Goal: Task Accomplishment & Management: Manage account settings

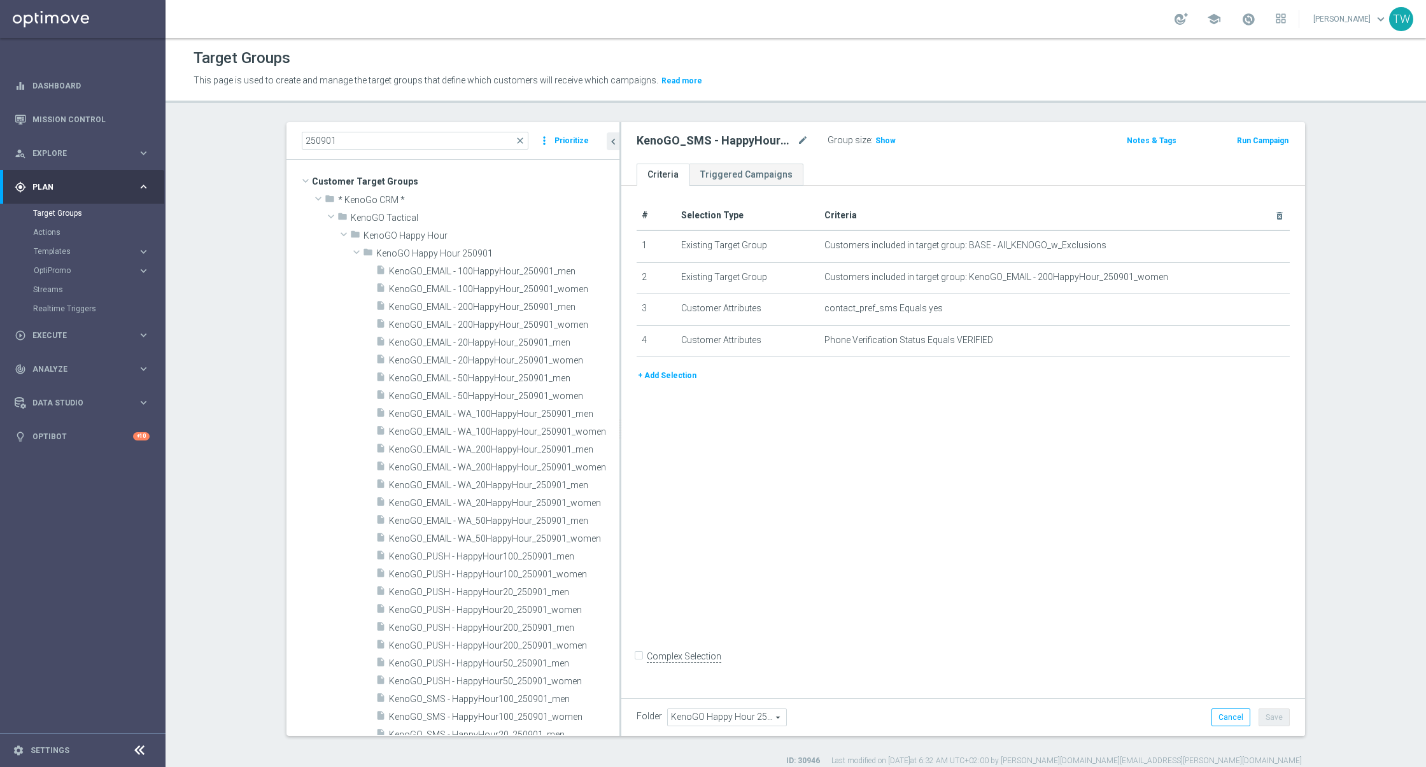
scroll to position [42, 0]
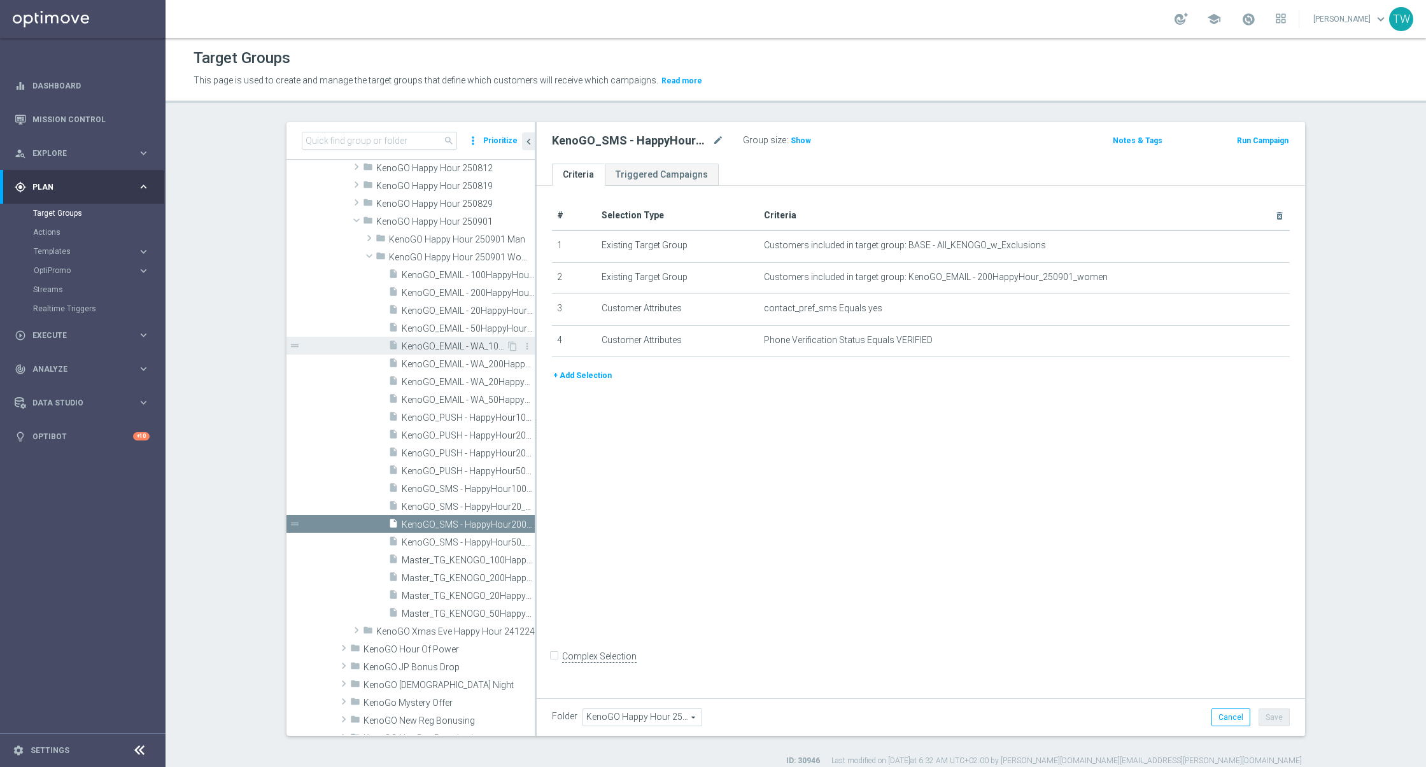
scroll to position [1291, 0]
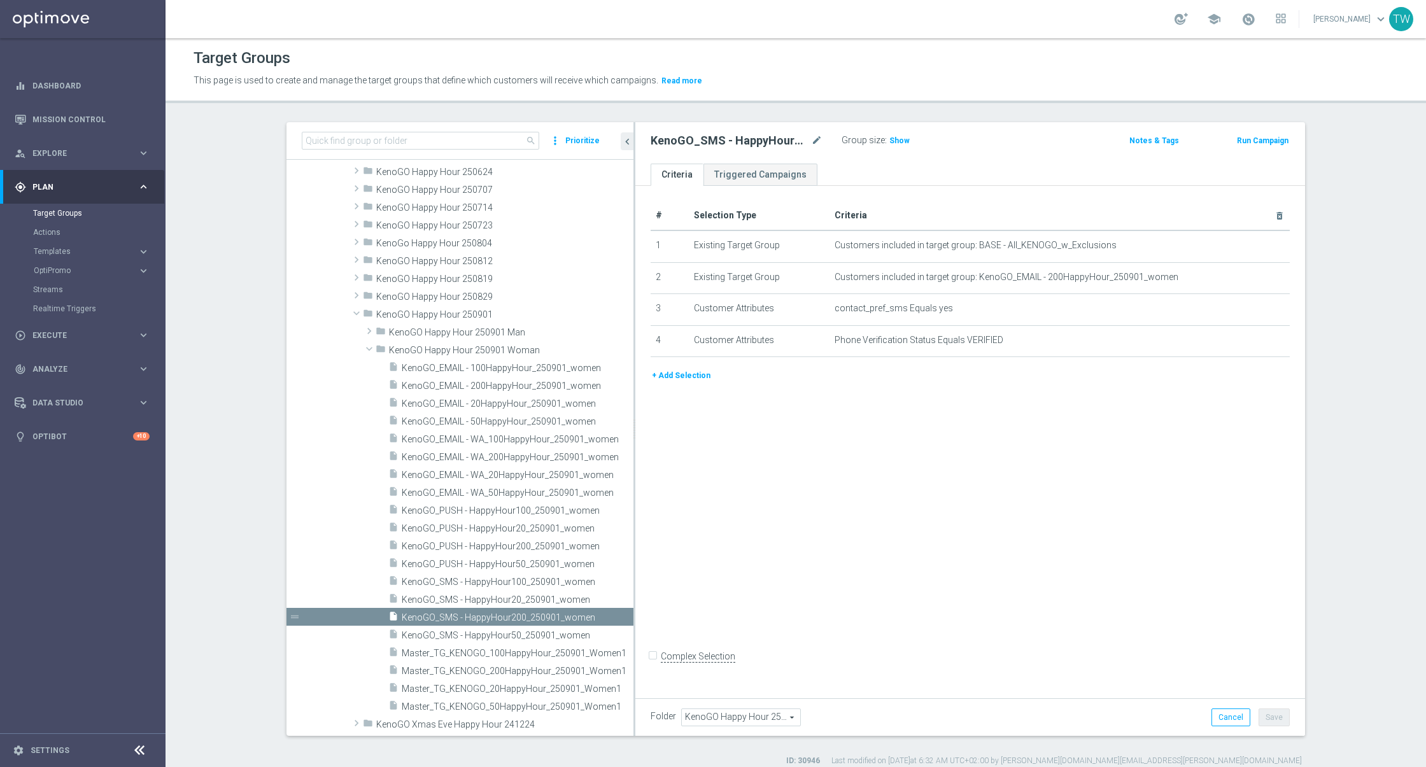
drag, startPoint x: 535, startPoint y: 475, endPoint x: 758, endPoint y: 486, distance: 223.7
click at [758, 488] on as-split "search more_vert Prioritize Customer Target Groups library_add create_new_folder" at bounding box center [795, 429] width 1019 height 614
click at [533, 663] on div "insert_drive_file Master_TG_KENOGO_200HappyHour_250901_Women1" at bounding box center [496, 670] width 216 height 18
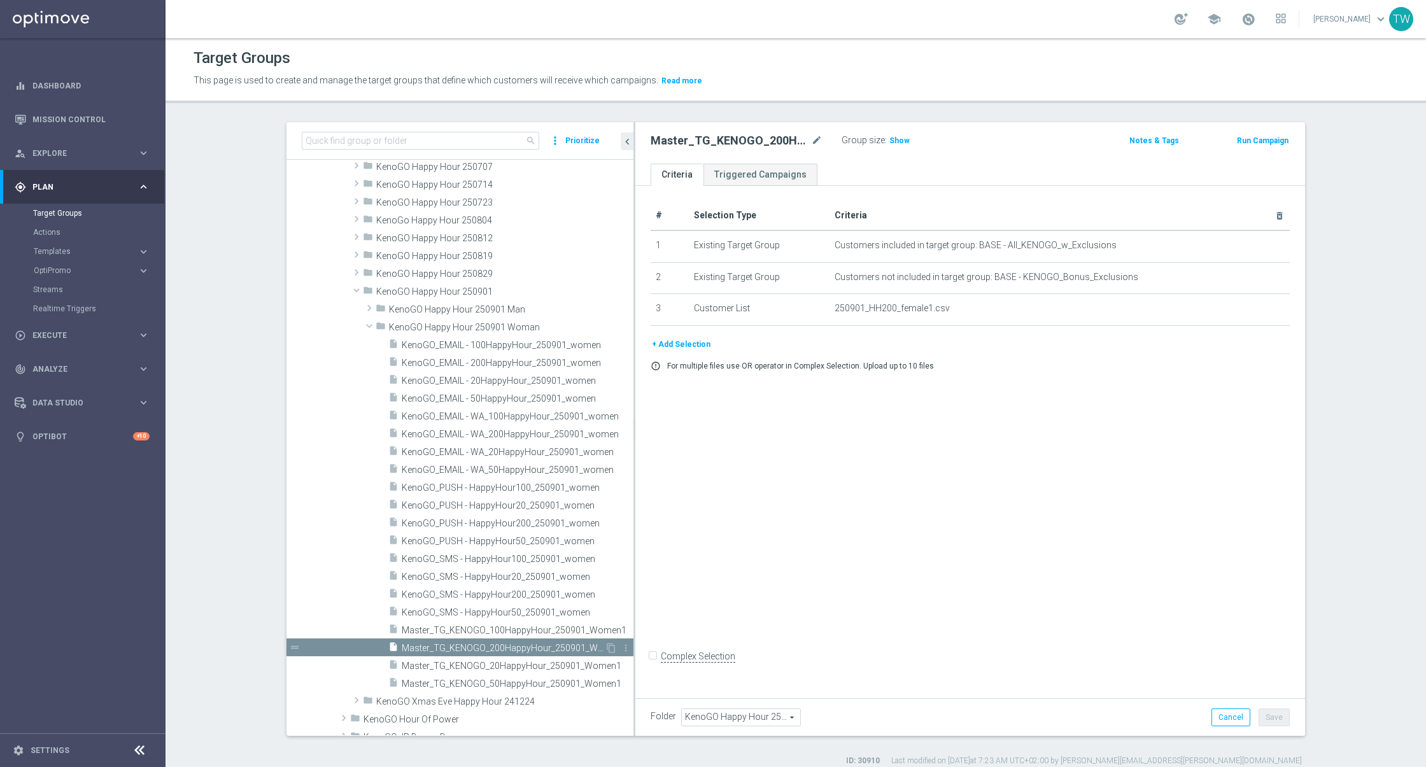
scroll to position [1341, 0]
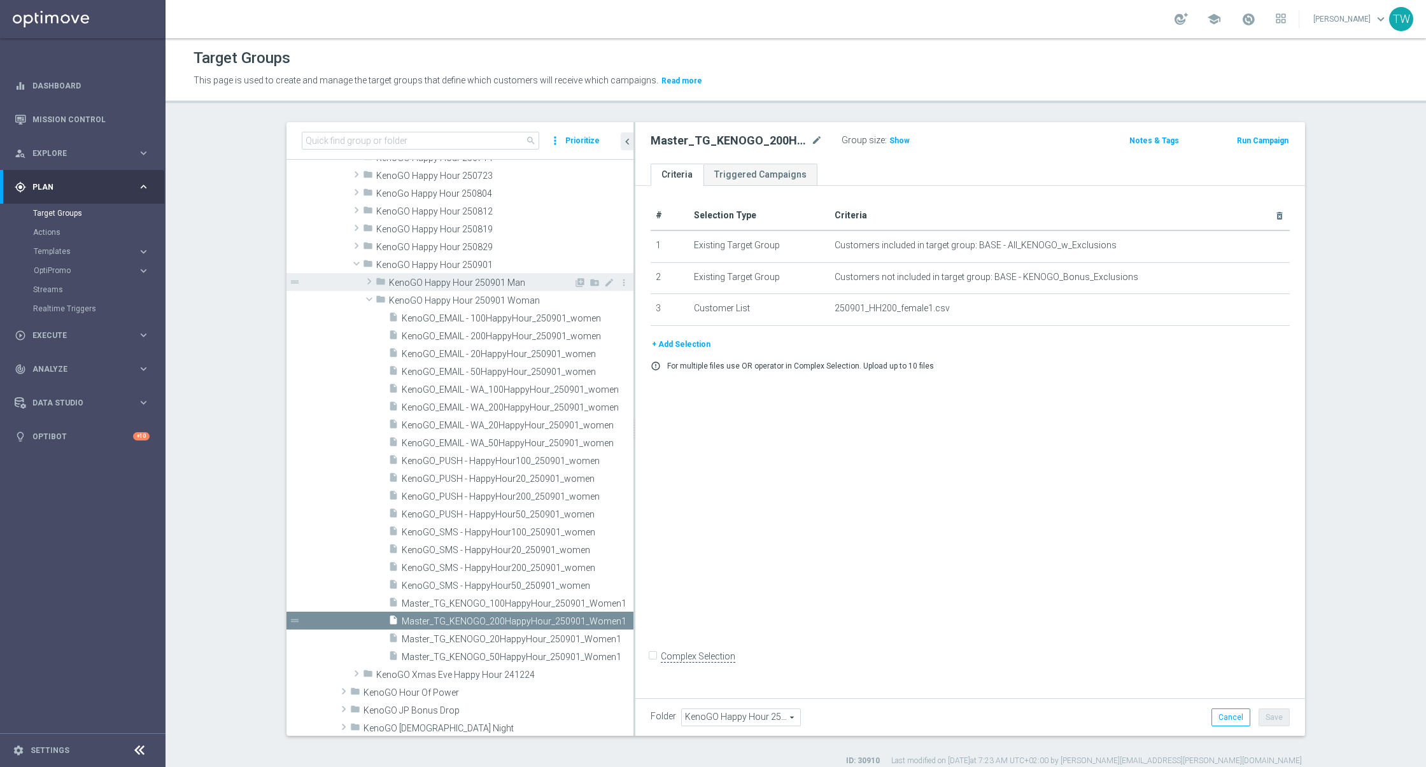
click at [367, 283] on span at bounding box center [369, 281] width 13 height 15
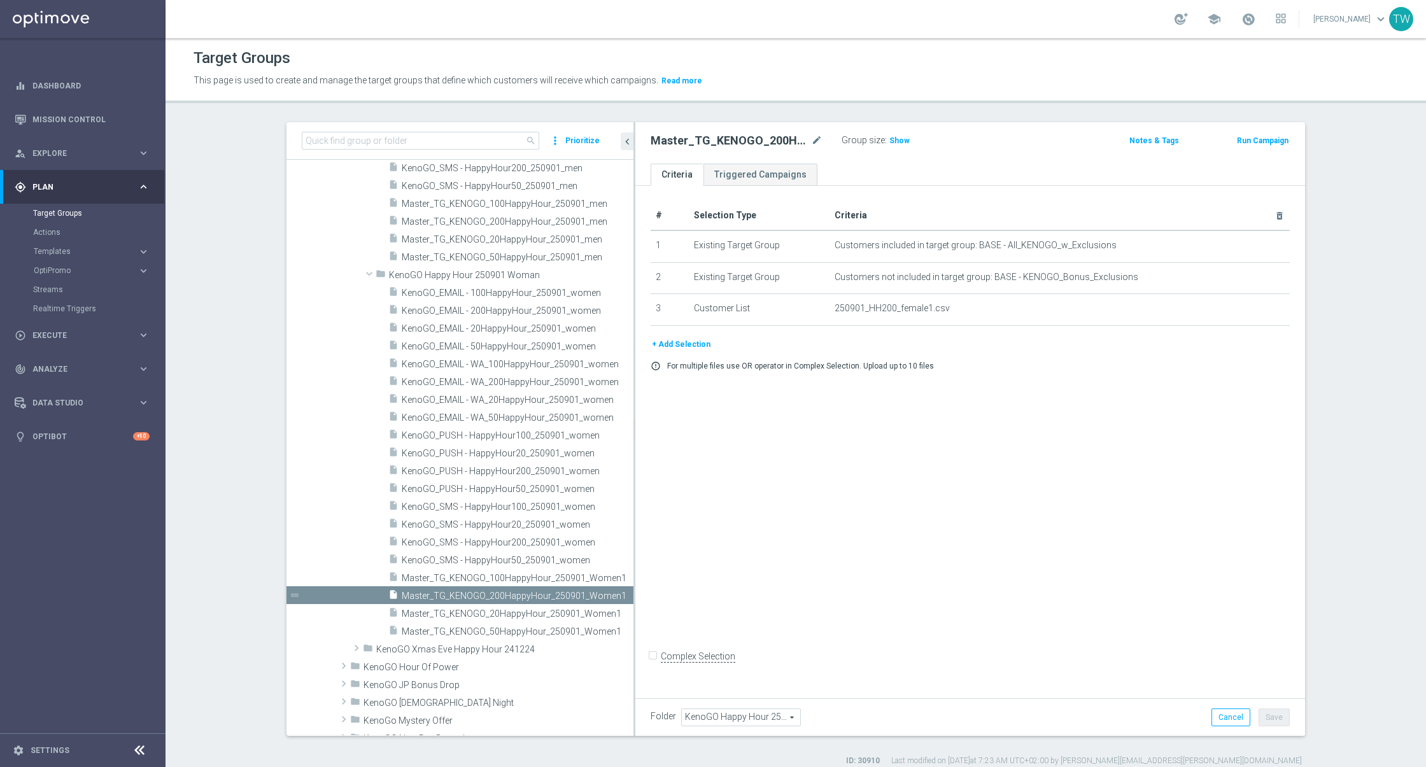
scroll to position [1673, 0]
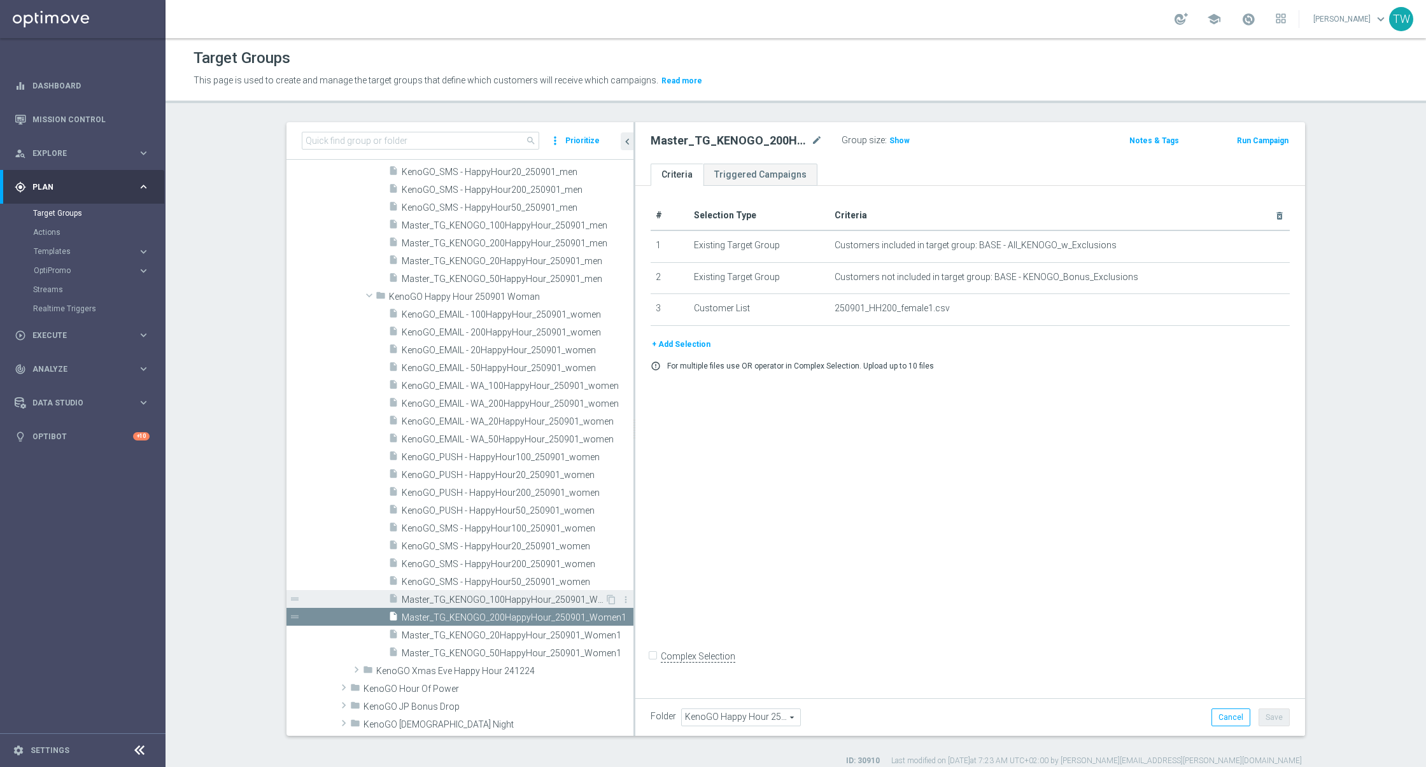
click at [542, 595] on span "Master_TG_KENOGO_100HappyHour_250901_Women1" at bounding box center [503, 600] width 203 height 11
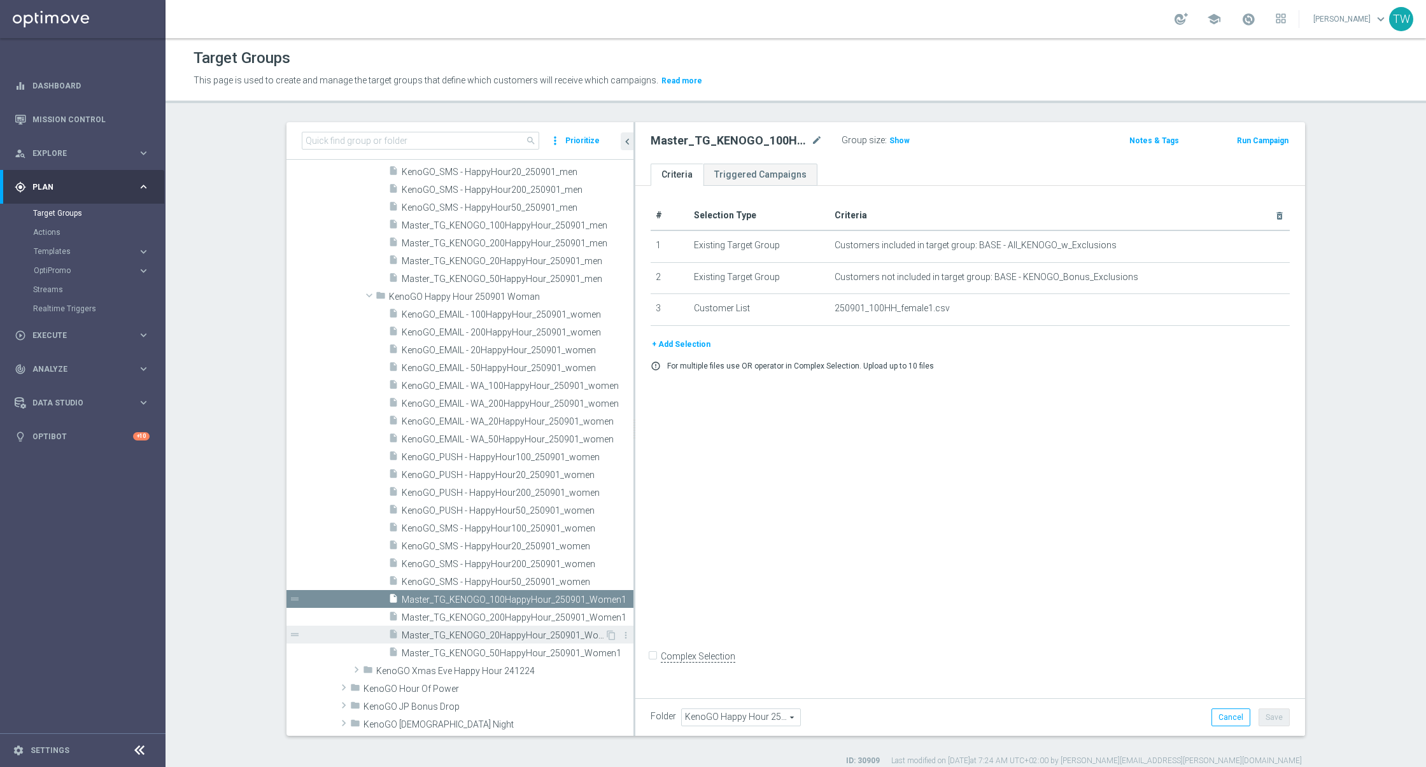
click at [524, 637] on span "Master_TG_KENOGO_20HappyHour_250901_Women1" at bounding box center [503, 635] width 203 height 11
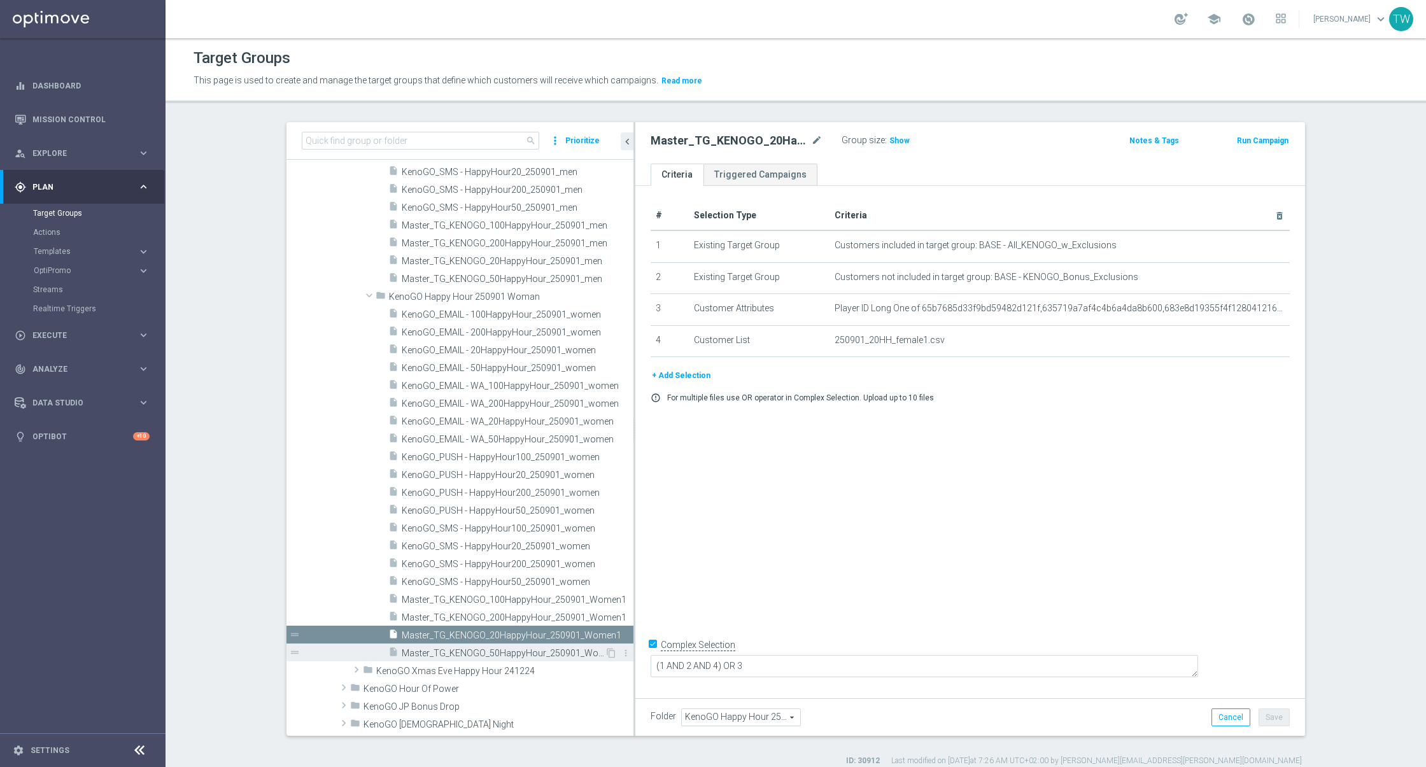
click at [521, 648] on span "Master_TG_KENOGO_50HappyHour_250901_Women1" at bounding box center [503, 653] width 203 height 11
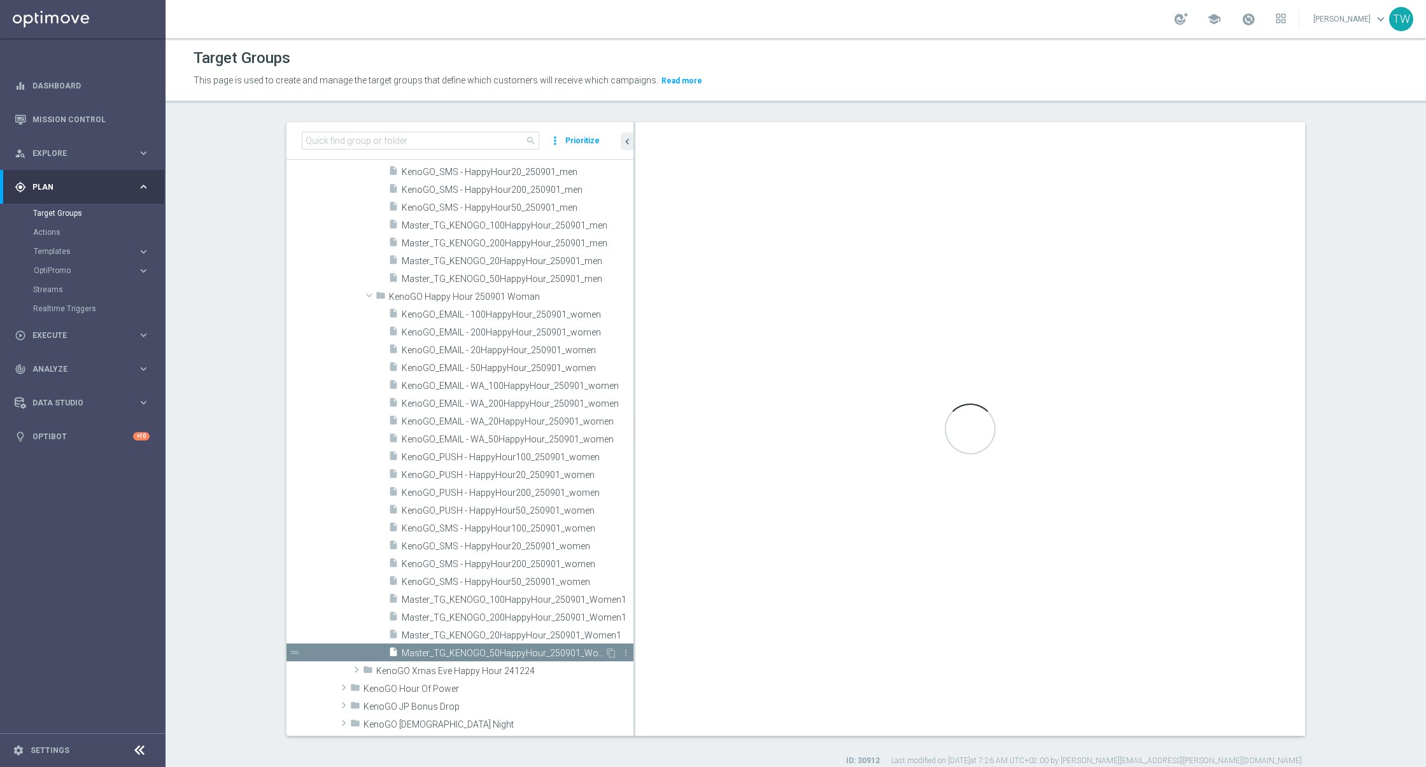
checkbox input "false"
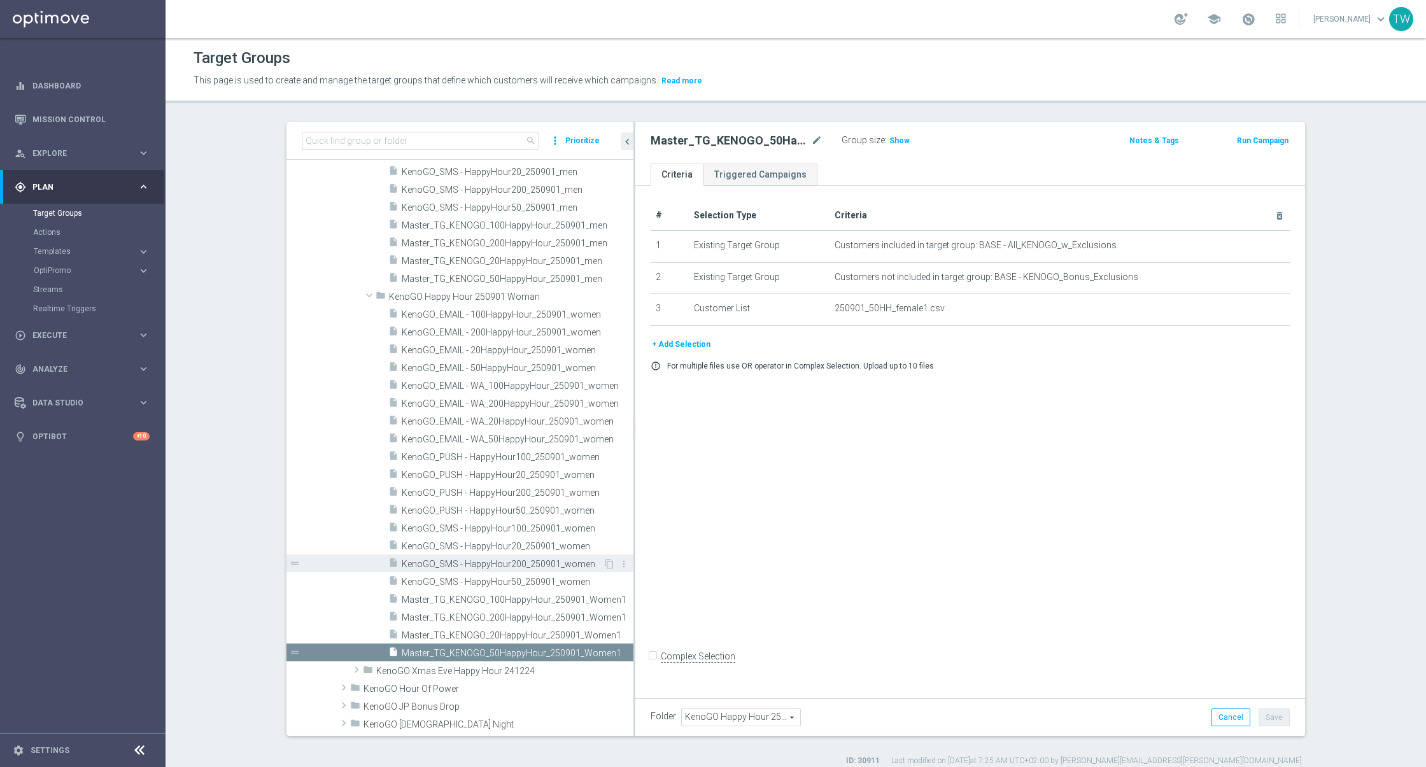
click at [565, 559] on span "KenoGO_SMS - HappyHour200_250901_women" at bounding box center [502, 564] width 201 height 11
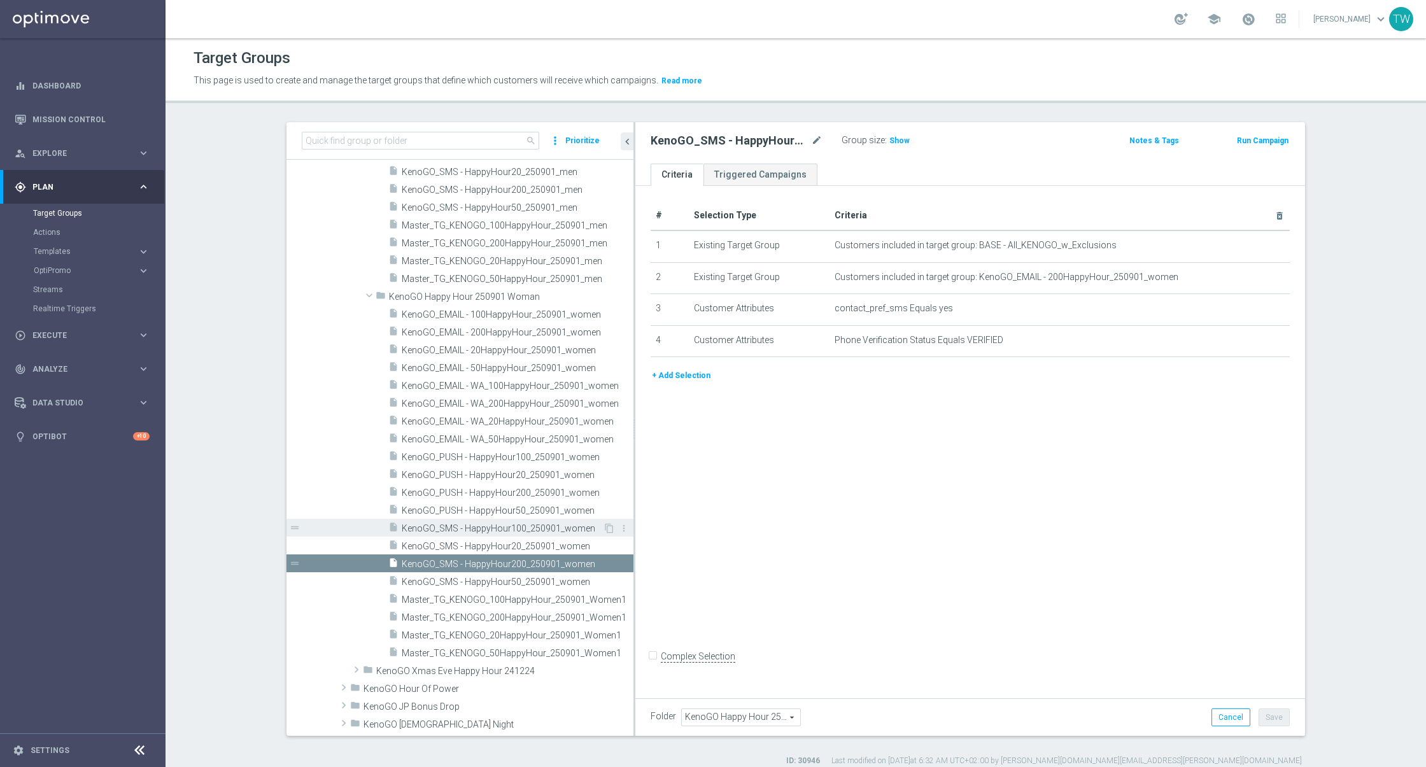
click at [578, 527] on span "KenoGO_SMS - HappyHour100_250901_women" at bounding box center [502, 528] width 201 height 11
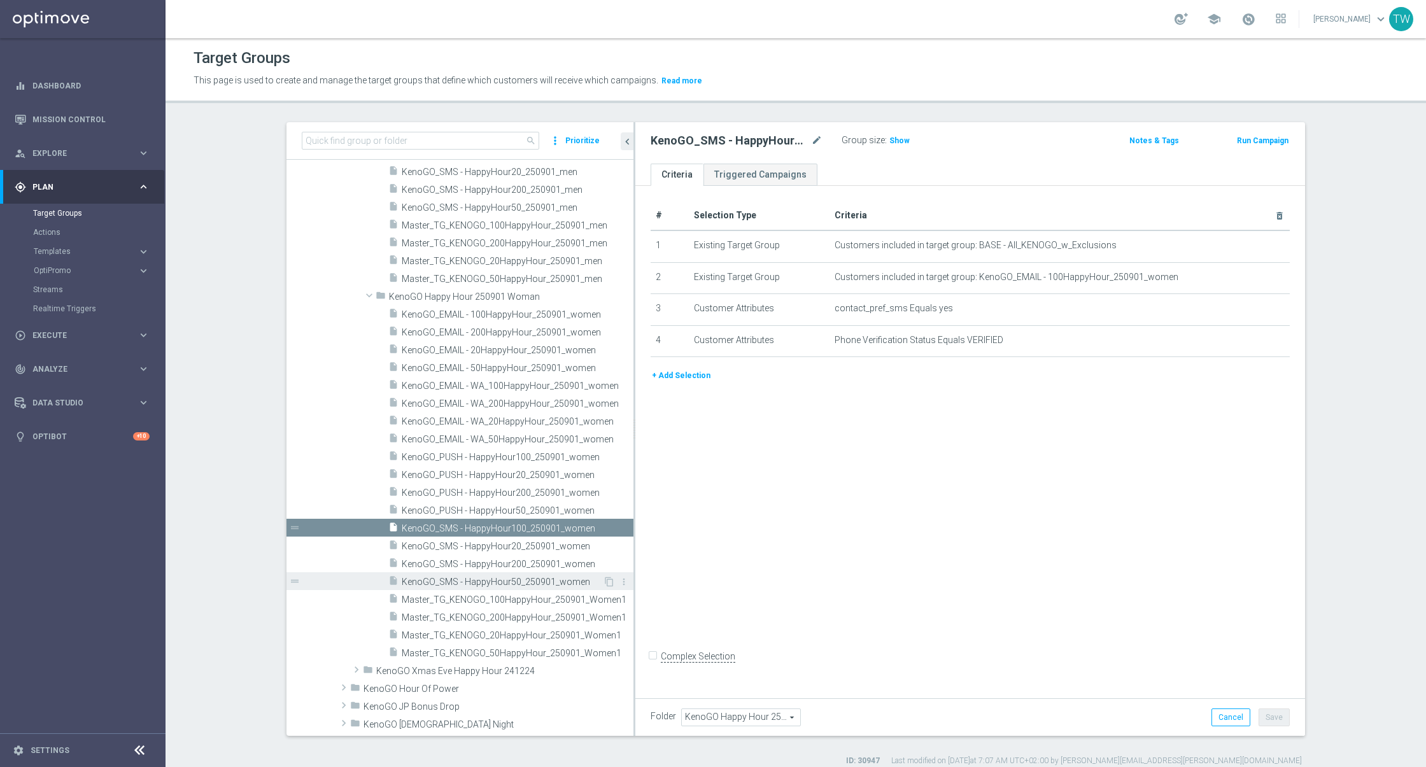
click at [568, 580] on span "KenoGO_SMS - HappyHour50_250901_women" at bounding box center [502, 582] width 201 height 11
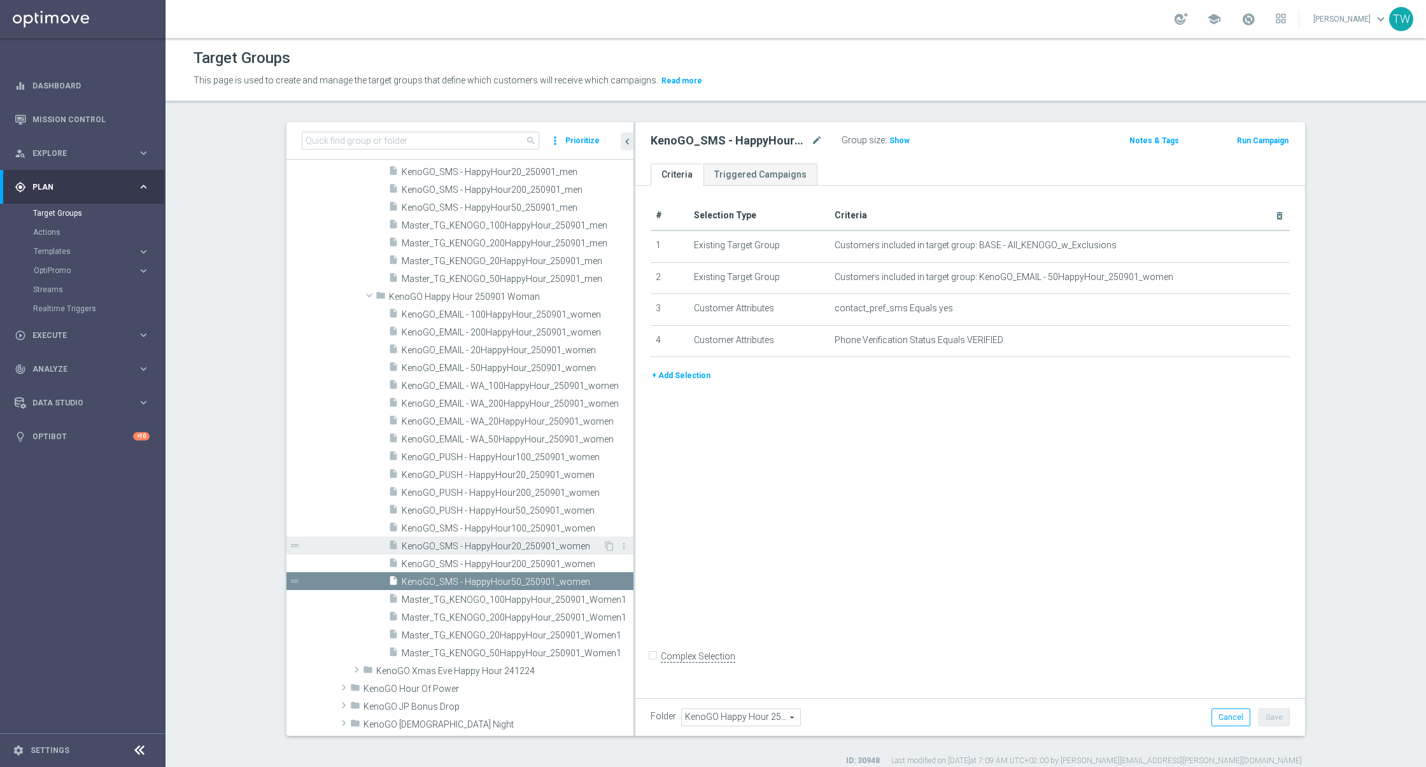
click at [575, 545] on span "KenoGO_SMS - HappyHour20_250901_women" at bounding box center [502, 546] width 201 height 11
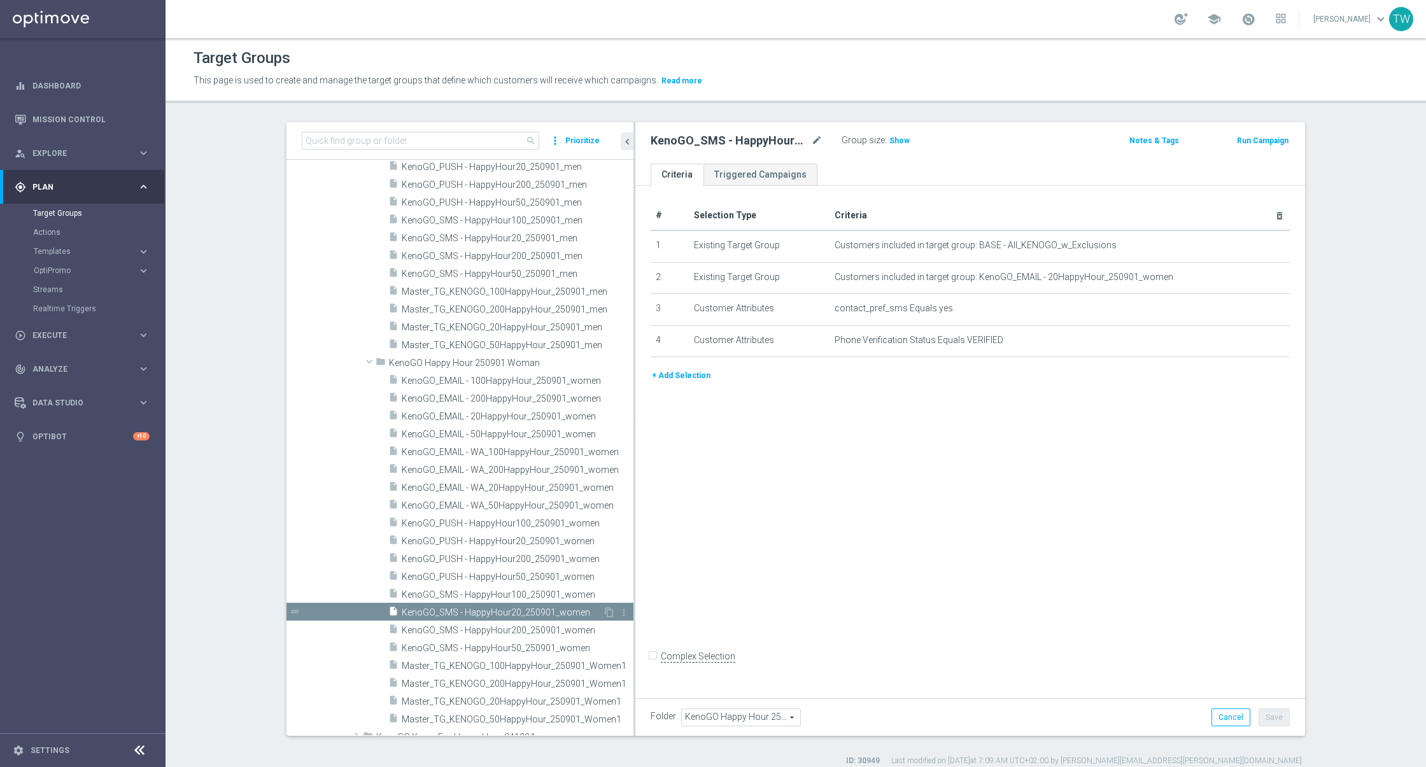
scroll to position [1604, 0]
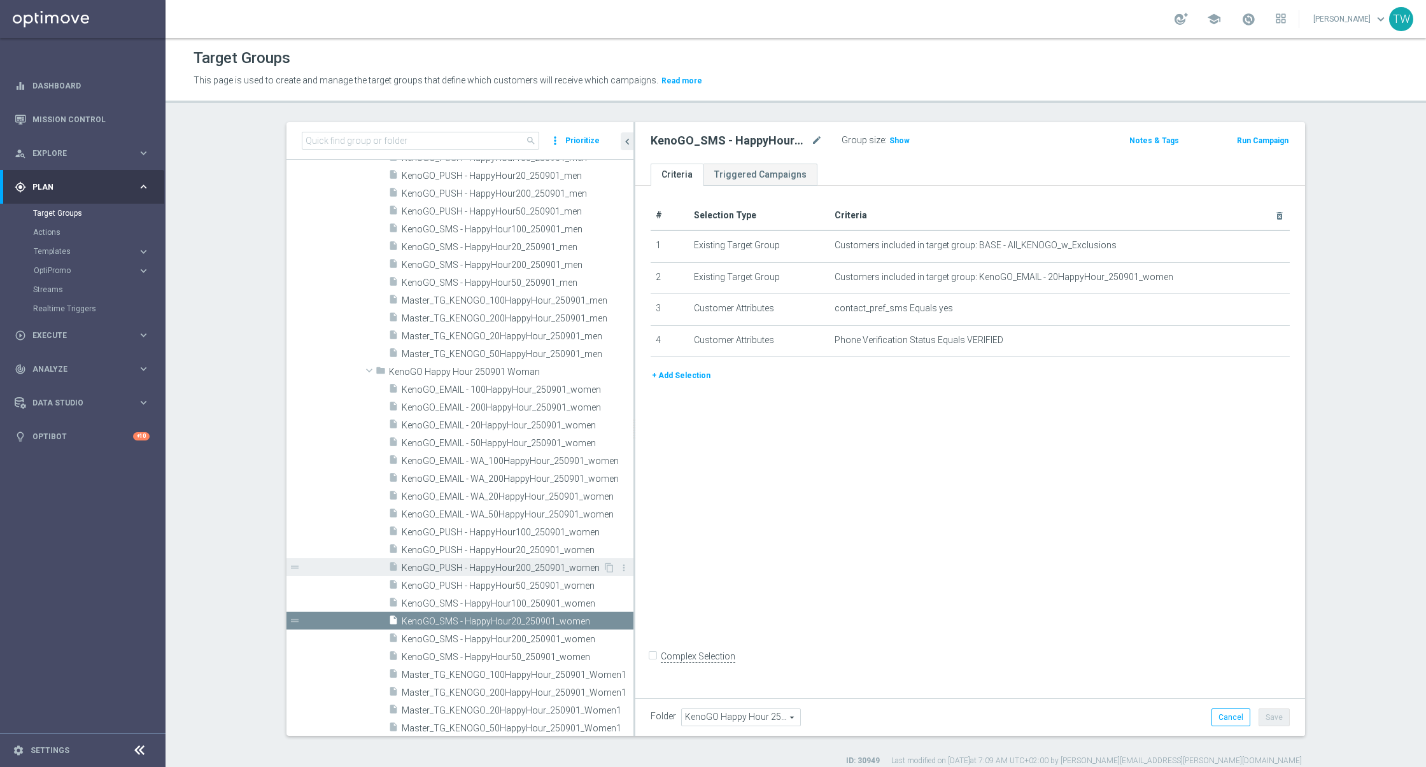
click at [581, 567] on span "KenoGO_PUSH - HappyHour200_250901_women" at bounding box center [502, 568] width 201 height 11
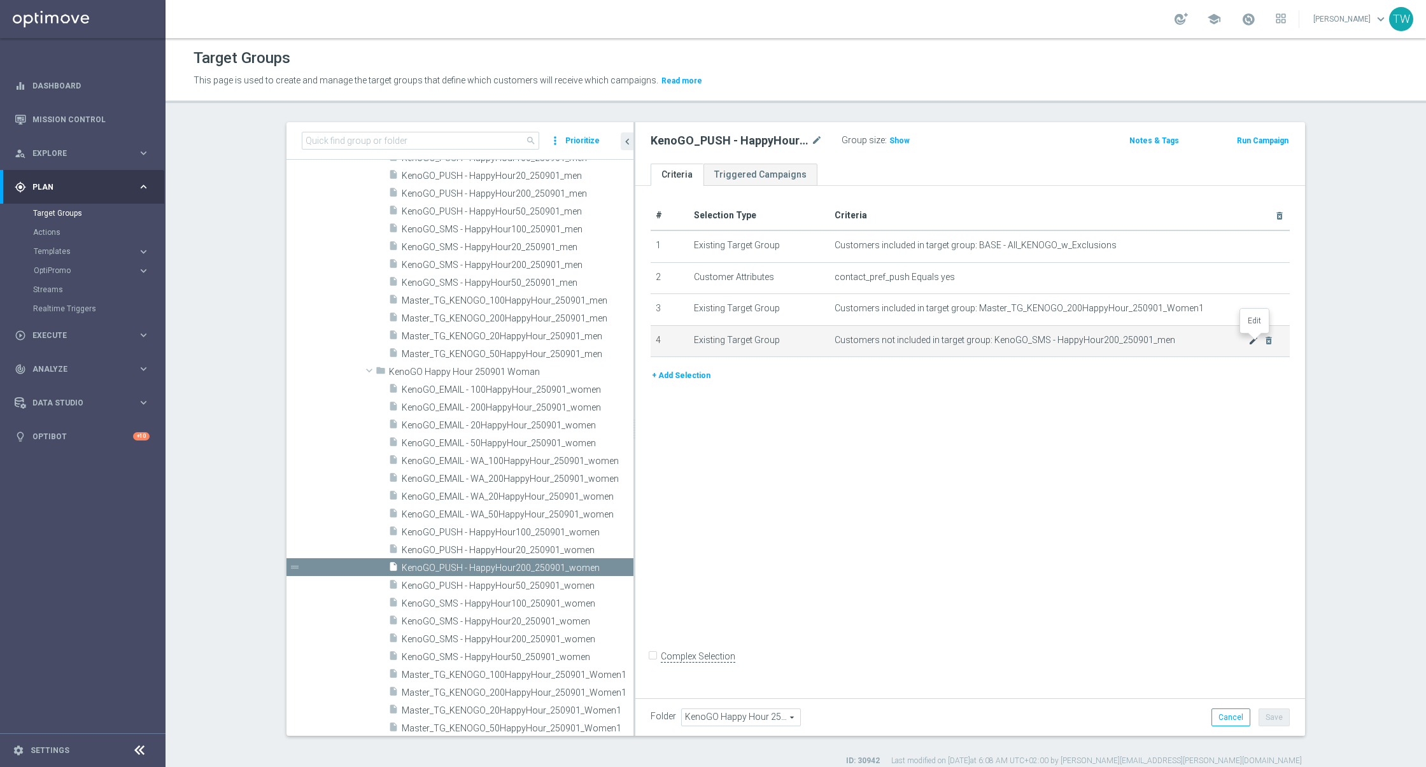
click at [1254, 337] on icon "mode_edit" at bounding box center [1253, 340] width 10 height 10
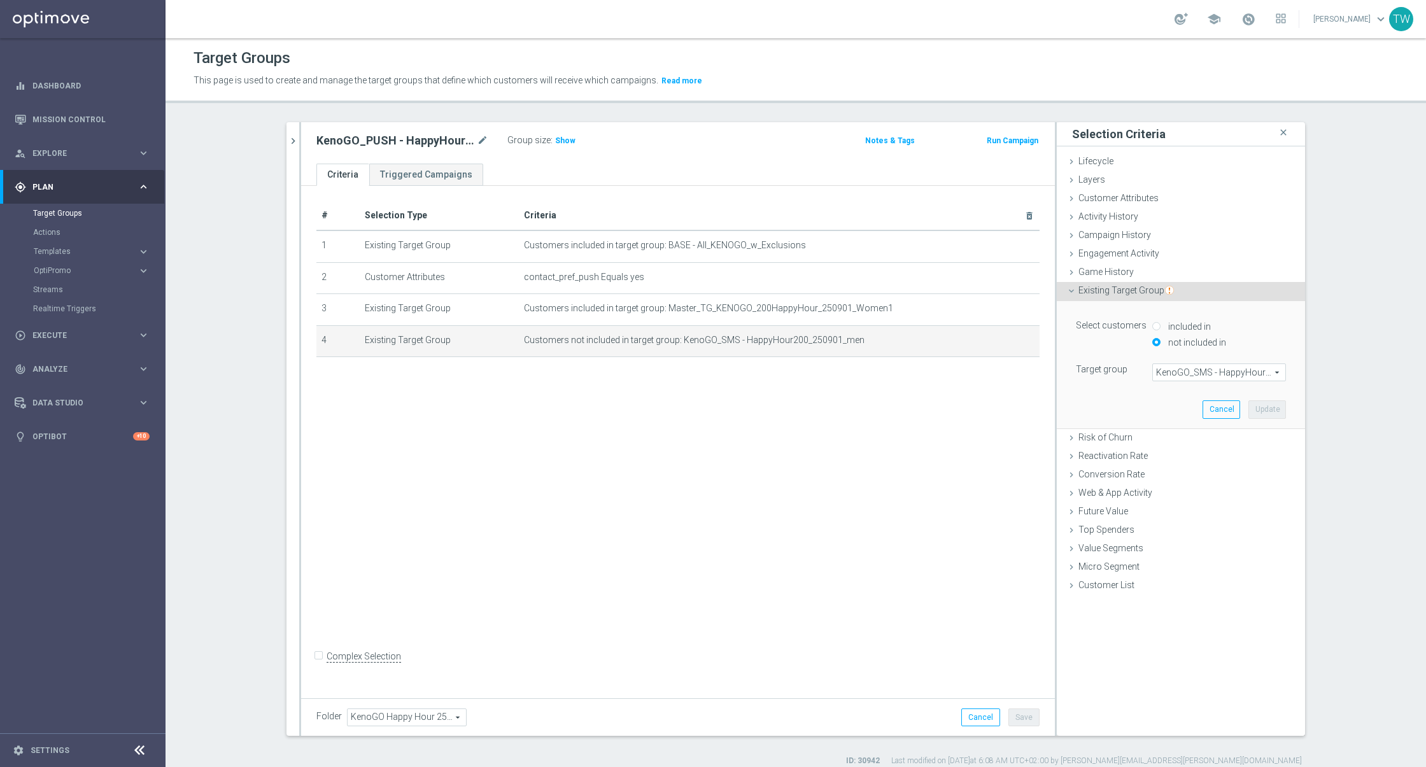
click at [1173, 374] on span "KenoGO_SMS - HappyHour200_250901_men" at bounding box center [1219, 372] width 132 height 17
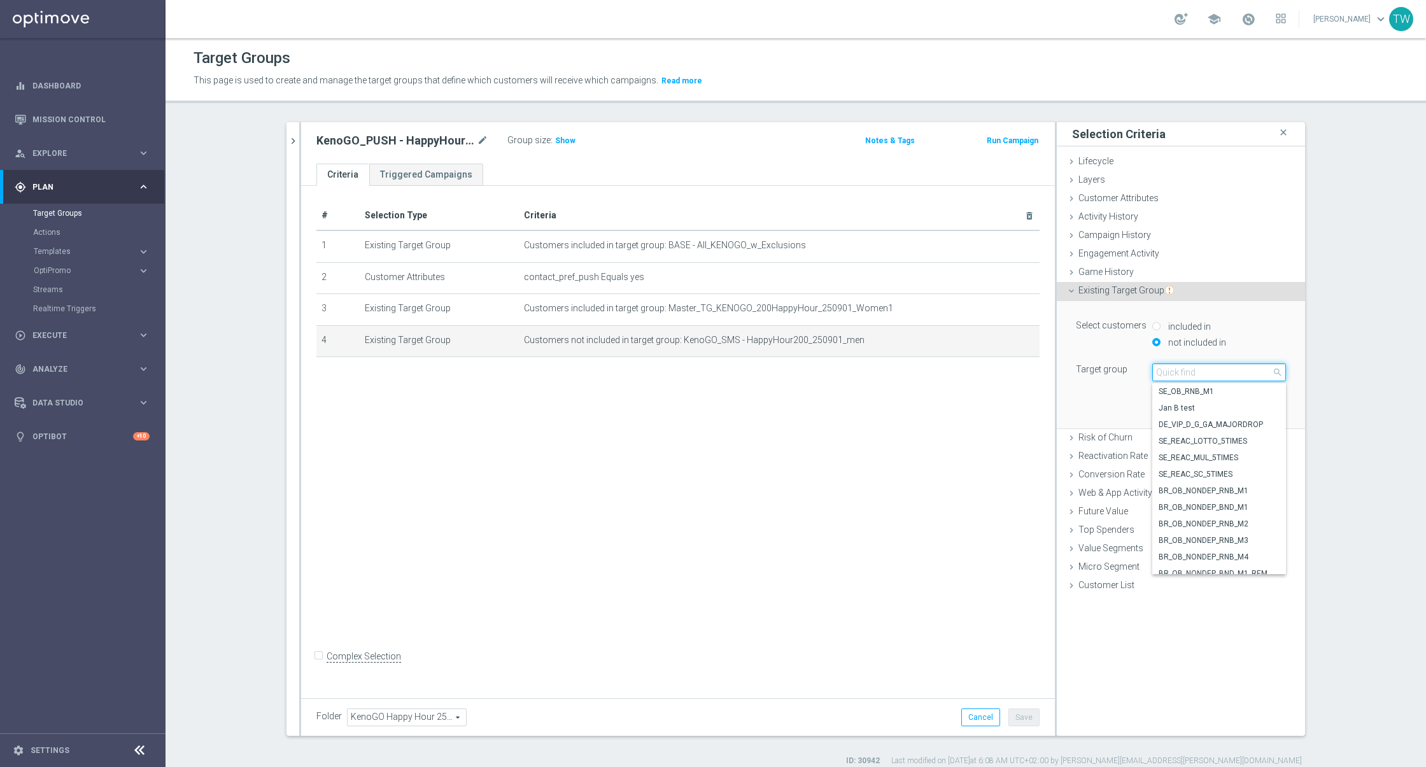
click at [1173, 374] on input "search" at bounding box center [1219, 372] width 134 height 18
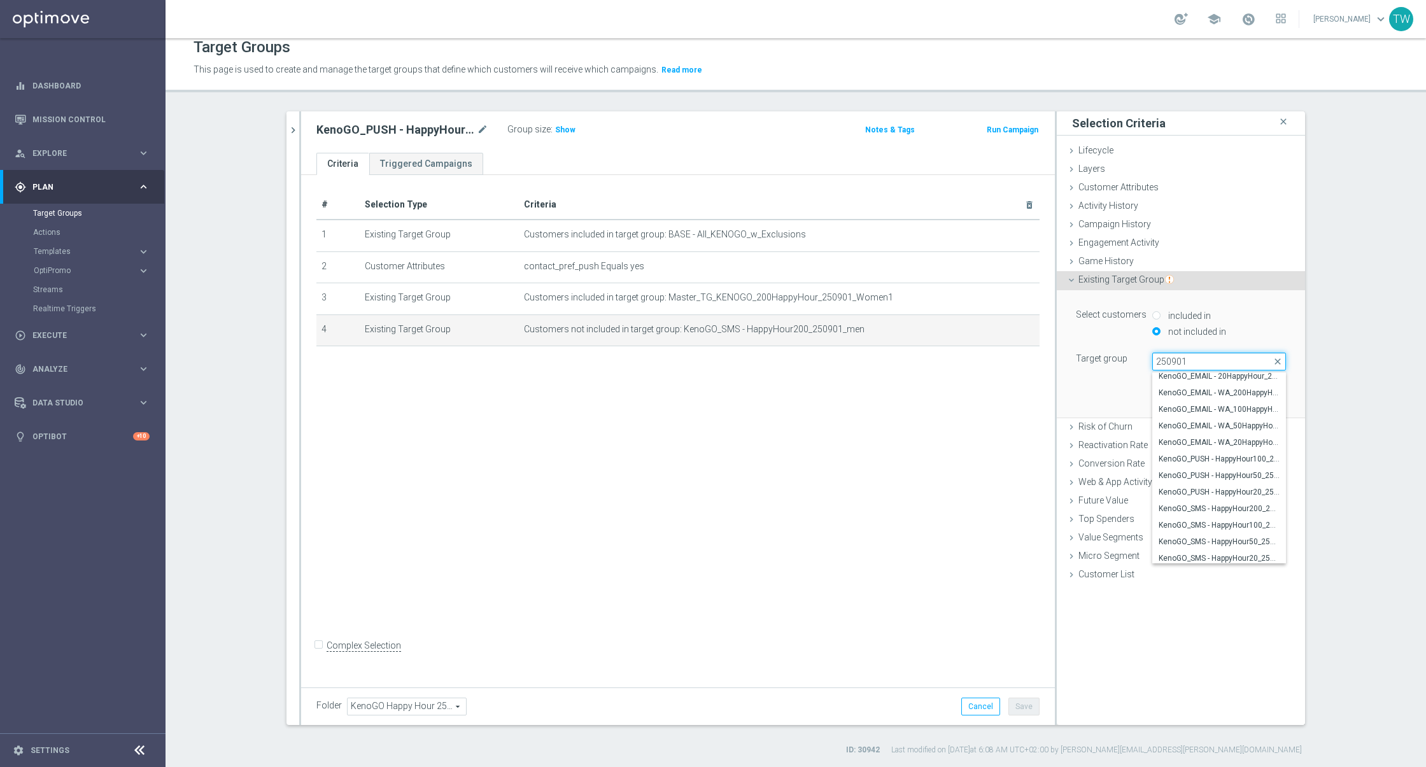
scroll to position [437, 0]
type input "250901"
click at [1240, 504] on span "KenoGO_SMS - HappyHour200_250901_women" at bounding box center [1219, 506] width 121 height 10
type input "KenoGO_SMS - HappyHour200_250901_women"
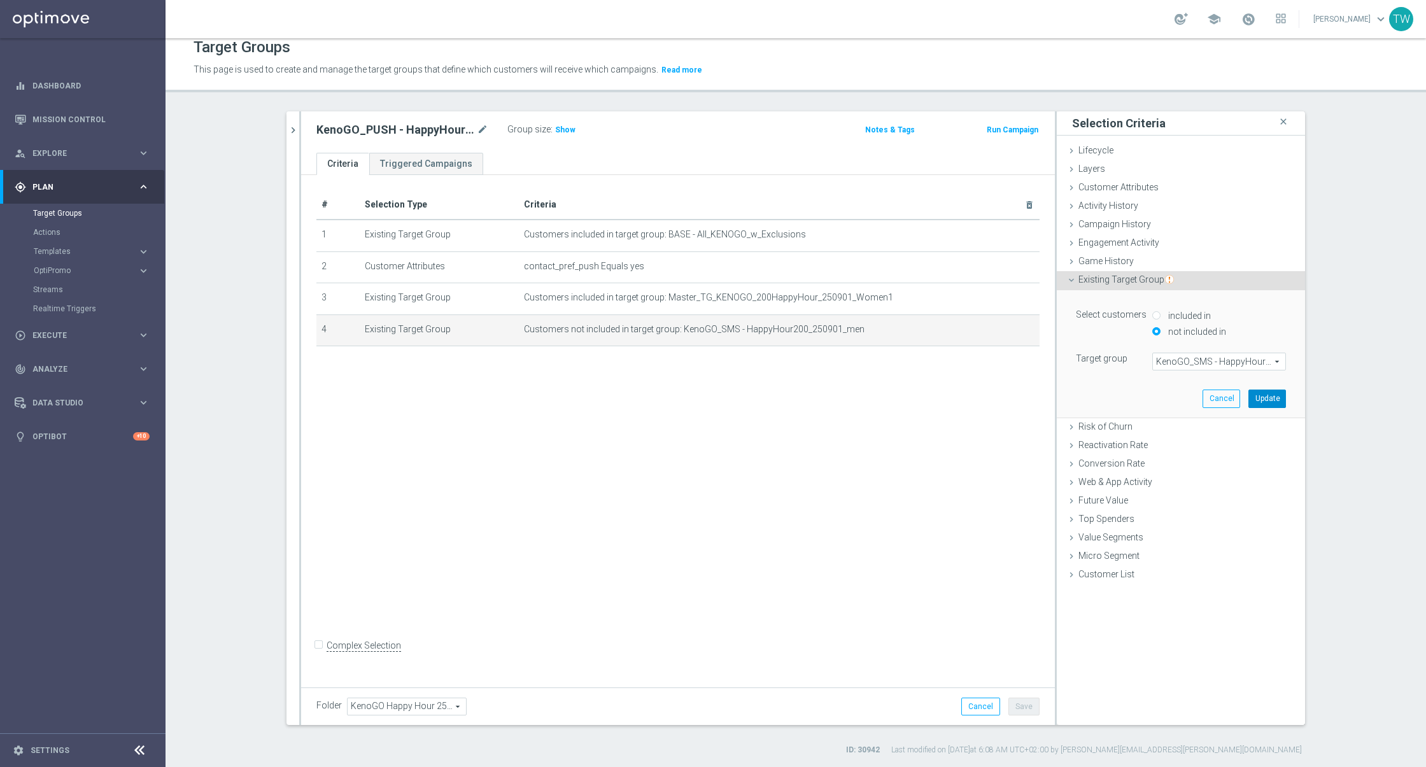
click at [1275, 391] on button "Update" at bounding box center [1267, 399] width 38 height 18
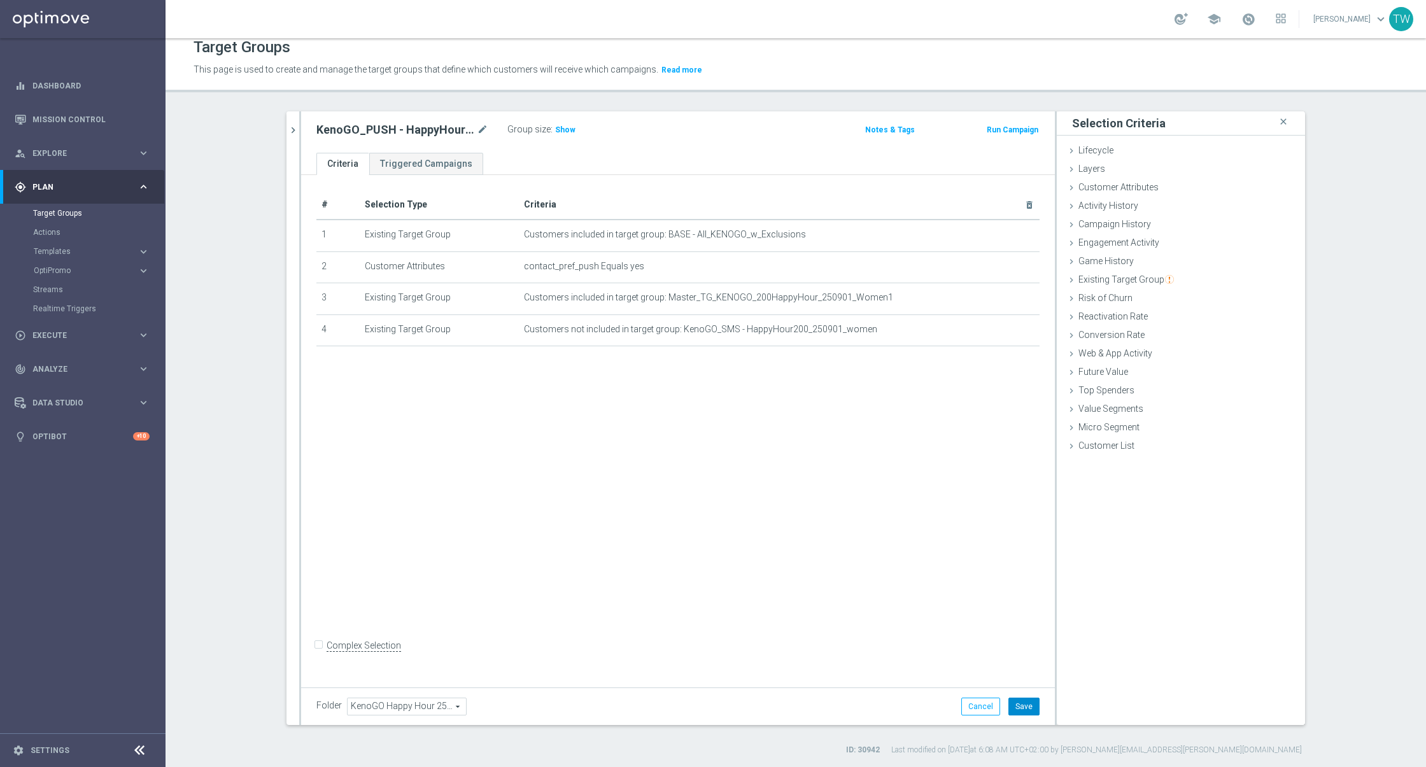
click at [1023, 707] on button "Save" at bounding box center [1023, 707] width 31 height 18
click at [297, 119] on button "chevron_right" at bounding box center [292, 130] width 13 height 38
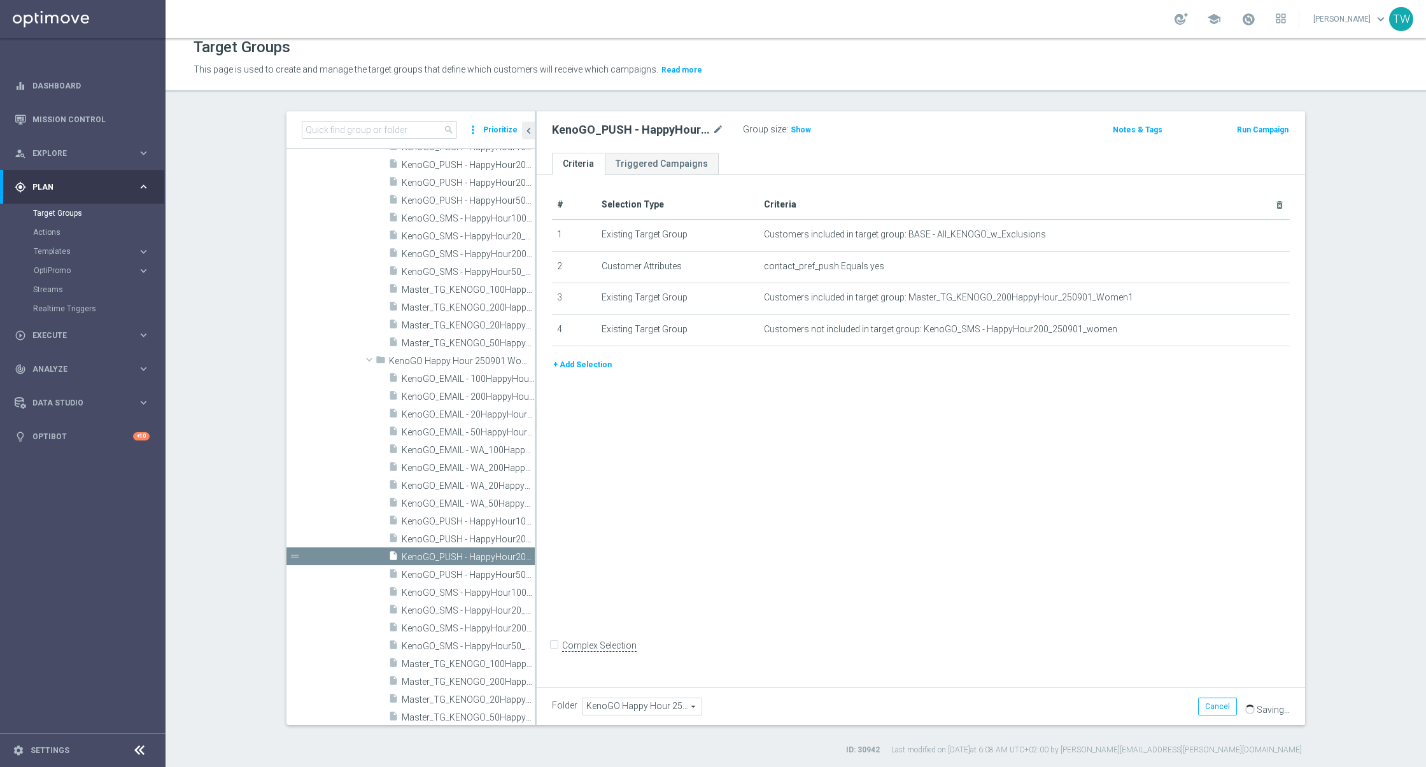
click at [1260, 29] on div "school" at bounding box center [1229, 19] width 111 height 22
click at [1255, 17] on span at bounding box center [1248, 19] width 14 height 14
click at [439, 565] on div "insert_drive_file KenoGO_PUSH - HappyHour50_250901_women" at bounding box center [447, 574] width 118 height 18
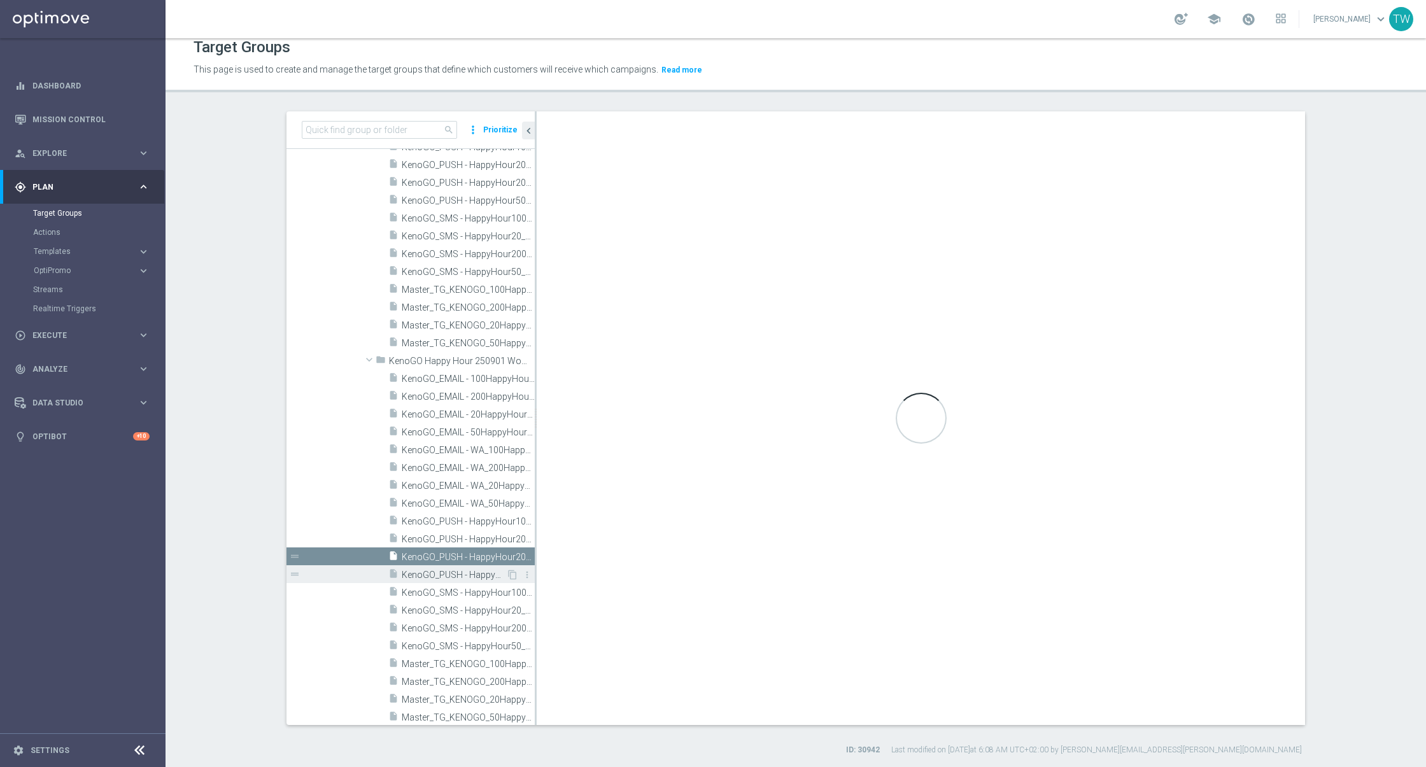
click at [439, 565] on div "insert_drive_file KenoGO_PUSH - HappyHour50_250901_women" at bounding box center [447, 574] width 118 height 18
click at [441, 552] on span "KenoGO_PUSH - HappyHour200_250901_women" at bounding box center [454, 557] width 104 height 11
click at [430, 567] on div "insert_drive_file KenoGO_PUSH - HappyHour50_250901_women" at bounding box center [447, 574] width 118 height 18
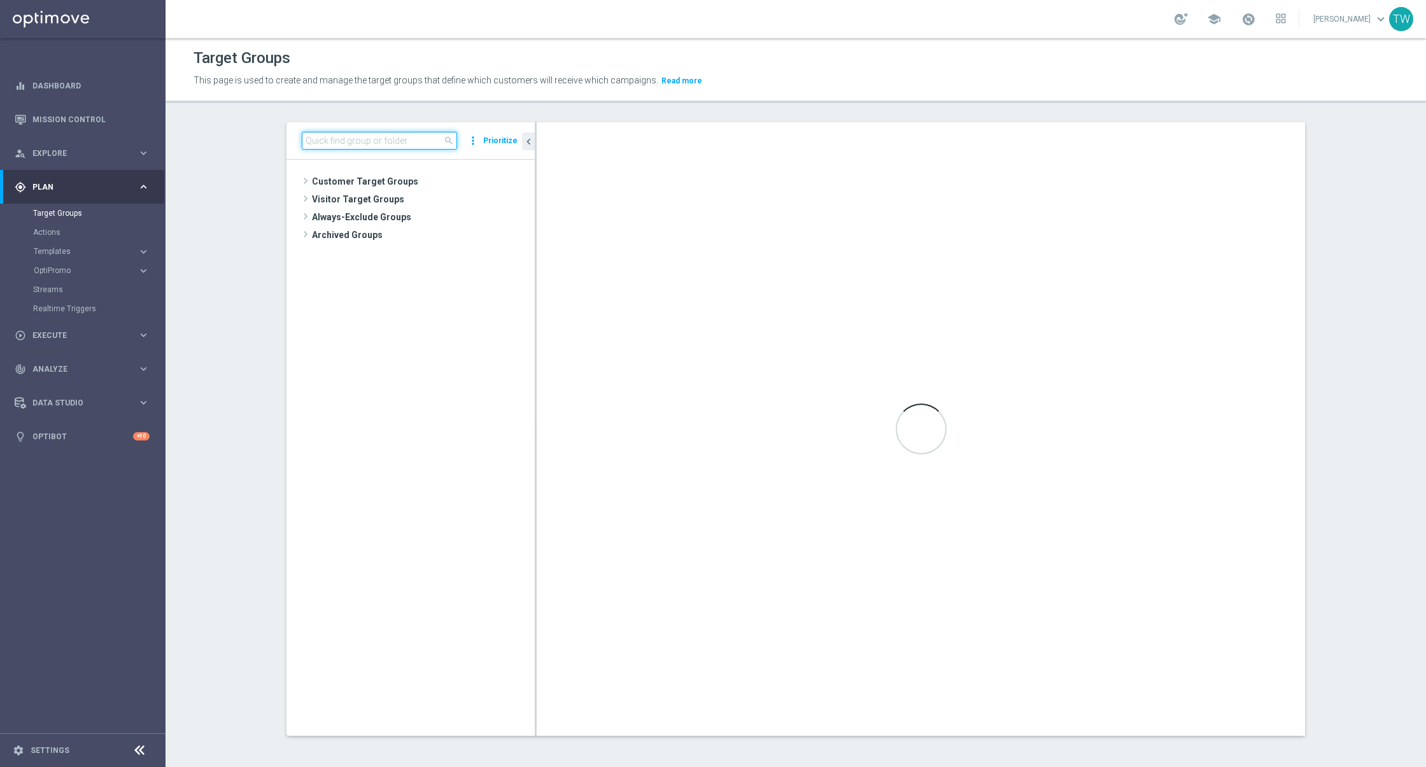
click at [375, 143] on input at bounding box center [379, 141] width 155 height 18
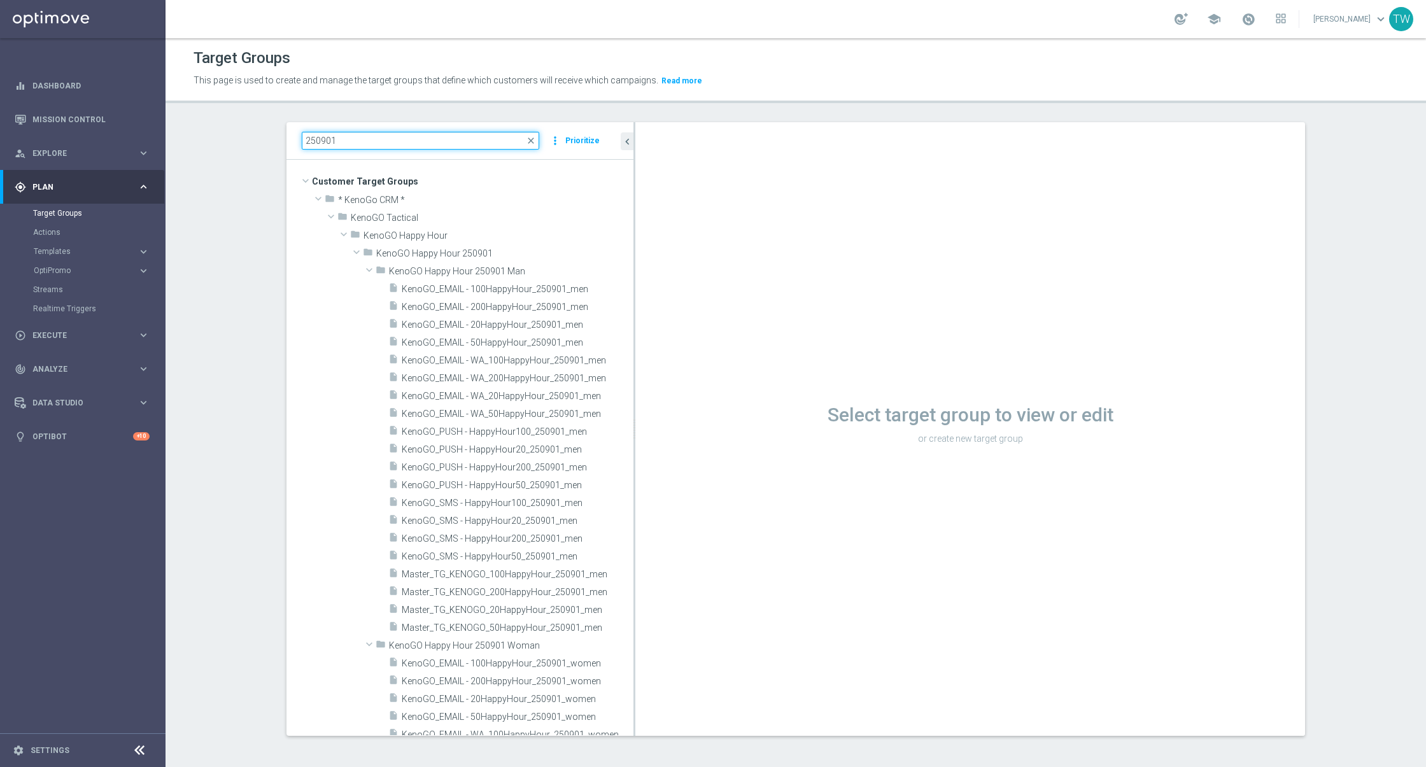
drag, startPoint x: 535, startPoint y: 267, endPoint x: 638, endPoint y: 268, distance: 102.5
click at [643, 268] on as-split "250901 close more_vert Prioritize Customer Target Groups library_add create_new…" at bounding box center [795, 429] width 1019 height 614
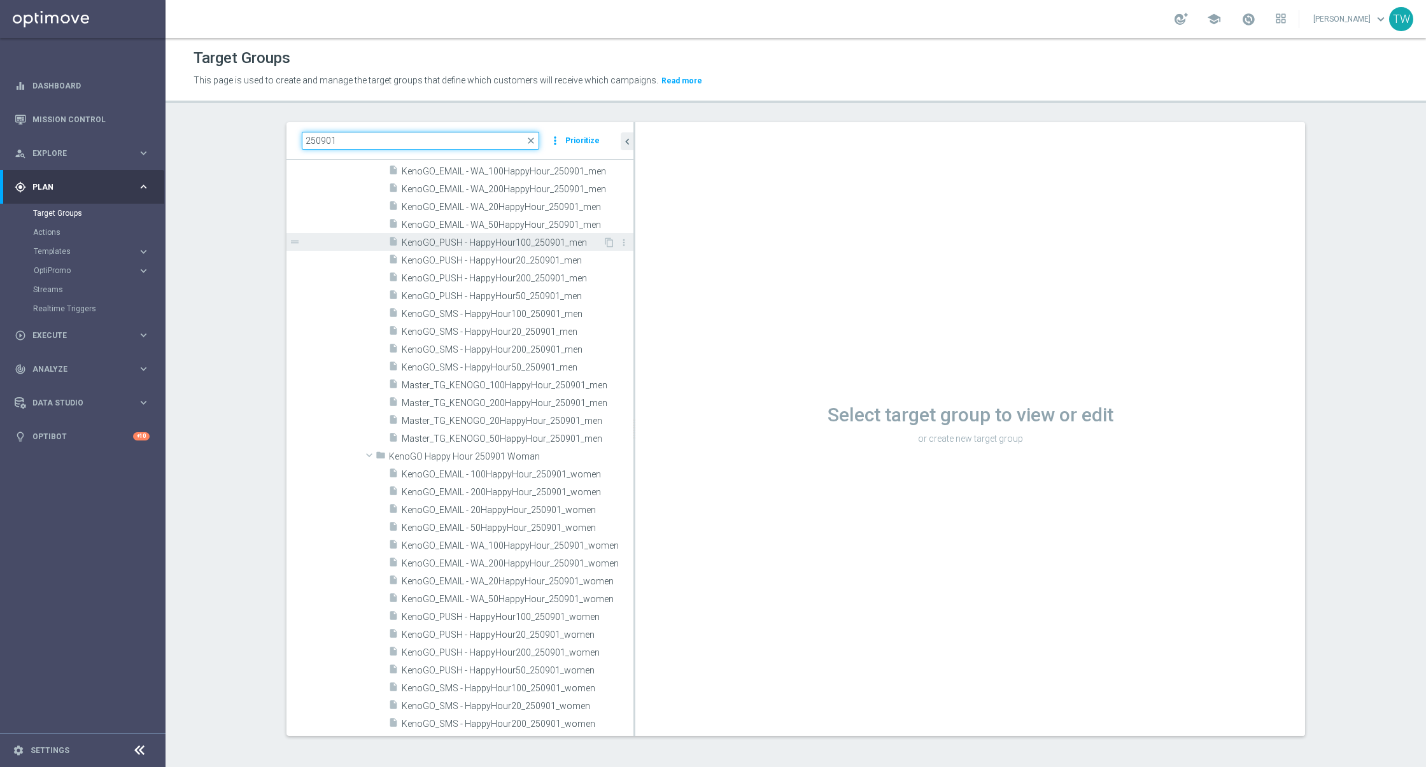
scroll to position [277, 0]
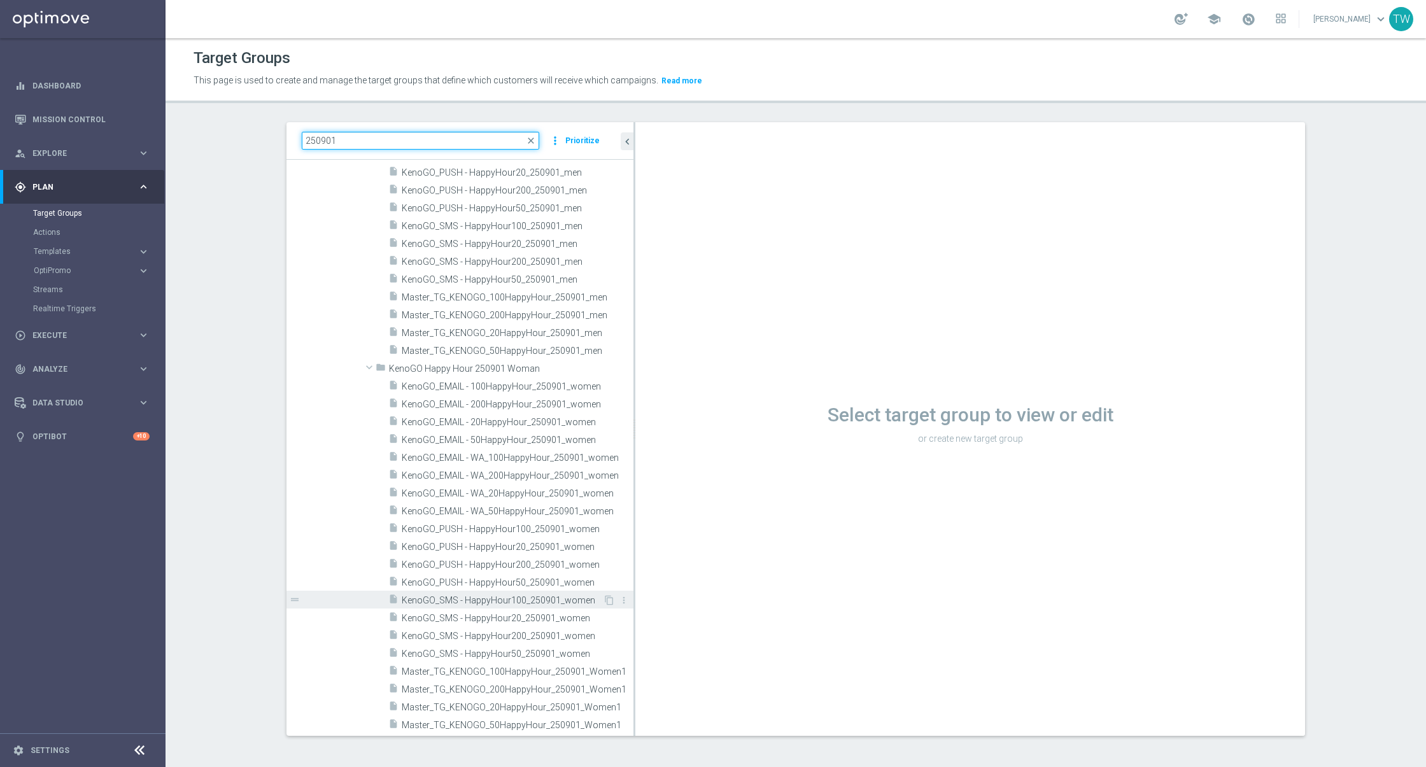
type input "250901"
click at [549, 603] on span "KenoGO_SMS - HappyHour100_250901_women" at bounding box center [502, 600] width 201 height 11
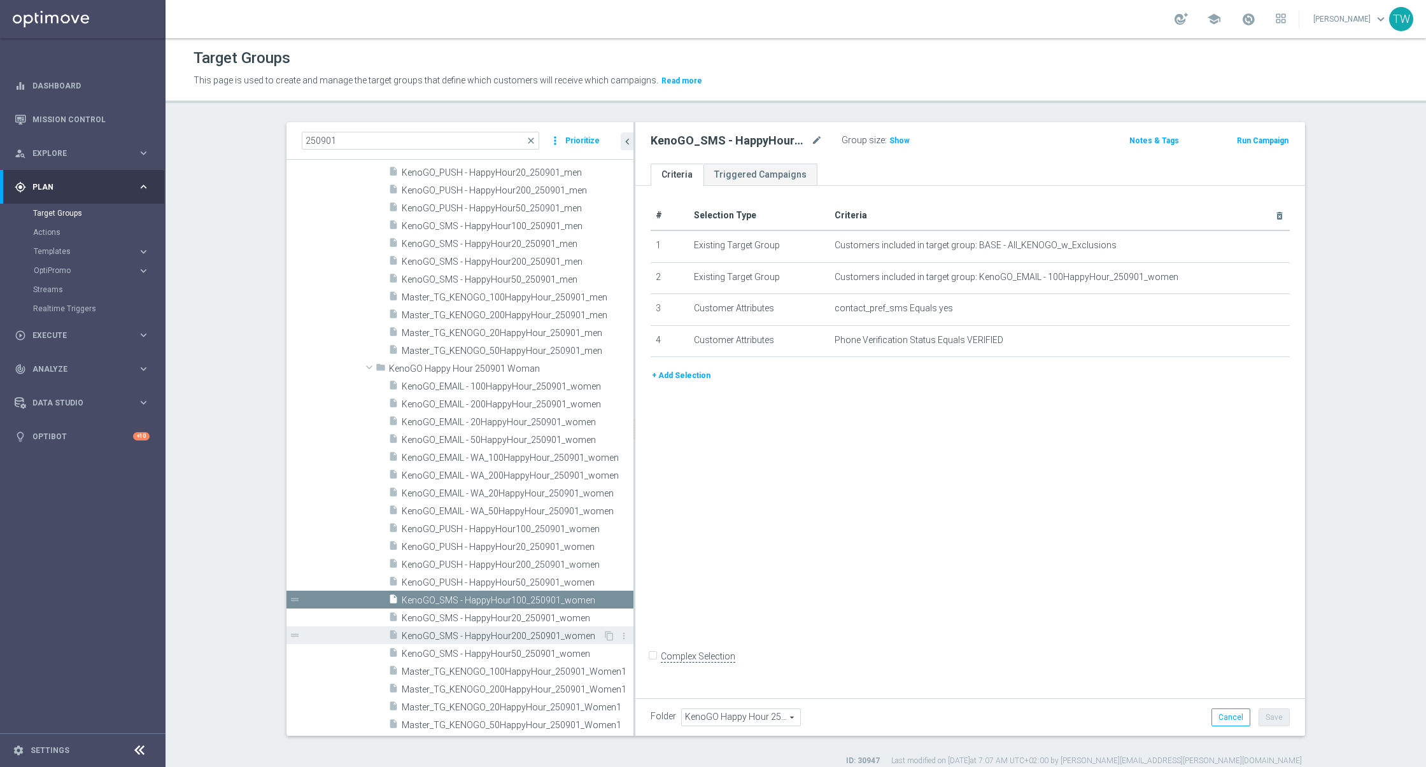
click at [530, 627] on div "insert_drive_file KenoGO_SMS - HappyHour200_250901_women" at bounding box center [495, 635] width 215 height 18
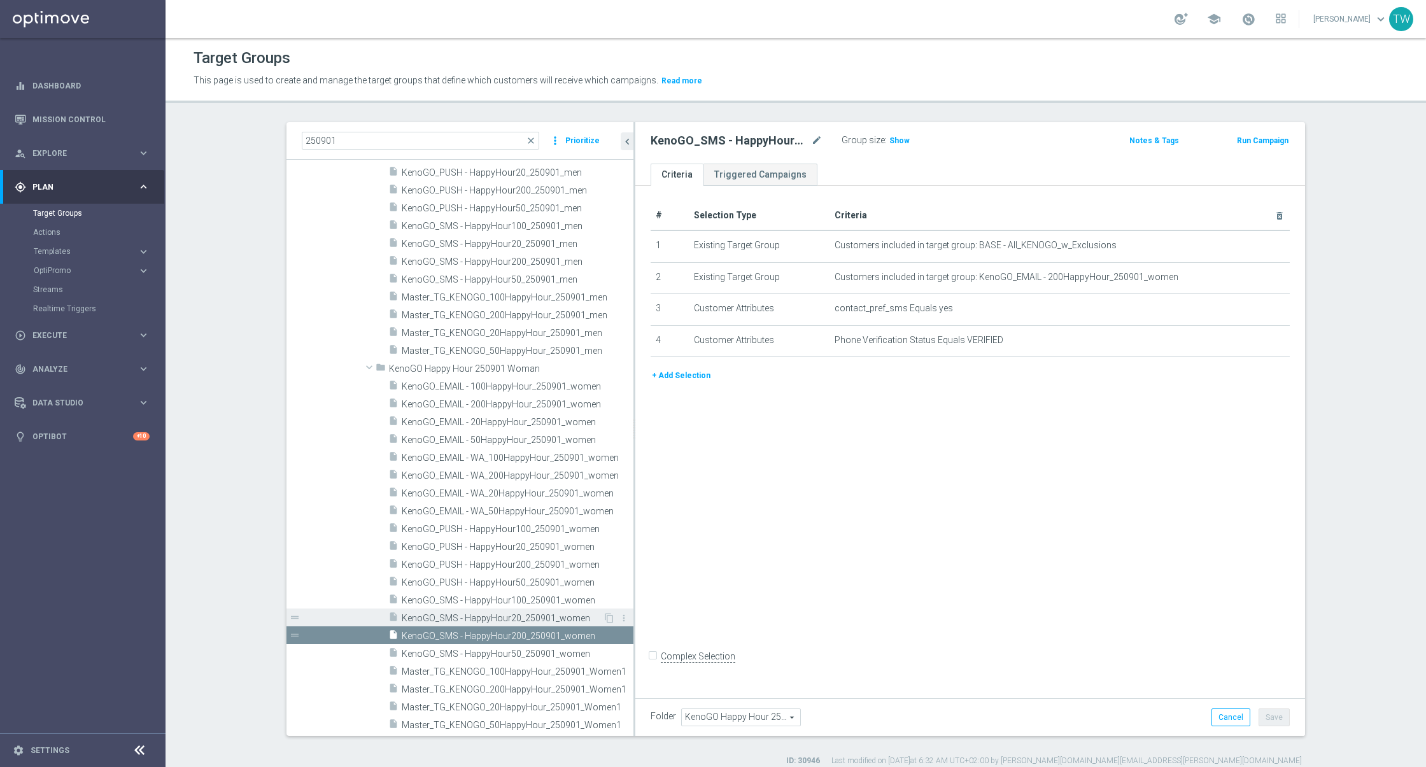
click at [535, 610] on div "insert_drive_file KenoGO_SMS - HappyHour20_250901_women" at bounding box center [495, 618] width 215 height 18
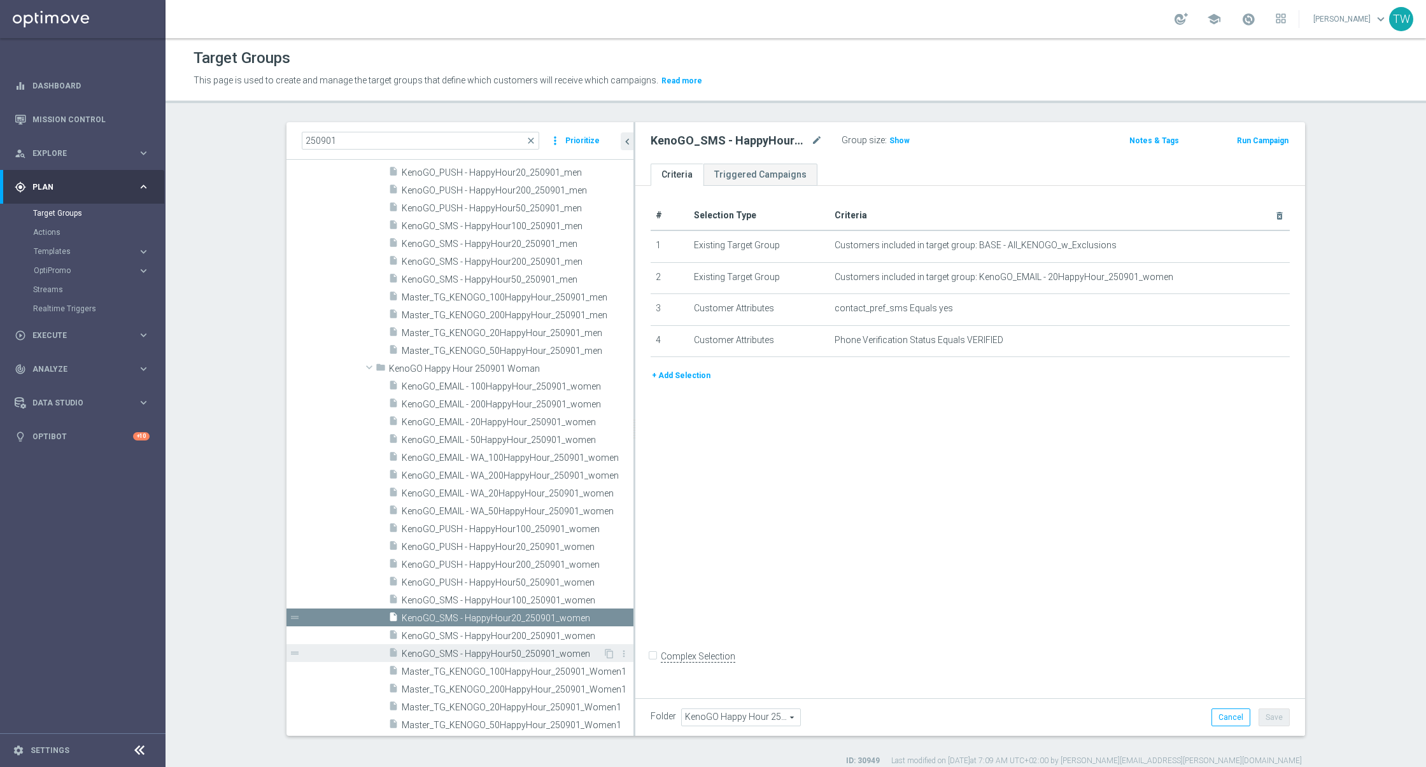
click at [528, 649] on span "KenoGO_SMS - HappyHour50_250901_women" at bounding box center [502, 654] width 201 height 11
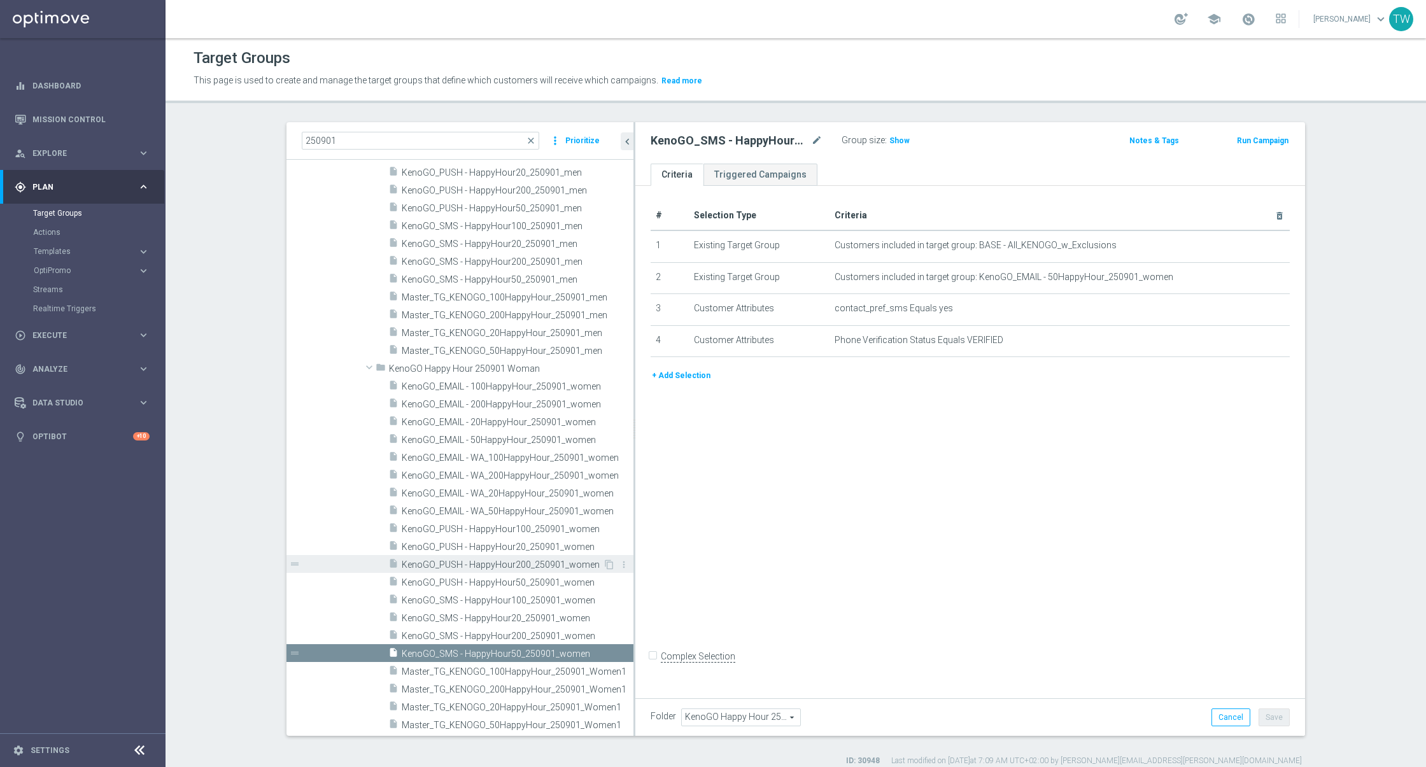
click at [564, 563] on span "KenoGO_PUSH - HappyHour200_250901_women" at bounding box center [502, 565] width 201 height 11
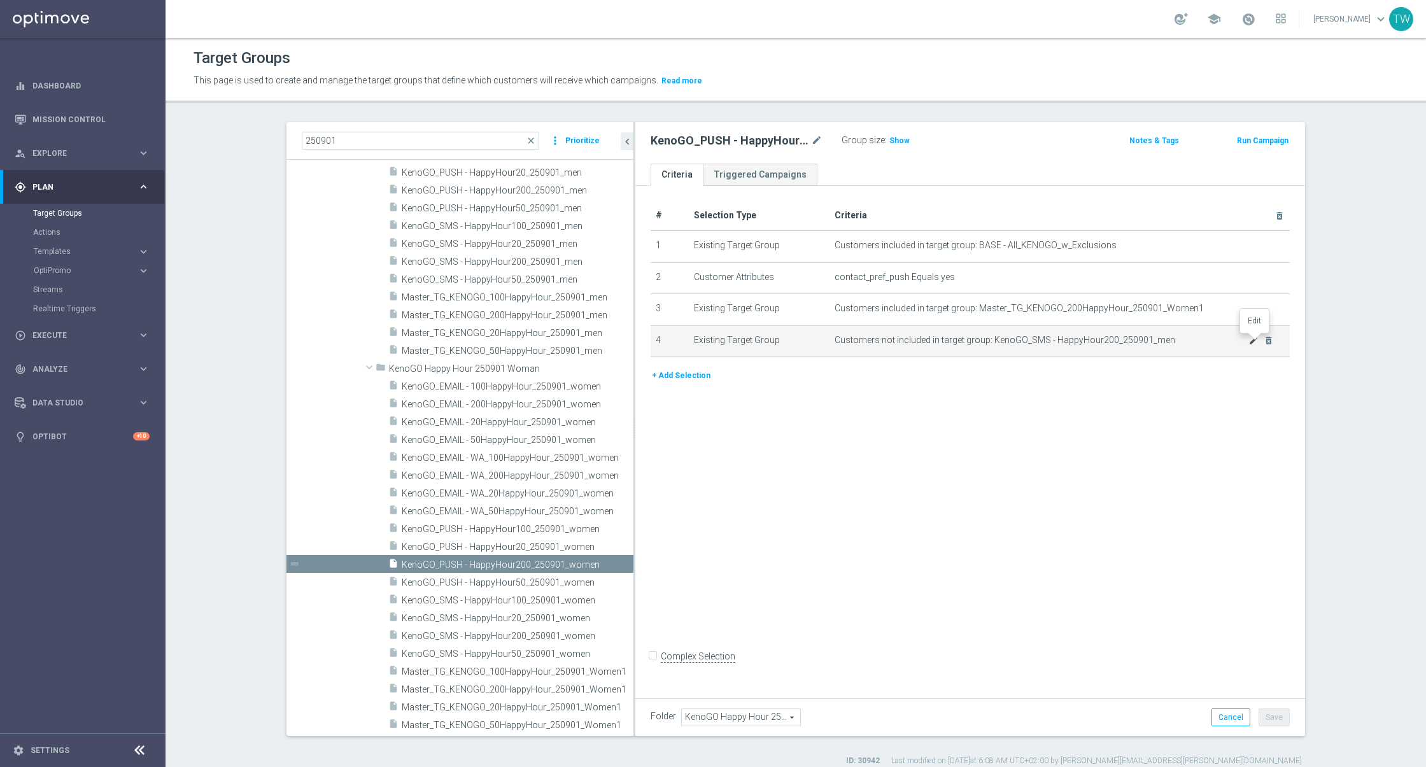
click at [1253, 335] on icon "mode_edit" at bounding box center [1253, 340] width 10 height 10
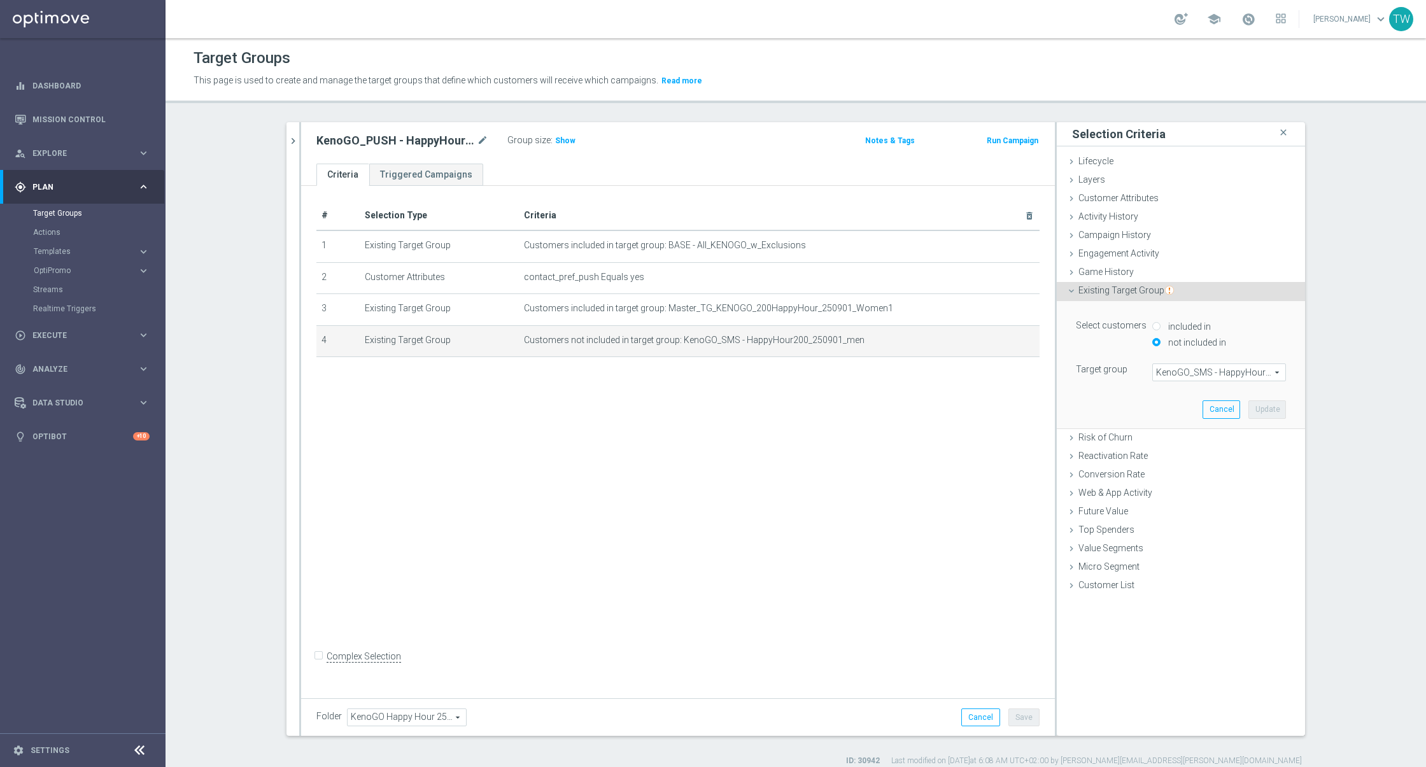
click at [1194, 377] on span "KenoGO_SMS - HappyHour200_250901_men" at bounding box center [1219, 372] width 132 height 17
click at [0, 0] on input "search" at bounding box center [0, 0] width 0 height 0
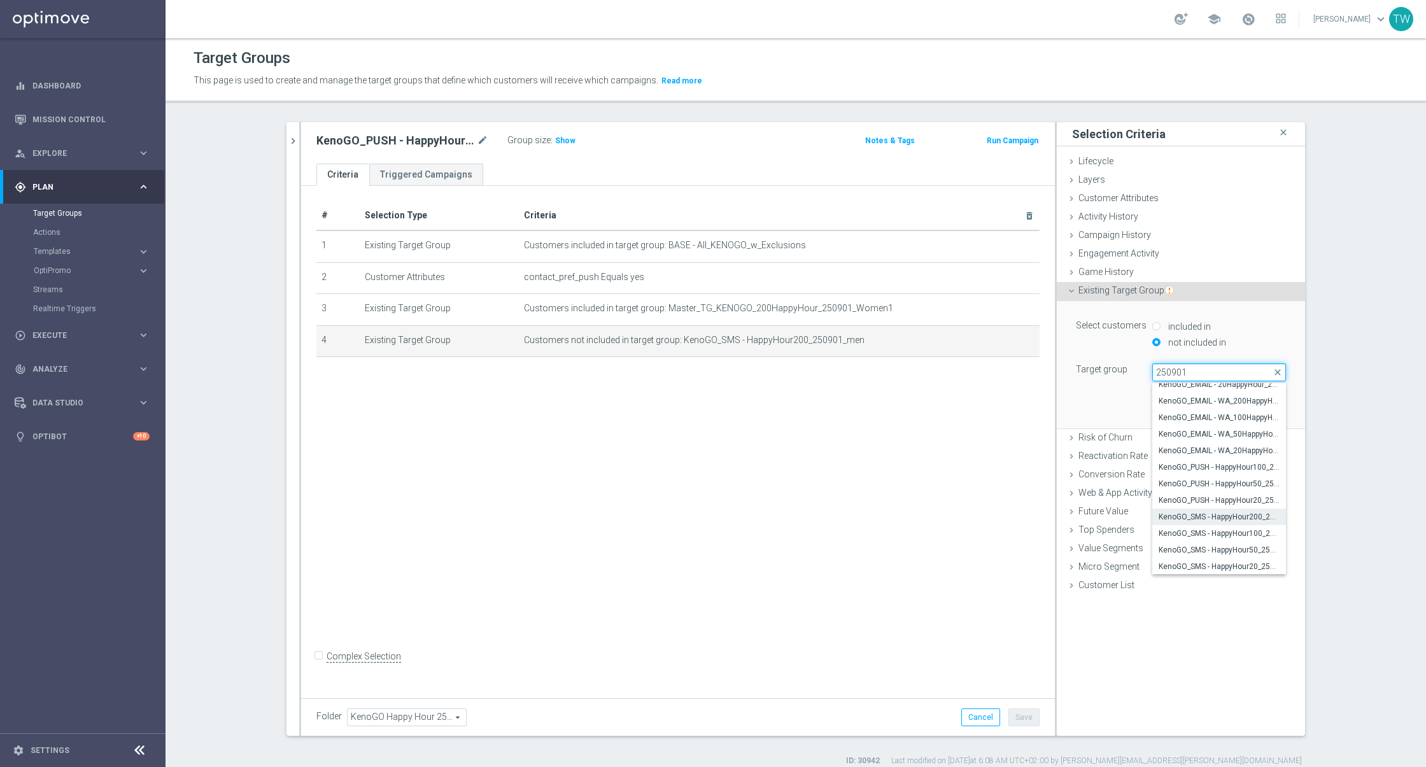
type input "250901"
click at [1239, 518] on span "KenoGO_SMS - HappyHour200_250901_women" at bounding box center [1219, 517] width 121 height 10
type input "KenoGO_SMS - HappyHour200_250901_women"
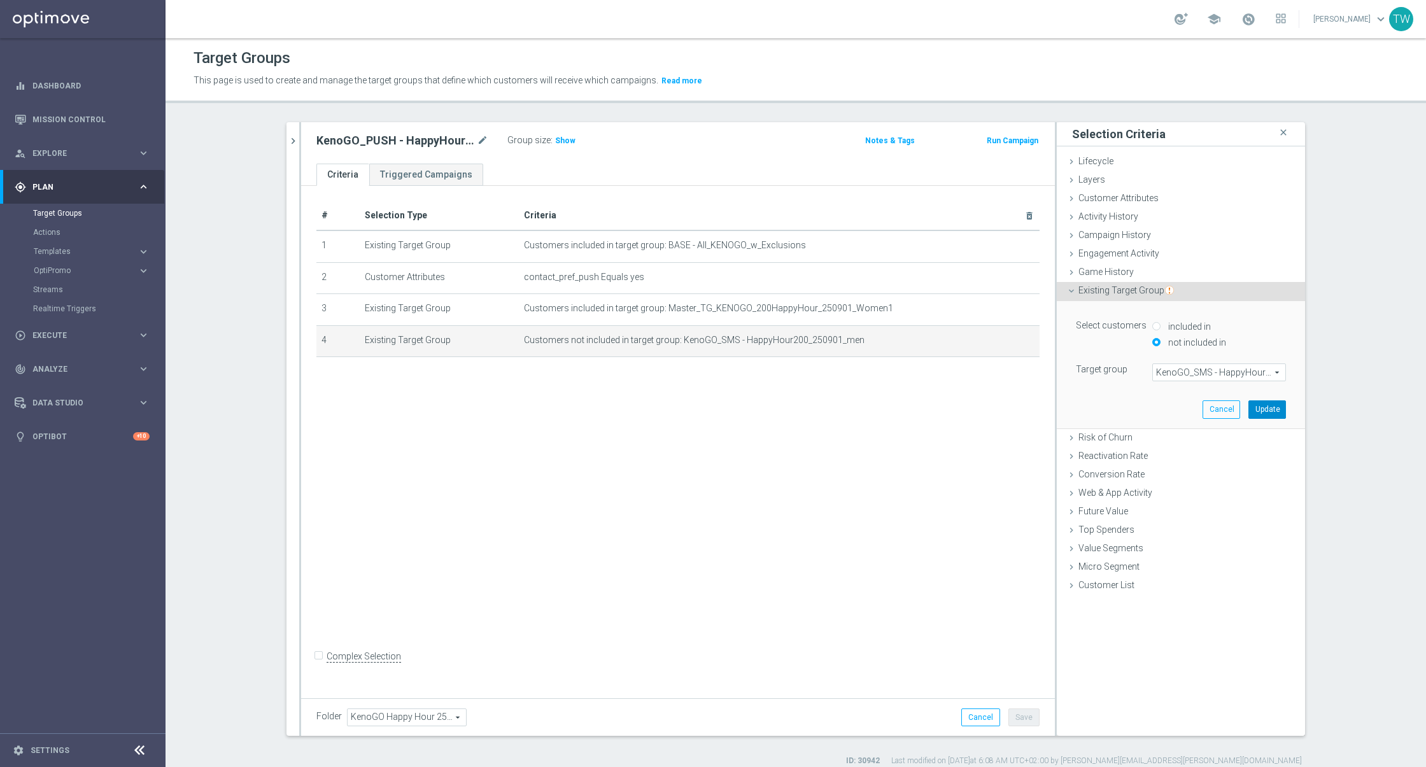
click at [1269, 404] on button "Update" at bounding box center [1267, 409] width 38 height 18
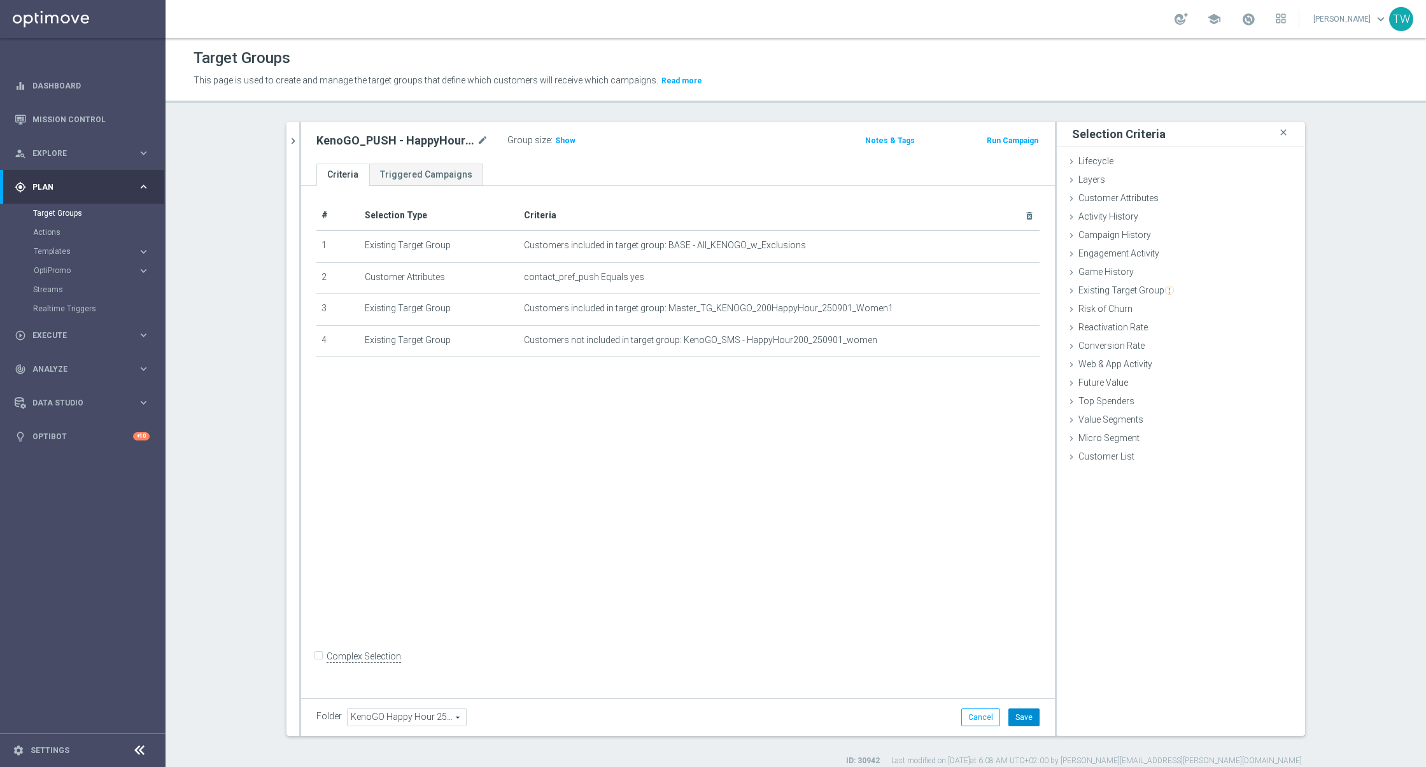
click at [1022, 714] on button "Save" at bounding box center [1023, 718] width 31 height 18
click at [288, 133] on button "chevron_right" at bounding box center [292, 141] width 13 height 38
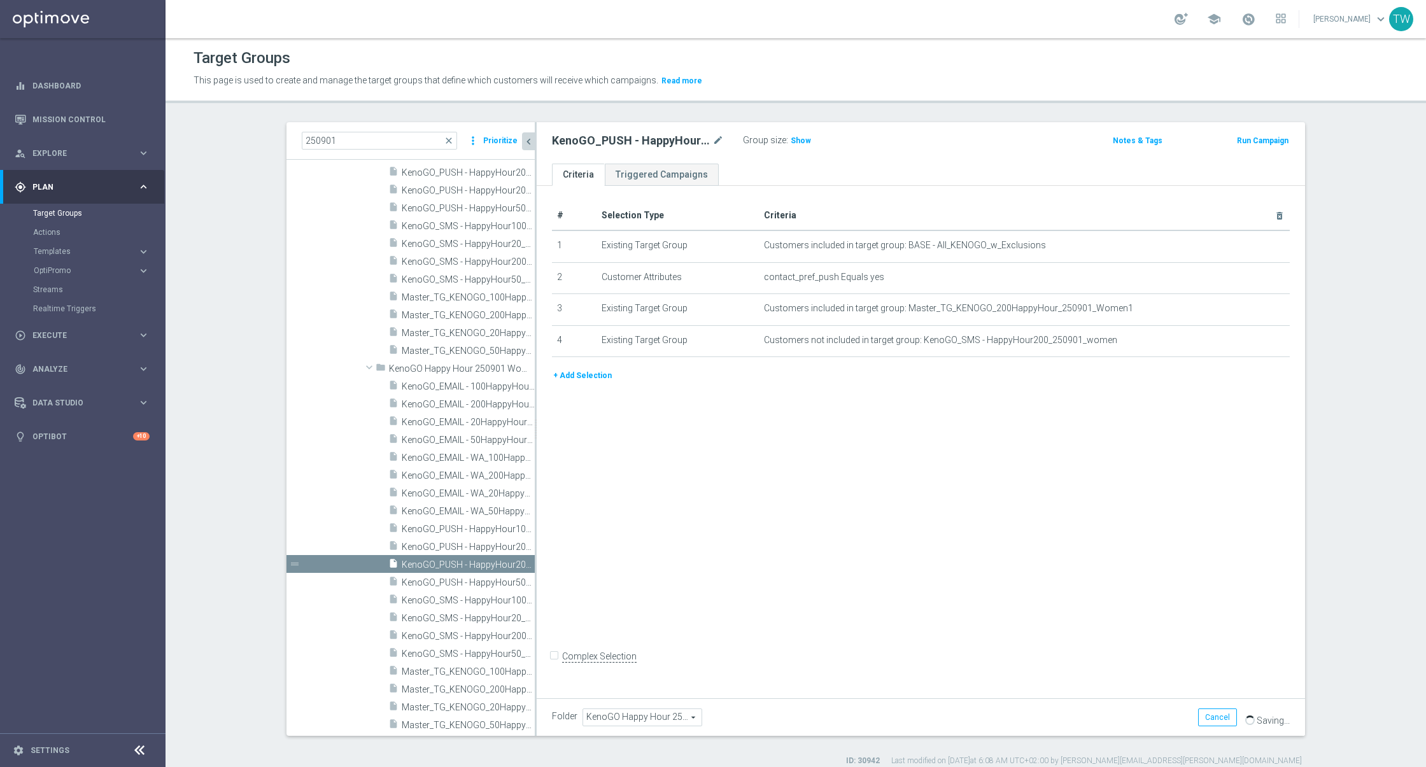
scroll to position [274, 0]
drag, startPoint x: 535, startPoint y: 544, endPoint x: 556, endPoint y: 544, distance: 21.6
click at [537, 544] on div at bounding box center [536, 429] width 2 height 614
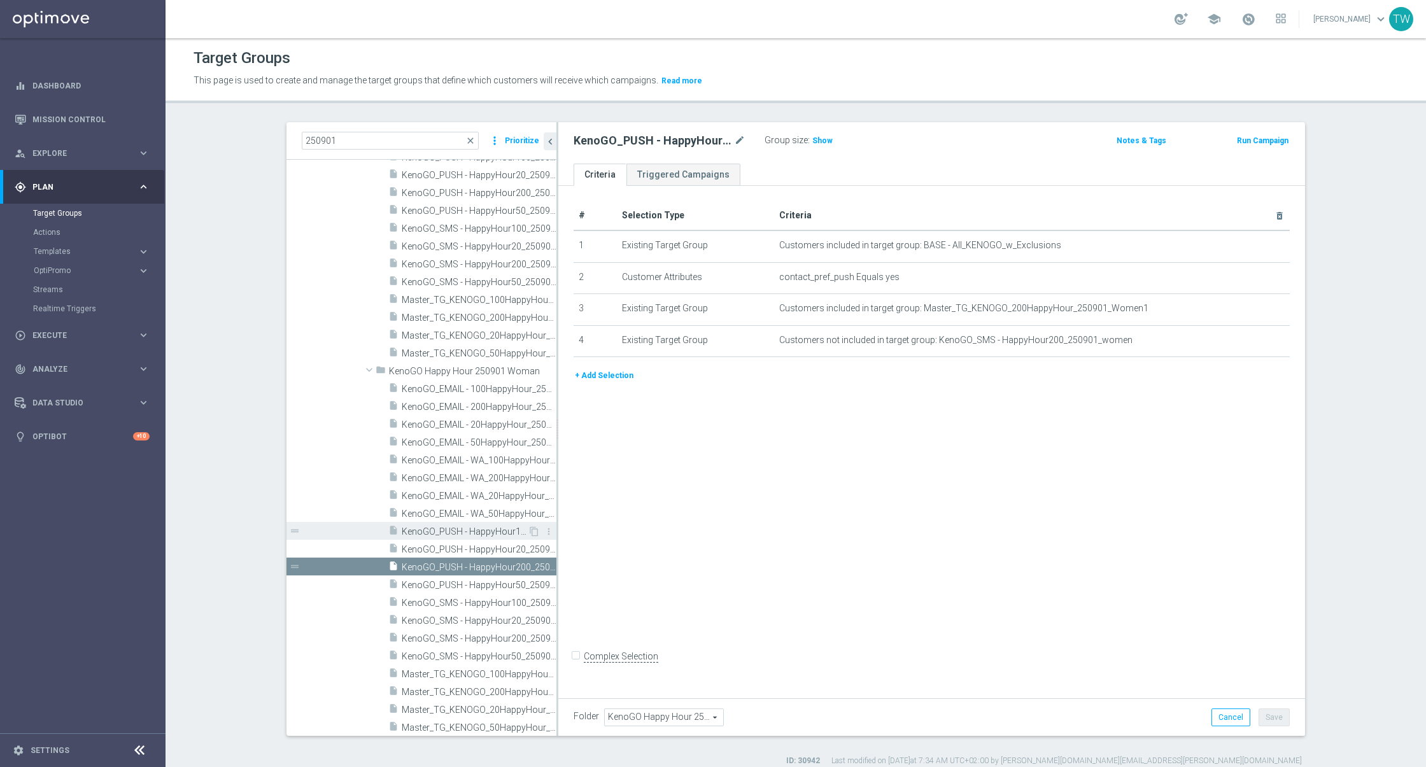
click at [437, 526] on span "KenoGO_PUSH - HappyHour100_250901_women" at bounding box center [465, 531] width 126 height 11
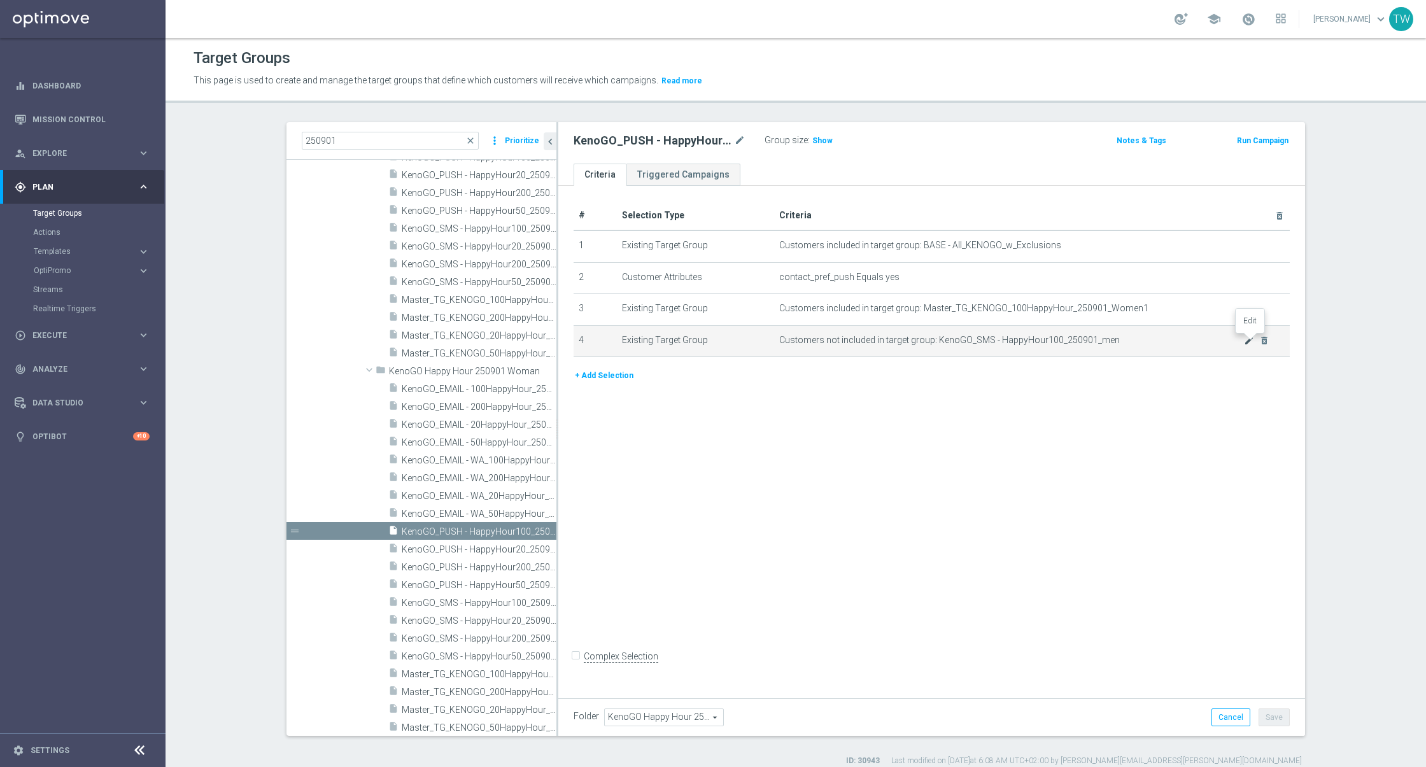
click at [1248, 337] on icon "mode_edit" at bounding box center [1249, 340] width 10 height 10
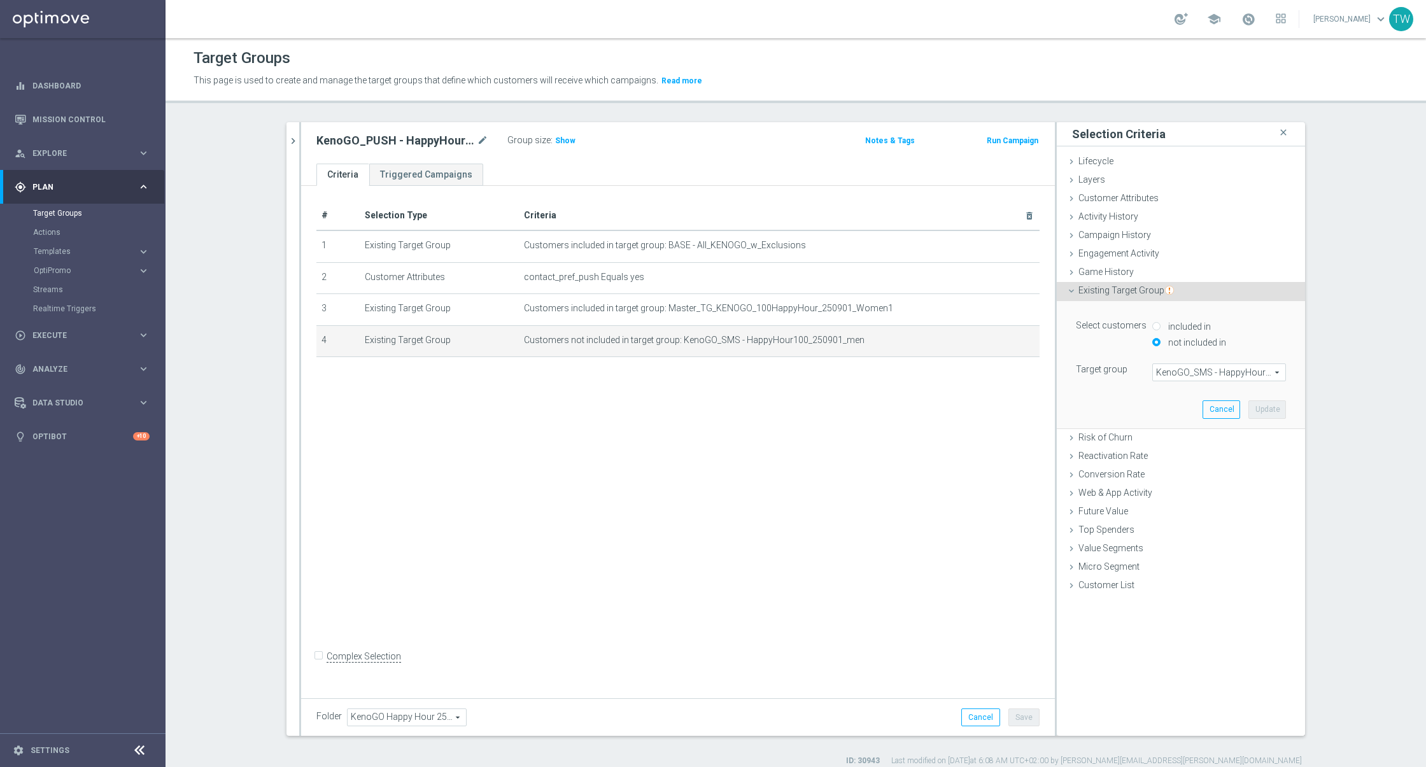
click at [1197, 374] on span "KenoGO_SMS - HappyHour100_250901_men" at bounding box center [1219, 372] width 132 height 17
click at [0, 0] on input "search" at bounding box center [0, 0] width 0 height 0
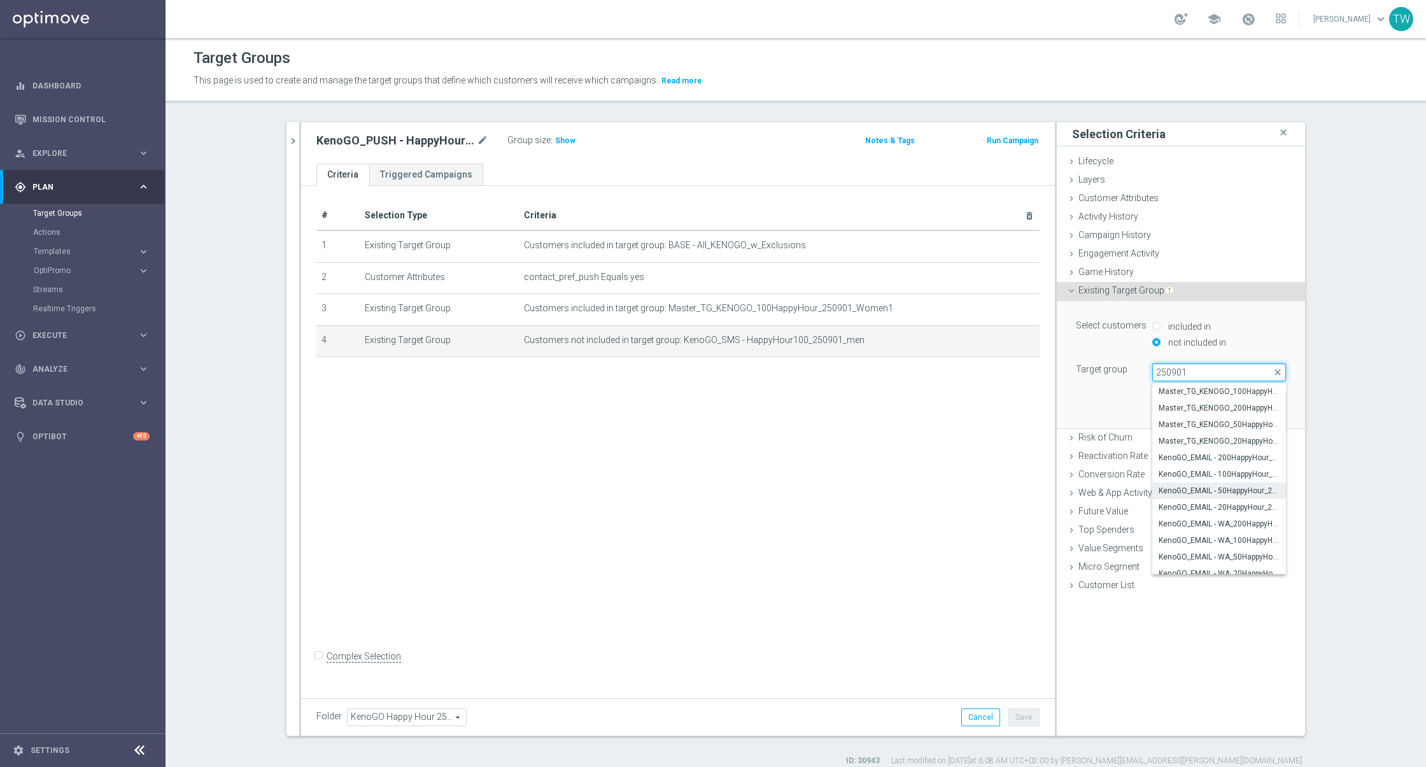
scroll to position [437, 0]
type input "250901"
click at [1234, 537] on label "KenoGO_SMS - HappyHour100_250901_women" at bounding box center [1219, 533] width 134 height 17
type input "KenoGO_SMS - HappyHour100_250901_women"
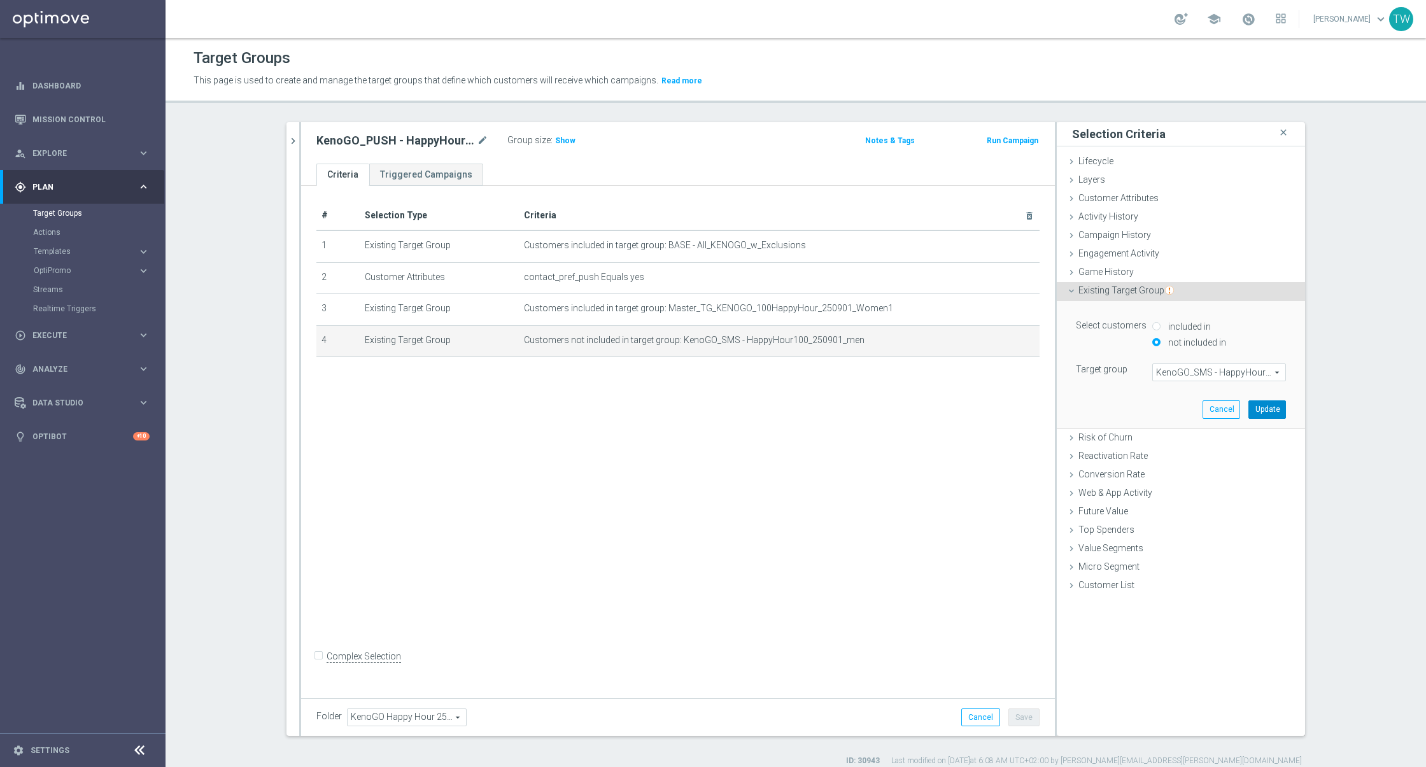
click at [1276, 407] on button "Update" at bounding box center [1267, 409] width 38 height 18
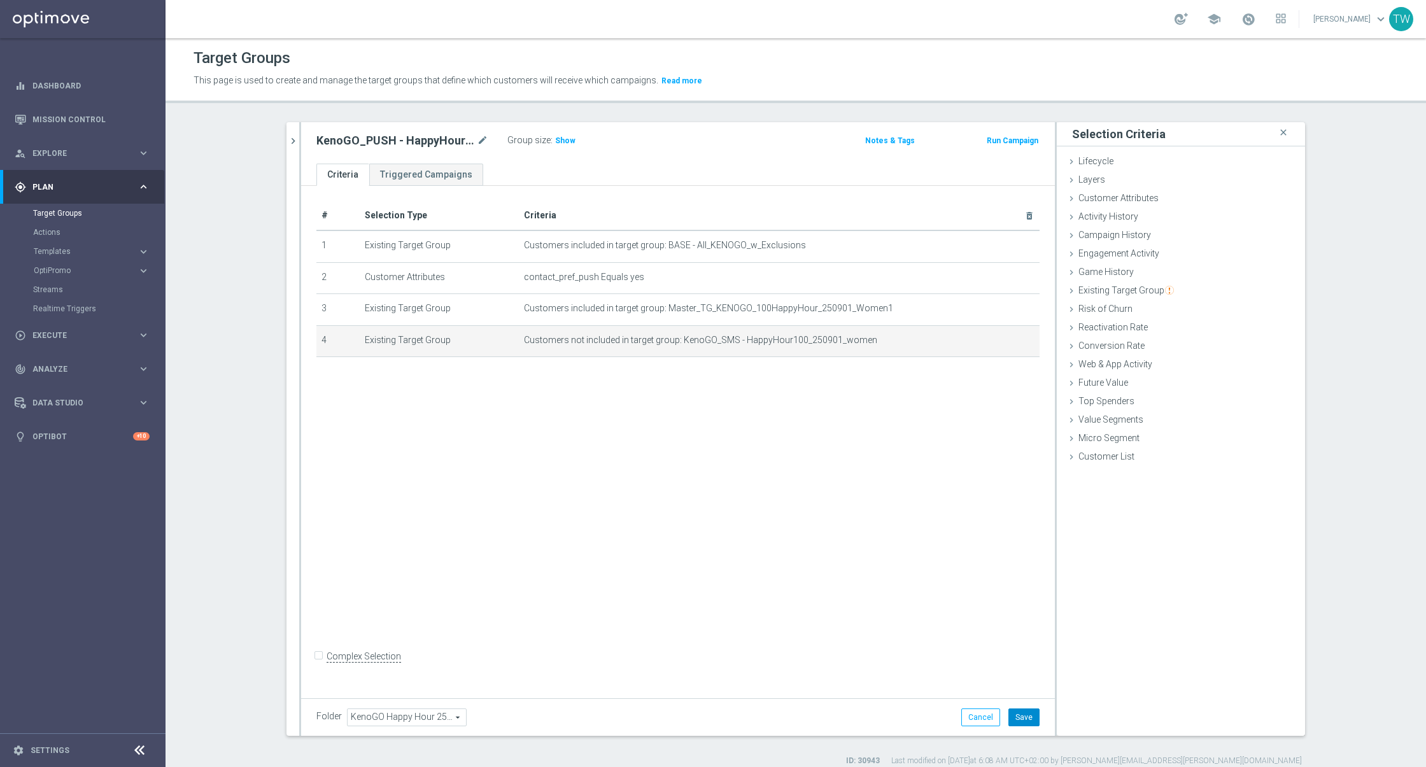
click at [1026, 723] on button "Save" at bounding box center [1023, 718] width 31 height 18
click at [294, 138] on icon "chevron_right" at bounding box center [293, 141] width 12 height 12
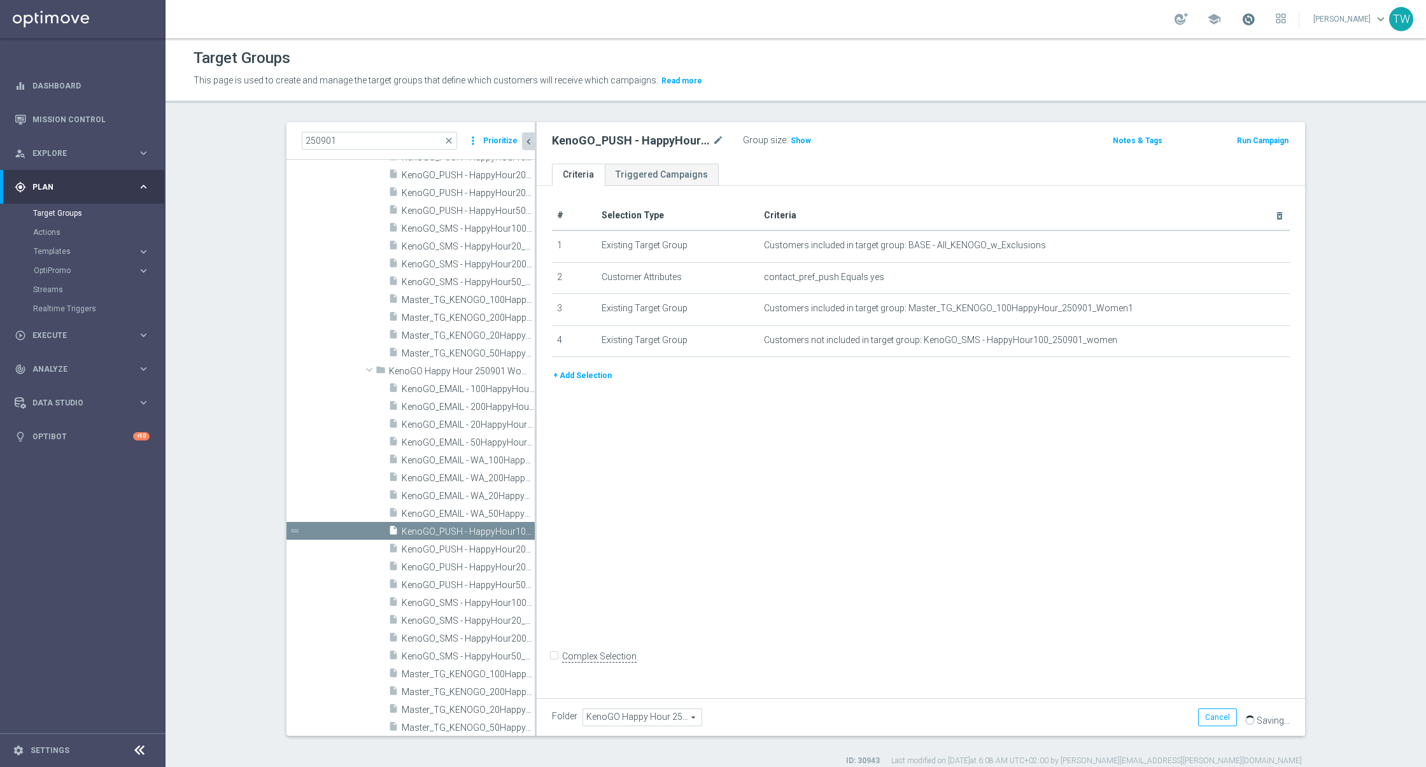
click at [1255, 13] on span at bounding box center [1248, 19] width 14 height 14
click at [439, 586] on span "KenoGO_PUSH - HappyHour50_250901_women" at bounding box center [454, 585] width 104 height 11
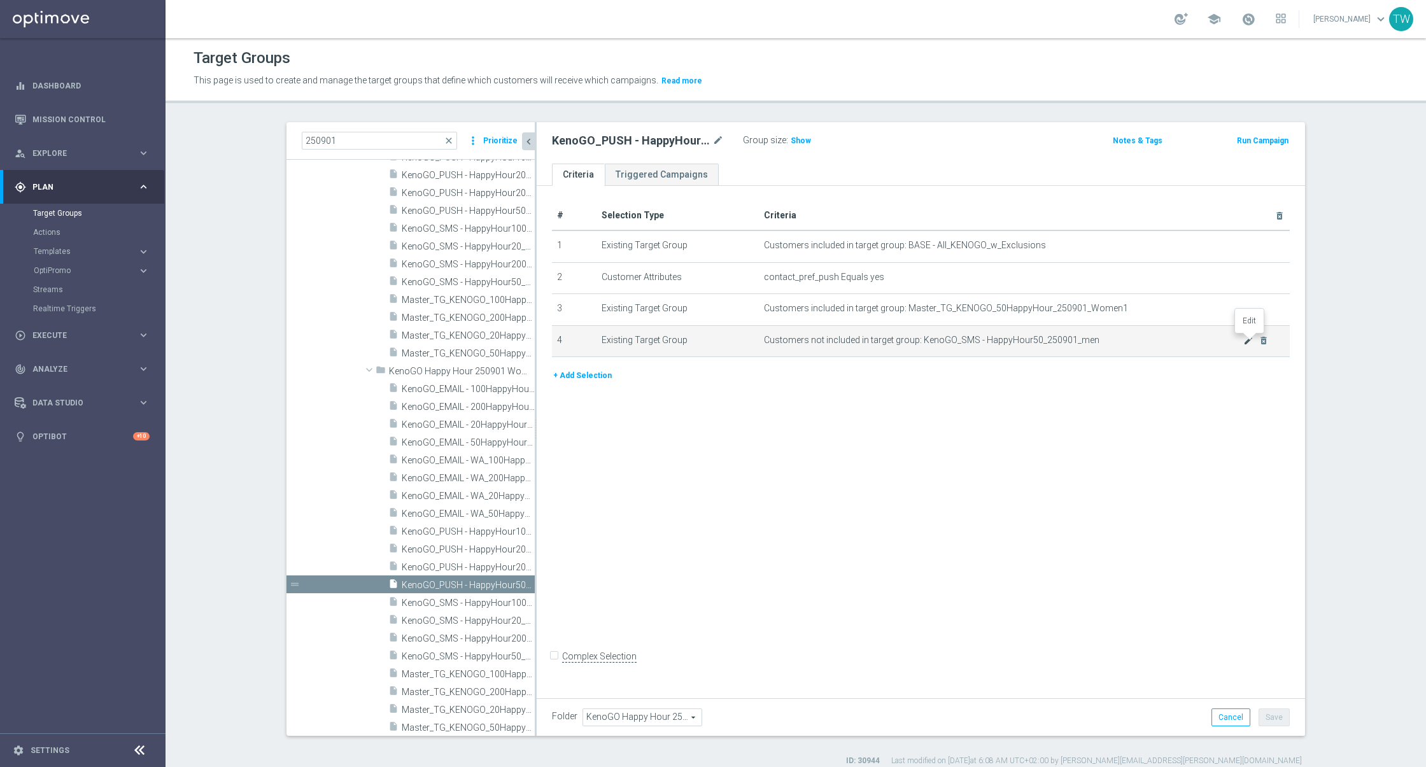
click at [1245, 336] on icon "mode_edit" at bounding box center [1248, 340] width 10 height 10
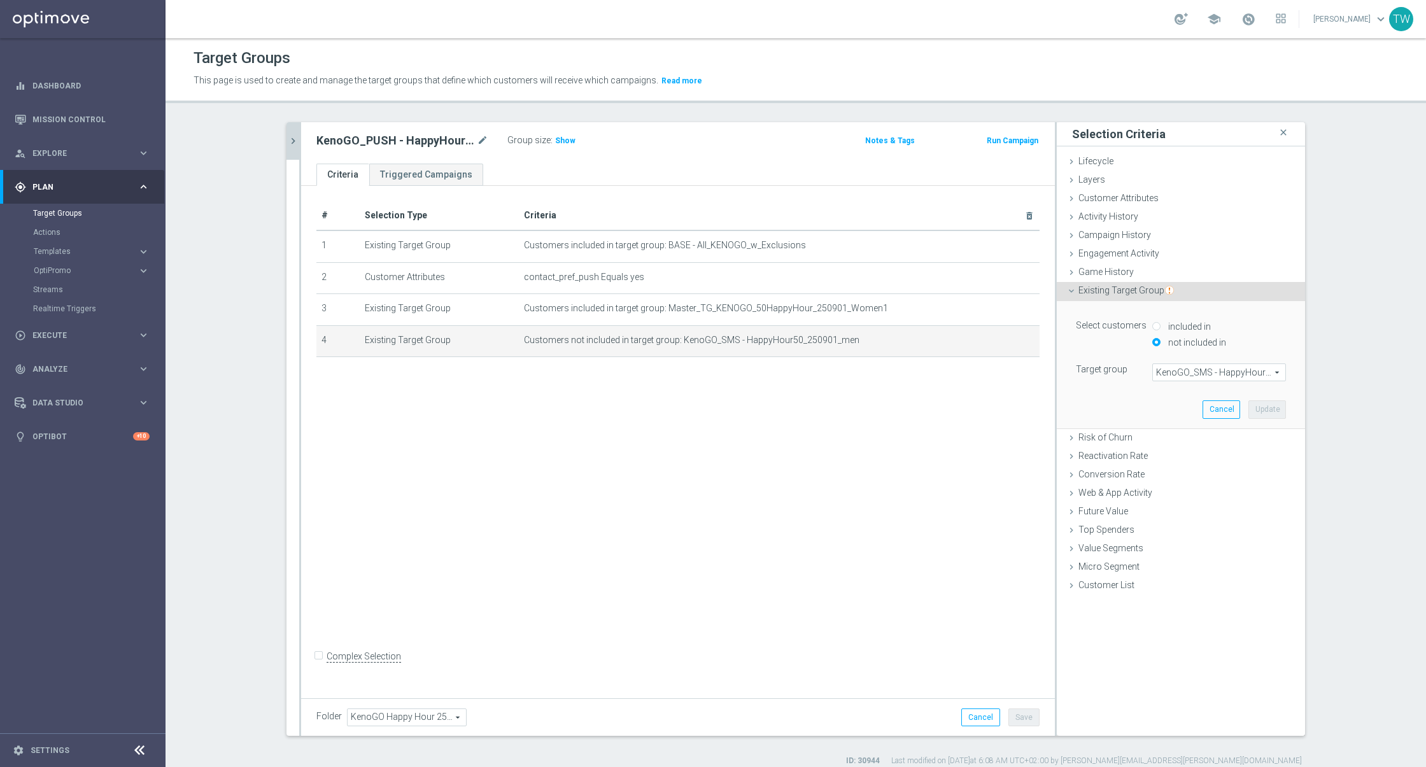
click at [1201, 377] on span "KenoGO_SMS - HappyHour50_250901_men" at bounding box center [1219, 372] width 132 height 17
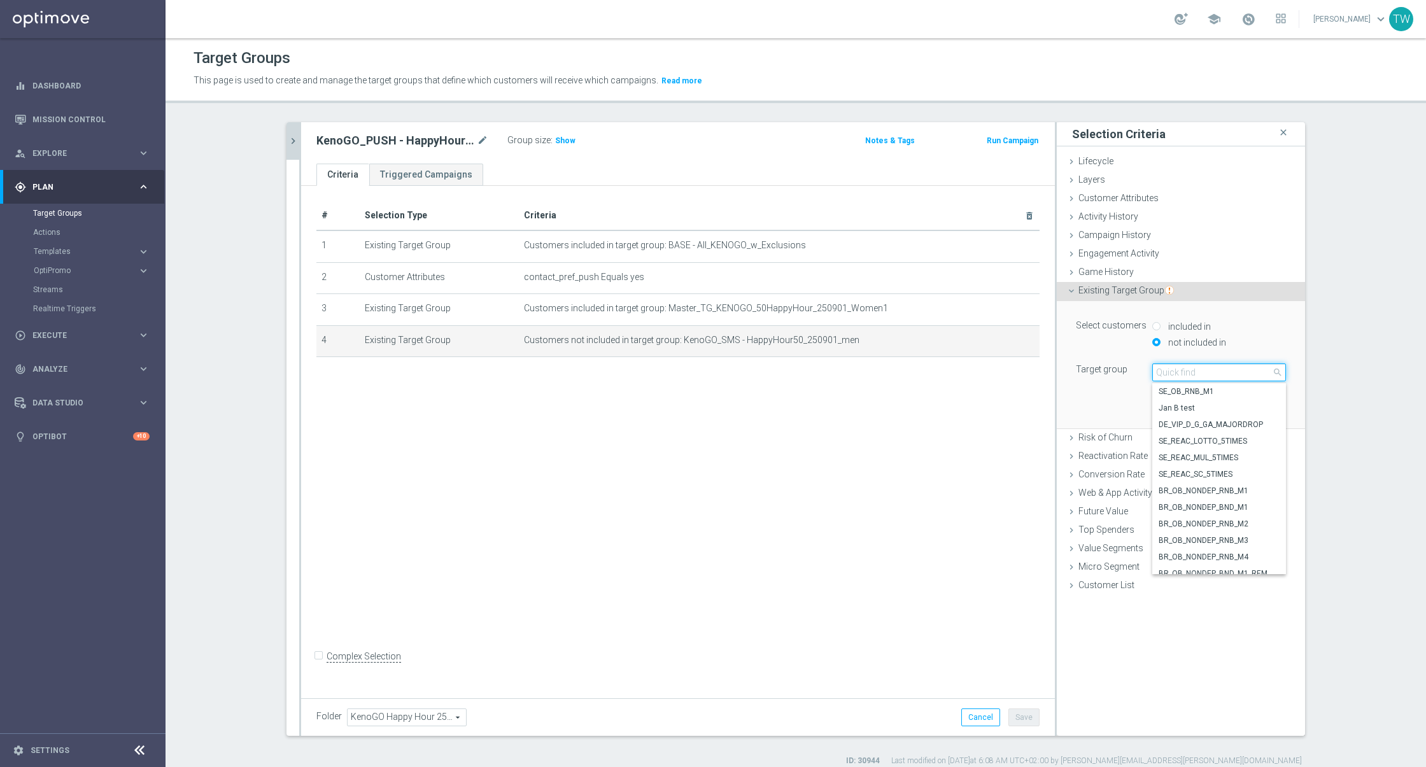
click at [1201, 377] on input "search" at bounding box center [1219, 372] width 134 height 18
type input "250901"
click at [1201, 547] on span "KenoGO_SMS - HappyHour50_250901_women" at bounding box center [1219, 550] width 121 height 10
type input "KenoGO_SMS - HappyHour50_250901_women"
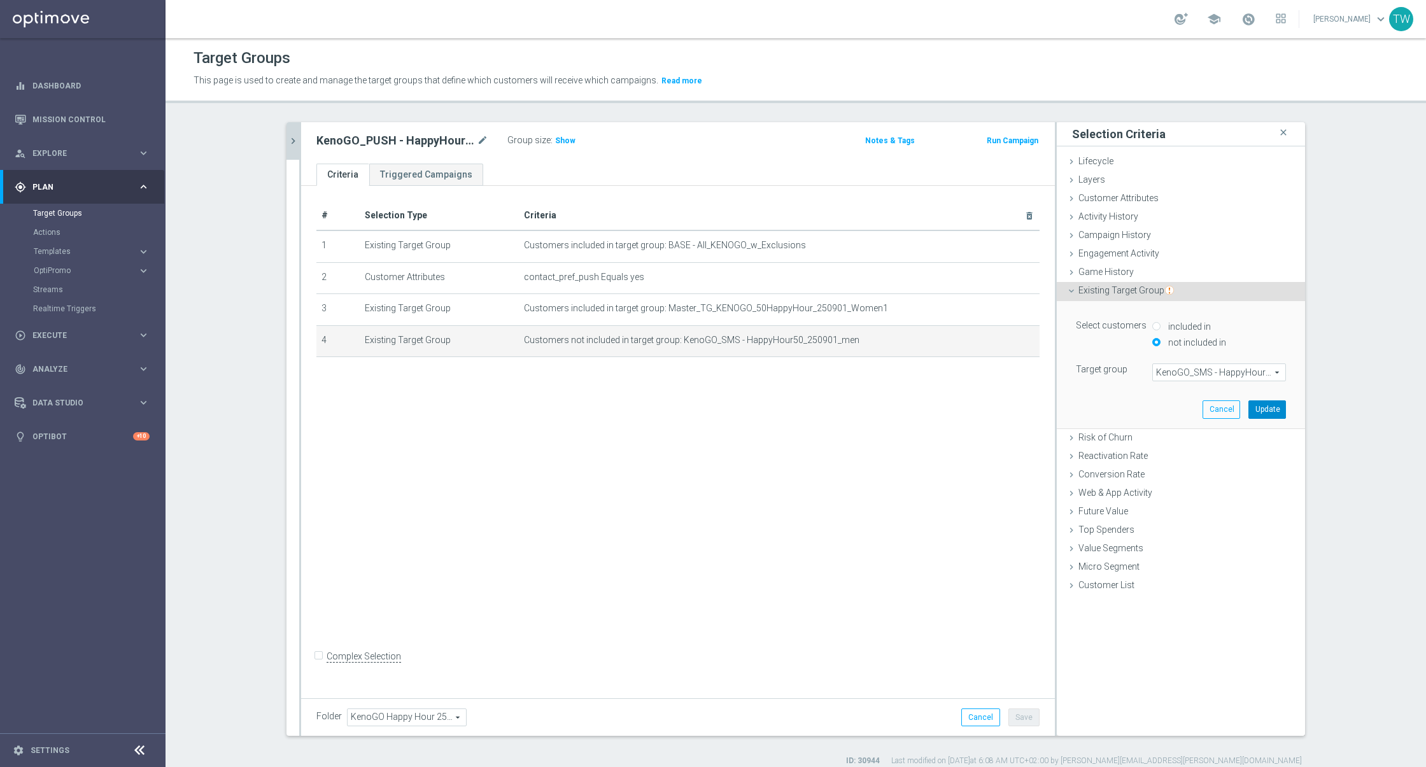
click at [1278, 407] on button "Update" at bounding box center [1267, 409] width 38 height 18
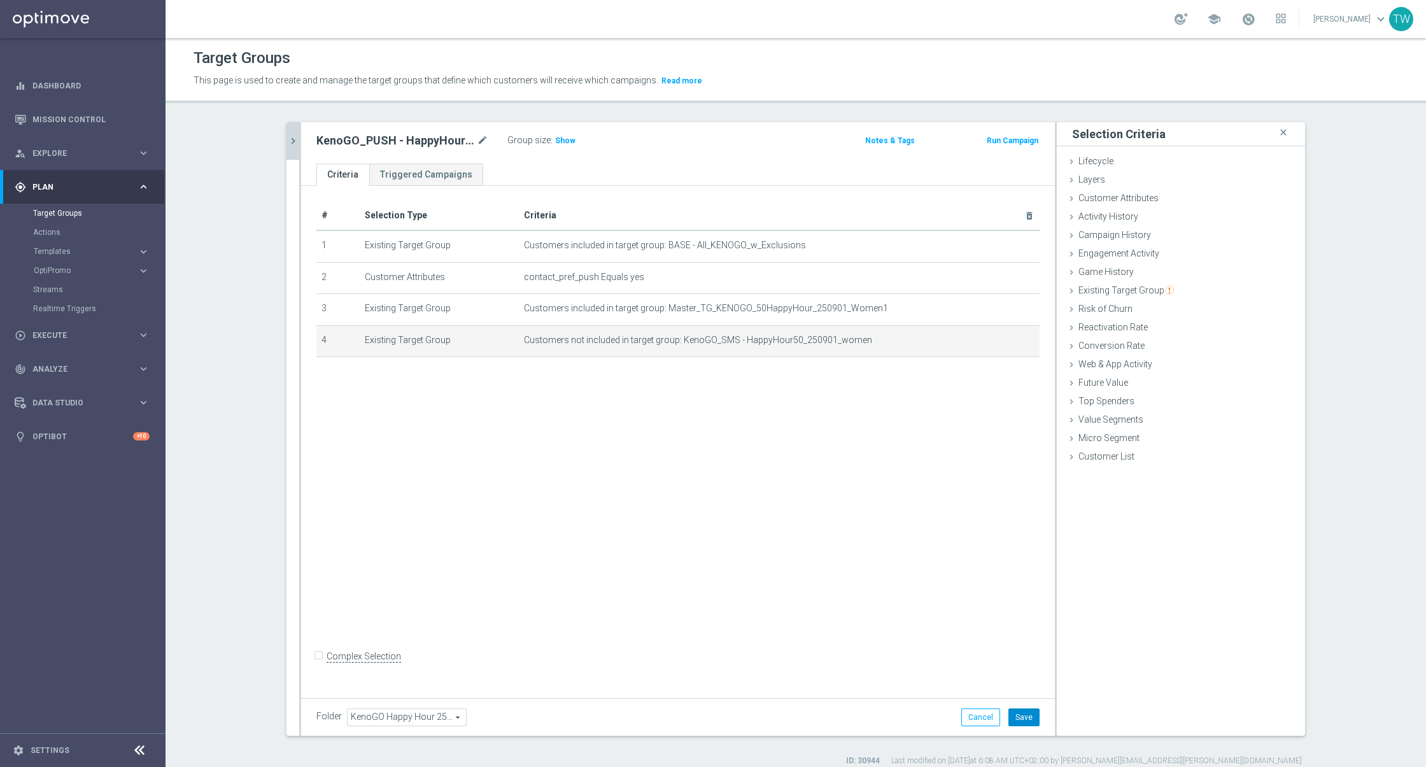
click at [1025, 709] on button "Save" at bounding box center [1023, 718] width 31 height 18
click at [292, 143] on icon "chevron_right" at bounding box center [293, 141] width 12 height 12
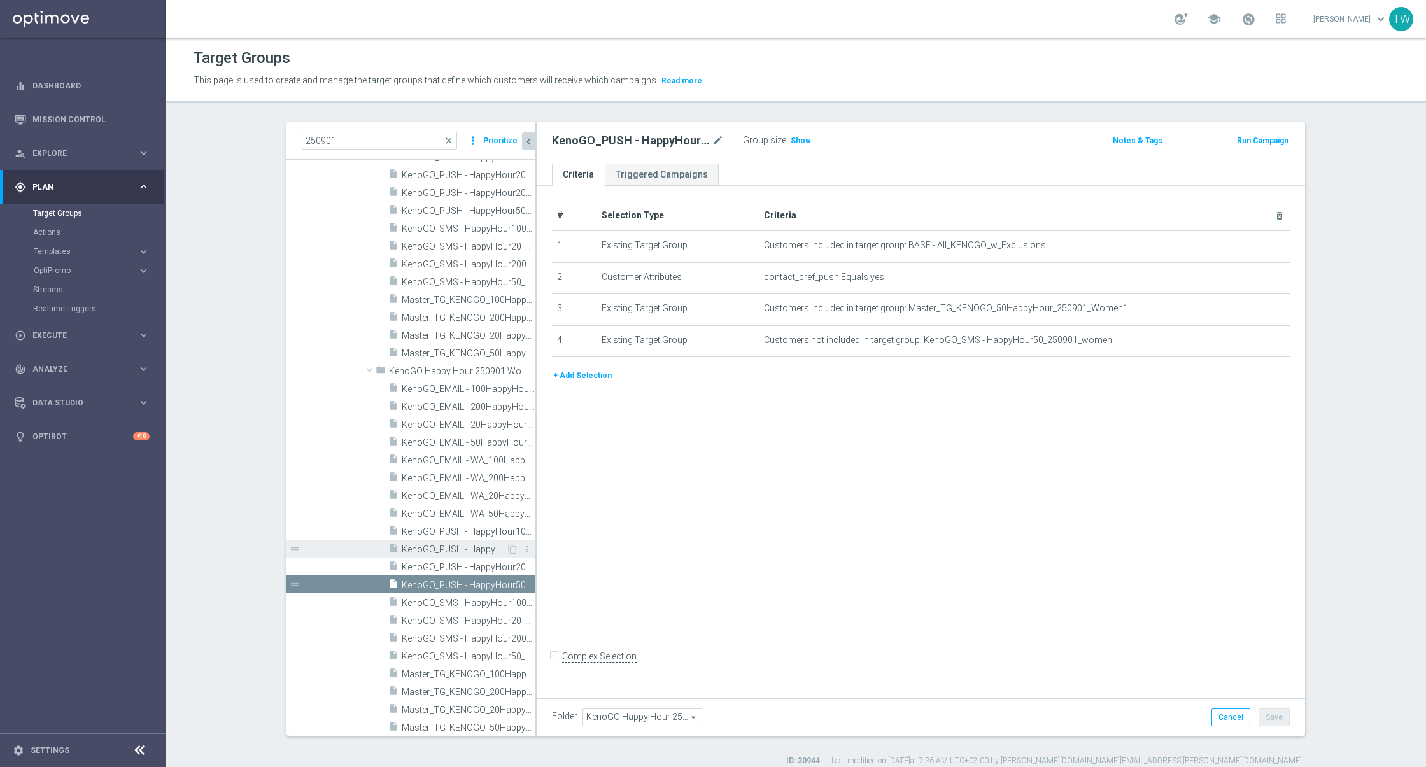
click at [479, 546] on span "KenoGO_PUSH - HappyHour20_250901_women" at bounding box center [454, 549] width 104 height 11
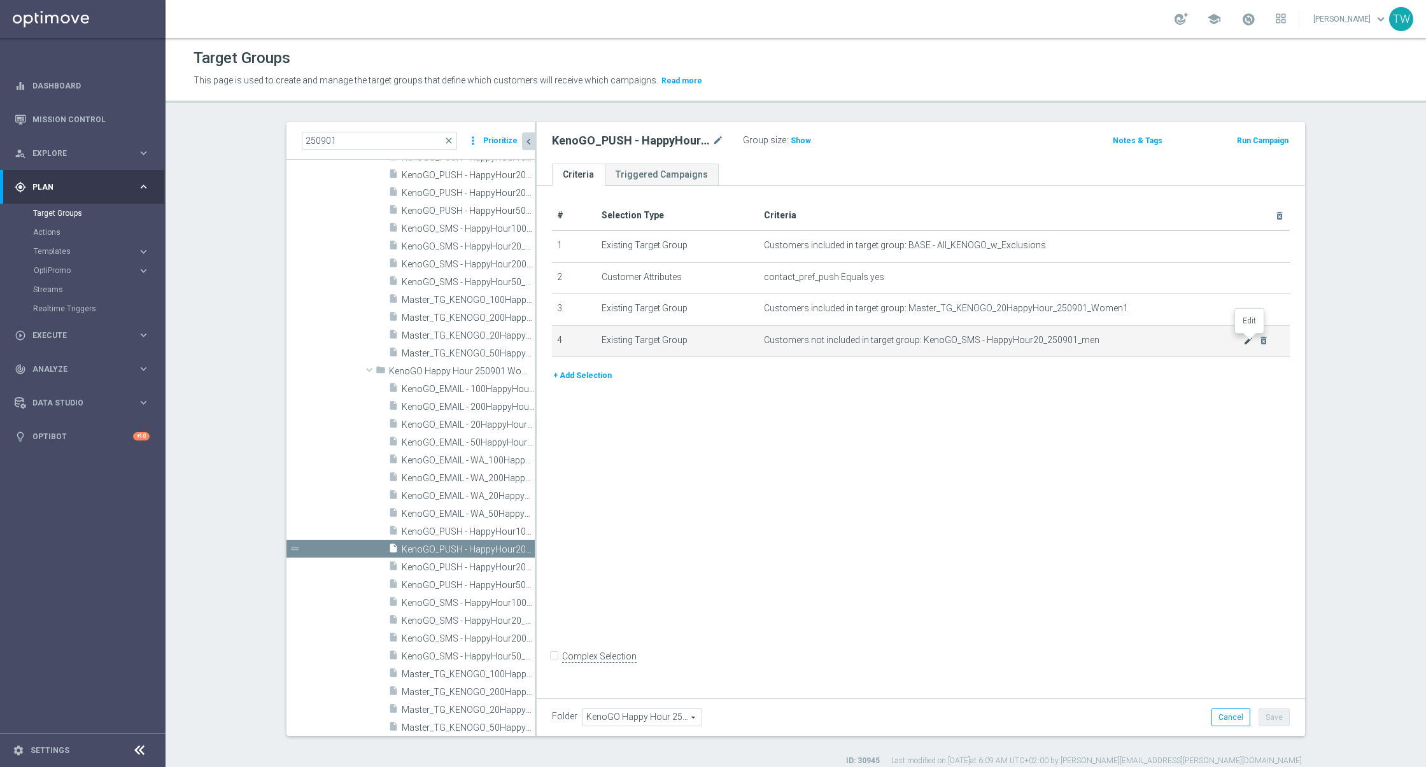
click at [1245, 337] on icon "mode_edit" at bounding box center [1248, 340] width 10 height 10
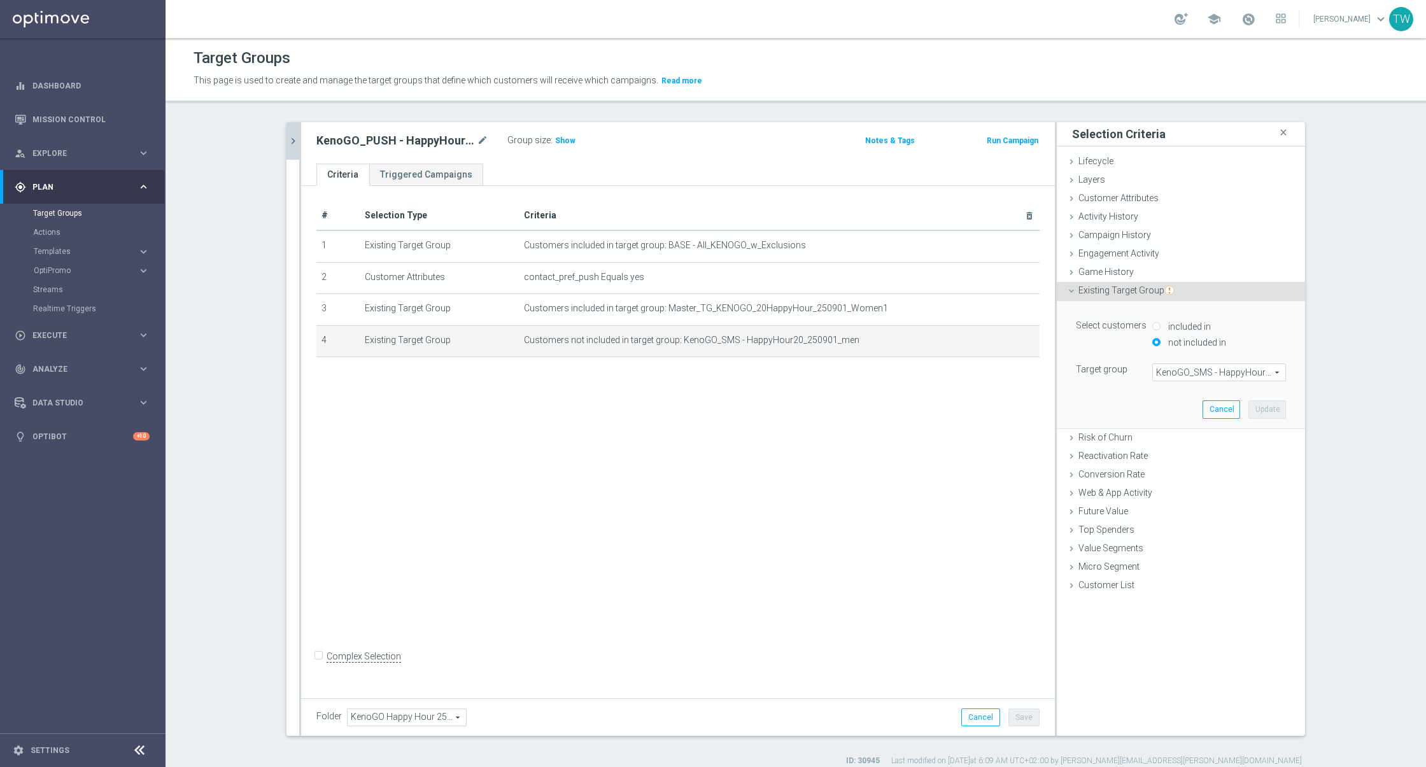
click at [1206, 376] on span "KenoGO_SMS - HappyHour20_250901_men" at bounding box center [1219, 372] width 132 height 17
click at [0, 0] on input "search" at bounding box center [0, 0] width 0 height 0
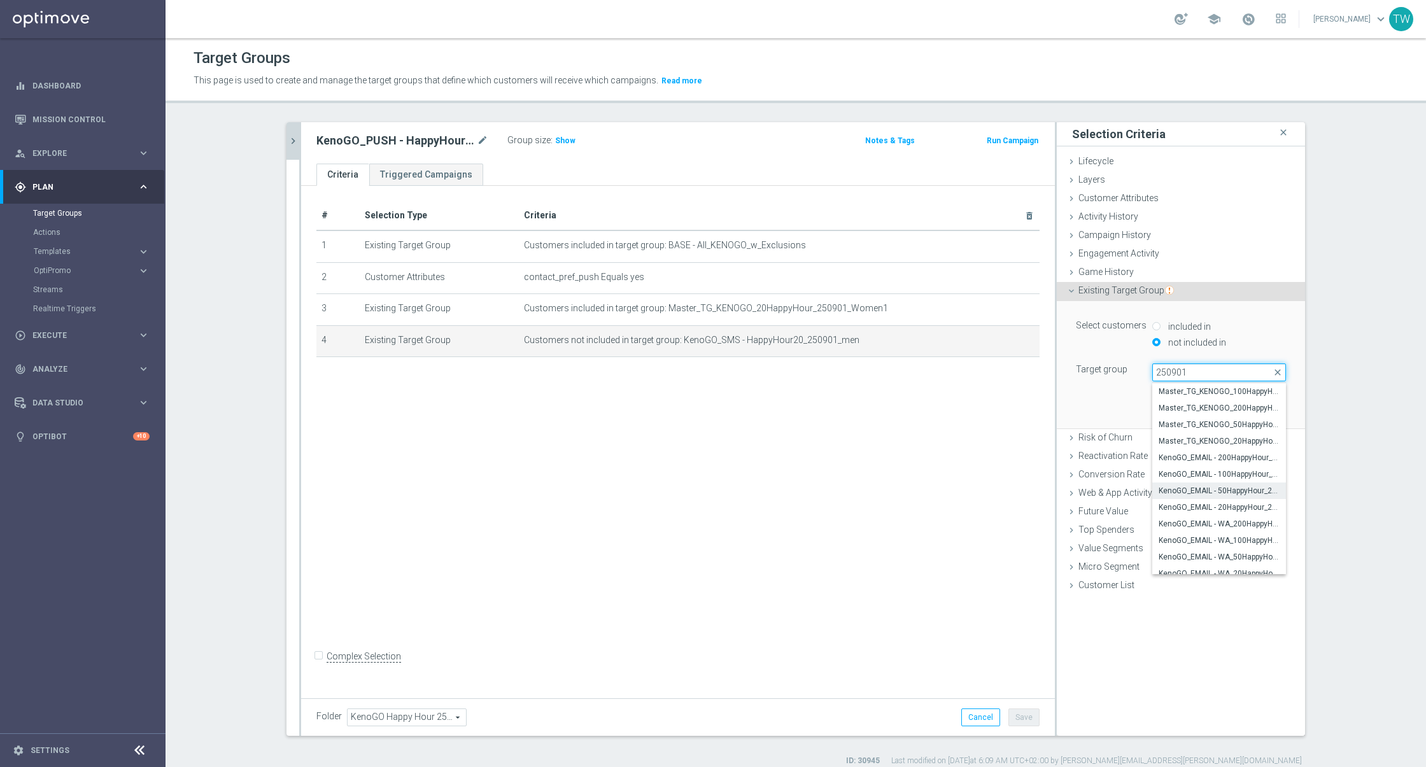
scroll to position [437, 0]
type input "250901"
click at [1259, 567] on span "KenoGO_SMS - HappyHour20_250901_women" at bounding box center [1219, 566] width 121 height 10
type input "KenoGO_SMS - HappyHour20_250901_women"
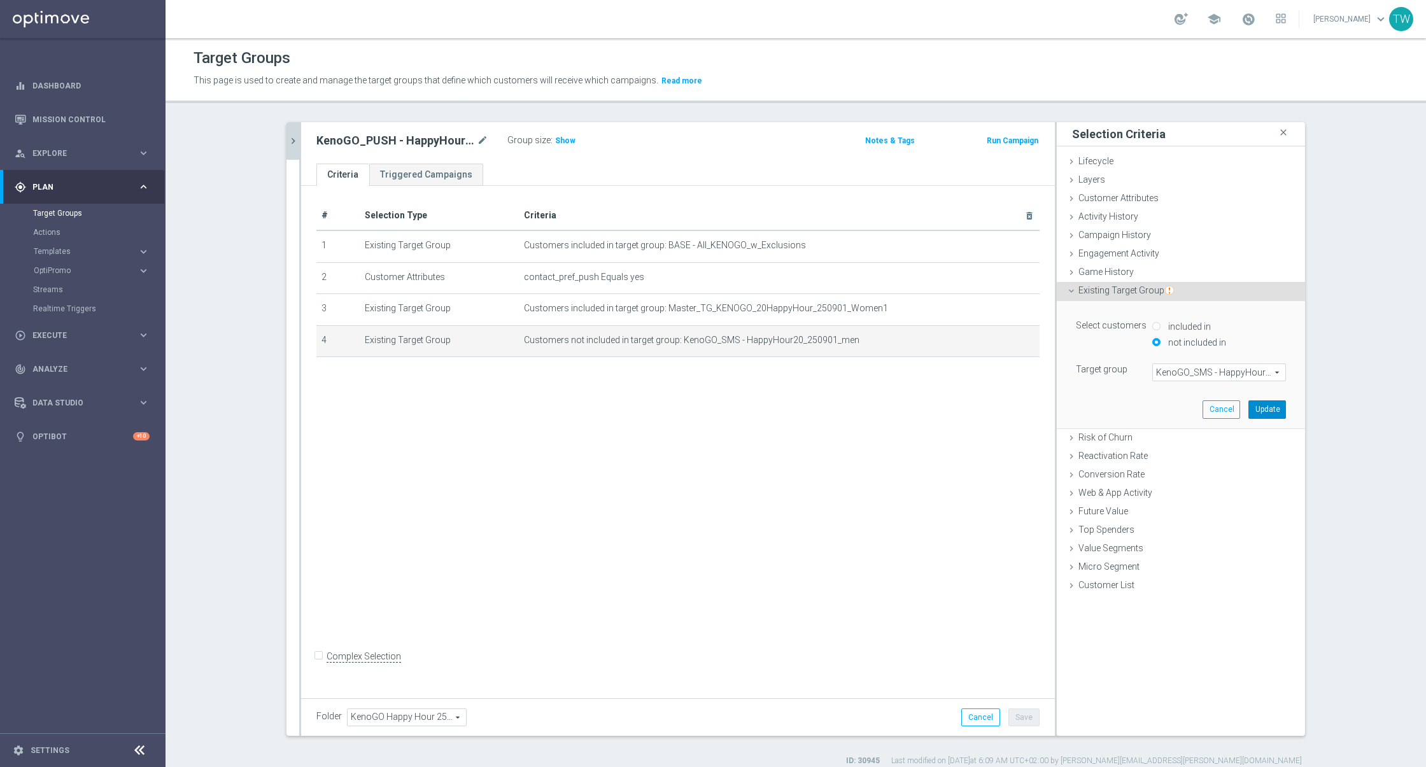
click at [1270, 413] on button "Update" at bounding box center [1267, 409] width 38 height 18
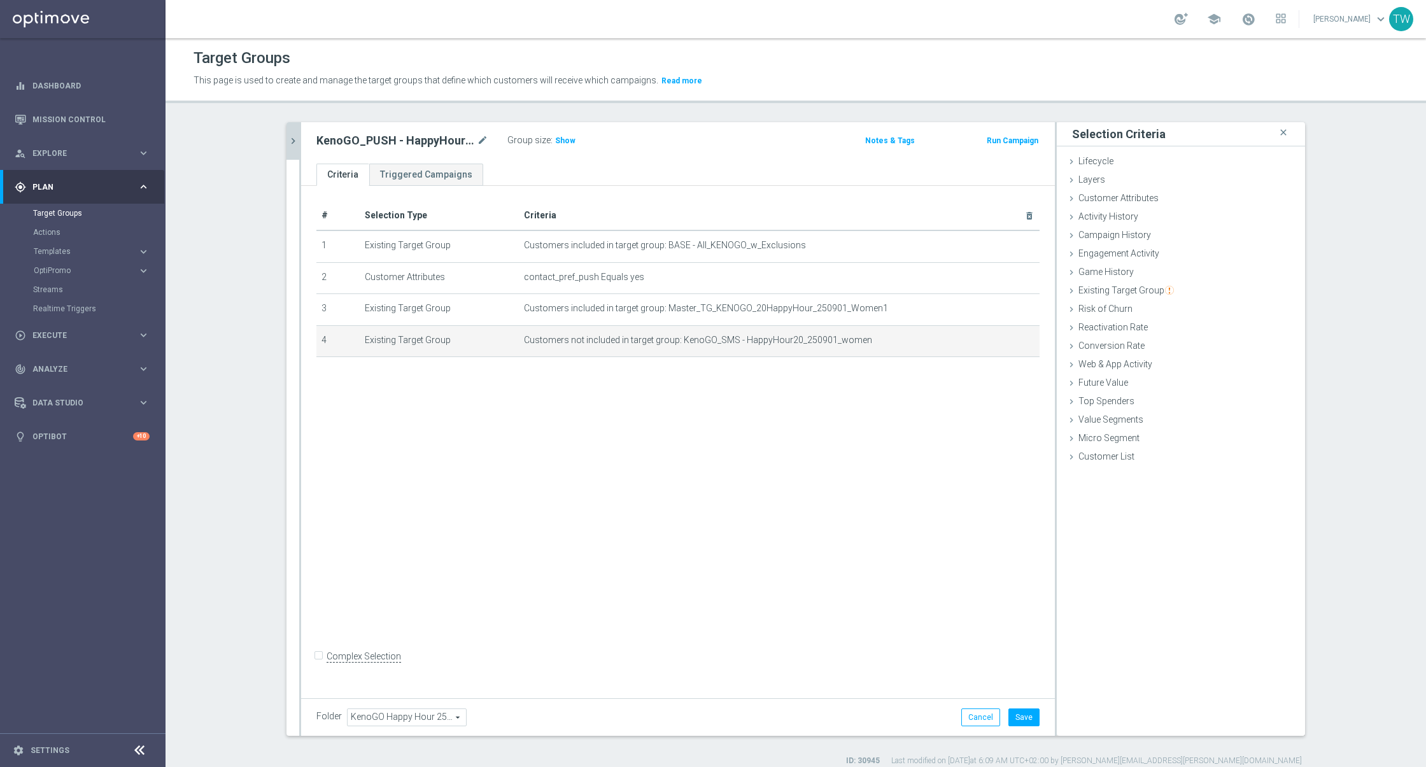
click at [1022, 708] on div "Folder KenoGO Happy Hour 250901 Woman KenoGO Happy Hour 250901 Woman arrow_drop…" at bounding box center [678, 717] width 754 height 38
click at [1022, 712] on button "Save" at bounding box center [1023, 718] width 31 height 18
click at [296, 142] on icon "chevron_right" at bounding box center [293, 141] width 12 height 12
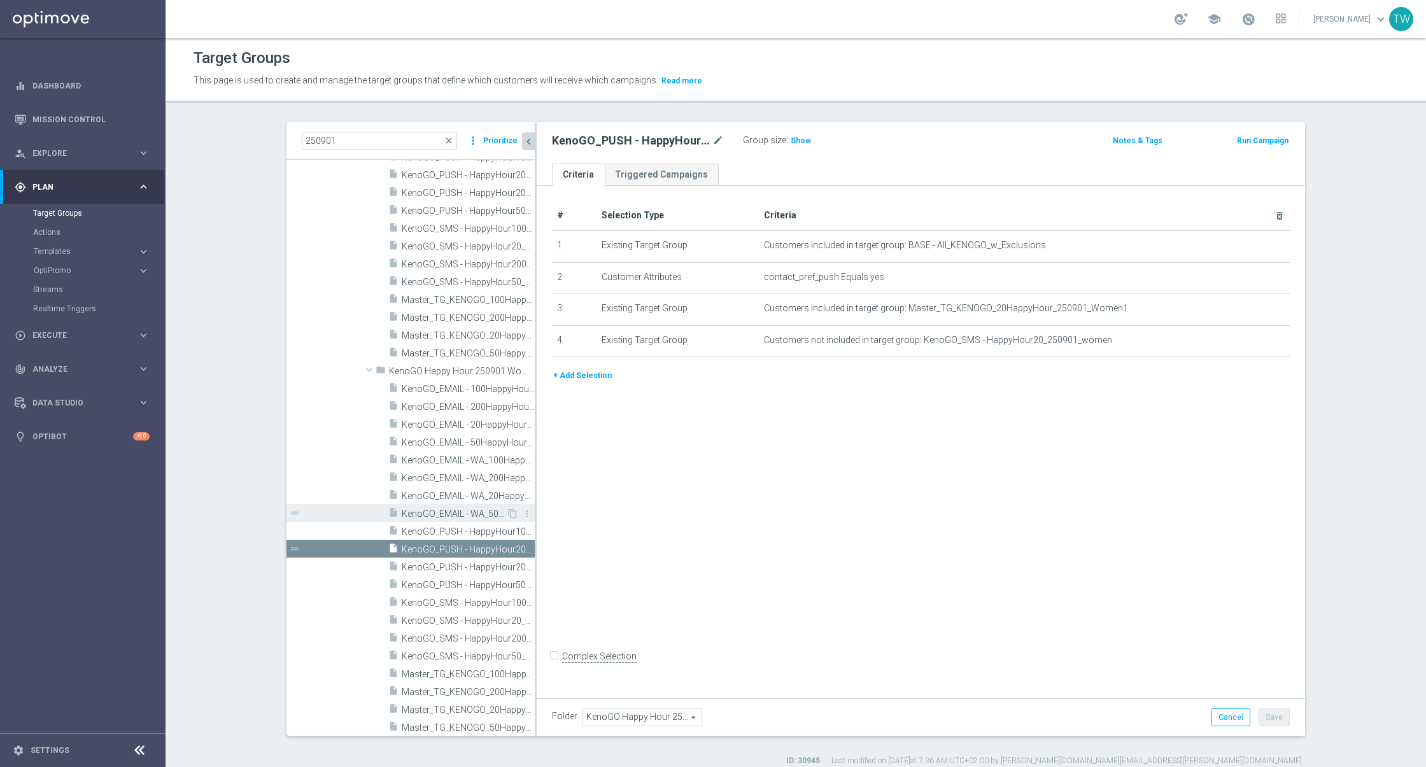
click at [465, 516] on span "KenoGO_EMAIL - WA_50HappyHour_250901_women" at bounding box center [454, 514] width 104 height 11
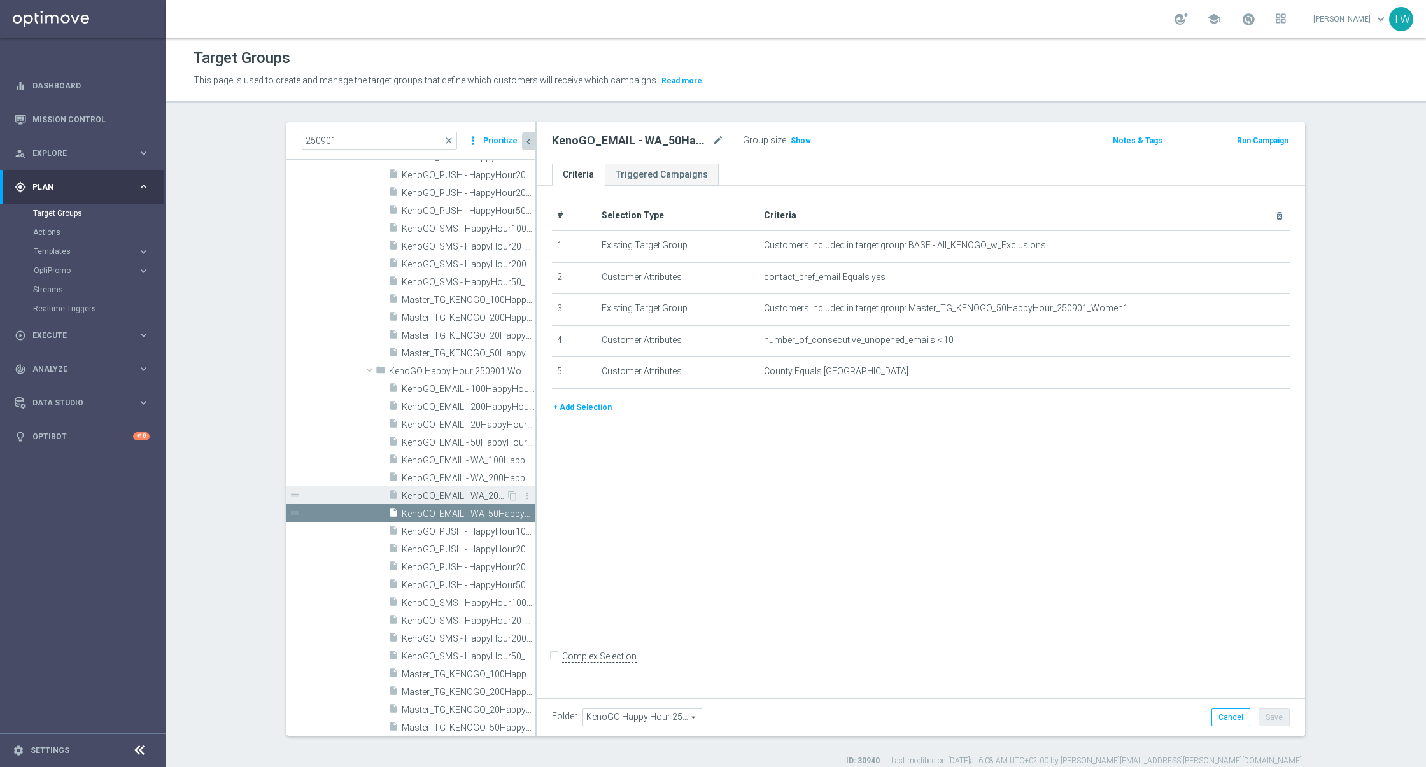
click at [433, 493] on span "KenoGO_EMAIL - WA_20HappyHour_250901_women" at bounding box center [454, 496] width 104 height 11
click at [439, 474] on span "KenoGO_EMAIL - WA_200HappyHour_250901_women" at bounding box center [454, 478] width 104 height 11
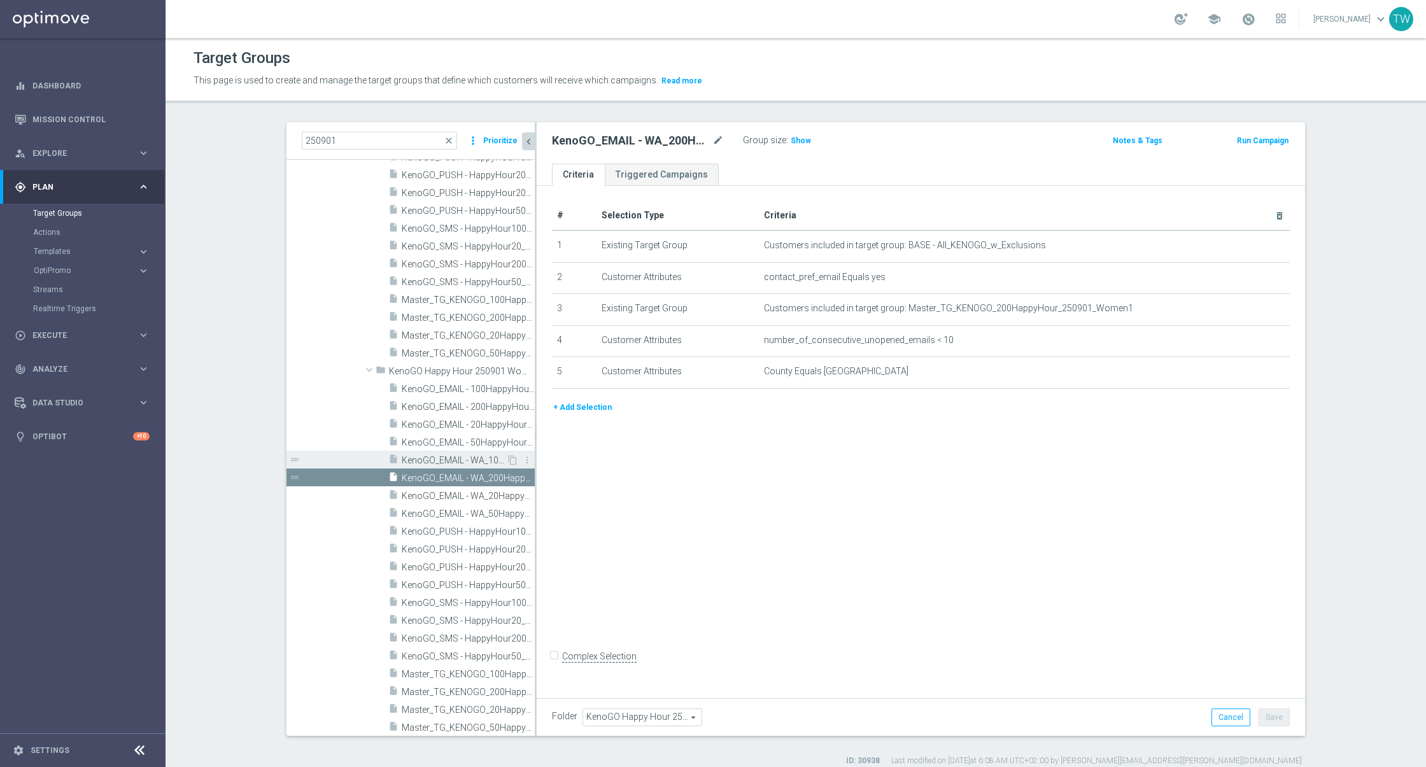
click at [464, 455] on span "KenoGO_EMAIL - WA_100HappyHour_250901_women" at bounding box center [454, 460] width 104 height 11
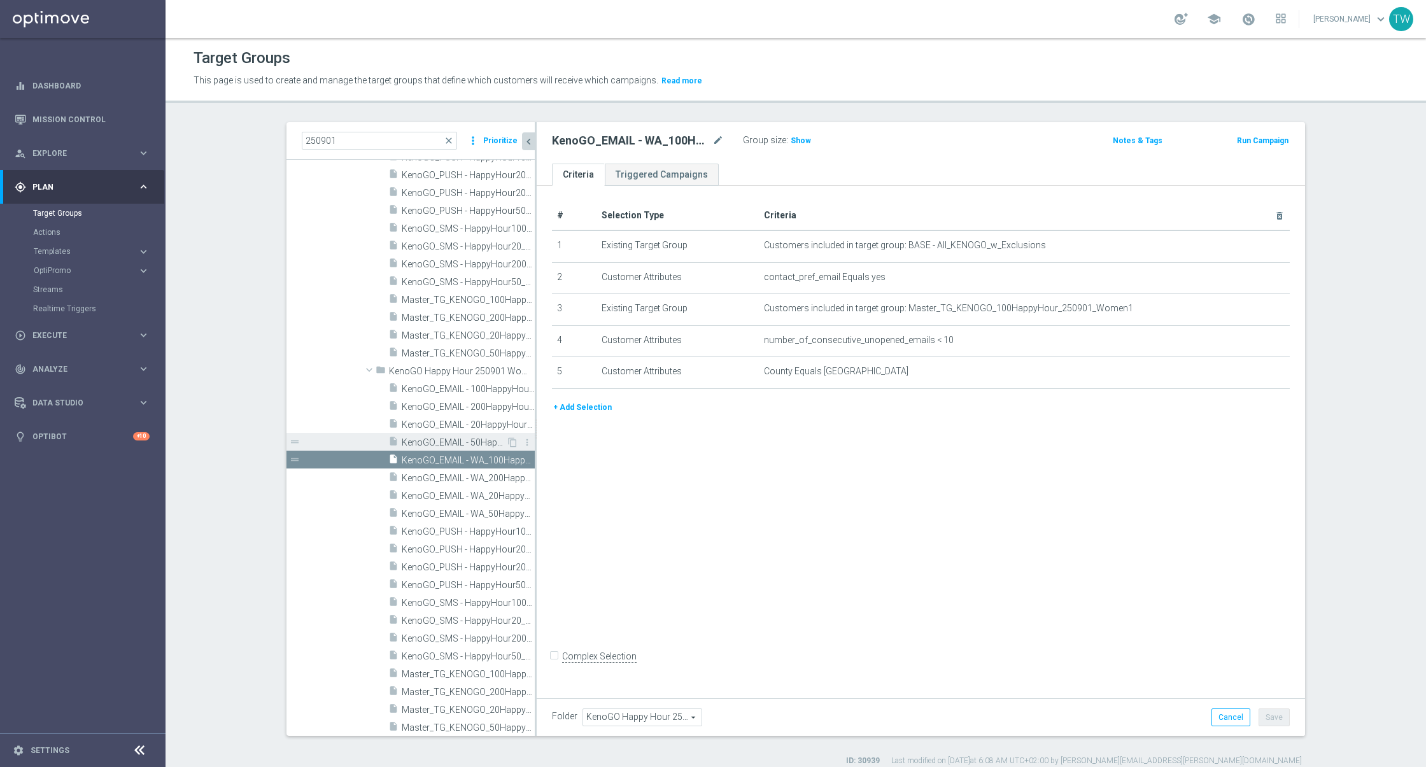
click at [449, 444] on span "KenoGO_EMAIL - 50HappyHour_250901_women" at bounding box center [454, 442] width 104 height 11
click at [437, 426] on span "KenoGO_EMAIL - 20HappyHour_250901_women" at bounding box center [454, 425] width 104 height 11
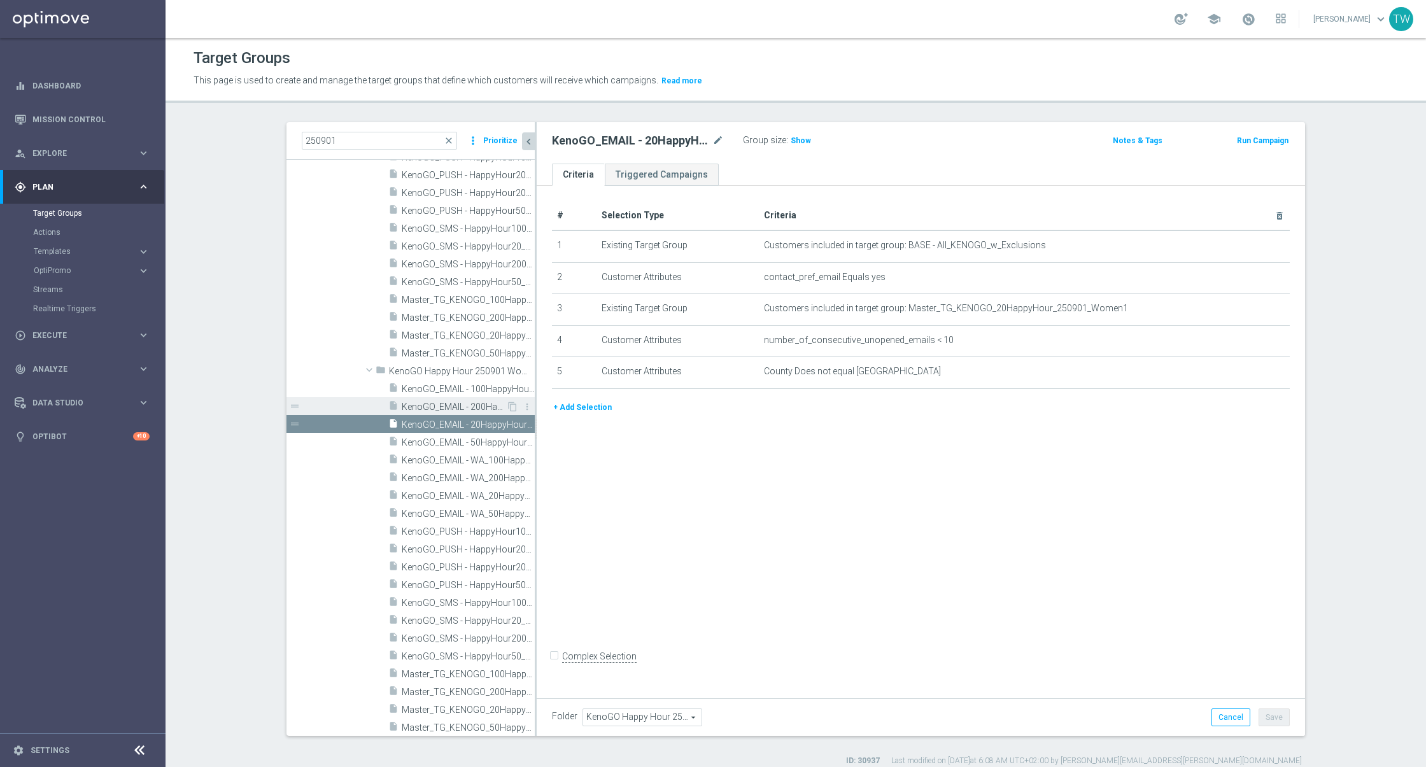
click at [420, 399] on div "insert_drive_file KenoGO_EMAIL - 200HappyHour_250901_women" at bounding box center [447, 406] width 118 height 18
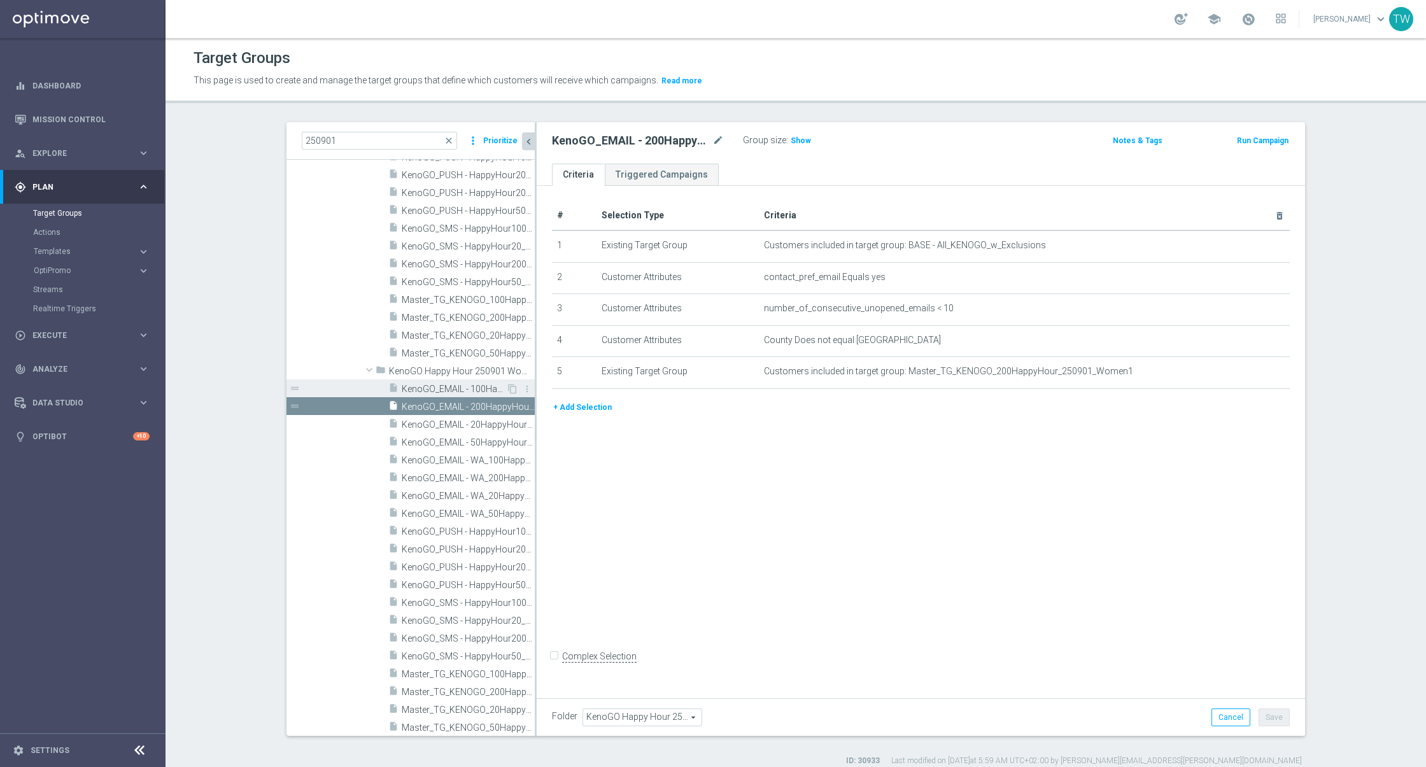
click at [420, 389] on span "KenoGO_EMAIL - 100HappyHour_250901_women" at bounding box center [454, 389] width 104 height 11
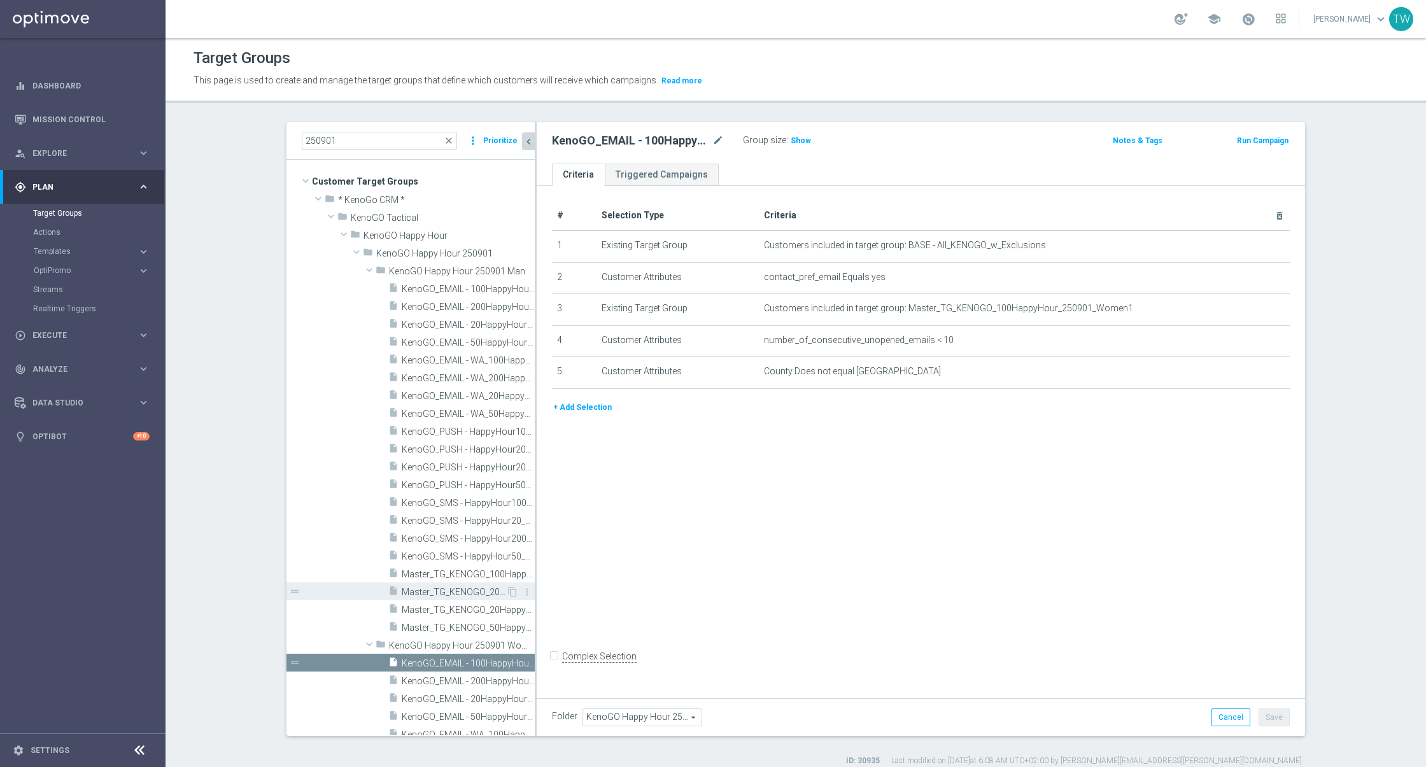
click at [434, 598] on div "insert_drive_file Master_TG_KENOGO_200HappyHour_250901_men" at bounding box center [447, 591] width 118 height 18
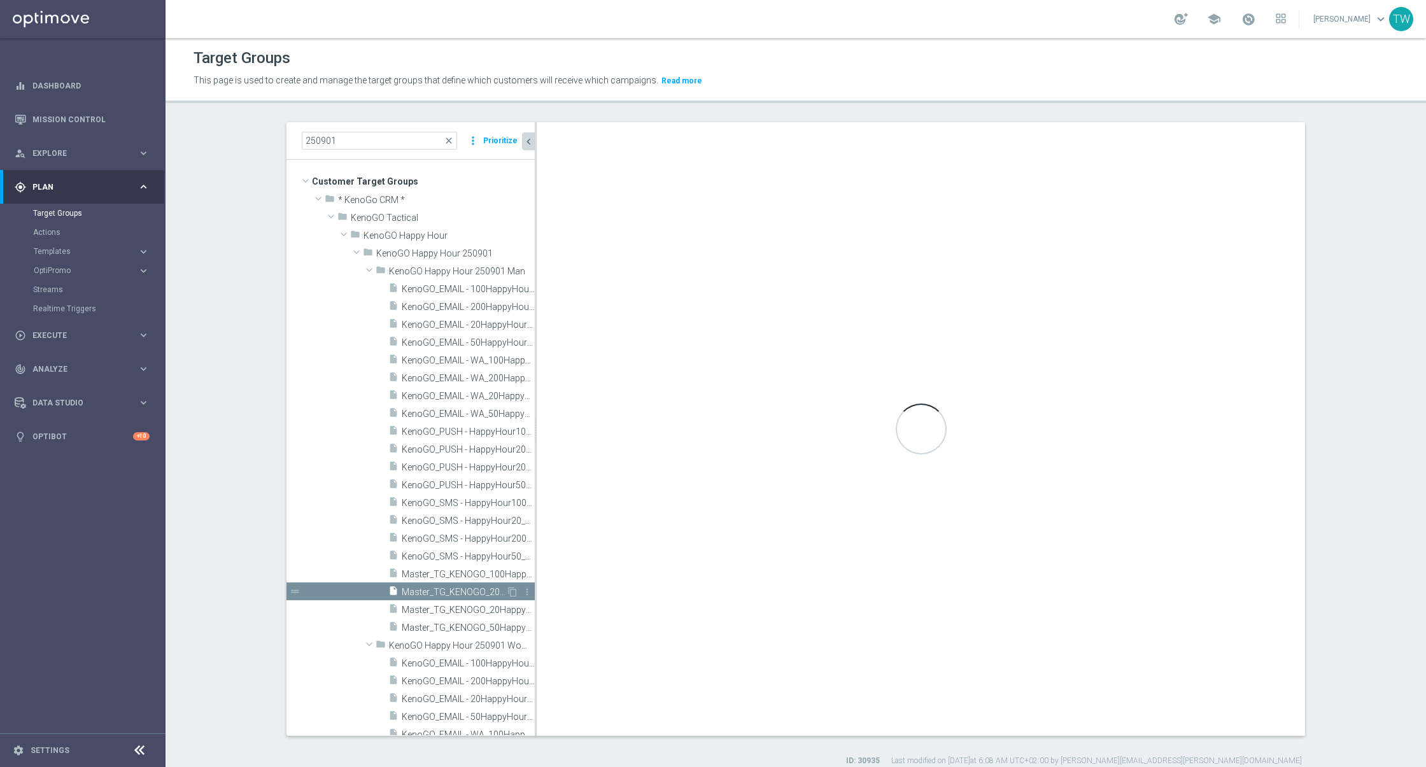
type input "KenoGO Happy Hour 250901 Man"
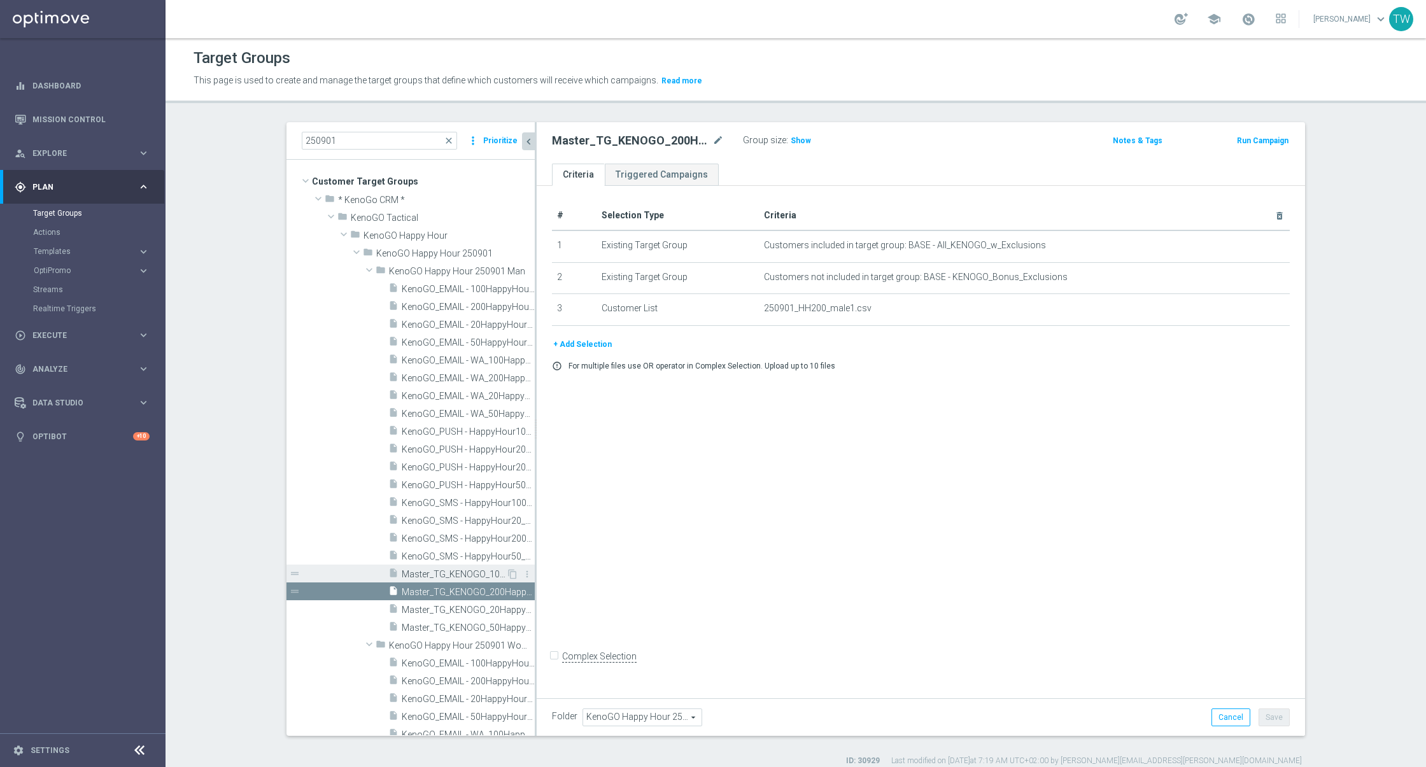
click at [438, 576] on span "Master_TG_KENOGO_100HappyHour_250901_men" at bounding box center [454, 574] width 104 height 11
click at [434, 623] on span "Master_TG_KENOGO_50HappyHour_250901_men" at bounding box center [454, 628] width 104 height 11
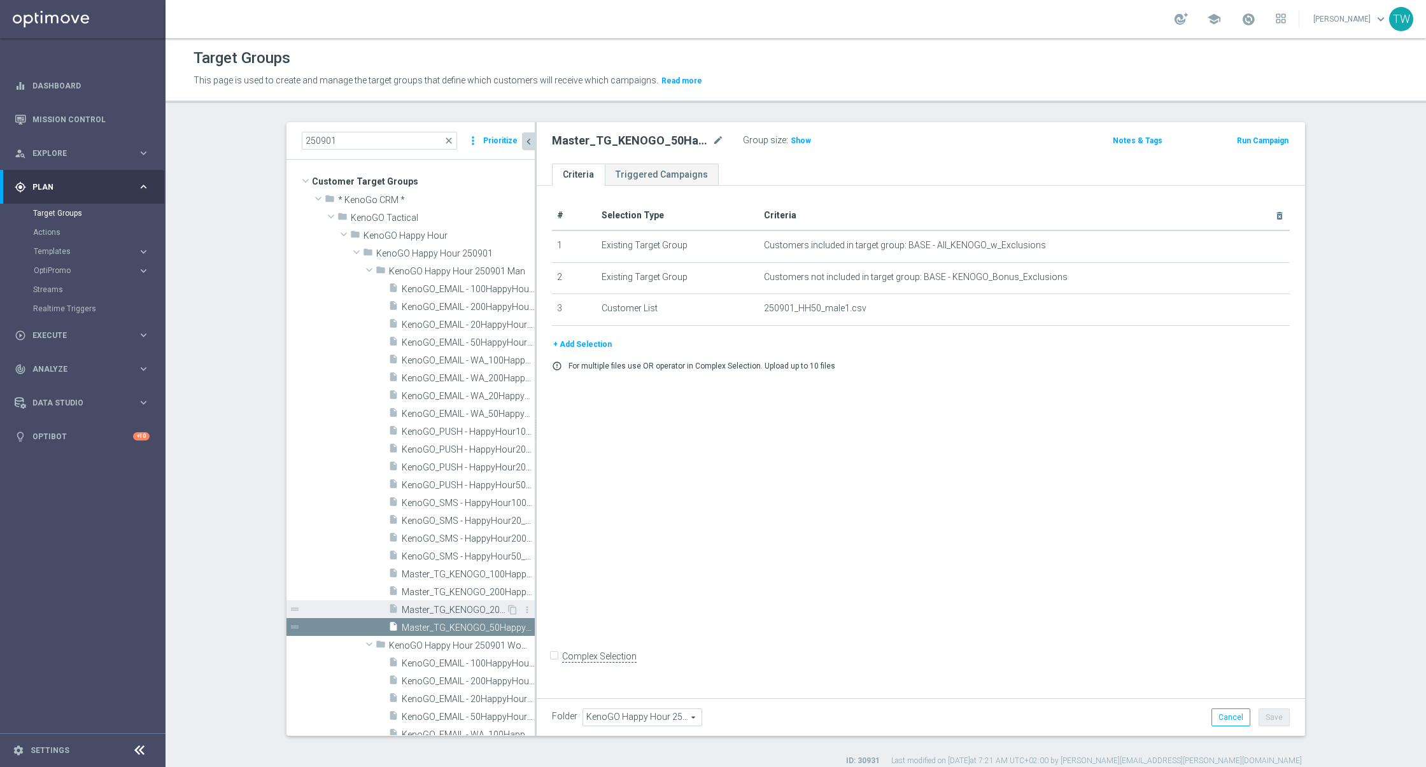
click at [436, 605] on span "Master_TG_KENOGO_20HappyHour_250901_men" at bounding box center [454, 610] width 104 height 11
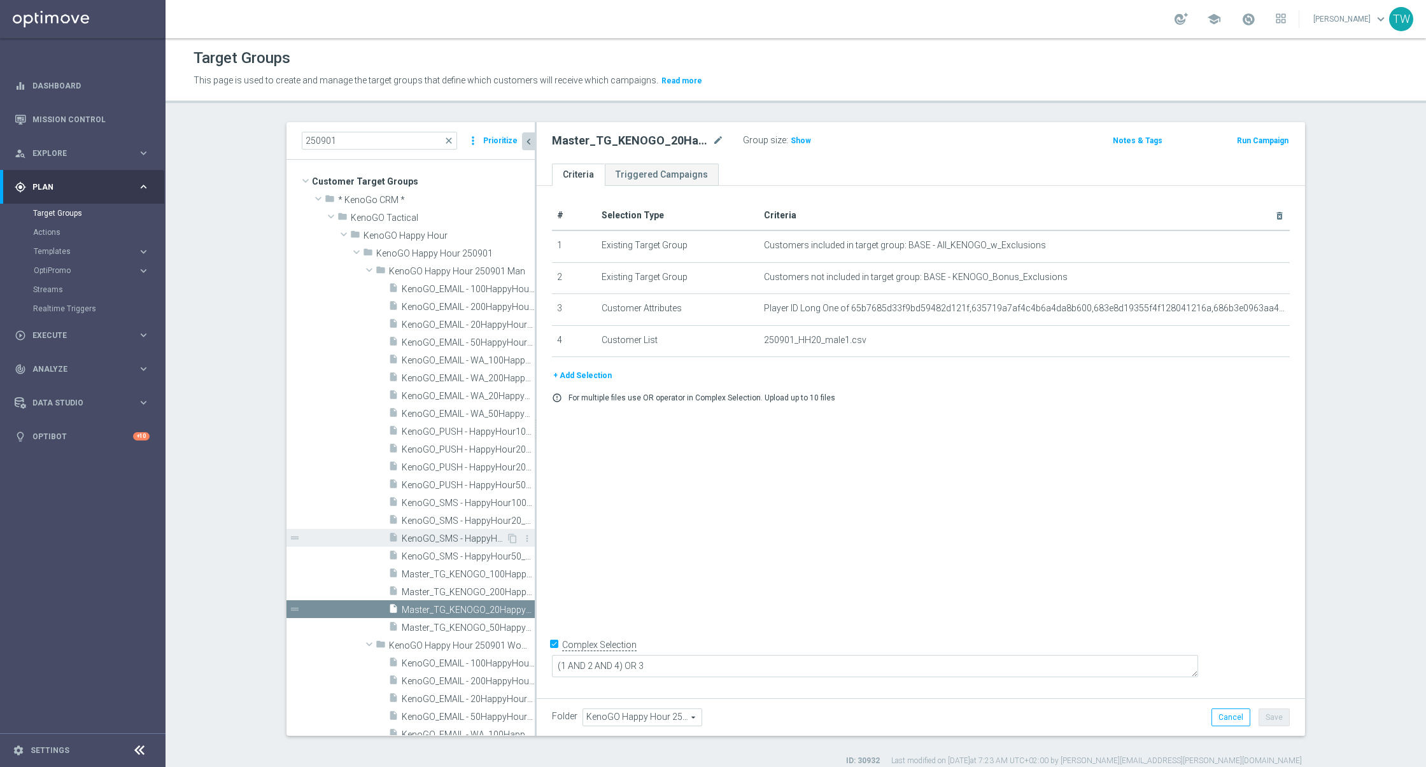
click at [454, 535] on span "KenoGO_SMS - HappyHour200_250901_men" at bounding box center [454, 538] width 104 height 11
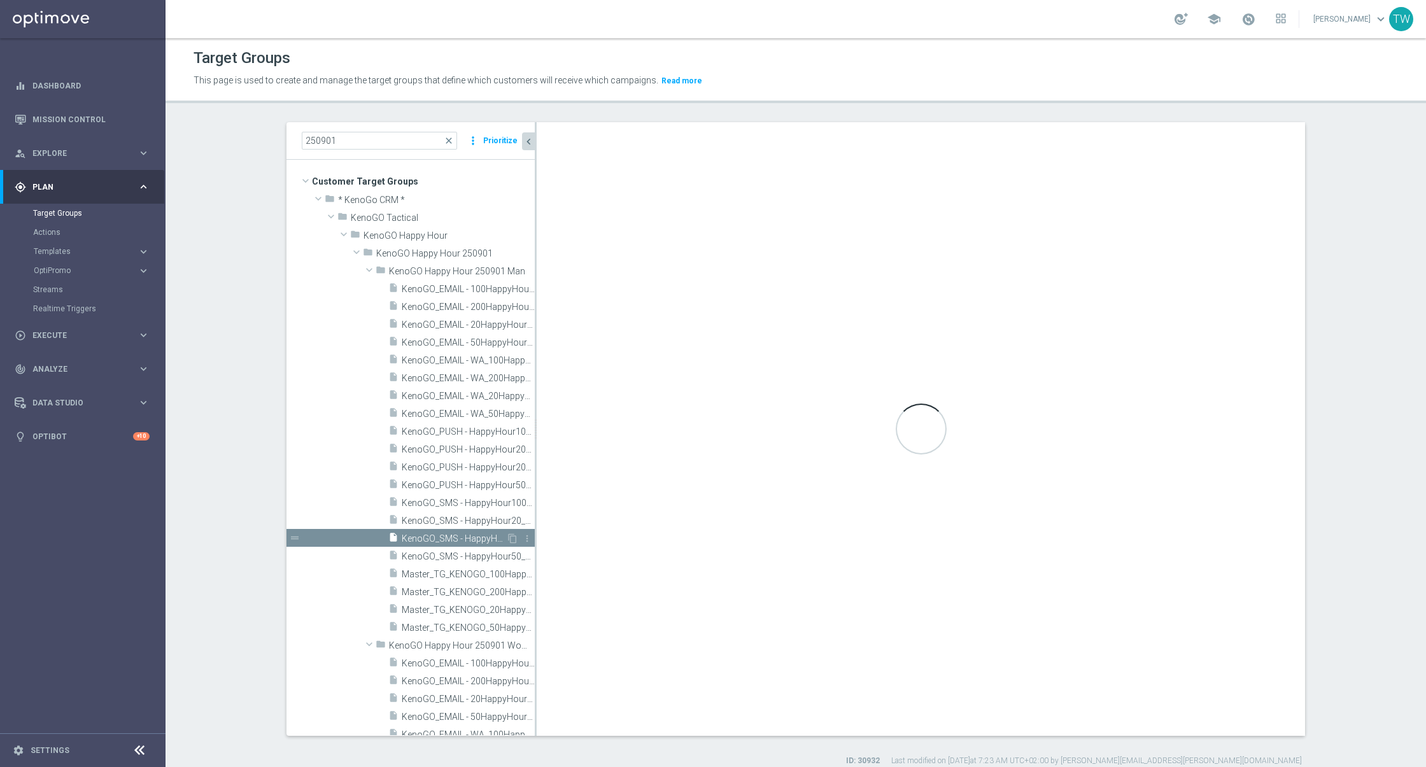
checkbox input "false"
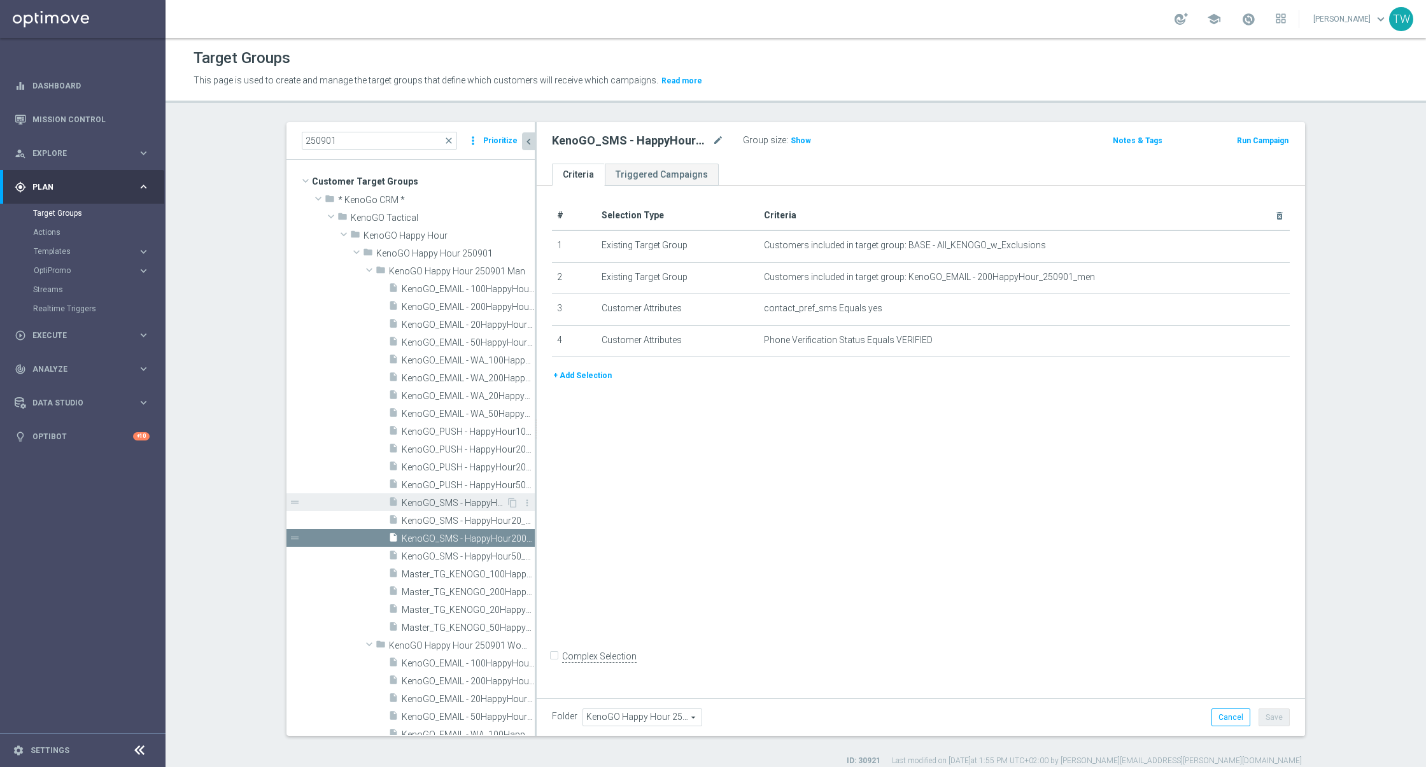
click at [456, 506] on span "KenoGO_SMS - HappyHour100_250901_men" at bounding box center [454, 503] width 104 height 11
click at [453, 556] on span "KenoGO_SMS - HappyHour50_250901_men" at bounding box center [454, 556] width 104 height 11
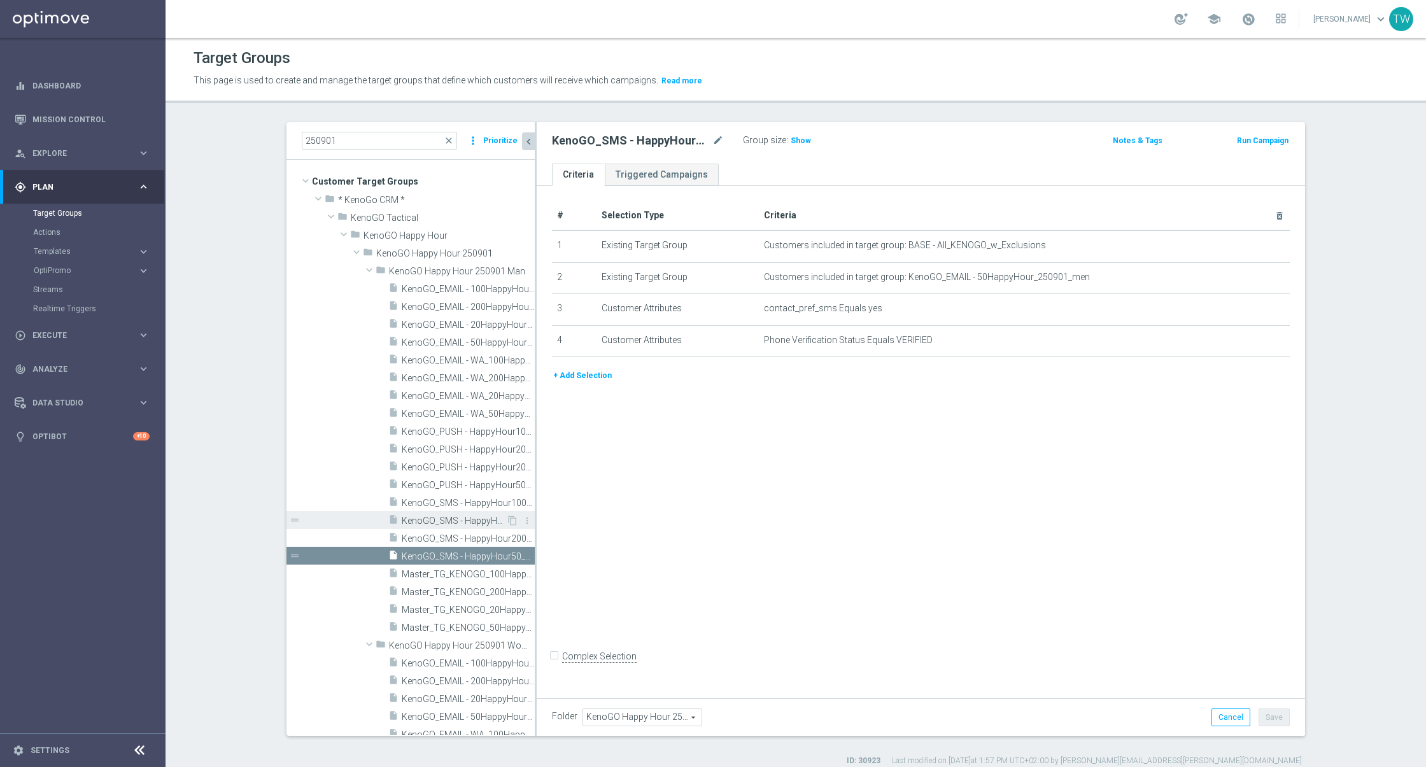
click at [453, 518] on span "KenoGO_SMS - HappyHour20_250901_men" at bounding box center [454, 521] width 104 height 11
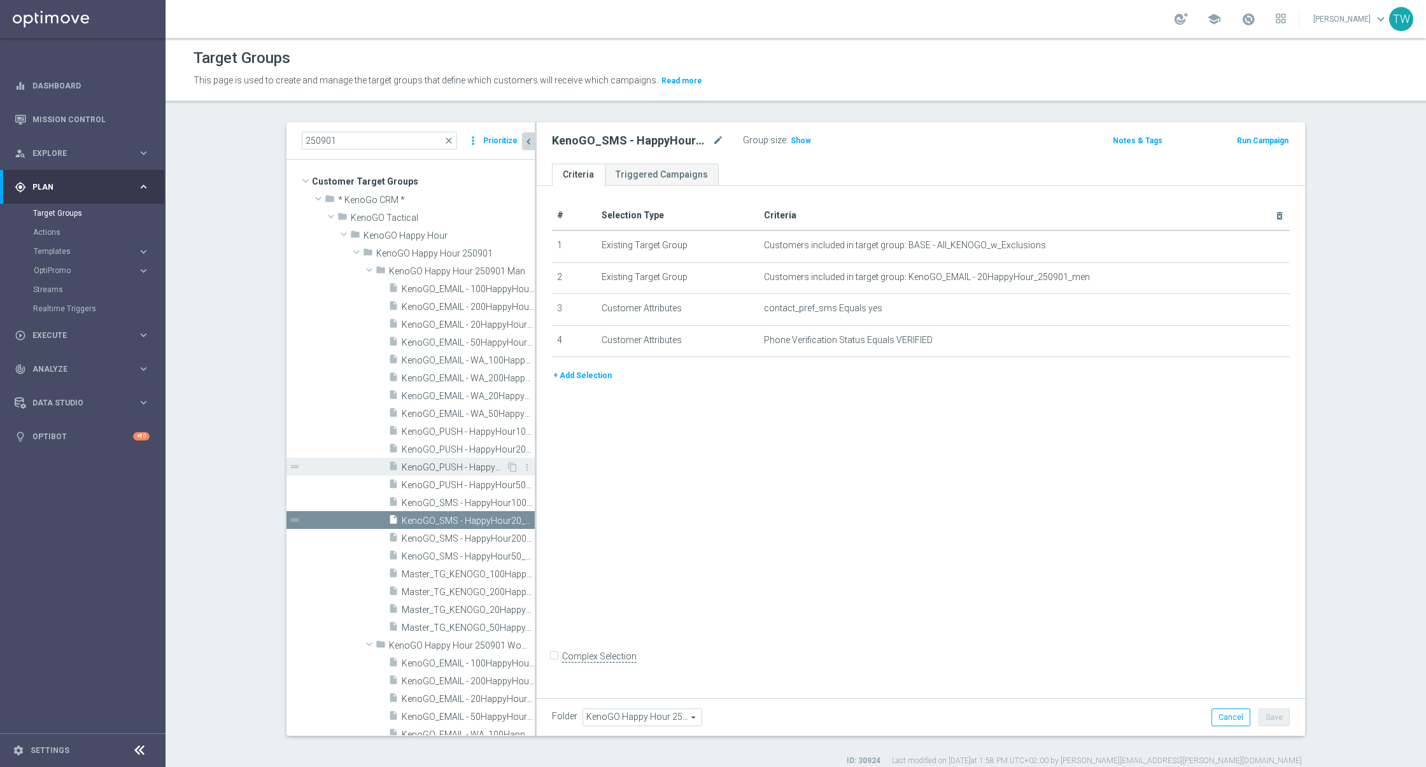
click at [437, 467] on span "KenoGO_PUSH - HappyHour200_250901_men" at bounding box center [454, 467] width 104 height 11
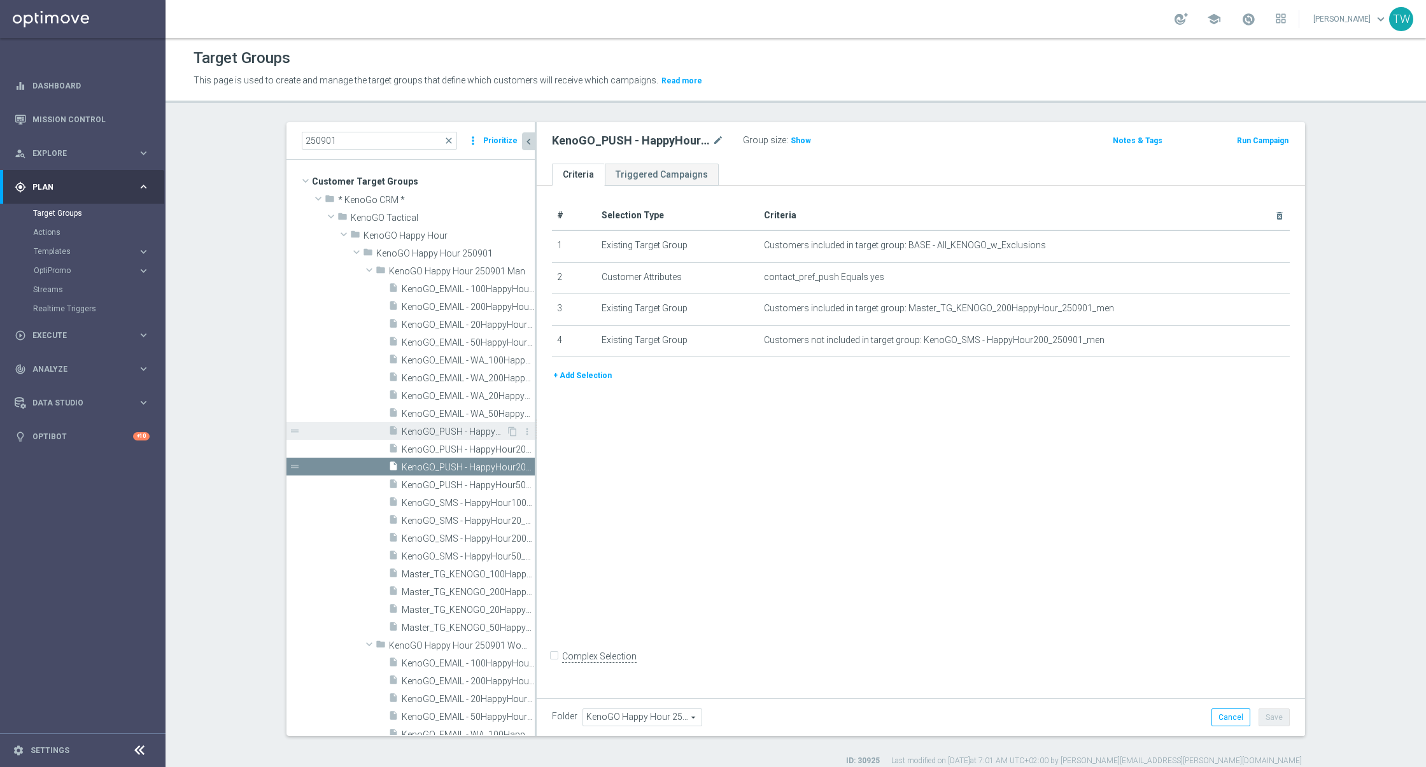
click at [467, 427] on span "KenoGO_PUSH - HappyHour100_250901_men" at bounding box center [454, 432] width 104 height 11
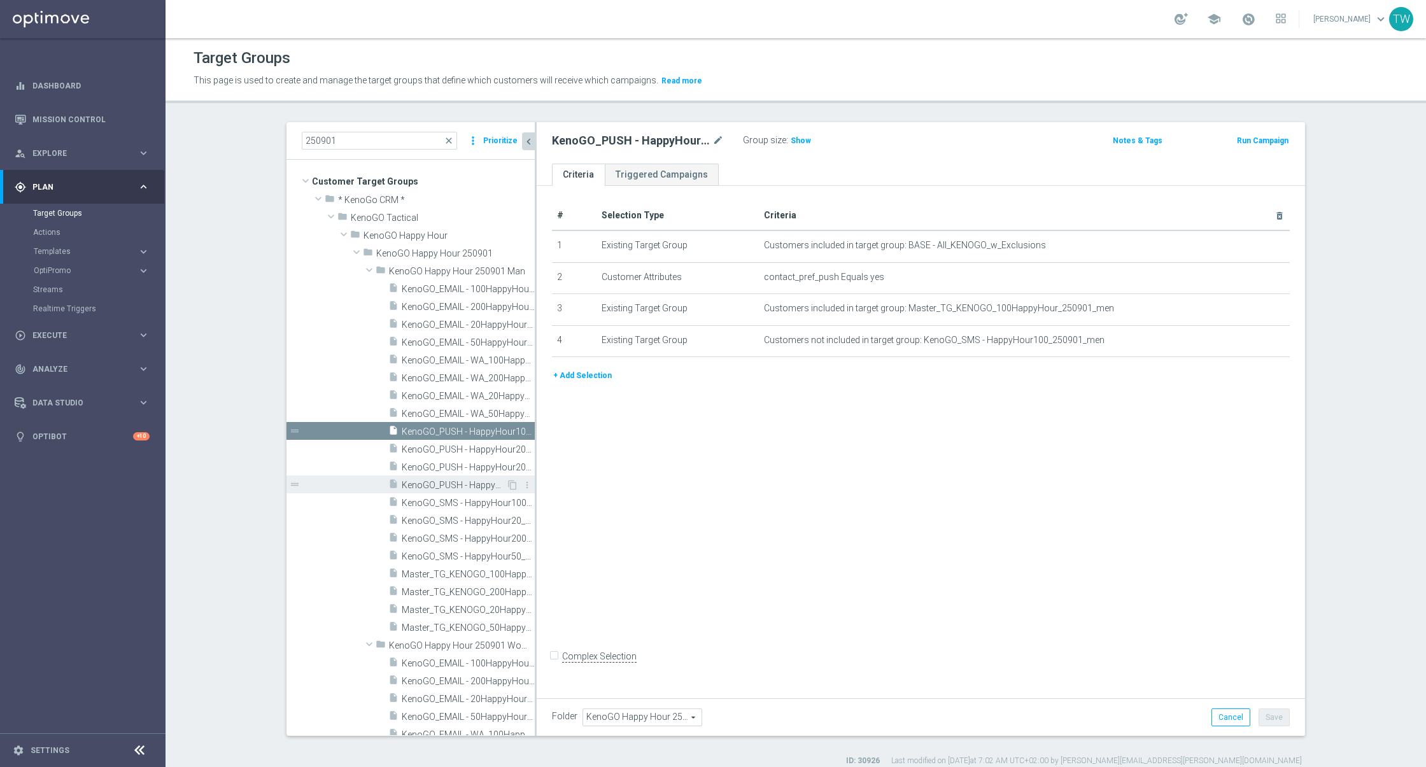
click at [458, 488] on span "KenoGO_PUSH - HappyHour50_250901_men" at bounding box center [454, 485] width 104 height 11
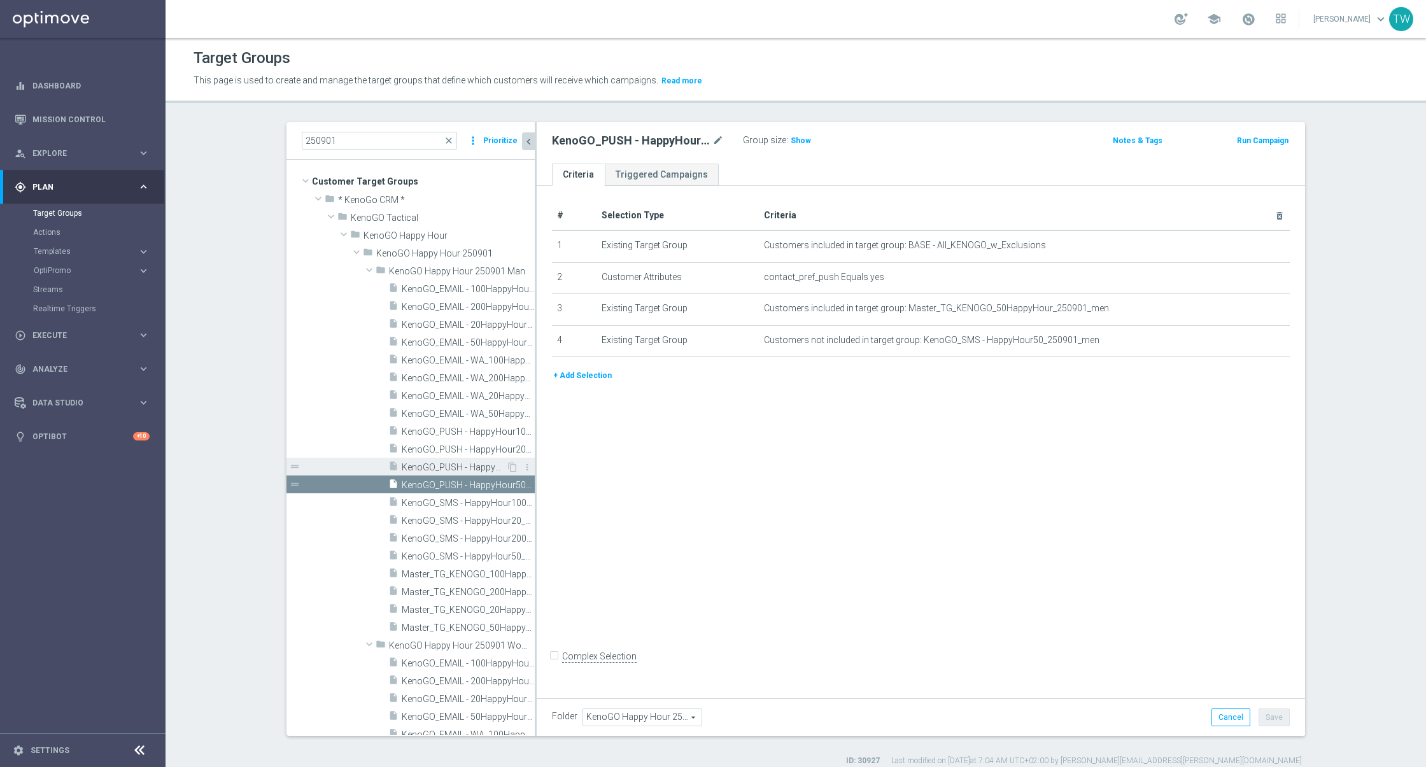
click at [458, 463] on span "KenoGO_PUSH - HappyHour200_250901_men" at bounding box center [454, 467] width 104 height 11
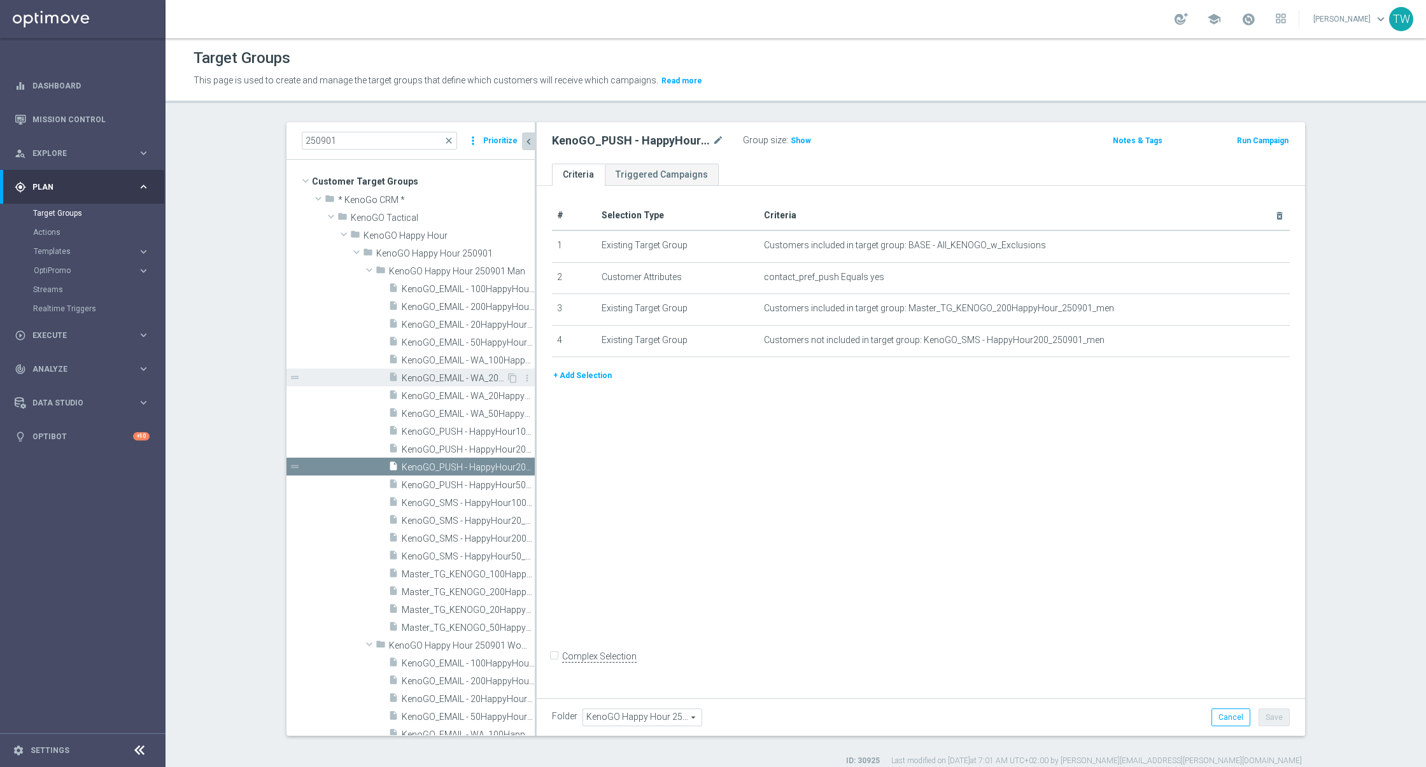
click at [464, 370] on div "insert_drive_file KenoGO_EMAIL - WA_200HappyHour_250901_men" at bounding box center [447, 378] width 118 height 18
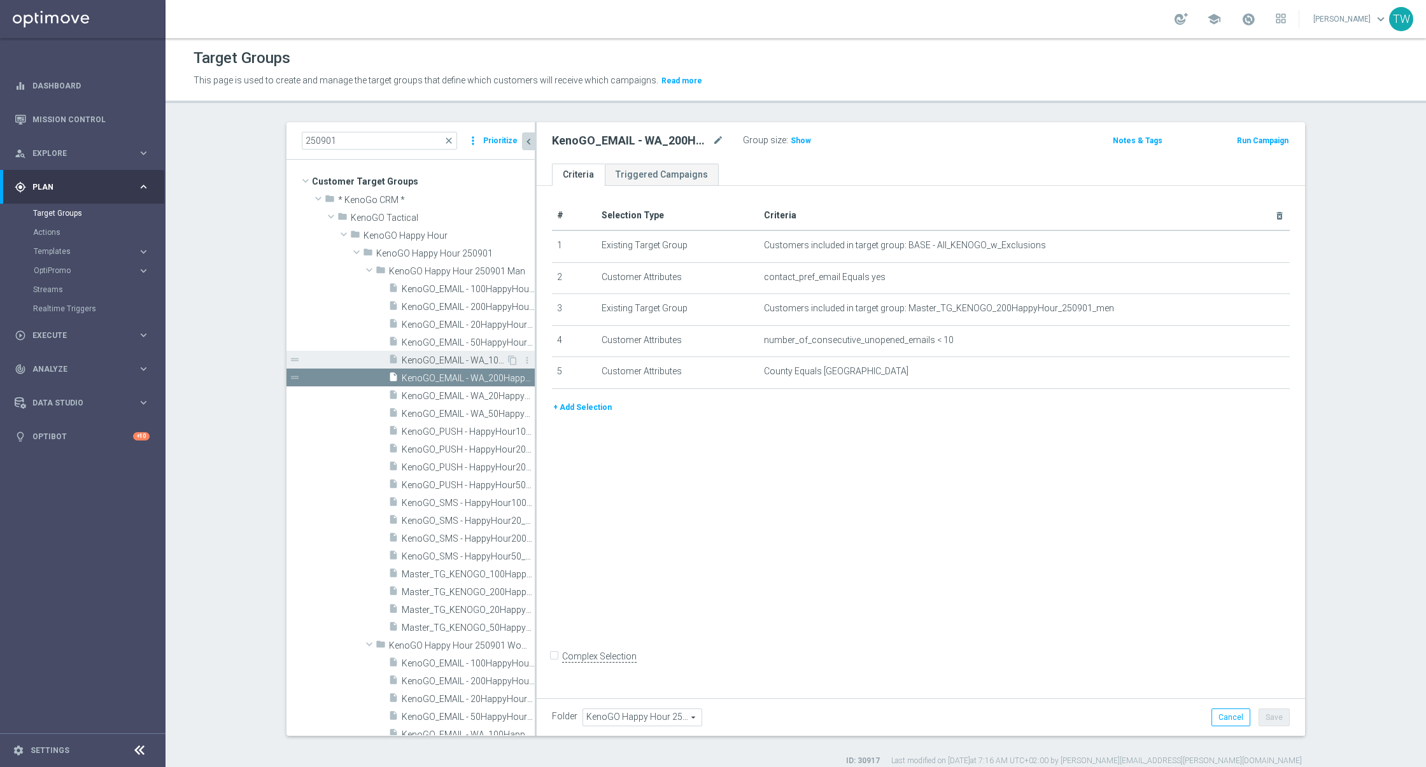
click at [450, 362] on span "KenoGO_EMAIL - WA_100HappyHour_250901_men" at bounding box center [454, 360] width 104 height 11
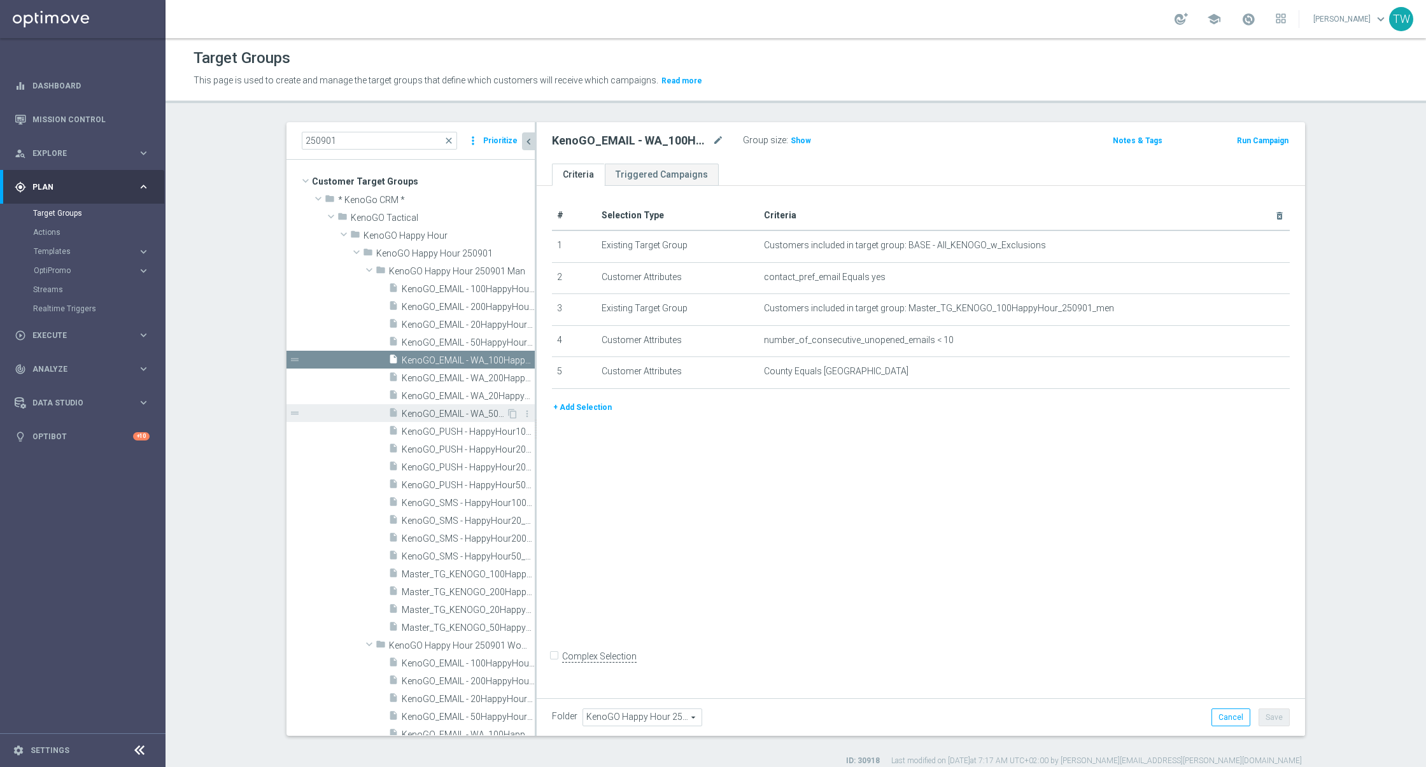
click at [439, 413] on span "KenoGO_EMAIL - WA_50HappyHour_250901_men" at bounding box center [454, 414] width 104 height 11
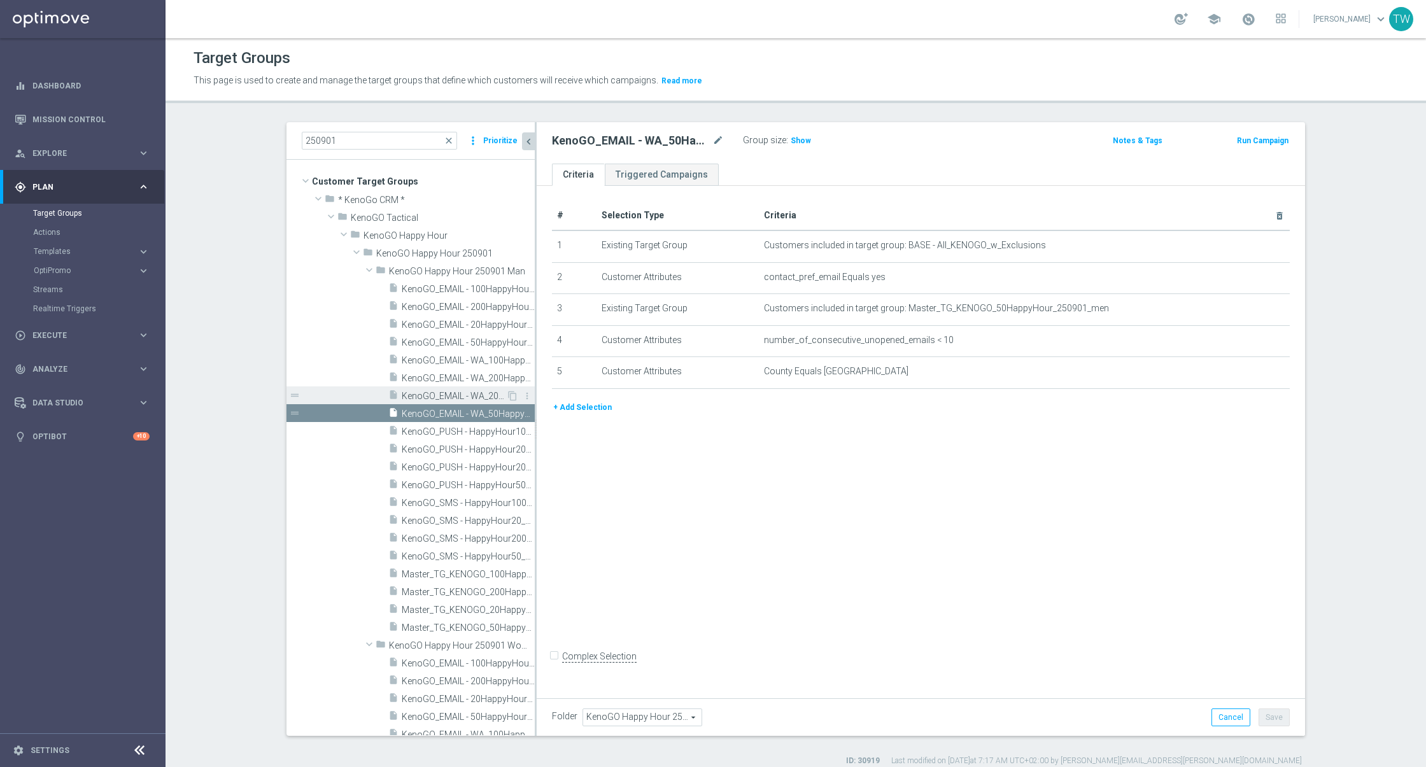
click at [432, 399] on span "KenoGO_EMAIL - WA_20HappyHour_250901_men" at bounding box center [454, 396] width 104 height 11
click at [452, 311] on span "KenoGO_EMAIL - 200HappyHour_250901_men" at bounding box center [454, 307] width 104 height 11
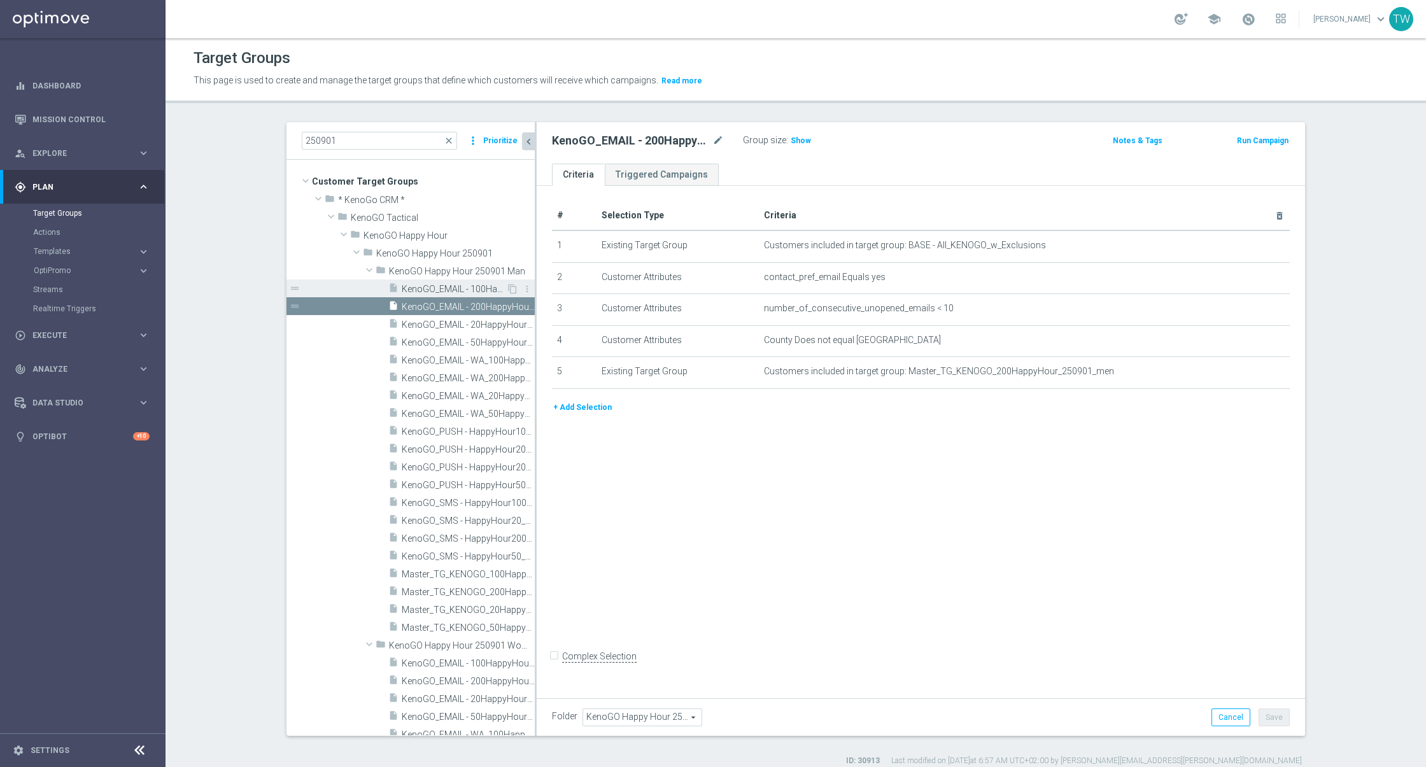
click at [442, 286] on span "KenoGO_EMAIL - 100HappyHour_250901_men" at bounding box center [454, 289] width 104 height 11
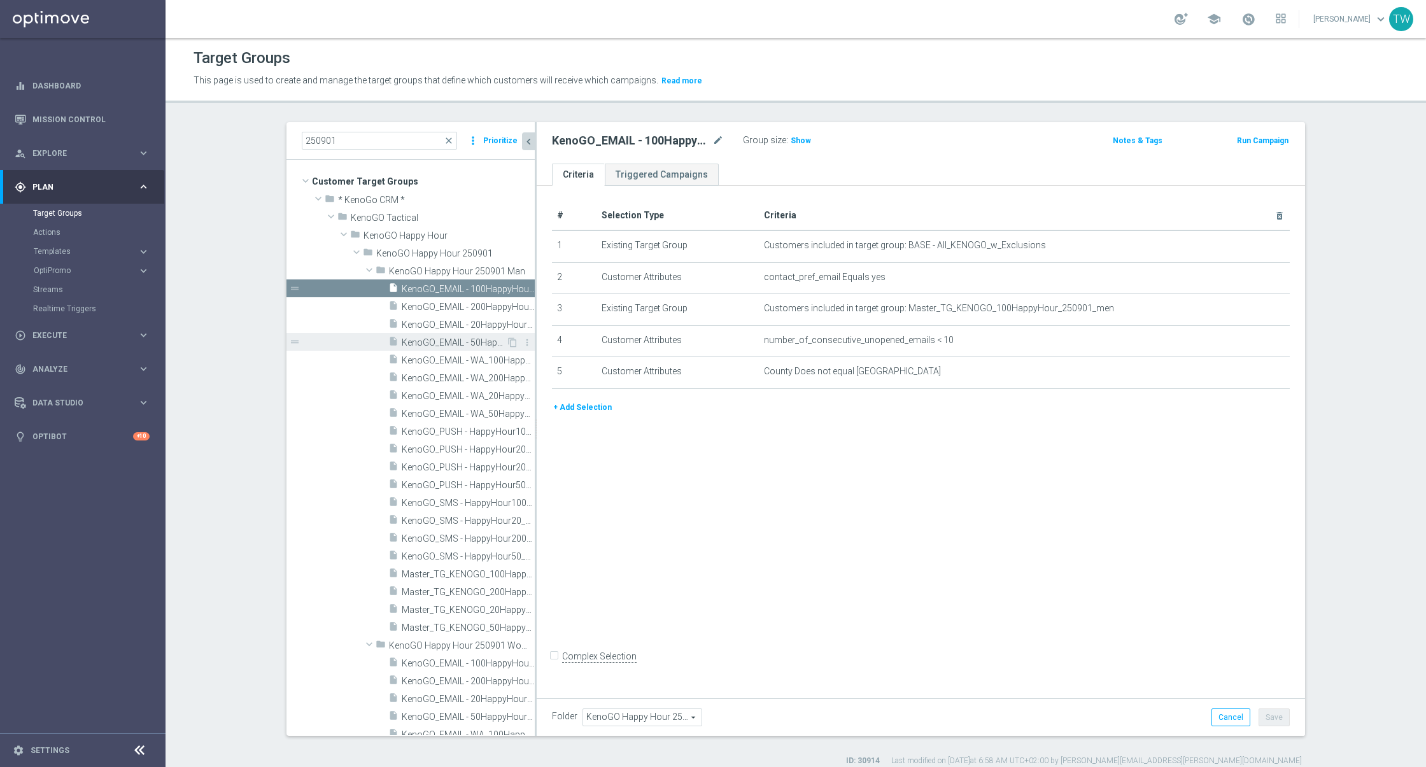
click at [432, 338] on span "KenoGO_EMAIL - 50HappyHour_250901_men" at bounding box center [454, 342] width 104 height 11
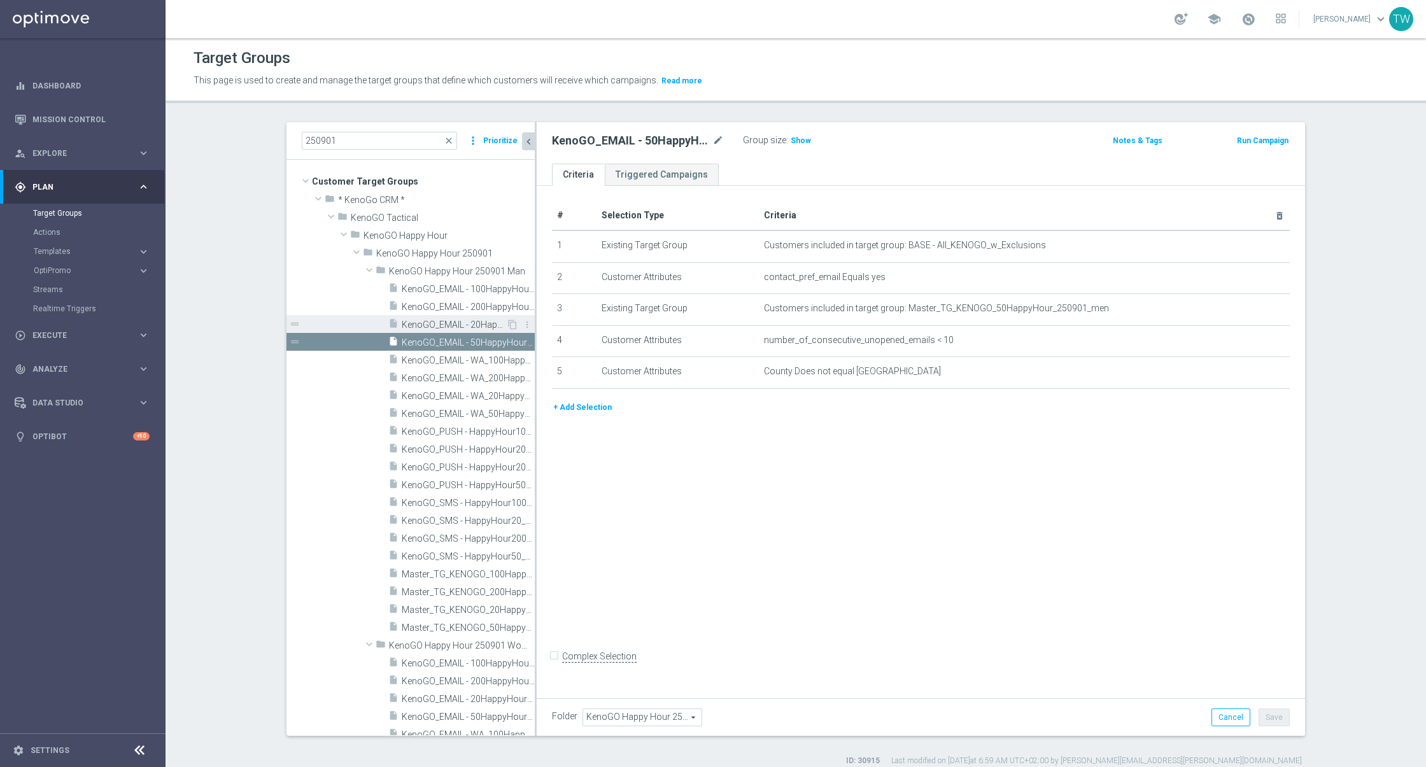
click at [432, 325] on span "KenoGO_EMAIL - 20HappyHour_250901_men" at bounding box center [454, 325] width 104 height 11
click at [374, 145] on input "250901" at bounding box center [379, 141] width 155 height 18
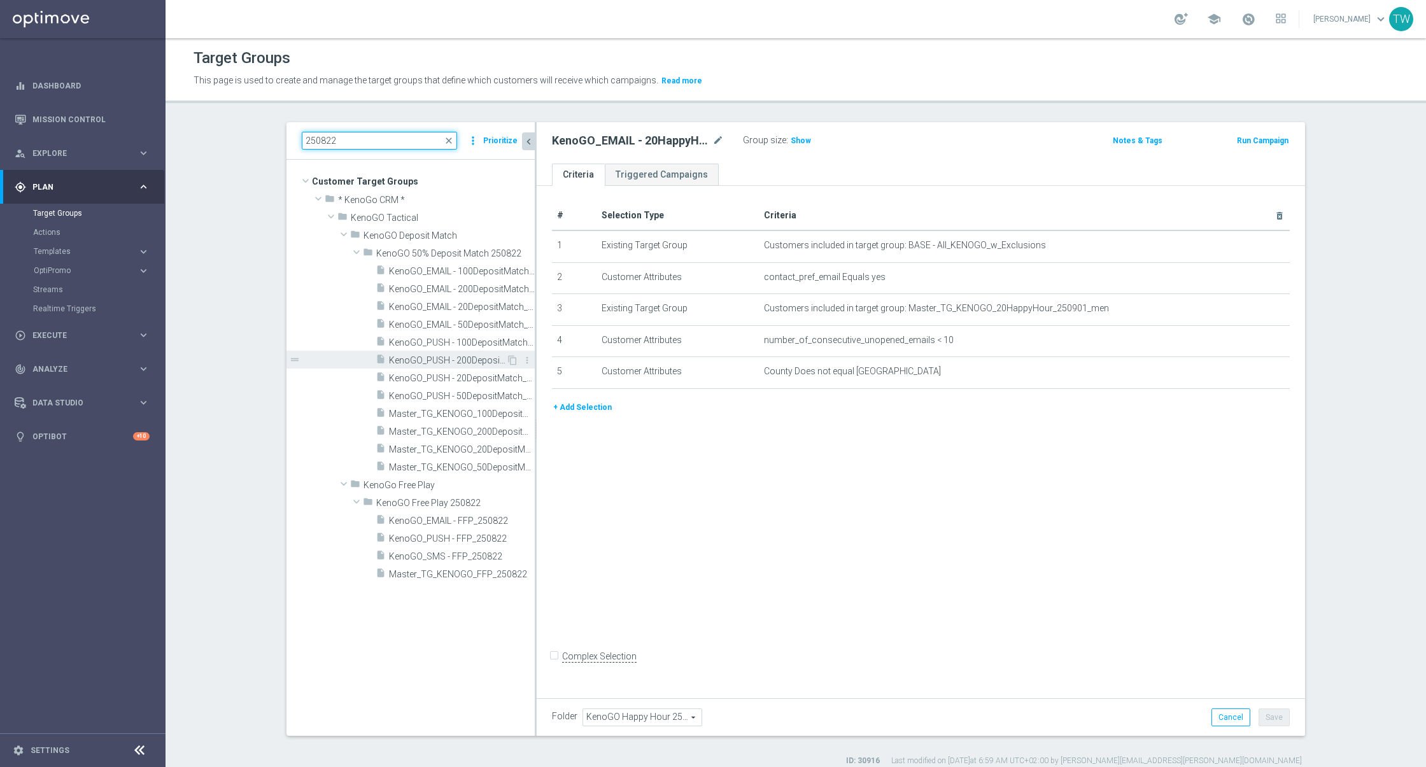
type input "250822"
click at [456, 353] on div "insert_drive_file KenoGO_PUSH - 200DepositMatch_250822" at bounding box center [441, 360] width 130 height 18
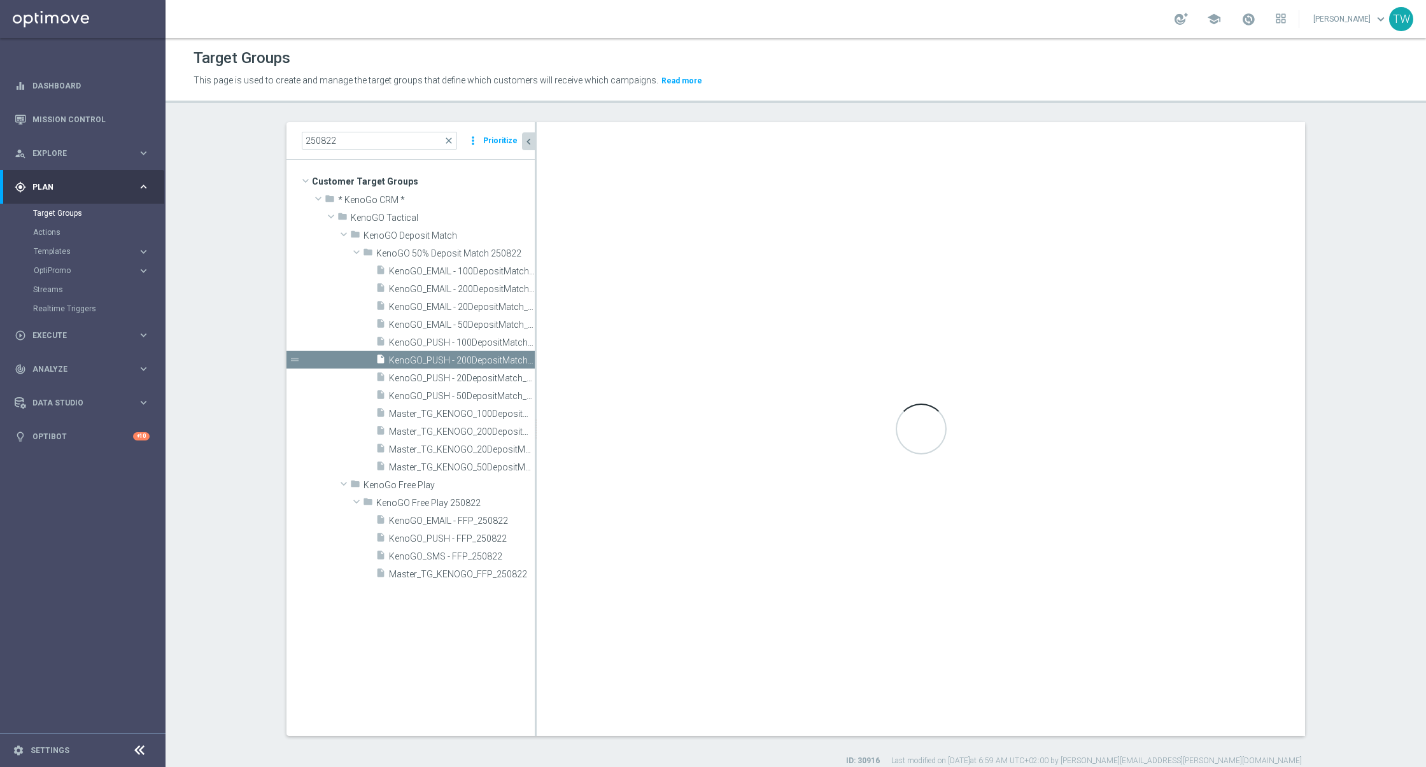
type input "KenoGO 50% Deposit Match 250822"
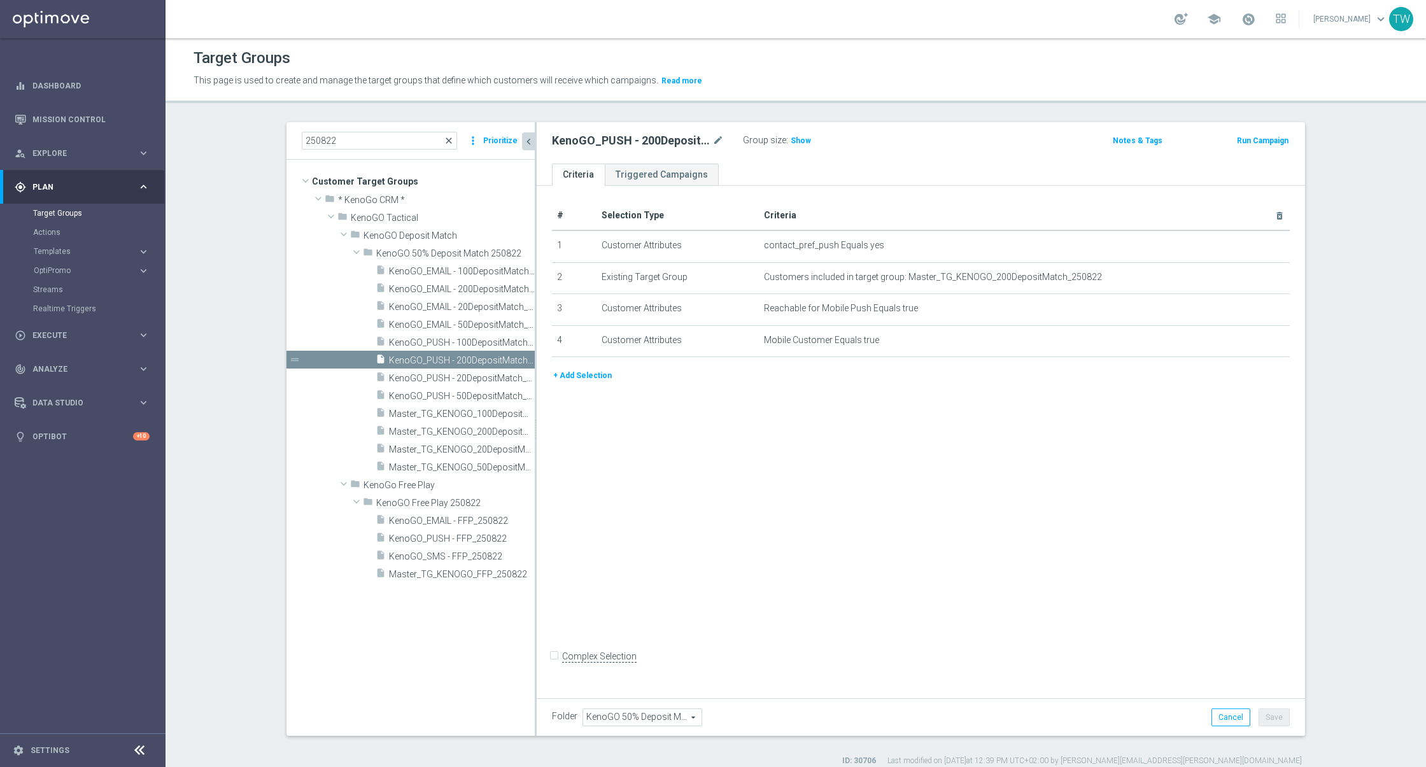
click at [451, 138] on span "close" at bounding box center [449, 141] width 10 height 10
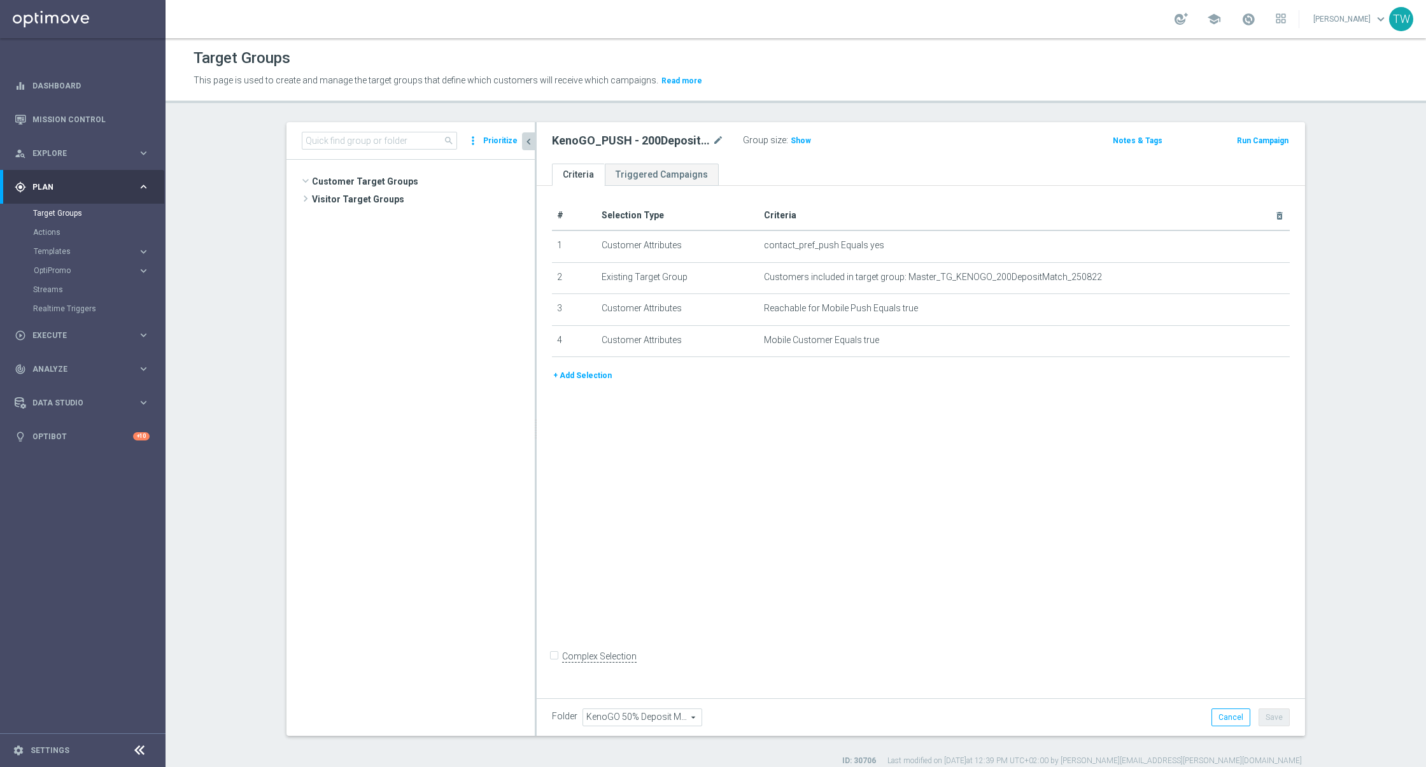
scroll to position [14492, 0]
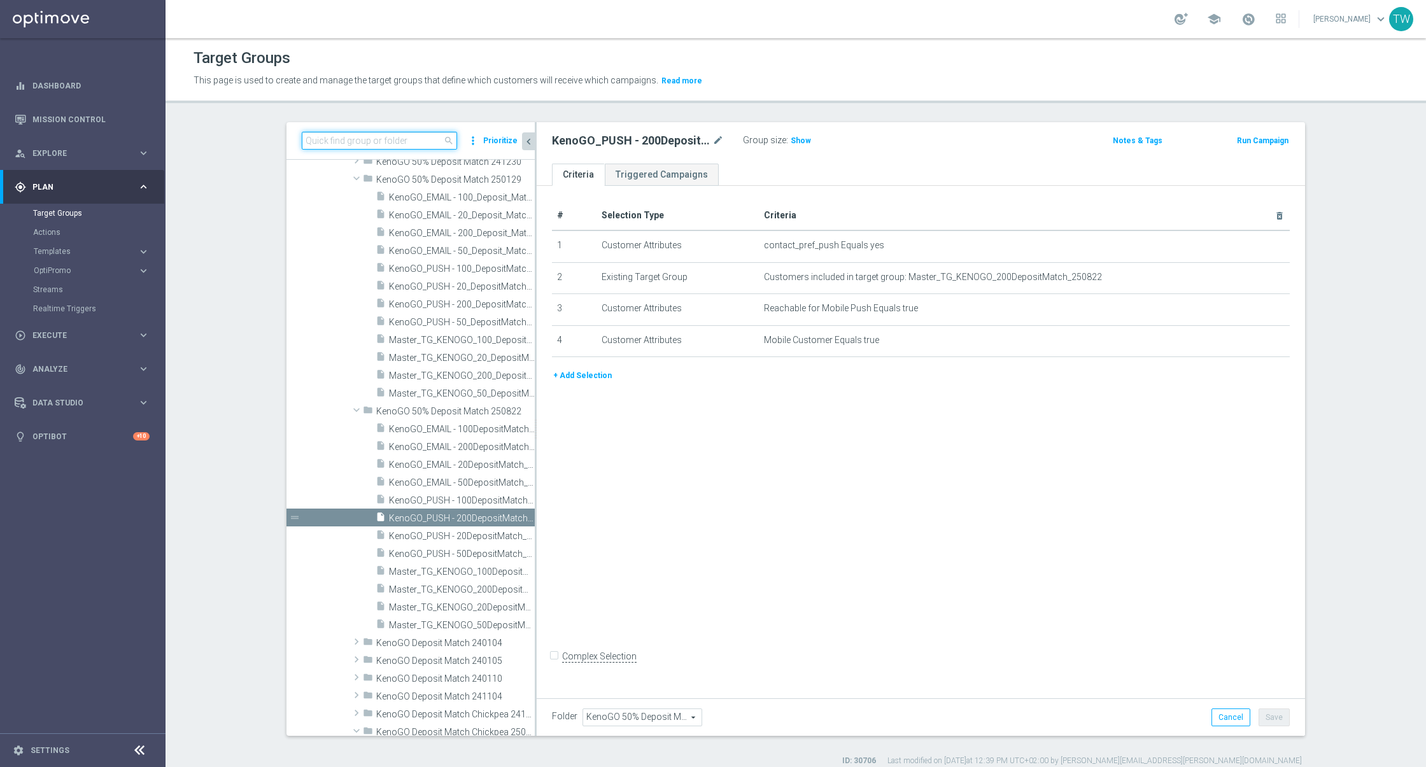
click at [396, 144] on input at bounding box center [379, 141] width 155 height 18
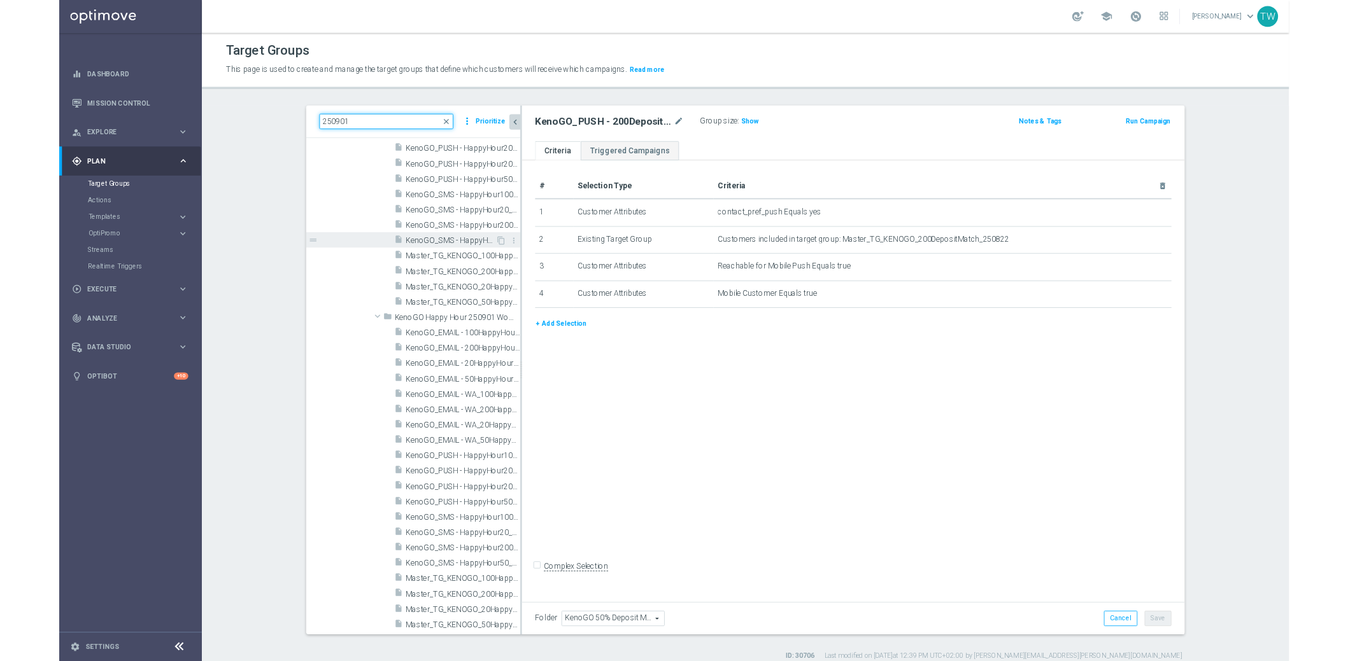
scroll to position [277, 0]
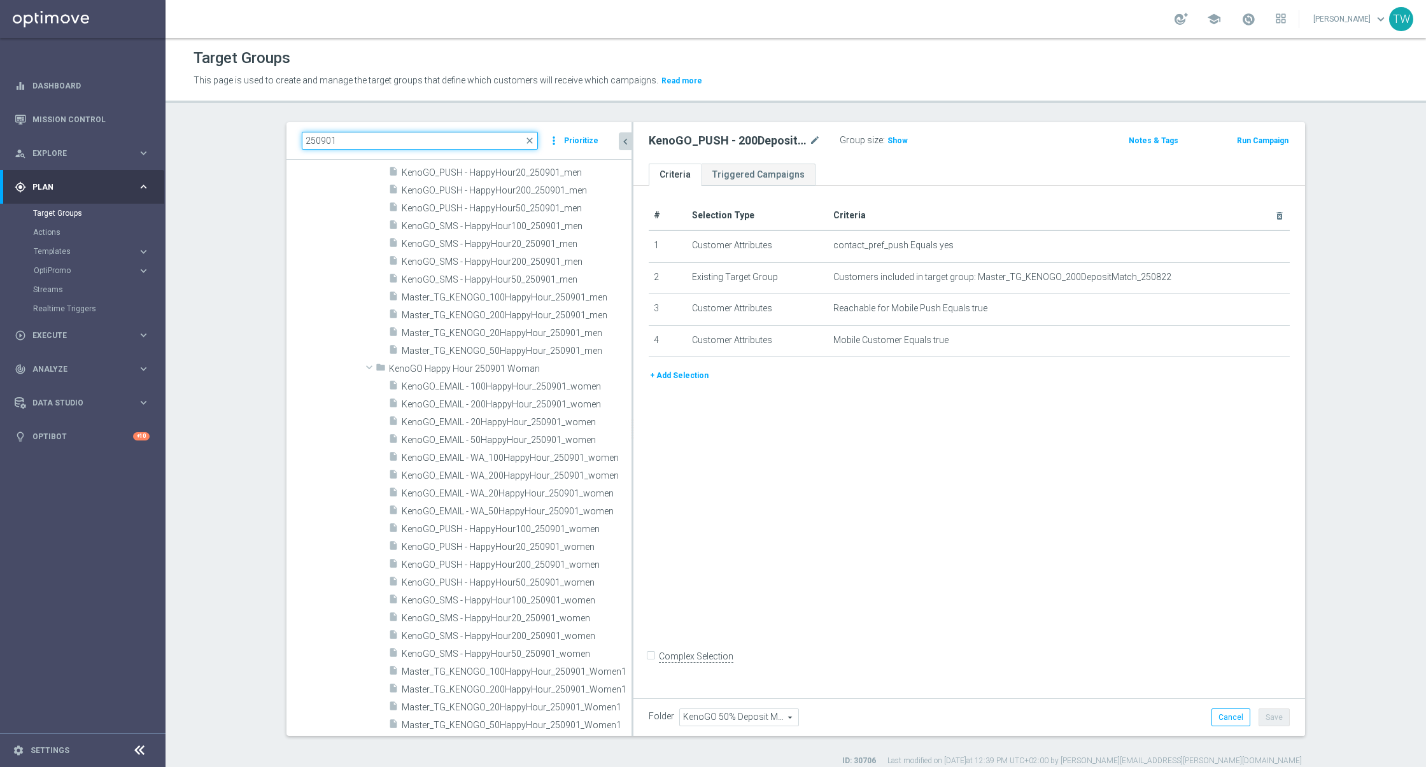
drag, startPoint x: 535, startPoint y: 563, endPoint x: 632, endPoint y: 563, distance: 96.8
click at [632, 563] on div at bounding box center [632, 429] width 2 height 614
type input "250901"
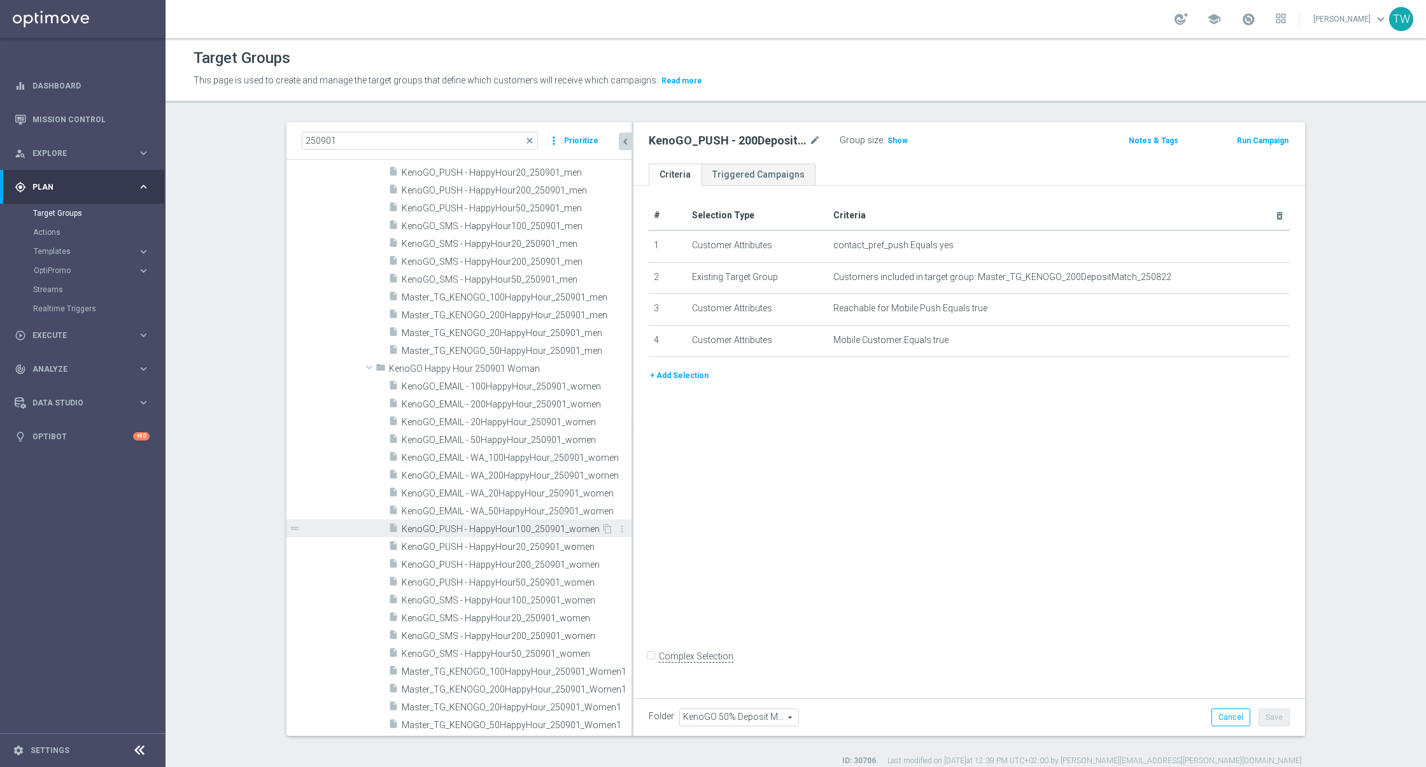
click at [547, 532] on span "KenoGO_PUSH - HappyHour100_250901_women" at bounding box center [501, 529] width 199 height 11
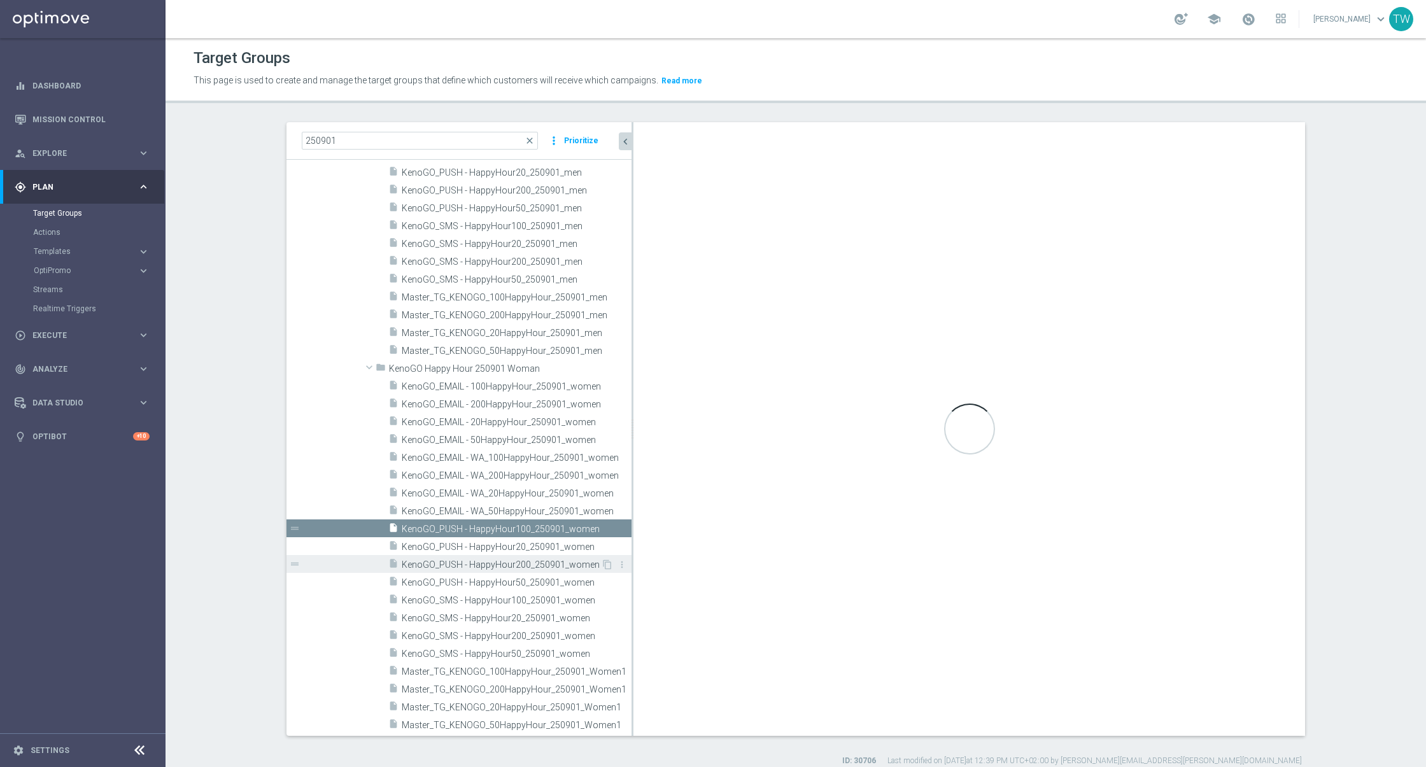
type input "KenoGO Happy Hour 250901 Woman"
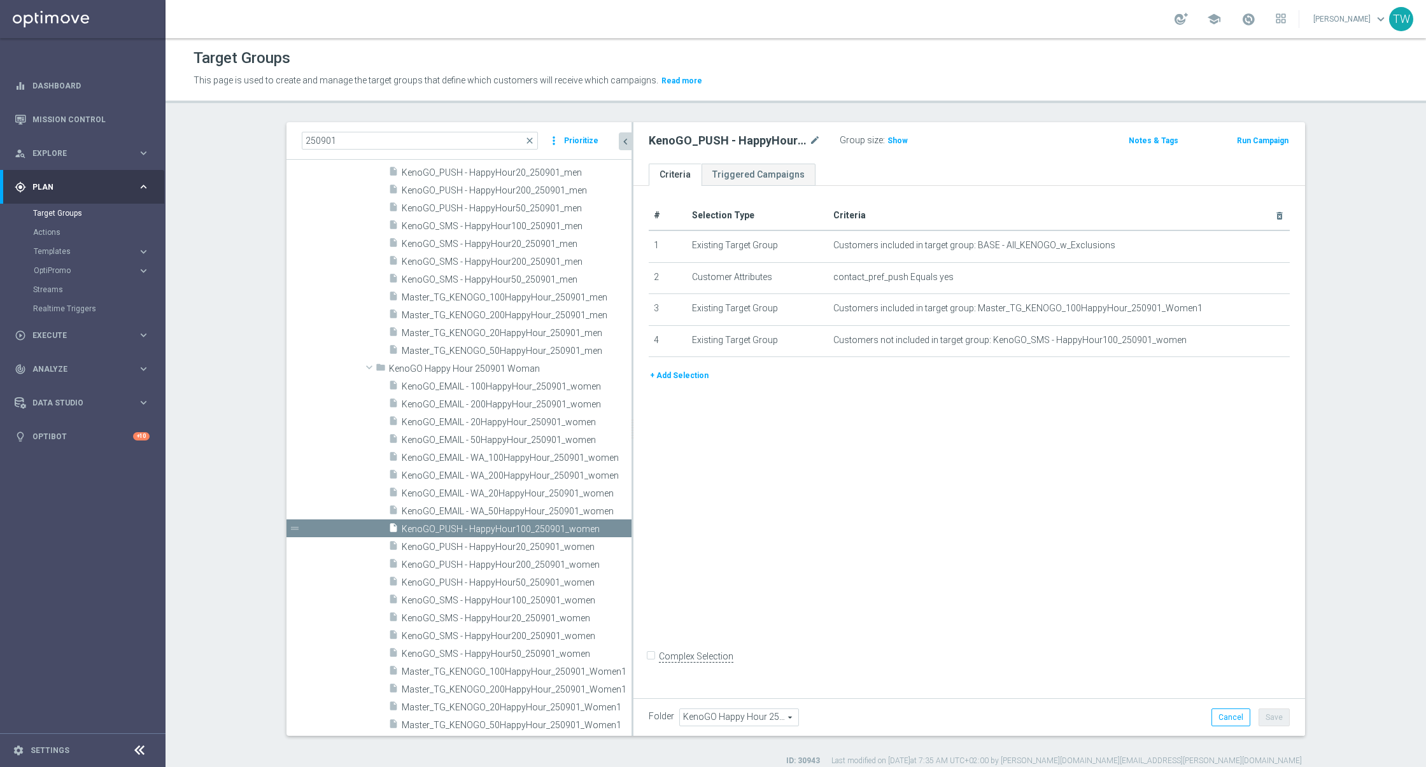
click at [679, 372] on button "+ Add Selection" at bounding box center [679, 376] width 61 height 14
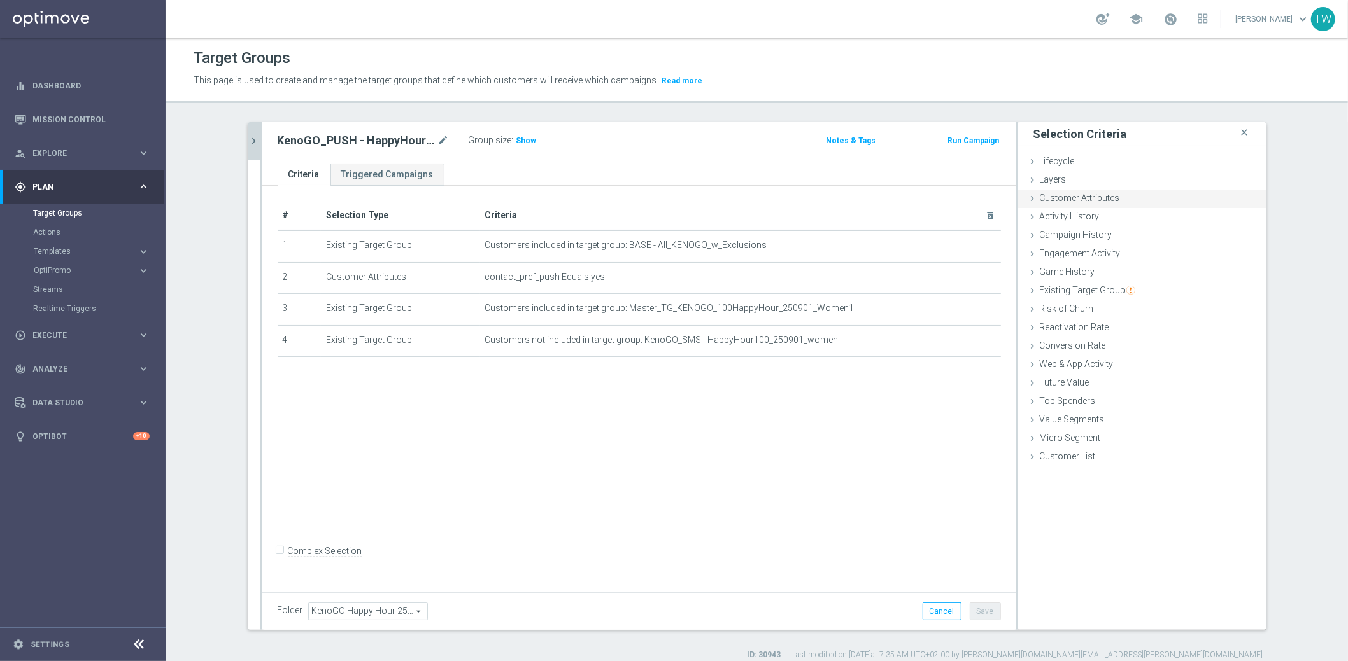
click at [1139, 201] on div "Customer Attributes done" at bounding box center [1142, 199] width 248 height 19
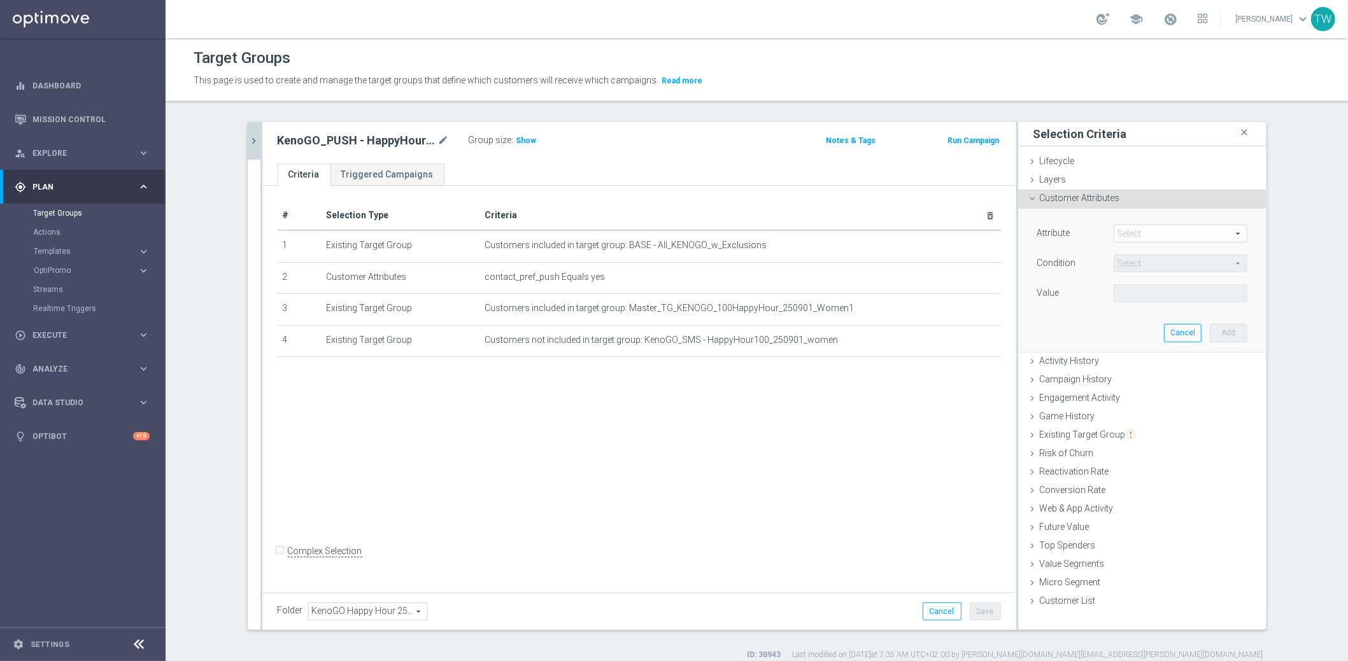
click at [1136, 234] on span at bounding box center [1180, 233] width 132 height 17
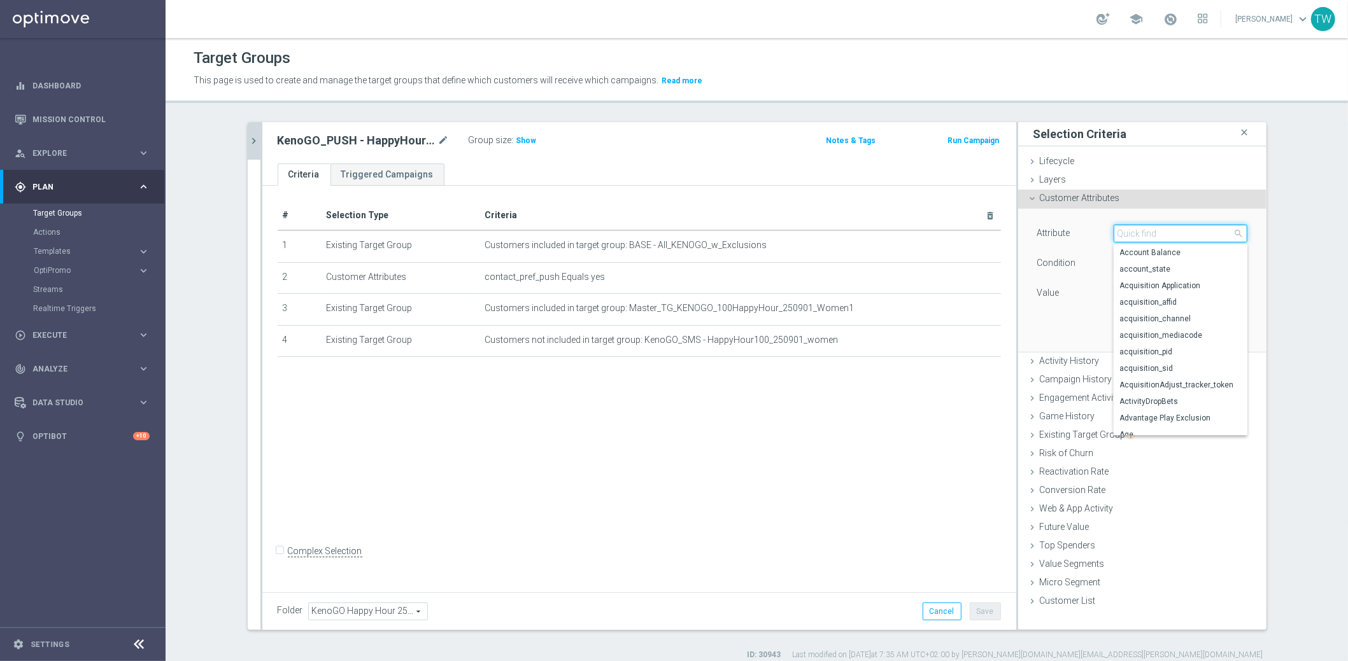
click at [1136, 234] on input "search" at bounding box center [1180, 234] width 134 height 18
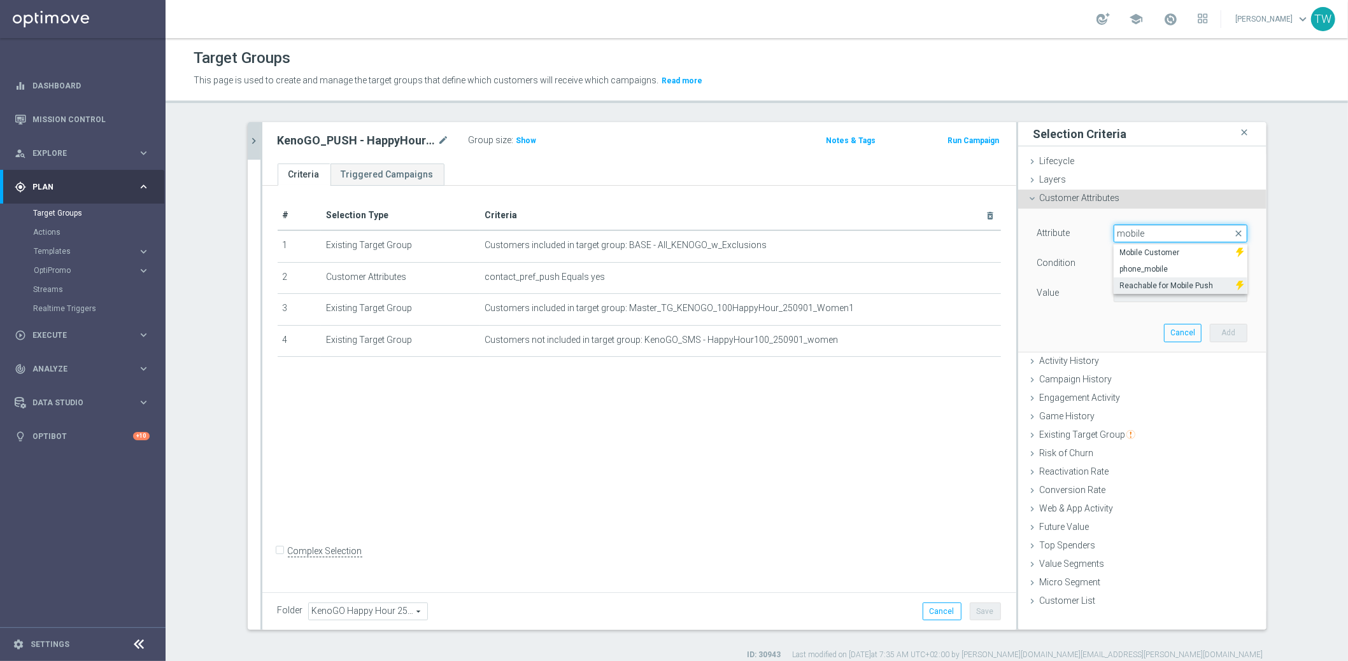
type input "mobile"
click at [1153, 290] on span "Reachable for Mobile Push" at bounding box center [1175, 286] width 110 height 10
type input "Reachable for Mobile Push"
type input "Equals"
click at [1145, 285] on span at bounding box center [1180, 293] width 132 height 17
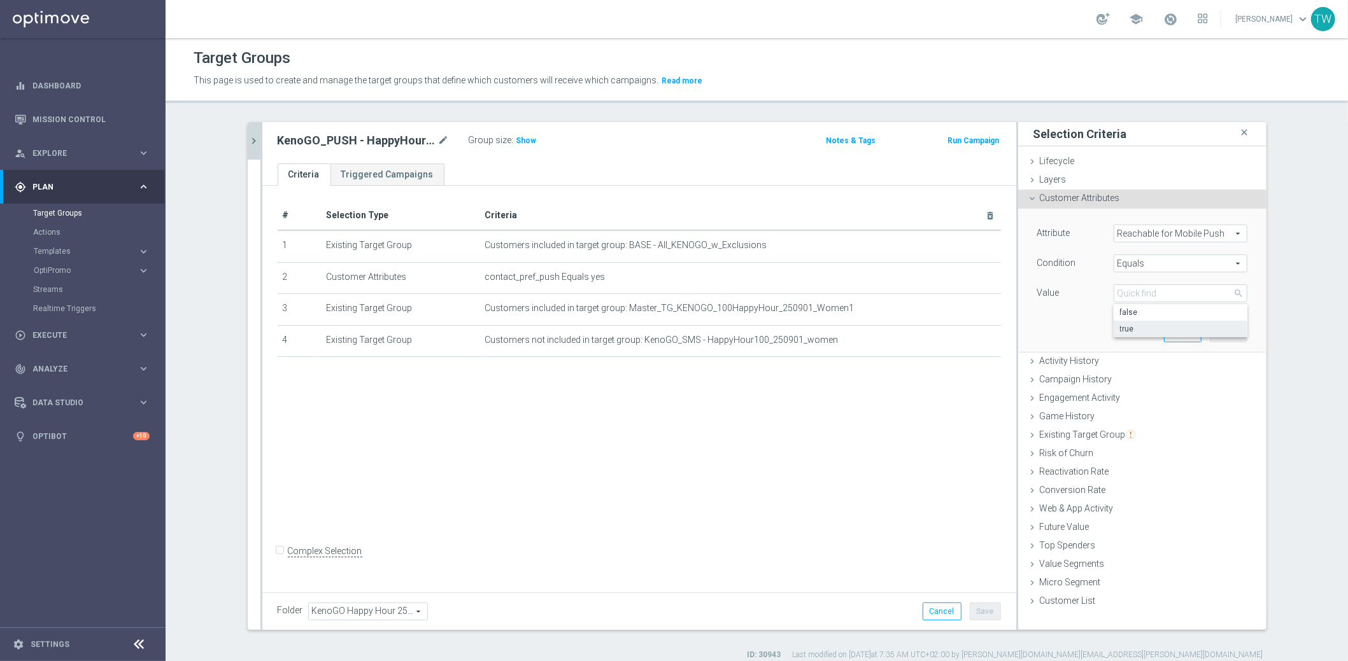
click at [1134, 327] on span "true" at bounding box center [1180, 329] width 121 height 10
type input "true"
click at [1223, 326] on button "Add" at bounding box center [1229, 333] width 38 height 18
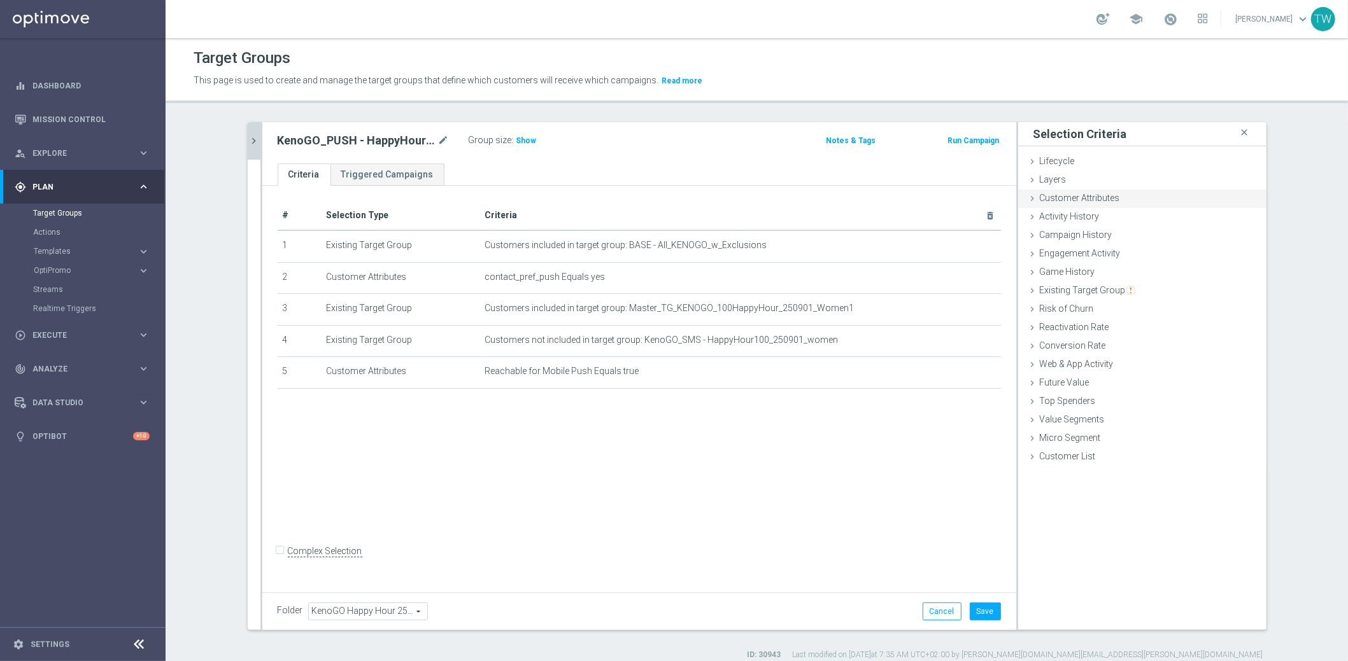
click at [1180, 201] on div "Customer Attributes done selection saved" at bounding box center [1142, 199] width 248 height 19
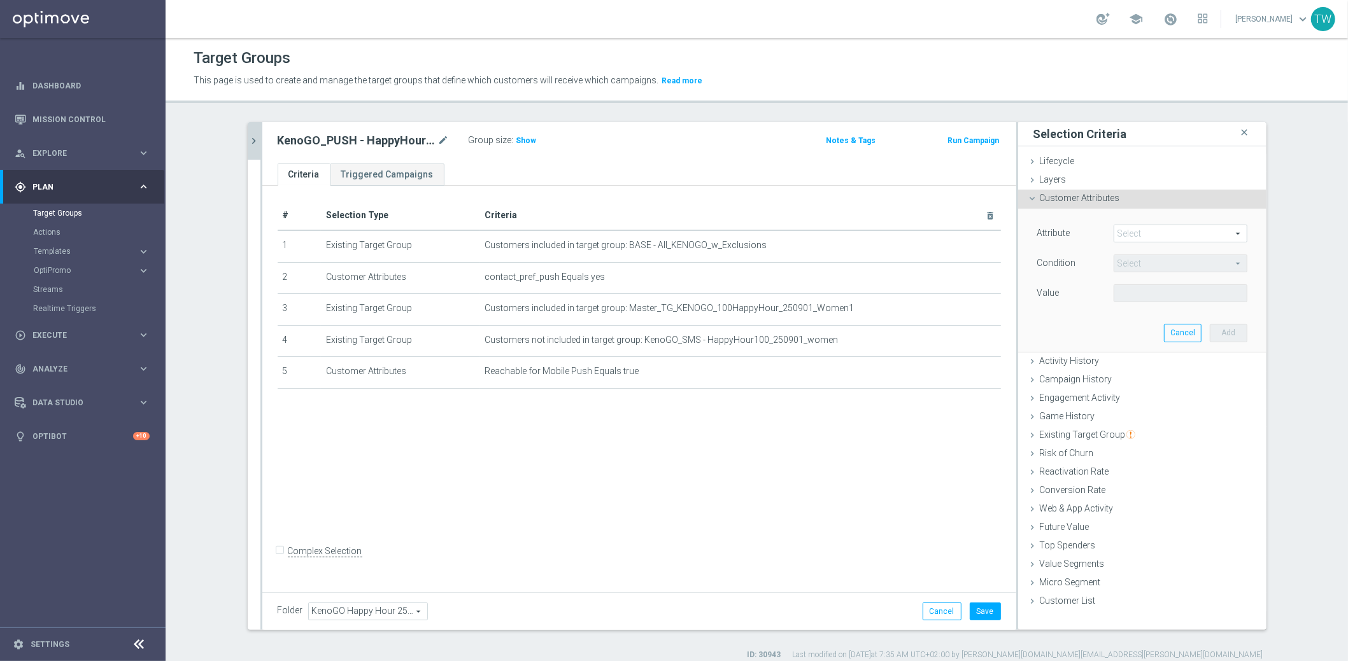
click at [1164, 230] on span at bounding box center [1180, 233] width 132 height 17
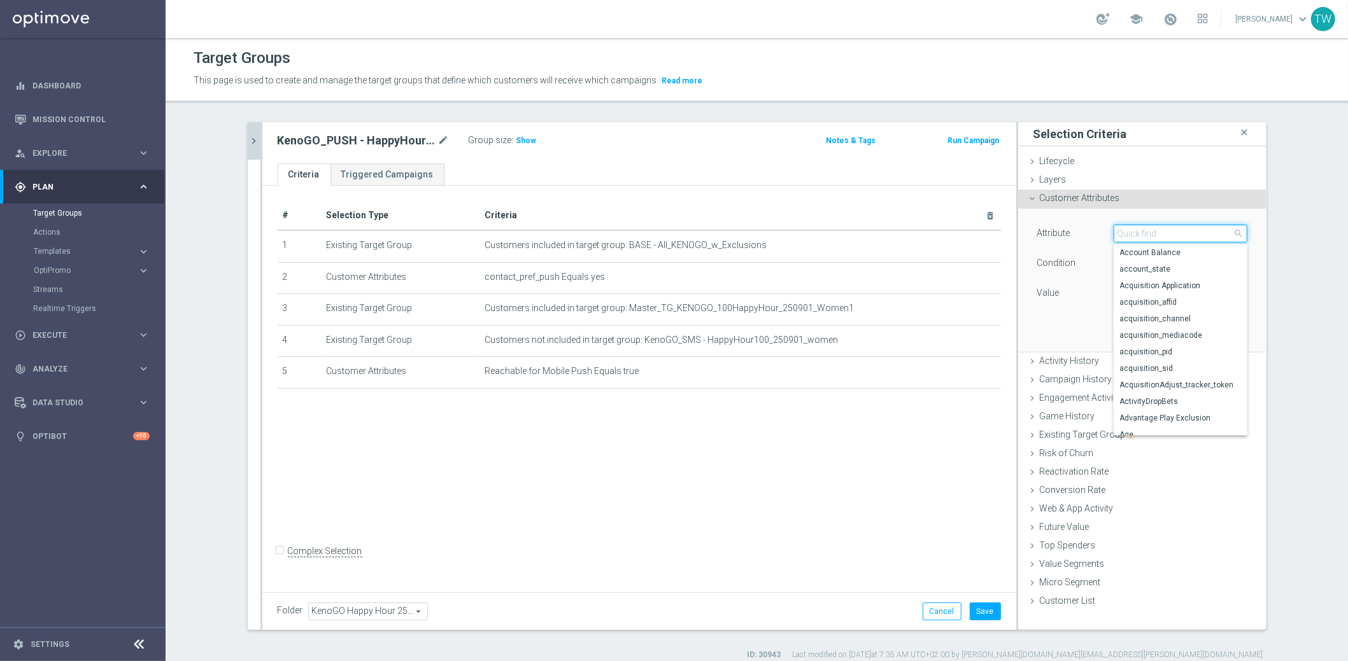
click at [1164, 230] on input "search" at bounding box center [1180, 234] width 134 height 18
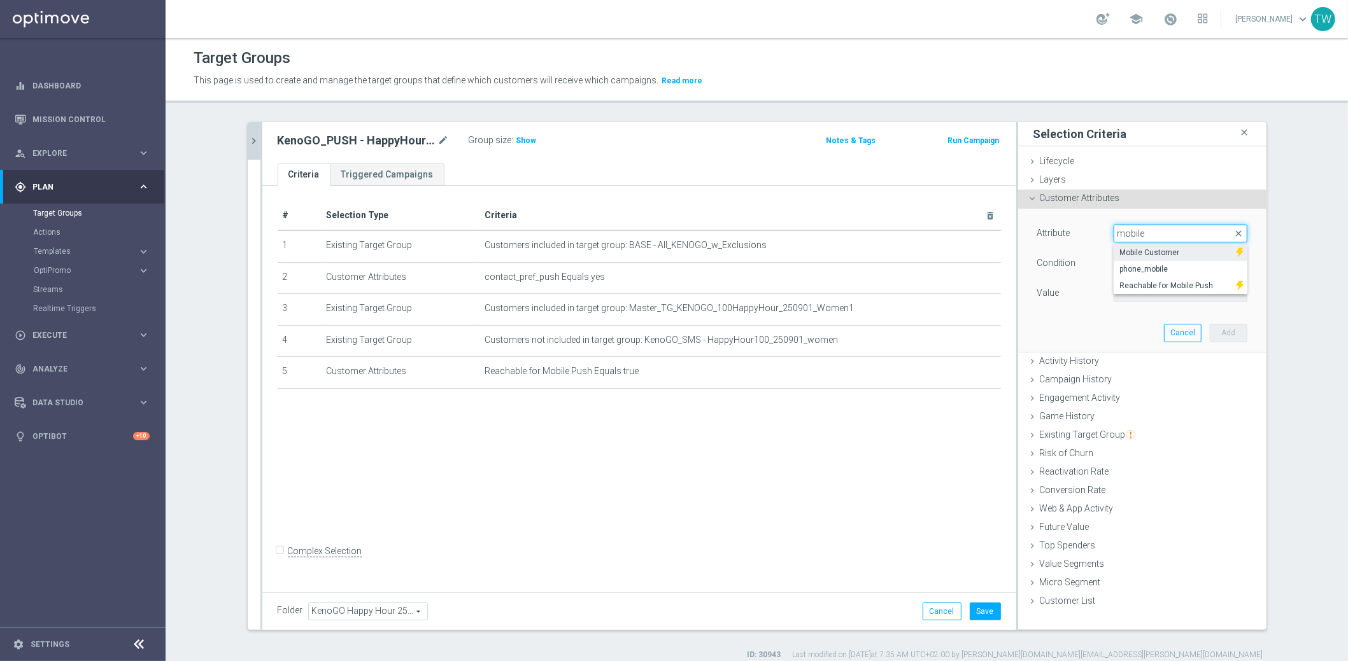
type input "mobile"
click at [1158, 245] on label "Mobile Customer" at bounding box center [1174, 252] width 123 height 17
type input "Mobile Customer"
type input "Equals"
click at [1145, 285] on span at bounding box center [1180, 293] width 132 height 17
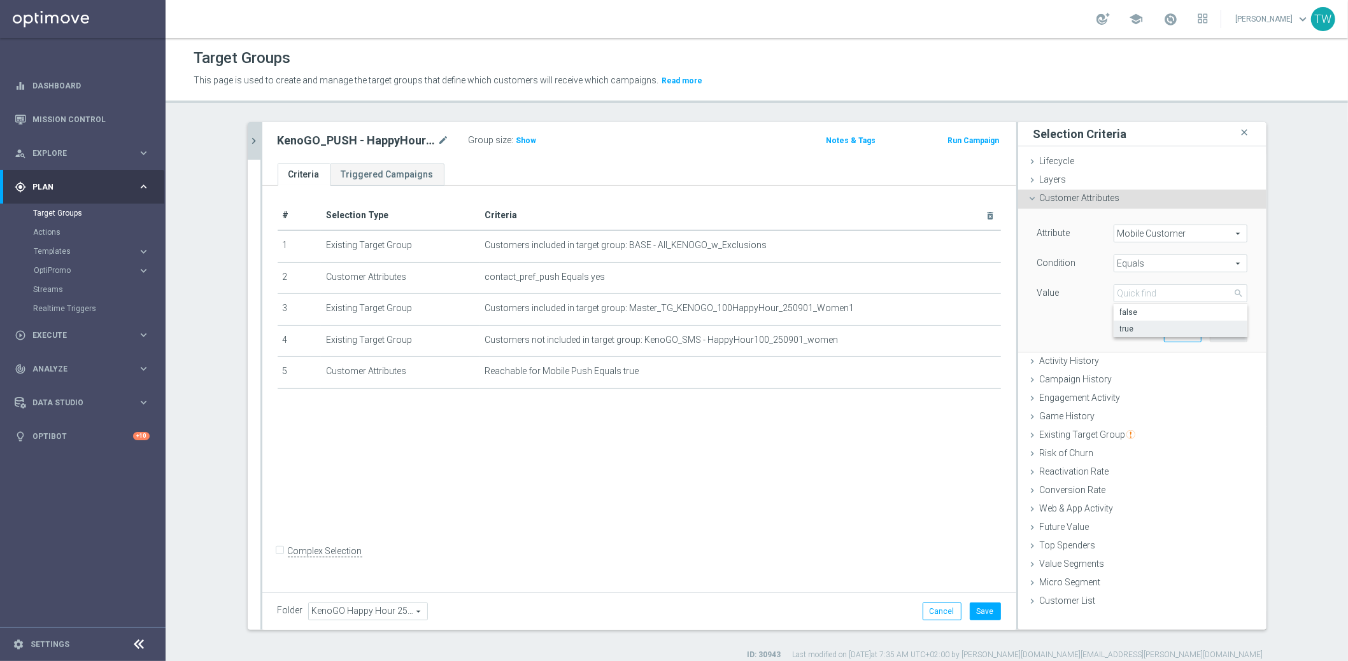
click at [1135, 324] on span "true" at bounding box center [1180, 329] width 121 height 10
type input "true"
click at [1222, 324] on button "Add" at bounding box center [1229, 333] width 38 height 18
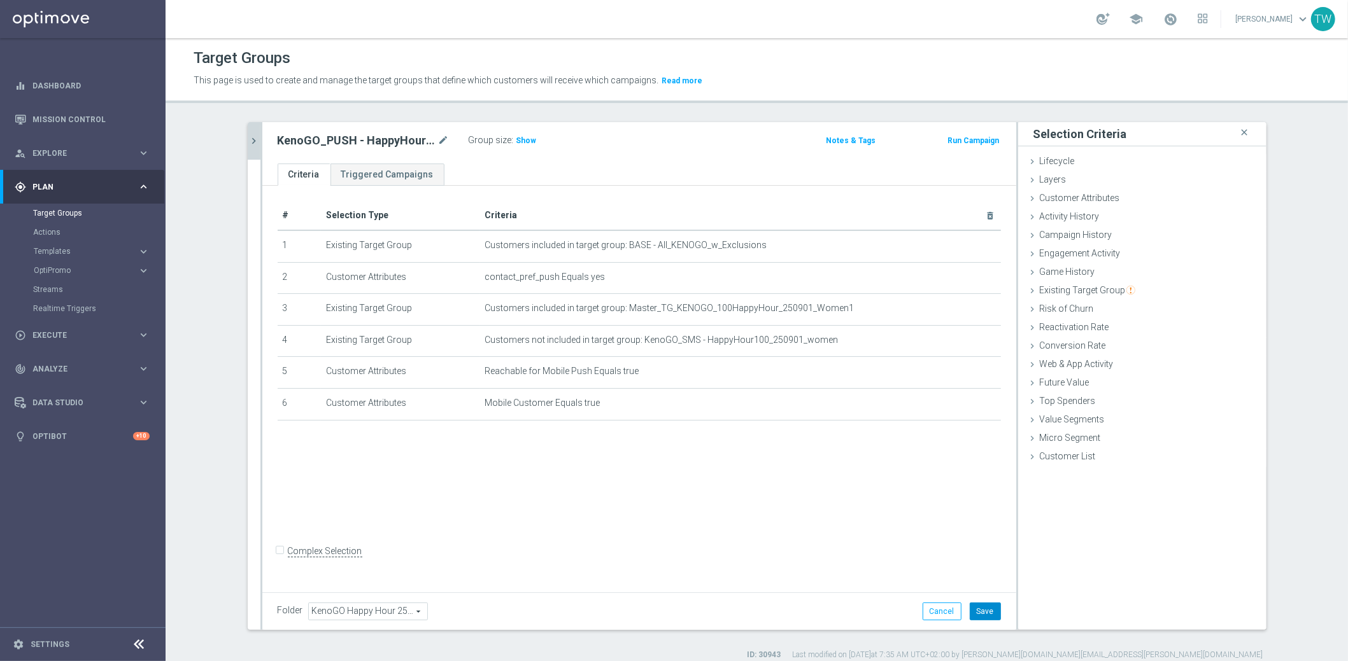
click at [993, 613] on button "Save" at bounding box center [985, 612] width 31 height 18
click at [253, 134] on button "chevron_right" at bounding box center [254, 141] width 13 height 38
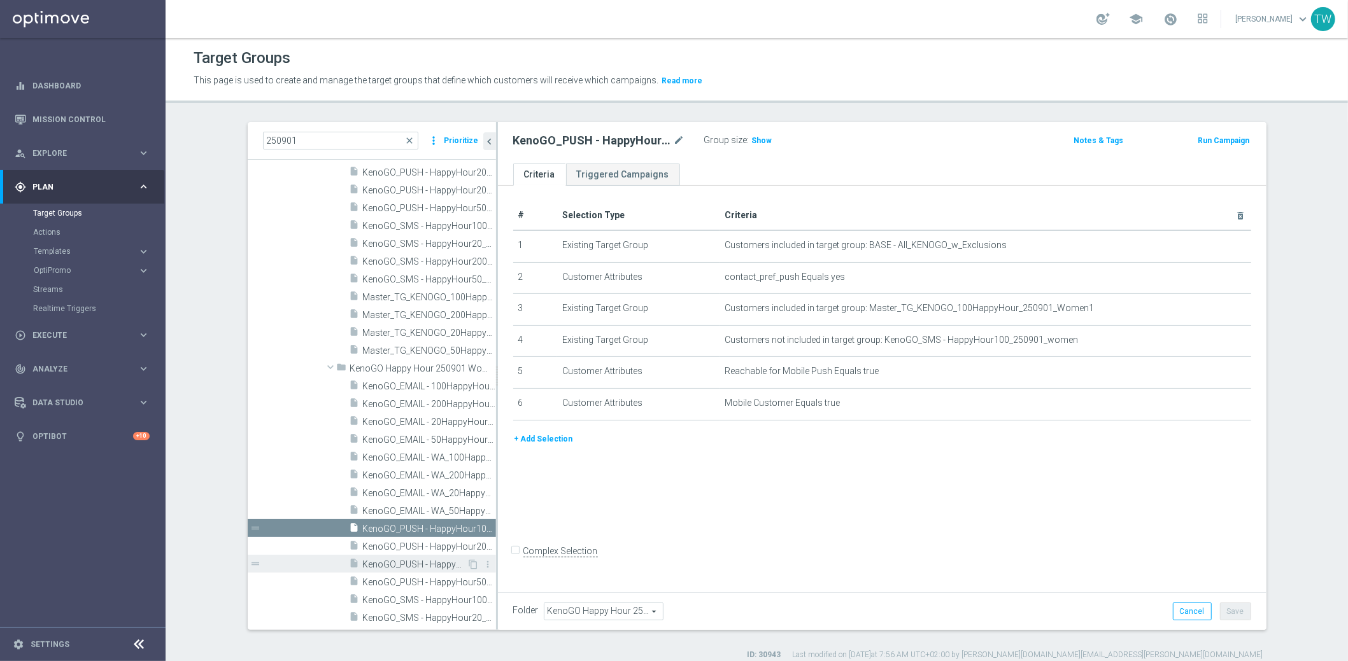
click at [429, 556] on div "insert_drive_file KenoGO_PUSH - HappyHour200_250901_women" at bounding box center [408, 564] width 118 height 18
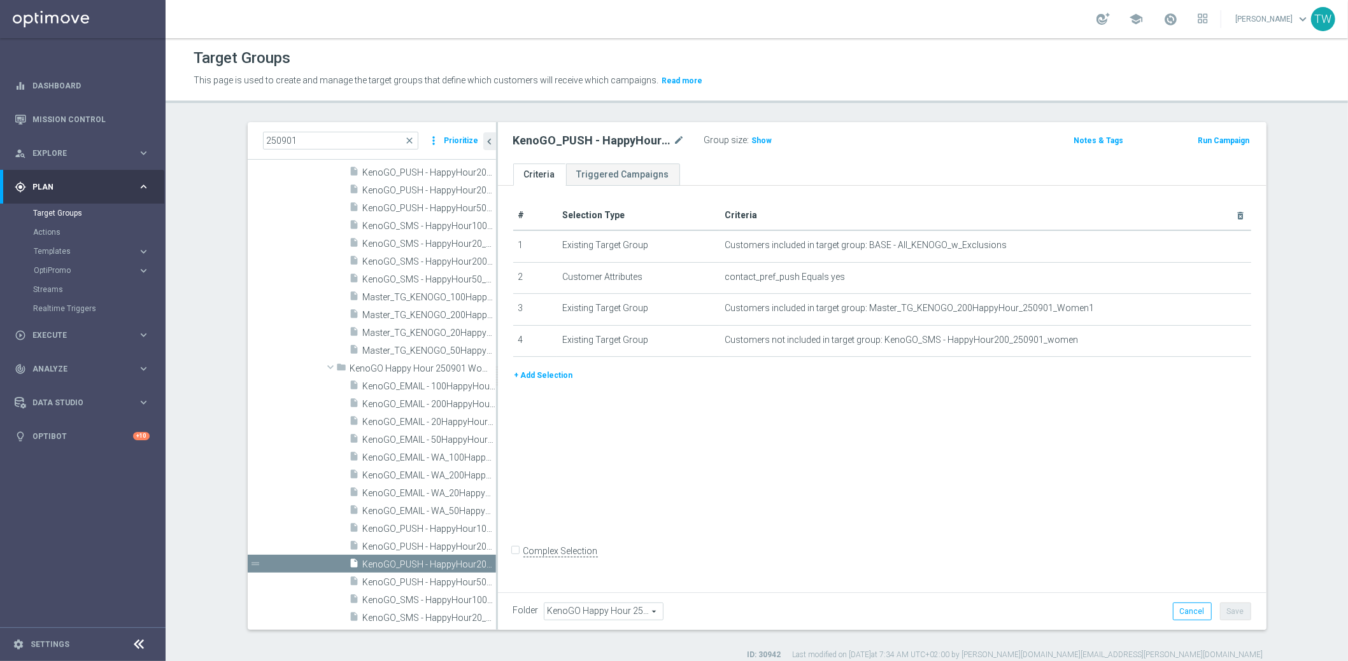
click at [523, 376] on button "+ Add Selection" at bounding box center [543, 376] width 61 height 14
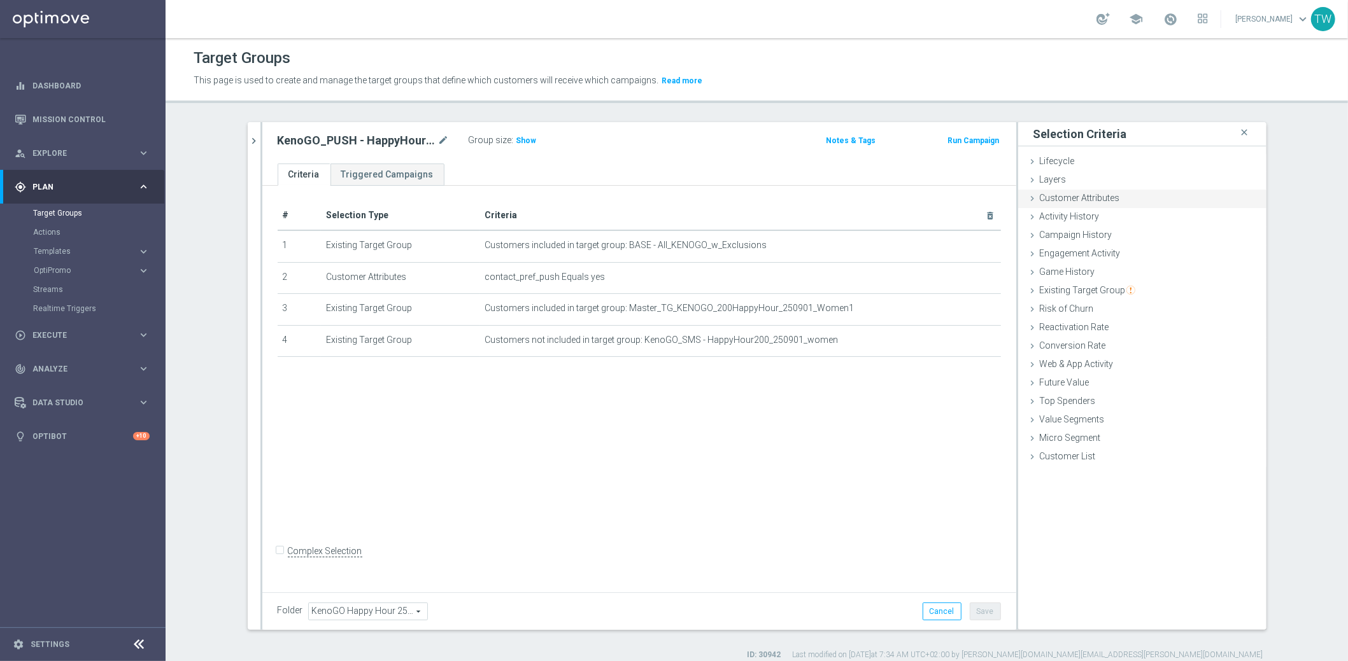
click at [1078, 195] on span "Customer Attributes" at bounding box center [1080, 198] width 80 height 10
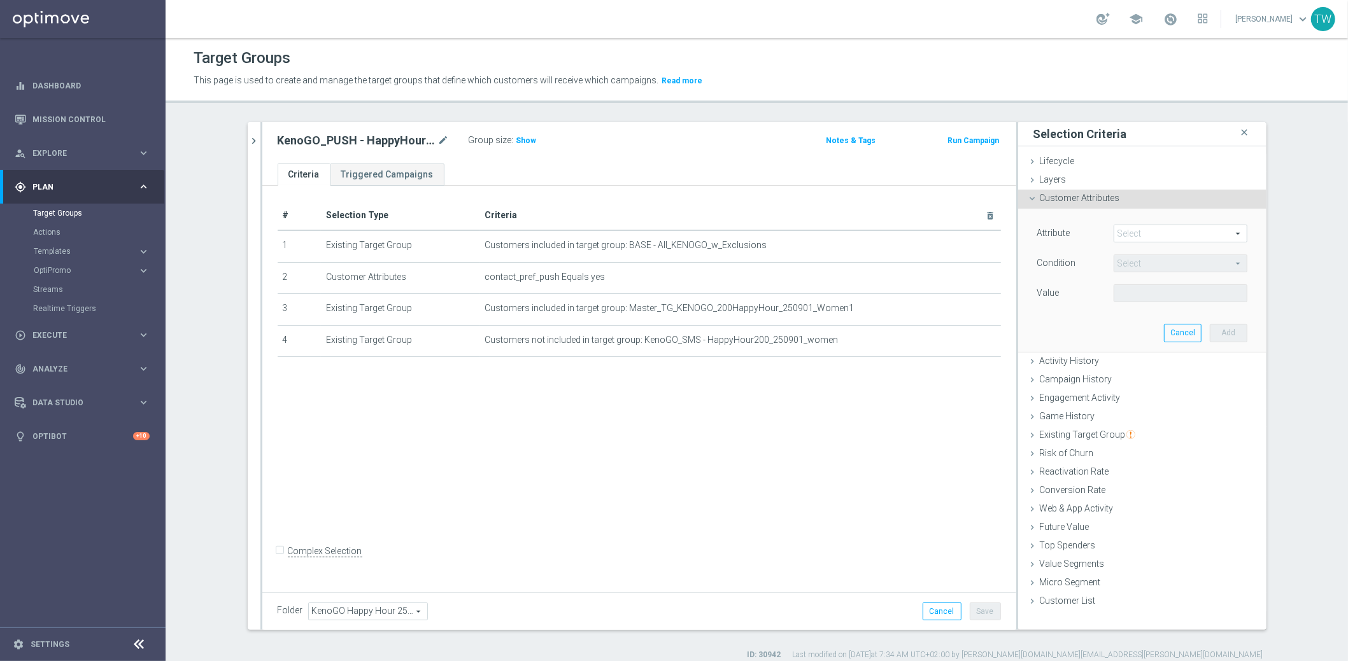
click at [1145, 234] on span at bounding box center [1180, 233] width 132 height 17
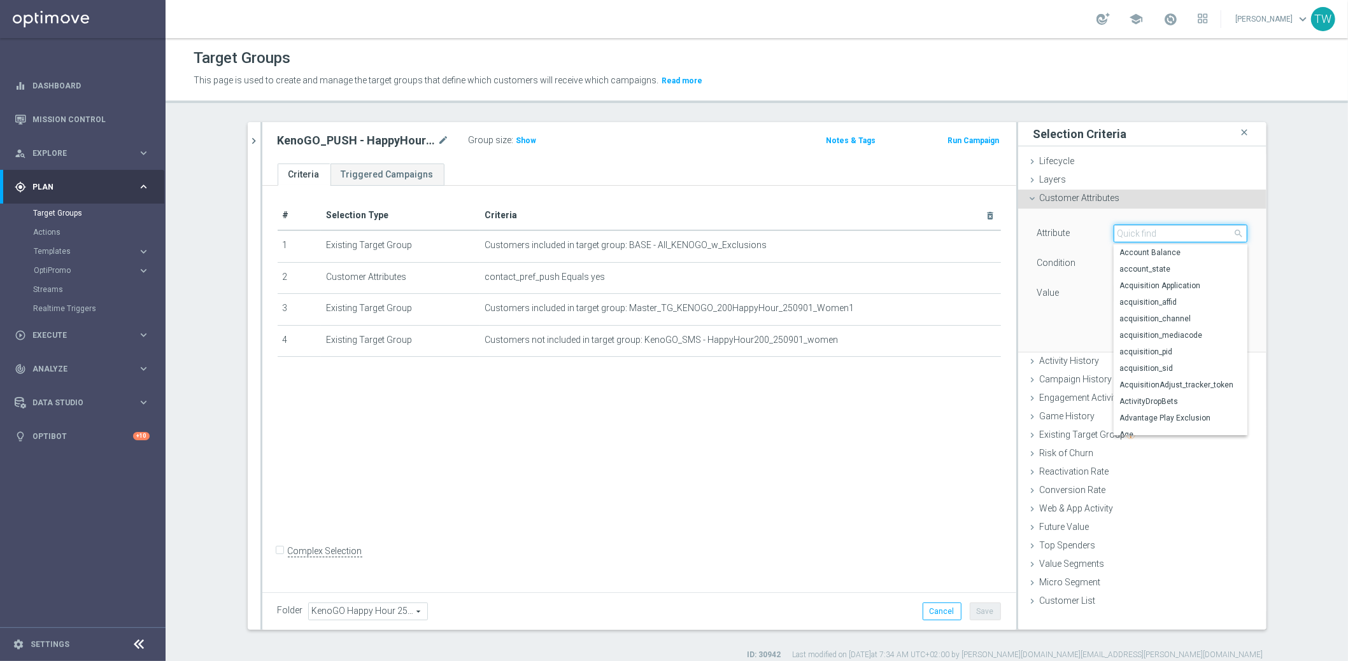
click at [1145, 234] on input "search" at bounding box center [1180, 234] width 134 height 18
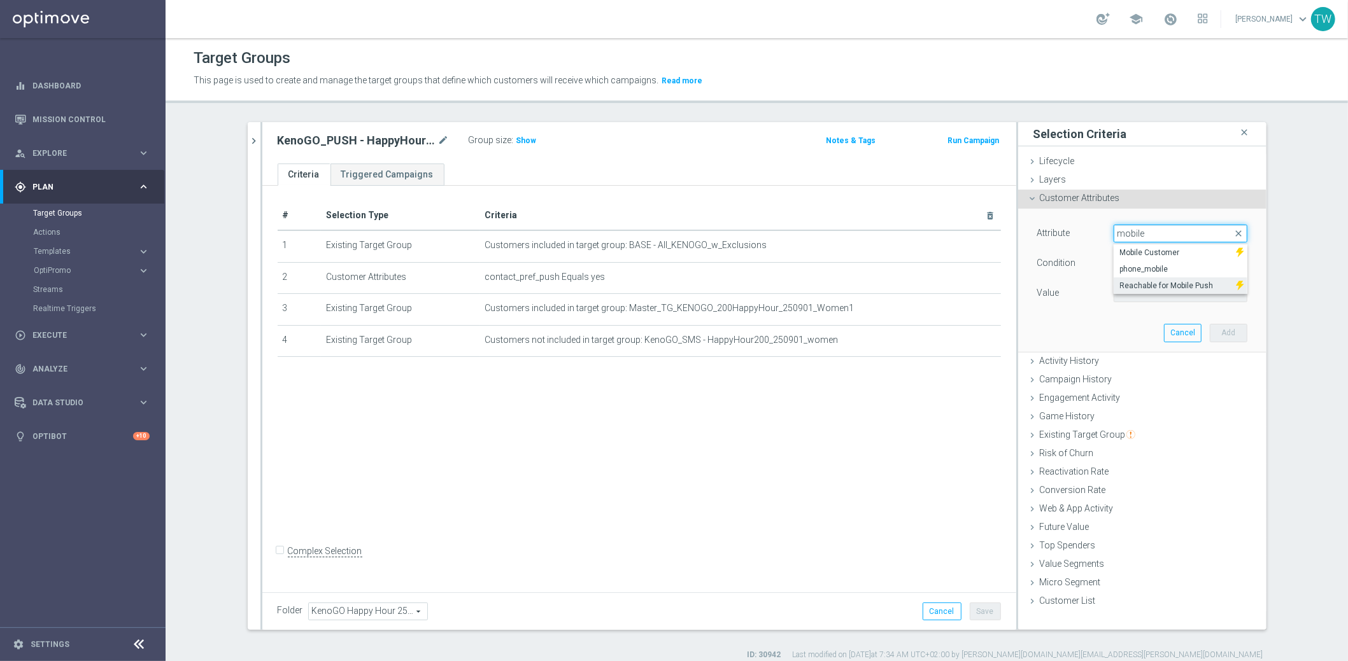
type input "mobile"
click at [1177, 286] on span "Reachable for Mobile Push" at bounding box center [1175, 286] width 110 height 10
type input "Reachable for Mobile Push"
type input "Equals"
click at [1166, 283] on div "Attribute Reachable for Mobile Push Reachable for Mobile Push arrow_drop_down s…" at bounding box center [1142, 265] width 210 height 80
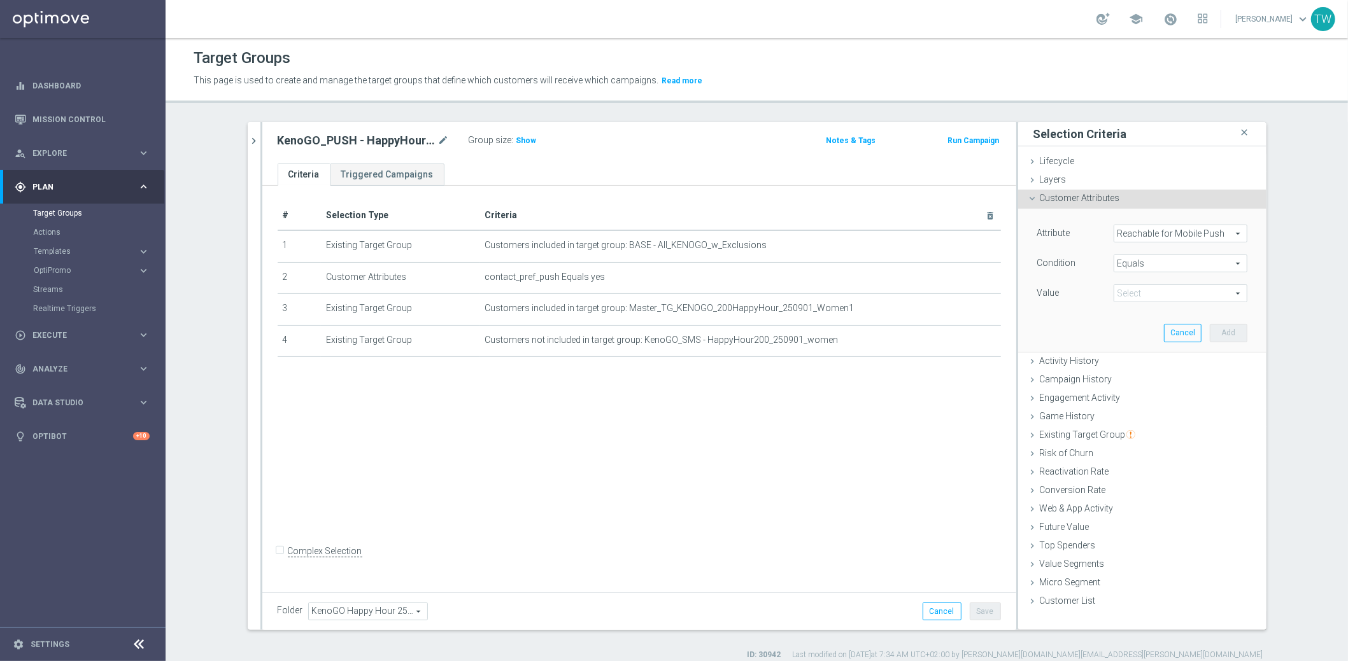
click at [1161, 285] on span at bounding box center [1180, 293] width 132 height 17
click at [1136, 332] on span "true" at bounding box center [1180, 329] width 121 height 10
type input "true"
click at [1222, 330] on button "Add" at bounding box center [1229, 333] width 38 height 18
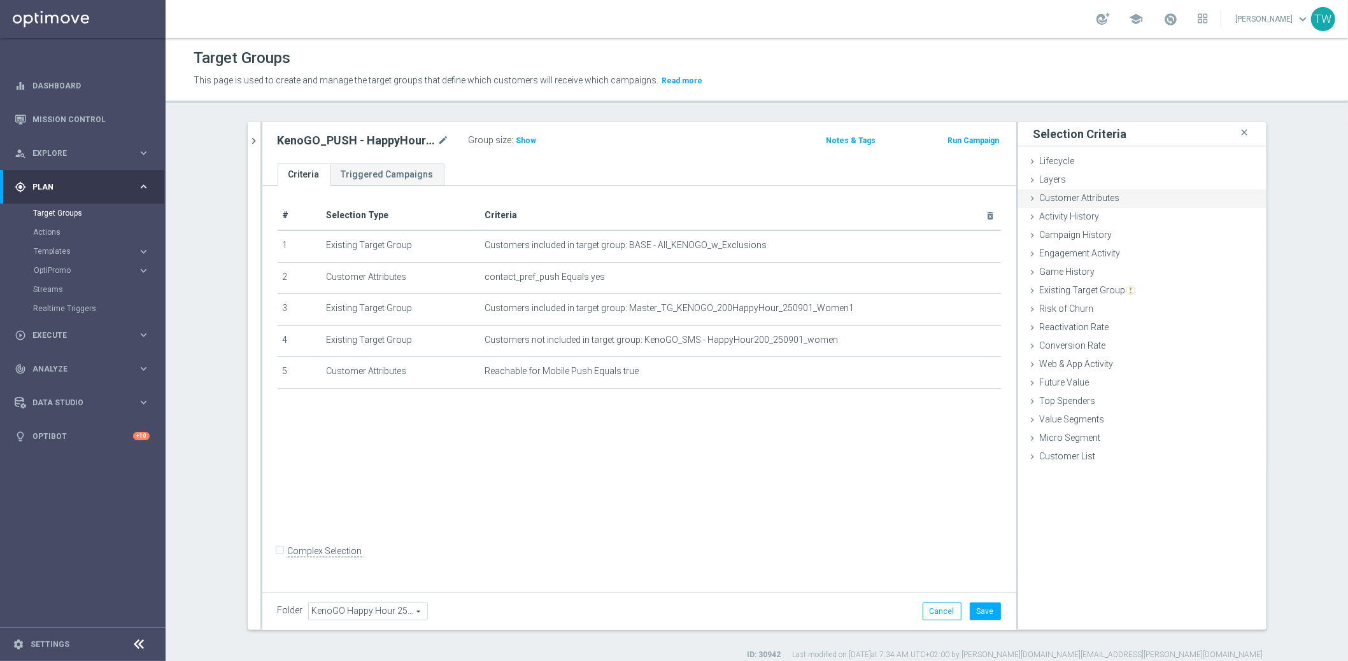
click at [1127, 201] on div "Customer Attributes done selection saved" at bounding box center [1142, 199] width 248 height 19
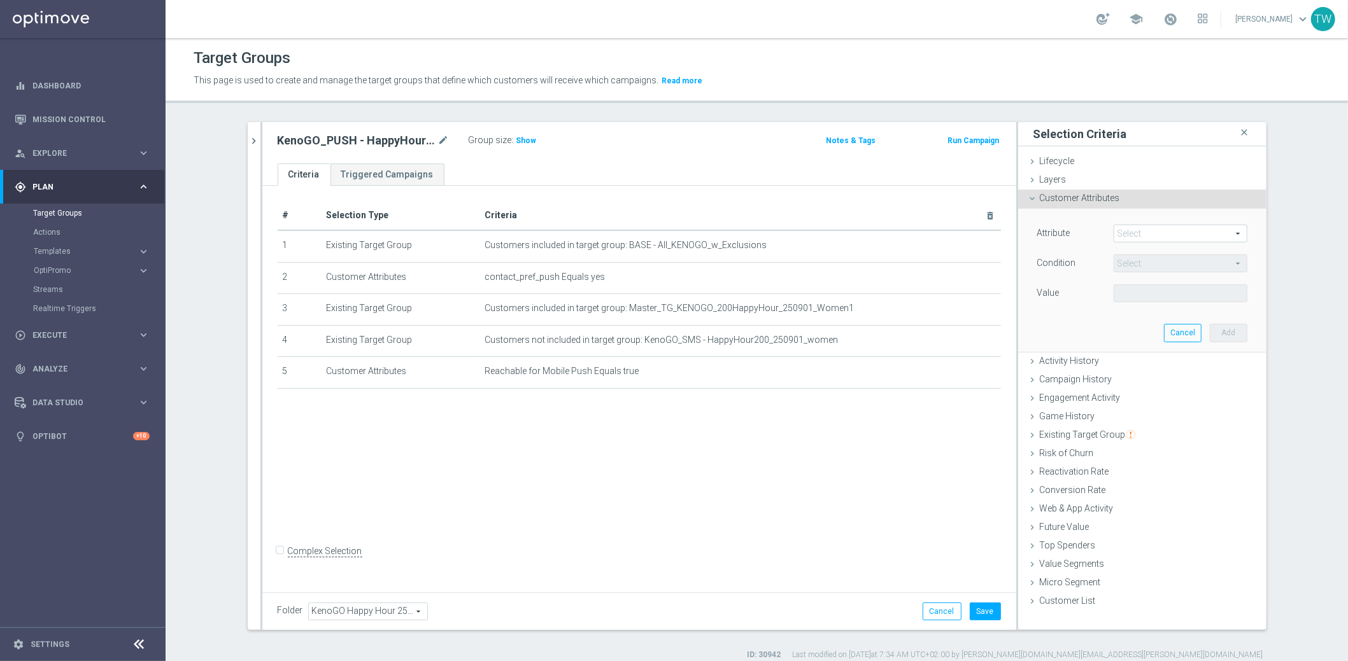
click at [1179, 237] on span at bounding box center [1180, 233] width 132 height 17
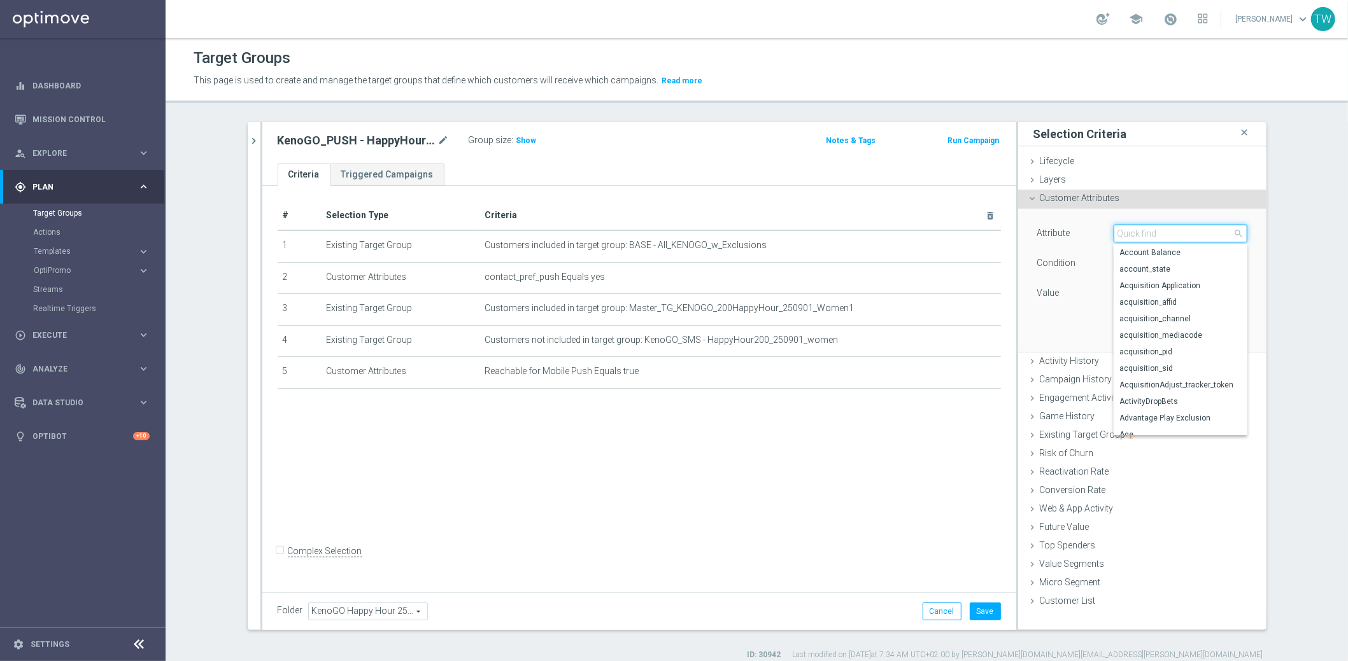
click at [1179, 237] on input "search" at bounding box center [1180, 234] width 134 height 18
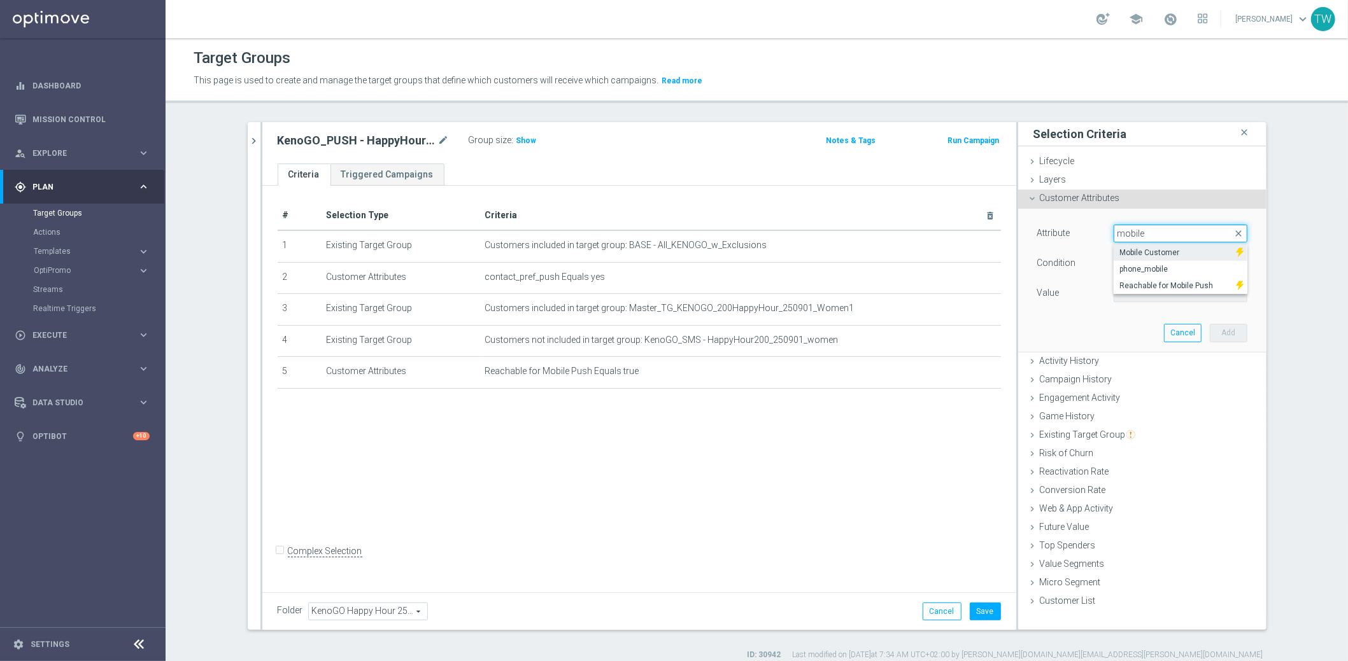
type input "mobile"
click at [1169, 248] on span "Mobile Customer" at bounding box center [1175, 253] width 110 height 10
type input "Mobile Customer"
type input "Equals"
click at [1170, 289] on span at bounding box center [1180, 293] width 132 height 17
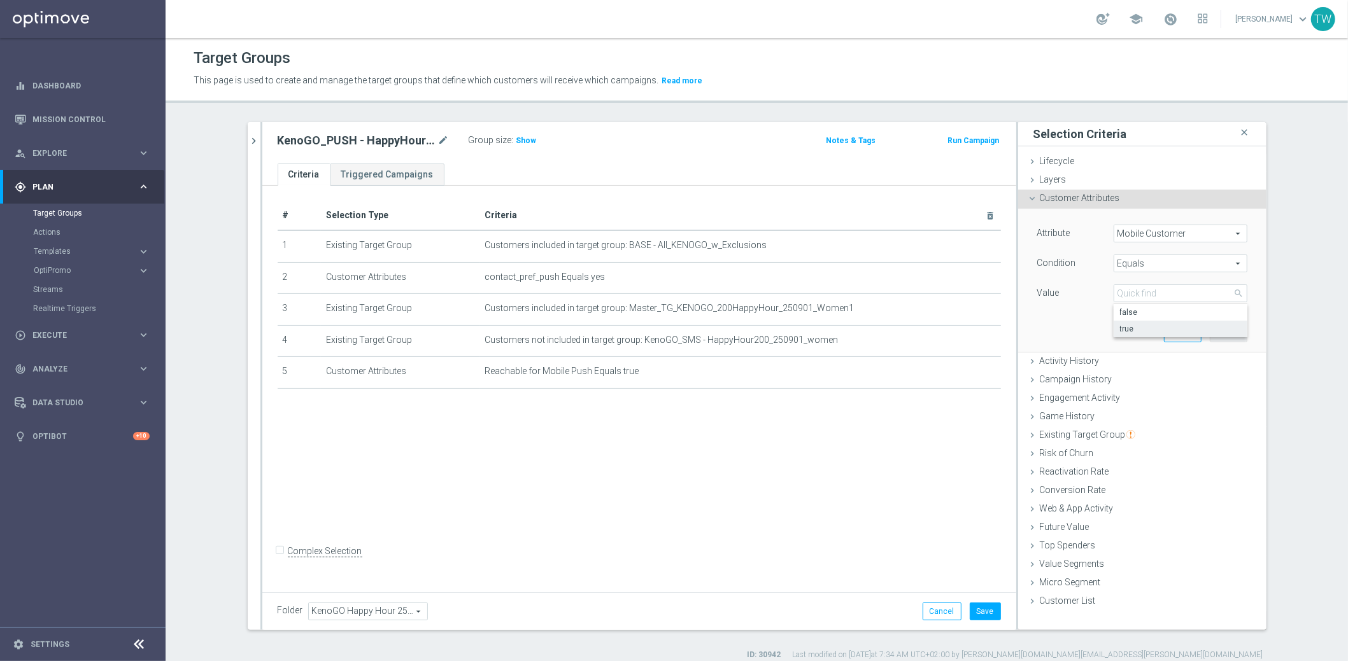
click at [1151, 324] on span "true" at bounding box center [1180, 329] width 121 height 10
type input "true"
click at [1240, 327] on button "Add" at bounding box center [1229, 333] width 38 height 18
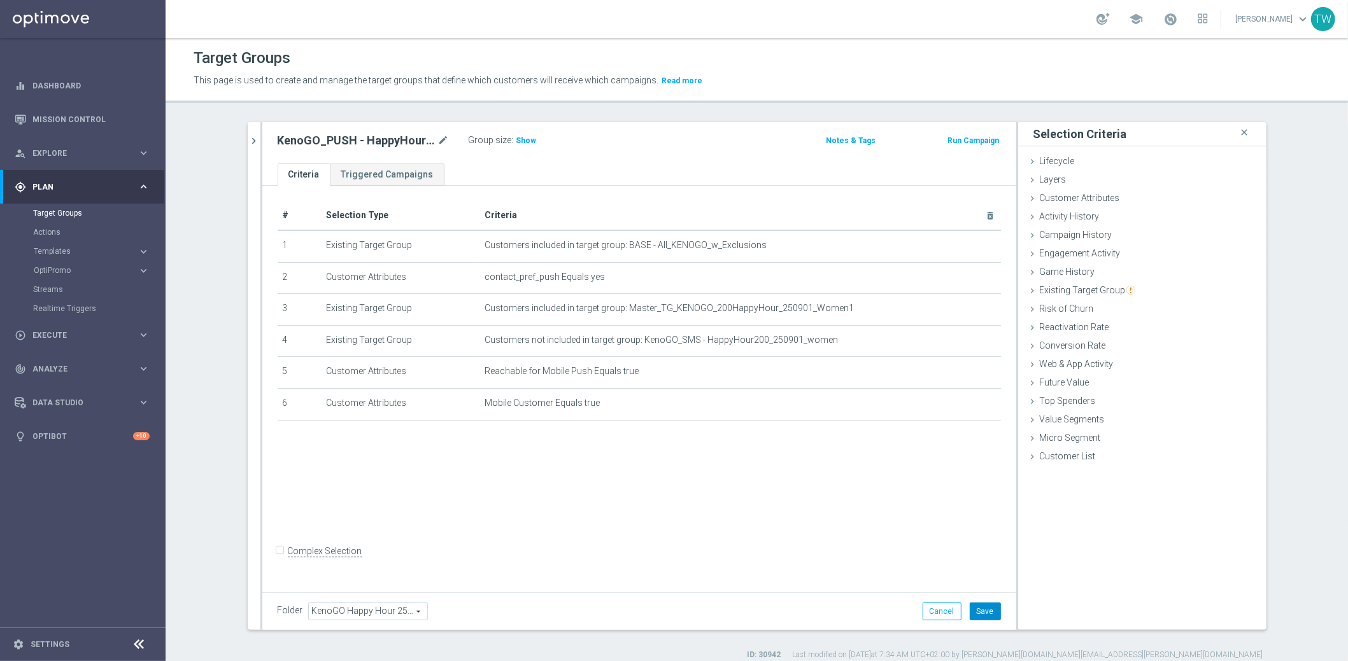
click at [990, 612] on button "Save" at bounding box center [985, 612] width 31 height 18
click at [254, 139] on icon "chevron_right" at bounding box center [254, 141] width 12 height 12
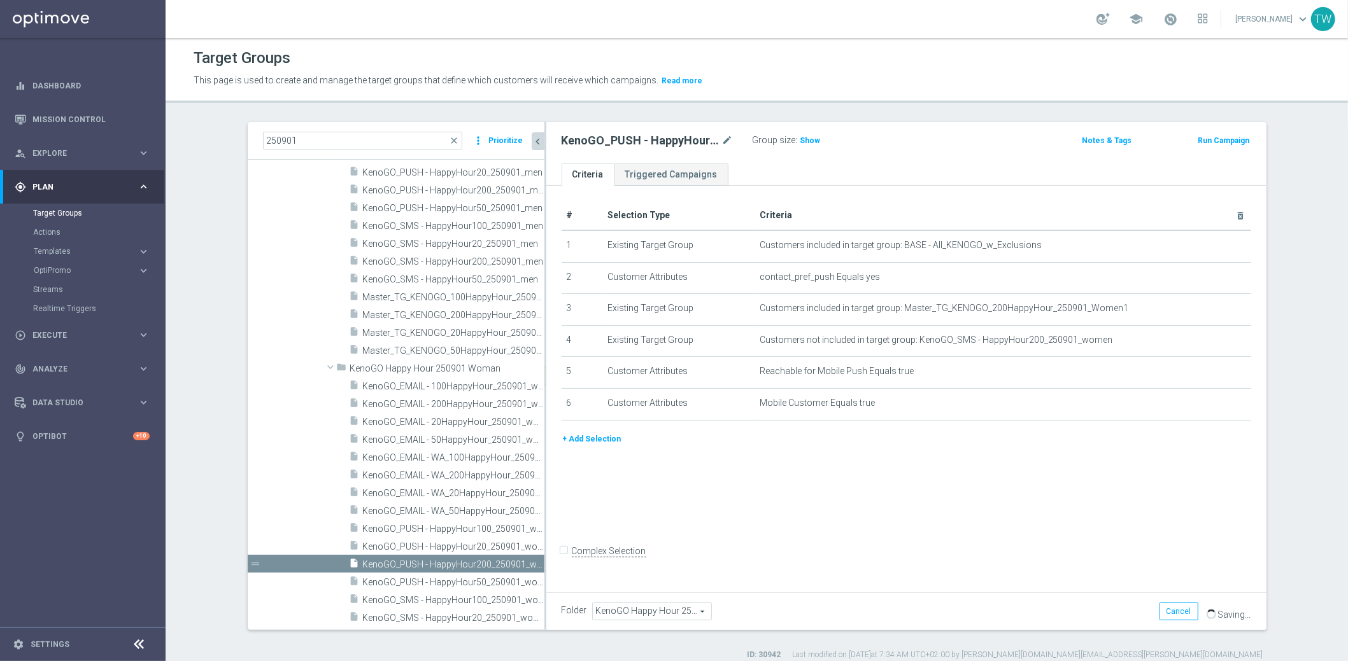
drag, startPoint x: 497, startPoint y: 559, endPoint x: 550, endPoint y: 559, distance: 53.5
click at [546, 559] on div at bounding box center [545, 376] width 2 height 508
click at [481, 526] on span "KenoGO_PUSH - HappyHour100_250901_women" at bounding box center [442, 529] width 158 height 11
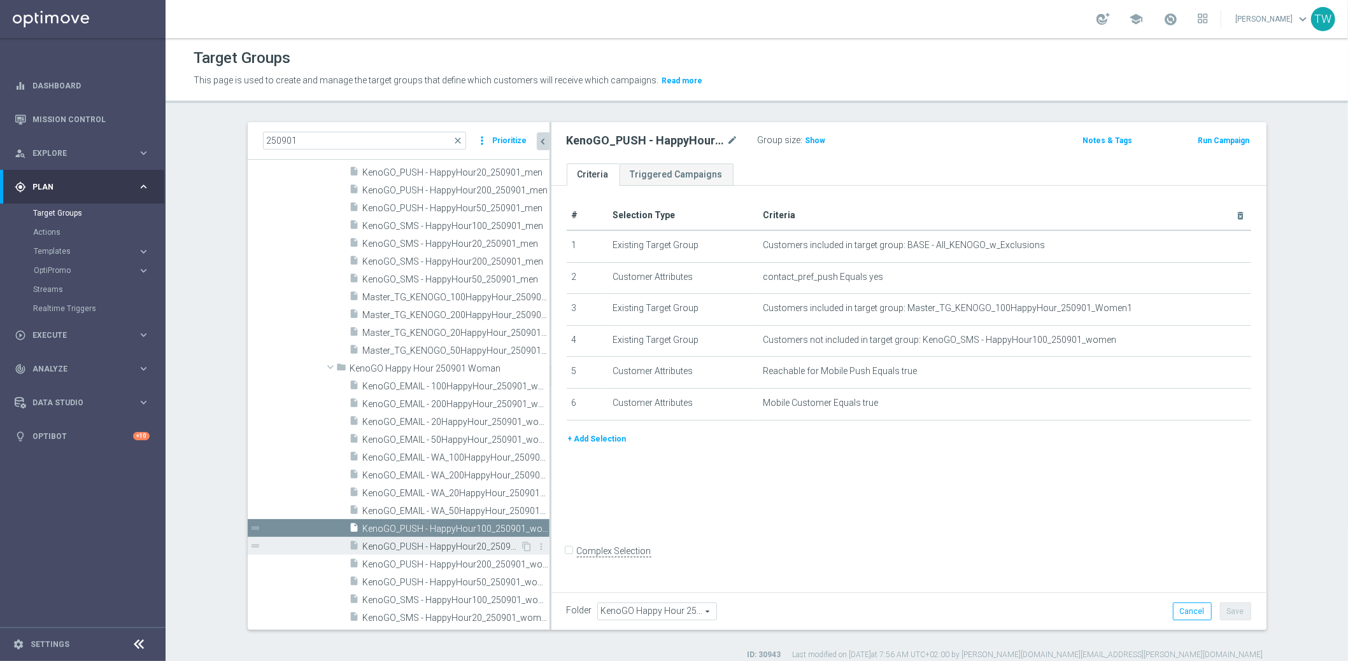
click at [479, 546] on span "KenoGO_PUSH - HappyHour20_250901_women" at bounding box center [442, 547] width 158 height 11
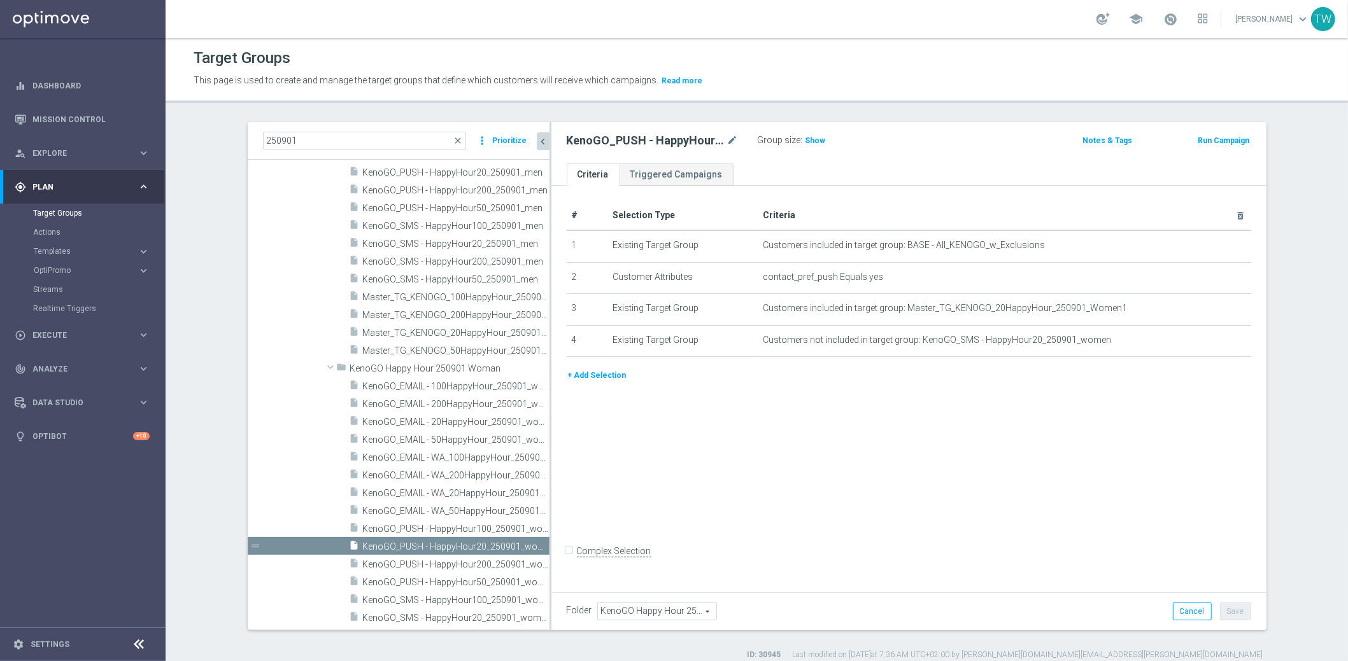
click at [598, 372] on button "+ Add Selection" at bounding box center [597, 376] width 61 height 14
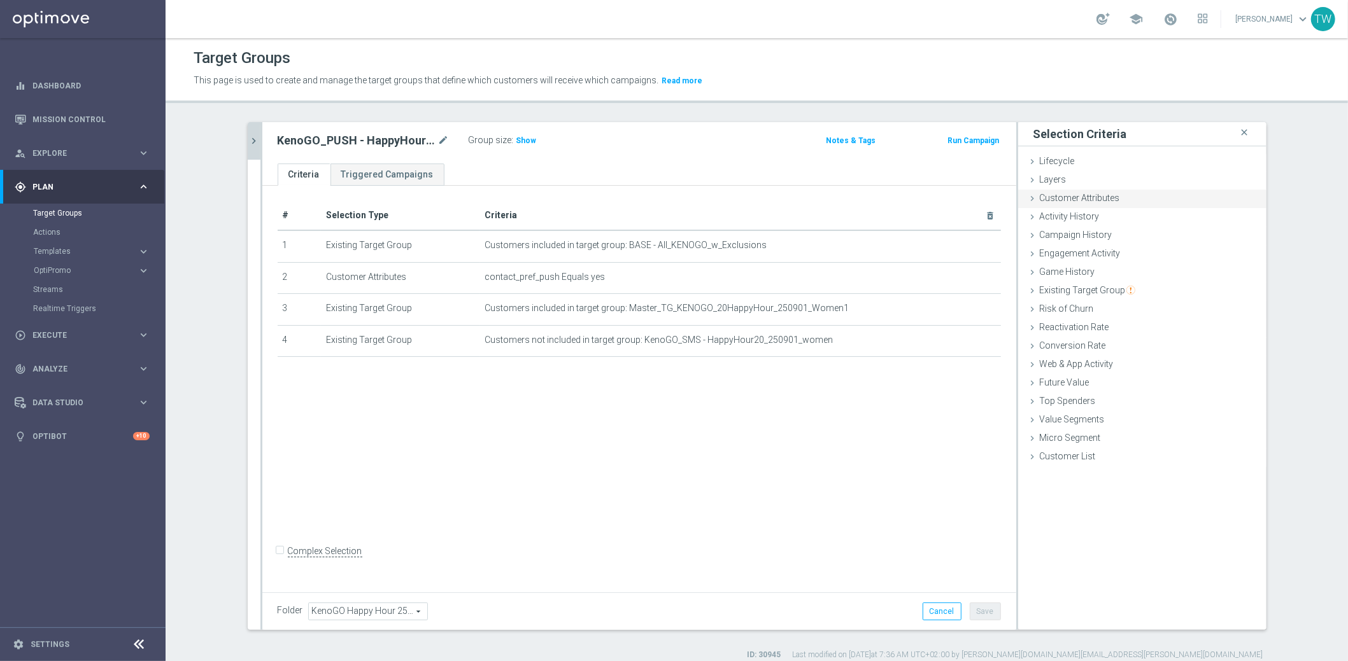
click at [1078, 199] on span "Customer Attributes" at bounding box center [1080, 198] width 80 height 10
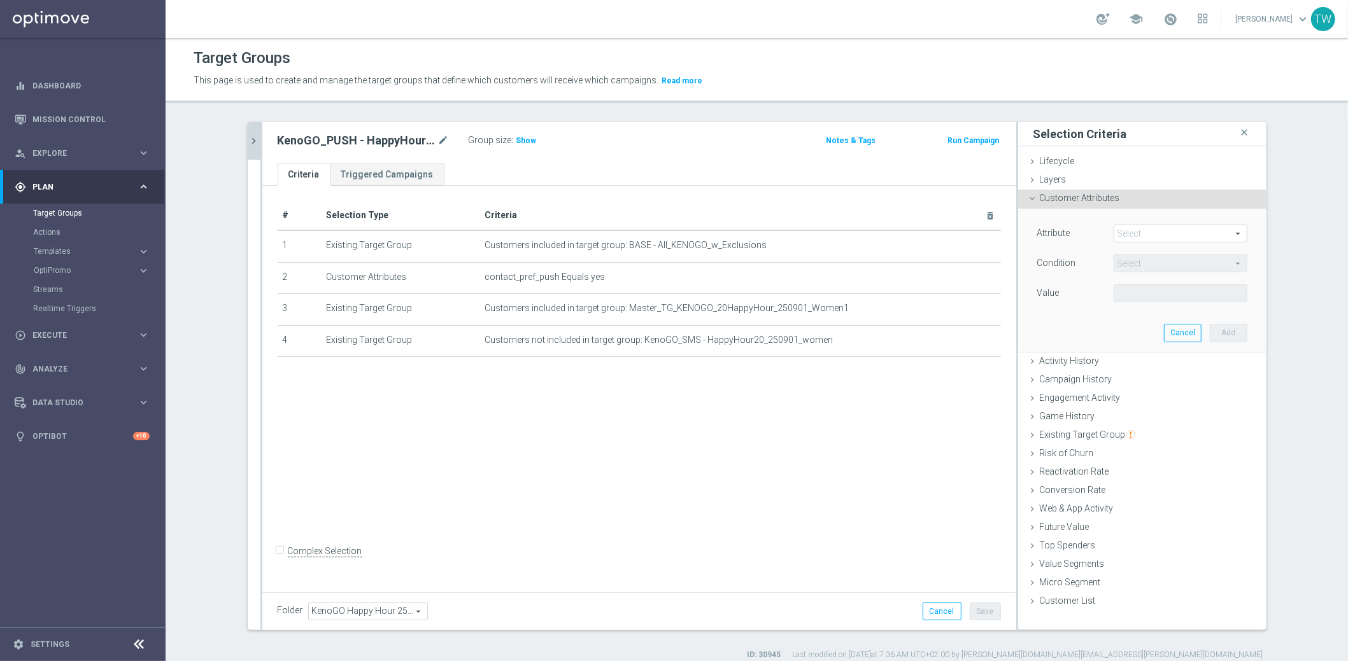
click at [1169, 232] on span at bounding box center [1180, 233] width 132 height 17
click at [0, 0] on input "search" at bounding box center [0, 0] width 0 height 0
type input "mobile"
drag, startPoint x: 1171, startPoint y: 253, endPoint x: 1156, endPoint y: 287, distance: 37.0
click at [1156, 287] on div "Mobile Customer phone_mobile Reachable for Mobile Push" at bounding box center [1180, 269] width 134 height 50
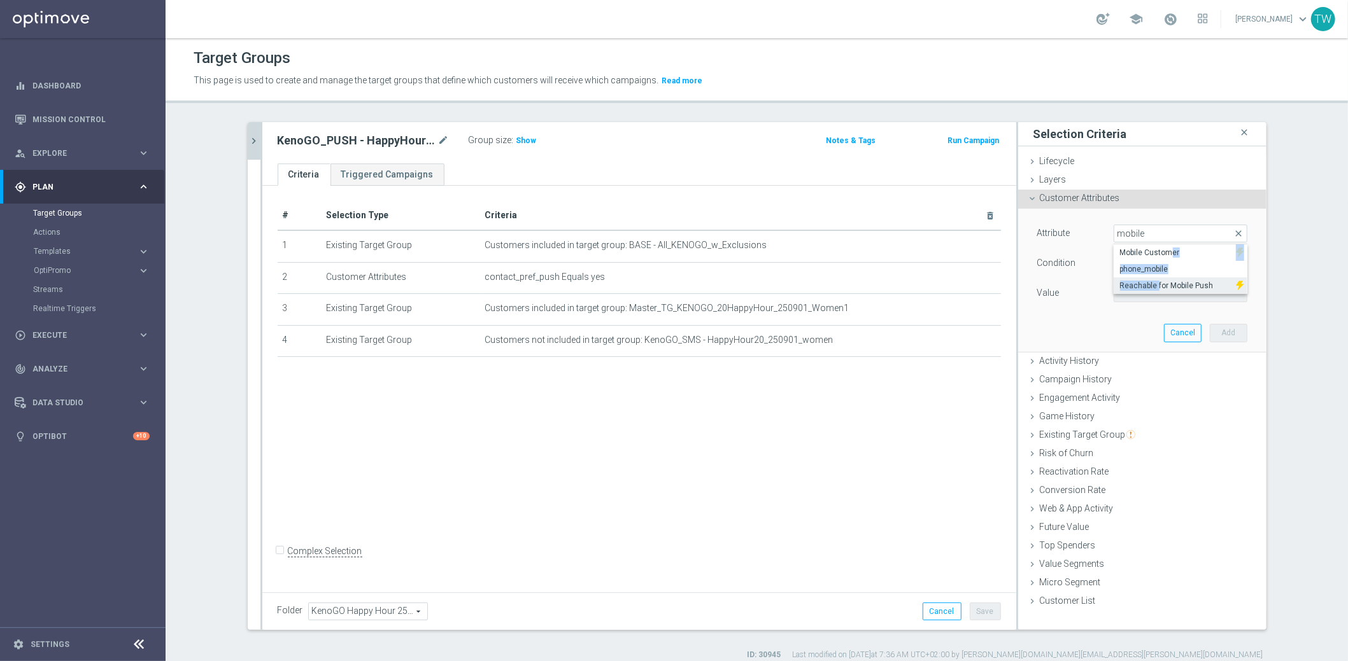
click at [1156, 287] on span "Reachable for Mobile Push" at bounding box center [1175, 286] width 110 height 10
type input "Reachable for Mobile Push"
type input "Equals"
click at [1144, 288] on span at bounding box center [1180, 293] width 132 height 17
click at [1141, 326] on span "true" at bounding box center [1180, 329] width 121 height 10
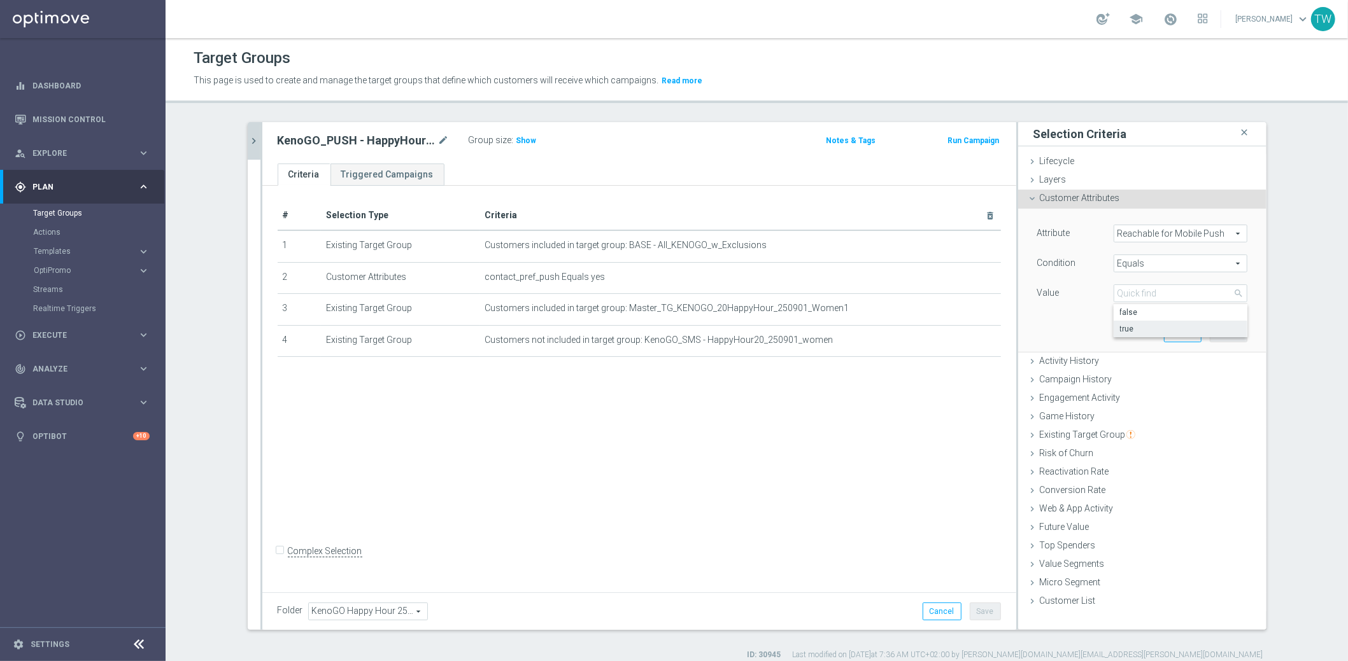
type input "true"
click at [1218, 326] on button "Add" at bounding box center [1229, 333] width 38 height 18
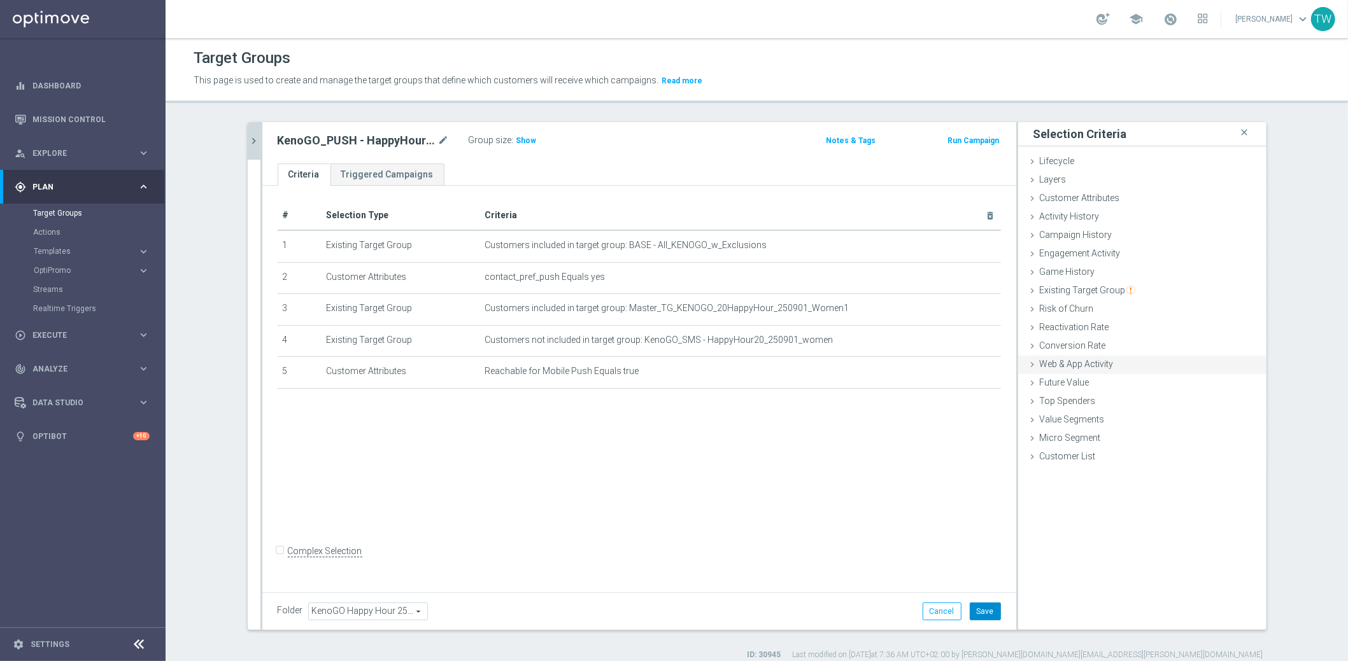
drag, startPoint x: 991, startPoint y: 607, endPoint x: 1033, endPoint y: 358, distance: 252.4
click at [1033, 360] on as-split "250901 close more_vert Prioritize Customer Target Groups library_add create_new…" at bounding box center [757, 376] width 1019 height 508
click at [1111, 197] on span "Customer Attributes" at bounding box center [1080, 198] width 80 height 10
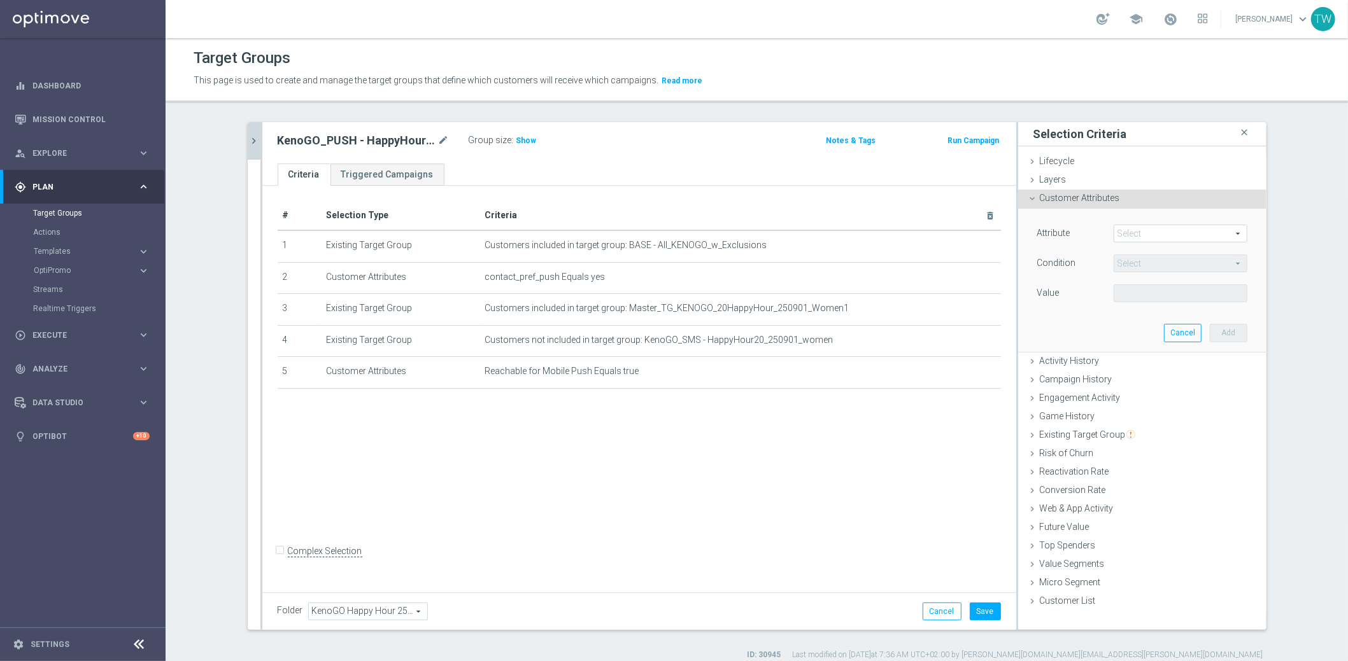
click at [1143, 241] on div "Select arrow_drop_down search" at bounding box center [1180, 234] width 134 height 18
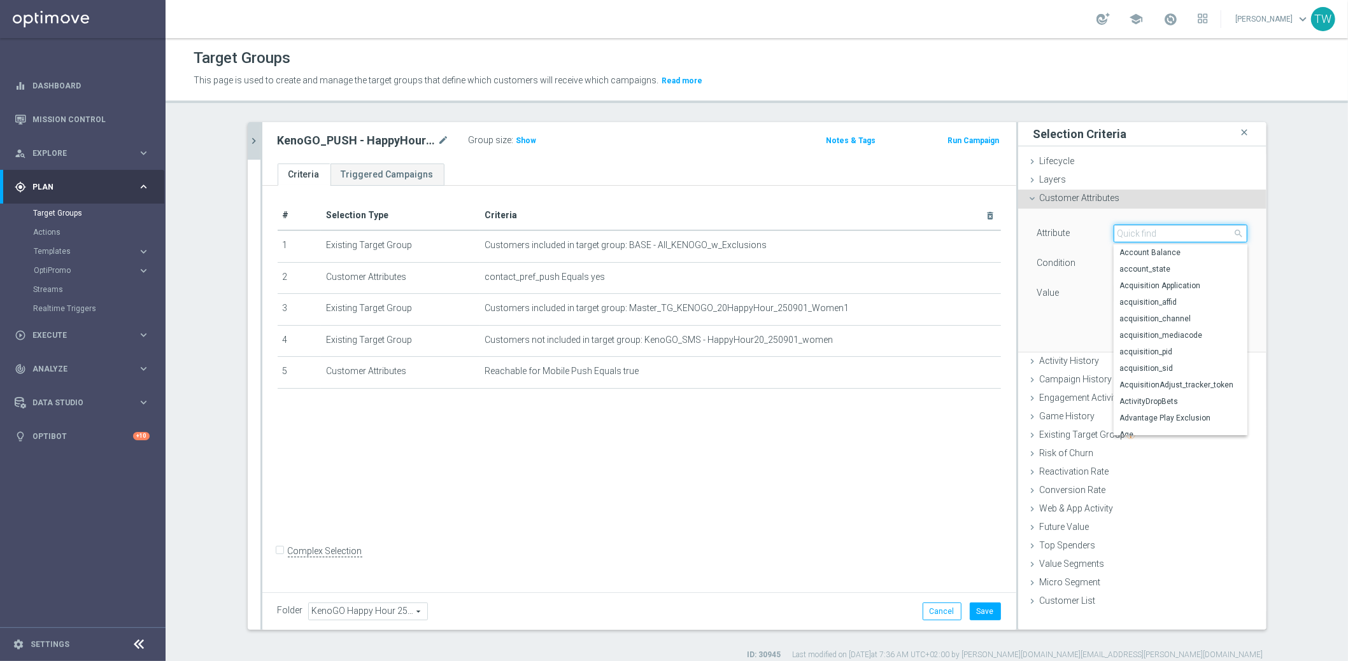
click at [1143, 236] on input "search" at bounding box center [1180, 234] width 134 height 18
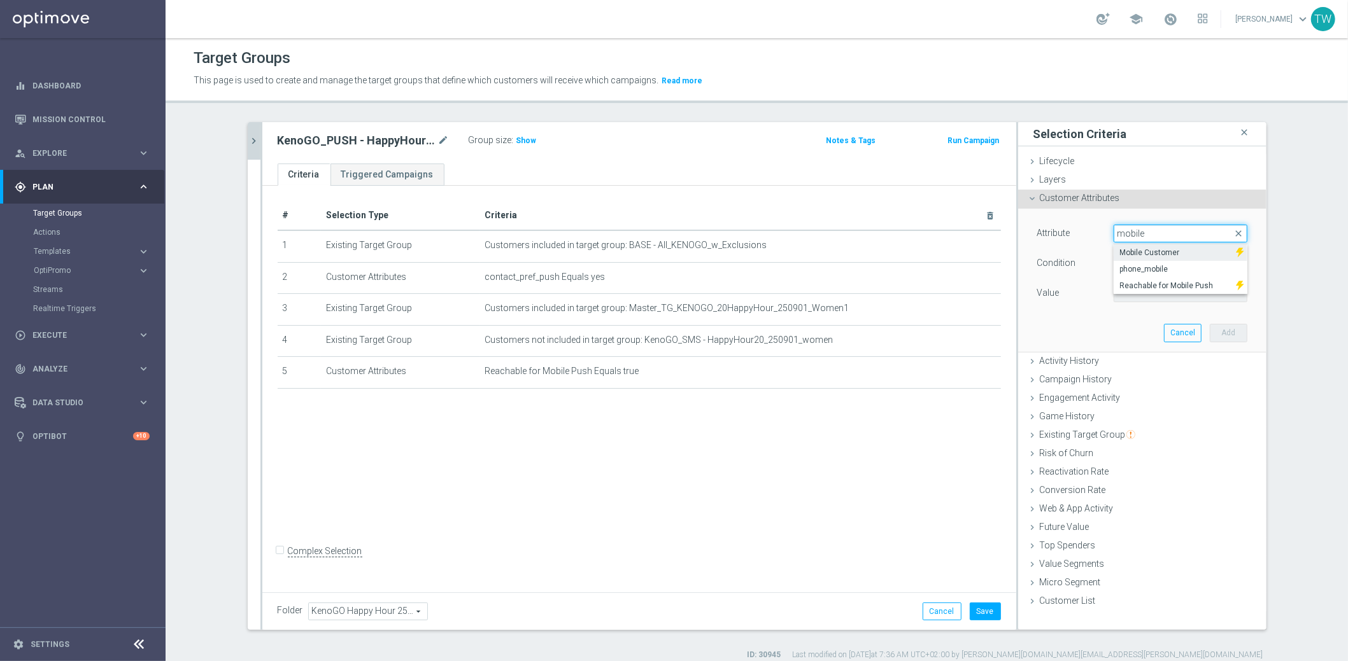
type input "mobile"
click at [1145, 248] on span "Mobile Customer" at bounding box center [1175, 253] width 110 height 10
type input "Mobile Customer"
type input "Equals"
click at [1208, 291] on span at bounding box center [1180, 293] width 132 height 17
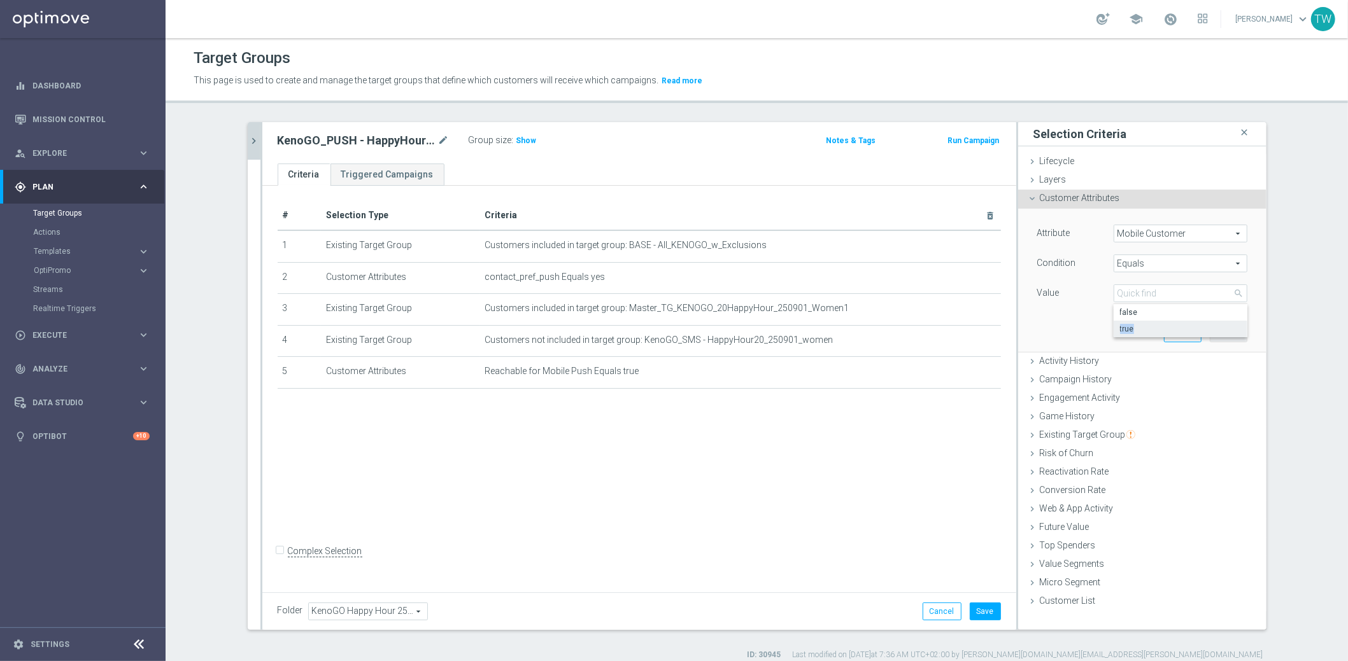
drag, startPoint x: 1166, startPoint y: 319, endPoint x: 1150, endPoint y: 328, distance: 18.2
click at [1150, 328] on div "false true" at bounding box center [1180, 320] width 134 height 33
click at [1150, 328] on span "true" at bounding box center [1180, 329] width 121 height 10
type input "true"
click at [1231, 330] on button "Add" at bounding box center [1229, 333] width 38 height 18
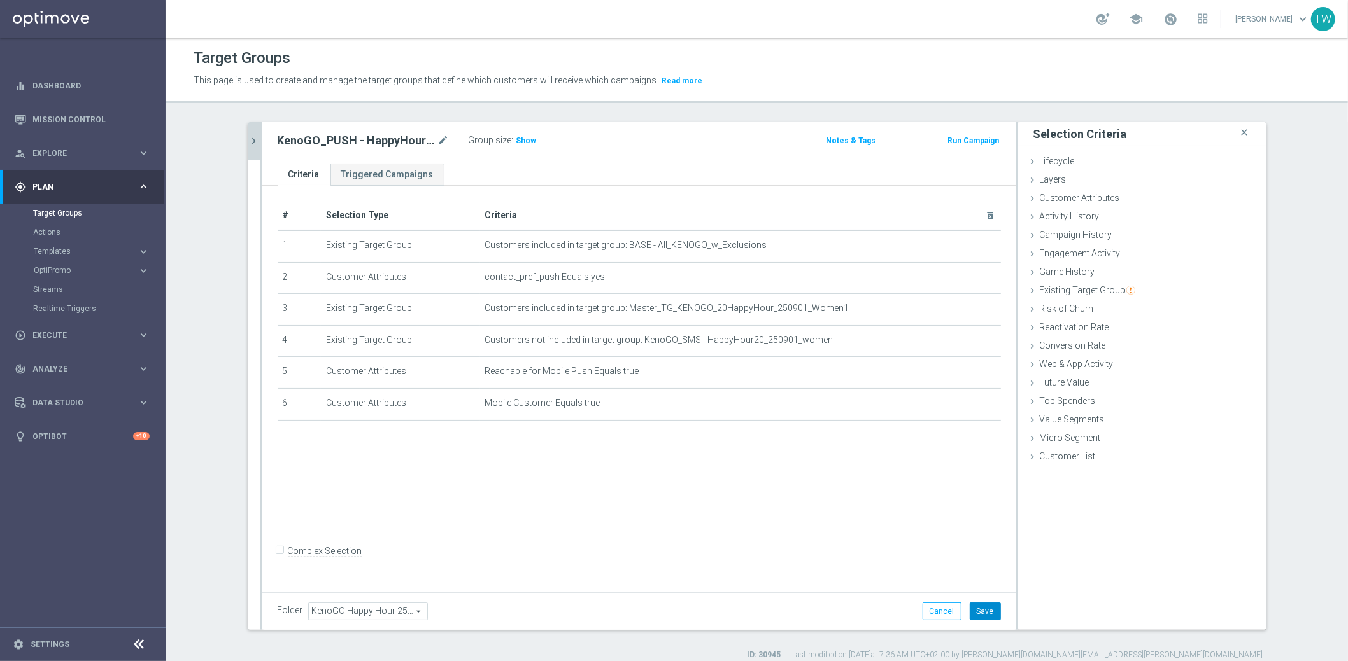
click at [996, 603] on button "Save" at bounding box center [985, 612] width 31 height 18
click at [253, 139] on icon "chevron_right" at bounding box center [254, 141] width 12 height 12
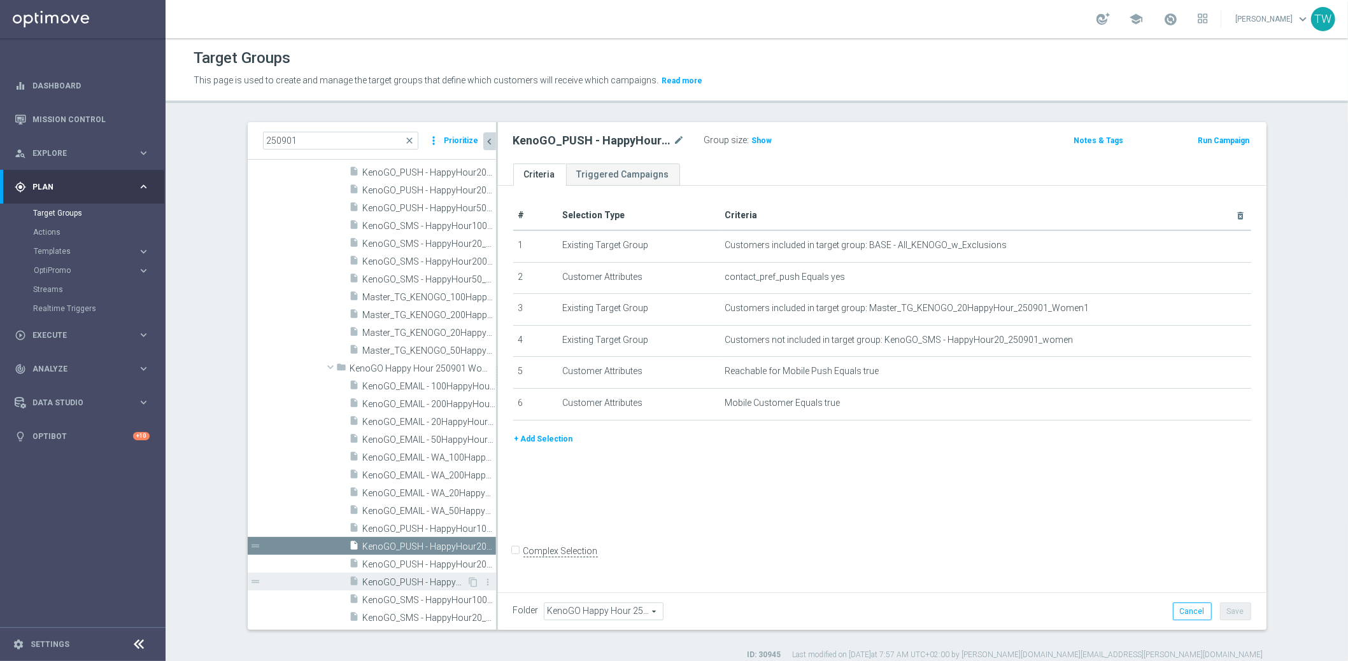
click at [439, 580] on span "KenoGO_PUSH - HappyHour50_250901_women" at bounding box center [415, 582] width 104 height 11
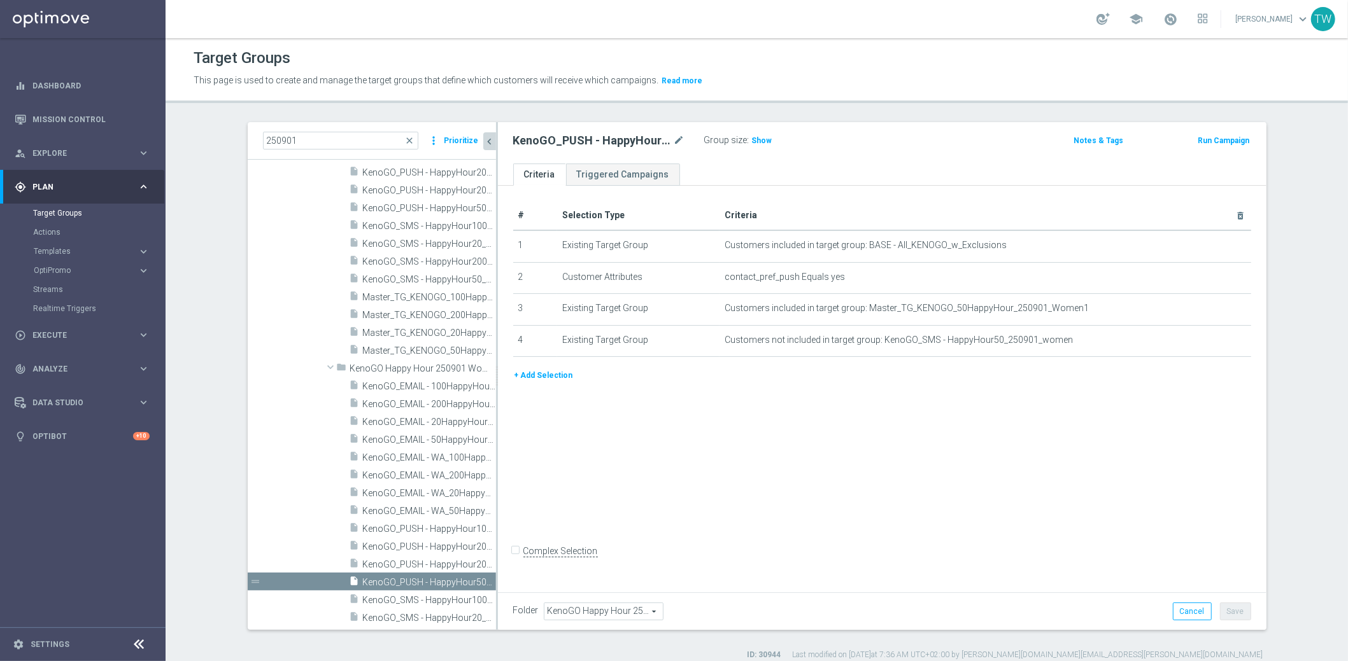
click at [553, 376] on button "+ Add Selection" at bounding box center [543, 376] width 61 height 14
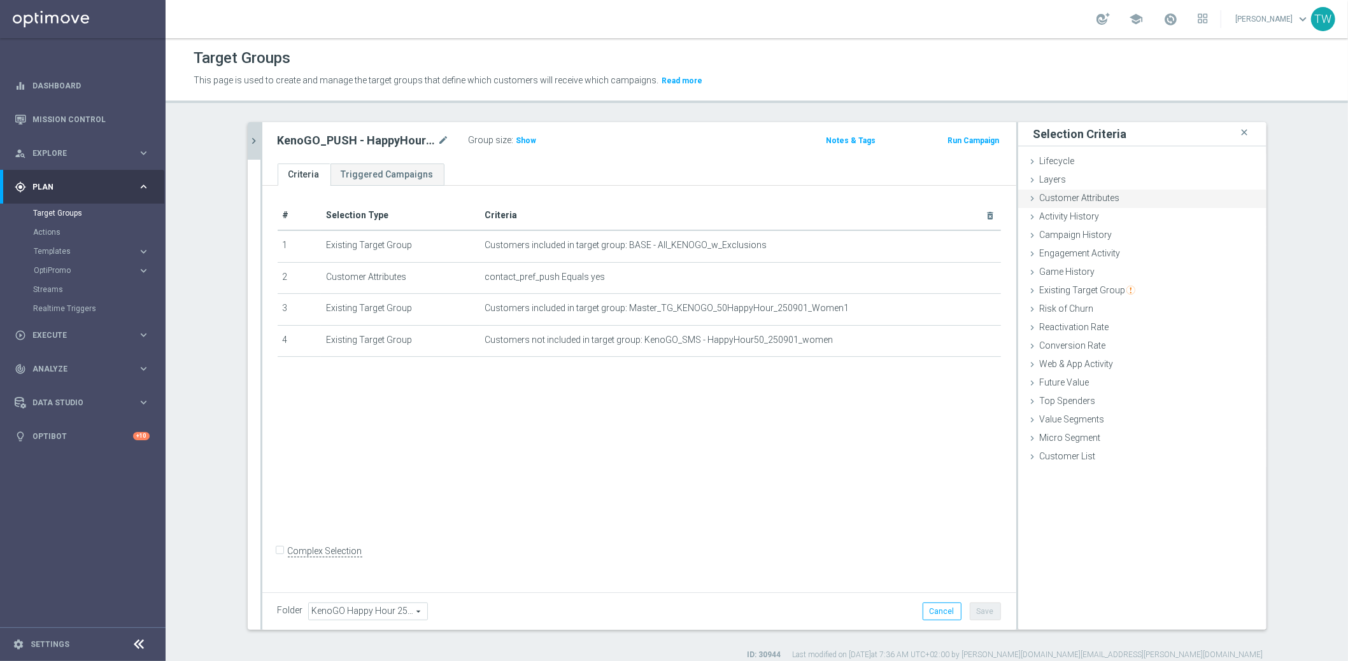
click at [1117, 190] on div "Customer Attributes done selection saved" at bounding box center [1142, 199] width 248 height 19
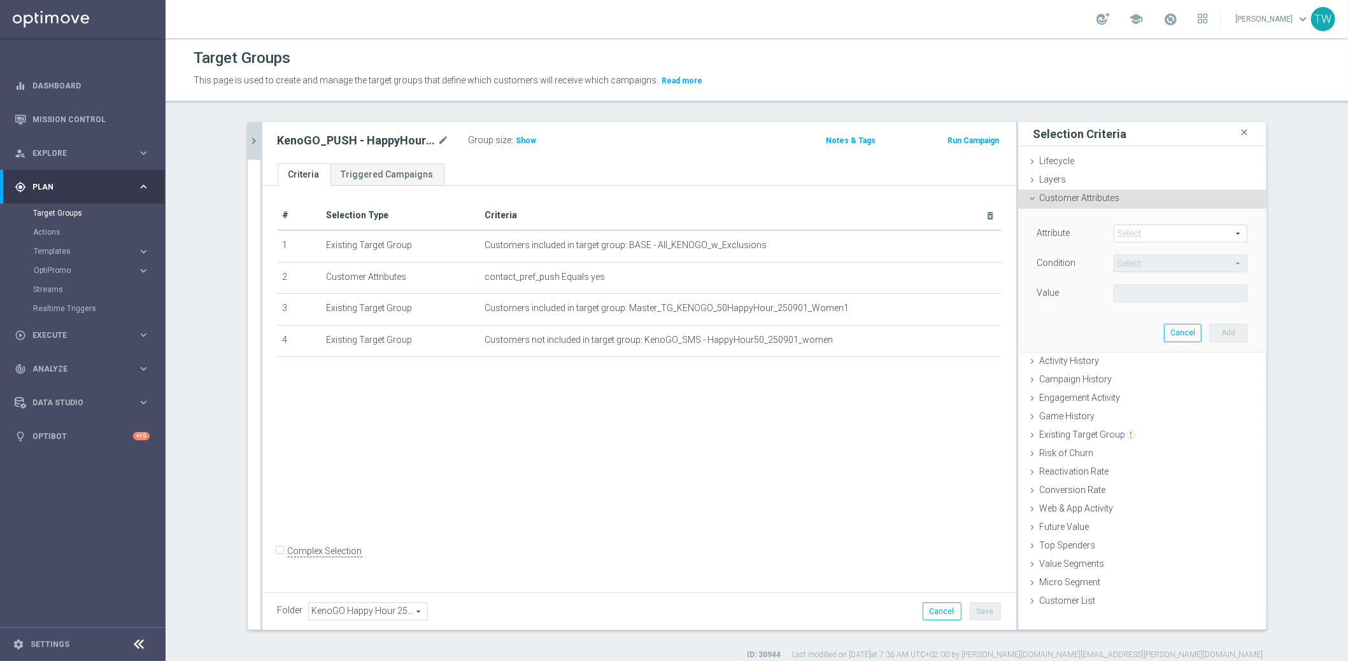
click at [1130, 232] on span at bounding box center [1180, 233] width 132 height 17
click at [0, 0] on input "search" at bounding box center [0, 0] width 0 height 0
type input "mobile"
click at [1137, 281] on span "Reachable for Mobile Push" at bounding box center [1175, 286] width 110 height 10
type input "Reachable for Mobile Push"
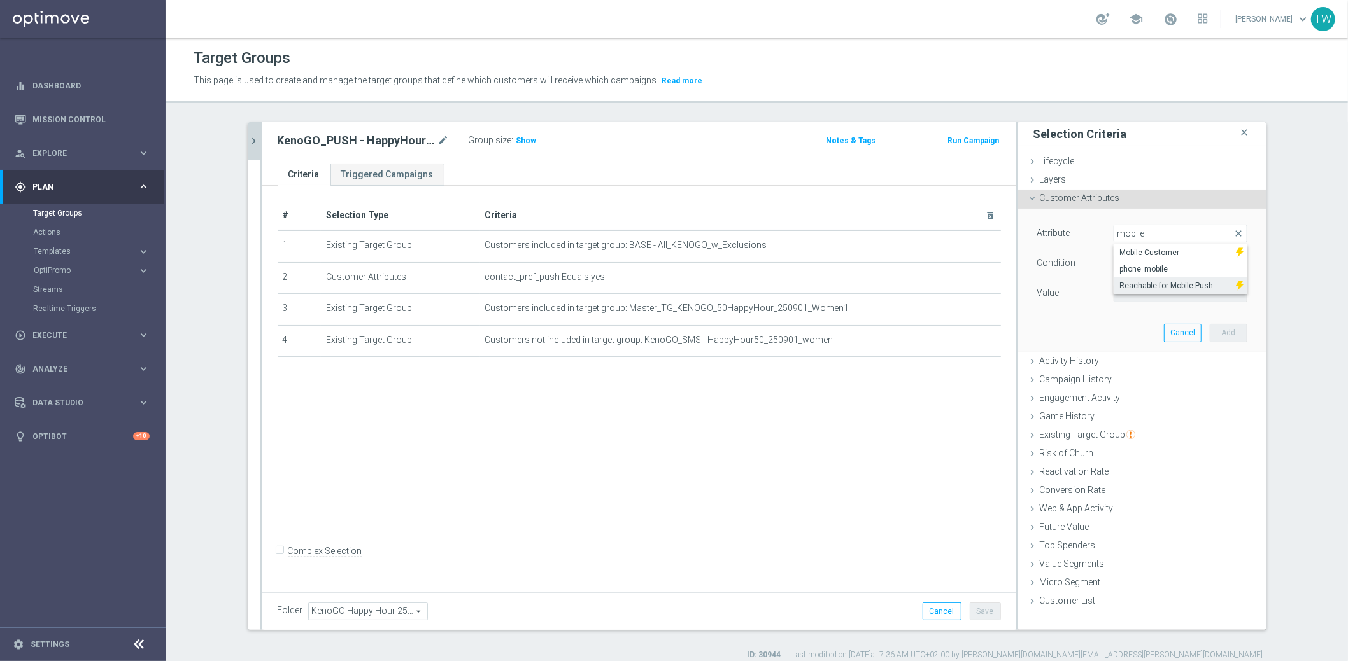
type input "Equals"
click at [1134, 282] on div "Attribute Reachable for Mobile Push Reachable for Mobile Push arrow_drop_down s…" at bounding box center [1142, 265] width 210 height 80
click at [1134, 285] on span at bounding box center [1180, 293] width 132 height 17
click at [1138, 333] on span "true" at bounding box center [1180, 329] width 121 height 10
type input "true"
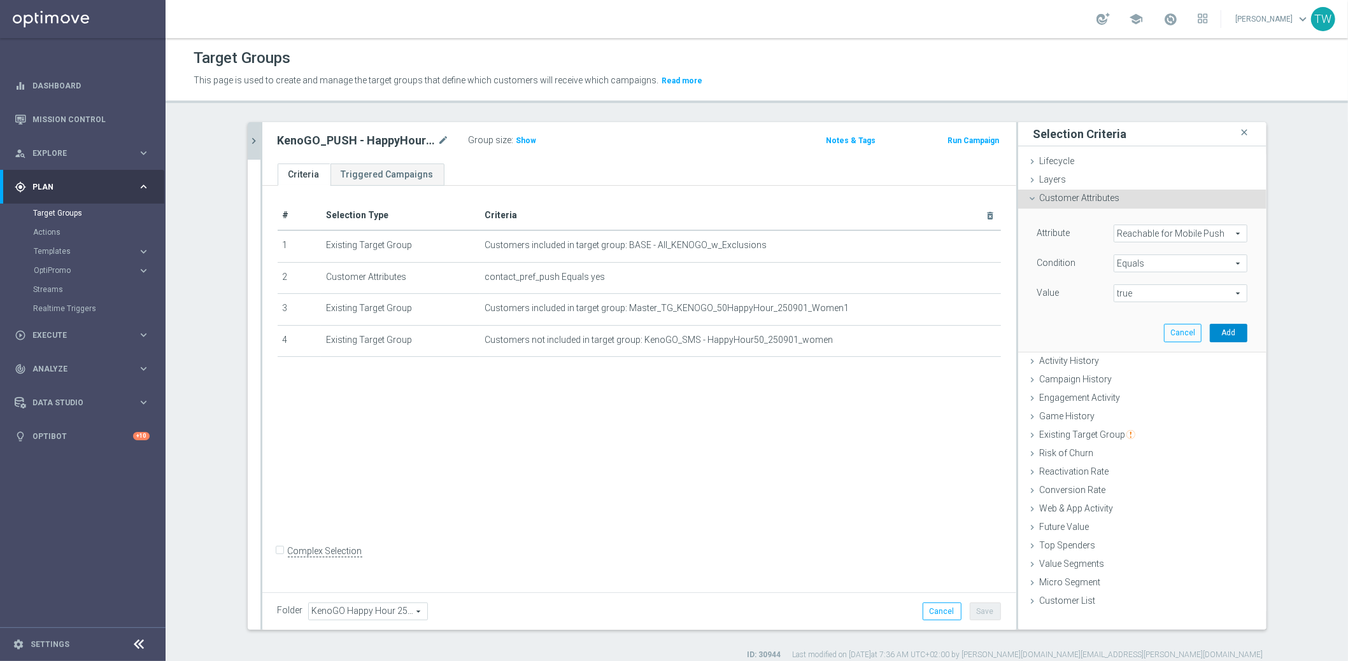
click at [1217, 332] on button "Add" at bounding box center [1229, 333] width 38 height 18
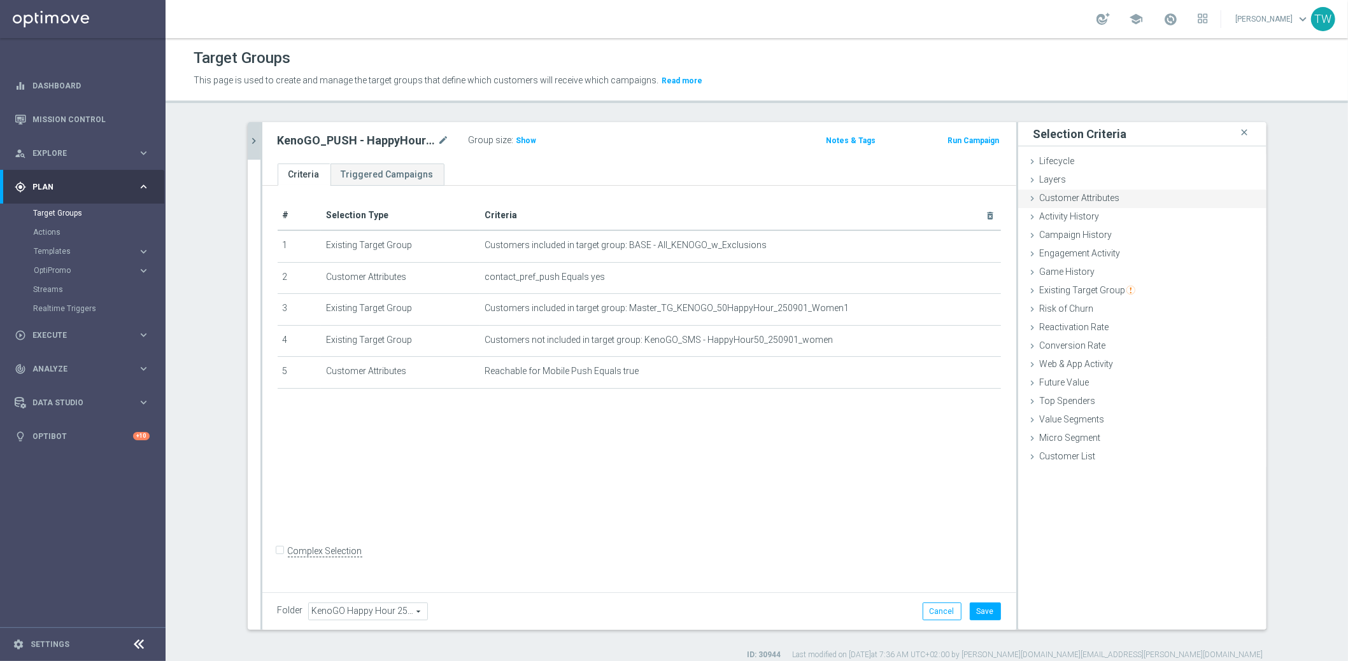
click at [1116, 202] on span "Customer Attributes" at bounding box center [1080, 198] width 80 height 10
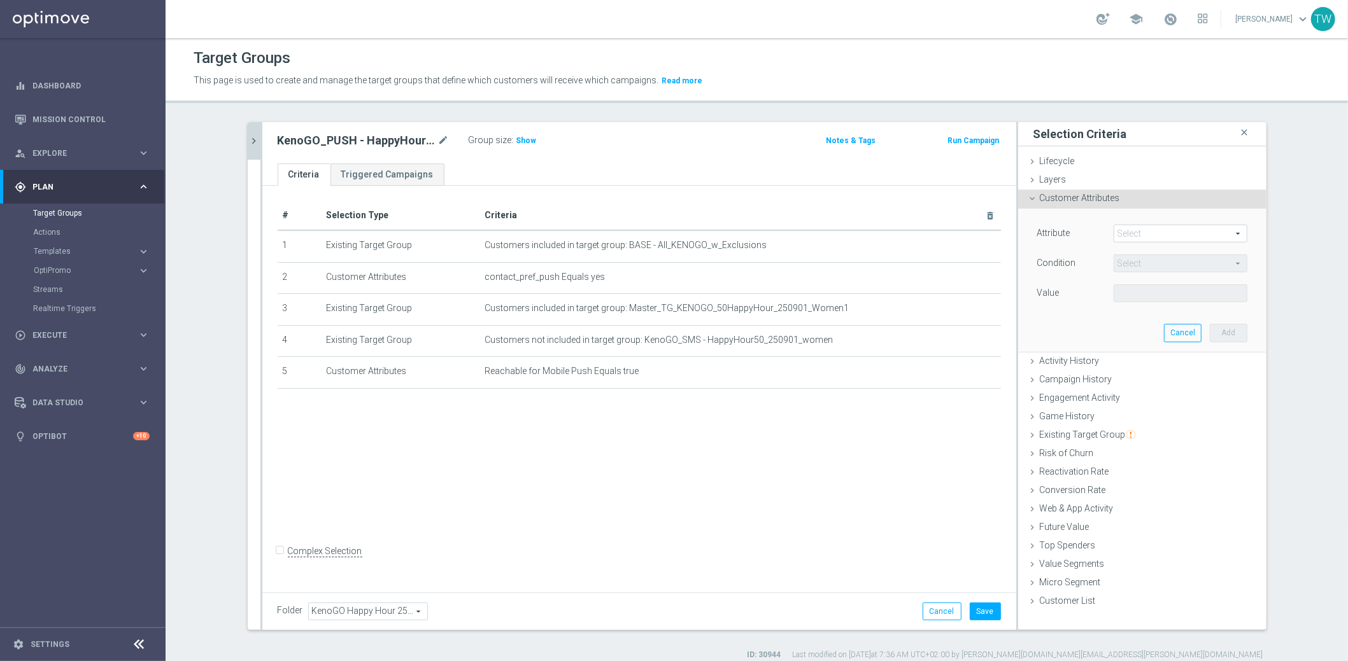
click at [1173, 232] on span at bounding box center [1180, 233] width 132 height 17
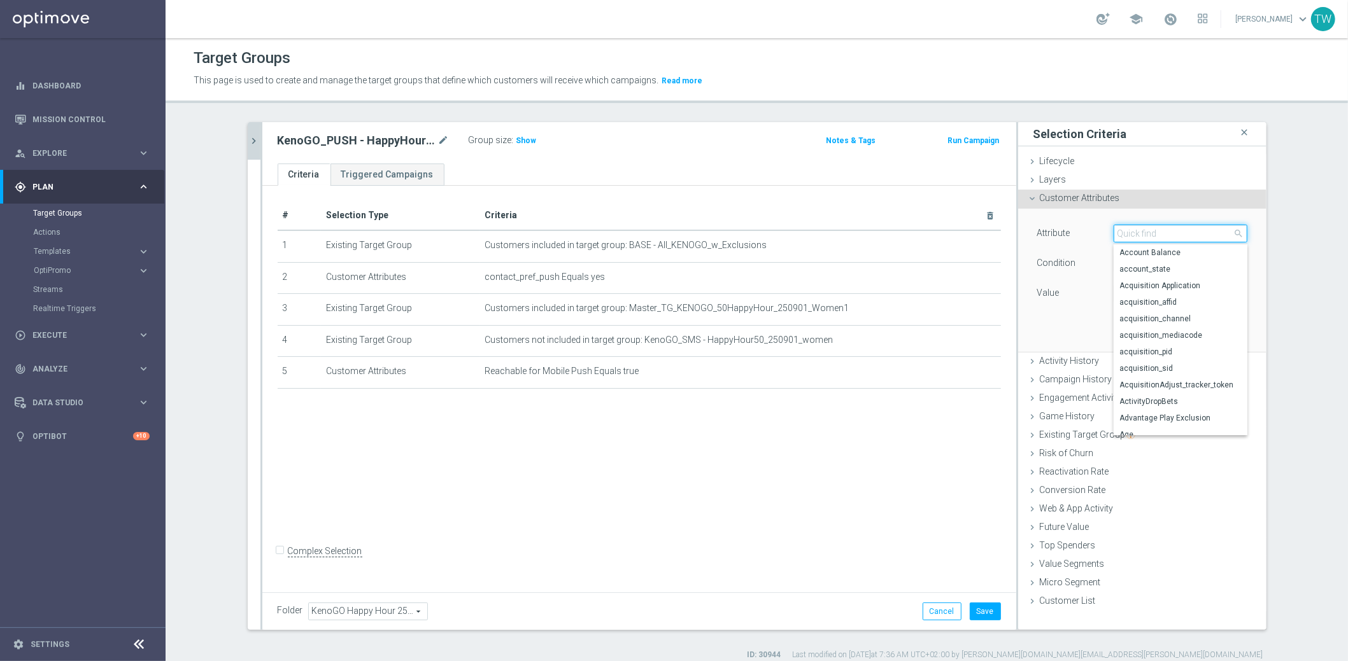
click at [1173, 232] on input "search" at bounding box center [1180, 234] width 134 height 18
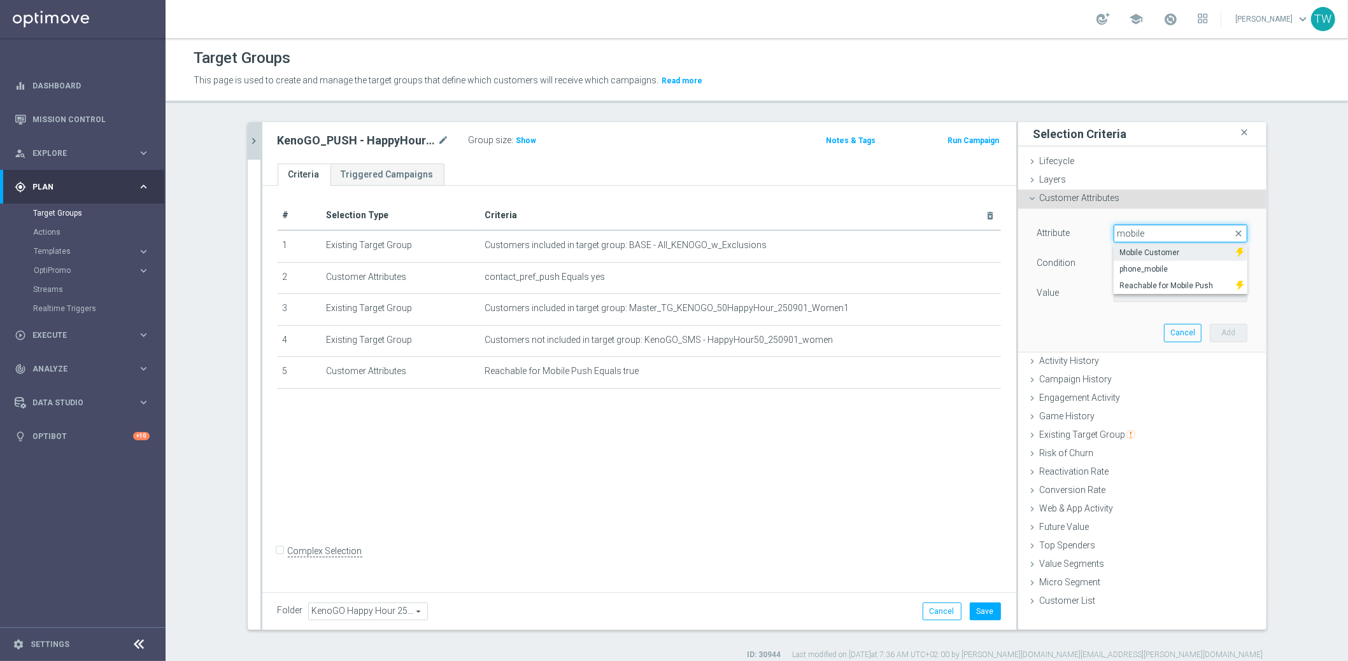
type input "mobile"
click at [1168, 250] on span "Mobile Customer" at bounding box center [1175, 253] width 110 height 10
type input "Mobile Customer"
type input "Equals"
click at [1151, 293] on span at bounding box center [1180, 293] width 132 height 17
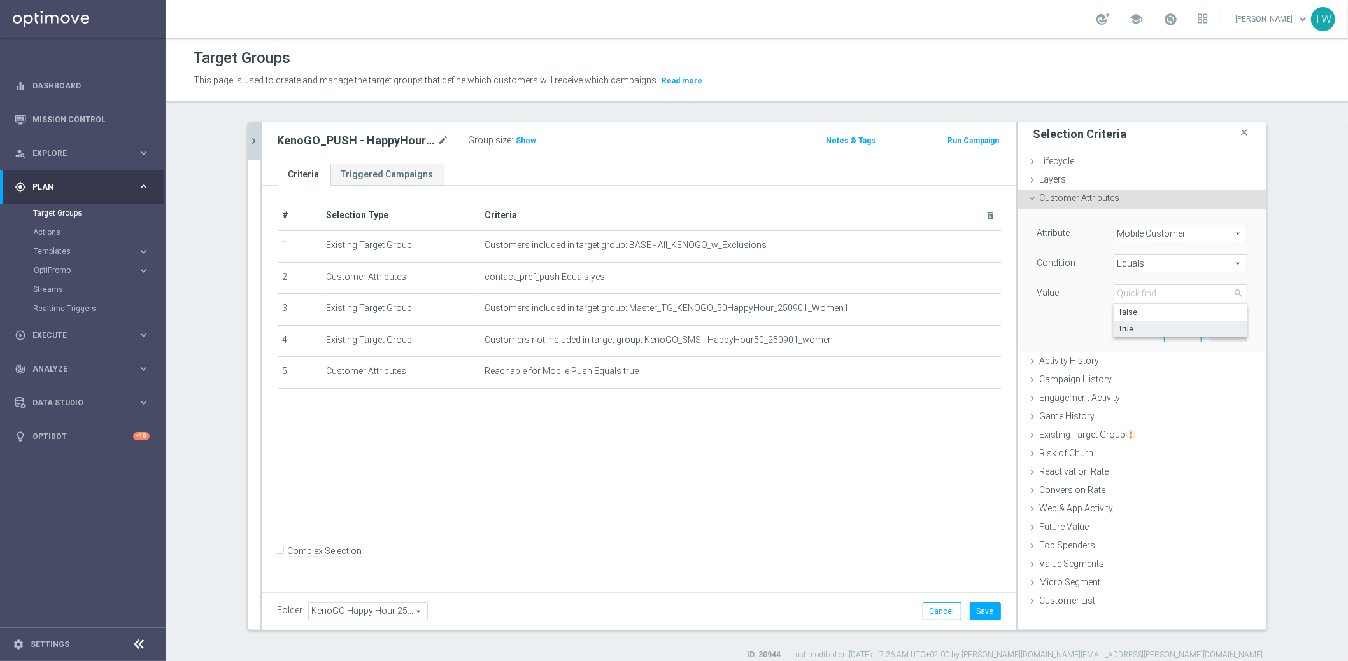
click at [1139, 325] on span "true" at bounding box center [1180, 329] width 121 height 10
type input "true"
click at [1227, 325] on button "Add" at bounding box center [1229, 333] width 38 height 18
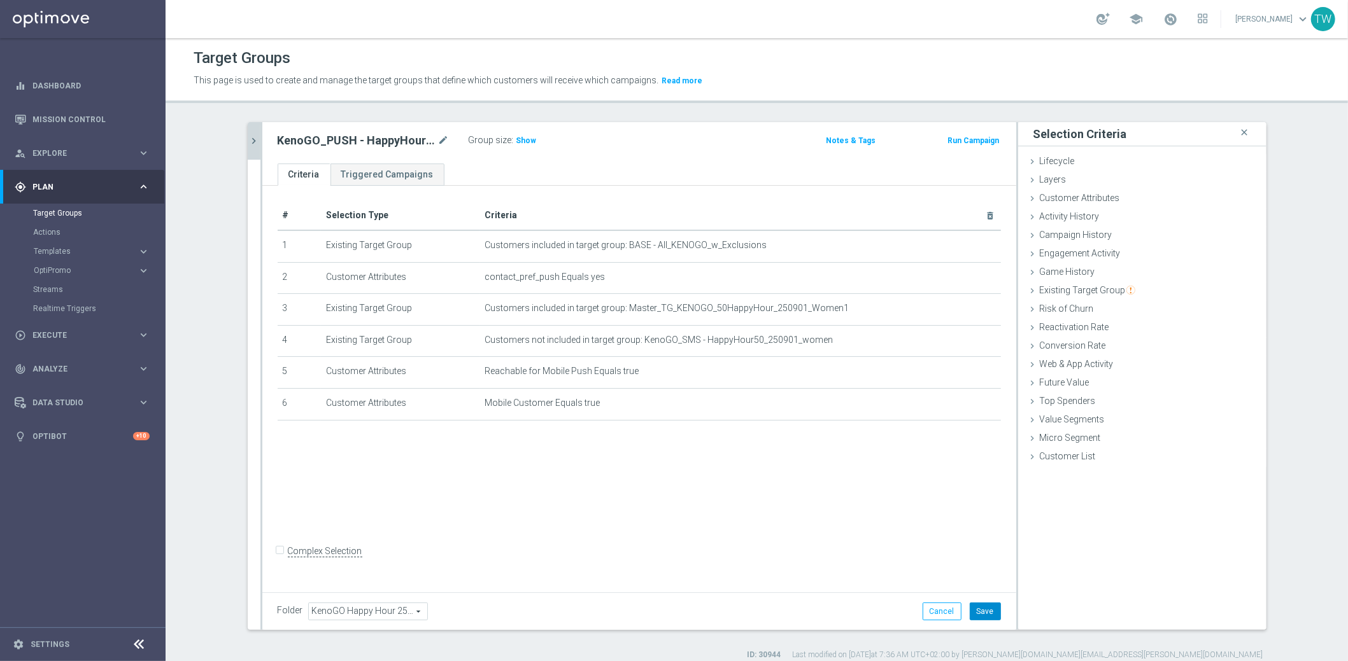
click at [980, 614] on button "Save" at bounding box center [985, 612] width 31 height 18
click at [253, 146] on button "chevron_right" at bounding box center [254, 141] width 13 height 38
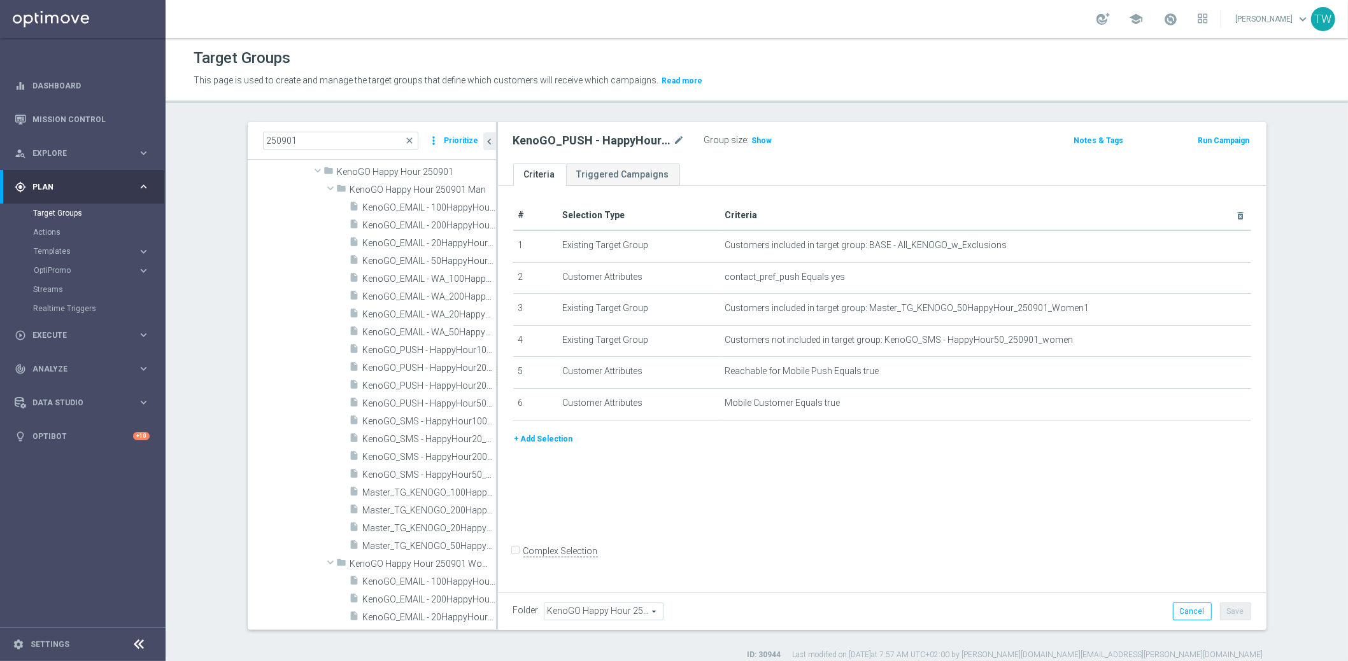
scroll to position [69, 0]
click at [414, 399] on span "KenoGO_PUSH - HappyHour200_250901_men" at bounding box center [415, 398] width 104 height 11
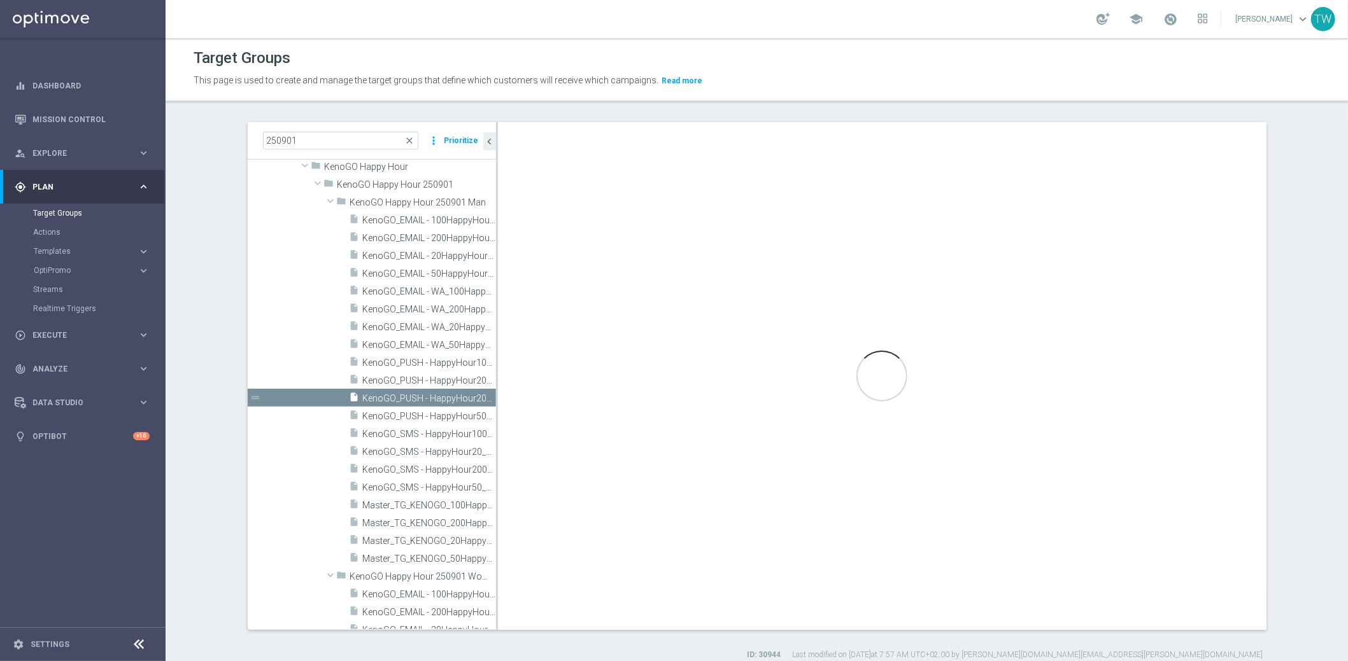
type input "KenoGO Happy Hour 250901 Man"
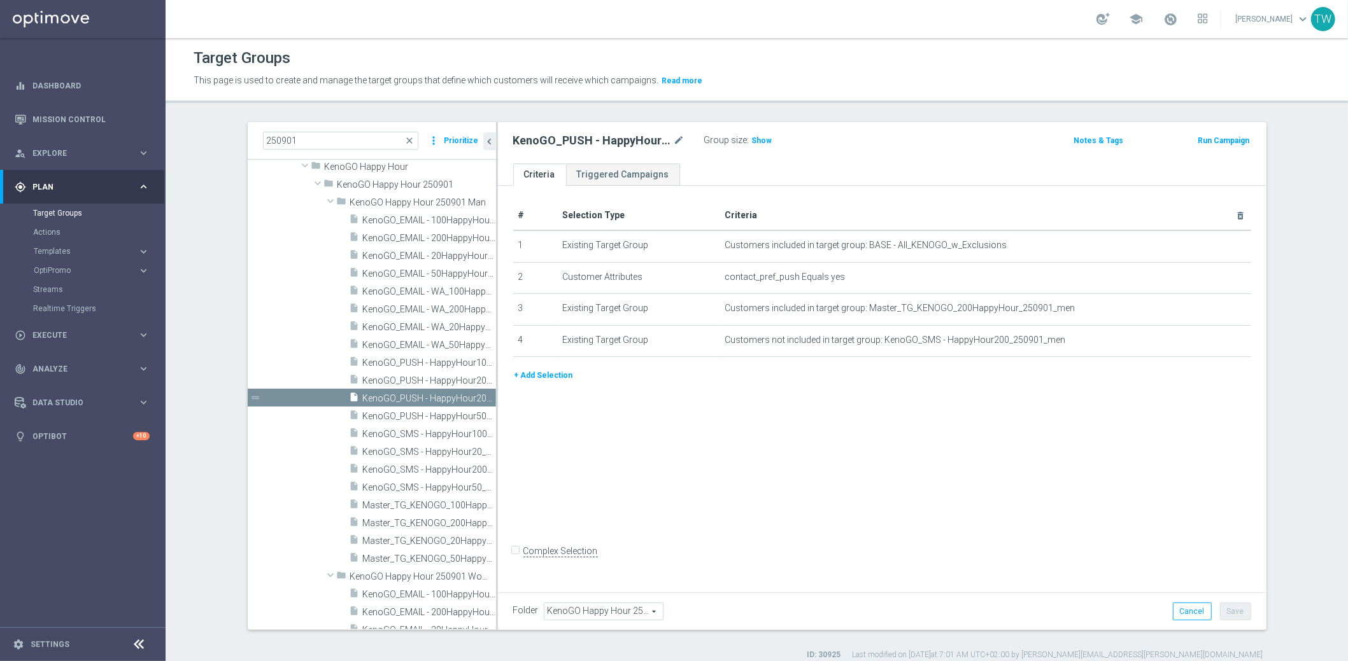
click at [560, 373] on button "+ Add Selection" at bounding box center [543, 376] width 61 height 14
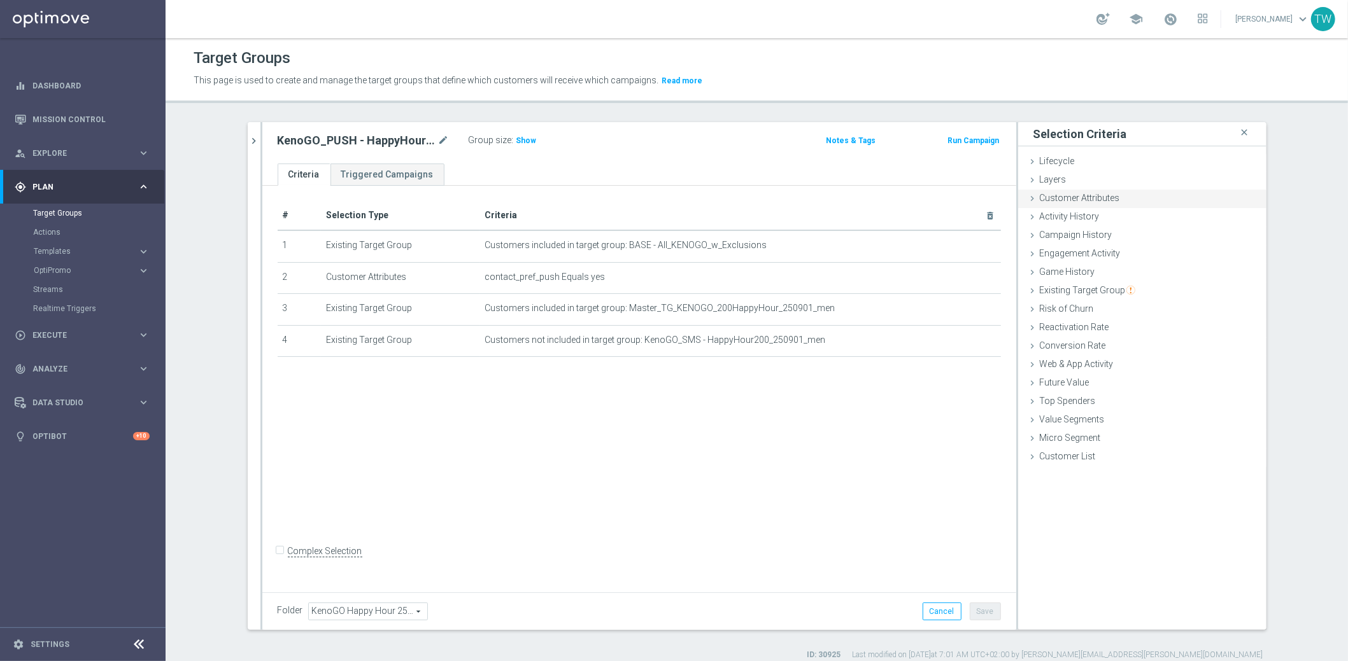
click at [1143, 190] on div "Customer Attributes done selection saved" at bounding box center [1142, 199] width 248 height 19
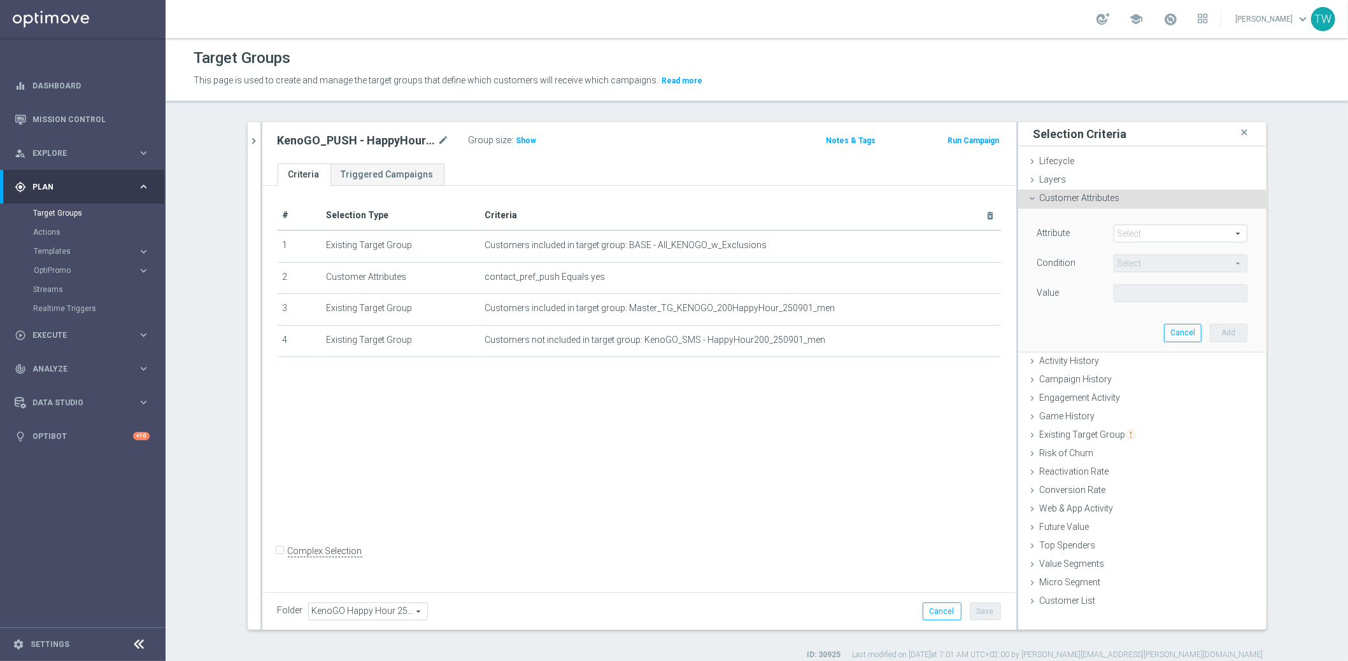
click at [1137, 232] on span at bounding box center [1180, 233] width 132 height 17
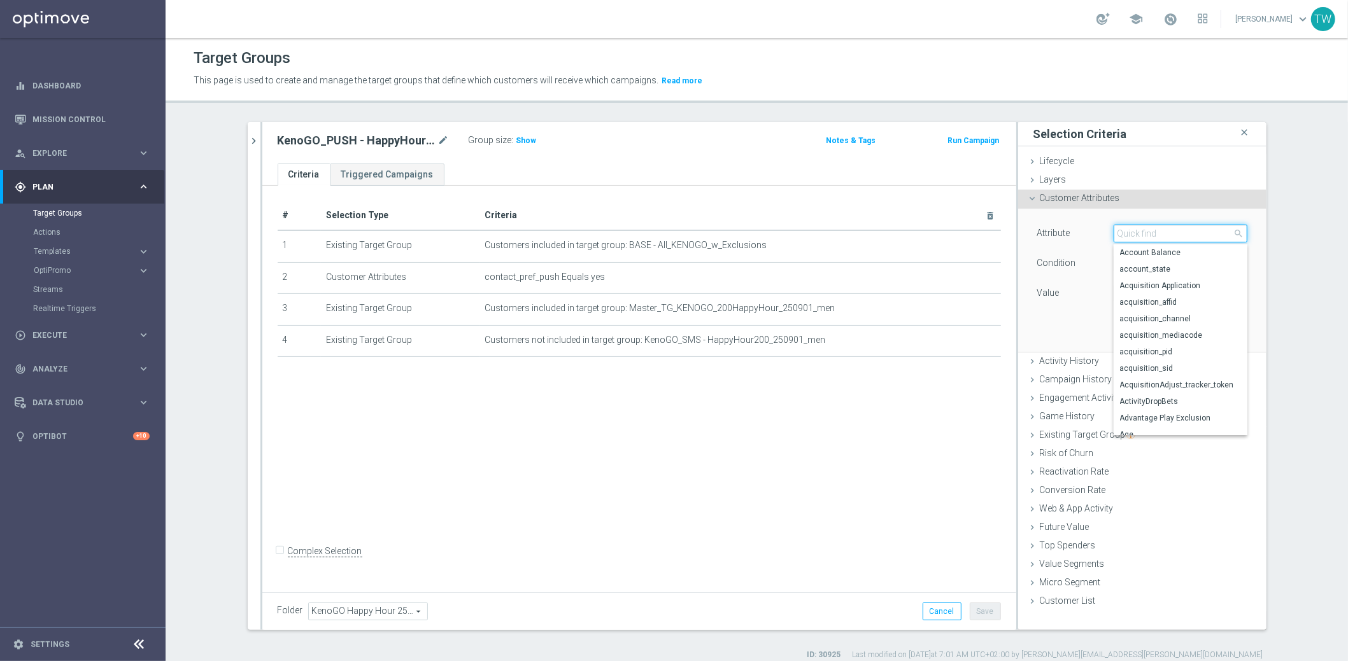
click at [1137, 232] on input "search" at bounding box center [1180, 234] width 134 height 18
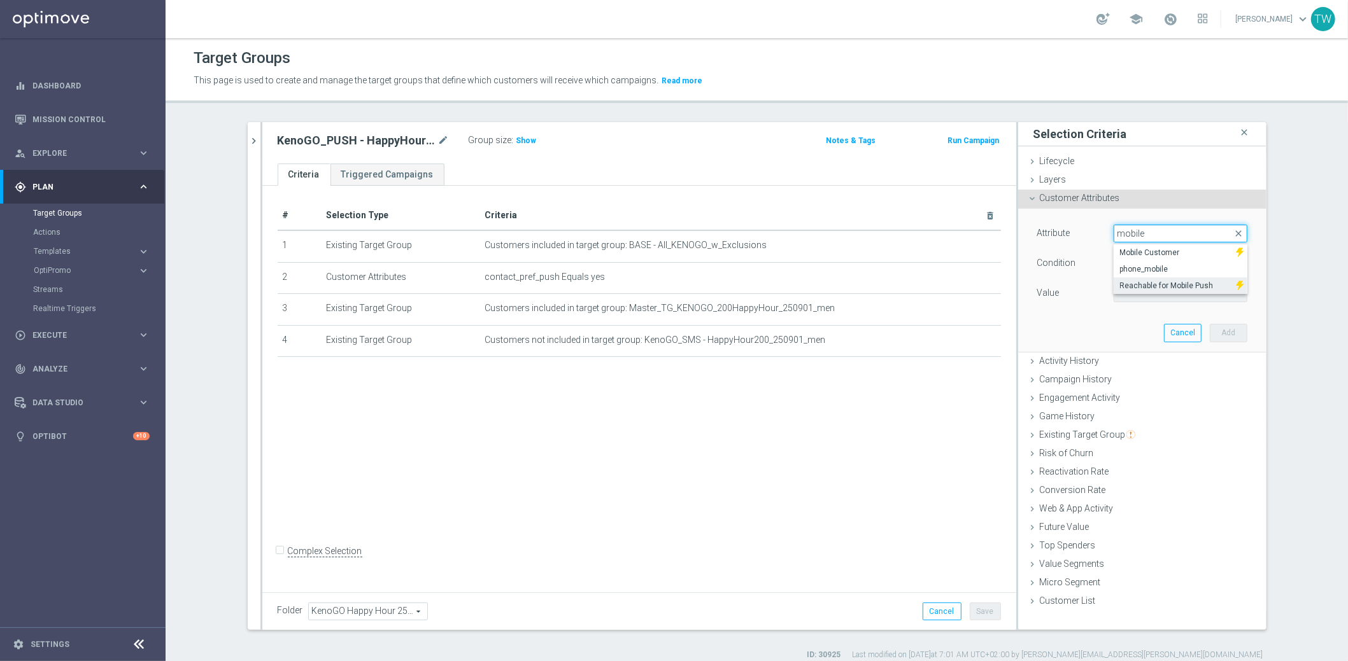
type input "mobile"
click at [1135, 284] on span "Reachable for Mobile Push" at bounding box center [1175, 286] width 110 height 10
type input "Reachable for Mobile Push"
type input "Equals"
click at [1128, 294] on span at bounding box center [1180, 293] width 132 height 17
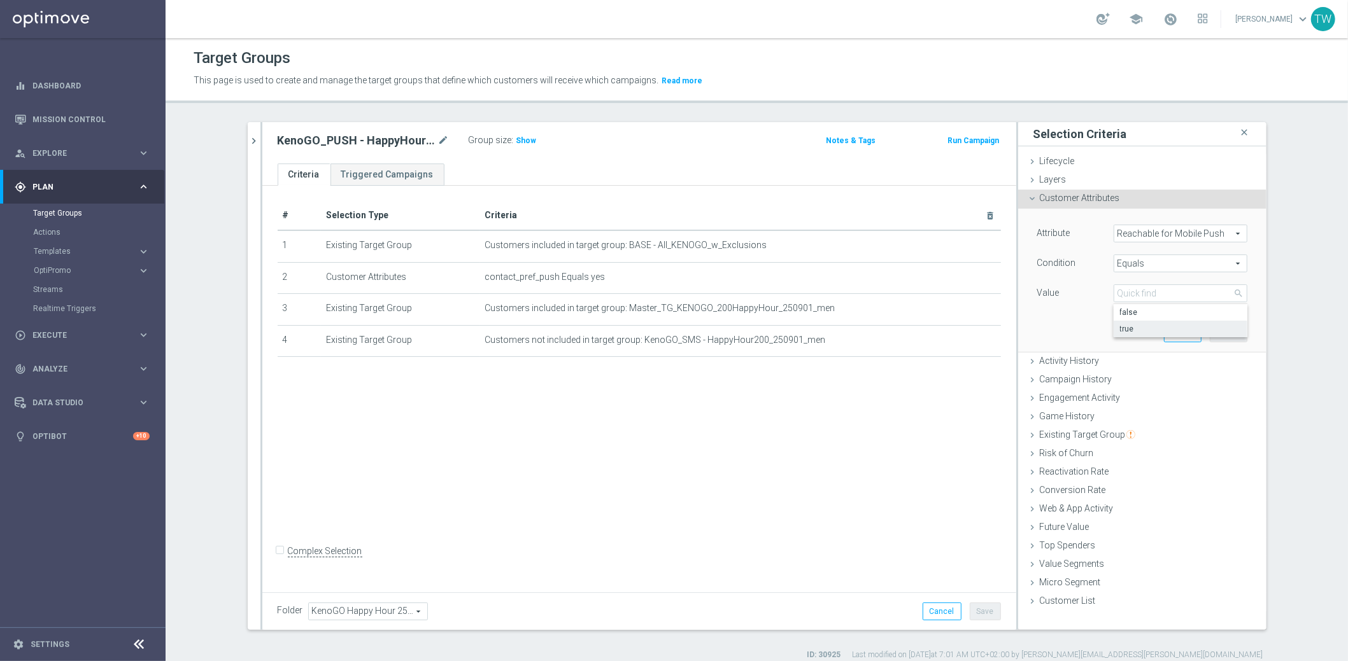
click at [1139, 324] on span "true" at bounding box center [1180, 329] width 121 height 10
type input "true"
click at [1243, 325] on button "Add" at bounding box center [1229, 333] width 38 height 18
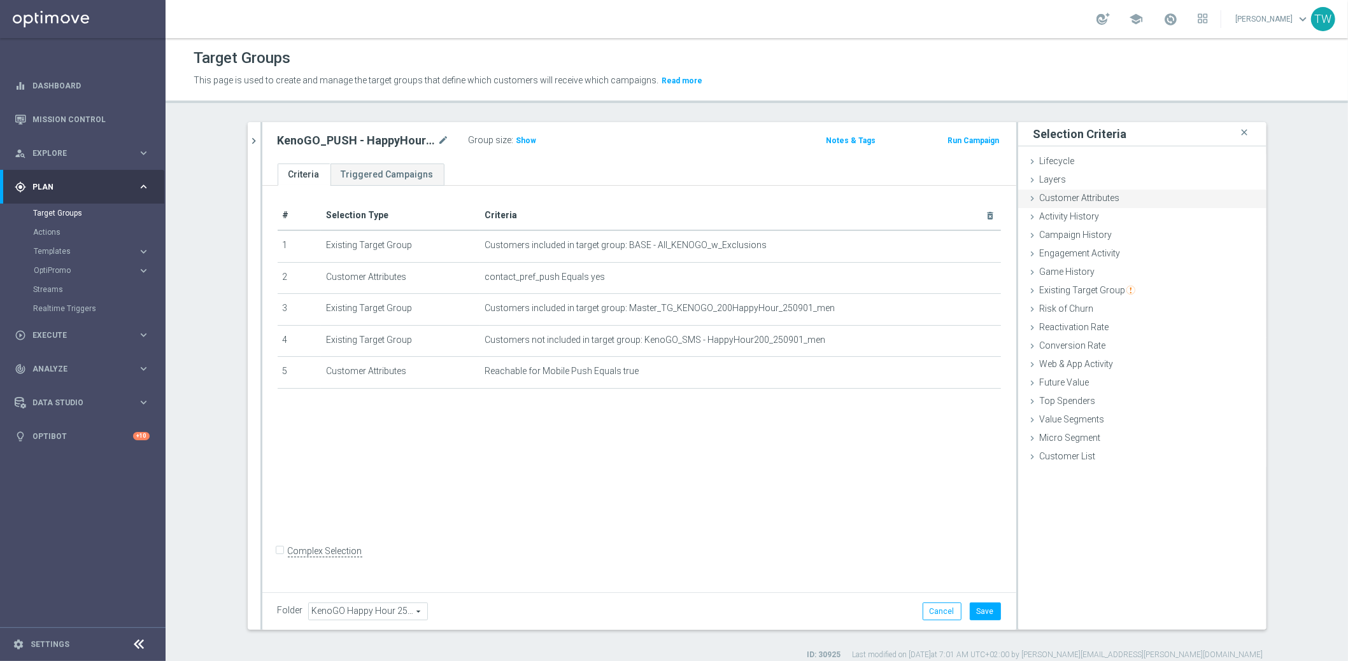
click at [1071, 190] on div "Customer Attributes done selection saved" at bounding box center [1142, 199] width 248 height 19
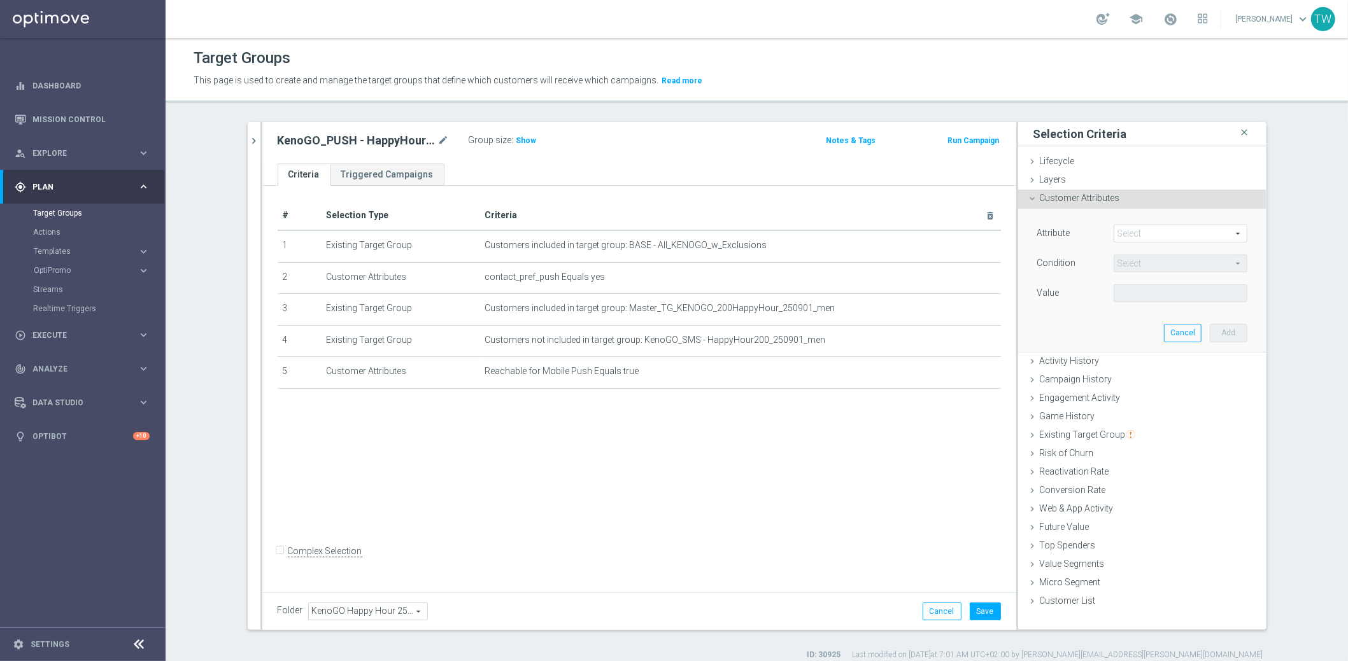
click at [1150, 236] on span at bounding box center [1180, 233] width 132 height 17
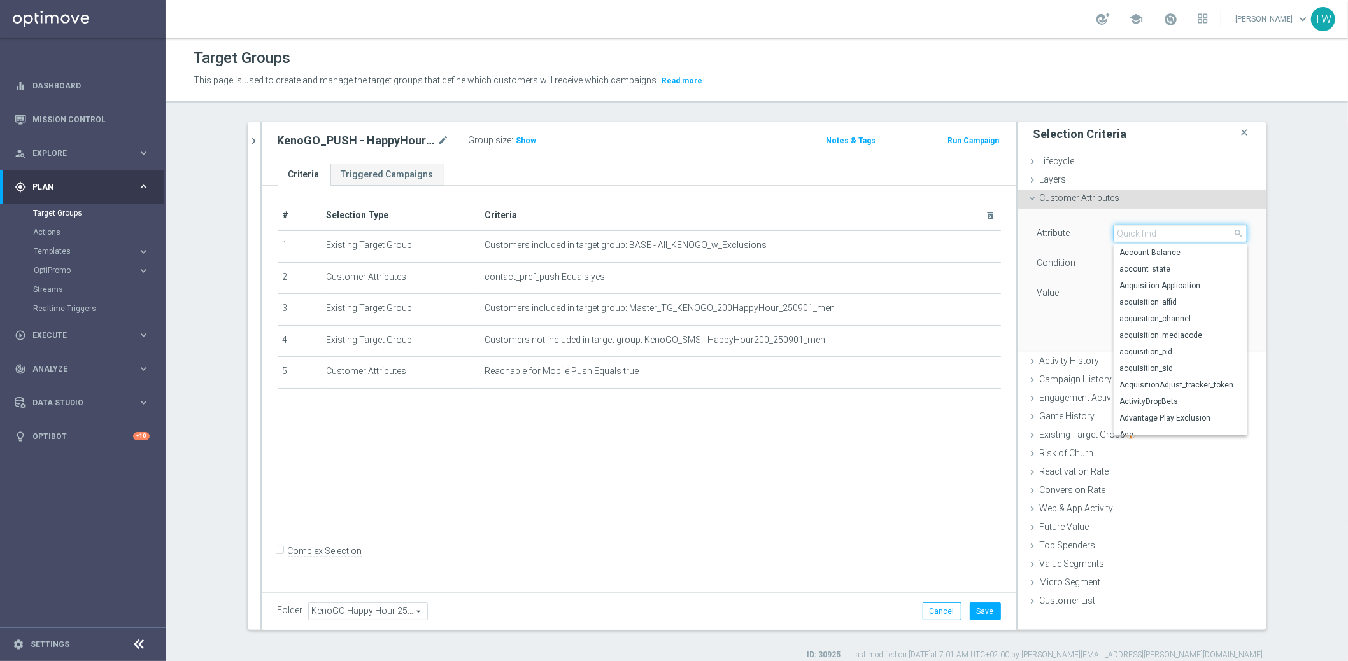
click at [1150, 236] on input "search" at bounding box center [1180, 234] width 134 height 18
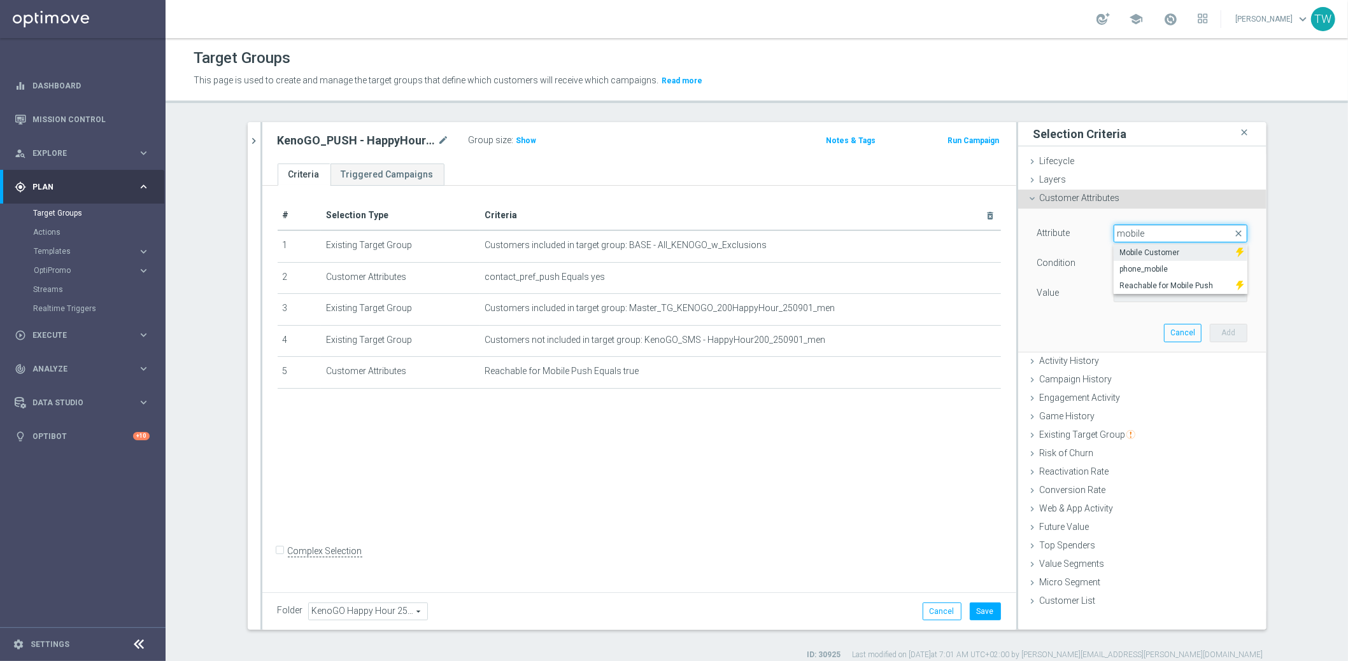
type input "mobile"
click at [1155, 248] on span "Mobile Customer" at bounding box center [1175, 253] width 110 height 10
type input "Mobile Customer"
type input "Equals"
click at [1137, 292] on span at bounding box center [1180, 293] width 132 height 17
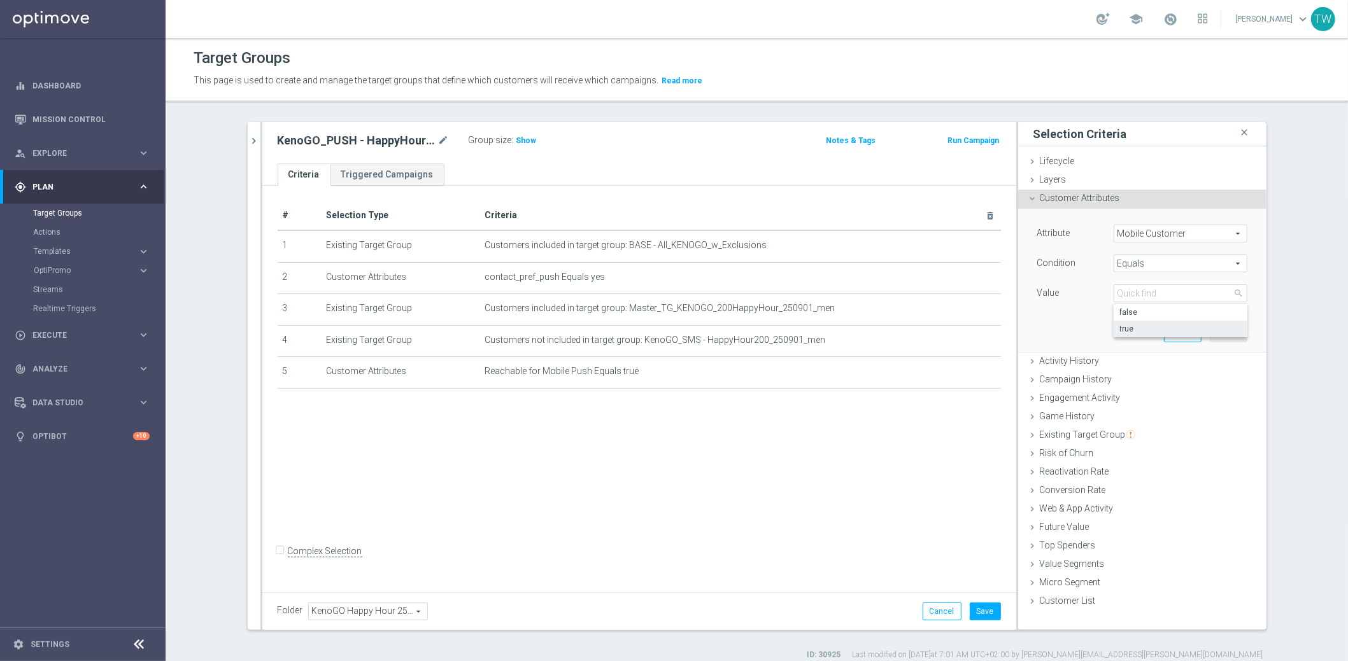
click at [1137, 327] on span "true" at bounding box center [1180, 329] width 121 height 10
type input "true"
click at [1233, 330] on button "Add" at bounding box center [1229, 333] width 38 height 18
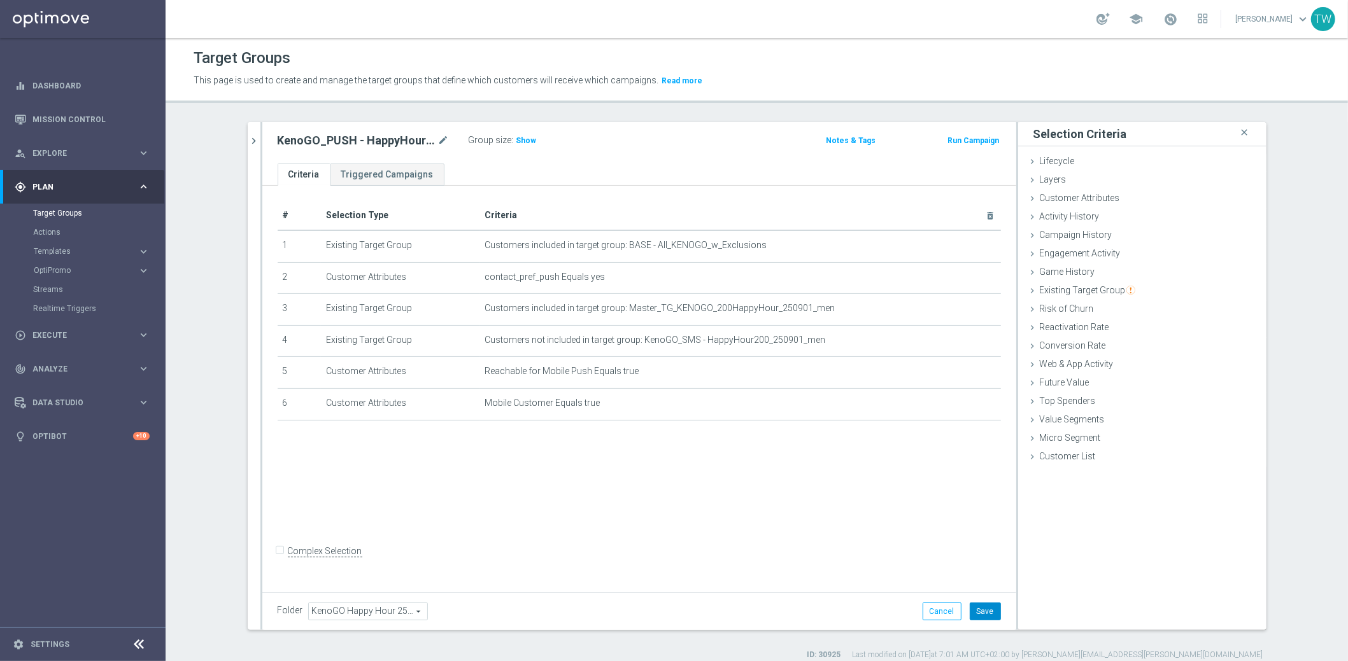
click at [982, 603] on button "Save" at bounding box center [985, 612] width 31 height 18
click at [264, 133] on div "KenoGO_PUSH - HappyHour200_250901_men mode_edit Group size : Show Notes & Tags …" at bounding box center [639, 142] width 754 height 41
click at [261, 133] on div at bounding box center [261, 376] width 2 height 508
click at [251, 138] on icon "chevron_right" at bounding box center [254, 141] width 12 height 12
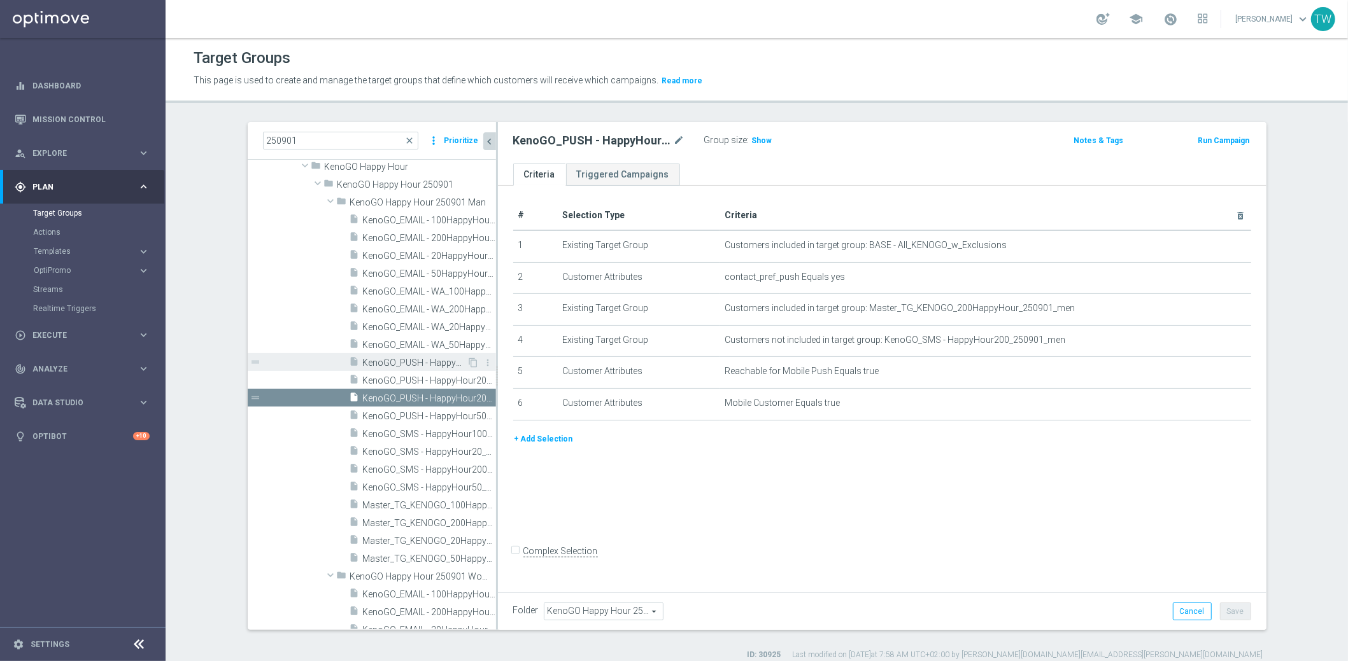
click at [406, 362] on span "KenoGO_PUSH - HappyHour100_250901_men" at bounding box center [415, 363] width 104 height 11
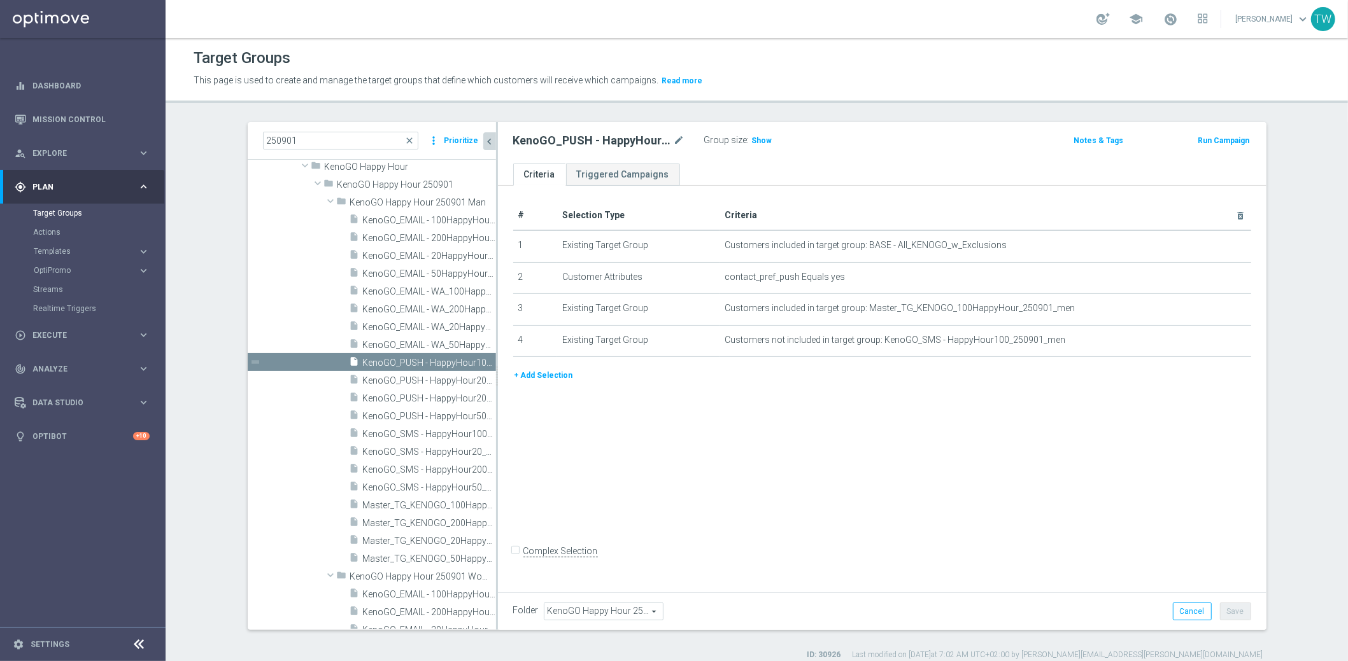
click at [556, 376] on button "+ Add Selection" at bounding box center [543, 376] width 61 height 14
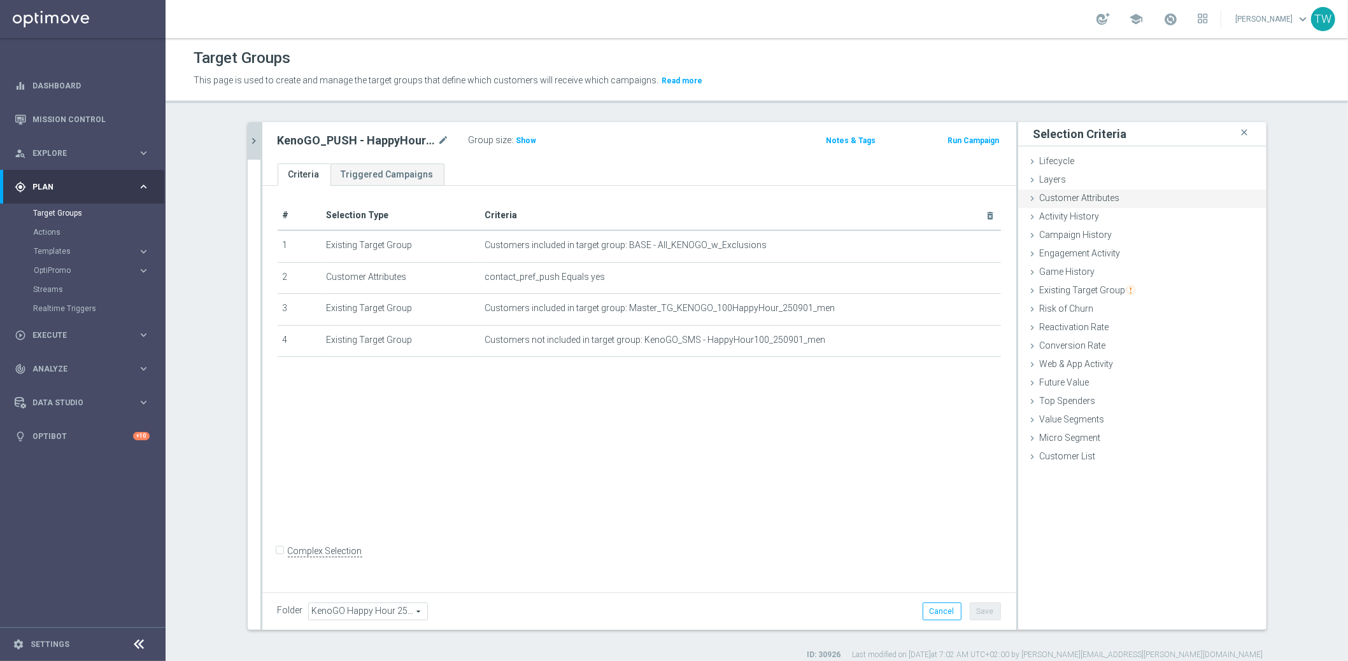
click at [1141, 193] on div "Customer Attributes done selection saved" at bounding box center [1142, 199] width 248 height 19
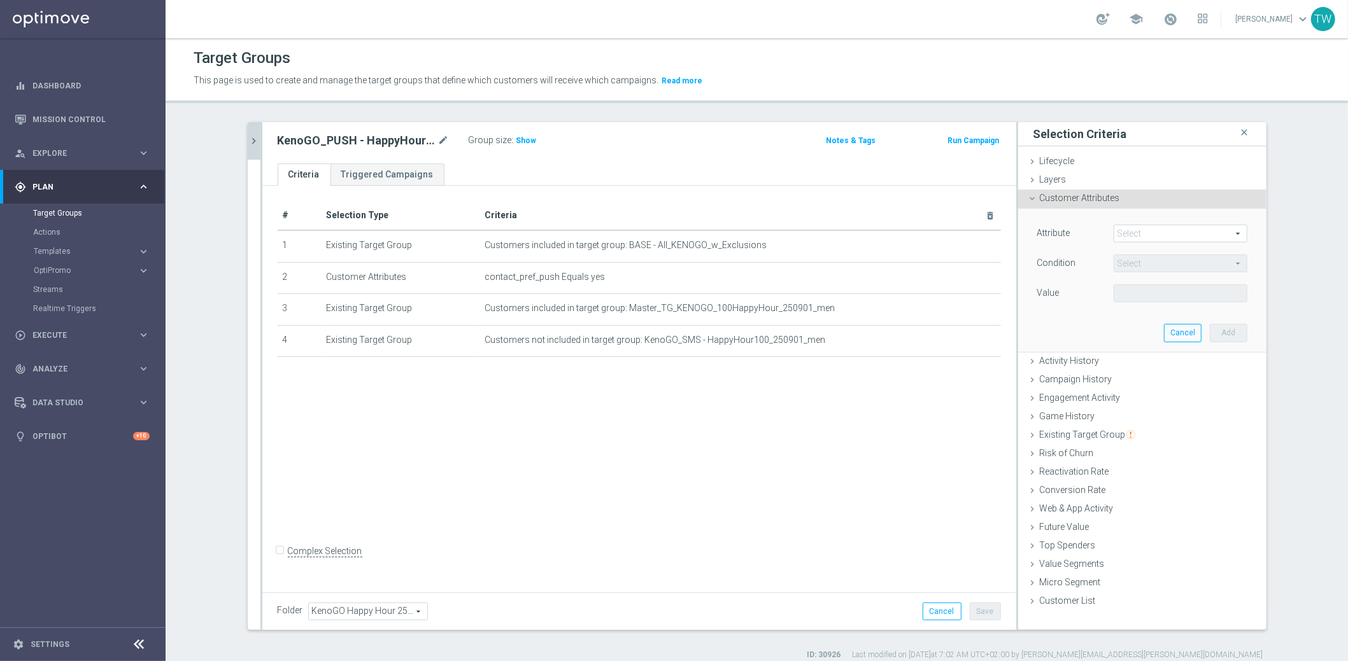
click at [1118, 227] on span at bounding box center [1180, 233] width 132 height 17
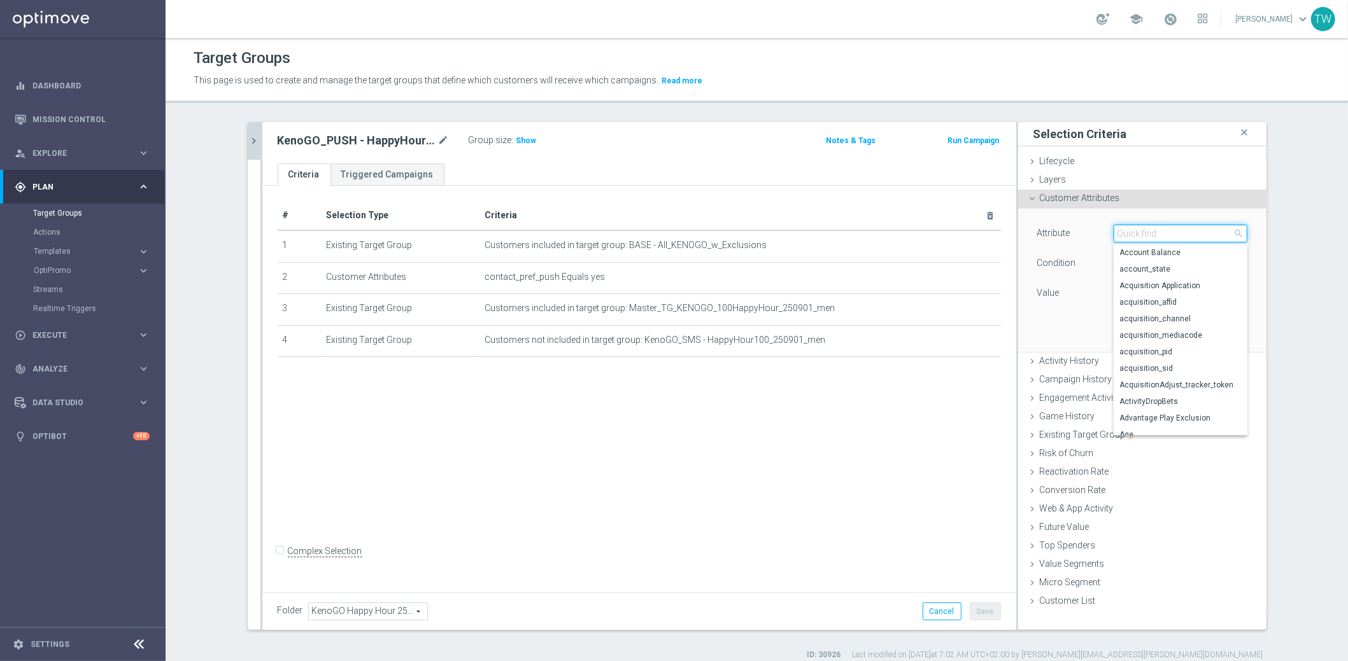
click at [1118, 227] on input "search" at bounding box center [1180, 234] width 134 height 18
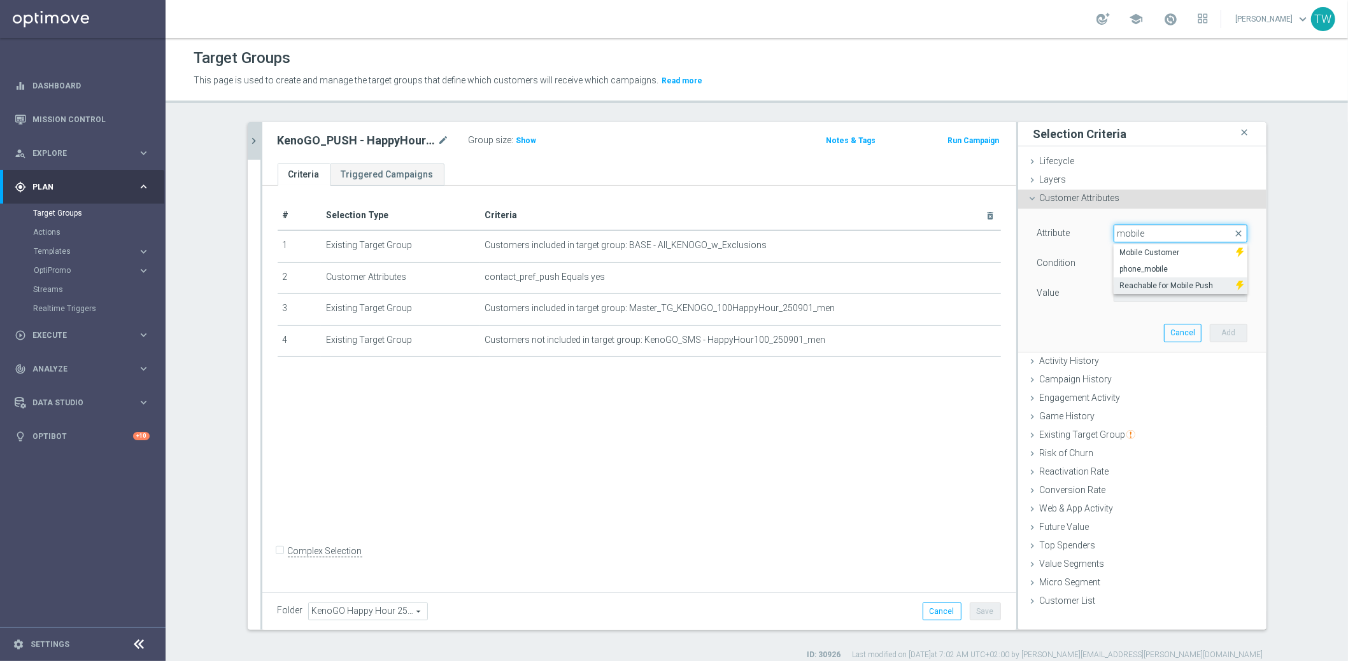
type input "mobile"
click at [1194, 290] on label "Reachable for Mobile Push" at bounding box center [1174, 286] width 123 height 17
type input "Reachable for Mobile Push"
type input "Equals"
click at [1187, 290] on span at bounding box center [1180, 293] width 132 height 17
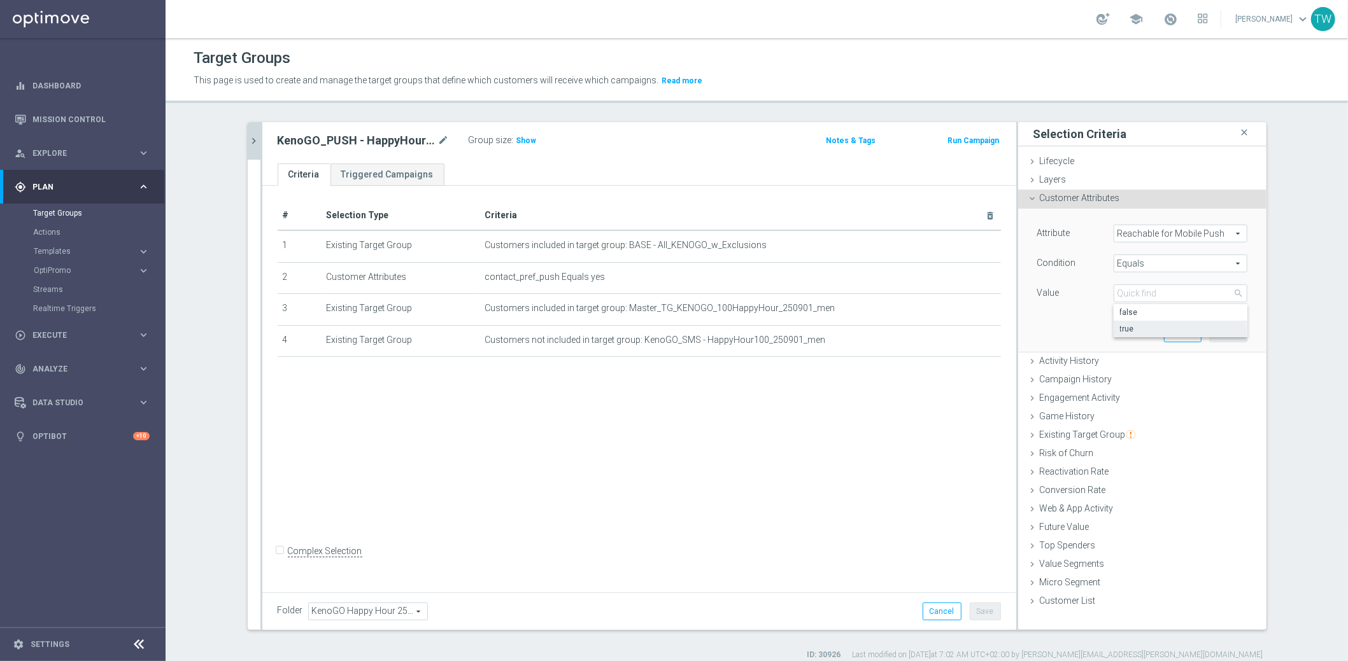
click at [1169, 324] on span "true" at bounding box center [1180, 329] width 121 height 10
type input "true"
click at [1222, 325] on button "Add" at bounding box center [1229, 333] width 38 height 18
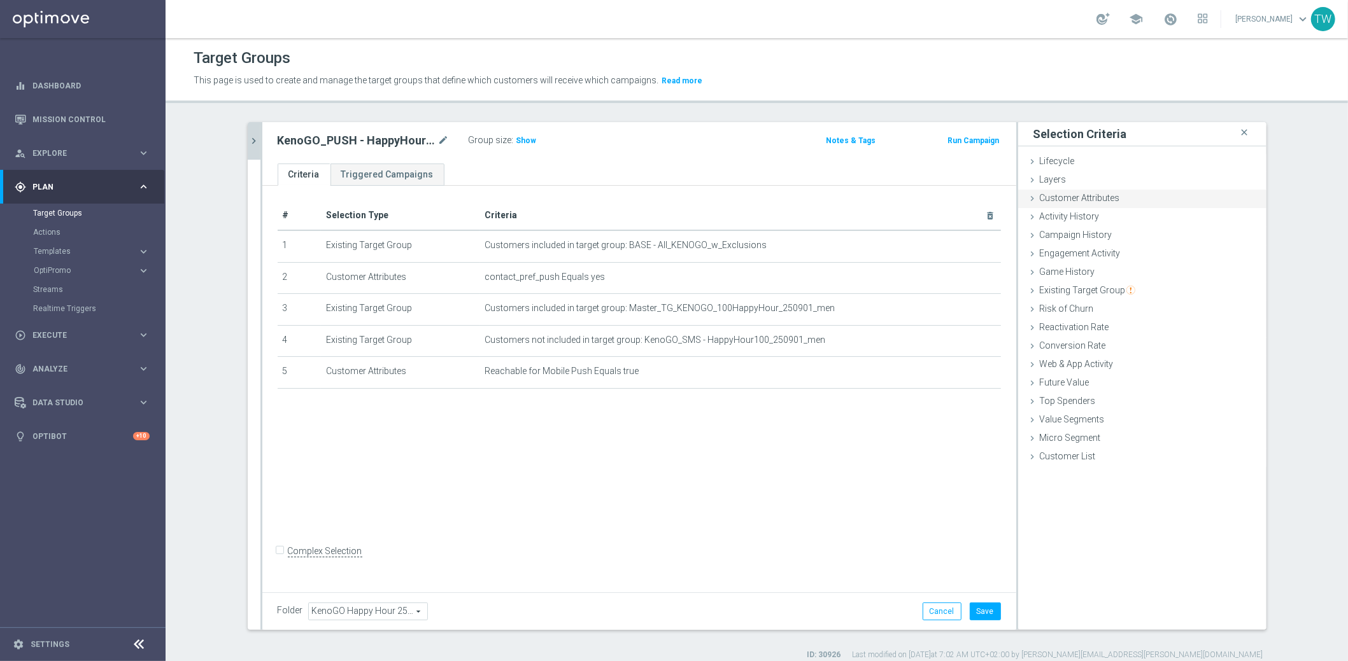
click at [1149, 205] on div "Customer Attributes done selection saved" at bounding box center [1142, 199] width 248 height 19
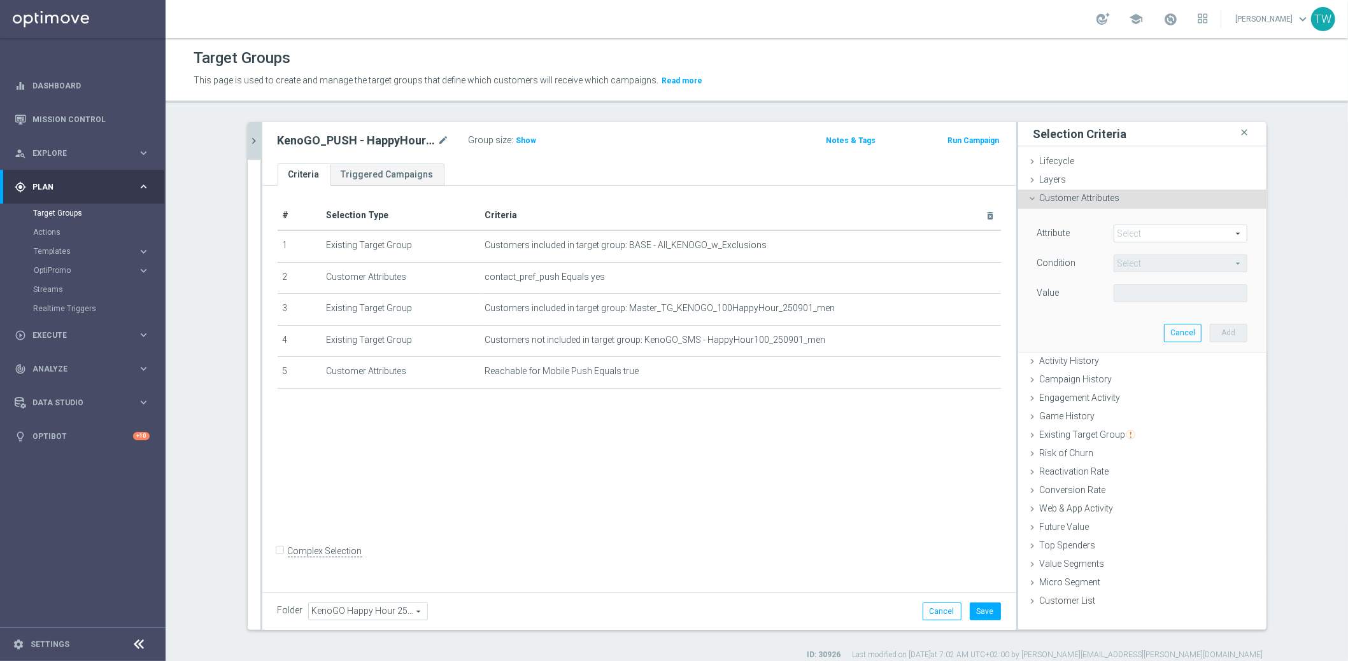
click at [1150, 230] on span at bounding box center [1180, 233] width 132 height 17
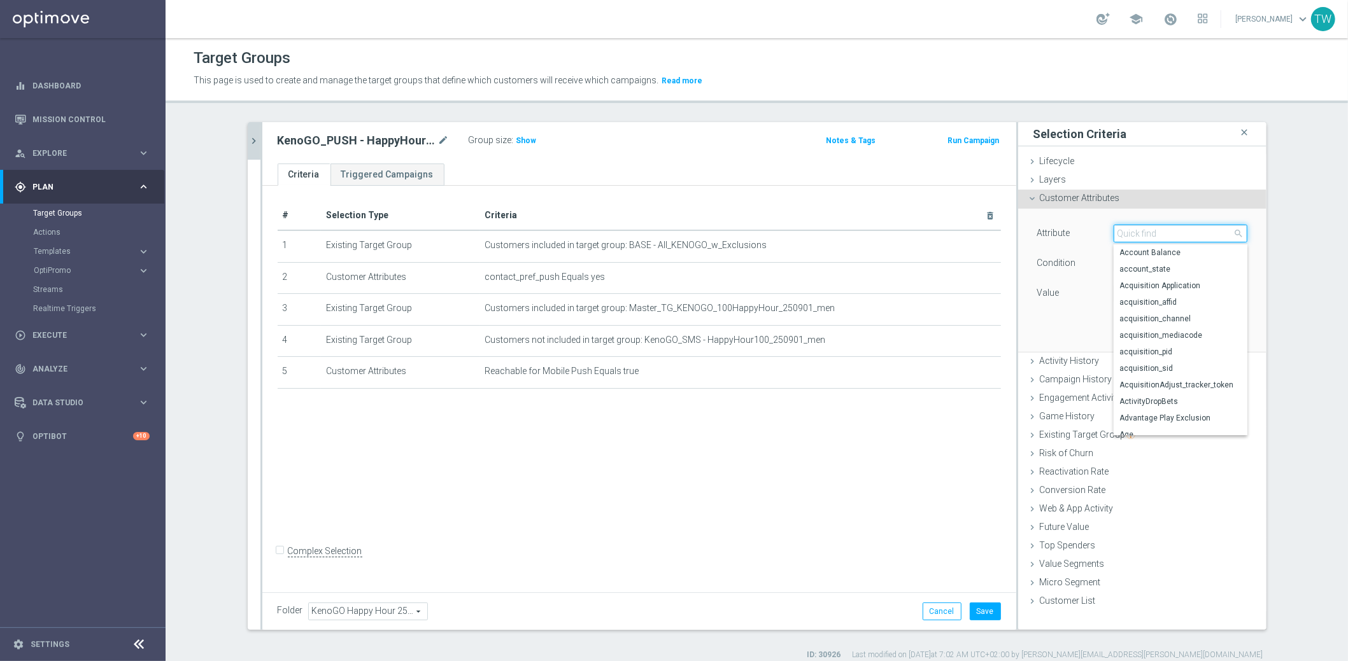
click at [1150, 230] on input "search" at bounding box center [1180, 234] width 134 height 18
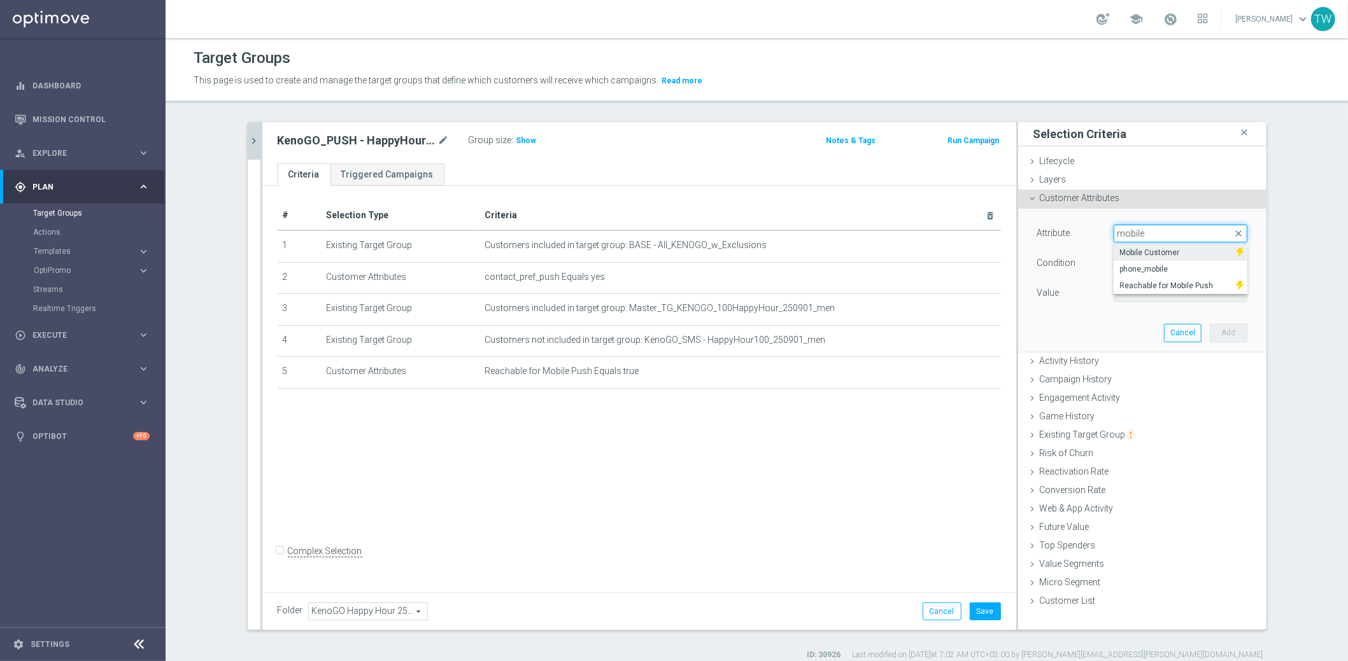
type input "mobile"
click at [1148, 245] on label "Mobile Customer" at bounding box center [1174, 252] width 123 height 17
type input "Mobile Customer"
type input "Equals"
click at [1139, 283] on div "Attribute Mobile Customer Mobile Customer arrow_drop_down search Condition Equa…" at bounding box center [1142, 265] width 210 height 80
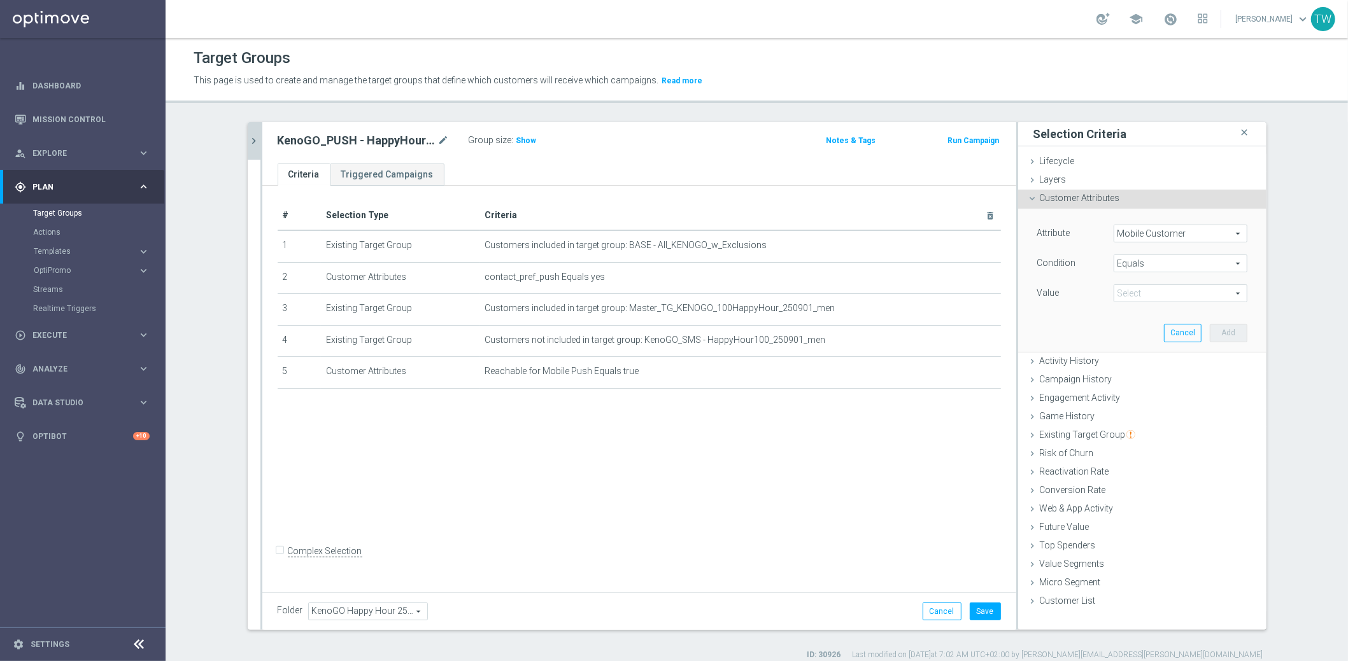
click at [1139, 290] on span at bounding box center [1180, 293] width 132 height 17
click at [1133, 331] on span "true" at bounding box center [1180, 329] width 121 height 10
type input "true"
click at [1217, 326] on button "Add" at bounding box center [1229, 333] width 38 height 18
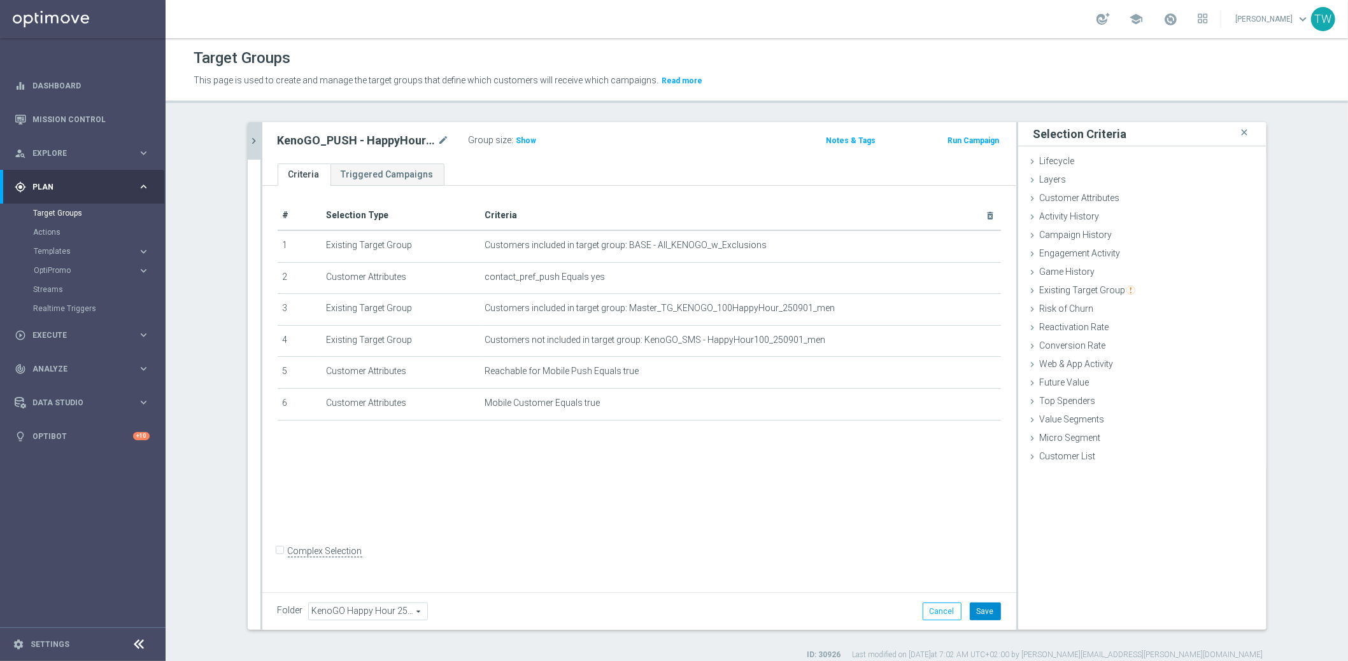
click at [994, 606] on button "Save" at bounding box center [985, 612] width 31 height 18
click at [255, 150] on button "chevron_right" at bounding box center [254, 141] width 13 height 38
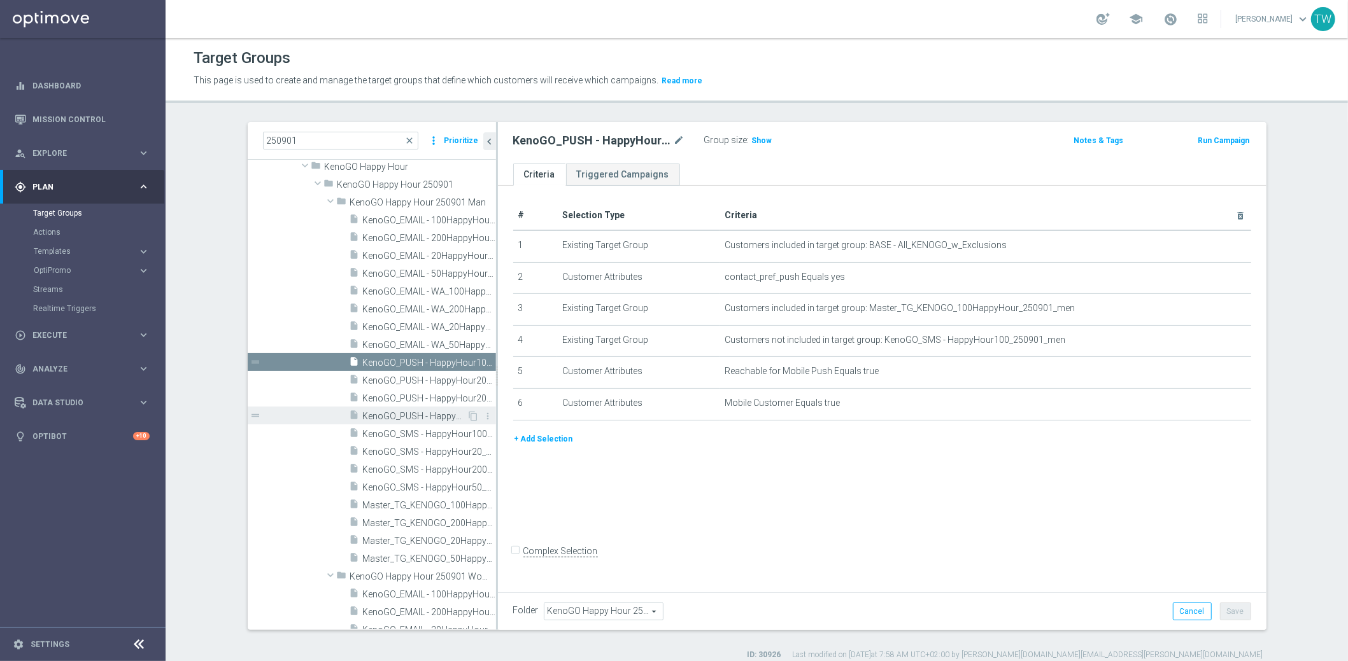
click at [428, 414] on span "KenoGO_PUSH - HappyHour50_250901_men" at bounding box center [415, 416] width 104 height 11
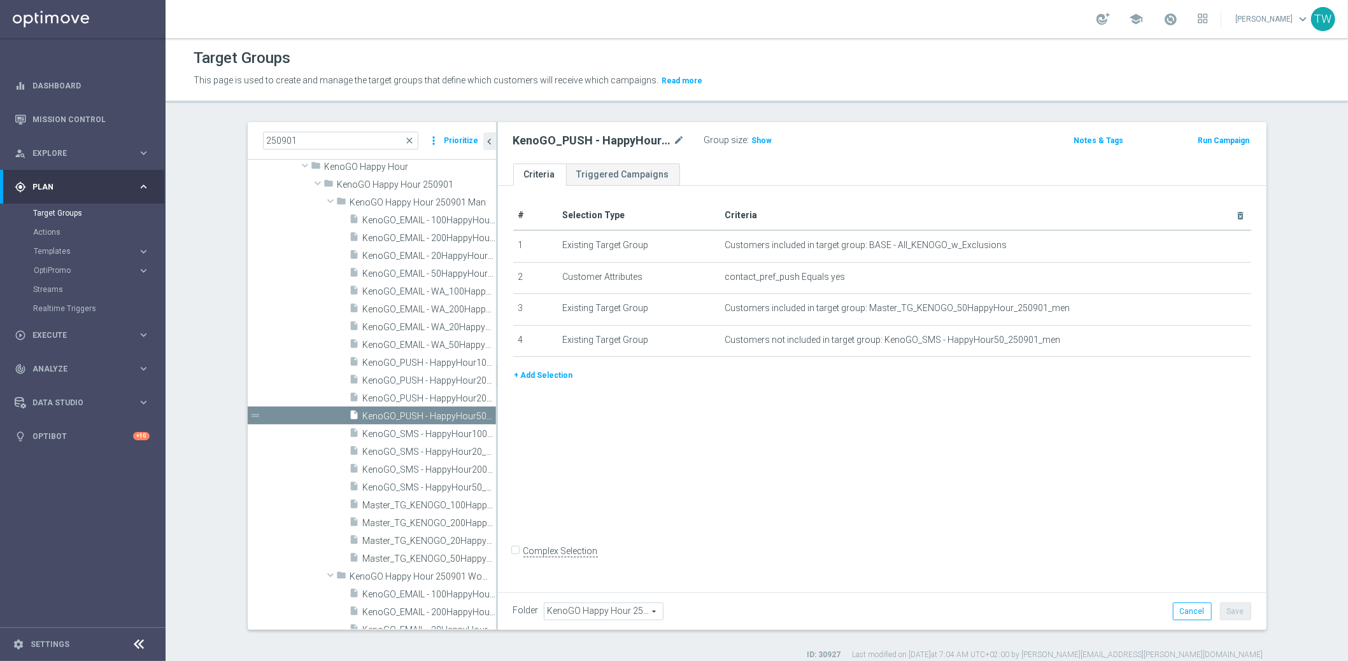
click at [556, 372] on button "+ Add Selection" at bounding box center [543, 376] width 61 height 14
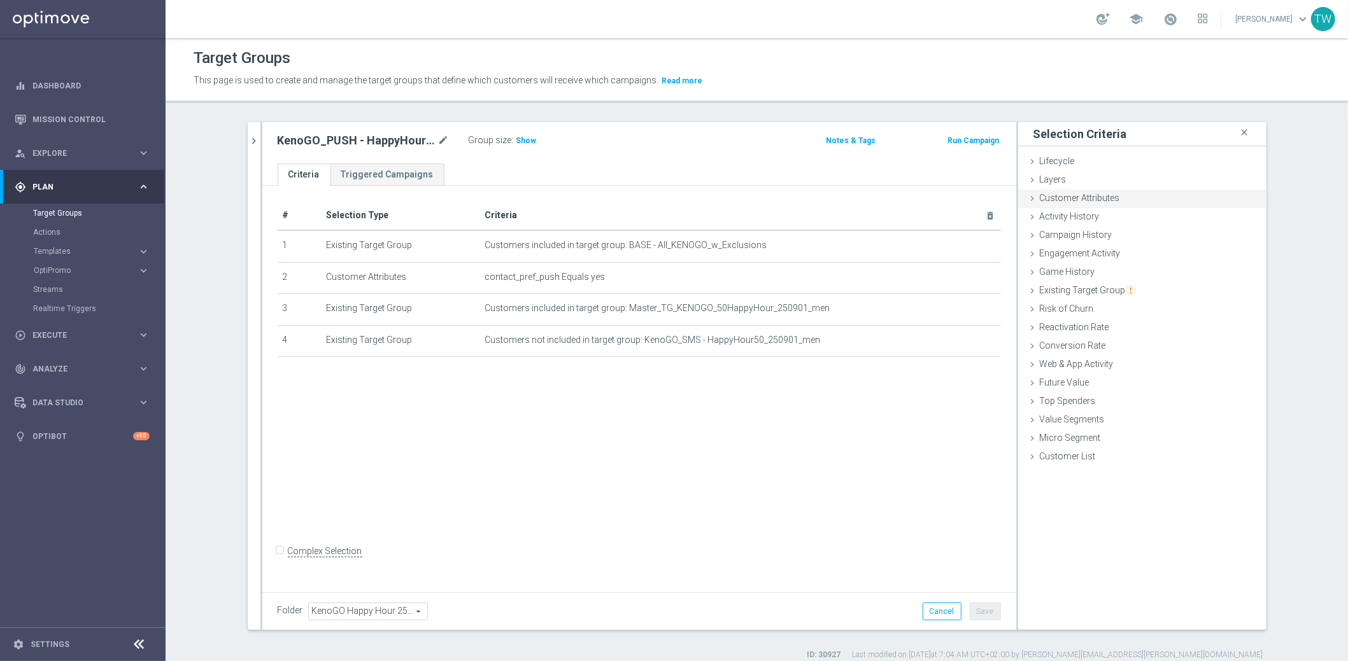
click at [1108, 192] on div "Customer Attributes done selection saved" at bounding box center [1142, 199] width 248 height 19
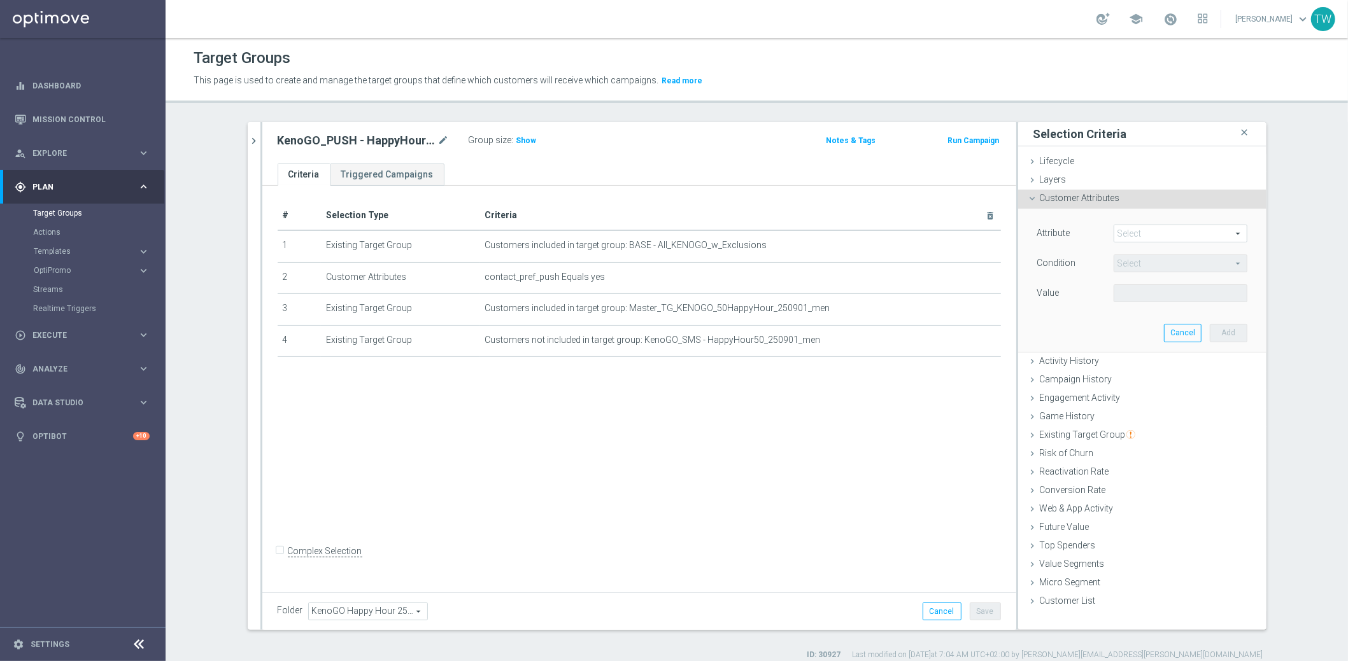
click at [1141, 231] on span at bounding box center [1180, 233] width 132 height 17
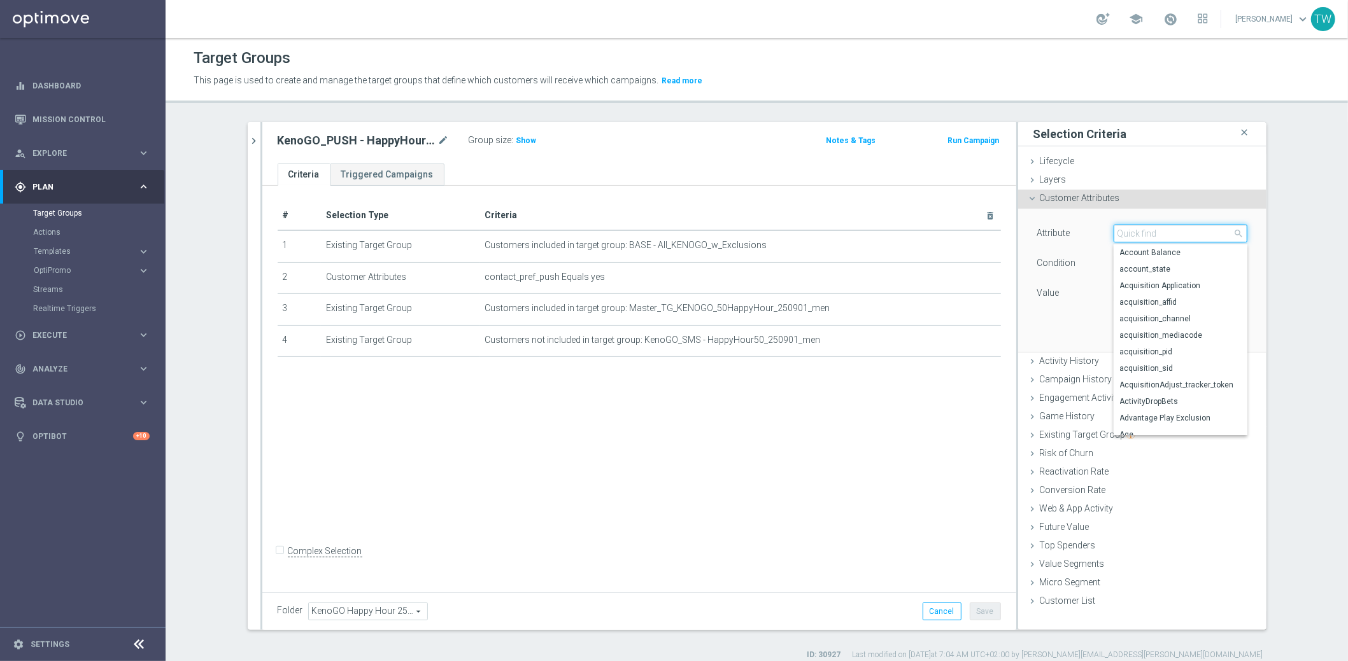
click at [1141, 231] on input "search" at bounding box center [1180, 234] width 134 height 18
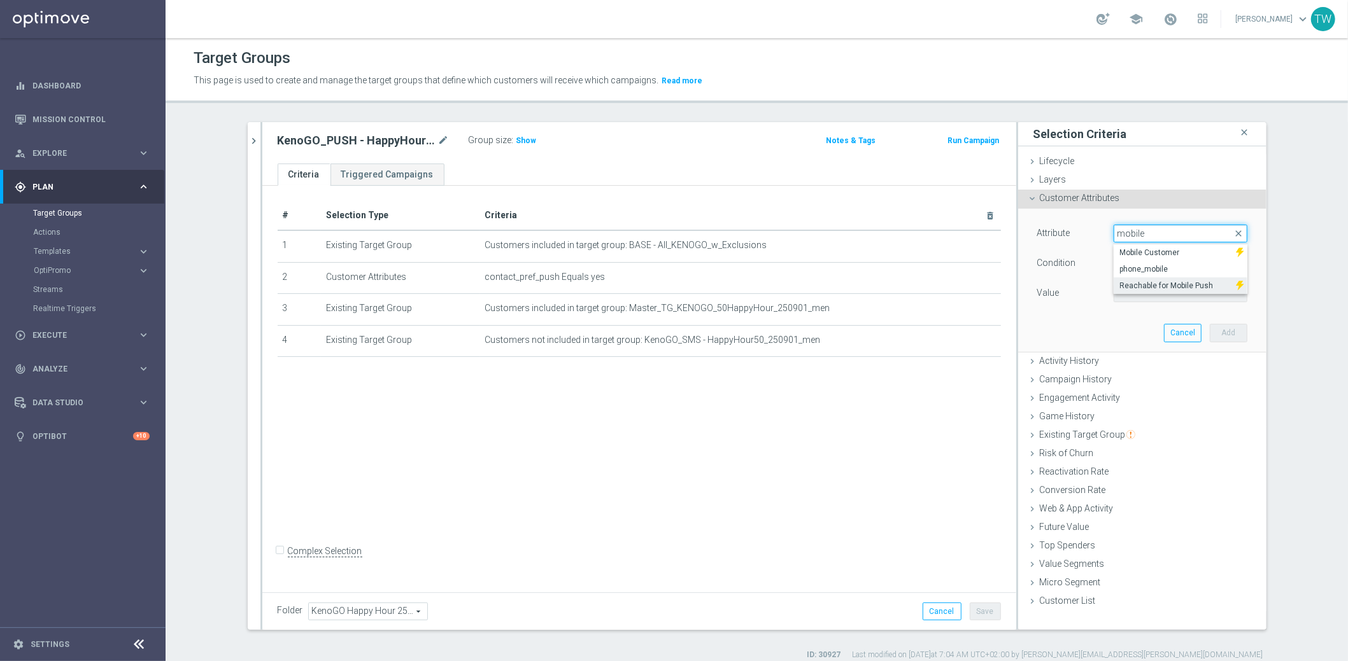
type input "mobile"
click at [1160, 281] on span "Reachable for Mobile Push" at bounding box center [1175, 286] width 110 height 10
type input "Reachable for Mobile Push"
type input "Equals"
click at [1203, 285] on span at bounding box center [1180, 293] width 132 height 17
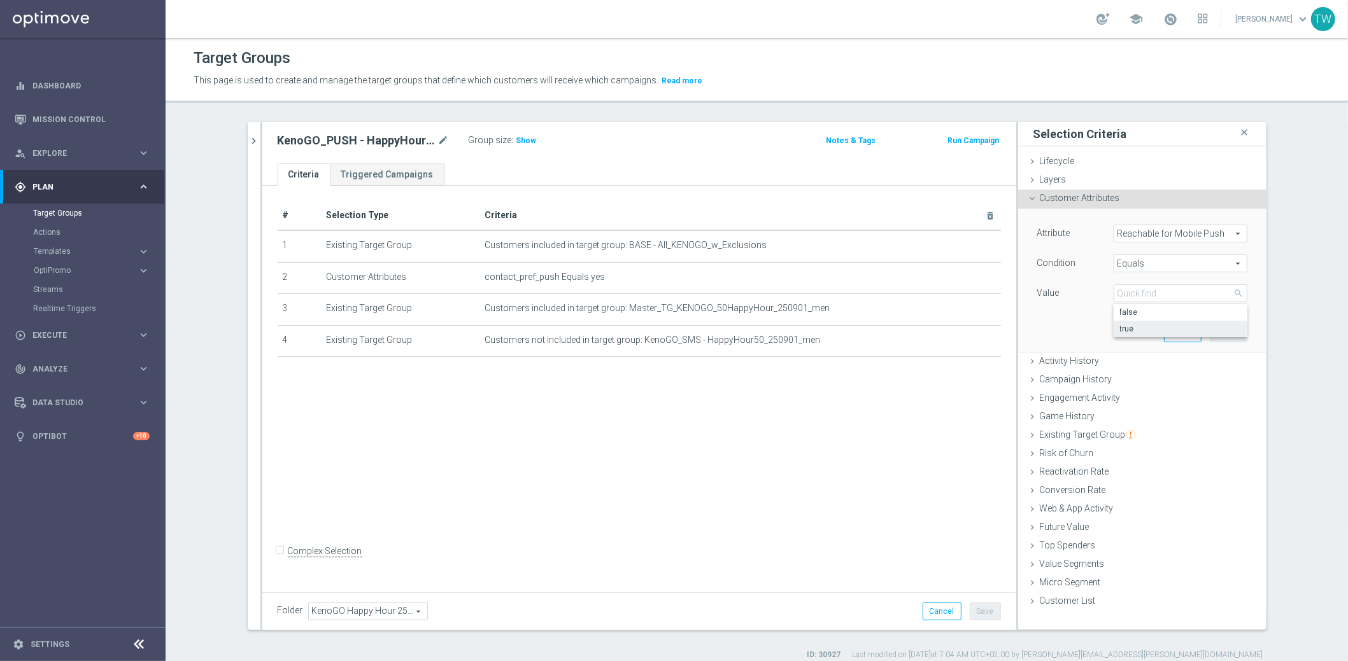
click at [1172, 329] on span "true" at bounding box center [1180, 329] width 121 height 10
type input "true"
click at [1220, 327] on button "Add" at bounding box center [1229, 333] width 38 height 18
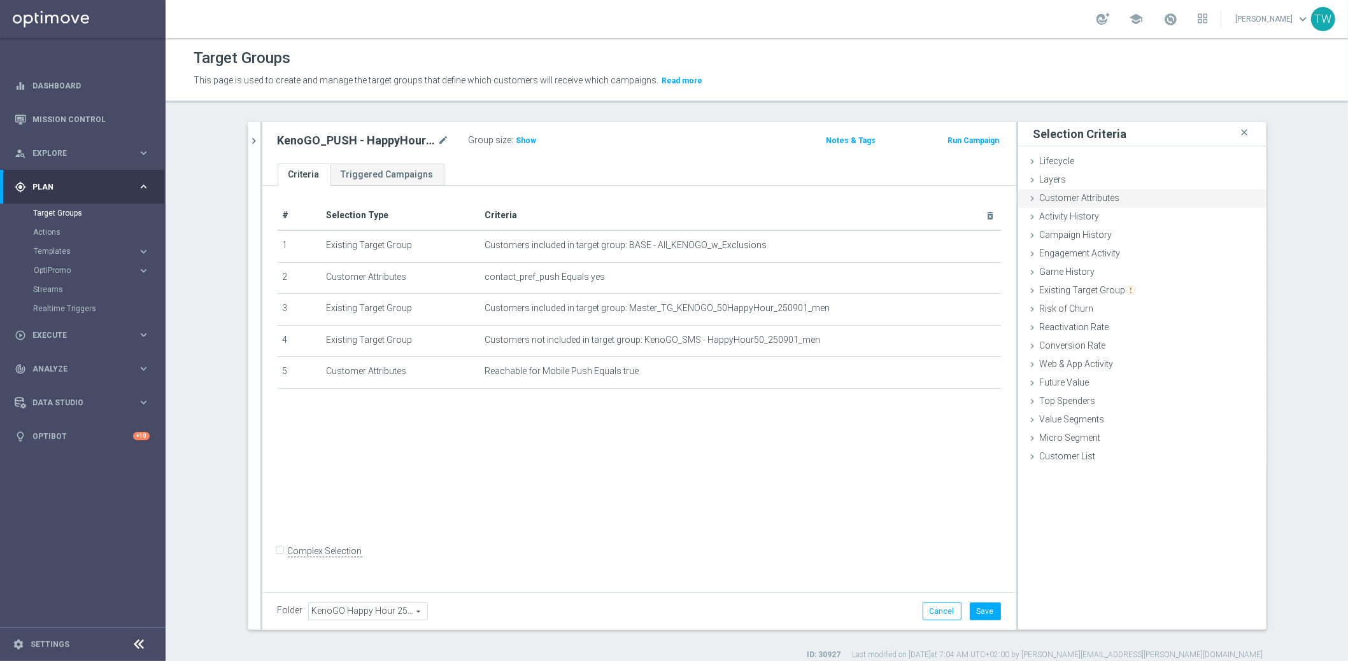
click at [1112, 203] on div "Customer Attributes done selection saved" at bounding box center [1142, 199] width 248 height 19
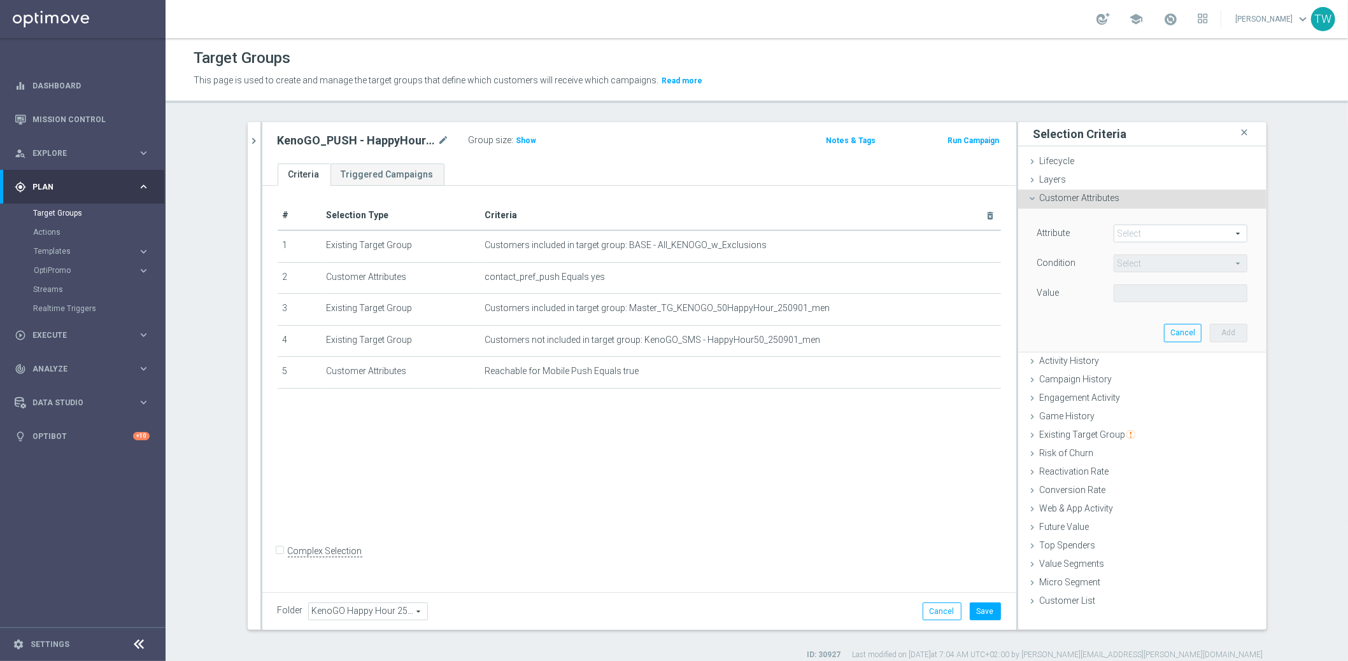
click at [1160, 237] on span at bounding box center [1180, 233] width 132 height 17
click at [0, 0] on input "search" at bounding box center [0, 0] width 0 height 0
type input "mobile"
click at [1155, 245] on label "Mobile Customer" at bounding box center [1174, 252] width 123 height 17
type input "Mobile Customer"
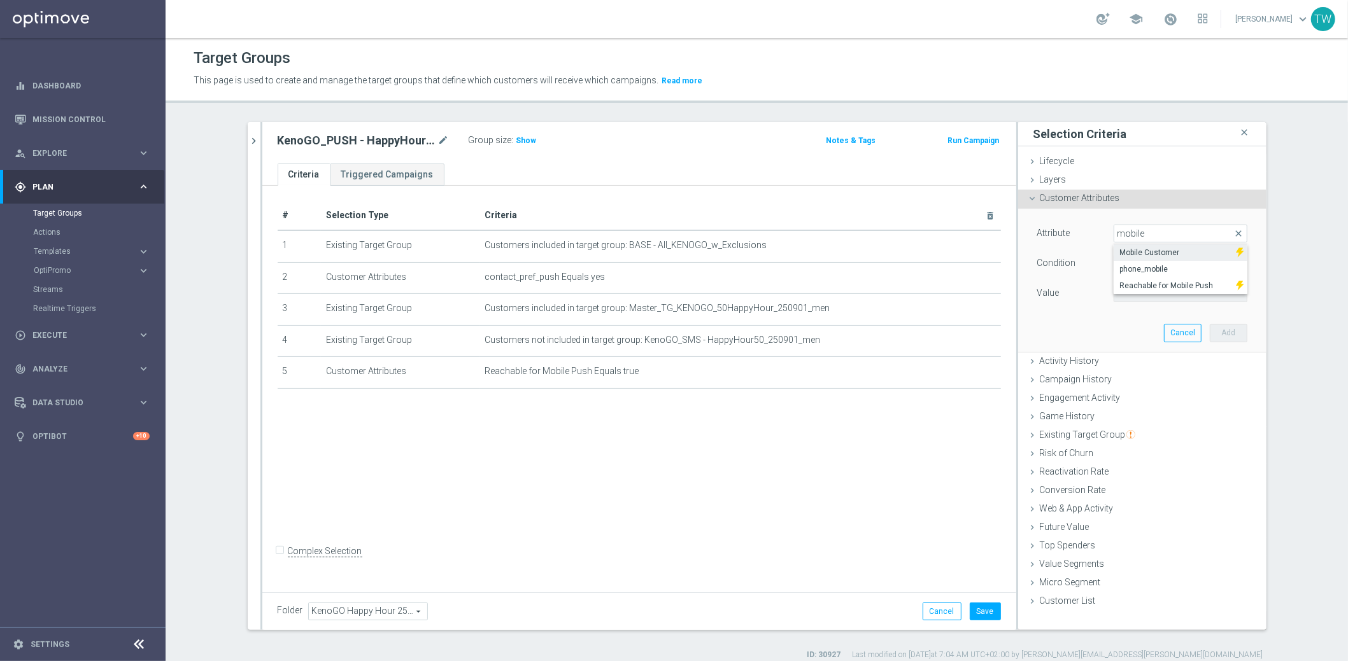
type input "Equals"
click at [1145, 291] on span at bounding box center [1180, 293] width 132 height 17
click at [1143, 330] on span "true" at bounding box center [1180, 329] width 121 height 10
type input "true"
click at [1230, 331] on button "Add" at bounding box center [1229, 333] width 38 height 18
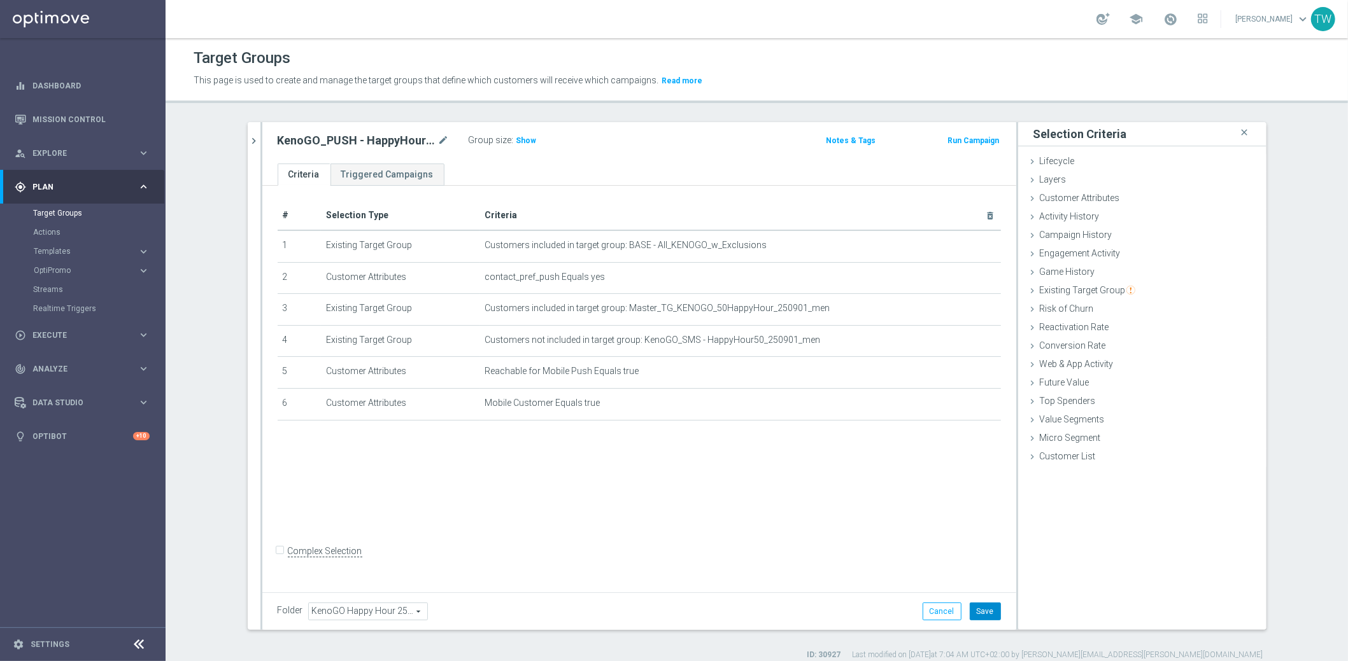
click at [989, 613] on button "Save" at bounding box center [985, 612] width 31 height 18
click at [255, 143] on icon "chevron_right" at bounding box center [254, 141] width 12 height 12
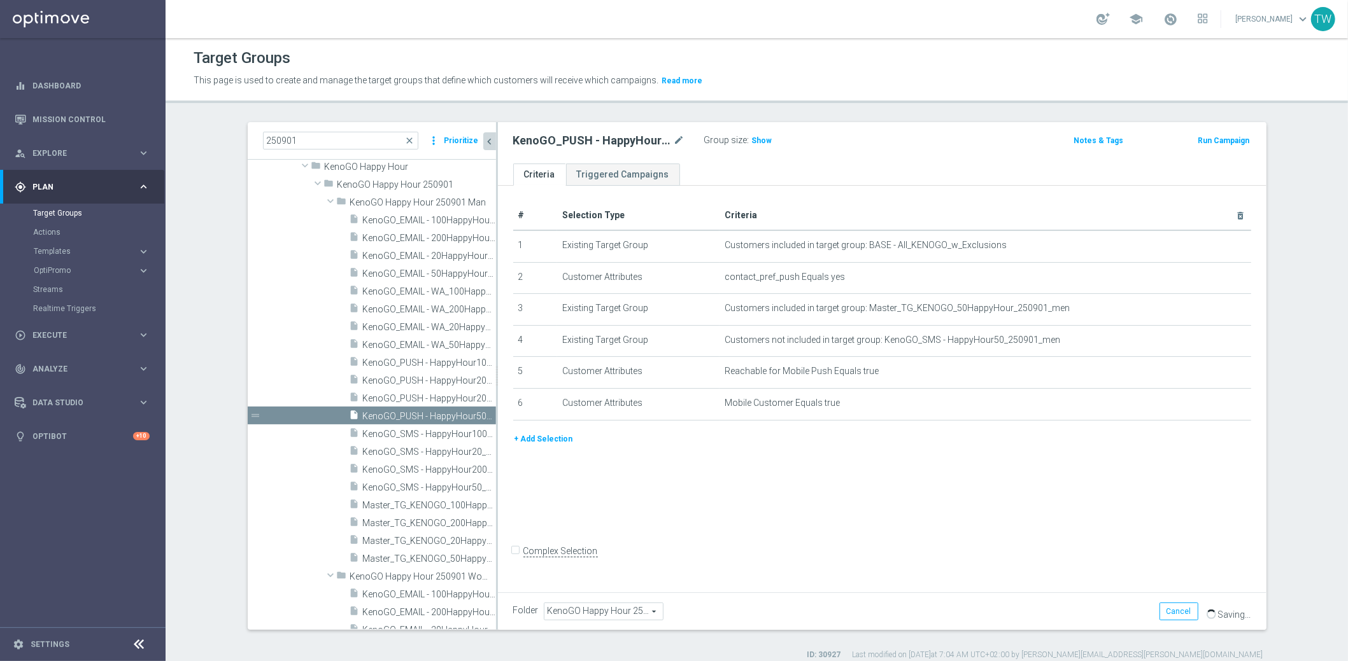
scroll to position [51, 0]
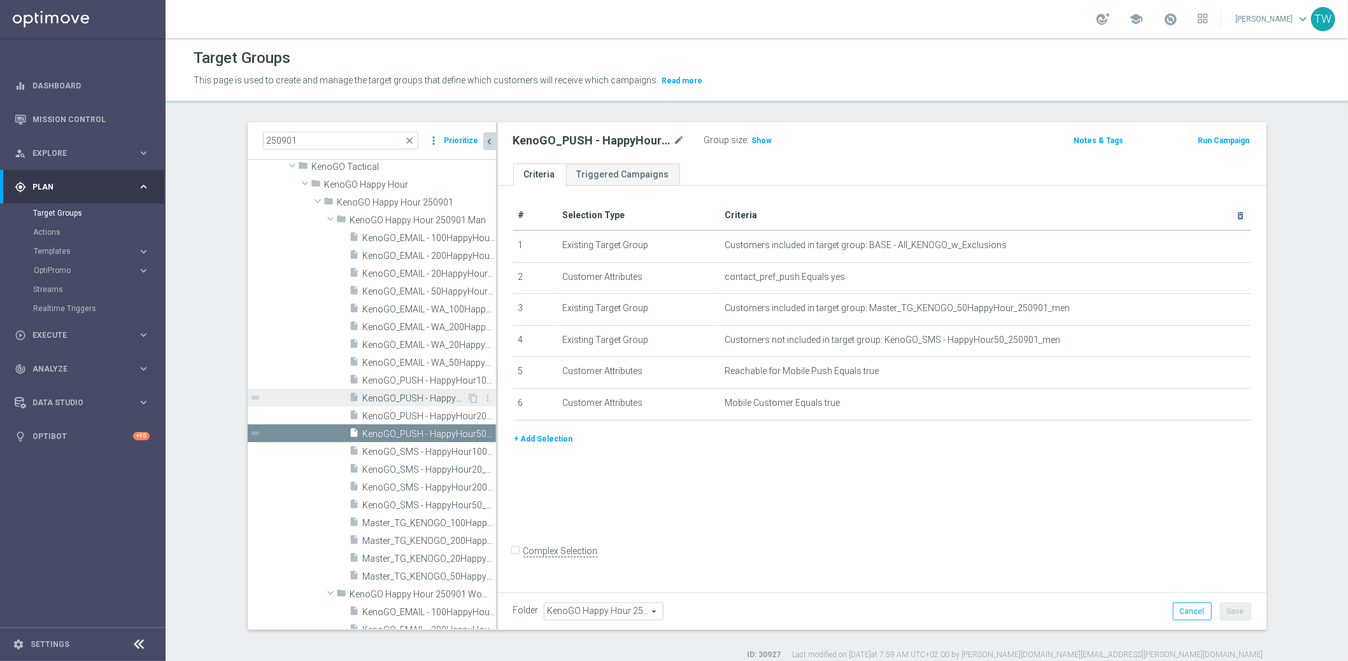
click at [437, 397] on span "KenoGO_PUSH - HappyHour20_250901_men" at bounding box center [415, 398] width 104 height 11
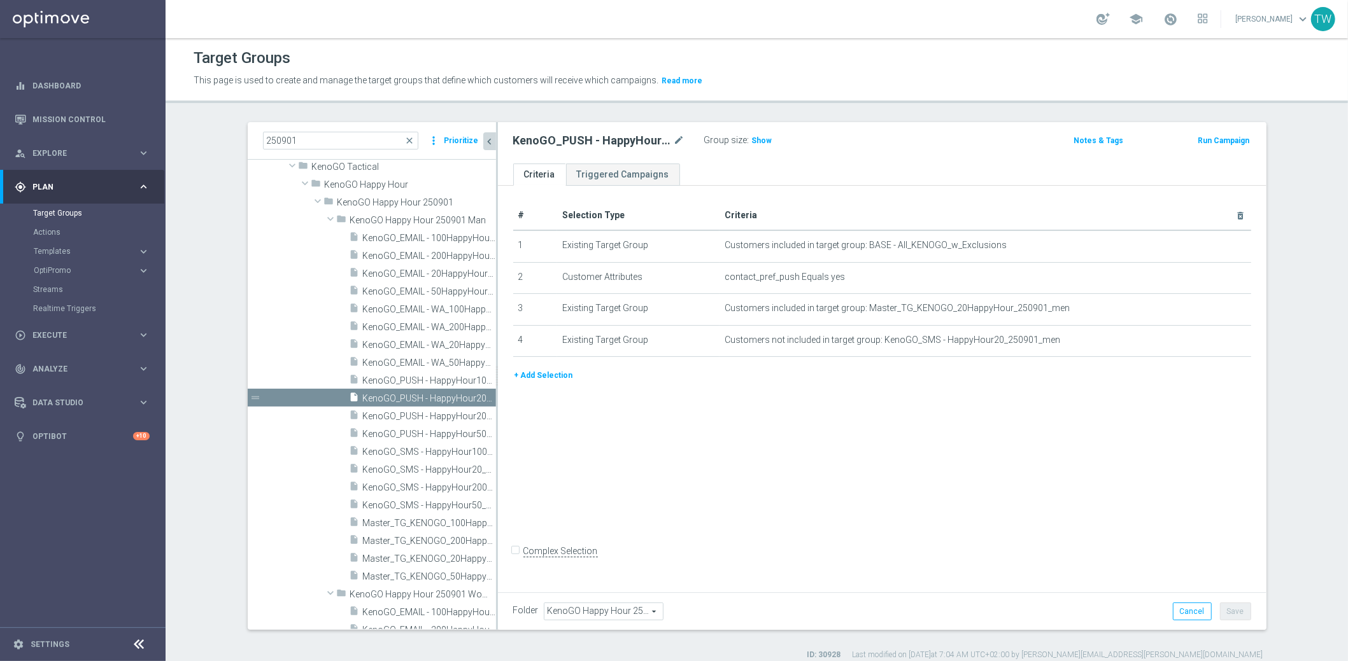
click at [551, 373] on button "+ Add Selection" at bounding box center [543, 376] width 61 height 14
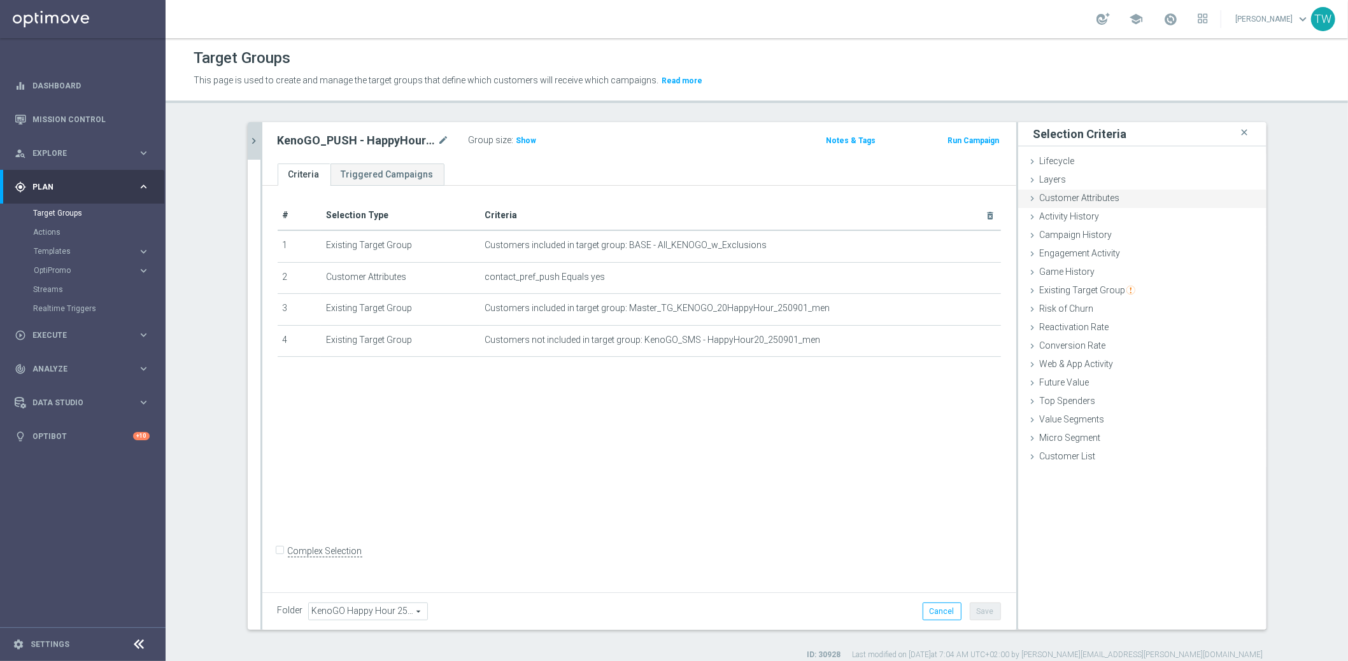
click at [1142, 199] on div "Customer Attributes done selection saved" at bounding box center [1142, 199] width 248 height 19
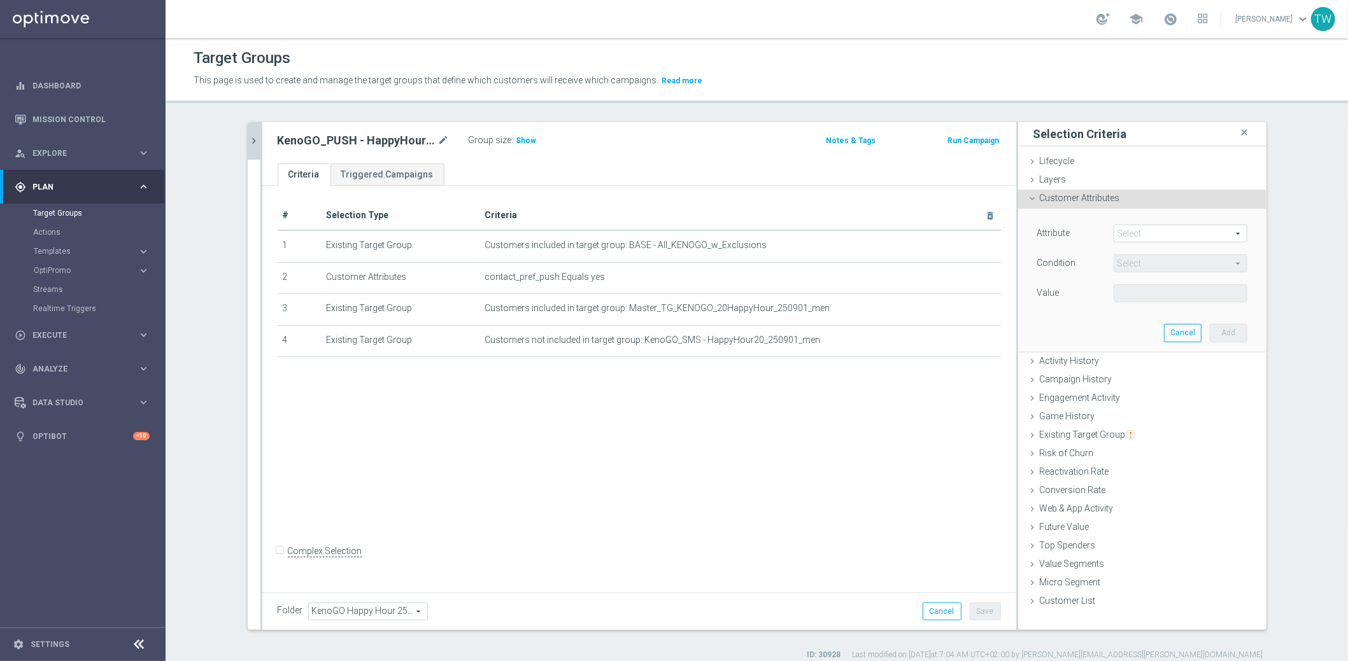
click at [1145, 228] on span at bounding box center [1180, 233] width 132 height 17
click at [0, 0] on input "search" at bounding box center [0, 0] width 0 height 0
type input "mobile"
click at [1138, 292] on label "Reachable for Mobile Push" at bounding box center [1174, 286] width 123 height 17
type input "Reachable for Mobile Push"
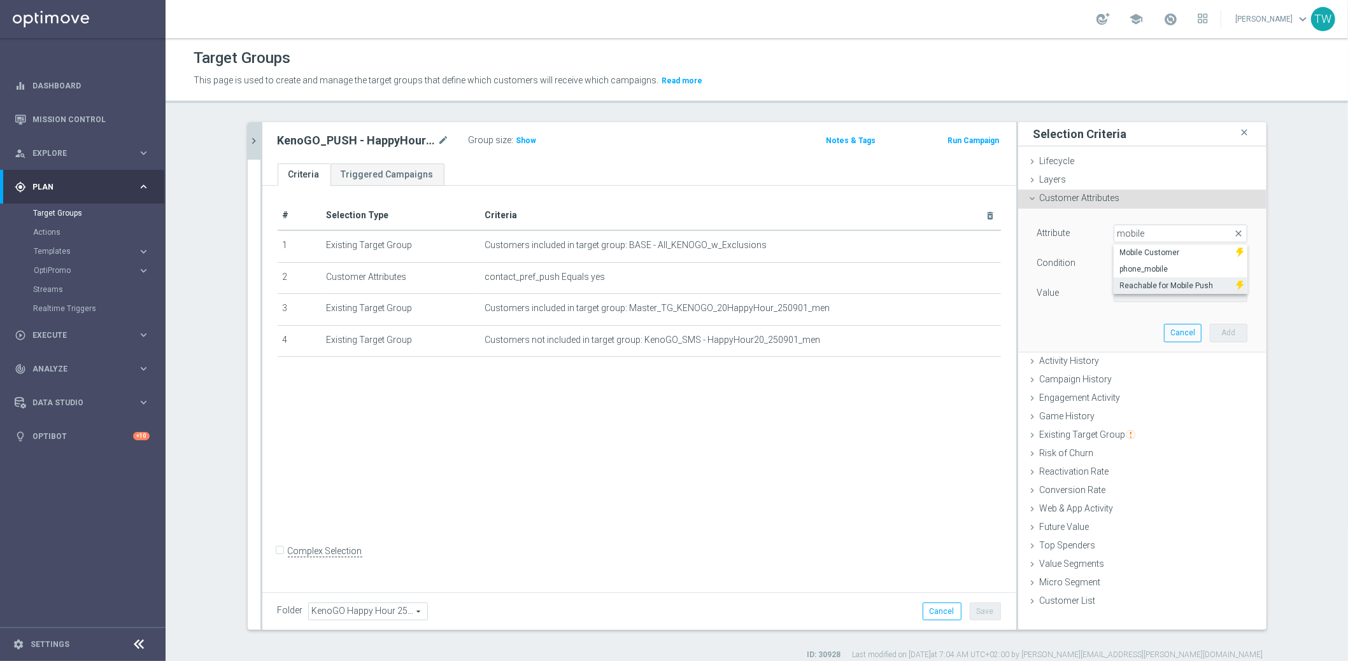
type input "Equals"
click at [1169, 295] on span at bounding box center [1180, 293] width 132 height 17
click at [1154, 321] on label "true" at bounding box center [1180, 329] width 134 height 17
type input "true"
click at [1218, 330] on button "Add" at bounding box center [1229, 333] width 38 height 18
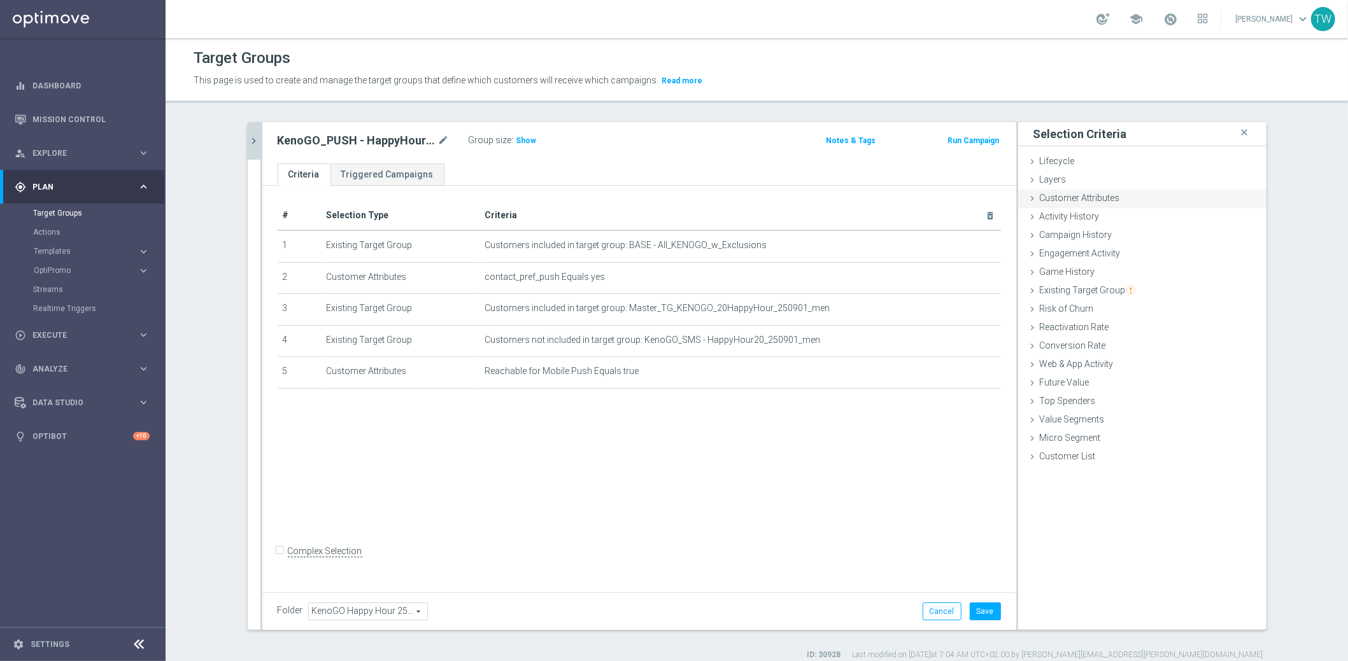
click at [1138, 192] on div "Customer Attributes done selection saved" at bounding box center [1142, 199] width 248 height 19
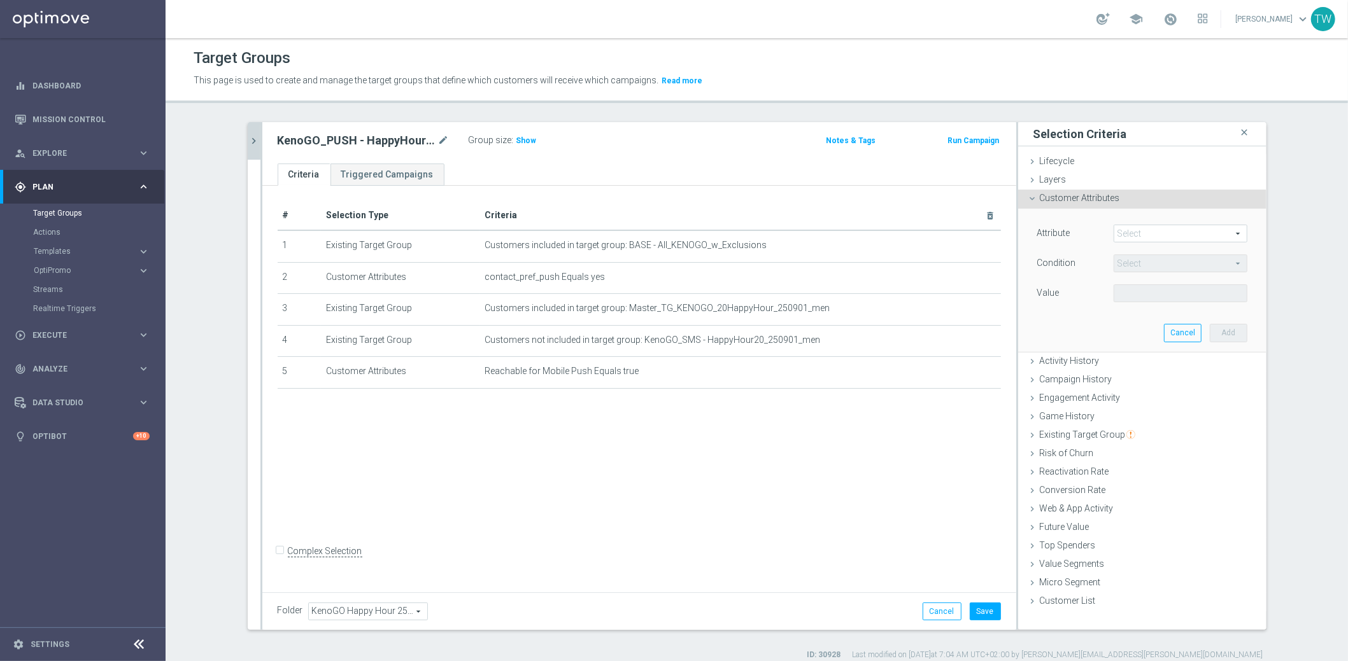
click at [1151, 236] on span at bounding box center [1180, 233] width 132 height 17
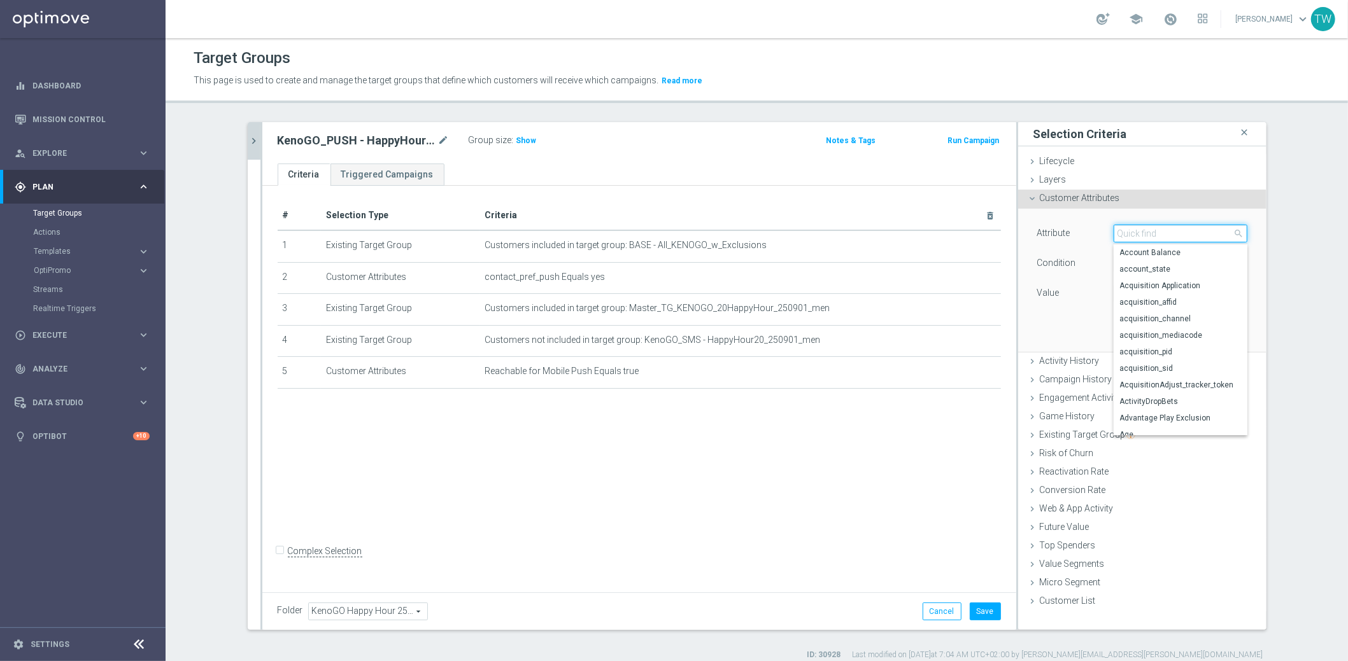
click at [1151, 236] on input "search" at bounding box center [1180, 234] width 134 height 18
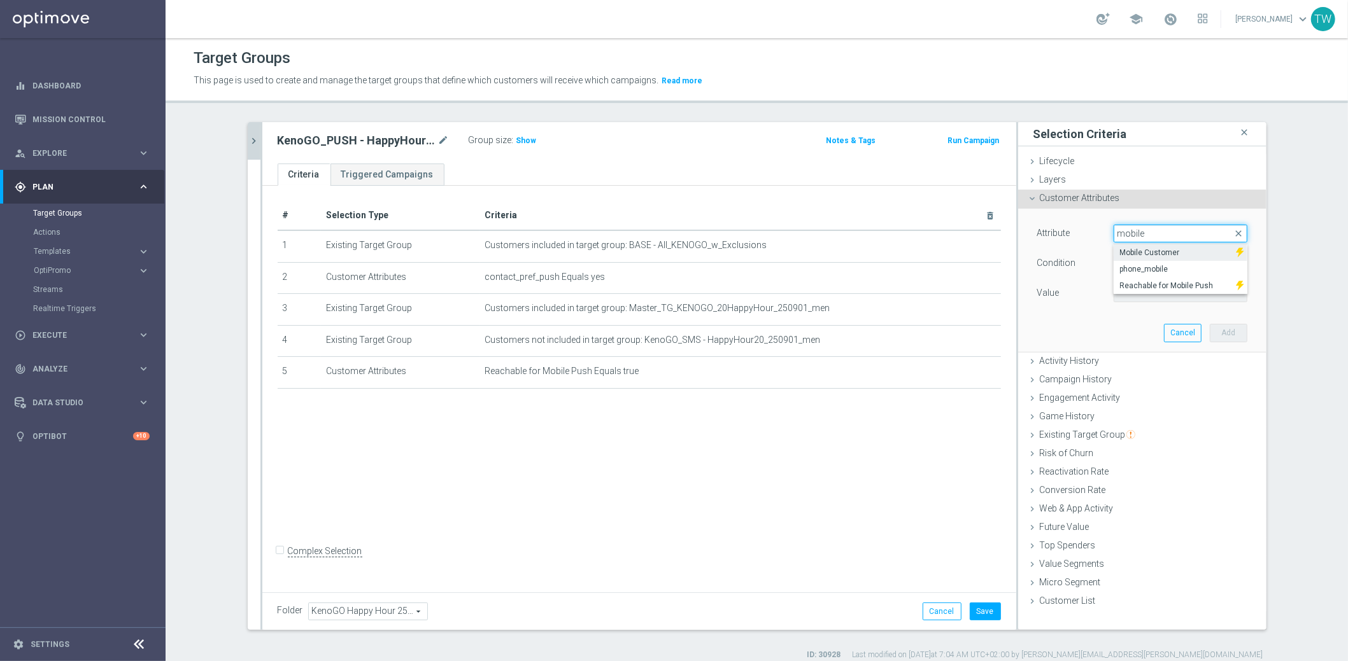
type input "mobile"
click at [1145, 254] on span "Mobile Customer" at bounding box center [1175, 253] width 110 height 10
type input "Mobile Customer"
type input "Equals"
click at [1147, 290] on span at bounding box center [1180, 293] width 132 height 17
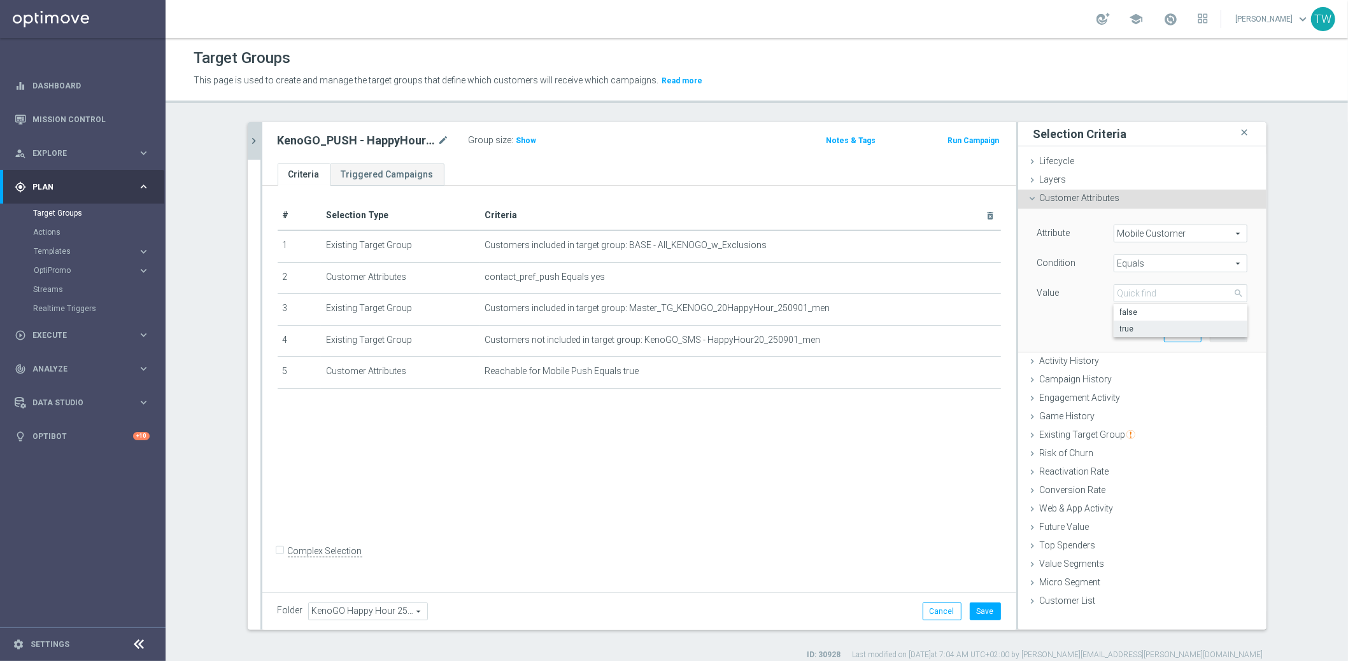
click at [1146, 327] on span "true" at bounding box center [1180, 329] width 121 height 10
type input "true"
click at [1235, 337] on button "Add" at bounding box center [1229, 333] width 38 height 18
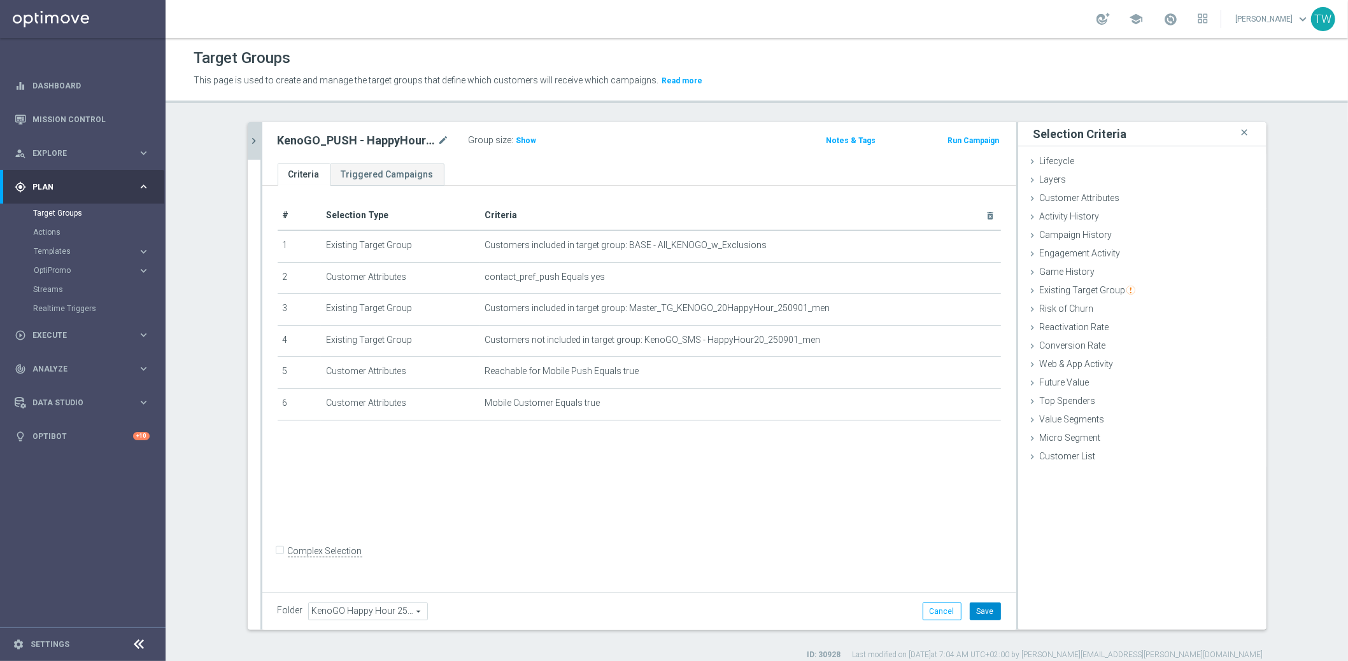
click at [982, 607] on button "Save" at bounding box center [985, 612] width 31 height 18
click at [260, 136] on div at bounding box center [261, 376] width 2 height 508
click at [255, 143] on icon "chevron_right" at bounding box center [254, 141] width 12 height 12
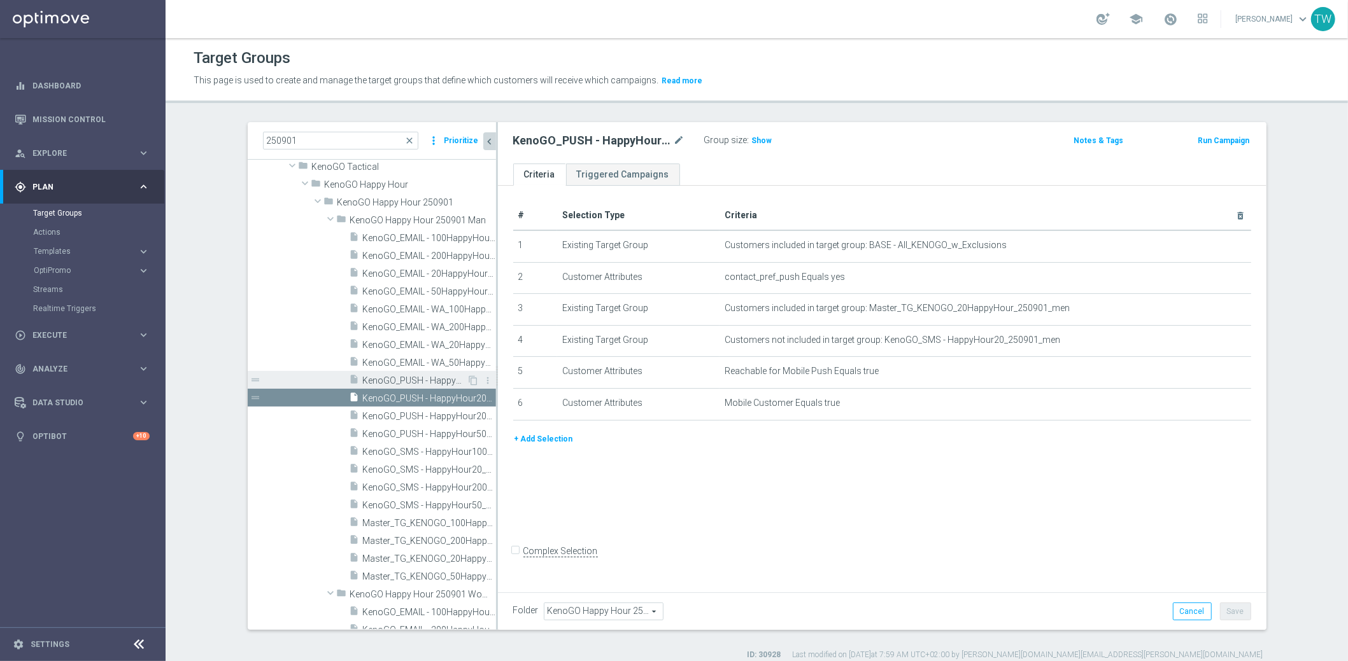
click at [425, 382] on span "KenoGO_PUSH - HappyHour100_250901_men" at bounding box center [415, 381] width 104 height 11
click at [424, 399] on span "KenoGO_PUSH - HappyHour20_250901_men" at bounding box center [415, 398] width 104 height 11
click at [414, 417] on span "KenoGO_PUSH - HappyHour200_250901_men" at bounding box center [415, 416] width 104 height 11
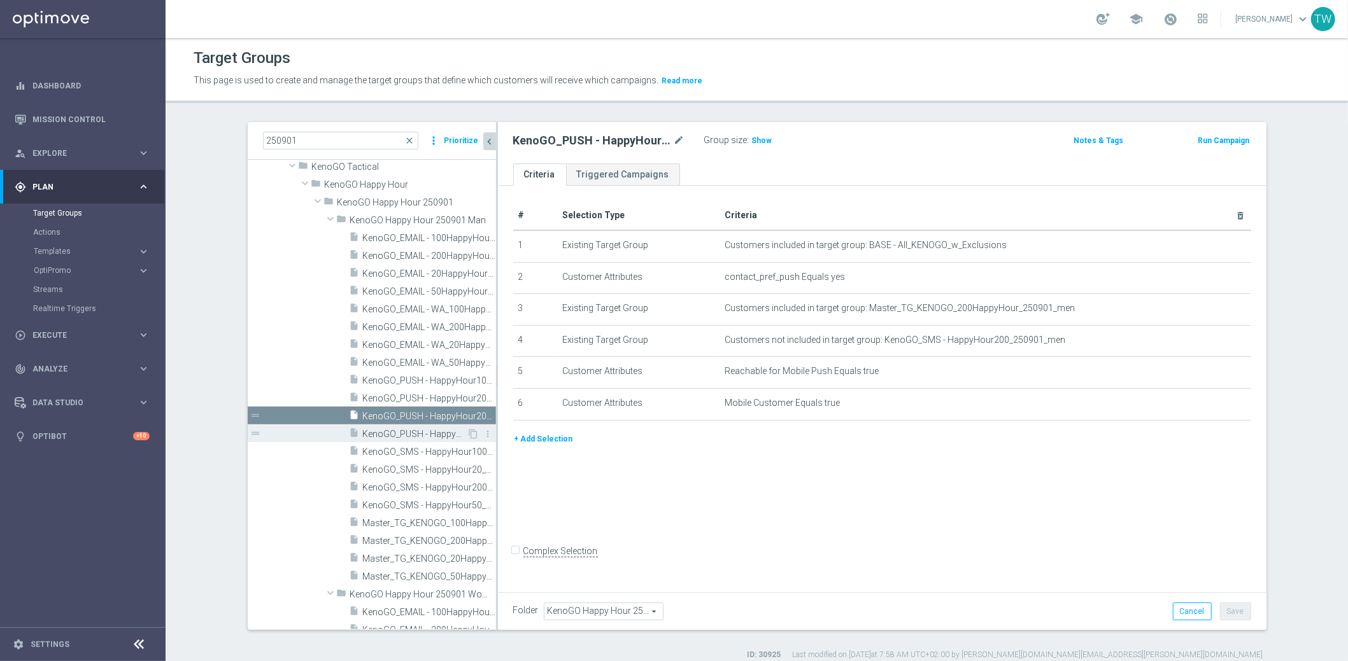
click at [413, 436] on span "KenoGO_PUSH - HappyHour50_250901_men" at bounding box center [415, 434] width 104 height 11
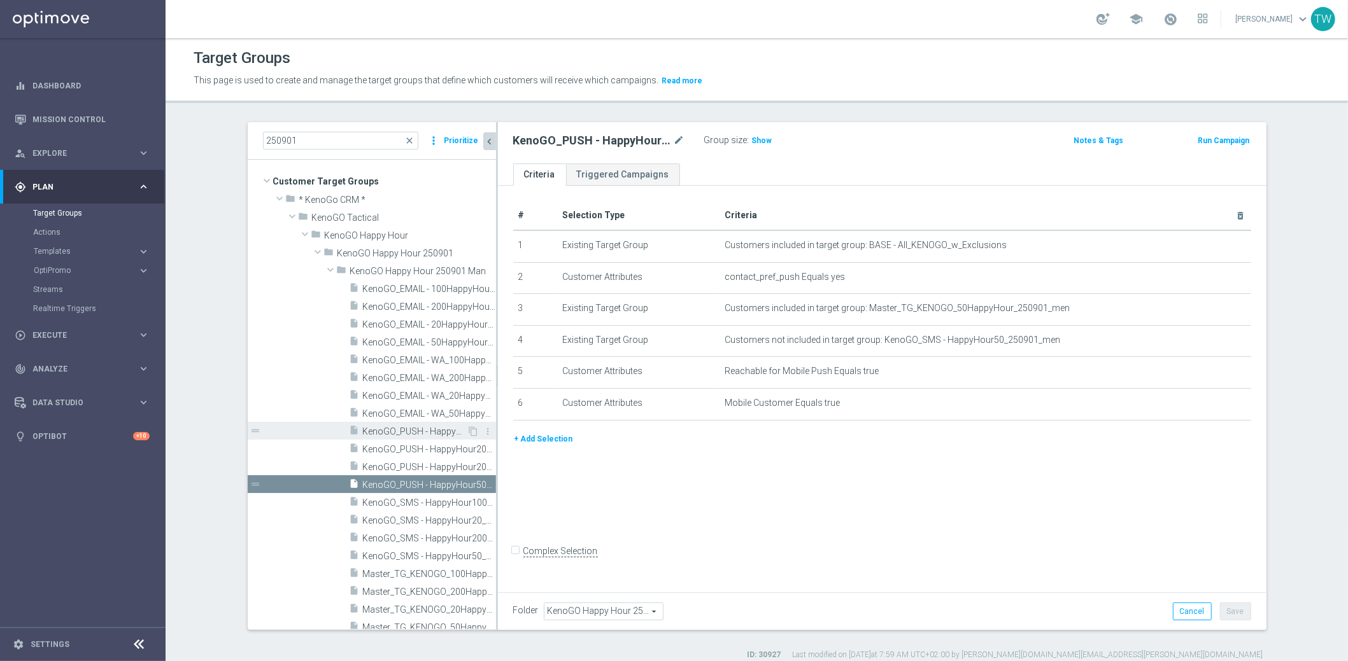
click at [416, 434] on span "KenoGO_PUSH - HappyHour100_250901_men" at bounding box center [415, 432] width 104 height 11
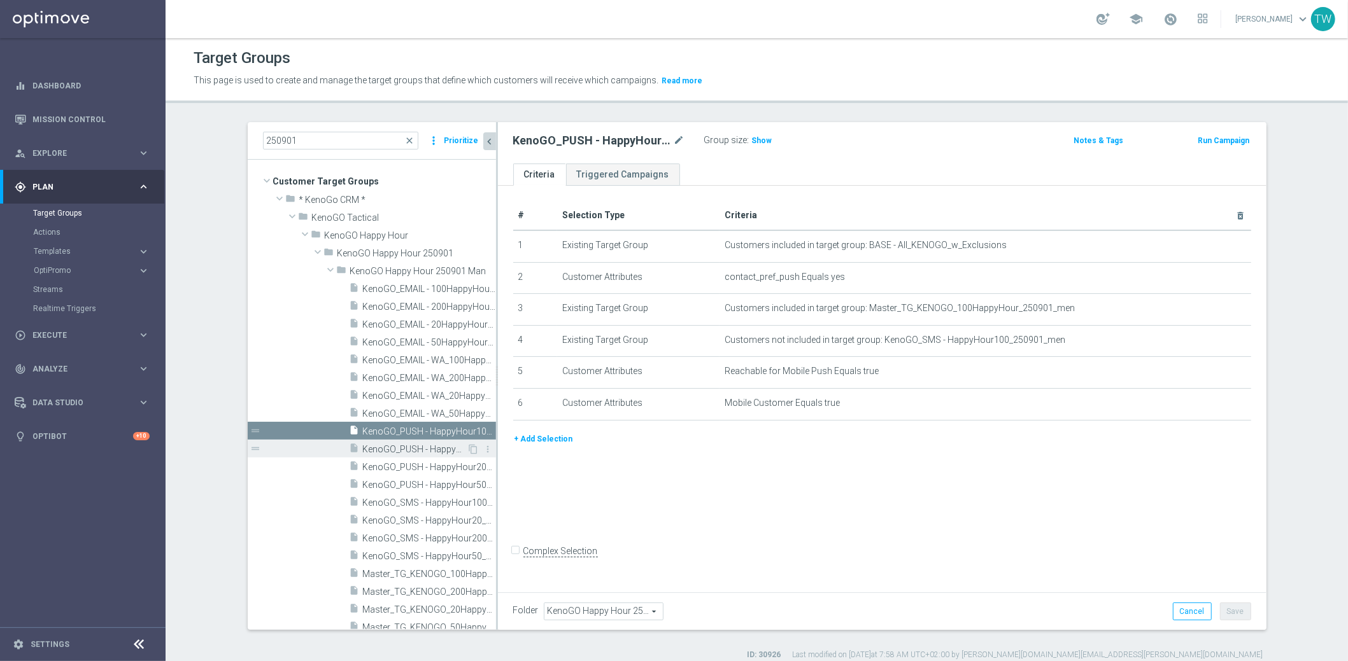
click at [416, 444] on span "KenoGO_PUSH - HappyHour20_250901_men" at bounding box center [415, 449] width 104 height 11
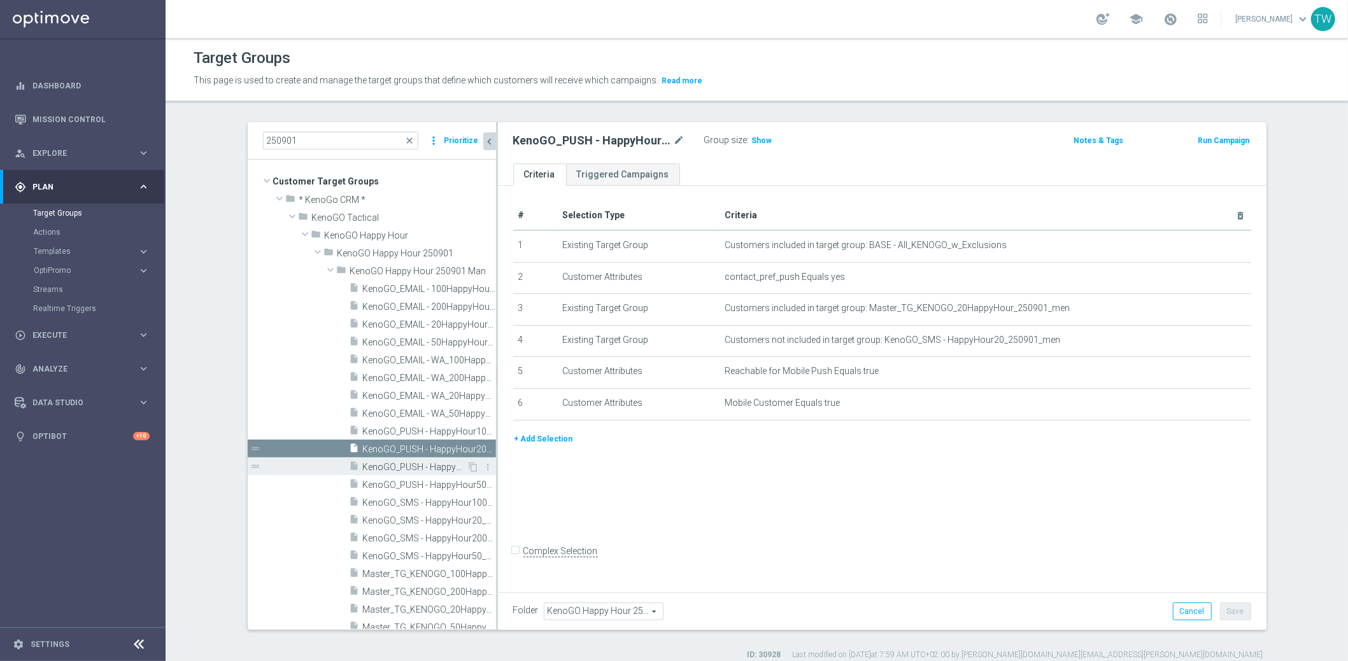
click at [411, 462] on span "KenoGO_PUSH - HappyHour200_250901_men" at bounding box center [415, 467] width 104 height 11
click at [412, 482] on span "KenoGO_PUSH - HappyHour50_250901_men" at bounding box center [415, 485] width 104 height 11
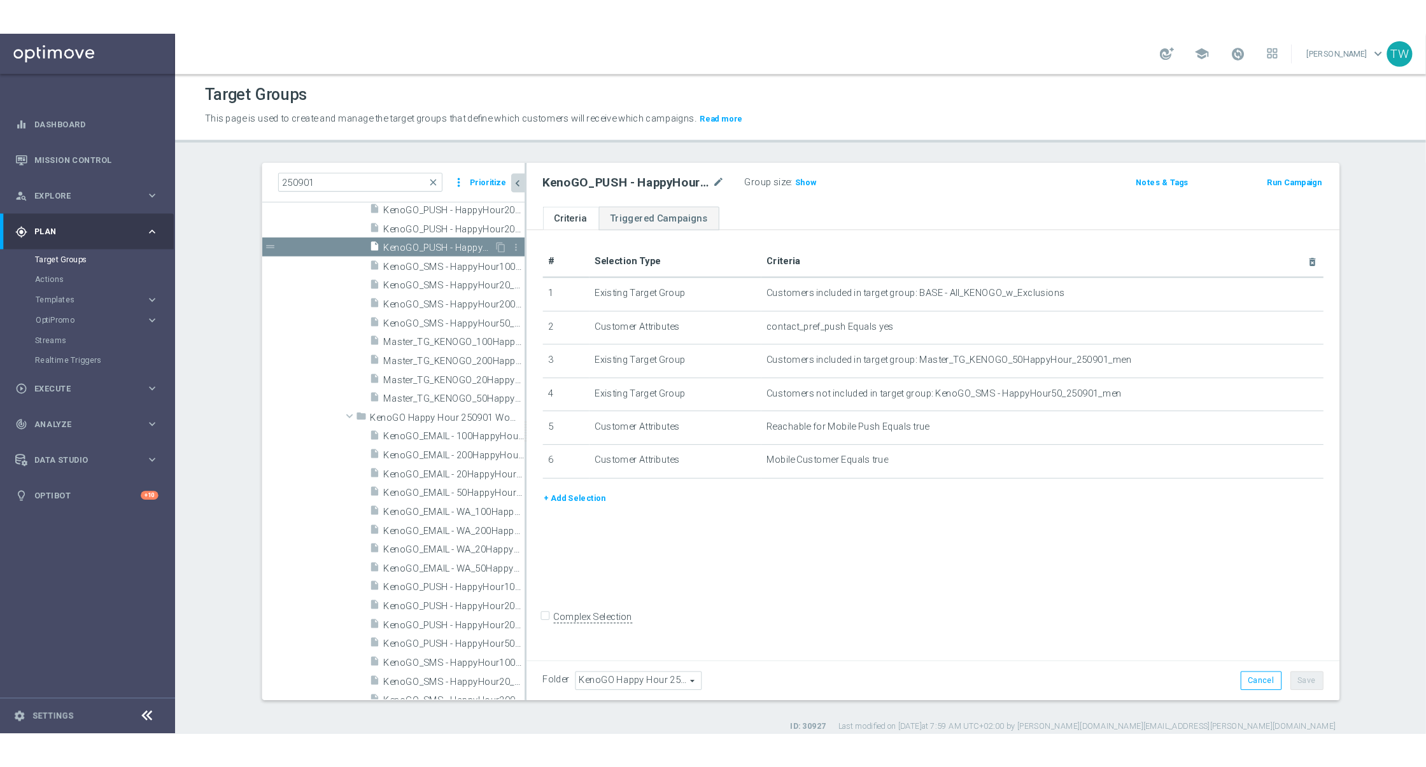
scroll to position [383, 0]
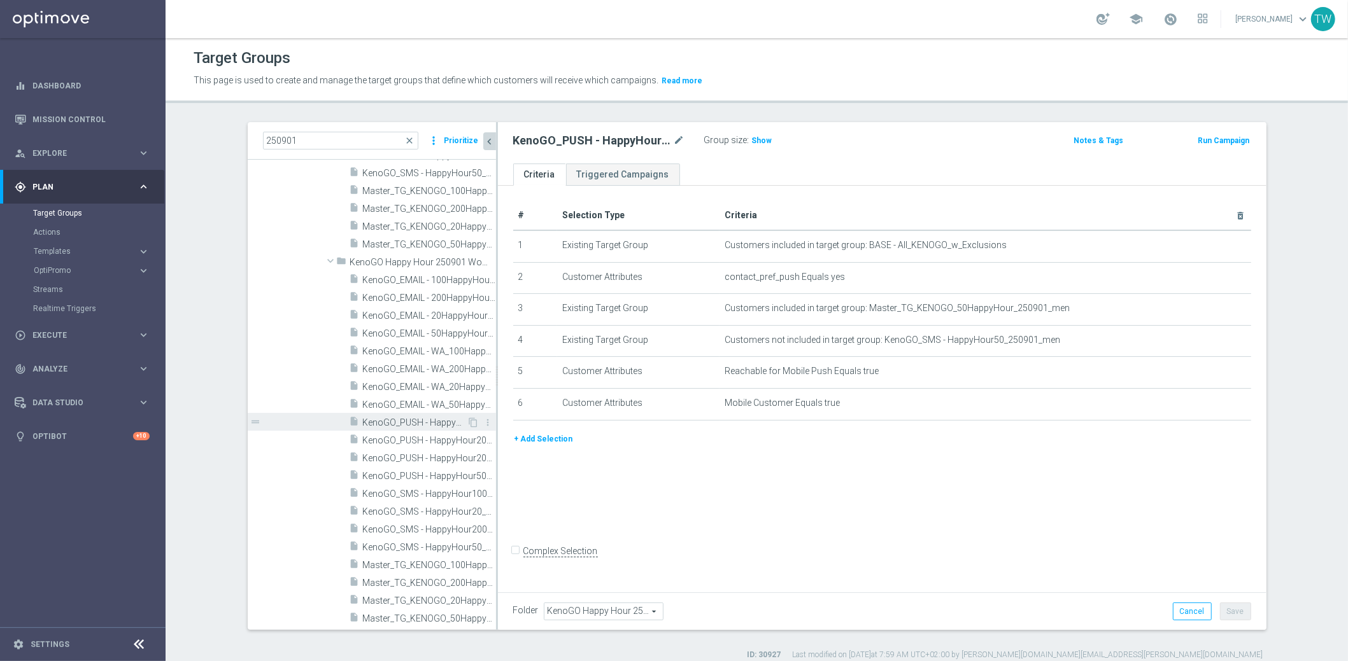
click at [439, 415] on div "insert_drive_file KenoGO_PUSH - HappyHour100_250901_women" at bounding box center [408, 422] width 118 height 18
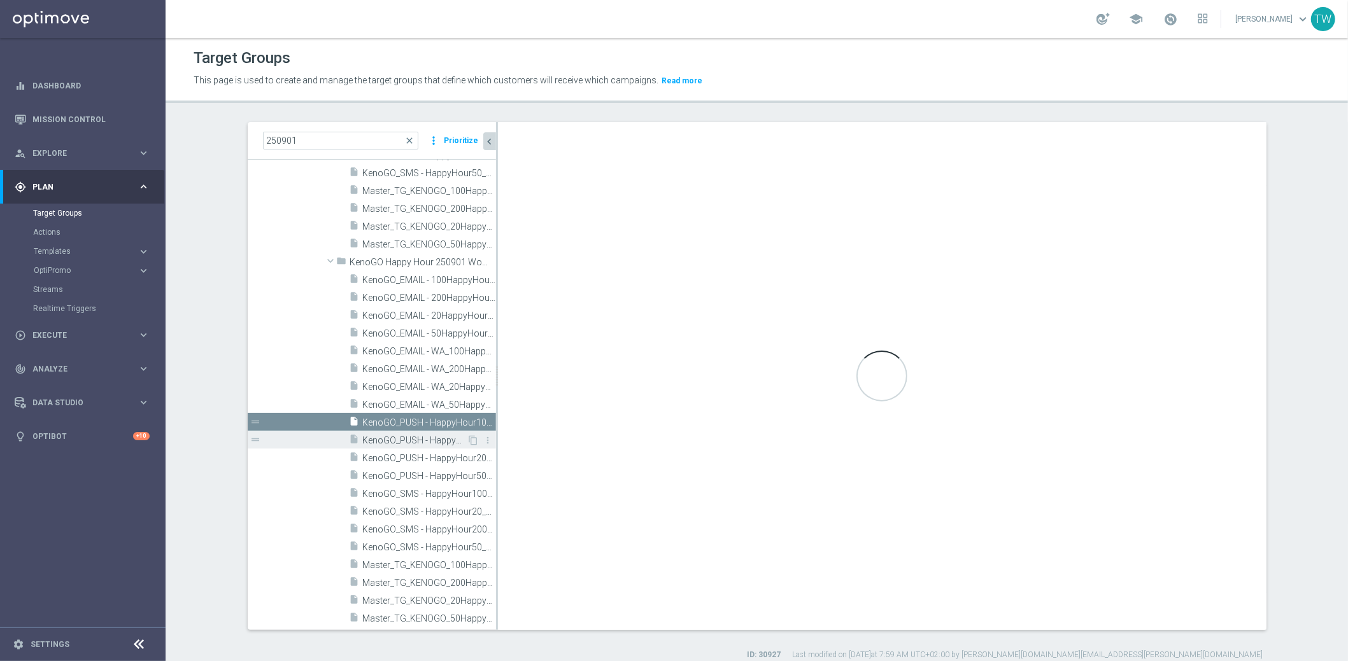
type input "KenoGO Happy Hour 250901 Woman"
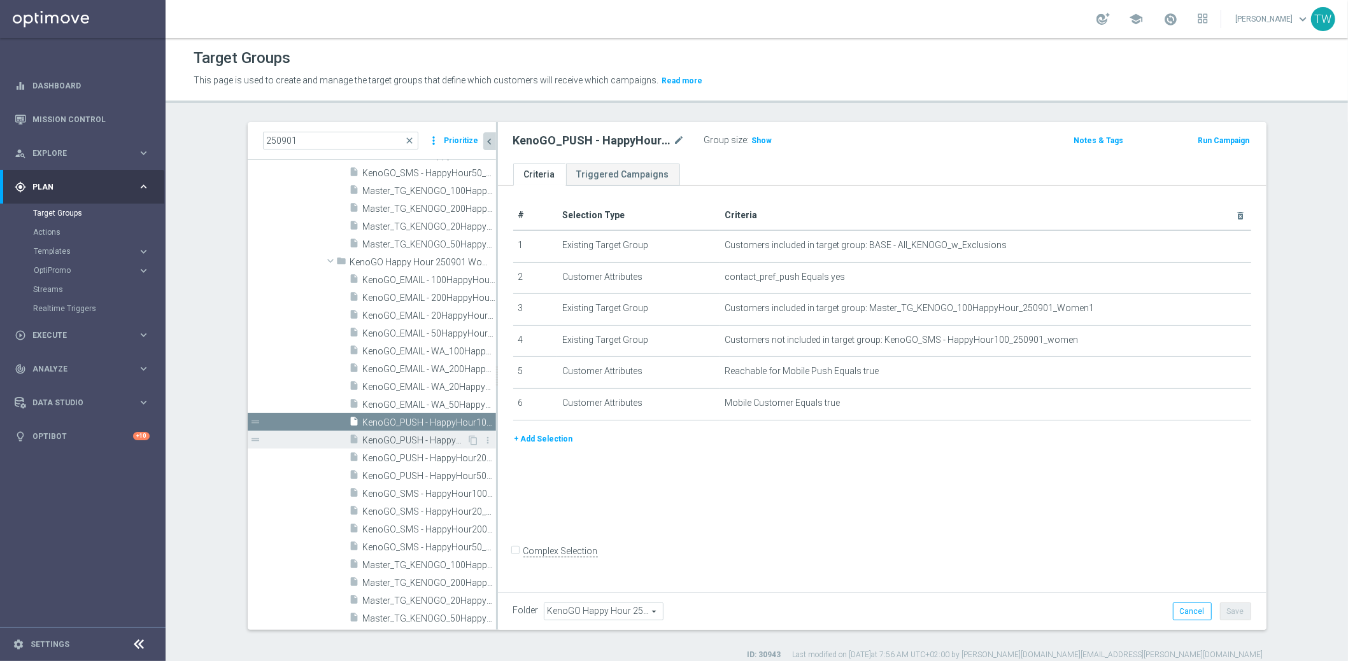
click at [435, 444] on span "KenoGO_PUSH - HappyHour20_250901_women" at bounding box center [415, 440] width 104 height 11
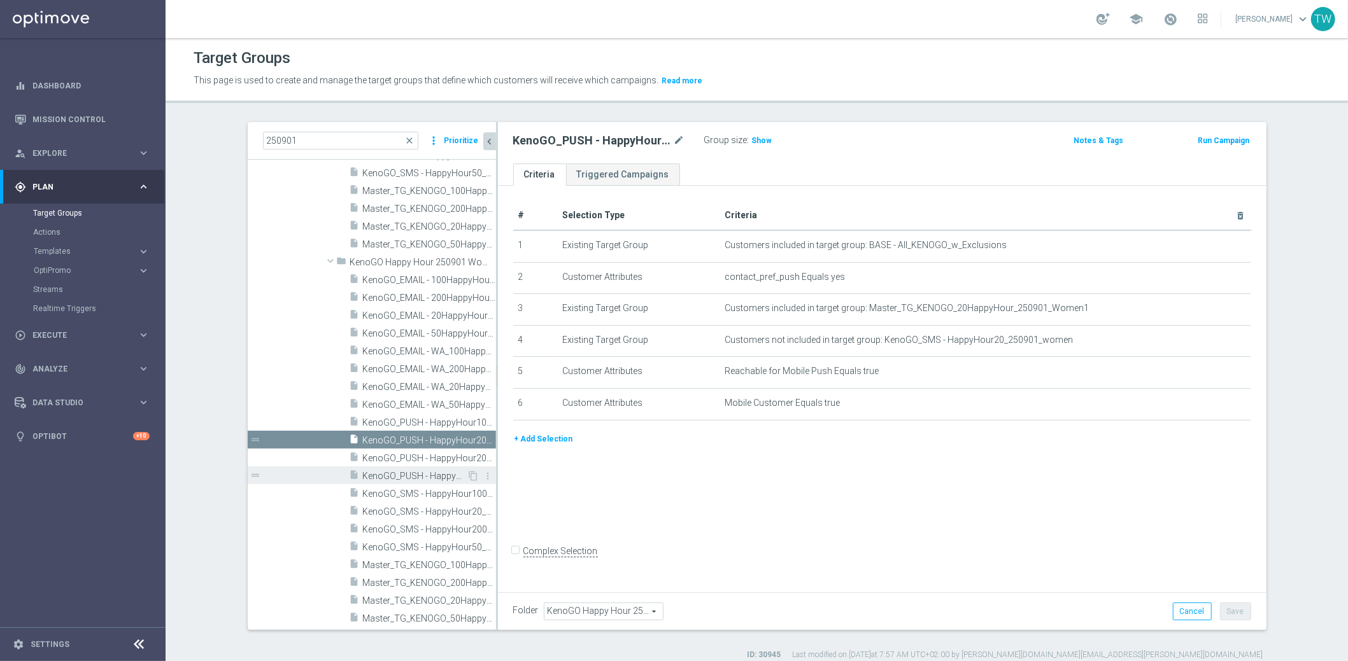
click at [423, 467] on div "insert_drive_file KenoGO_PUSH - HappyHour50_250901_women" at bounding box center [408, 476] width 118 height 18
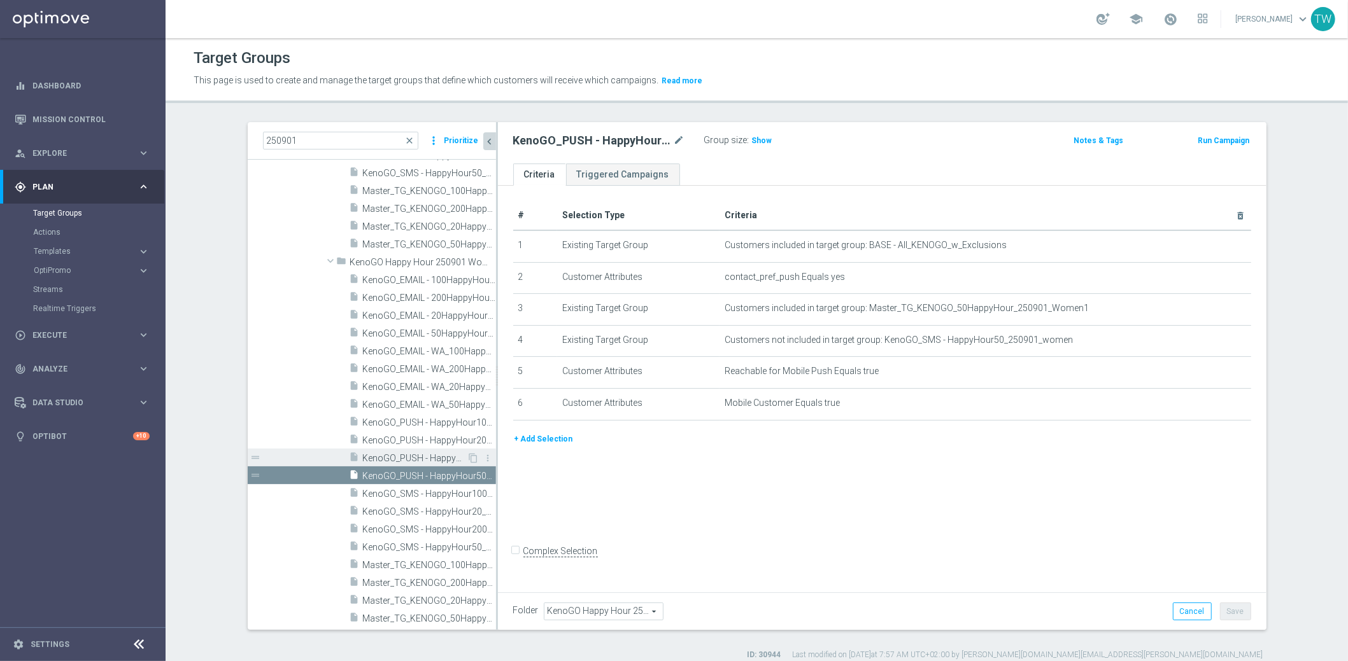
click at [422, 458] on span "KenoGO_PUSH - HappyHour200_250901_women" at bounding box center [415, 458] width 104 height 11
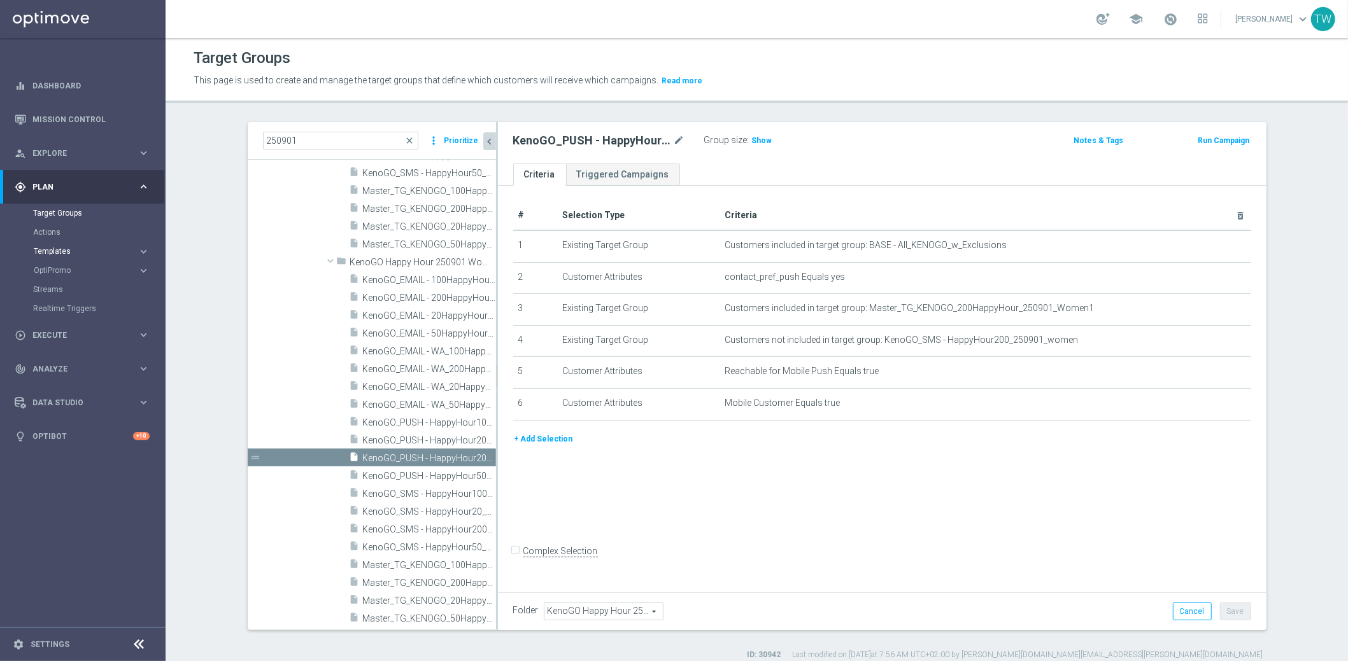
click at [104, 254] on span "Templates" at bounding box center [79, 252] width 91 height 8
click at [50, 271] on link "Optimail" at bounding box center [85, 270] width 93 height 10
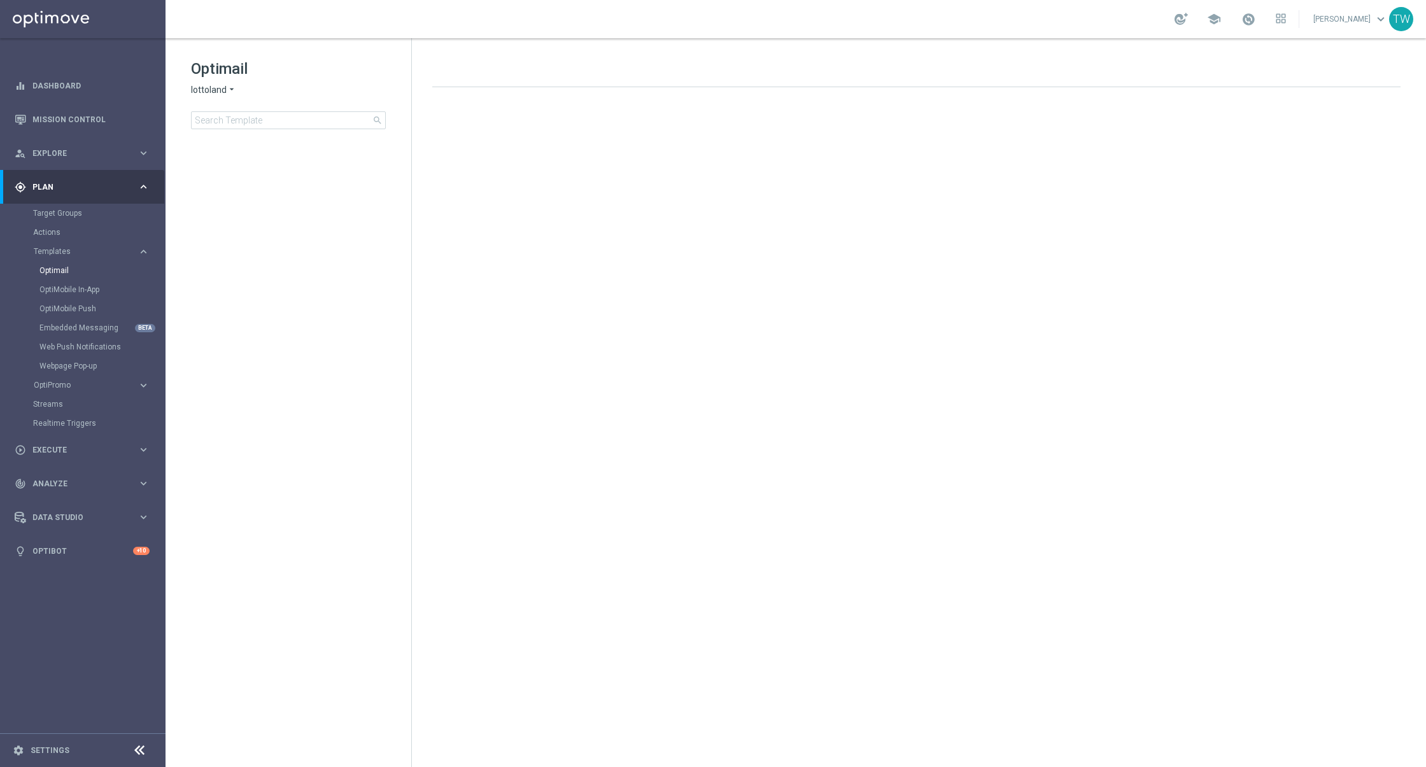
click at [194, 90] on span "lottoland" at bounding box center [209, 90] width 36 height 12
click at [232, 117] on div "KenoGO" at bounding box center [239, 119] width 95 height 15
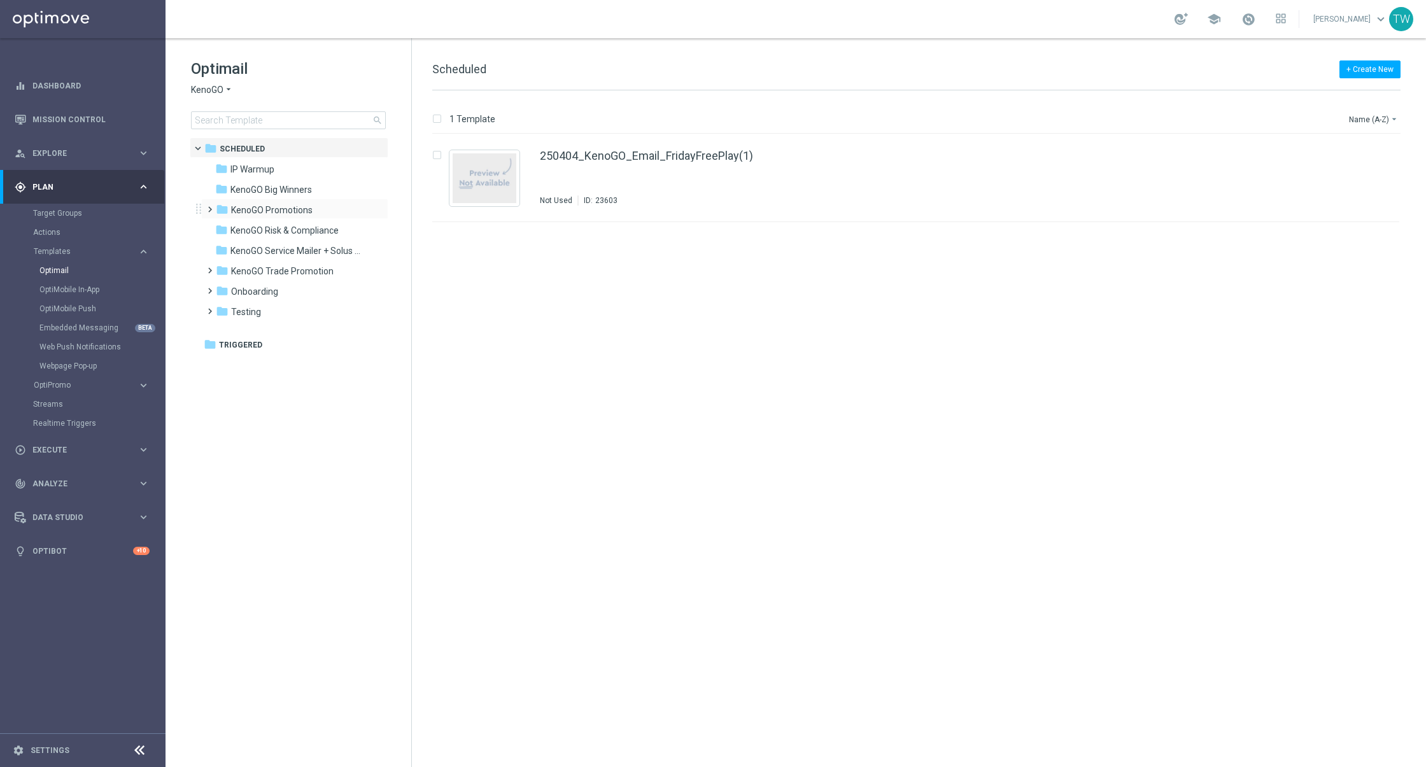
click at [326, 218] on div "folder KenoGO Promotions more_vert" at bounding box center [294, 209] width 187 height 20
click at [326, 209] on div "folder KenoGO Promotions" at bounding box center [289, 210] width 146 height 15
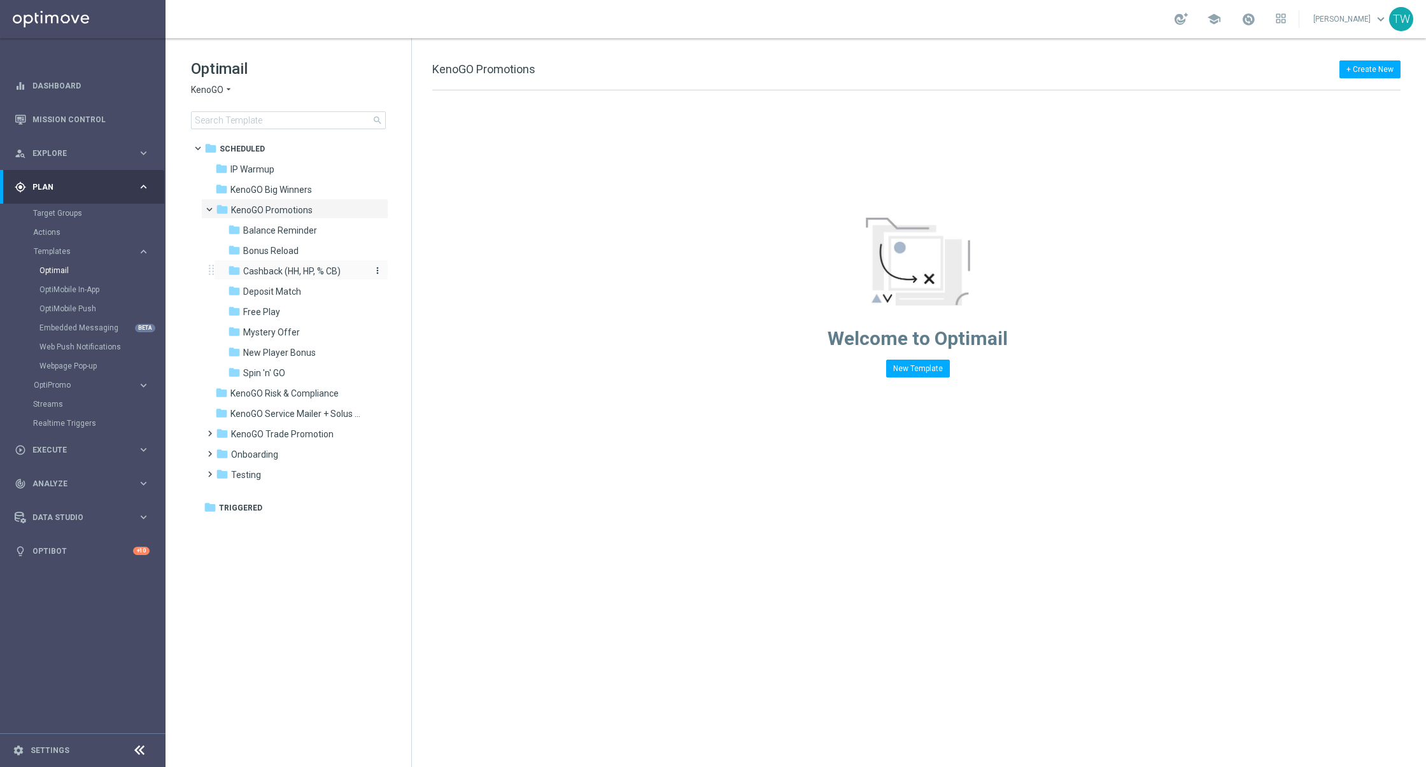
click at [318, 270] on span "Cashback (HH, HP, % CB)" at bounding box center [291, 270] width 97 height 11
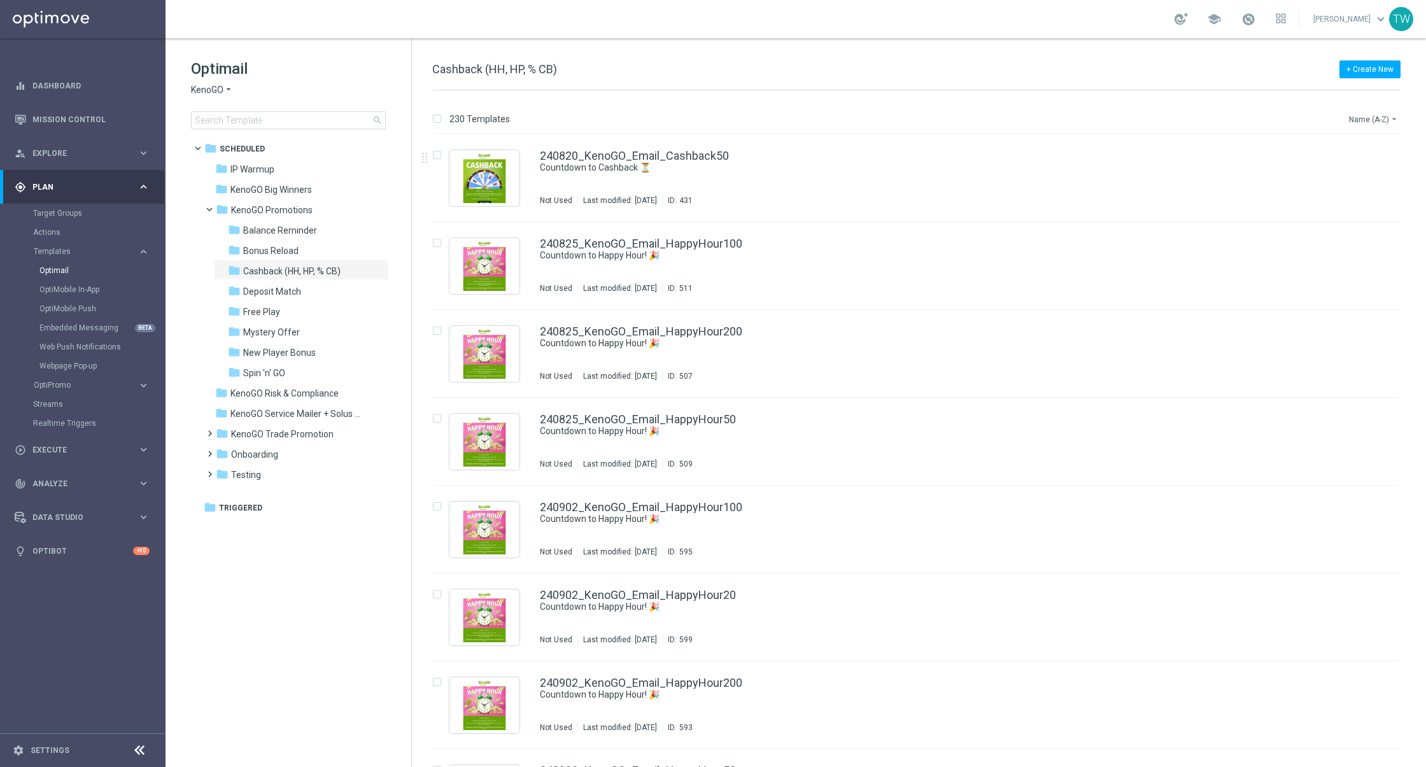
click at [1369, 114] on button "Name (A-Z) arrow_drop_down" at bounding box center [1374, 118] width 53 height 15
click at [1348, 179] on span "Date Modified (Newest)" at bounding box center [1351, 175] width 85 height 9
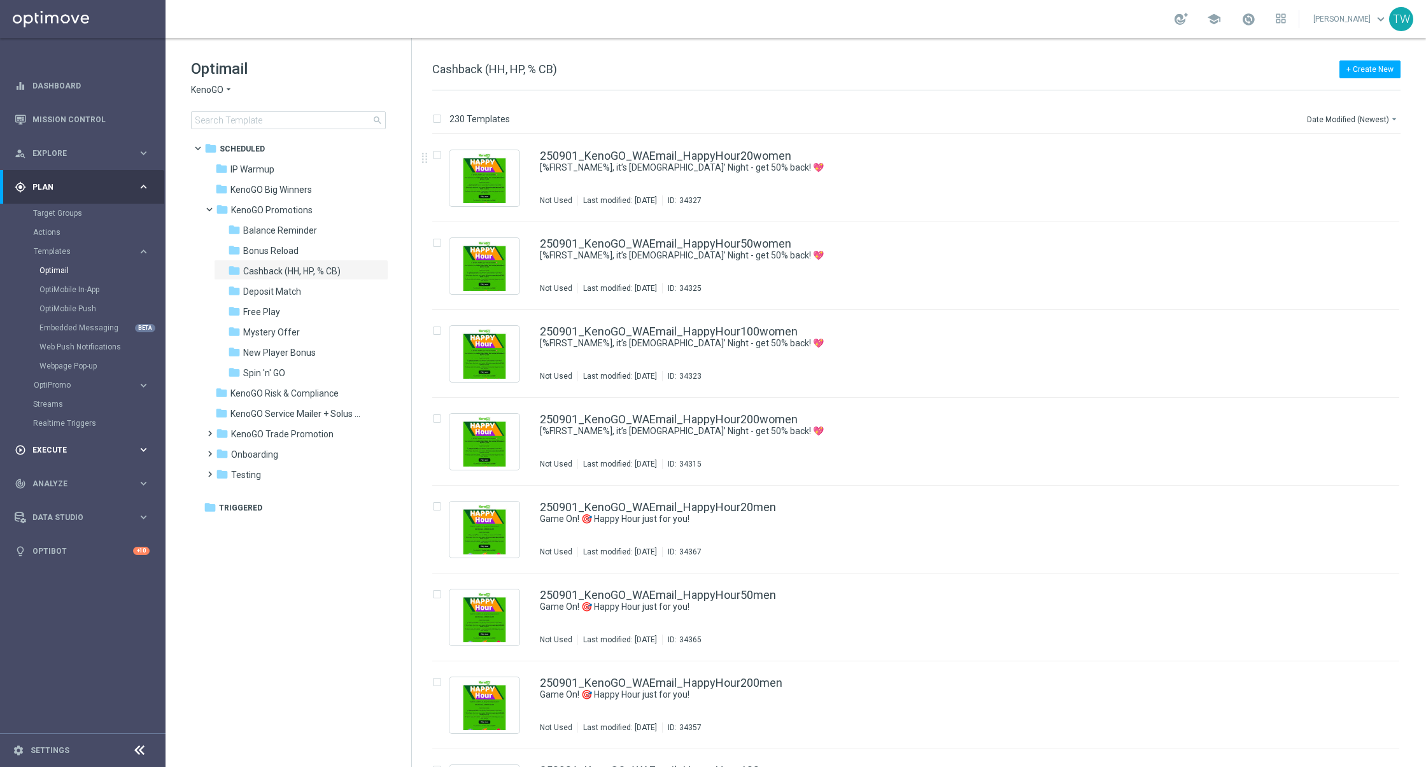
click at [69, 457] on div "play_circle_outline Execute keyboard_arrow_right" at bounding box center [82, 450] width 164 height 34
click at [59, 248] on link "Campaign Builder" at bounding box center [82, 247] width 99 height 10
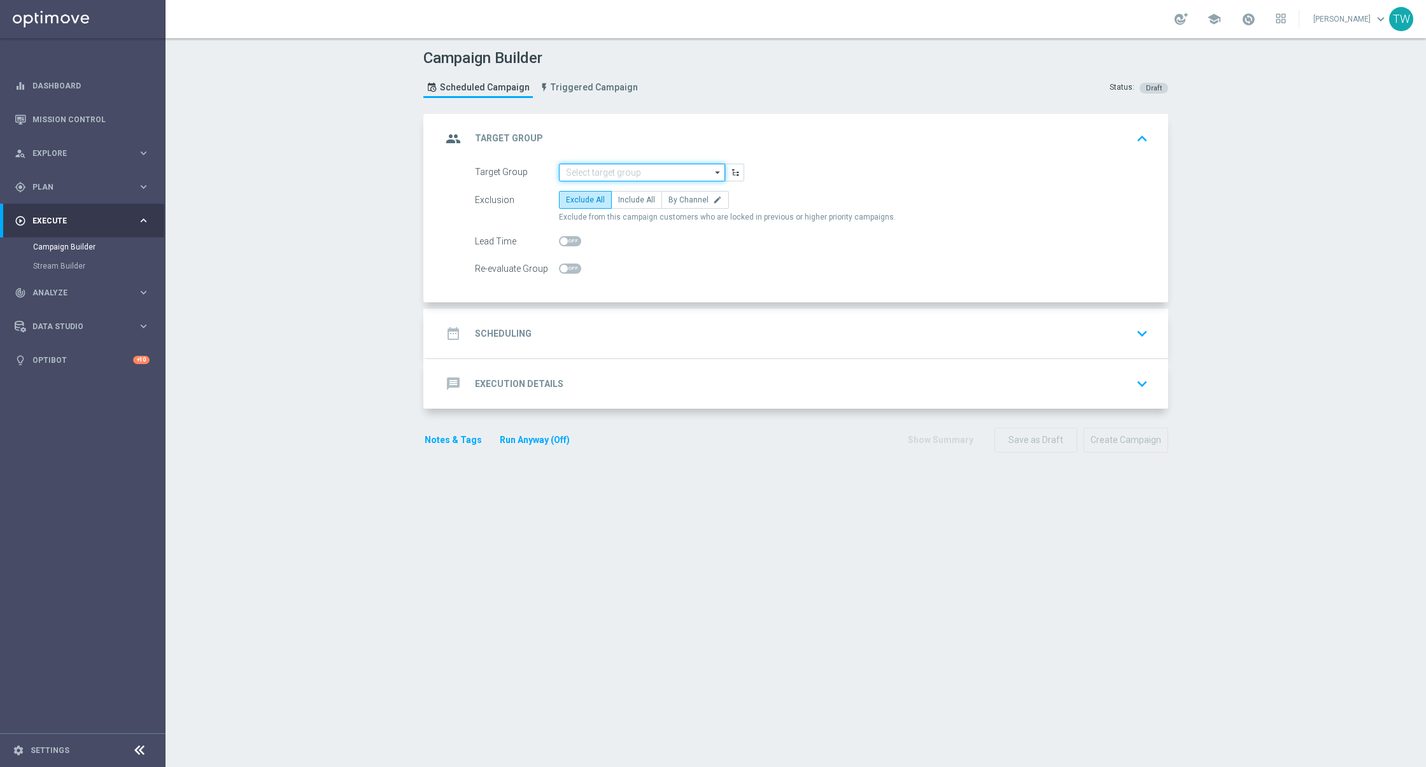
click at [653, 167] on input at bounding box center [642, 173] width 166 height 18
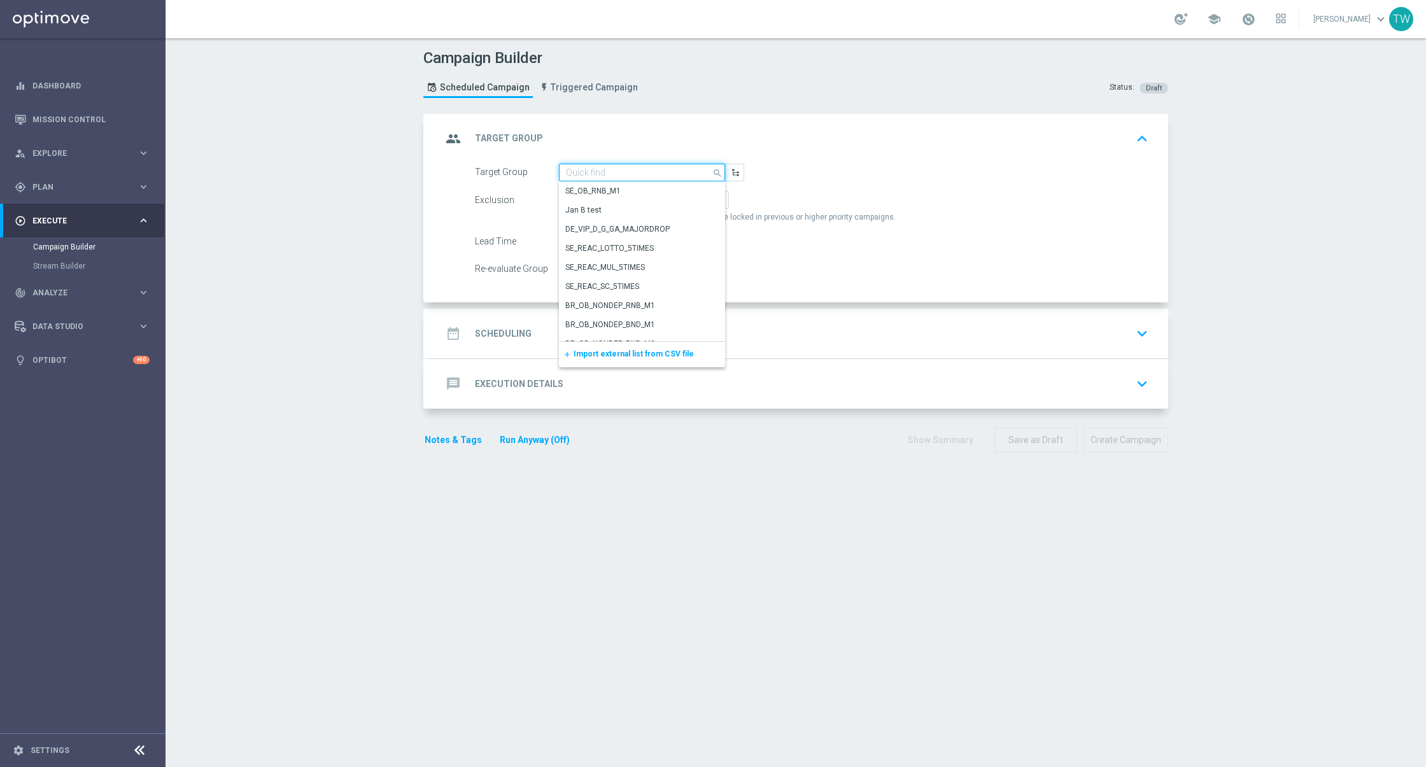
click at [653, 167] on input at bounding box center [642, 173] width 166 height 18
click at [667, 269] on div "KenoGO_EMAIL - 200HappyHour_250901_men" at bounding box center [636, 268] width 143 height 23
type input "KenoGO_EMAIL - 200HappyHour_250901_men"
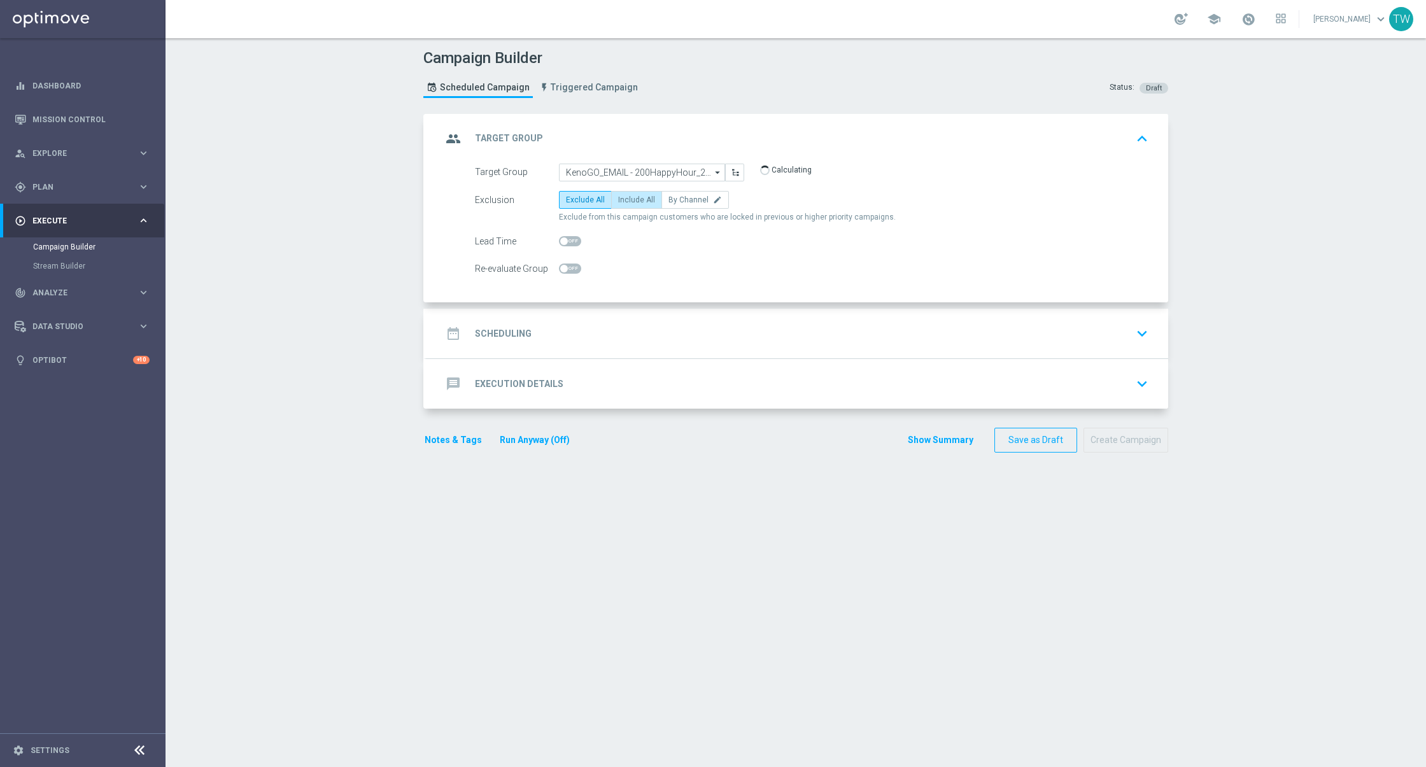
click at [640, 206] on label "Include All" at bounding box center [636, 200] width 51 height 18
click at [626, 206] on input "Include All" at bounding box center [622, 202] width 8 height 8
radio input "true"
click at [626, 327] on div "date_range Scheduling keyboard_arrow_down" at bounding box center [797, 333] width 711 height 24
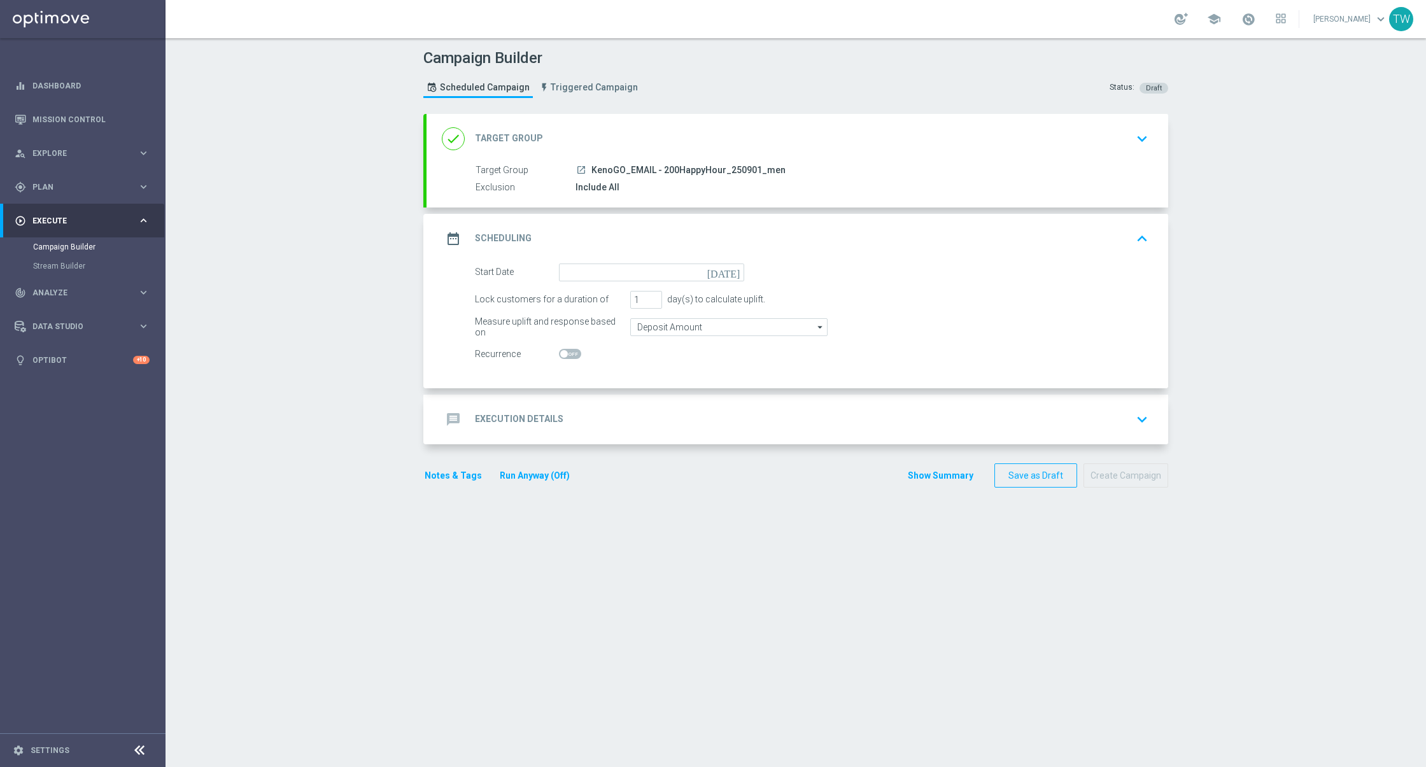
click at [589, 283] on form "Start Date today Lock customers for a duration of 1 day(s) to calculate uplift.…" at bounding box center [812, 314] width 674 height 100
click at [589, 277] on input at bounding box center [651, 273] width 185 height 18
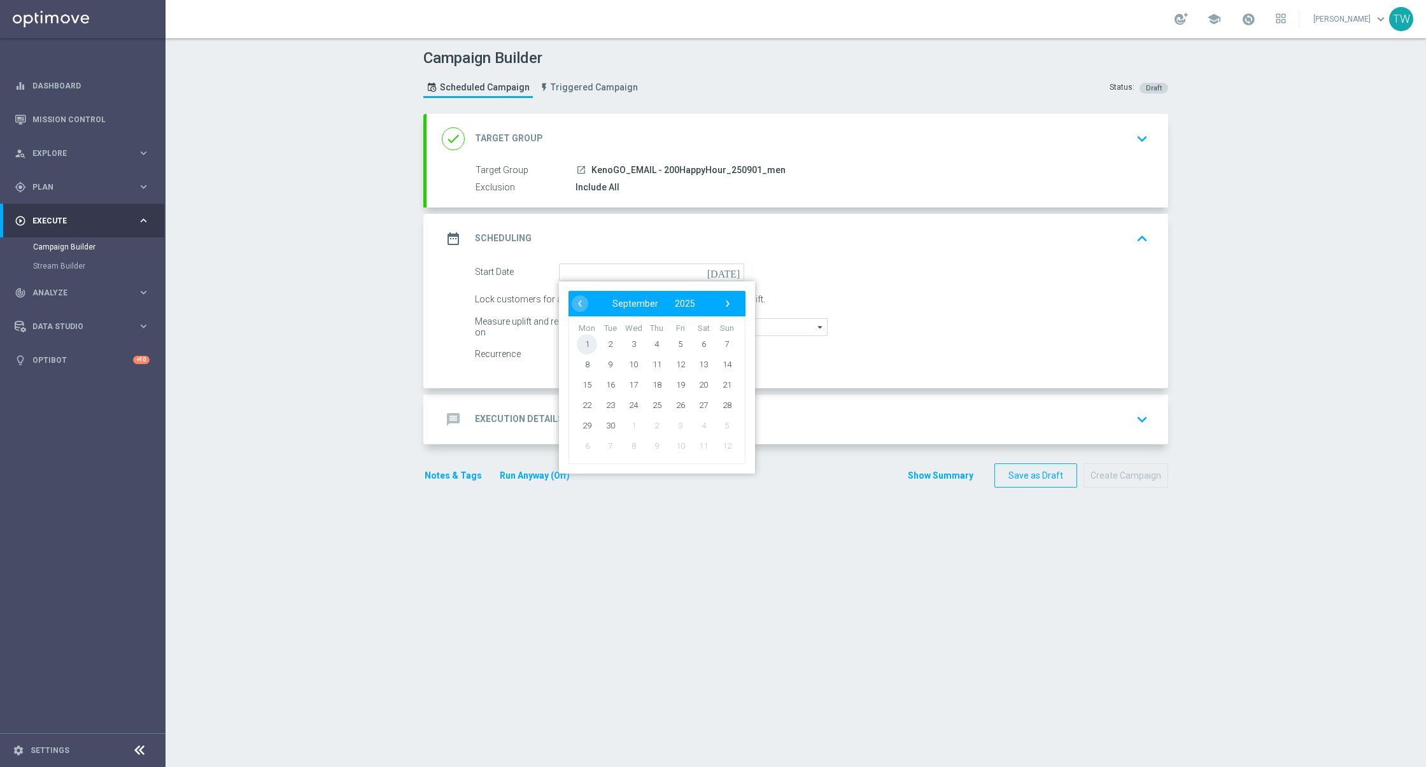
click at [588, 342] on span "1" at bounding box center [587, 344] width 20 height 20
type input "01 Sep 2025"
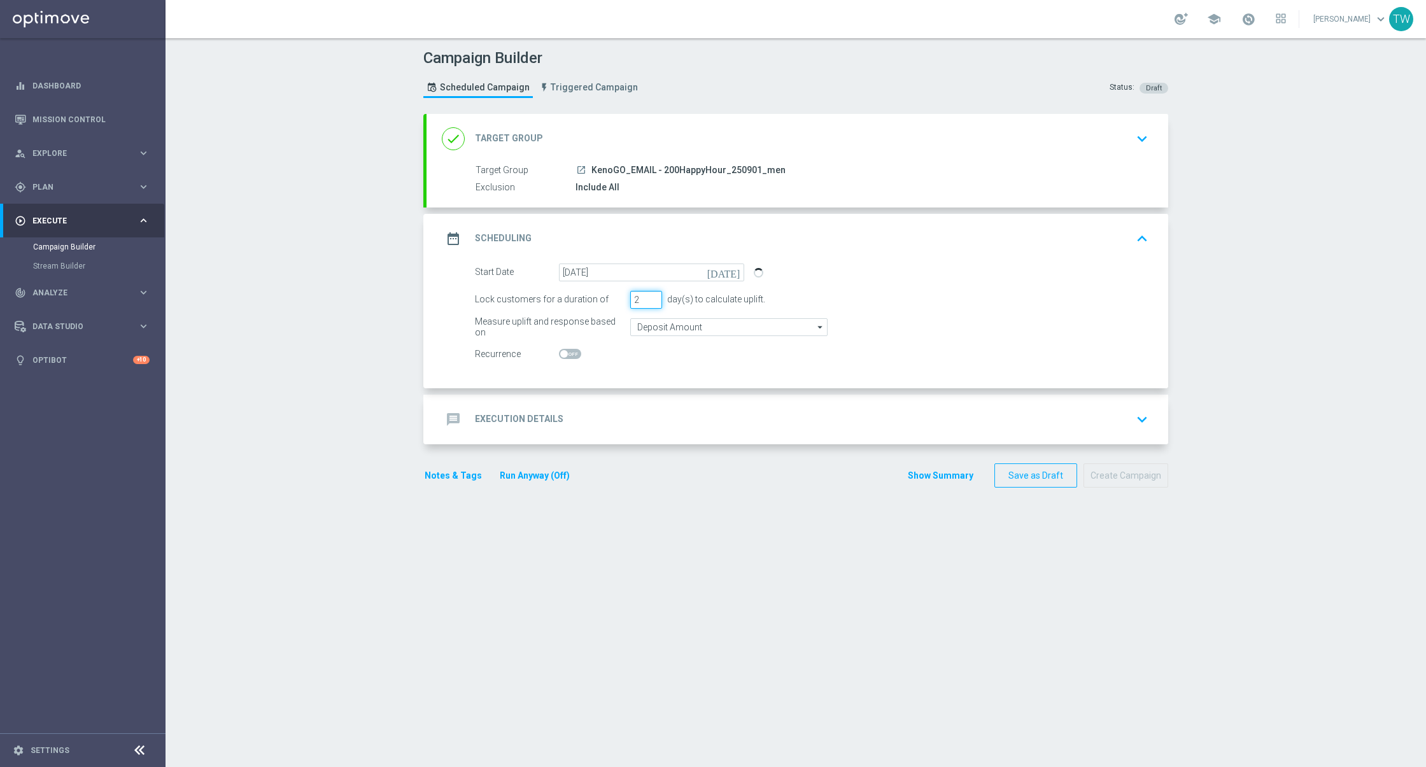
type input "2"
click at [652, 293] on input "2" at bounding box center [646, 300] width 32 height 18
click at [635, 397] on div "message Execution Details keyboard_arrow_down" at bounding box center [798, 420] width 742 height 50
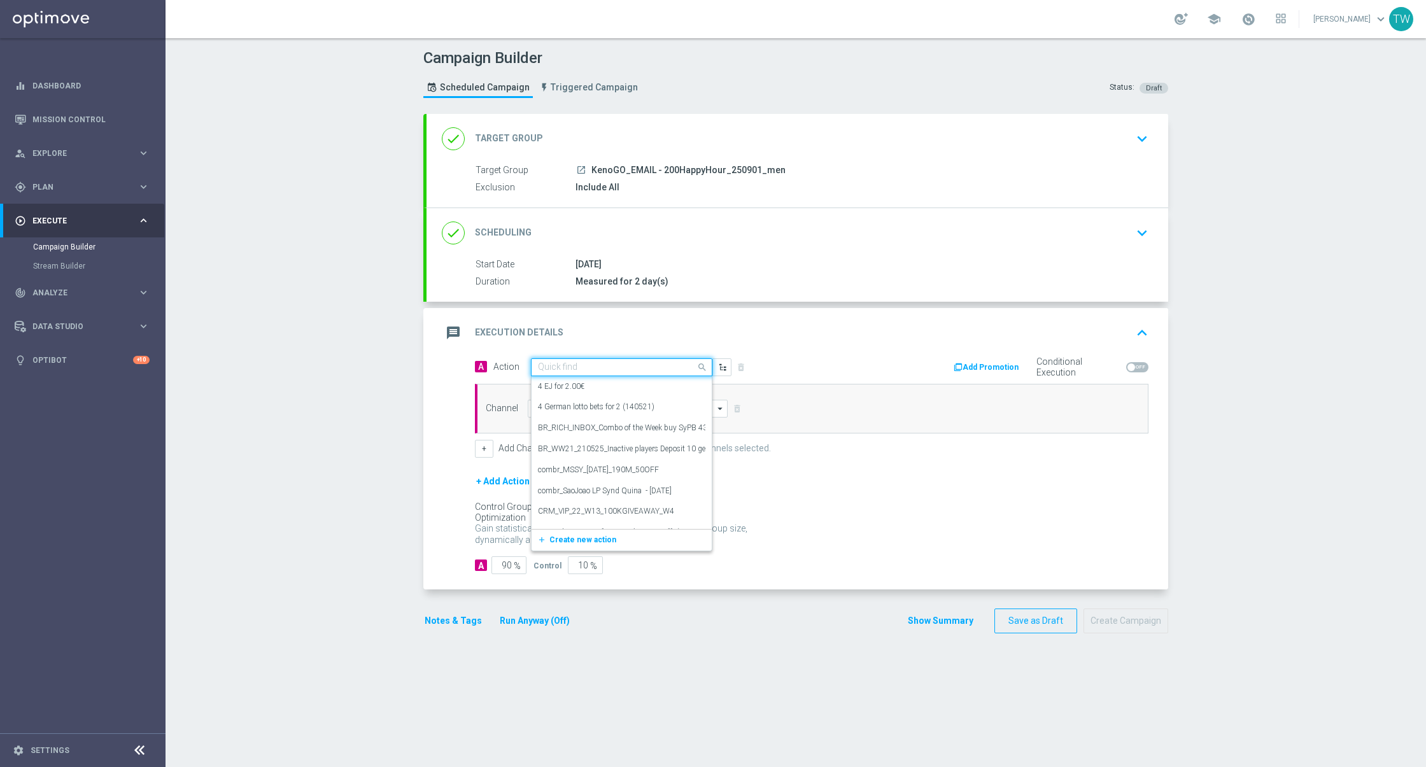
click at [570, 358] on div "Quick find" at bounding box center [621, 367] width 181 height 18
click at [570, 359] on div "Quick find" at bounding box center [621, 367] width 181 height 18
type input "kenogo ha"
click at [588, 380] on div "KenoGo Happy Hour edit" at bounding box center [621, 389] width 167 height 21
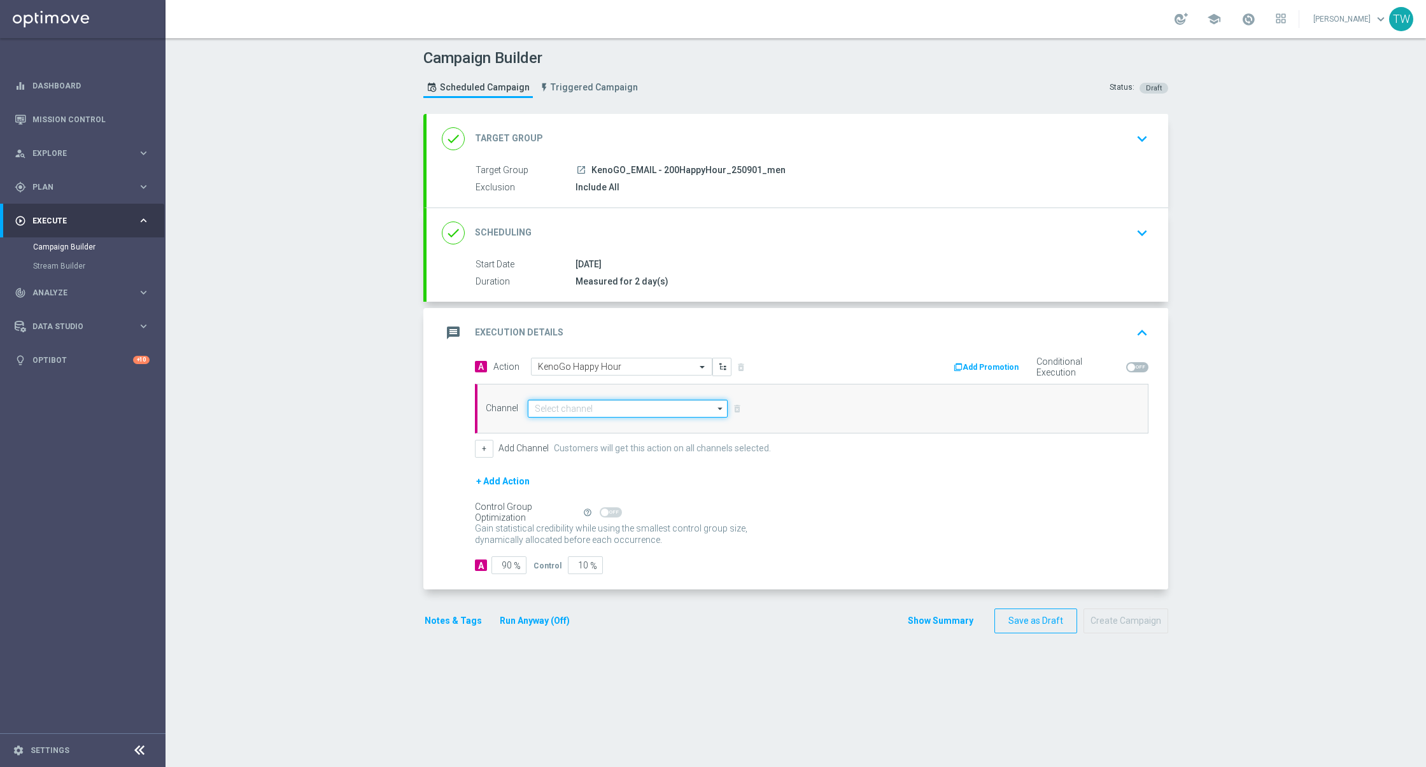
click at [585, 401] on input at bounding box center [628, 409] width 200 height 18
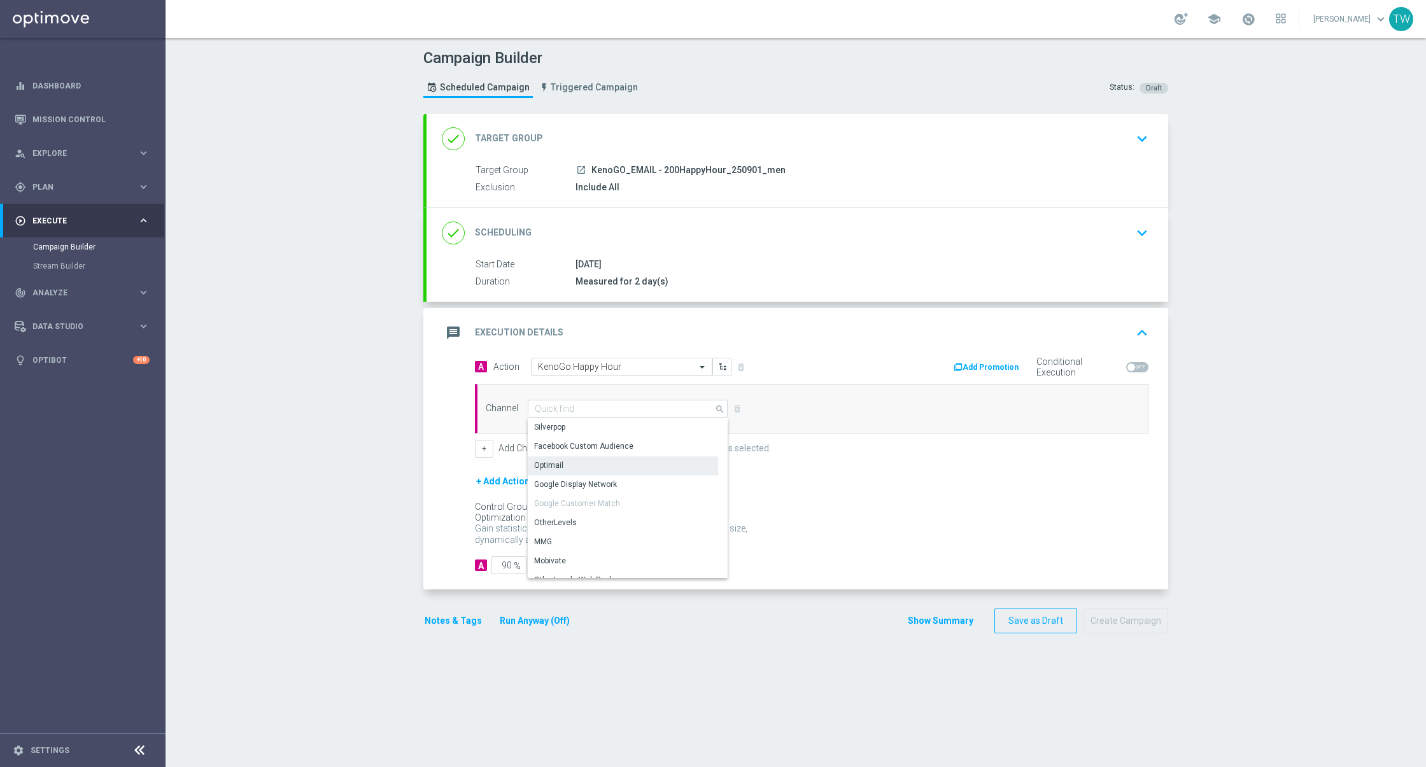
click at [584, 460] on div "Optimail" at bounding box center [623, 465] width 190 height 18
type input "Optimail"
drag, startPoint x: 577, startPoint y: 564, endPoint x: 615, endPoint y: 563, distance: 38.2
click at [615, 564] on div "A 90 % Control 10 %" at bounding box center [812, 565] width 674 height 18
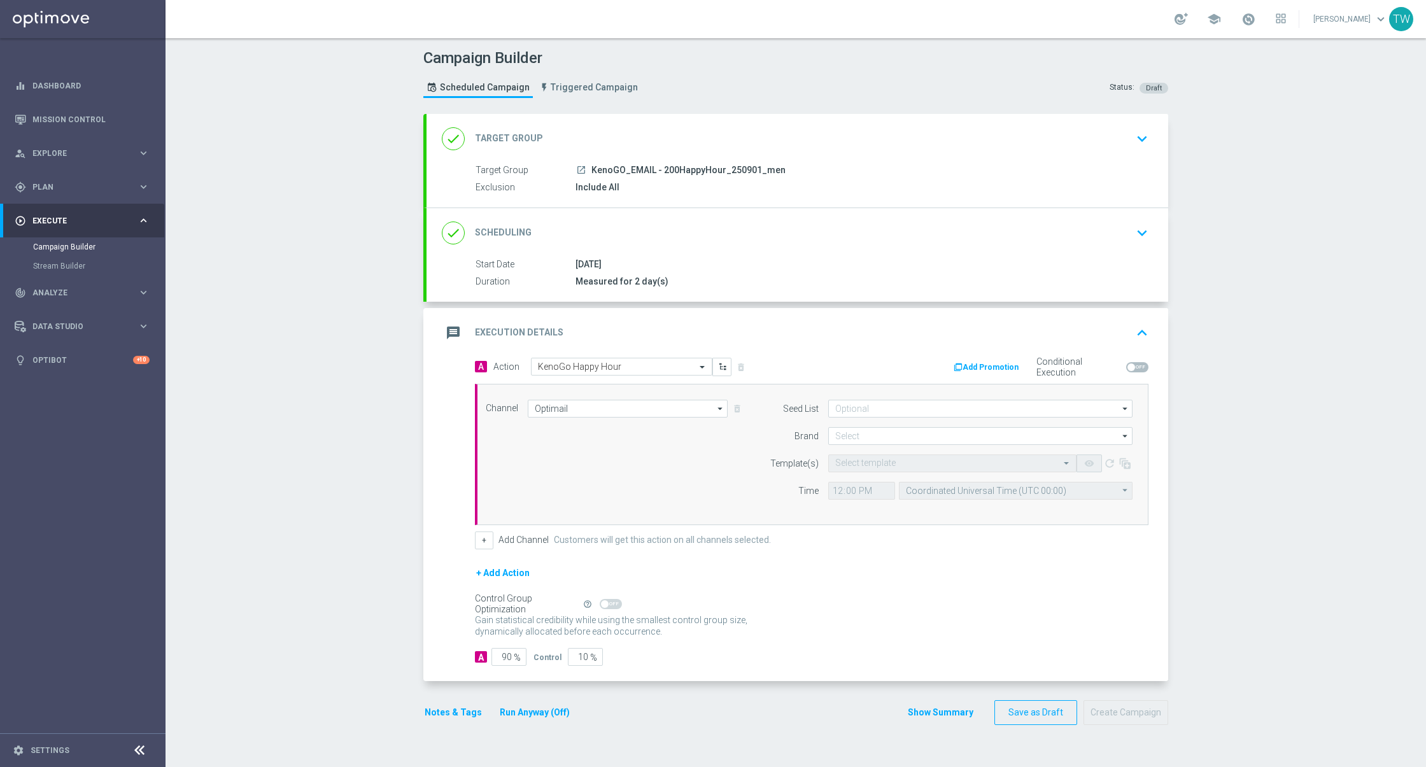
click at [519, 709] on button "Run Anyway (Off)" at bounding box center [534, 713] width 73 height 16
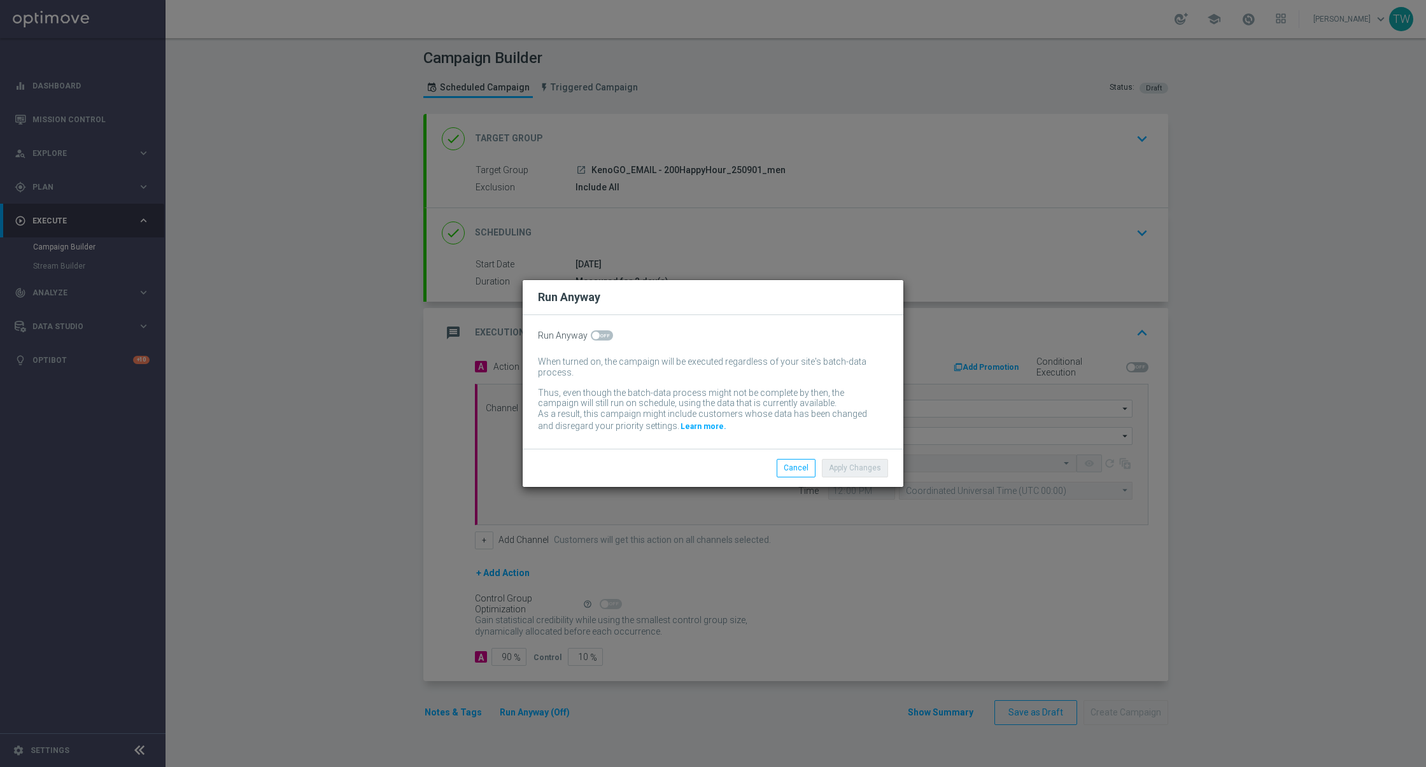
click at [605, 330] on span at bounding box center [602, 335] width 22 height 10
click at [605, 330] on input "checkbox" at bounding box center [602, 335] width 22 height 10
checkbox input "true"
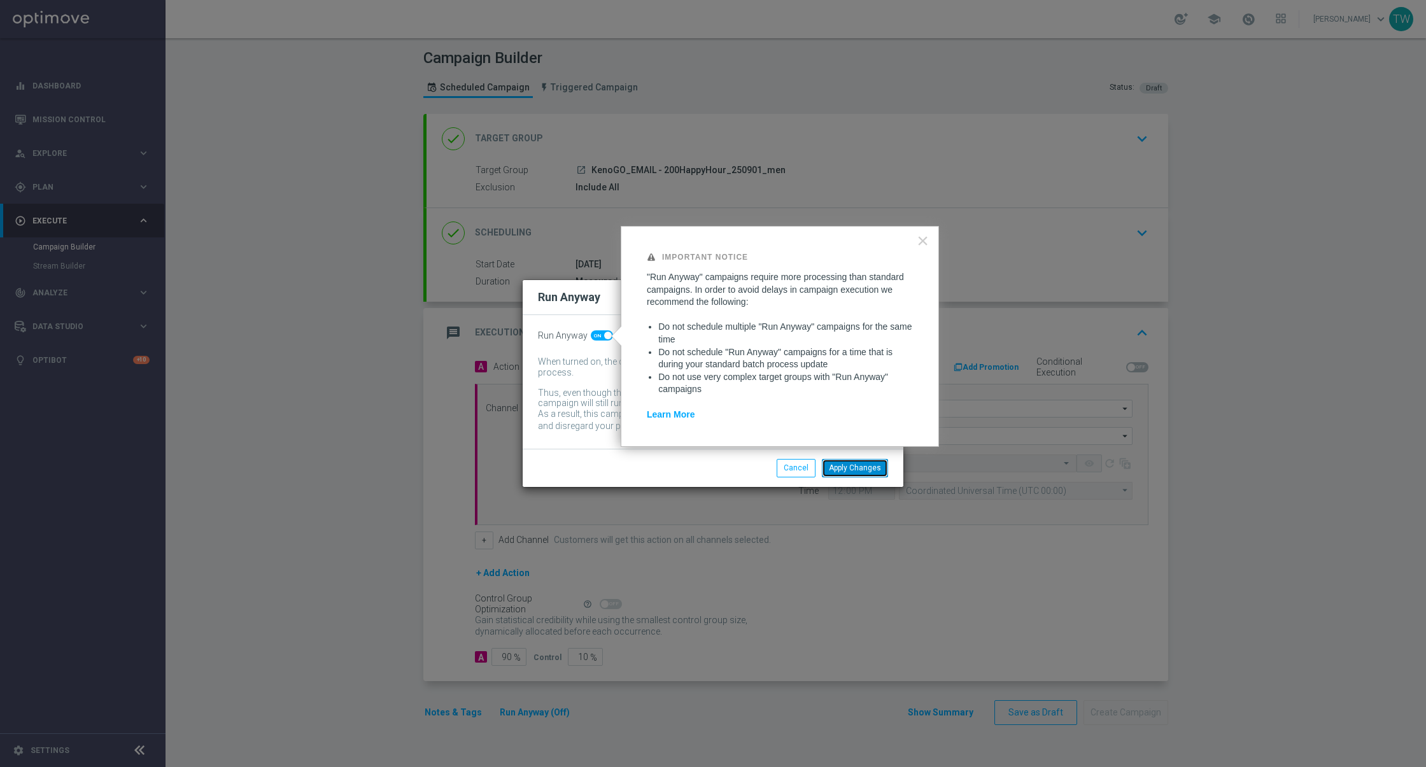
click at [845, 469] on button "Apply Changes" at bounding box center [855, 468] width 66 height 18
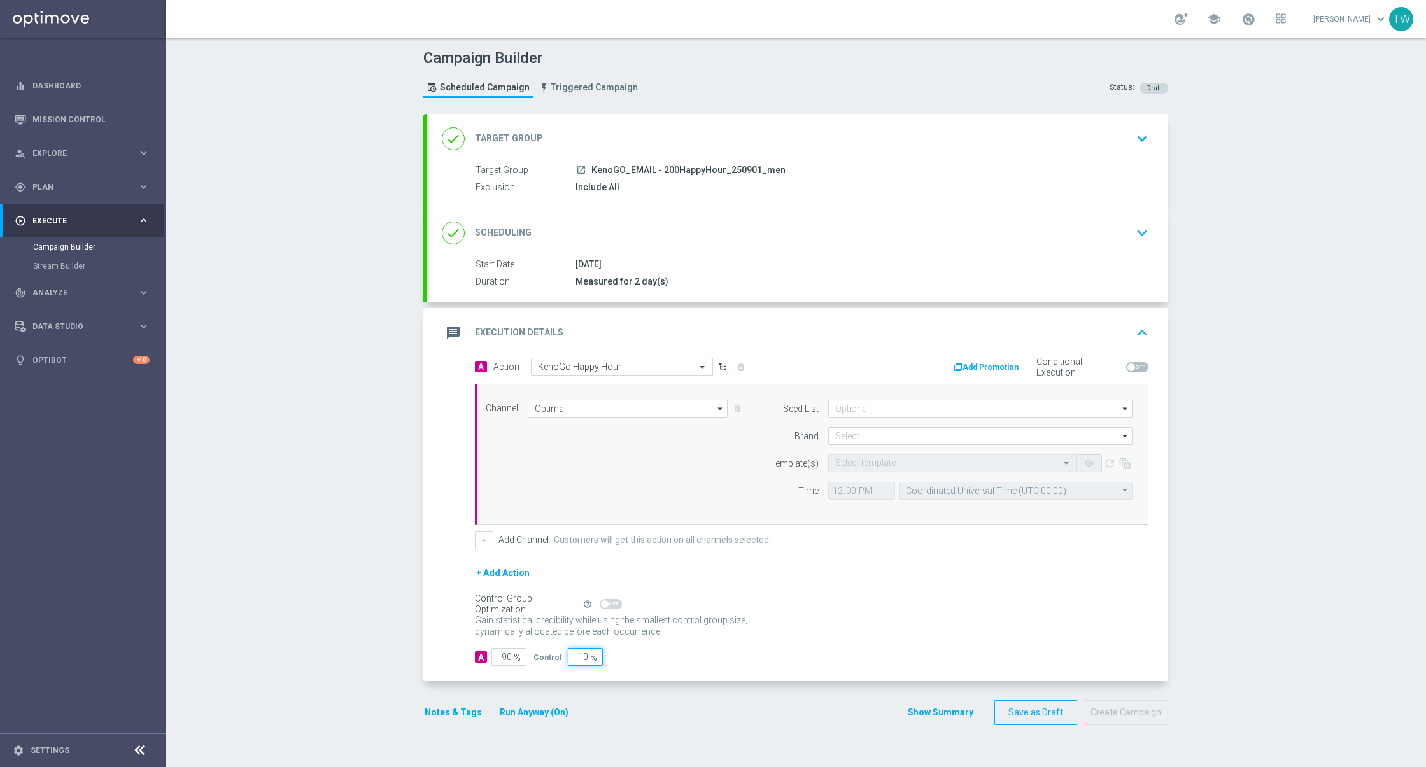
drag, startPoint x: 575, startPoint y: 651, endPoint x: 658, endPoint y: 651, distance: 83.4
click at [658, 651] on div "A 90 % Control 10 %" at bounding box center [812, 657] width 674 height 18
type input "0"
type input "100"
type input "0"
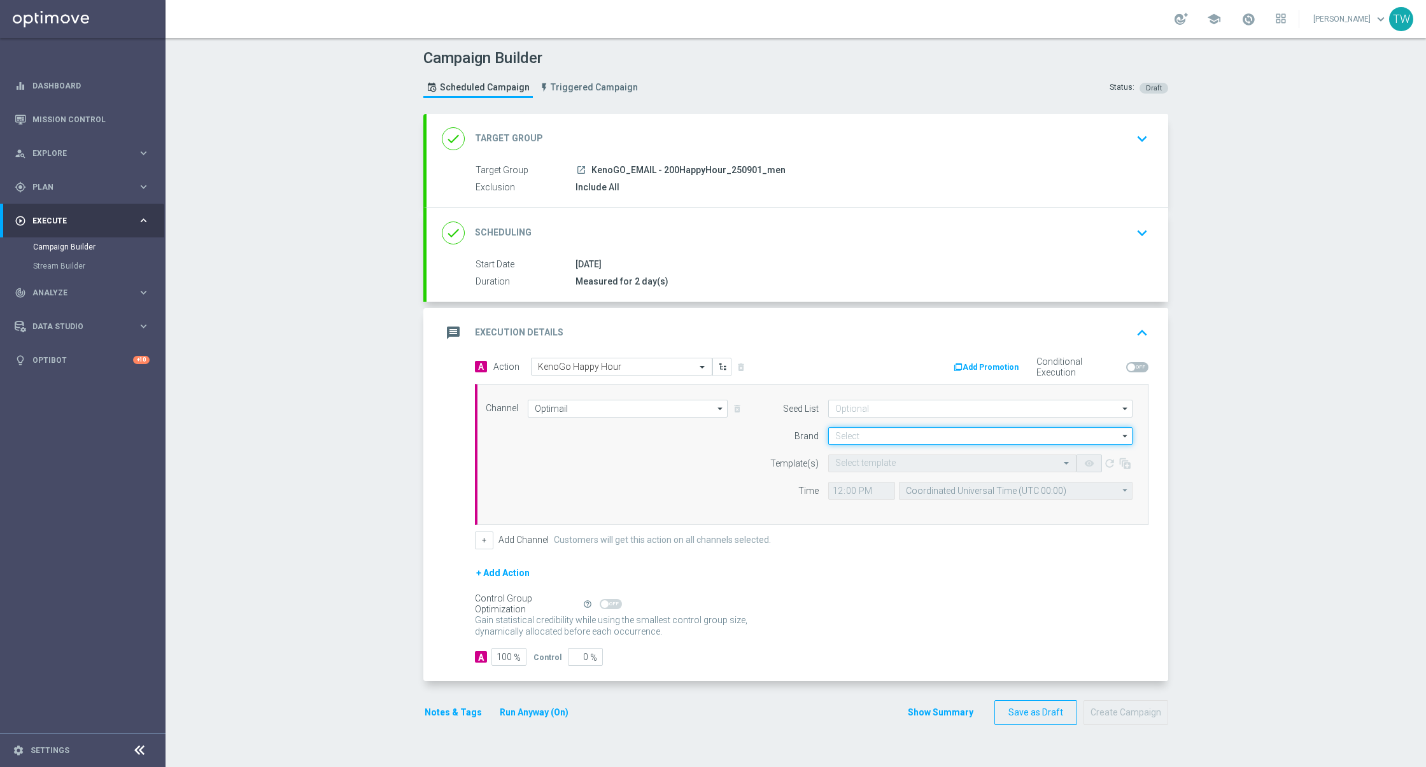
click at [857, 434] on input at bounding box center [980, 436] width 304 height 18
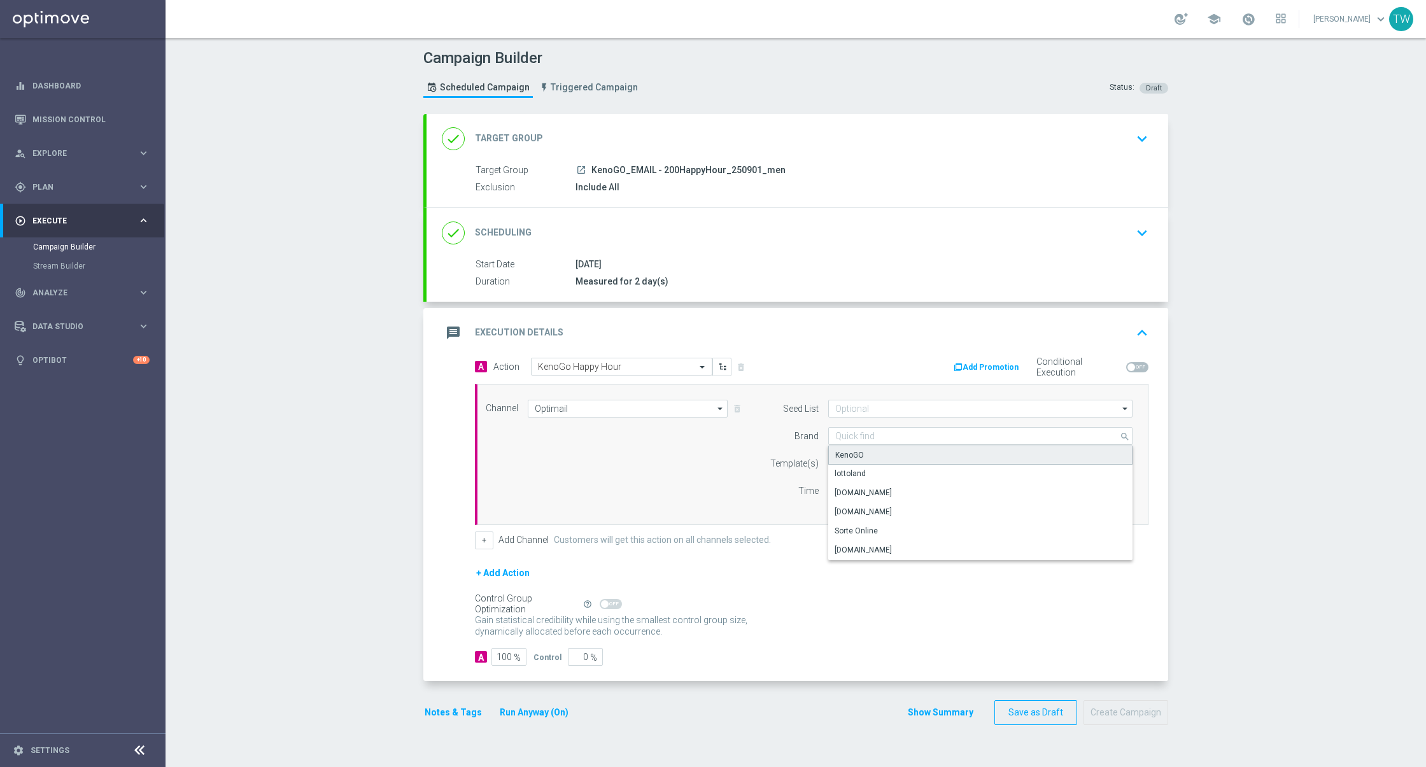
click at [857, 451] on div "KenoGO" at bounding box center [849, 454] width 29 height 11
type input "KenoGO"
click at [857, 455] on div "Select template" at bounding box center [952, 464] width 248 height 18
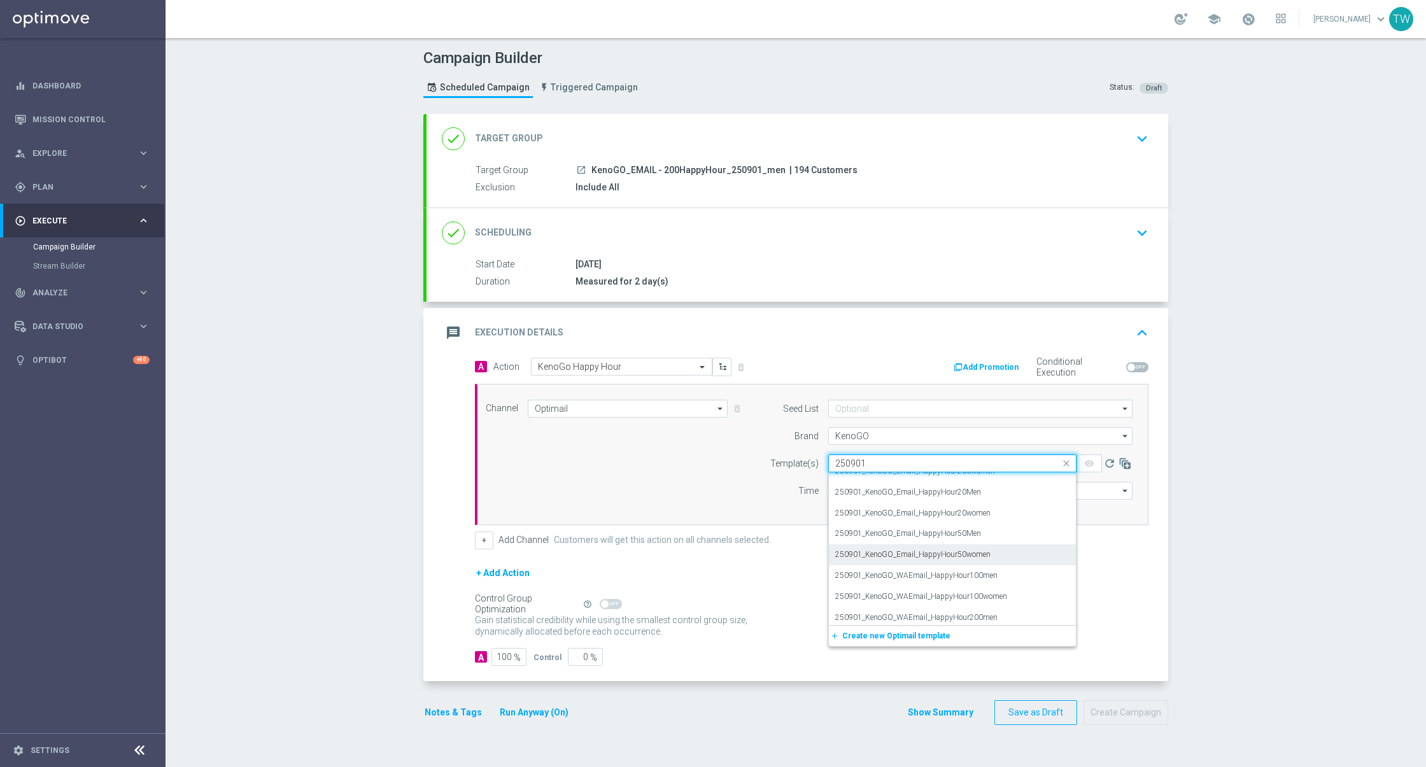
scroll to position [0, 0]
click at [963, 526] on label "250901_KenoGO_Email_HappyHour200Men" at bounding box center [910, 524] width 150 height 11
type input "250901"
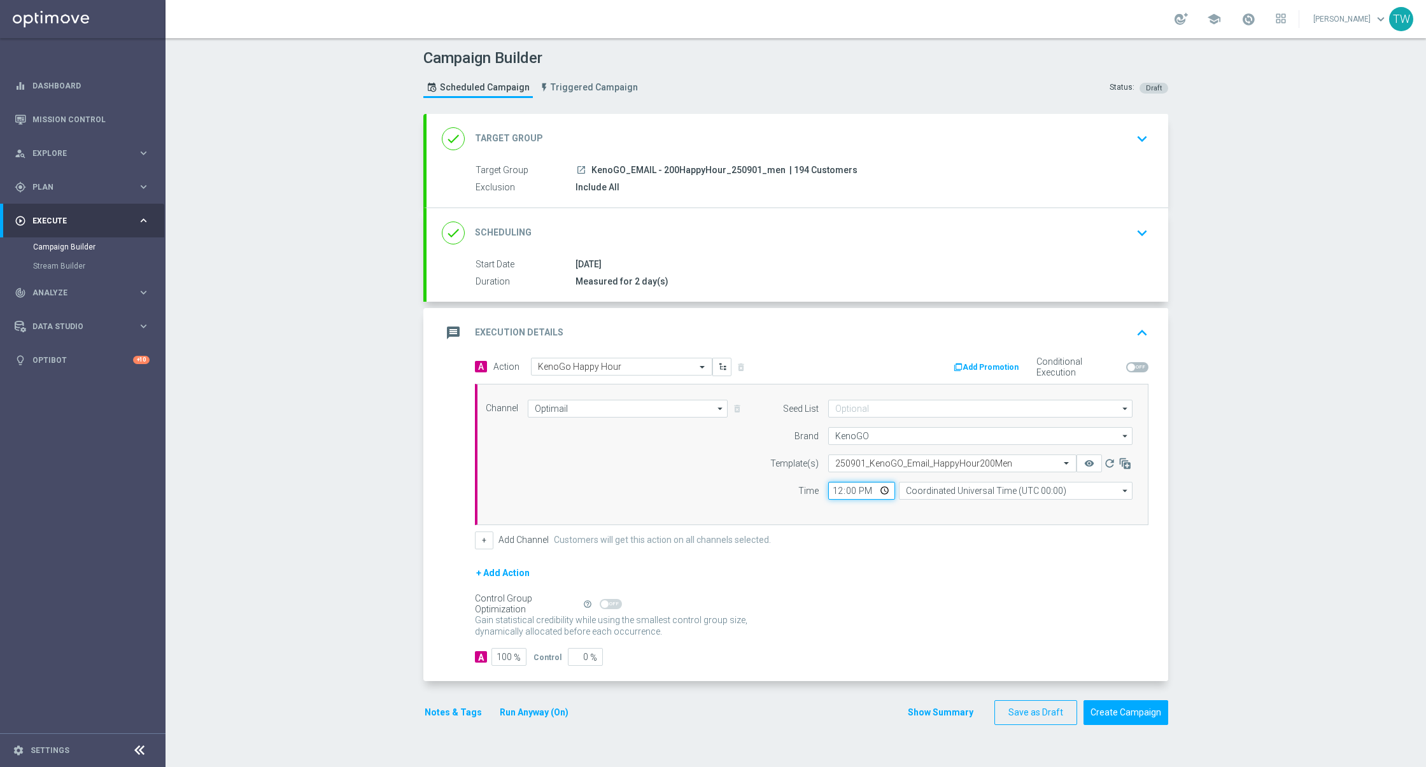
click at [838, 491] on input "12:00" at bounding box center [861, 491] width 67 height 18
type input "16:50"
click at [941, 490] on input "Coordinated Universal Time (UTC 00:00)" at bounding box center [1016, 491] width 234 height 18
click at [968, 505] on div "Eastern Australia Time (Sydney) (UTC +10:00)" at bounding box center [1010, 509] width 209 height 11
type input "Eastern Australia Time (Sydney) (UTC +10:00)"
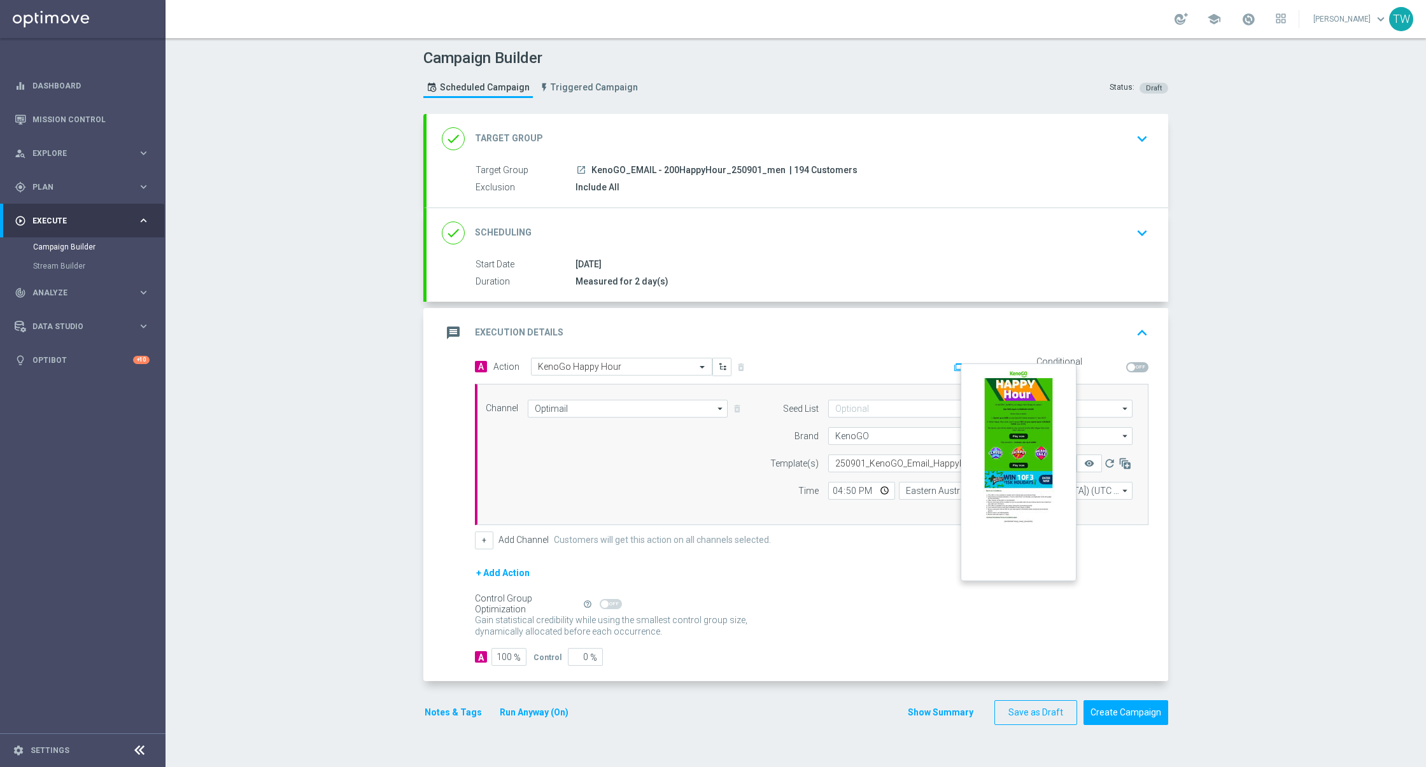
click at [1089, 469] on button "remove_red_eye" at bounding box center [1088, 464] width 25 height 18
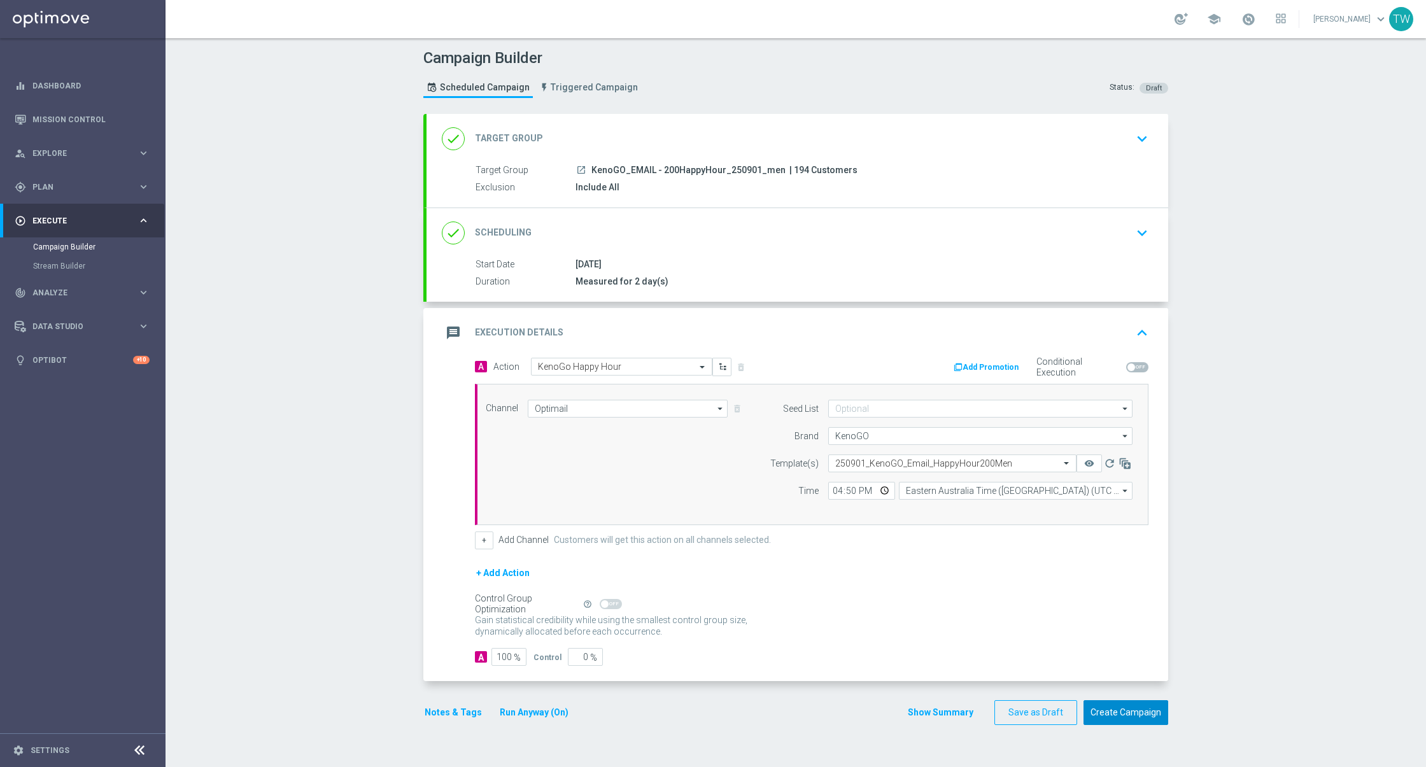
click at [1136, 712] on button "Create Campaign" at bounding box center [1125, 712] width 85 height 25
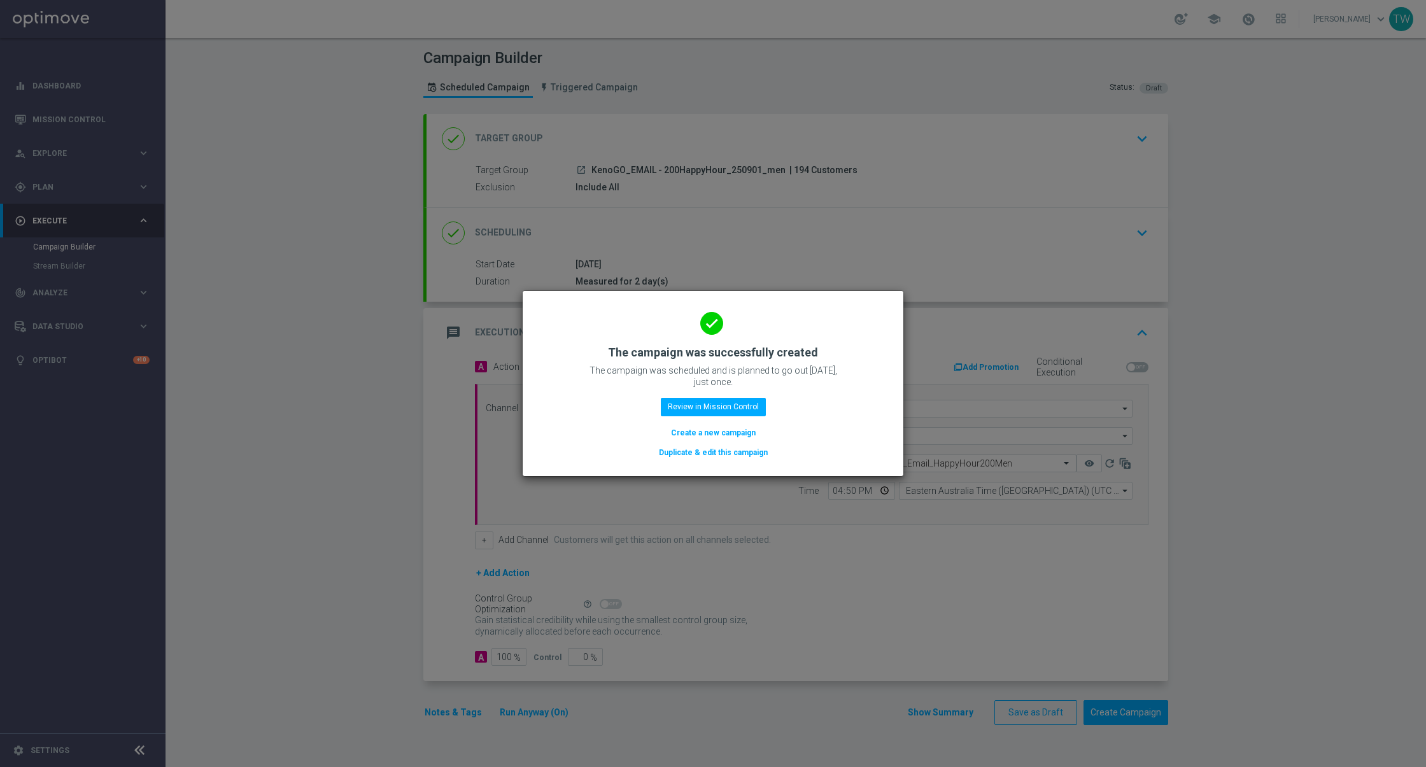
click at [721, 458] on button "Duplicate & edit this campaign" at bounding box center [713, 453] width 111 height 14
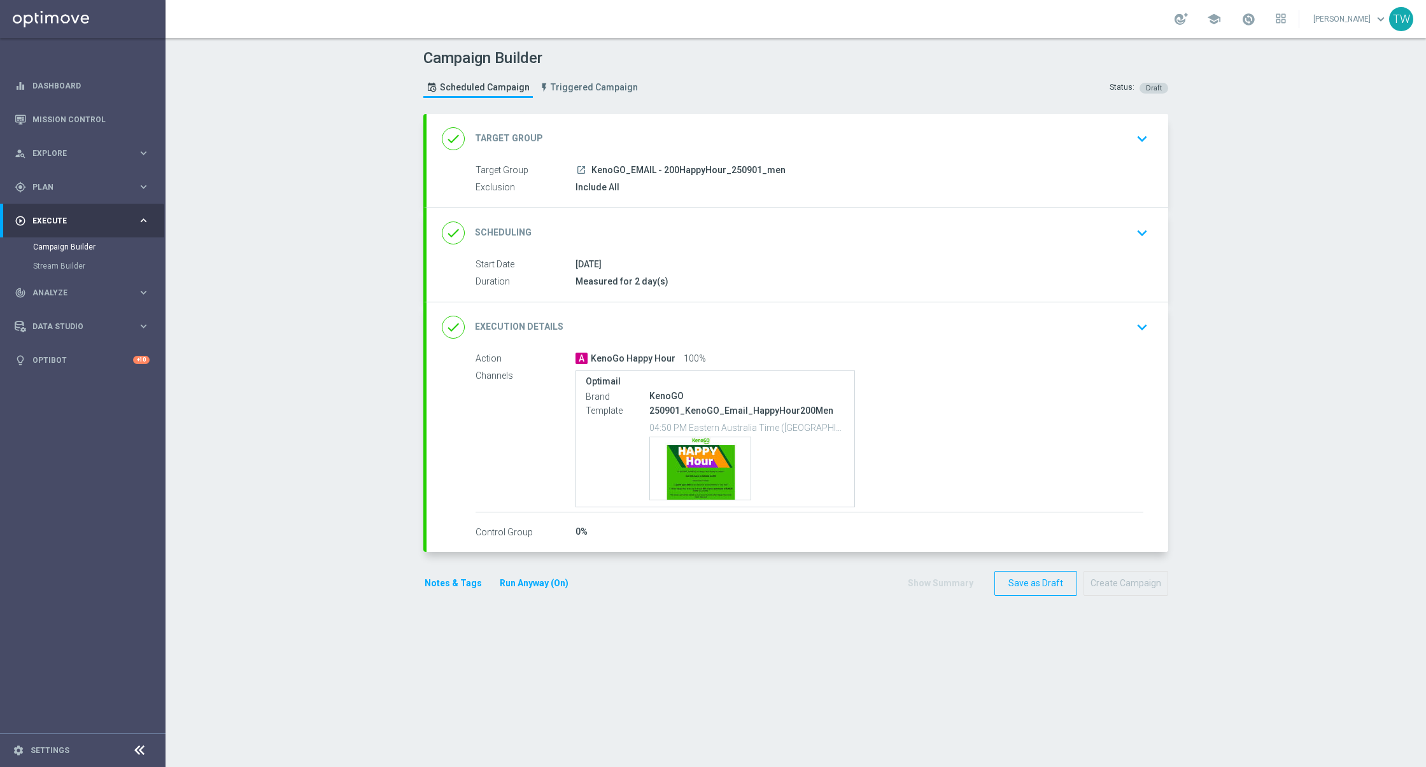
click at [828, 148] on div "done Target Group keyboard_arrow_down" at bounding box center [797, 139] width 711 height 24
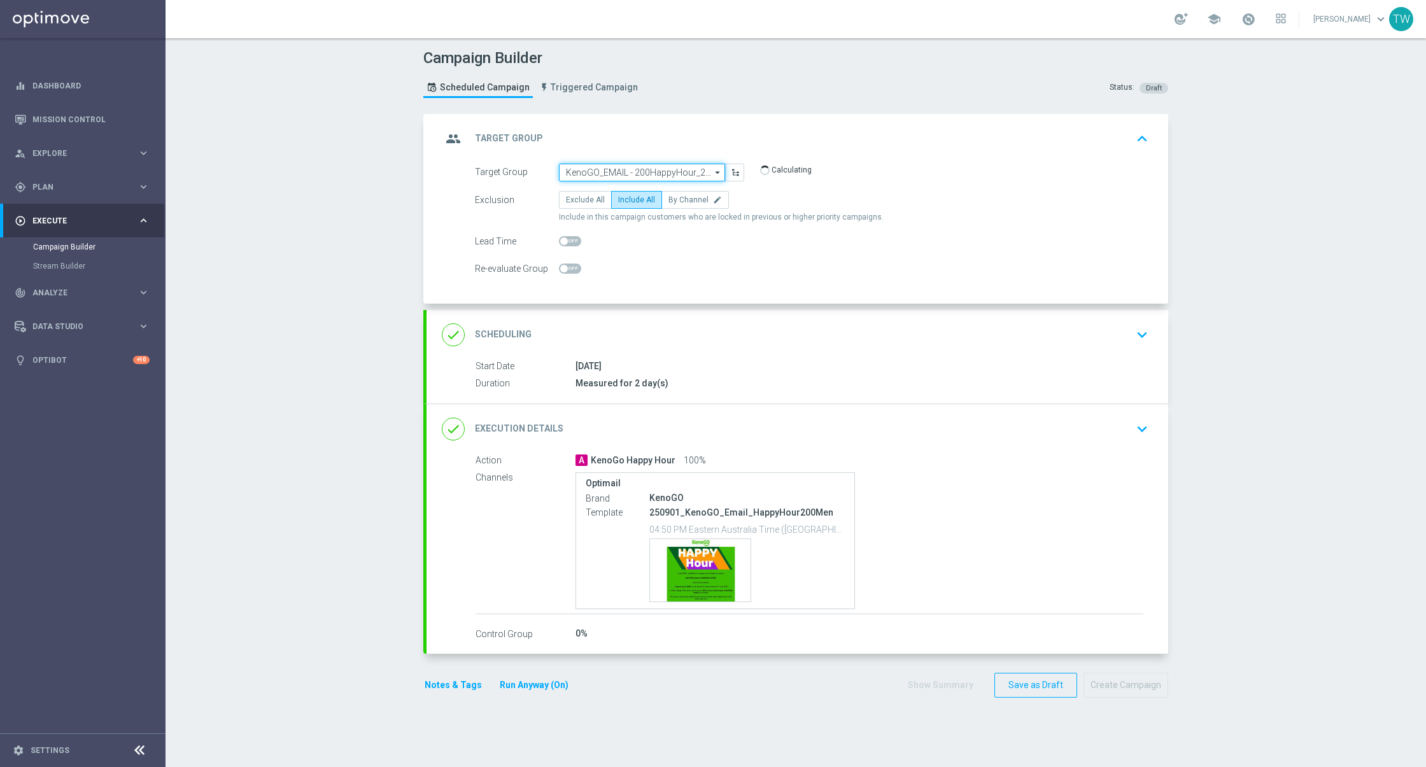
click at [647, 164] on input "KenoGO_EMAIL - 200HappyHour_250901_men" at bounding box center [642, 173] width 166 height 18
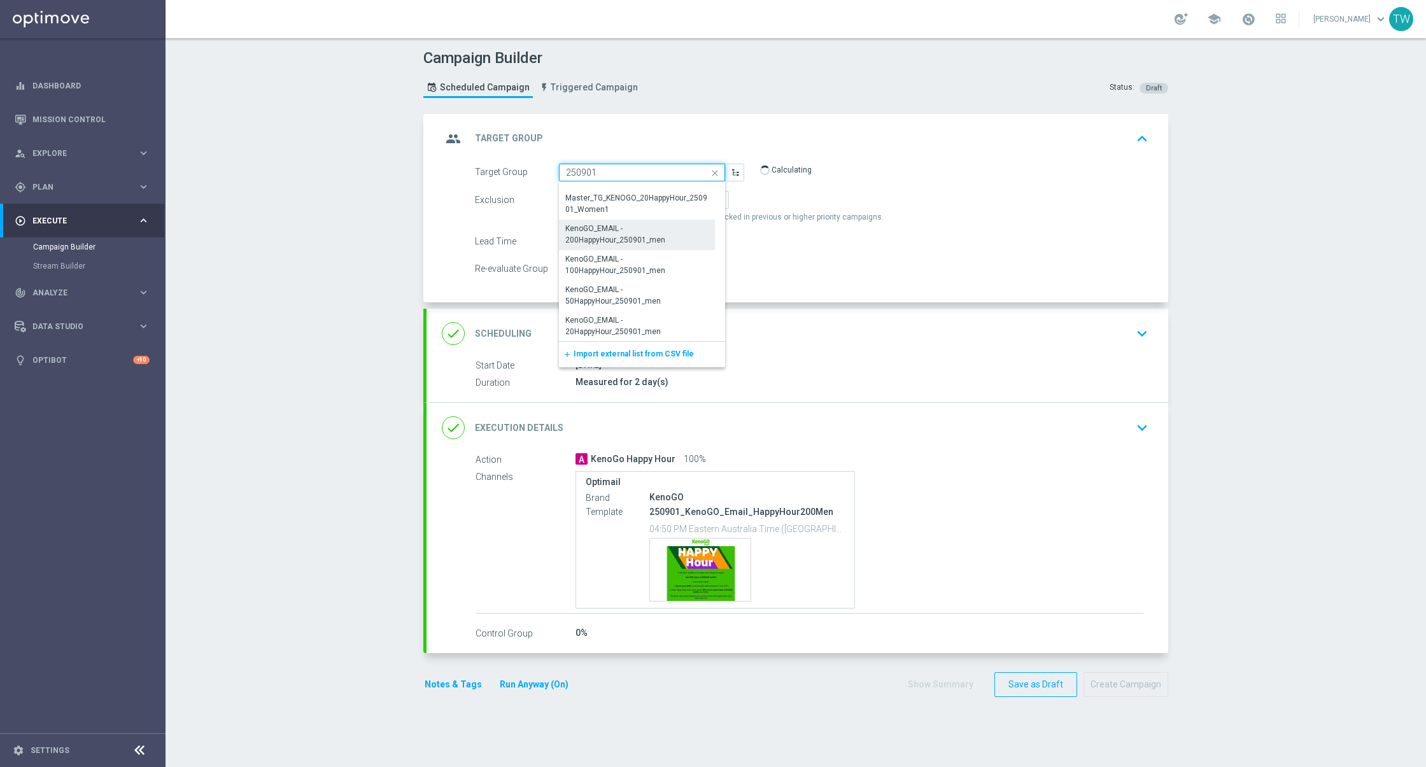
scroll to position [85, 0]
click at [601, 270] on div "KenoGO_EMAIL - 100HappyHour_250901_men" at bounding box center [637, 264] width 142 height 23
type input "KenoGO_EMAIL - 100HappyHour_250901_men"
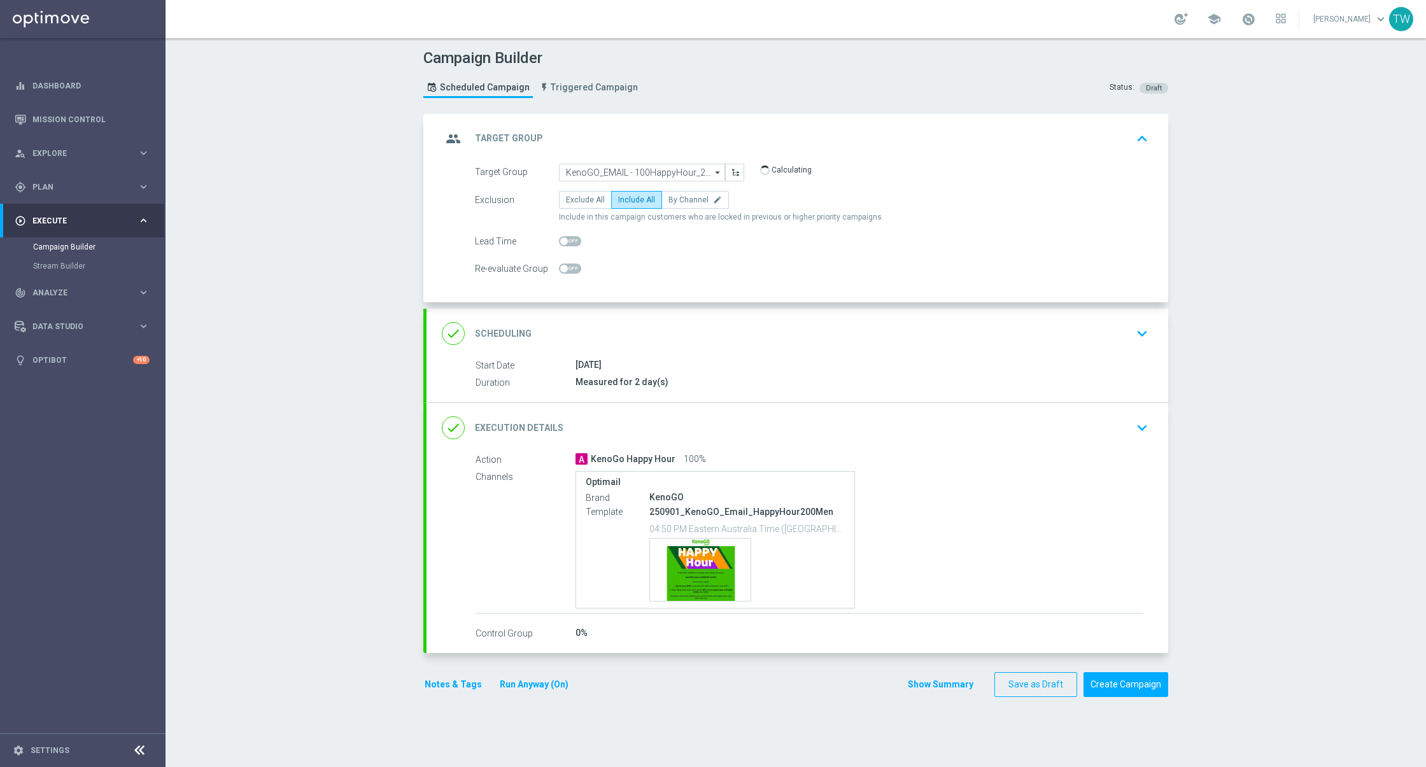
click at [811, 436] on div "done Execution Details keyboard_arrow_down" at bounding box center [797, 428] width 711 height 24
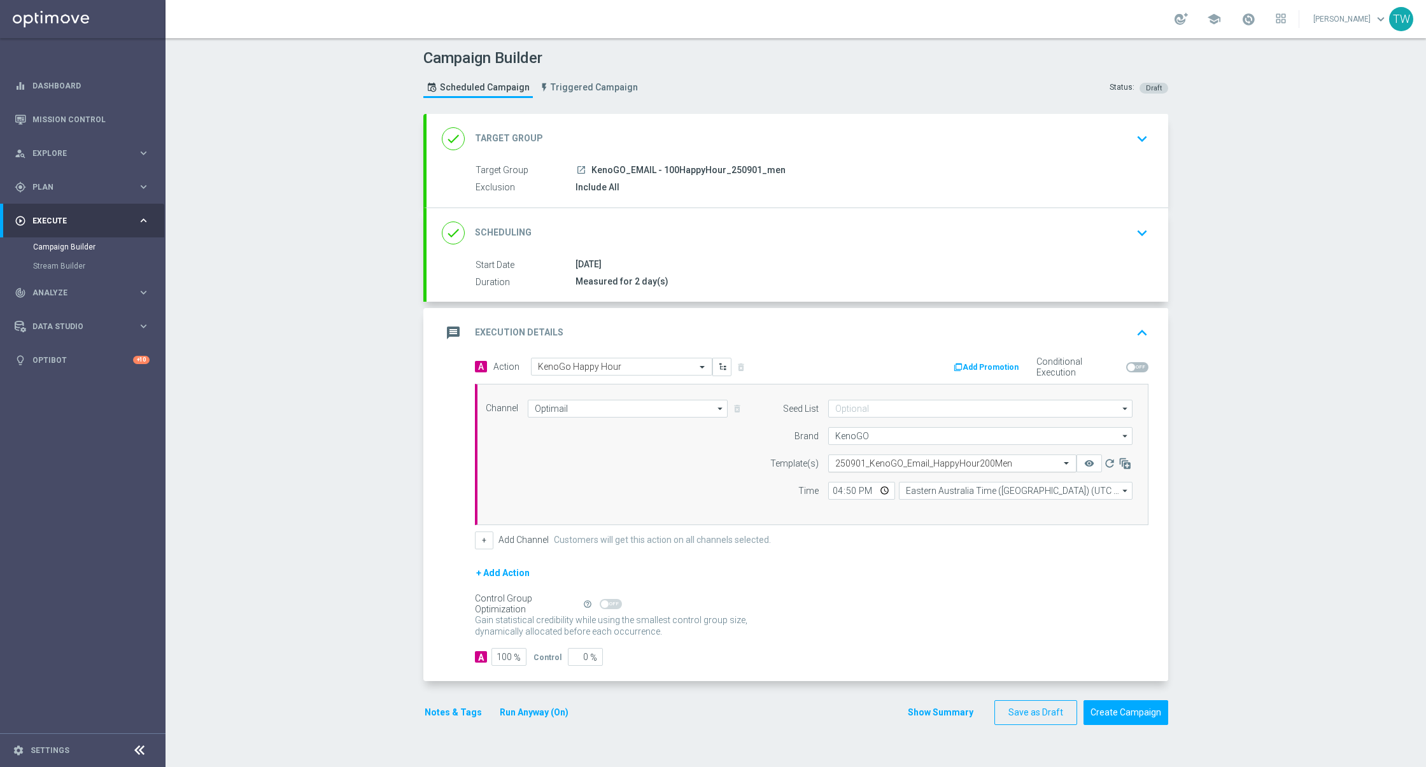
click at [905, 467] on input "text" at bounding box center [939, 463] width 209 height 11
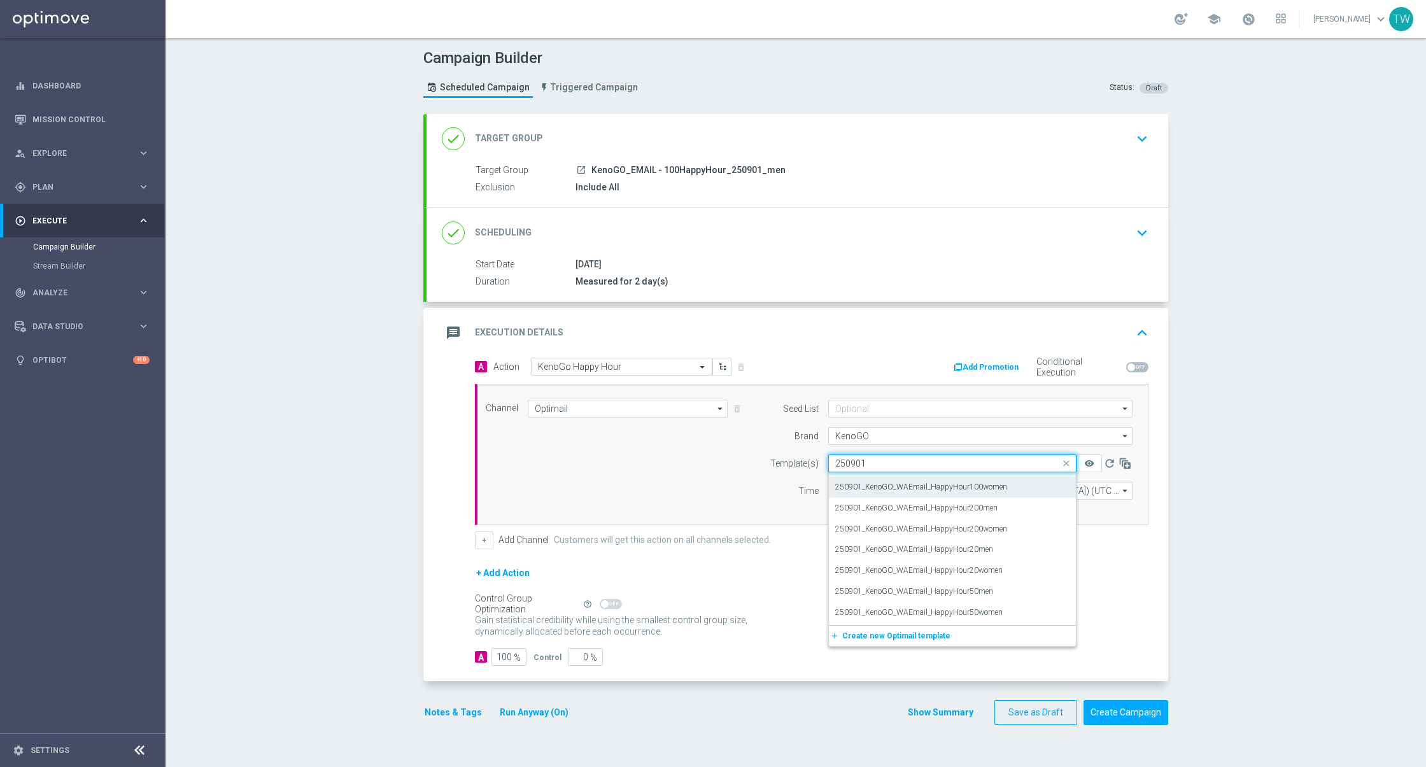
scroll to position [0, 0]
click at [981, 488] on label "250901_KenoGO_Email_HappyHour100Men" at bounding box center [910, 482] width 150 height 11
type input "250901"
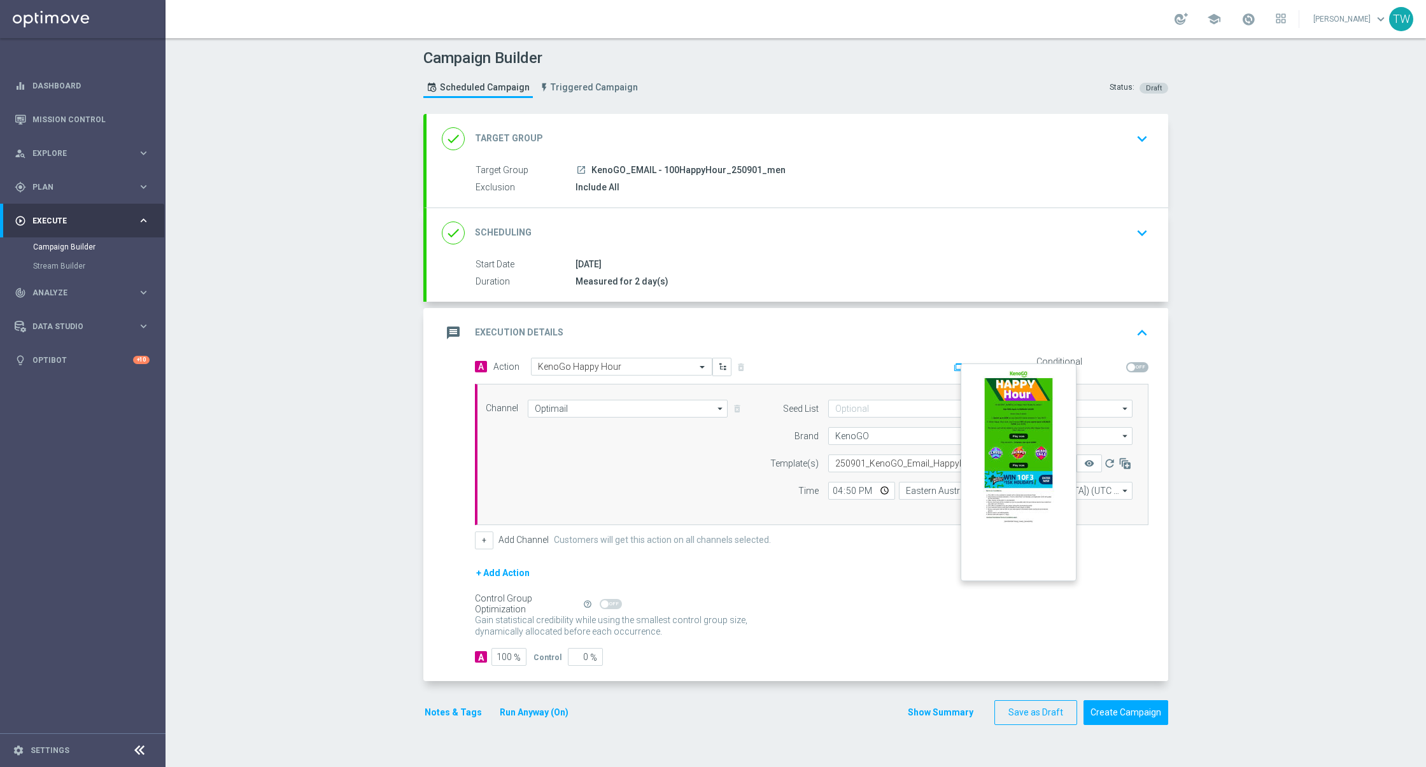
click at [1096, 468] on button "remove_red_eye" at bounding box center [1088, 464] width 25 height 18
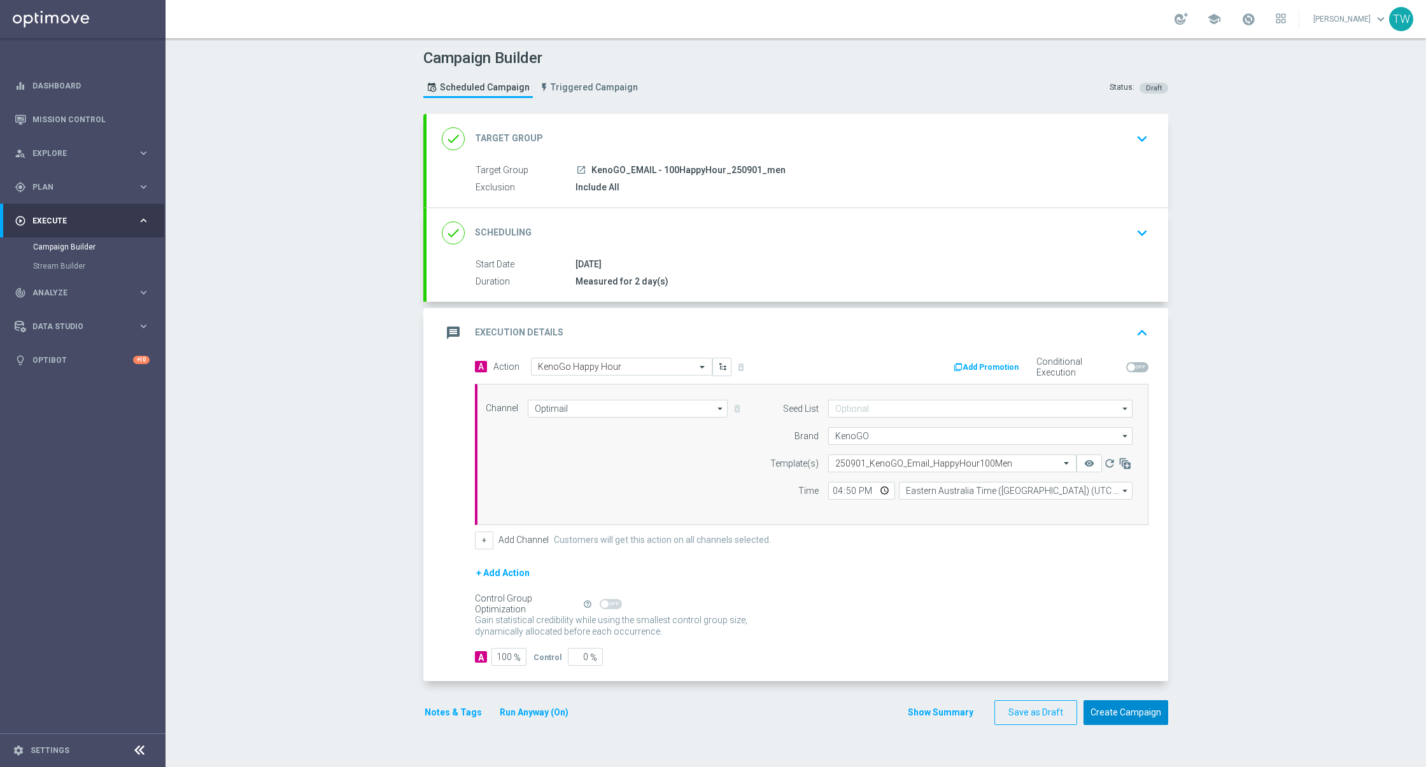
click at [1131, 717] on button "Create Campaign" at bounding box center [1125, 712] width 85 height 25
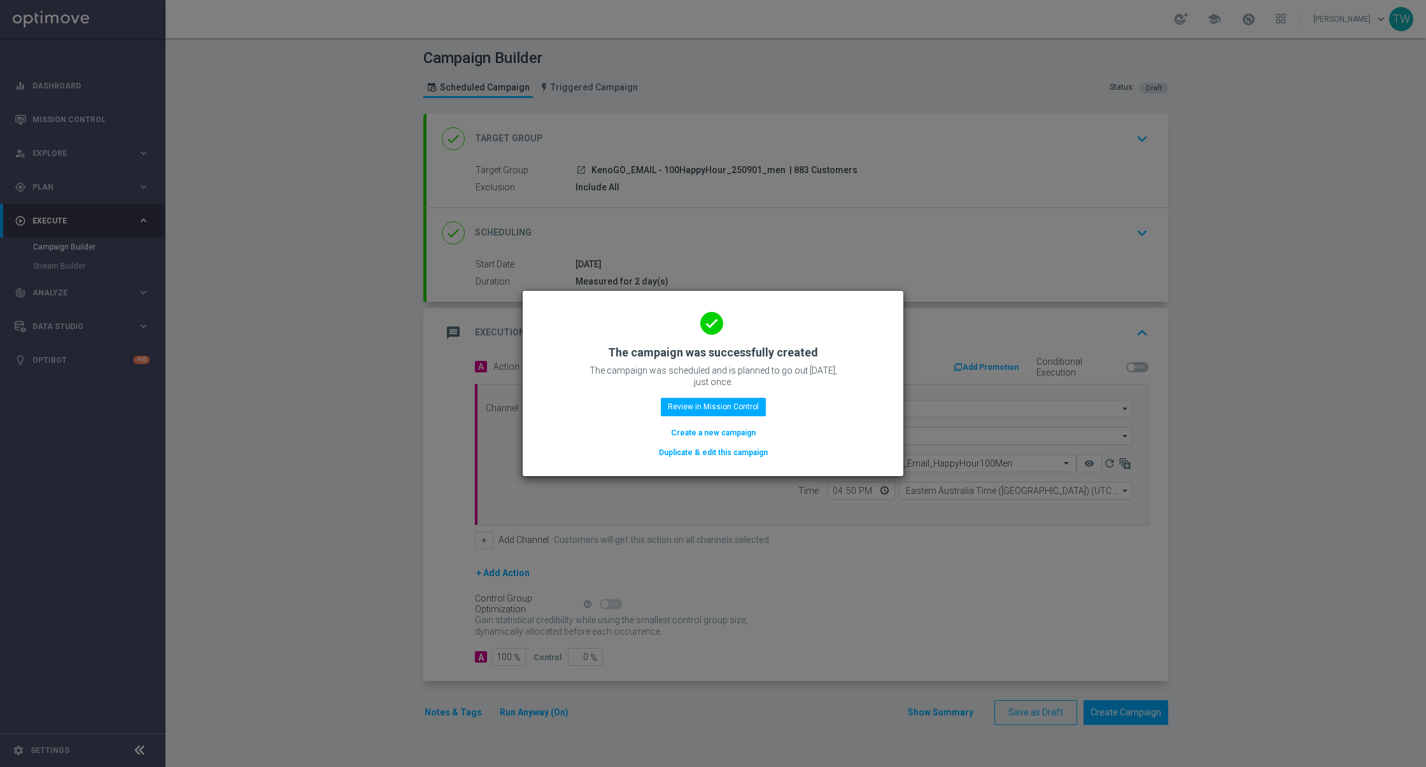
click at [720, 455] on button "Duplicate & edit this campaign" at bounding box center [713, 453] width 111 height 14
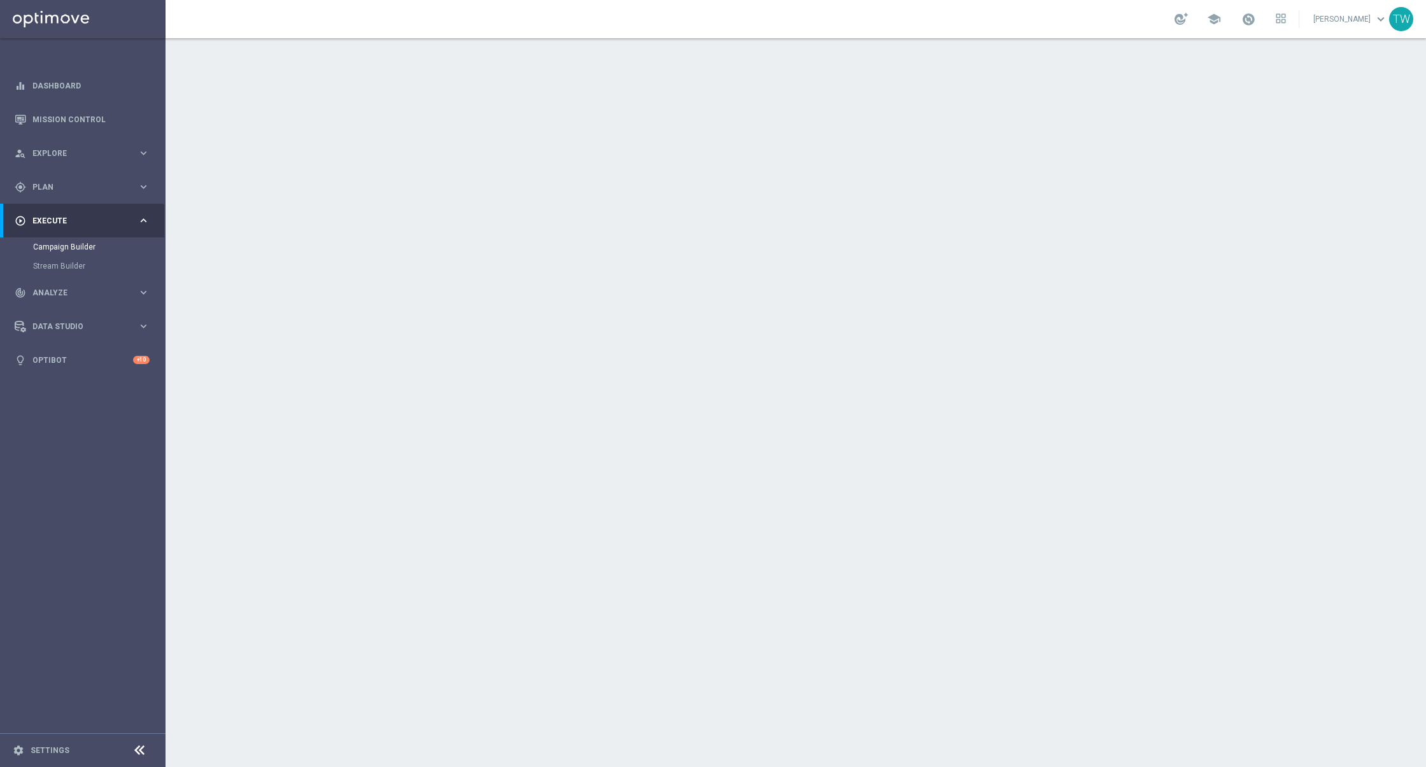
click at [741, 153] on div "done Target Group keyboard_arrow_down" at bounding box center [798, 139] width 742 height 50
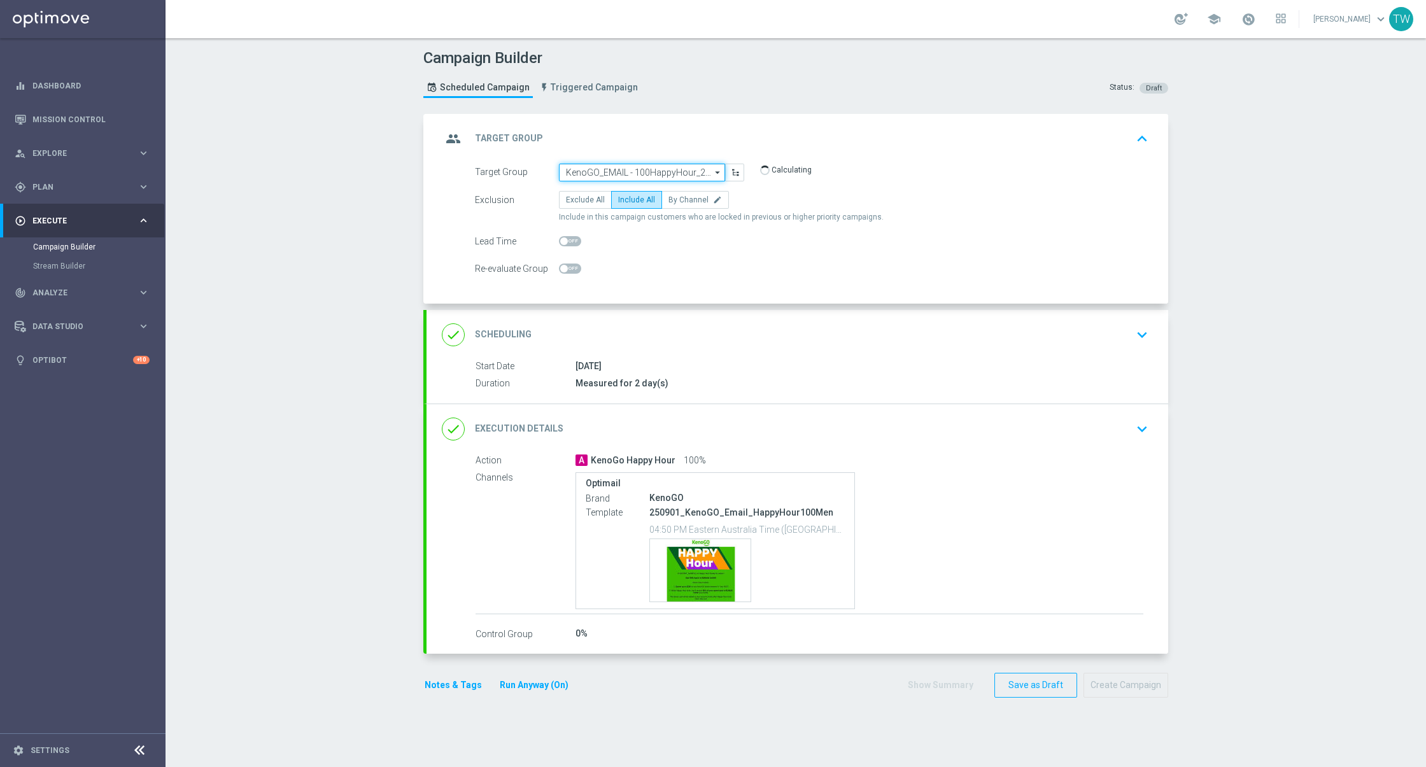
click at [681, 176] on input "KenoGO_EMAIL - 100HappyHour_250901_men" at bounding box center [642, 173] width 166 height 18
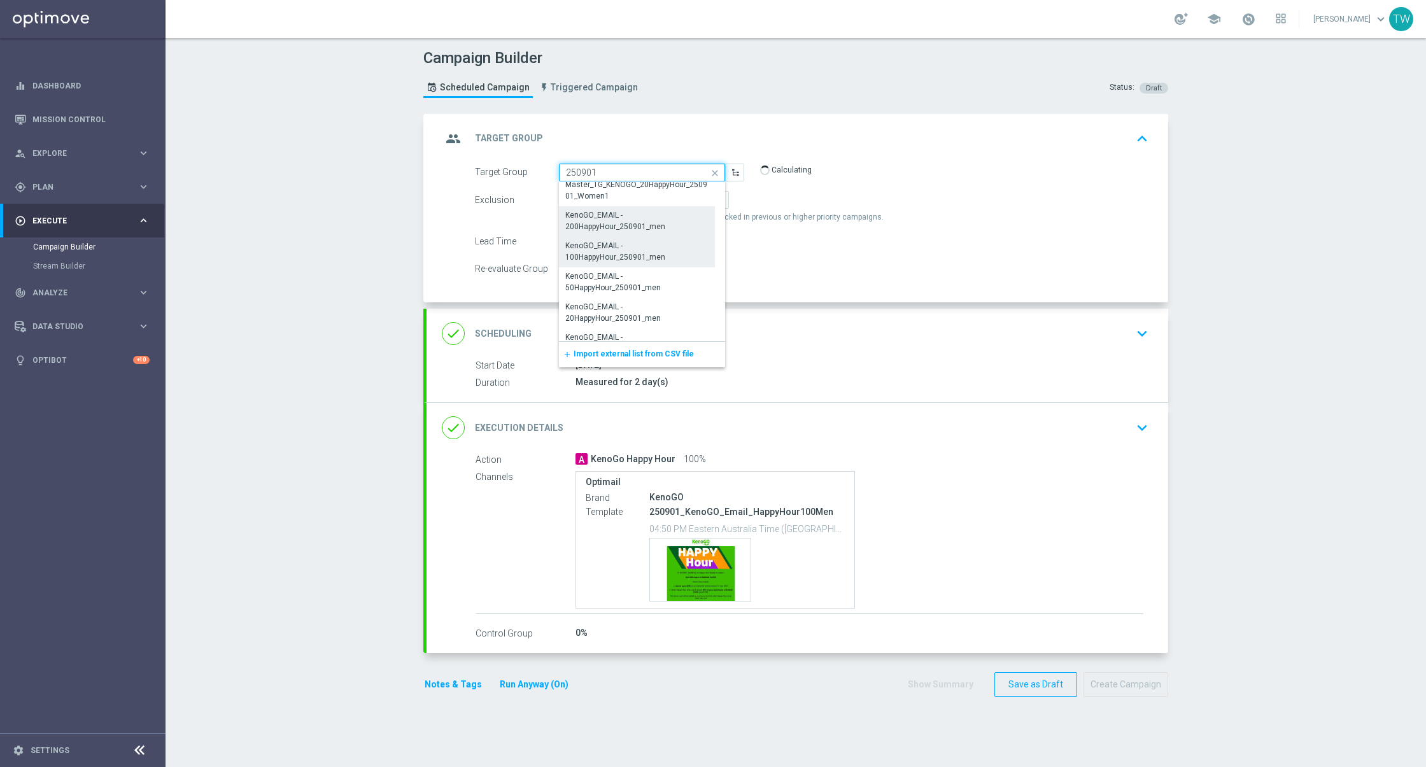
scroll to position [104, 0]
click at [651, 285] on div "KenoGO_EMAIL - 50HappyHour_250901_men" at bounding box center [637, 276] width 142 height 23
type input "KenoGO_EMAIL - 50HappyHour_250901_men"
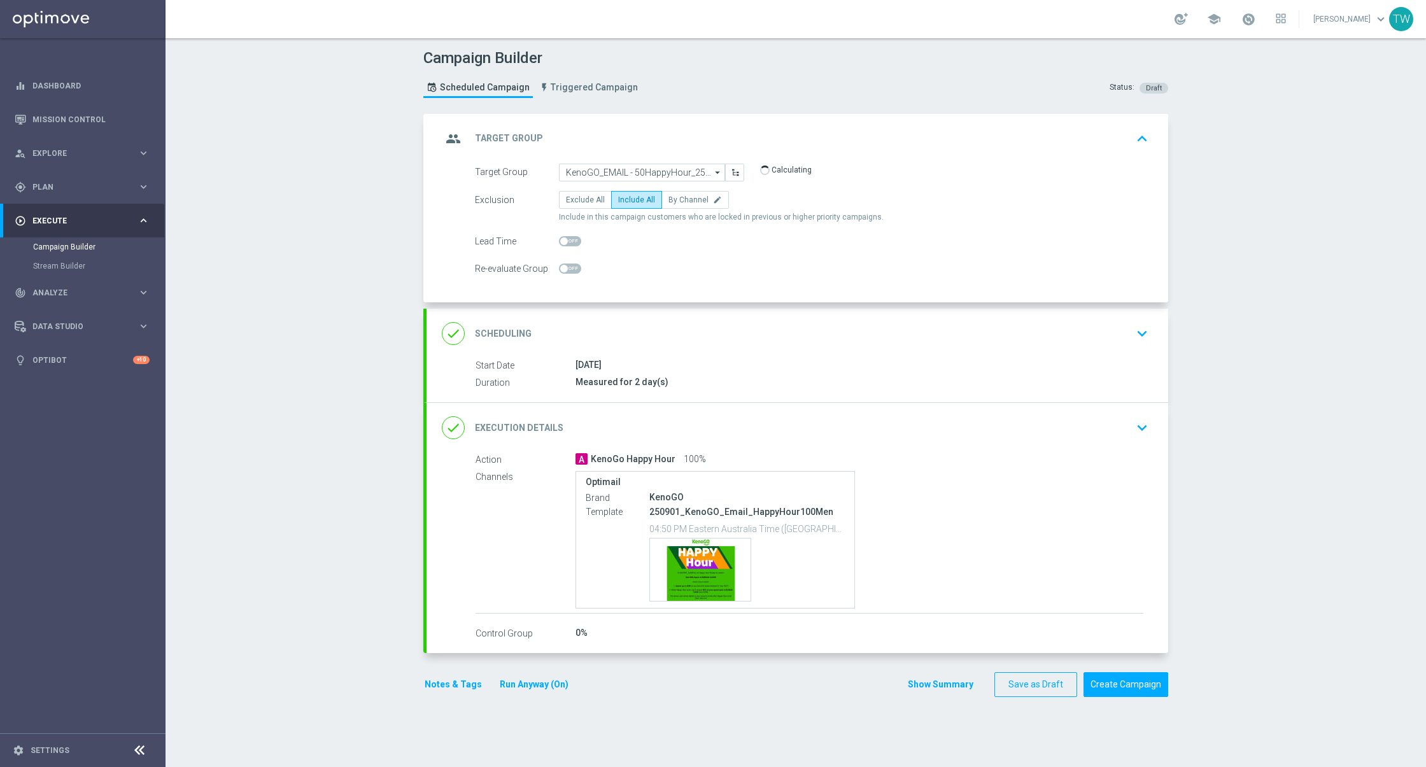
click at [819, 405] on div "done Execution Details keyboard_arrow_down" at bounding box center [798, 428] width 742 height 50
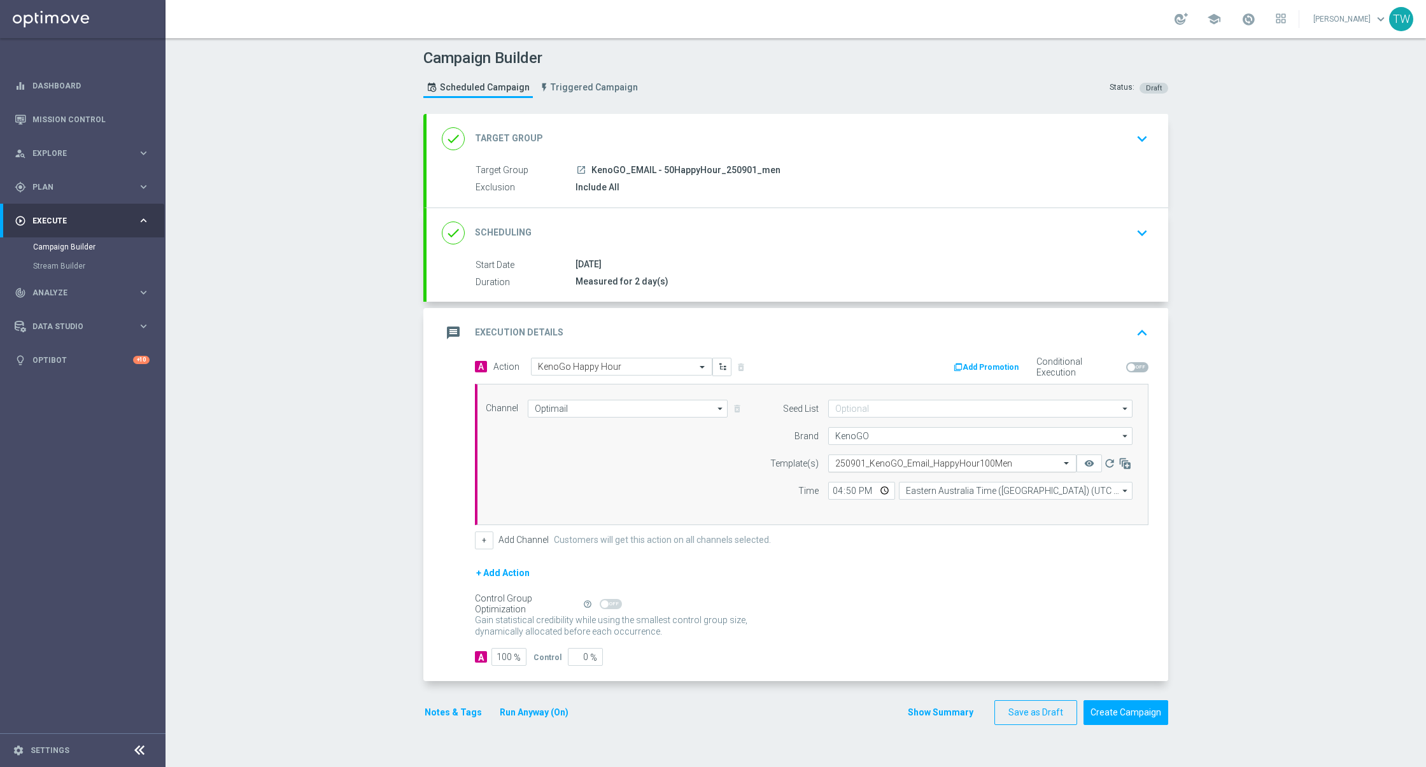
click at [971, 465] on input "text" at bounding box center [939, 463] width 209 height 11
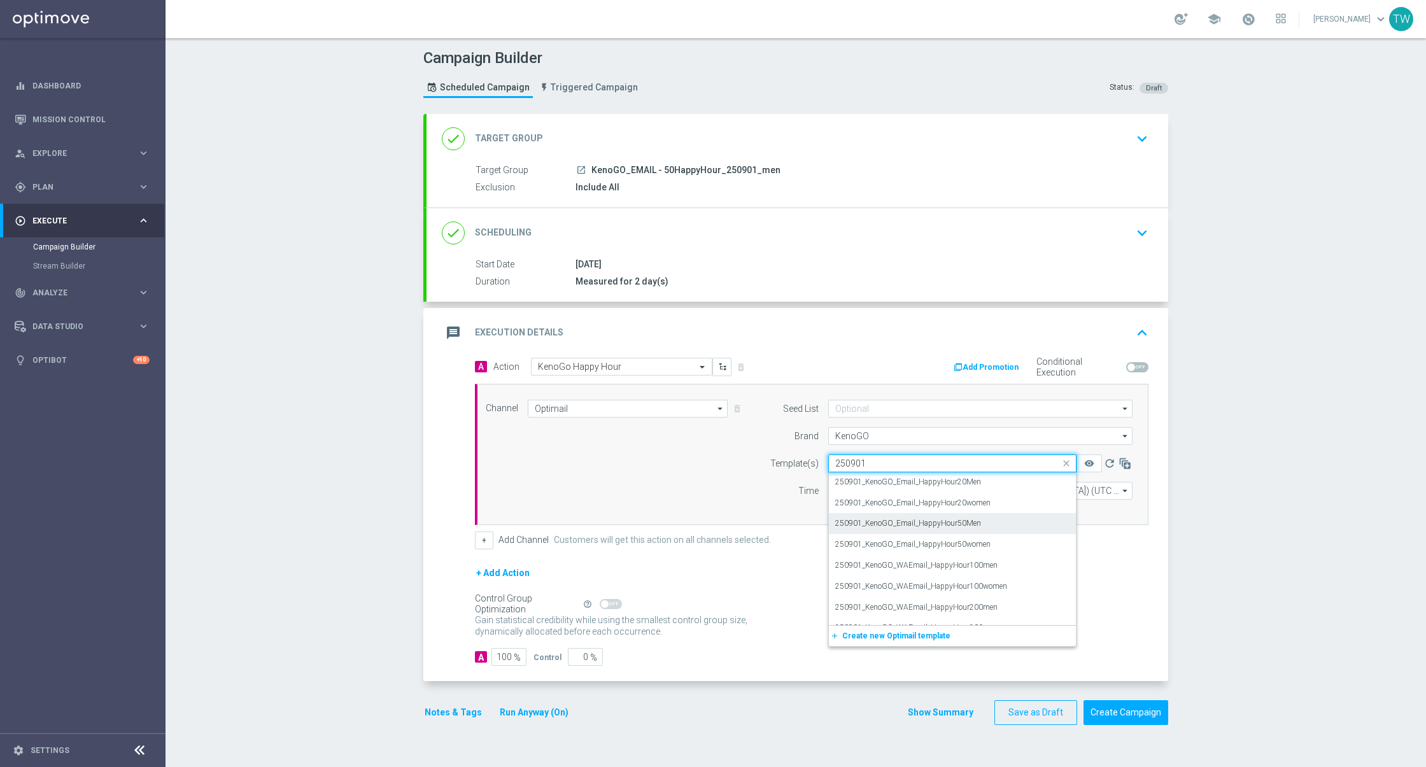
scroll to position [87, 0]
drag, startPoint x: 984, startPoint y: 529, endPoint x: 1015, endPoint y: 521, distance: 32.7
click at [984, 529] on div "250901_KenoGO_Email_HappyHour50Men" at bounding box center [952, 521] width 234 height 21
type input "250901"
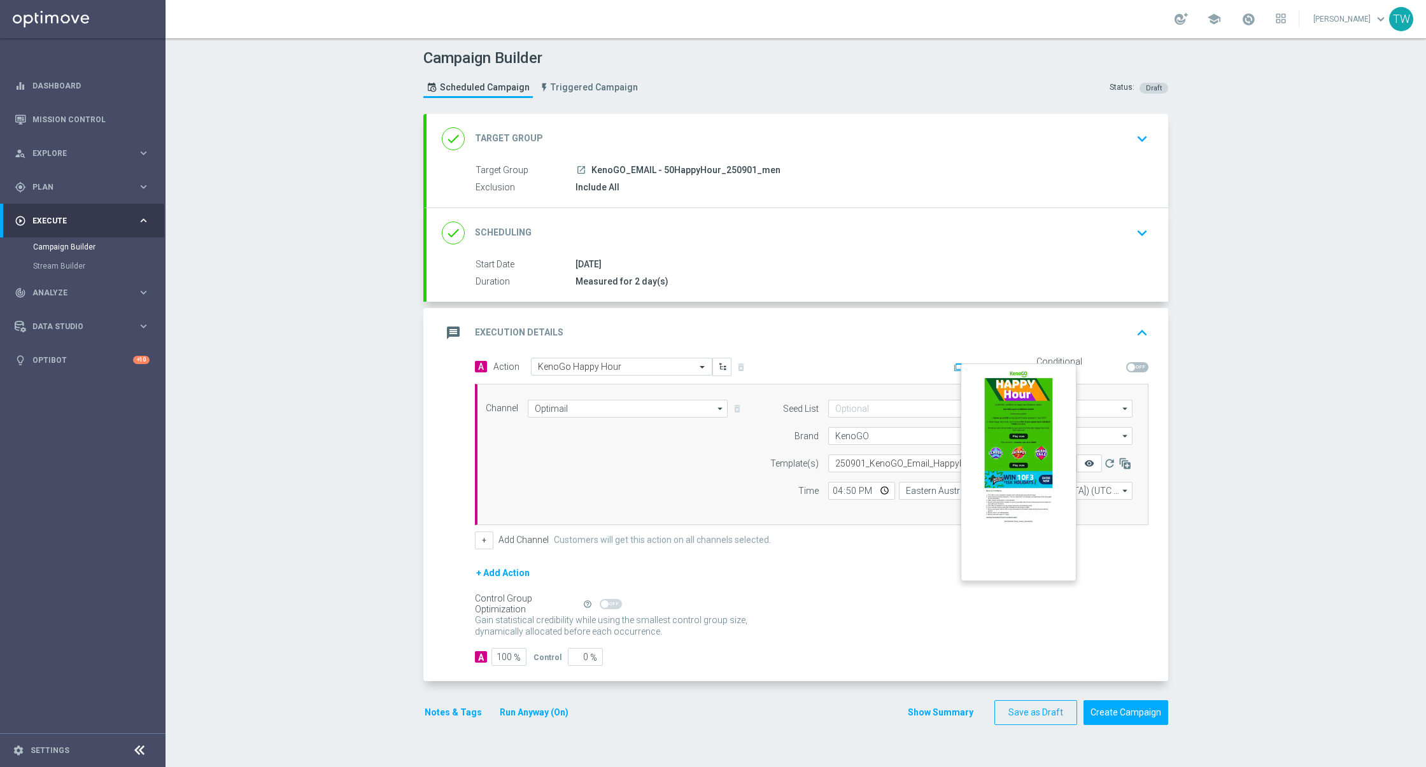
click at [1089, 465] on icon "remove_red_eye" at bounding box center [1089, 463] width 10 height 10
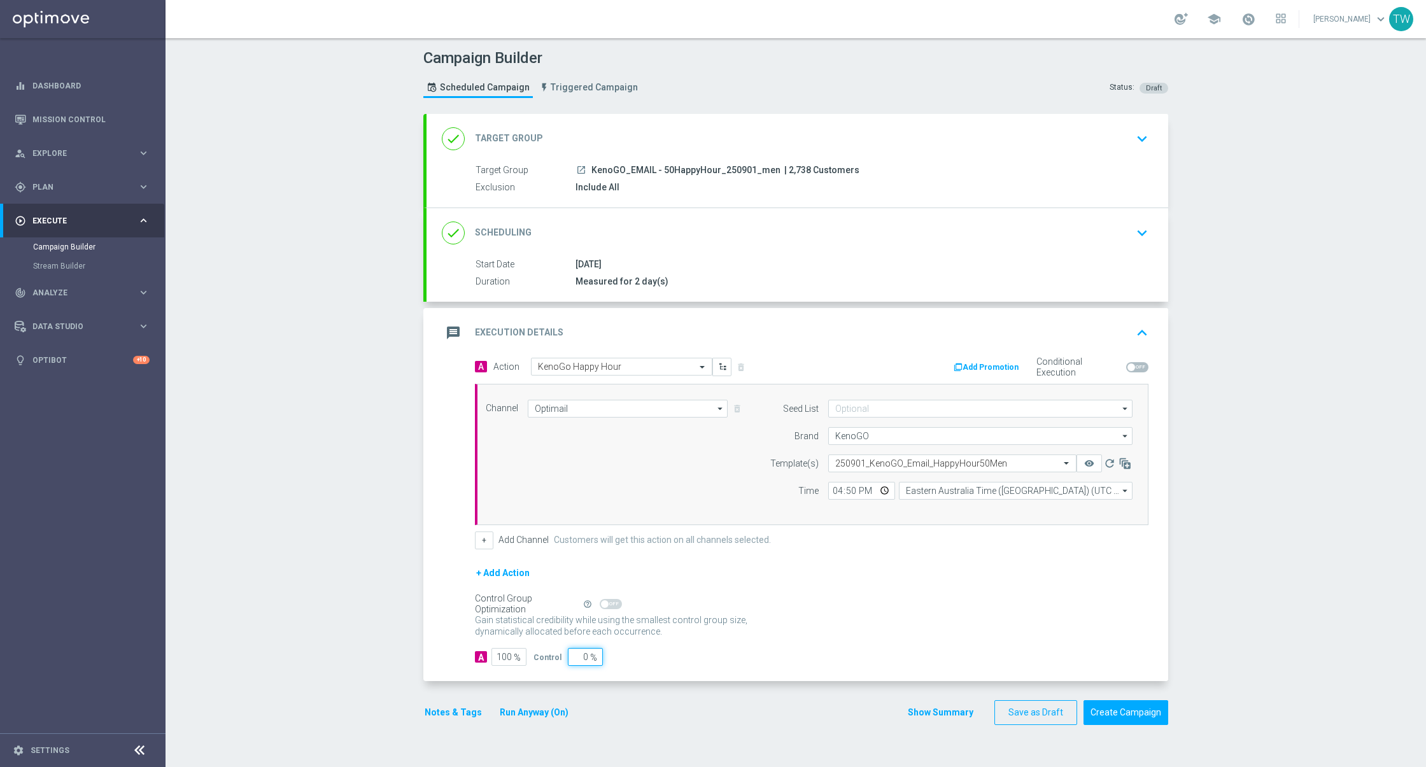
click at [645, 658] on div "A 100 % Control 0 %" at bounding box center [812, 657] width 674 height 18
type input "5"
type input "95"
type input "5"
drag, startPoint x: 806, startPoint y: 670, endPoint x: 861, endPoint y: 676, distance: 55.7
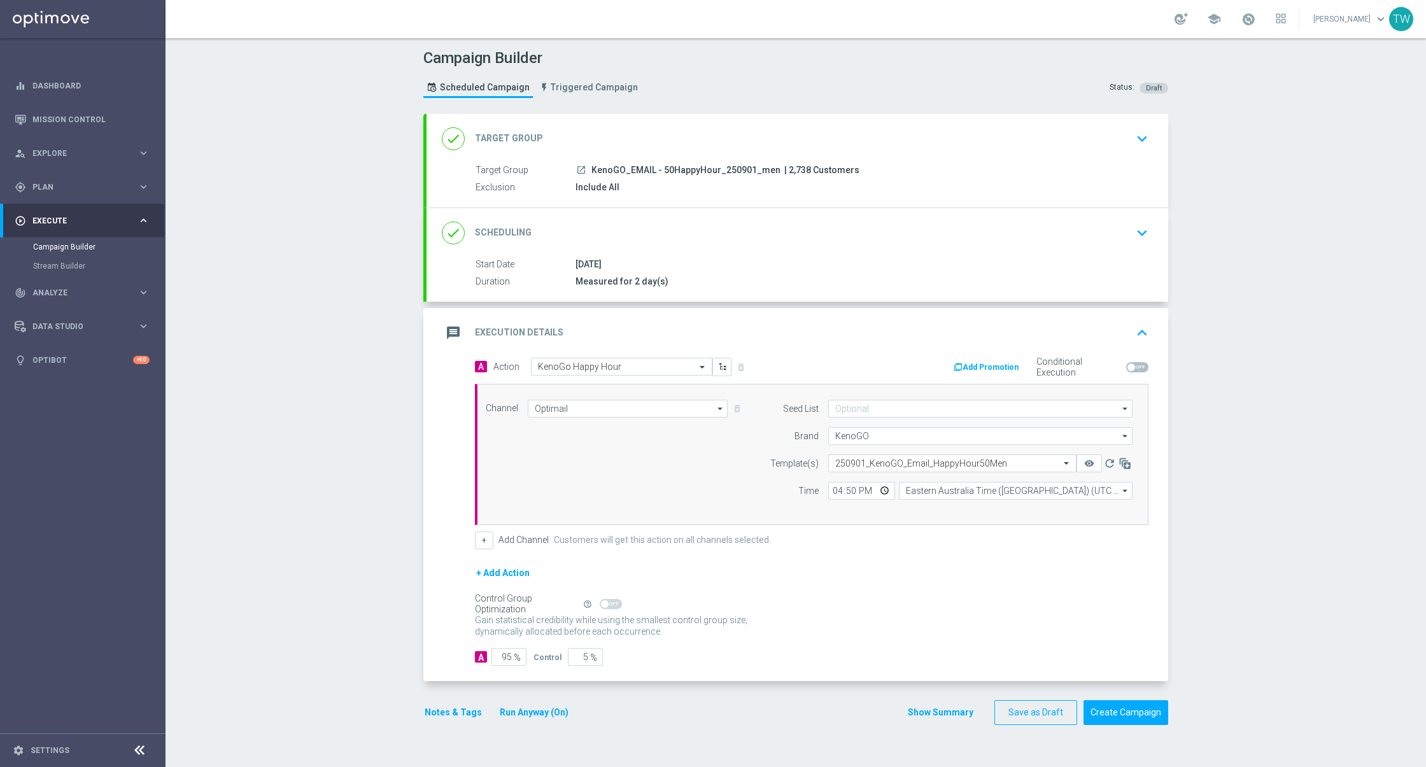
click at [808, 670] on div "A Action Select action KenoGo Happy Hour delete_forever Add Promotion Condition…" at bounding box center [798, 520] width 742 height 324
click at [1132, 717] on button "Create Campaign" at bounding box center [1125, 712] width 85 height 25
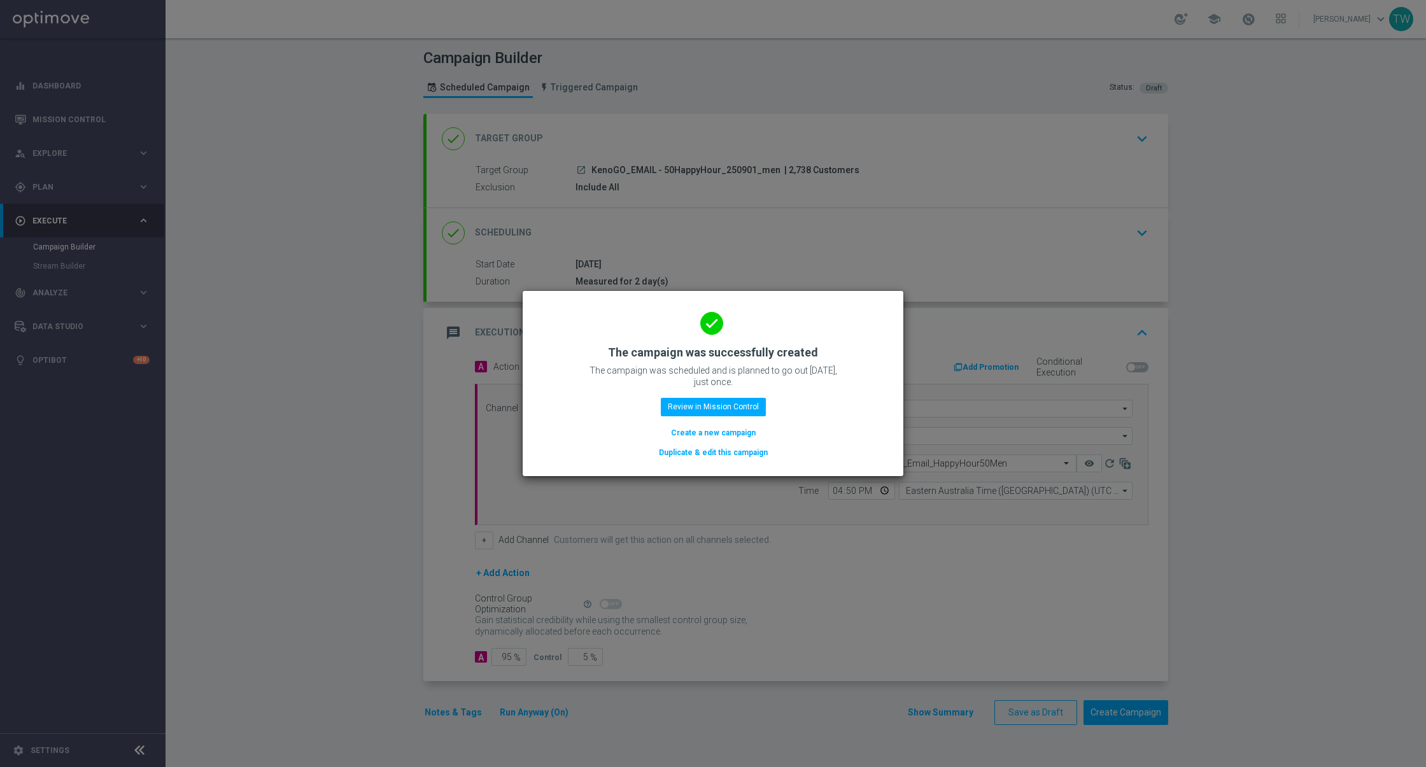
click at [748, 453] on button "Duplicate & edit this campaign" at bounding box center [713, 453] width 111 height 14
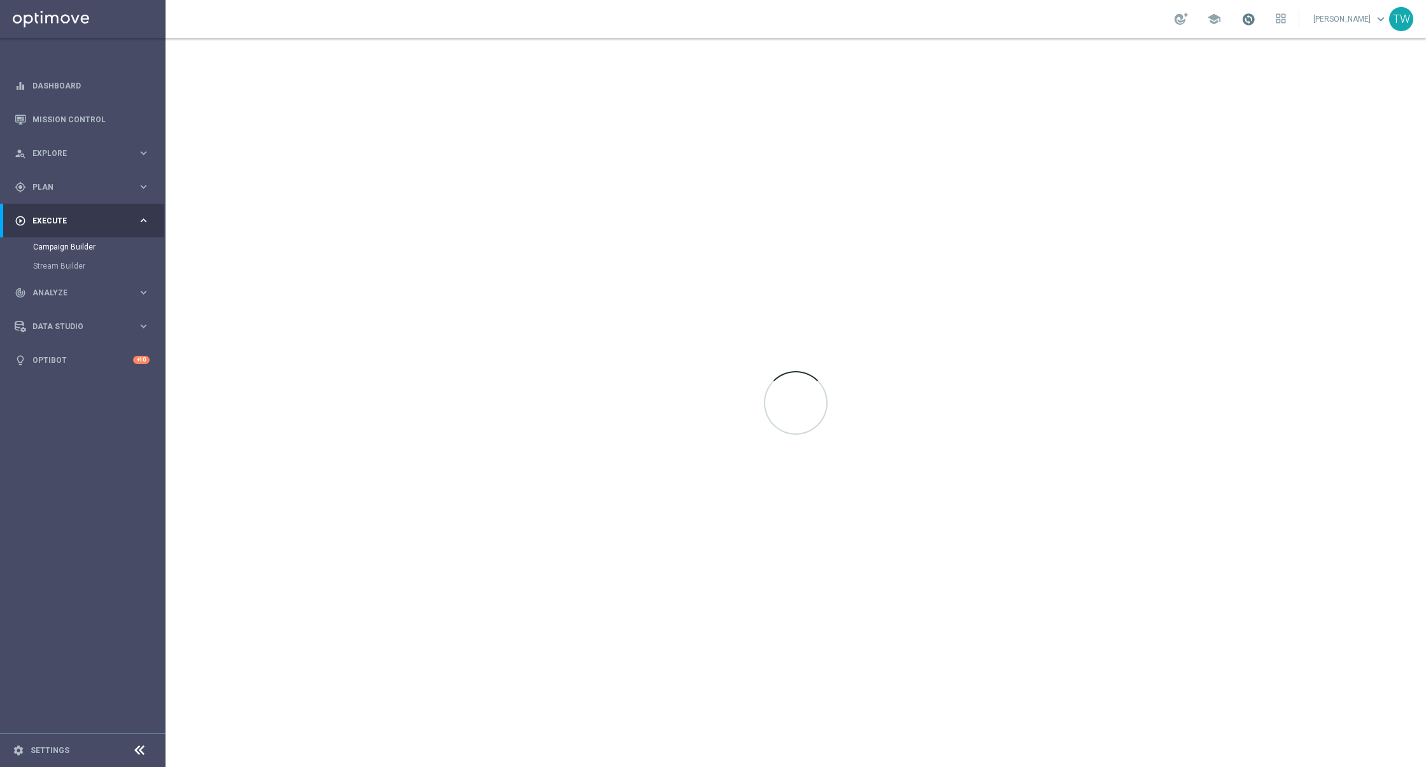
click at [1255, 24] on span at bounding box center [1248, 19] width 14 height 14
drag, startPoint x: 1267, startPoint y: 24, endPoint x: 1143, endPoint y: 6, distance: 124.7
click at [1255, 23] on span at bounding box center [1248, 19] width 14 height 14
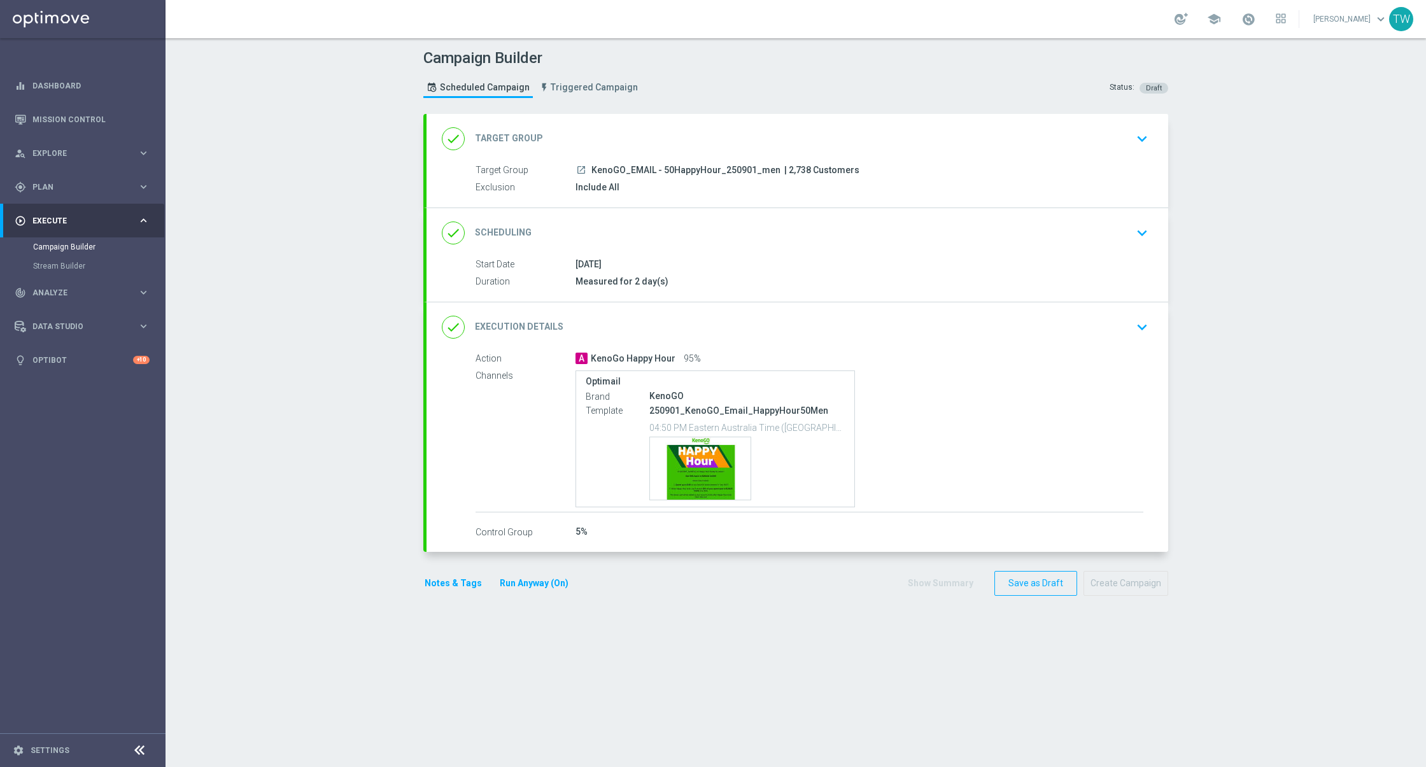
click at [838, 150] on div "done Target Group keyboard_arrow_down" at bounding box center [797, 139] width 711 height 24
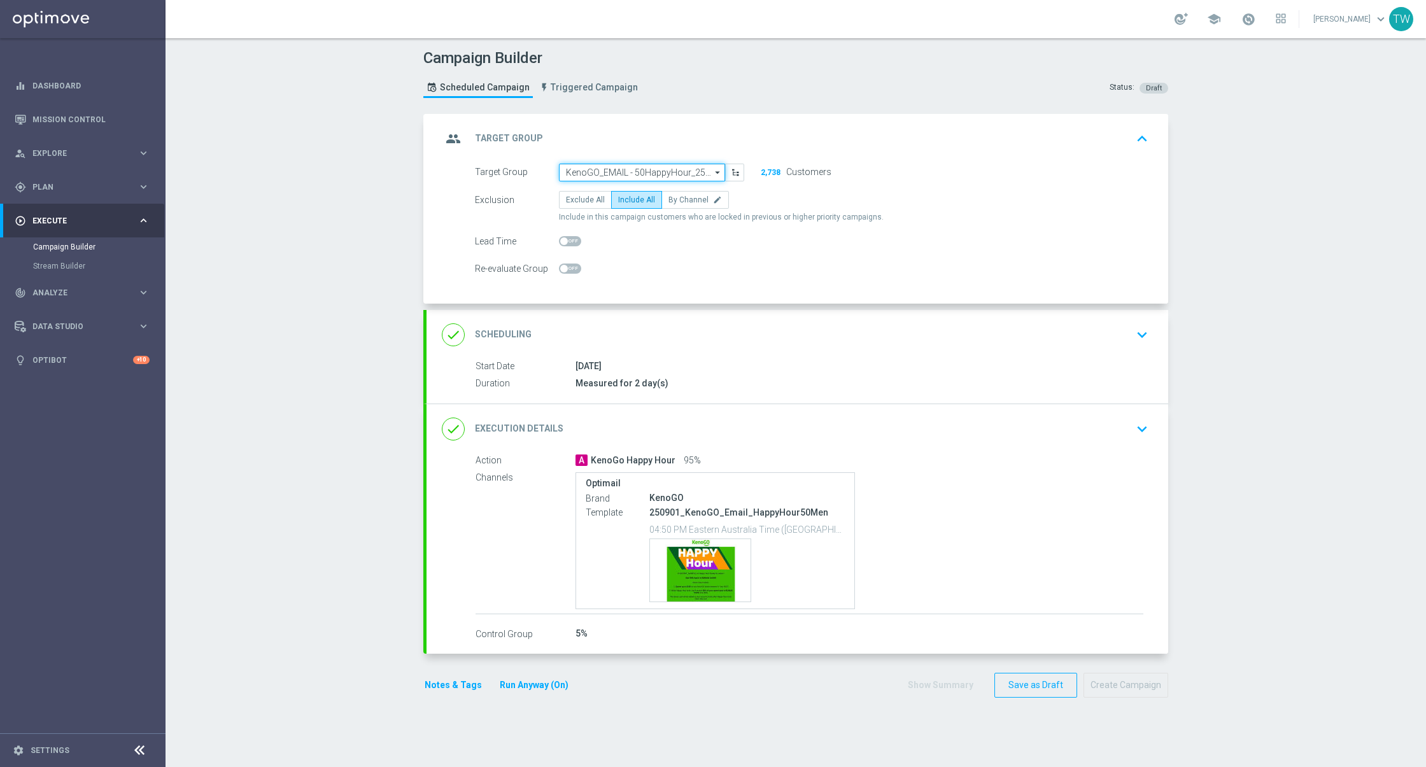
click at [693, 175] on input "KenoGO_EMAIL - 50HappyHour_250901_men" at bounding box center [642, 173] width 166 height 18
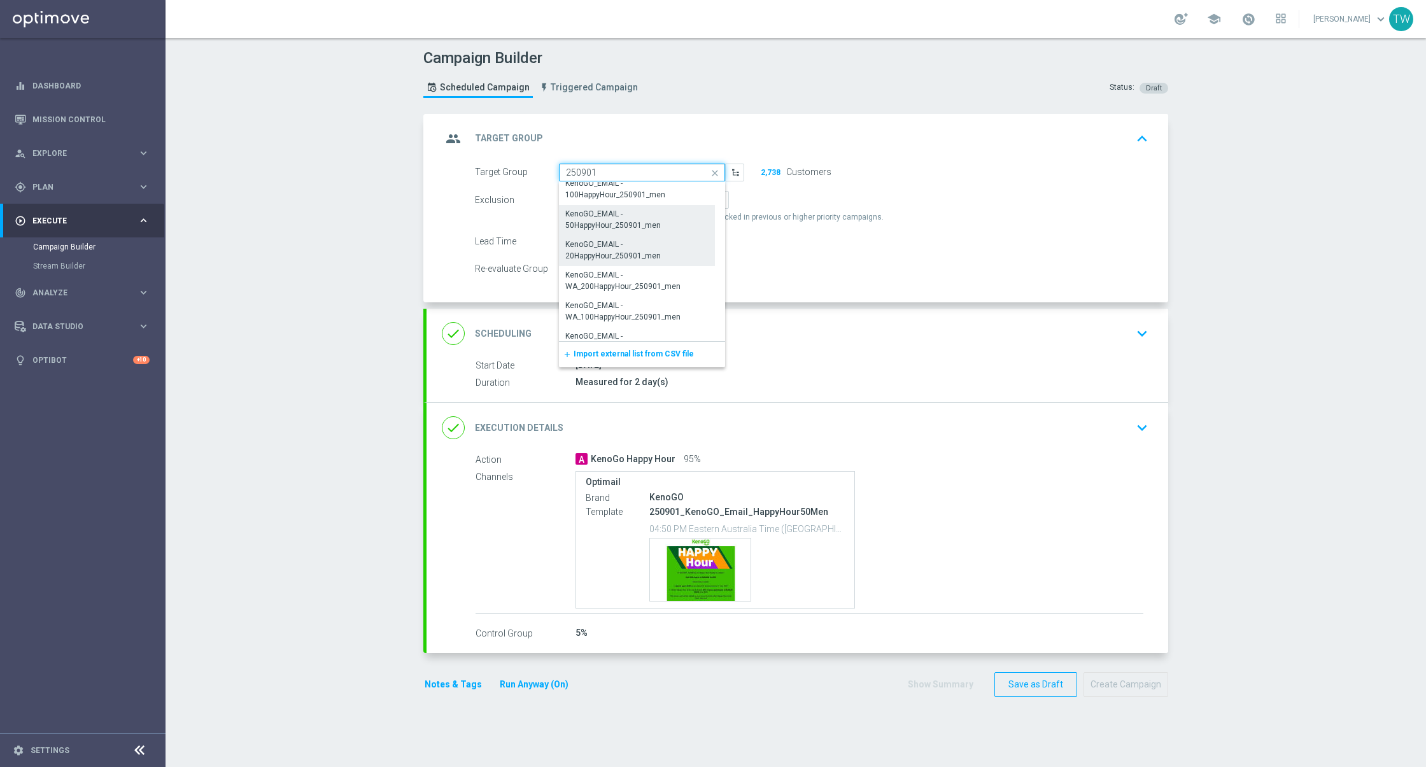
scroll to position [161, 0]
click at [567, 250] on div "KenoGO_EMAIL - 20HappyHour_250901_men" at bounding box center [636, 249] width 143 height 23
type input "KenoGO_EMAIL - 20HappyHour_250901_men"
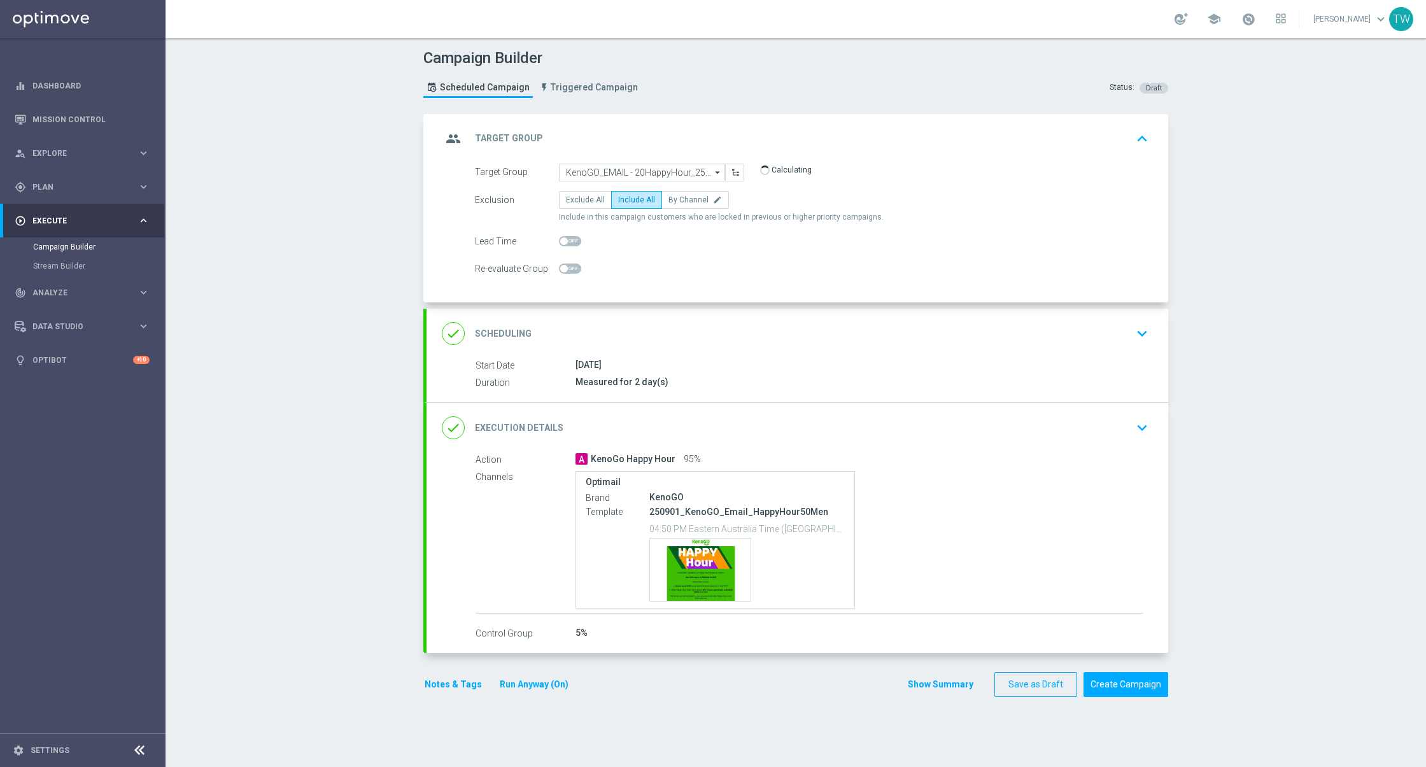
drag, startPoint x: 861, startPoint y: 460, endPoint x: 868, endPoint y: 454, distance: 9.0
click at [861, 460] on div "A KenoGo Happy Hour 95%" at bounding box center [859, 459] width 568 height 13
click at [887, 430] on div "done Execution Details keyboard_arrow_down" at bounding box center [797, 428] width 711 height 24
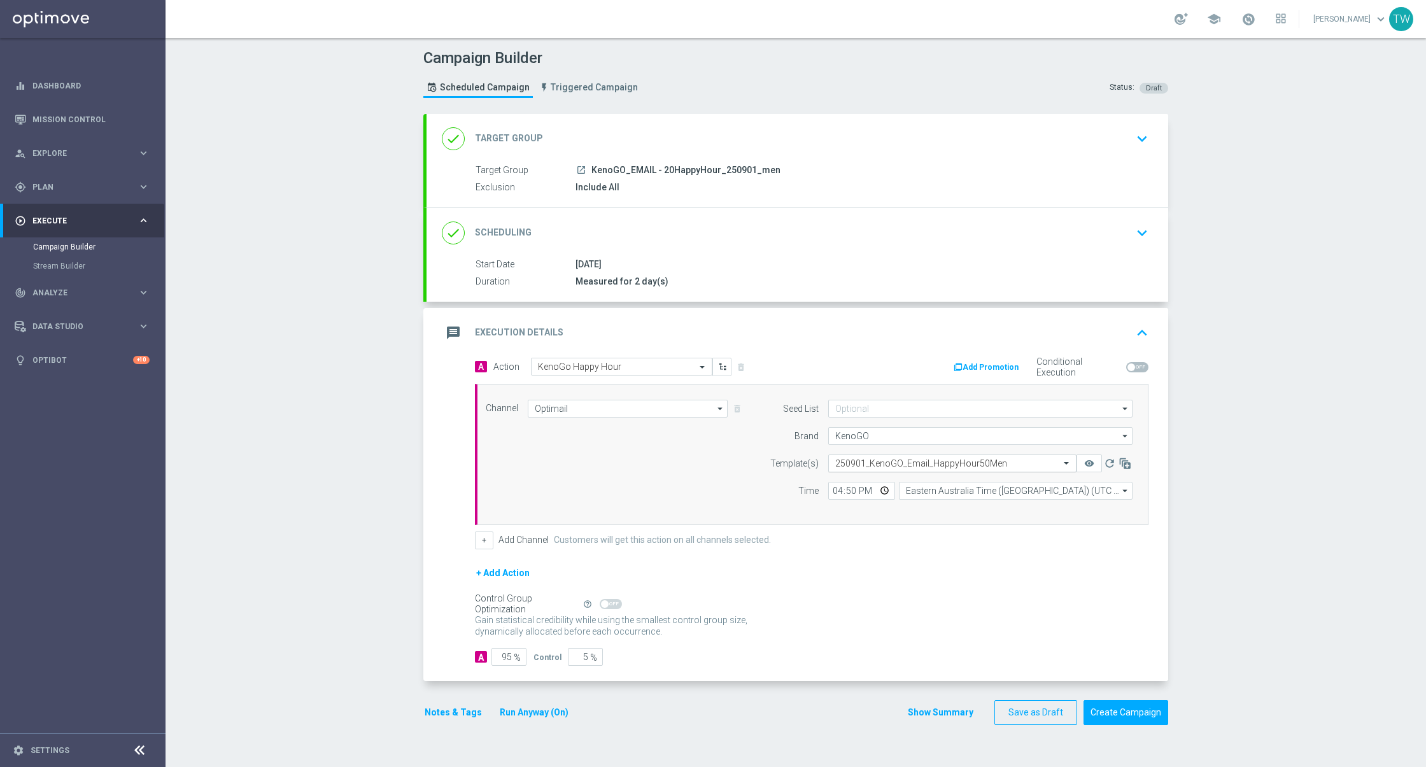
click at [949, 467] on input "text" at bounding box center [939, 463] width 209 height 11
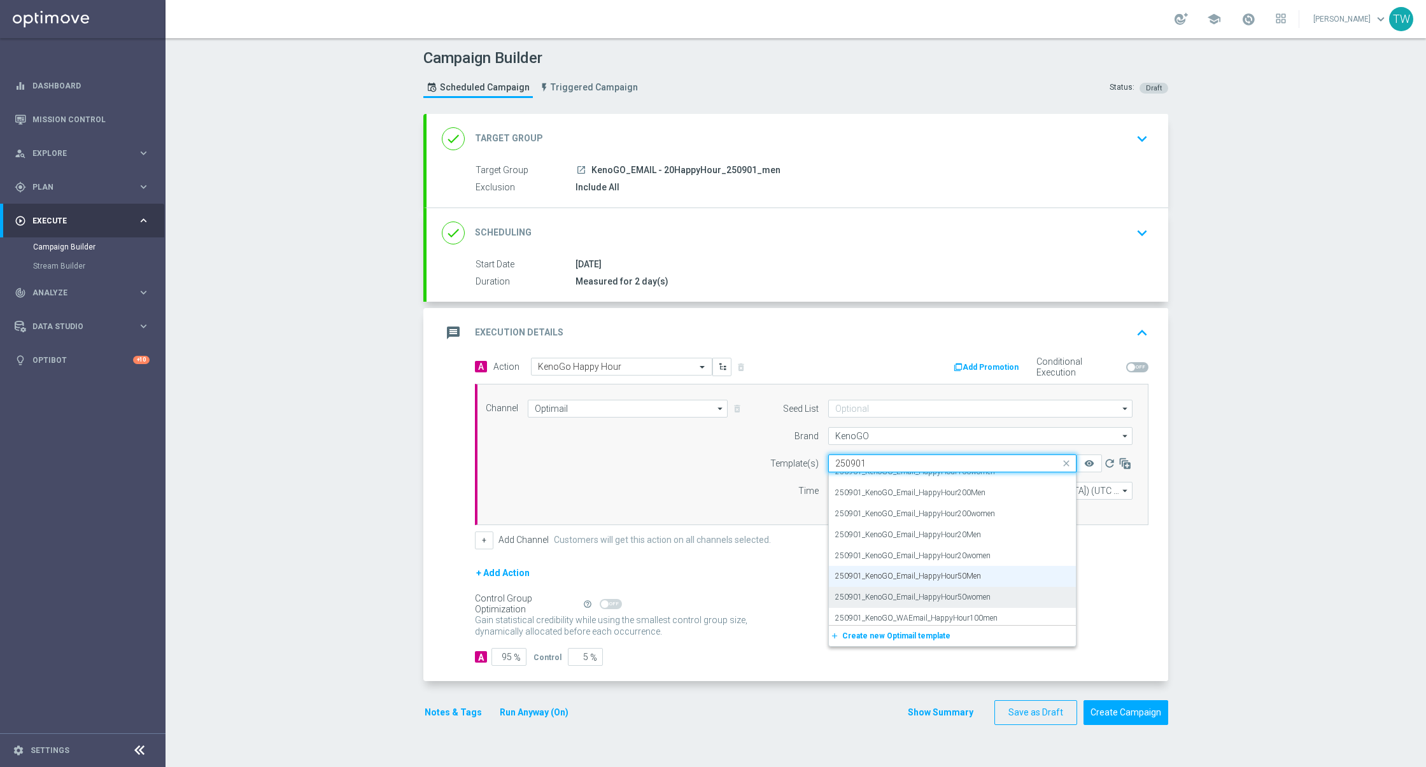
scroll to position [24, 0]
click at [957, 548] on label "250901_KenoGO_Email_HappyHour20Men" at bounding box center [908, 542] width 146 height 11
type input "250901"
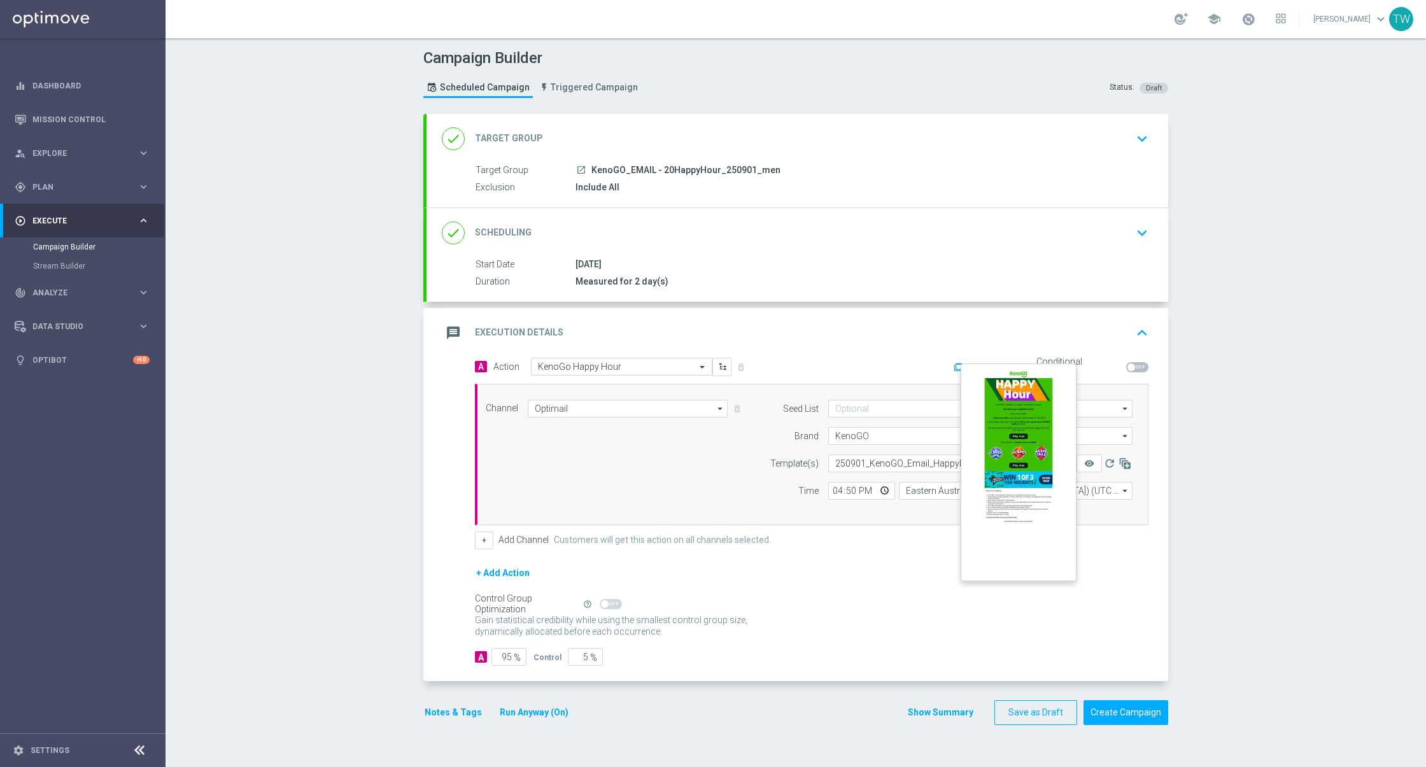
click at [1097, 460] on button "remove_red_eye" at bounding box center [1088, 464] width 25 height 18
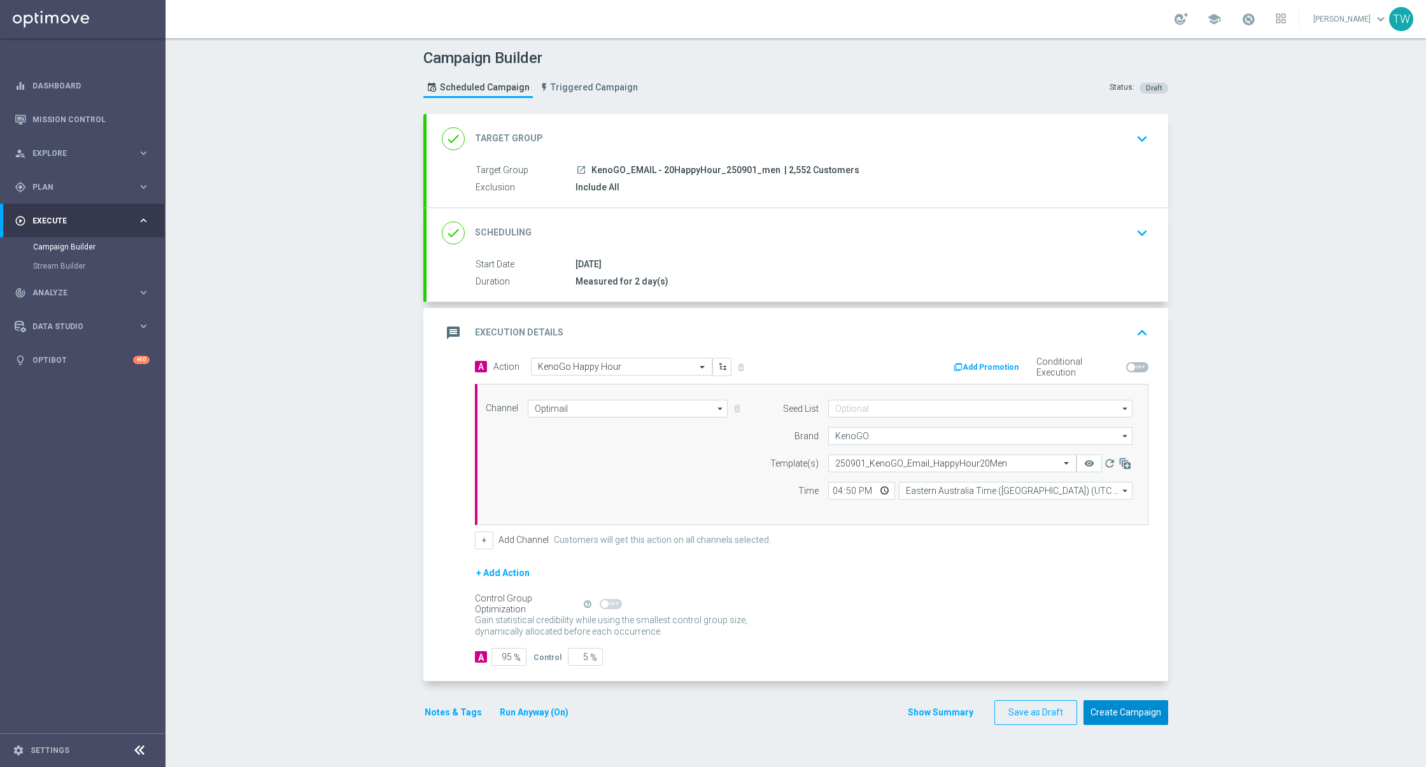
click at [1129, 715] on button "Create Campaign" at bounding box center [1125, 712] width 85 height 25
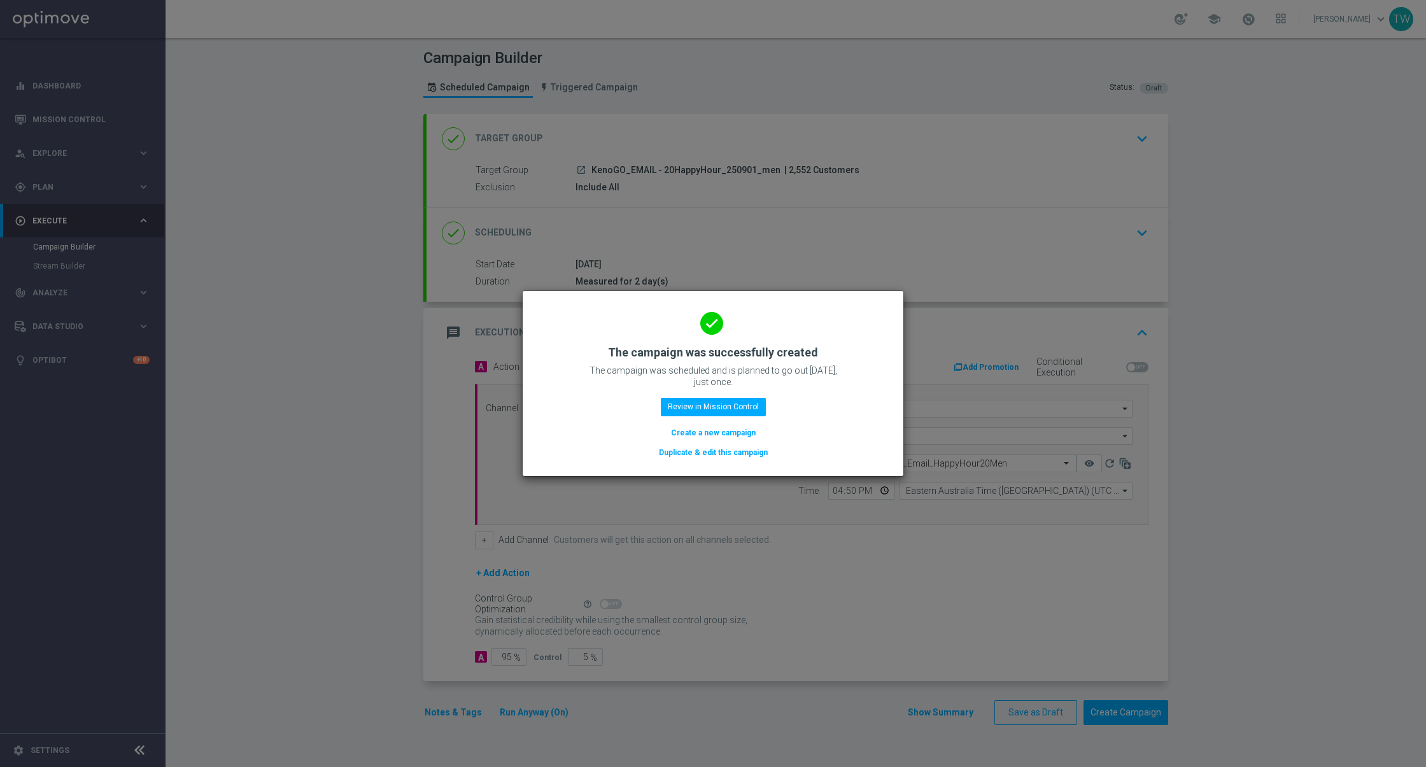
click at [677, 451] on button "Duplicate & edit this campaign" at bounding box center [713, 453] width 111 height 14
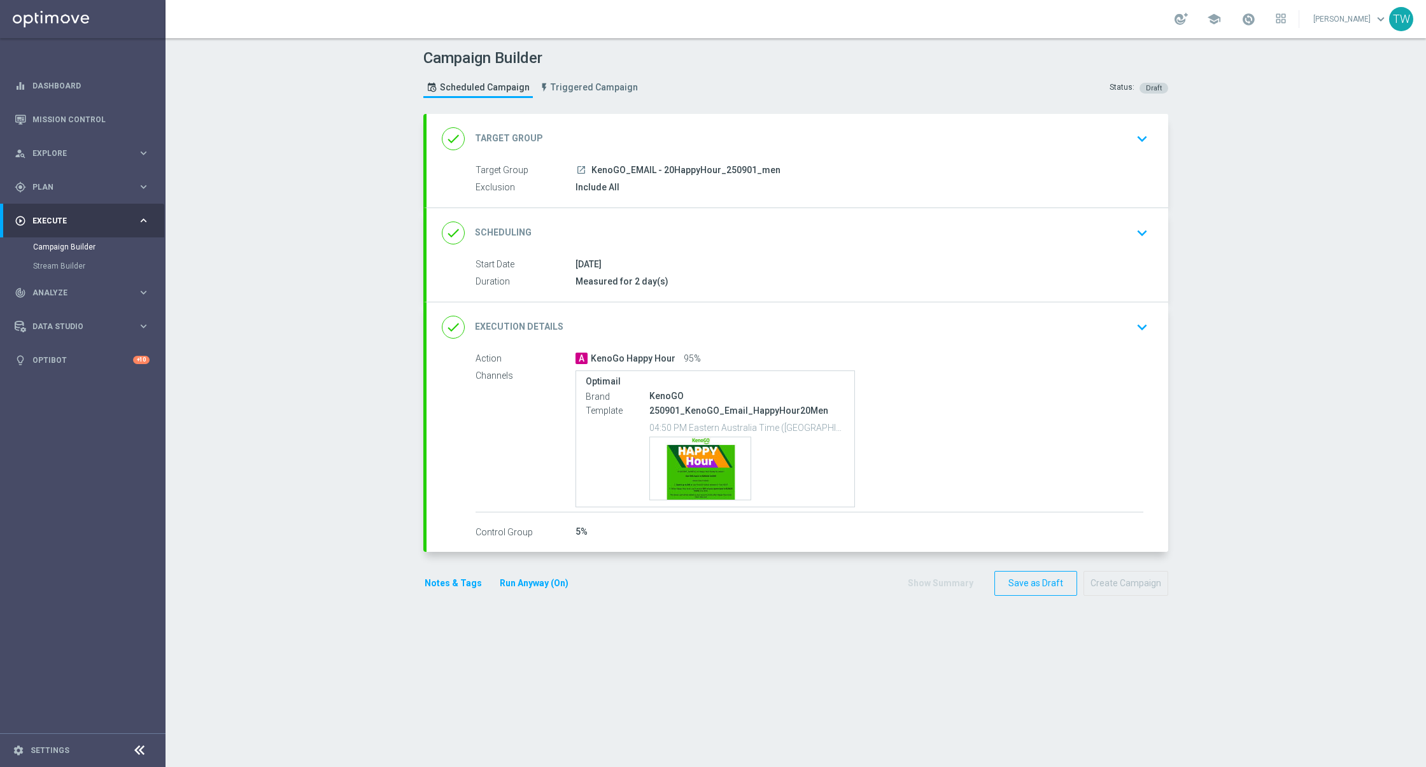
click at [742, 143] on div "done Target Group keyboard_arrow_down" at bounding box center [797, 139] width 711 height 24
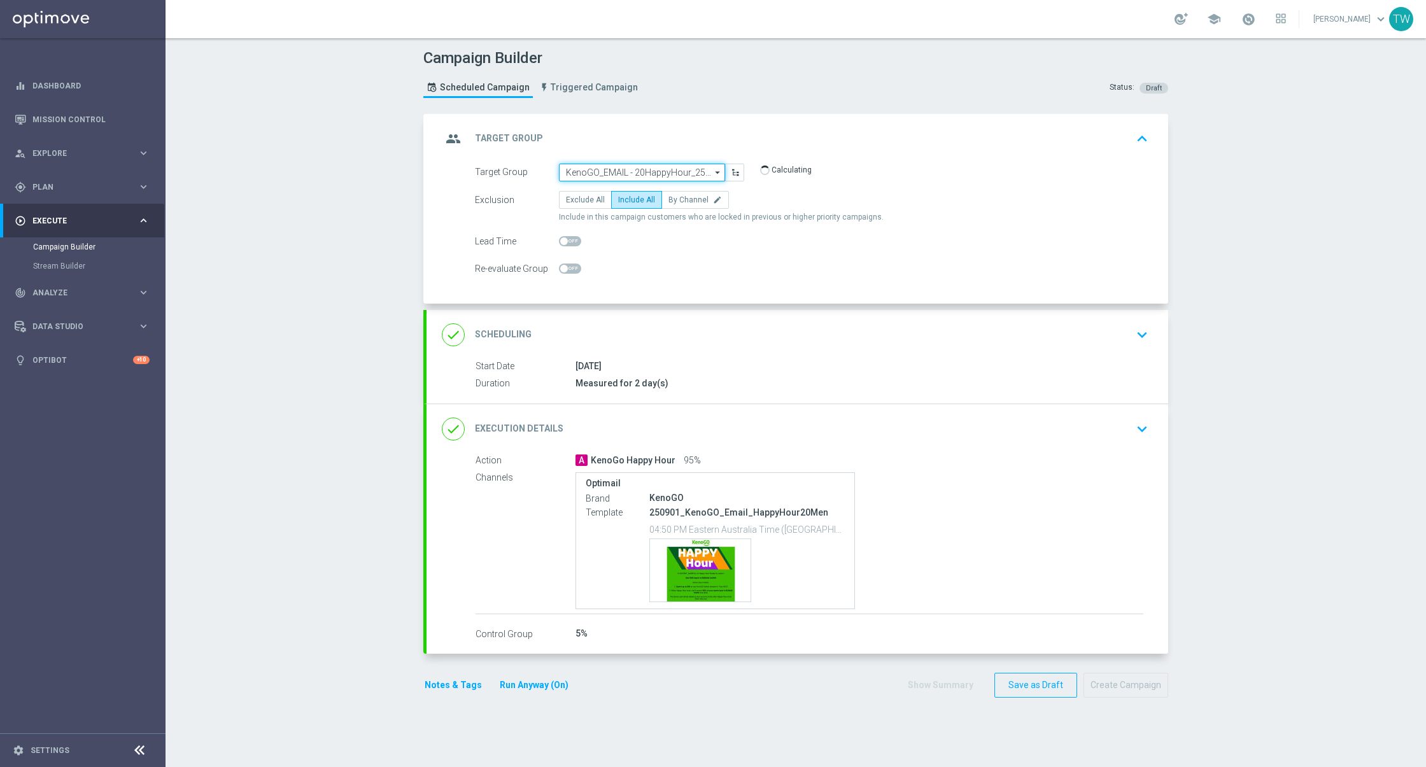
click at [645, 171] on input "KenoGO_EMAIL - 20HappyHour_250901_men" at bounding box center [642, 173] width 166 height 18
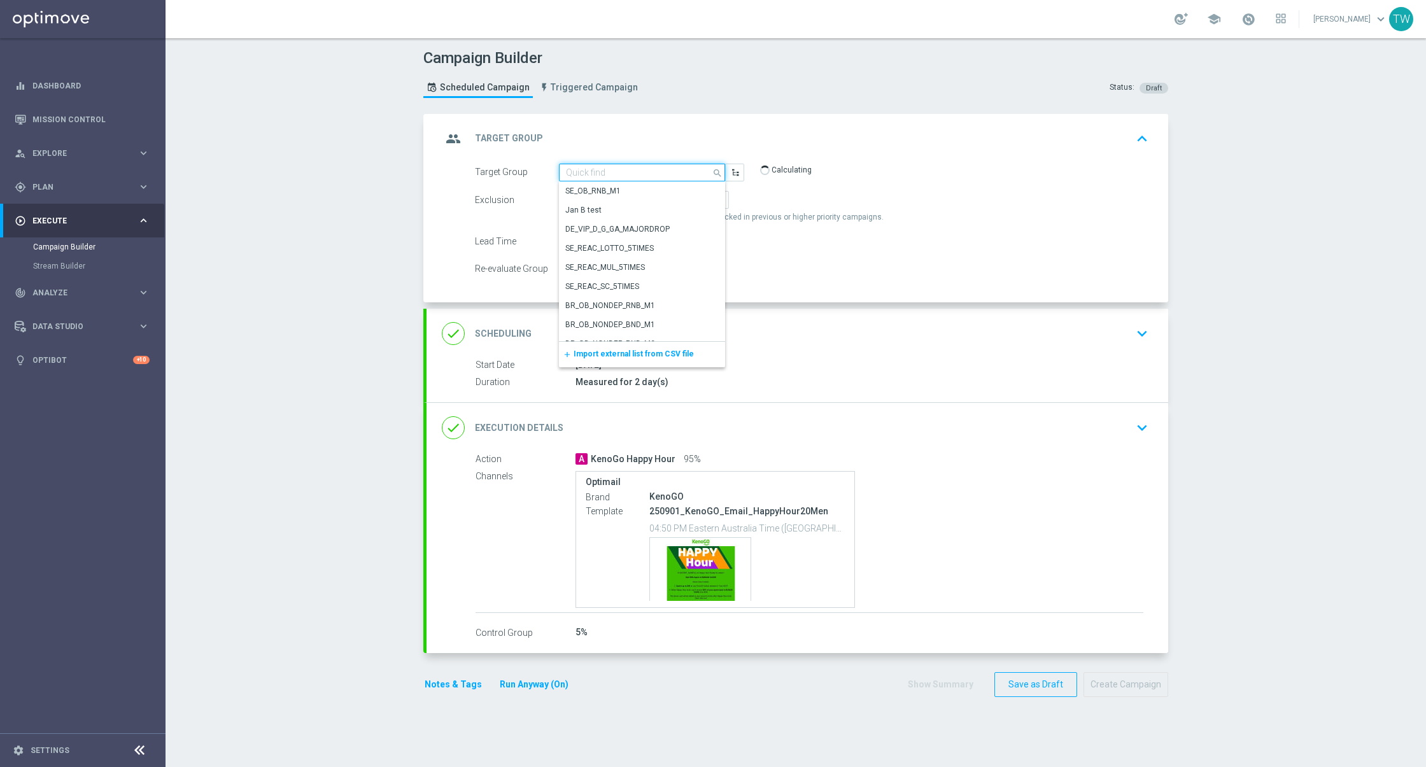
click at [645, 171] on input at bounding box center [642, 173] width 166 height 18
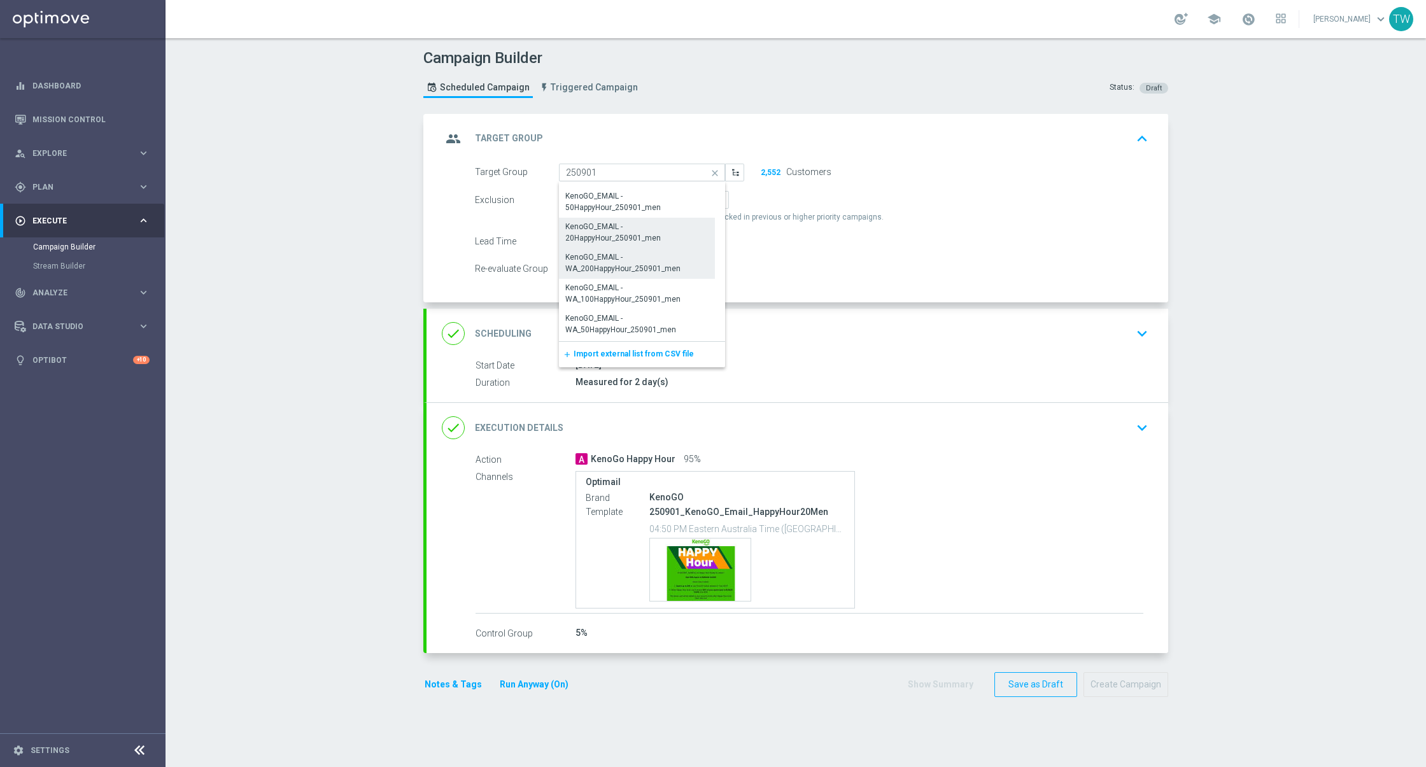
click at [672, 272] on div "KenoGO_EMAIL - WA_200HappyHour_250901_men" at bounding box center [636, 262] width 143 height 23
type input "KenoGO_EMAIL - WA_200HappyHour_250901_men"
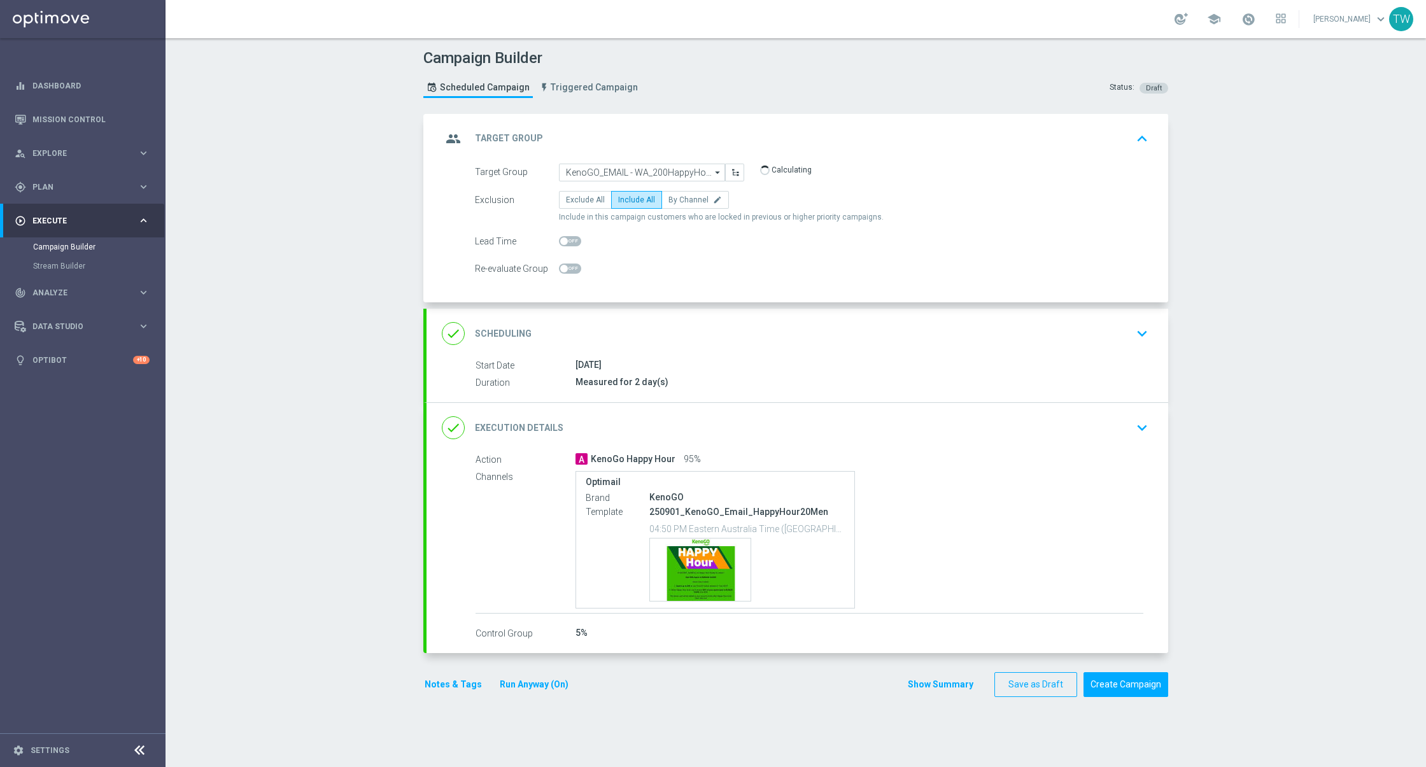
click at [805, 421] on div "done Execution Details keyboard_arrow_down" at bounding box center [797, 428] width 711 height 24
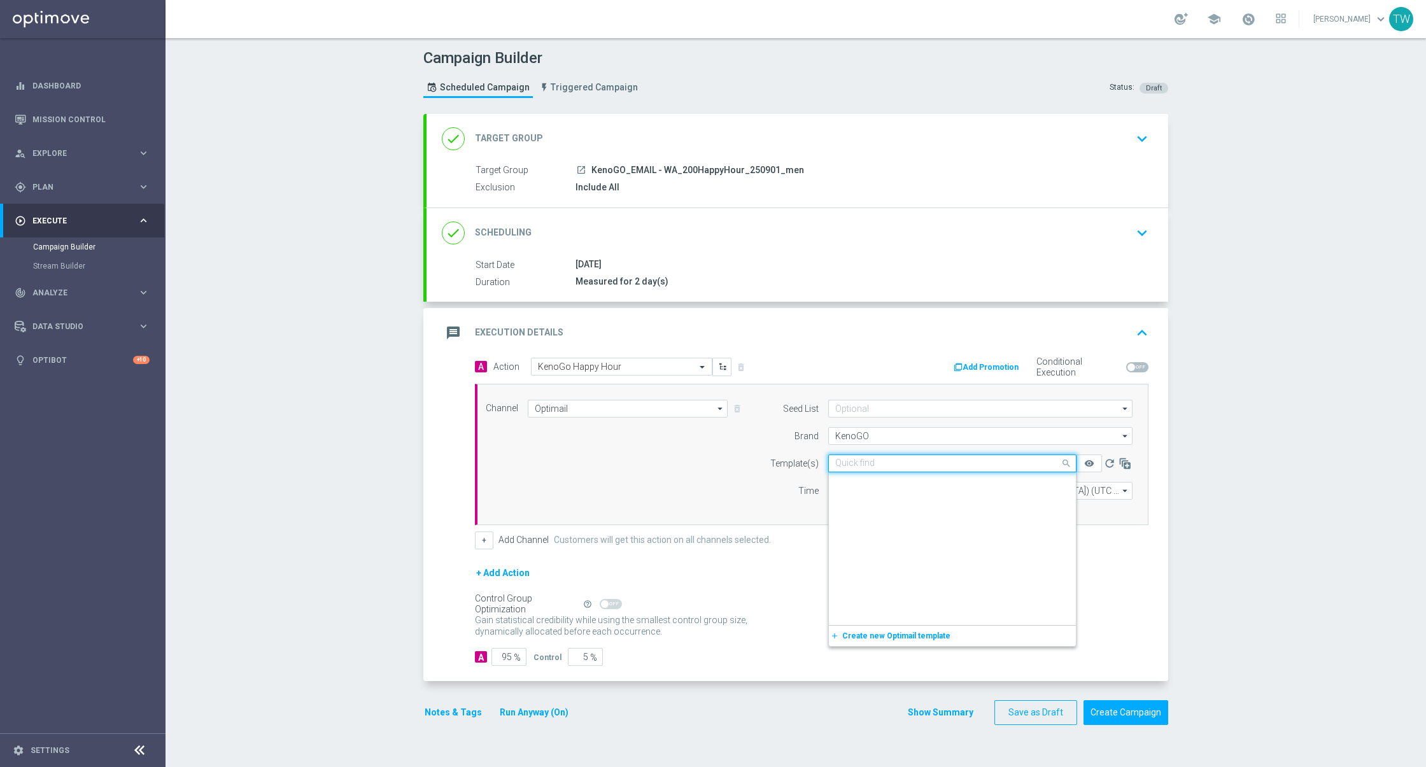
click at [912, 469] on input "text" at bounding box center [939, 463] width 209 height 11
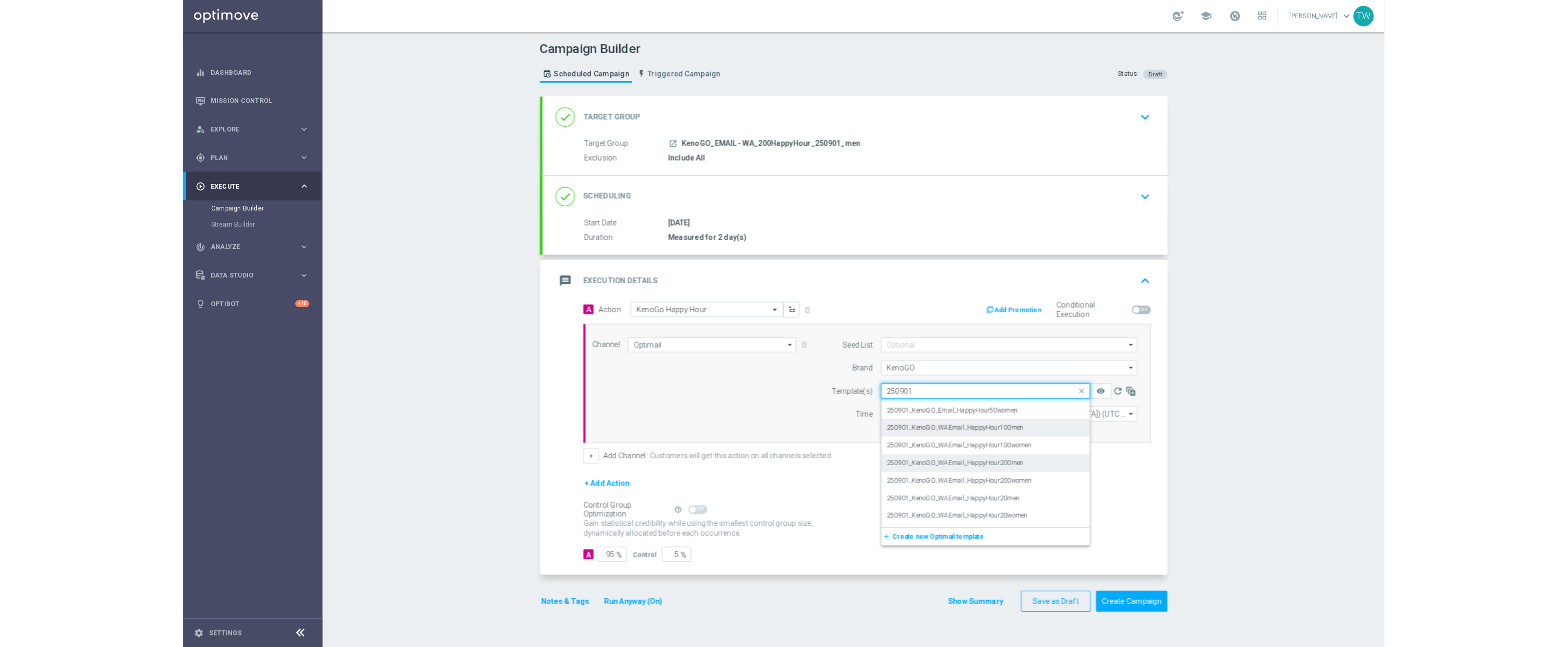
scroll to position [119, 0]
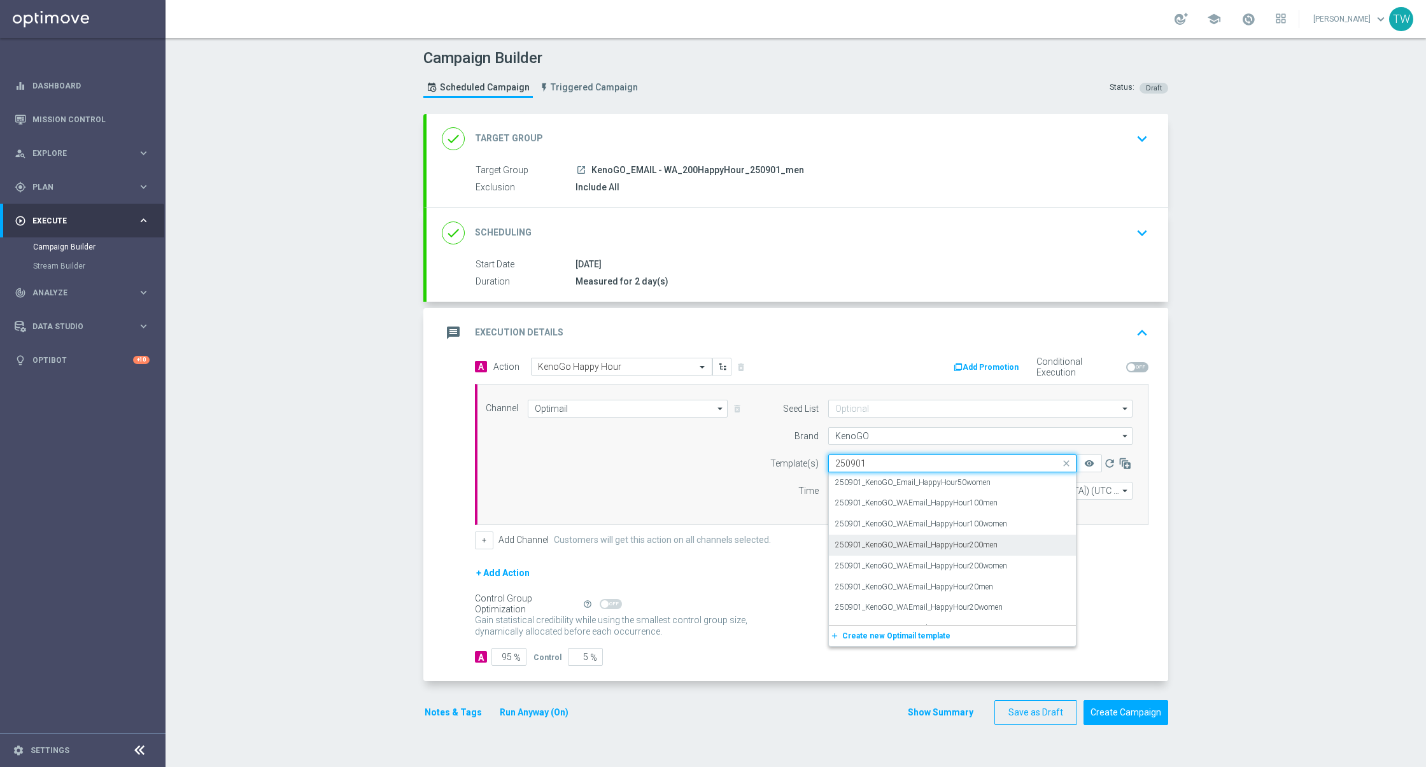
click at [903, 548] on label "250901_KenoGO_WAEmail_HappyHour200men" at bounding box center [916, 545] width 162 height 11
type input "250901"
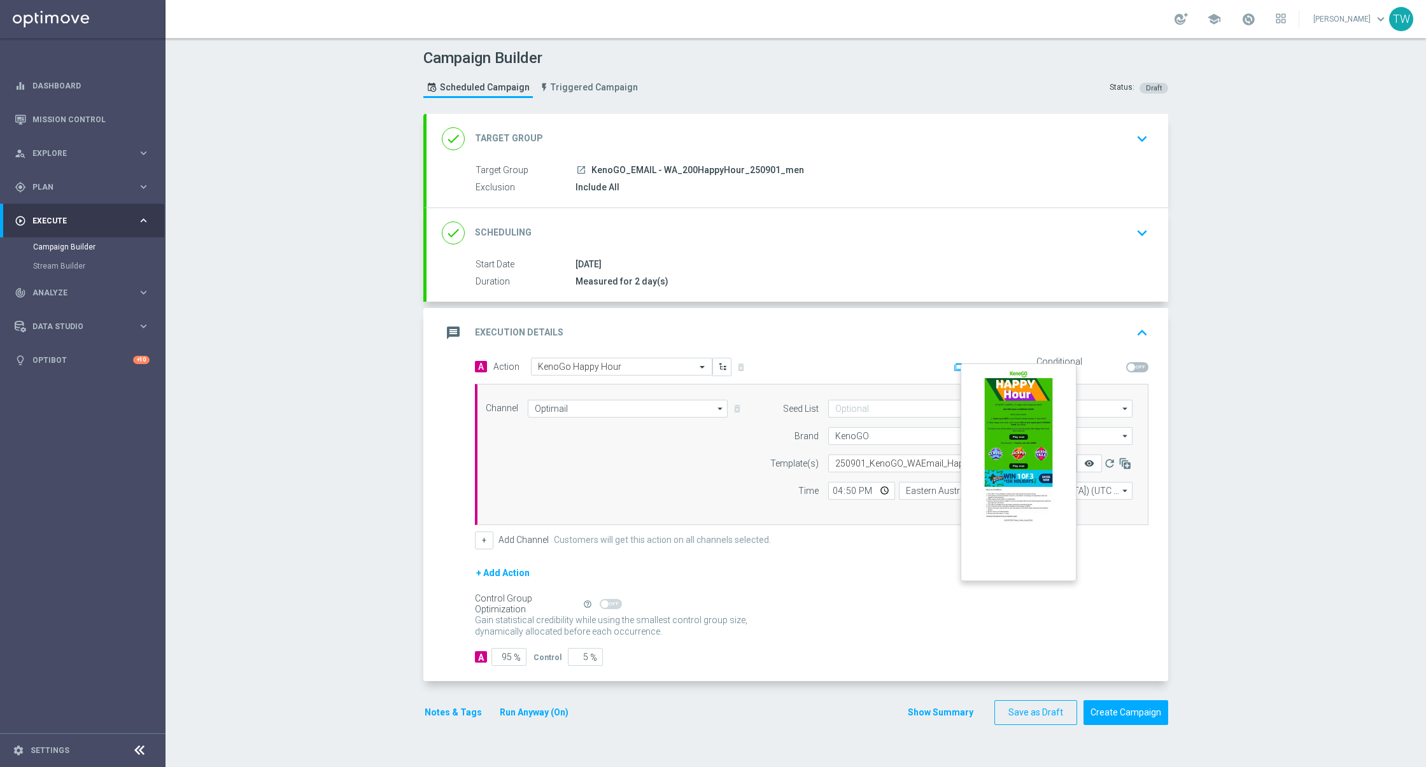
click at [1089, 463] on icon "remove_red_eye" at bounding box center [1089, 463] width 10 height 10
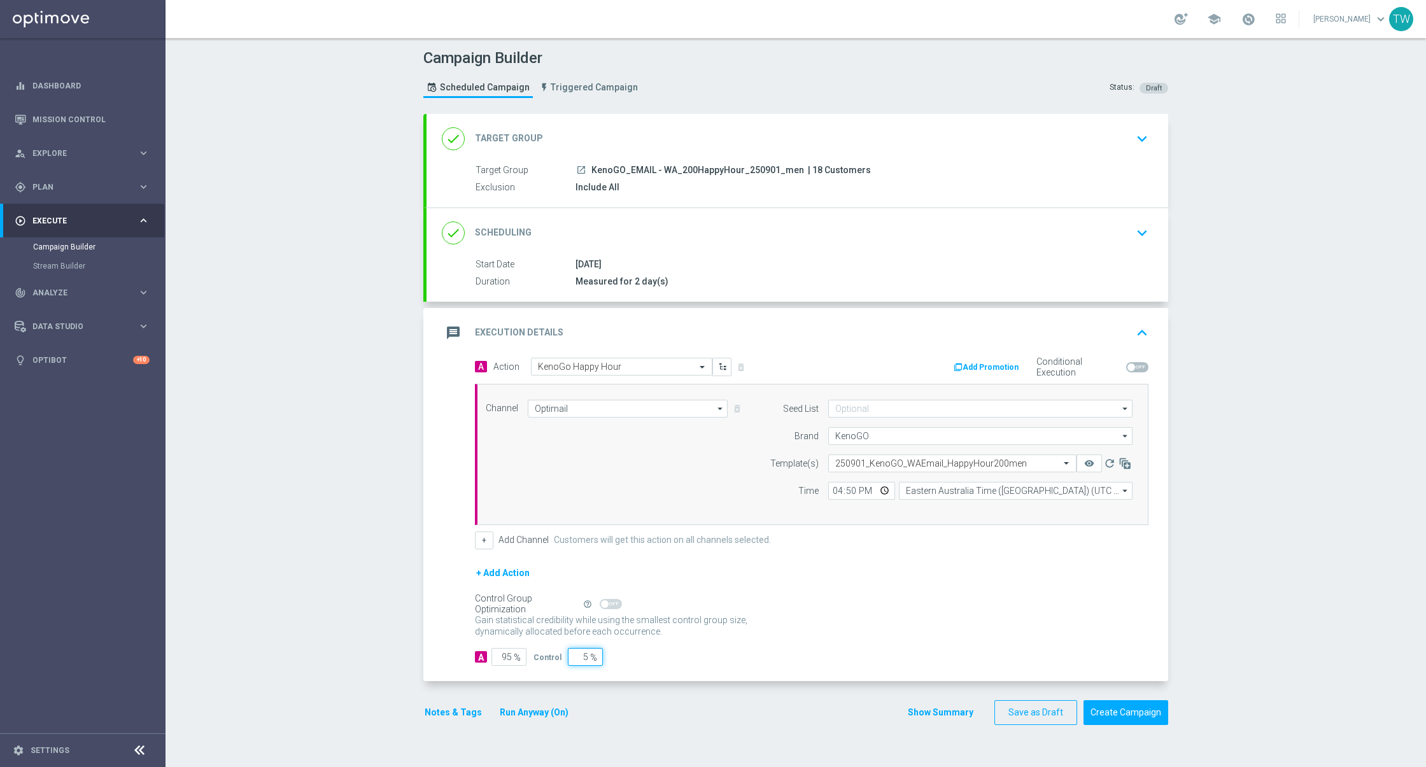
drag, startPoint x: 579, startPoint y: 661, endPoint x: 689, endPoint y: 664, distance: 110.2
click at [689, 664] on div "A 95 % Control 5 %" at bounding box center [812, 657] width 674 height 18
type input "0"
type input "100"
type input "0"
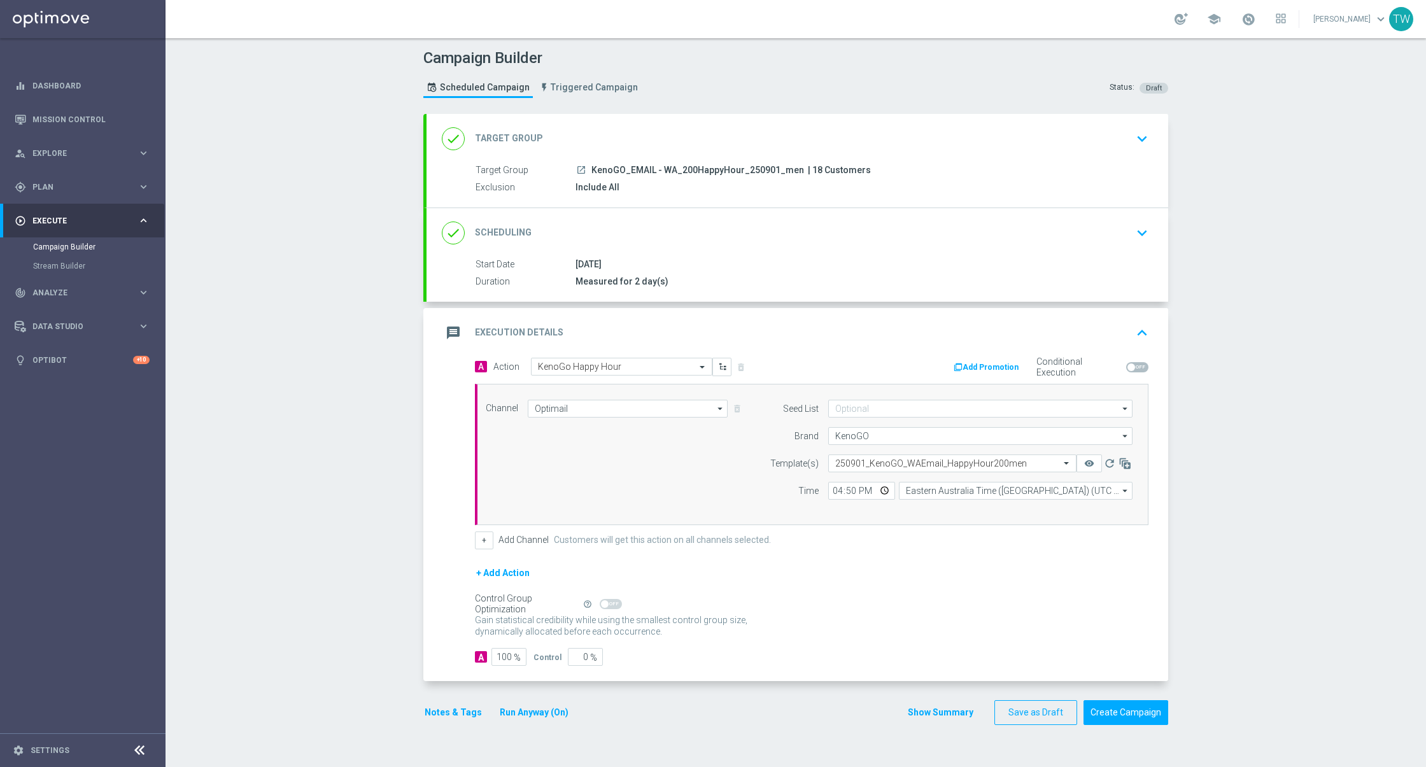
click at [829, 652] on div "A 100 % Control 0 %" at bounding box center [812, 657] width 674 height 18
click at [1144, 715] on button "Create Campaign" at bounding box center [1125, 712] width 85 height 25
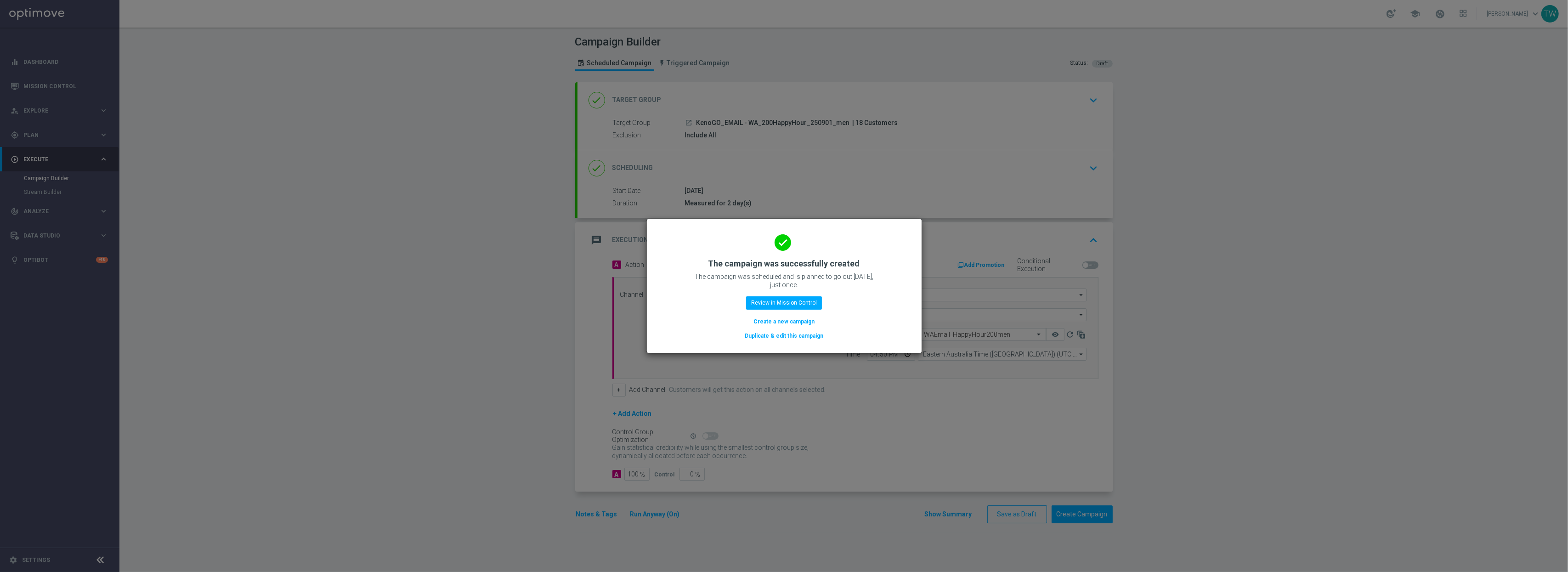
click at [809, 336] on button "Duplicate & edit this campaign" at bounding box center [784, 335] width 80 height 10
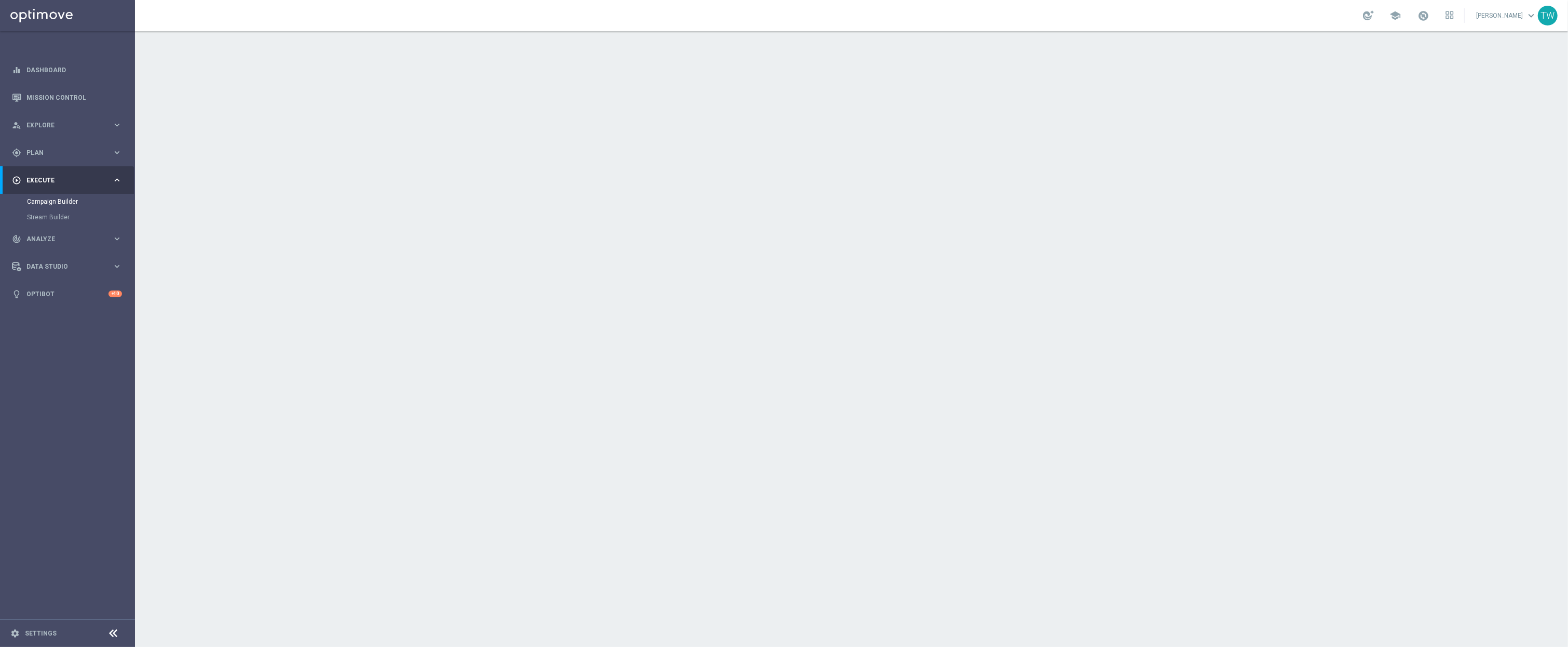
drag, startPoint x: 850, startPoint y: 116, endPoint x: 845, endPoint y: 117, distance: 5.1
click at [849, 117] on div "done Target Group keyboard_arrow_down" at bounding box center [853, 113] width 580 height 20
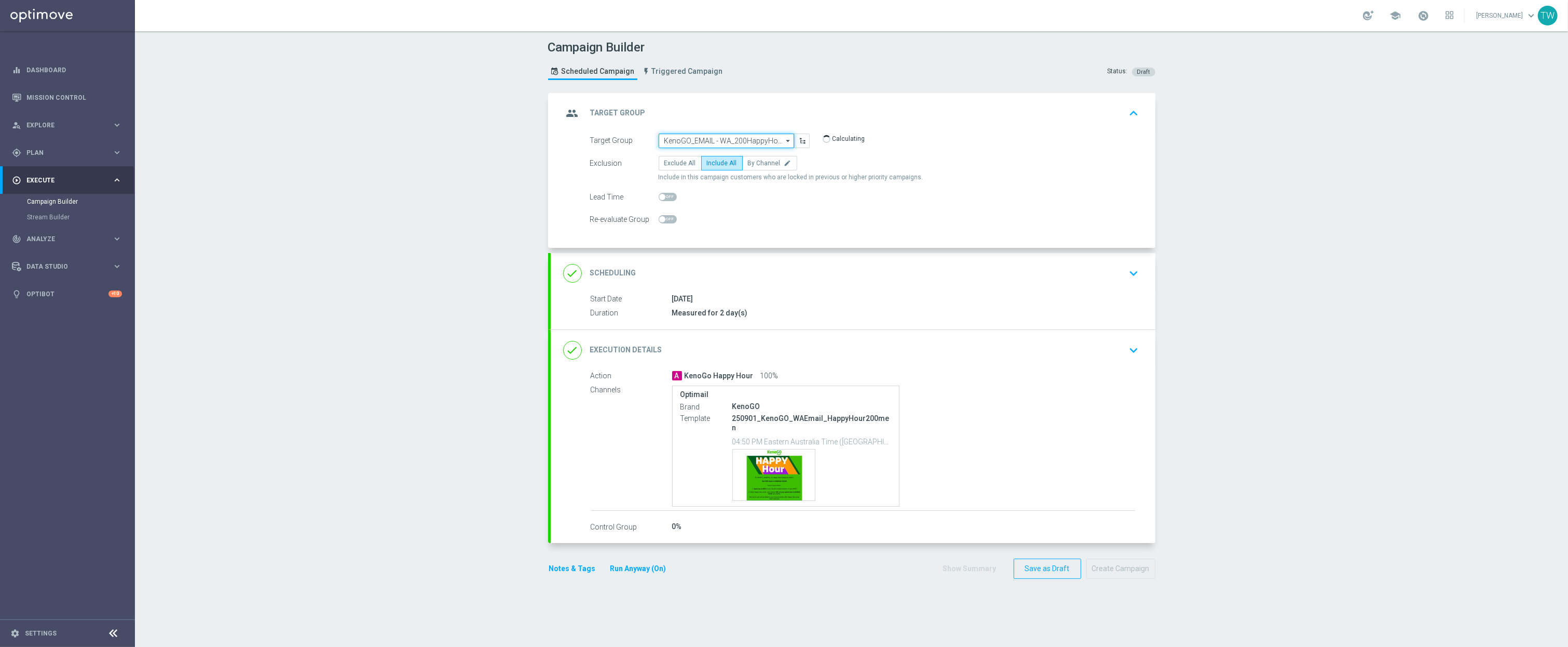
click at [727, 141] on input "KenoGO_EMAIL - WA_200HappyHour_250901_men" at bounding box center [727, 141] width 135 height 15
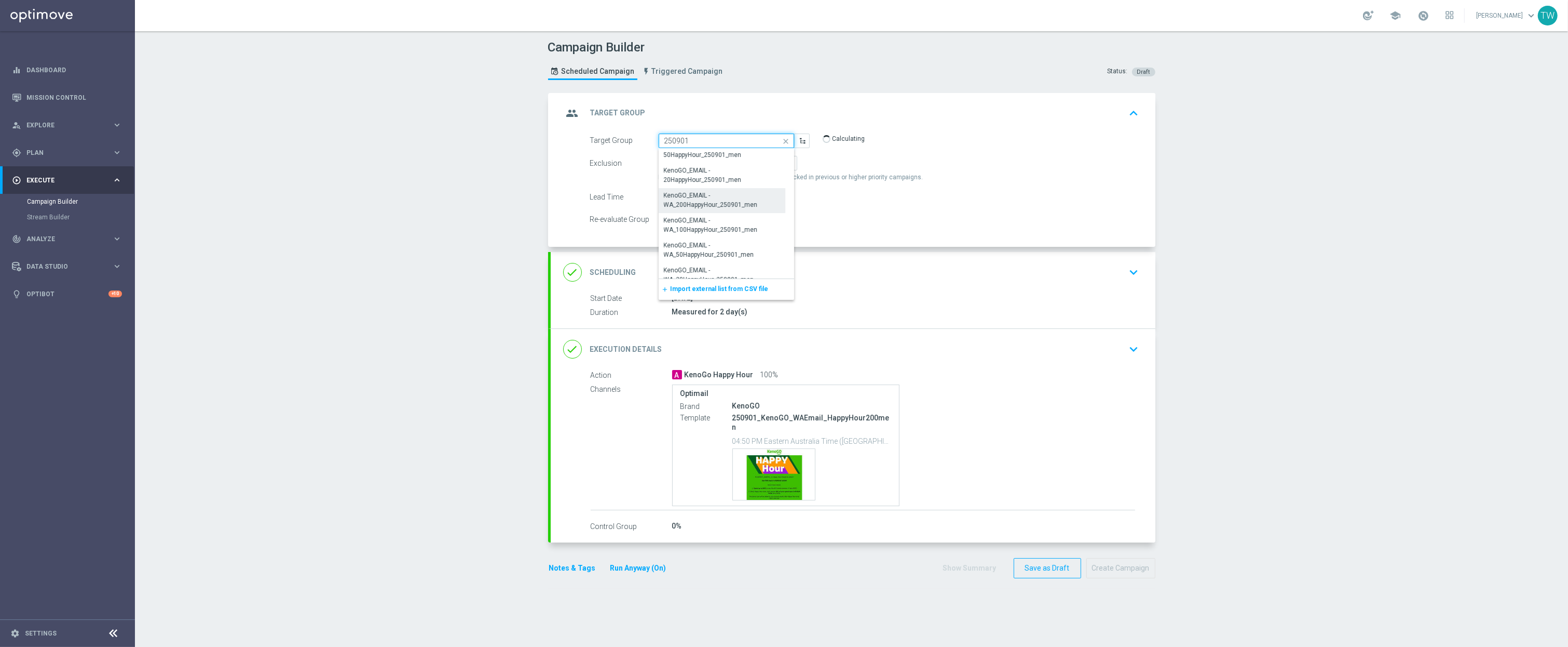
scroll to position [167, 0]
click at [686, 225] on div "KenoGO_EMAIL - WA_100HappyHour_250901_men" at bounding box center [722, 217] width 117 height 19
type input "KenoGO_EMAIL - WA_100HappyHour_250901_men"
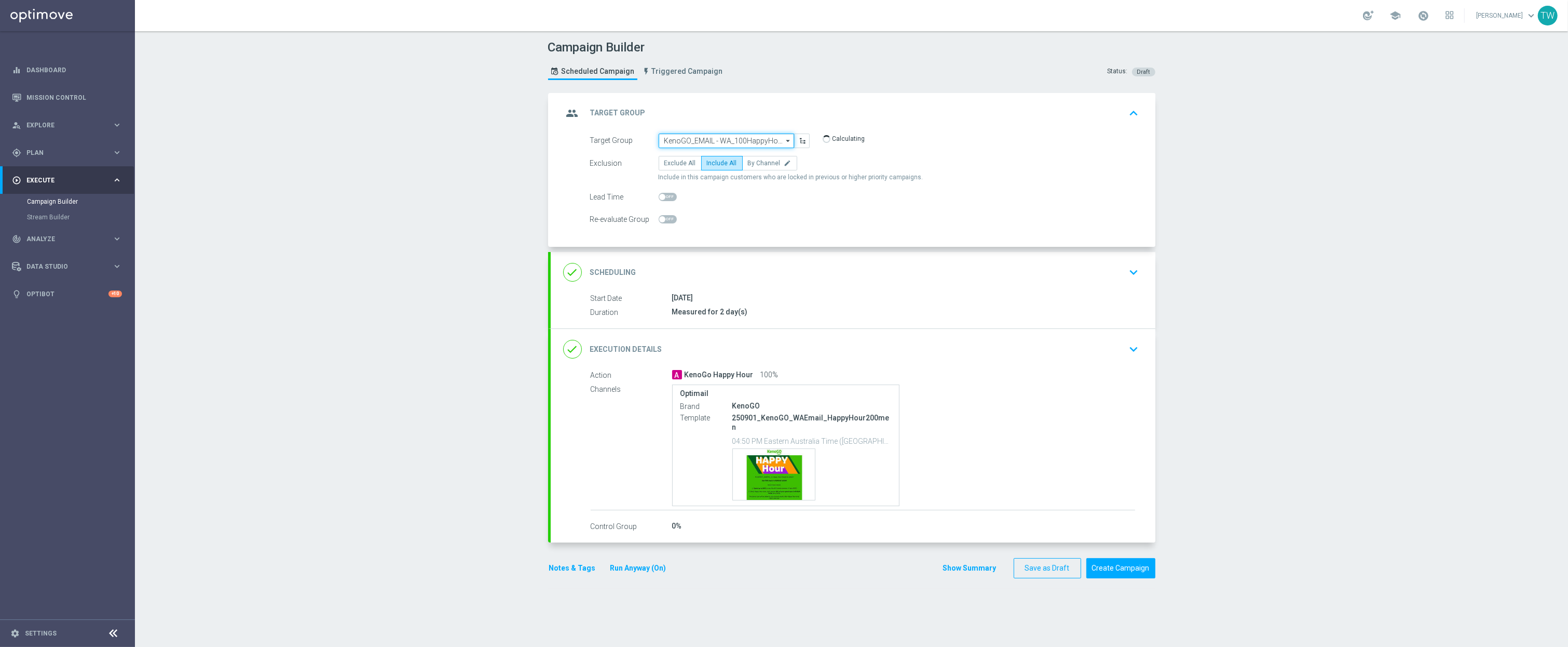
click at [752, 136] on input "KenoGO_EMAIL - WA_100HappyHour_250901_men" at bounding box center [727, 141] width 135 height 15
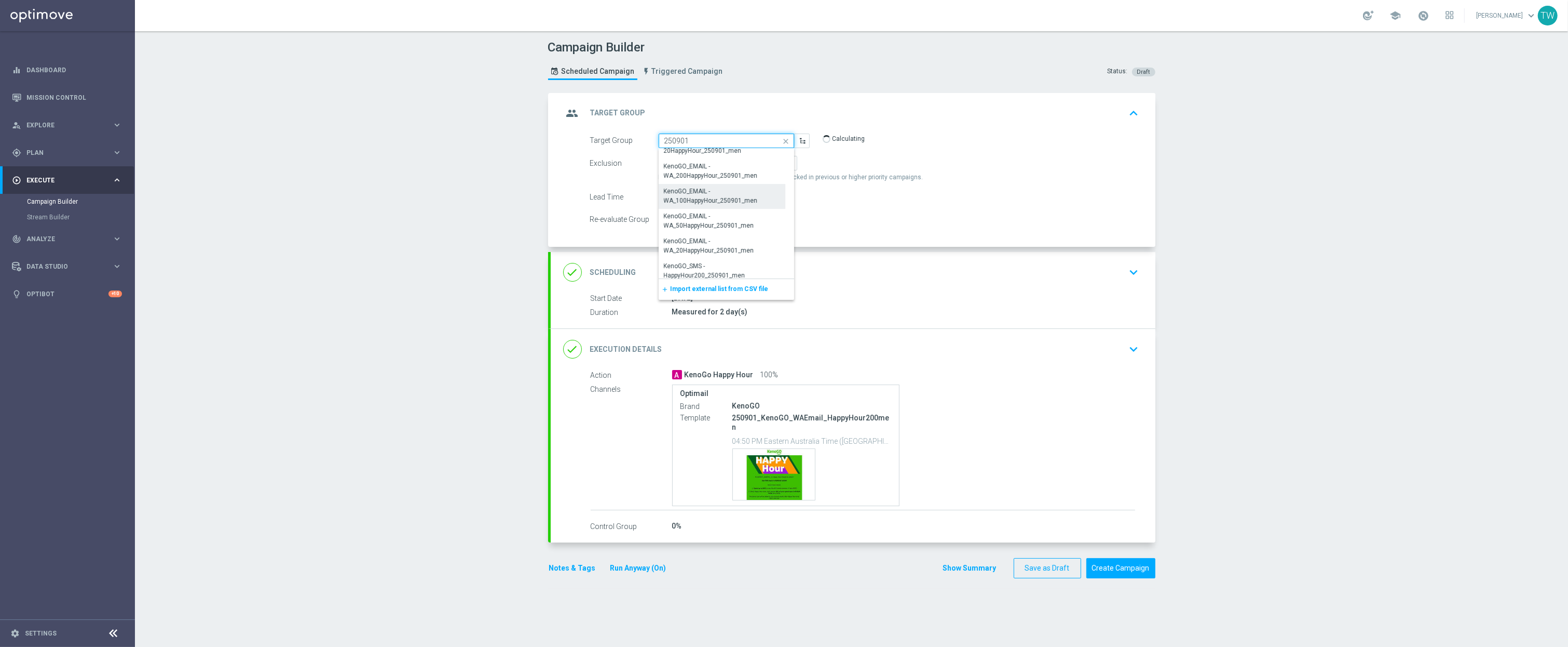
scroll to position [189, 0]
click at [735, 202] on div "KenoGO_EMAIL - WA_100HappyHour_250901_men" at bounding box center [722, 195] width 117 height 19
type input "KenoGO_EMAIL - WA_100HappyHour_250901_men"
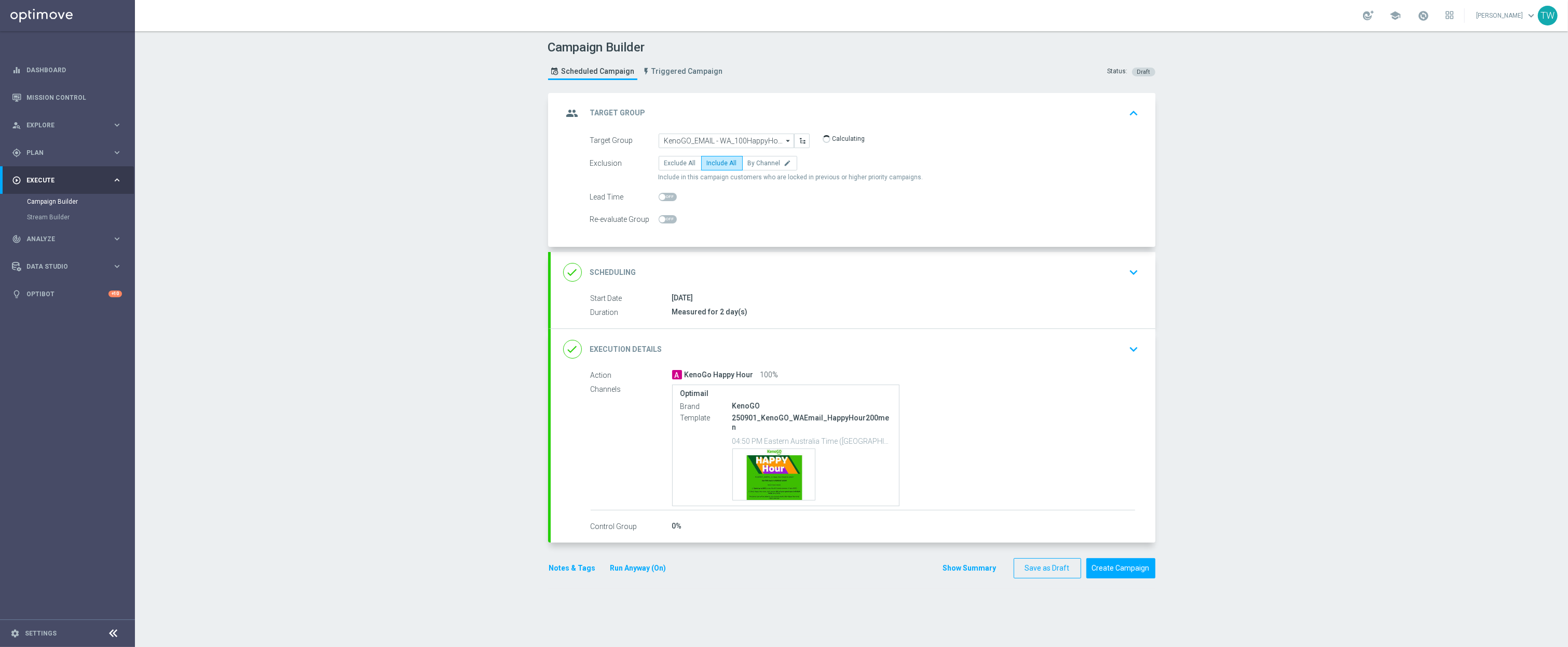
scroll to position [0, 0]
click at [837, 355] on div "done Execution Details keyboard_arrow_down" at bounding box center [853, 349] width 580 height 20
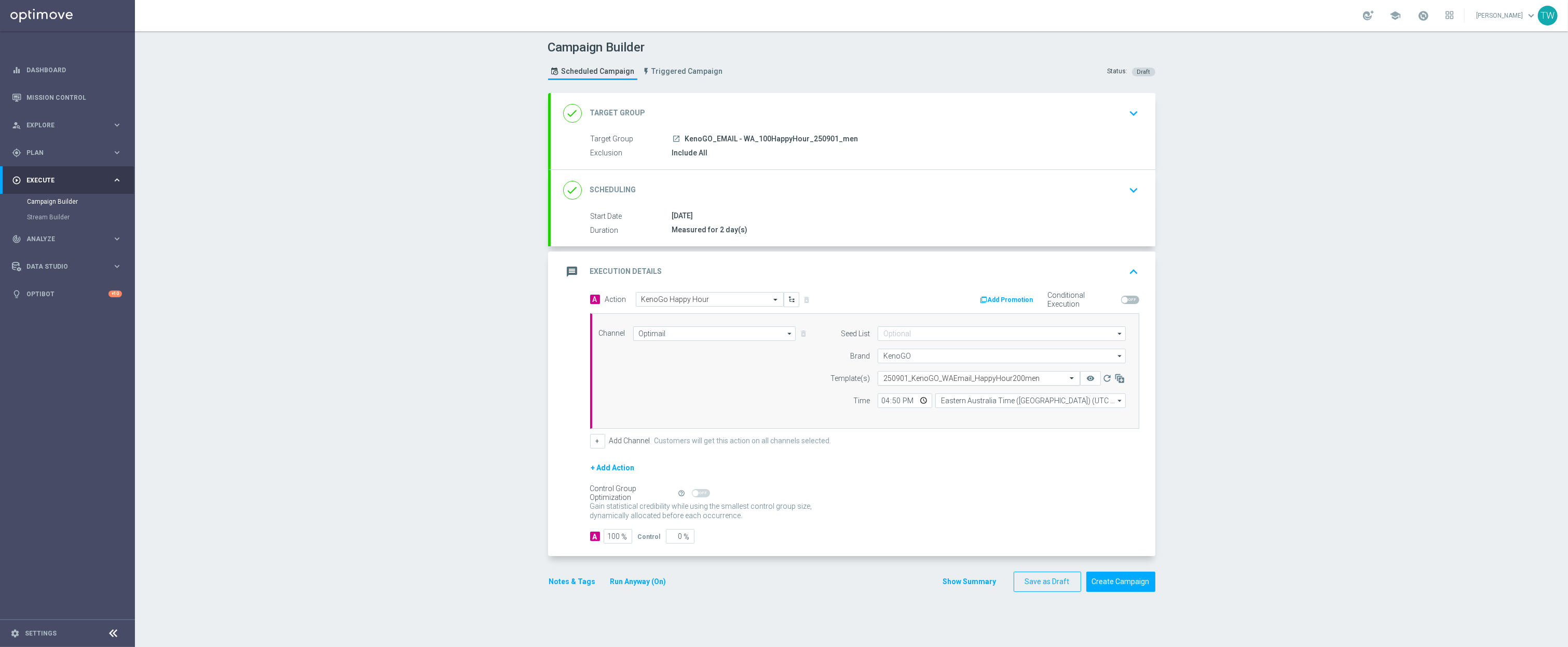
click at [1003, 381] on input "text" at bounding box center [968, 378] width 170 height 9
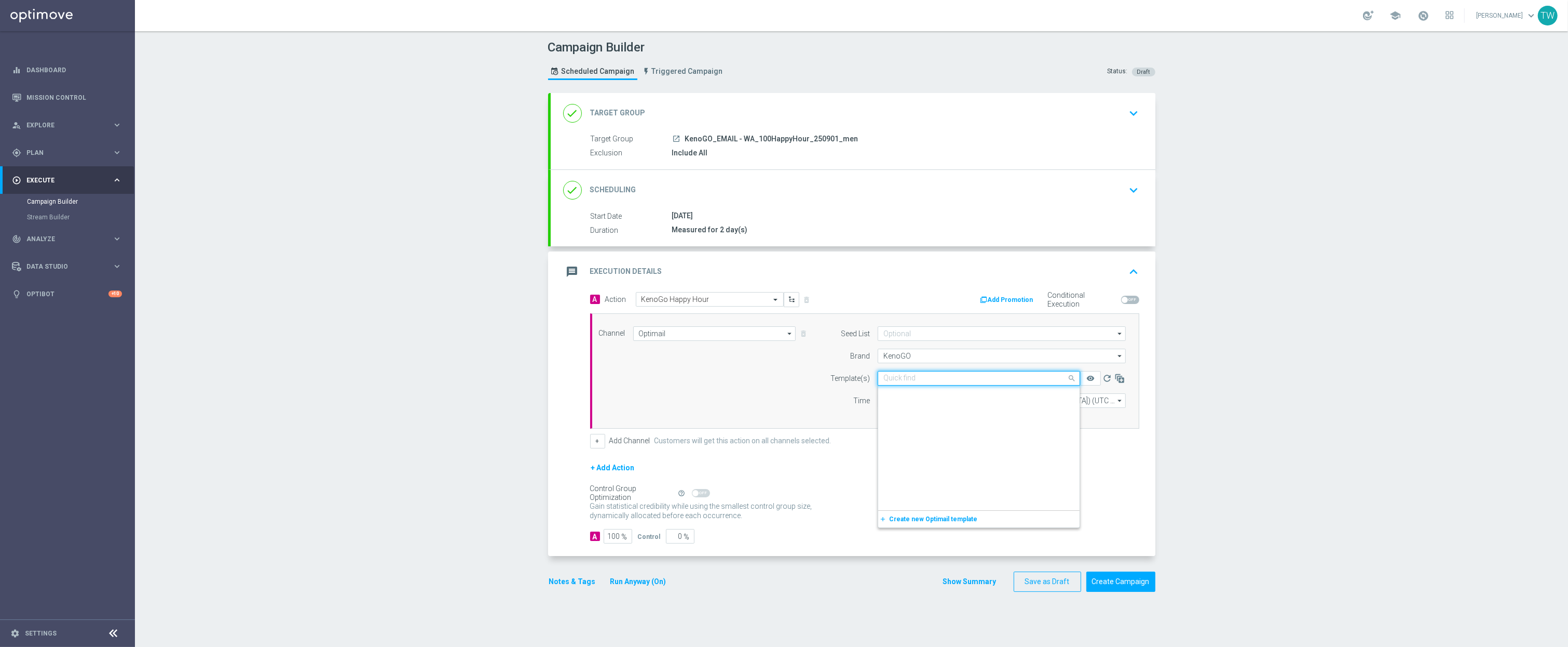
click at [1003, 381] on input "text" at bounding box center [968, 378] width 170 height 9
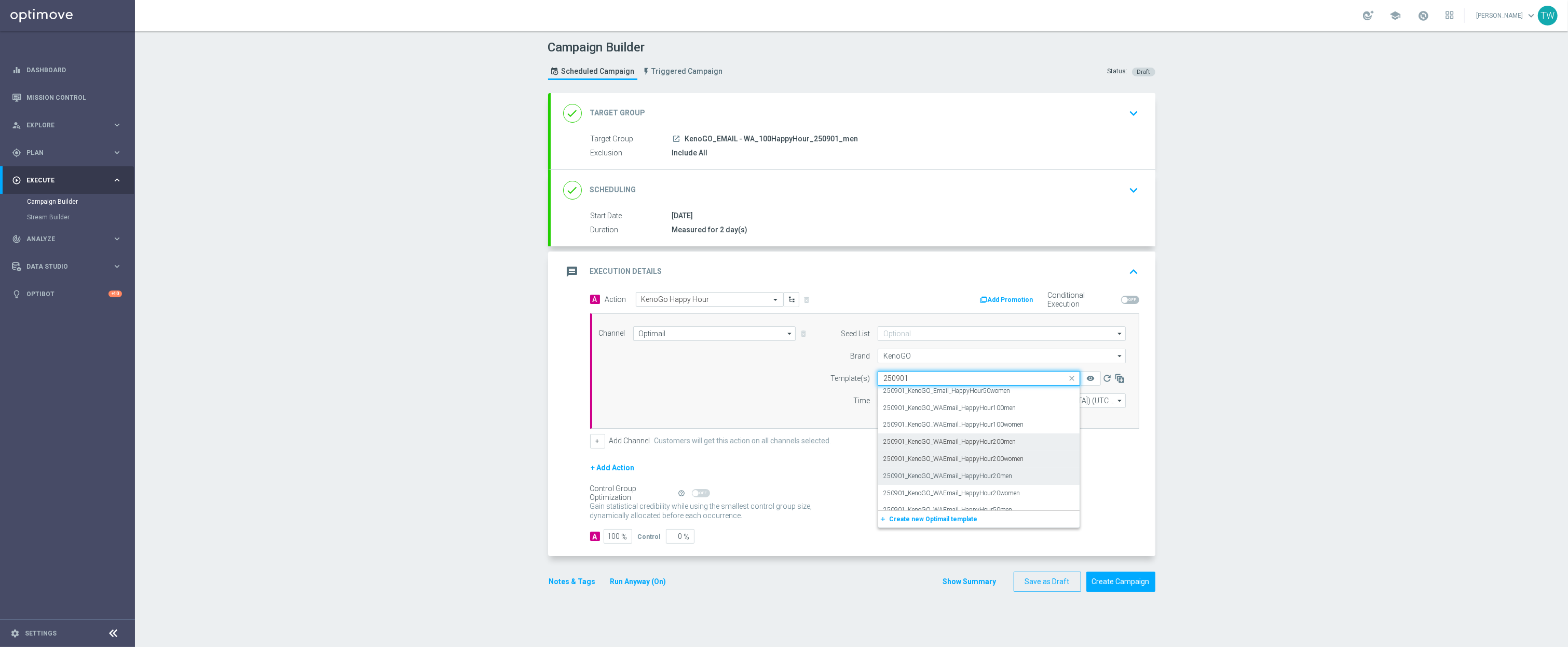
scroll to position [119, 0]
click at [1035, 414] on div "250901_KenoGO_WAEmail_HappyHour100men" at bounding box center [978, 410] width 191 height 17
type input "250901"
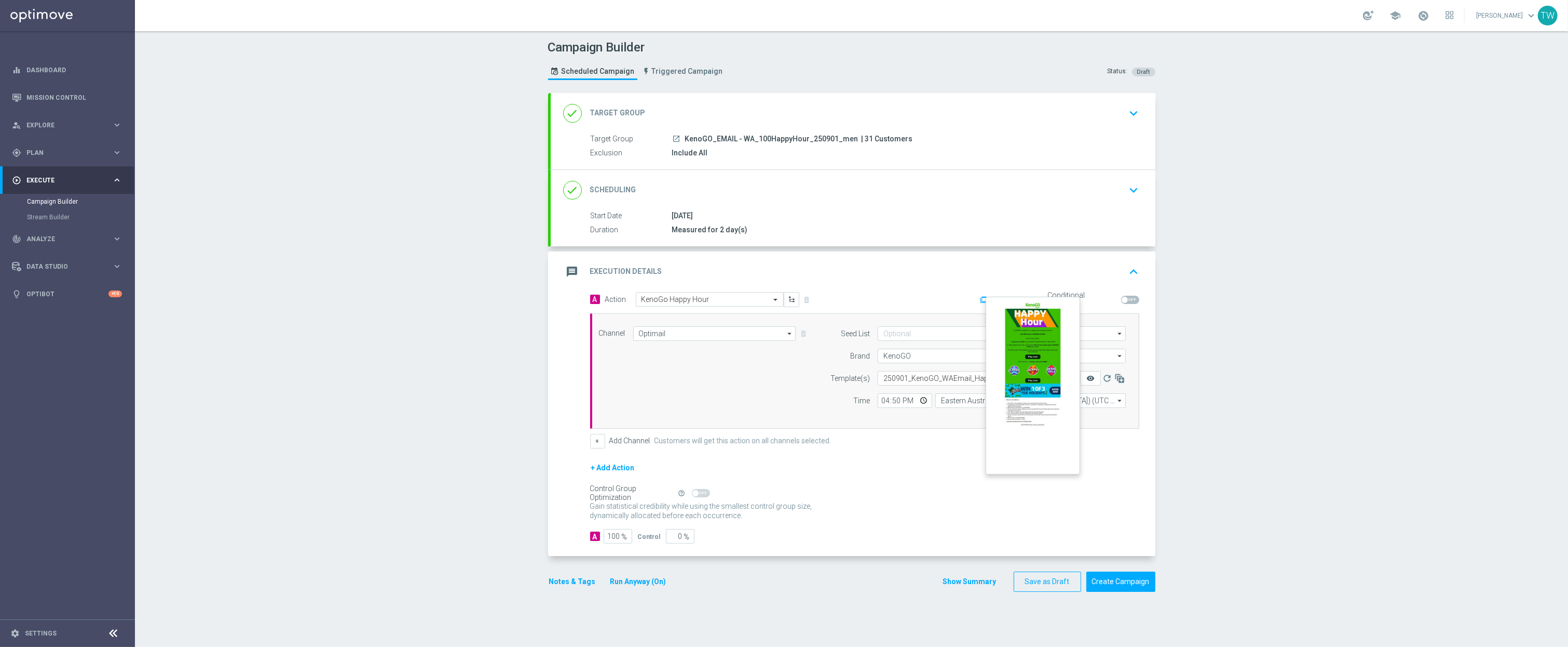
click at [1089, 378] on icon "remove_red_eye" at bounding box center [1090, 378] width 8 height 8
click at [1151, 590] on button "Create Campaign" at bounding box center [1120, 581] width 69 height 20
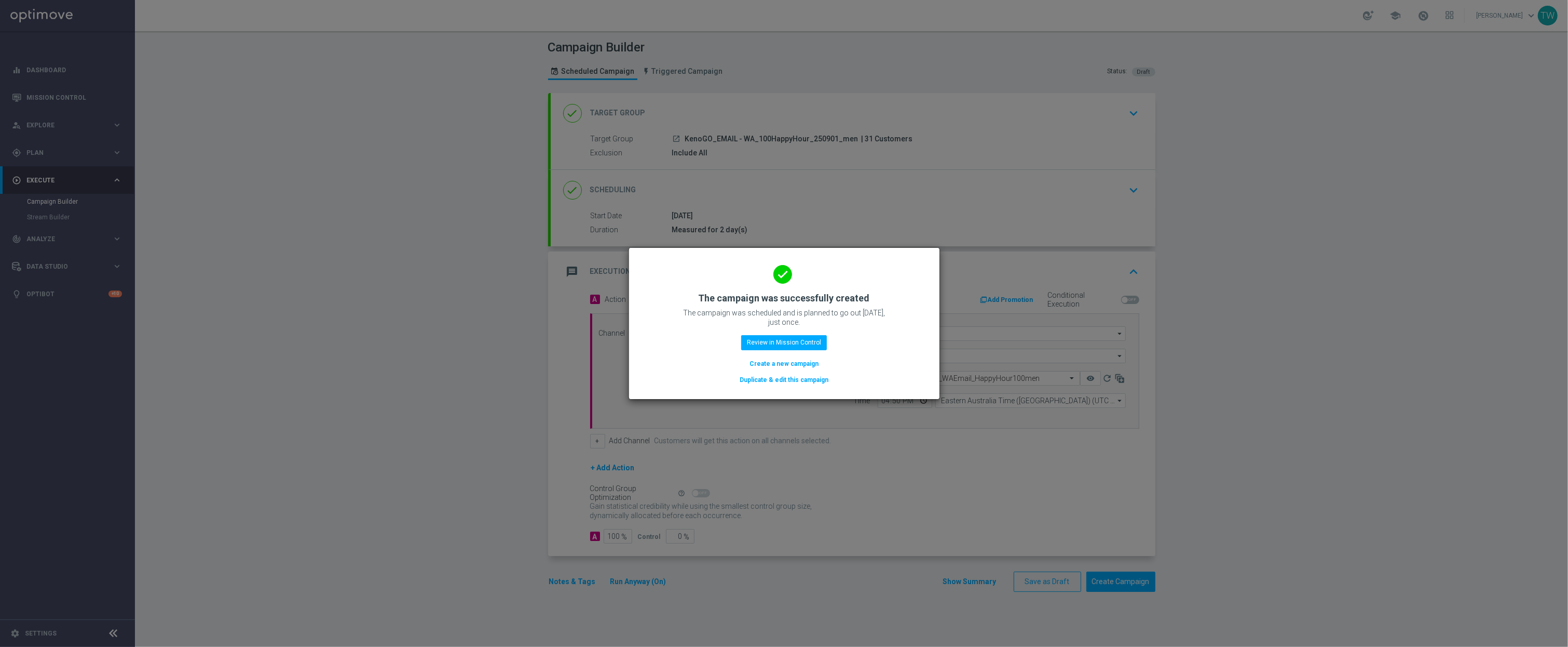
click at [802, 383] on button "Duplicate & edit this campaign" at bounding box center [784, 379] width 91 height 11
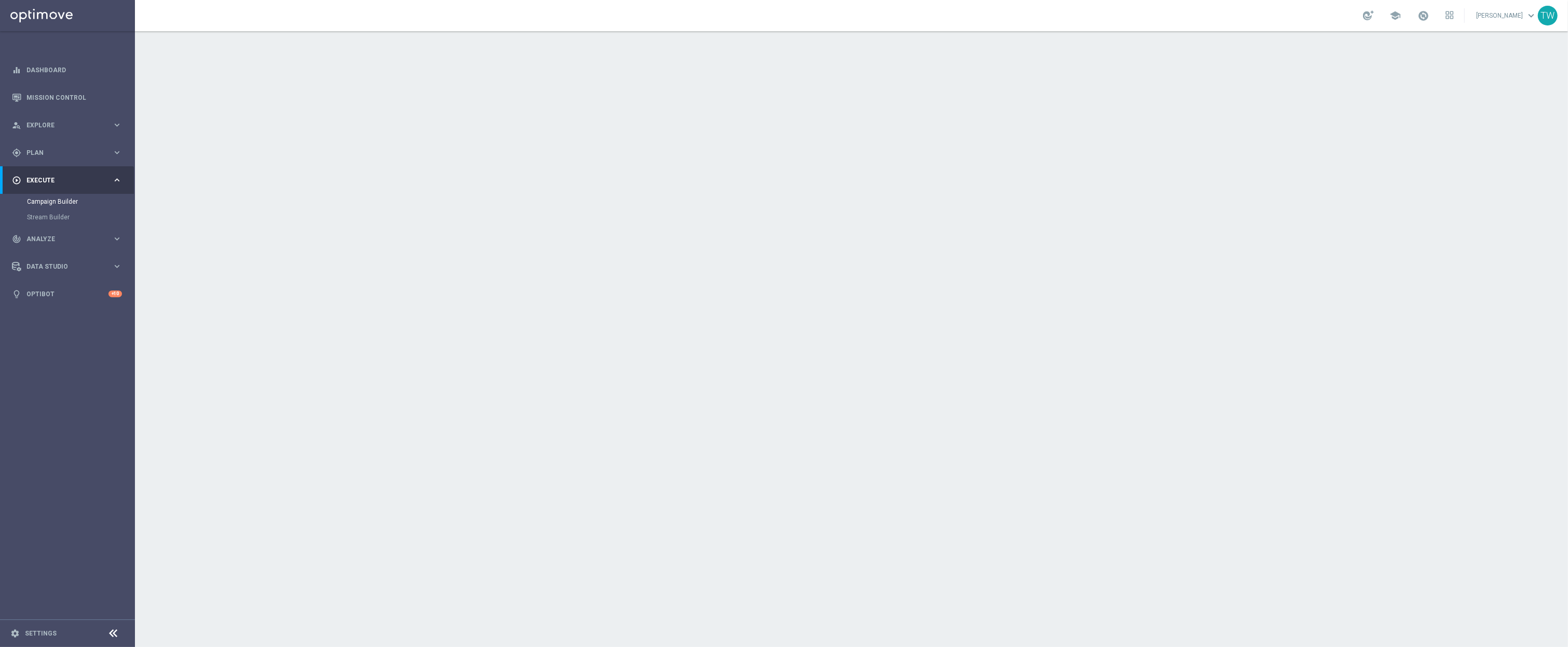
click at [772, 122] on div "done Target Group keyboard_arrow_down" at bounding box center [853, 113] width 580 height 20
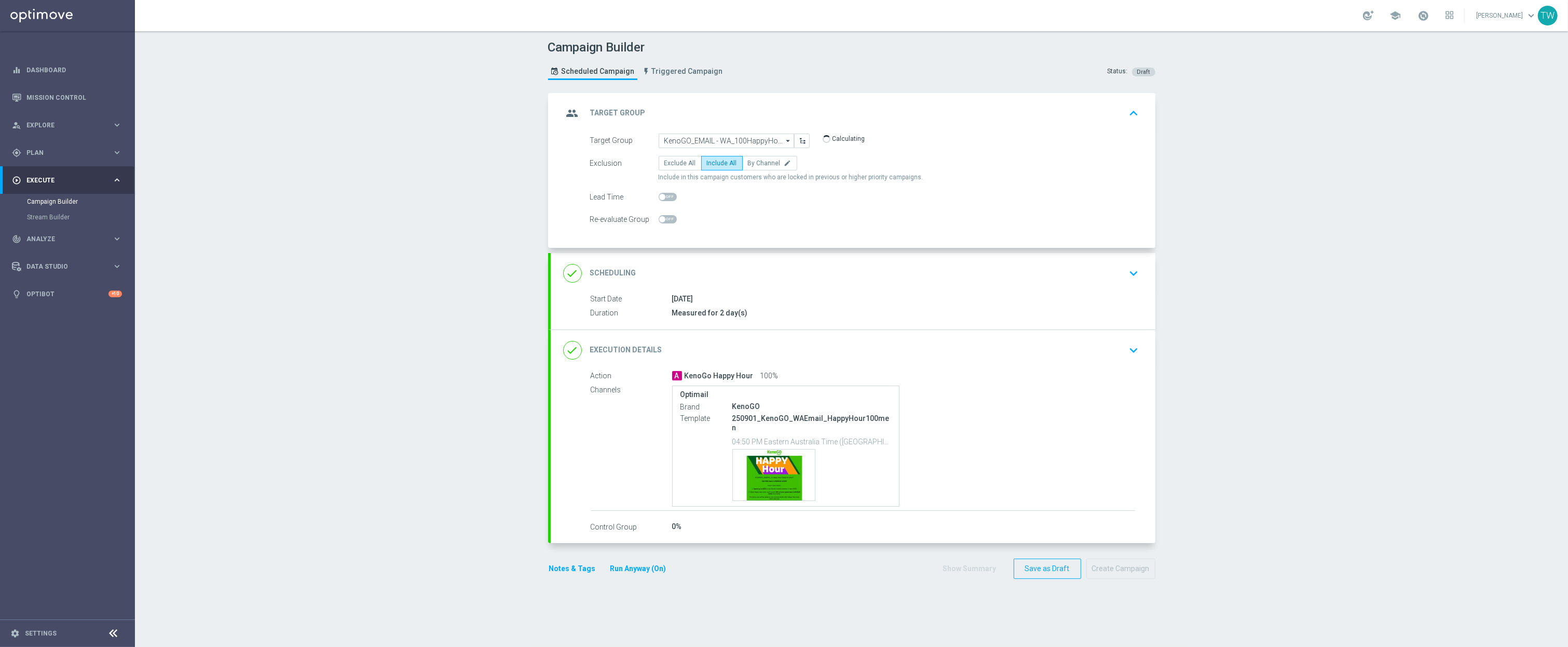
click at [694, 148] on form "Target Group KenoGO_EMAIL - WA_100HappyHour_250901_men KenoGO_EMAIL - WA_100Hap…" at bounding box center [865, 180] width 550 height 94
click at [696, 143] on input "KenoGO_EMAIL - WA_100HappyHour_250901_men" at bounding box center [727, 141] width 135 height 15
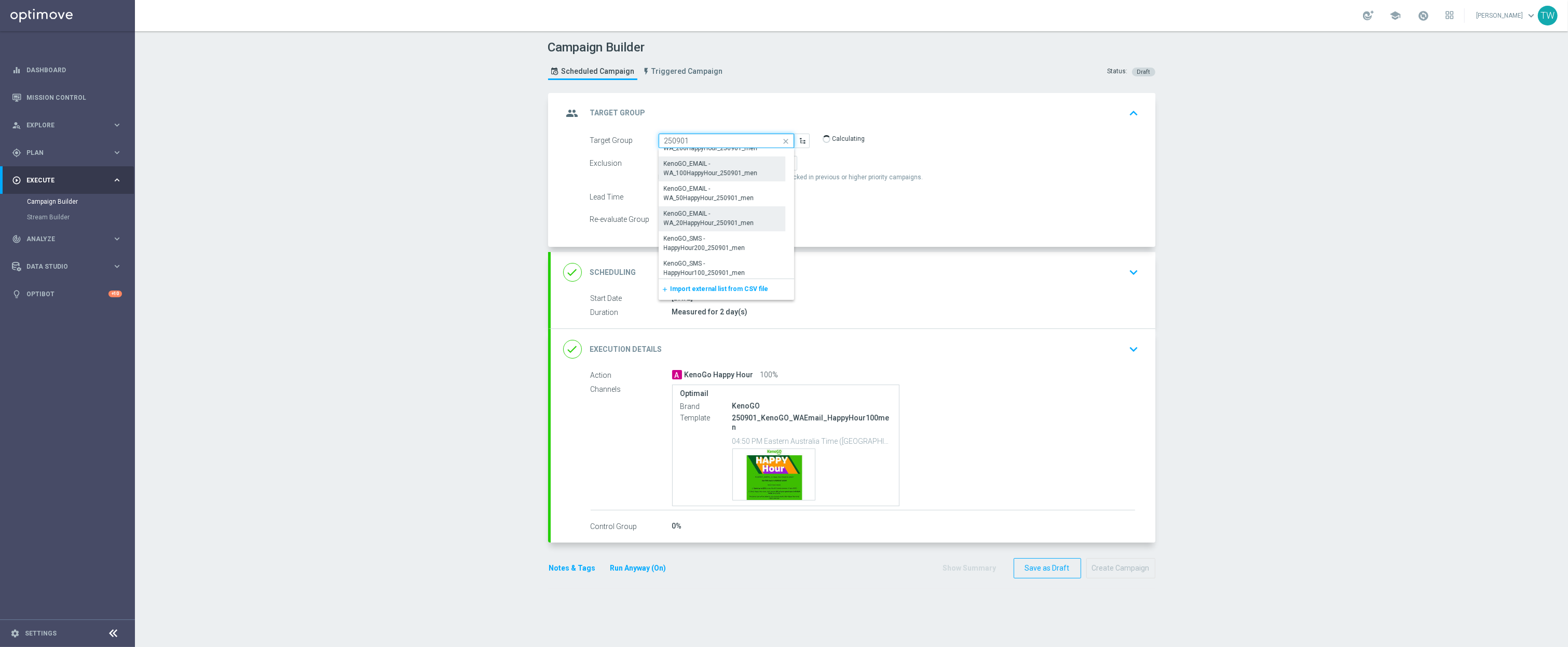
scroll to position [215, 0]
click at [746, 201] on div "KenoGO_EMAIL - WA_50HappyHour_250901_men" at bounding box center [722, 195] width 116 height 19
type input "KenoGO_EMAIL - WA_50HappyHour_250901_men"
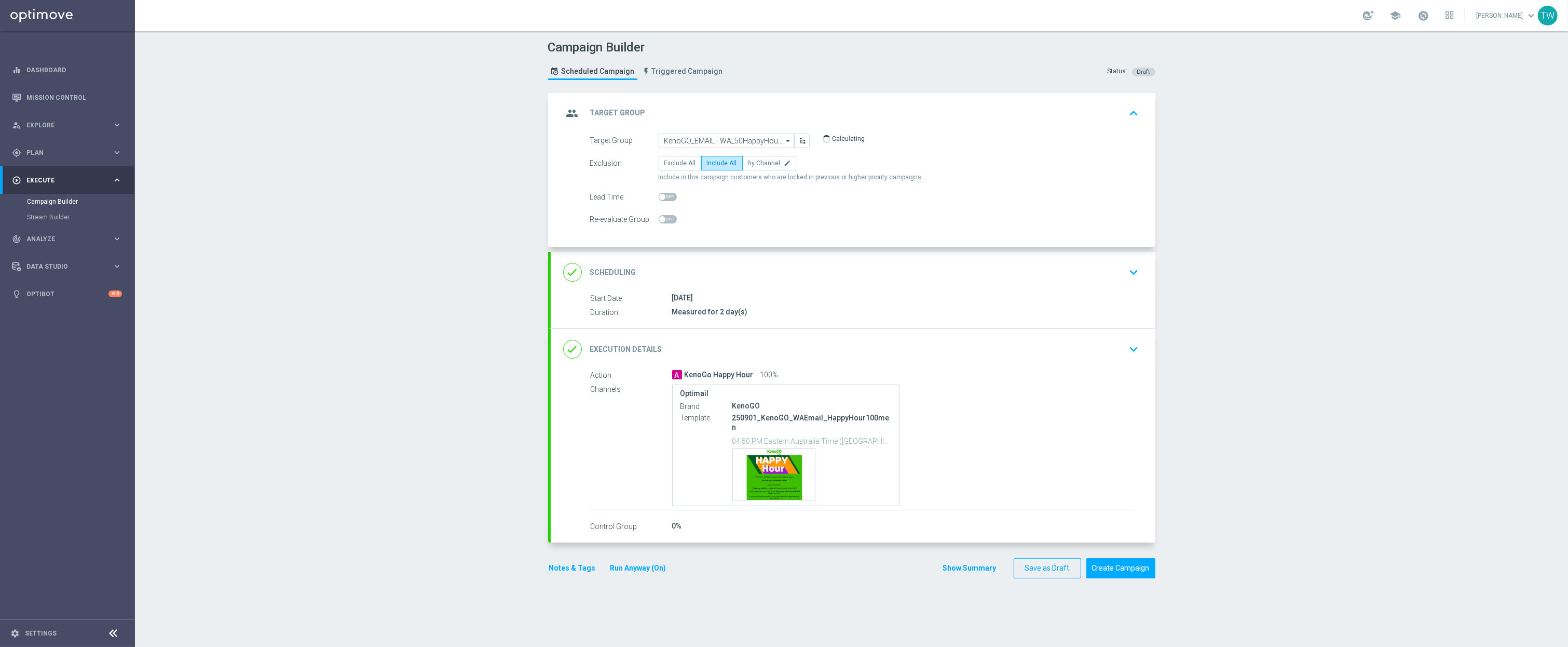
click at [908, 373] on div "A KenoGo Happy Hour 100%" at bounding box center [903, 374] width 463 height 11
click at [908, 366] on div "done Execution Details keyboard_arrow_down" at bounding box center [853, 349] width 605 height 41
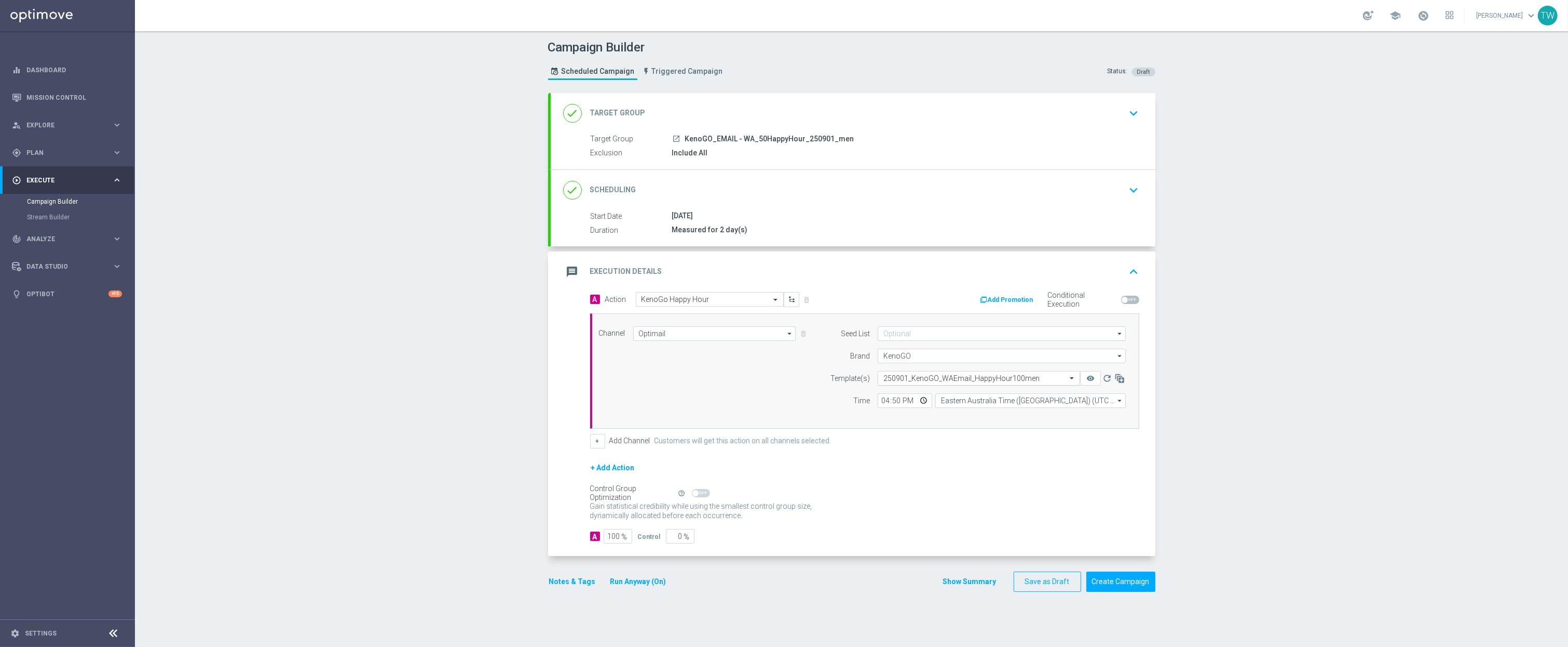
click at [978, 381] on input "text" at bounding box center [968, 378] width 170 height 9
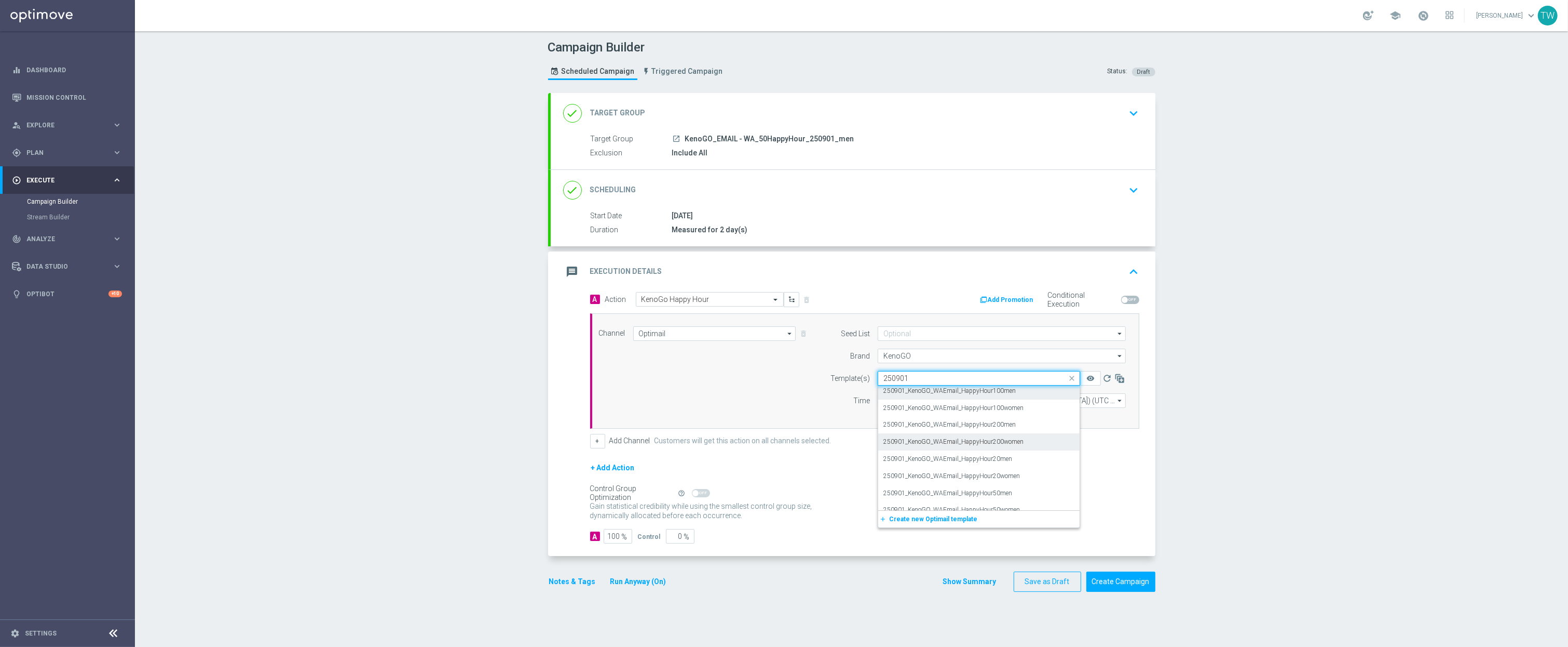
scroll to position [149, 0]
click at [1031, 482] on div "250901_KenoGO_WAEmail_HappyHour50men" at bounding box center [978, 483] width 191 height 17
type input "250901"
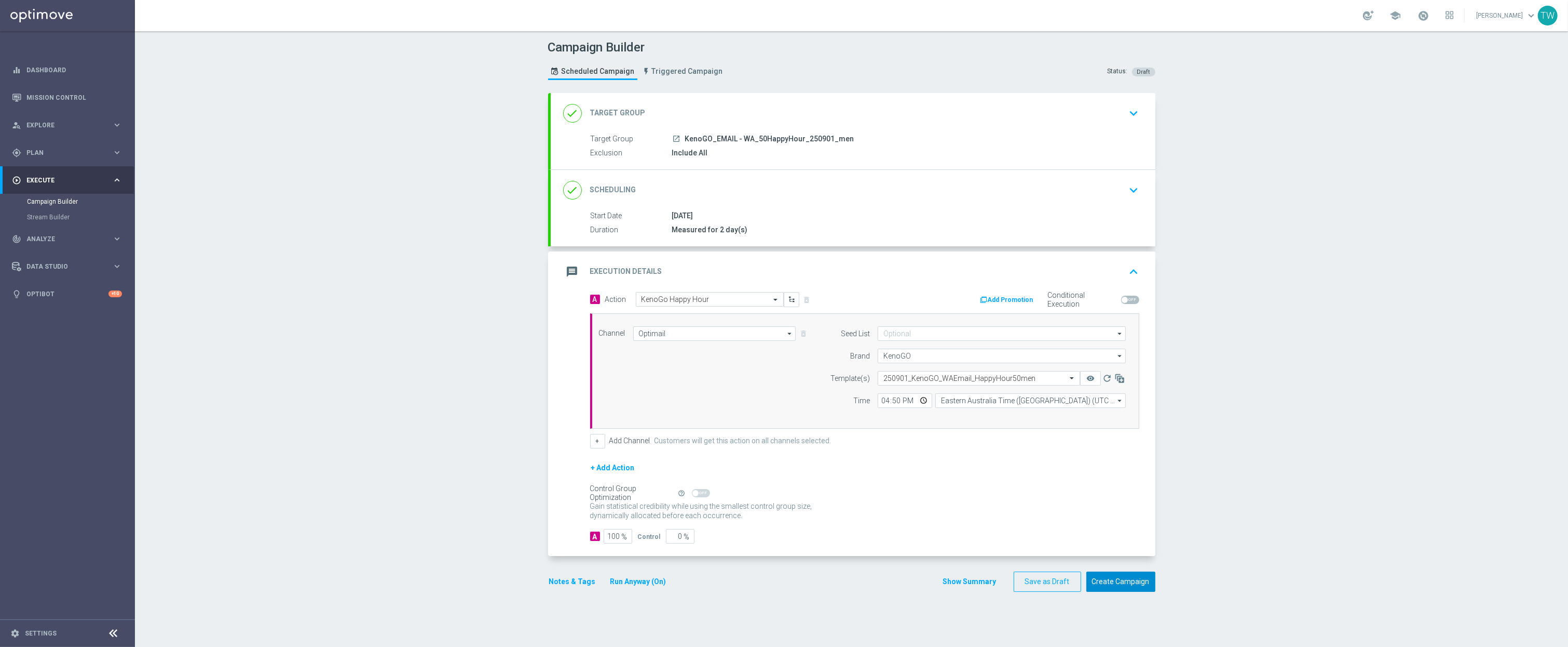
click at [1130, 586] on button "Create Campaign" at bounding box center [1120, 581] width 69 height 20
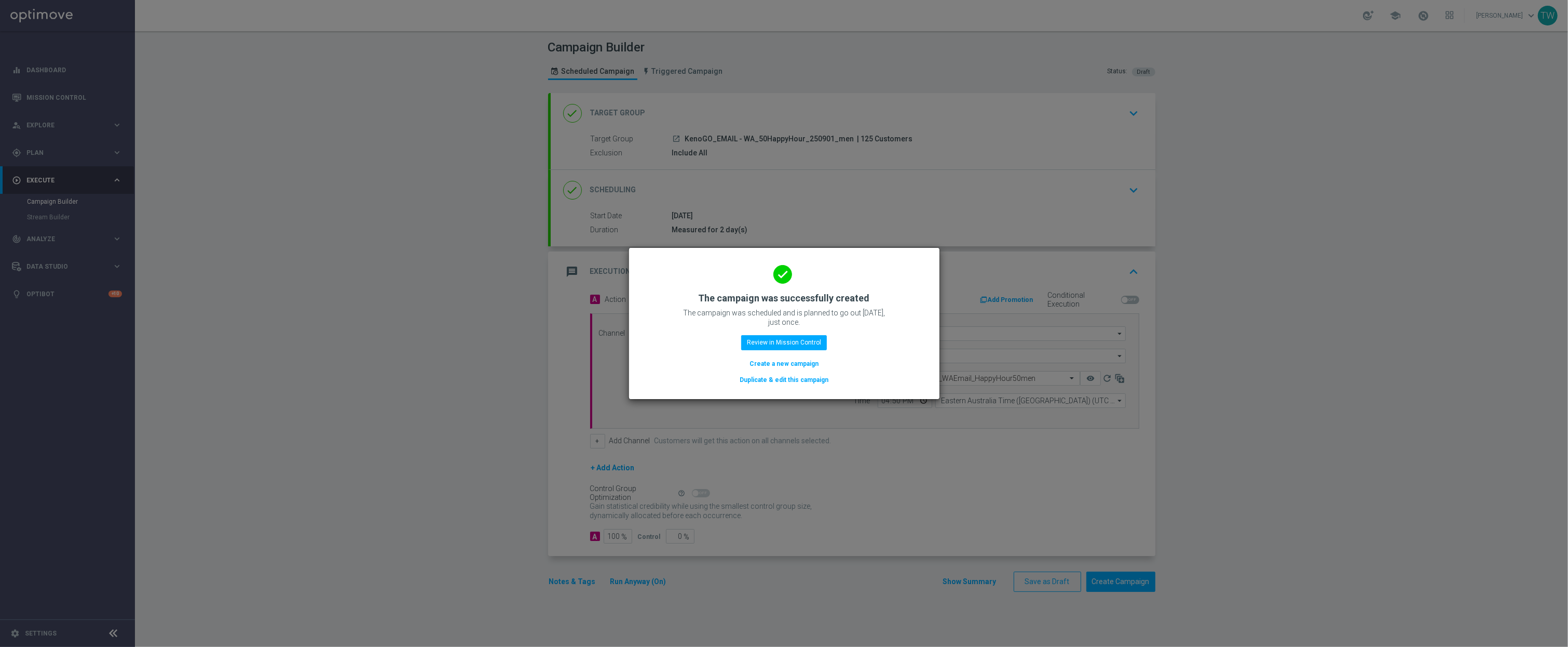
click at [811, 381] on button "Duplicate & edit this campaign" at bounding box center [784, 379] width 91 height 11
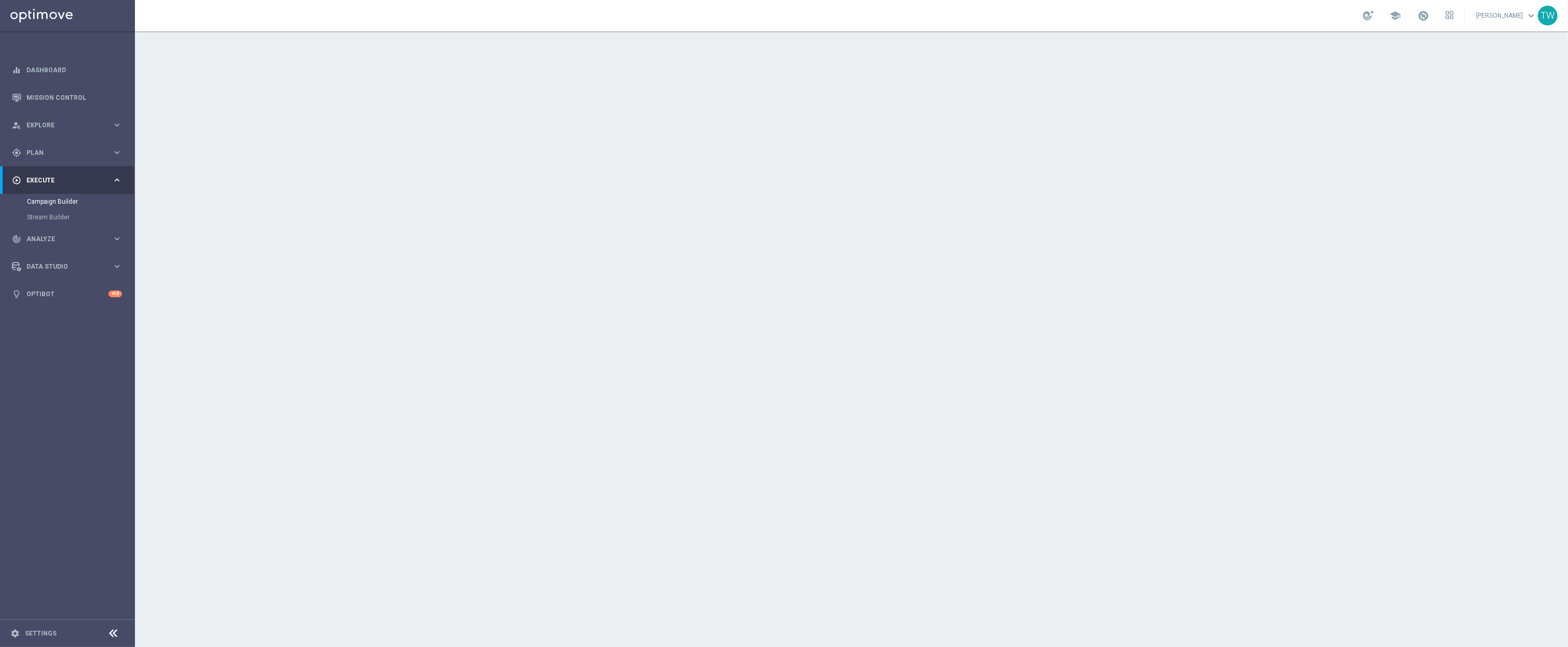
click at [811, 113] on div "done Target Group keyboard_arrow_down" at bounding box center [853, 113] width 580 height 20
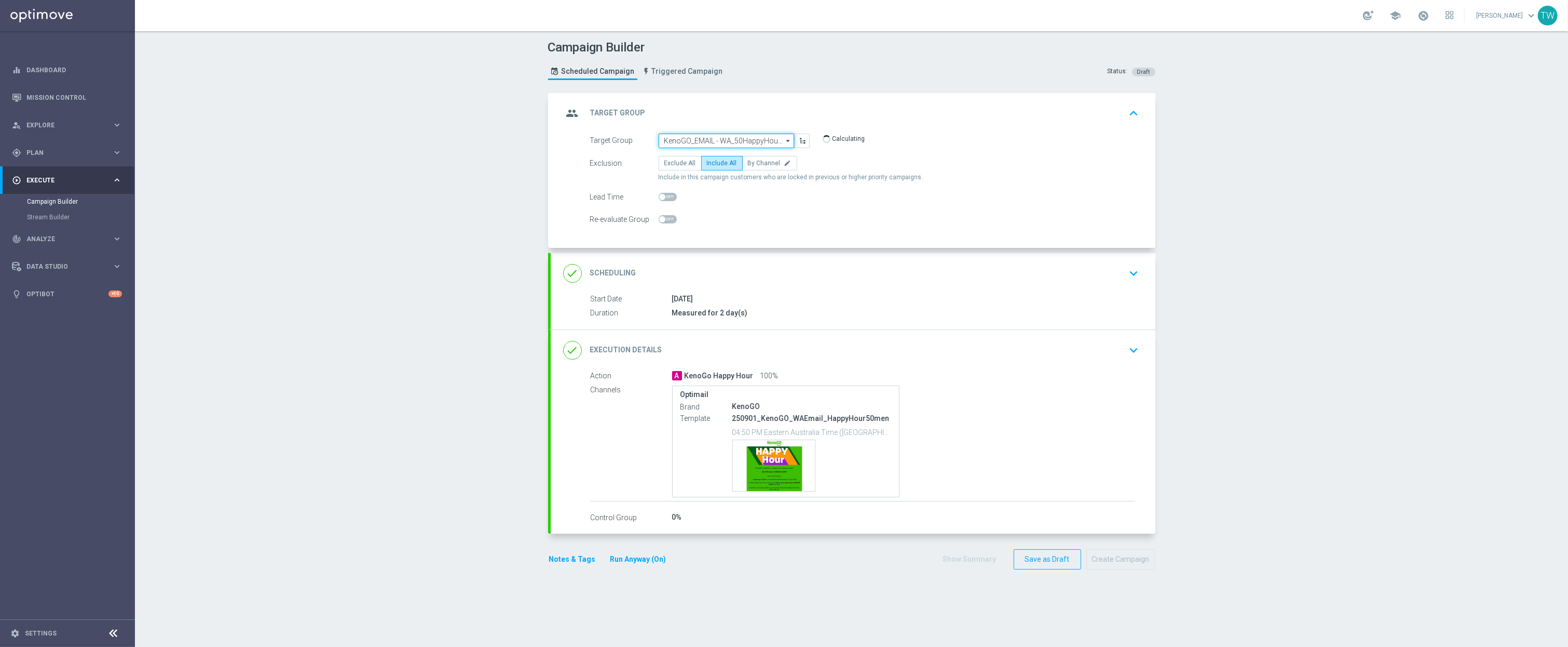
click at [729, 143] on input "KenoGO_EMAIL - WA_50HappyHour_250901_men" at bounding box center [727, 141] width 135 height 15
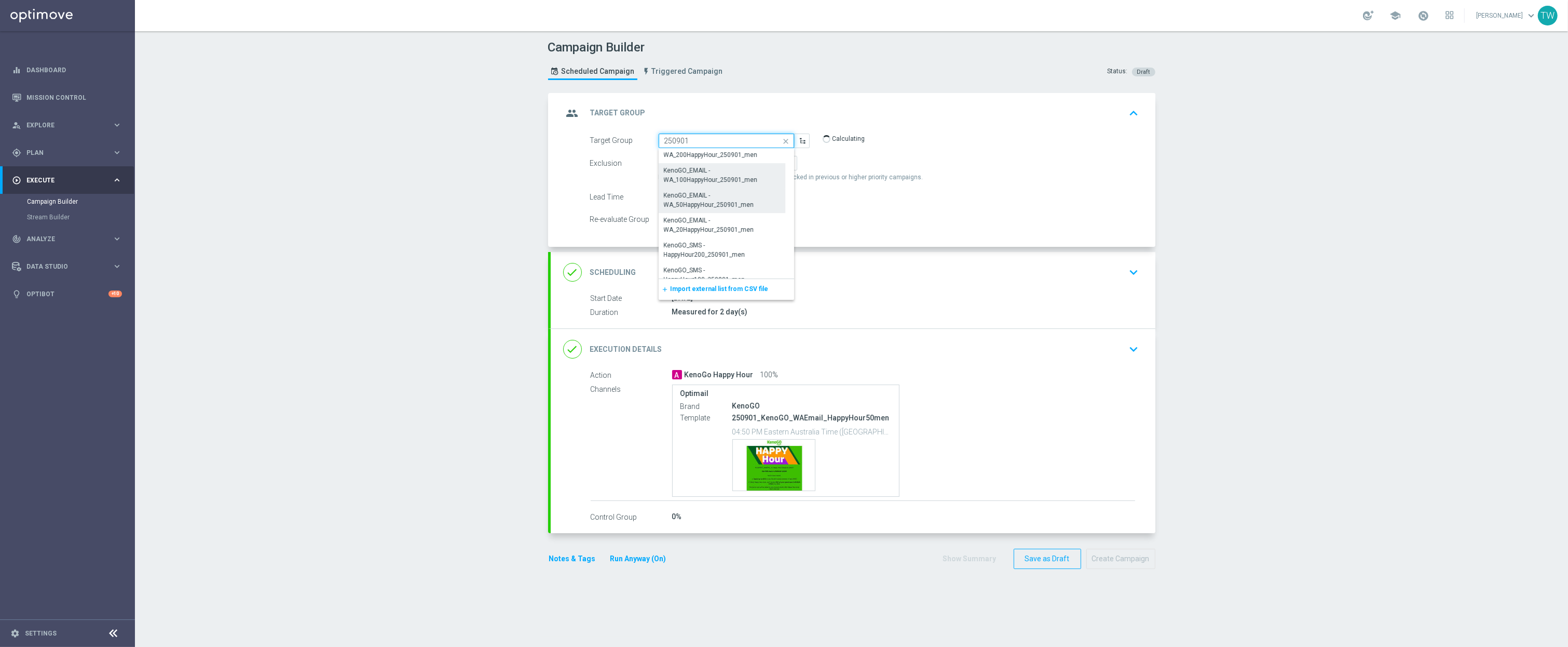
scroll to position [216, 0]
click at [746, 227] on div "KenoGO_EMAIL - WA_20HappyHour_250901_men" at bounding box center [722, 218] width 117 height 19
type input "KenoGO_EMAIL - WA_20HappyHour_250901_men"
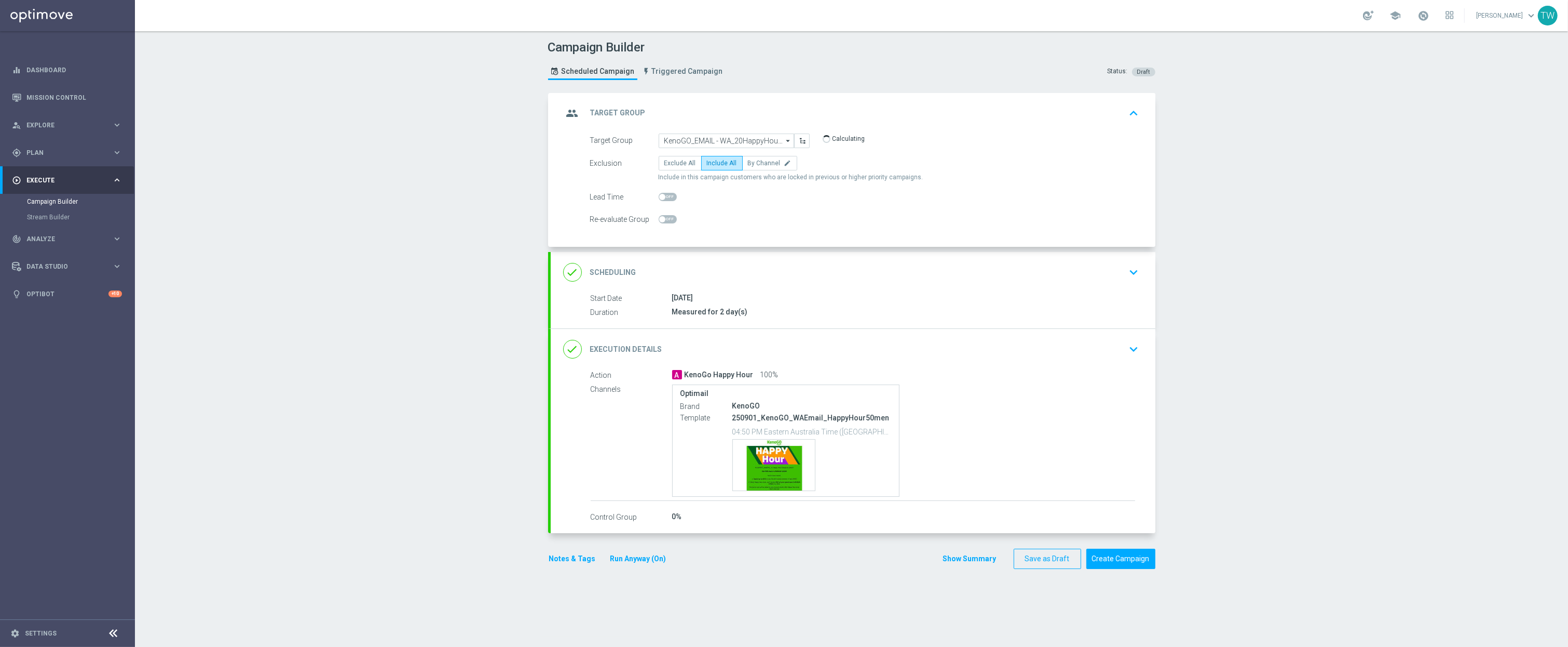
click at [929, 355] on div "done Execution Details keyboard_arrow_down" at bounding box center [853, 349] width 580 height 20
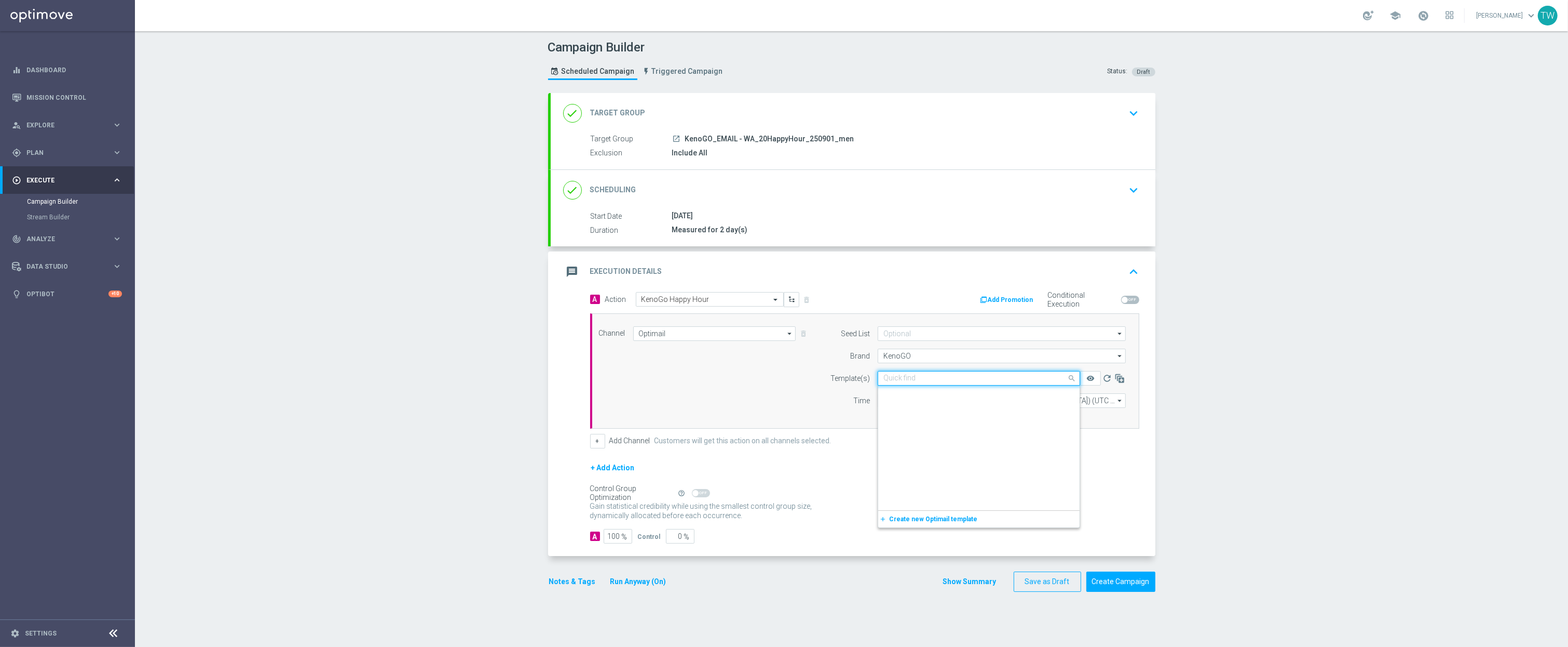
click at [936, 376] on input "text" at bounding box center [968, 378] width 170 height 9
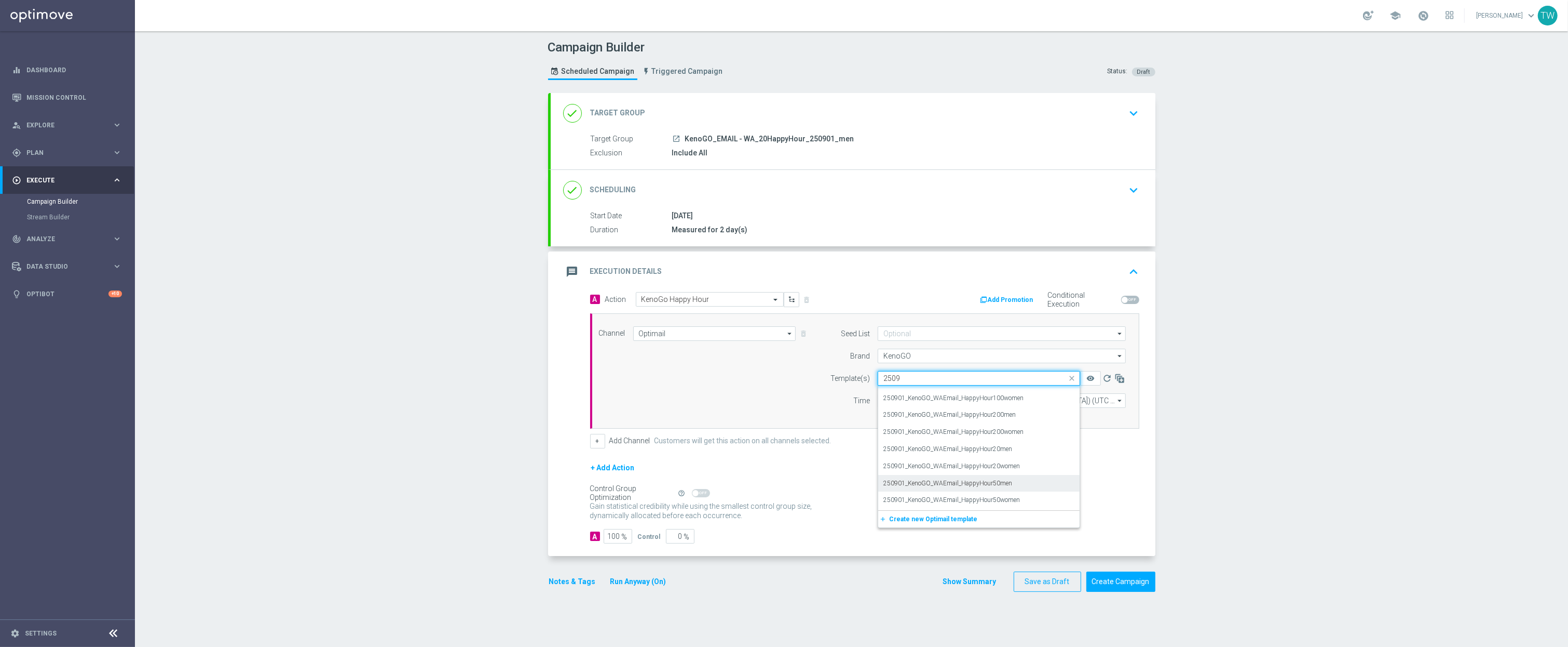
scroll to position [149, 0]
drag, startPoint x: 1005, startPoint y: 453, endPoint x: 1073, endPoint y: 406, distance: 82.7
click at [1005, 453] on label "250901_KenoGO_WAEmail_HappyHour20men" at bounding box center [947, 449] width 129 height 9
type input "250901"
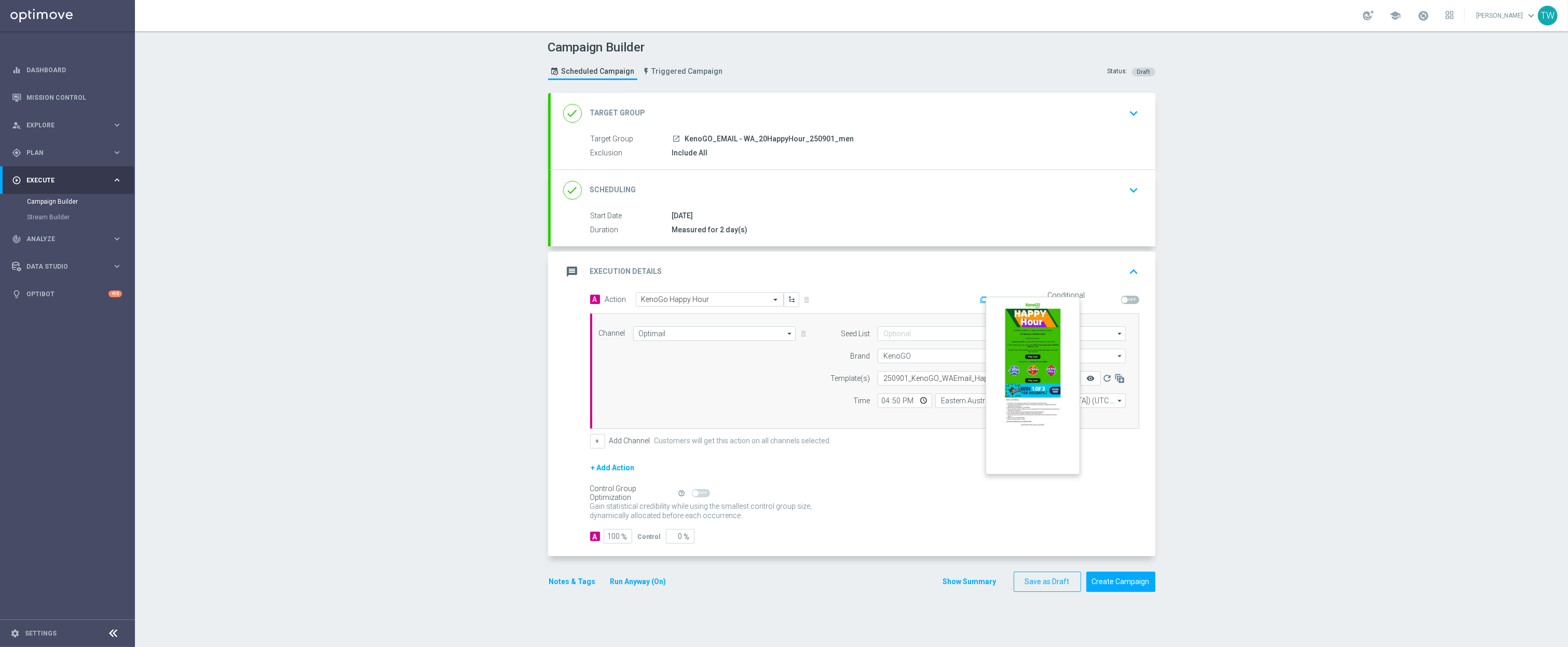
click at [1089, 380] on icon "remove_red_eye" at bounding box center [1090, 378] width 8 height 8
click at [1133, 580] on button "Create Campaign" at bounding box center [1120, 581] width 69 height 20
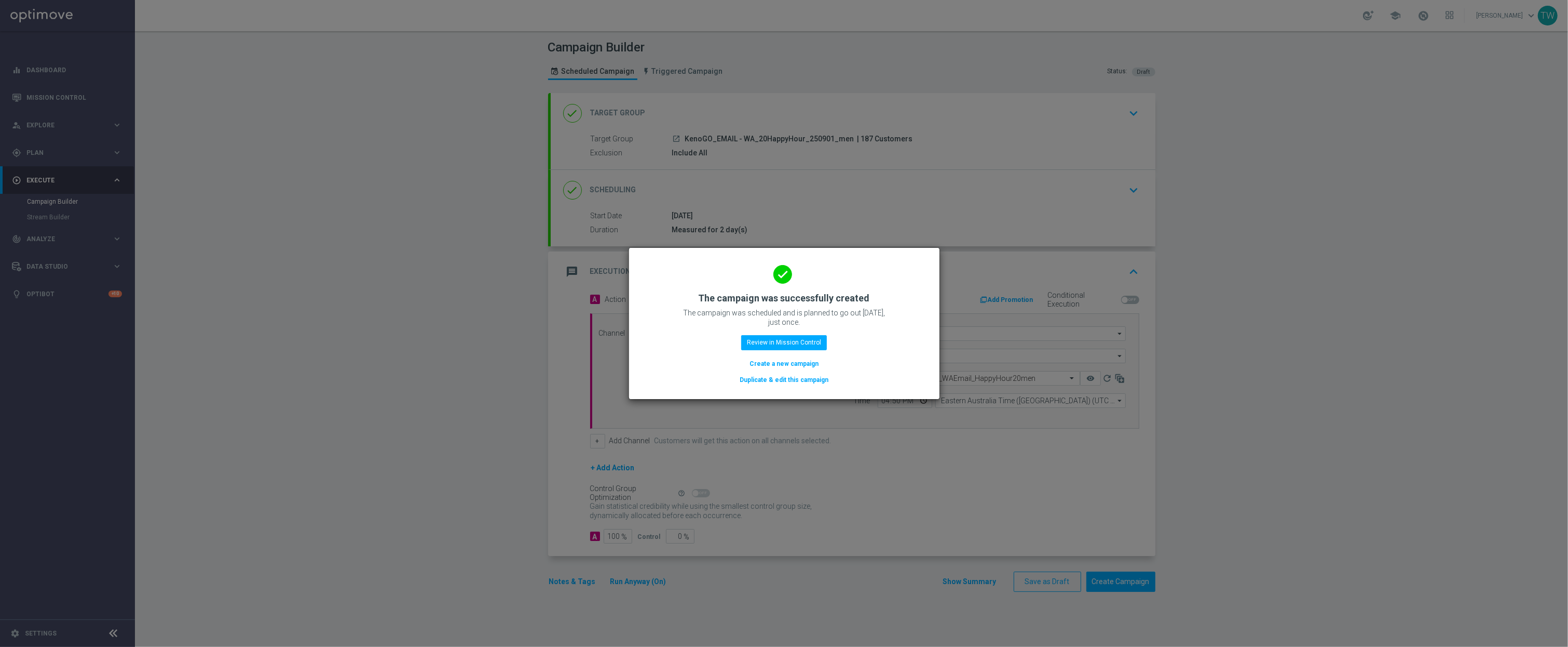
click at [819, 381] on button "Duplicate & edit this campaign" at bounding box center [784, 379] width 91 height 11
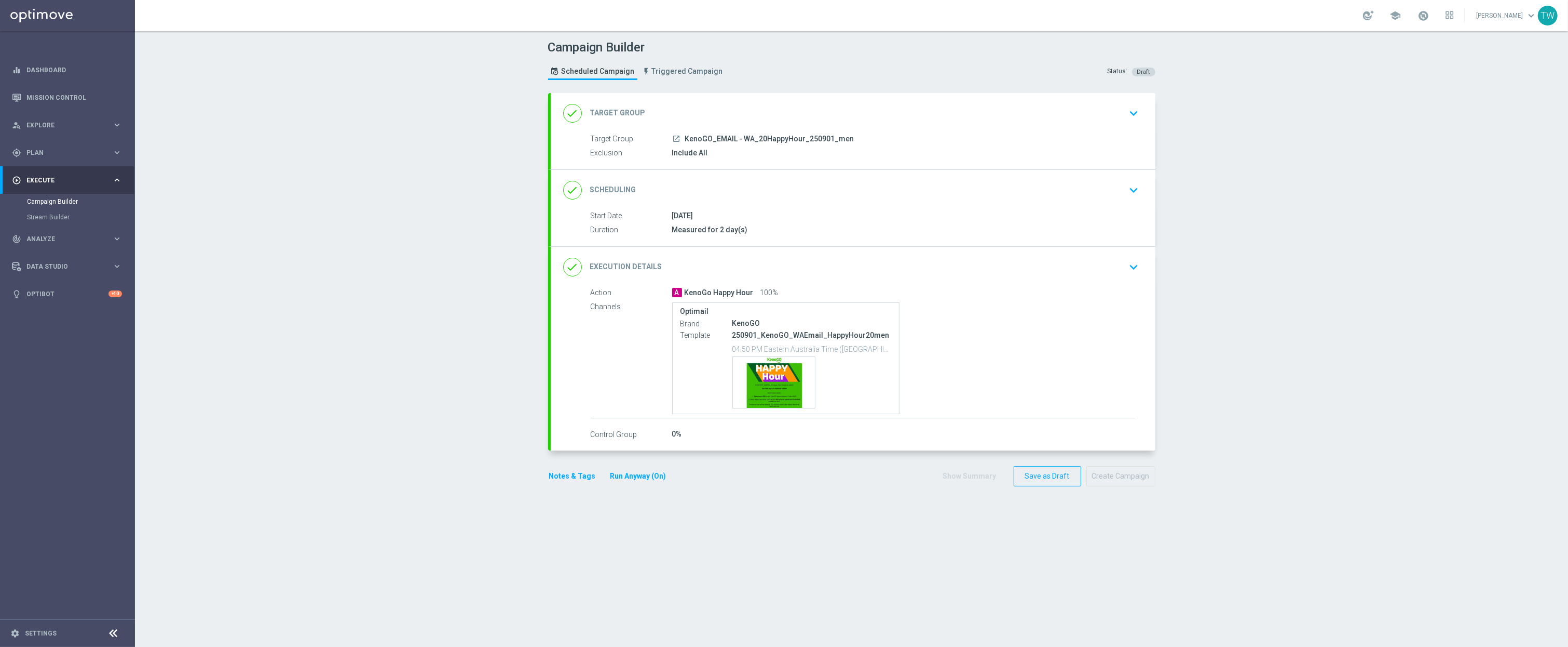
click at [804, 105] on div "done Target Group keyboard_arrow_down" at bounding box center [853, 113] width 580 height 20
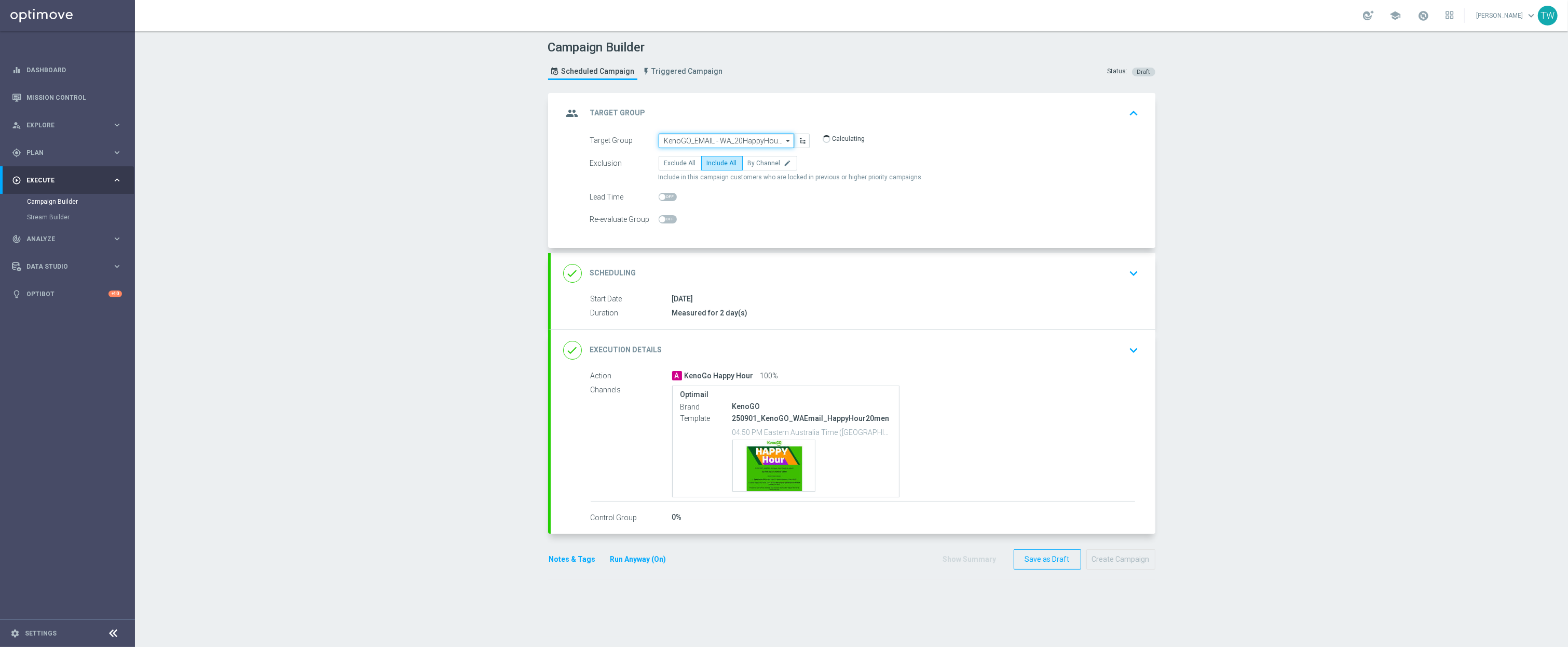
click at [733, 140] on input "KenoGO_EMAIL - WA_20HappyHour_250901_men" at bounding box center [727, 141] width 135 height 15
click at [757, 171] on div "KenoGO_SMS - HappyHour200_250901_men" at bounding box center [722, 170] width 117 height 19
type input "KenoGO_SMS - HappyHour200_250901_men"
click at [709, 141] on input "KenoGO_SMS - HappyHour200_250901_men" at bounding box center [727, 141] width 135 height 15
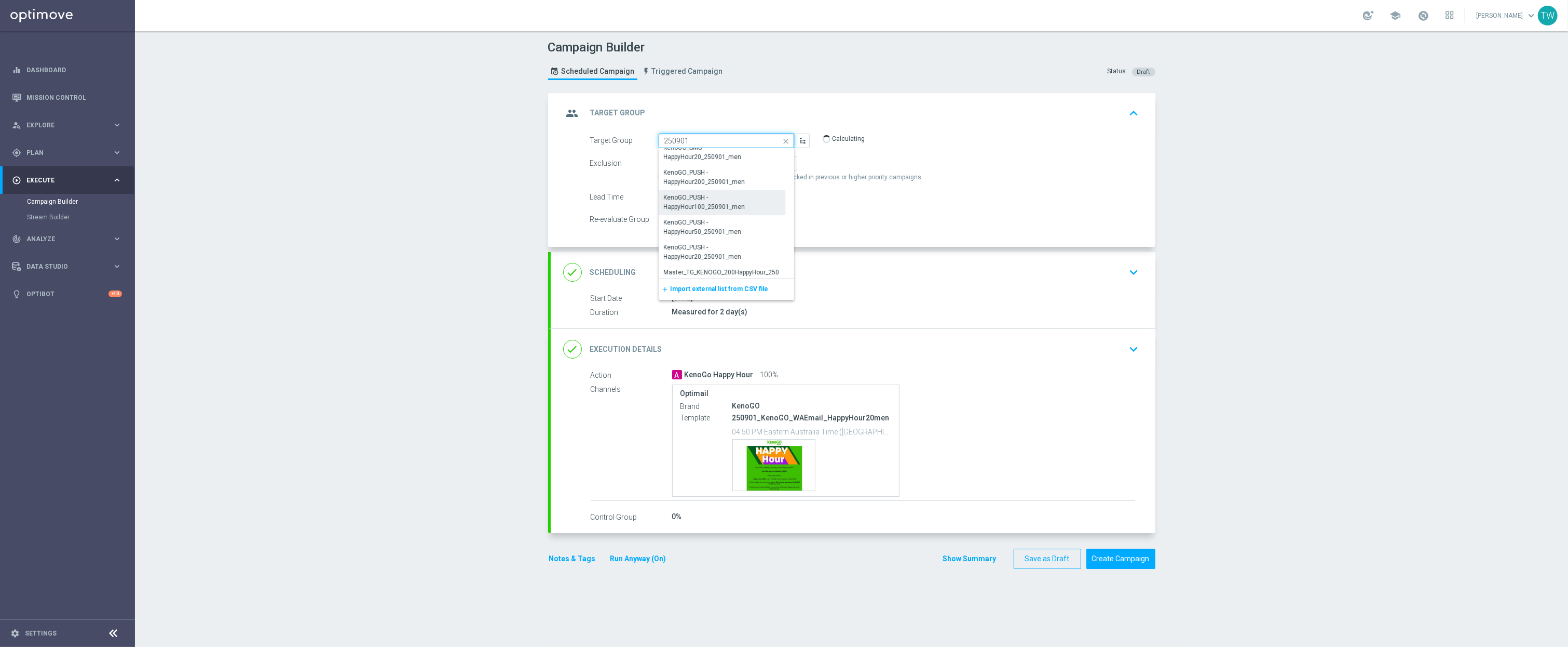
scroll to position [370, 0]
click at [758, 194] on div "KenoGO_PUSH - HappyHour200_250901_men" at bounding box center [722, 190] width 116 height 19
type input "KenoGO_PUSH - HappyHour200_250901_men"
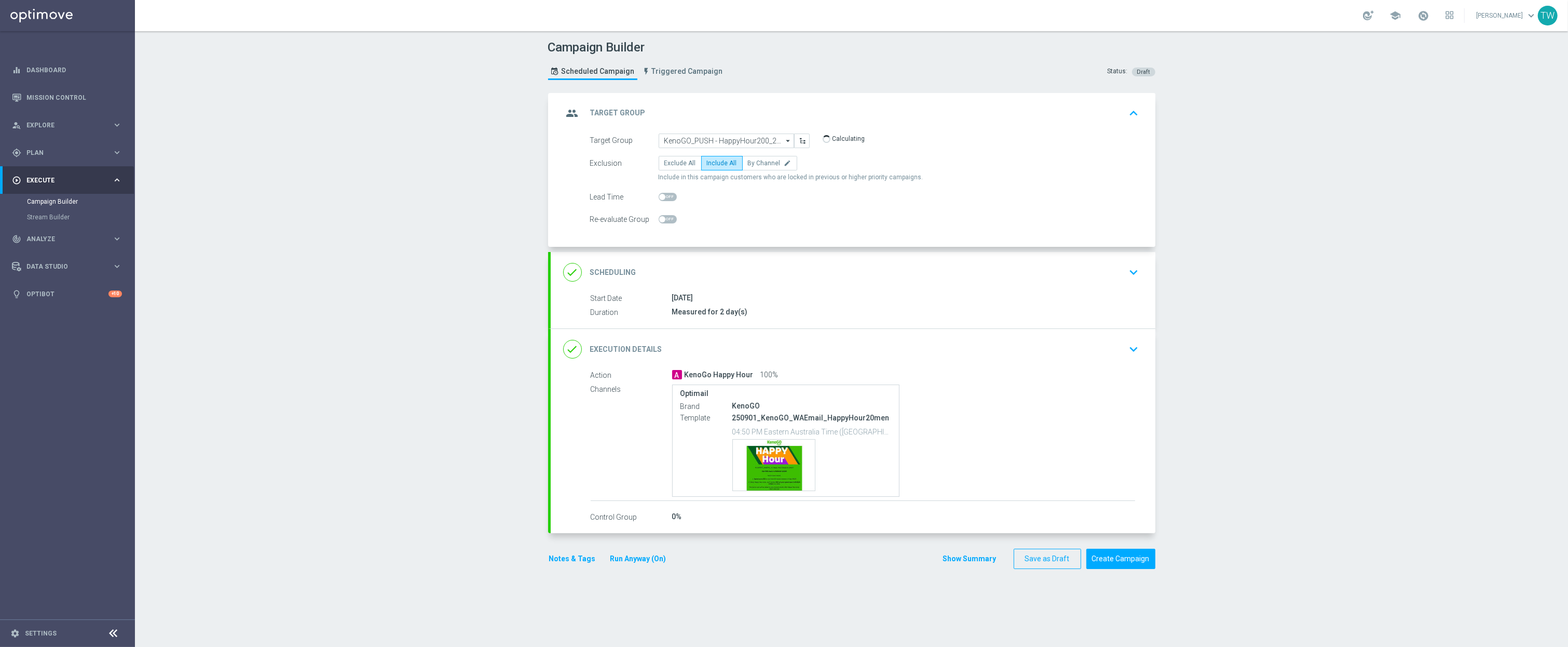
click at [811, 335] on div "done Execution Details keyboard_arrow_down" at bounding box center [853, 349] width 605 height 41
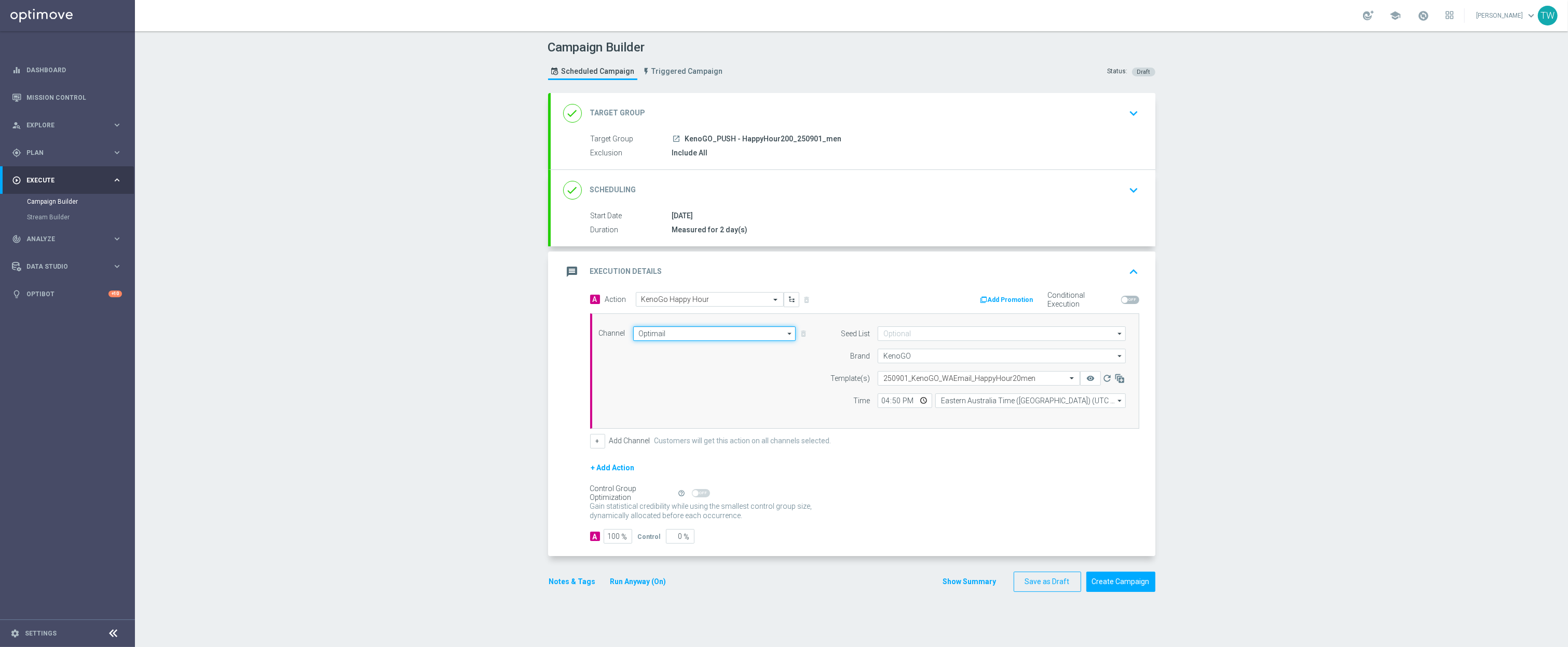
click at [721, 330] on input "Optimail" at bounding box center [715, 334] width 163 height 15
click at [681, 423] on div "OptiMobile Push" at bounding box center [661, 422] width 46 height 9
type input "OptiMobile Push"
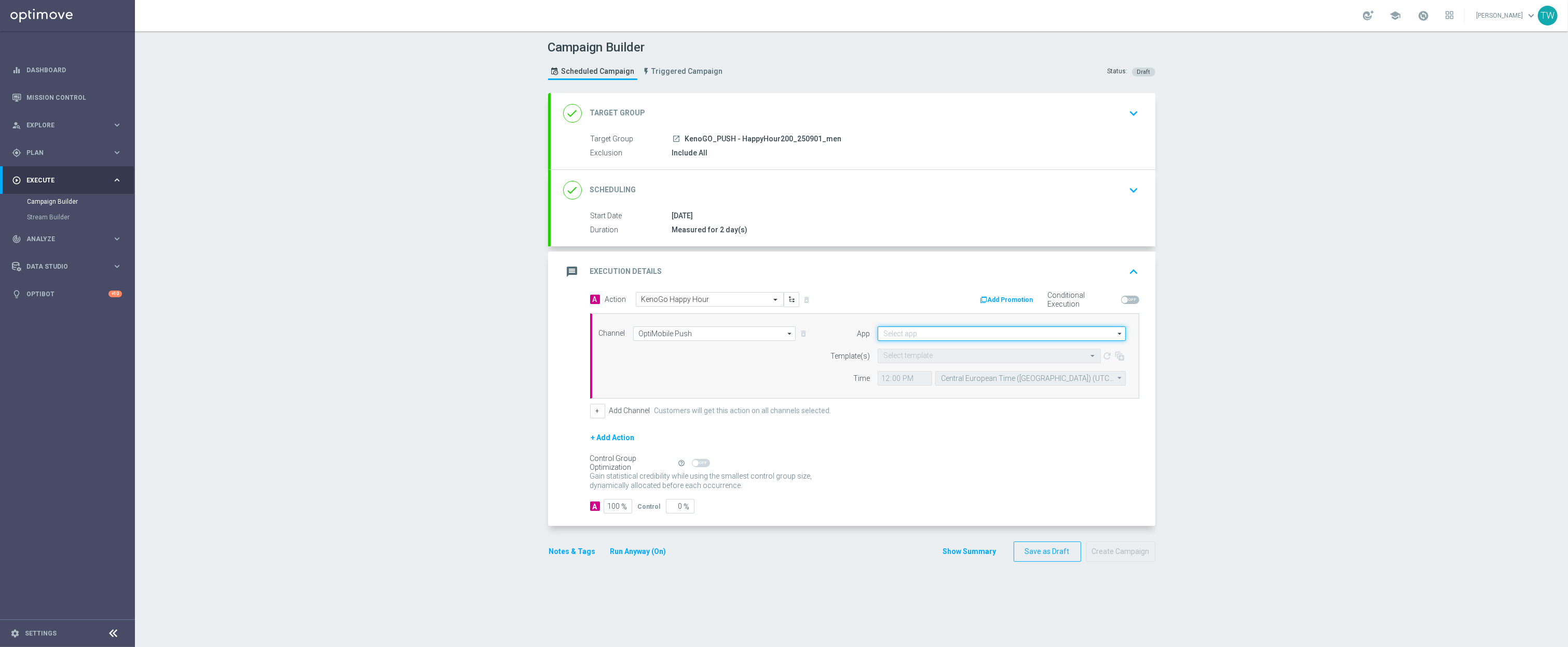
click at [970, 331] on input at bounding box center [1001, 334] width 248 height 15
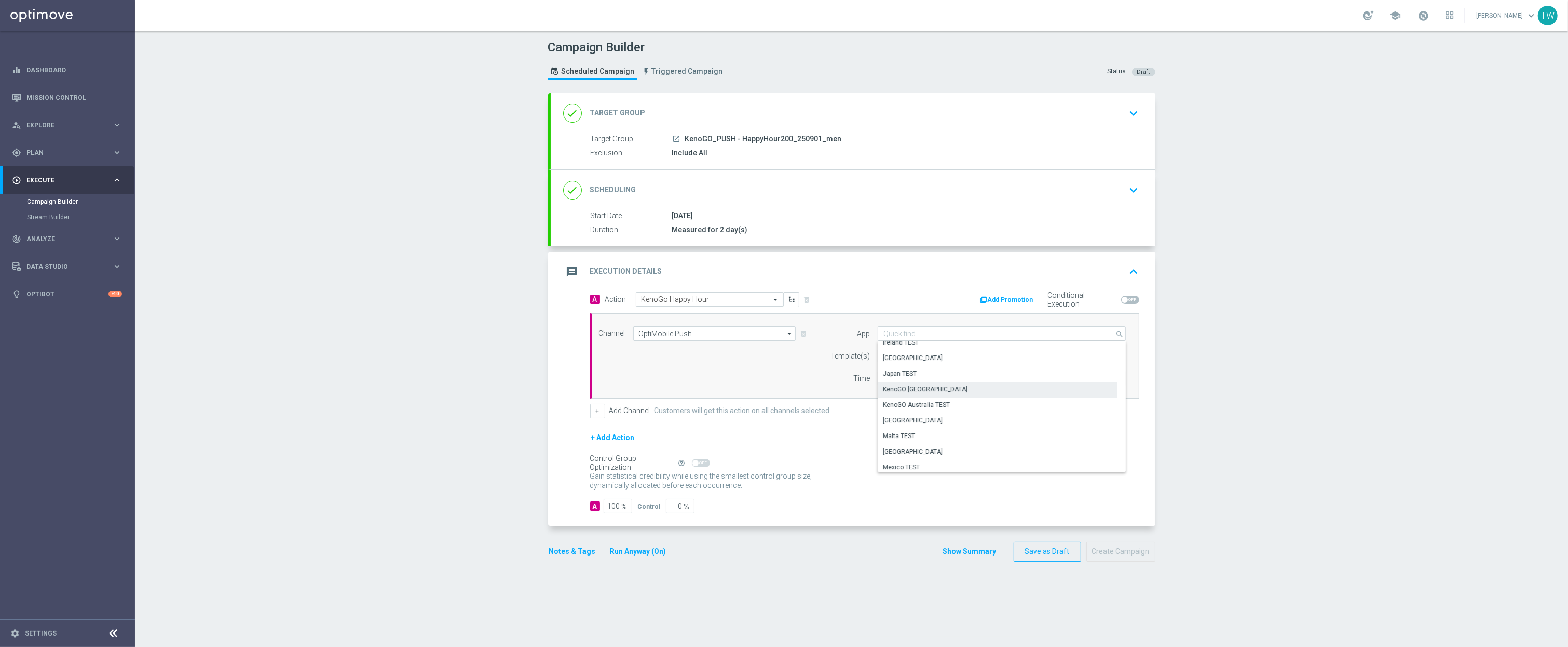
click at [957, 392] on div "KenoGO Australia" at bounding box center [997, 389] width 240 height 15
type input "KenoGO Australia"
click at [933, 364] on form "Template(s) Select template refresh Time 12:00 Central European Time (Budapest)…" at bounding box center [975, 366] width 301 height 37
click at [933, 361] on div "Select template" at bounding box center [989, 356] width 223 height 15
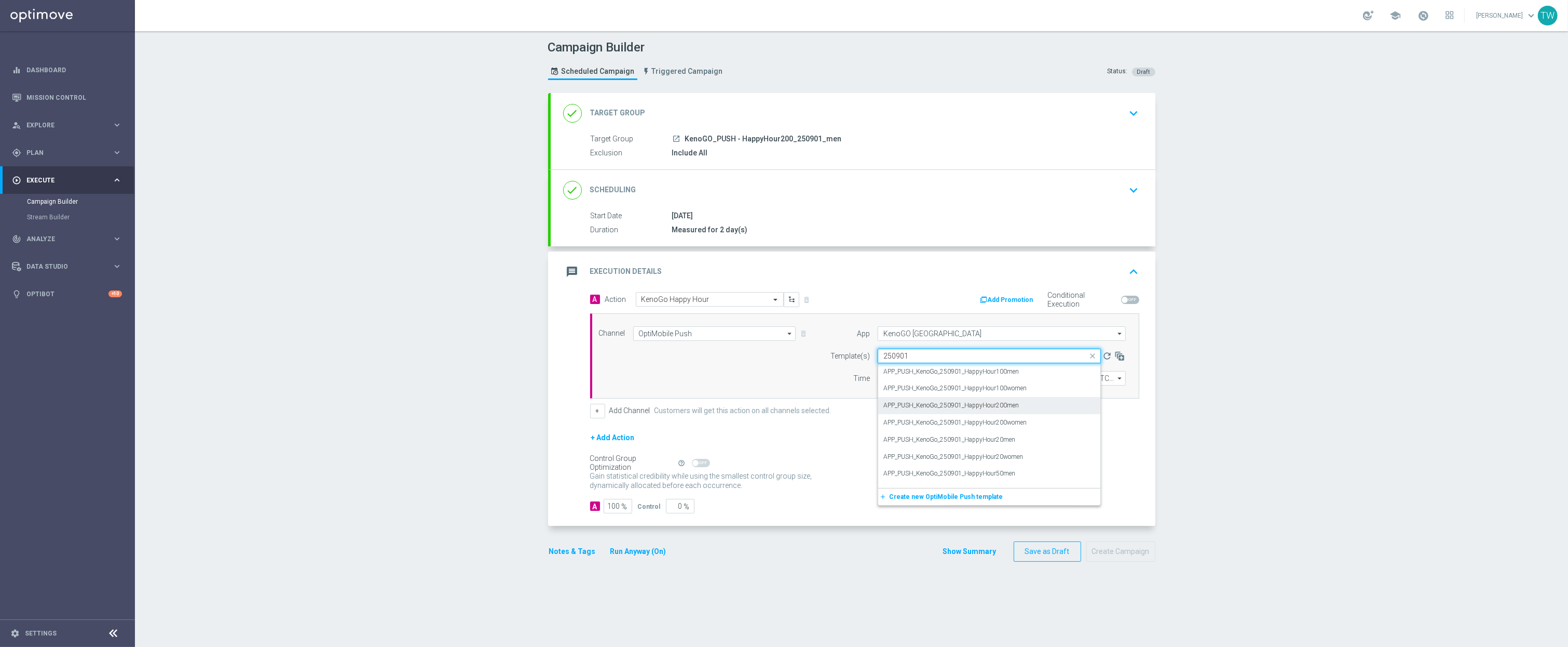
click at [1012, 410] on label "APP_PUSH_KenoGo_250901_HappyHour200men" at bounding box center [951, 405] width 135 height 9
type input "250901"
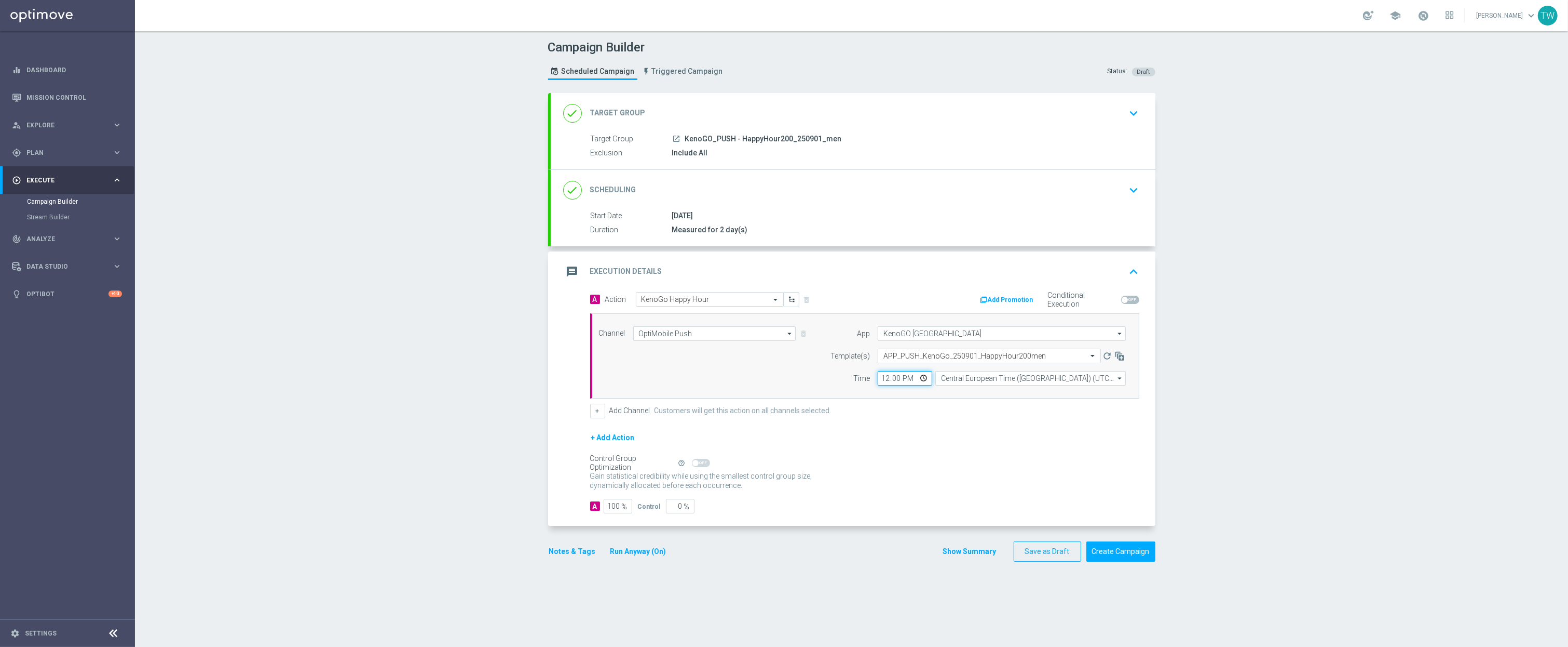
click at [883, 380] on input "12:00" at bounding box center [904, 379] width 55 height 15
type input "17:00"
click at [1012, 376] on input "Central European Time (Budapest) (UTC +02:00)" at bounding box center [1031, 379] width 191 height 15
click at [1006, 392] on div "Eastern Australia Time (Sydney) (UTC +10:00)" at bounding box center [1026, 393] width 170 height 9
type input "Eastern Australia Time (Sydney) (UTC +10:00)"
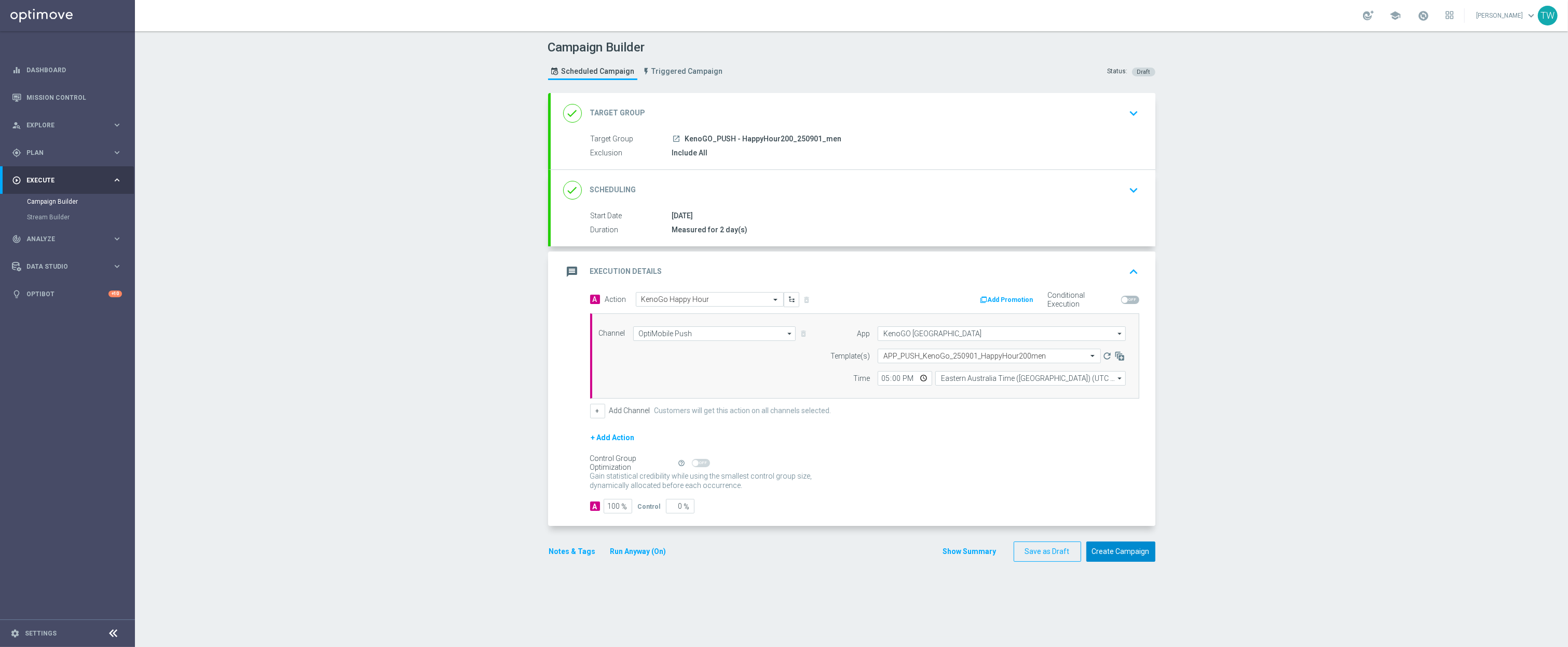
click at [1129, 544] on button "Create Campaign" at bounding box center [1120, 551] width 69 height 20
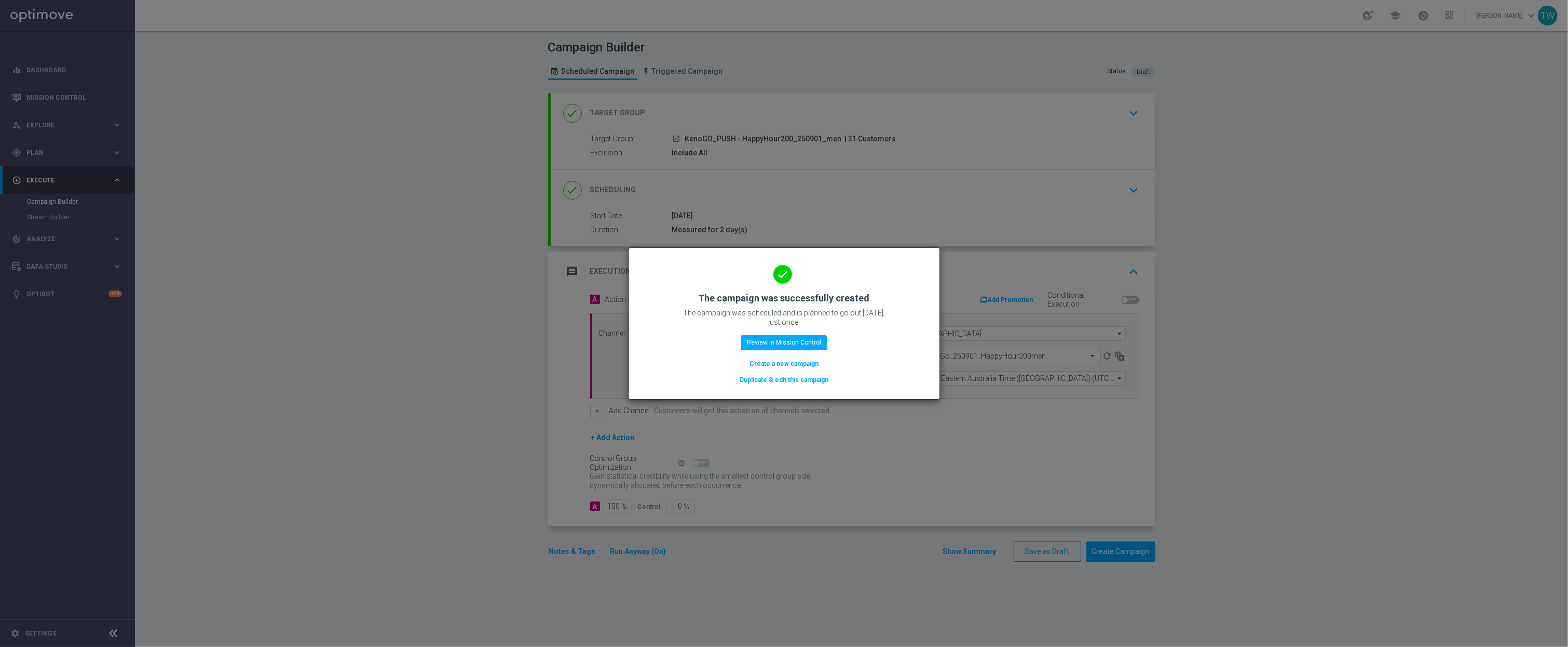
click at [788, 376] on button "Duplicate & edit this campaign" at bounding box center [784, 379] width 91 height 11
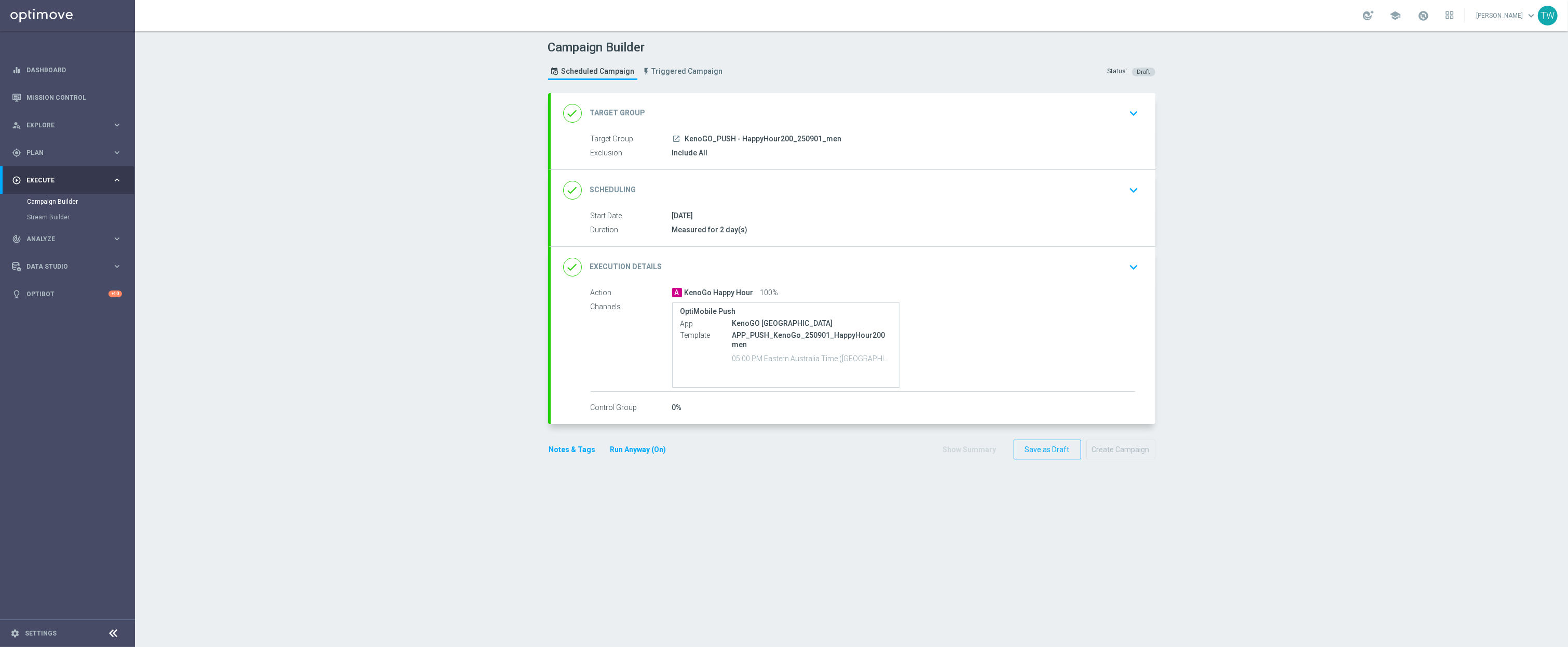
click at [821, 95] on div "done Target Group keyboard_arrow_down" at bounding box center [853, 113] width 605 height 41
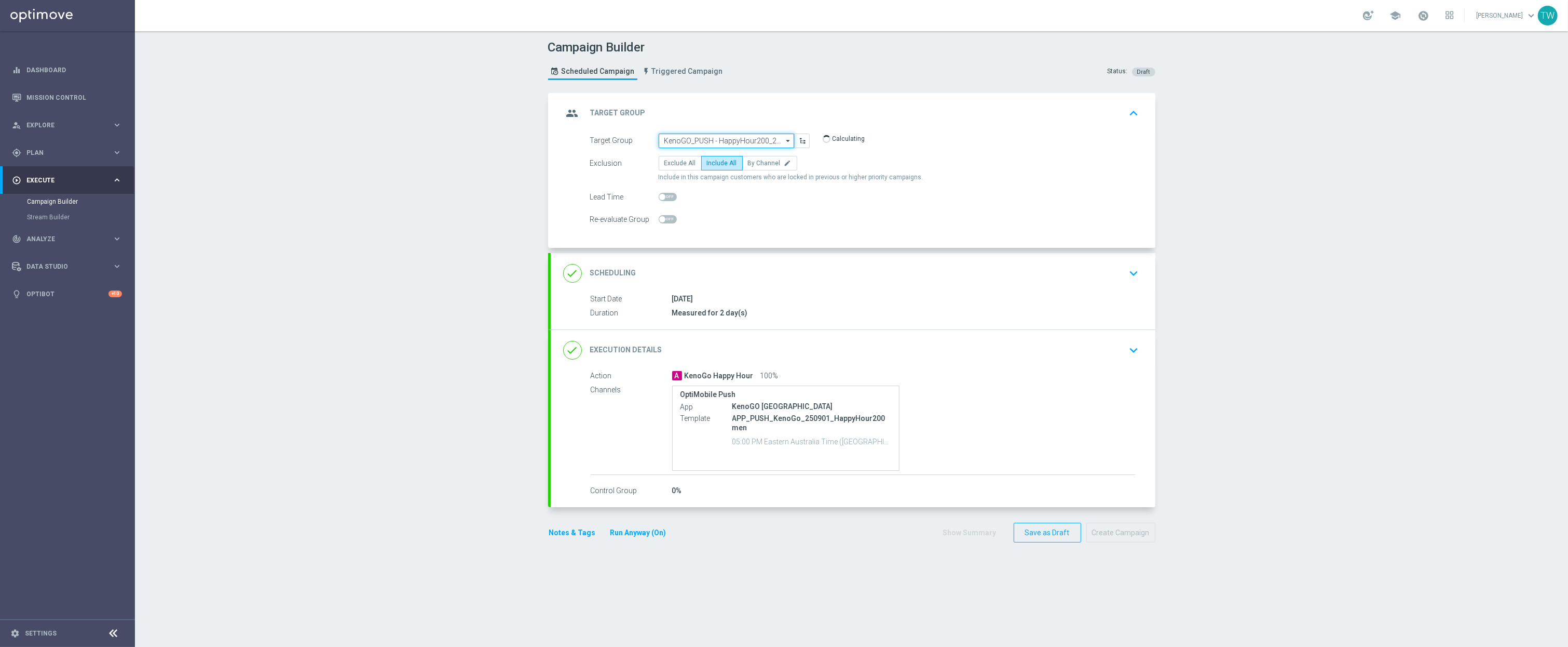
click at [757, 138] on input "KenoGO_PUSH - HappyHour200_250901_men" at bounding box center [727, 141] width 135 height 15
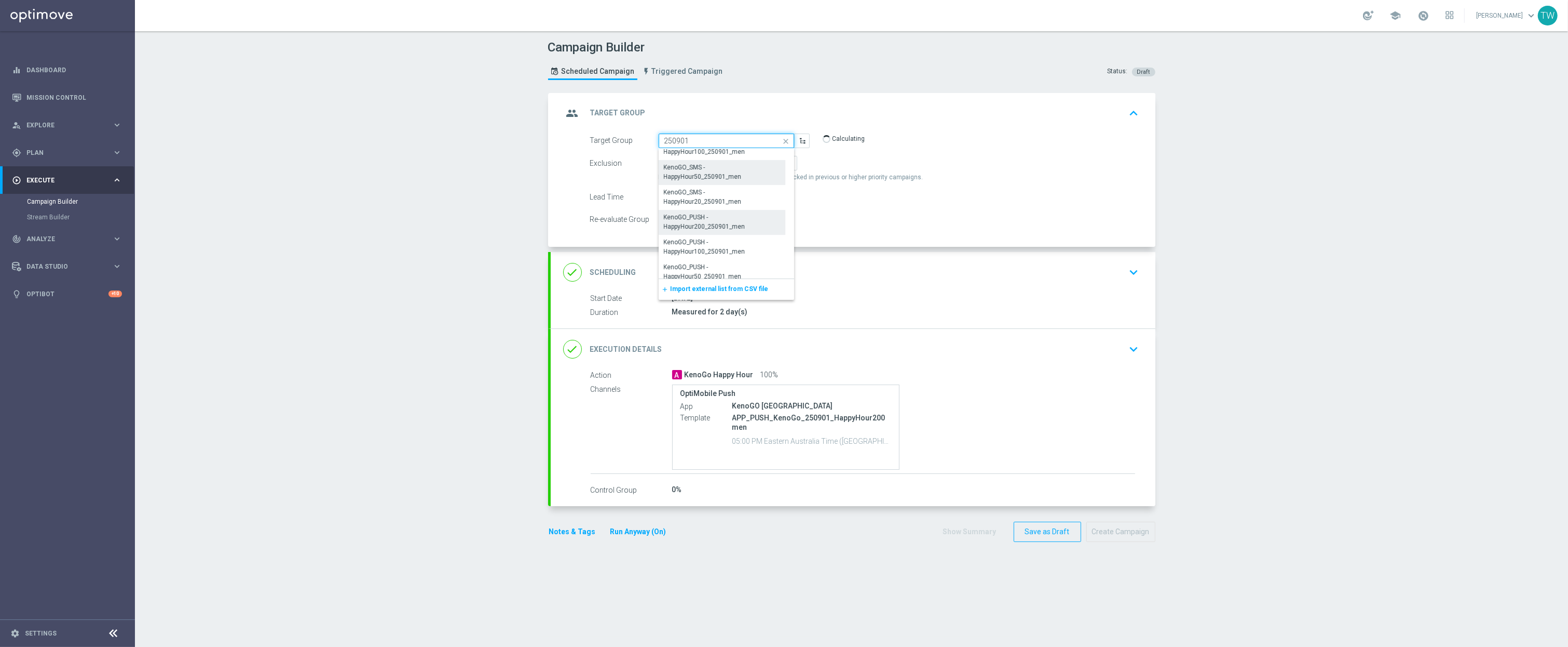
scroll to position [361, 0]
click at [718, 231] on div "KenoGO_PUSH - HappyHour100_250901_men" at bounding box center [722, 224] width 116 height 19
type input "KenoGO_PUSH - HappyHour100_250901_men"
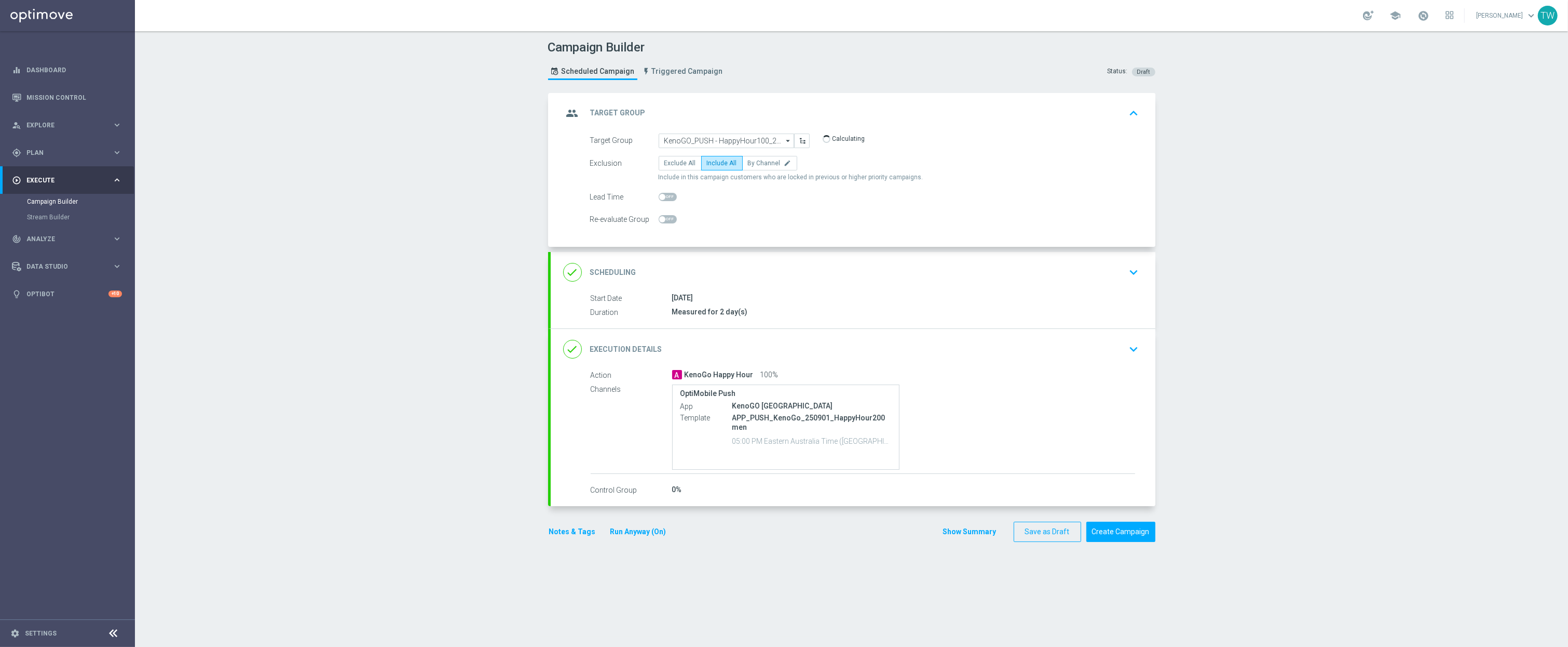
click at [901, 359] on div "done Execution Details keyboard_arrow_down" at bounding box center [853, 349] width 580 height 20
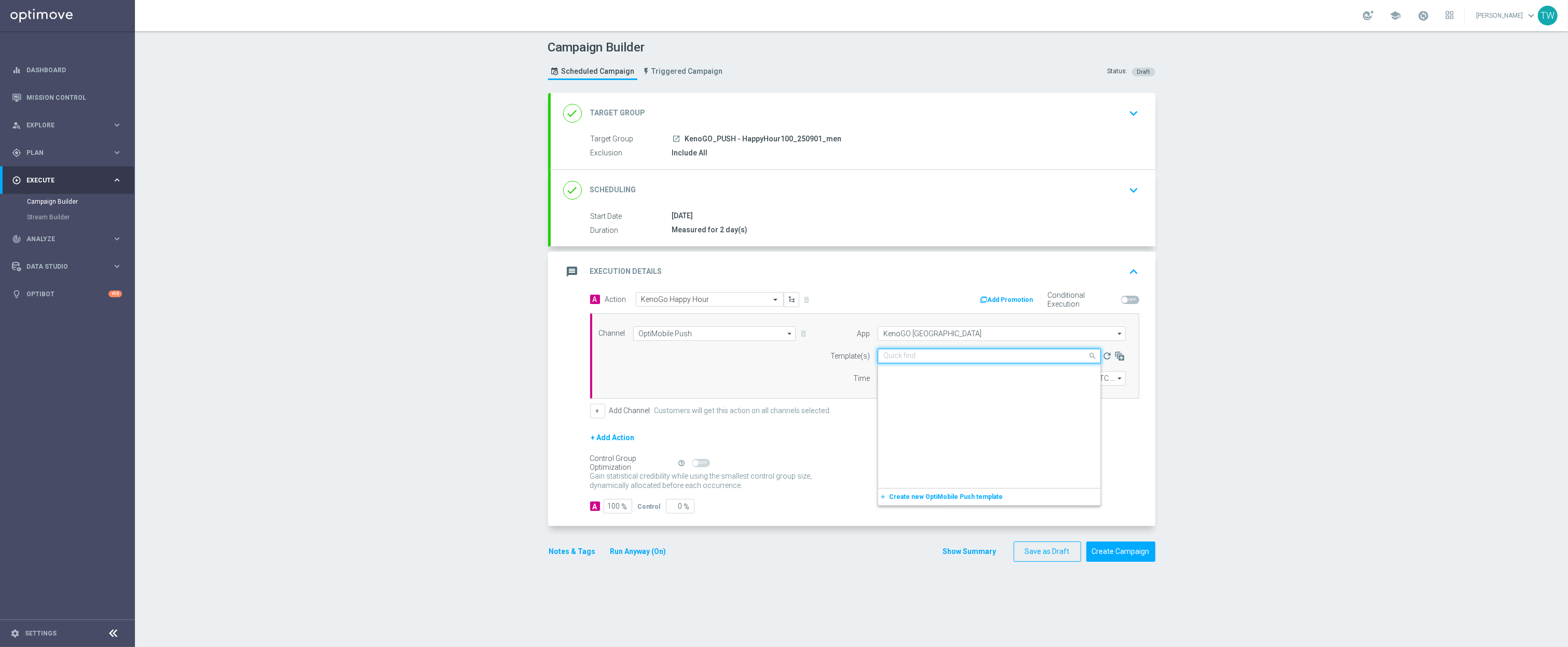
click at [979, 357] on input "text" at bounding box center [978, 356] width 191 height 9
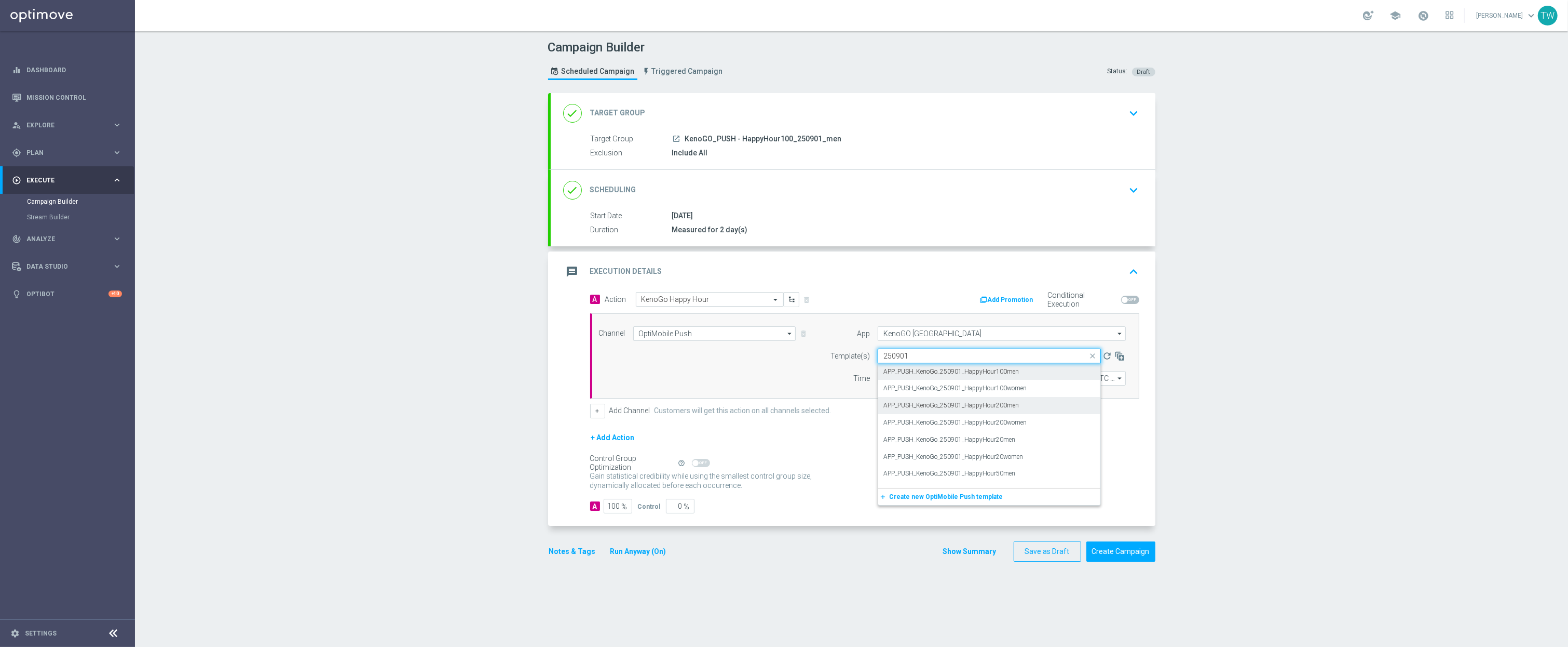
click at [1019, 371] on div "APP_PUSH_KenoGo_250901_HappyHour100men" at bounding box center [989, 371] width 212 height 17
type input "250901"
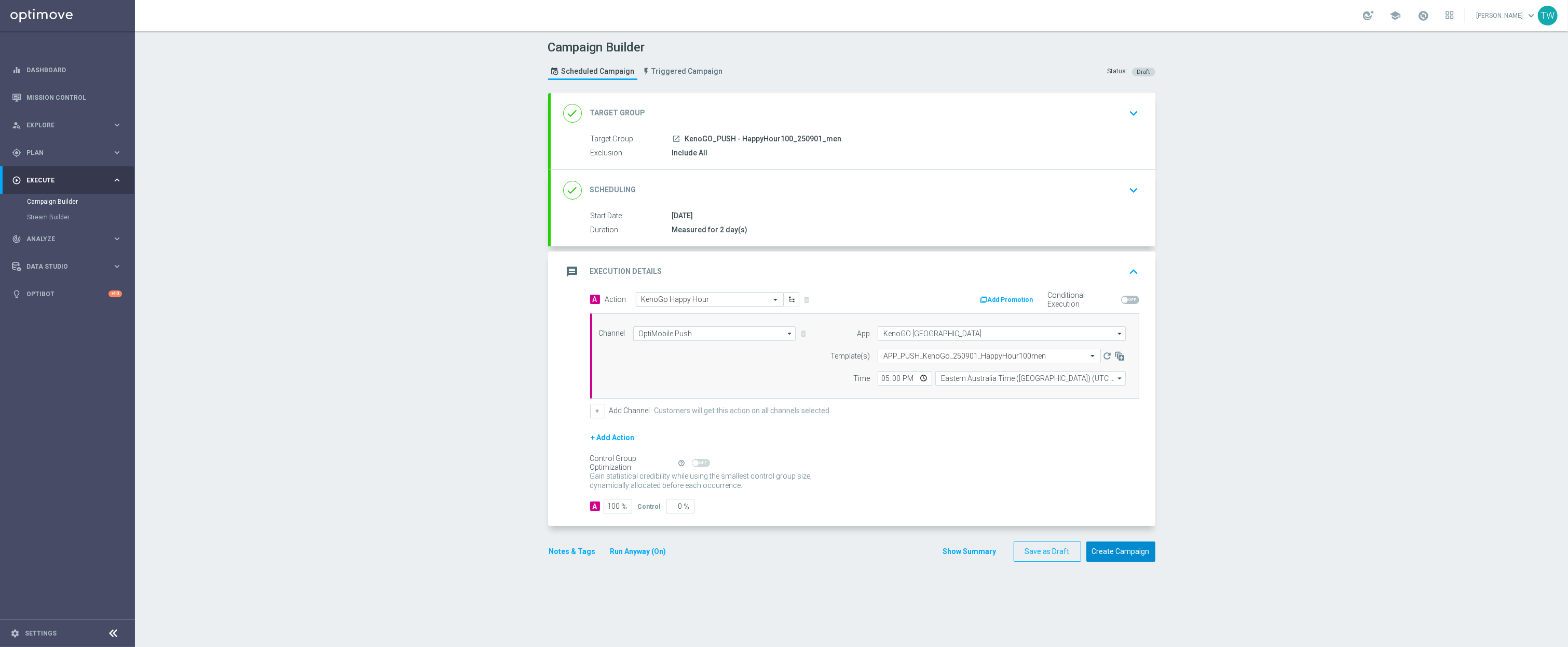
click at [1143, 553] on button "Create Campaign" at bounding box center [1120, 551] width 69 height 20
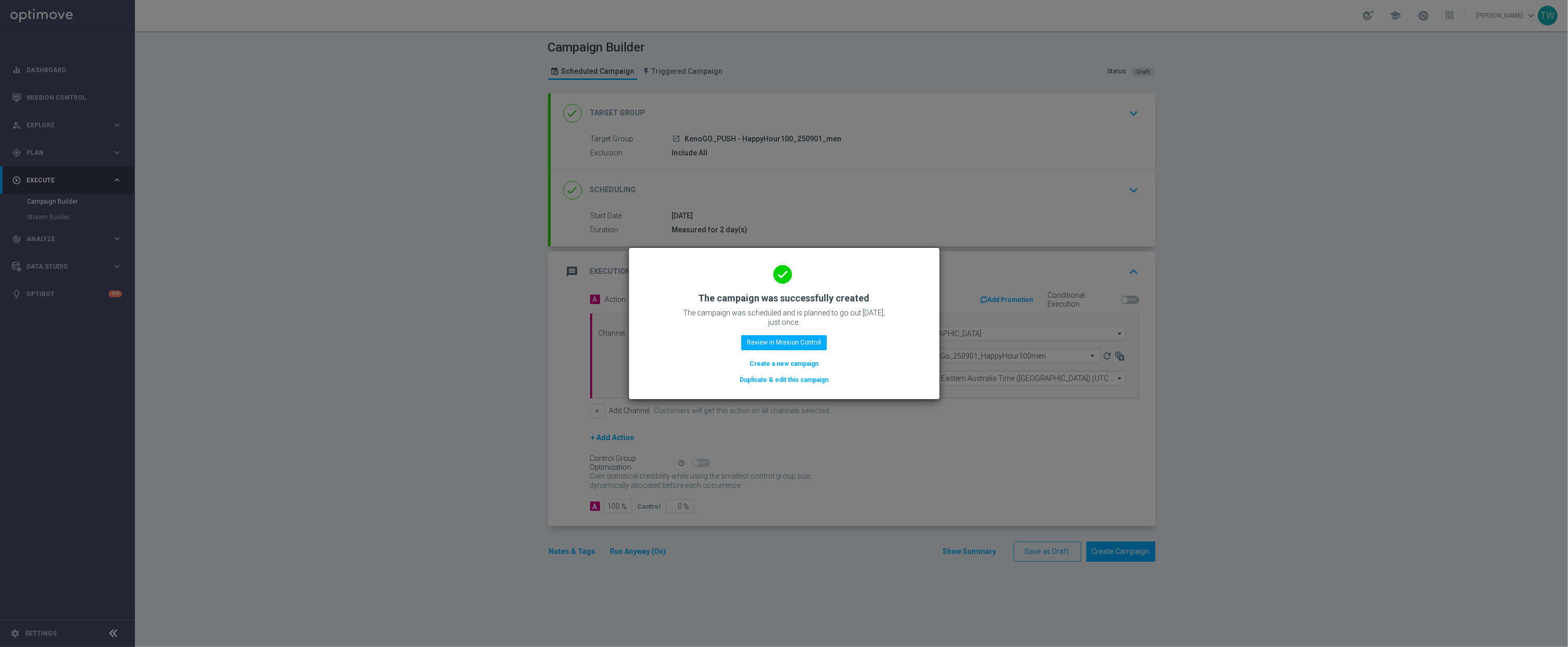
click at [806, 382] on button "Duplicate & edit this campaign" at bounding box center [784, 379] width 91 height 11
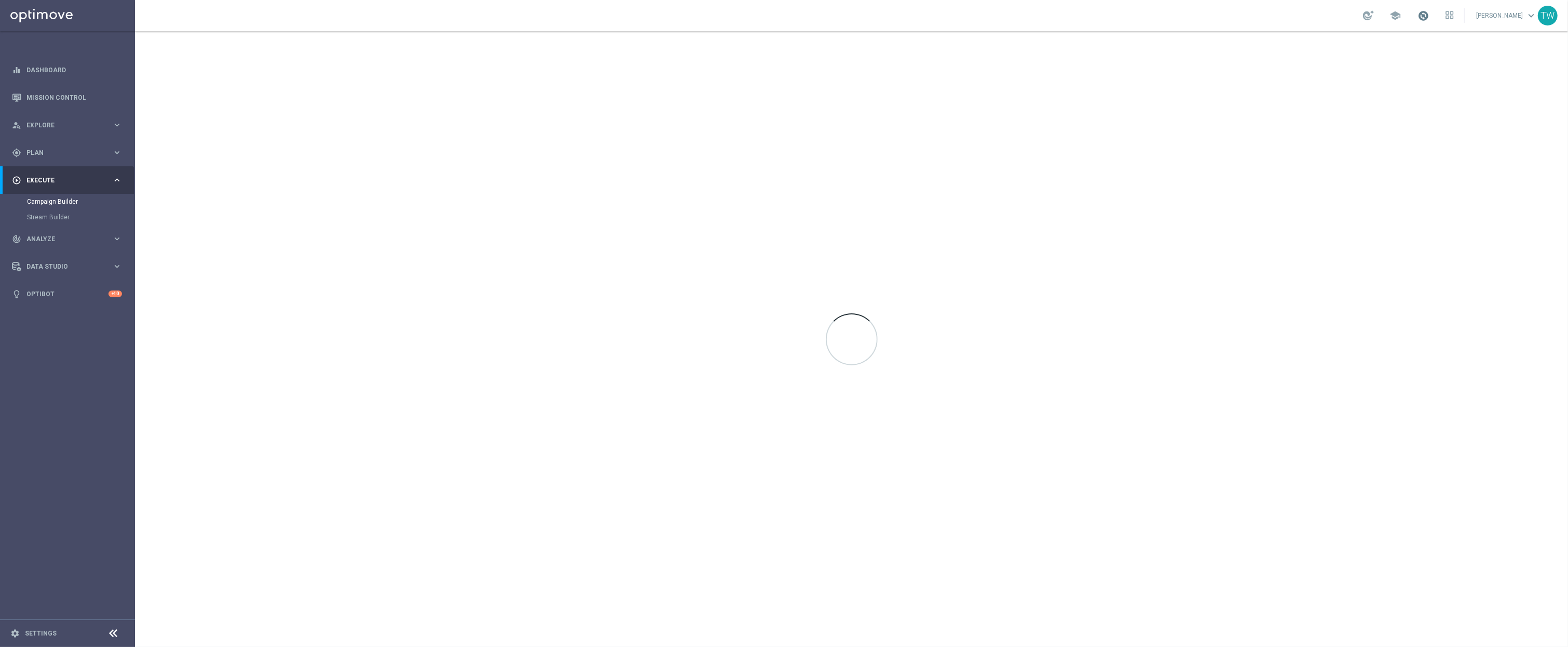
click at [1162, 14] on span at bounding box center [1424, 16] width 11 height 11
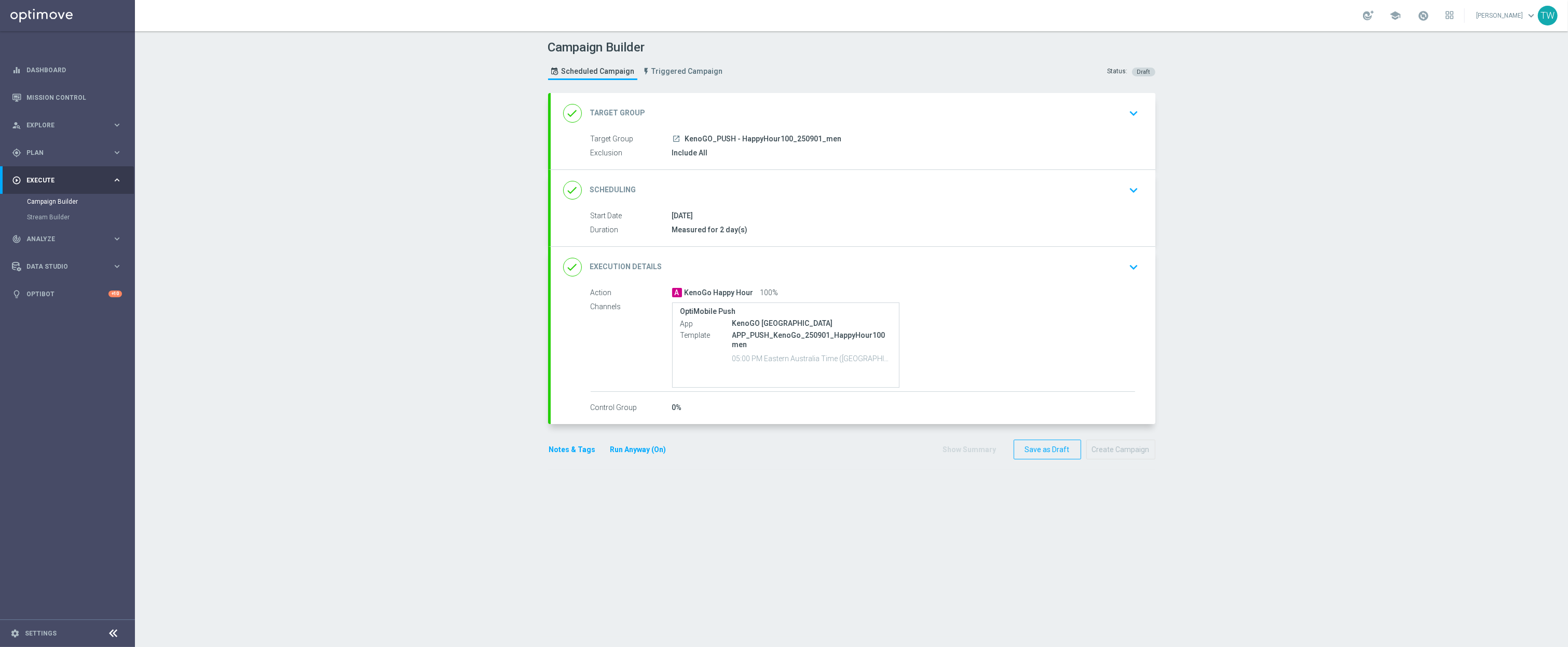
click at [869, 117] on div "done Target Group keyboard_arrow_down" at bounding box center [853, 113] width 580 height 20
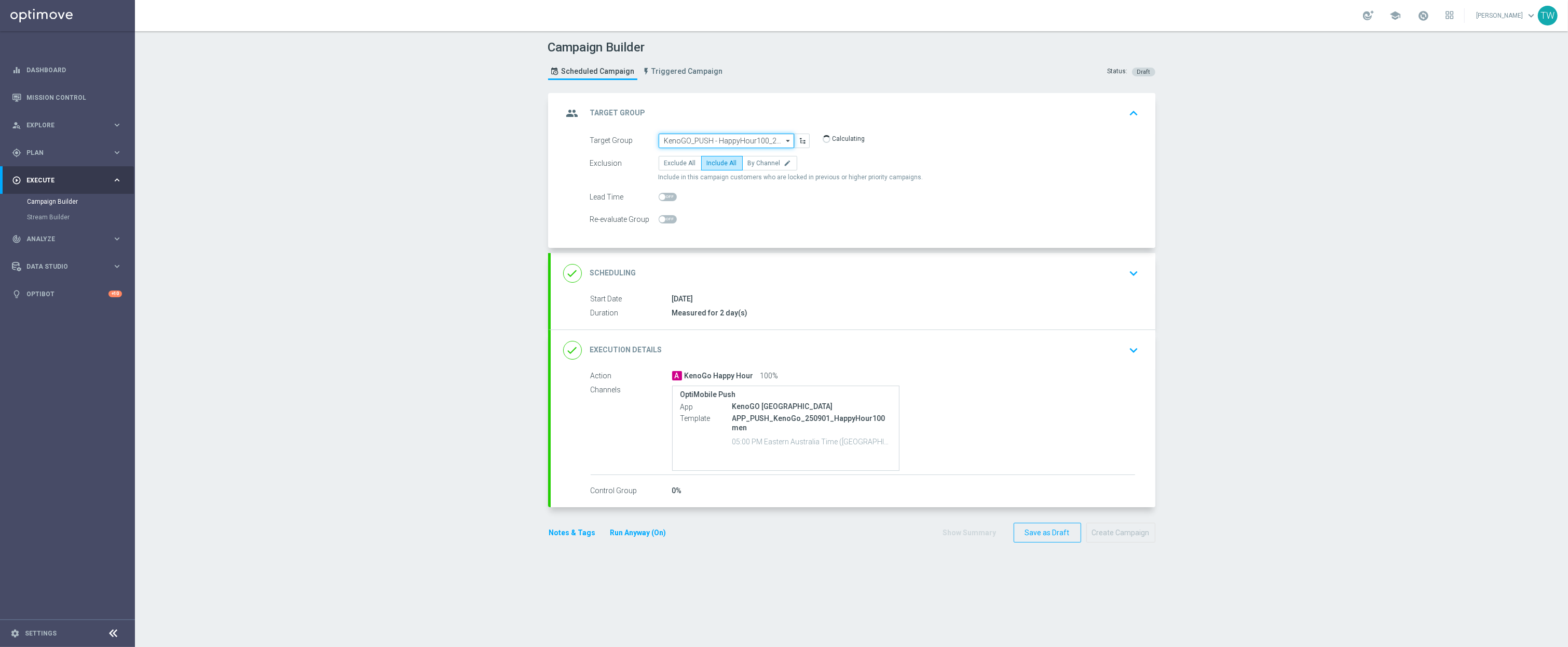
click at [732, 140] on input "KenoGO_PUSH - HappyHour100_250901_men" at bounding box center [727, 141] width 135 height 15
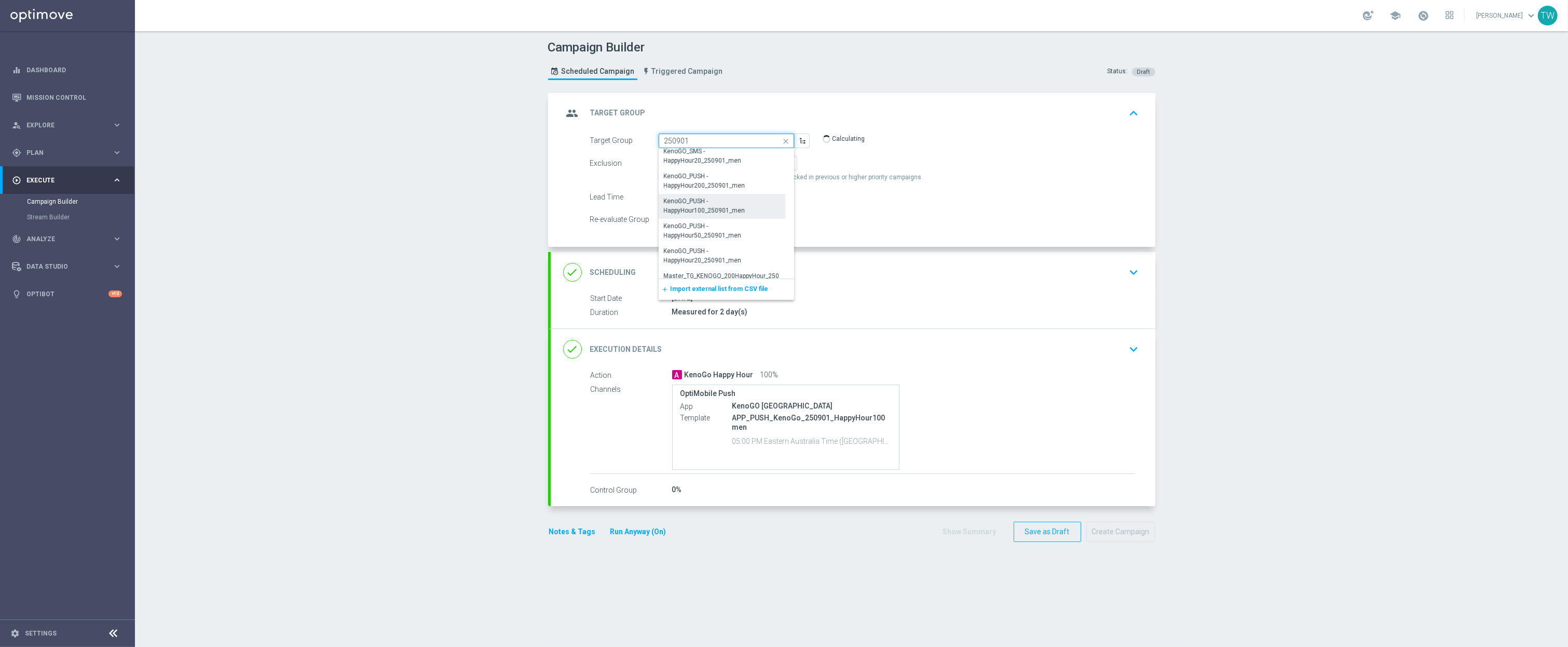
scroll to position [399, 0]
click at [700, 215] on div "KenoGO_PUSH - HappyHour50_250901_men" at bounding box center [722, 210] width 117 height 19
type input "KenoGO_PUSH - HappyHour50_250901_men"
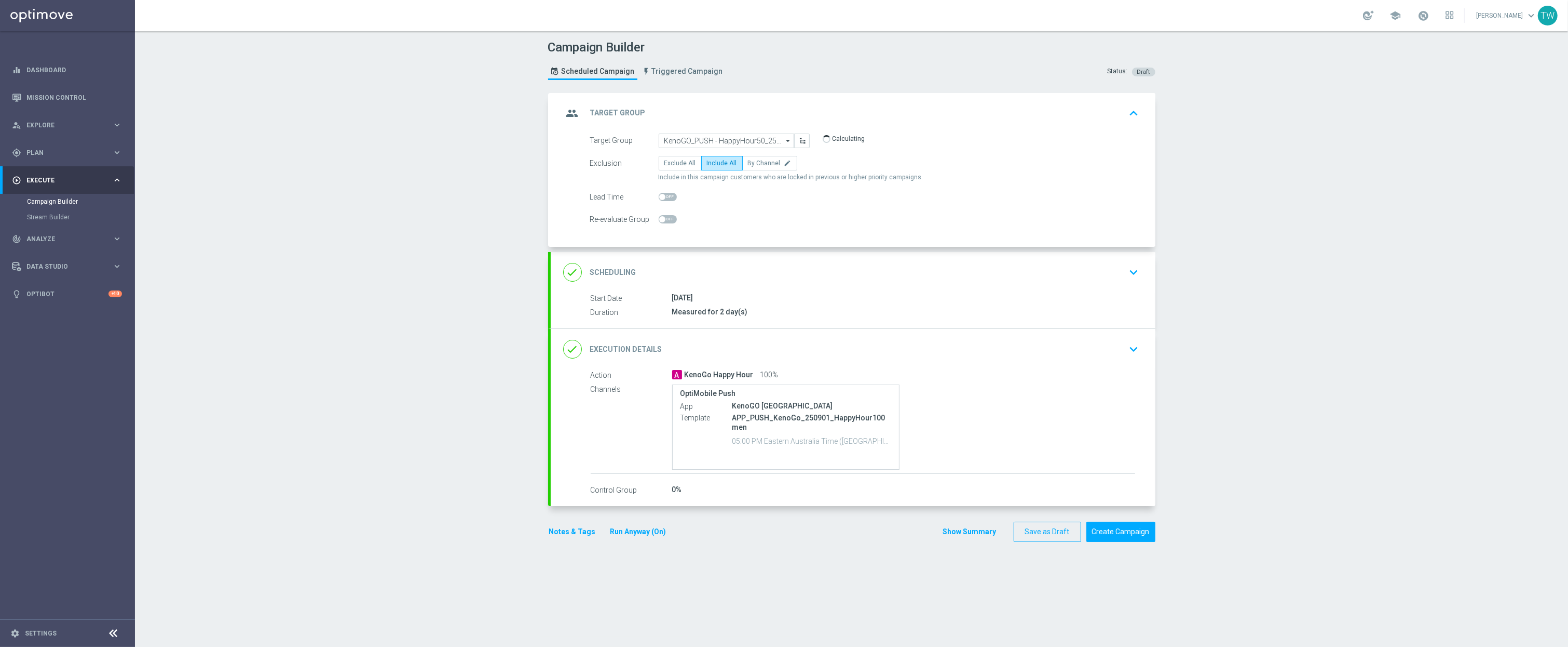
click at [868, 353] on div "done Execution Details keyboard_arrow_down" at bounding box center [853, 349] width 580 height 20
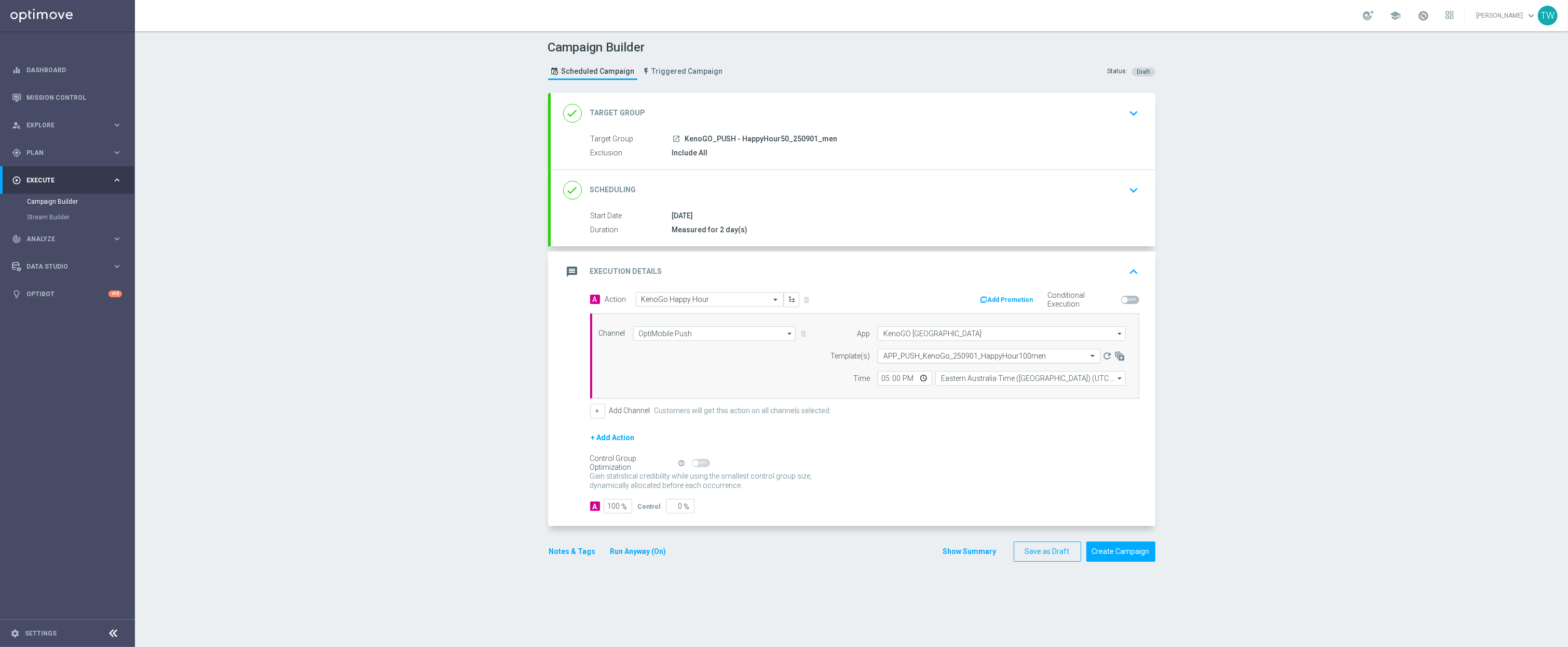
click at [955, 358] on input "text" at bounding box center [978, 356] width 191 height 9
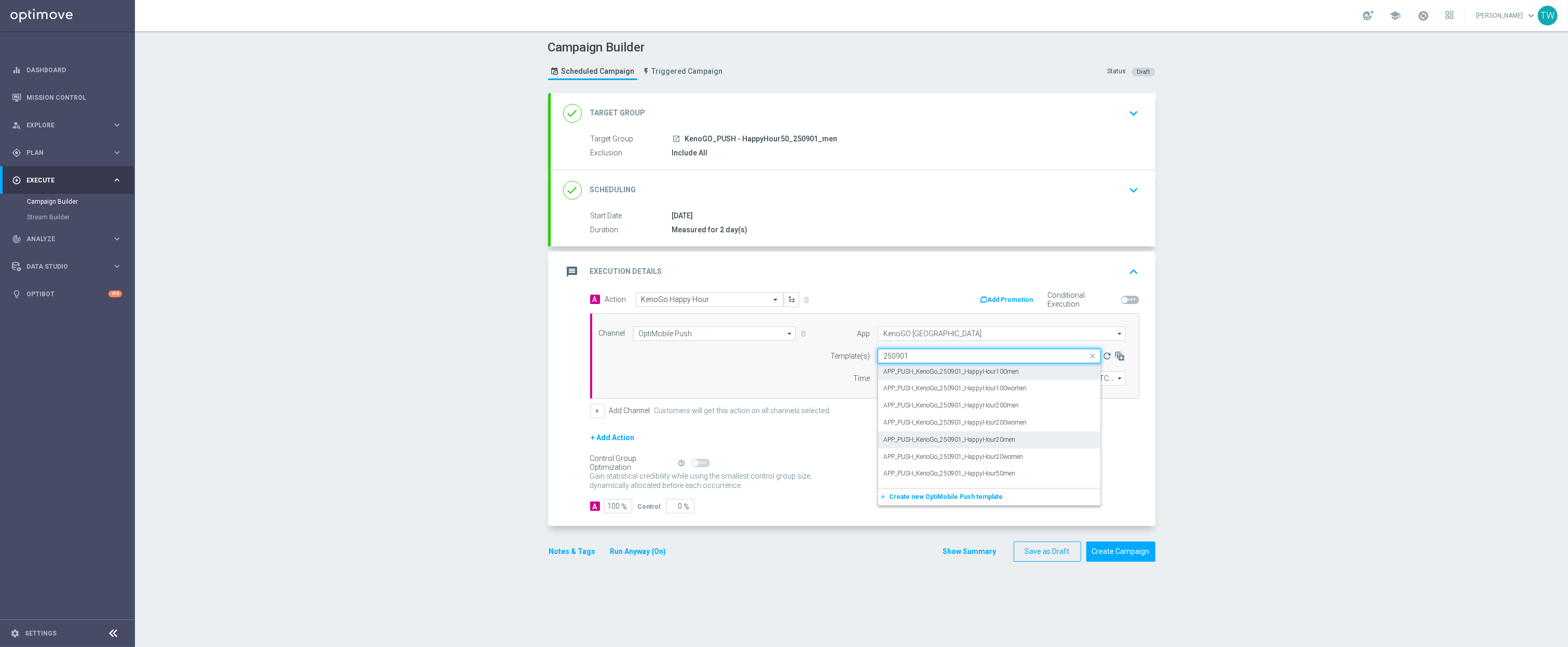
scroll to position [12, 0]
click at [1027, 460] on div "APP_PUSH_KenoGo_250901_HappyHour50men" at bounding box center [989, 460] width 212 height 17
type input "250901"
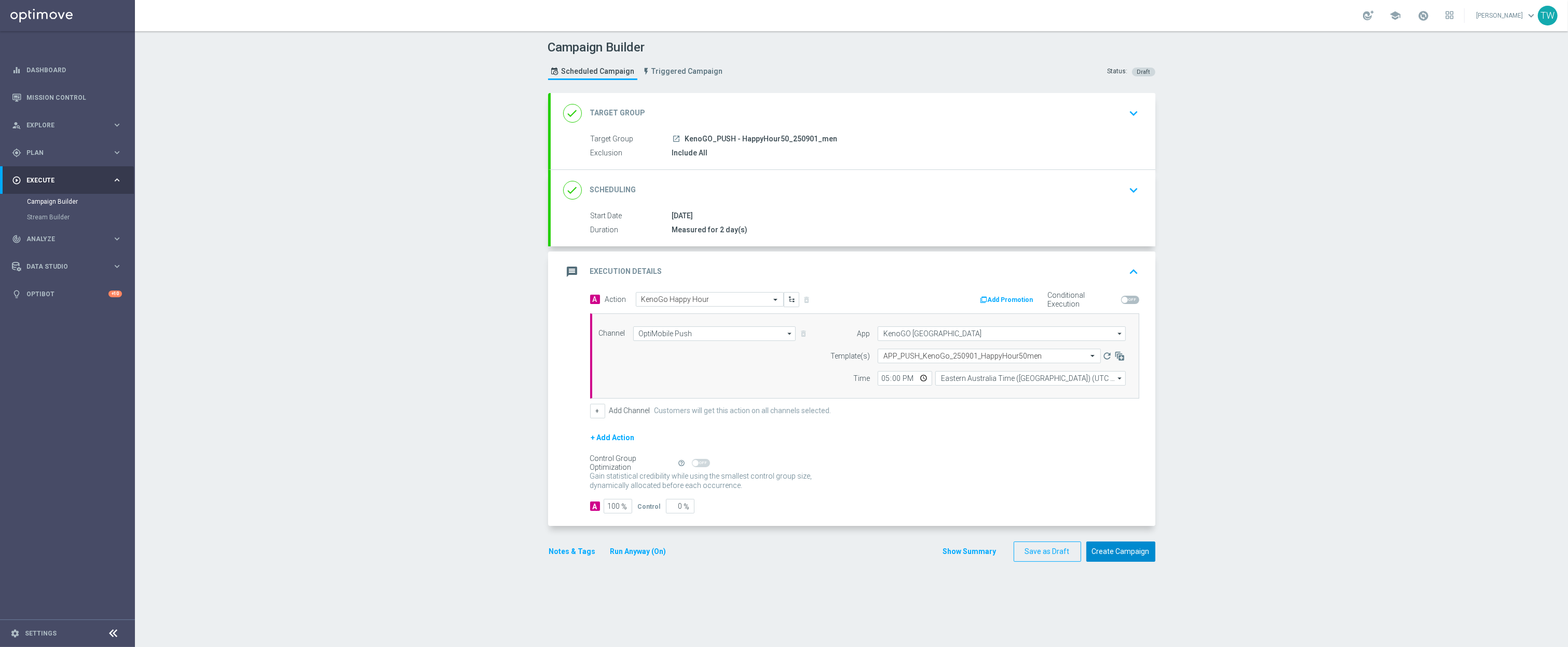
click at [1134, 558] on button "Create Campaign" at bounding box center [1120, 551] width 69 height 20
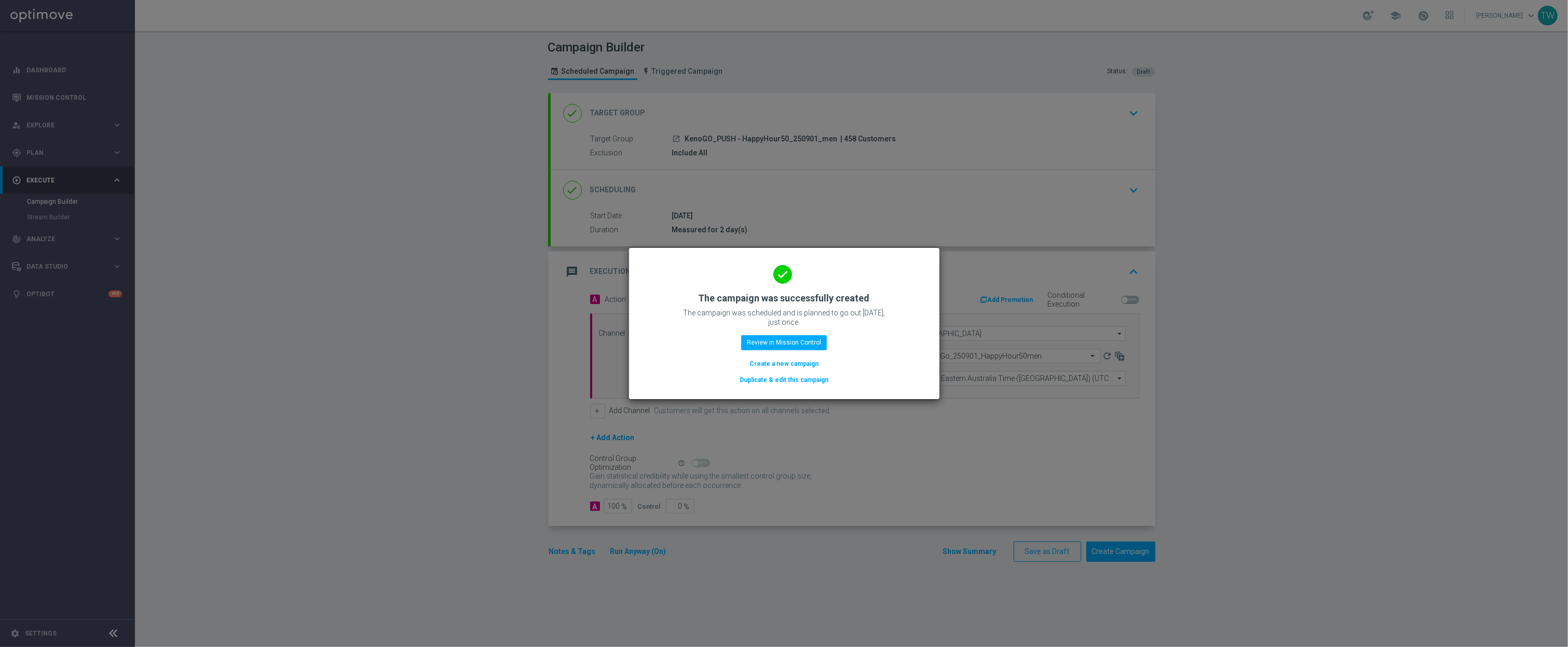
click at [801, 381] on button "Duplicate & edit this campaign" at bounding box center [784, 379] width 91 height 11
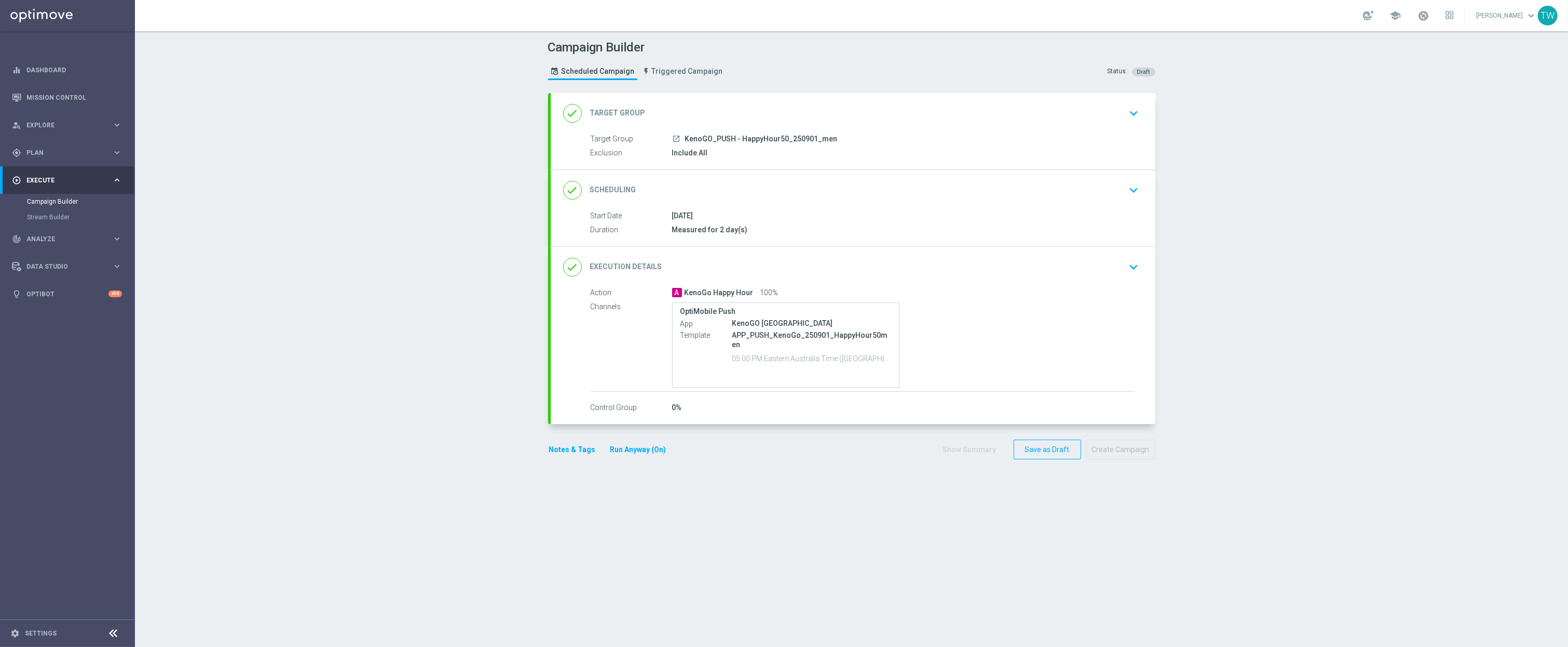
drag, startPoint x: 780, startPoint y: 105, endPoint x: 780, endPoint y: 111, distance: 6.0
click at [780, 105] on div "done Target Group keyboard_arrow_down" at bounding box center [853, 113] width 580 height 20
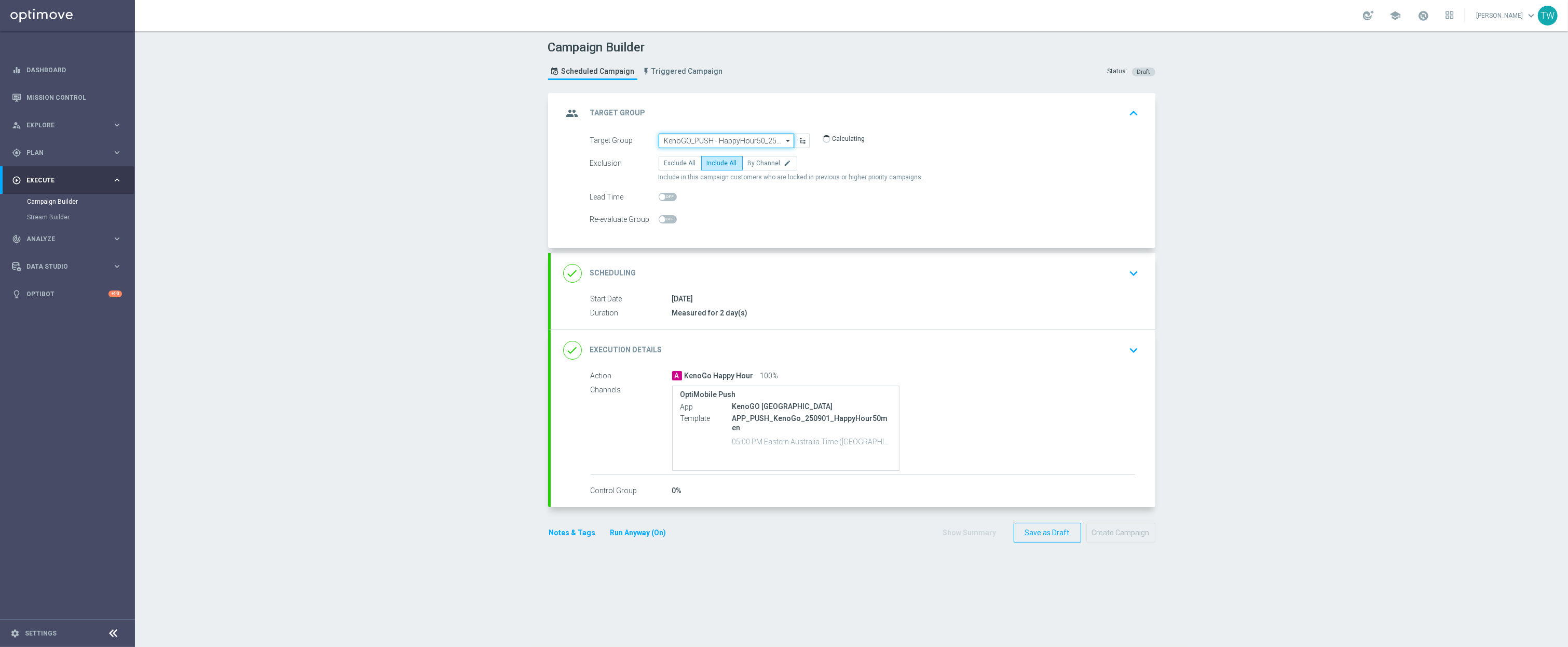
click at [749, 136] on input "KenoGO_PUSH - HappyHour50_250901_men" at bounding box center [727, 141] width 135 height 15
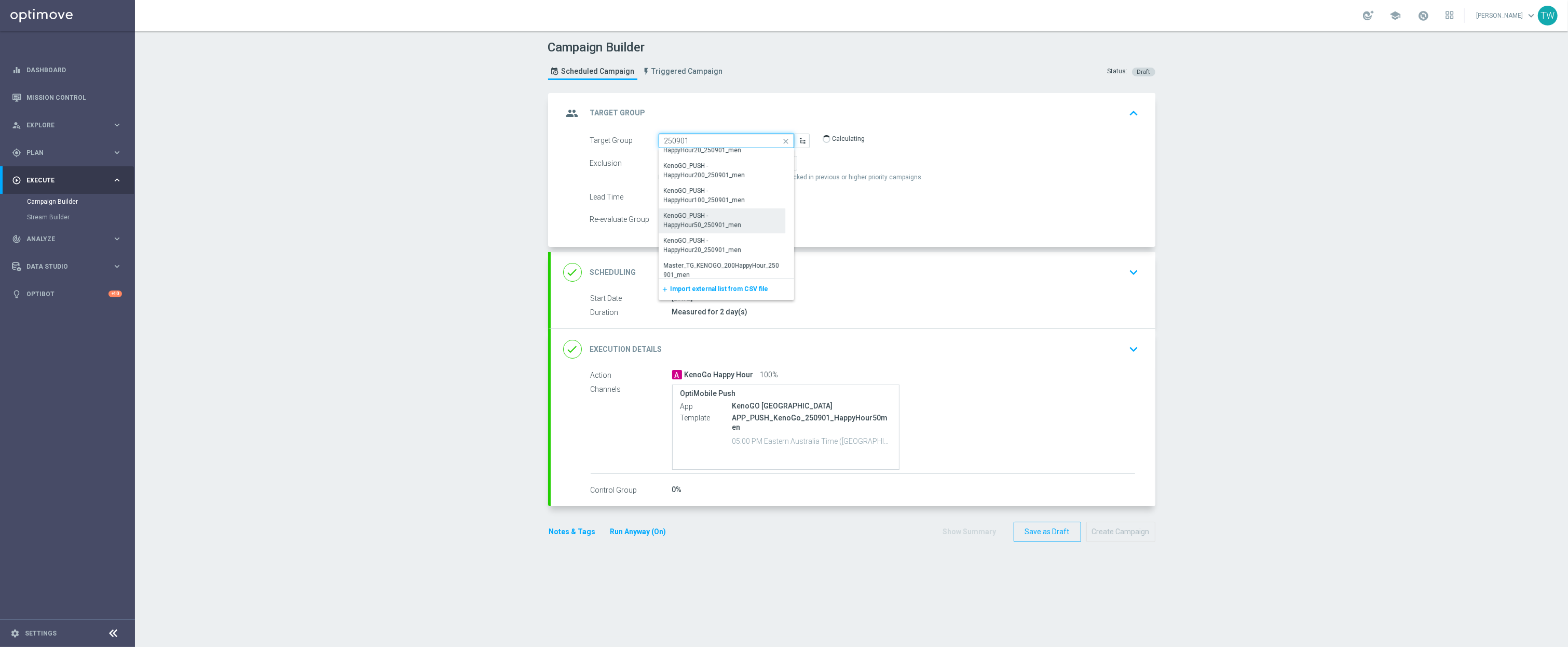
scroll to position [393, 0]
click at [733, 249] on div "KenoGO_PUSH - HappyHour20_250901_men" at bounding box center [722, 241] width 117 height 19
type input "KenoGO_PUSH - HappyHour20_250901_men"
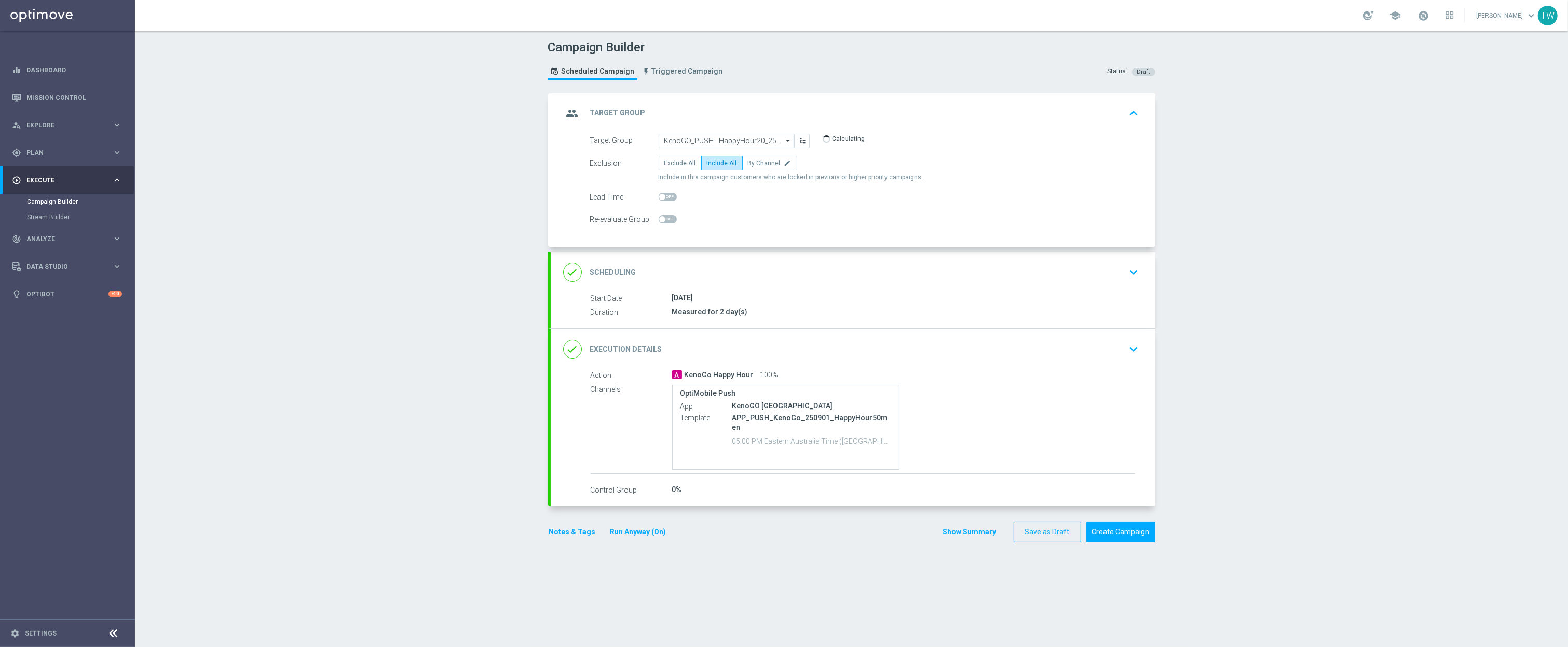
click at [830, 362] on div "done Execution Details keyboard_arrow_down" at bounding box center [853, 349] width 605 height 41
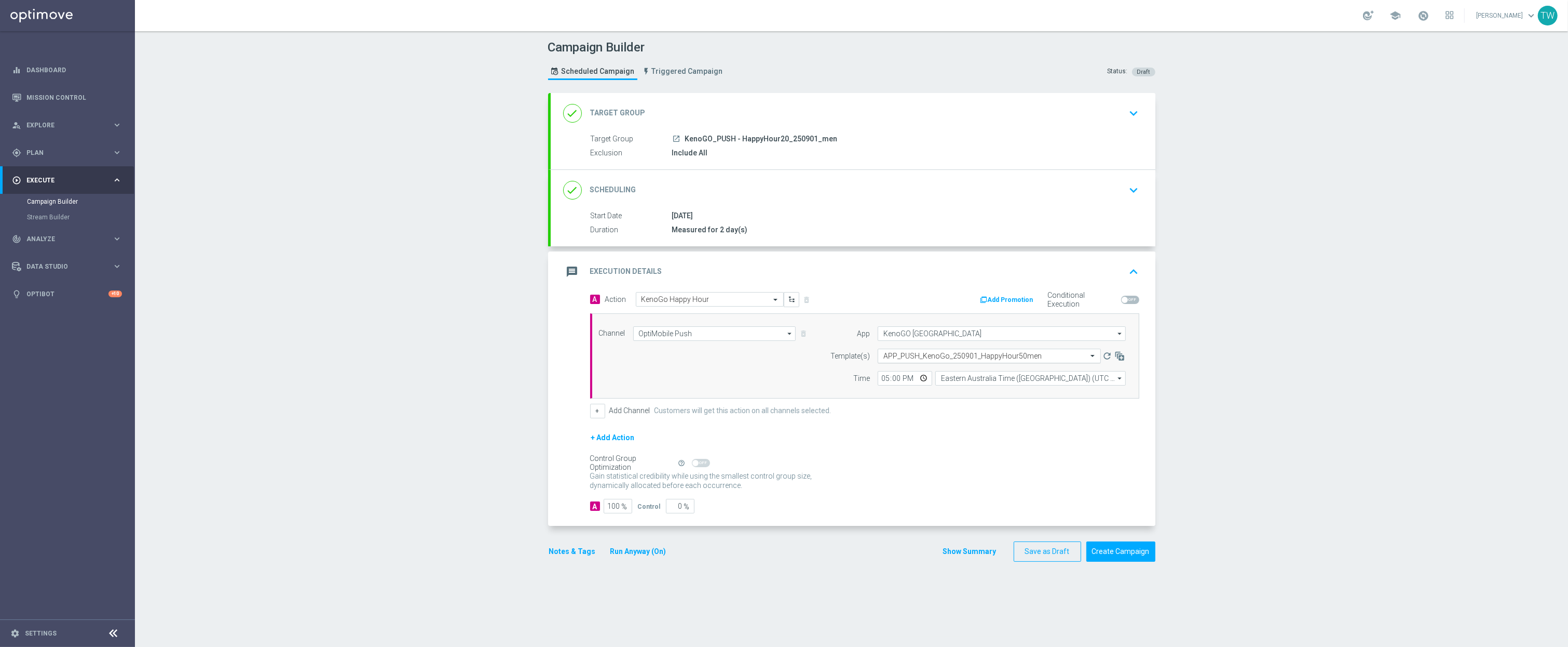
click at [928, 360] on input "text" at bounding box center [978, 356] width 191 height 9
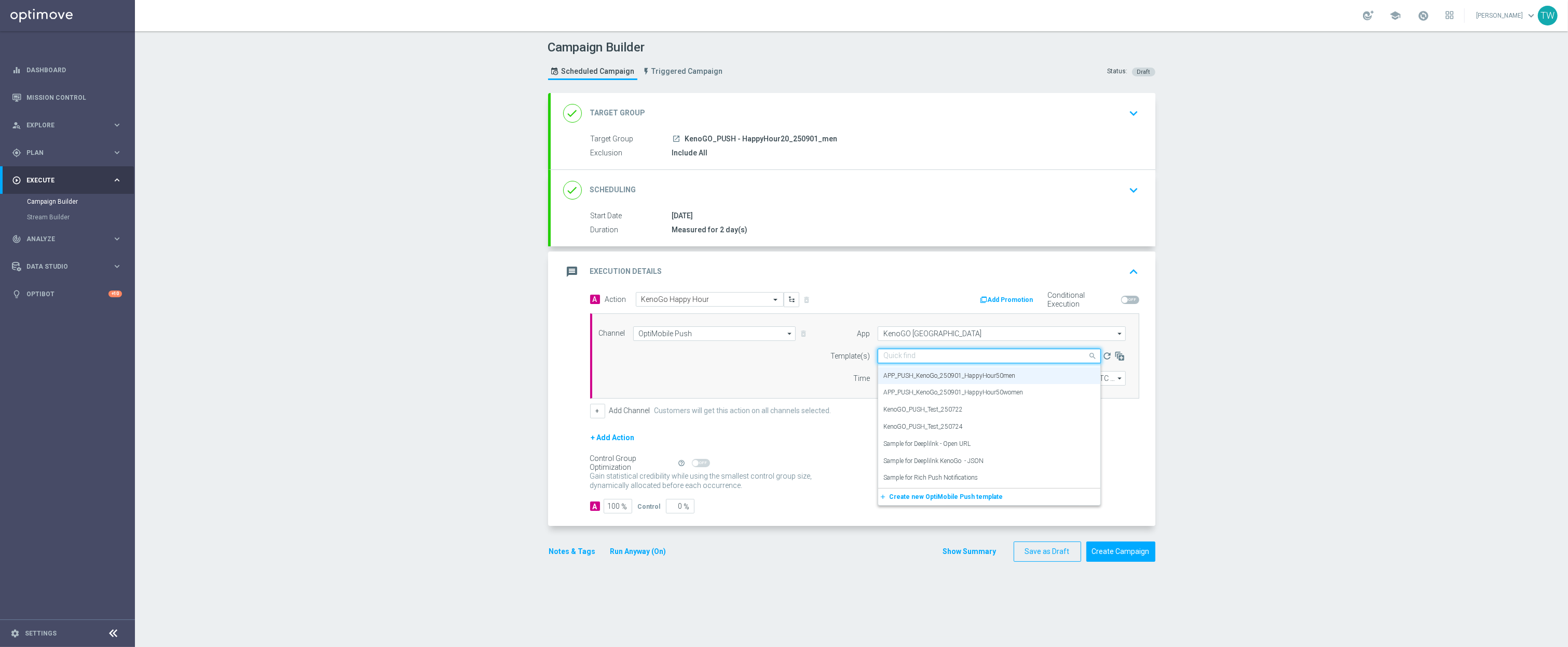
click at [930, 358] on input "text" at bounding box center [978, 356] width 191 height 9
click at [1044, 427] on div "APP_PUSH_KenoGo_250901_HappyHour20men" at bounding box center [989, 427] width 212 height 17
type input "250901"
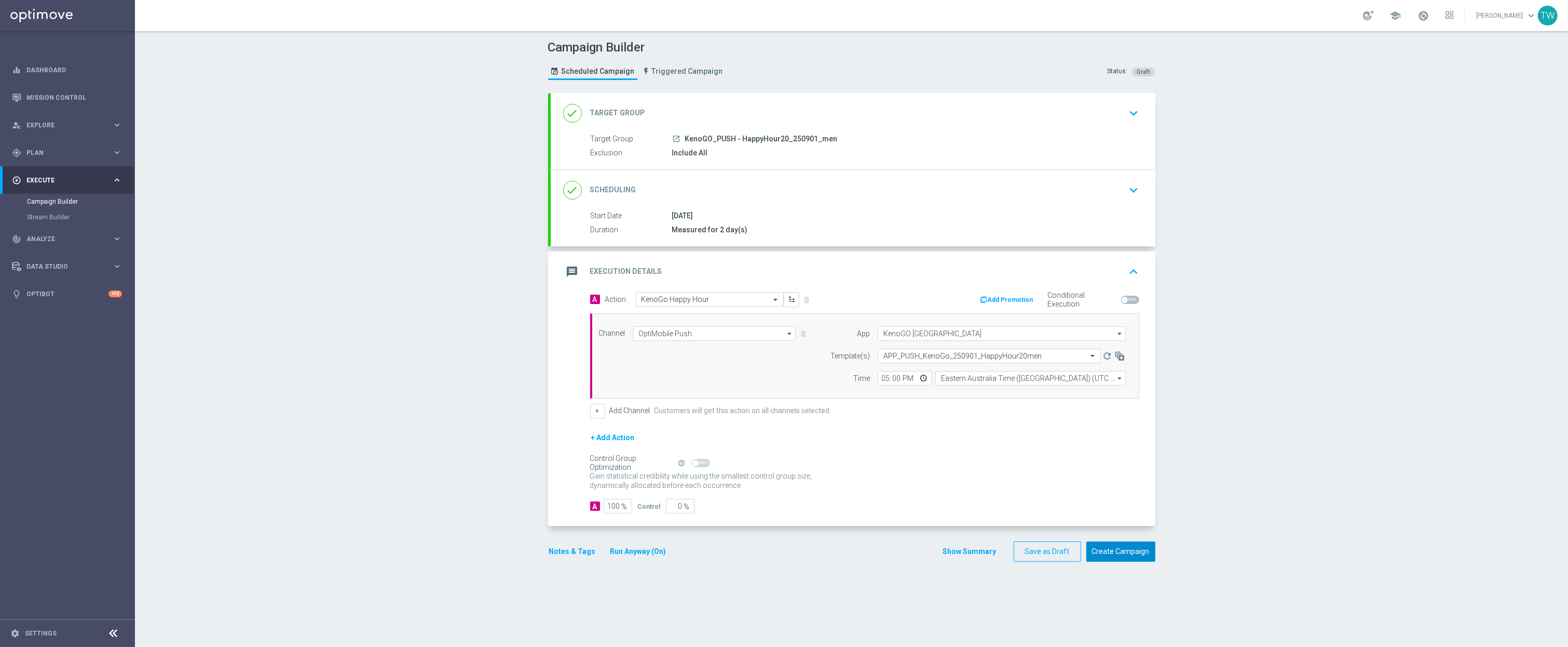
click at [1129, 556] on button "Create Campaign" at bounding box center [1120, 551] width 69 height 20
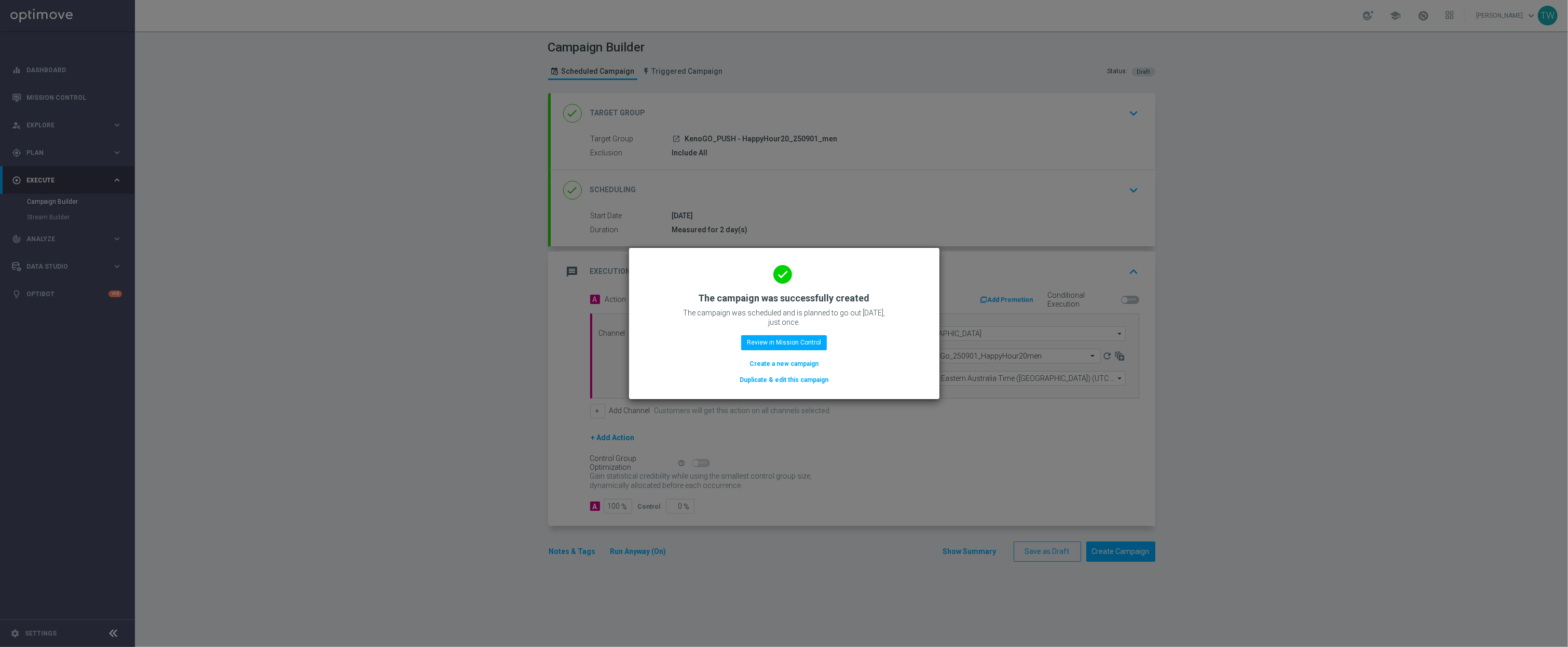
click at [812, 381] on button "Duplicate & edit this campaign" at bounding box center [784, 379] width 91 height 11
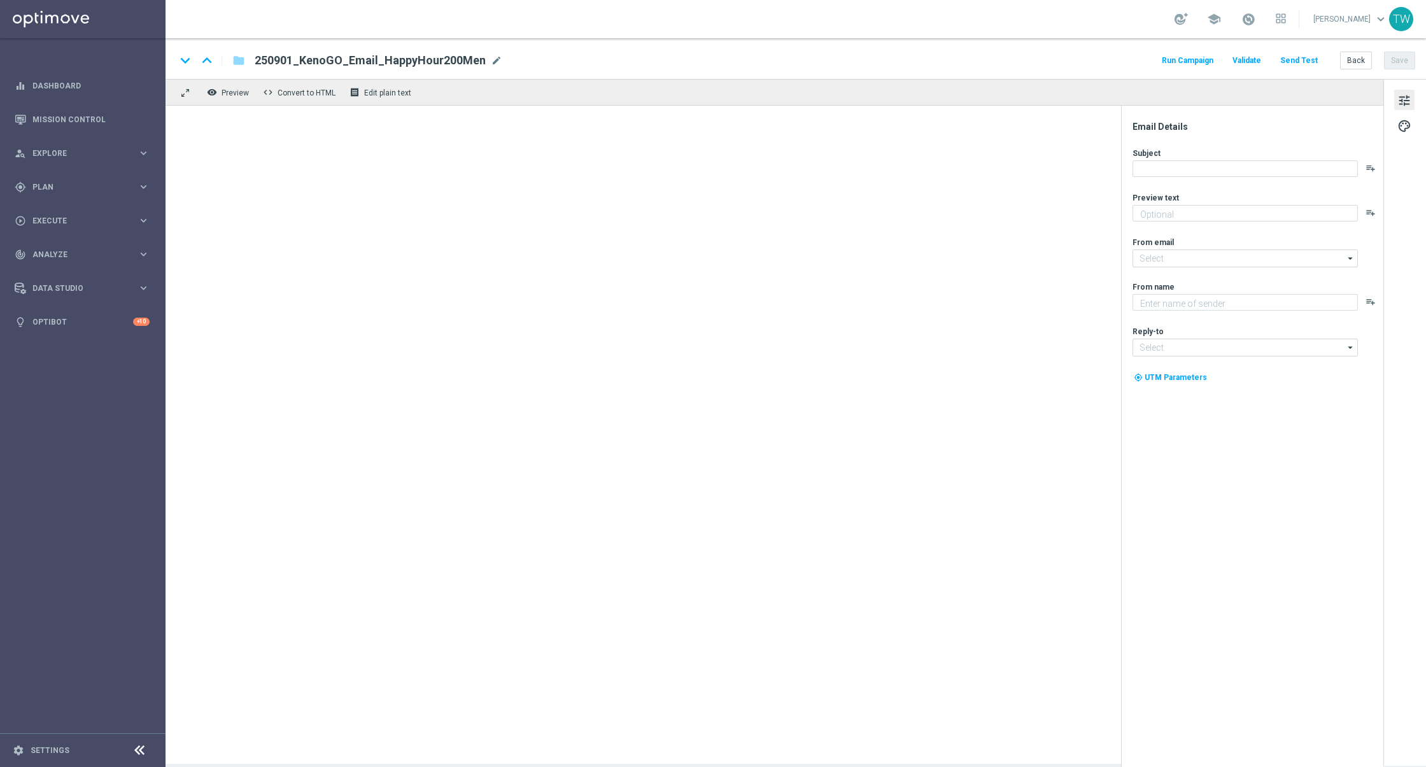
type textarea "Get 50% back in BONUS CASH!"
type input "[EMAIL_ADDRESS][DOMAIN_NAME]"
type textarea "KenoGO"
type input "[EMAIL_ADDRESS][DOMAIN_NAME]"
type textarea "Get 50% back in BONUS CASH!"
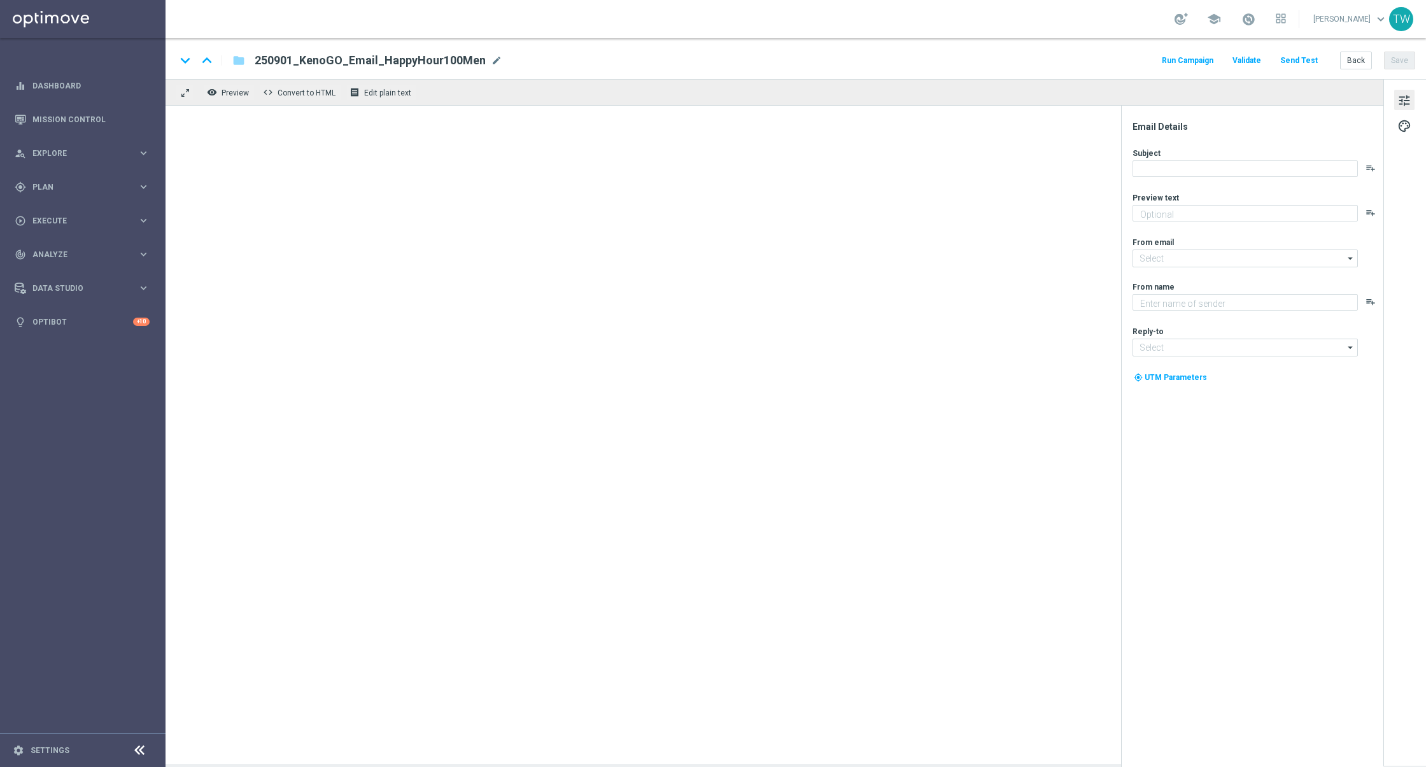
type input "[EMAIL_ADDRESS][DOMAIN_NAME]"
type textarea "KenoGO"
type input "[EMAIL_ADDRESS][DOMAIN_NAME]"
type textarea "Get 50% back in BONUS CASH!"
type input "[EMAIL_ADDRESS][DOMAIN_NAME]"
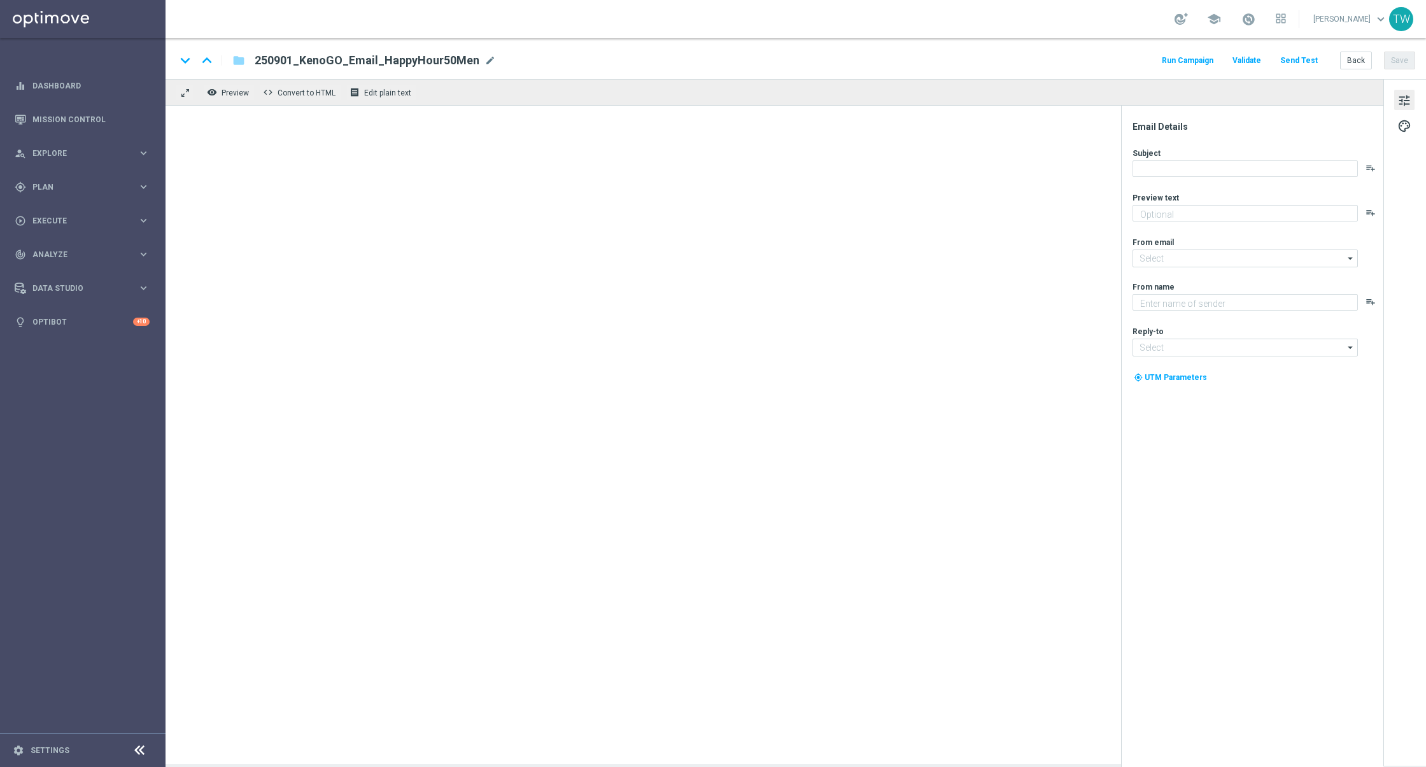
type textarea "KenoGO"
type input "[EMAIL_ADDRESS][DOMAIN_NAME]"
type textarea "Get 50% back in BONUS CASH!"
type input "[EMAIL_ADDRESS][DOMAIN_NAME]"
type textarea "KenoGO"
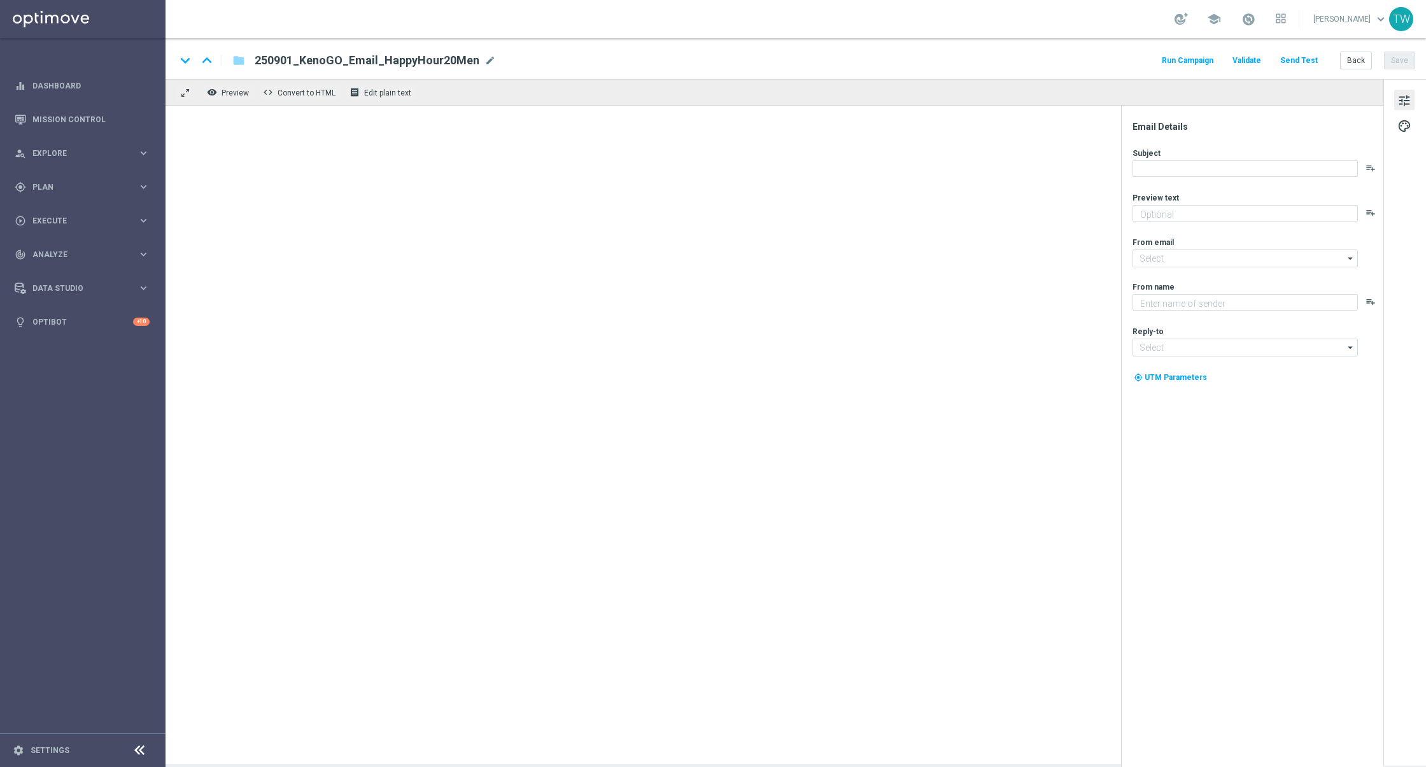
type input "[EMAIL_ADDRESS][DOMAIN_NAME]"
type textarea "Get 50% back in BONUS CASH!"
type textarea "KenoGO"
type input "[EMAIL_ADDRESS][DOMAIN_NAME]"
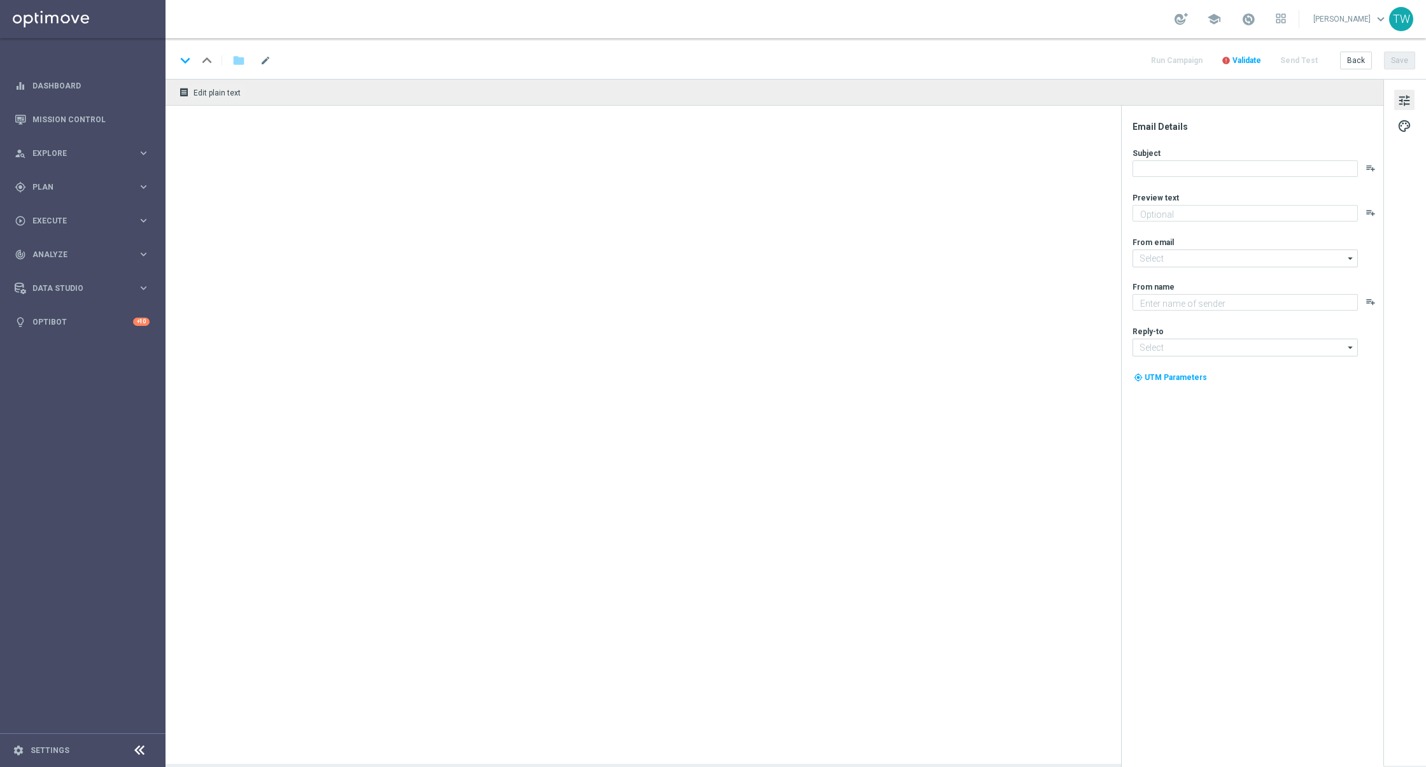
type textarea "Get 50% back in BONUS CASH!"
type input "[EMAIL_ADDRESS][DOMAIN_NAME]"
type textarea "KenoGO"
type input "[EMAIL_ADDRESS][DOMAIN_NAME]"
type textarea "Get 50% back in BONUS CASH!"
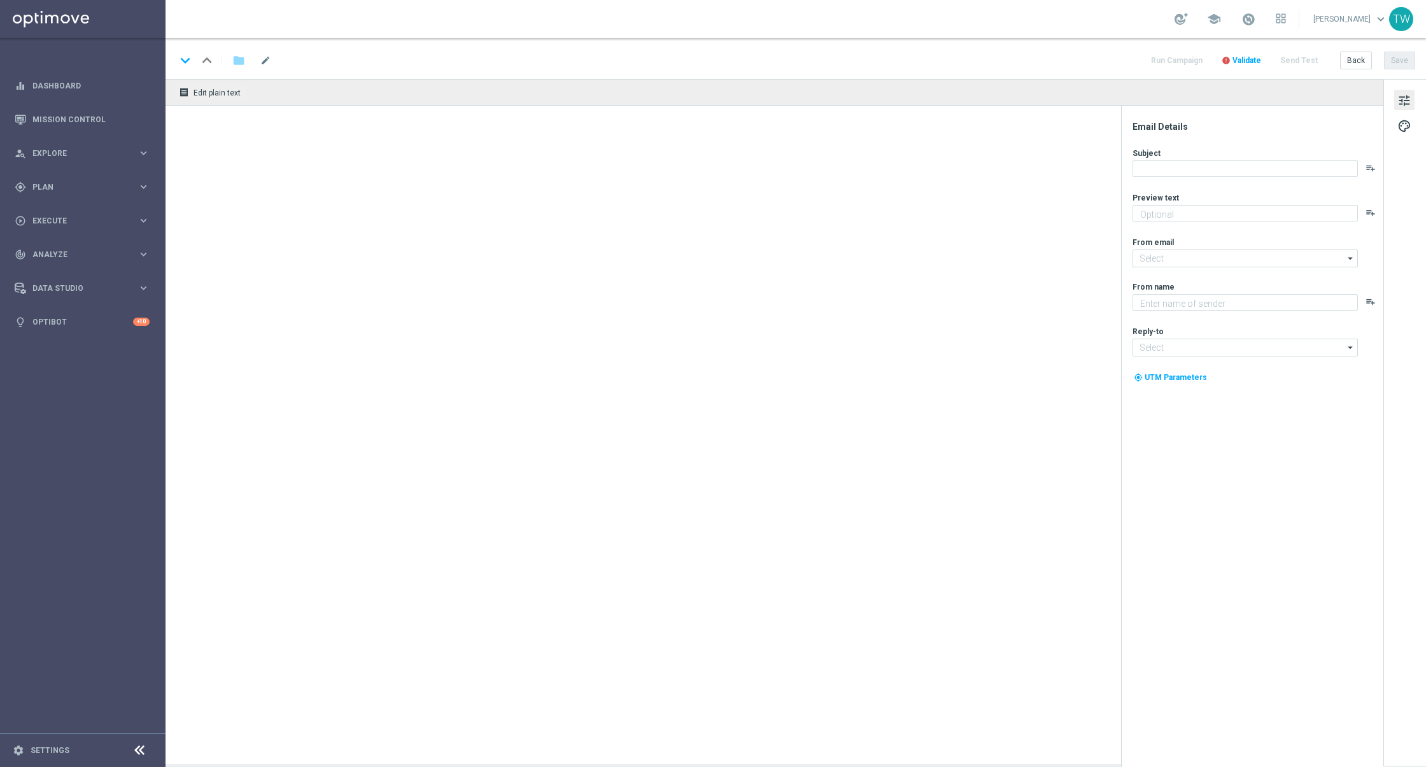
type input "[EMAIL_ADDRESS][DOMAIN_NAME]"
type textarea "KenoGO"
type input "[EMAIL_ADDRESS][DOMAIN_NAME]"
type textarea "Get 50% back in BONUS CASH!"
type input "[EMAIL_ADDRESS][DOMAIN_NAME]"
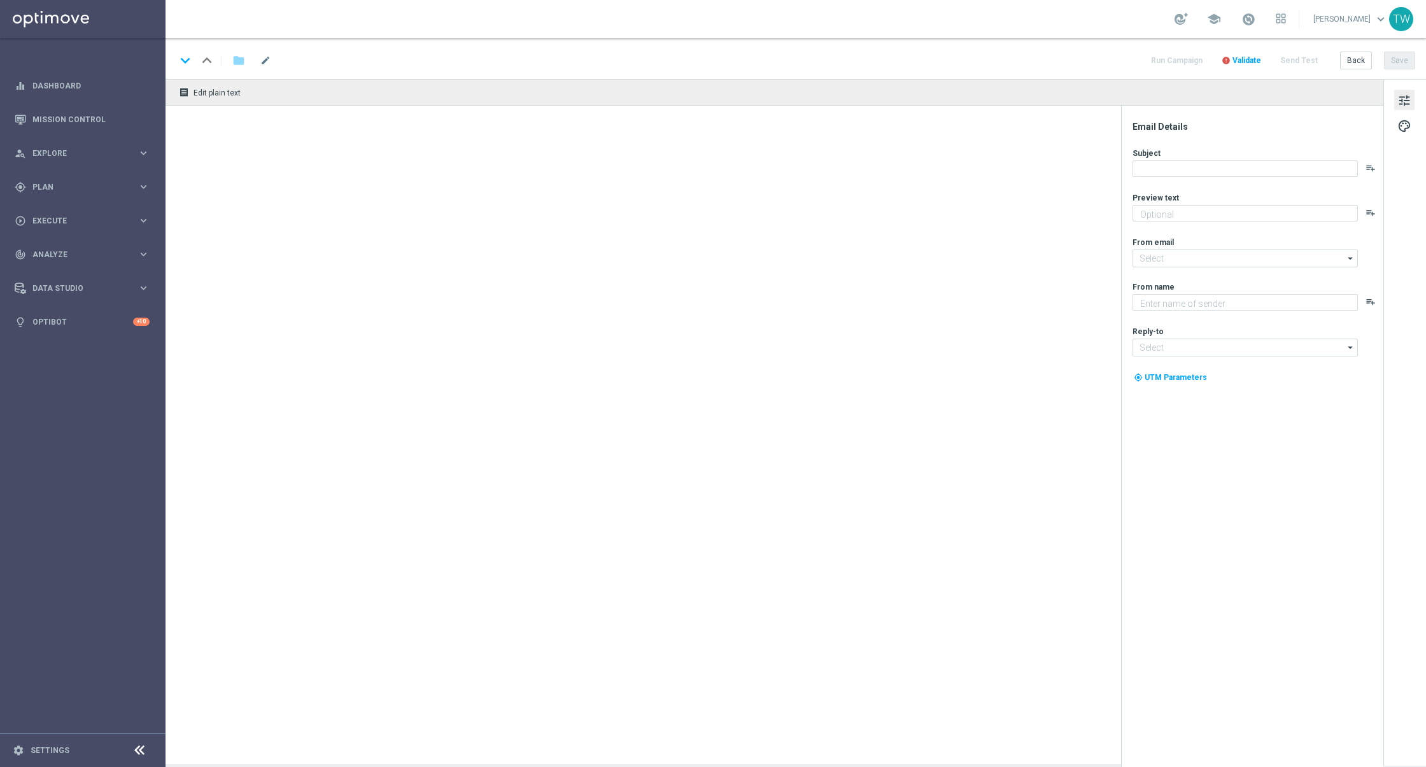
type textarea "KenoGO"
type input "[EMAIL_ADDRESS][DOMAIN_NAME]"
type textarea "Get 50% back in BONUS CASH!"
type textarea "KenoGO"
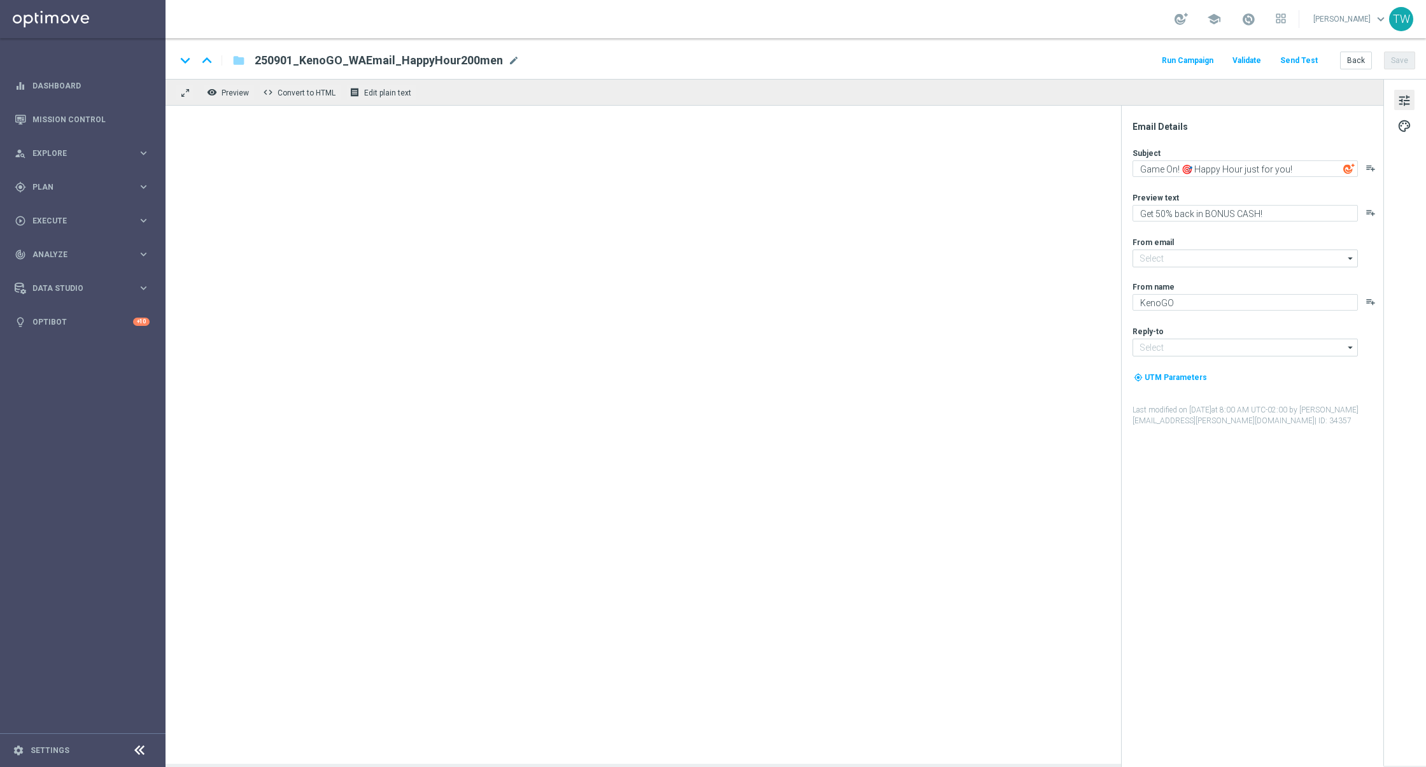
type input "[EMAIL_ADDRESS][DOMAIN_NAME]"
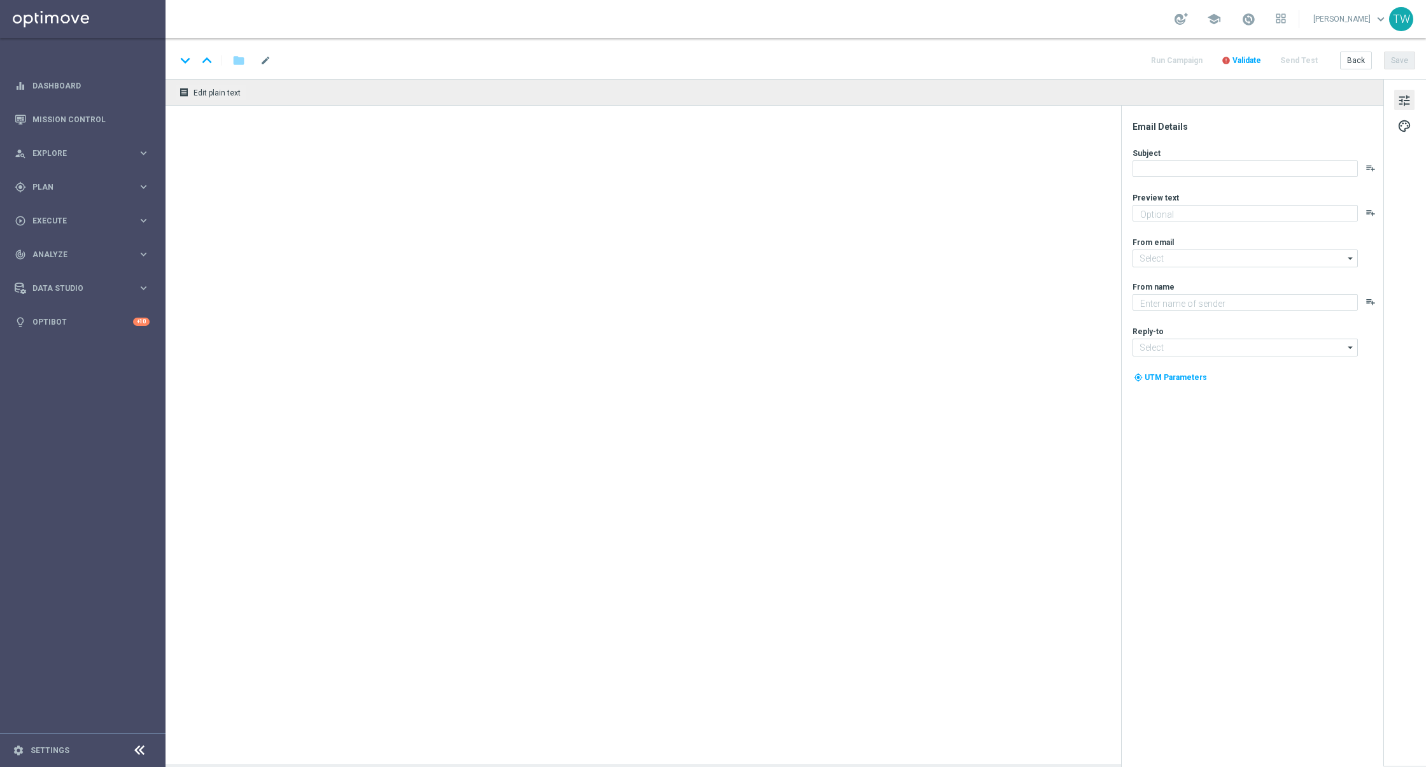
type textarea "Get 50% back in BONUS CASH!"
type input "[EMAIL_ADDRESS][DOMAIN_NAME]"
type textarea "KenoGO"
type input "[EMAIL_ADDRESS][DOMAIN_NAME]"
type textarea "Get 50% back in BONUS CASH!"
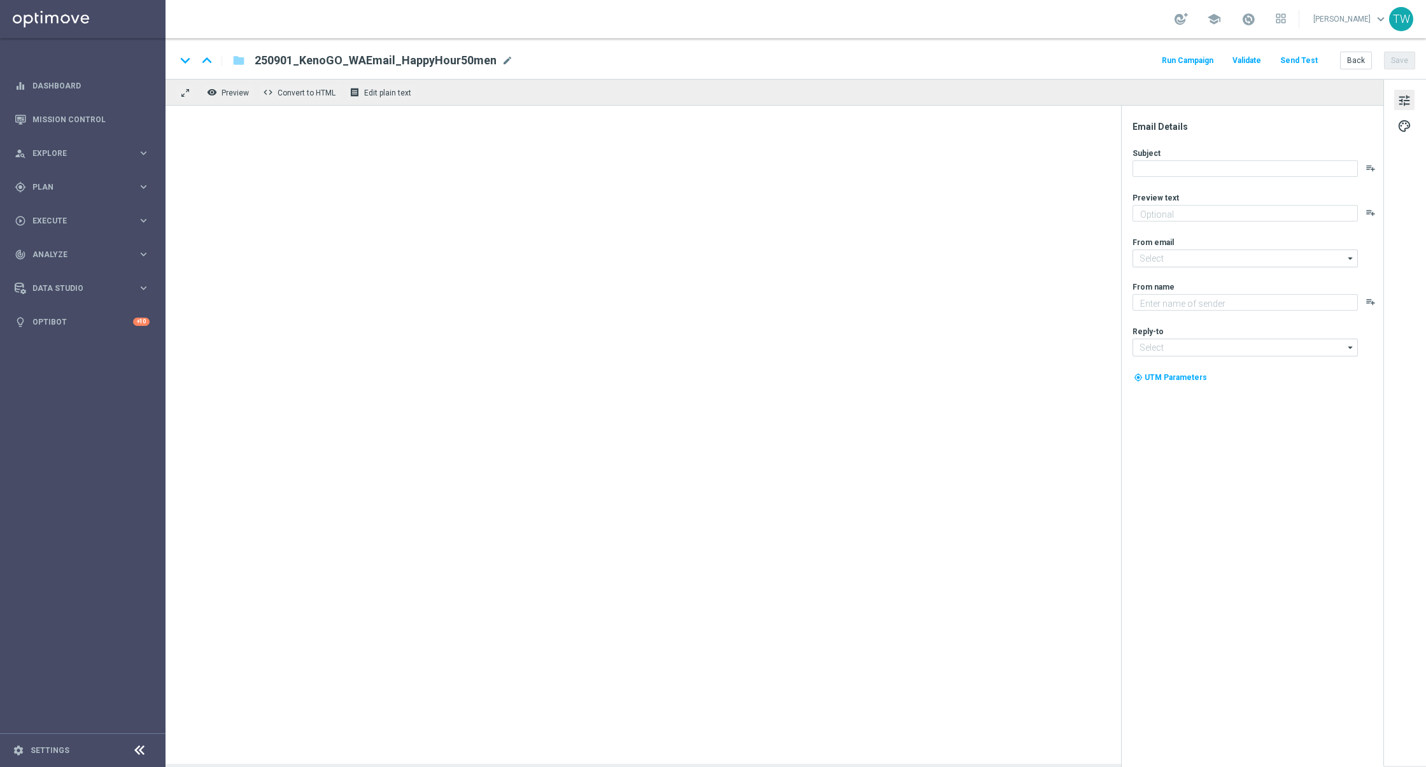
type input "[EMAIL_ADDRESS][DOMAIN_NAME]"
type textarea "KenoGO"
type input "[EMAIL_ADDRESS][DOMAIN_NAME]"
type textarea "Get 50% back in BONUS CASH!"
type input "[EMAIL_ADDRESS][DOMAIN_NAME]"
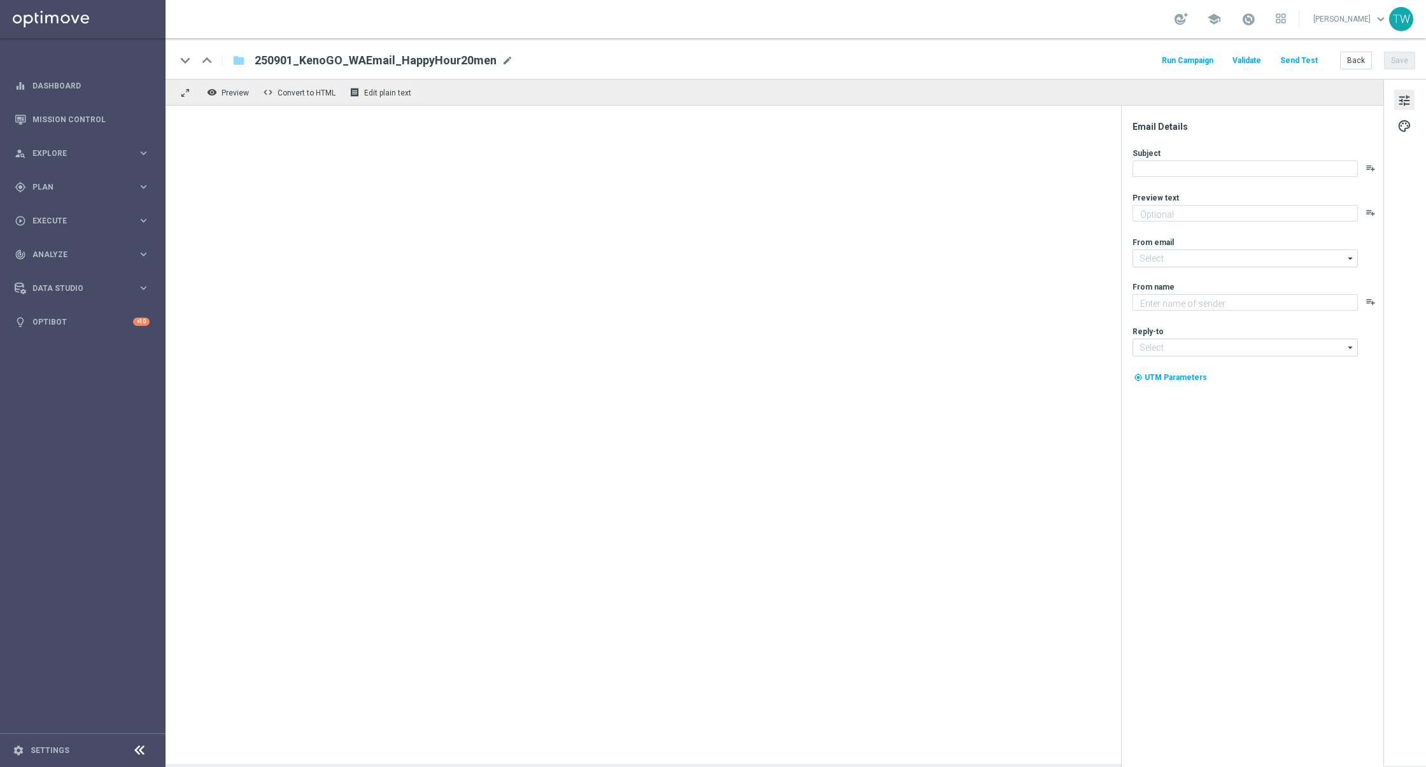
type textarea "KenoGO"
type input "[EMAIL_ADDRESS][DOMAIN_NAME]"
type textarea "Get 50% back in BONUS CASH!"
type textarea "KenoGO"
type input "[EMAIL_ADDRESS][DOMAIN_NAME]"
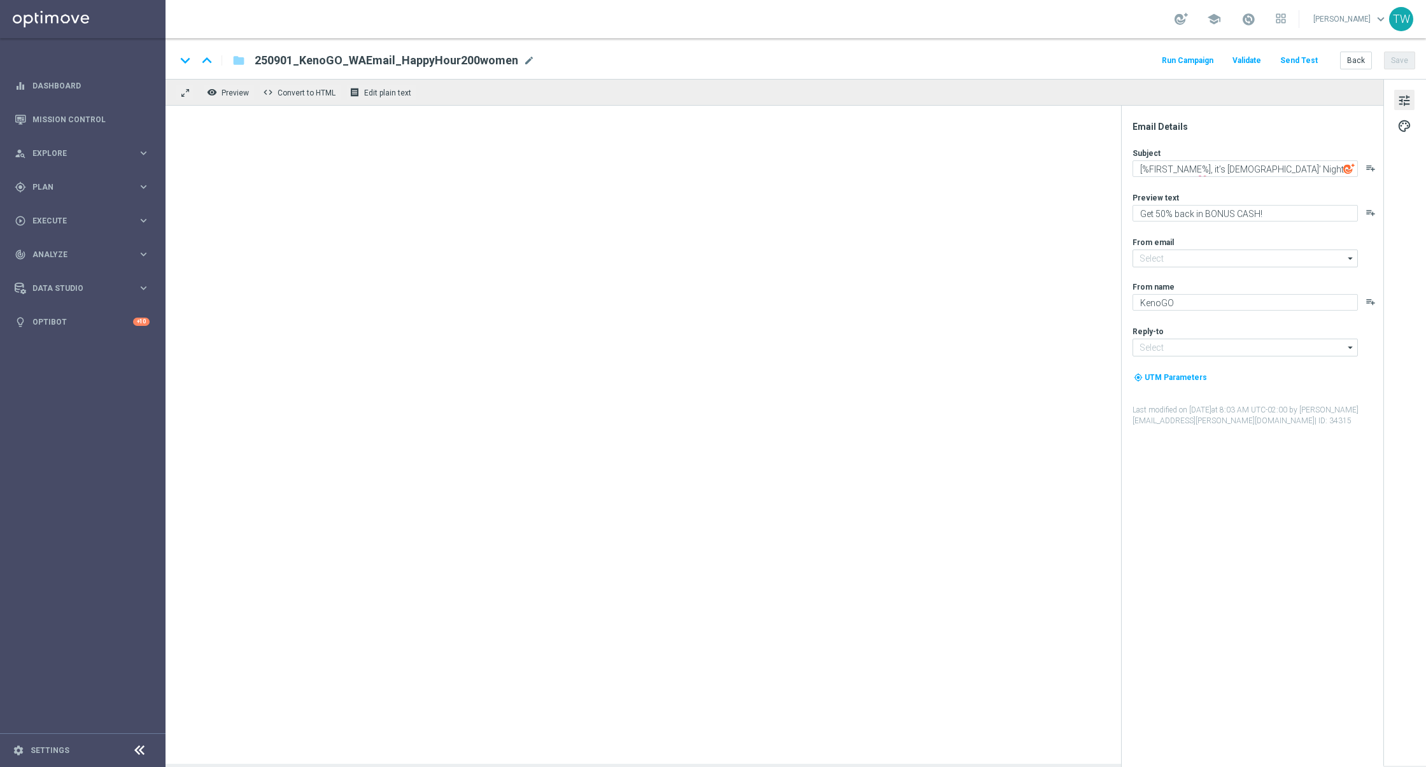
type input "[EMAIL_ADDRESS][DOMAIN_NAME]"
type textarea "Get 50% back in BONUS CASH!"
type input "[EMAIL_ADDRESS][DOMAIN_NAME]"
type textarea "KenoGO"
type input "[EMAIL_ADDRESS][DOMAIN_NAME]"
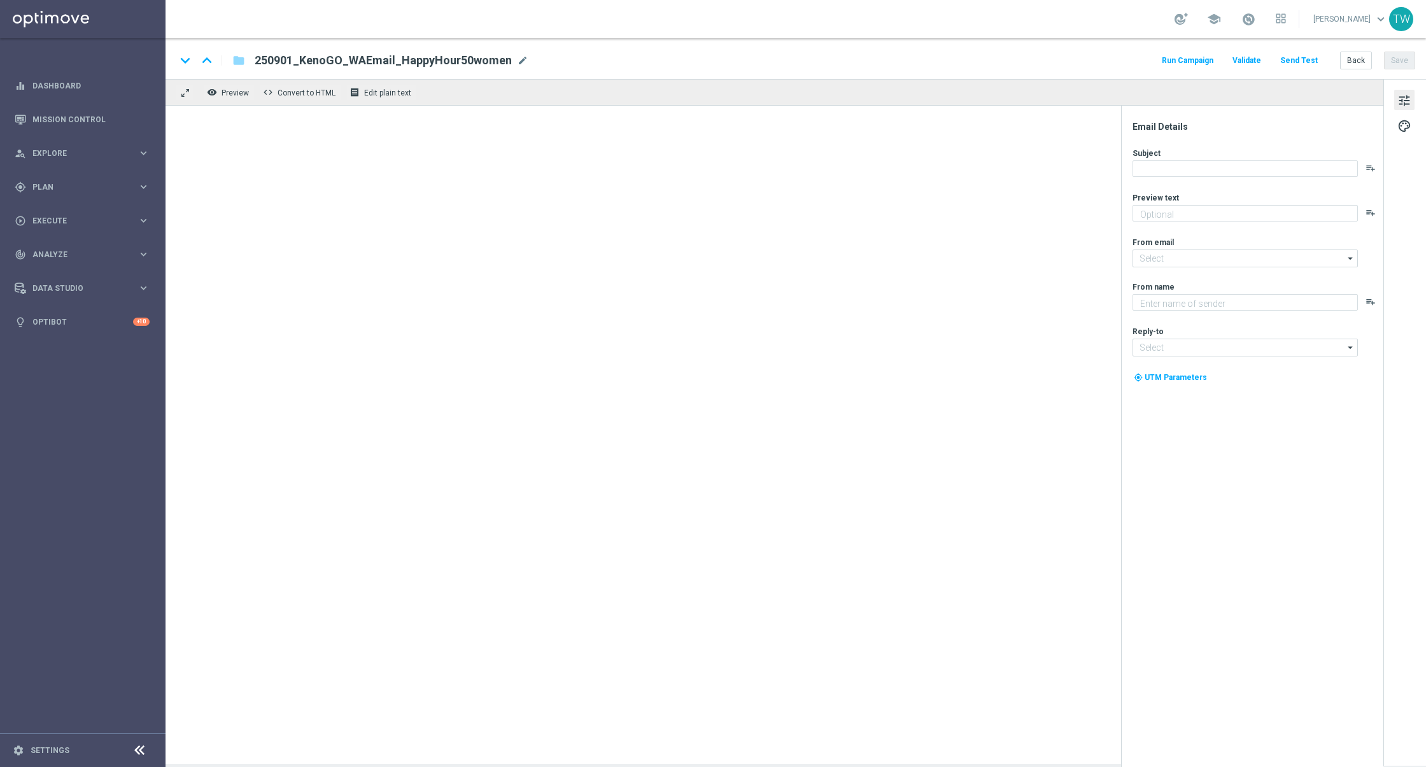
type textarea "Get 50% back in BONUS CASH!"
type input "[EMAIL_ADDRESS][DOMAIN_NAME]"
type textarea "KenoGO"
type input "[EMAIL_ADDRESS][DOMAIN_NAME]"
type textarea "Get 50% back in BONUS CASH!"
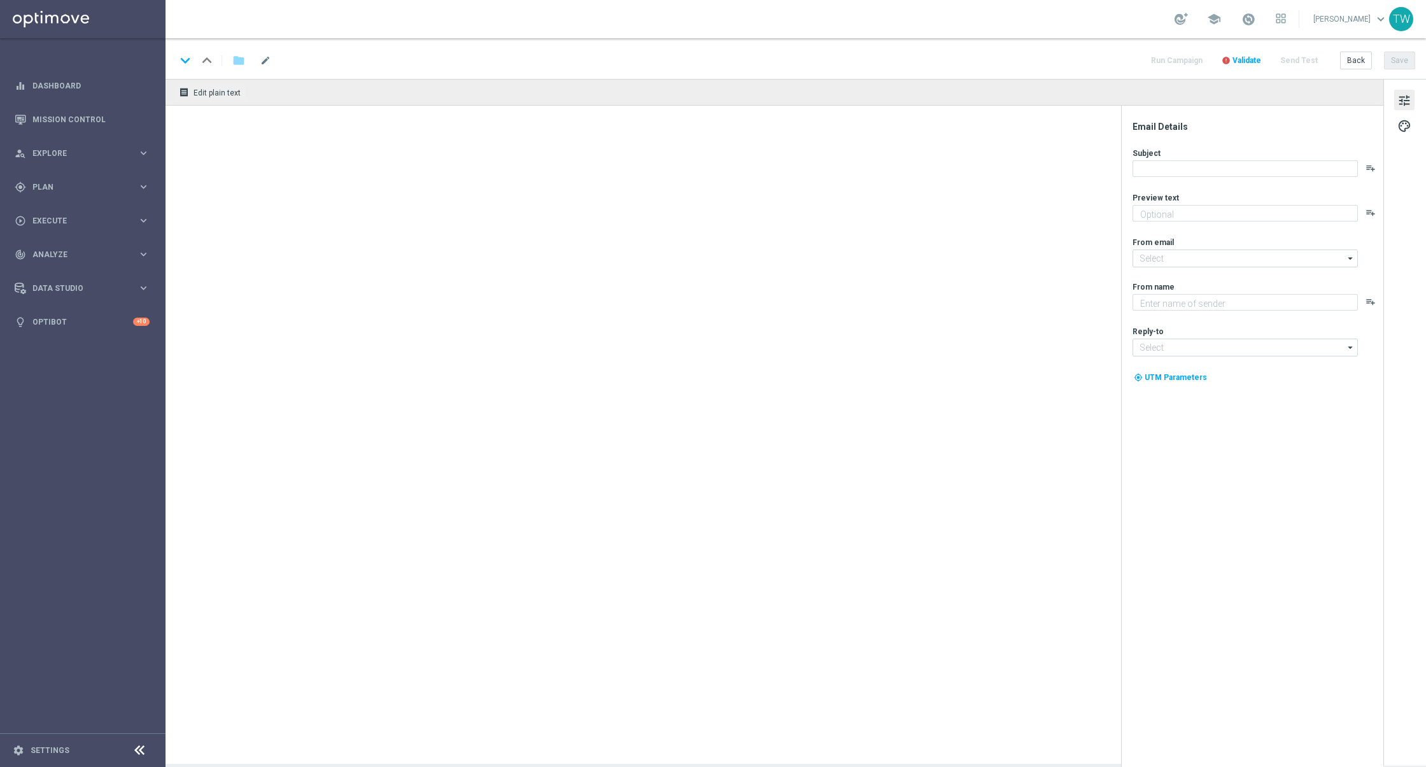
type input "[EMAIL_ADDRESS][DOMAIN_NAME]"
type textarea "KenoGO"
type input "[EMAIL_ADDRESS][DOMAIN_NAME]"
type textarea "Get 50% back in BONUS CASH!"
type textarea "KenoGO"
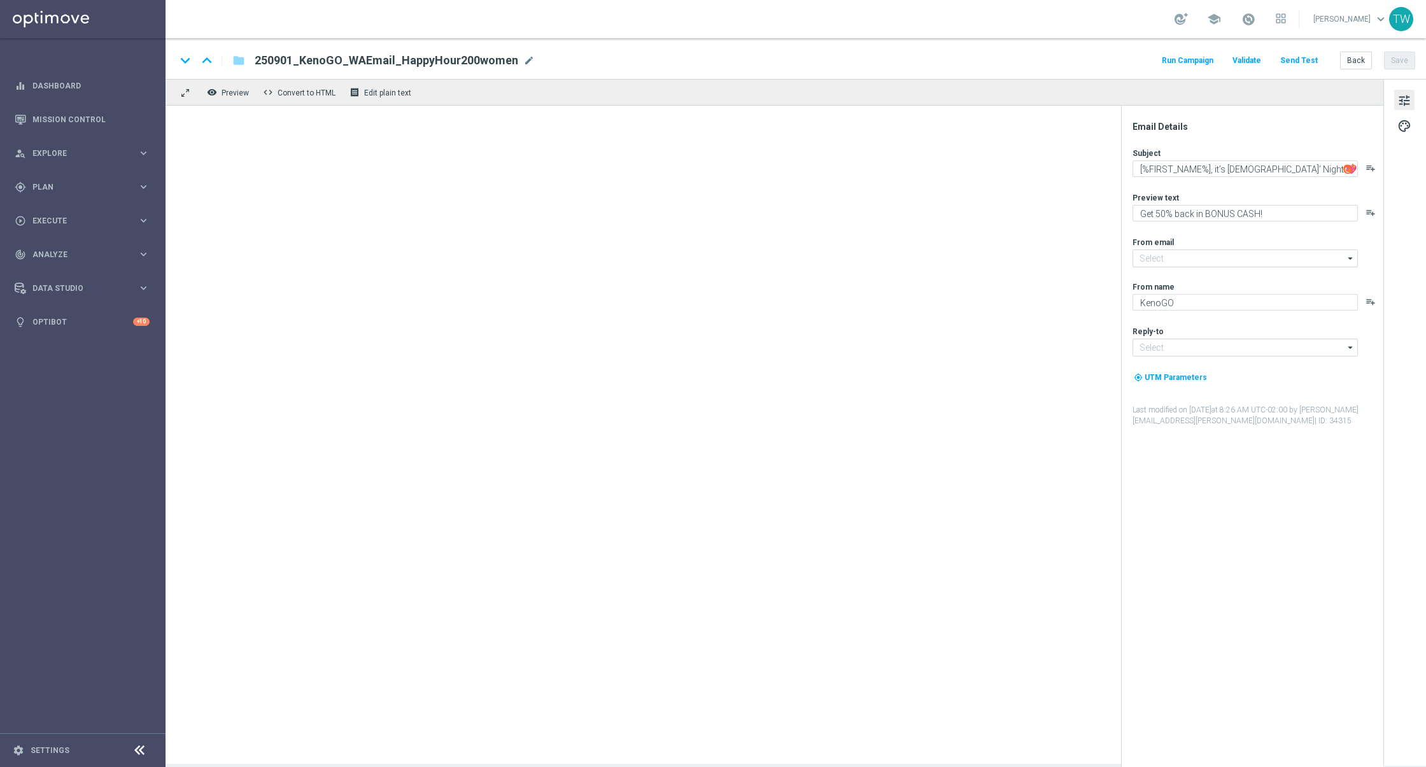
type input "[EMAIL_ADDRESS][DOMAIN_NAME]"
type textarea "Get 50% back in BONUS CASH!"
type textarea "KenoGO"
type input "[EMAIL_ADDRESS][DOMAIN_NAME]"
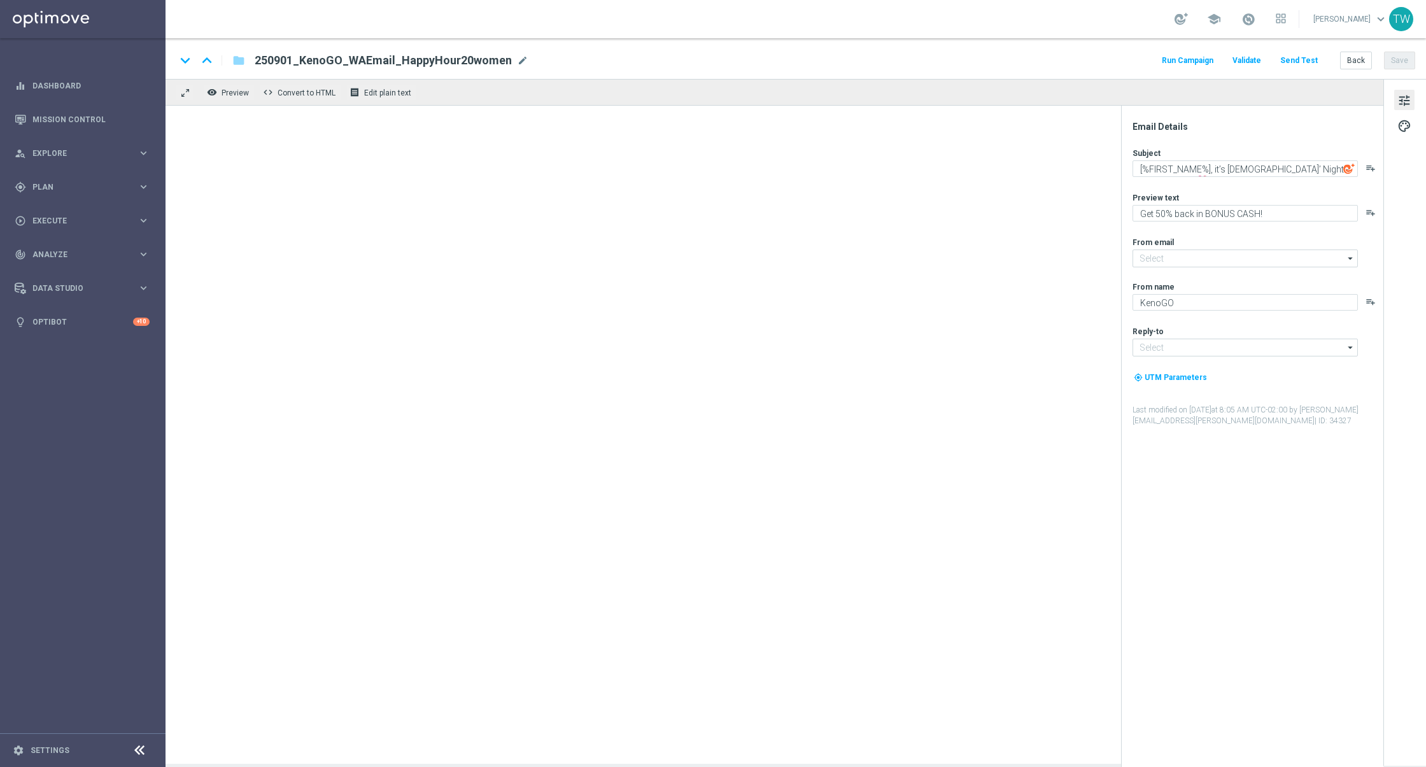
type input "[EMAIL_ADDRESS][DOMAIN_NAME]"
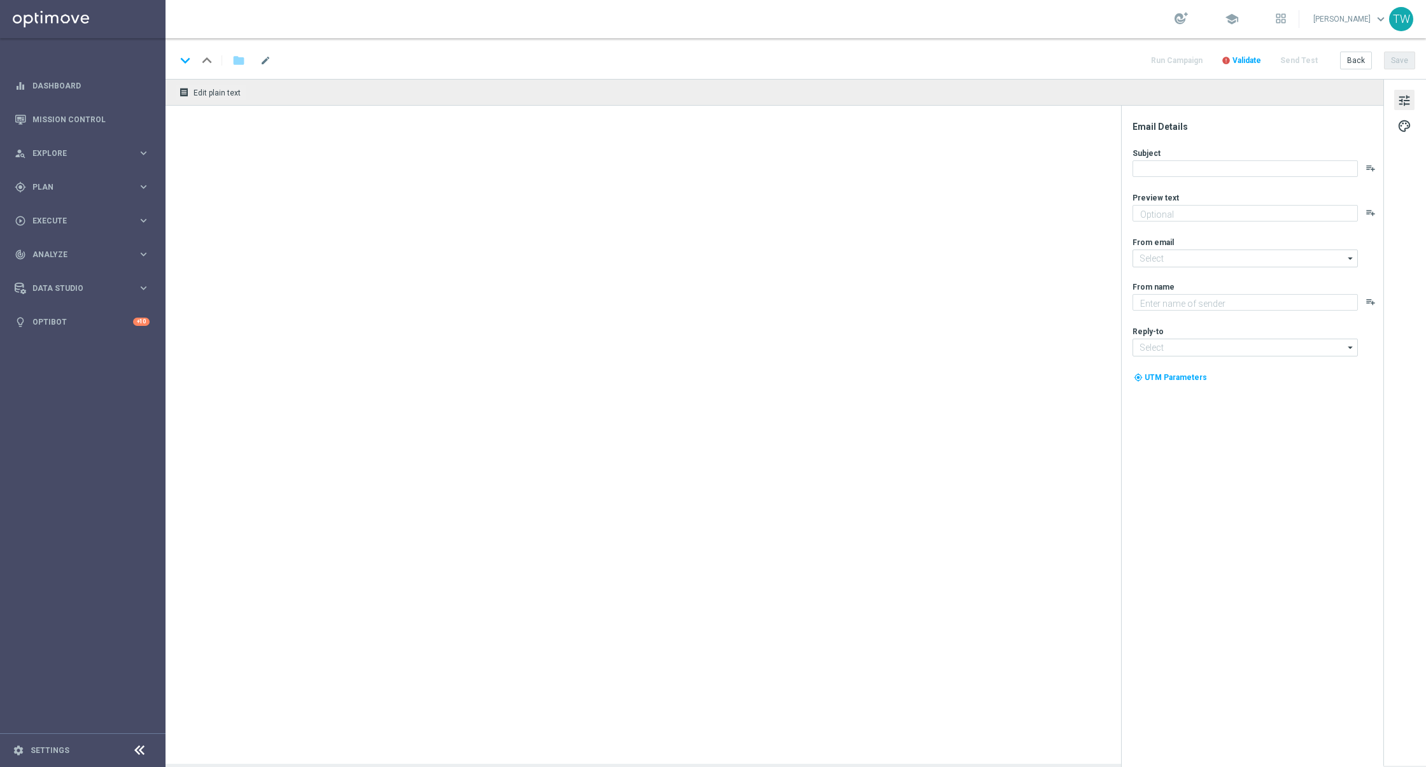
type textarea "Get 50% back in BONUS CASH!"
type input "[EMAIL_ADDRESS][DOMAIN_NAME]"
type textarea "KenoGO"
type input "[EMAIL_ADDRESS][DOMAIN_NAME]"
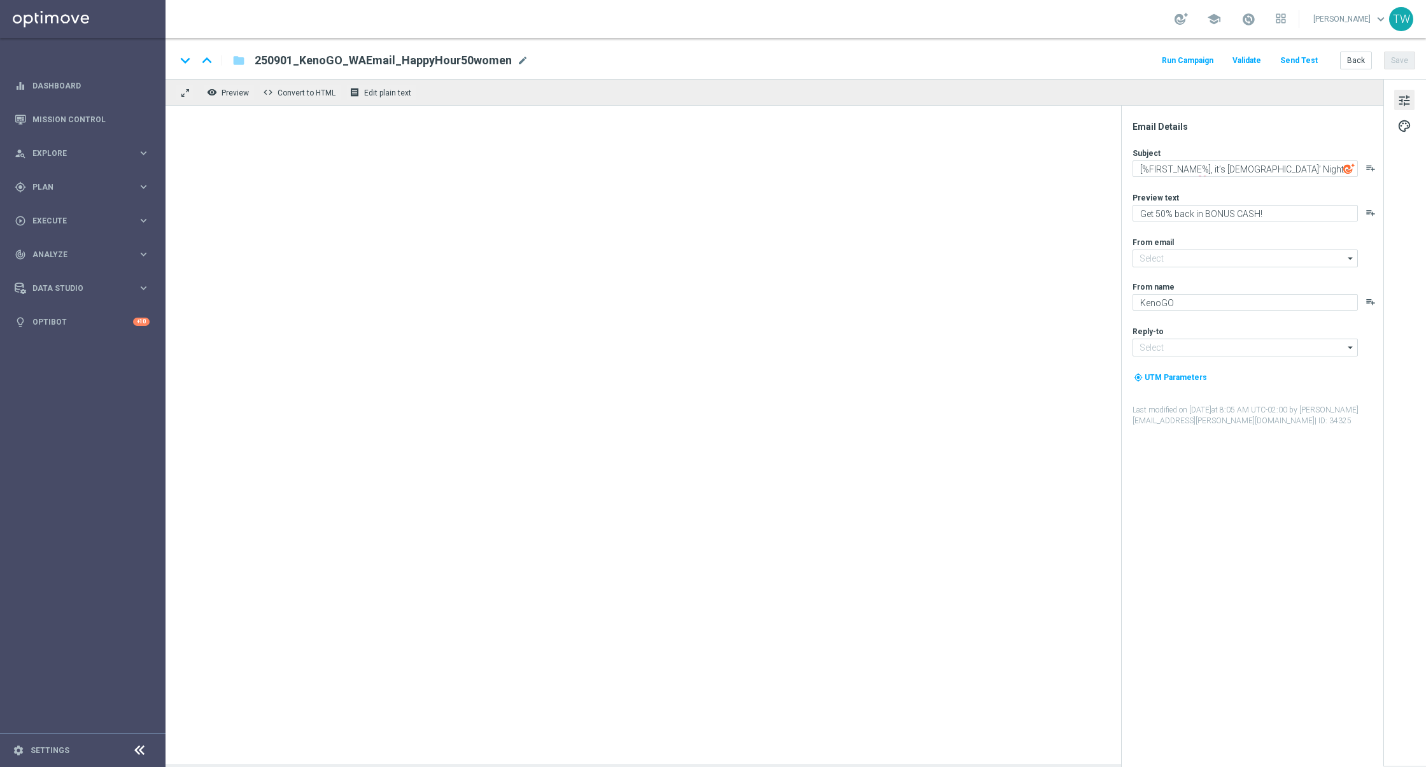
type input "[EMAIL_ADDRESS][DOMAIN_NAME]"
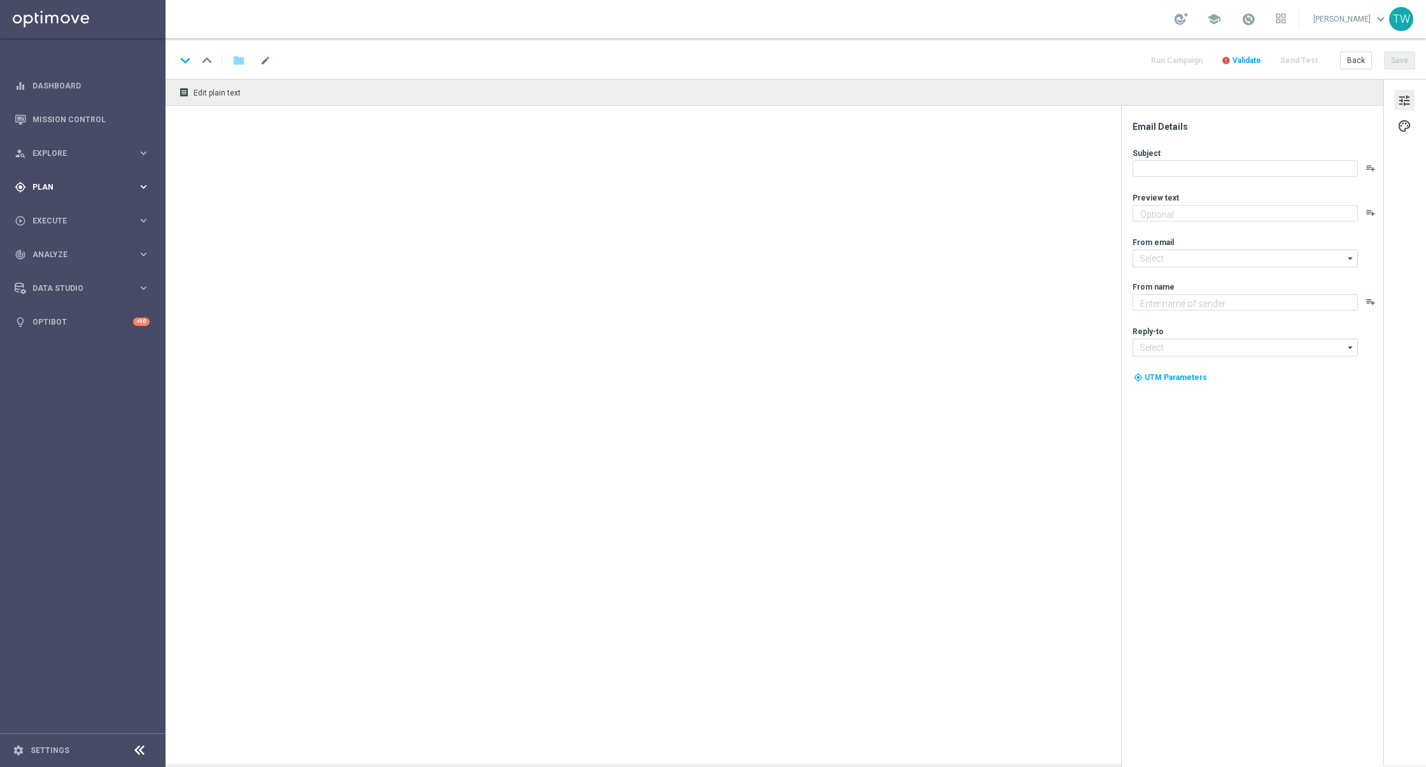
click at [97, 174] on div "gps_fixed Plan keyboard_arrow_right" at bounding box center [82, 187] width 164 height 34
type textarea "Get 50% back in BONUS CASH!"
type textarea "KenoGO"
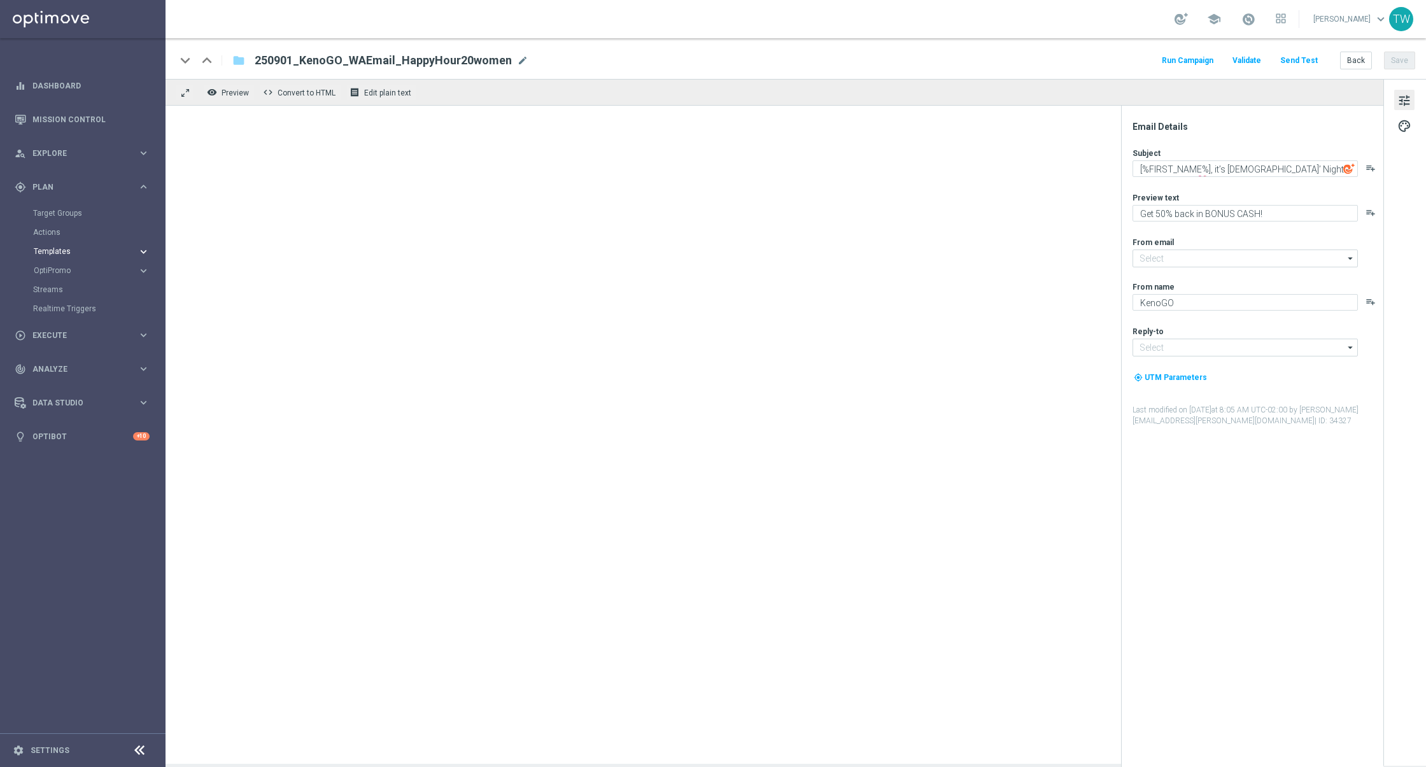
click at [82, 253] on span "Templates" at bounding box center [79, 252] width 91 height 8
type input "mail@crm.kenogo.com.au"
type input "support@kenogo.com.au"
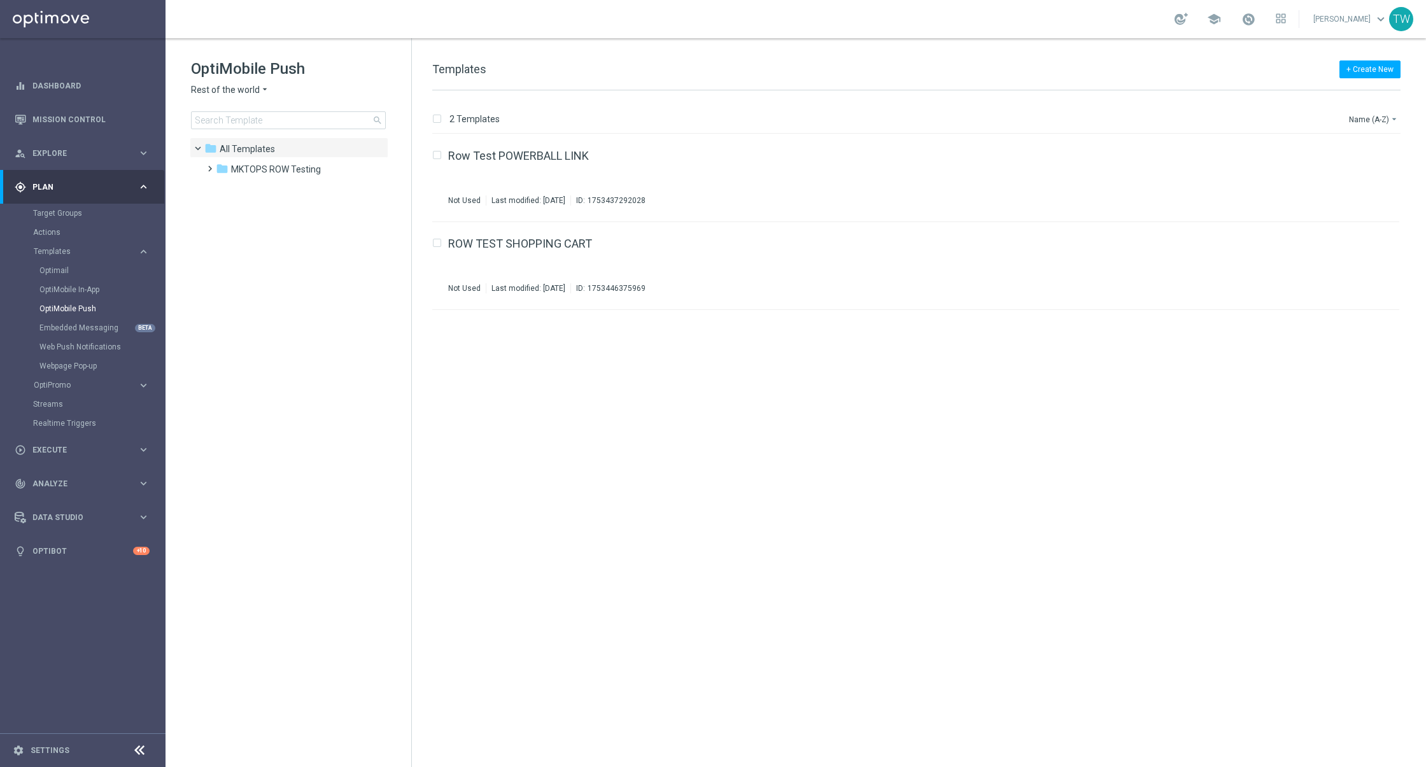
click at [210, 85] on span "Rest of the world" at bounding box center [225, 90] width 69 height 12
click at [264, 236] on div "KenoGO [GEOGRAPHIC_DATA]" at bounding box center [239, 241] width 95 height 15
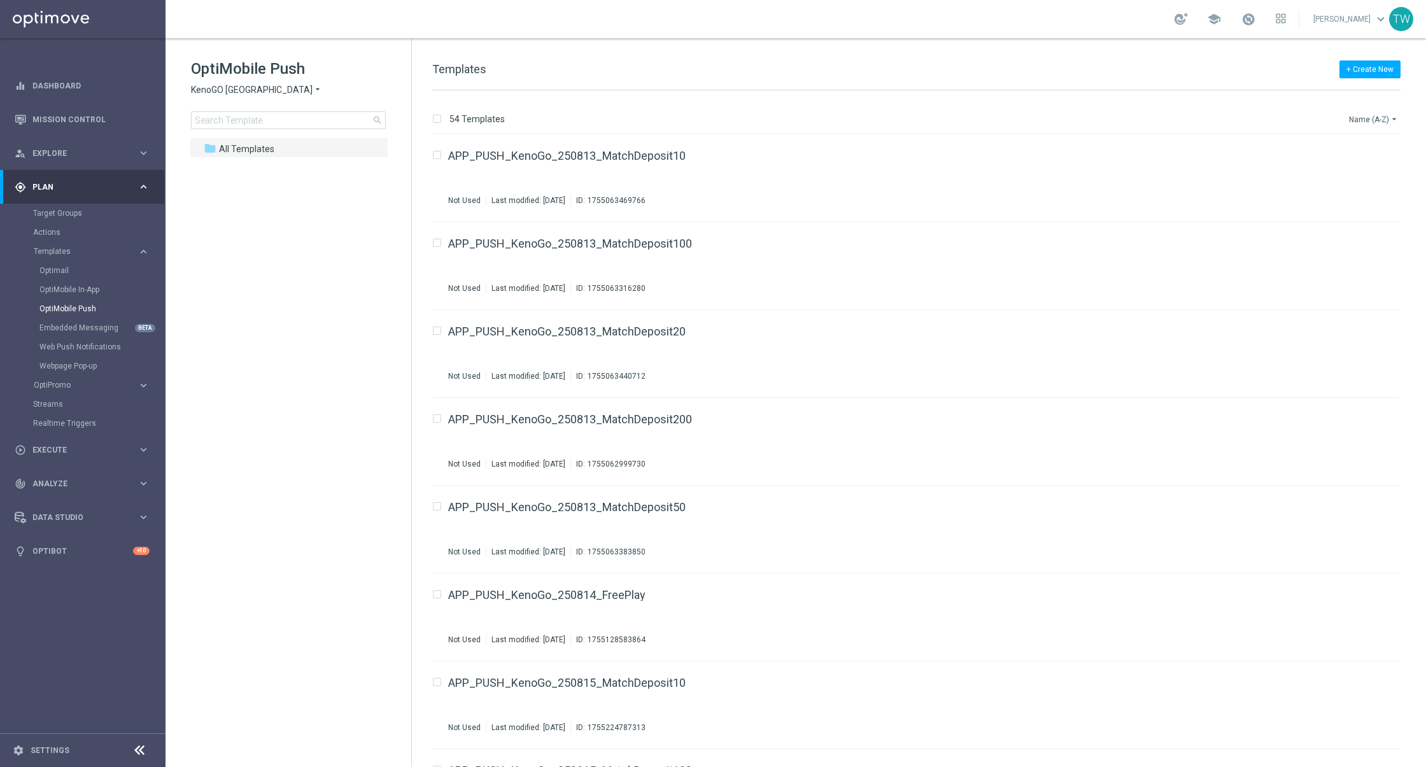
click at [1393, 117] on icon "arrow_drop_down" at bounding box center [1394, 119] width 10 height 10
click at [1382, 178] on span "Date Modified (Newest)" at bounding box center [1351, 175] width 85 height 9
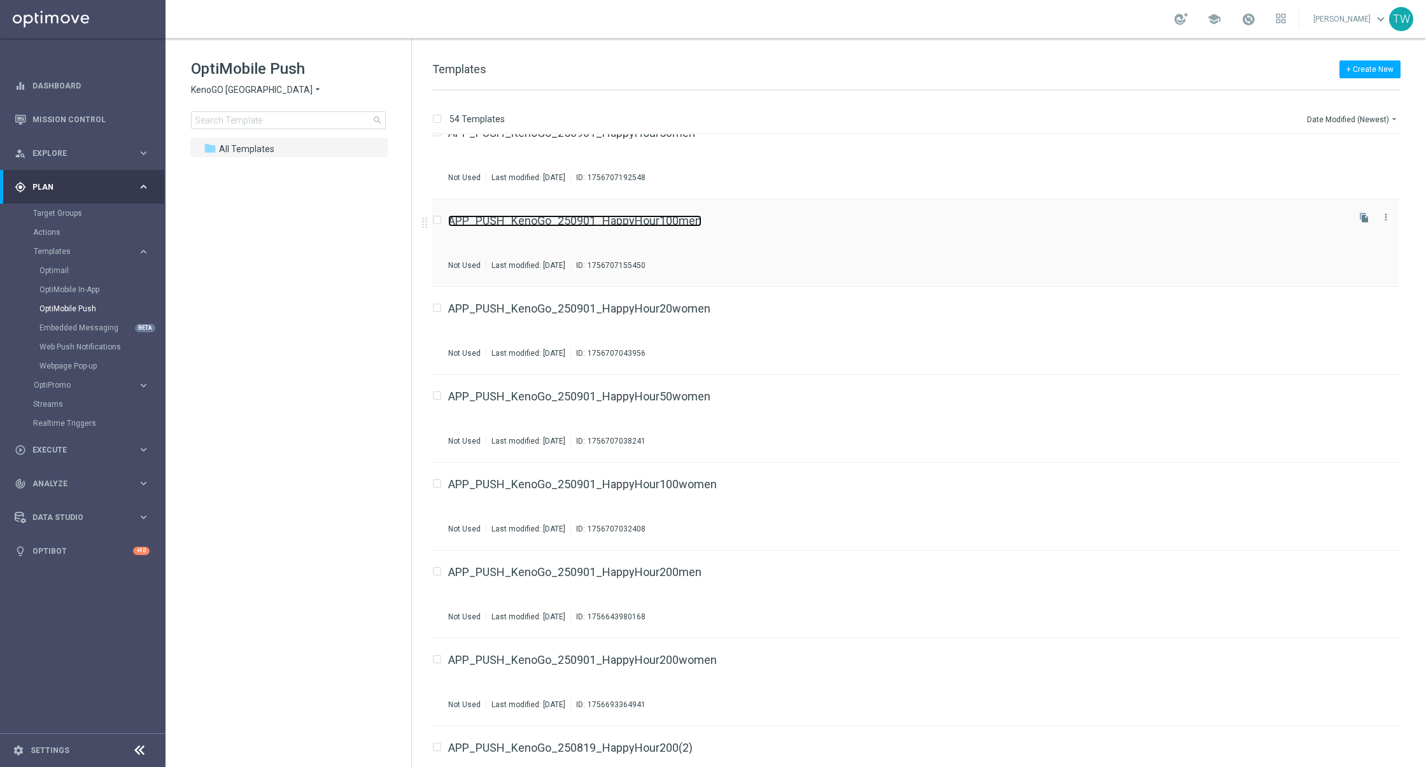
scroll to position [107, 0]
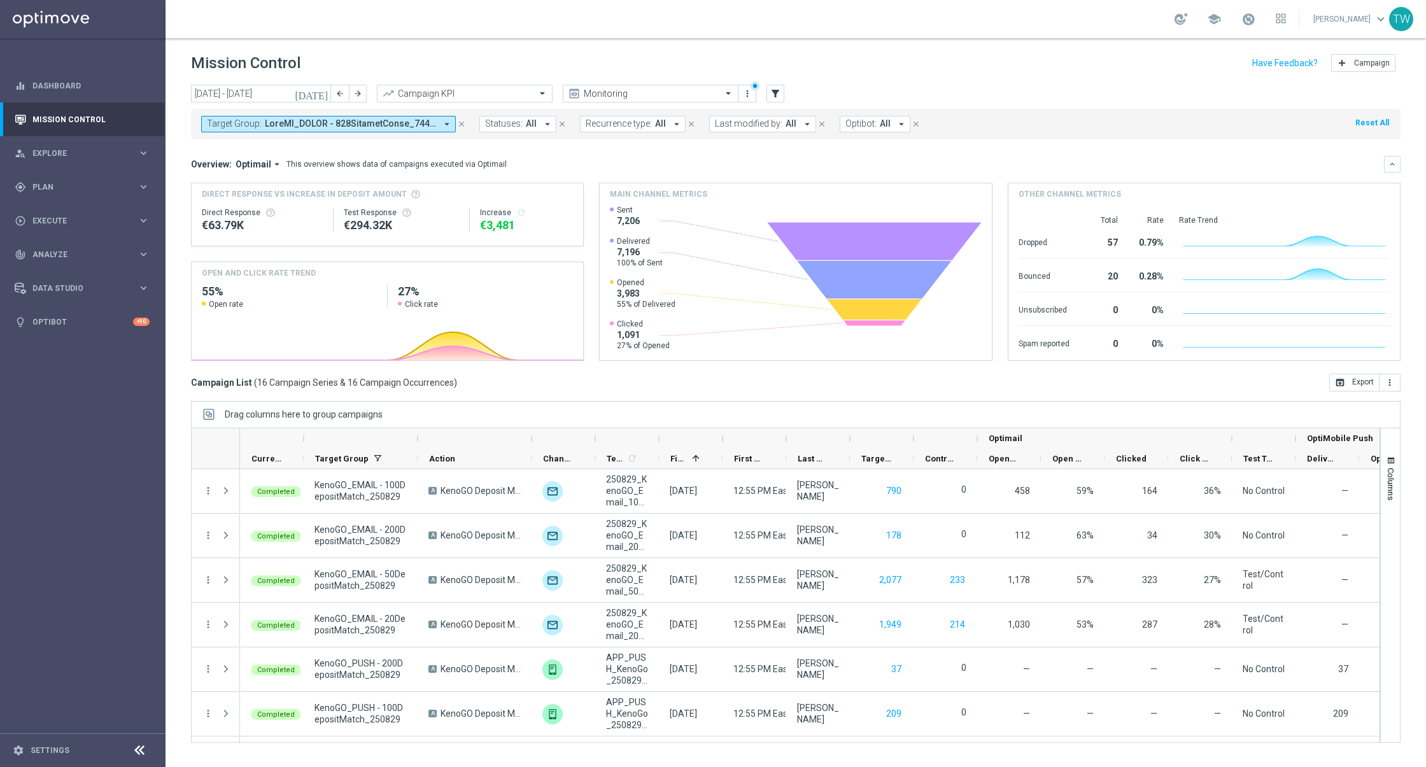
click at [363, 120] on span at bounding box center [350, 123] width 171 height 11
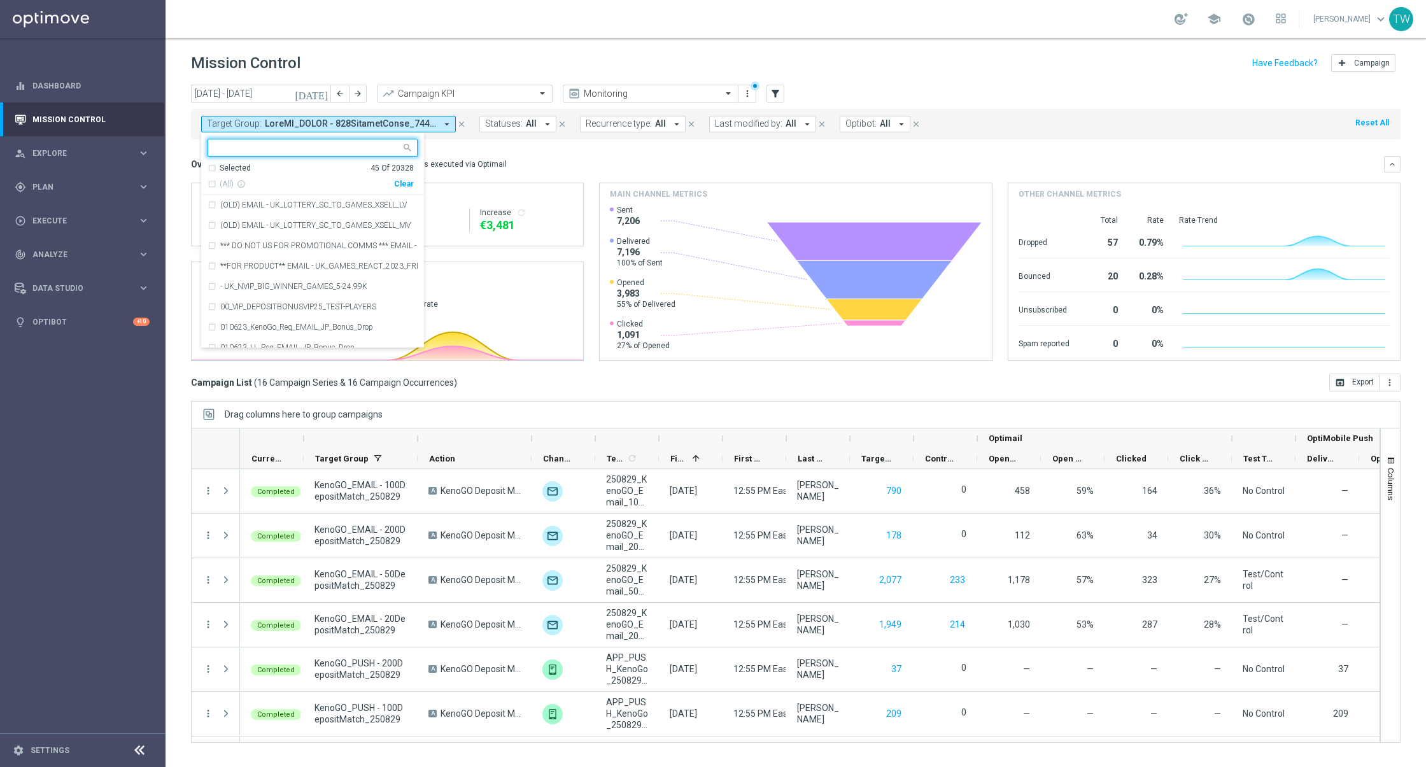
drag, startPoint x: 409, startPoint y: 182, endPoint x: 318, endPoint y: 146, distance: 97.4
click at [0, 0] on div "Clear" at bounding box center [0, 0] width 0 height 0
click at [318, 146] on input "text" at bounding box center [308, 148] width 187 height 11
click at [265, 183] on span "(All Search Results)" at bounding box center [255, 184] width 70 height 11
type input "250901"
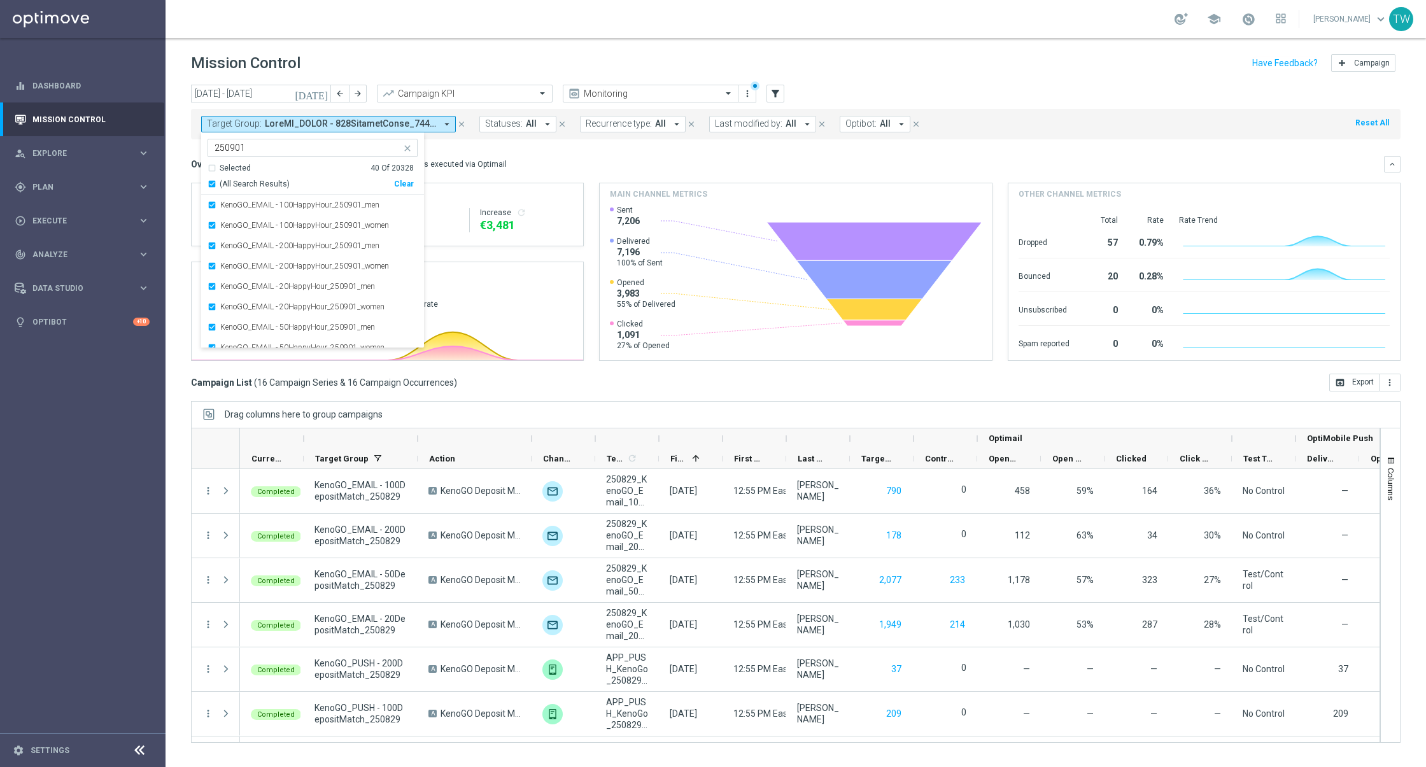
click at [317, 88] on icon "today" at bounding box center [312, 93] width 34 height 11
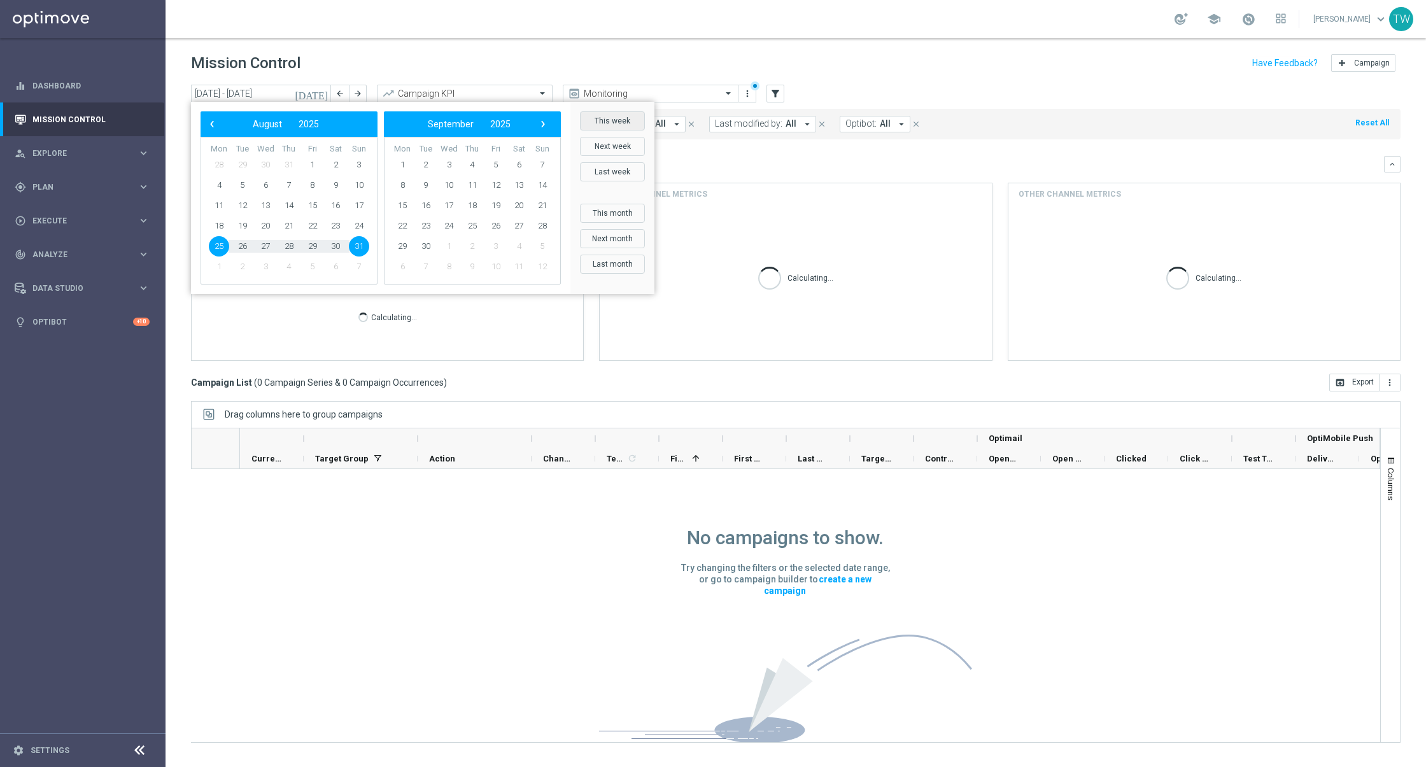
click at [617, 127] on button "This week" at bounding box center [612, 120] width 65 height 19
type input "01 Sep 2025 - 07 Sep 2025"
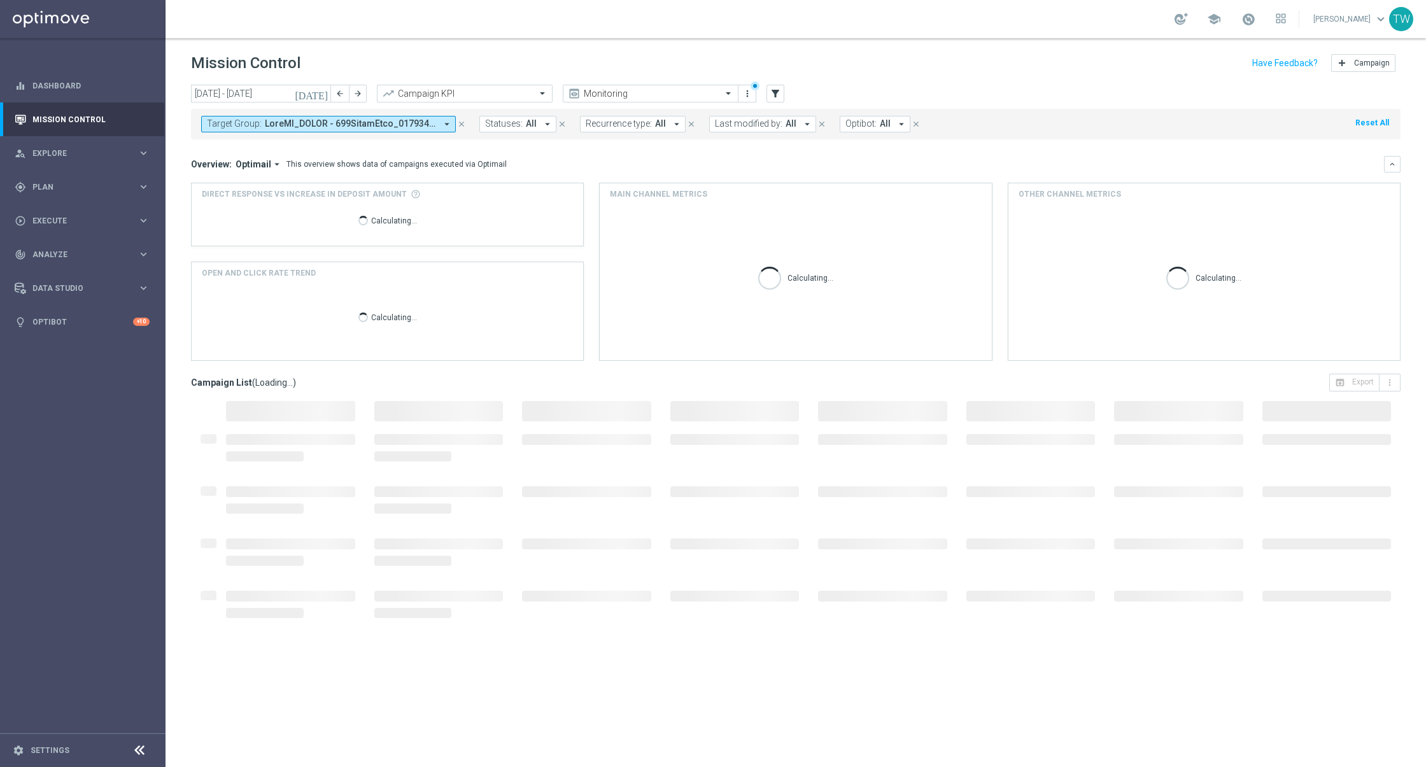
click at [669, 157] on div "Overview: Optimail arrow_drop_down This overview shows data of campaigns execut…" at bounding box center [796, 164] width 1210 height 17
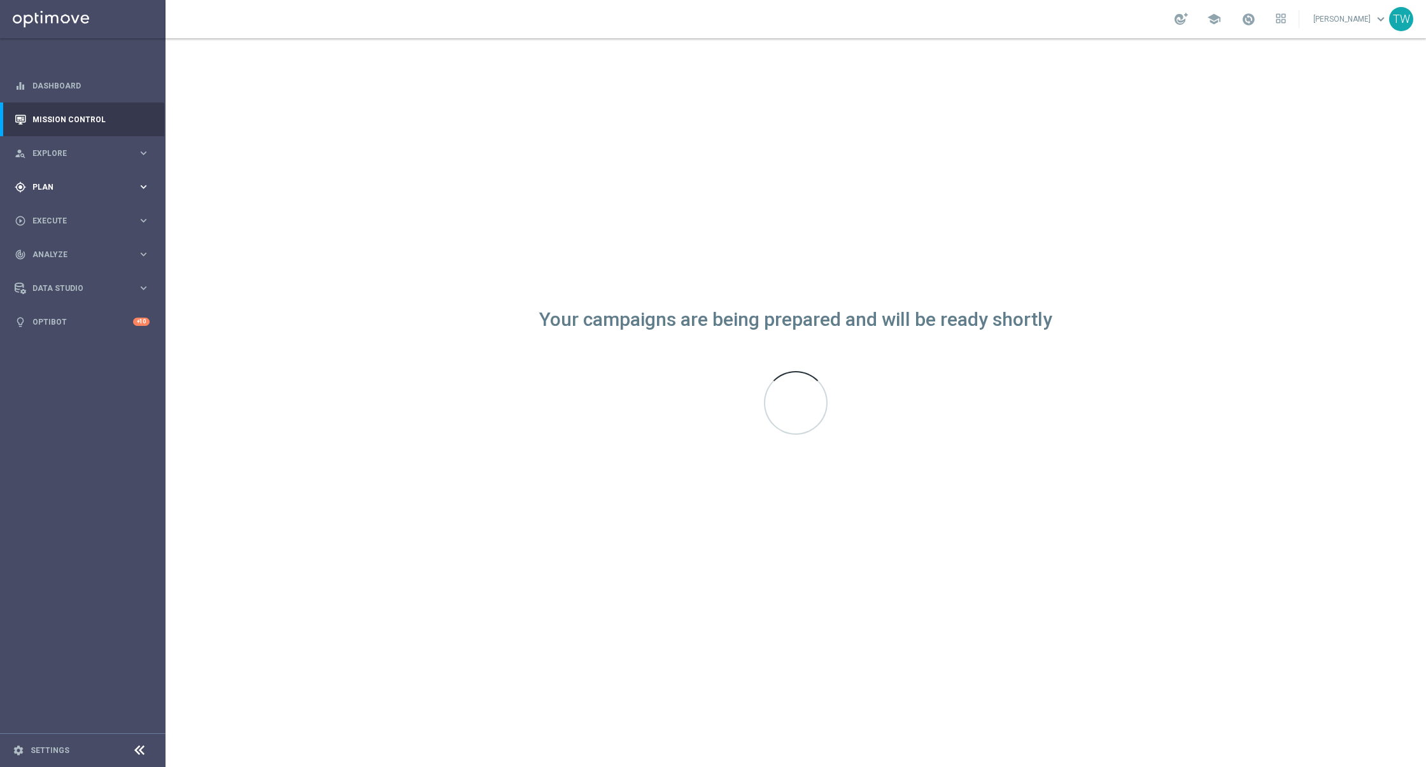
click at [88, 193] on div "gps_fixed Plan keyboard_arrow_right" at bounding box center [82, 187] width 164 height 34
click at [61, 212] on link "Target Groups" at bounding box center [82, 213] width 99 height 10
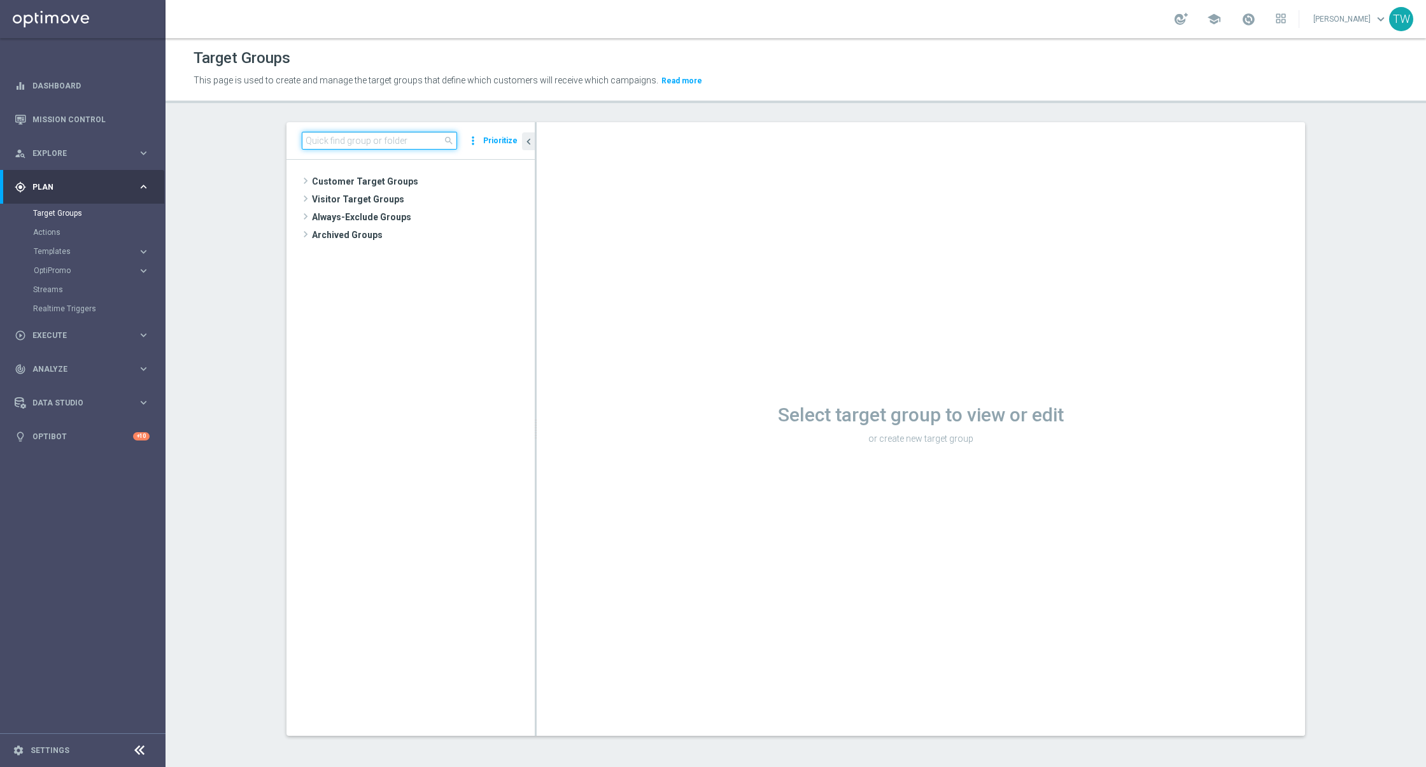
click at [383, 141] on input at bounding box center [379, 141] width 155 height 18
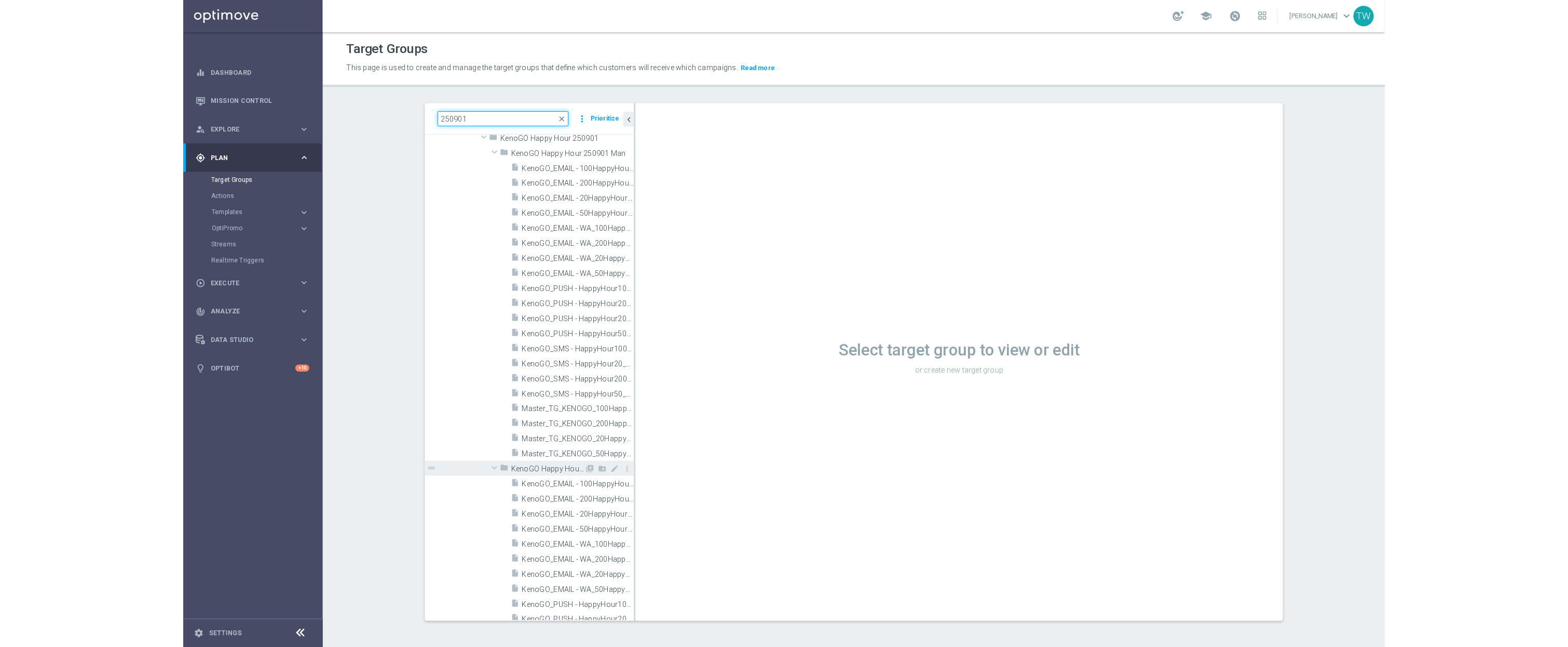
scroll to position [227, 0]
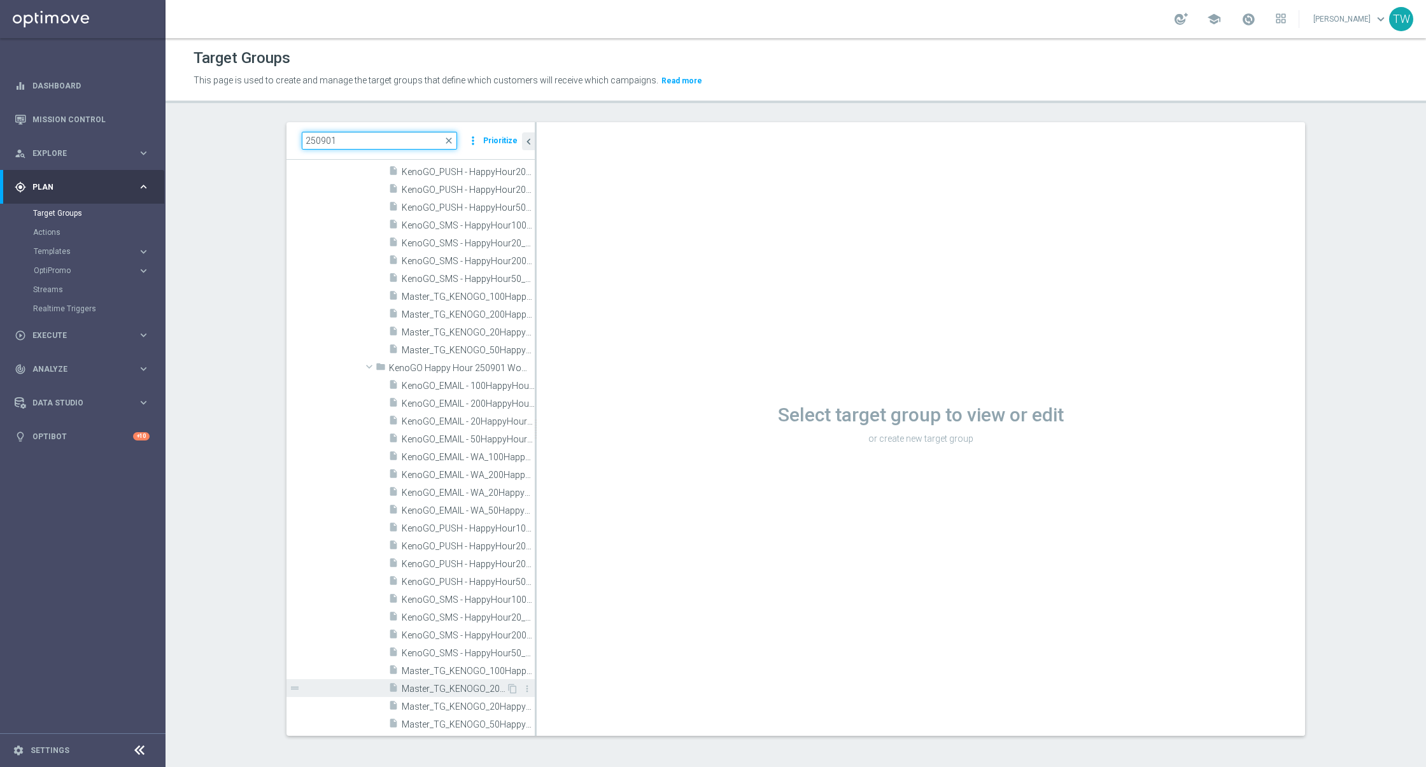
type input "250901"
click at [462, 691] on span "Master_TG_KENOGO_200HappyHour_250901_Women1" at bounding box center [454, 689] width 104 height 11
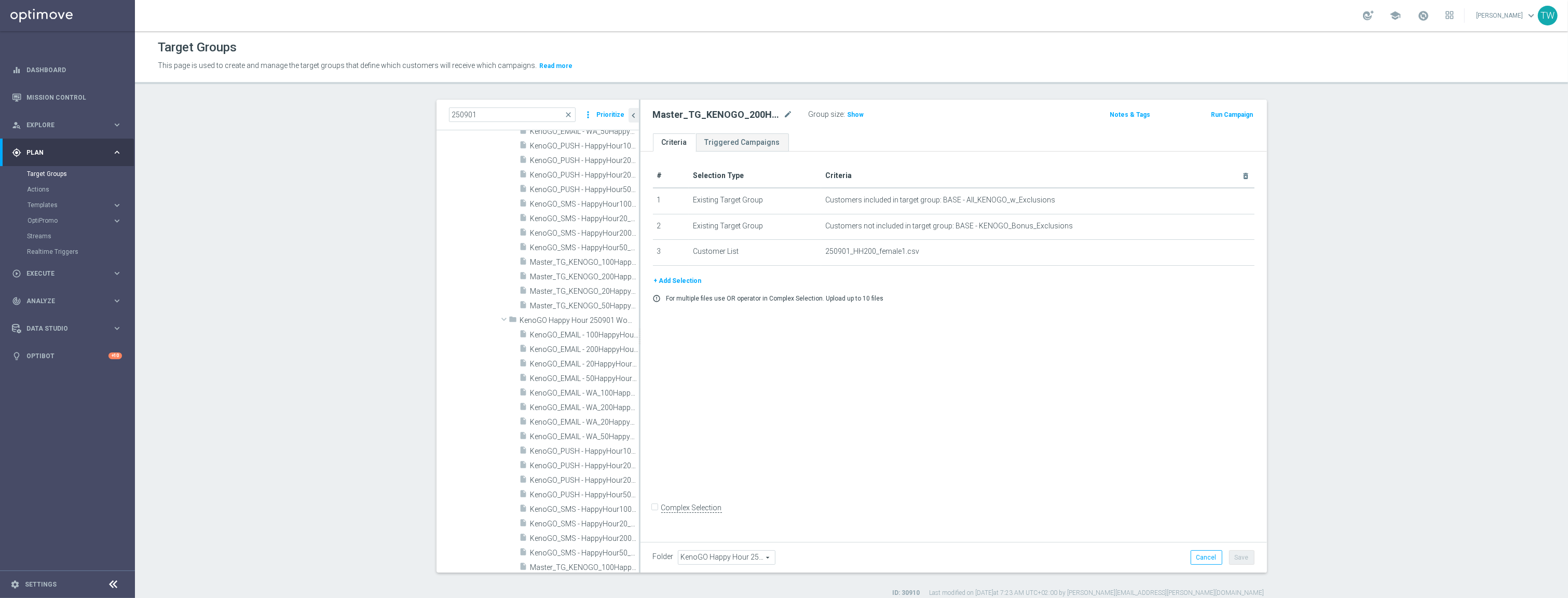
scroll to position [227, 0]
click at [1162, 15] on span at bounding box center [1424, 16] width 11 height 11
click at [55, 208] on span "Templates" at bounding box center [64, 206] width 74 height 7
click at [55, 223] on link "Optimail" at bounding box center [69, 220] width 76 height 8
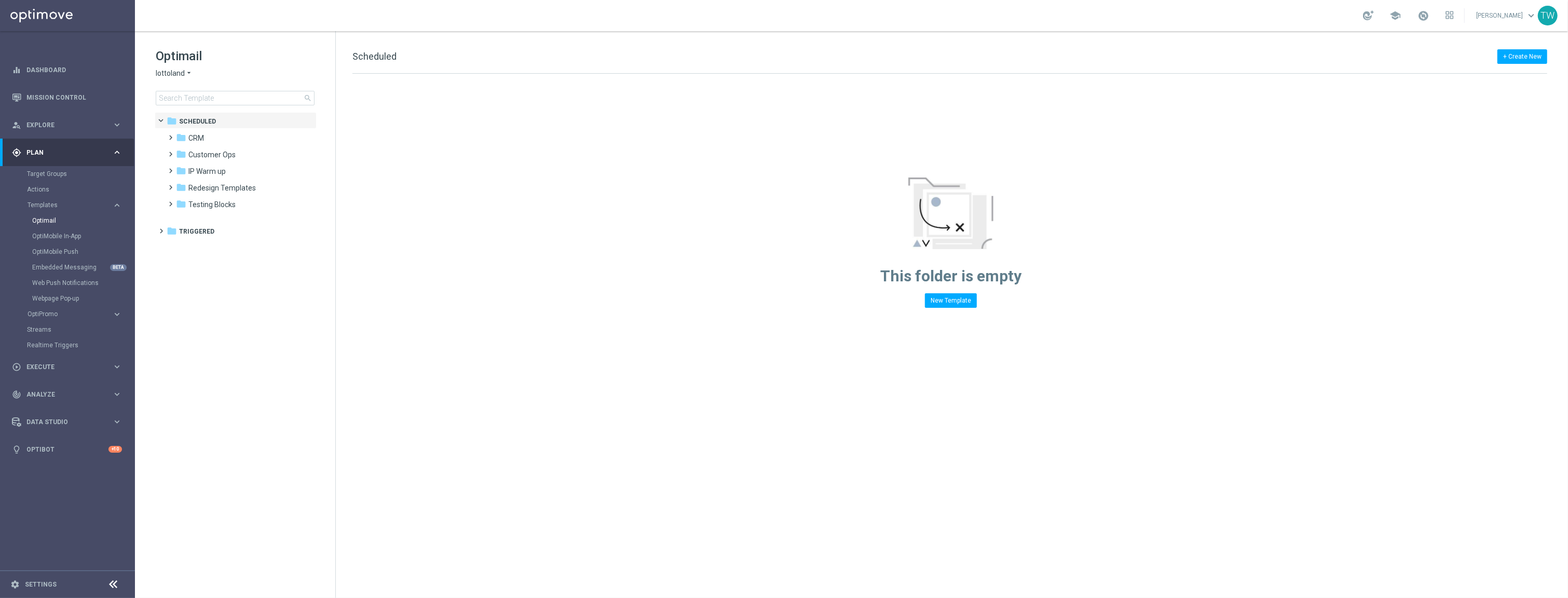
click at [170, 61] on h1 "Optimail" at bounding box center [235, 56] width 159 height 16
click at [170, 73] on span "lottoland" at bounding box center [170, 73] width 29 height 10
click at [197, 92] on div "KenoGO" at bounding box center [195, 97] width 77 height 12
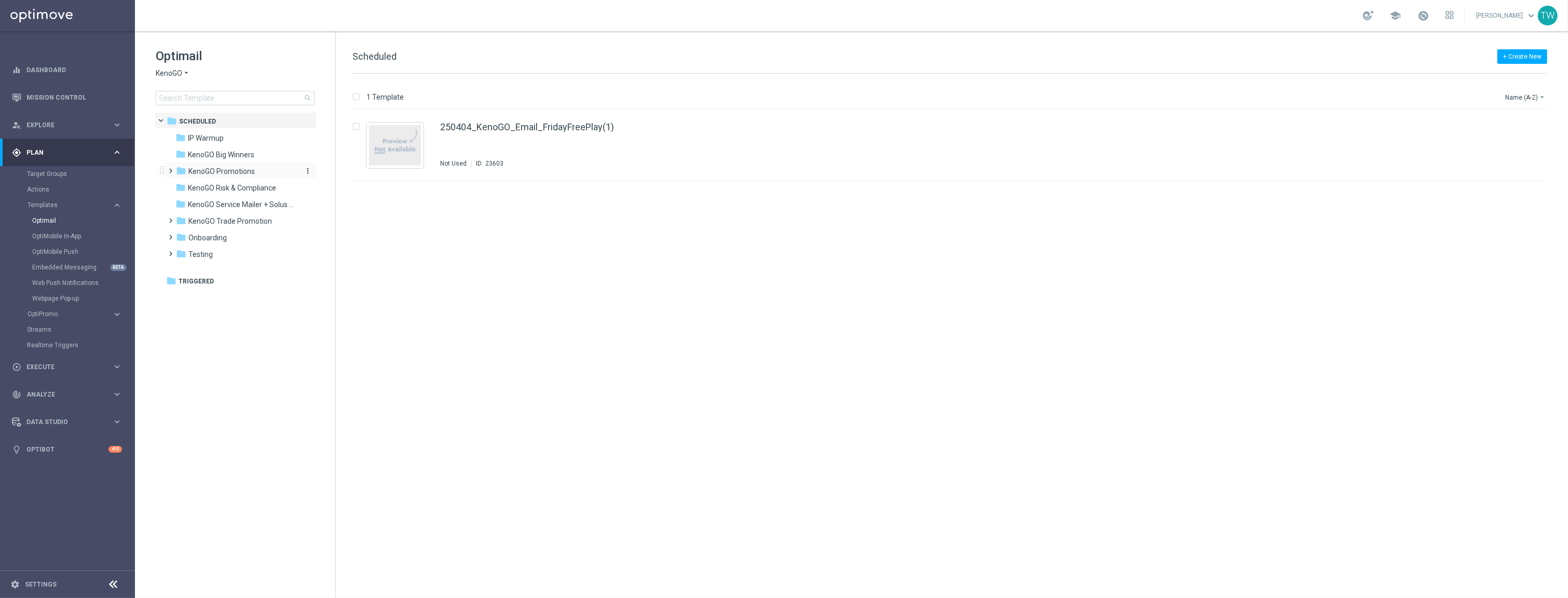
click at [254, 170] on span "KenoGO Promotions" at bounding box center [221, 171] width 66 height 9
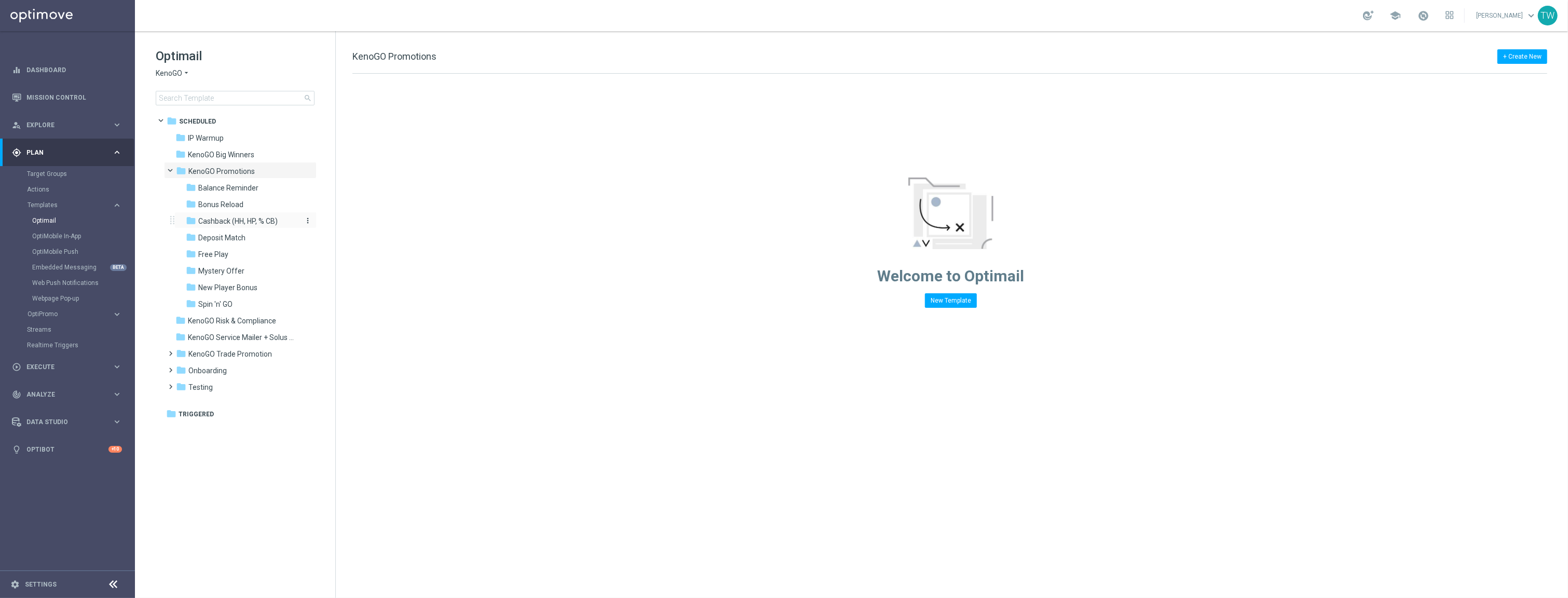
click at [267, 219] on span "Cashback (HH, HP, % CB)" at bounding box center [237, 220] width 79 height 9
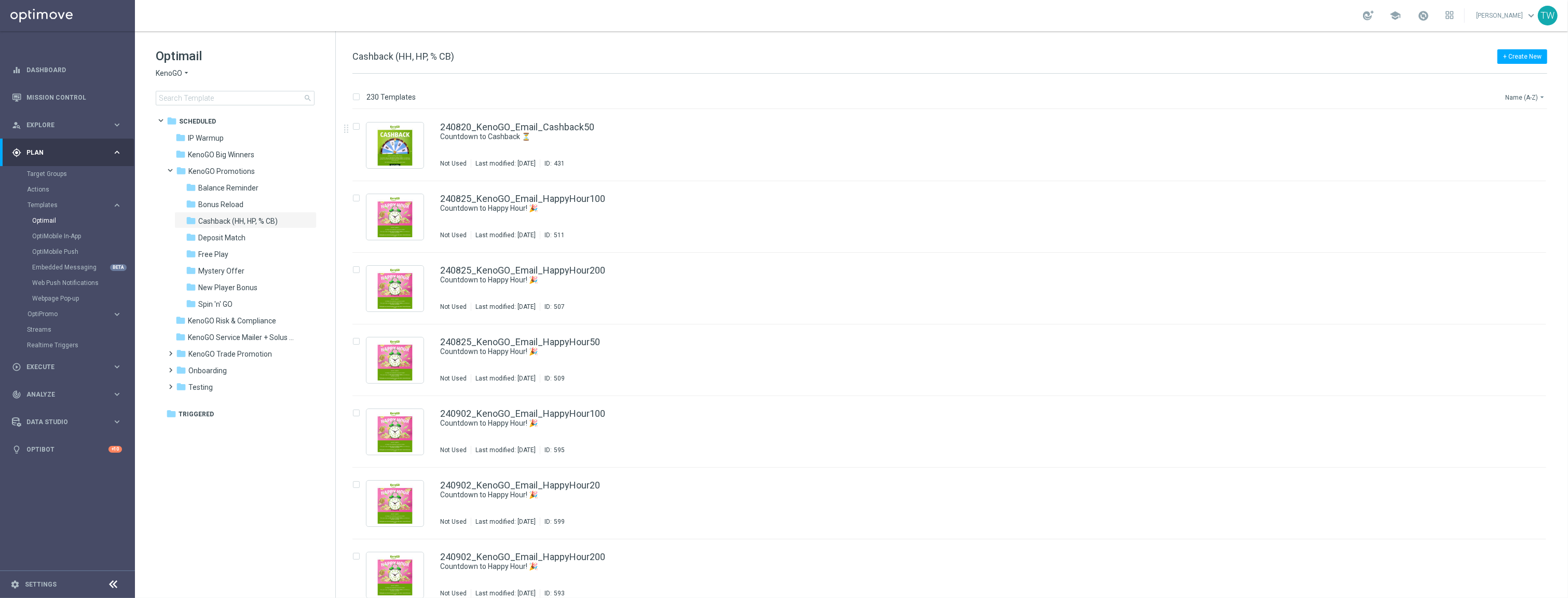
click at [1162, 102] on button "Name (A-Z) arrow_drop_down" at bounding box center [1526, 96] width 43 height 12
click at [1162, 144] on span "Date Modified (Newest)" at bounding box center [1507, 144] width 69 height 7
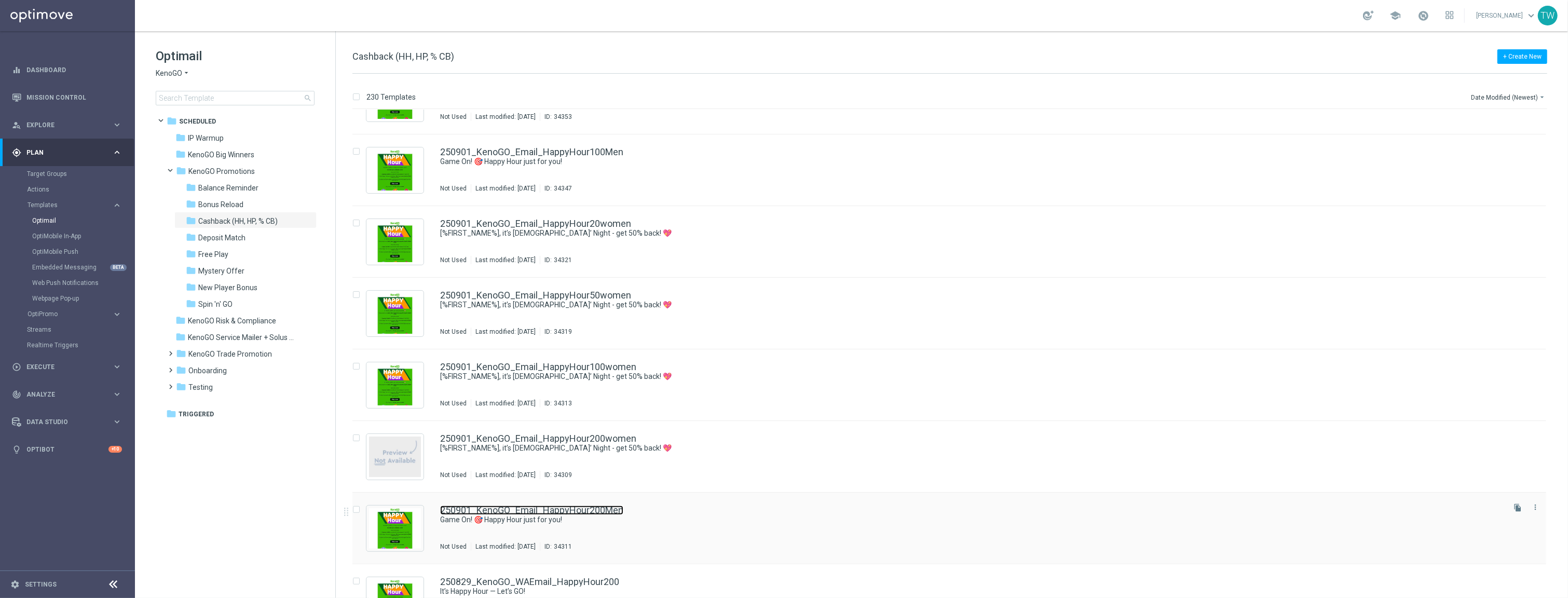
scroll to position [693, 0]
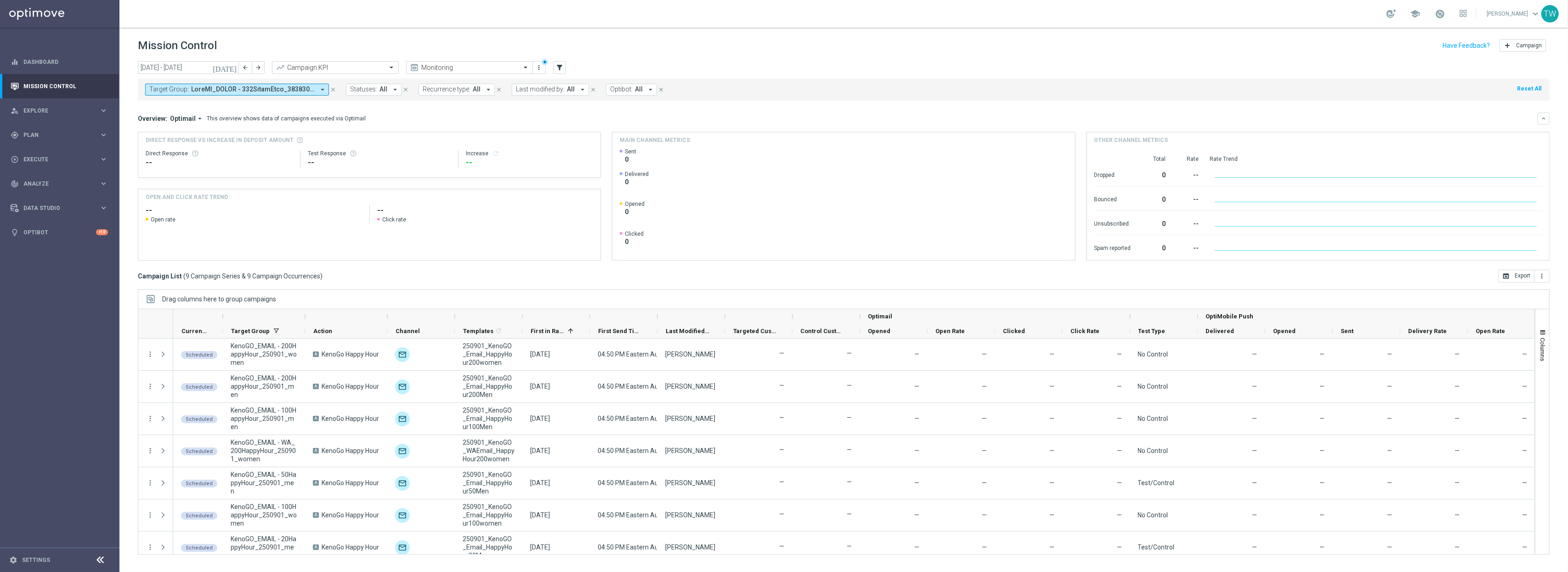
click at [658, 315] on div at bounding box center [657, 316] width 4 height 14
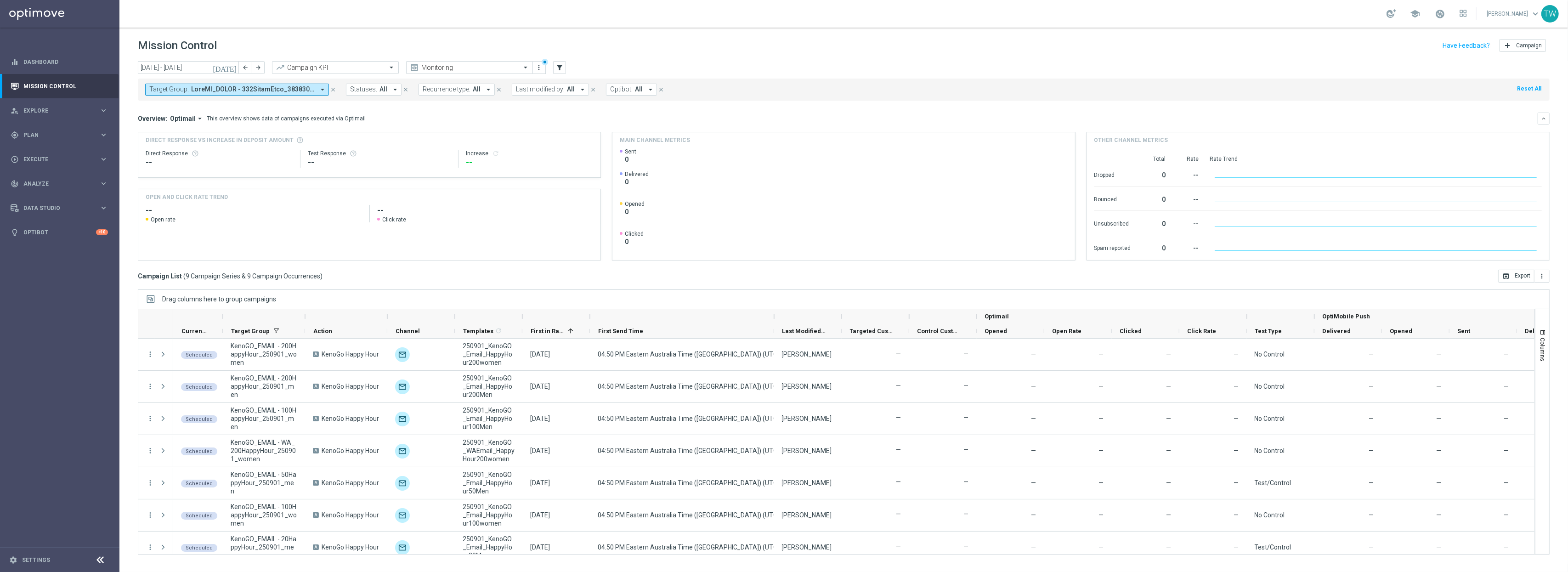
click at [304, 318] on div at bounding box center [305, 316] width 4 height 14
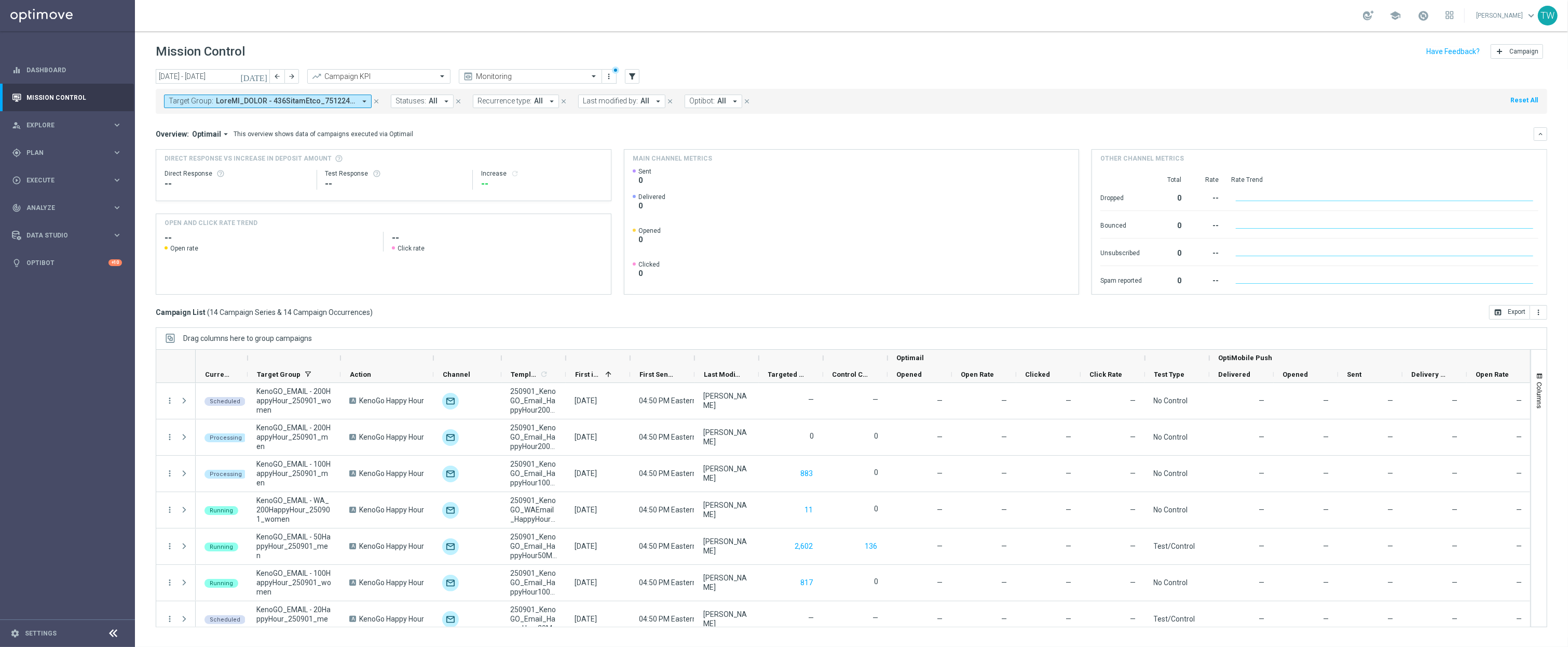
click at [342, 358] on div at bounding box center [340, 357] width 4 height 16
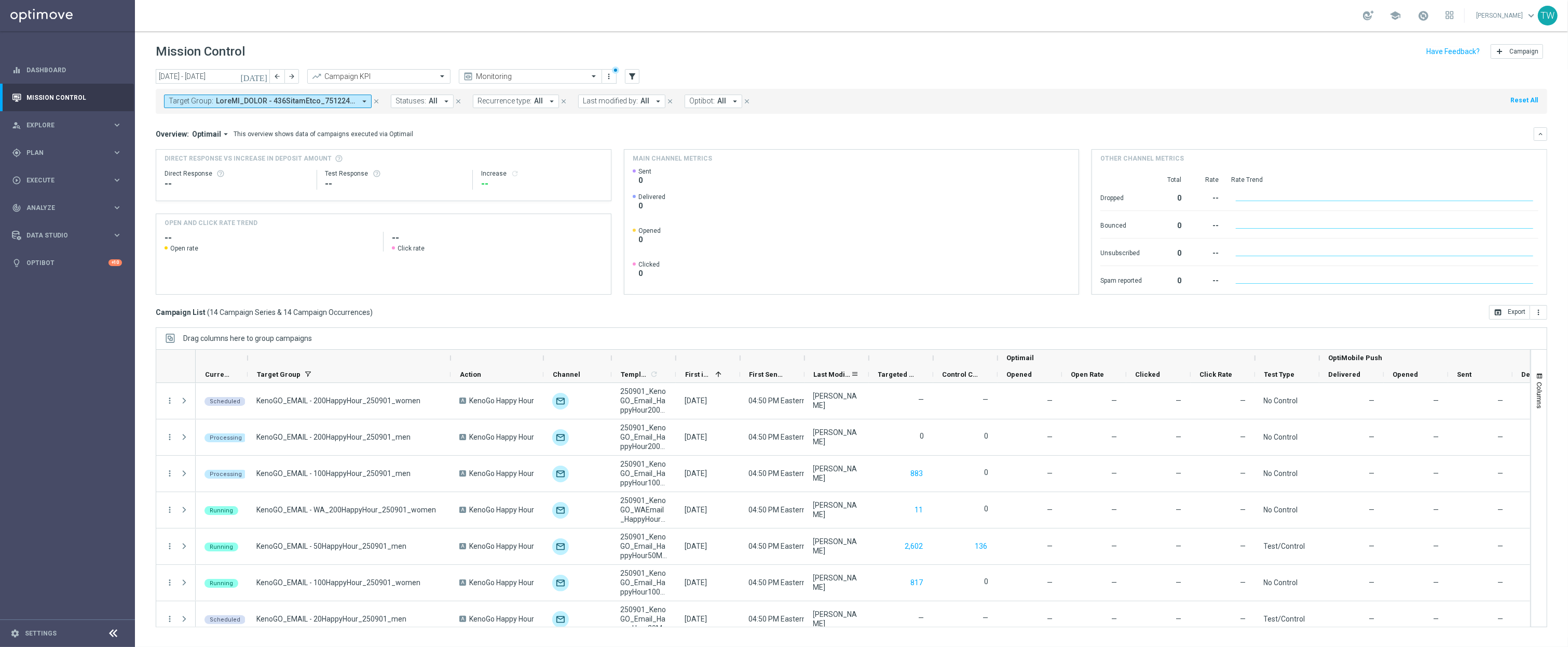
click at [829, 375] on span "Last Modified By" at bounding box center [833, 374] width 38 height 8
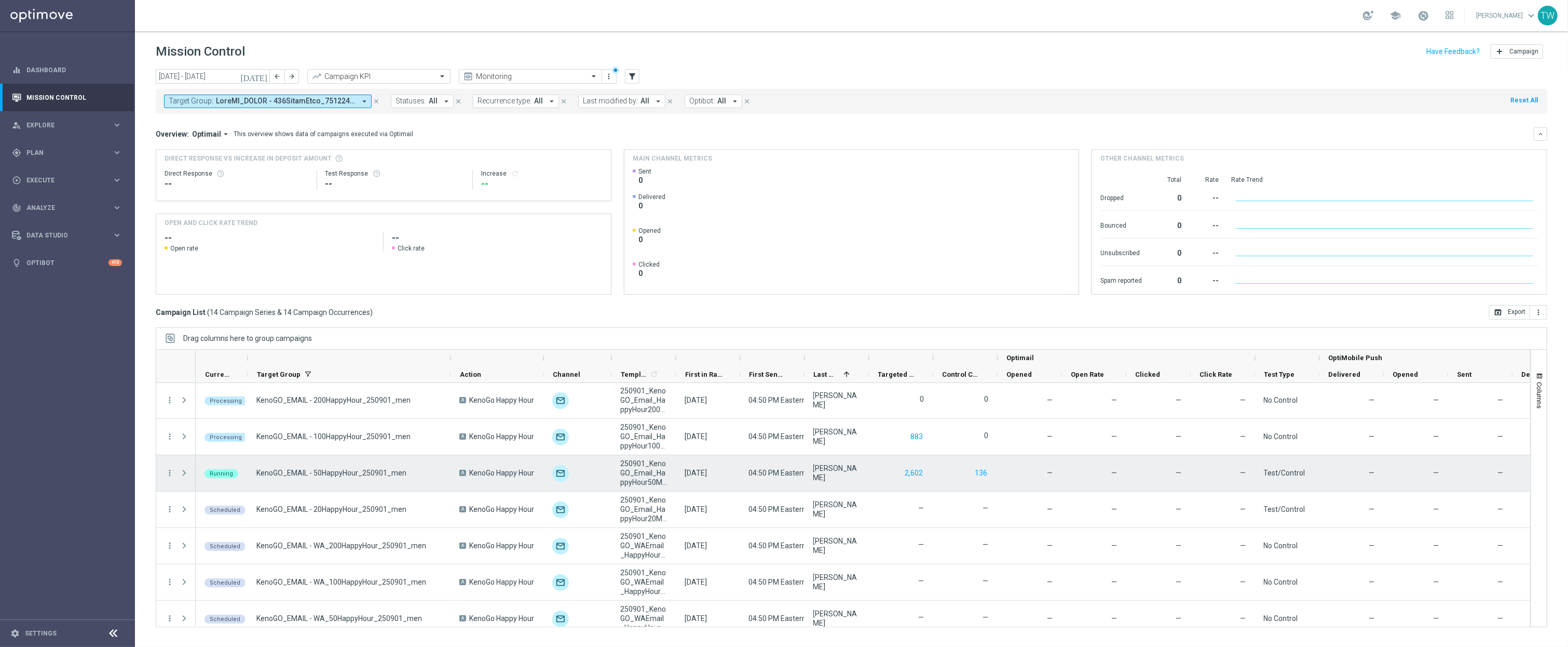
scroll to position [266, 0]
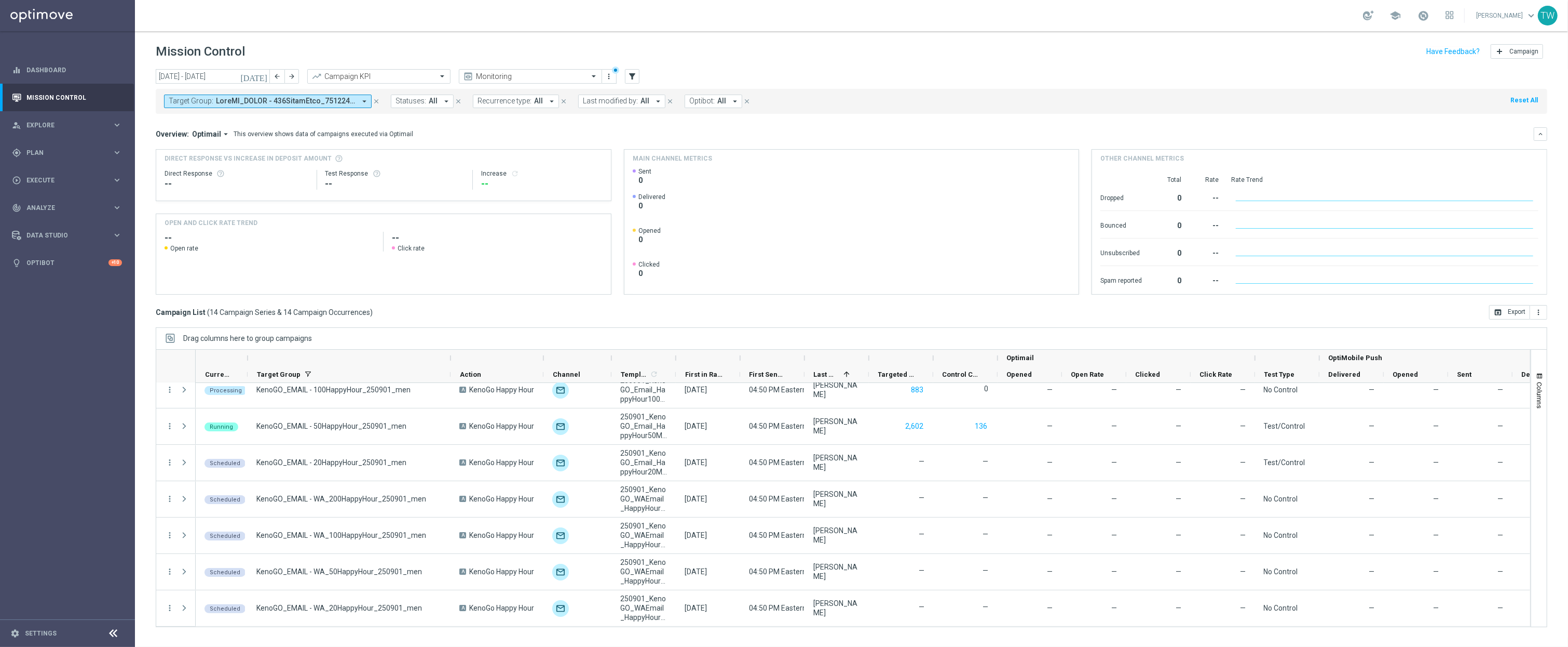
click at [675, 357] on div at bounding box center [675, 357] width 4 height 16
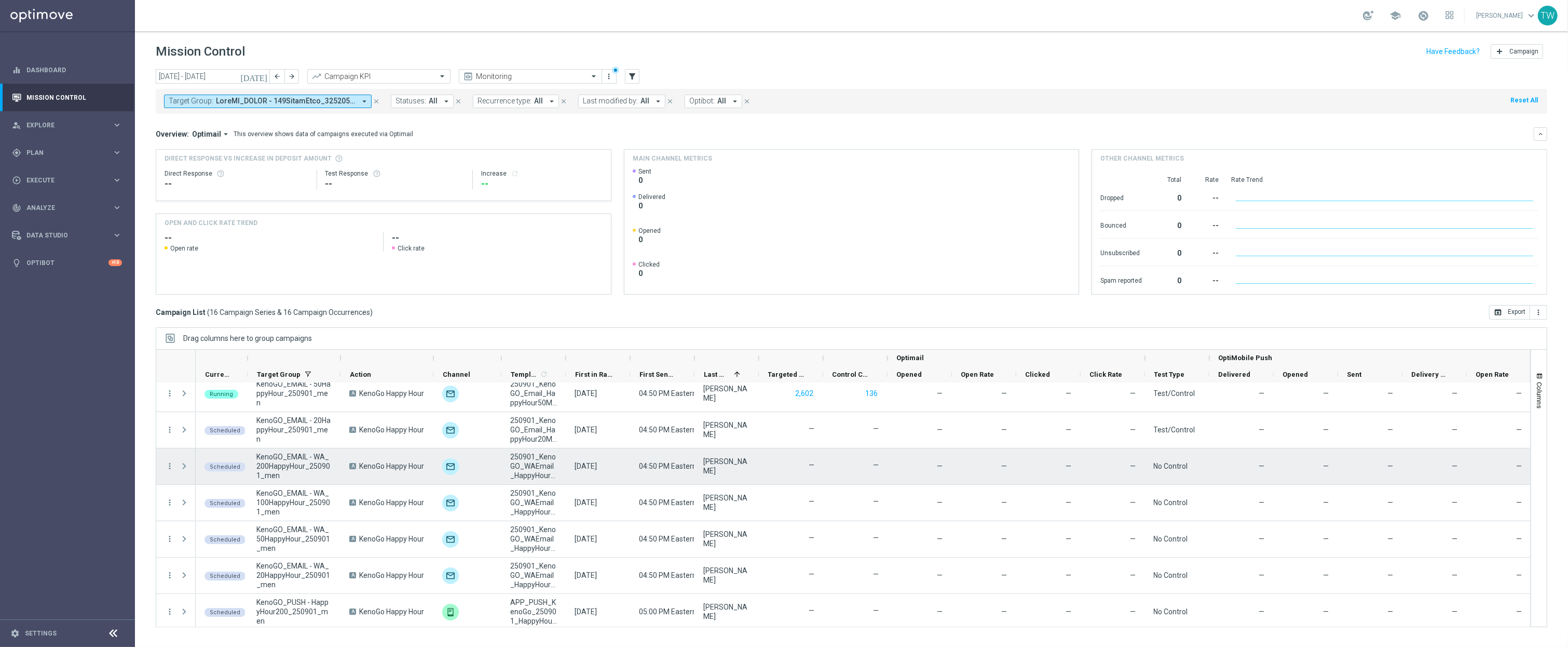
scroll to position [339, 0]
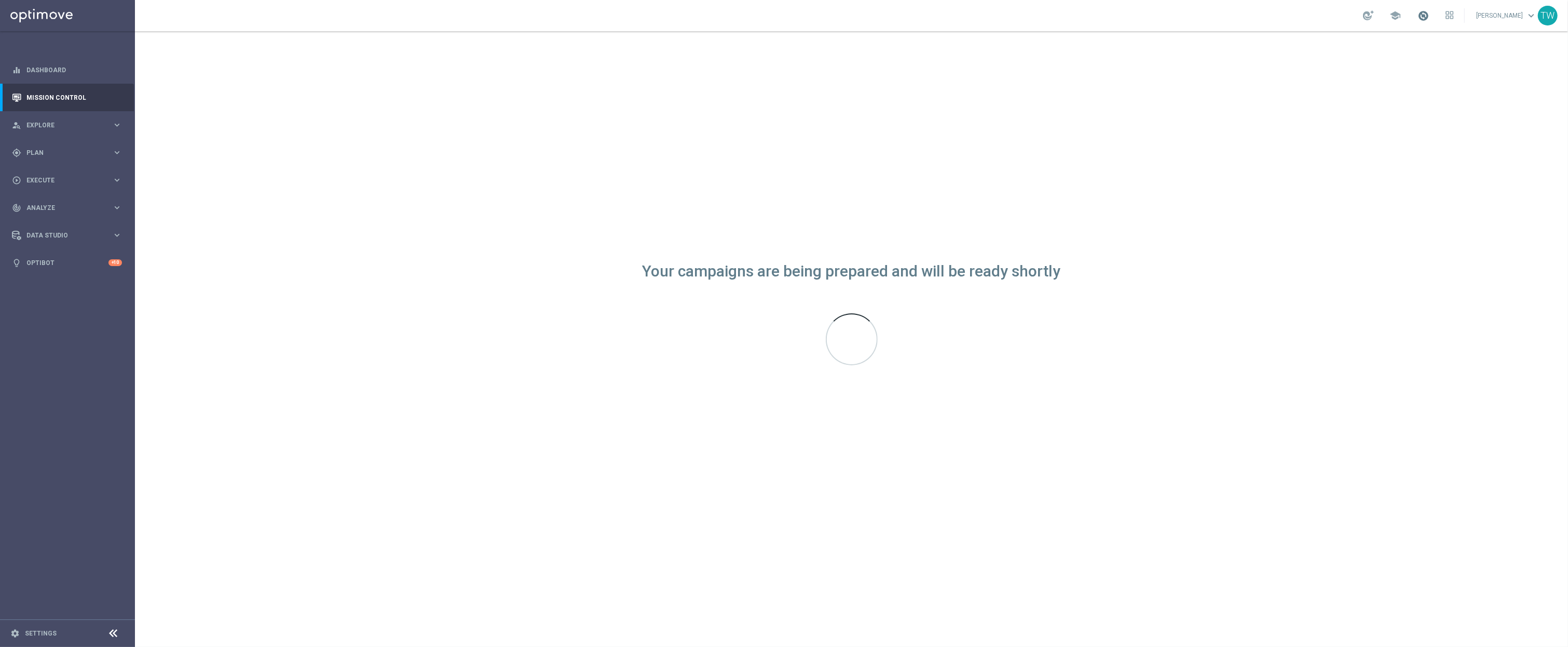
click at [1429, 14] on span at bounding box center [1424, 16] width 11 height 11
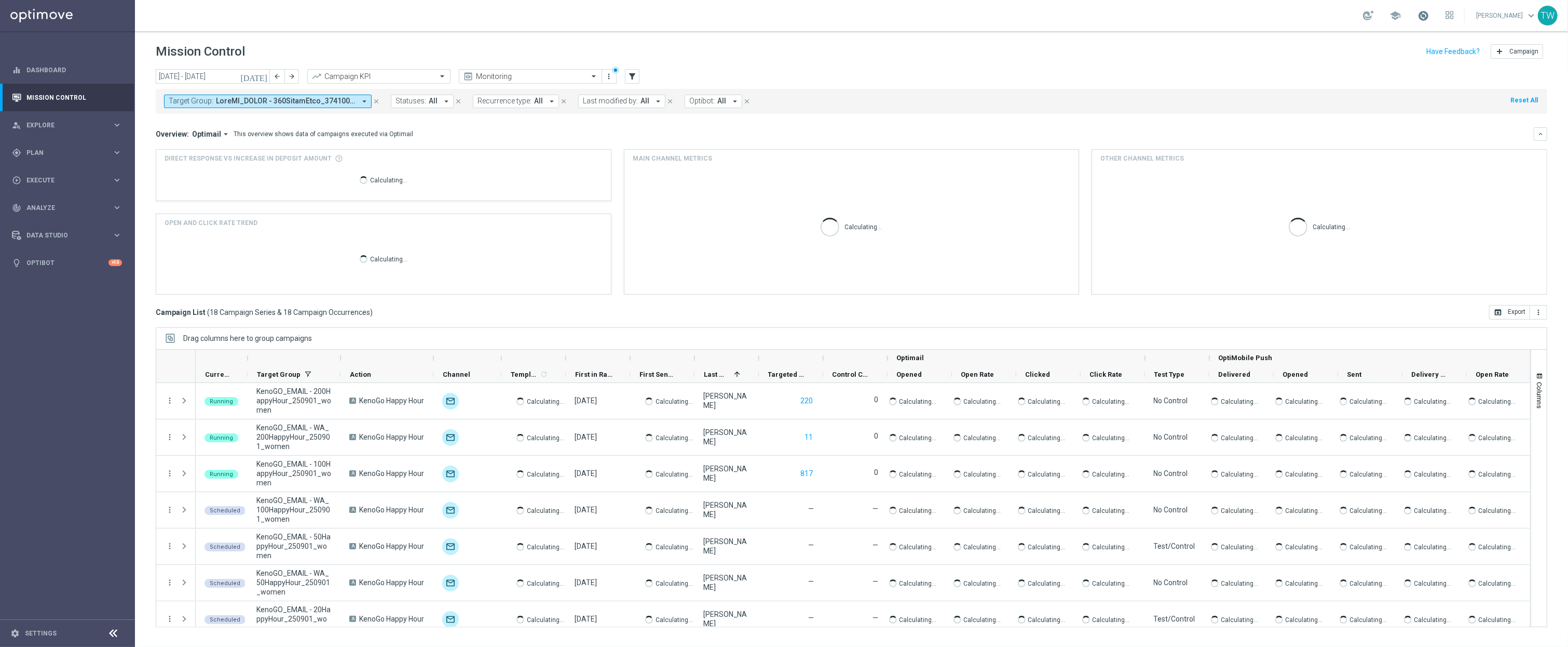
click at [1429, 14] on span at bounding box center [1424, 16] width 11 height 11
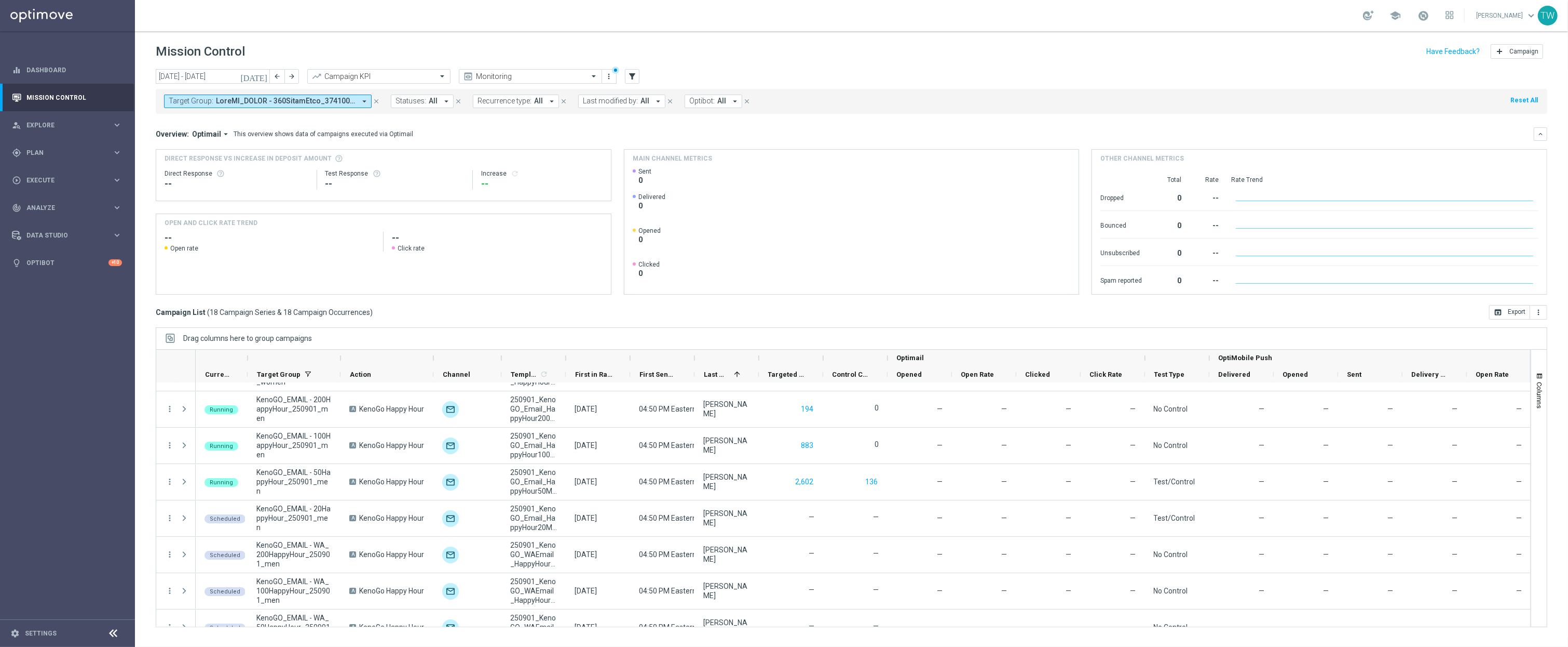
scroll to position [411, 0]
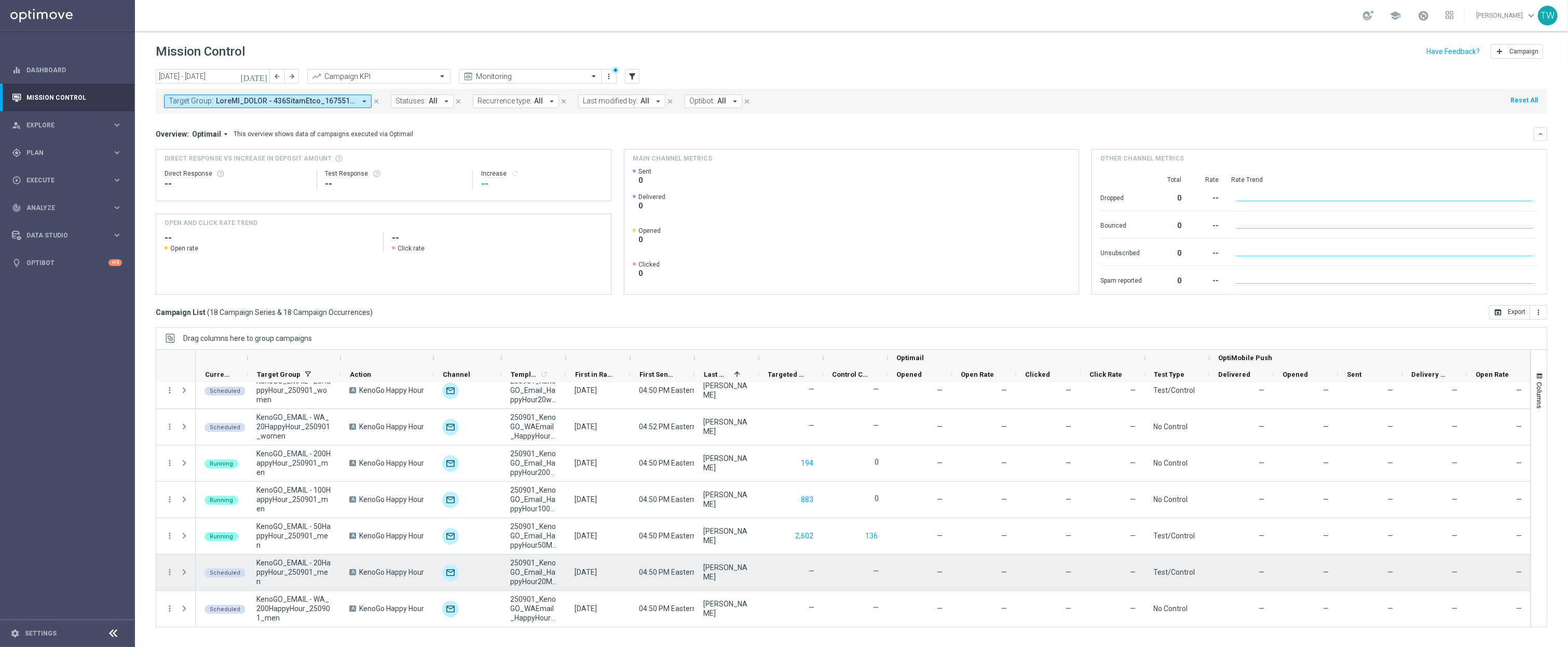
scroll to position [411, 0]
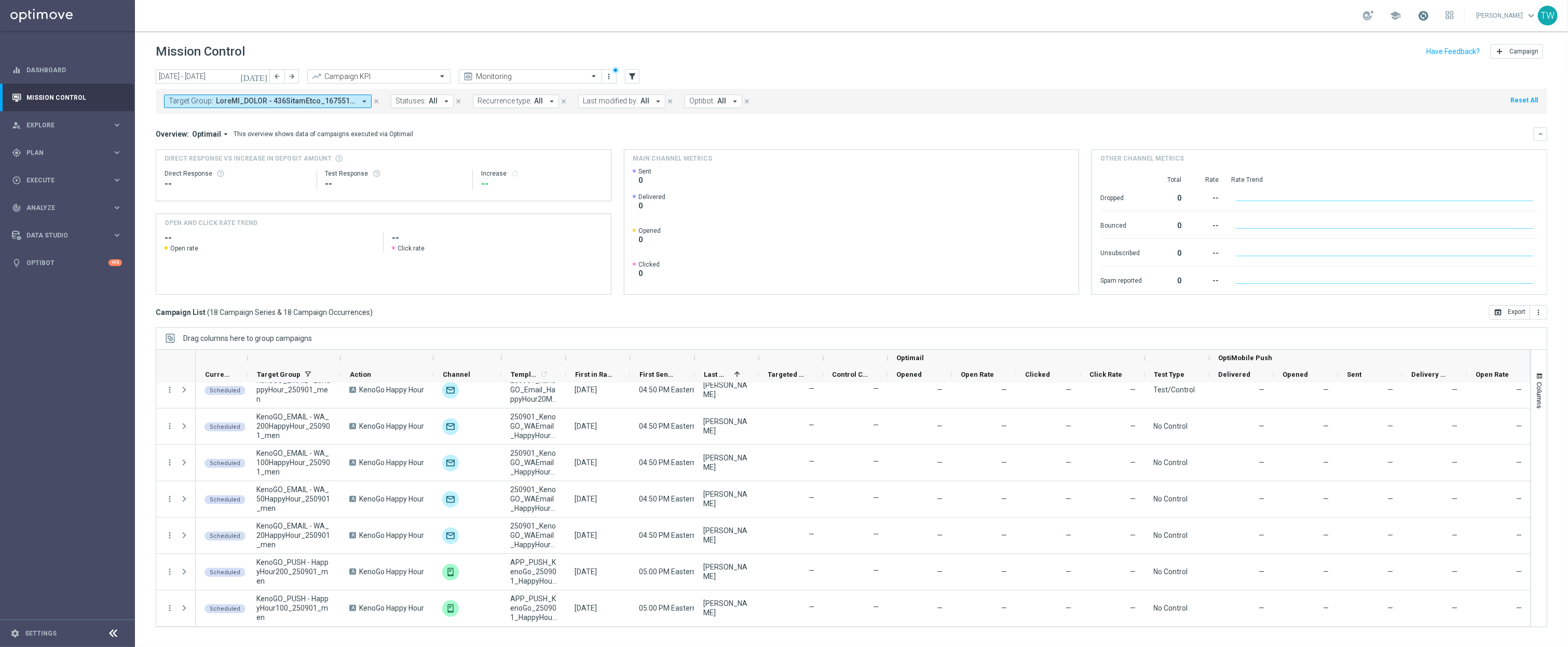
drag, startPoint x: 1449, startPoint y: 20, endPoint x: 1438, endPoint y: 15, distance: 12.1
click at [1445, 19] on div "school" at bounding box center [1408, 16] width 91 height 18
click at [1429, 15] on span at bounding box center [1424, 16] width 11 height 11
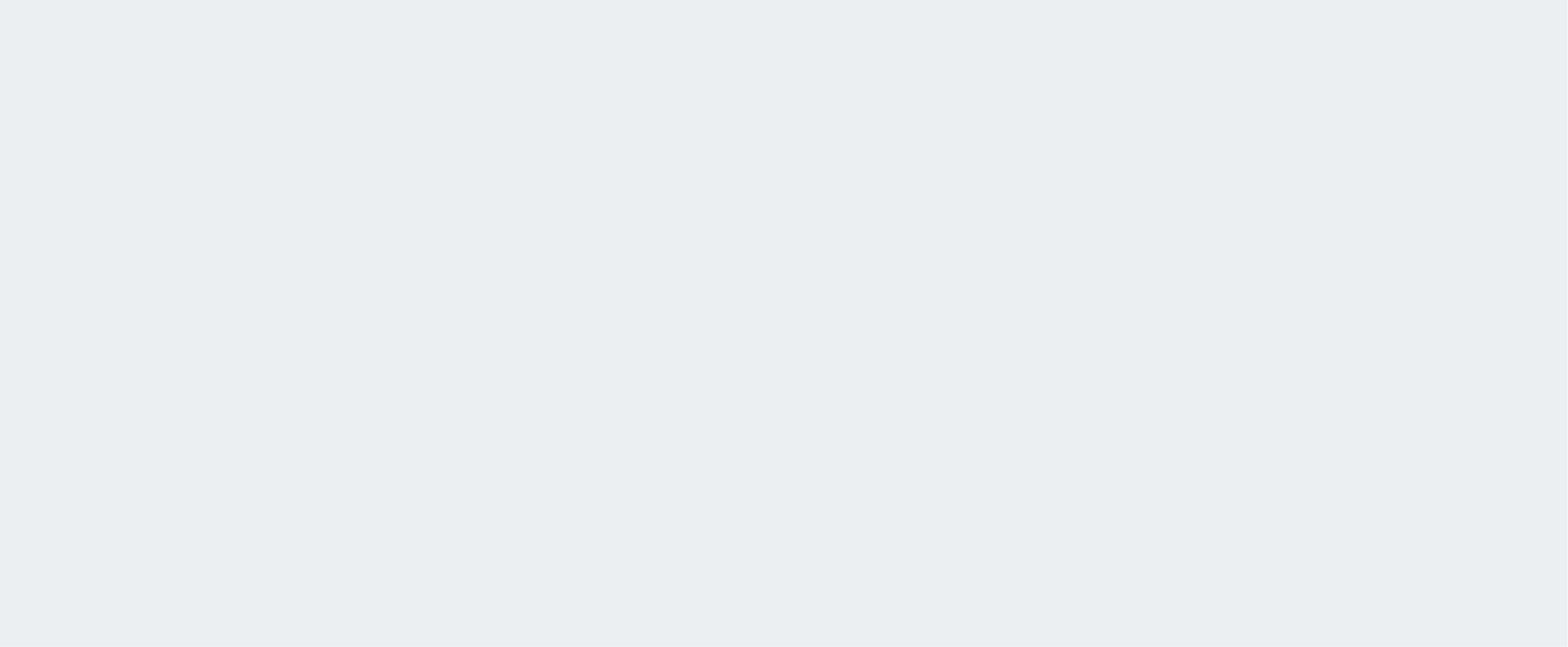
click at [948, 0] on html at bounding box center [784, 0] width 1568 height 0
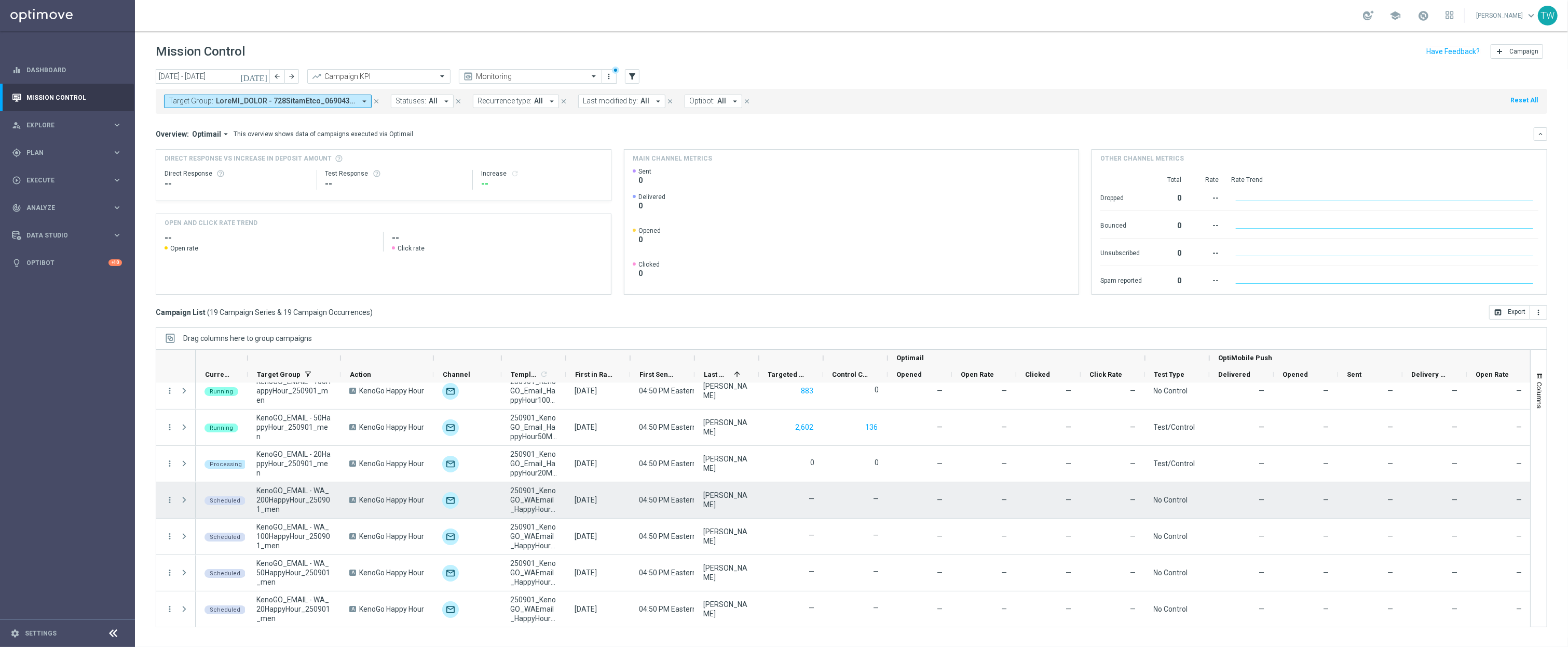
scroll to position [343, 0]
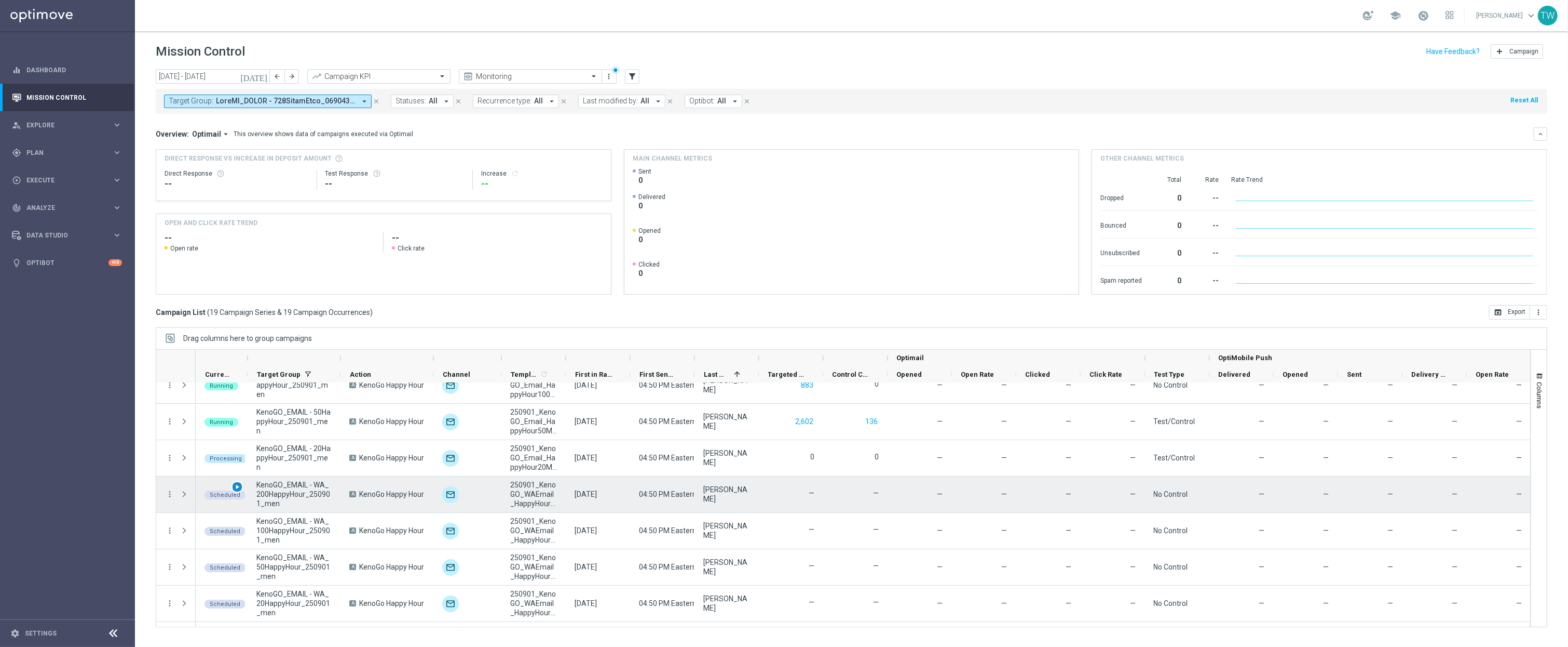
click at [238, 488] on span "play_arrow" at bounding box center [236, 486] width 7 height 7
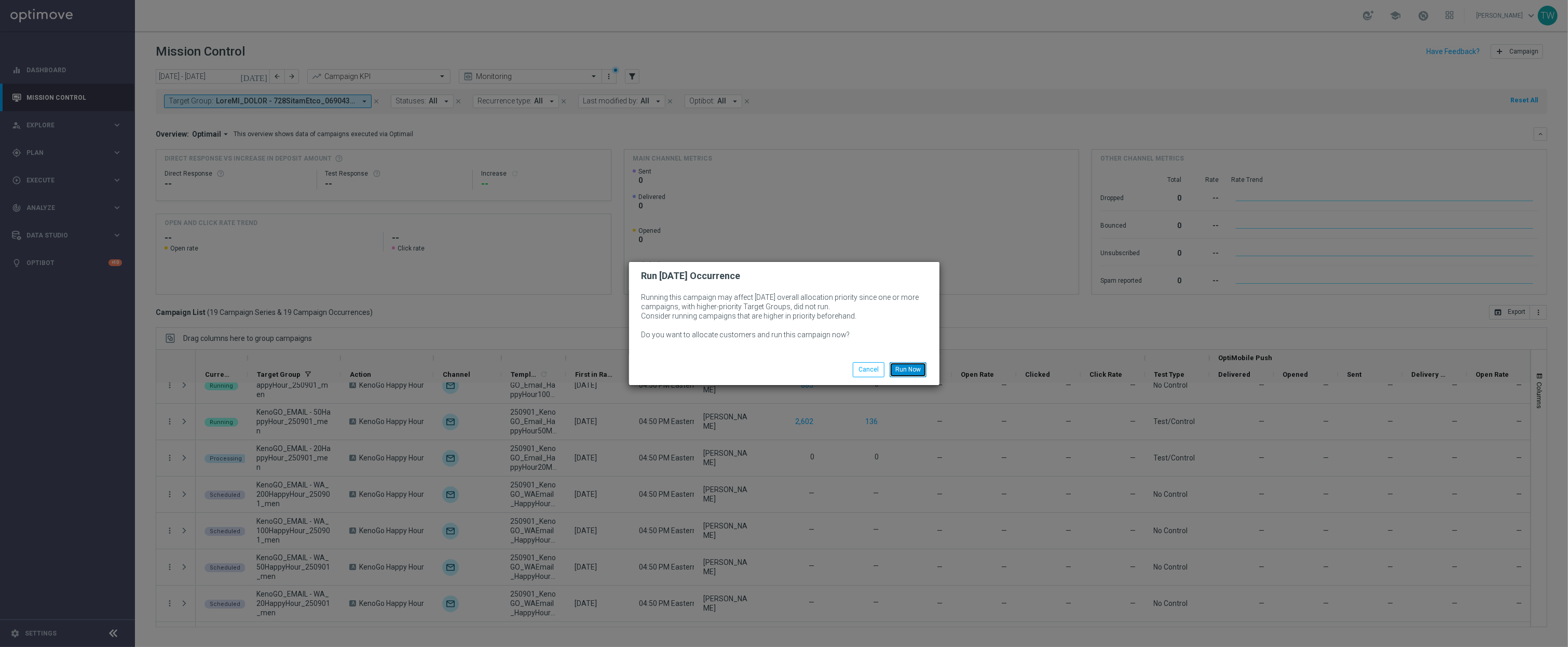
click at [908, 366] on button "Run Now" at bounding box center [908, 370] width 37 height 15
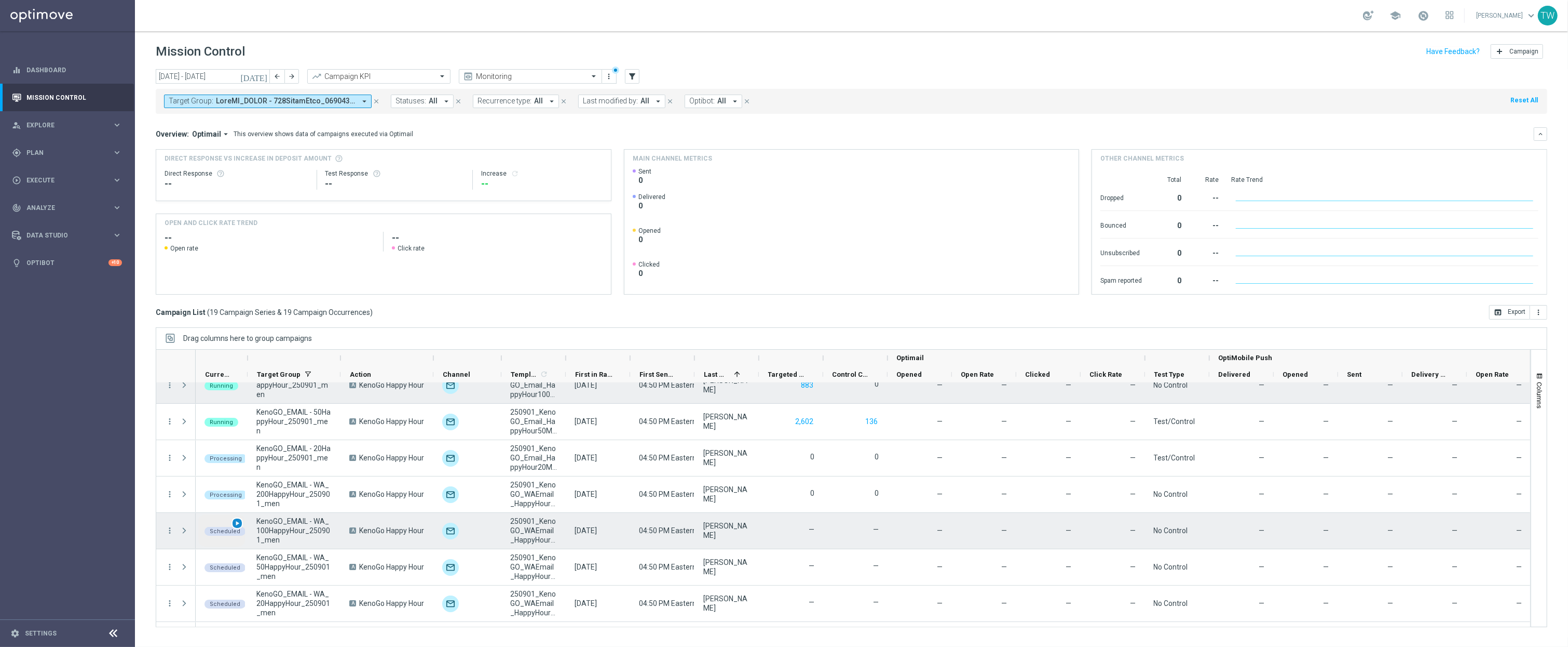
click at [237, 522] on span "play_arrow" at bounding box center [236, 523] width 7 height 7
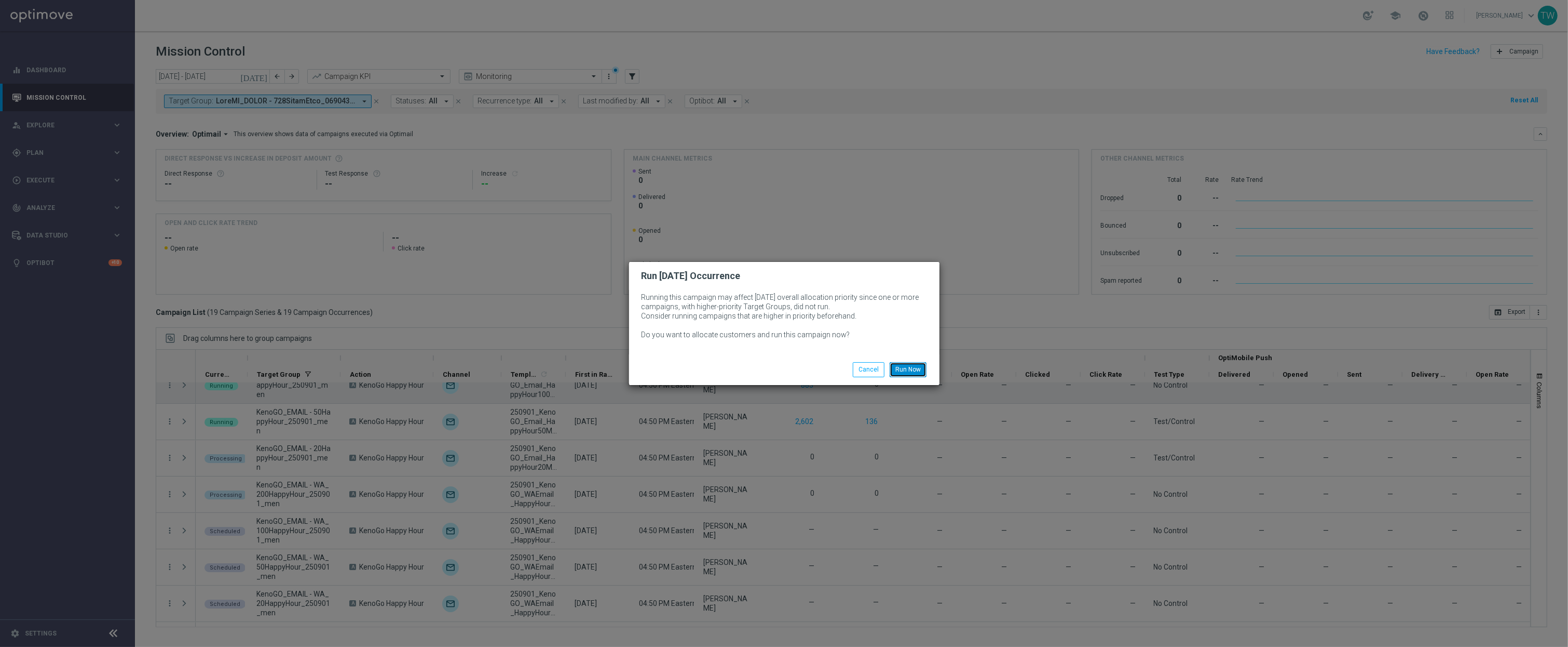
click at [899, 375] on button "Run Now" at bounding box center [908, 370] width 37 height 15
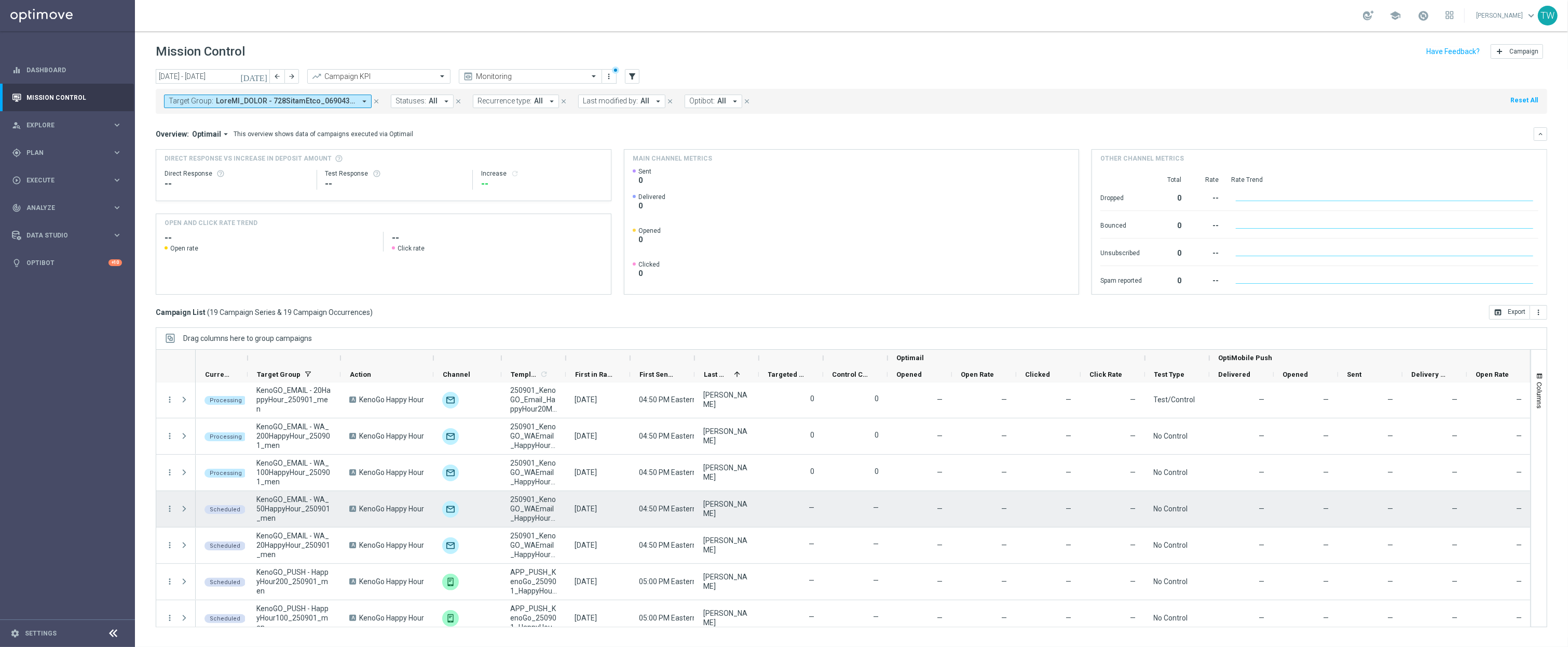
scroll to position [407, 0]
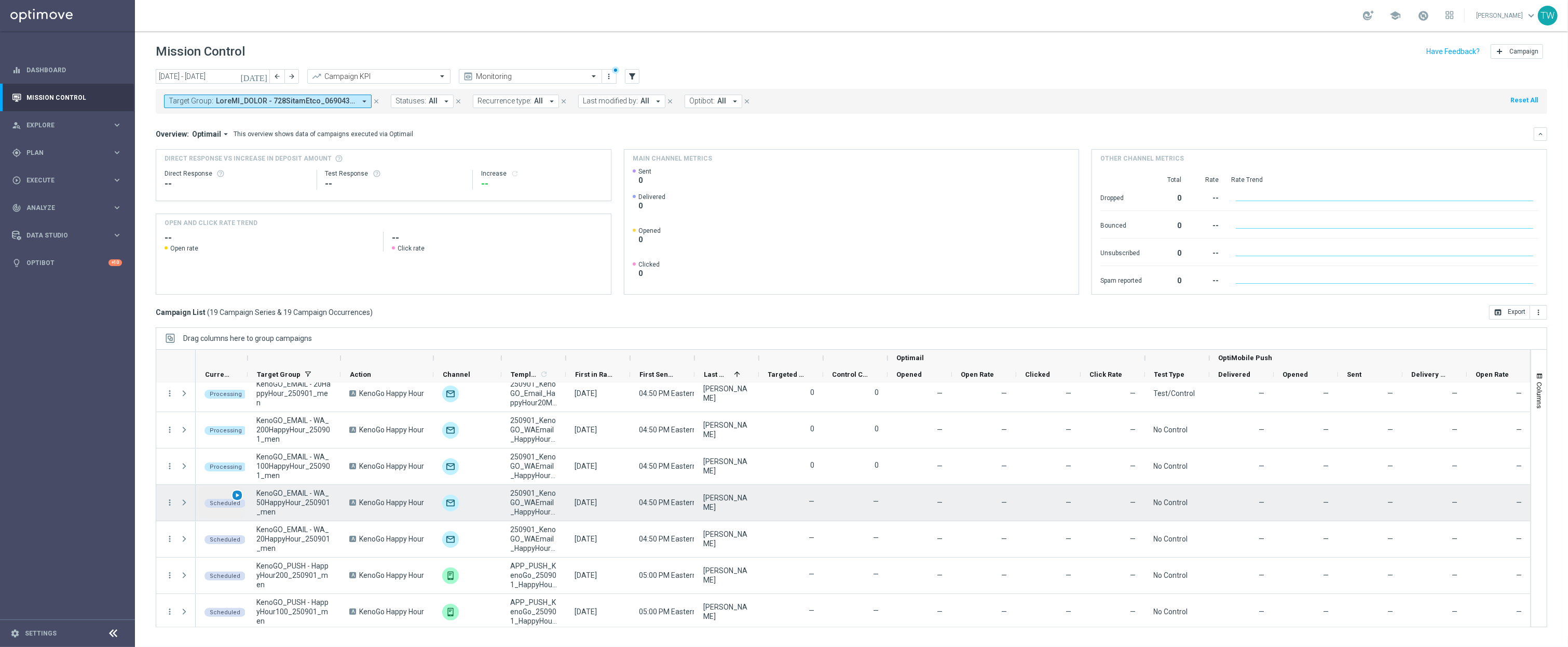
click at [236, 494] on span "play_arrow" at bounding box center [236, 494] width 7 height 7
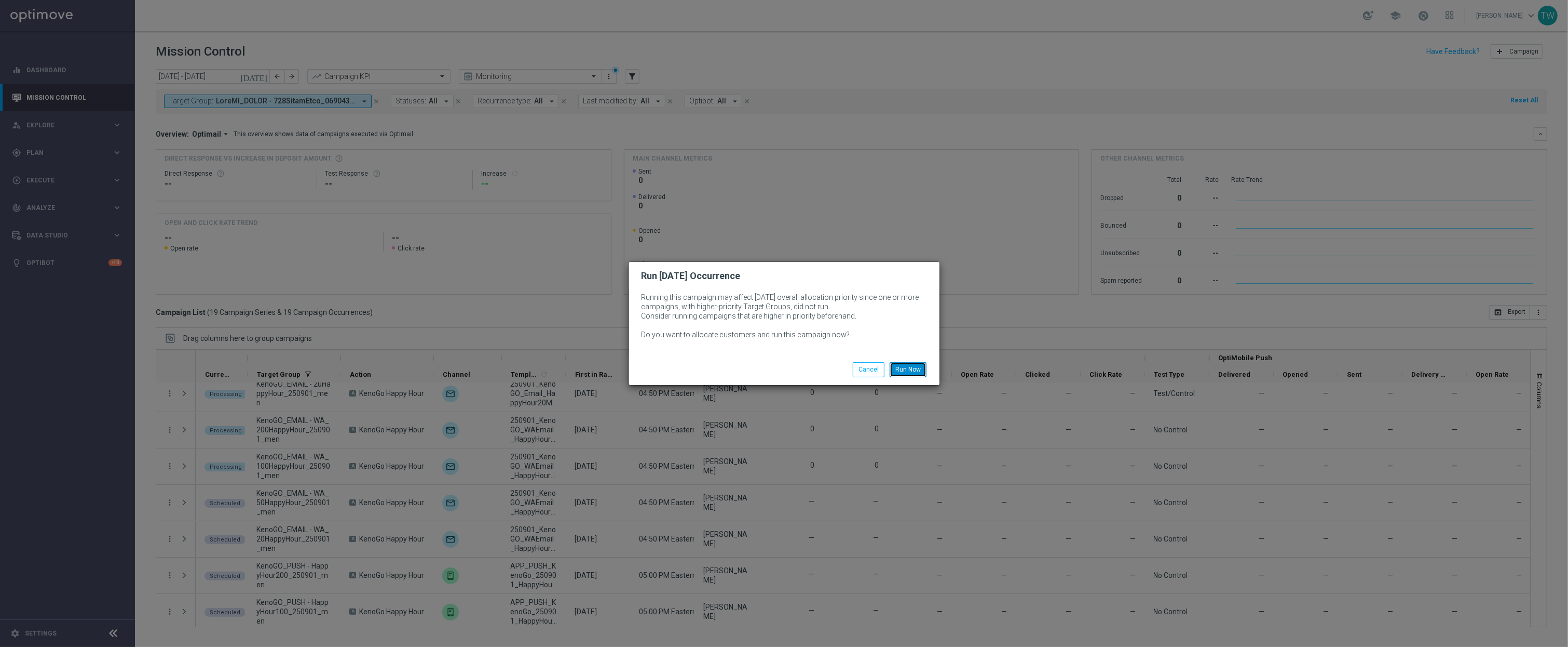
click at [917, 366] on button "Run Now" at bounding box center [908, 370] width 37 height 15
click at [902, 370] on button "Run Now" at bounding box center [908, 370] width 37 height 15
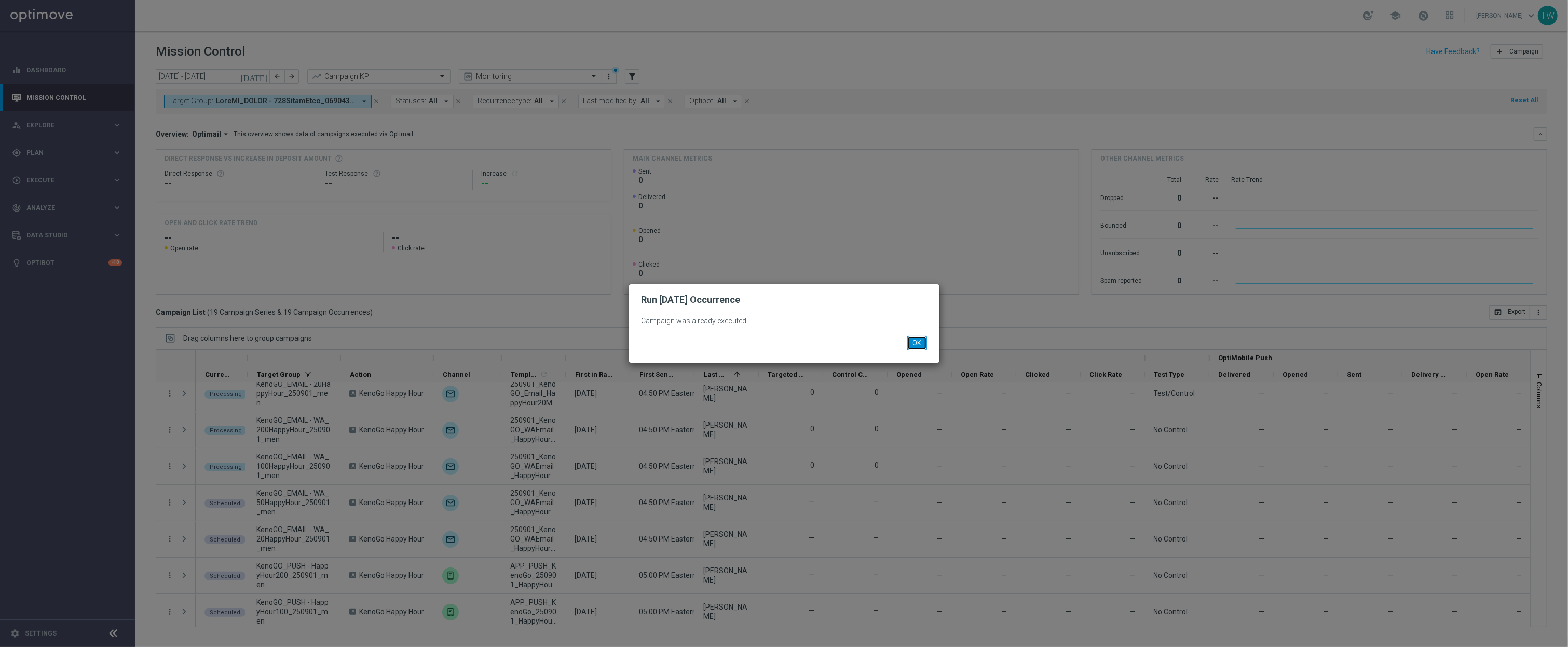
drag, startPoint x: 910, startPoint y: 345, endPoint x: 255, endPoint y: 498, distance: 672.6
click at [908, 345] on button "OK" at bounding box center [917, 343] width 20 height 15
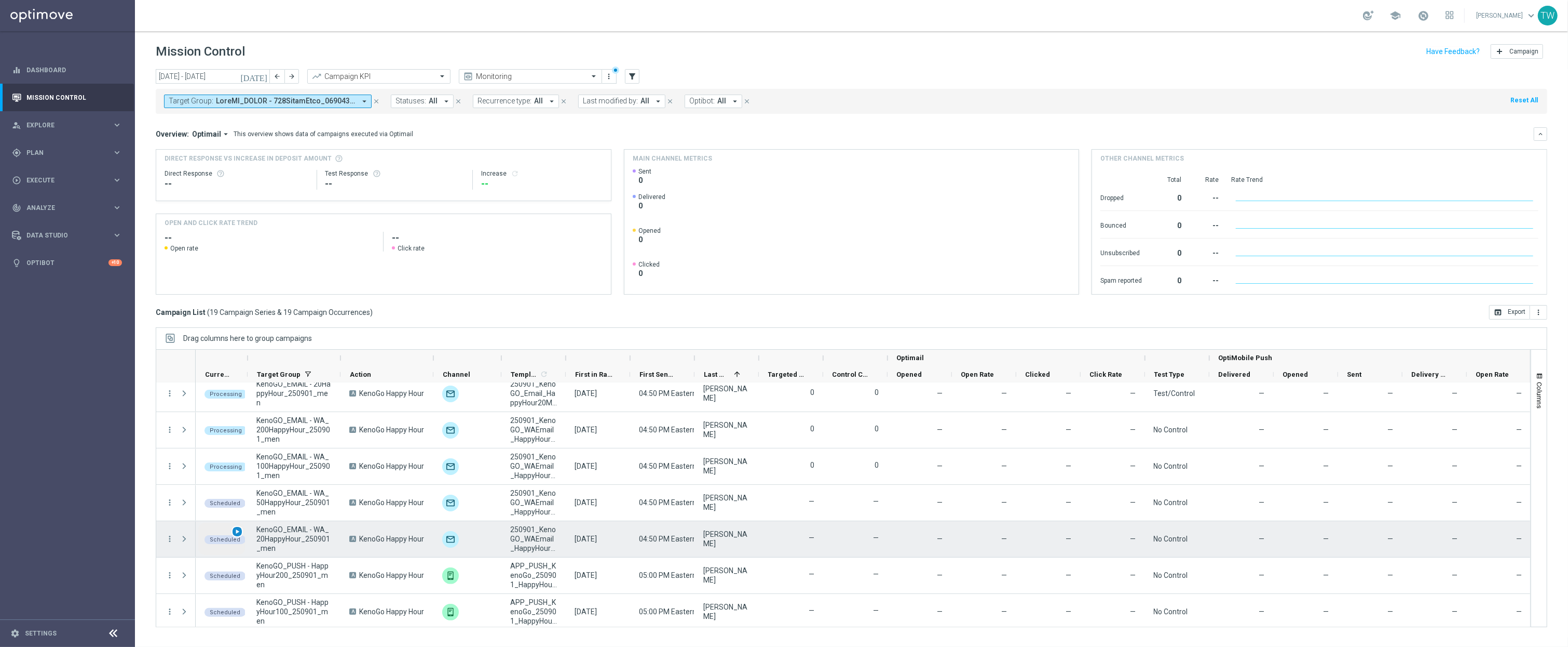
click at [235, 530] on span "play_arrow" at bounding box center [236, 531] width 7 height 7
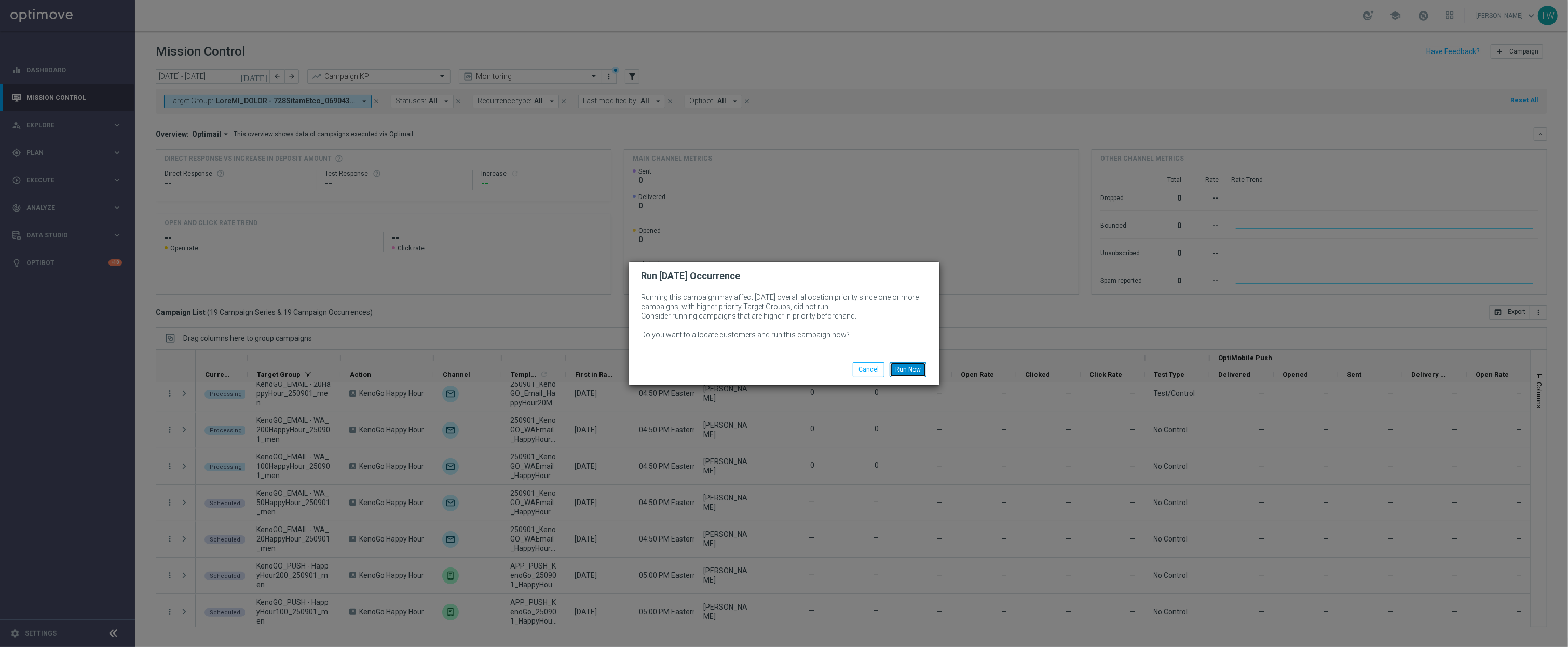
click at [912, 366] on button "Run Now" at bounding box center [908, 370] width 37 height 15
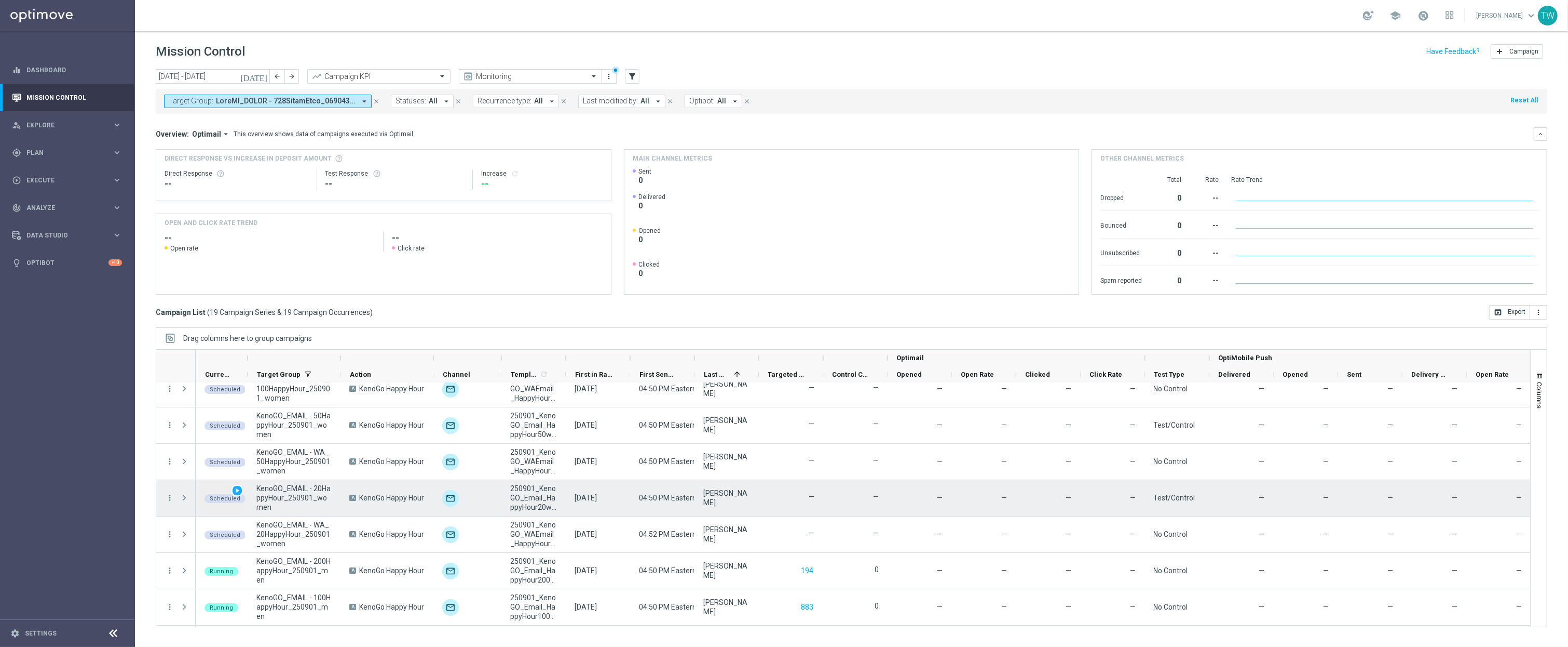
scroll to position [113, 0]
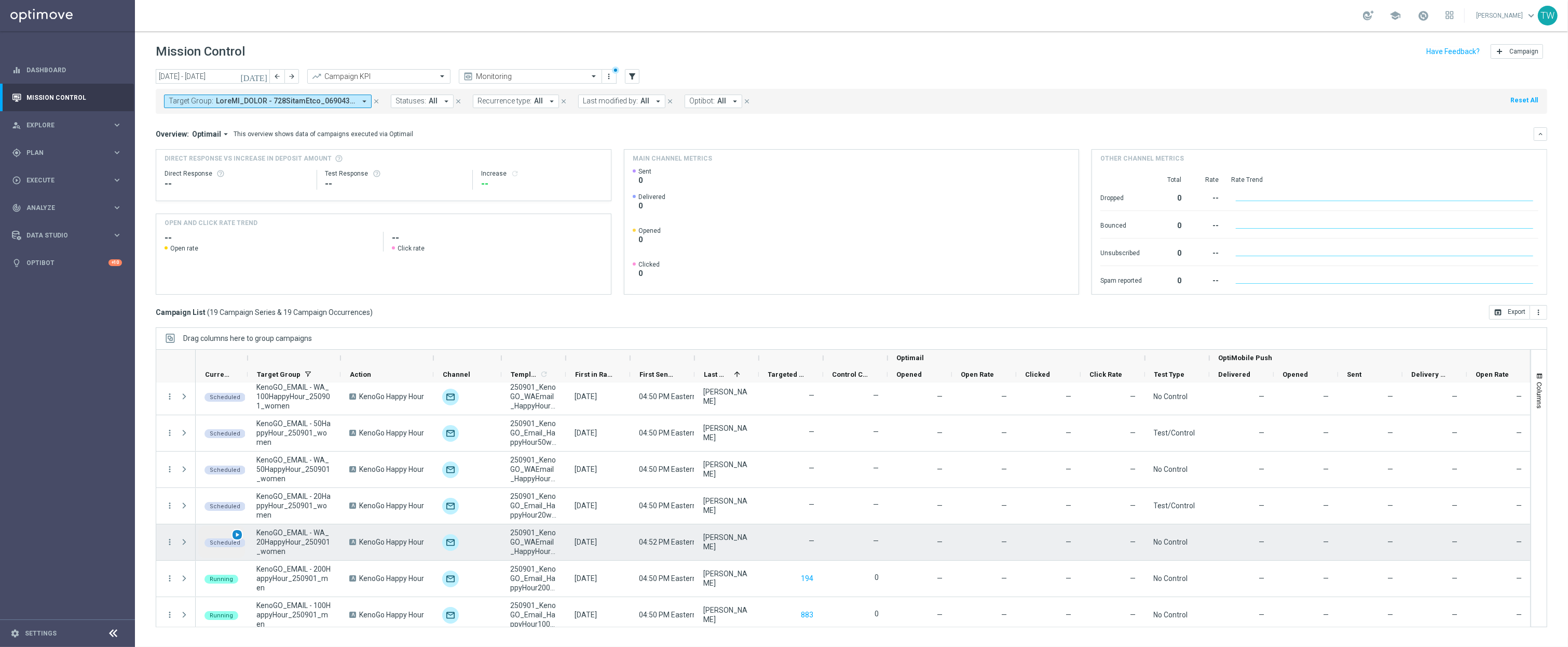
click at [236, 534] on span "play_arrow" at bounding box center [236, 534] width 7 height 7
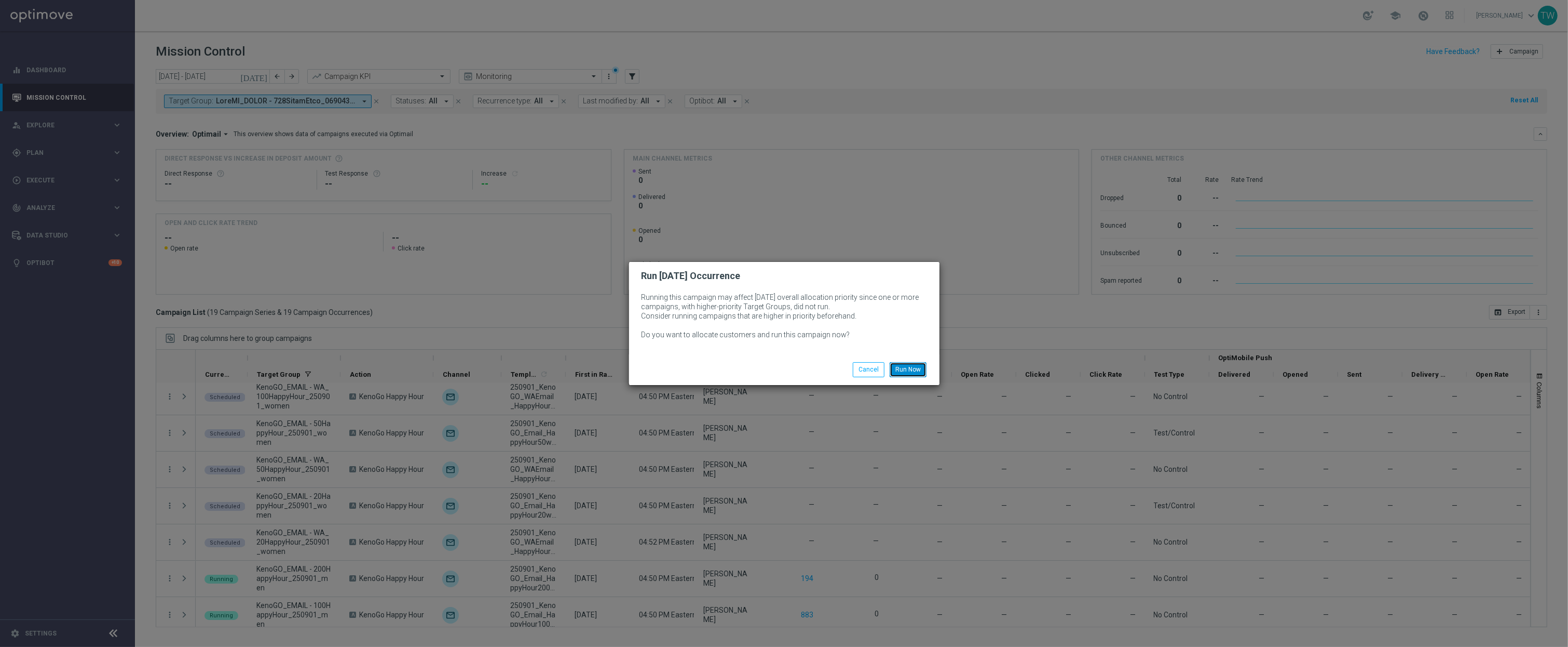
click at [906, 366] on button "Run Now" at bounding box center [908, 370] width 37 height 15
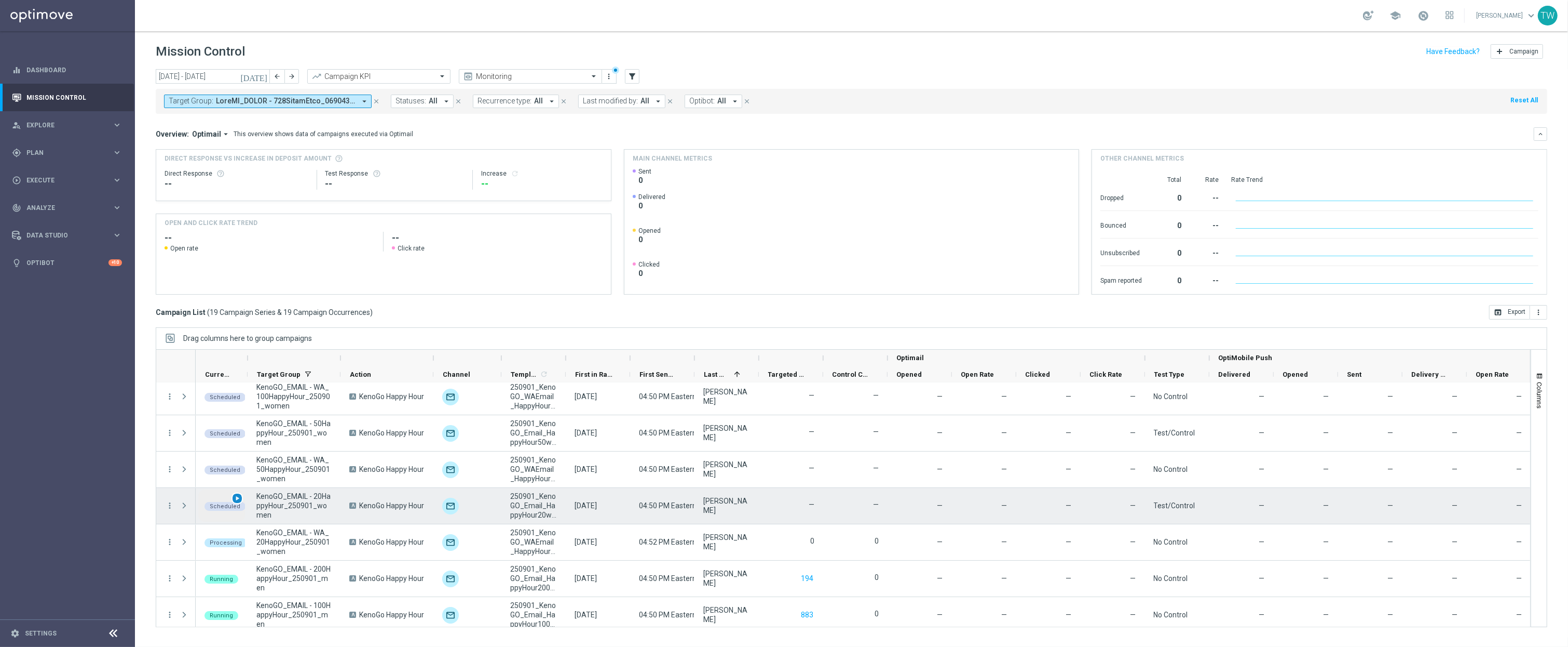
click at [239, 499] on span "play_arrow" at bounding box center [236, 498] width 7 height 7
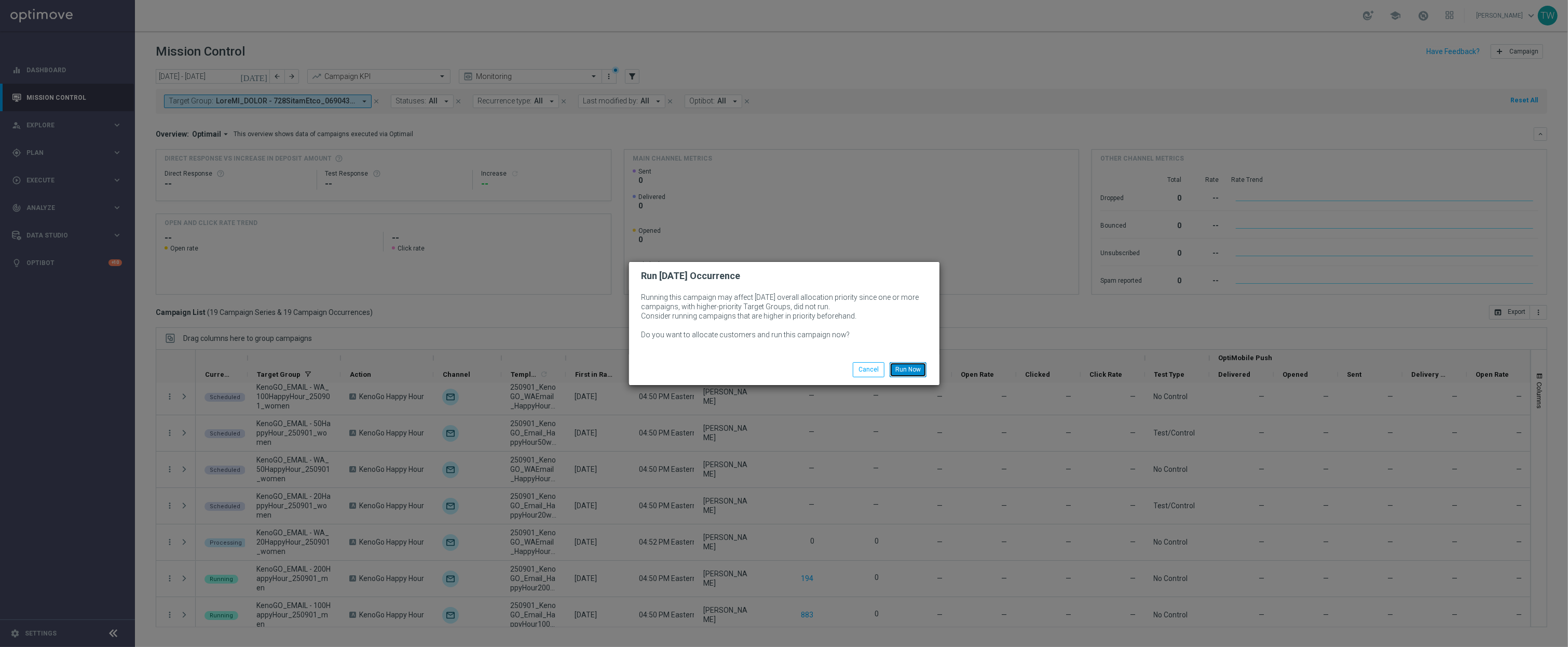
click at [908, 366] on button "Run Now" at bounding box center [908, 370] width 37 height 15
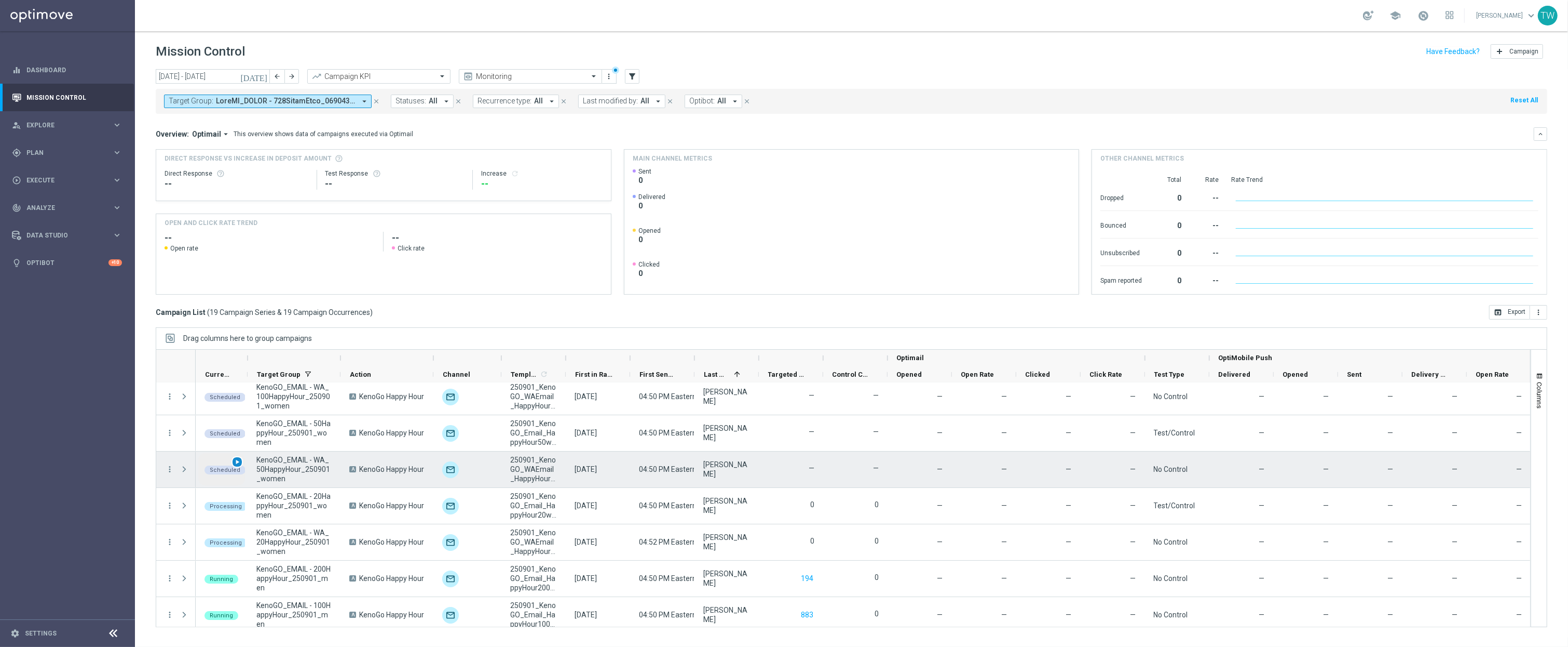
click at [236, 461] on span "play_arrow" at bounding box center [236, 461] width 7 height 7
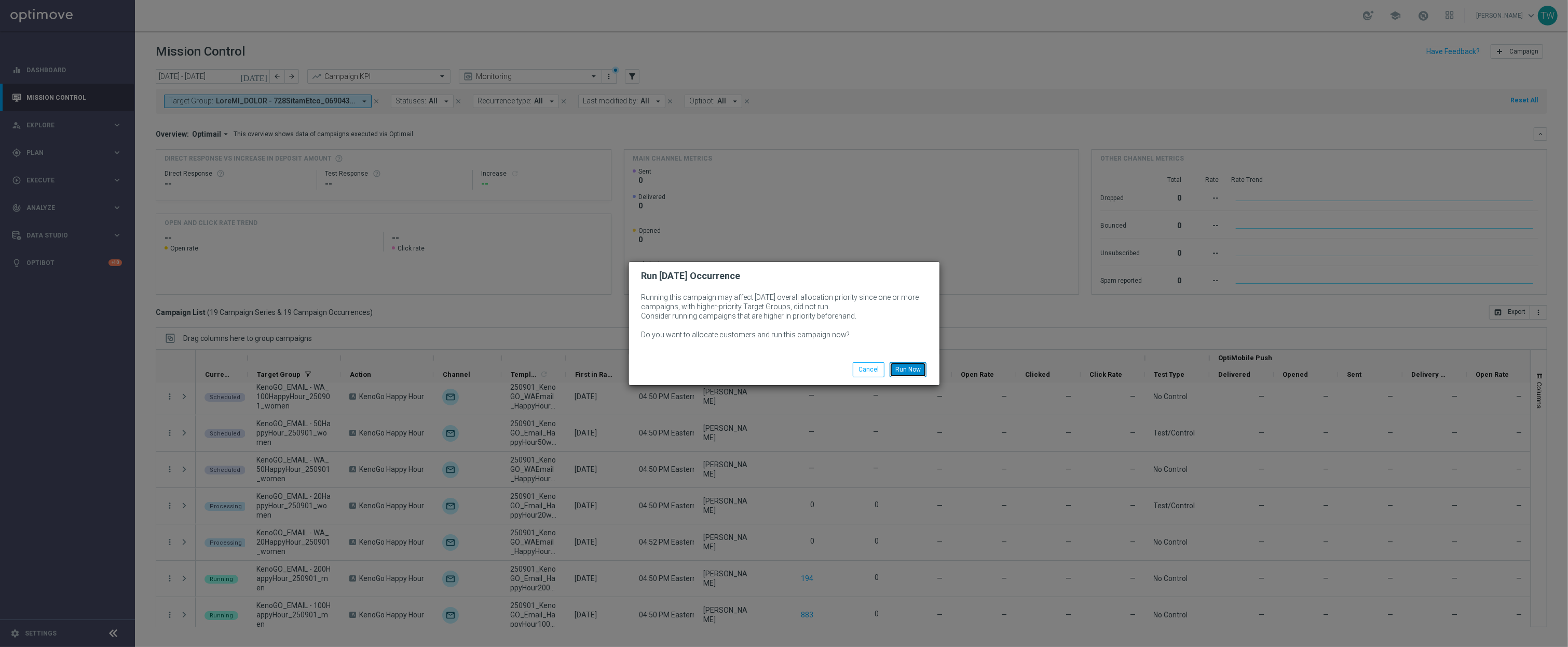
click at [917, 368] on button "Run Now" at bounding box center [908, 370] width 37 height 15
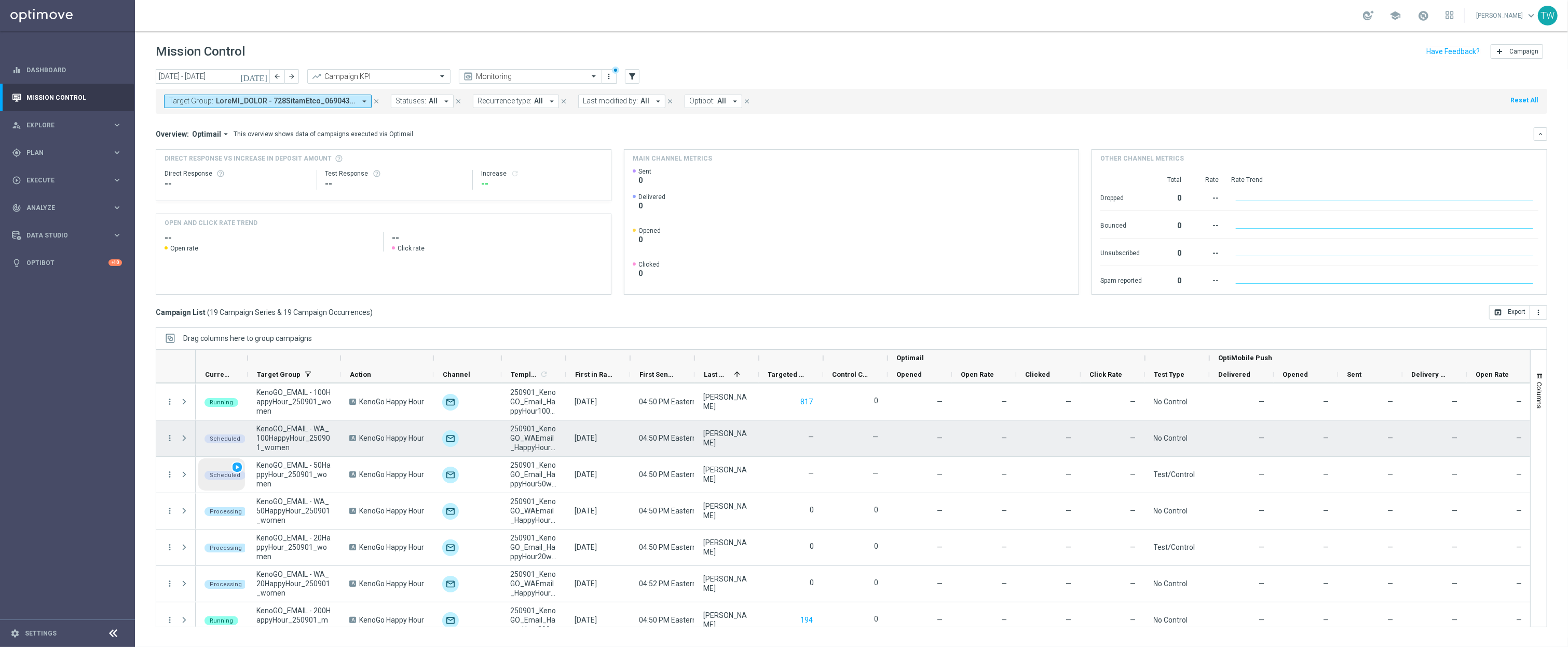
scroll to position [61, 0]
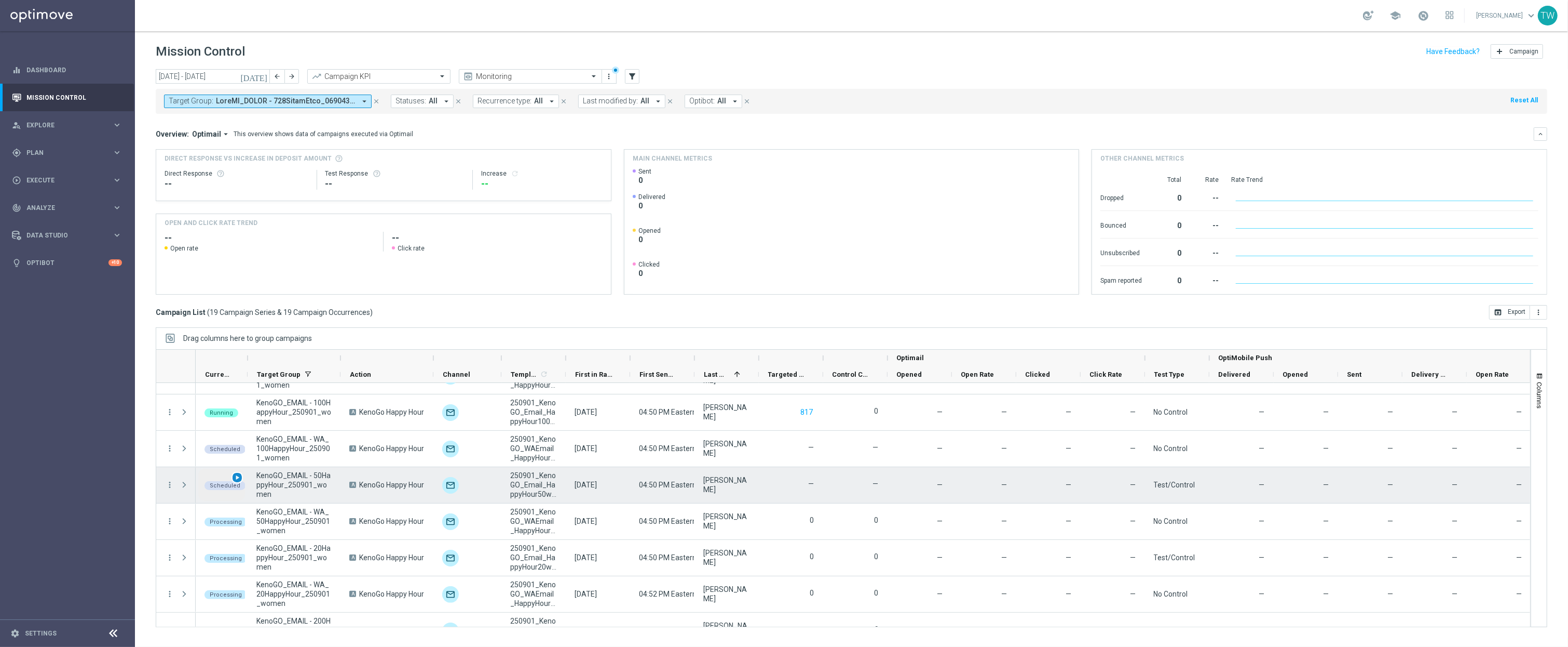
click at [235, 476] on span "play_arrow" at bounding box center [236, 477] width 7 height 7
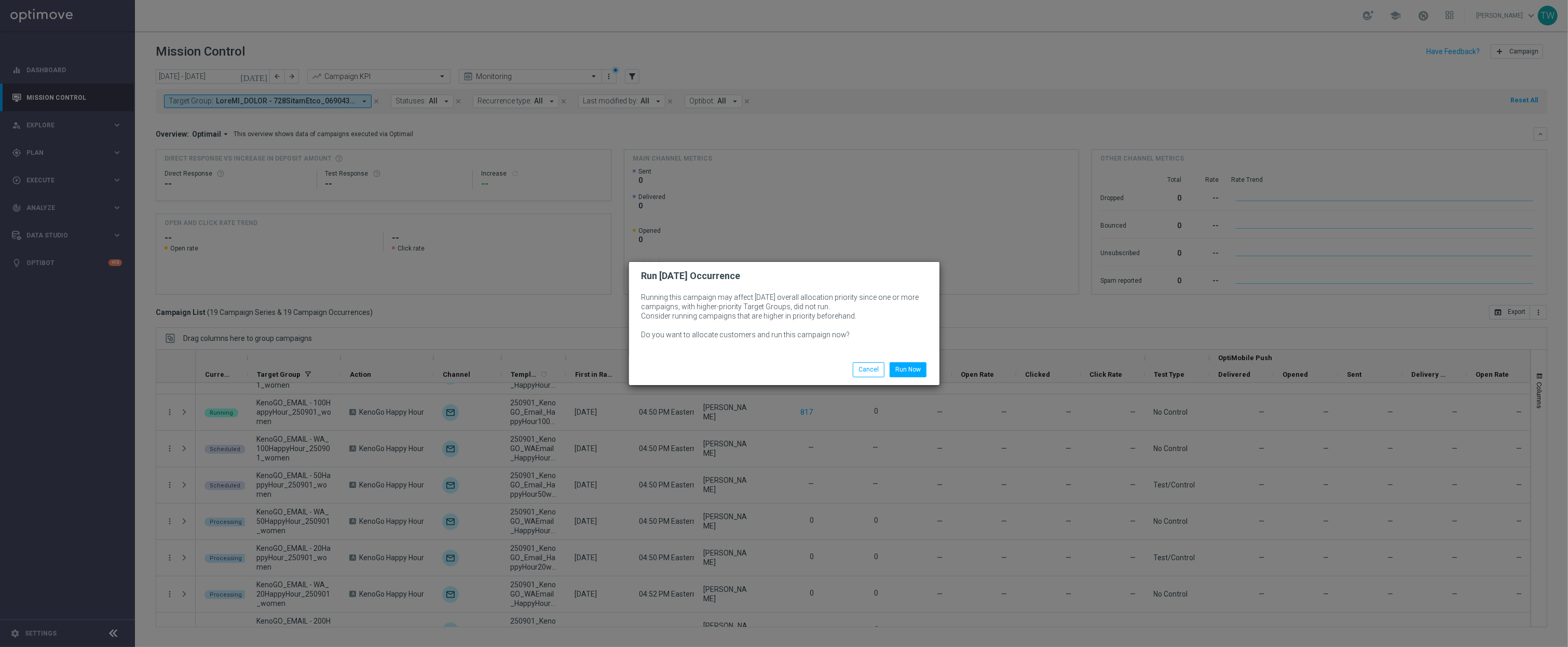
click at [904, 358] on div "Run Now Cancel" at bounding box center [784, 369] width 311 height 30
drag, startPoint x: 904, startPoint y: 366, endPoint x: 889, endPoint y: 368, distance: 15.1
click at [903, 366] on button "Run Now" at bounding box center [908, 370] width 37 height 15
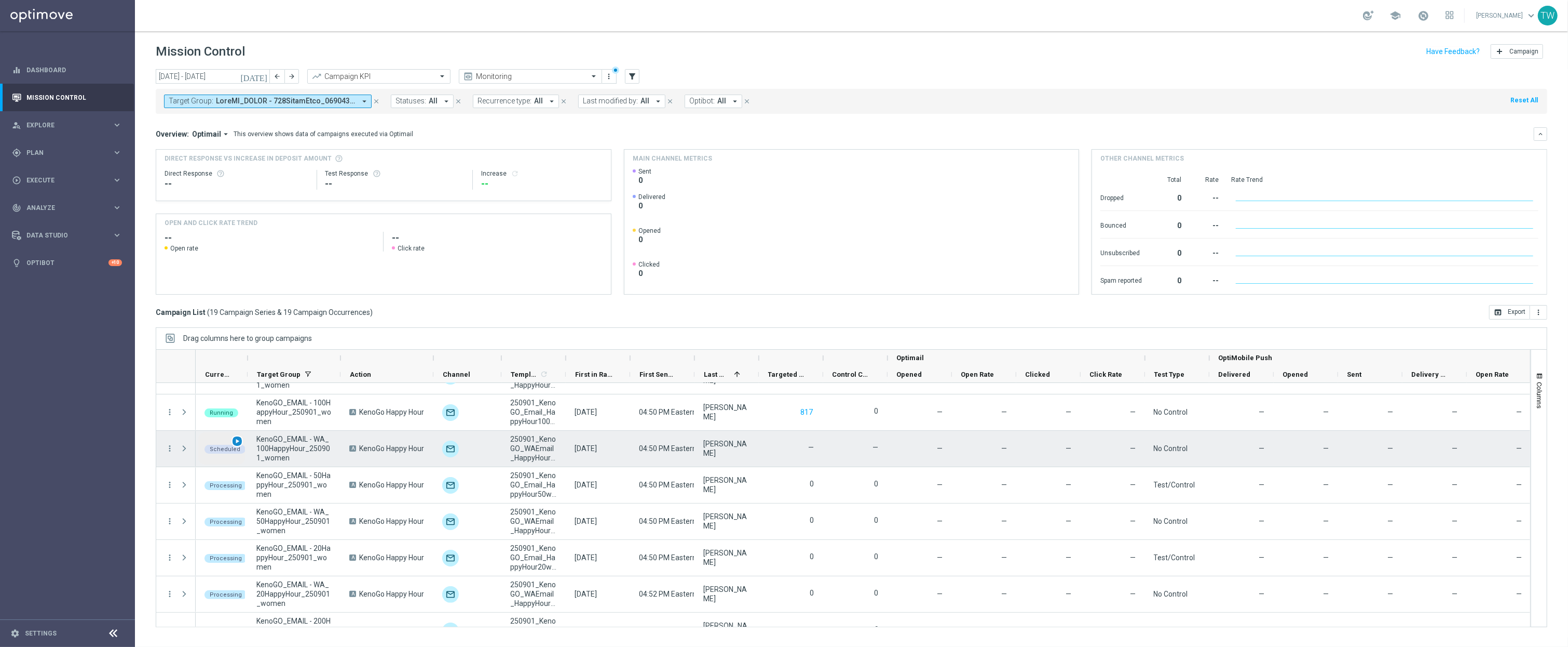
click at [238, 444] on span "play_arrow" at bounding box center [236, 441] width 7 height 7
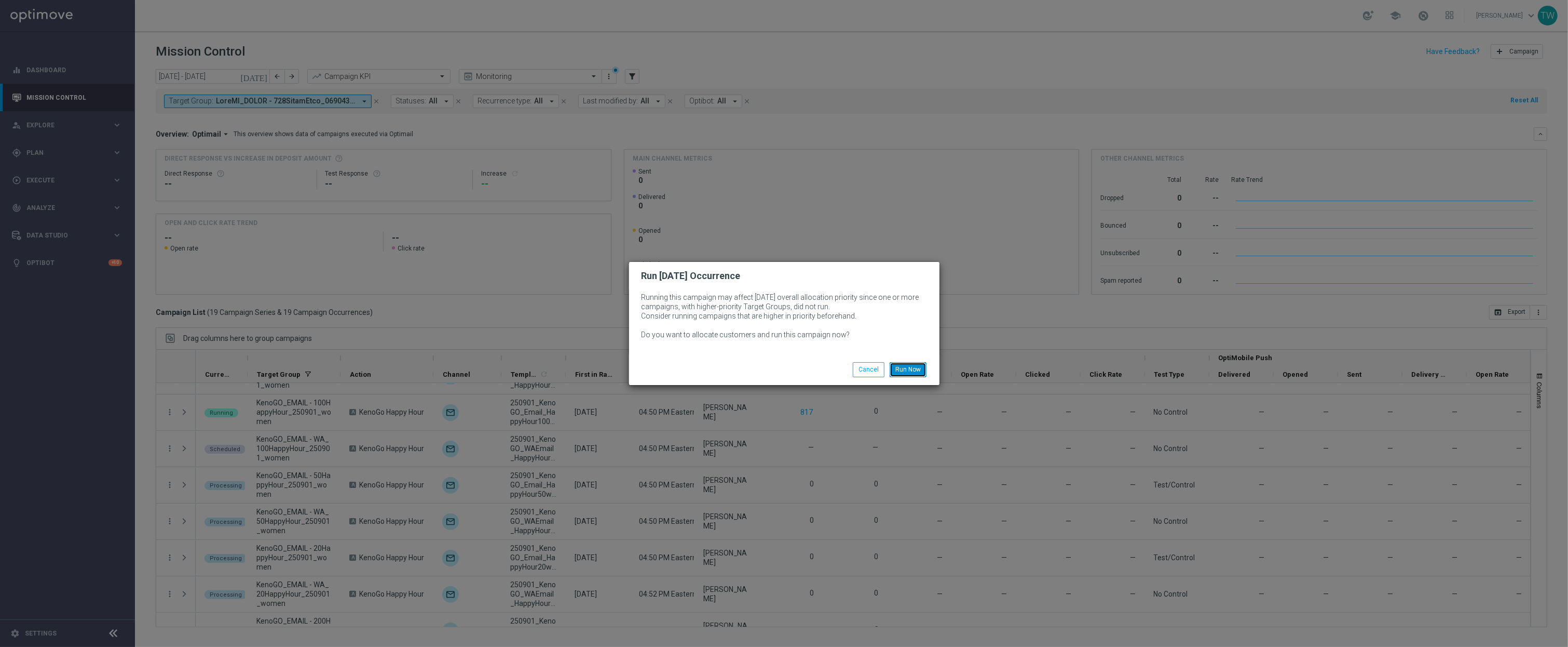
click at [913, 362] on button "Run Now" at bounding box center [908, 370] width 37 height 15
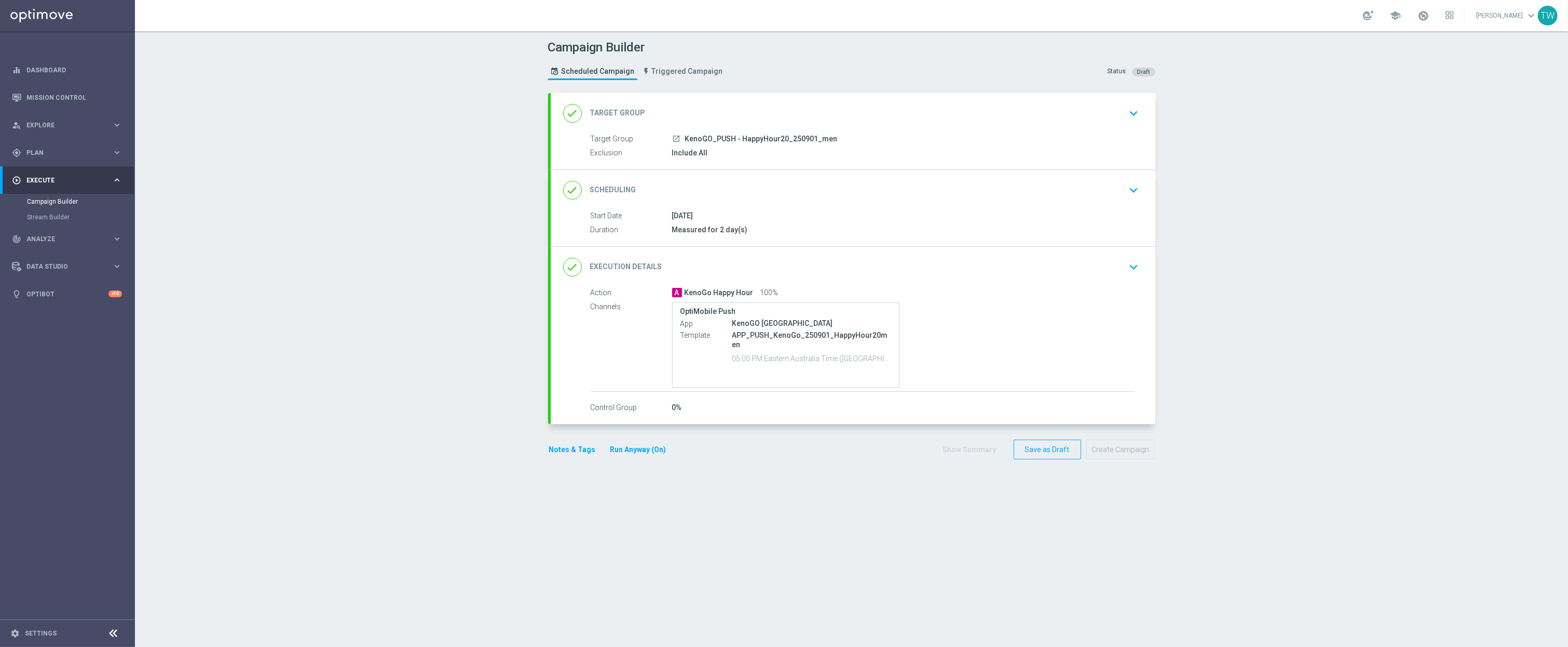
click at [814, 120] on div "done Target Group keyboard_arrow_down" at bounding box center [853, 113] width 580 height 20
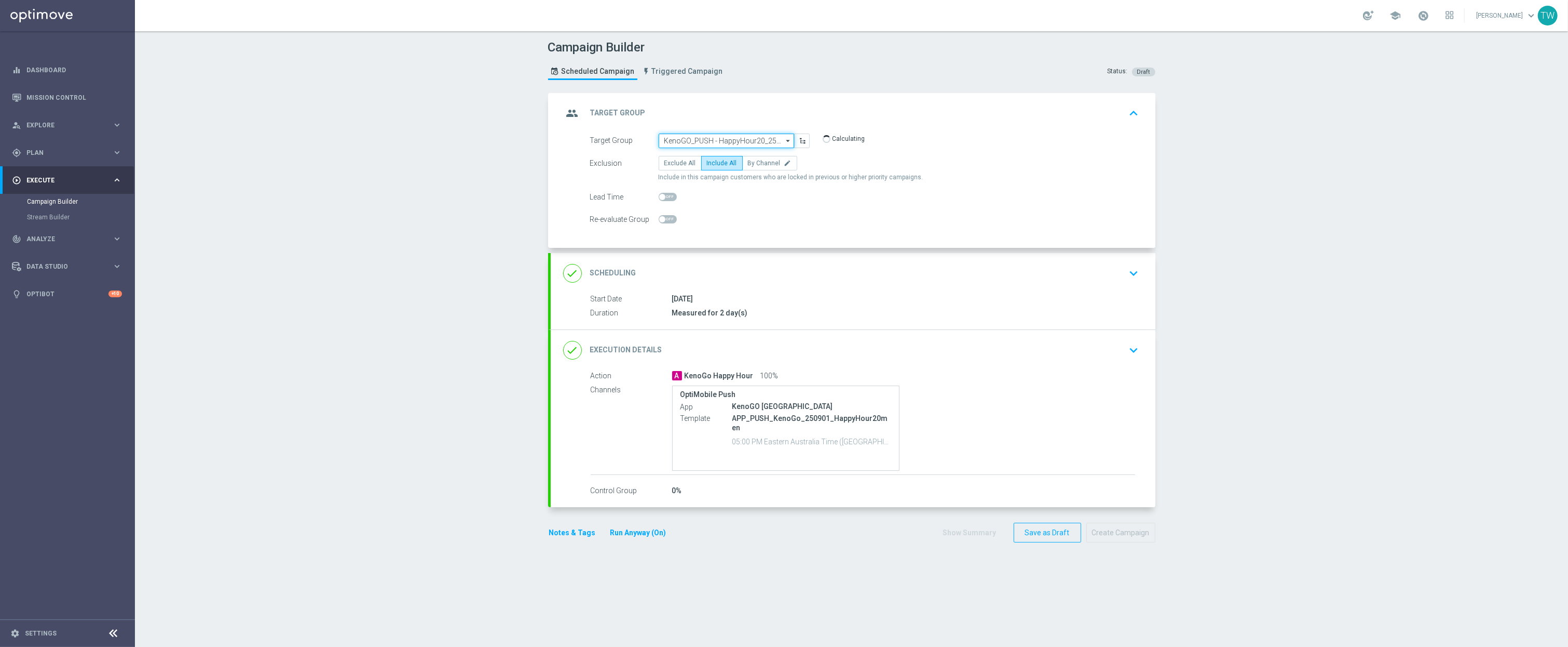
click at [753, 140] on input "KenoGO_PUSH - HappyHour20_250901_men" at bounding box center [727, 141] width 135 height 15
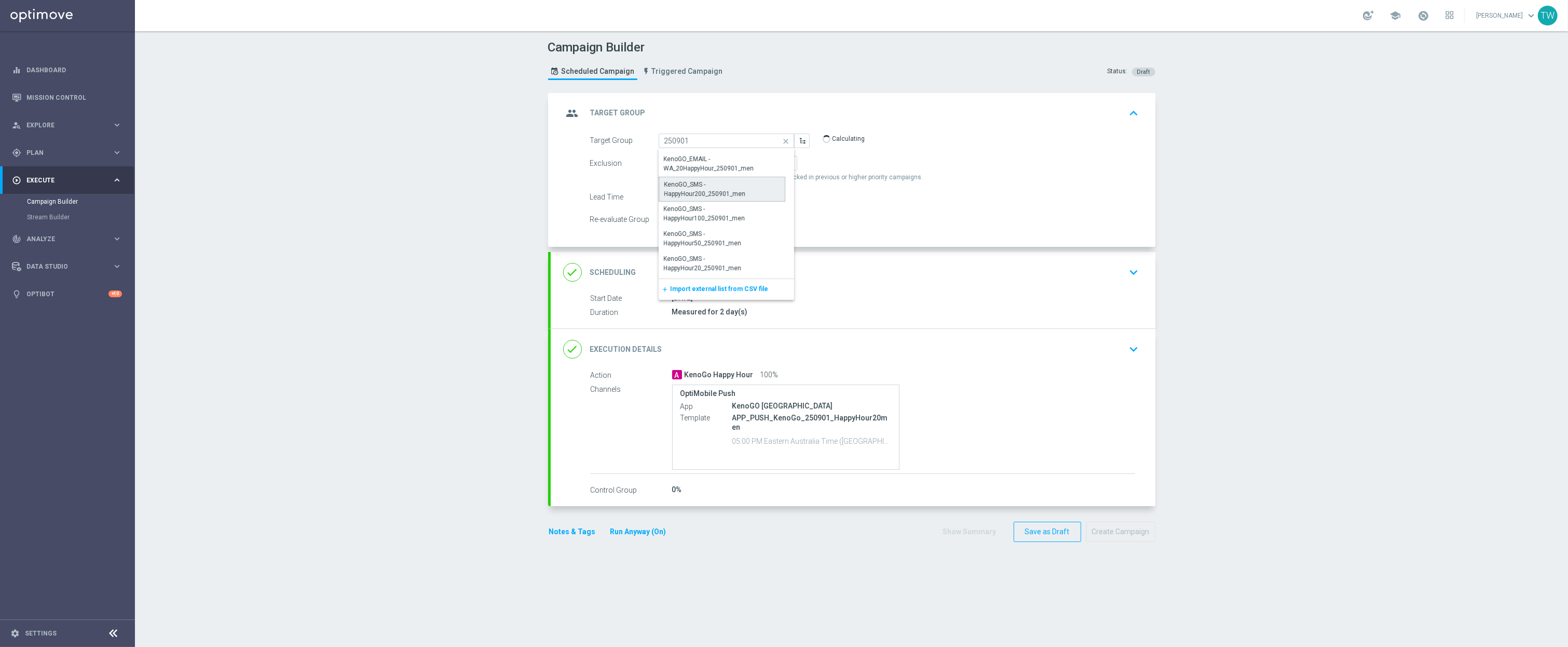
click at [740, 194] on div "KenoGO_SMS - HappyHour200_250901_men" at bounding box center [722, 188] width 116 height 19
type input "KenoGO_SMS - HappyHour200_250901_men"
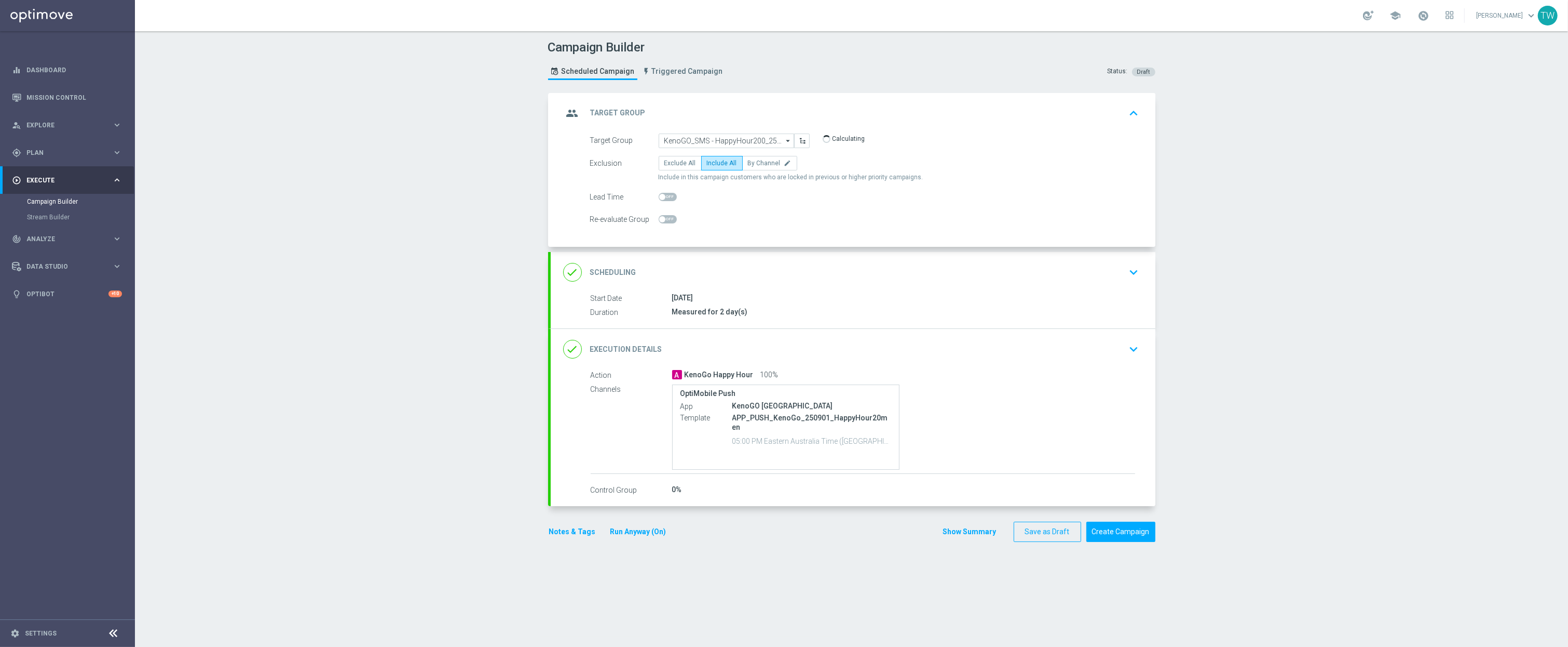
click at [862, 355] on div "done Execution Details keyboard_arrow_down" at bounding box center [853, 349] width 580 height 20
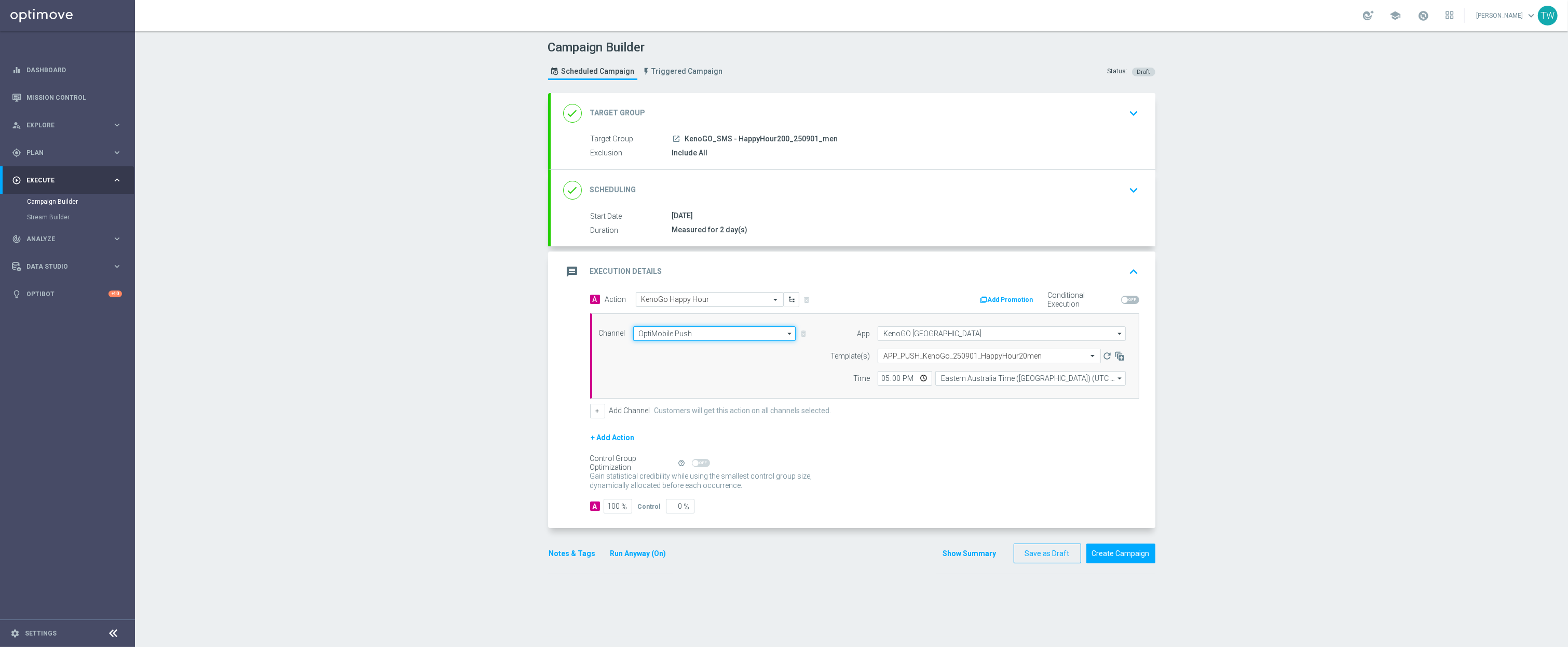
click at [674, 331] on input "OptiMobile Push" at bounding box center [715, 334] width 163 height 15
click at [722, 438] on div "Vonage" at bounding box center [710, 440] width 154 height 15
type input "Vonage"
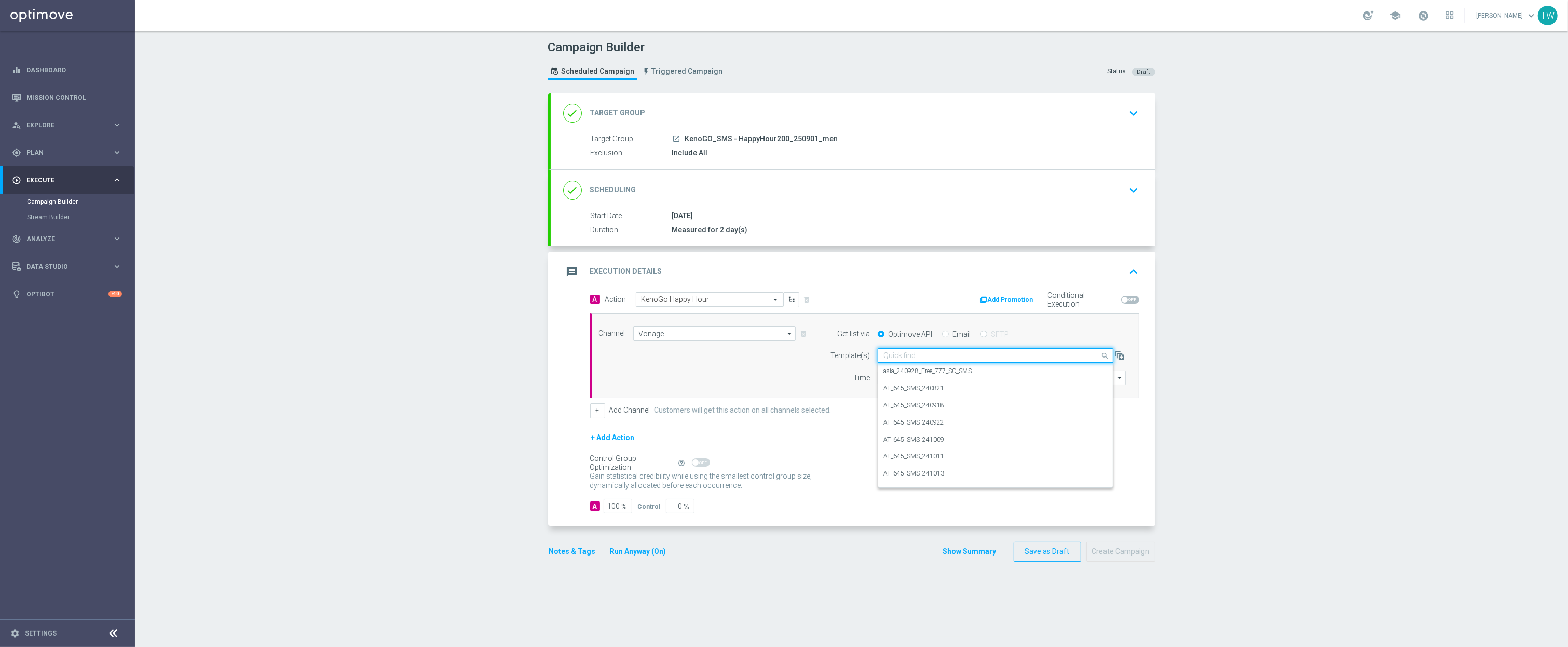
click at [957, 360] on input "text" at bounding box center [985, 355] width 204 height 9
click at [1014, 408] on div "AU_SMS_KenoGO_250901_HappyHour200men" at bounding box center [995, 405] width 224 height 17
type input "250901"
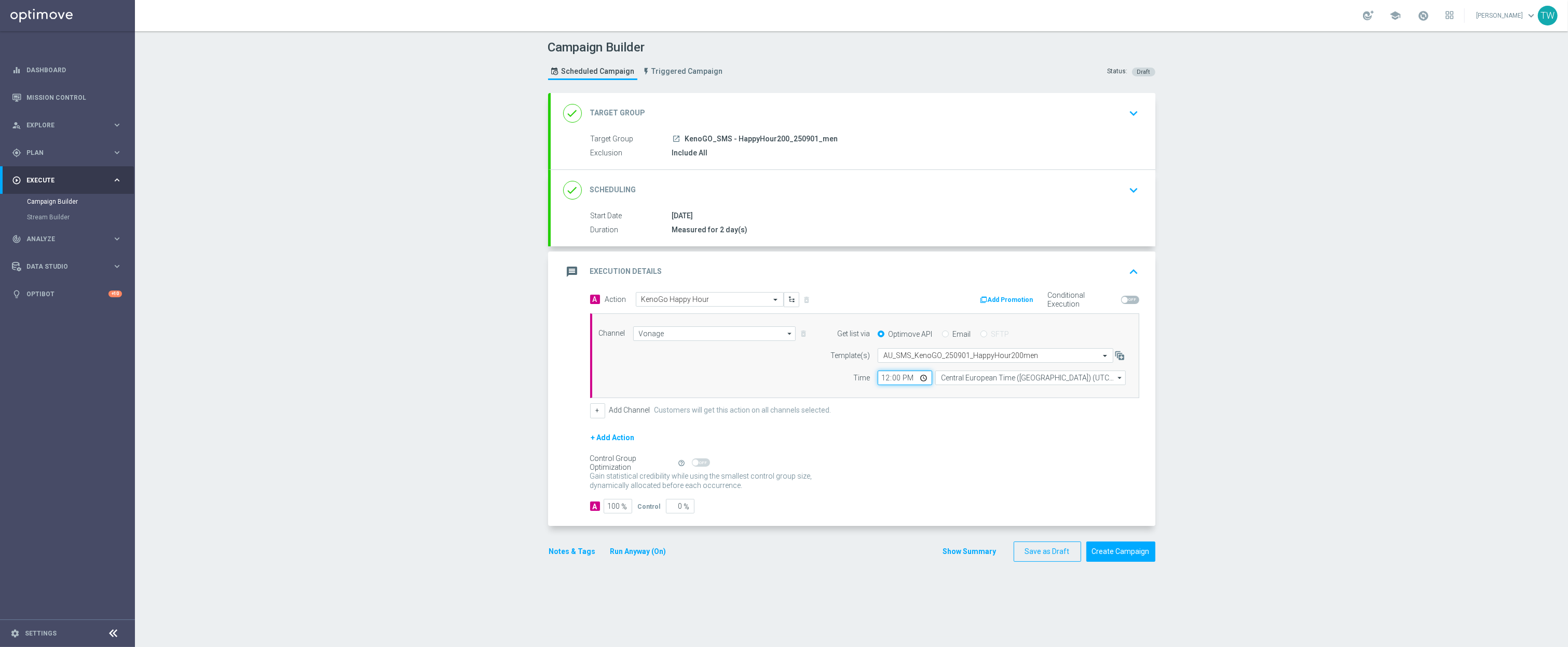
click at [890, 381] on input "12:00" at bounding box center [904, 378] width 55 height 15
type input "17:00"
click at [985, 377] on input "Central European Time (Budapest) (UTC +02:00)" at bounding box center [1031, 378] width 191 height 15
click at [975, 389] on div "Eastern Australia Time (Sydney) (UTC +10:00)" at bounding box center [1031, 392] width 191 height 15
type input "Eastern Australia Time (Sydney) (UTC +10:00)"
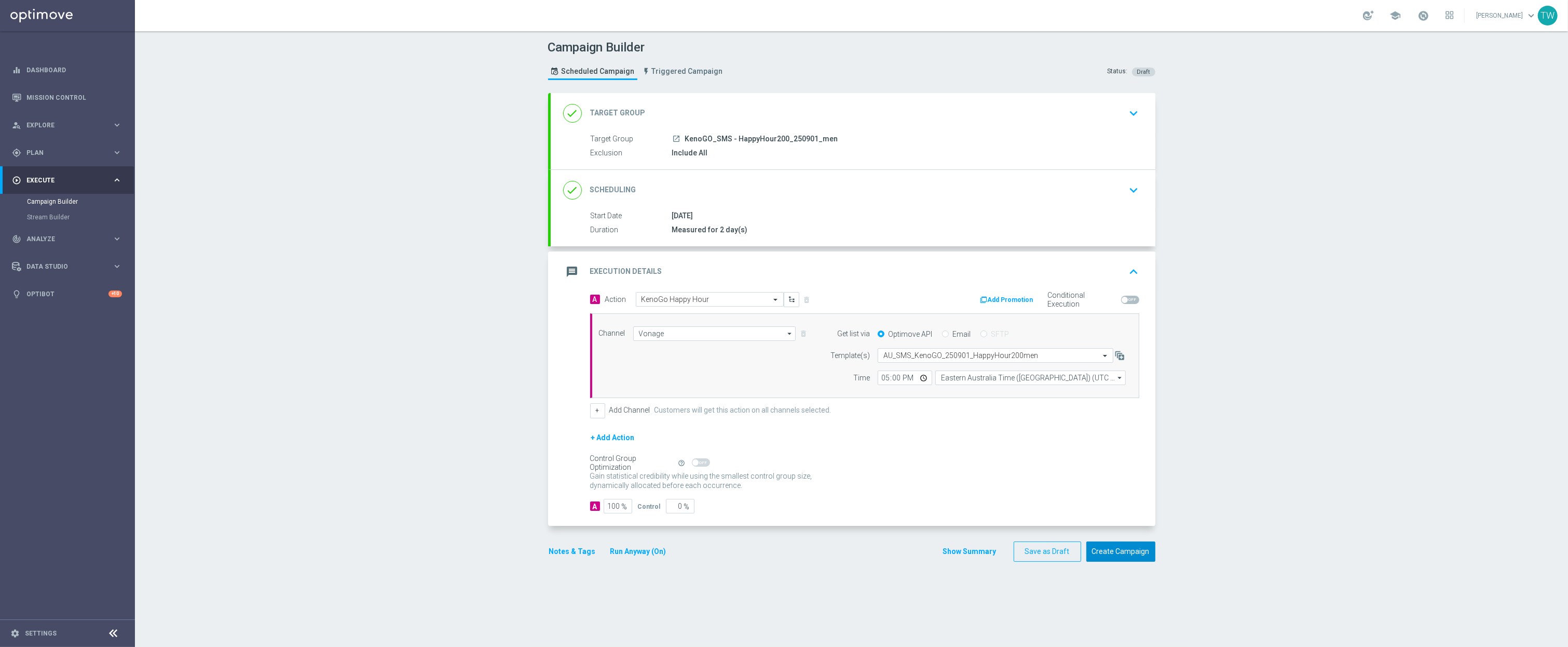
click at [1122, 550] on button "Create Campaign" at bounding box center [1120, 551] width 69 height 20
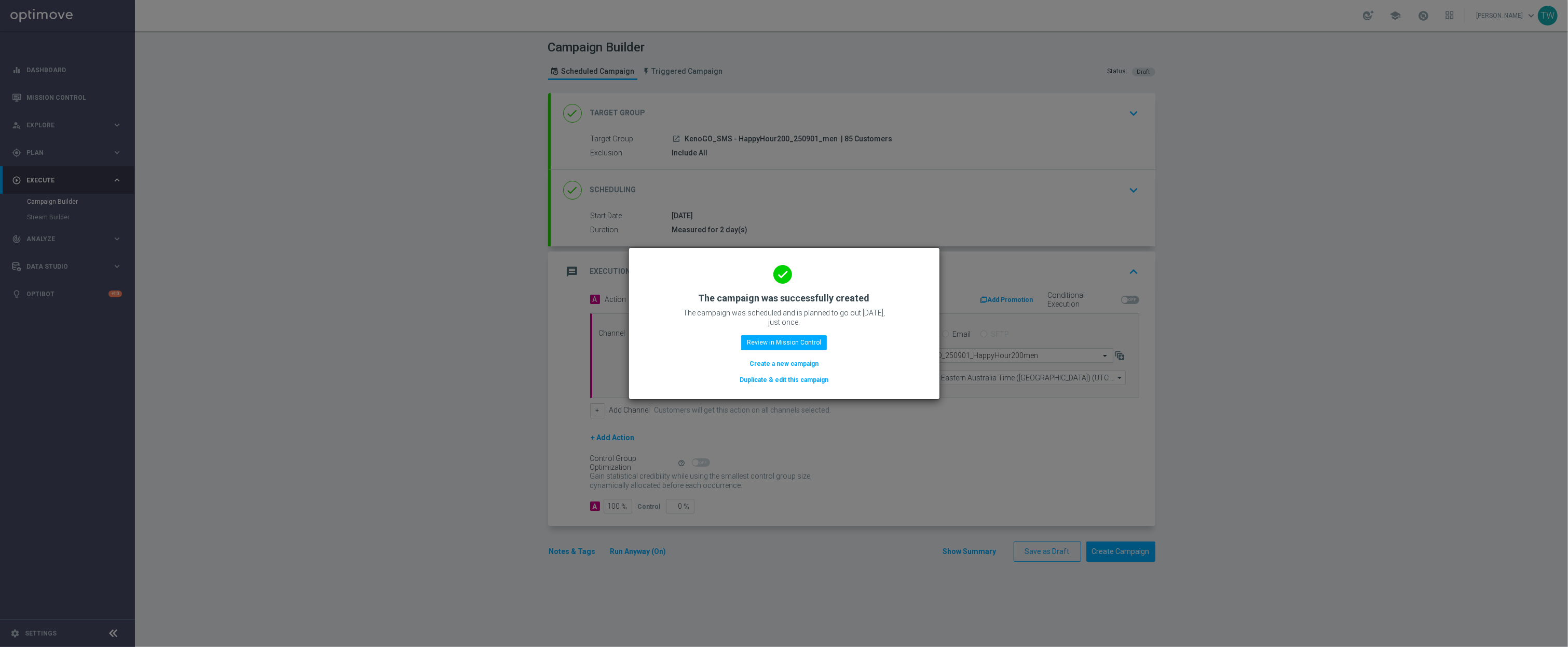
click at [822, 376] on button "Duplicate & edit this campaign" at bounding box center [784, 379] width 91 height 11
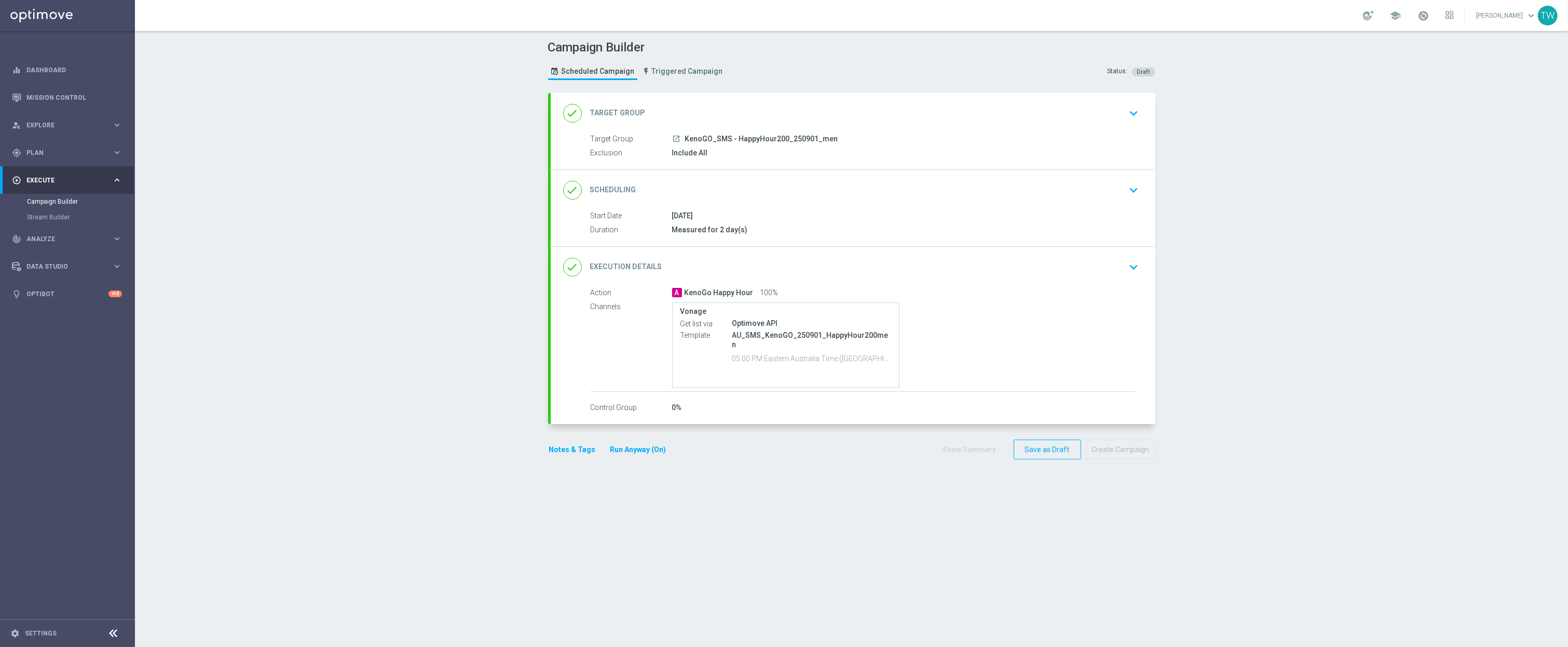
click at [824, 118] on div "done Target Group keyboard_arrow_down" at bounding box center [853, 113] width 580 height 20
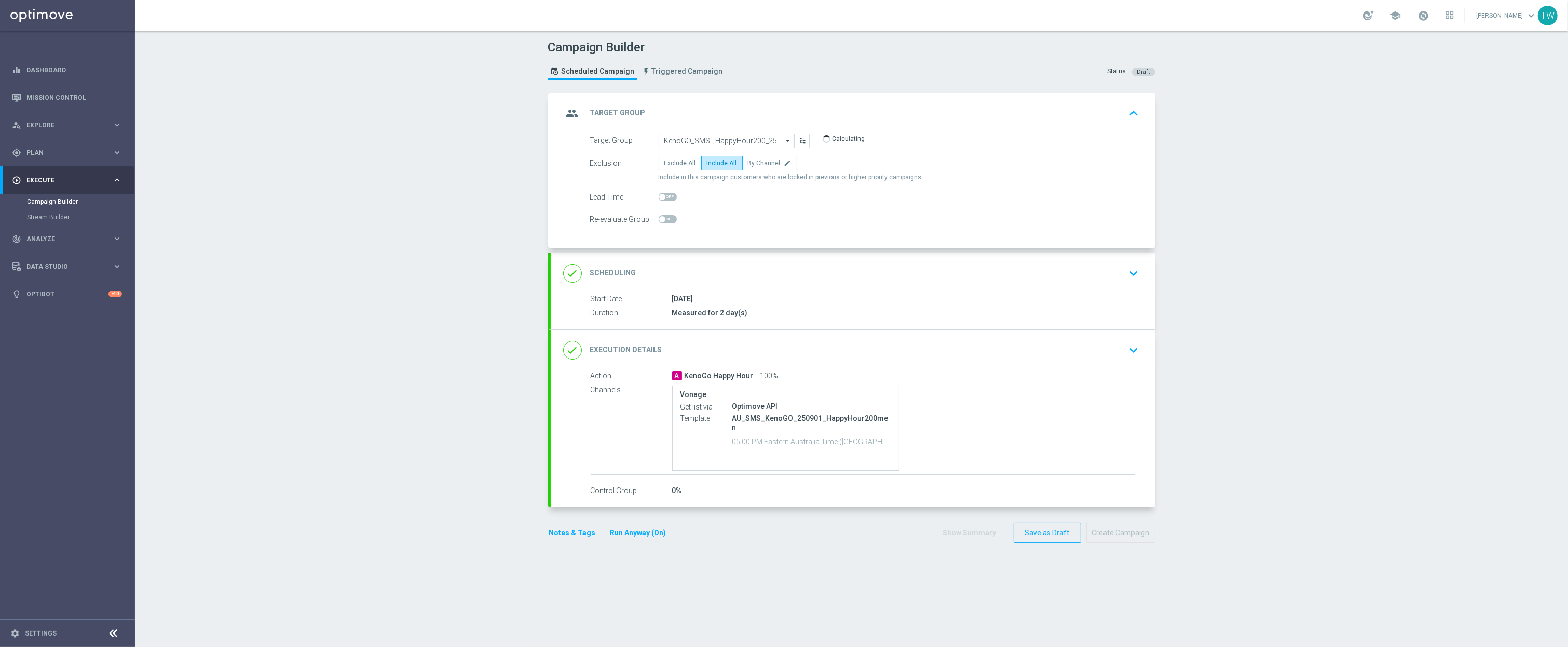
click at [784, 137] on icon "arrow_drop_down" at bounding box center [788, 140] width 11 height 14
click at [742, 138] on input at bounding box center [727, 141] width 135 height 15
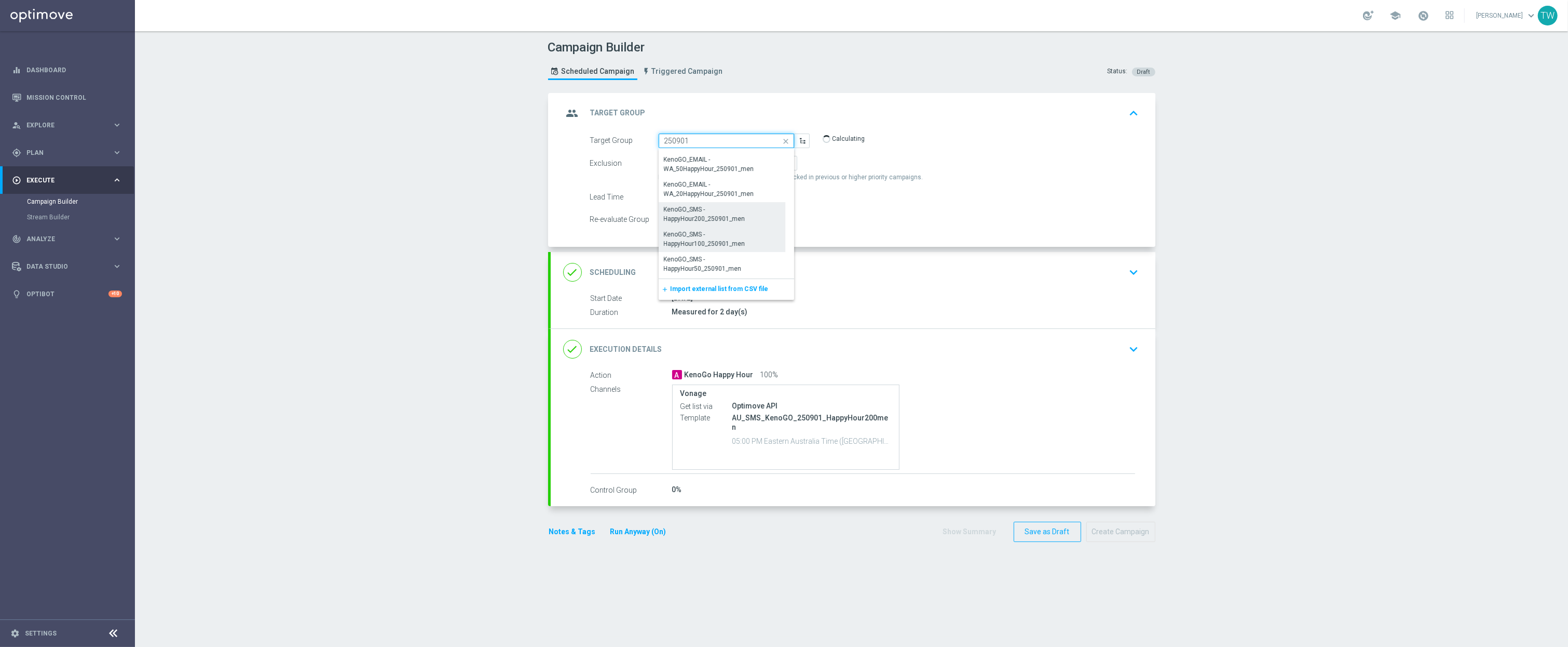
scroll to position [267, 0]
click at [744, 223] on div "KenoGO_SMS - HappyHour100_250901_men" at bounding box center [722, 217] width 117 height 19
type input "KenoGO_SMS - HappyHour100_250901_men"
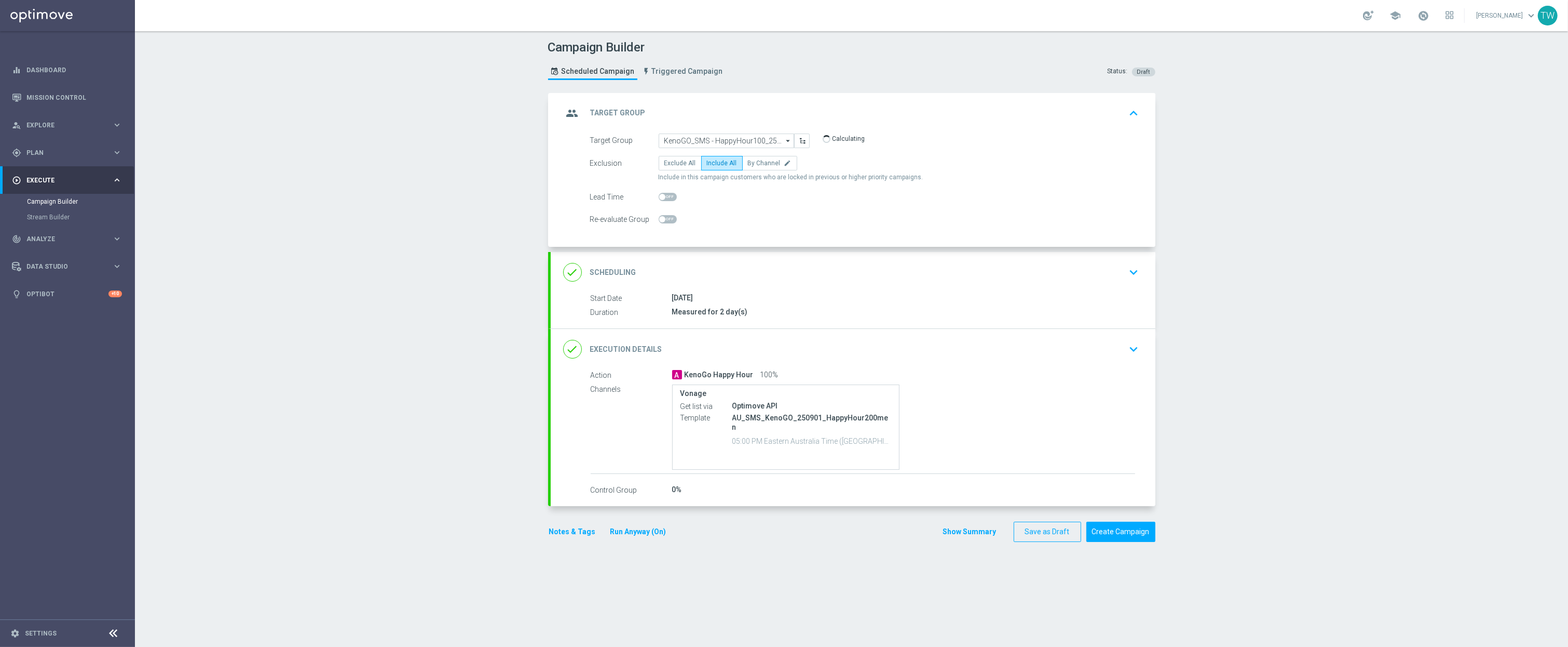
click at [793, 345] on div "done Execution Details keyboard_arrow_down" at bounding box center [853, 349] width 580 height 20
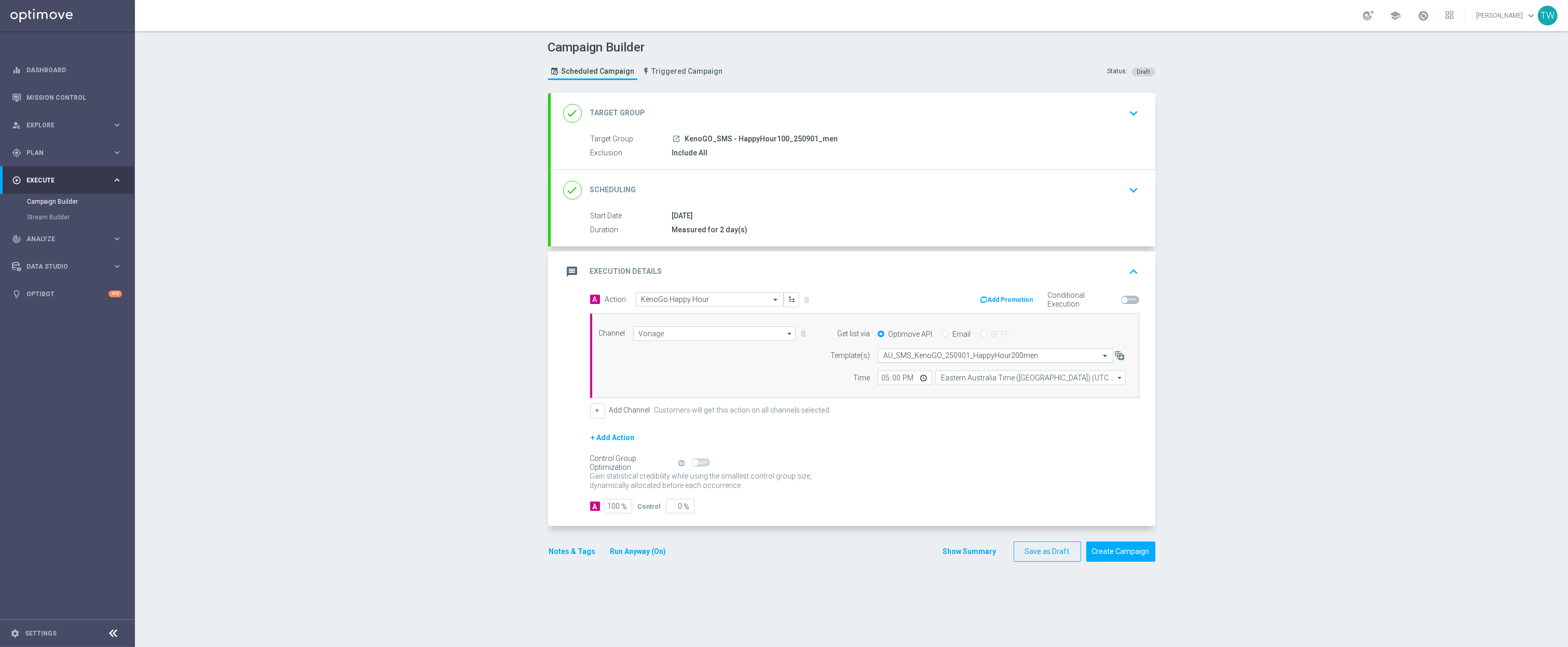
click at [917, 356] on input "text" at bounding box center [985, 355] width 204 height 9
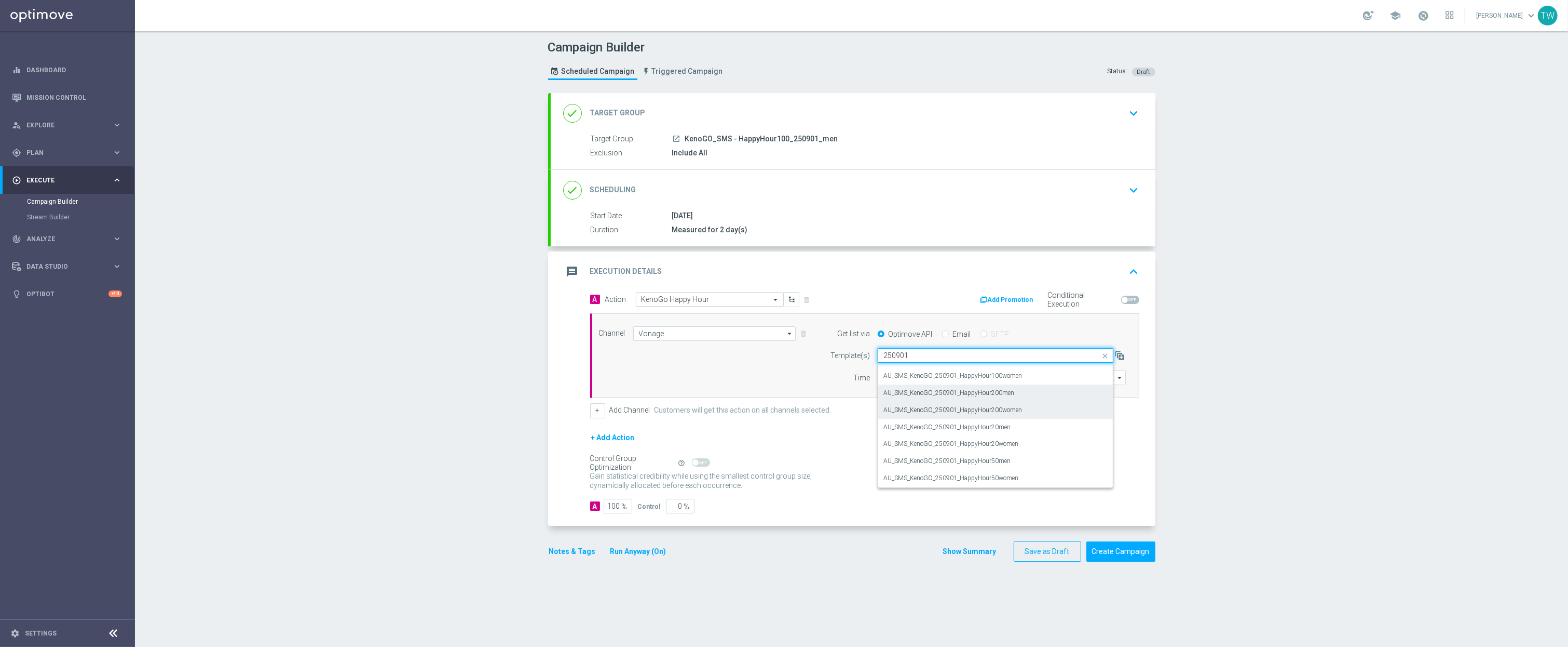
scroll to position [0, 0]
click at [1050, 372] on div "AU_SMS_KenoGO_250901_HappyHour100men" at bounding box center [995, 370] width 224 height 17
type input "250901"
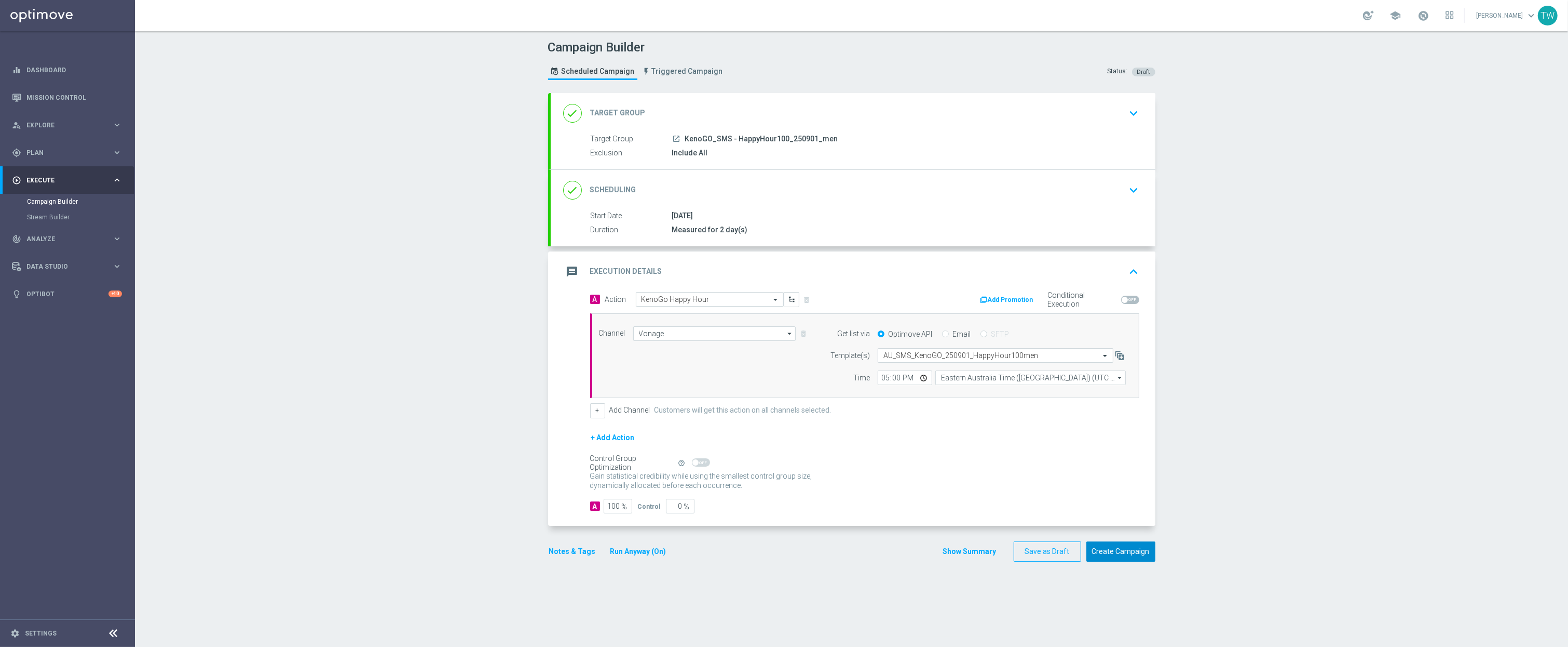
click at [1129, 547] on button "Create Campaign" at bounding box center [1120, 551] width 69 height 20
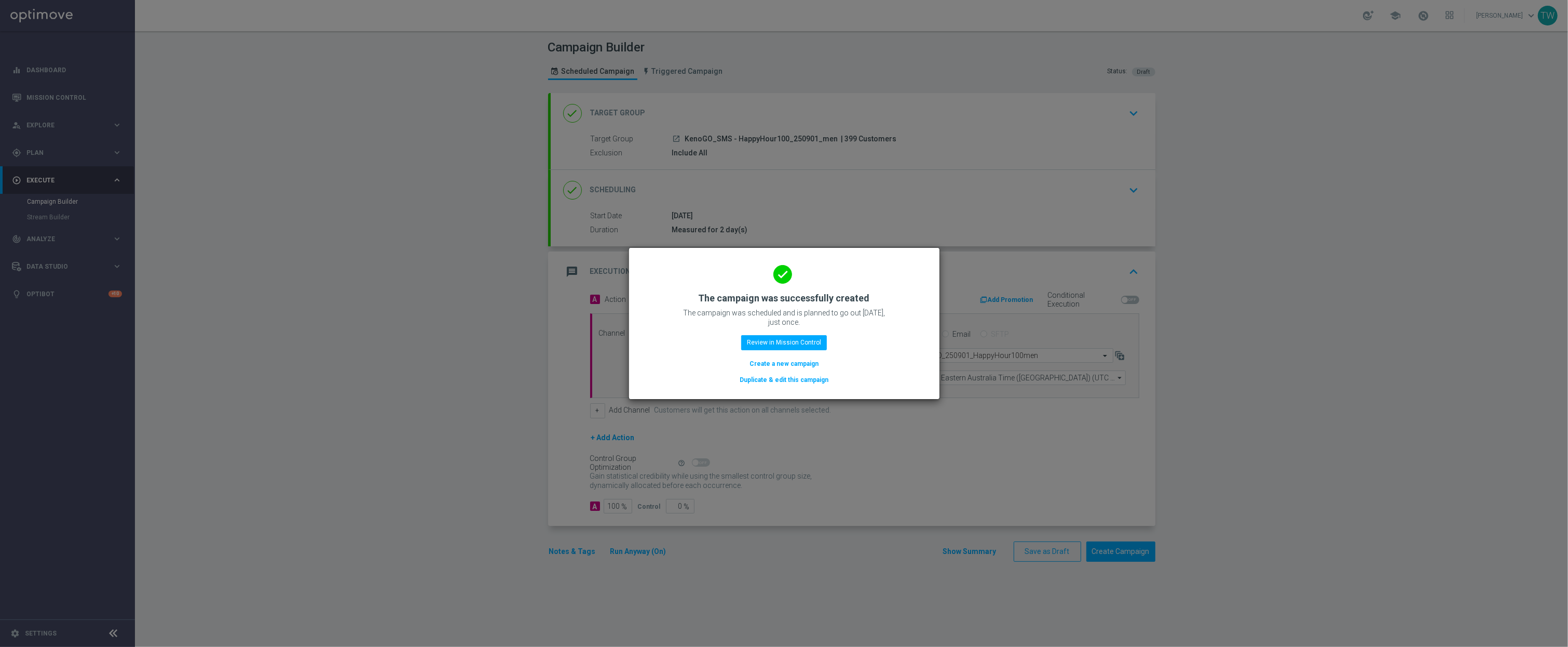
click at [763, 385] on button "Duplicate & edit this campaign" at bounding box center [784, 379] width 91 height 11
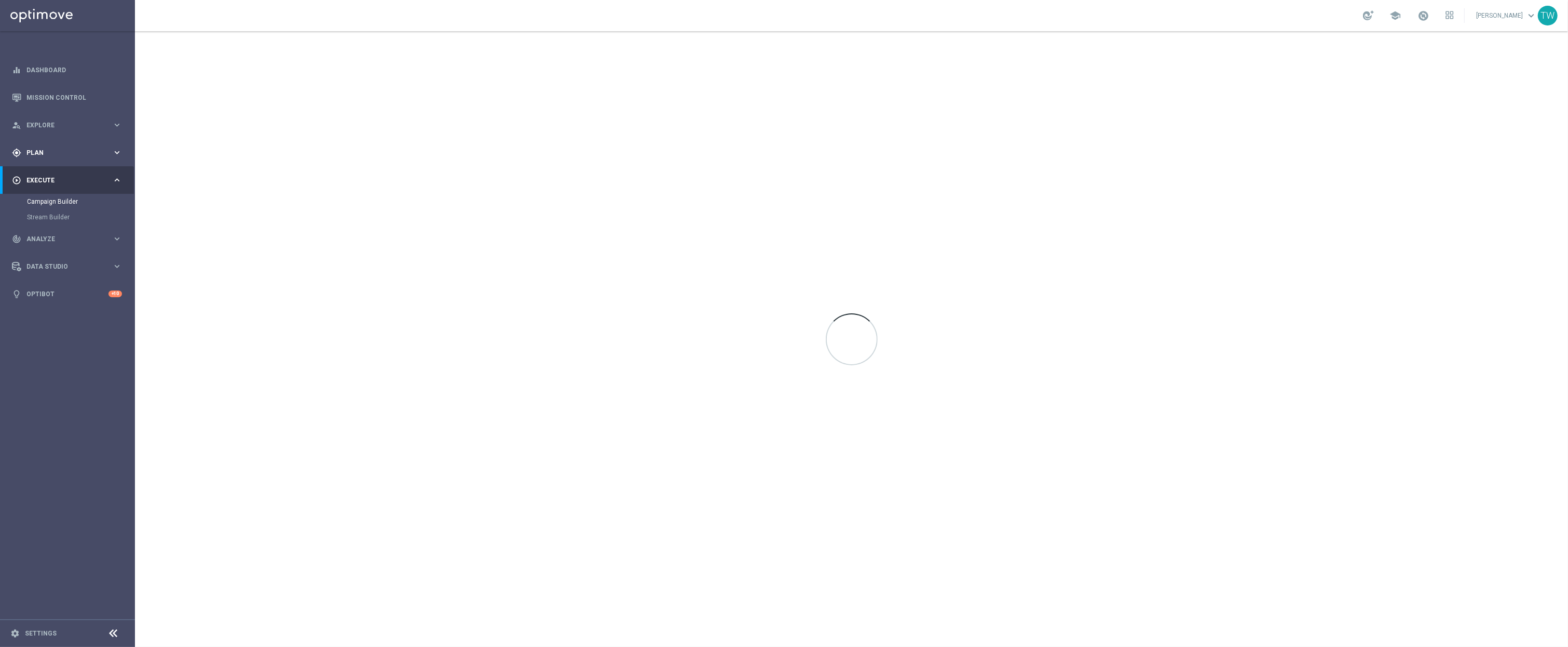
click at [67, 161] on div "gps_fixed Plan keyboard_arrow_right" at bounding box center [67, 153] width 134 height 28
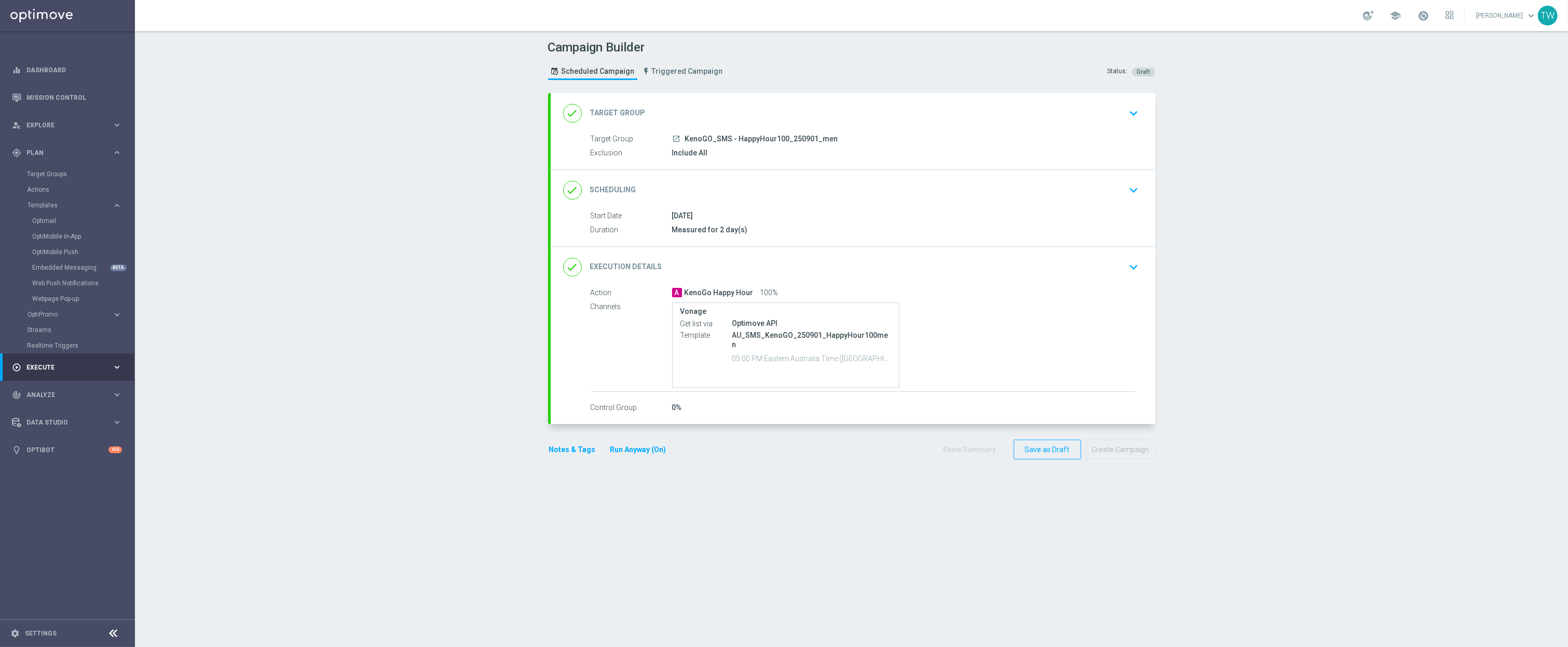
click at [793, 112] on div "done Target Group keyboard_arrow_down" at bounding box center [853, 113] width 580 height 20
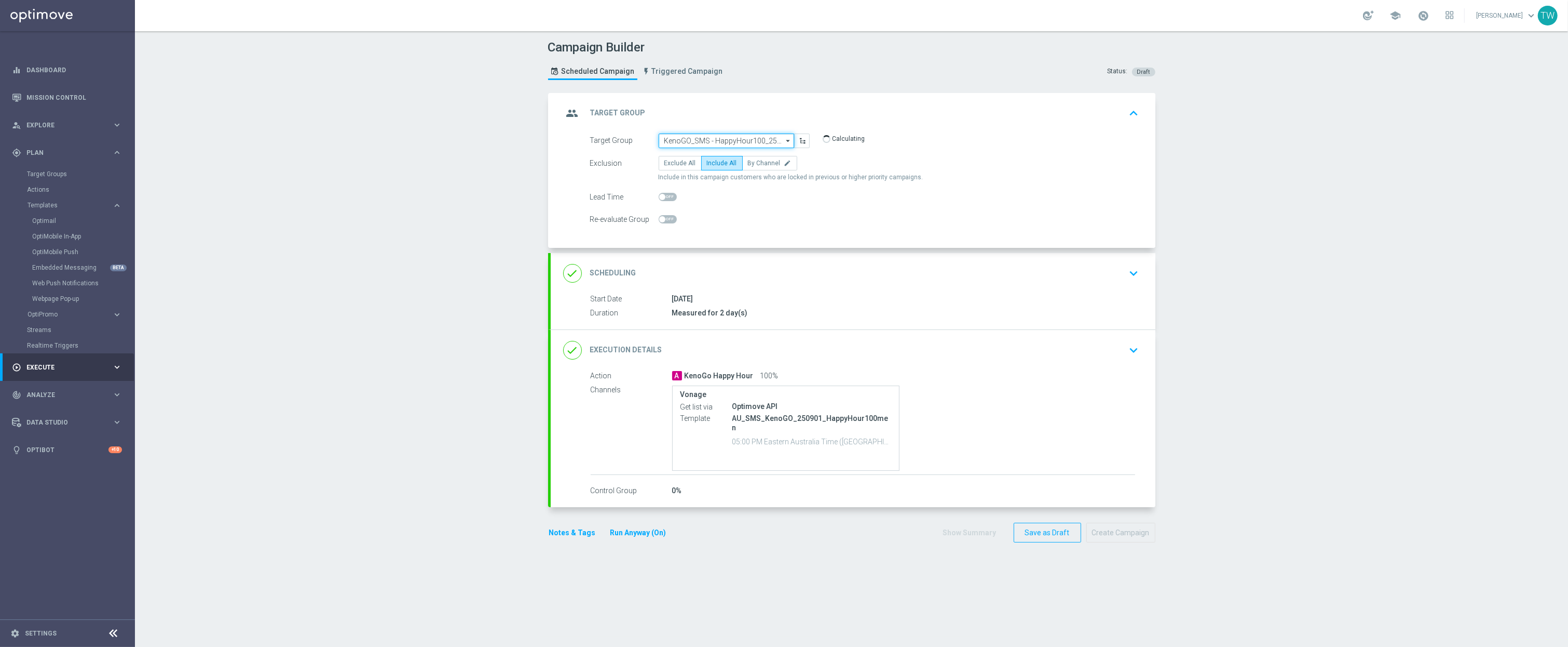
click at [741, 138] on input "KenoGO_SMS - HappyHour100_250901_men" at bounding box center [727, 141] width 135 height 15
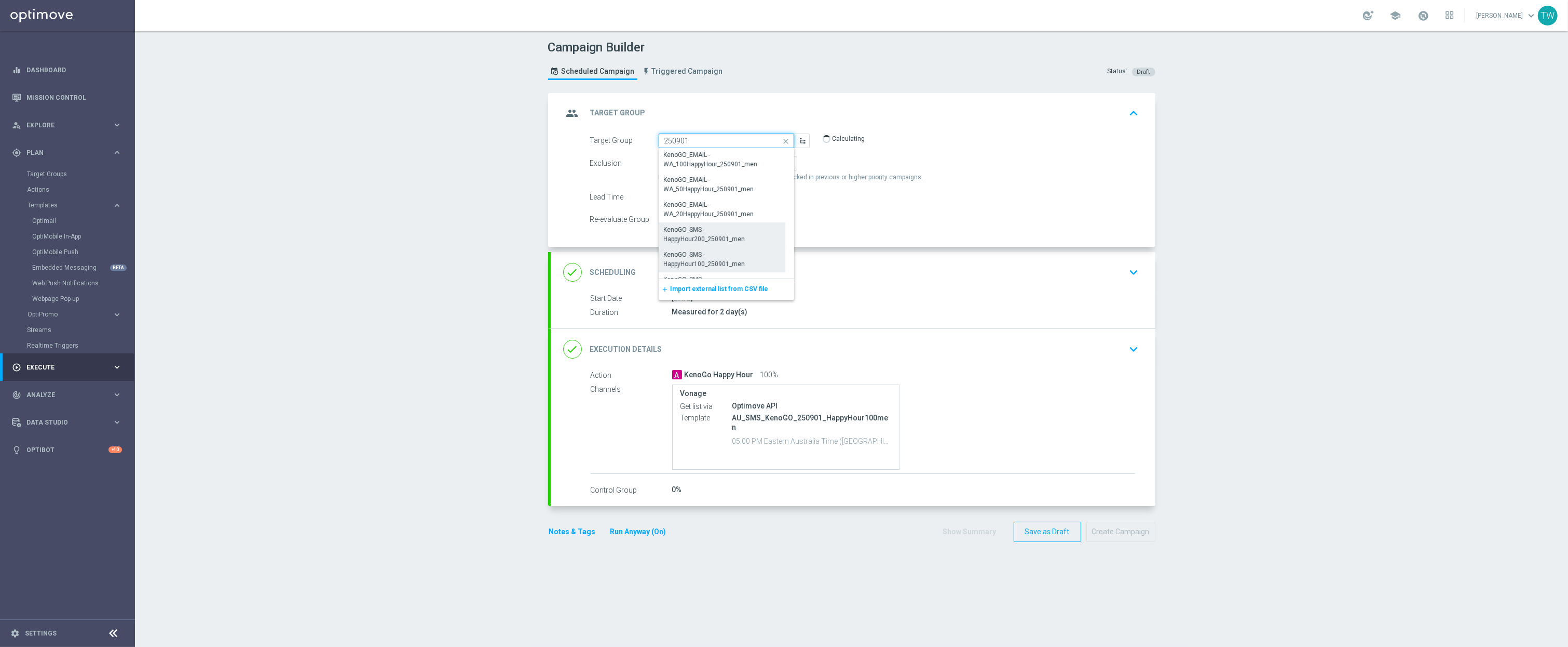
scroll to position [269, 0]
drag, startPoint x: 721, startPoint y: 242, endPoint x: 767, endPoint y: 300, distance: 74.0
click at [721, 242] on div "KenoGO_SMS - HappyHour50_250901_men" at bounding box center [722, 241] width 116 height 19
type input "KenoGO_SMS - HappyHour50_250901_men"
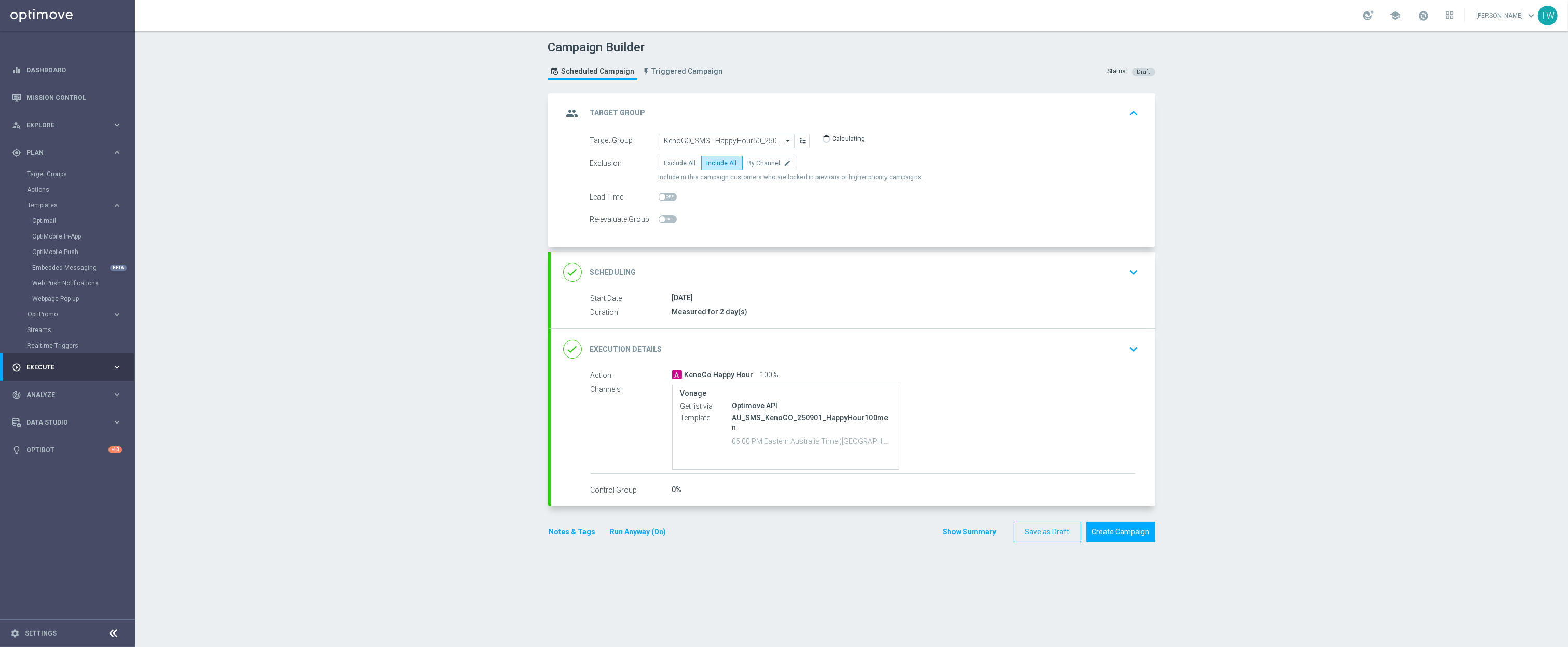
click at [812, 352] on div "done Execution Details keyboard_arrow_down" at bounding box center [853, 349] width 580 height 20
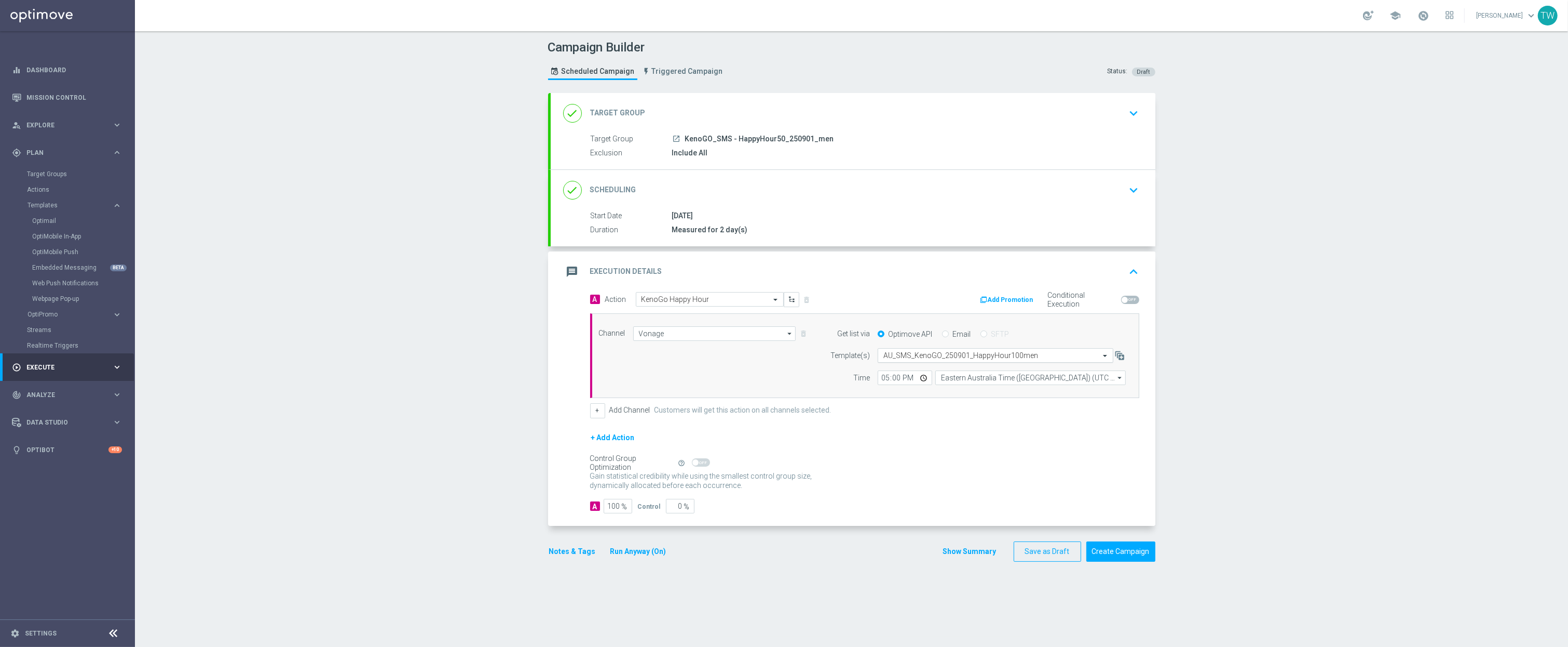
click at [909, 357] on input "text" at bounding box center [985, 355] width 204 height 9
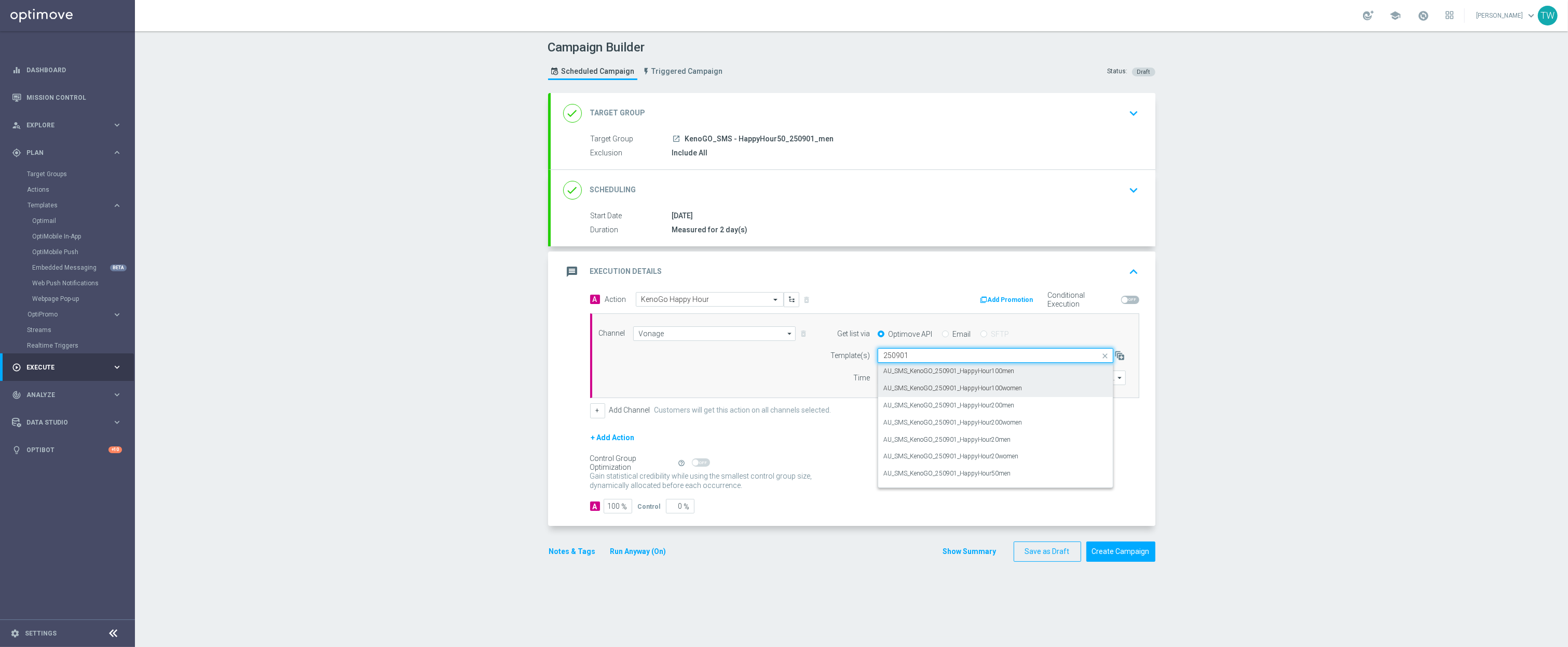
scroll to position [12, 0]
click at [1036, 459] on div "AU_SMS_KenoGO_250901_HappyHour50men" at bounding box center [995, 460] width 224 height 17
type input "250901"
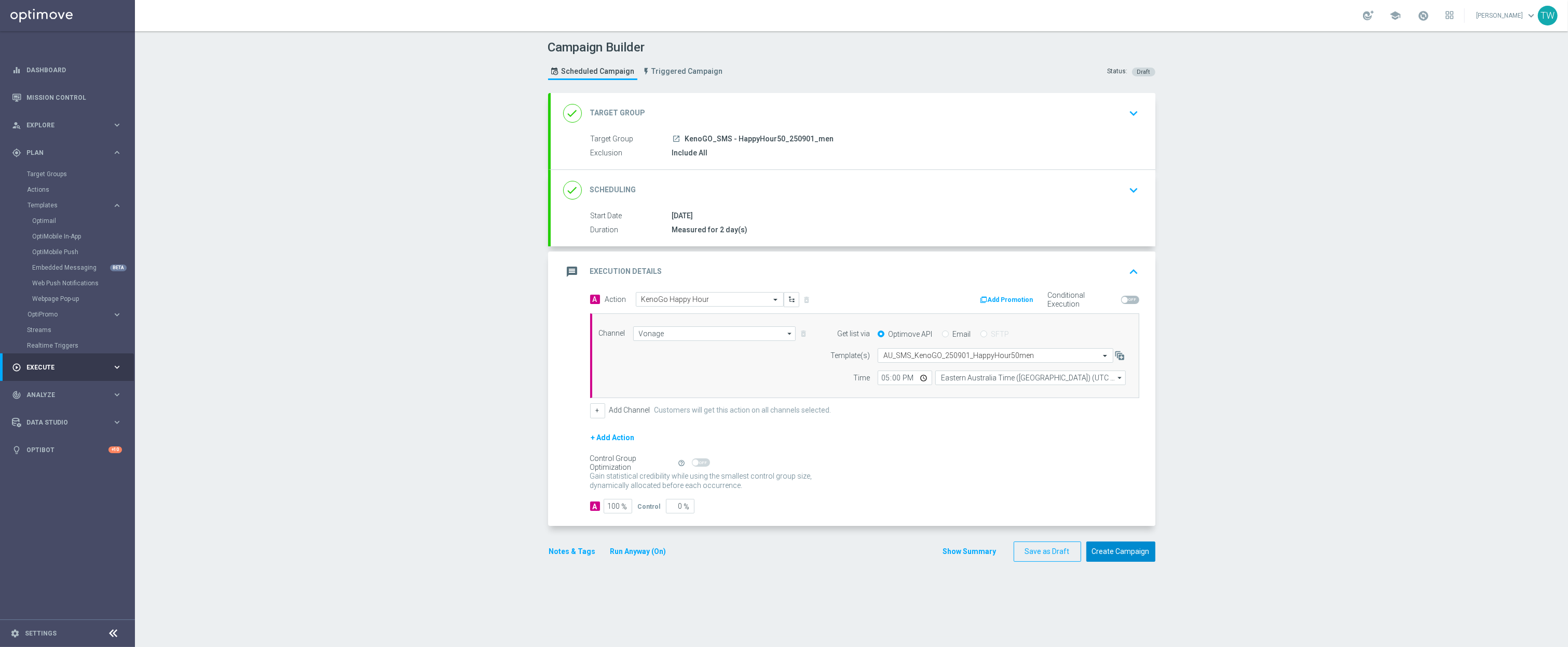
click at [1115, 556] on button "Create Campaign" at bounding box center [1120, 551] width 69 height 20
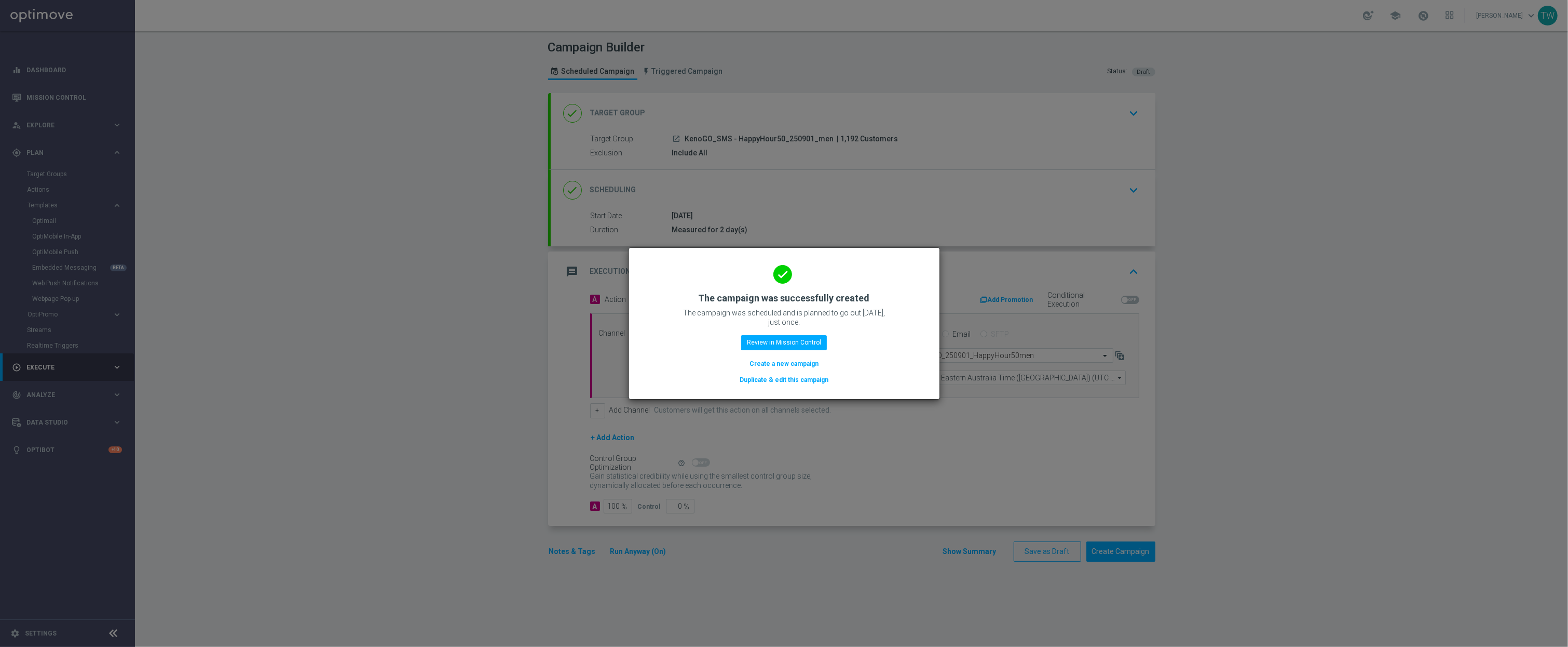
click at [766, 383] on button "Duplicate & edit this campaign" at bounding box center [784, 379] width 91 height 11
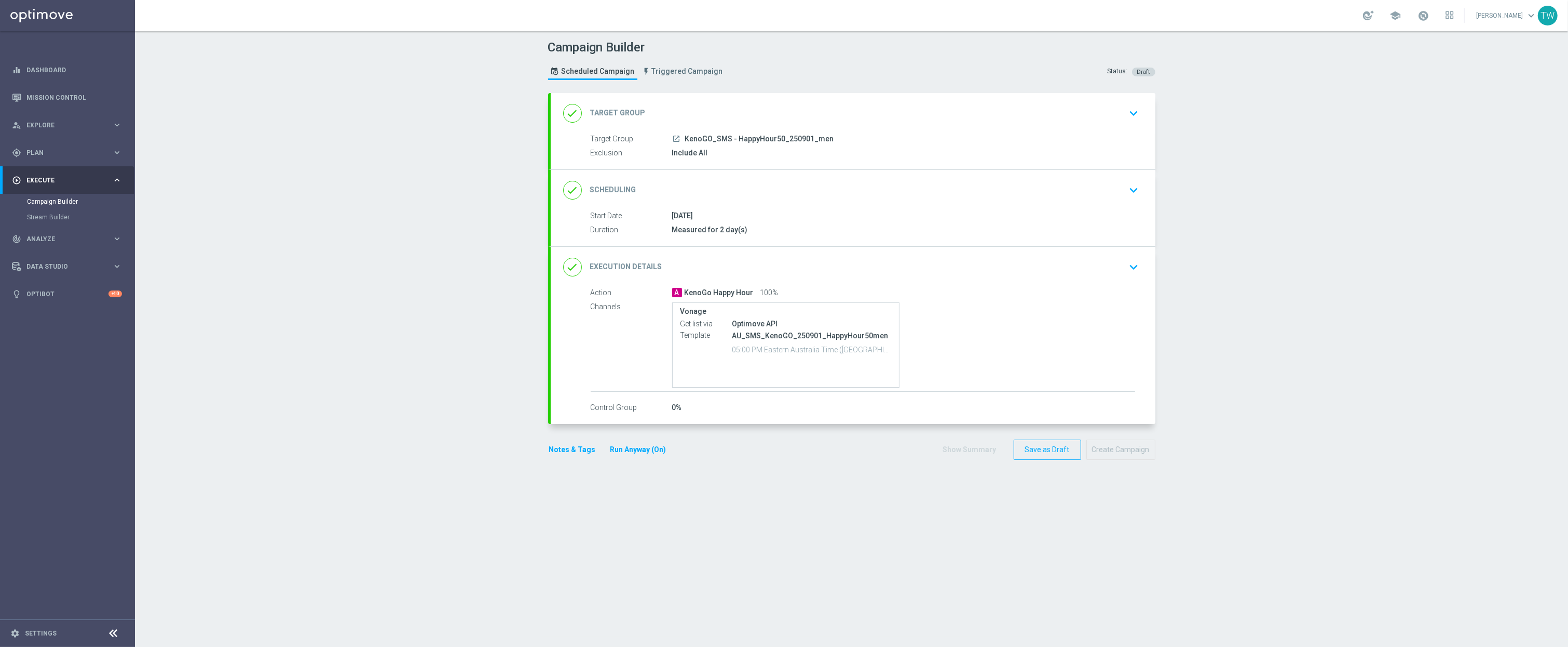
type input "KenoGO_SMS - HappyHour50_250901_men"
click at [805, 111] on div "done Target Group keyboard_arrow_down" at bounding box center [853, 113] width 580 height 20
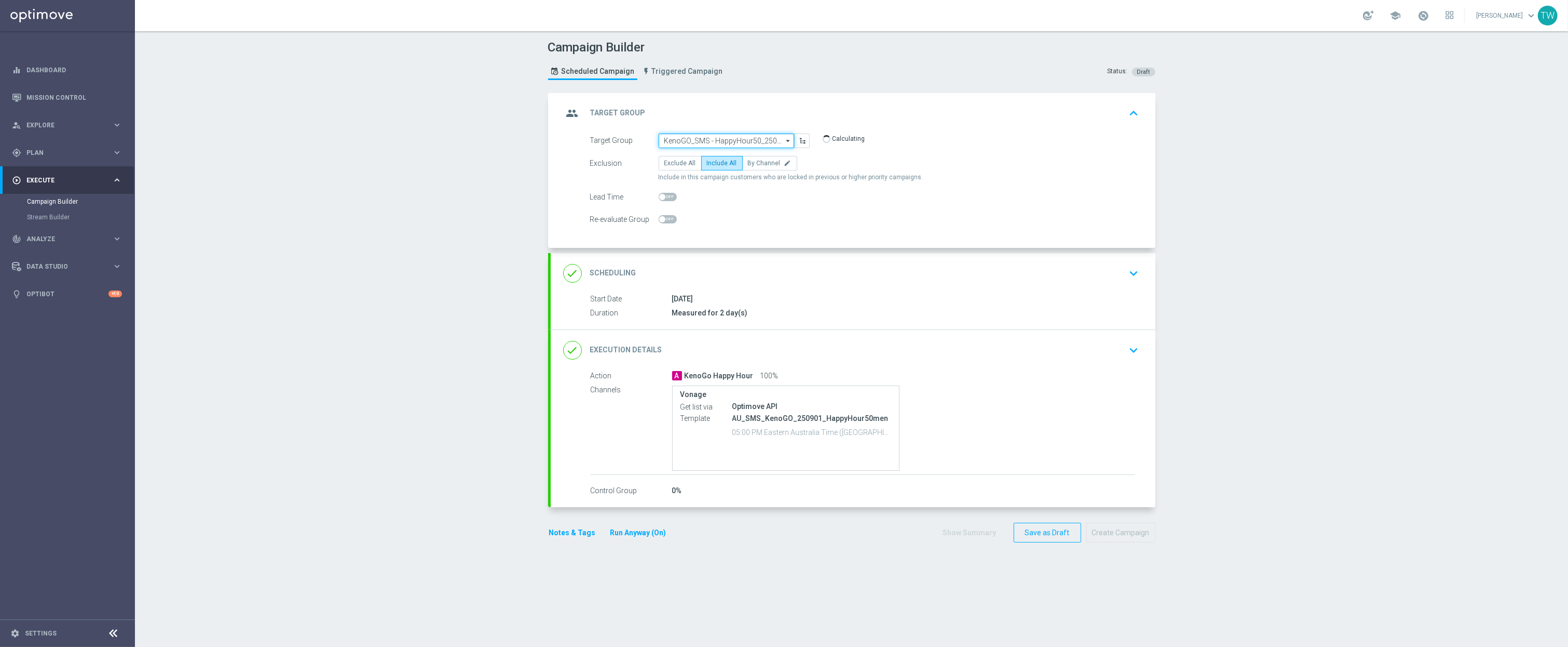
click at [759, 141] on input "KenoGO_SMS - HappyHour50_250901_men" at bounding box center [727, 141] width 135 height 15
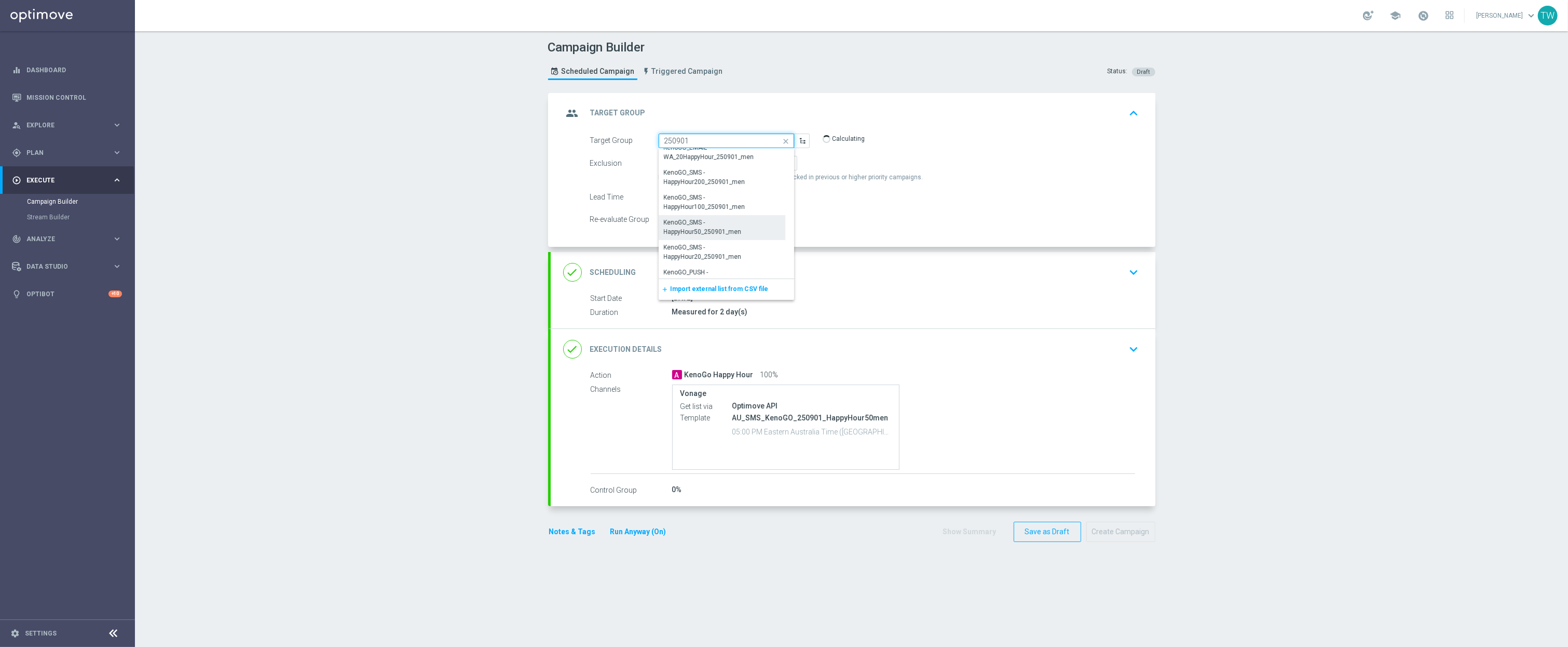
scroll to position [304, 0]
click at [758, 229] on div "KenoGO_SMS - HappyHour20_250901_men" at bounding box center [722, 231] width 116 height 19
type input "KenoGO_SMS - HappyHour20_250901_men"
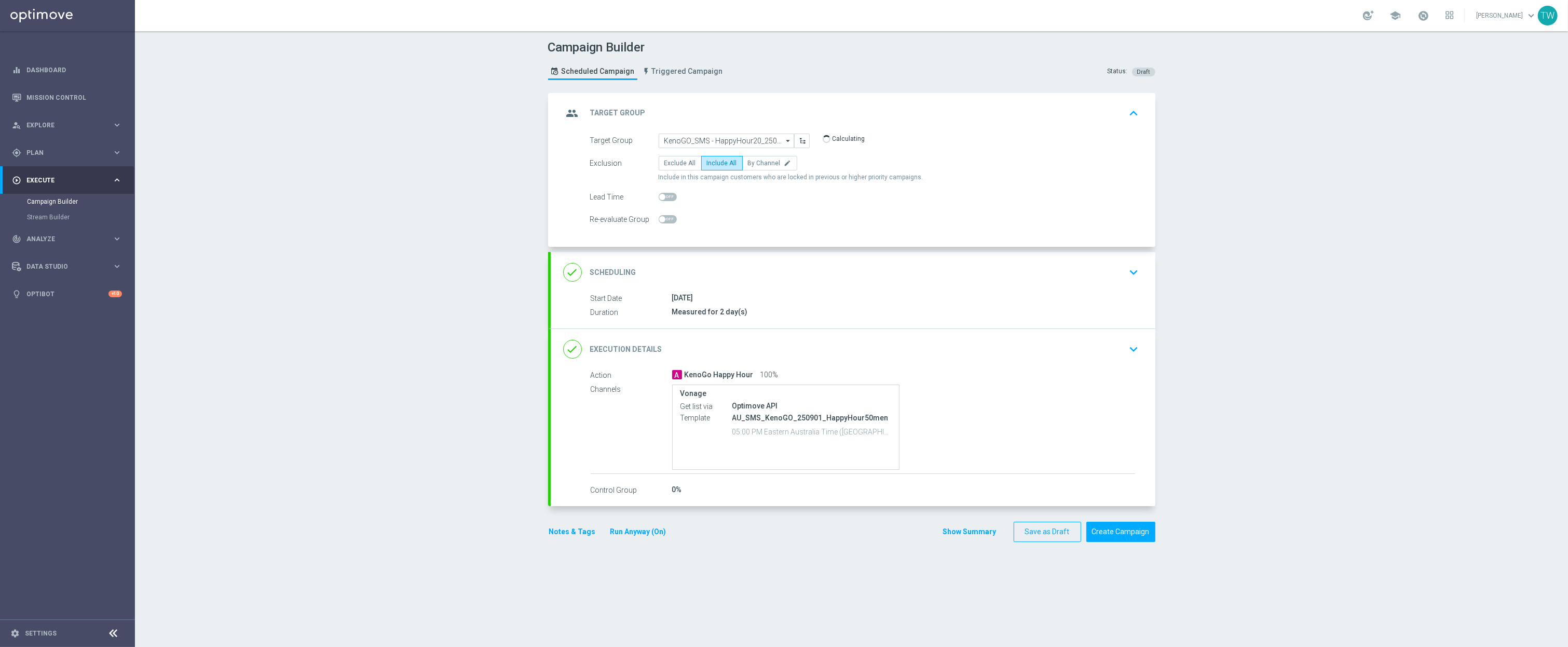
click at [850, 349] on div "done Execution Details keyboard_arrow_down" at bounding box center [853, 349] width 580 height 20
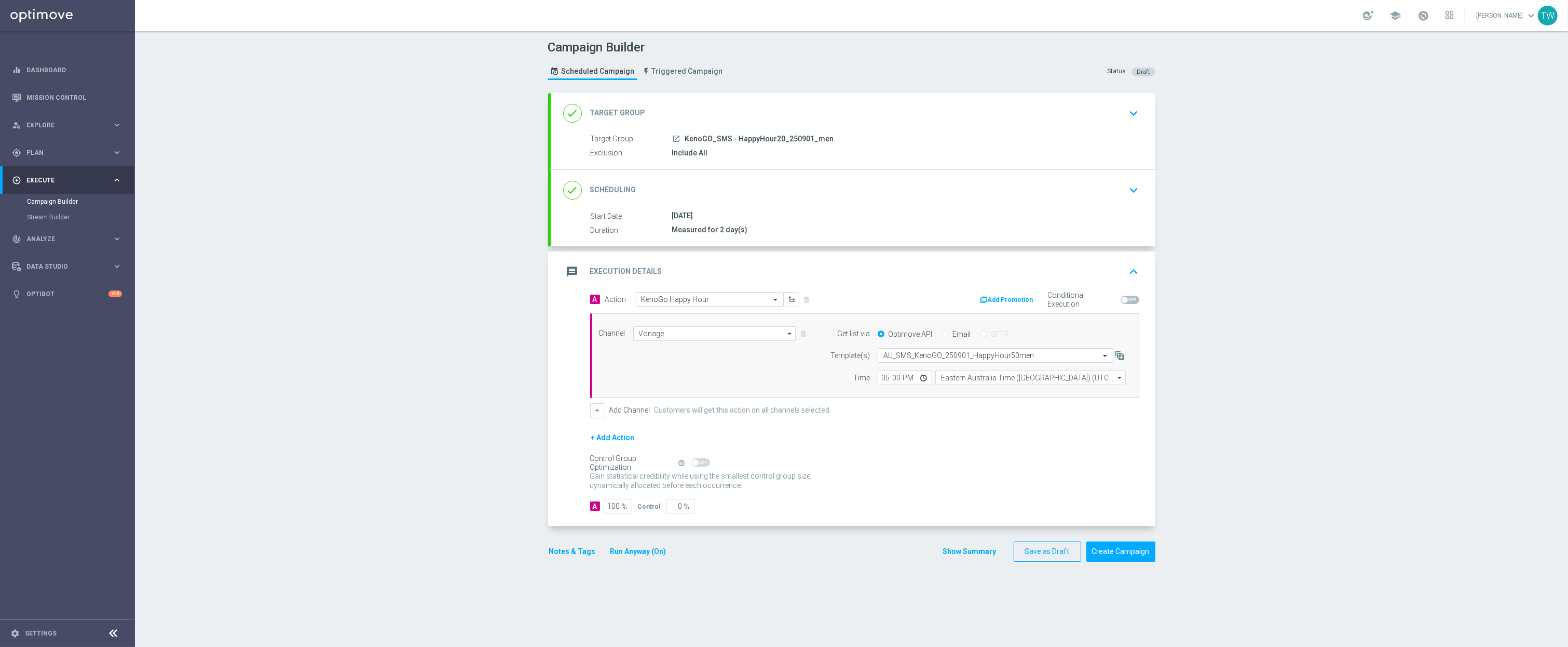
click at [983, 355] on input "text" at bounding box center [985, 355] width 204 height 9
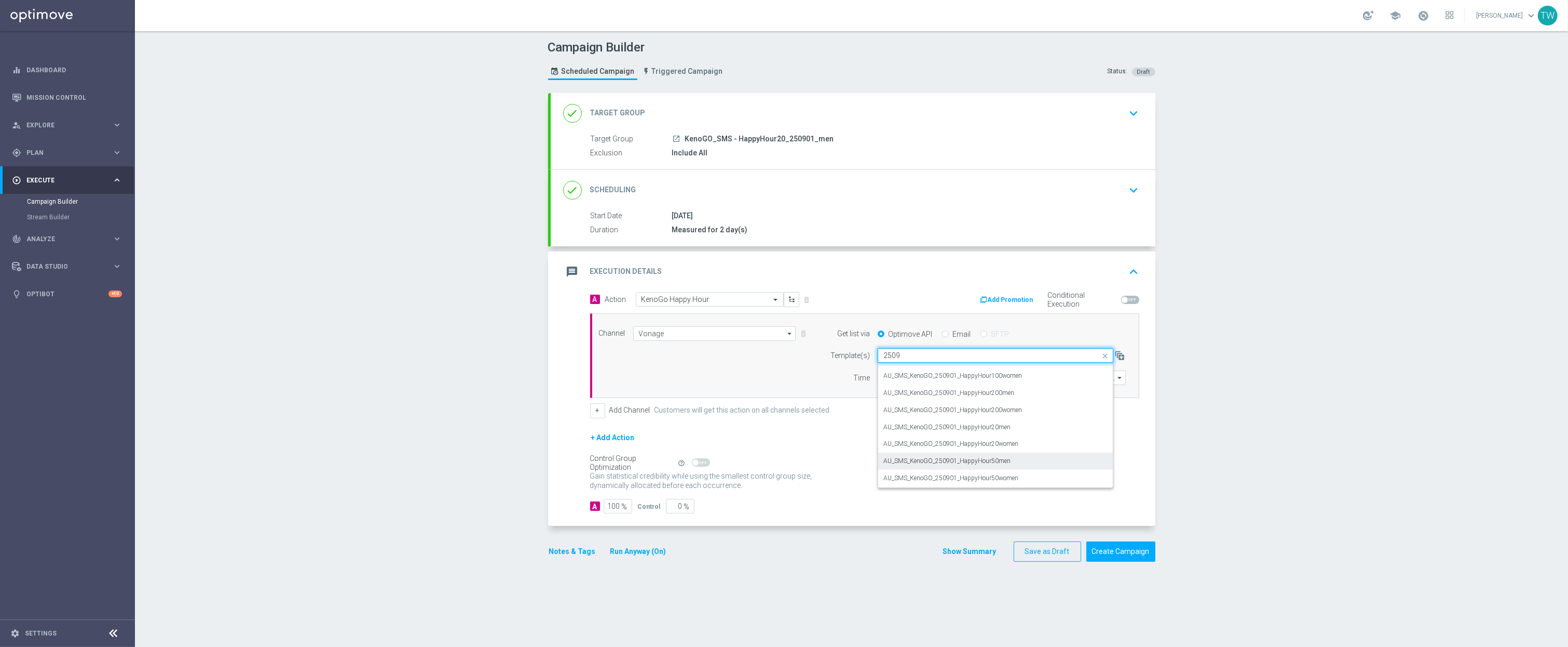
scroll to position [12, 0]
click at [1053, 423] on div "AU_SMS_KenoGO_250901_HappyHour20men" at bounding box center [995, 427] width 224 height 17
type input "250901"
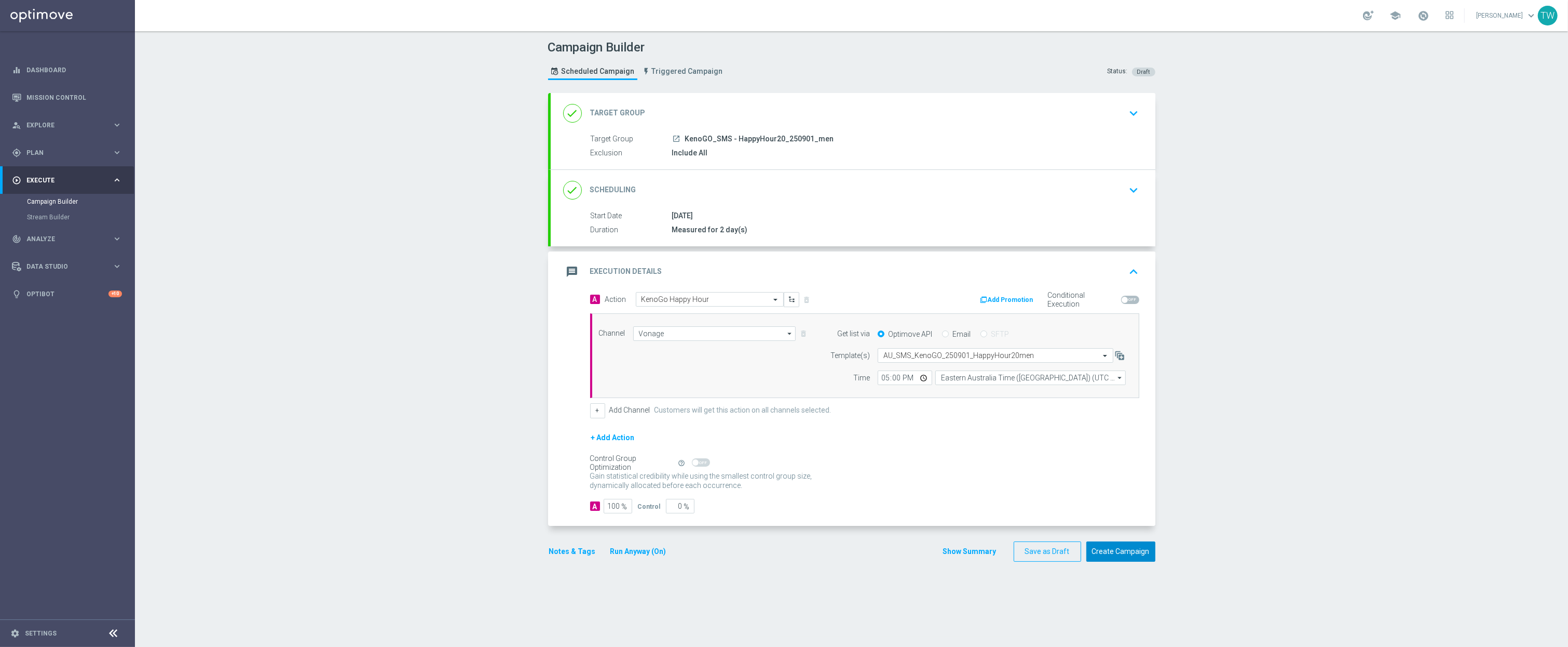
click at [1126, 561] on button "Create Campaign" at bounding box center [1120, 551] width 69 height 20
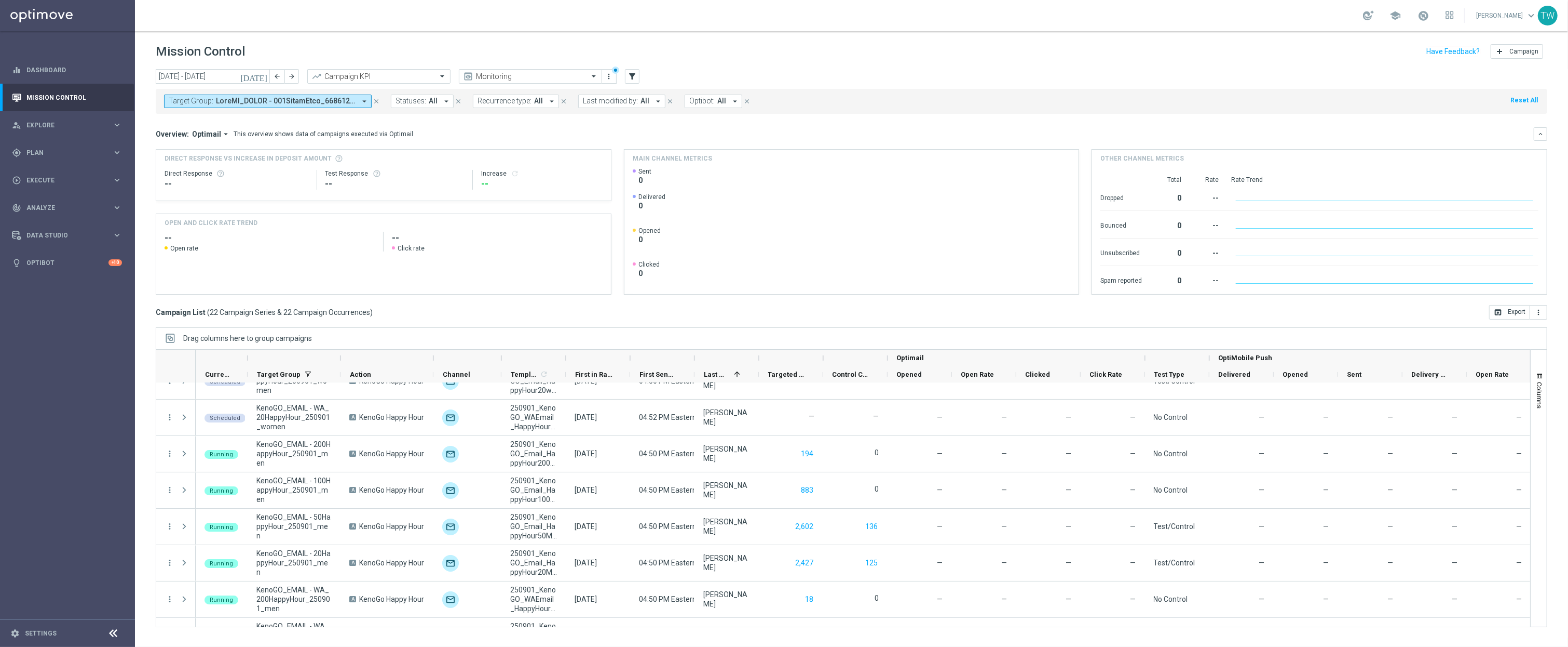
scroll to position [246, 0]
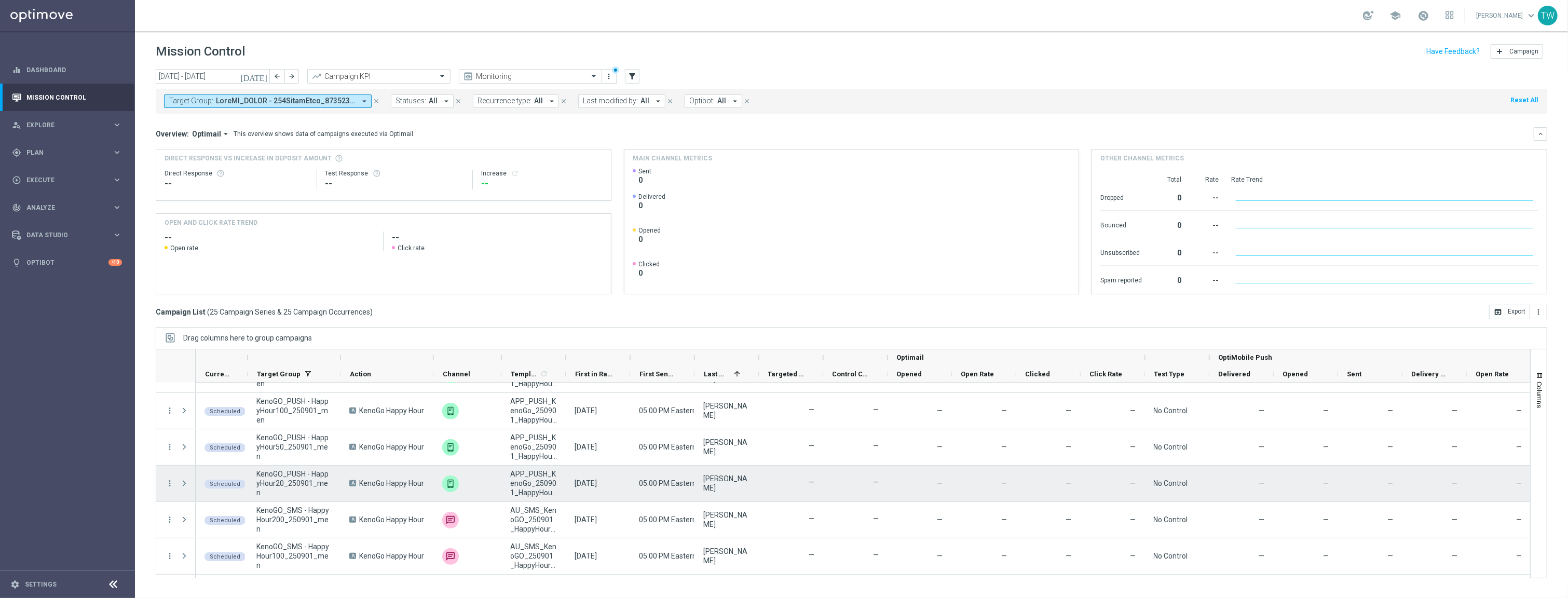
scroll to position [715, 0]
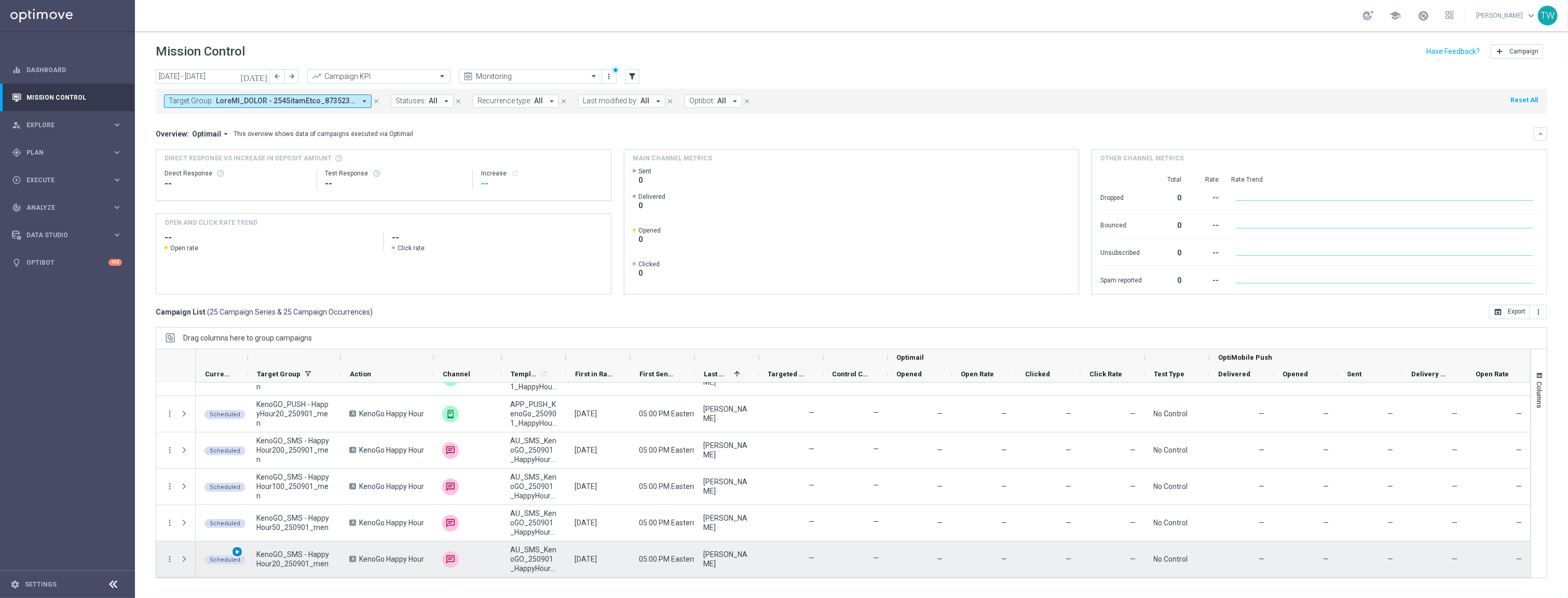
click at [238, 550] on span "play_arrow" at bounding box center [236, 551] width 7 height 7
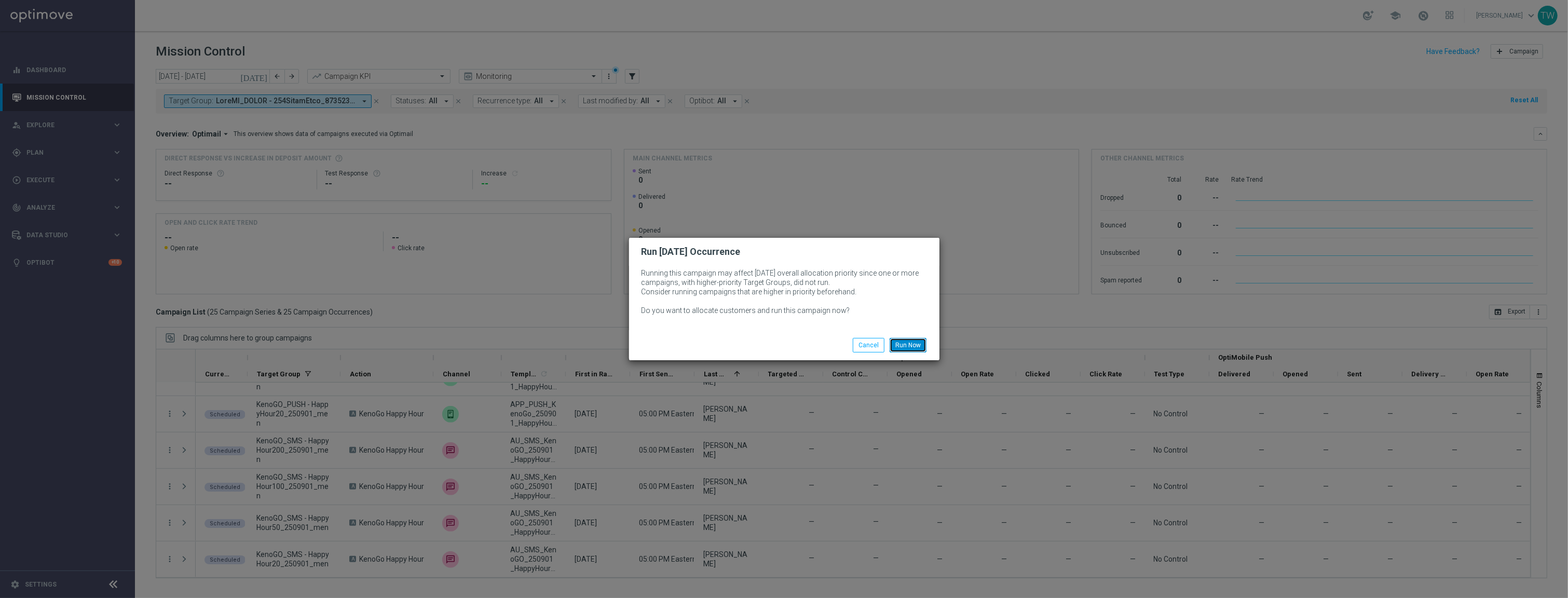
click at [917, 343] on button "Run Now" at bounding box center [908, 345] width 37 height 15
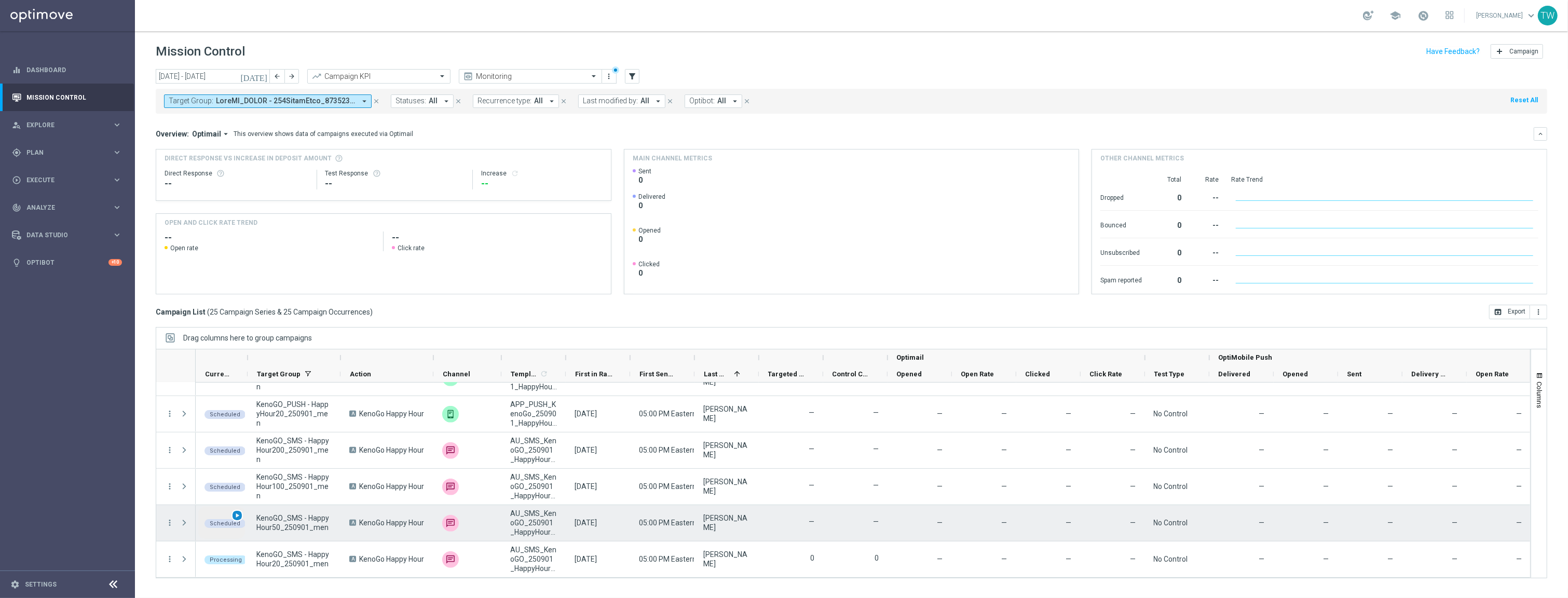
click at [238, 514] on span "play_arrow" at bounding box center [236, 516] width 7 height 7
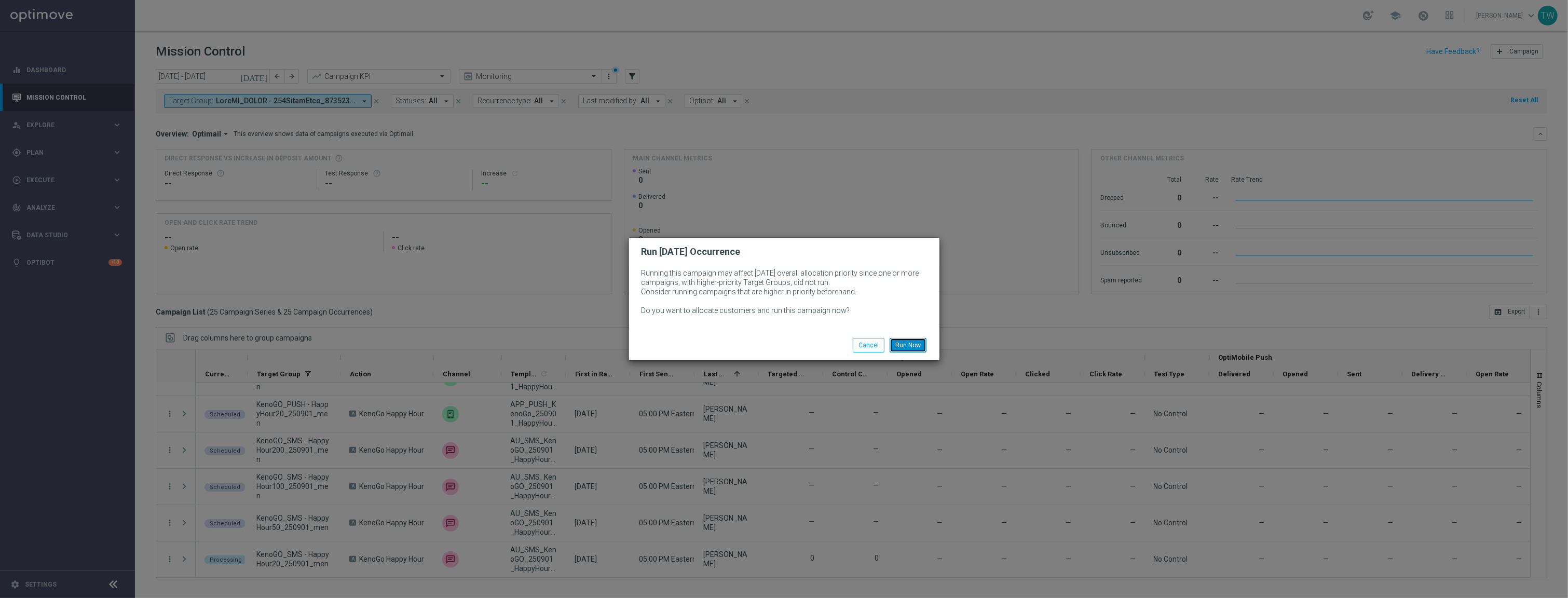
click at [914, 344] on button "Run Now" at bounding box center [908, 345] width 37 height 15
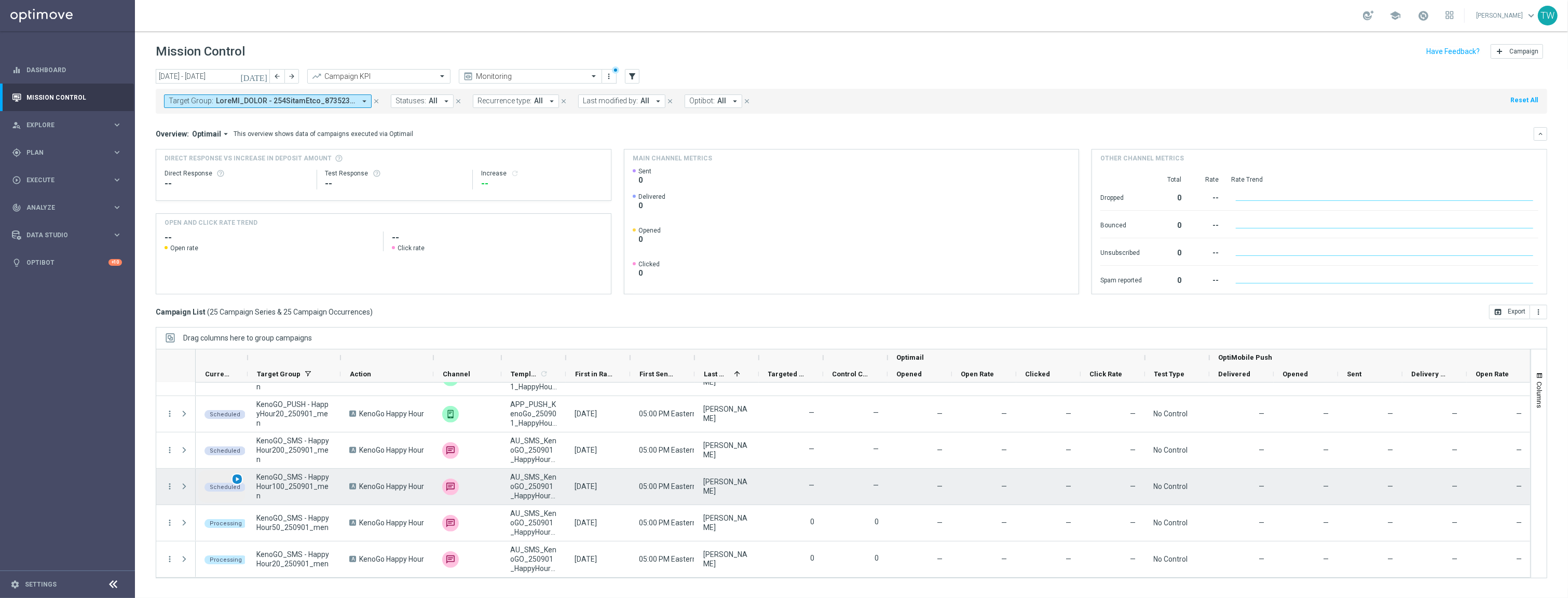
click at [238, 481] on span "play_arrow" at bounding box center [236, 479] width 7 height 7
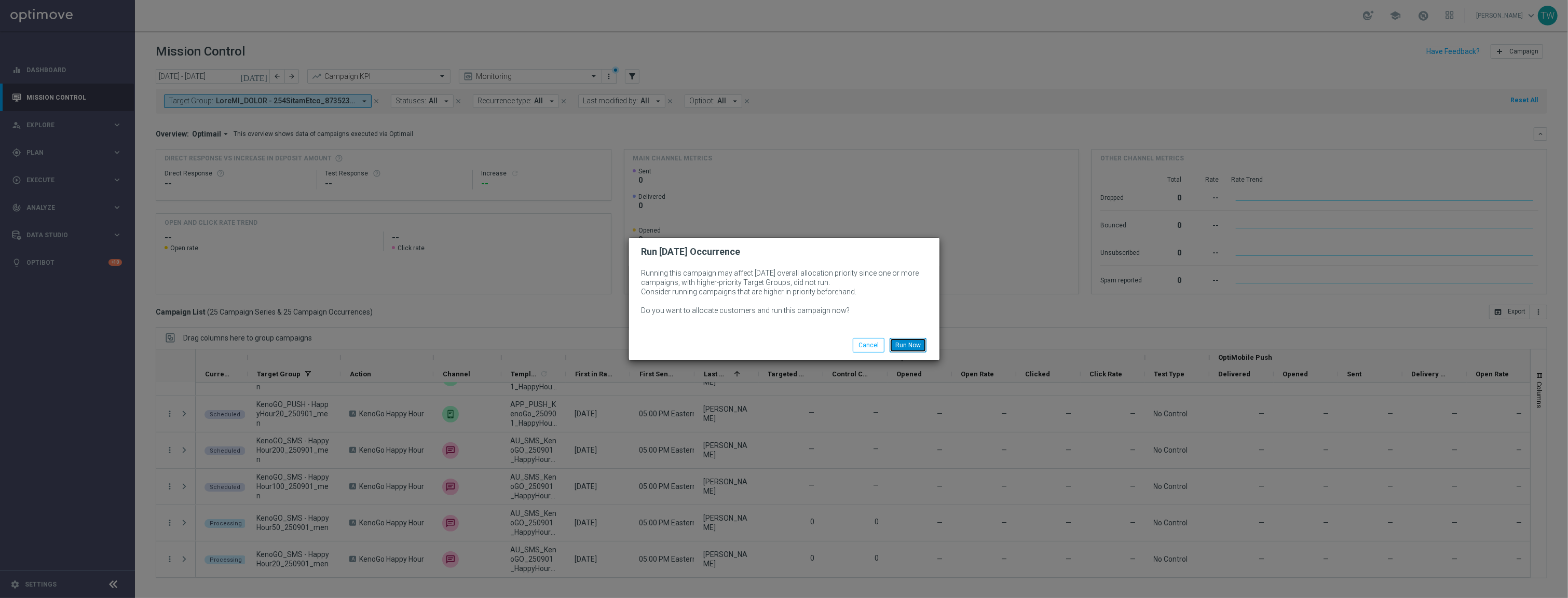
click at [905, 339] on button "Run Now" at bounding box center [908, 345] width 37 height 15
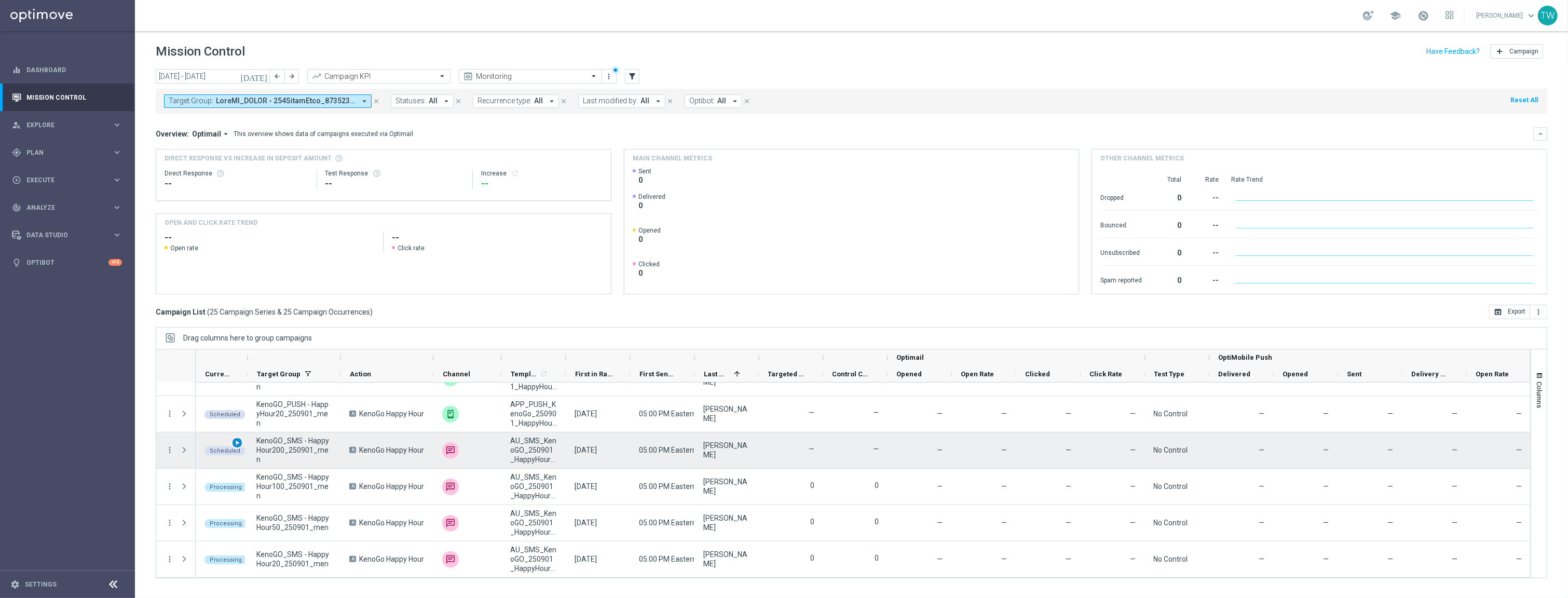
click at [236, 444] on span "play_arrow" at bounding box center [236, 443] width 7 height 7
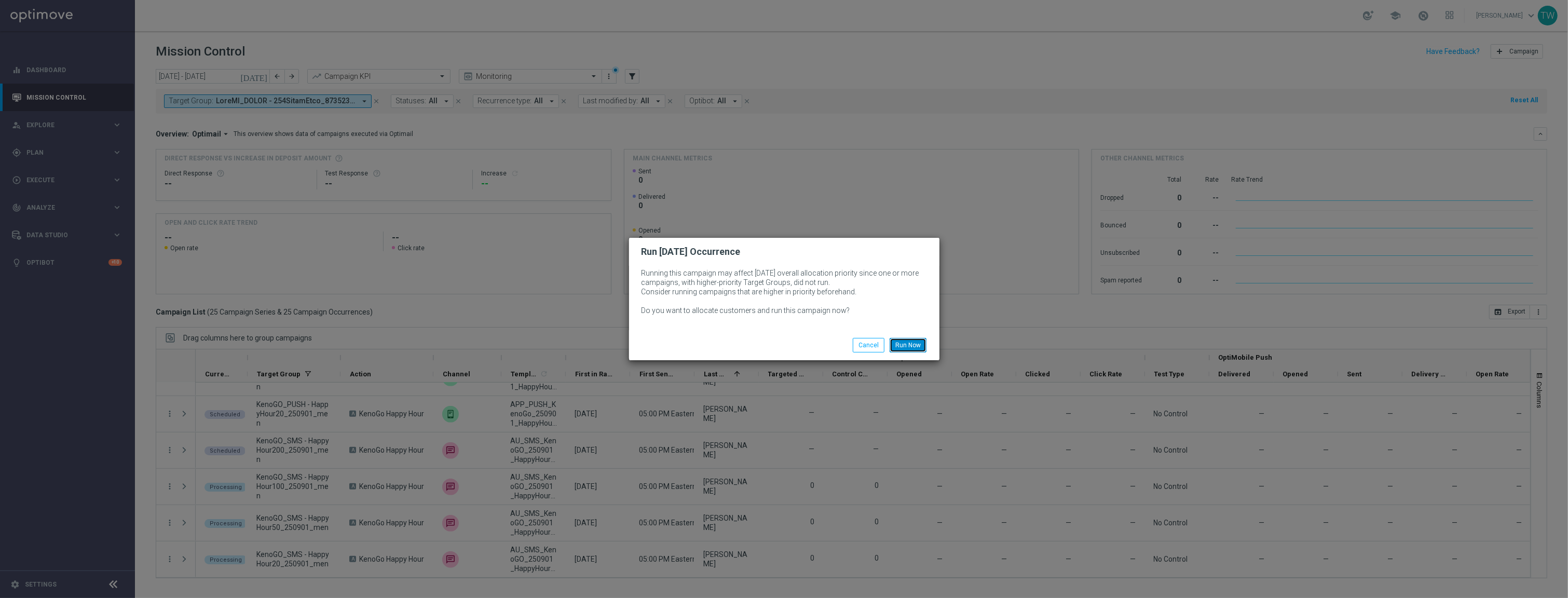
click at [915, 349] on button "Run Now" at bounding box center [908, 345] width 37 height 15
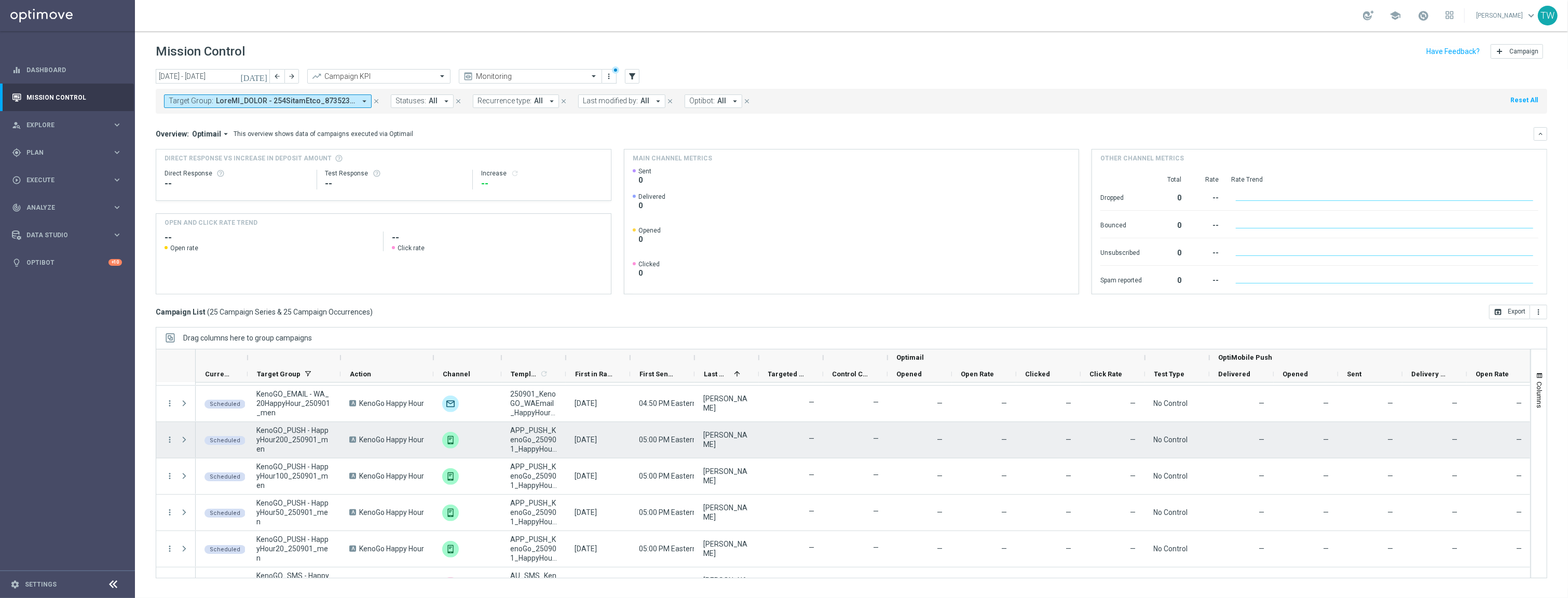
scroll to position [580, 0]
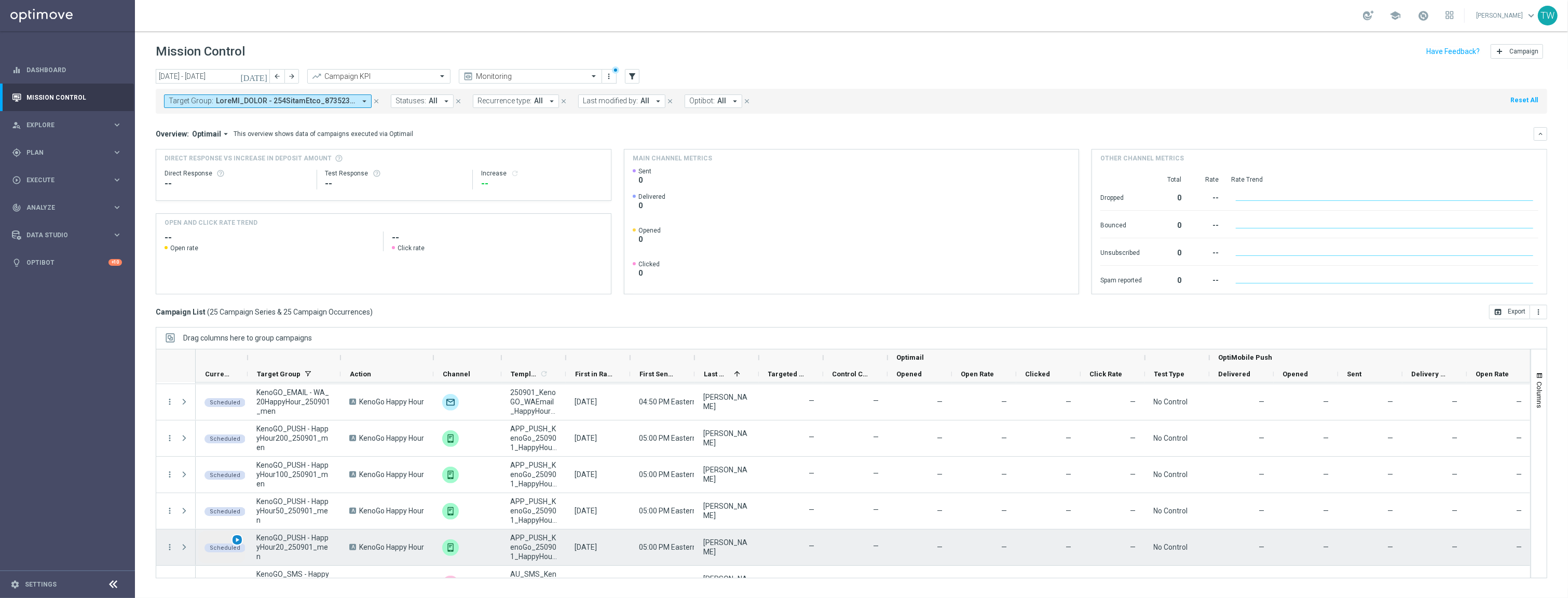
click at [239, 541] on span "play_arrow" at bounding box center [236, 540] width 7 height 7
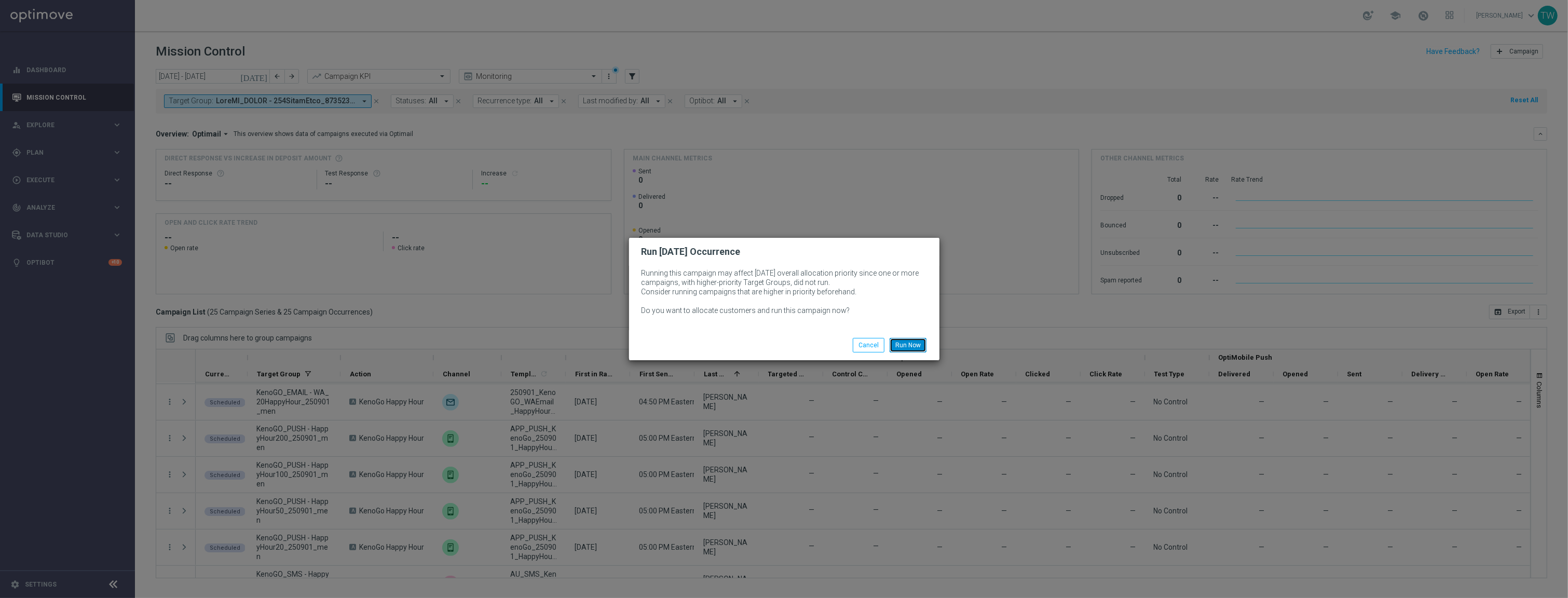
click at [906, 341] on button "Run Now" at bounding box center [908, 345] width 37 height 15
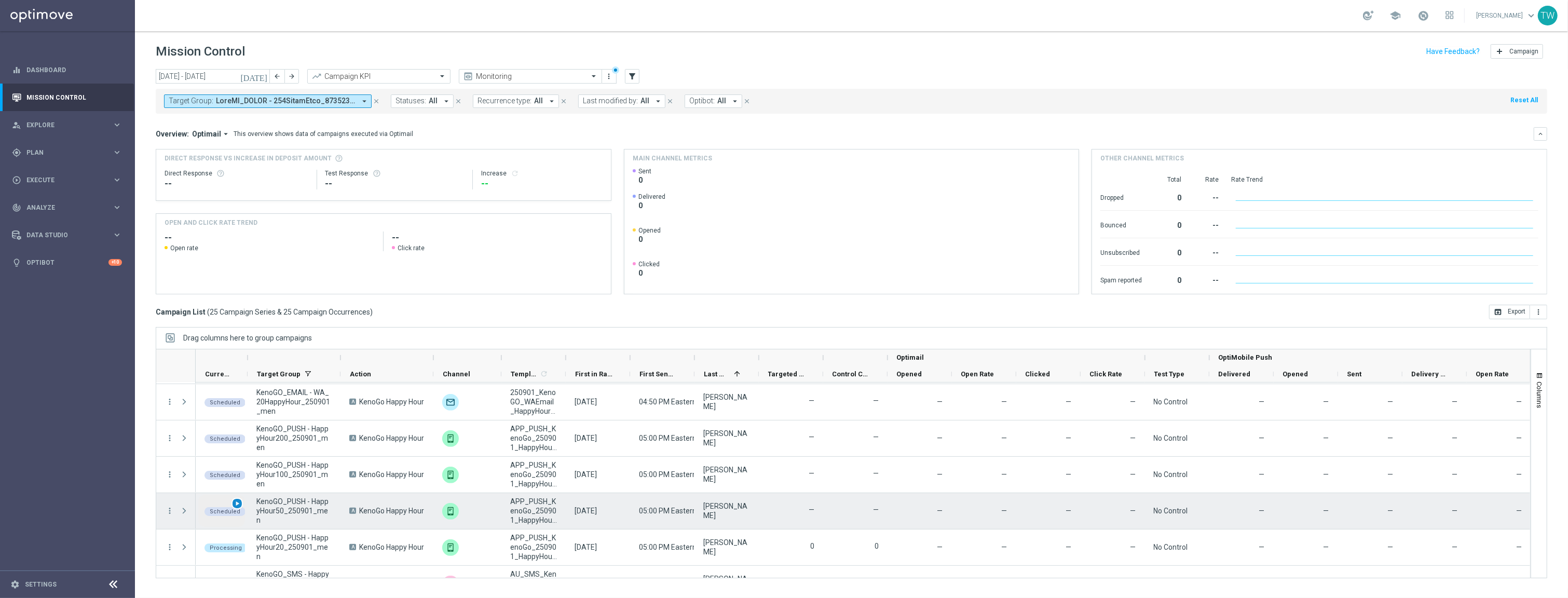
click at [241, 500] on div "play_arrow" at bounding box center [237, 503] width 12 height 12
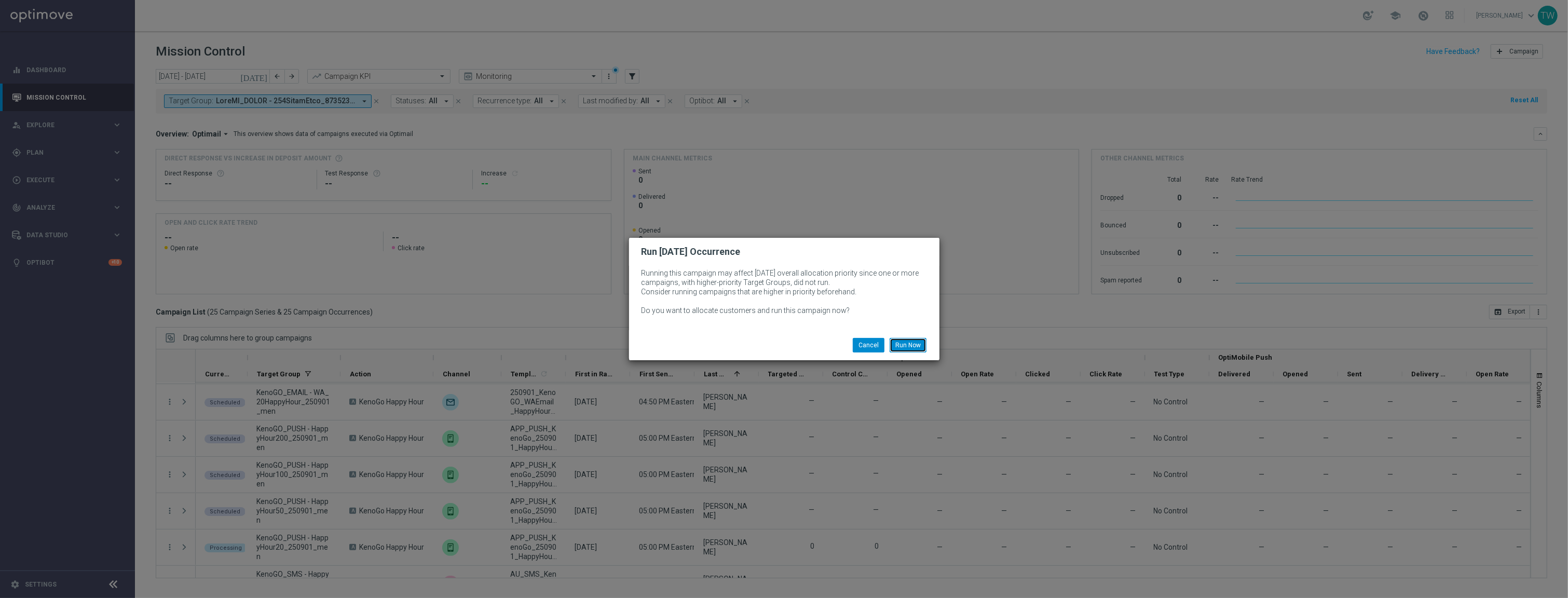
drag, startPoint x: 899, startPoint y: 341, endPoint x: 864, endPoint y: 342, distance: 35.0
click at [899, 341] on button "Run Now" at bounding box center [908, 345] width 37 height 15
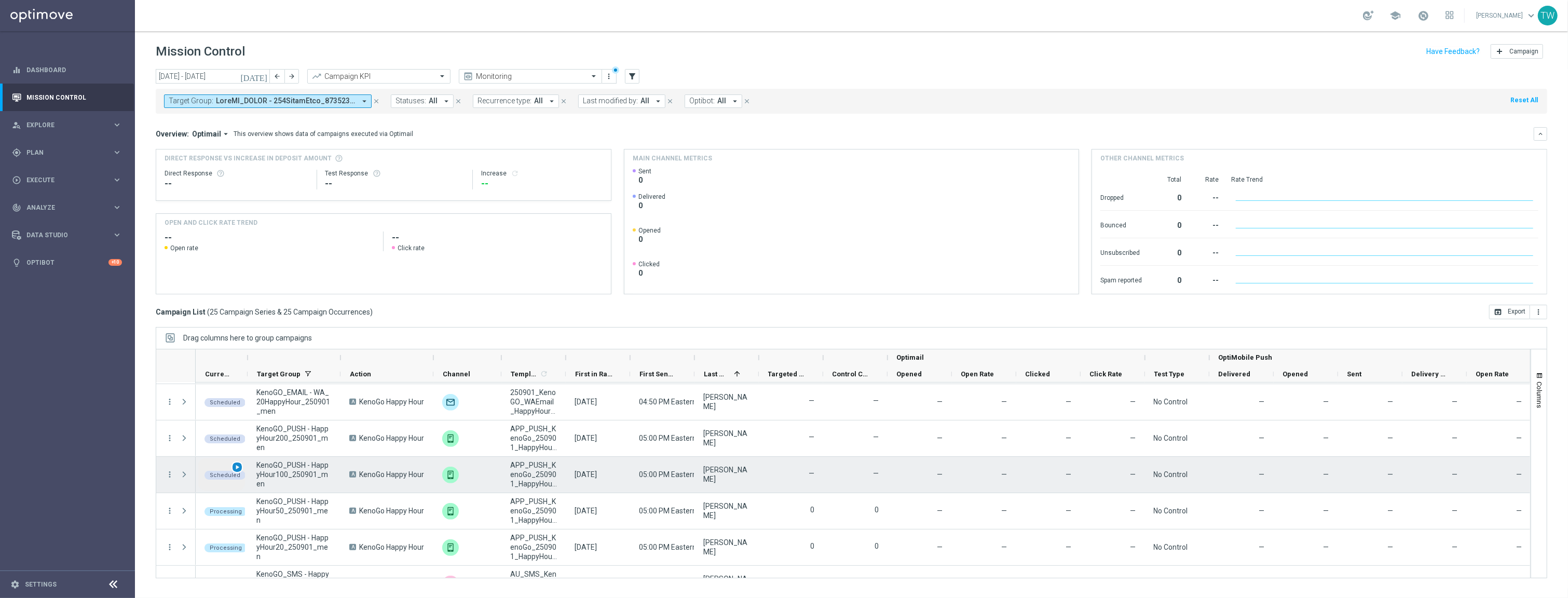
click at [236, 468] on span "play_arrow" at bounding box center [236, 467] width 7 height 7
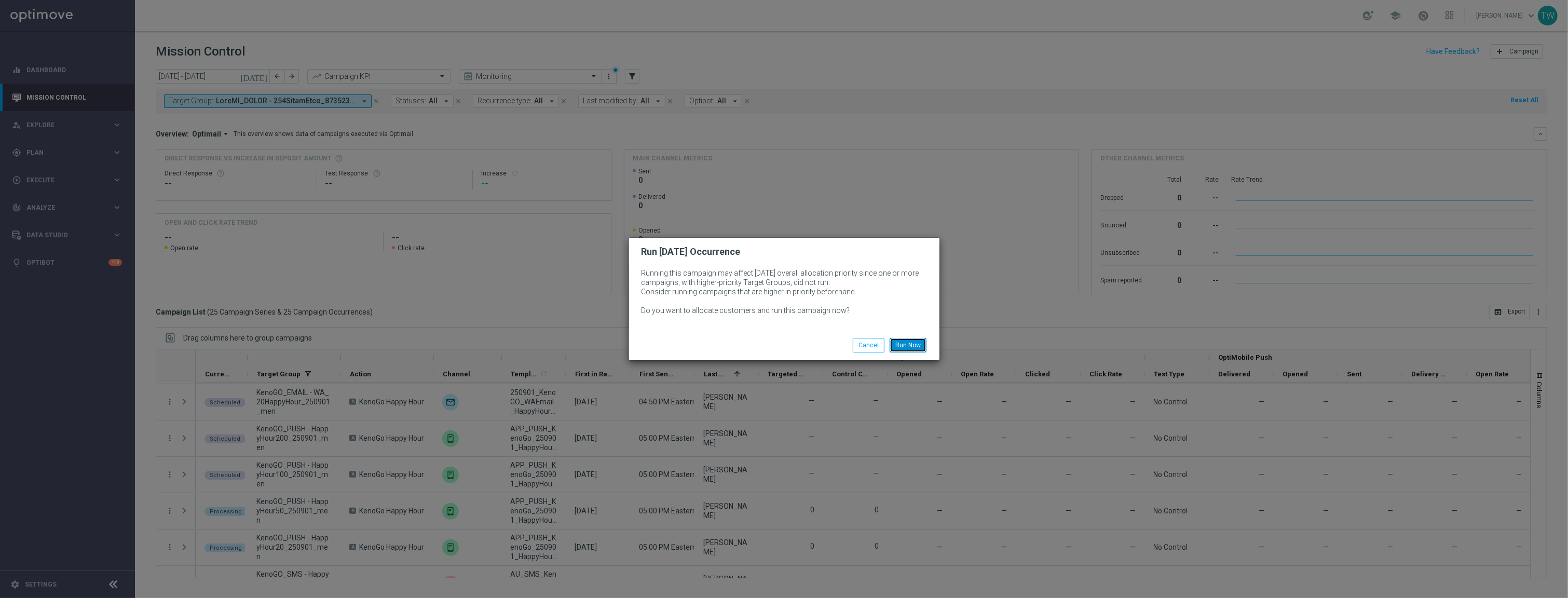
click at [920, 341] on button "Run Now" at bounding box center [908, 345] width 37 height 15
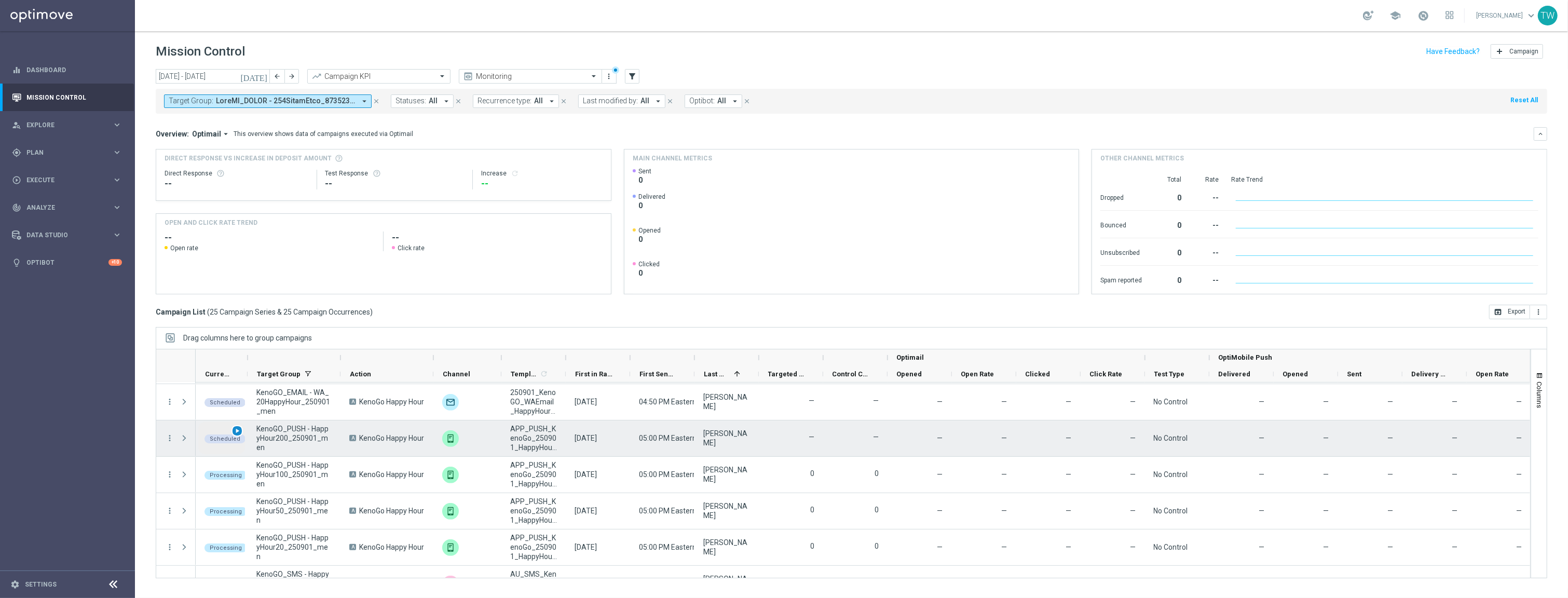
click at [241, 434] on div "play_arrow" at bounding box center [237, 431] width 12 height 12
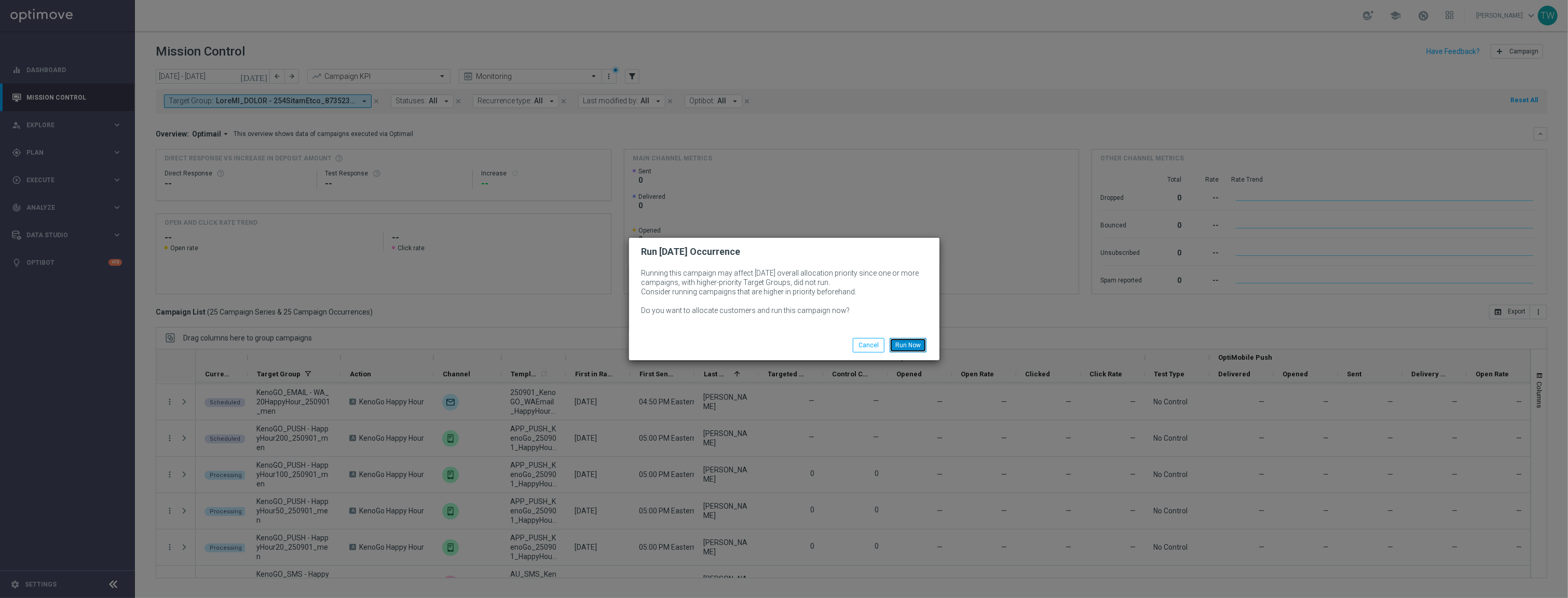
click at [914, 343] on button "Run Now" at bounding box center [908, 345] width 37 height 15
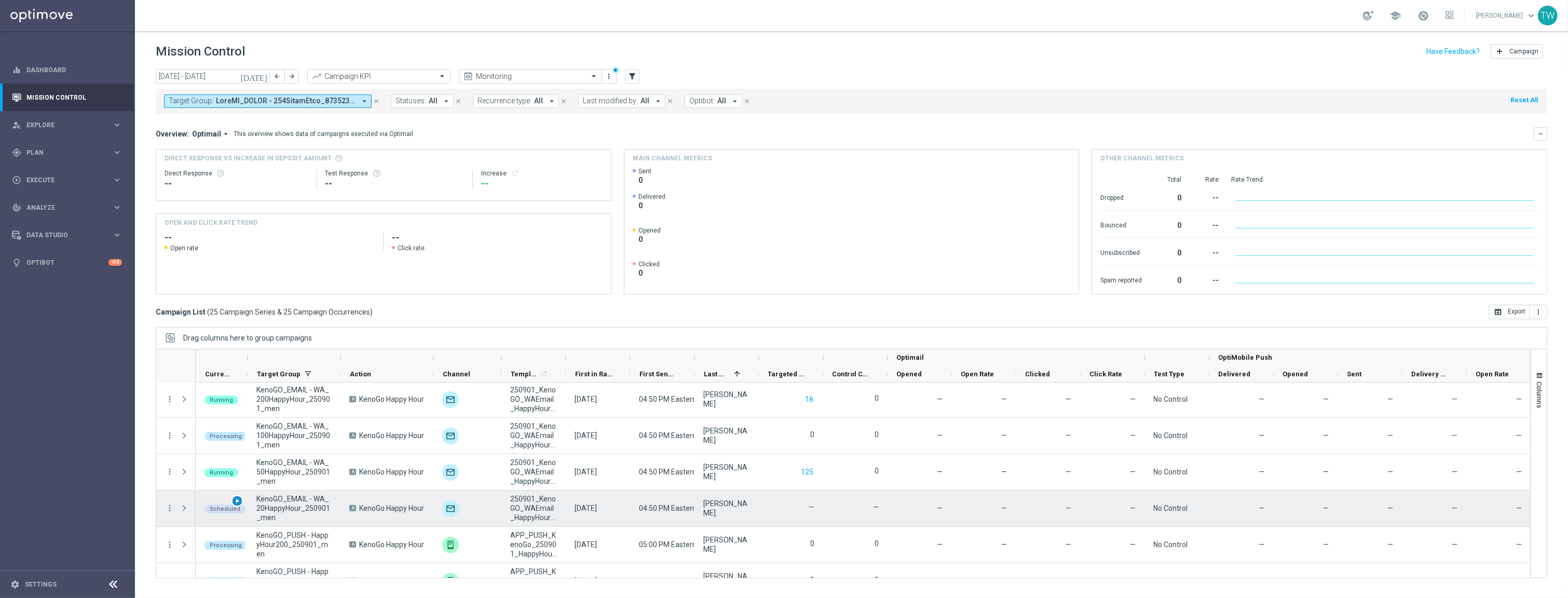
click at [241, 502] on div "play_arrow" at bounding box center [237, 501] width 12 height 12
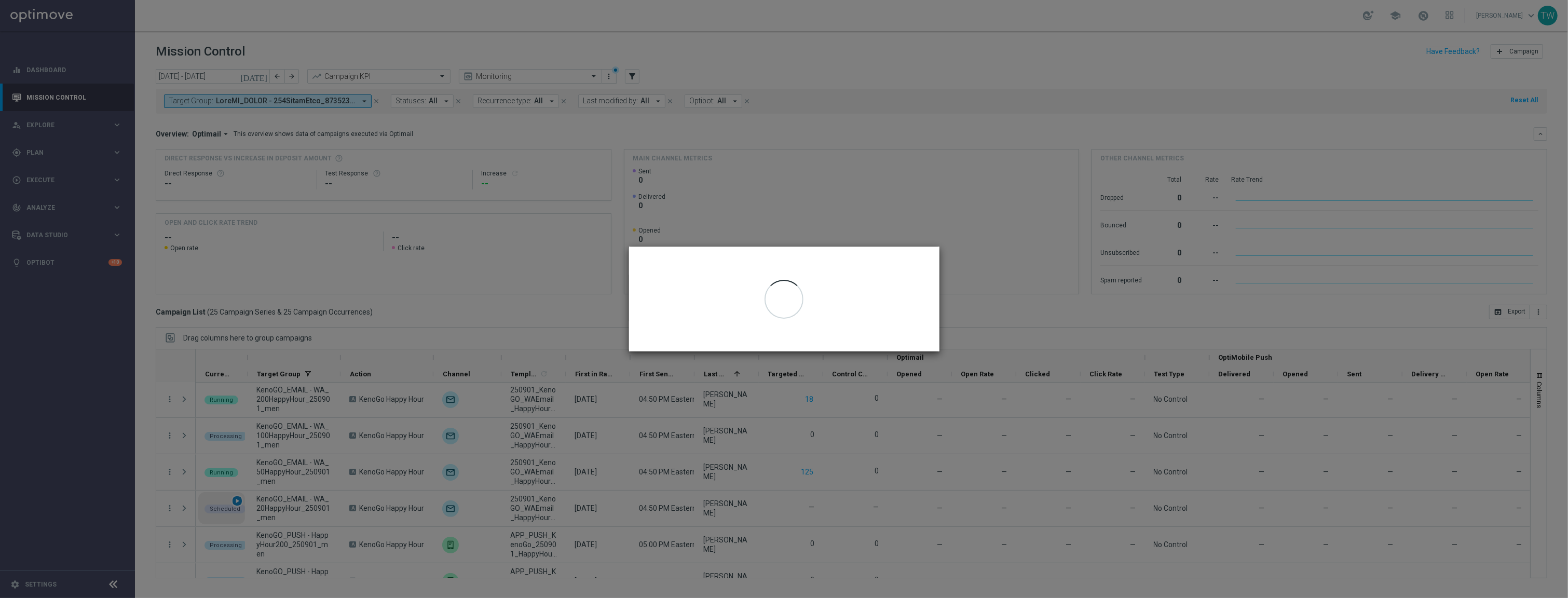
scroll to position [472, 0]
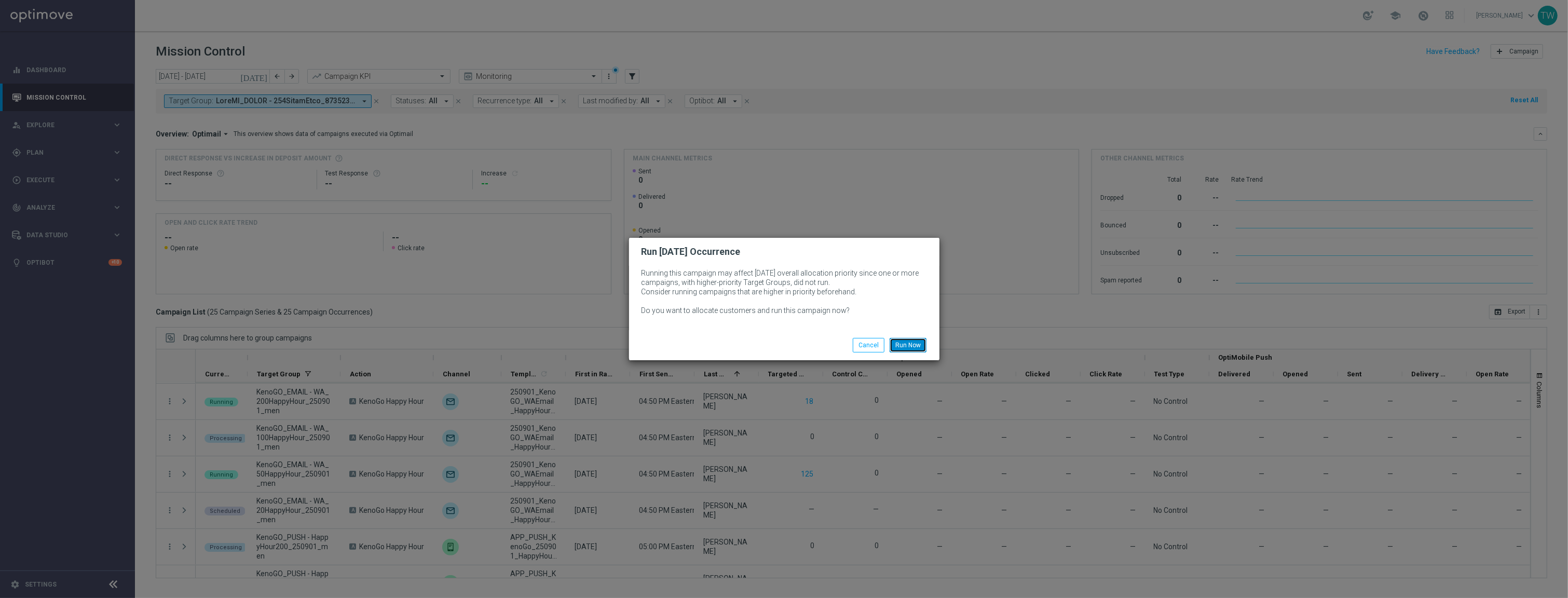
click at [917, 345] on button "Run Now" at bounding box center [908, 345] width 37 height 15
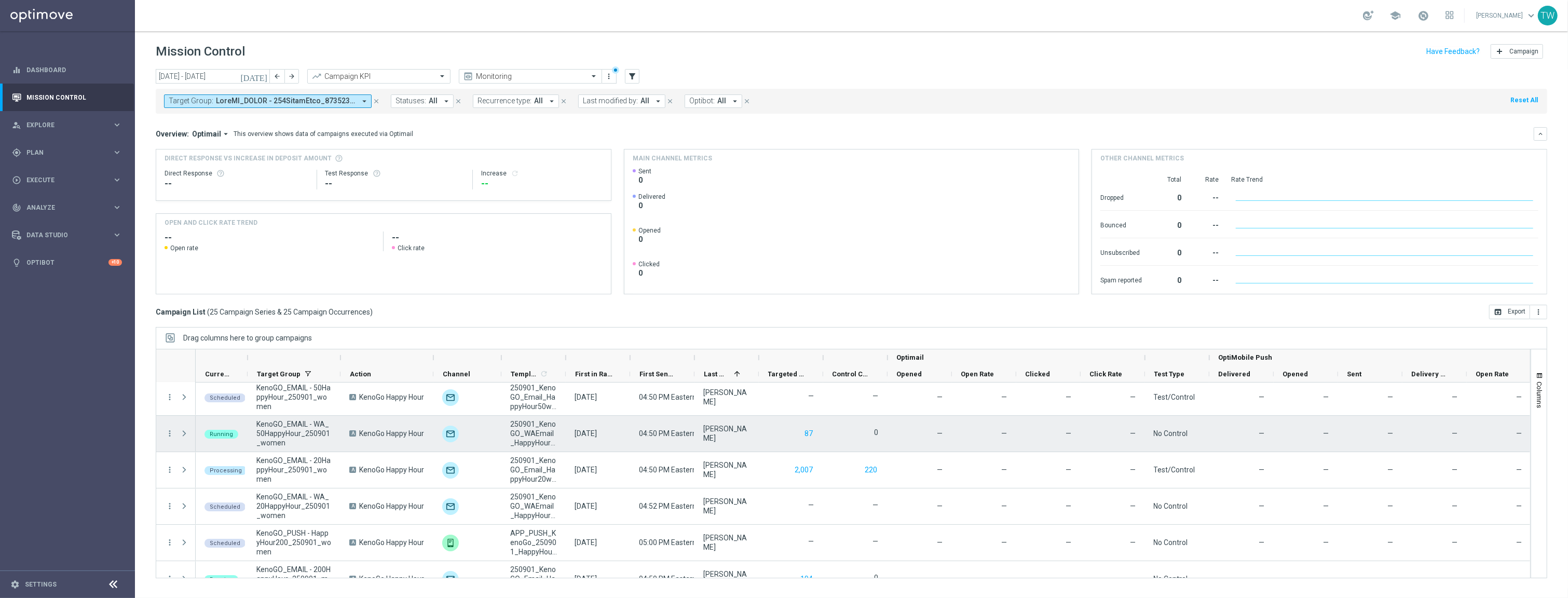
scroll to position [0, 0]
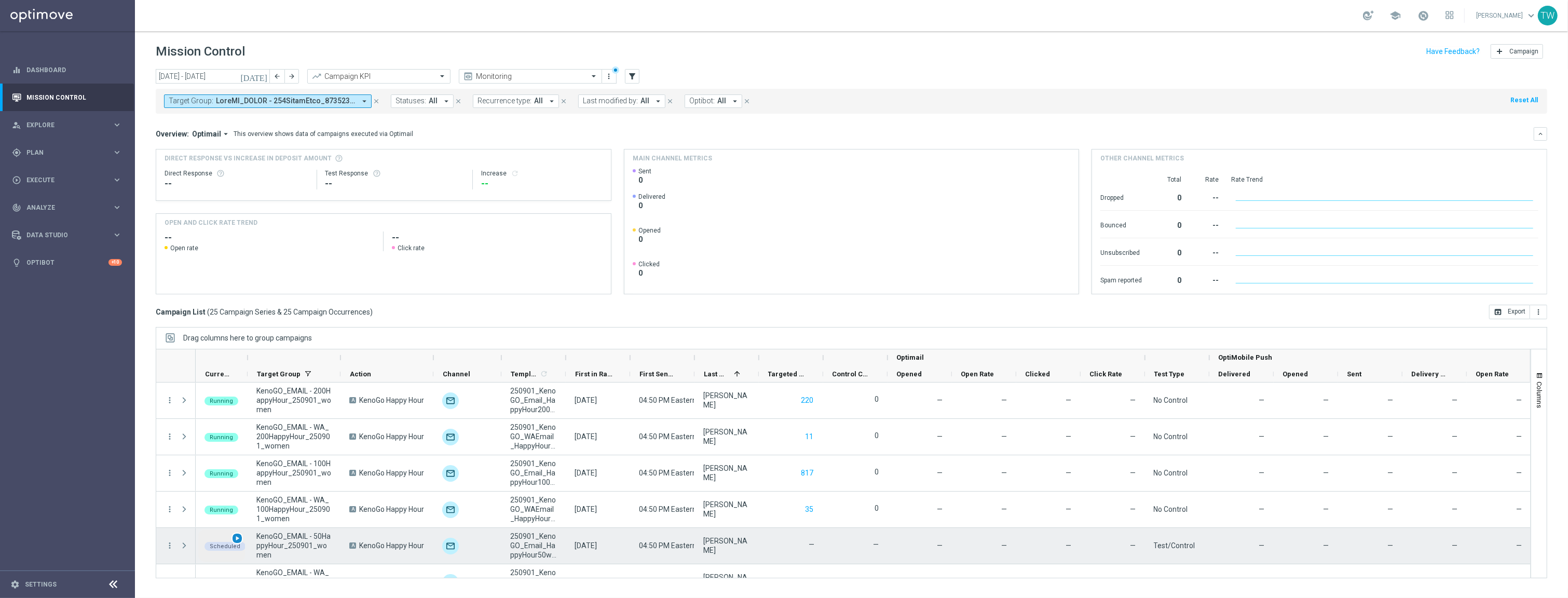
click at [238, 539] on span "play_arrow" at bounding box center [236, 538] width 7 height 7
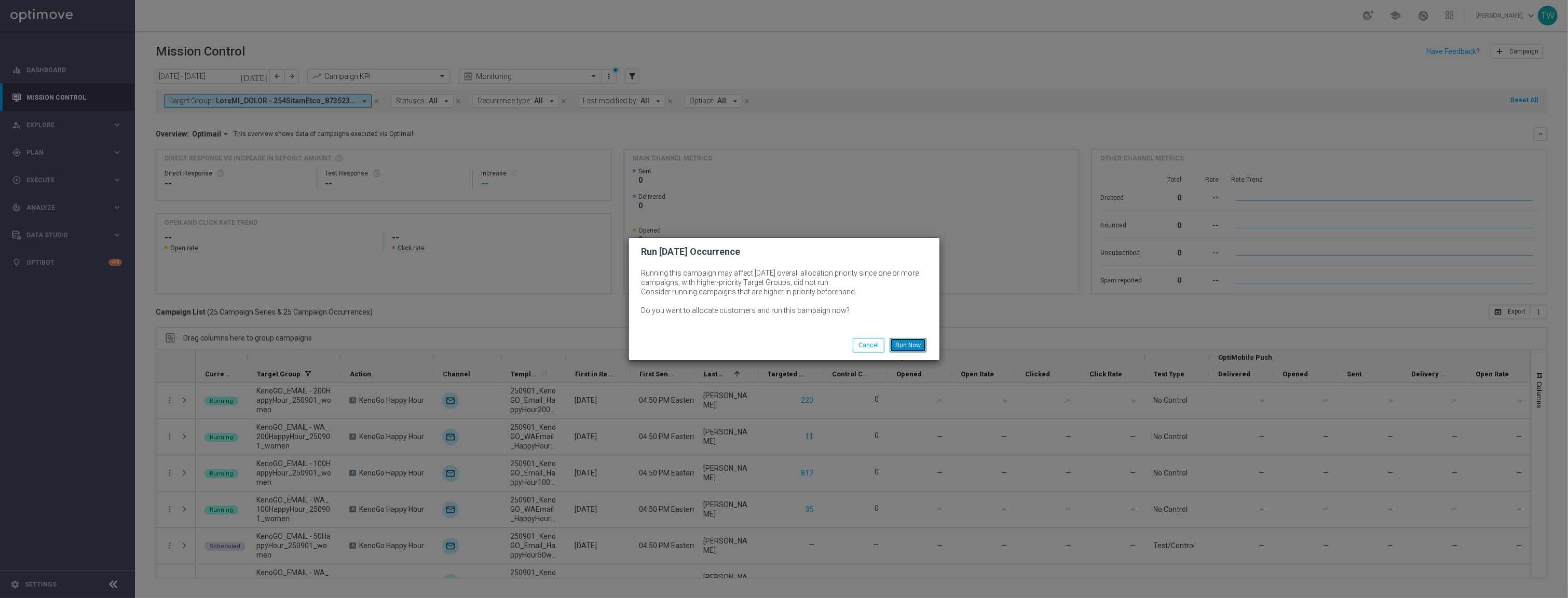
click at [917, 343] on button "Run Now" at bounding box center [908, 345] width 37 height 15
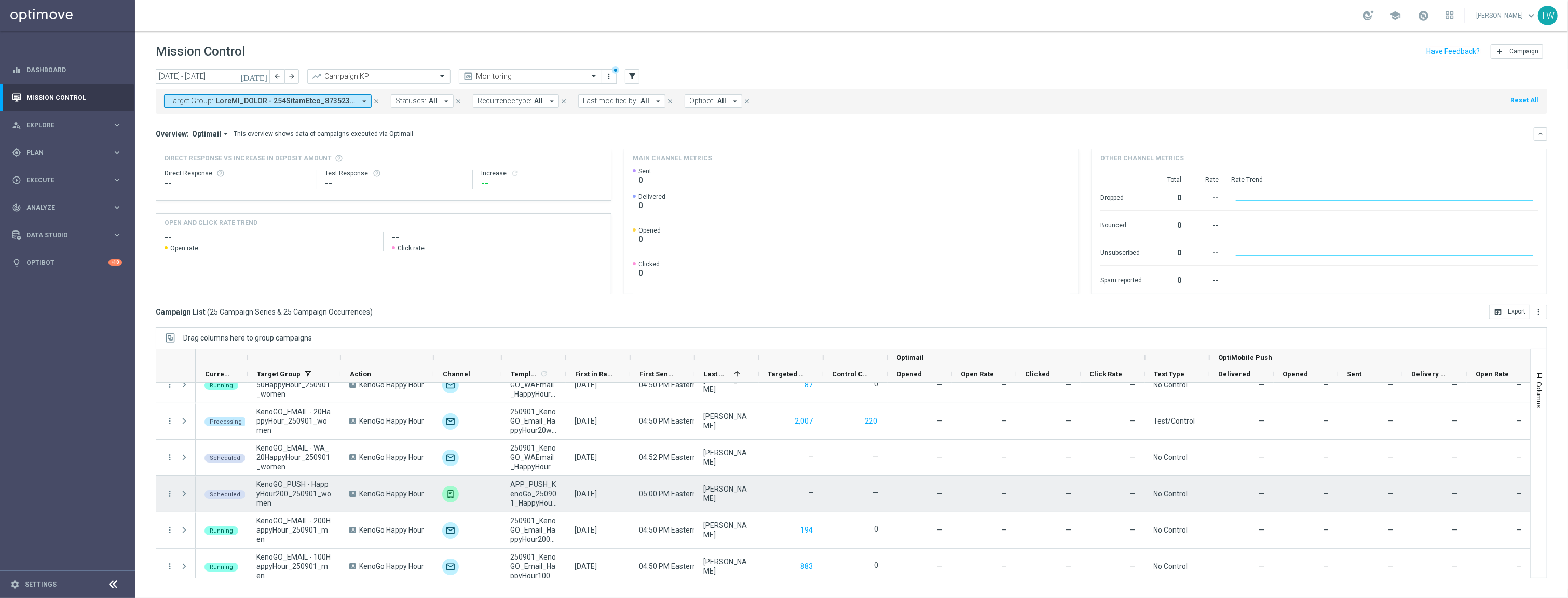
scroll to position [201, 0]
click at [238, 481] on span "play_arrow" at bounding box center [236, 483] width 7 height 7
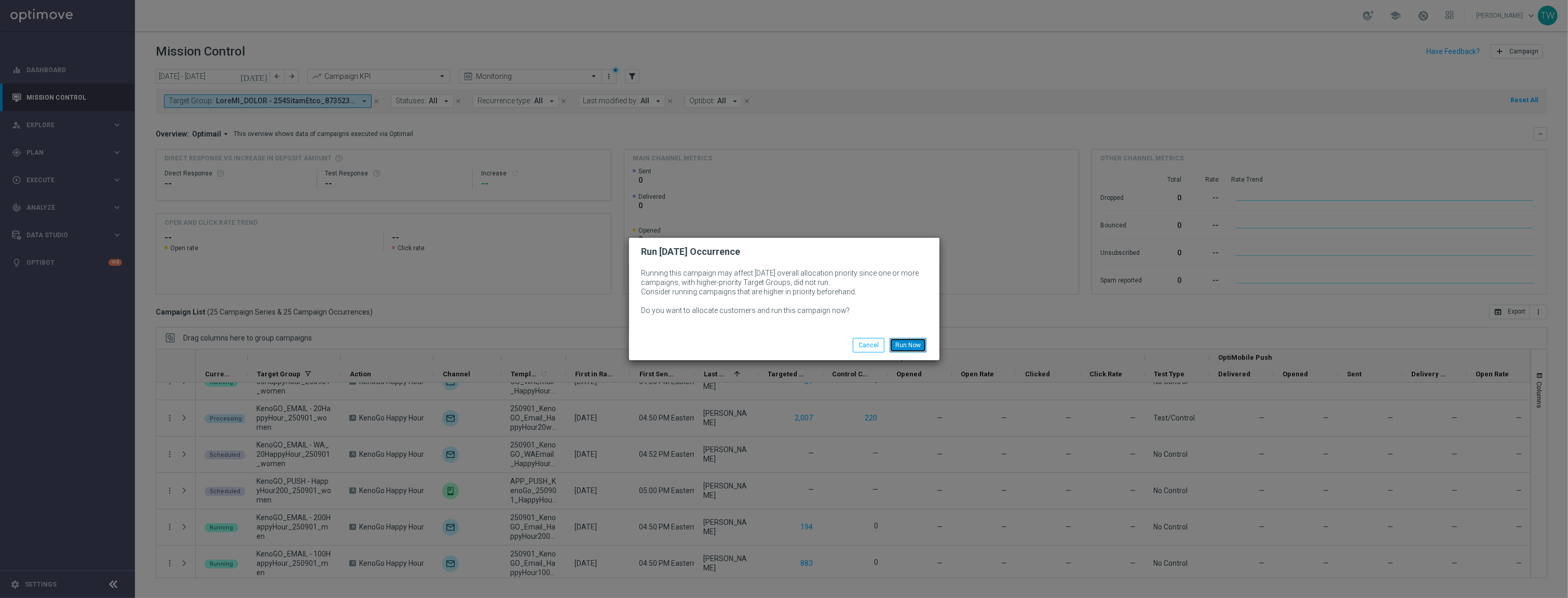
click at [903, 348] on button "Run Now" at bounding box center [908, 345] width 37 height 15
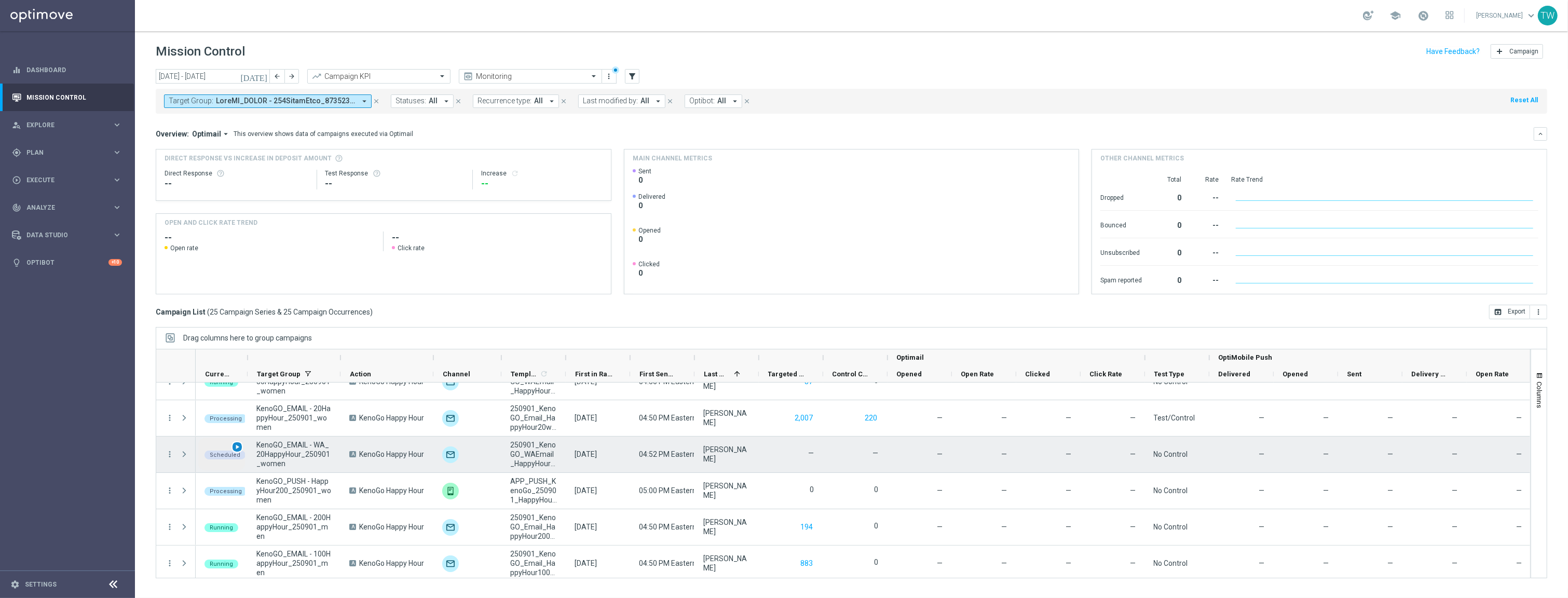
click at [236, 448] on span "play_arrow" at bounding box center [236, 447] width 7 height 7
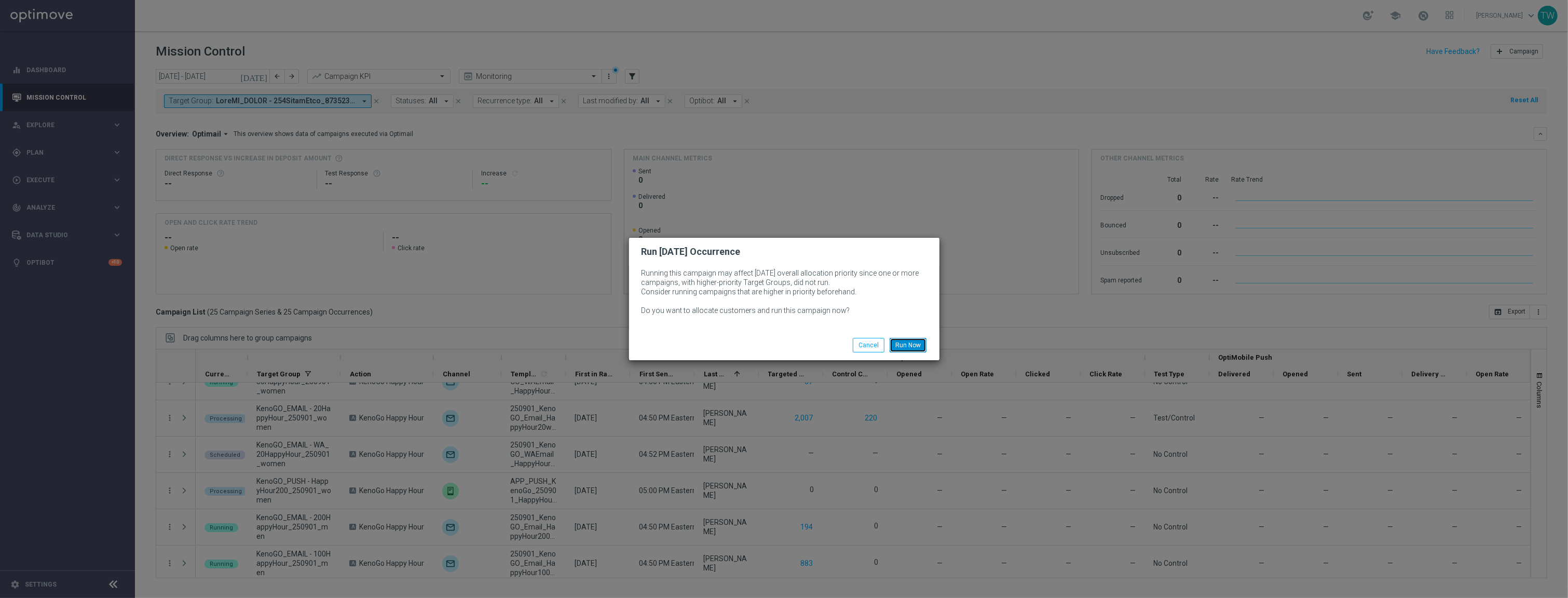
click at [905, 345] on button "Run Now" at bounding box center [908, 345] width 37 height 15
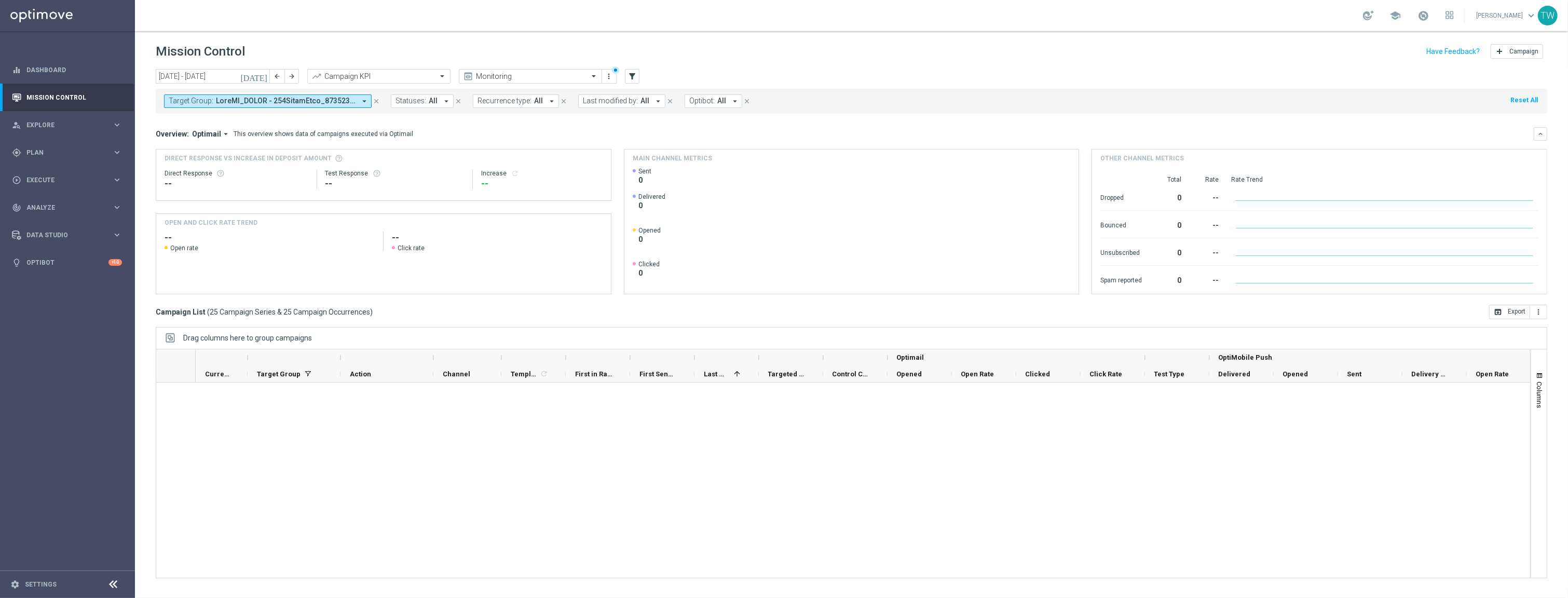
scroll to position [0, 0]
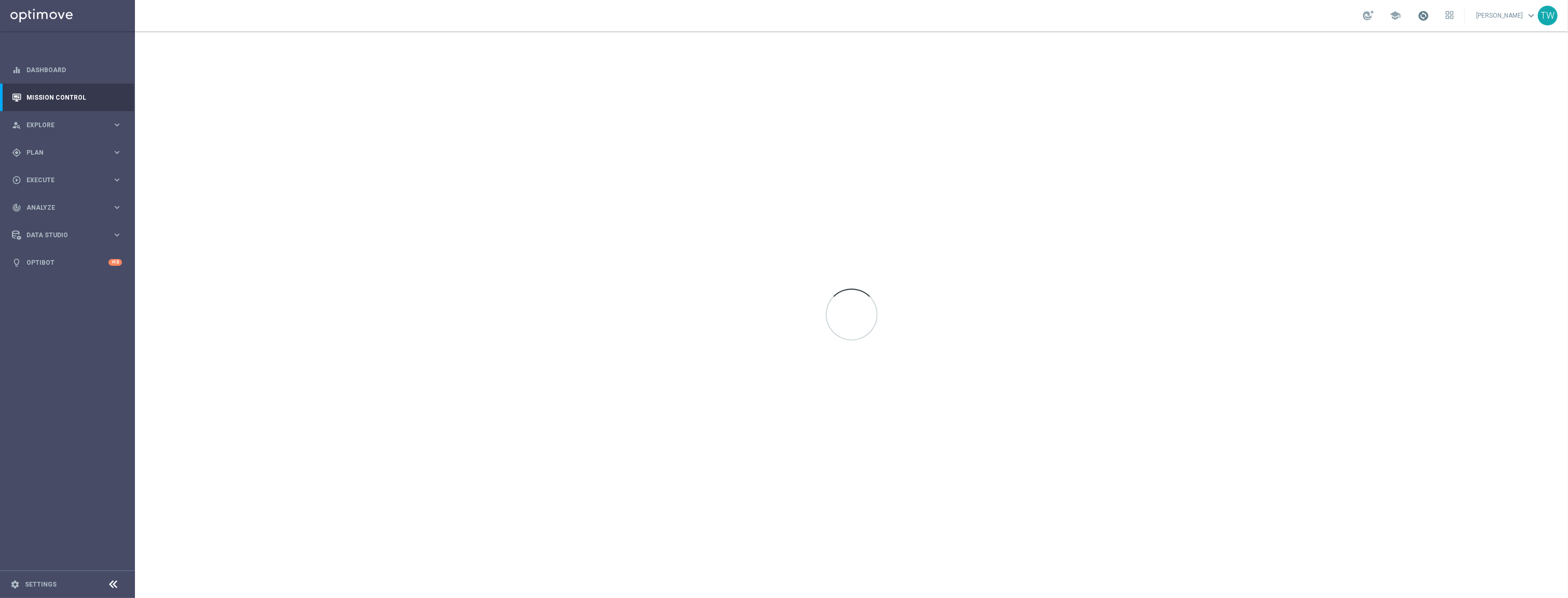
click at [1429, 16] on span at bounding box center [1424, 16] width 11 height 11
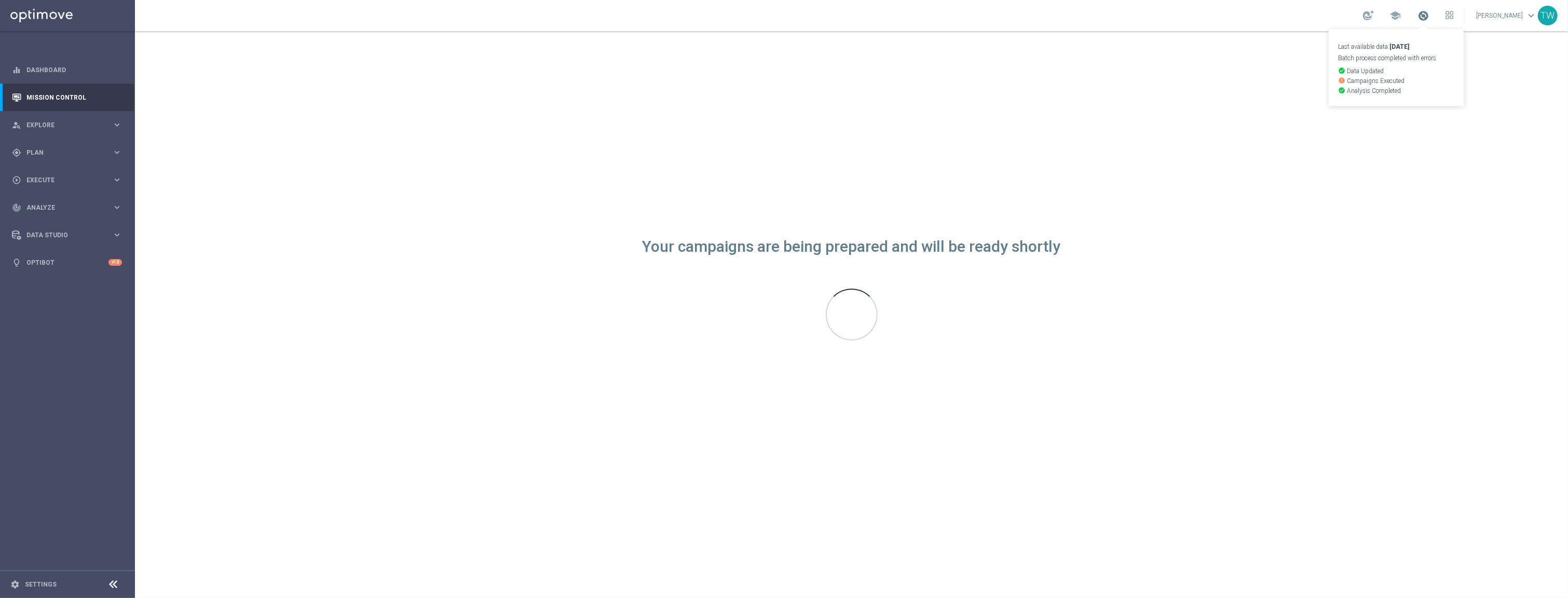
click at [1429, 16] on span at bounding box center [1424, 16] width 11 height 11
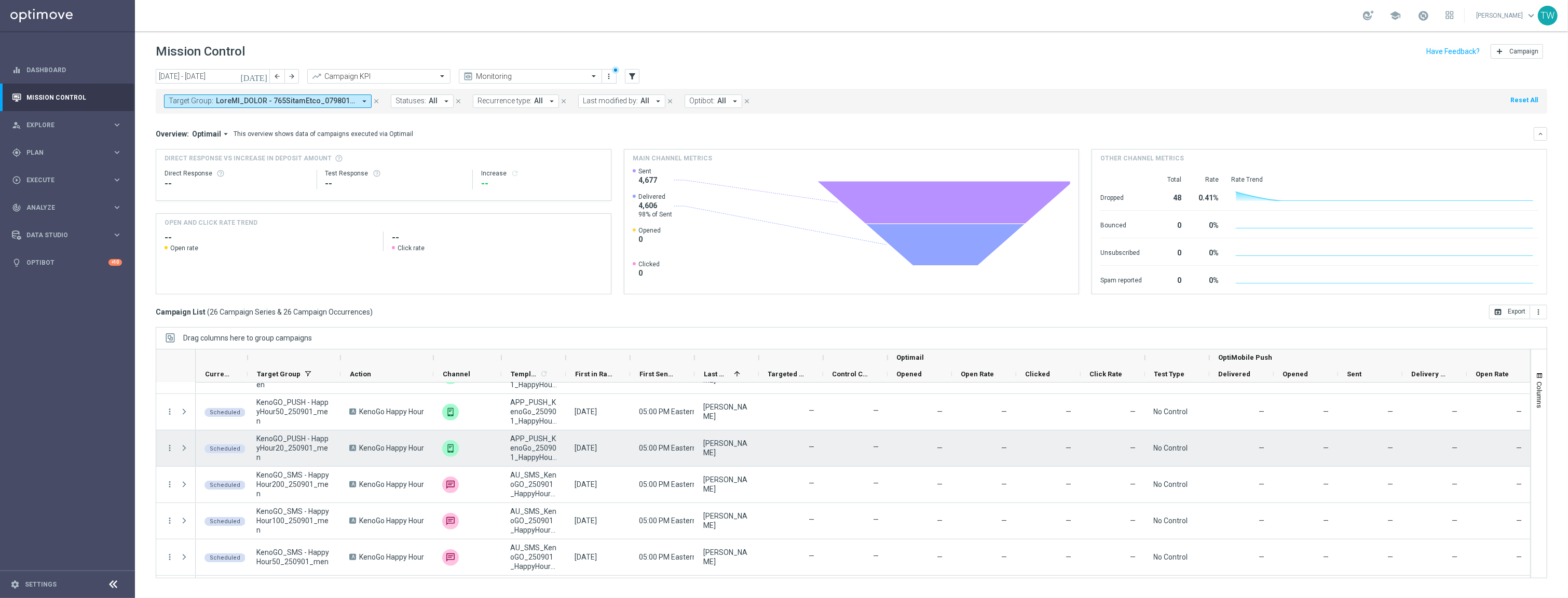
scroll to position [751, 0]
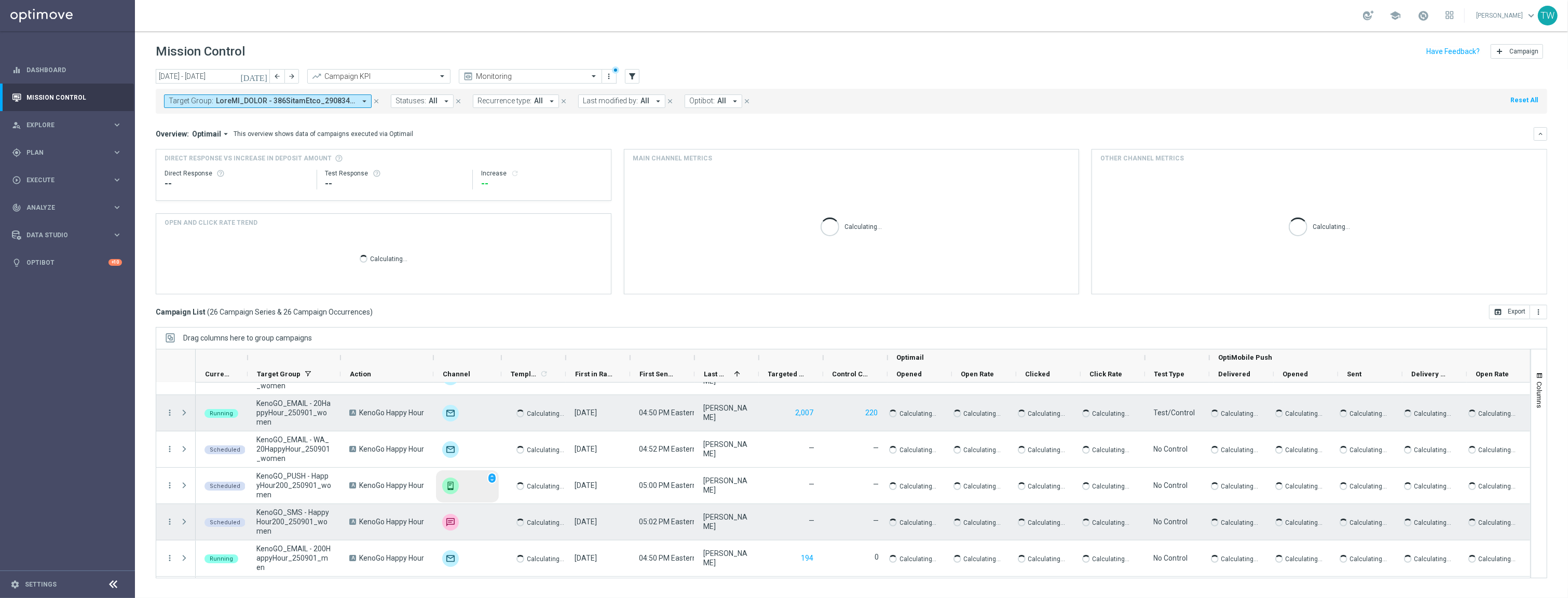
scroll to position [213, 0]
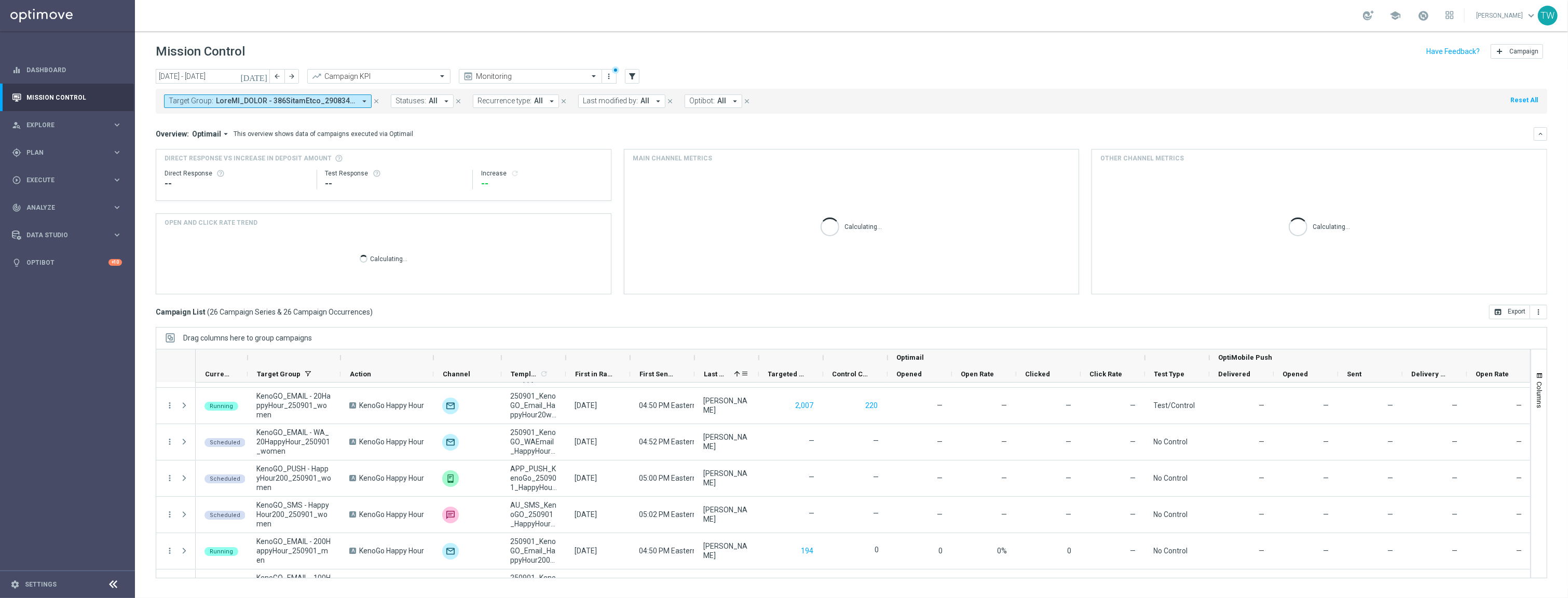
click at [715, 375] on span "Last Modified By" at bounding box center [717, 374] width 26 height 8
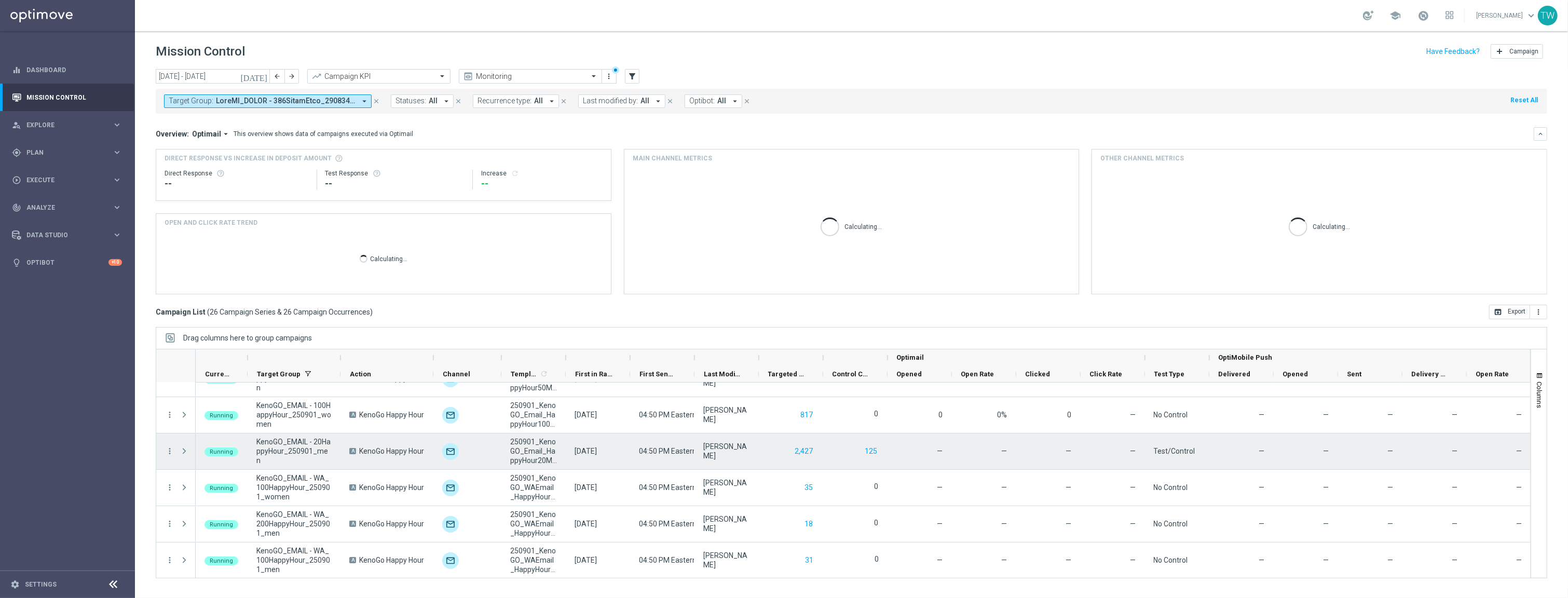
scroll to position [169, 0]
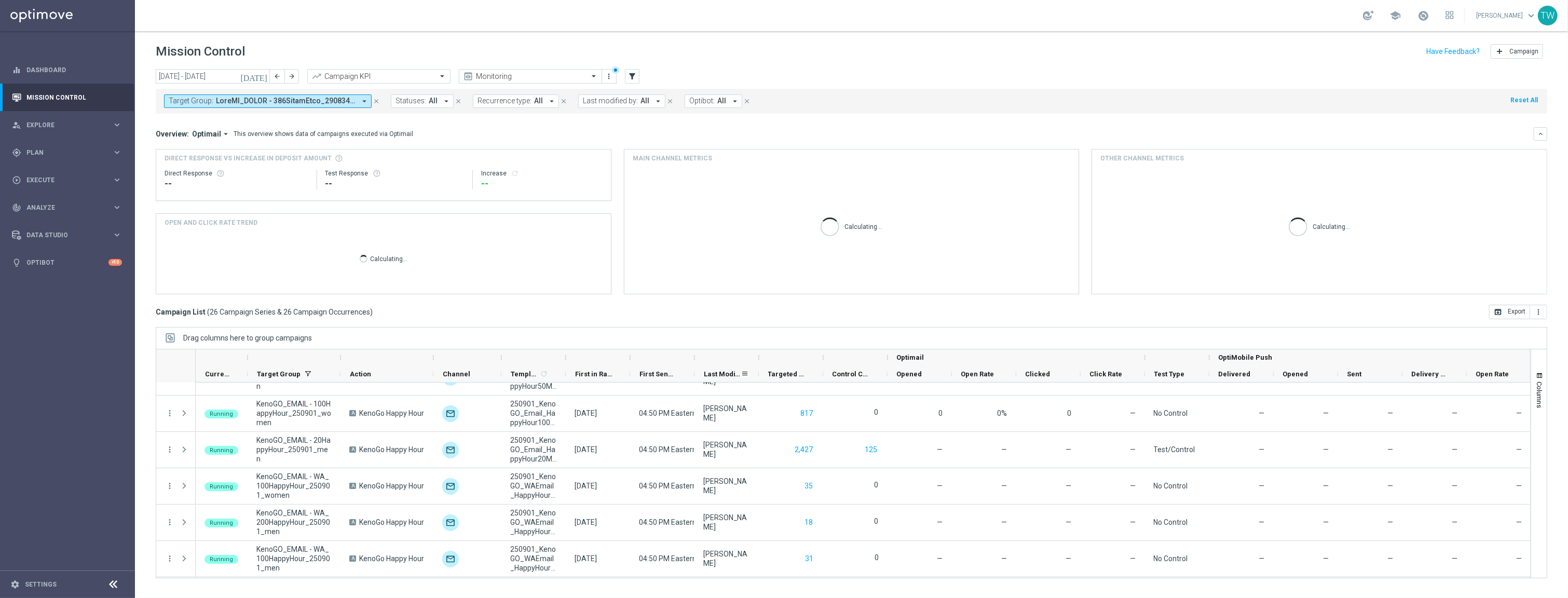
click at [716, 375] on span "Last Modified By" at bounding box center [722, 374] width 38 height 8
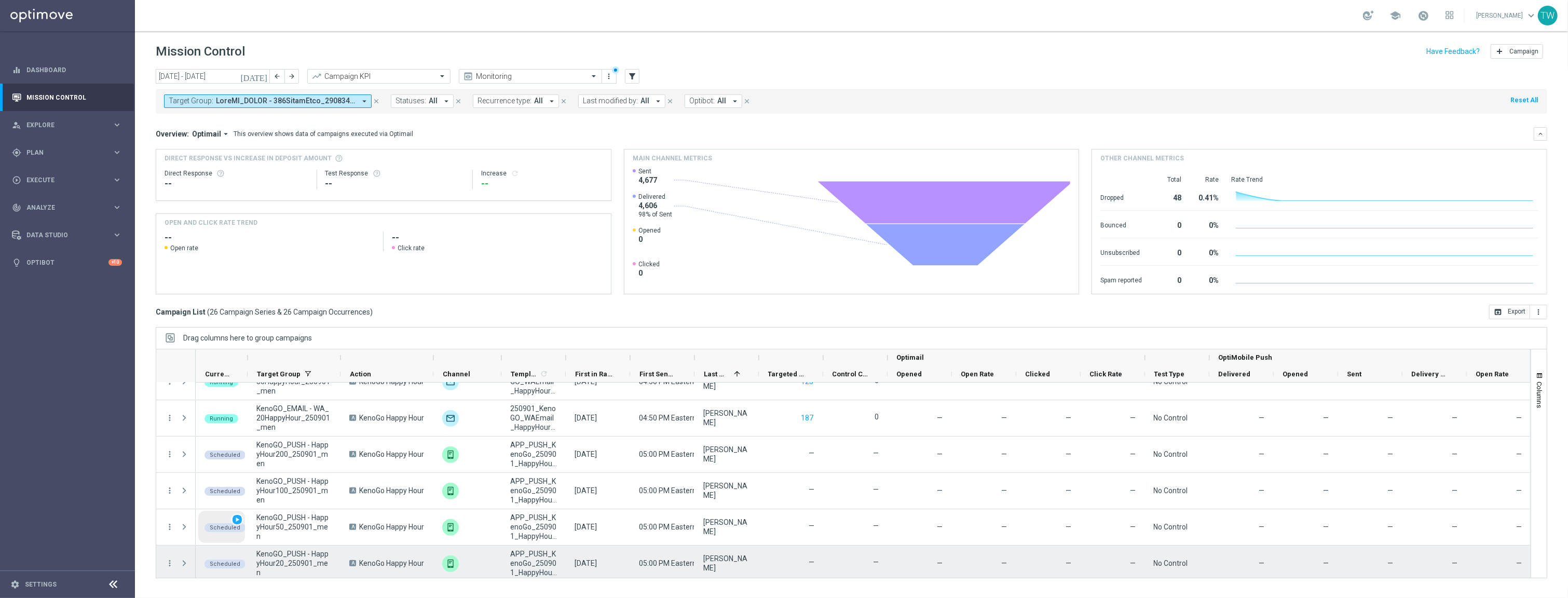
scroll to position [601, 0]
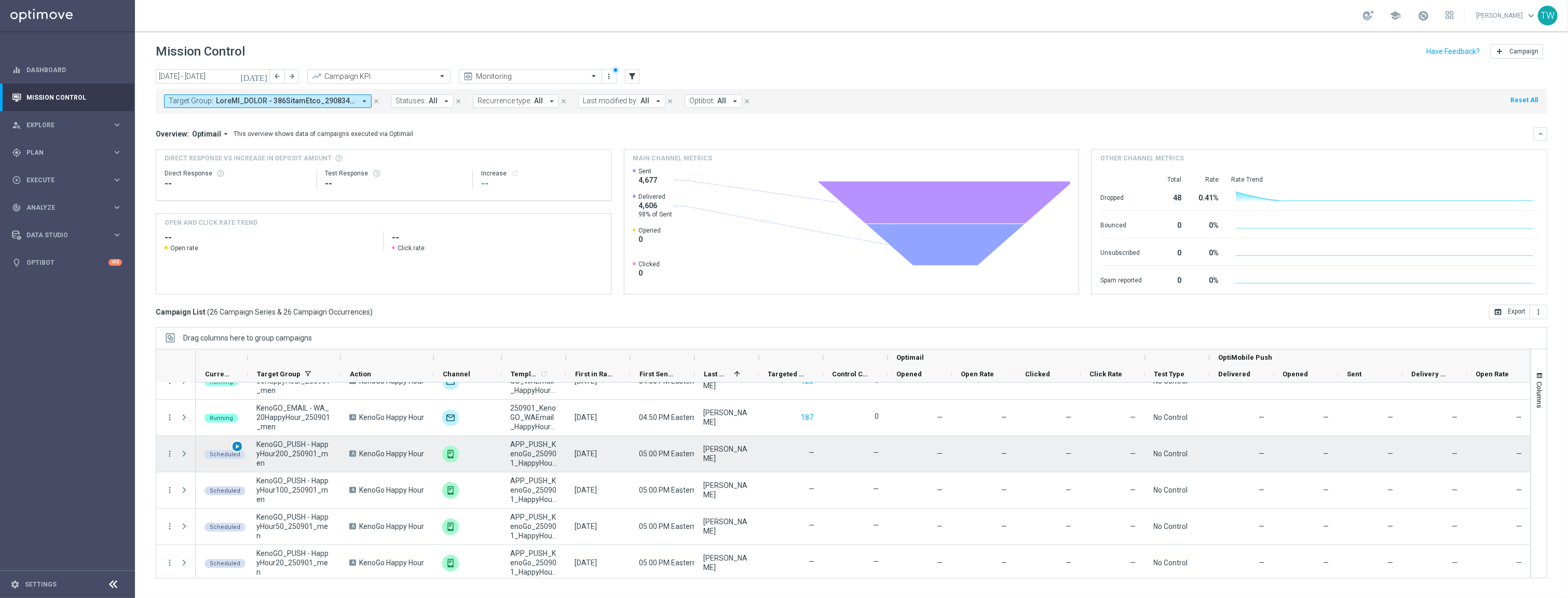
click at [236, 446] on span "play_arrow" at bounding box center [236, 446] width 7 height 7
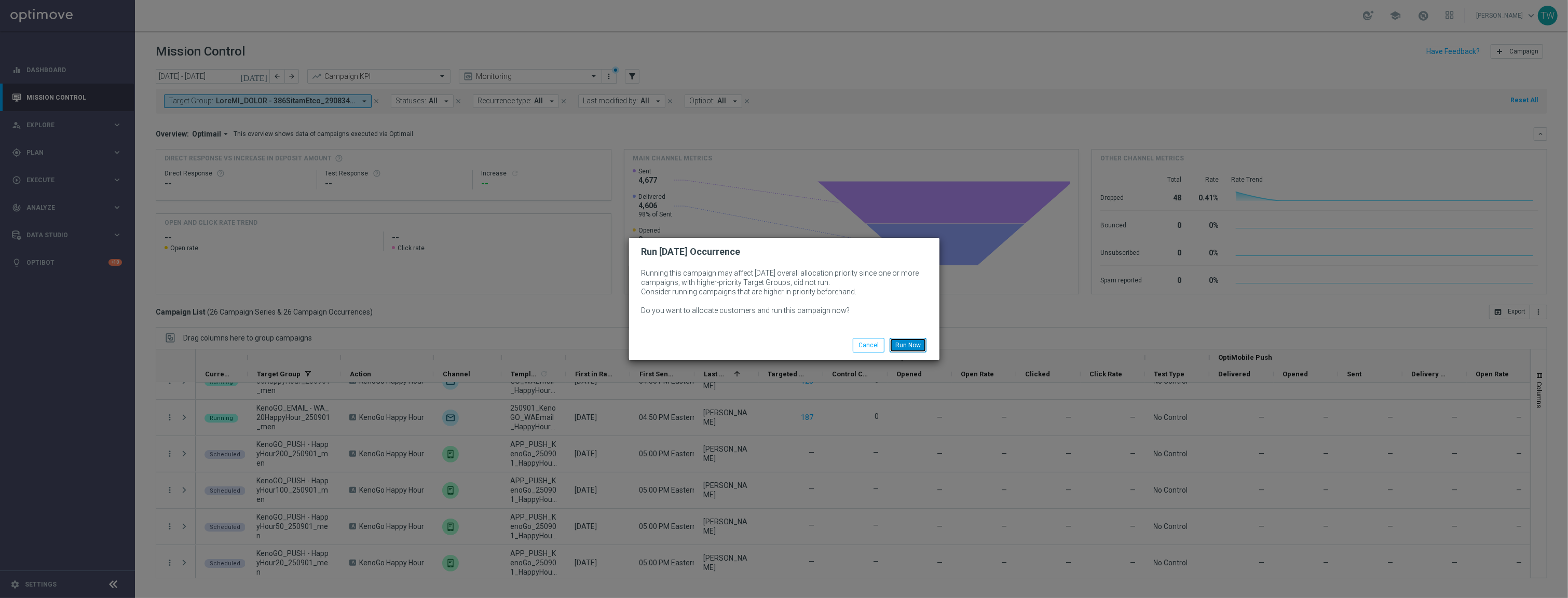
drag, startPoint x: 919, startPoint y: 343, endPoint x: 780, endPoint y: 392, distance: 147.4
click at [919, 343] on button "Run Now" at bounding box center [908, 345] width 37 height 15
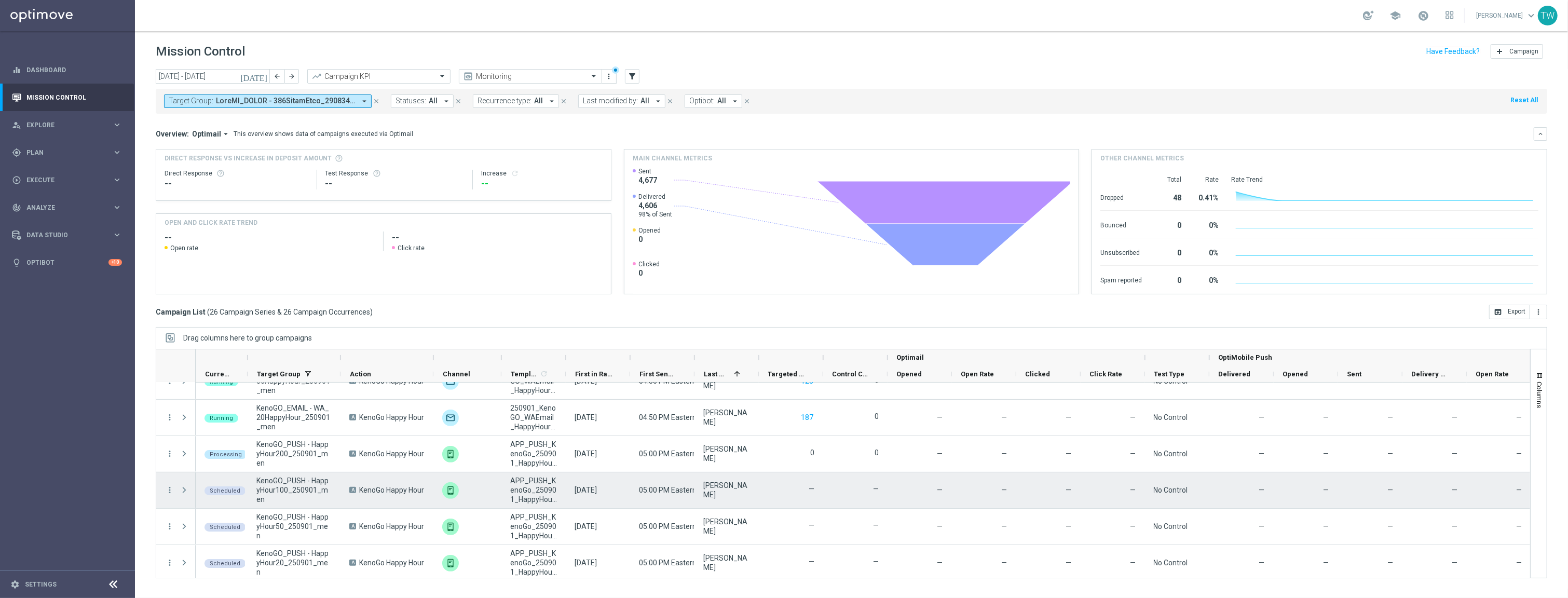
click at [0, 0] on span "play_arrow" at bounding box center [0, 0] width 0 height 0
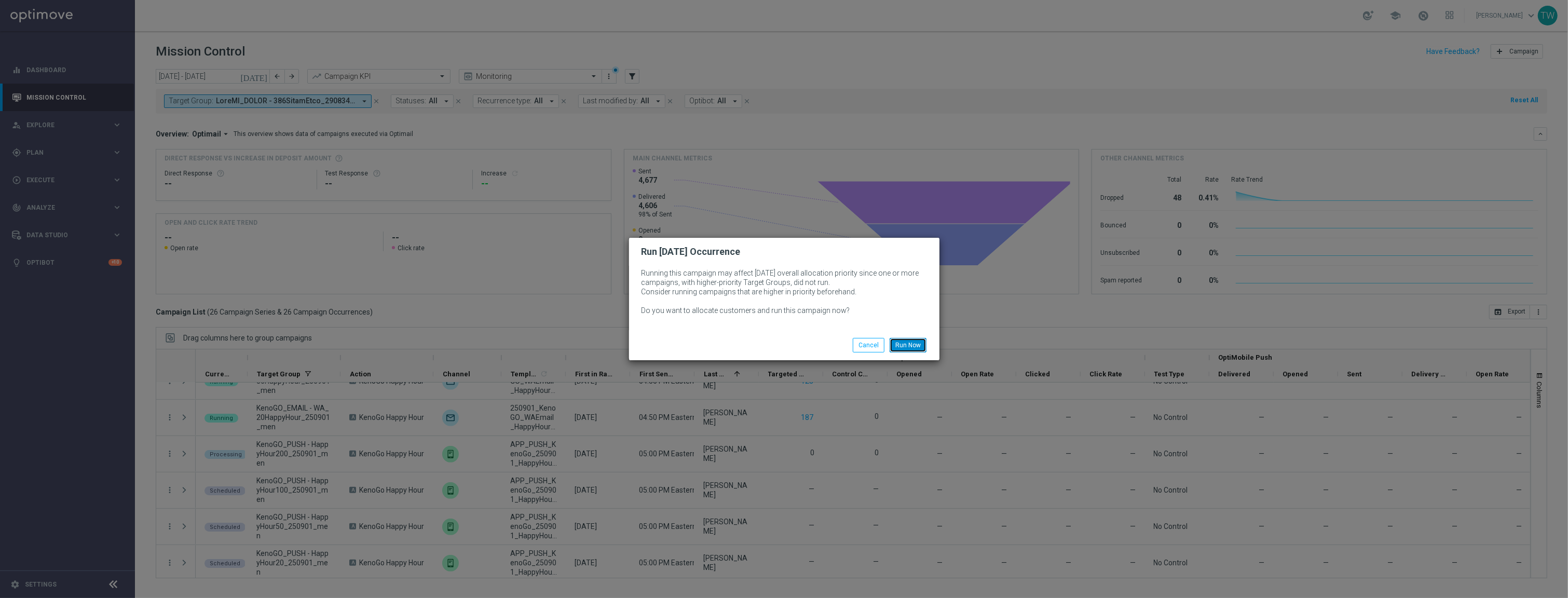
click at [908, 341] on button "Run Now" at bounding box center [908, 345] width 37 height 15
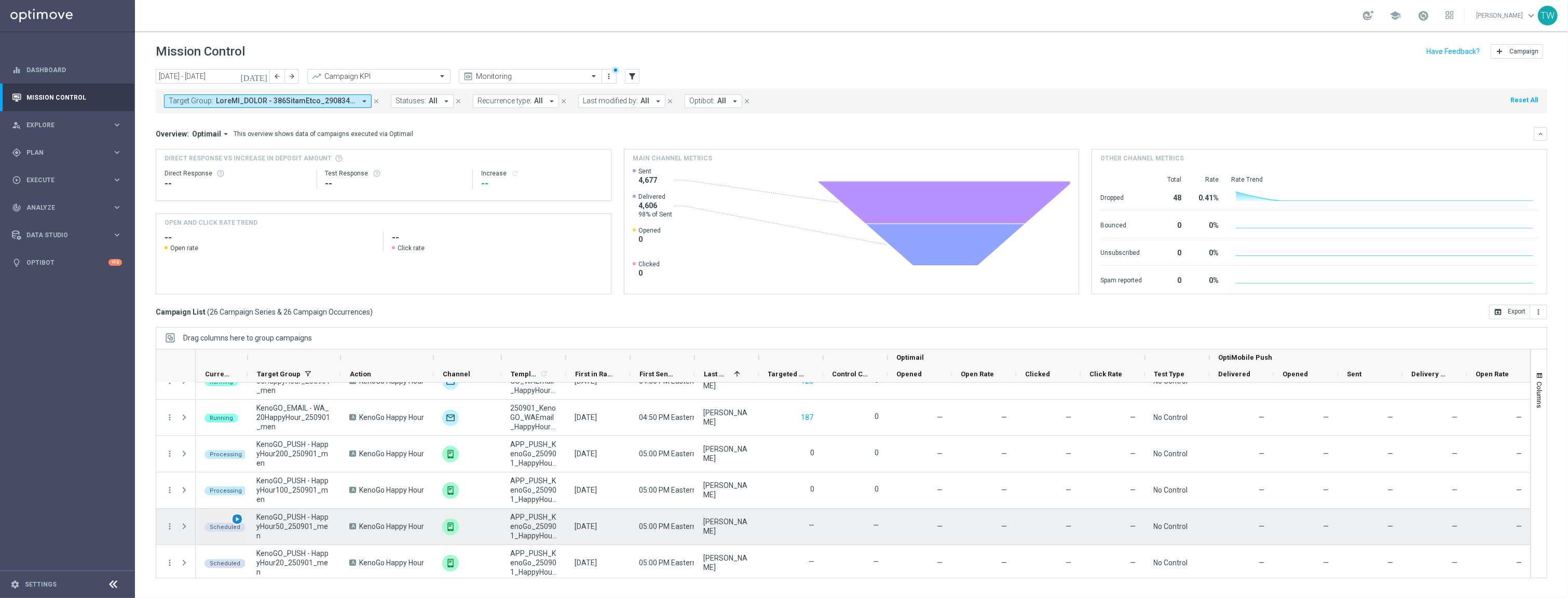
click at [235, 517] on span "play_arrow" at bounding box center [236, 519] width 7 height 7
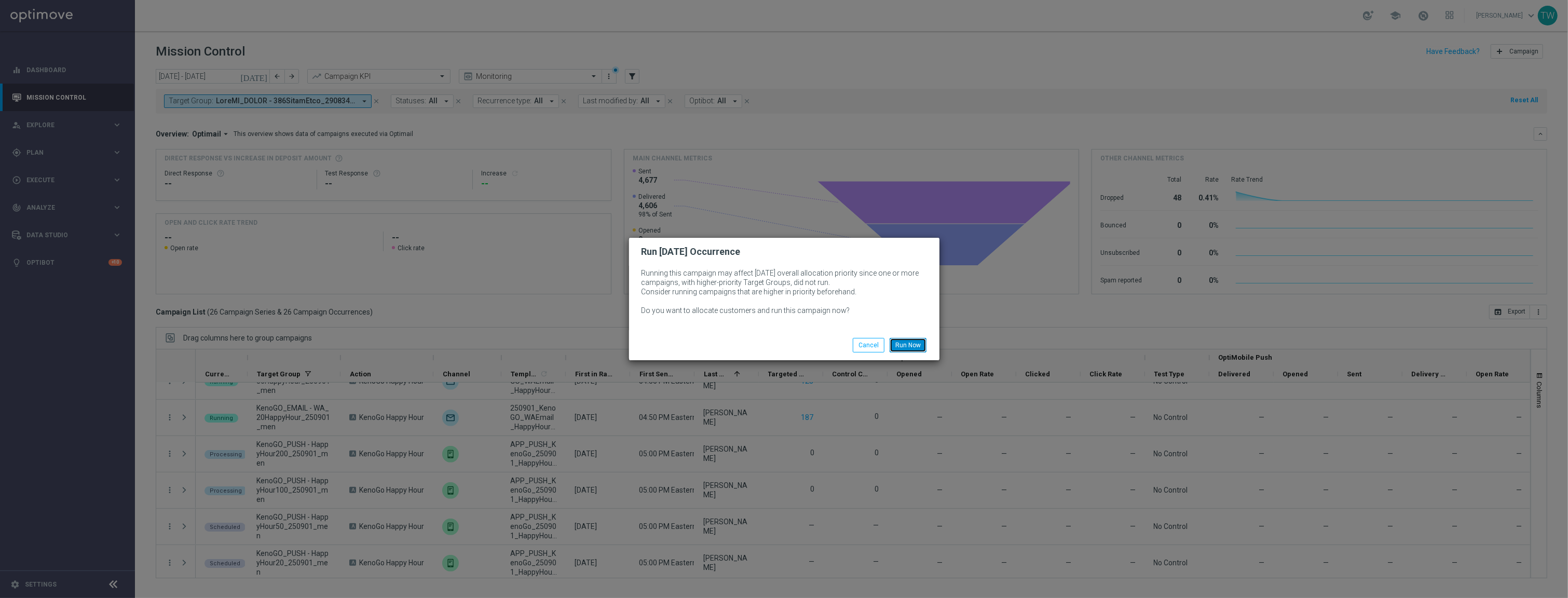
click at [914, 341] on button "Run Now" at bounding box center [908, 345] width 37 height 15
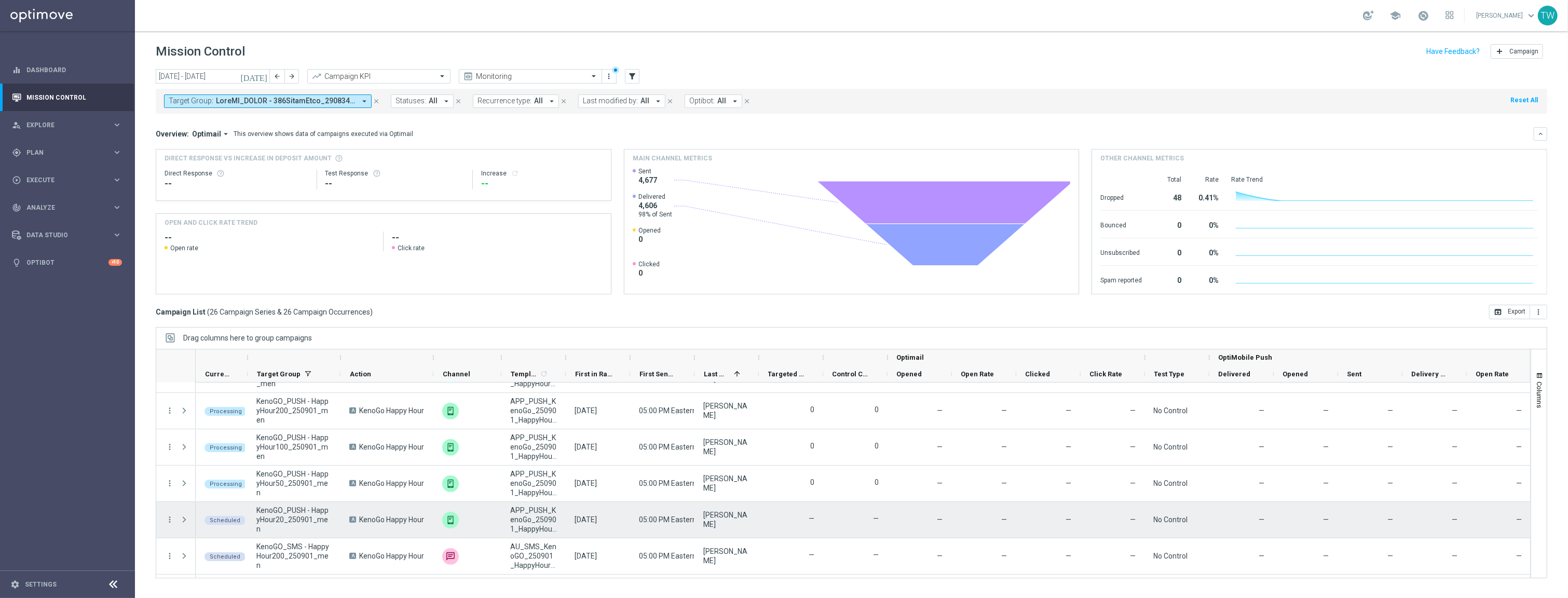
scroll to position [645, 0]
click at [238, 513] on span "play_arrow" at bounding box center [236, 512] width 7 height 7
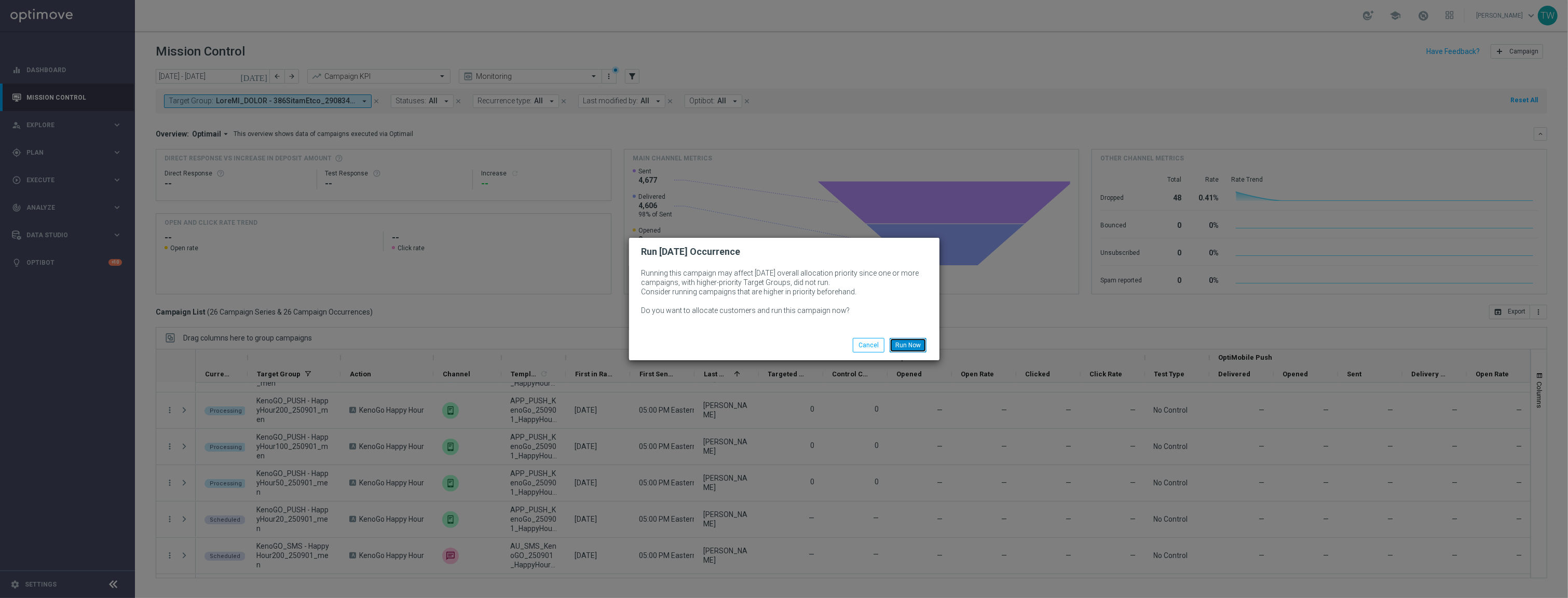
click at [915, 338] on button "Run Now" at bounding box center [908, 345] width 37 height 15
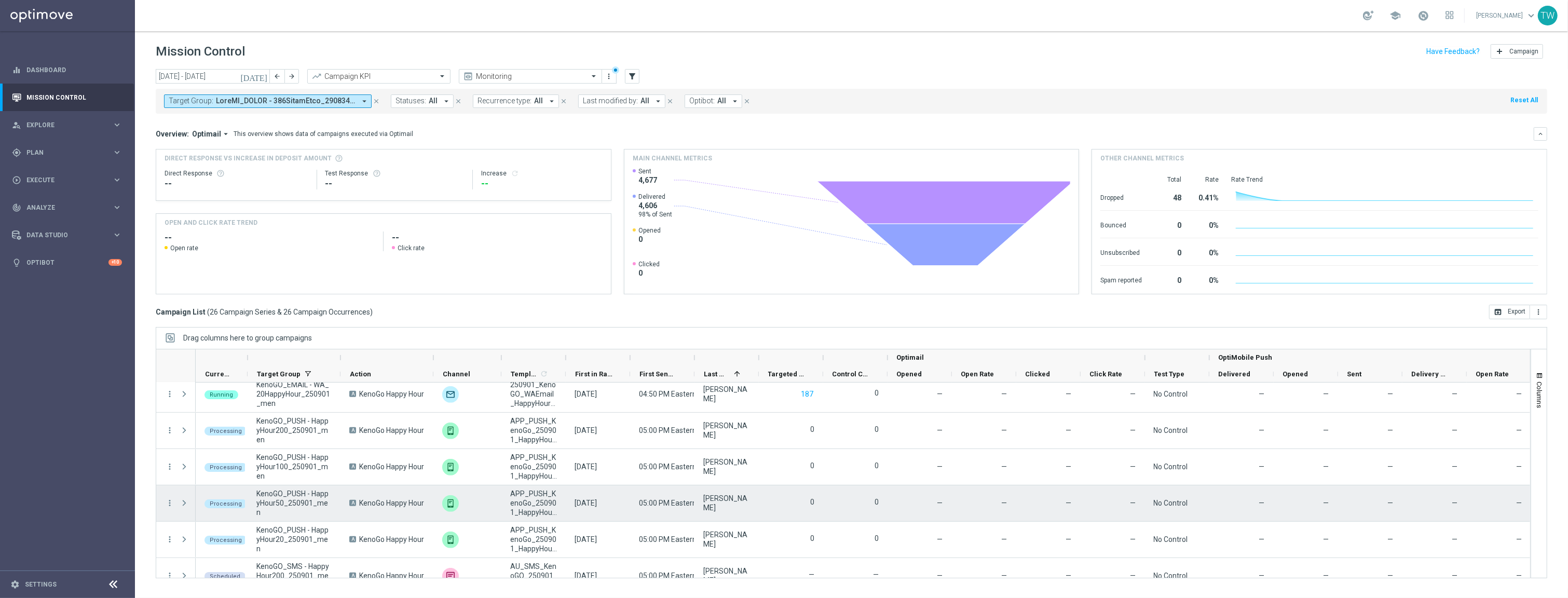
scroll to position [751, 0]
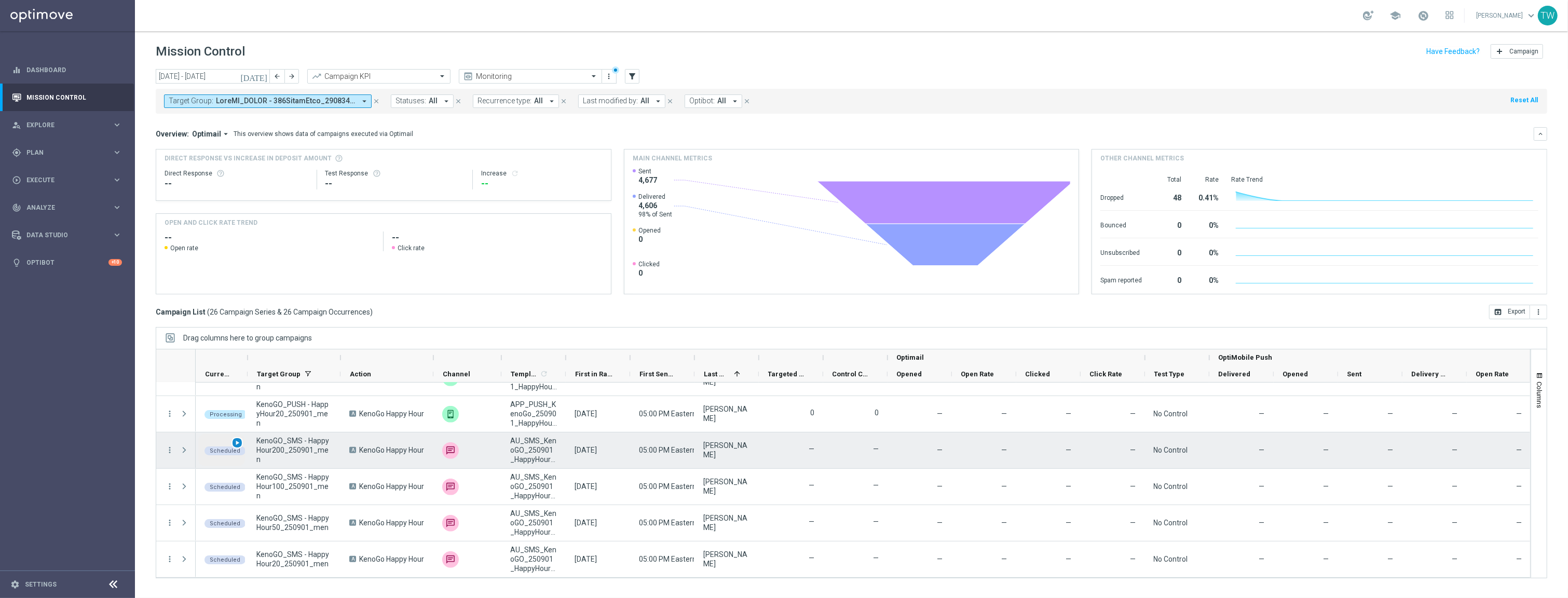
click at [235, 442] on span "play_arrow" at bounding box center [236, 443] width 7 height 7
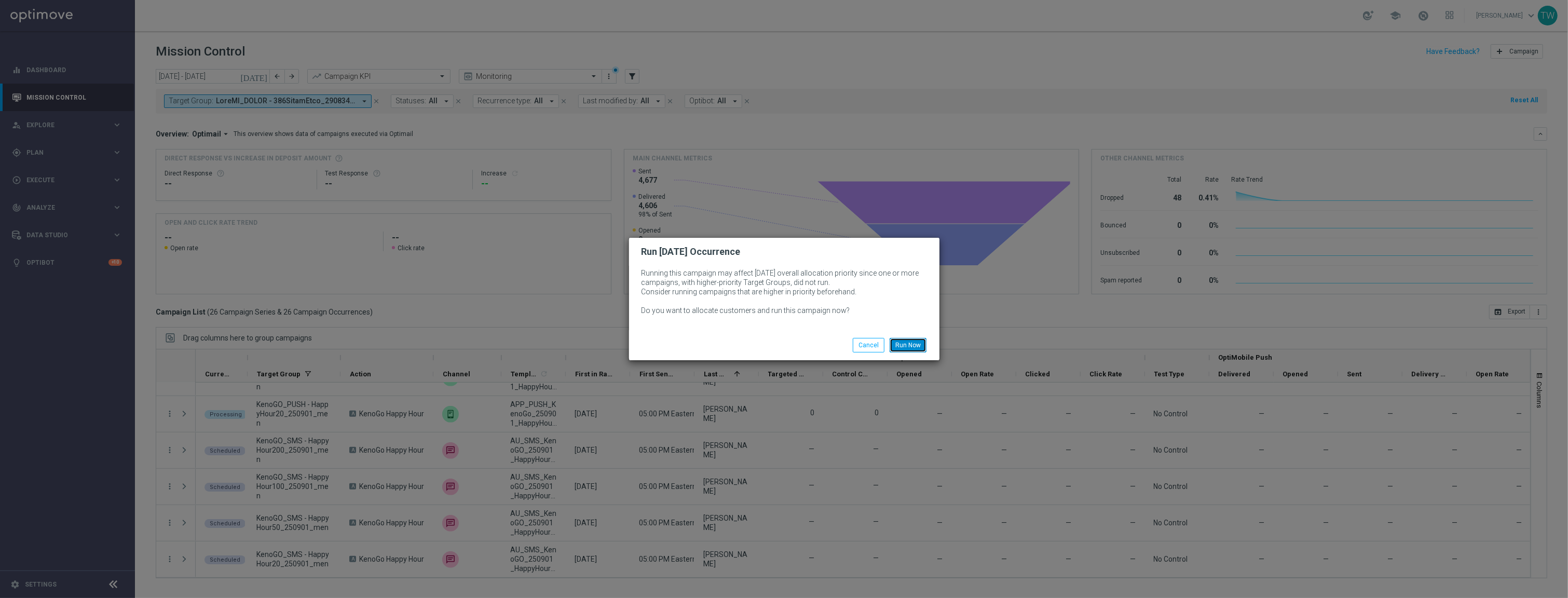
click at [914, 341] on button "Run Now" at bounding box center [908, 345] width 37 height 15
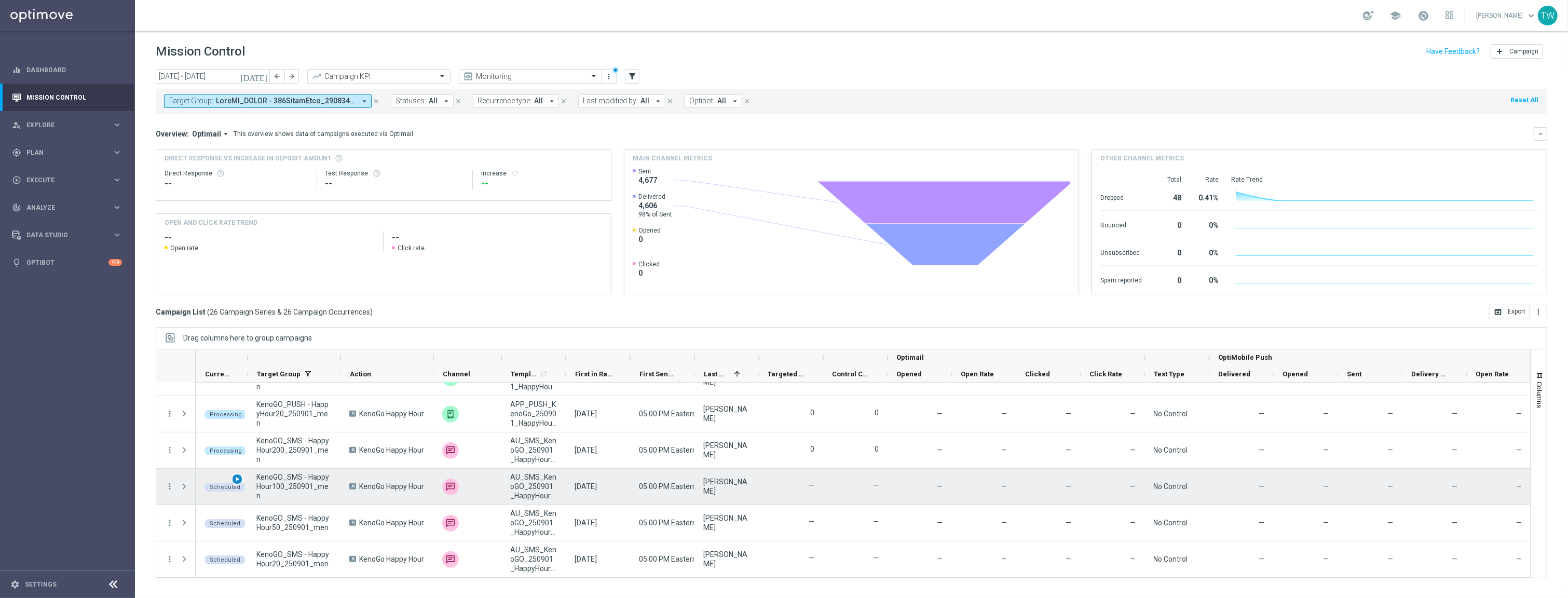
click at [239, 477] on span "play_arrow" at bounding box center [236, 479] width 7 height 7
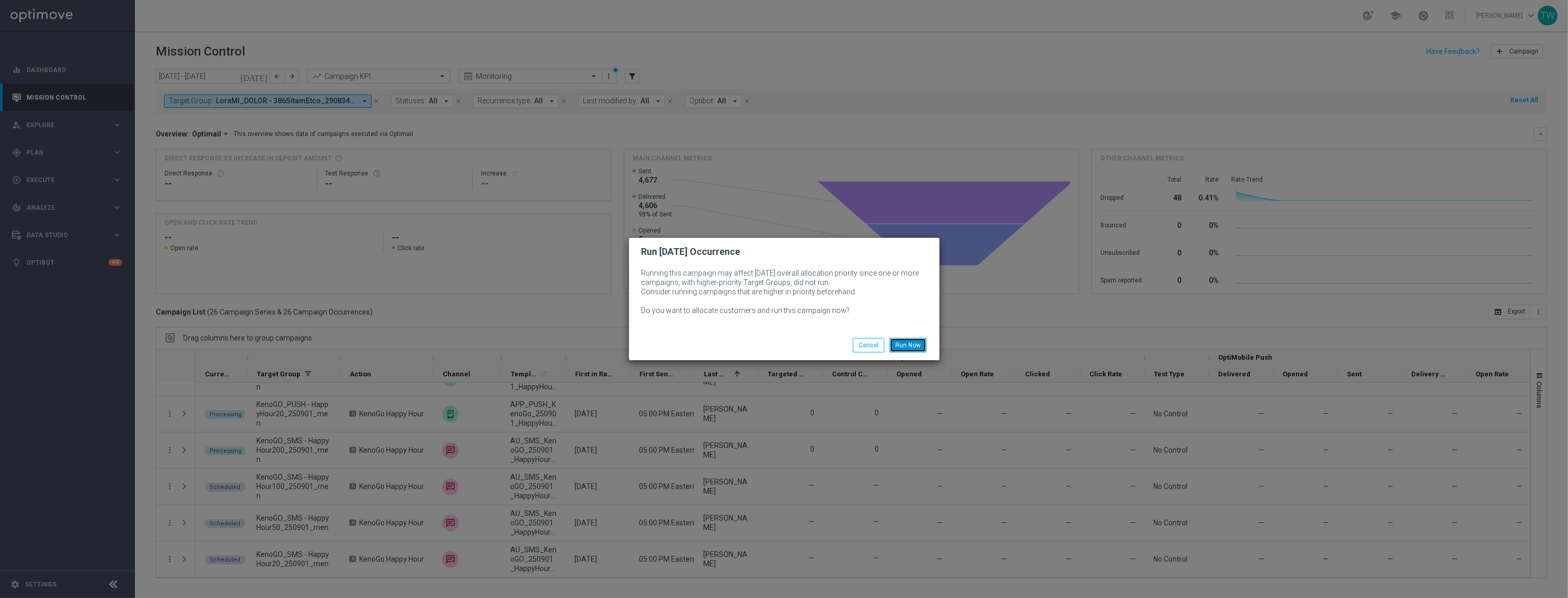
click at [913, 341] on button "Run Now" at bounding box center [908, 345] width 37 height 15
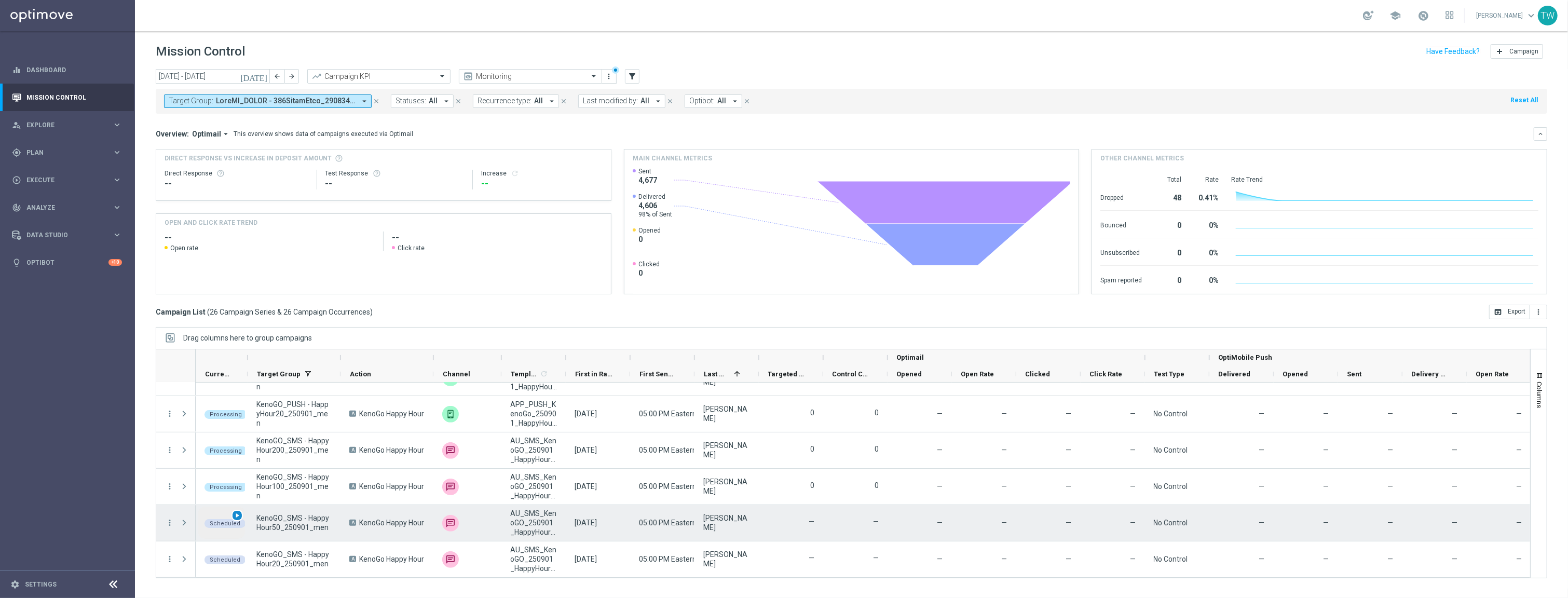
click at [238, 518] on span "play_arrow" at bounding box center [236, 516] width 7 height 7
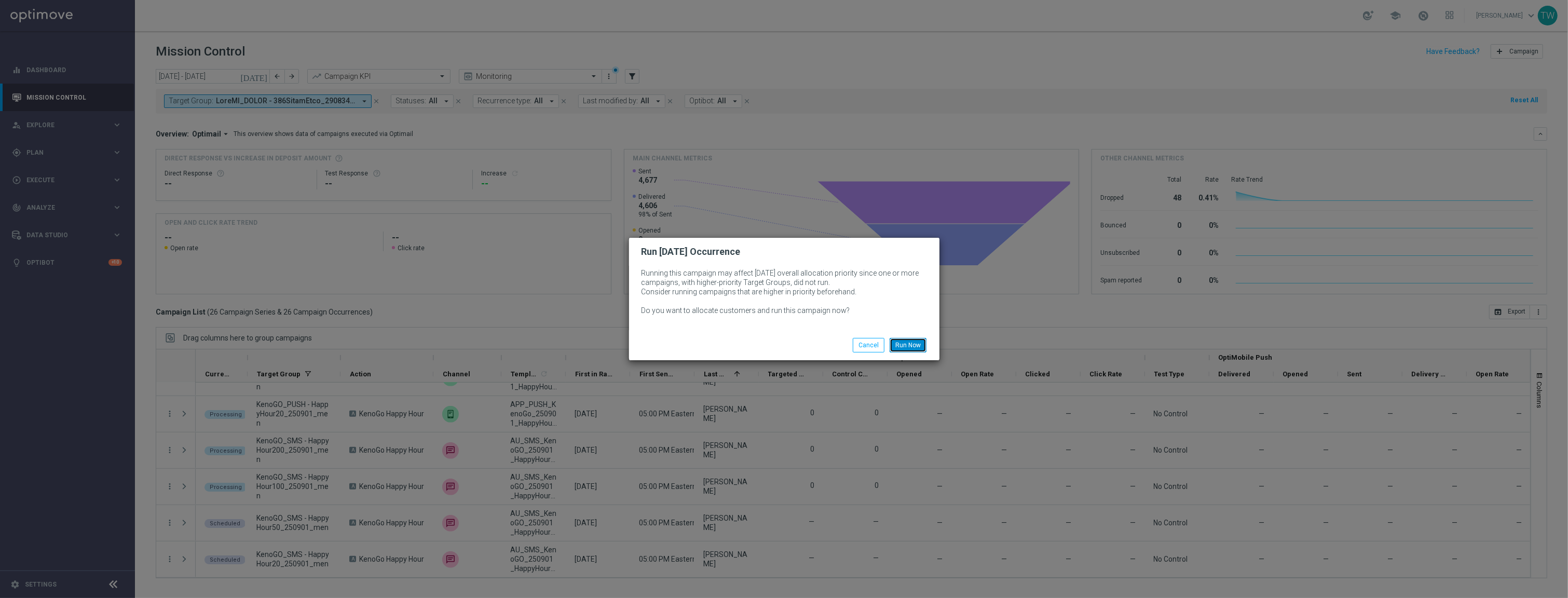
click at [909, 339] on button "Run Now" at bounding box center [908, 345] width 37 height 15
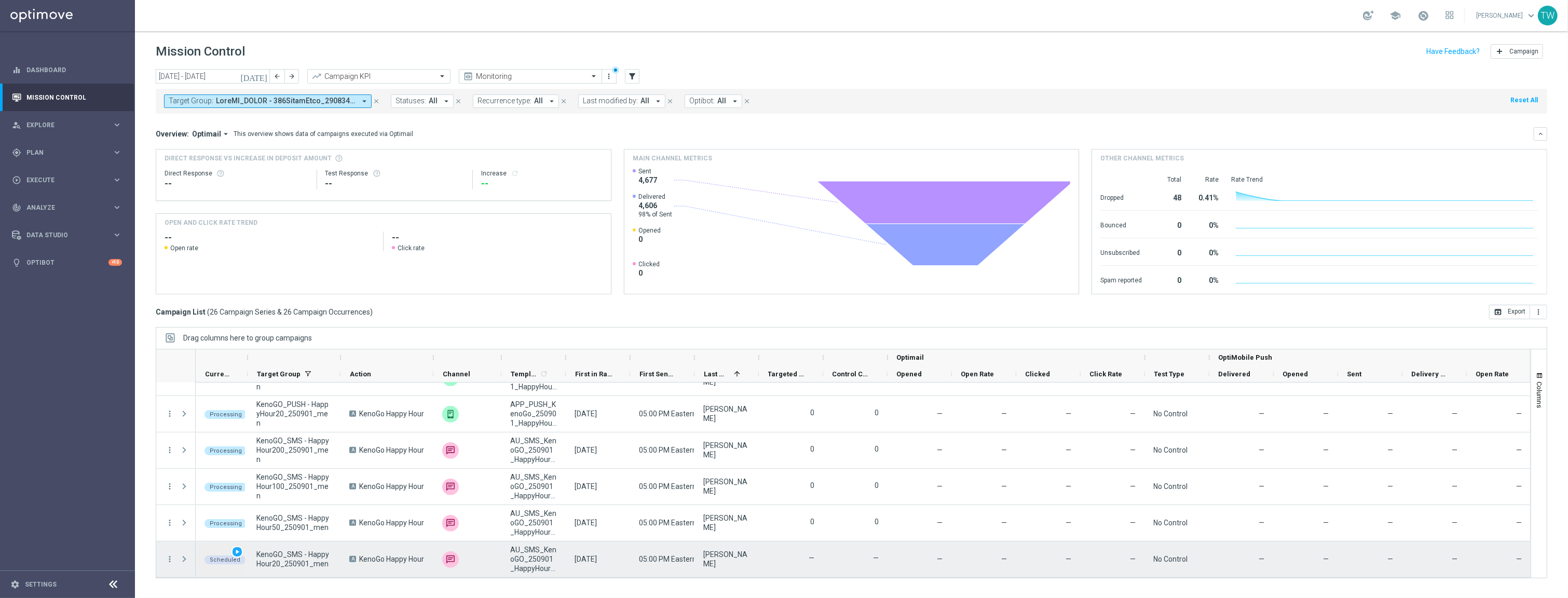
click at [238, 550] on span "play_arrow" at bounding box center [236, 551] width 7 height 7
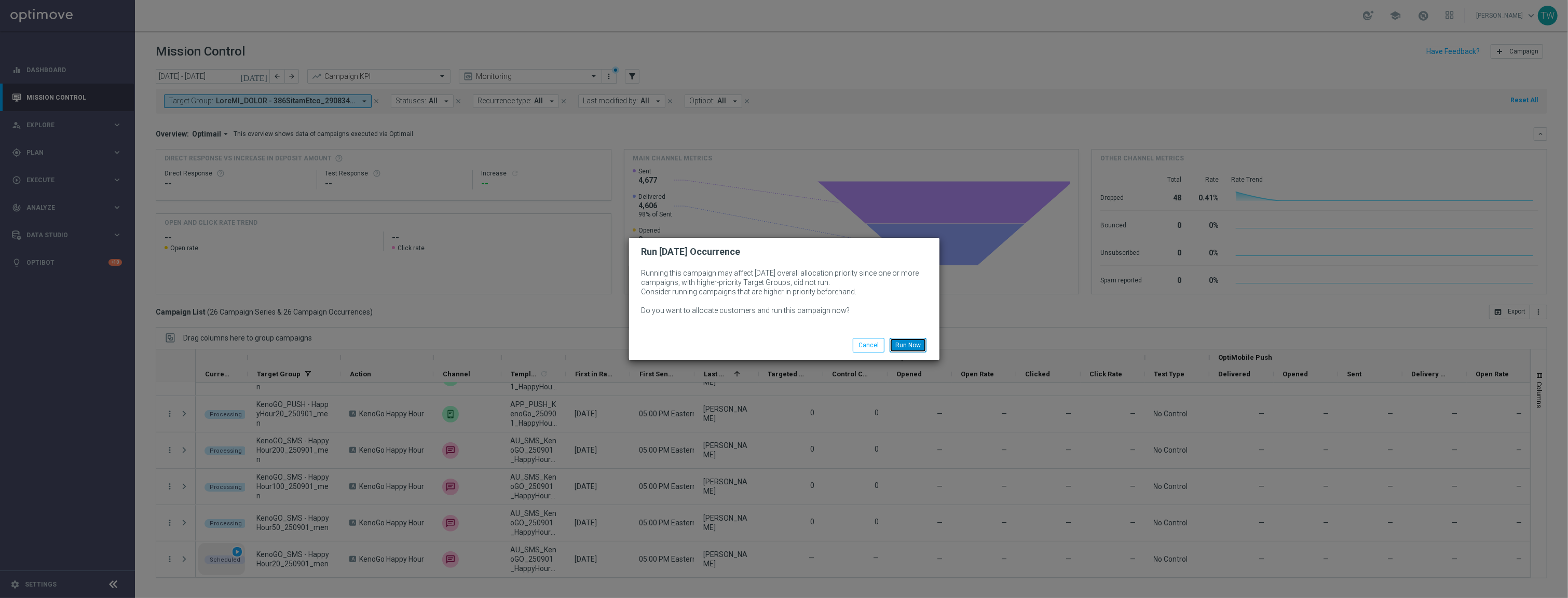
click at [911, 342] on button "Run Now" at bounding box center [908, 345] width 37 height 15
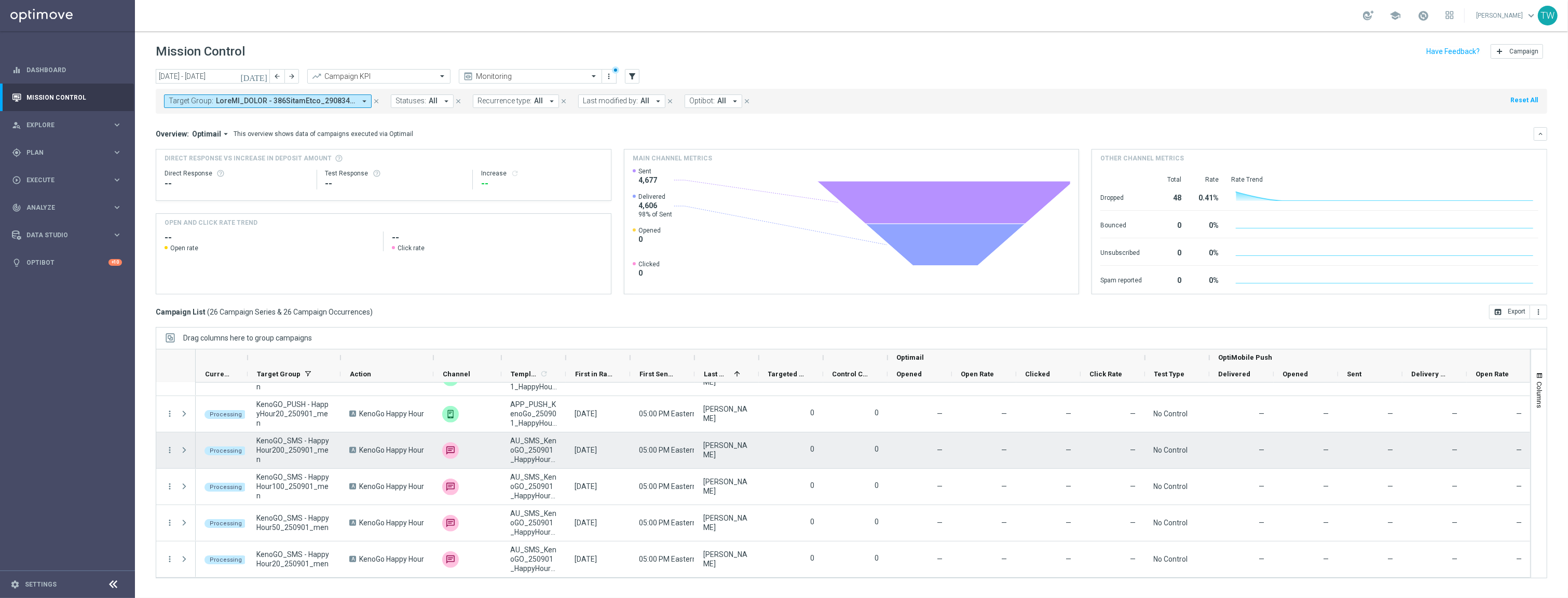
scroll to position [711, 0]
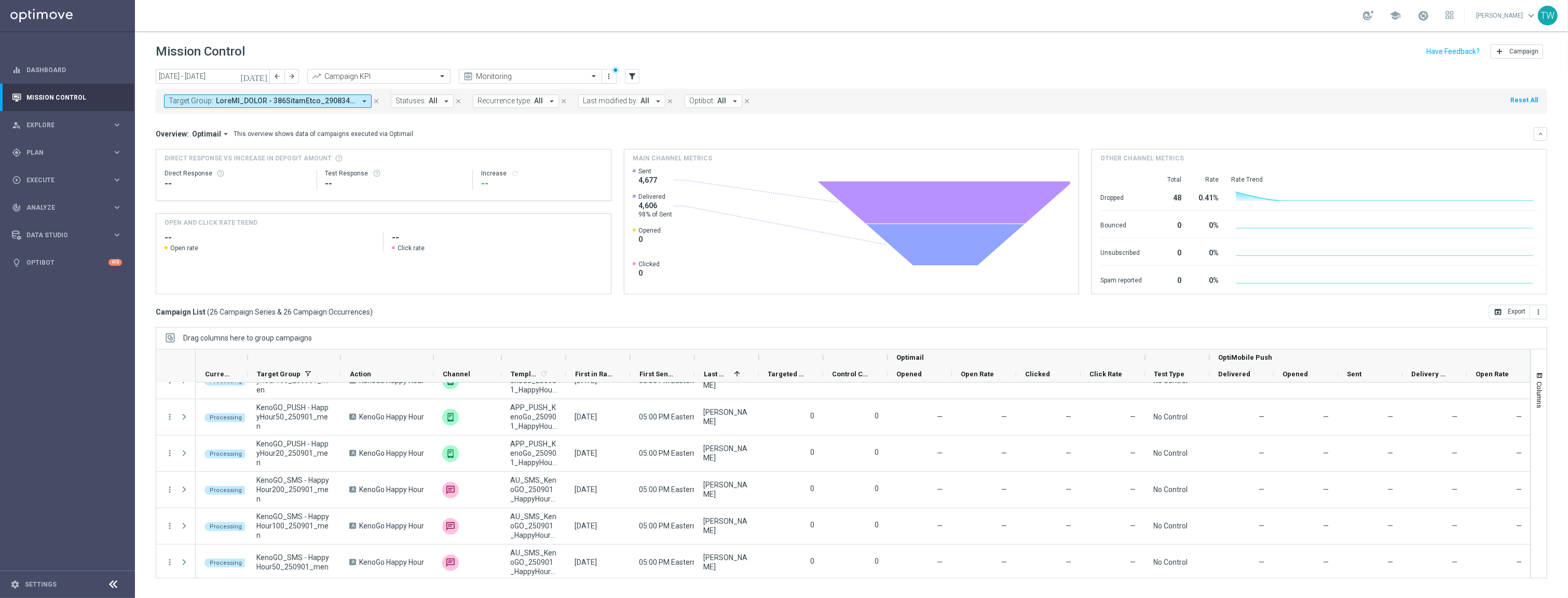
click at [343, 359] on div at bounding box center [387, 357] width 93 height 16
click at [338, 358] on div at bounding box center [340, 357] width 4 height 16
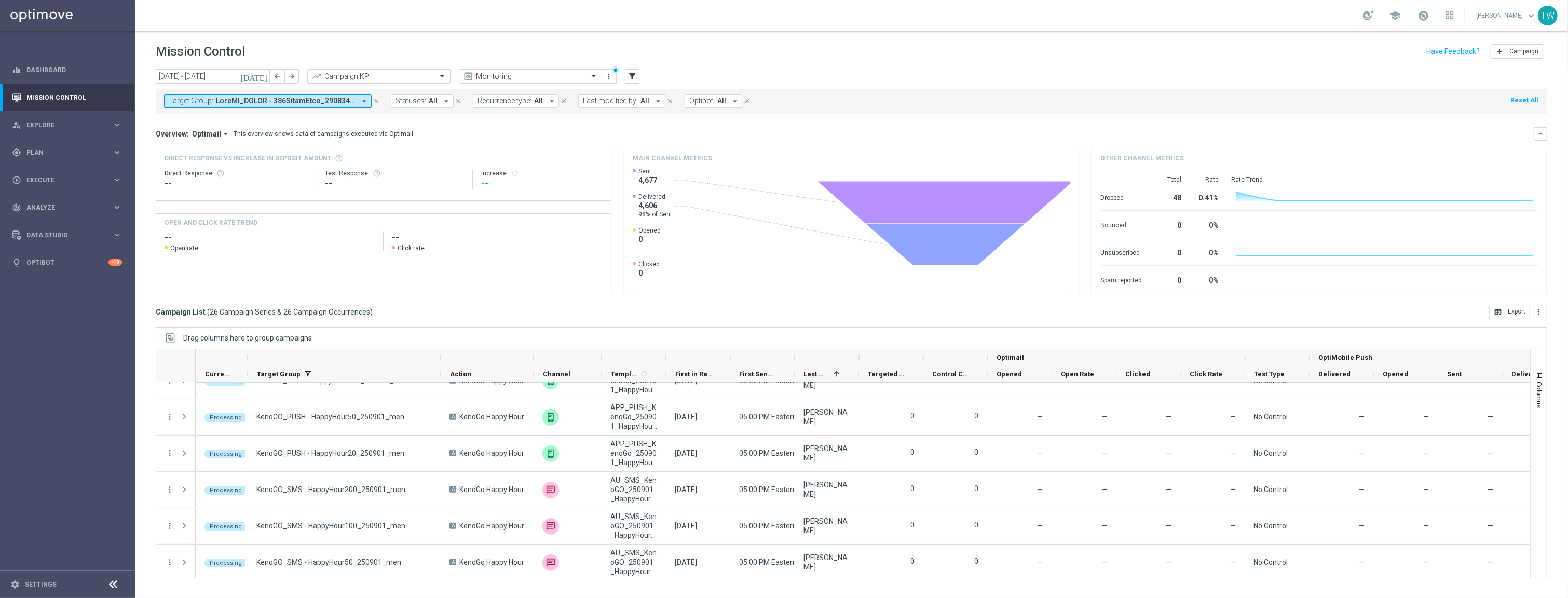
click at [731, 357] on div at bounding box center [730, 357] width 4 height 16
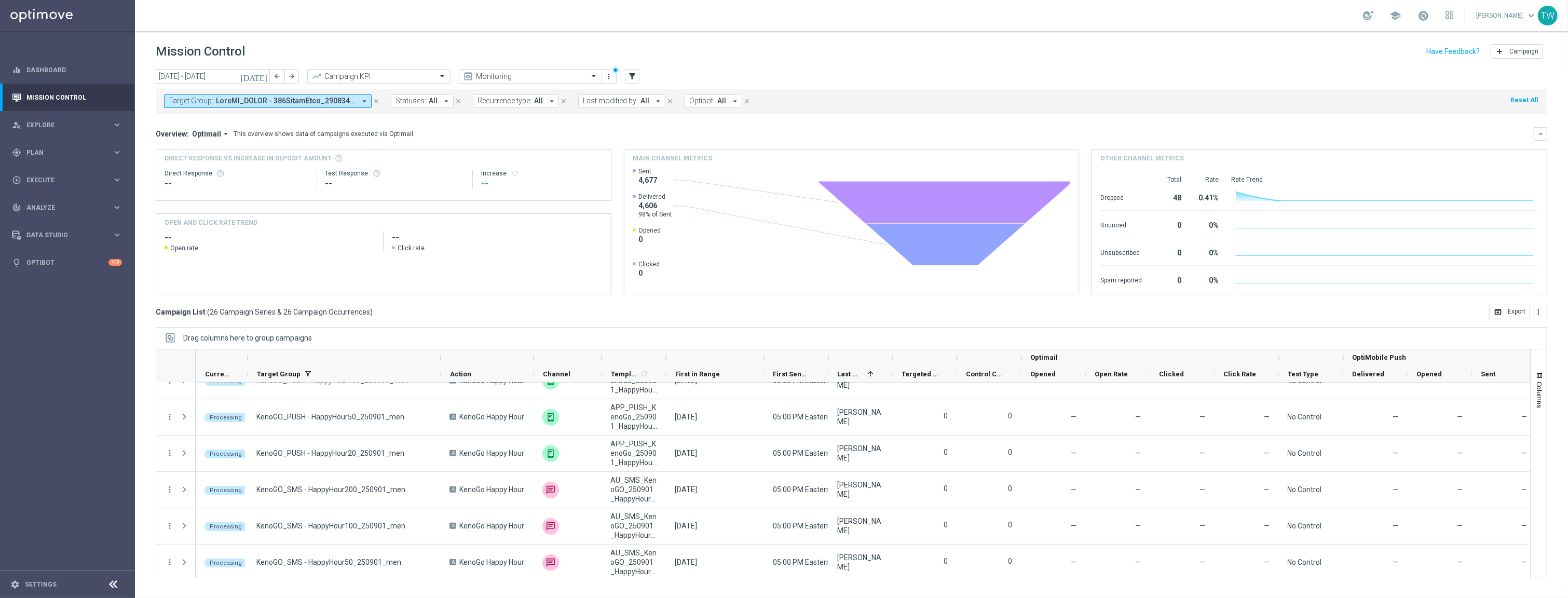
click at [664, 360] on div at bounding box center [665, 357] width 4 height 16
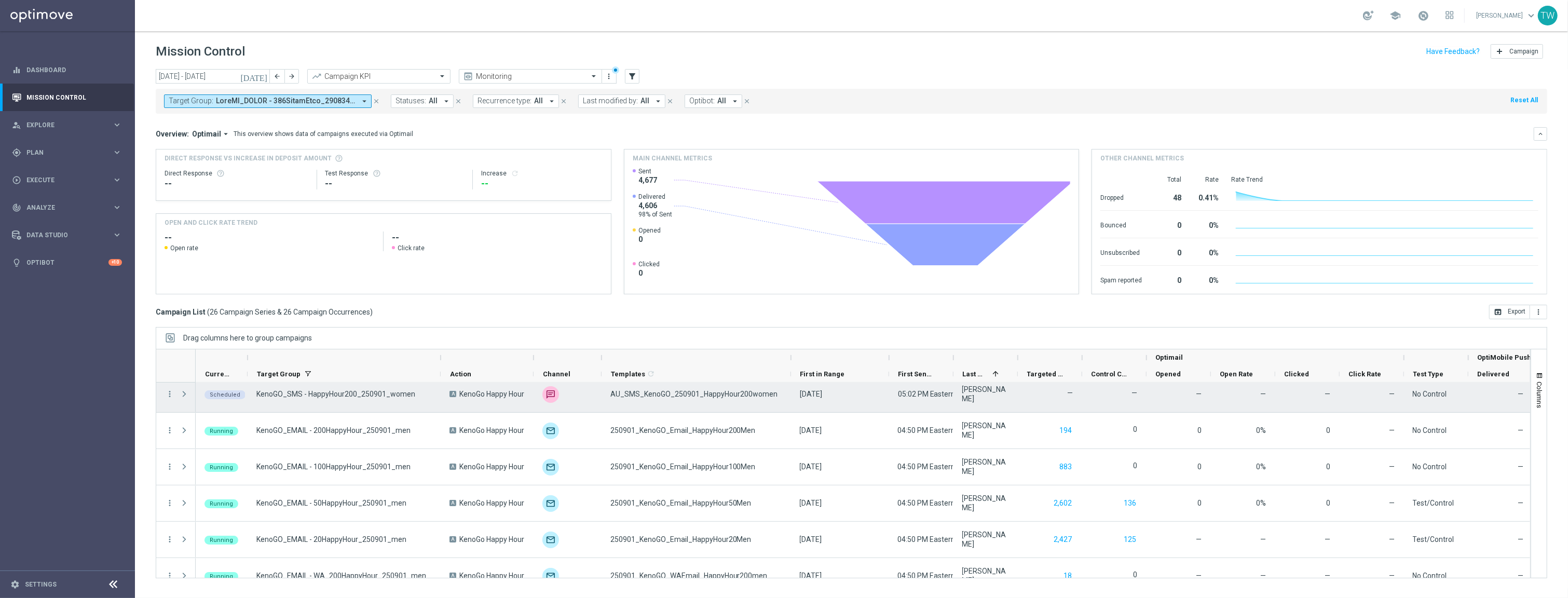
scroll to position [248, 0]
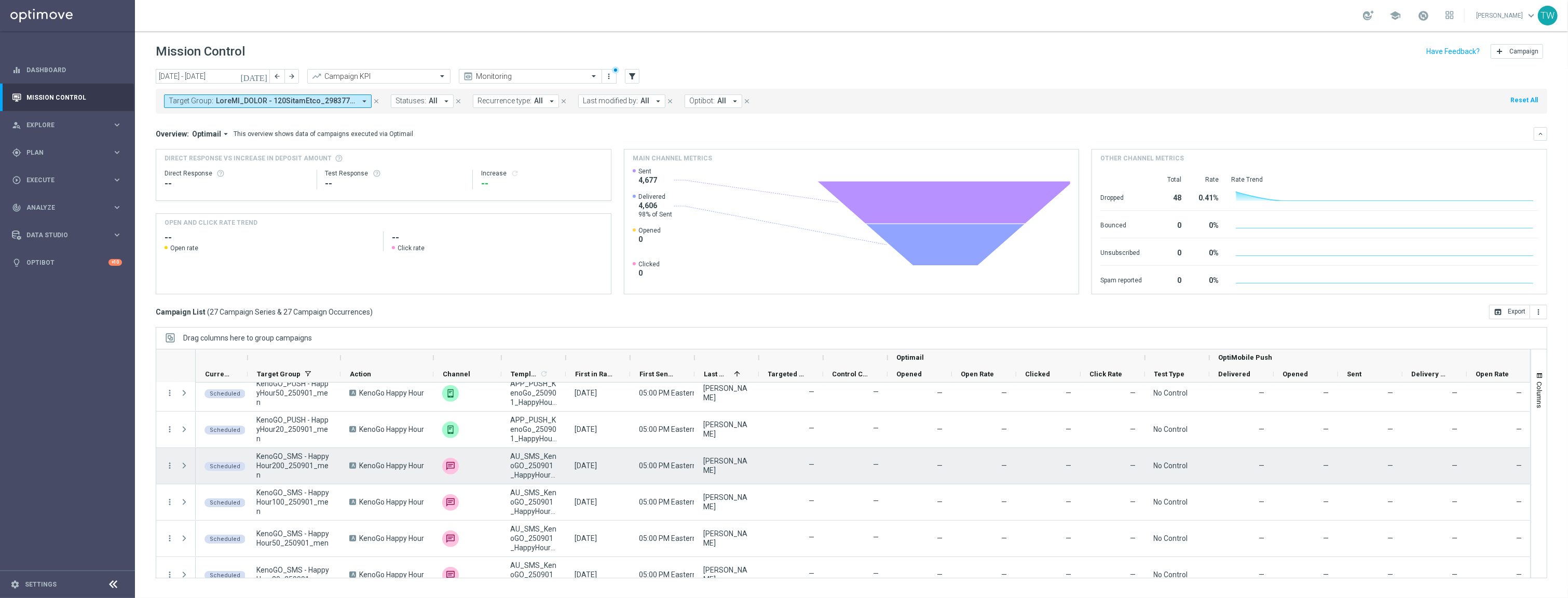
scroll to position [787, 0]
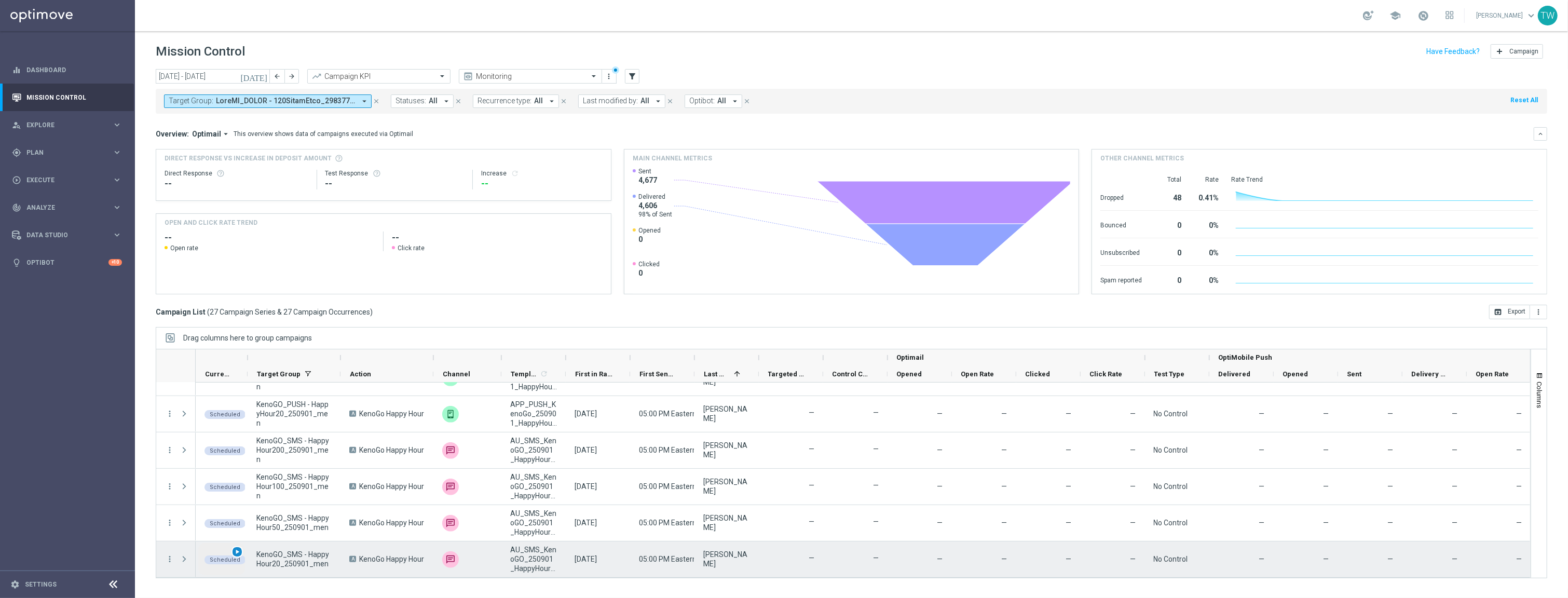
click at [241, 551] on div "play_arrow" at bounding box center [237, 552] width 12 height 12
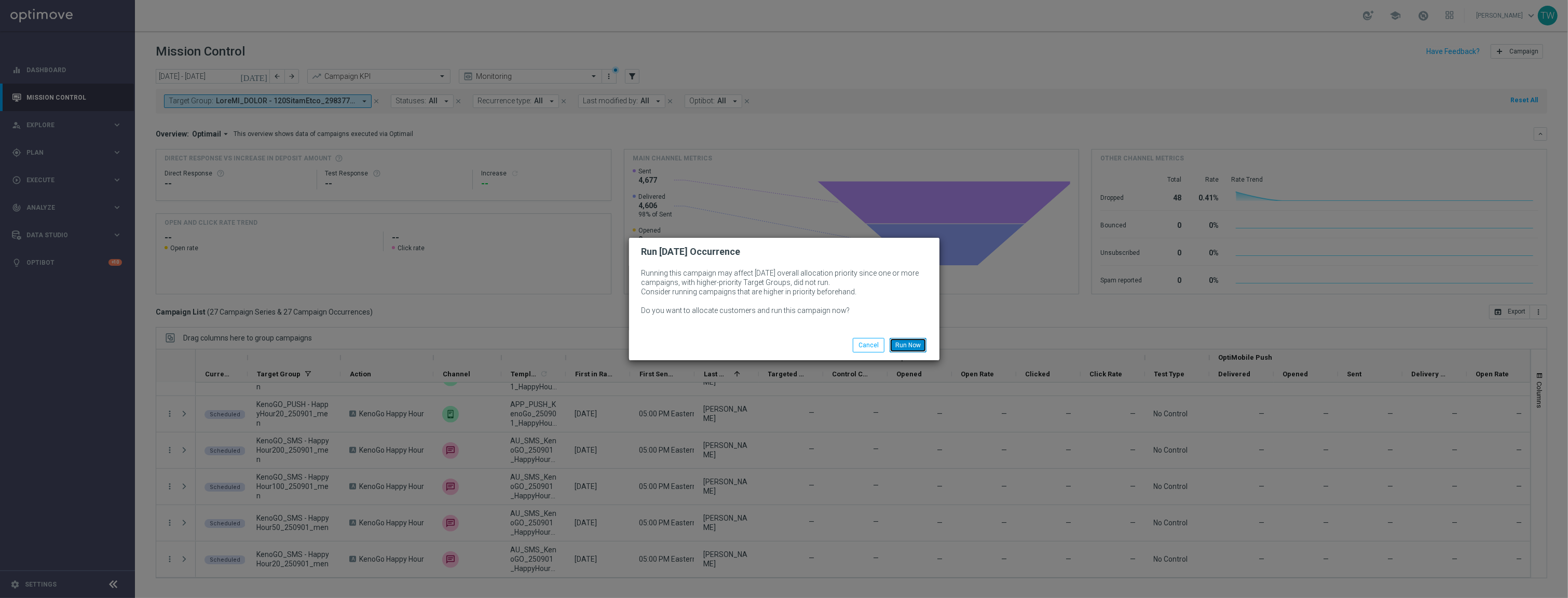
click at [902, 347] on button "Run Now" at bounding box center [908, 345] width 37 height 15
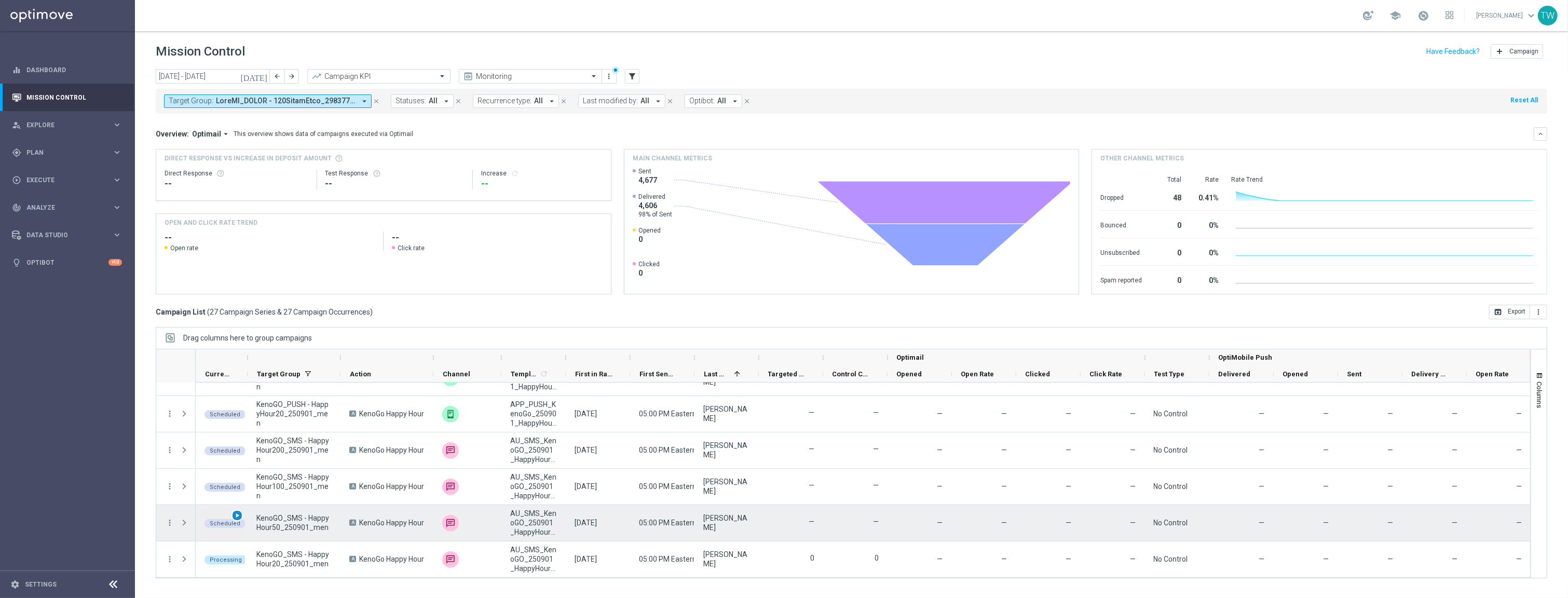
click at [234, 516] on span "play_arrow" at bounding box center [236, 516] width 7 height 7
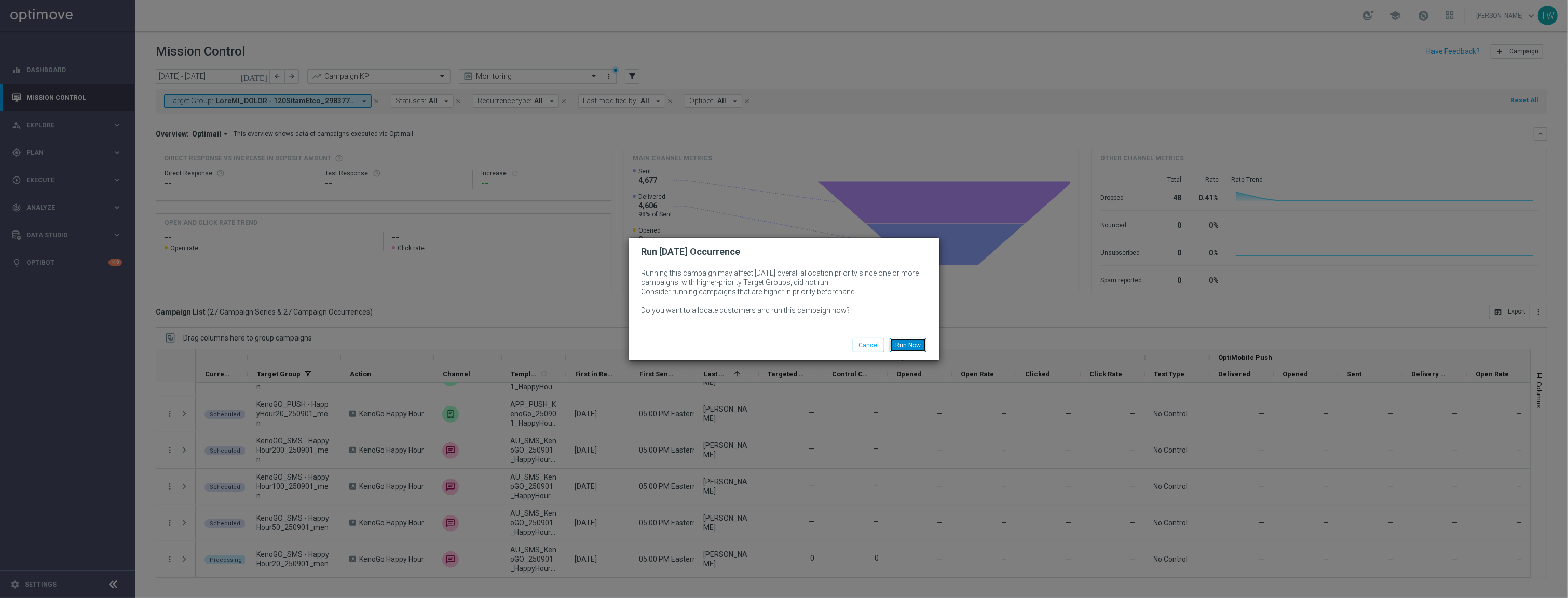
drag, startPoint x: 911, startPoint y: 343, endPoint x: 670, endPoint y: 436, distance: 258.3
click at [911, 343] on button "Run Now" at bounding box center [908, 345] width 37 height 15
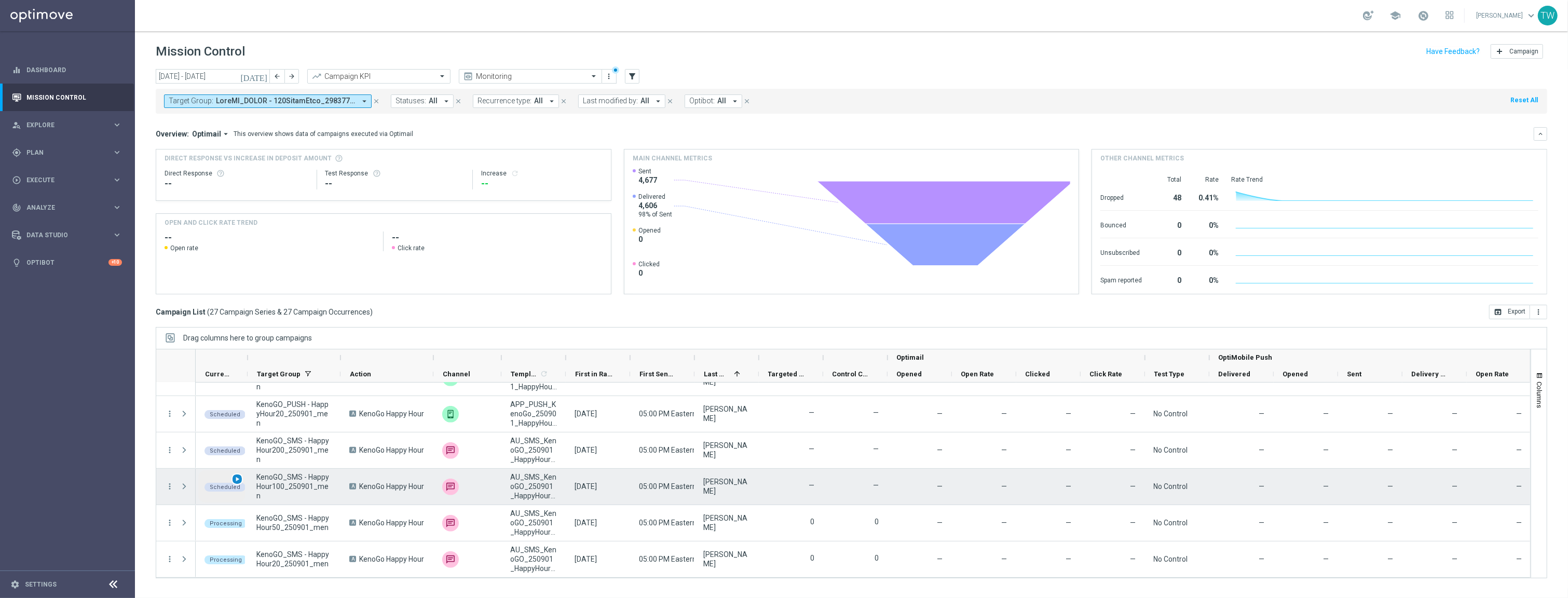
click at [238, 481] on span "play_arrow" at bounding box center [236, 479] width 7 height 7
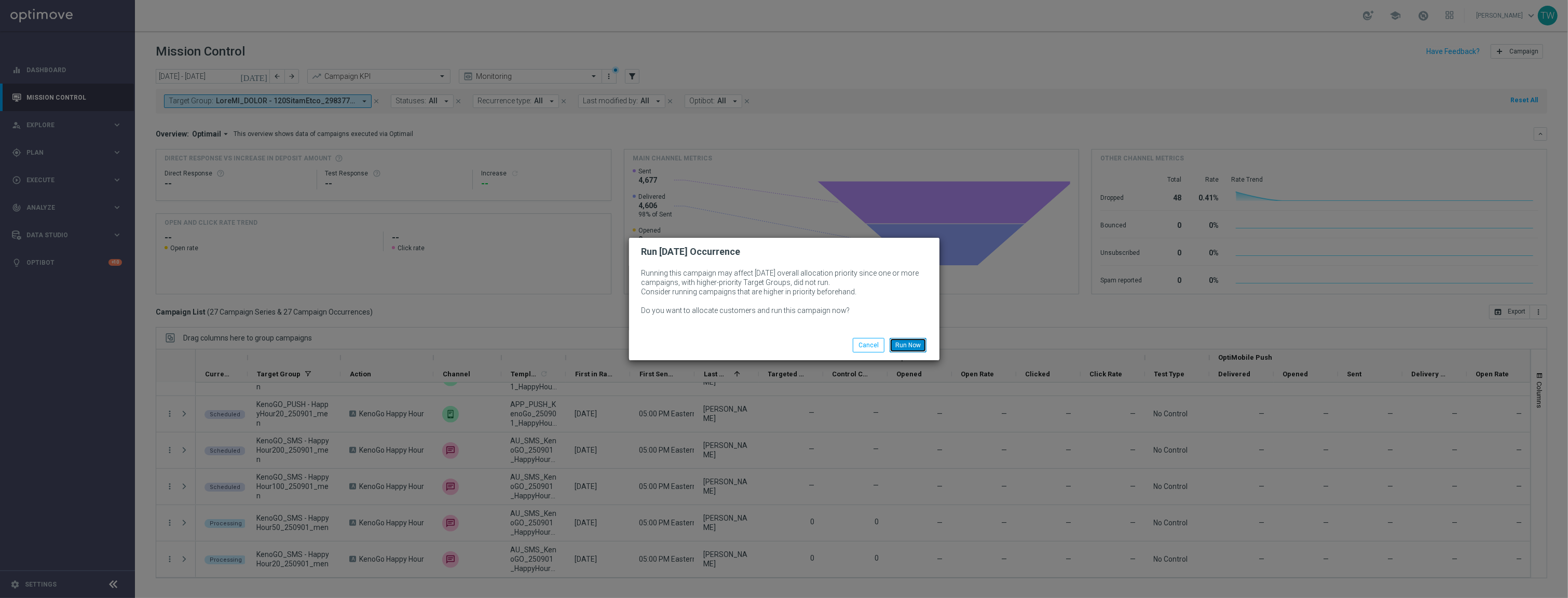
click at [918, 340] on button "Run Now" at bounding box center [908, 345] width 37 height 15
click at [921, 345] on button "Run Now" at bounding box center [908, 345] width 37 height 15
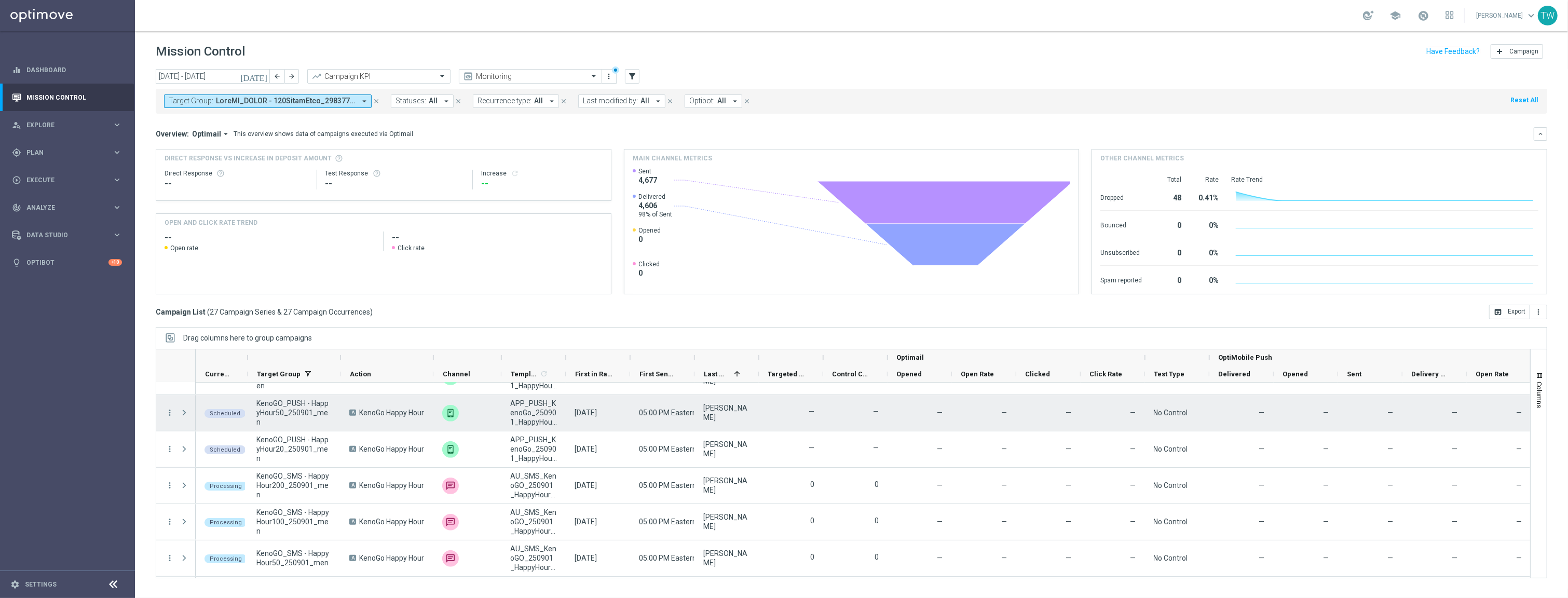
scroll to position [742, 0]
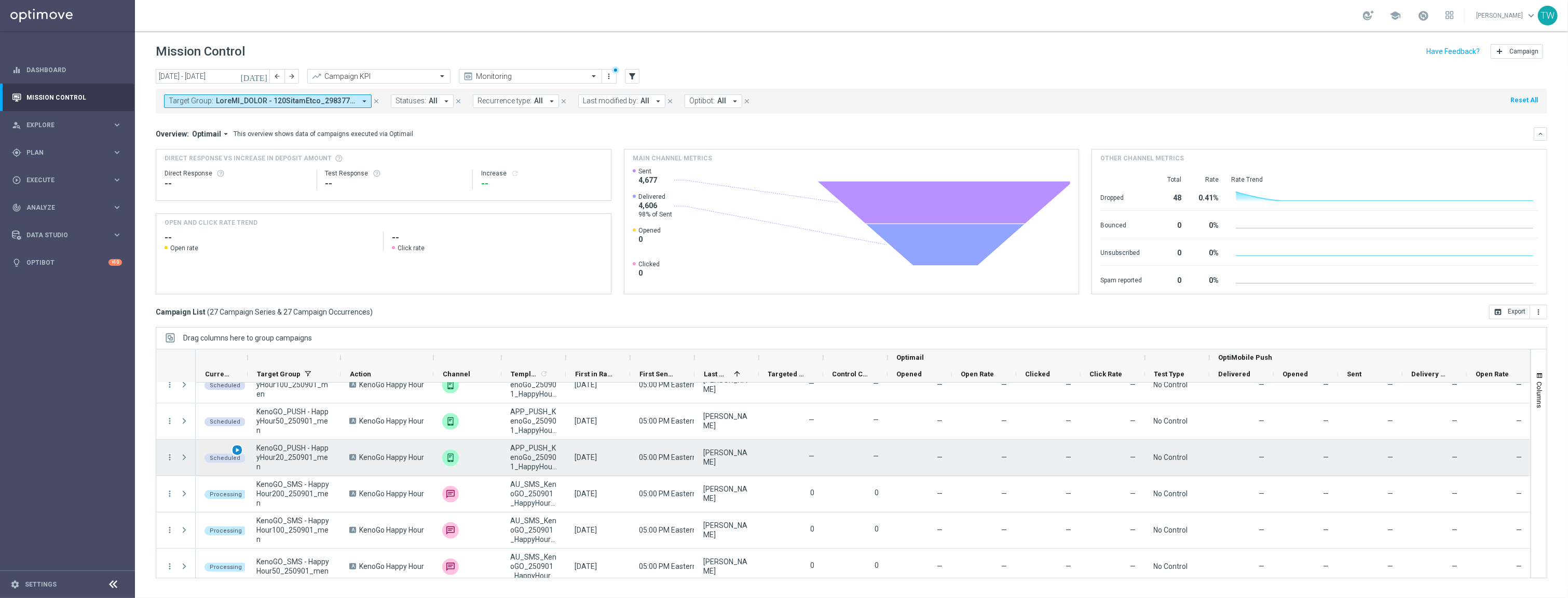
click at [239, 450] on span "play_arrow" at bounding box center [236, 450] width 7 height 7
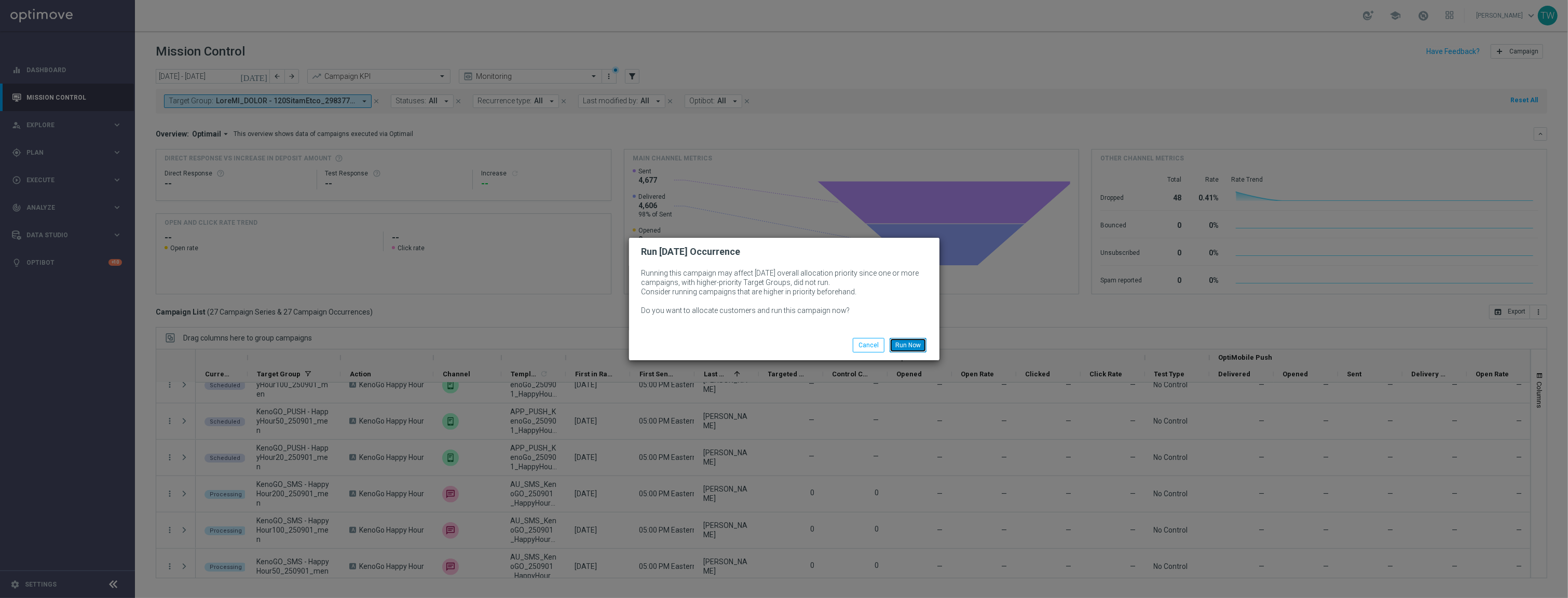
drag, startPoint x: 922, startPoint y: 340, endPoint x: 908, endPoint y: 341, distance: 14.0
click at [921, 340] on button "Run Now" at bounding box center [908, 345] width 37 height 15
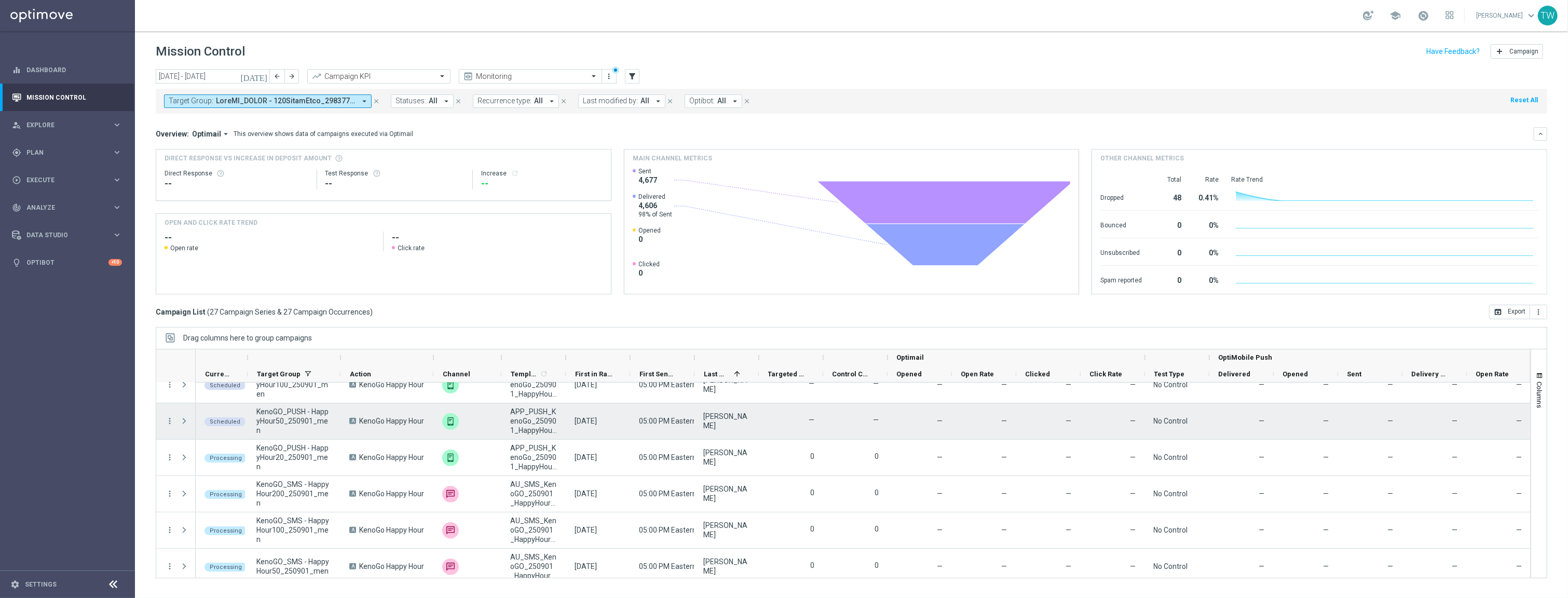
scroll to position [696, 0]
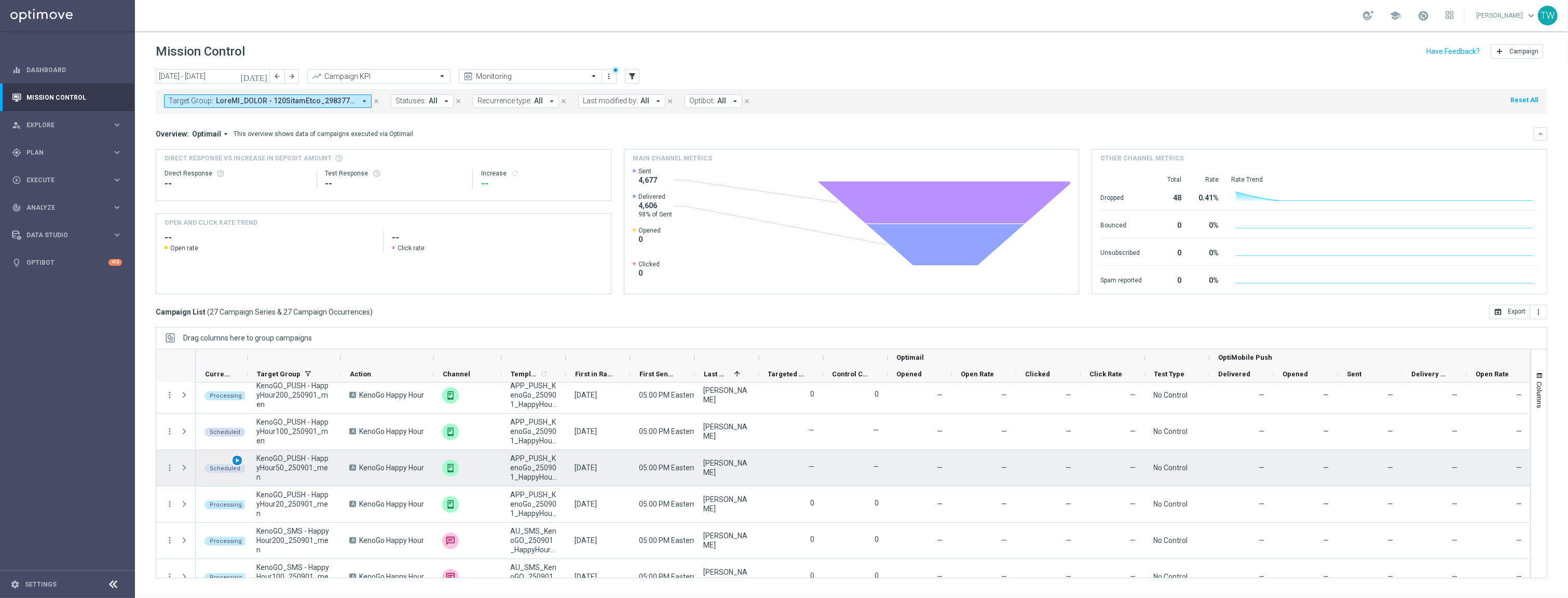
click at [234, 463] on span "play_arrow" at bounding box center [236, 460] width 7 height 7
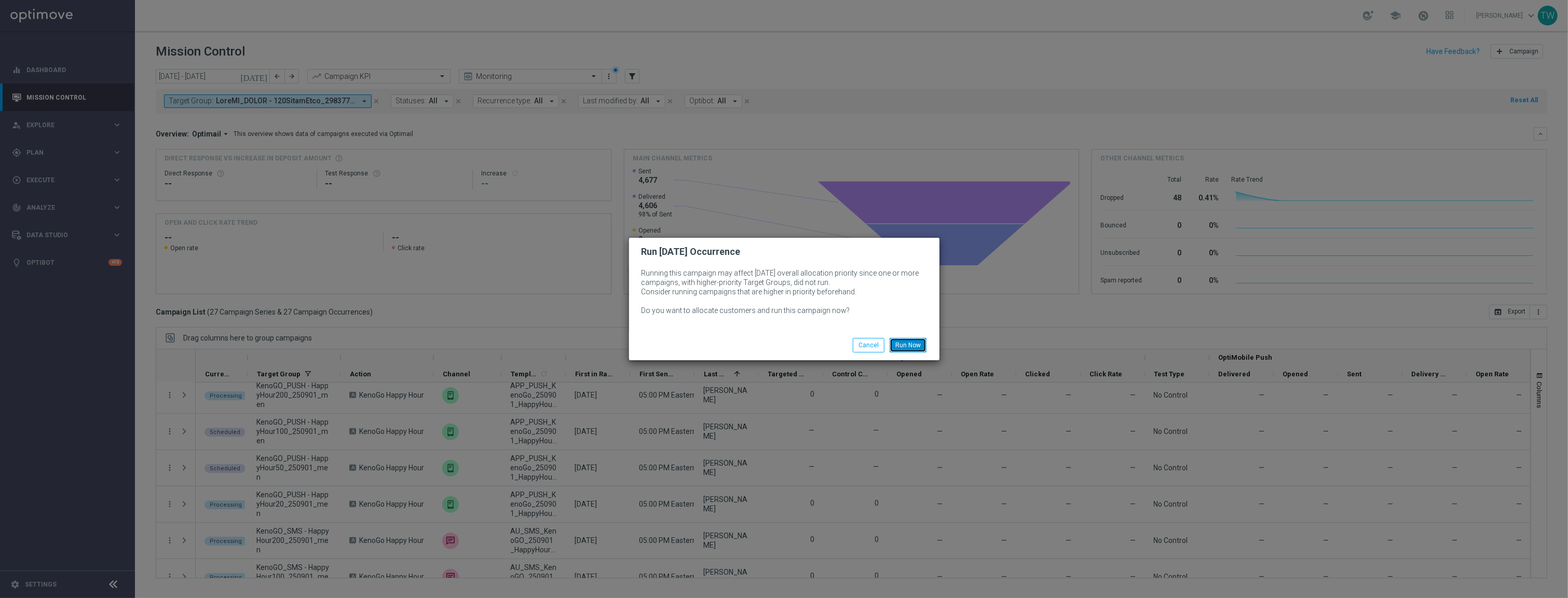
drag, startPoint x: 905, startPoint y: 338, endPoint x: 795, endPoint y: 361, distance: 112.4
click at [905, 339] on button "Run Now" at bounding box center [908, 345] width 37 height 15
click at [903, 339] on button "Run Now" at bounding box center [908, 345] width 37 height 15
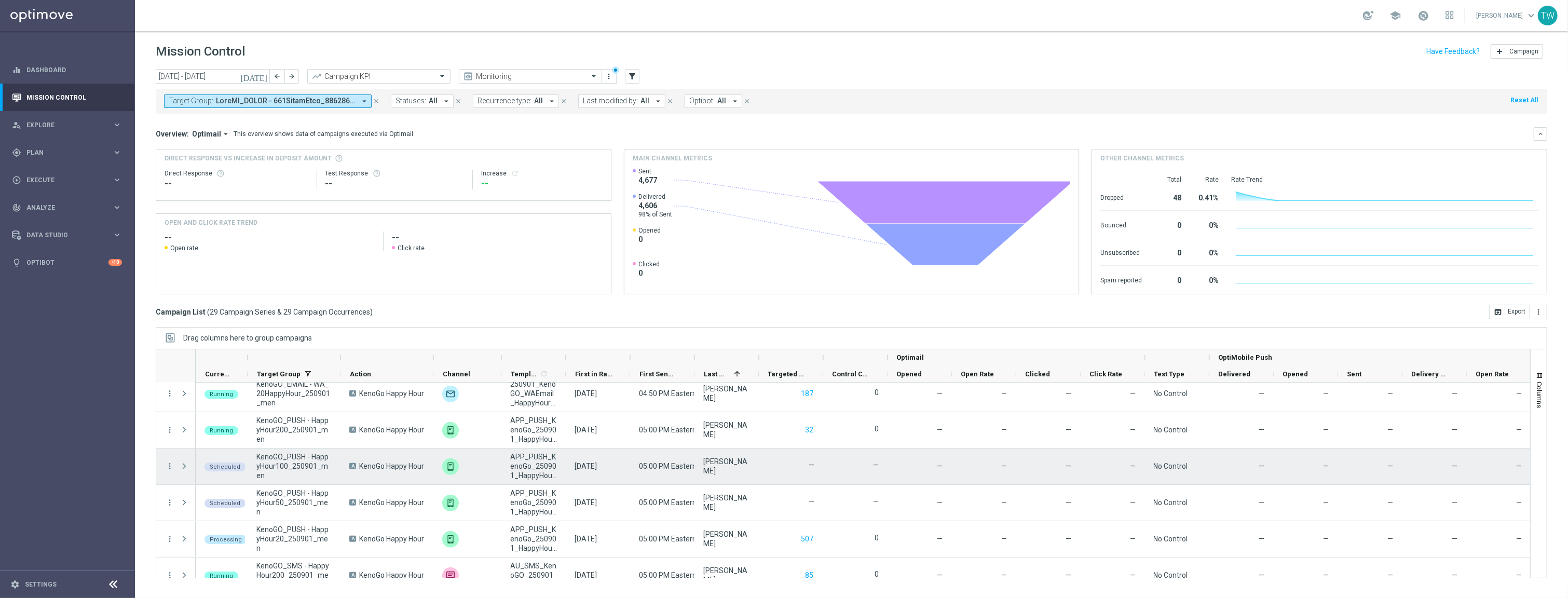
scroll to position [734, 0]
click at [235, 459] on span "play_arrow" at bounding box center [236, 458] width 7 height 7
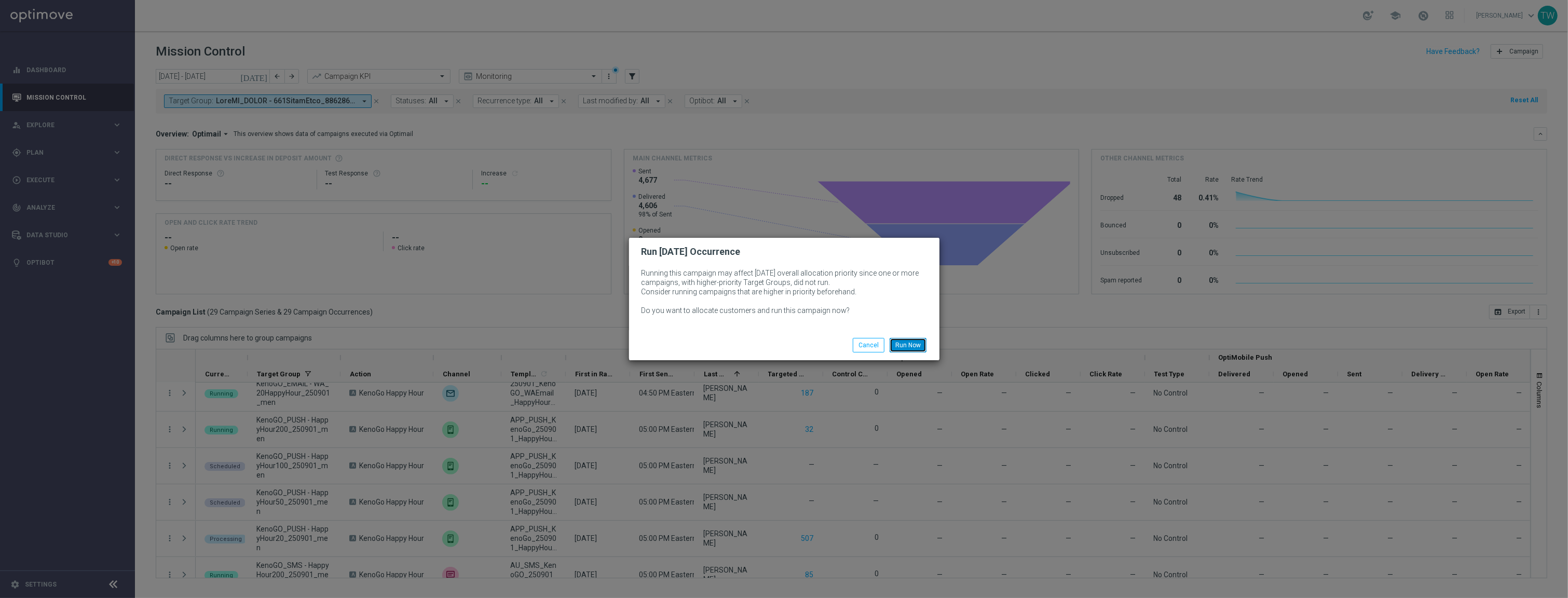
click at [908, 343] on button "Run Now" at bounding box center [908, 345] width 37 height 15
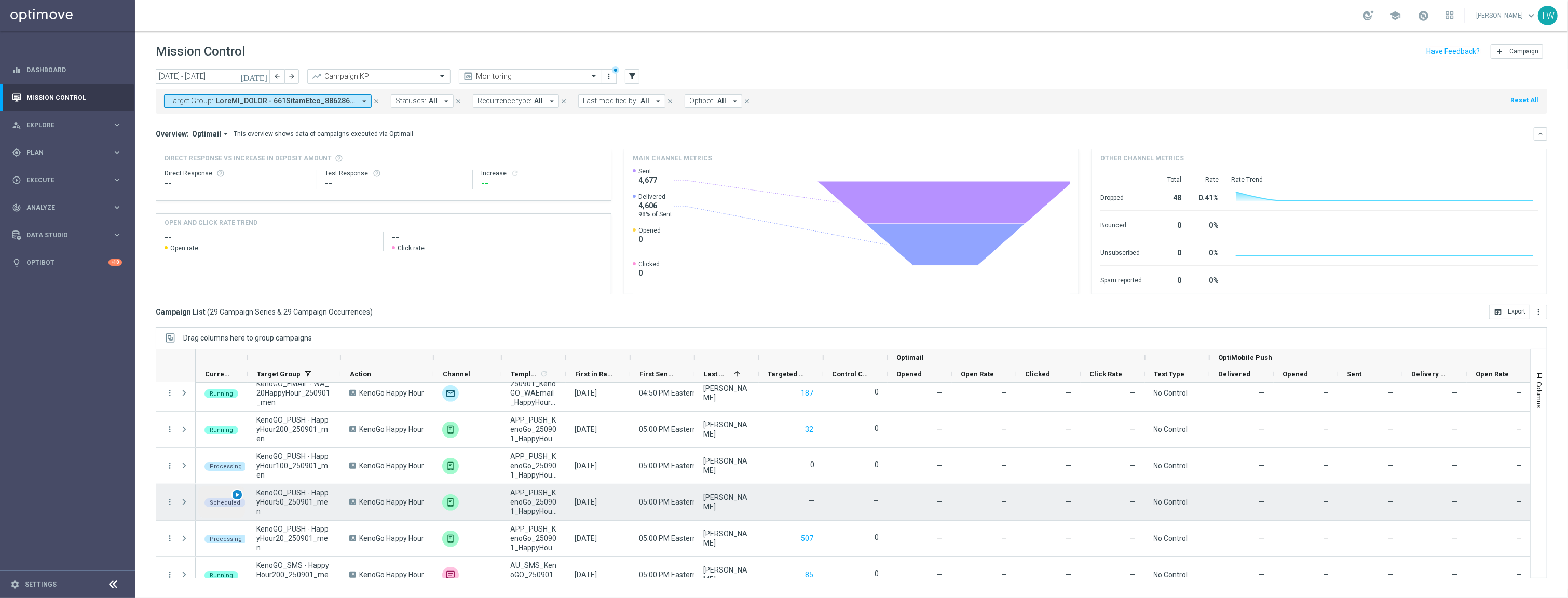
click at [232, 494] on div "play_arrow" at bounding box center [237, 495] width 12 height 12
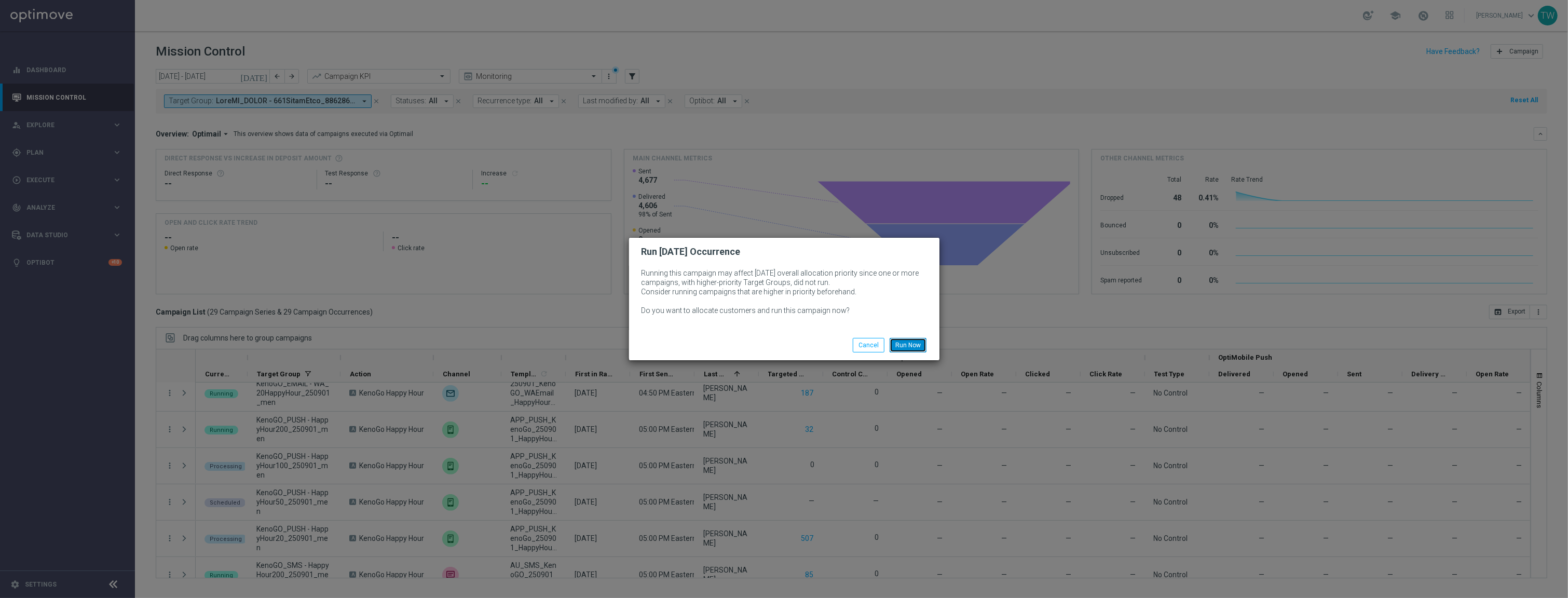
drag, startPoint x: 919, startPoint y: 346, endPoint x: 1281, endPoint y: 222, distance: 382.6
click at [921, 345] on button "Run Now" at bounding box center [908, 345] width 37 height 15
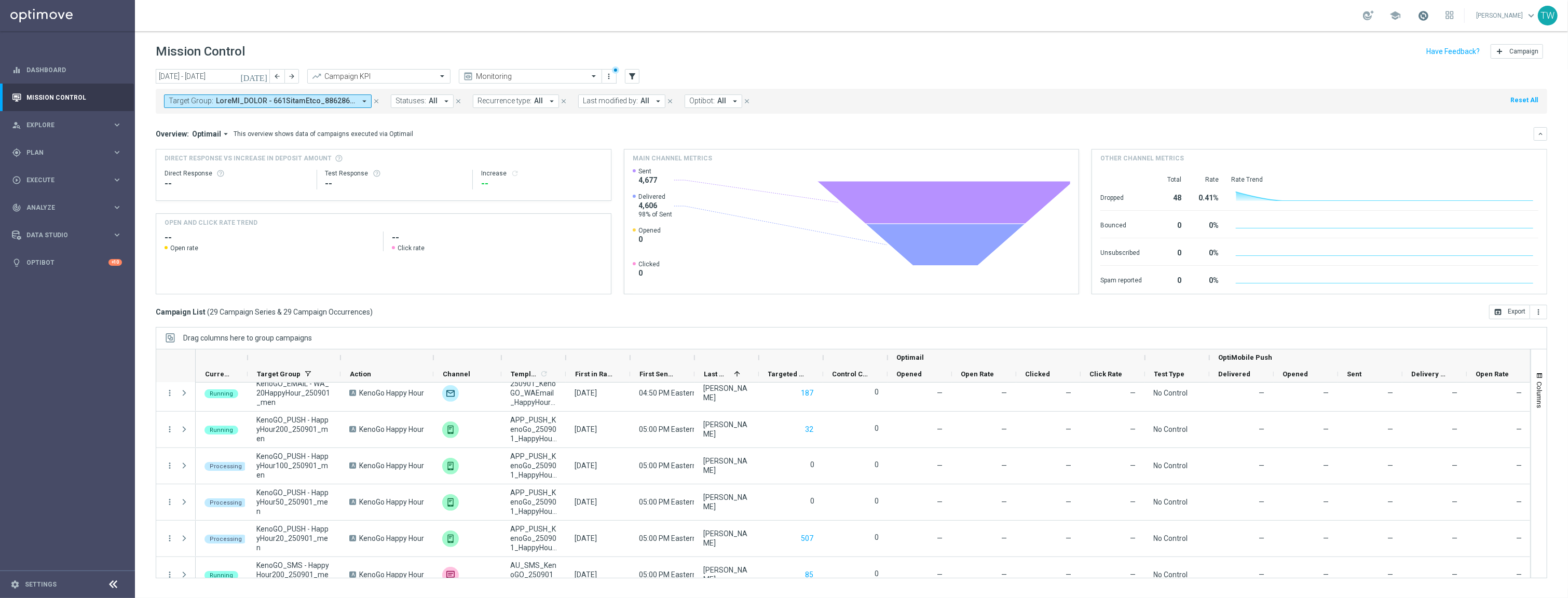
click at [1429, 10] on span at bounding box center [1424, 16] width 11 height 11
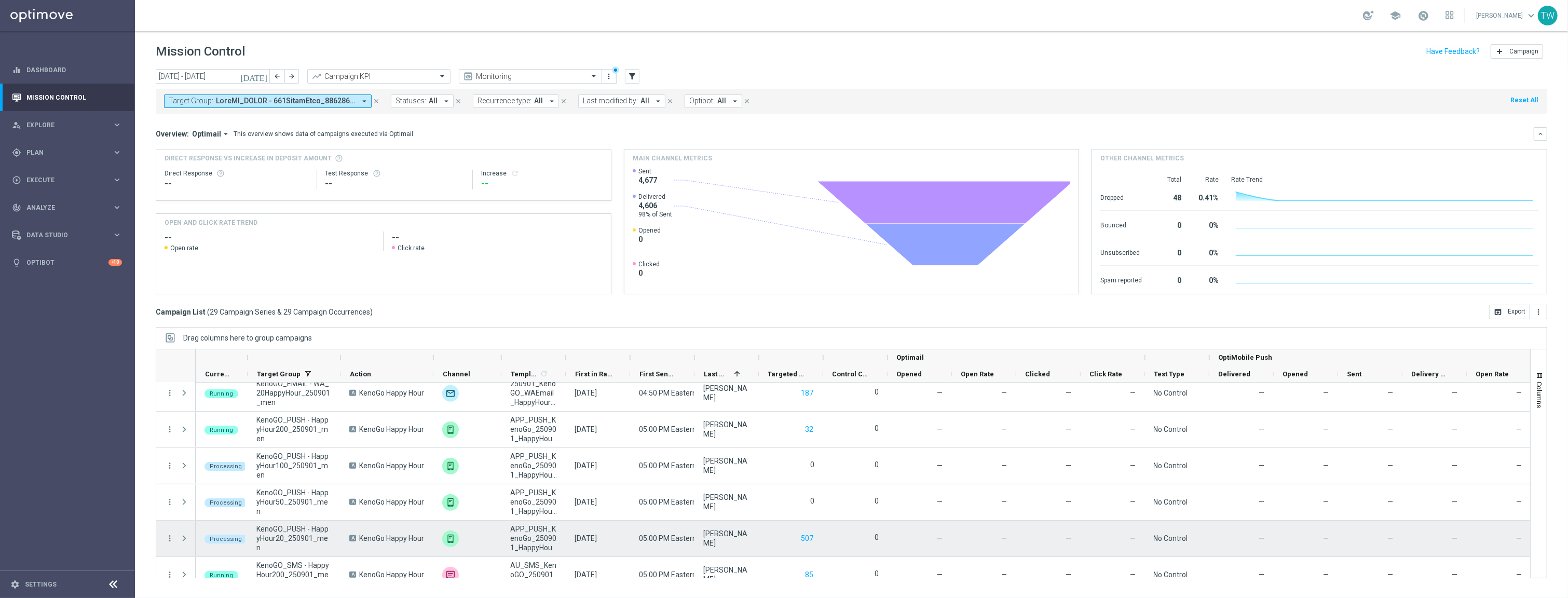
scroll to position [860, 0]
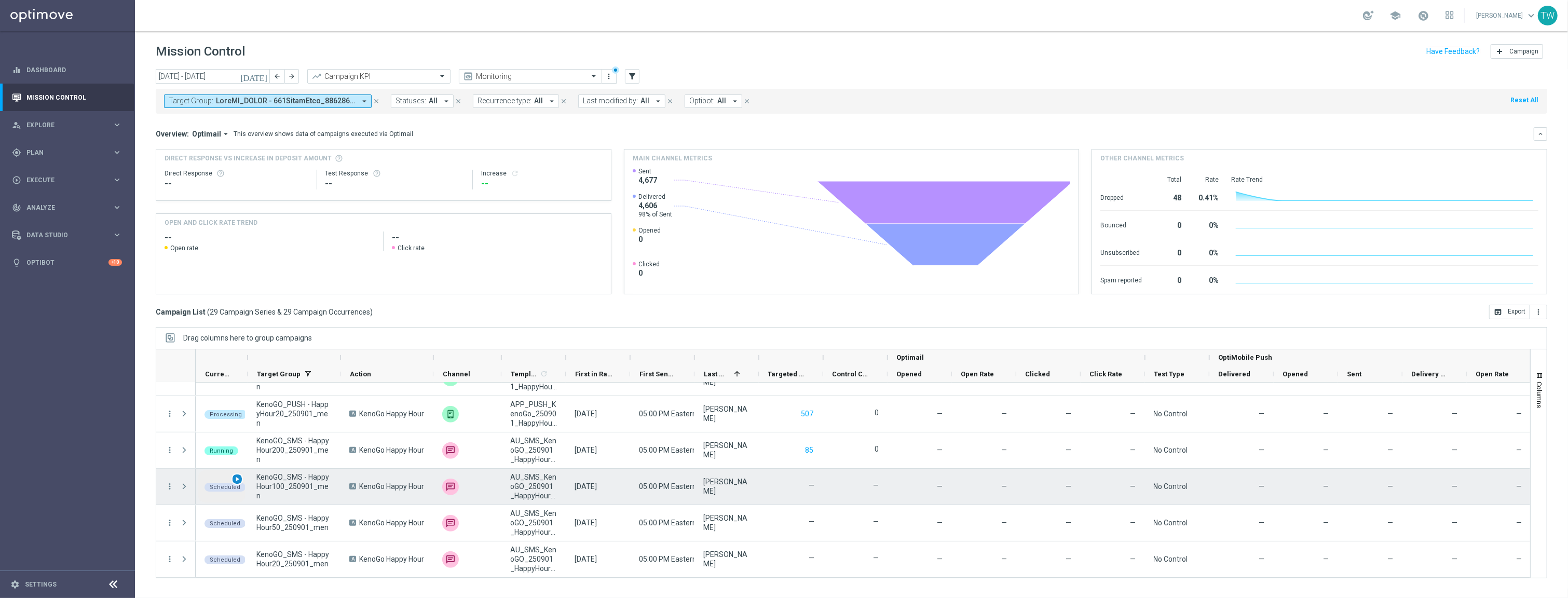
click at [236, 476] on span "play_arrow" at bounding box center [236, 479] width 7 height 7
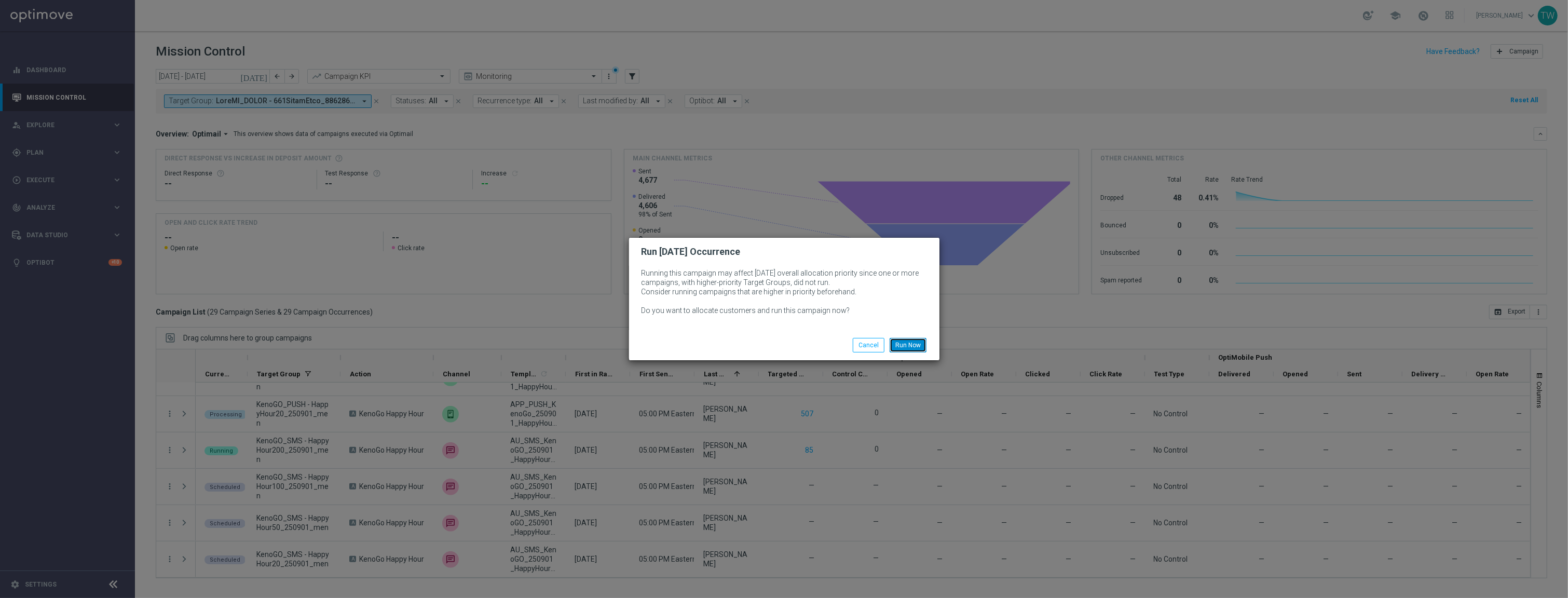
drag, startPoint x: 917, startPoint y: 343, endPoint x: 635, endPoint y: 435, distance: 296.6
click at [917, 343] on button "Run Now" at bounding box center [908, 345] width 37 height 15
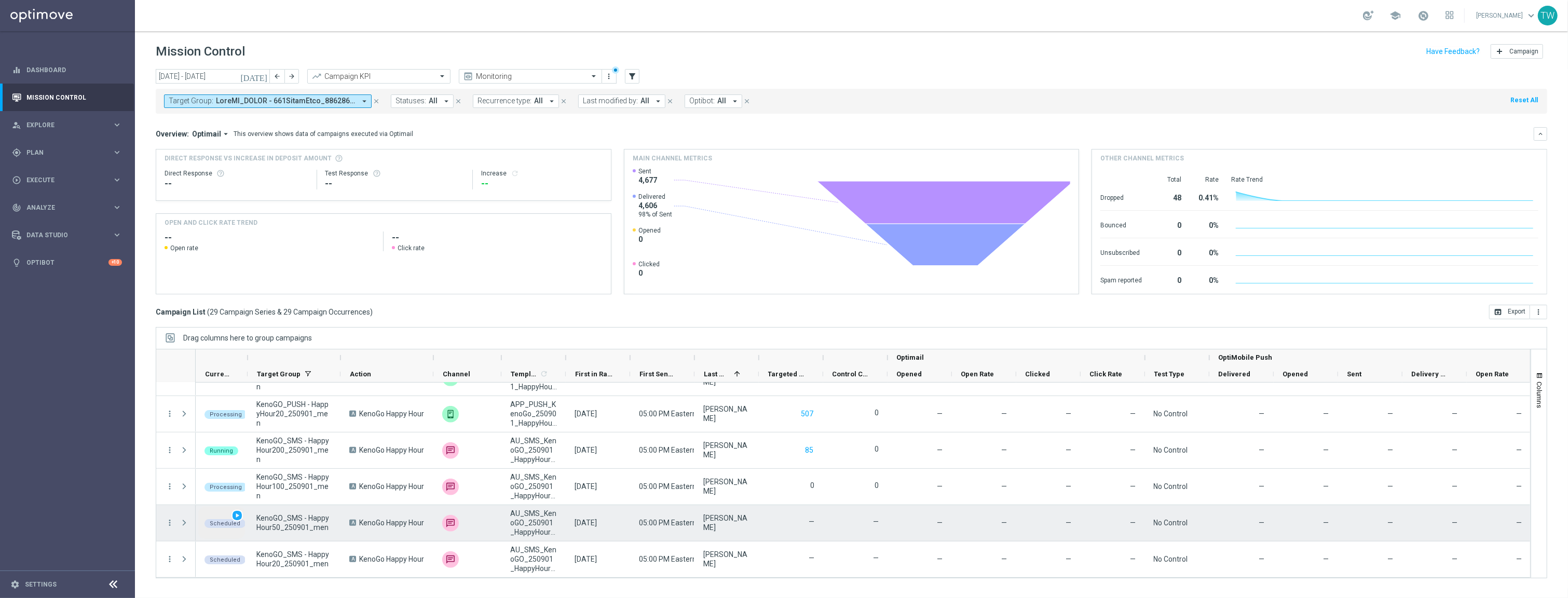
click at [235, 514] on span "play_arrow" at bounding box center [236, 516] width 7 height 7
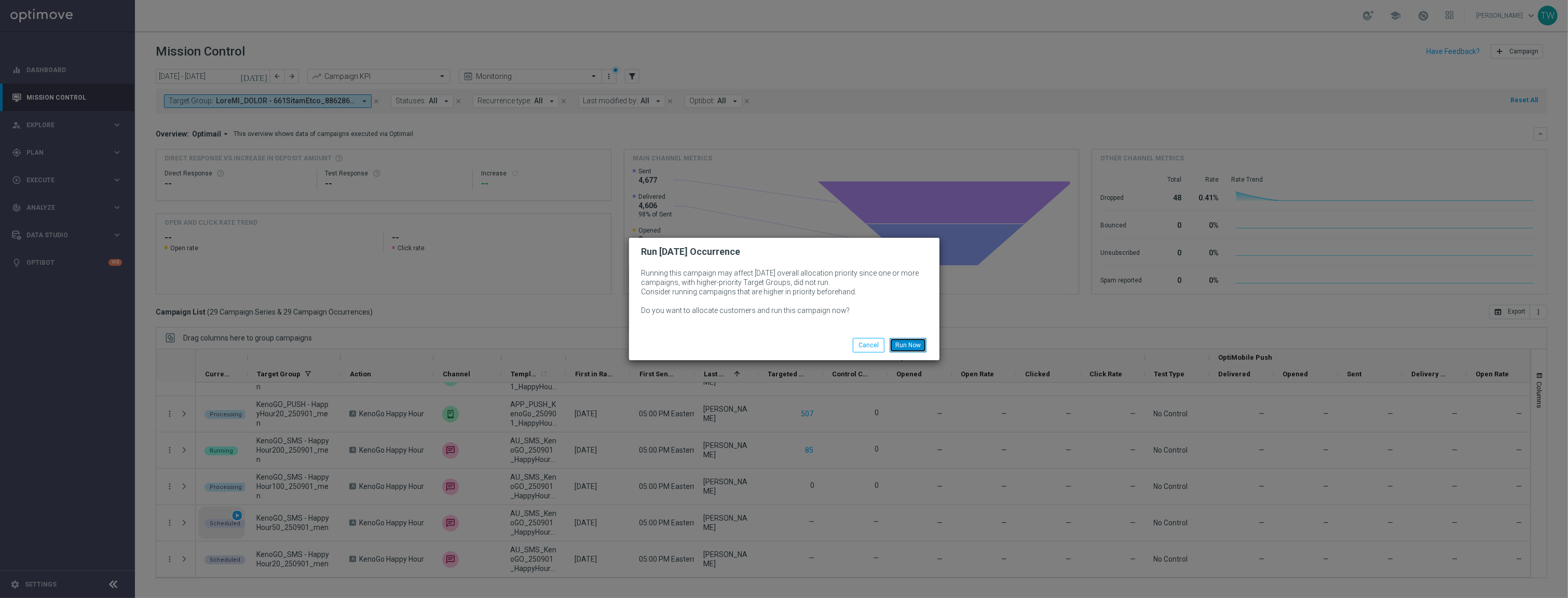
click at [915, 341] on button "Run Now" at bounding box center [908, 345] width 37 height 15
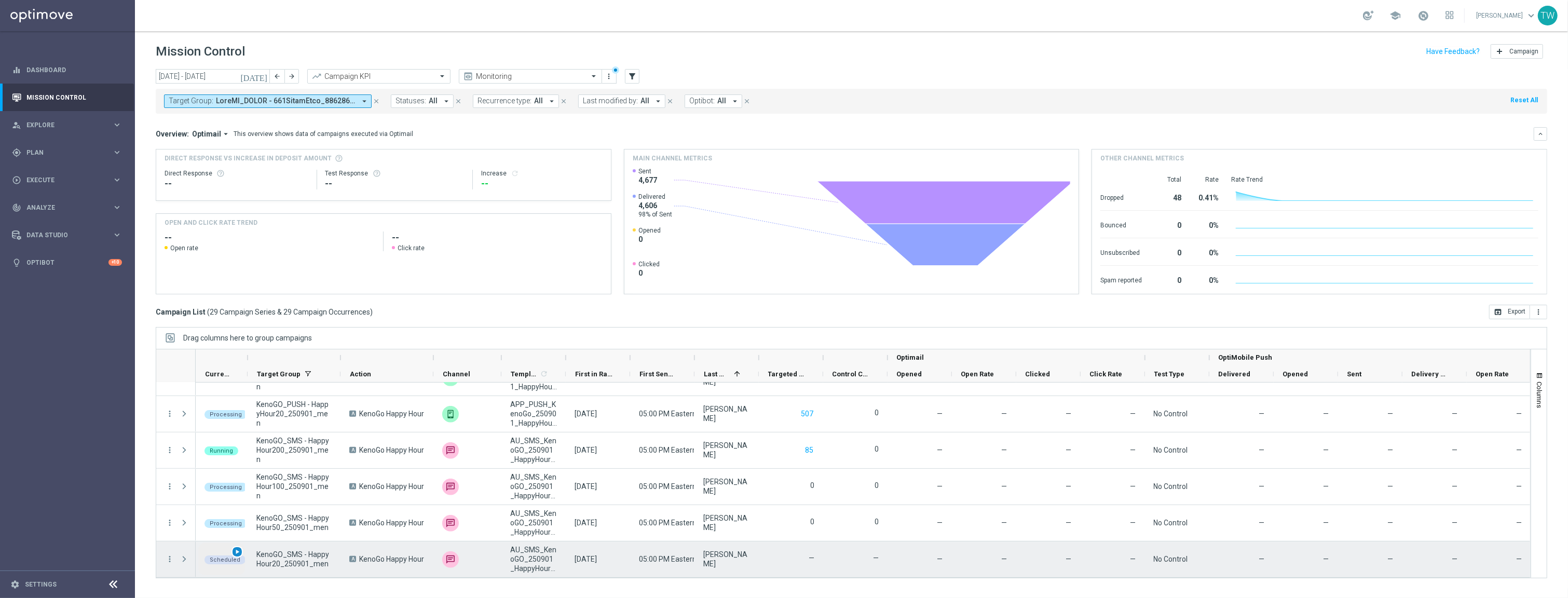
click at [237, 551] on span "play_arrow" at bounding box center [236, 551] width 7 height 7
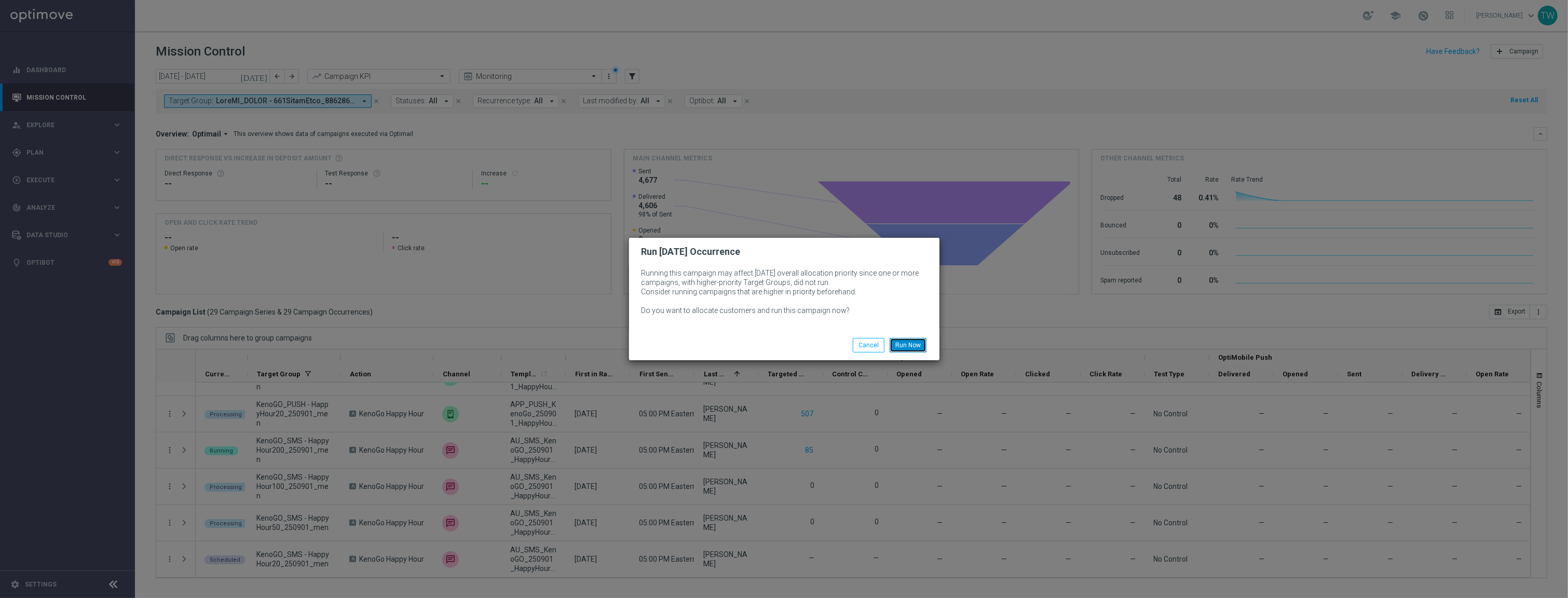
click at [917, 338] on button "Run Now" at bounding box center [908, 345] width 37 height 15
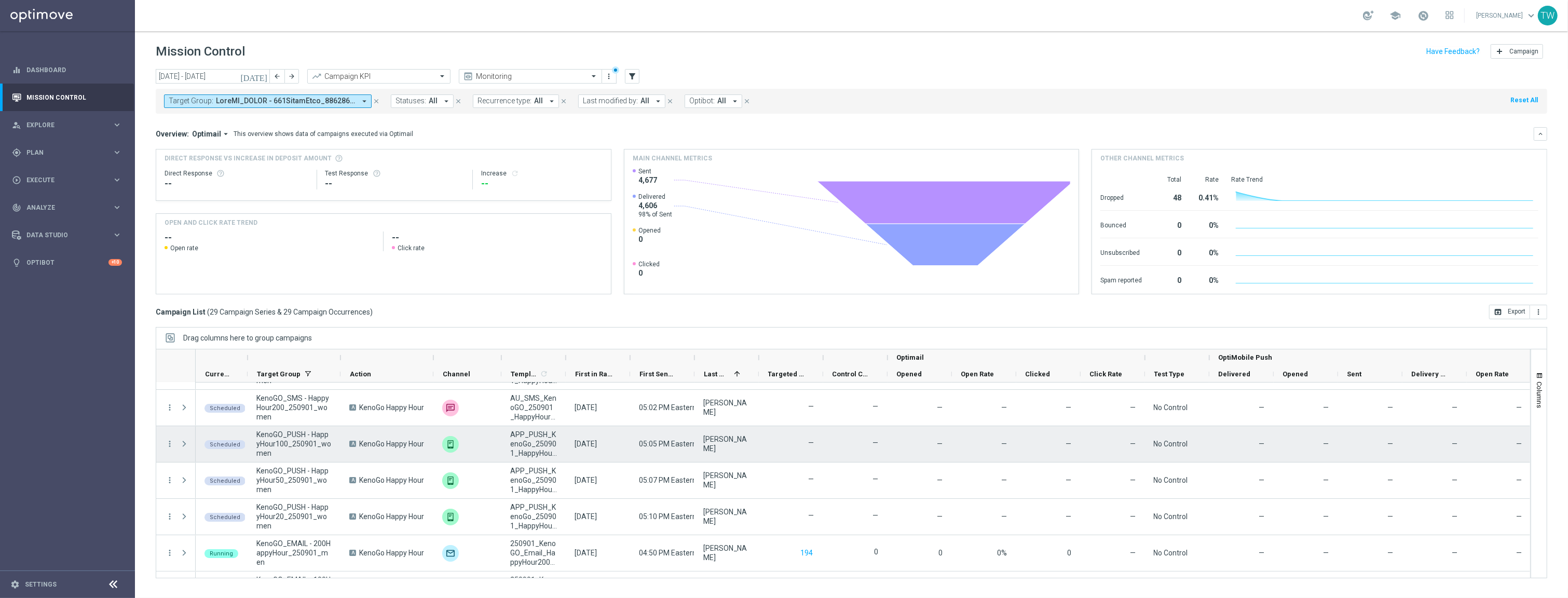
scroll to position [310, 0]
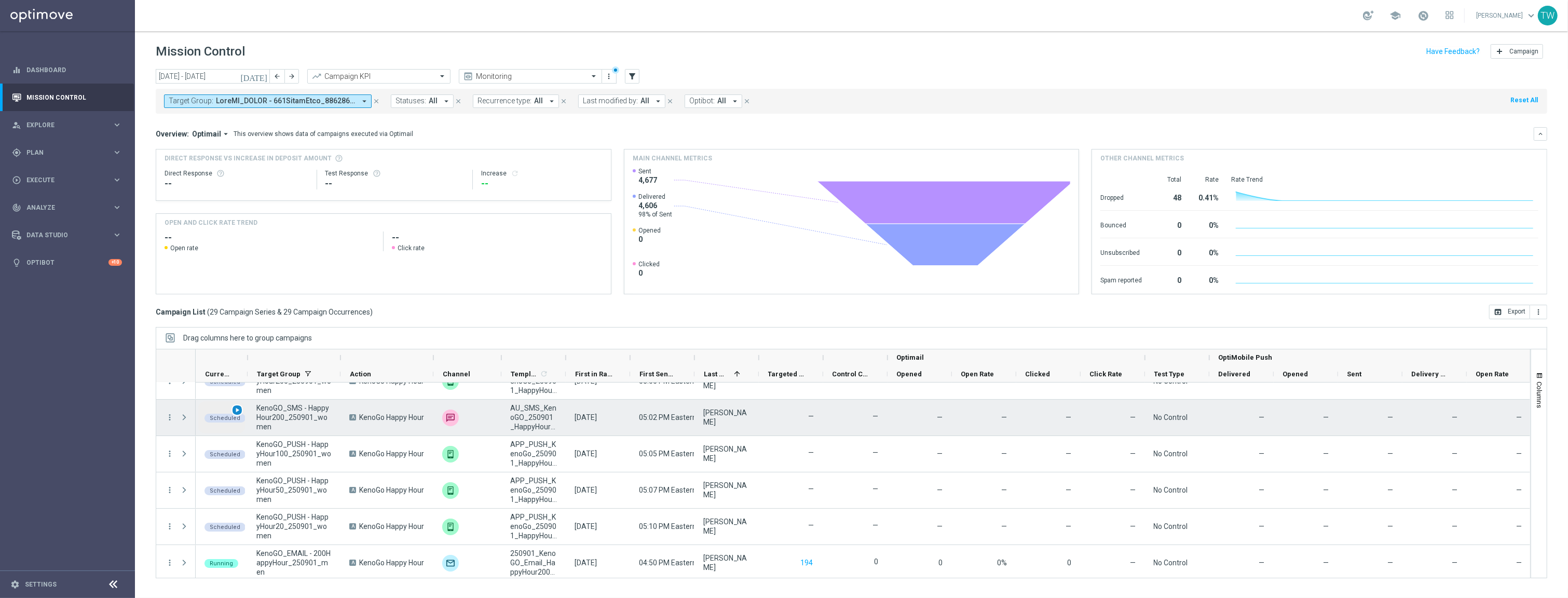
click at [241, 411] on div "play_arrow" at bounding box center [237, 410] width 12 height 12
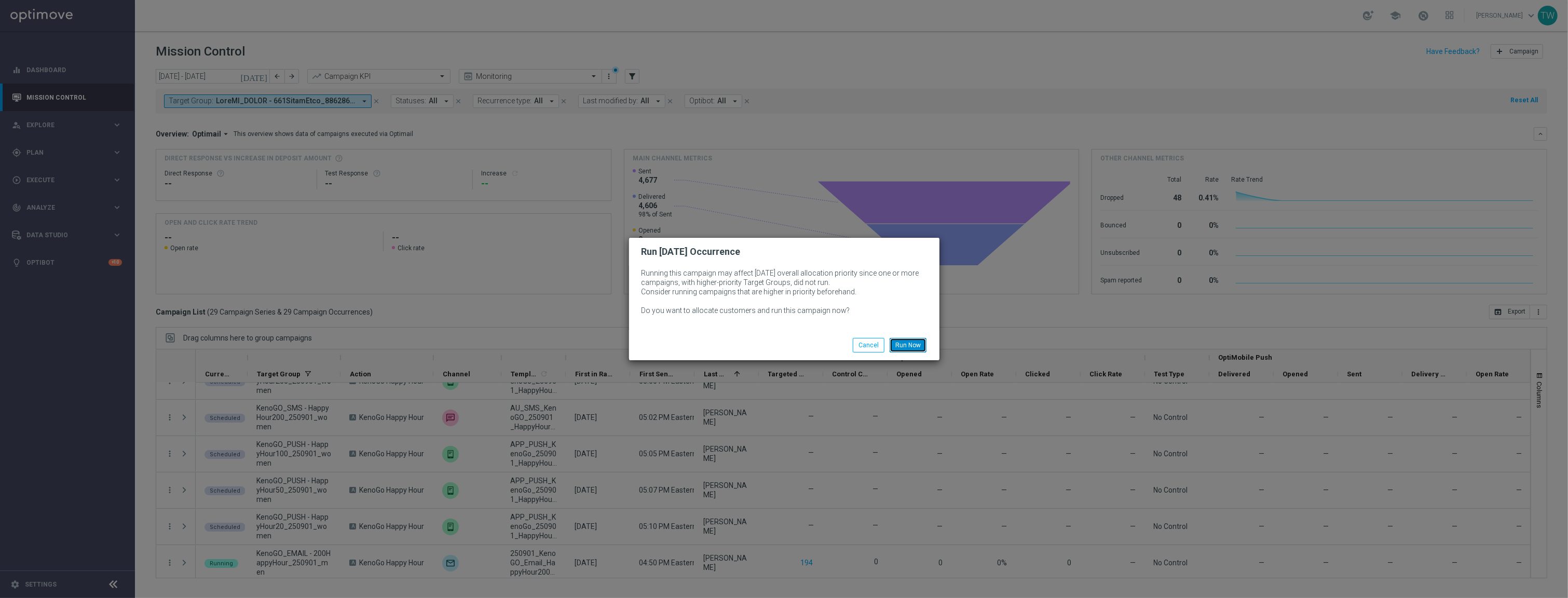
click at [898, 344] on button "Run Now" at bounding box center [908, 345] width 37 height 15
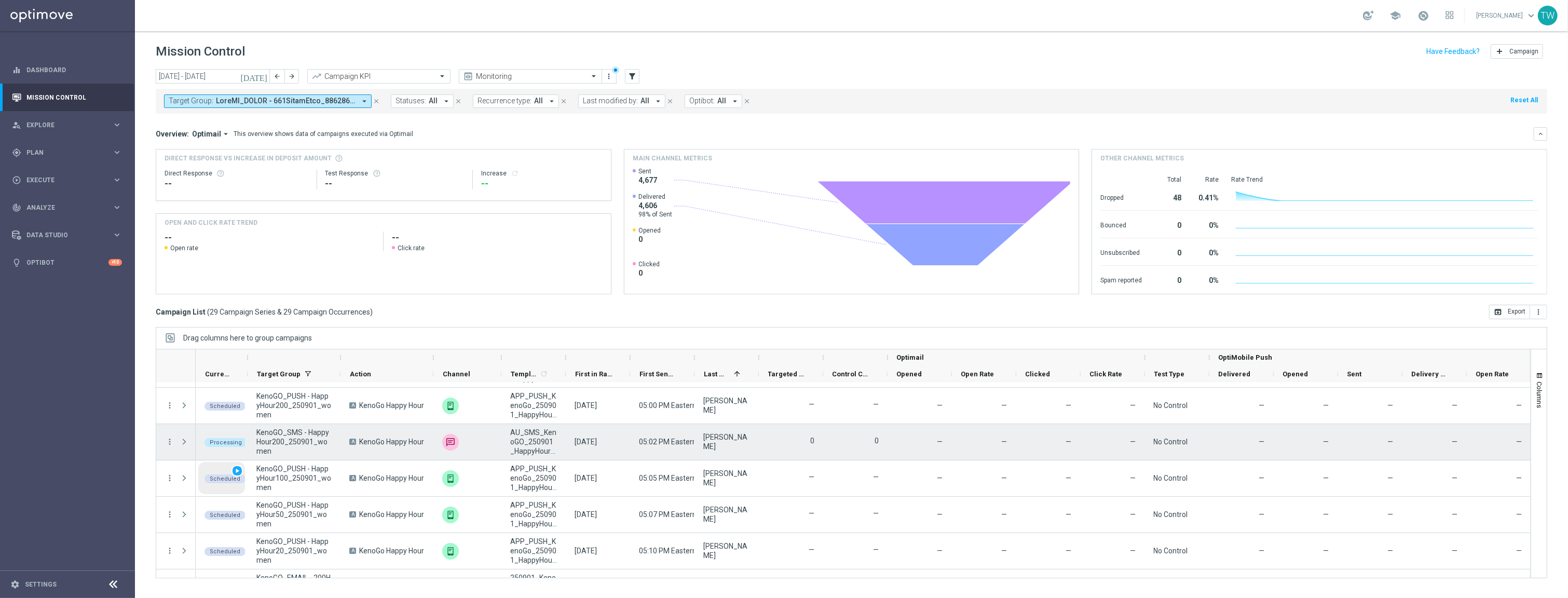
scroll to position [273, 0]
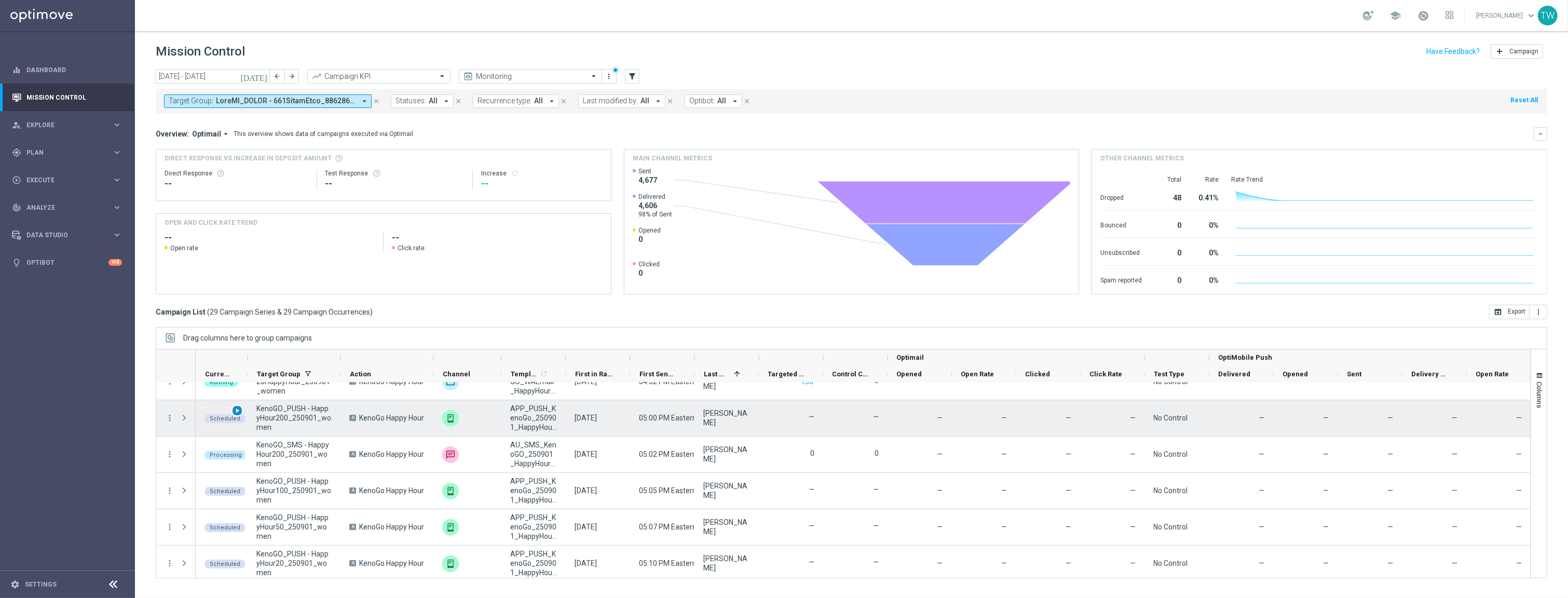
click at [236, 410] on span "play_arrow" at bounding box center [236, 410] width 7 height 7
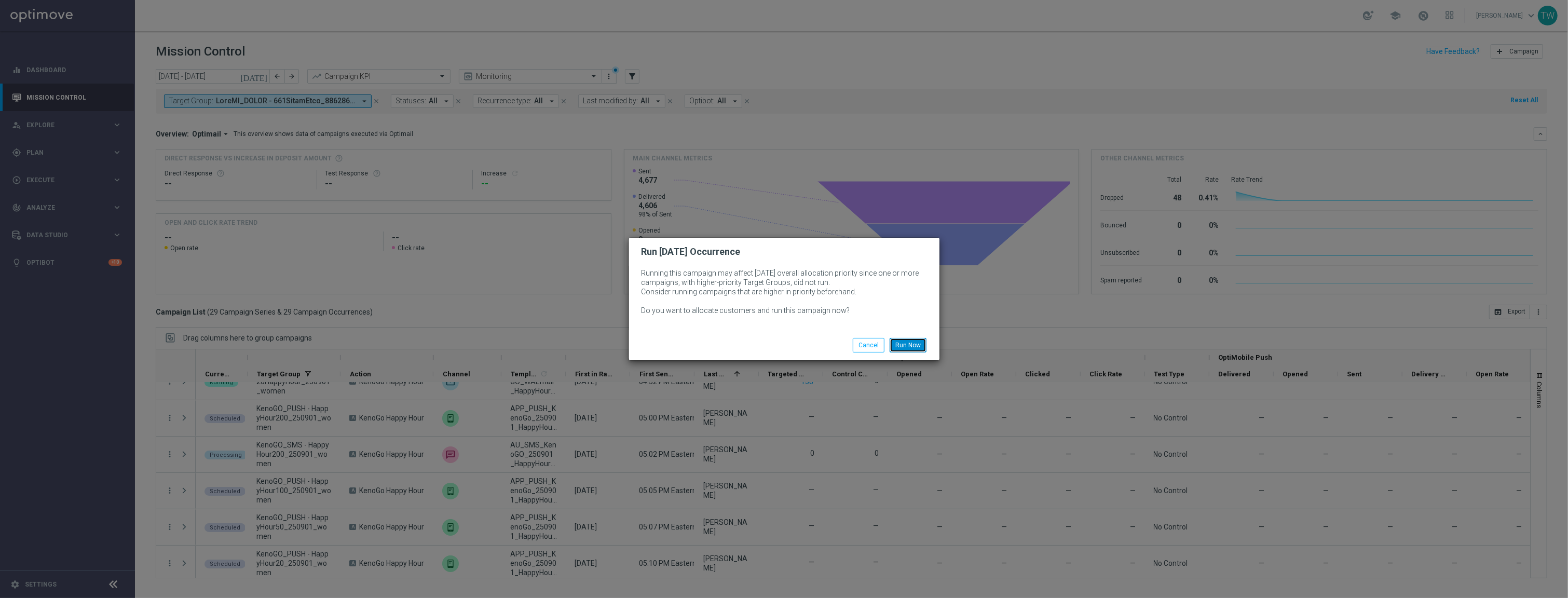
click at [917, 343] on button "Run Now" at bounding box center [908, 345] width 37 height 15
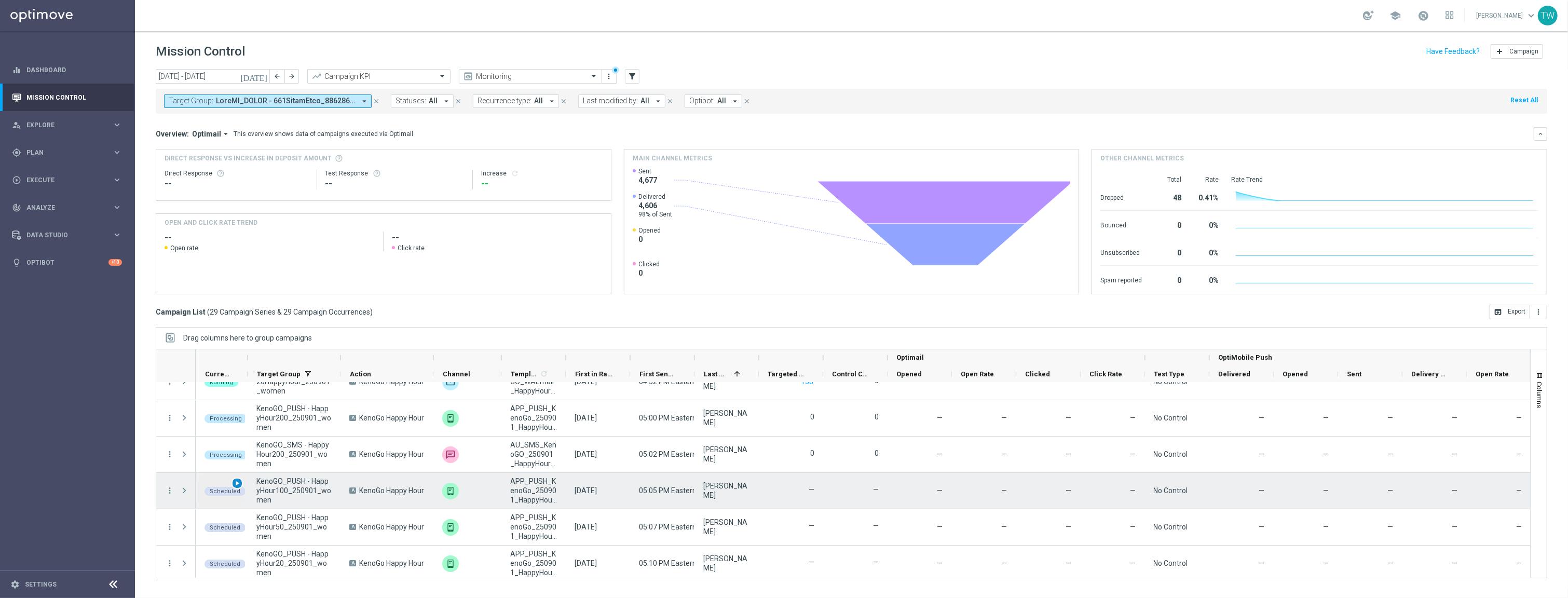
click at [237, 485] on span "play_arrow" at bounding box center [236, 483] width 7 height 7
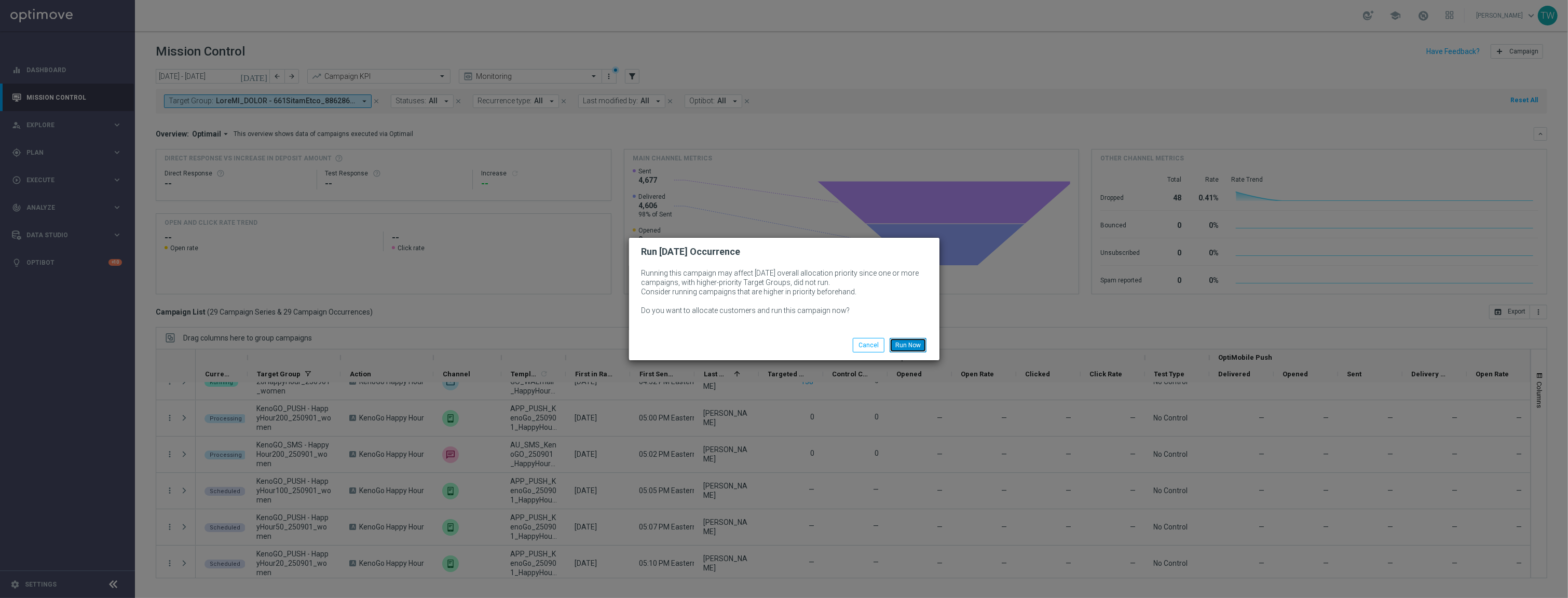
click at [913, 344] on button "Run Now" at bounding box center [908, 345] width 37 height 15
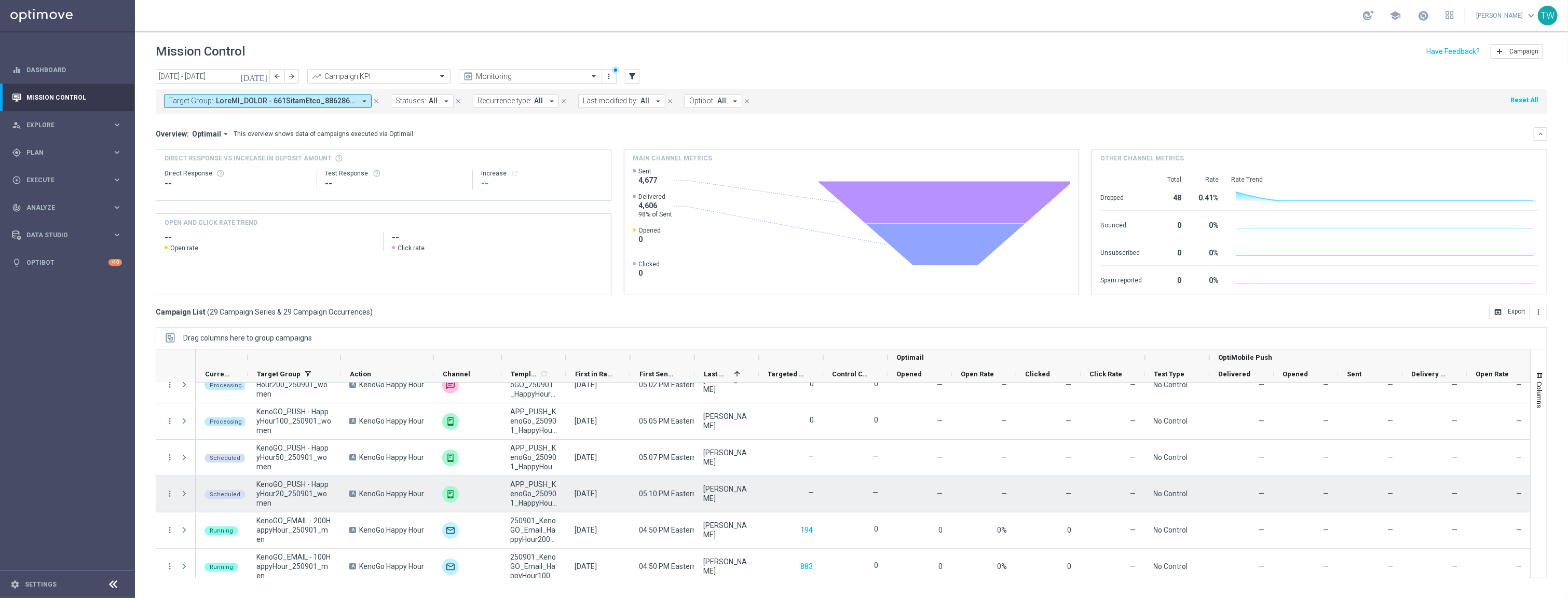
scroll to position [357, 0]
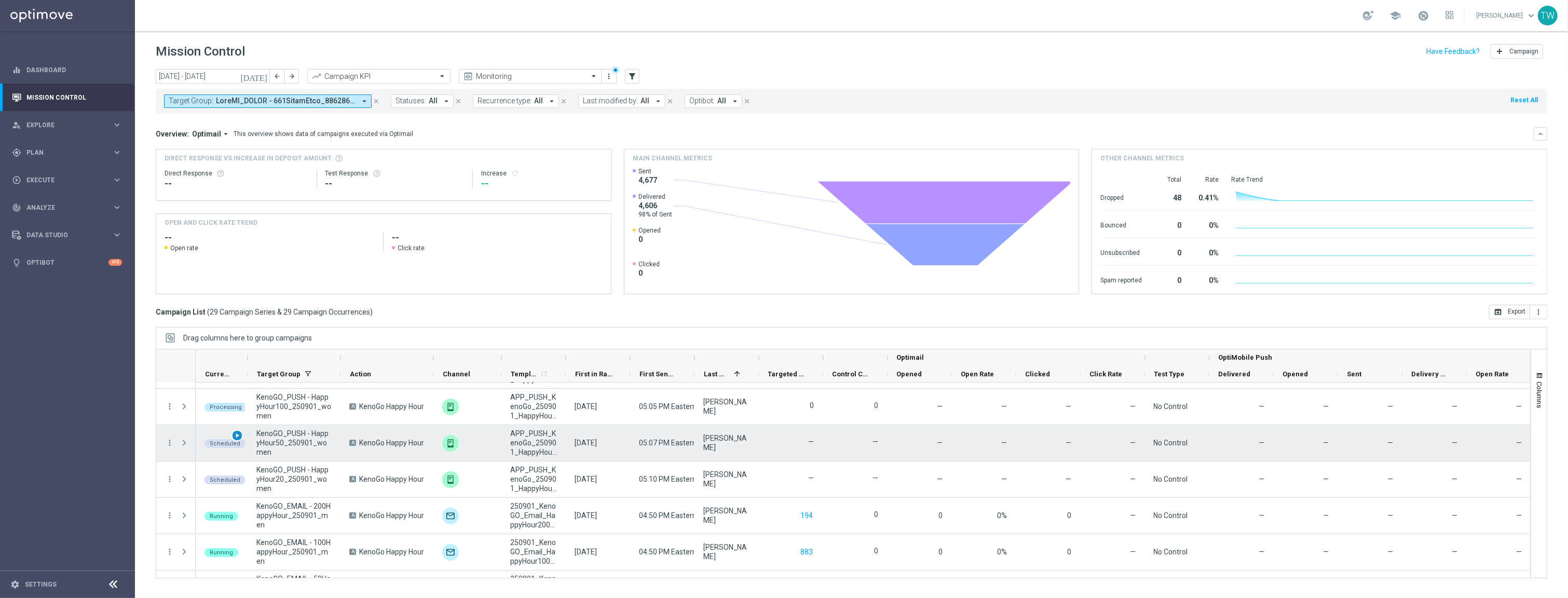
click at [239, 435] on span "play_arrow" at bounding box center [236, 436] width 7 height 7
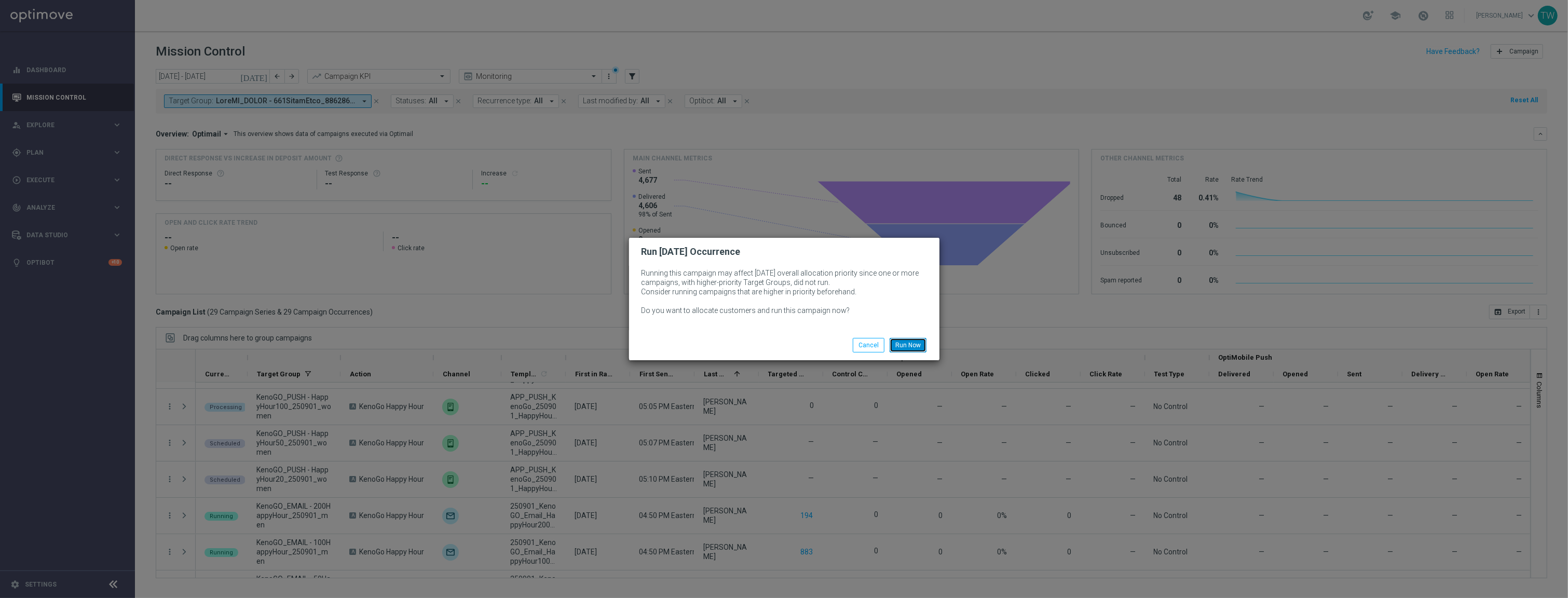
click at [903, 342] on button "Run Now" at bounding box center [908, 345] width 37 height 15
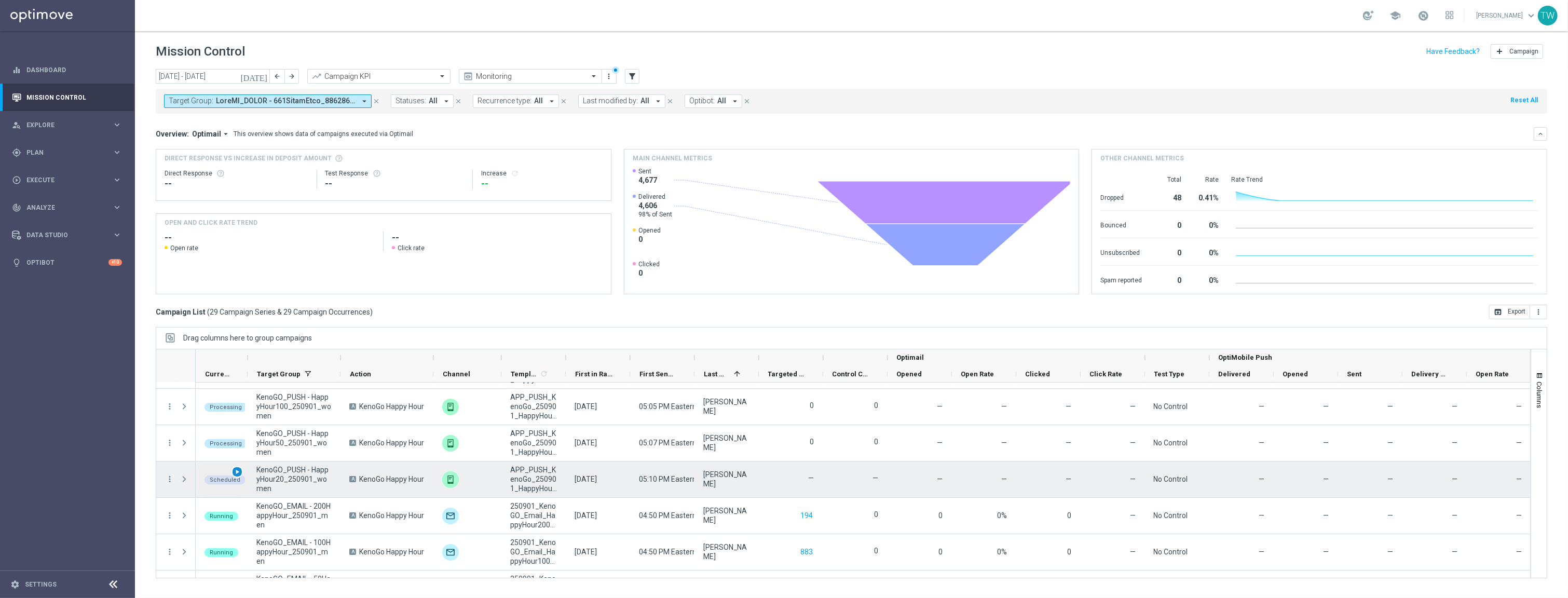
click at [238, 468] on span "play_arrow" at bounding box center [236, 472] width 7 height 7
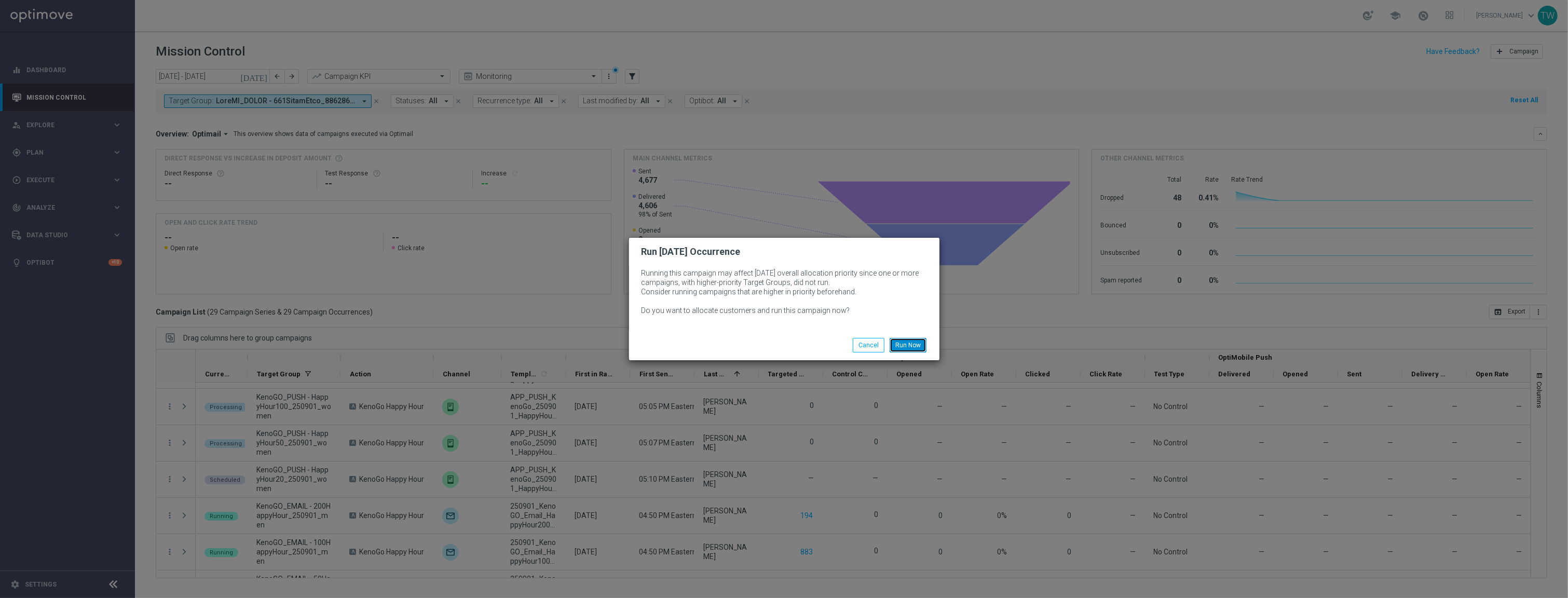
click at [921, 343] on button "Run Now" at bounding box center [908, 345] width 37 height 15
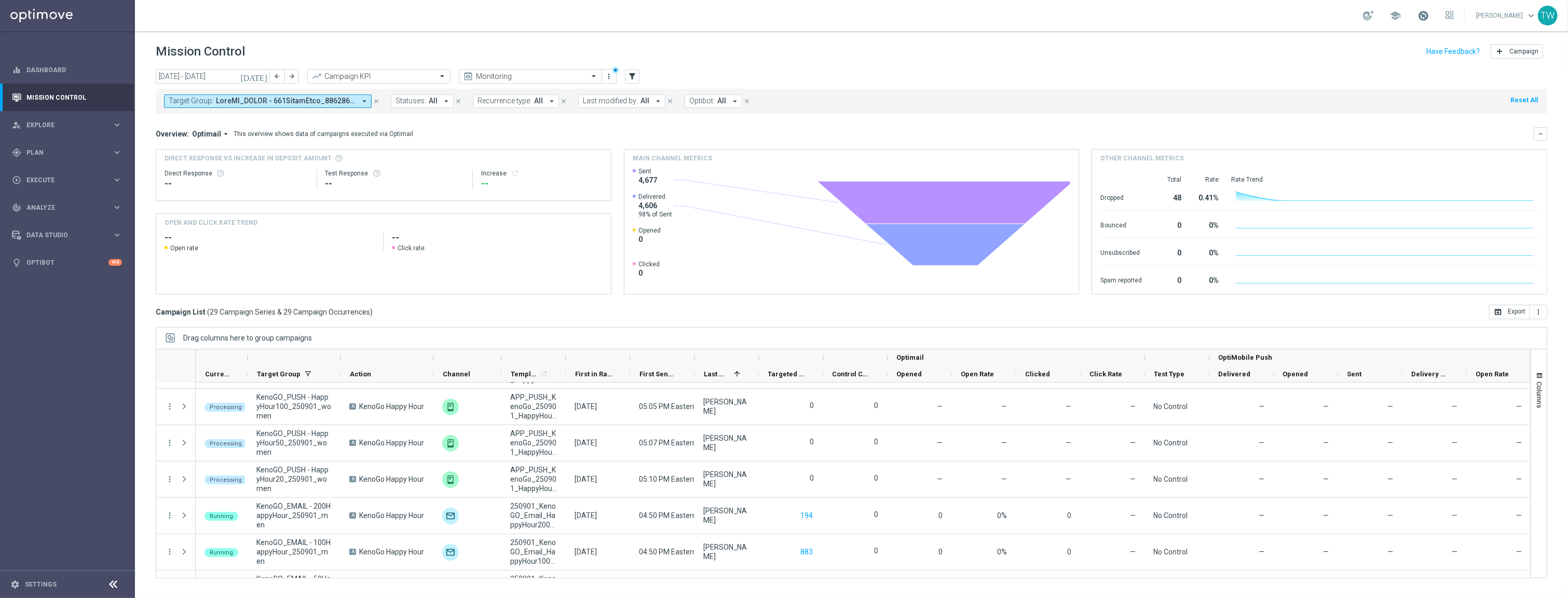
click at [1429, 12] on span at bounding box center [1424, 16] width 11 height 11
click at [1429, 11] on span at bounding box center [1424, 16] width 11 height 11
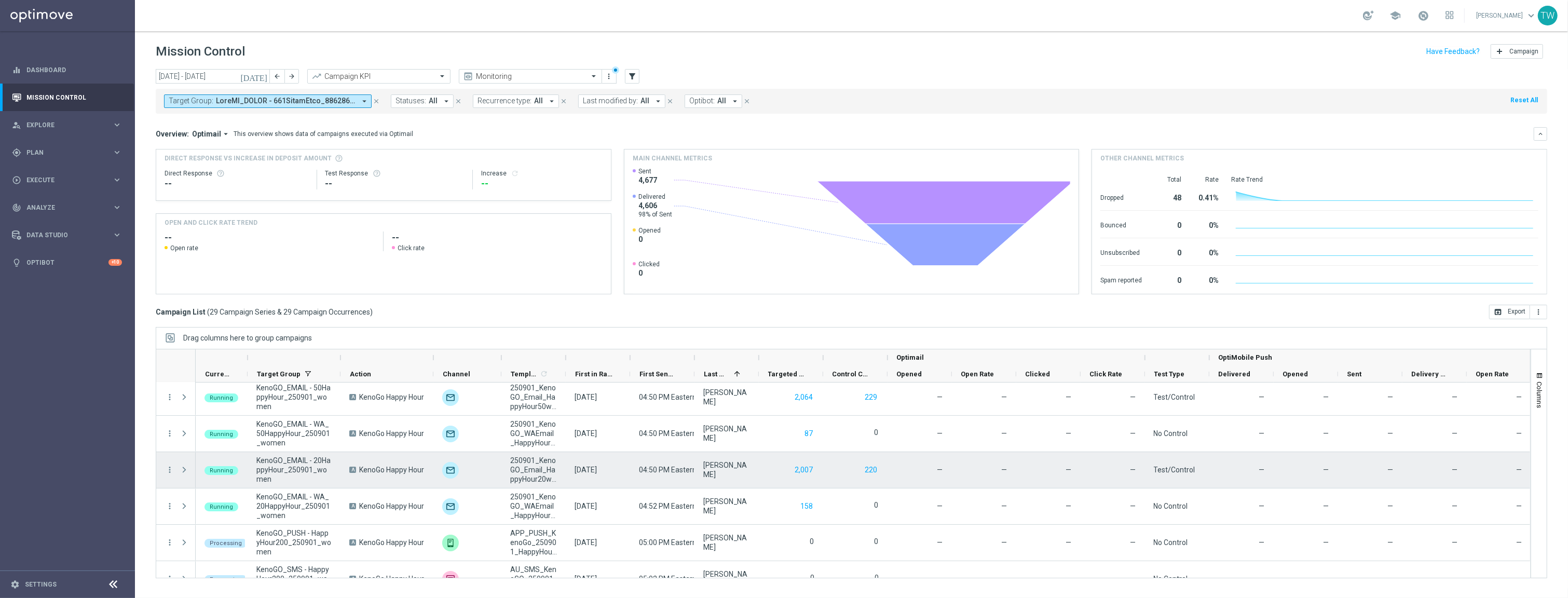
scroll to position [0, 0]
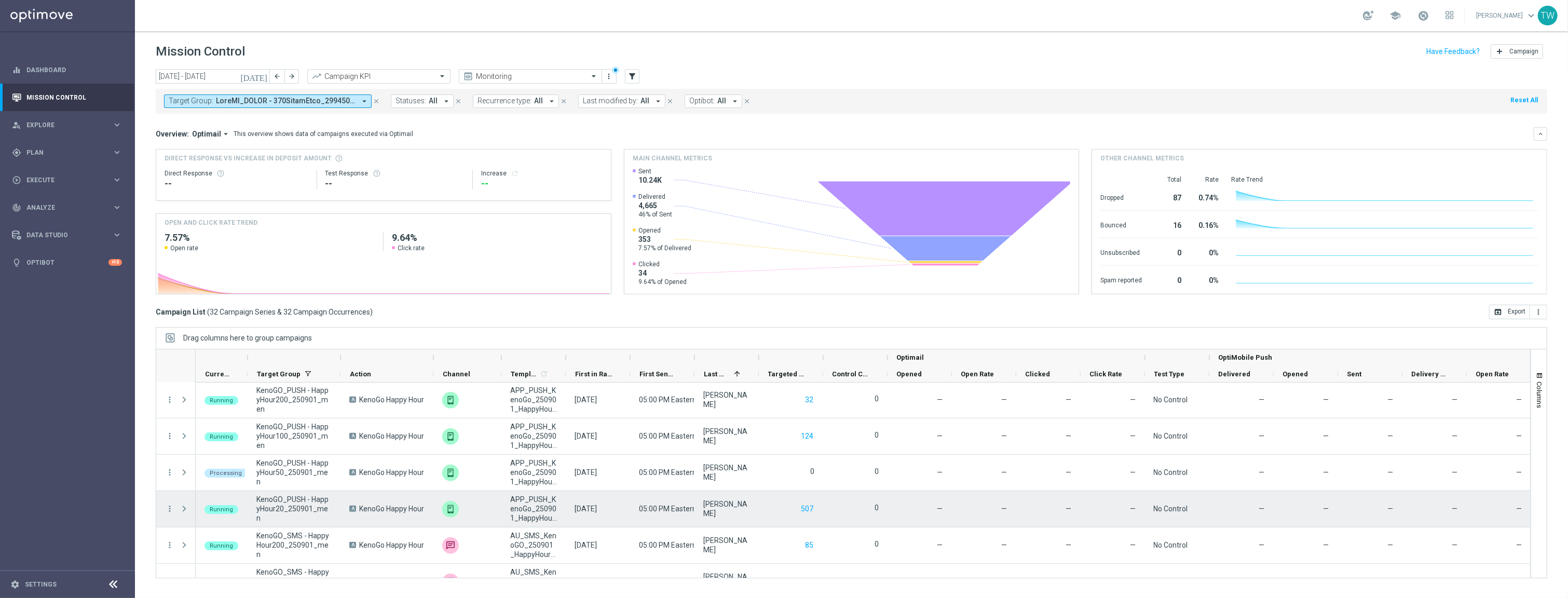
scroll to position [968, 0]
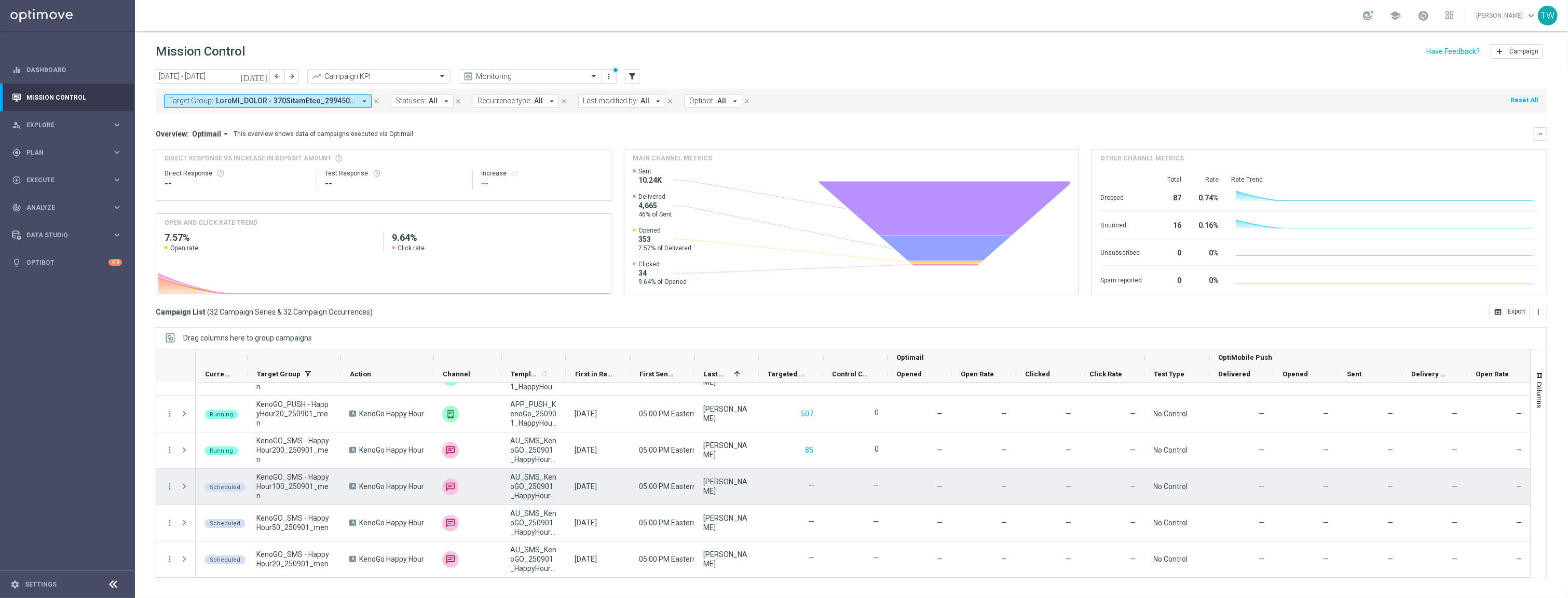
drag, startPoint x: 453, startPoint y: 484, endPoint x: 306, endPoint y: 488, distance: 147.1
click at [453, 484] on img at bounding box center [450, 487] width 16 height 16
click at [238, 480] on span "play_arrow" at bounding box center [236, 479] width 7 height 7
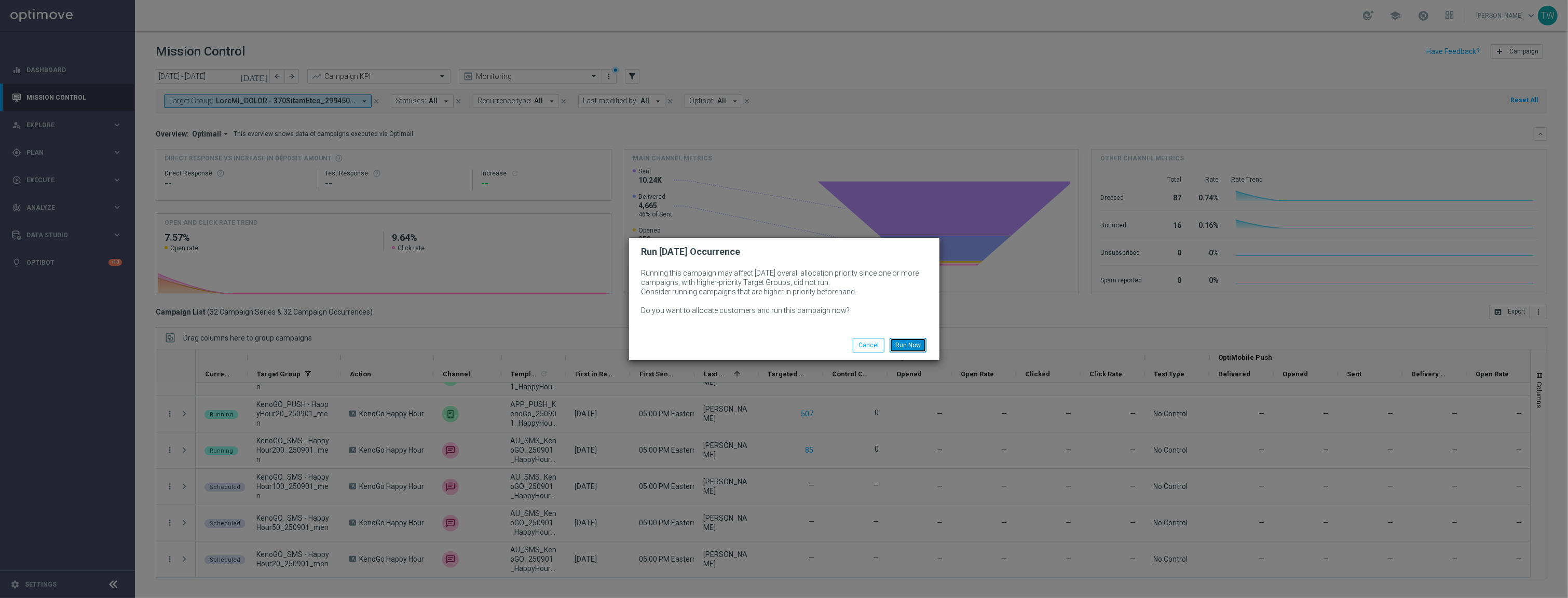
click at [903, 349] on button "Run Now" at bounding box center [908, 345] width 37 height 15
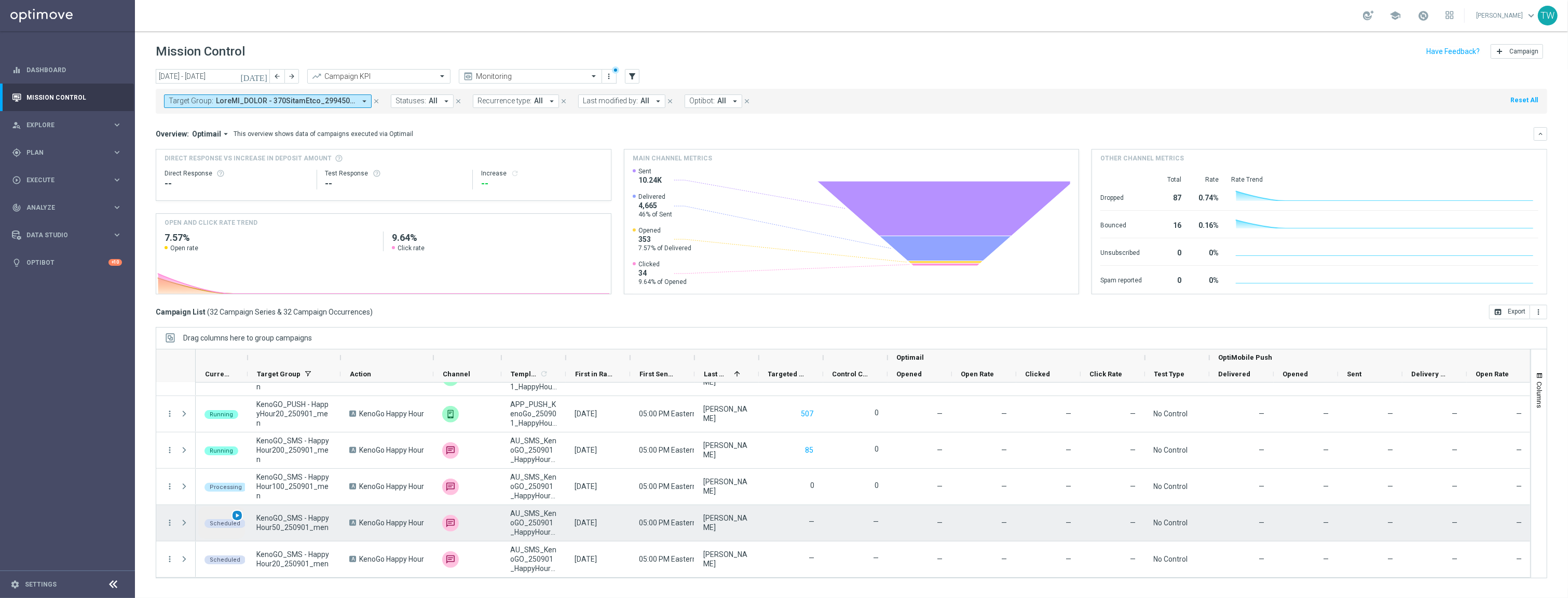
click at [236, 512] on span "play_arrow" at bounding box center [236, 516] width 7 height 7
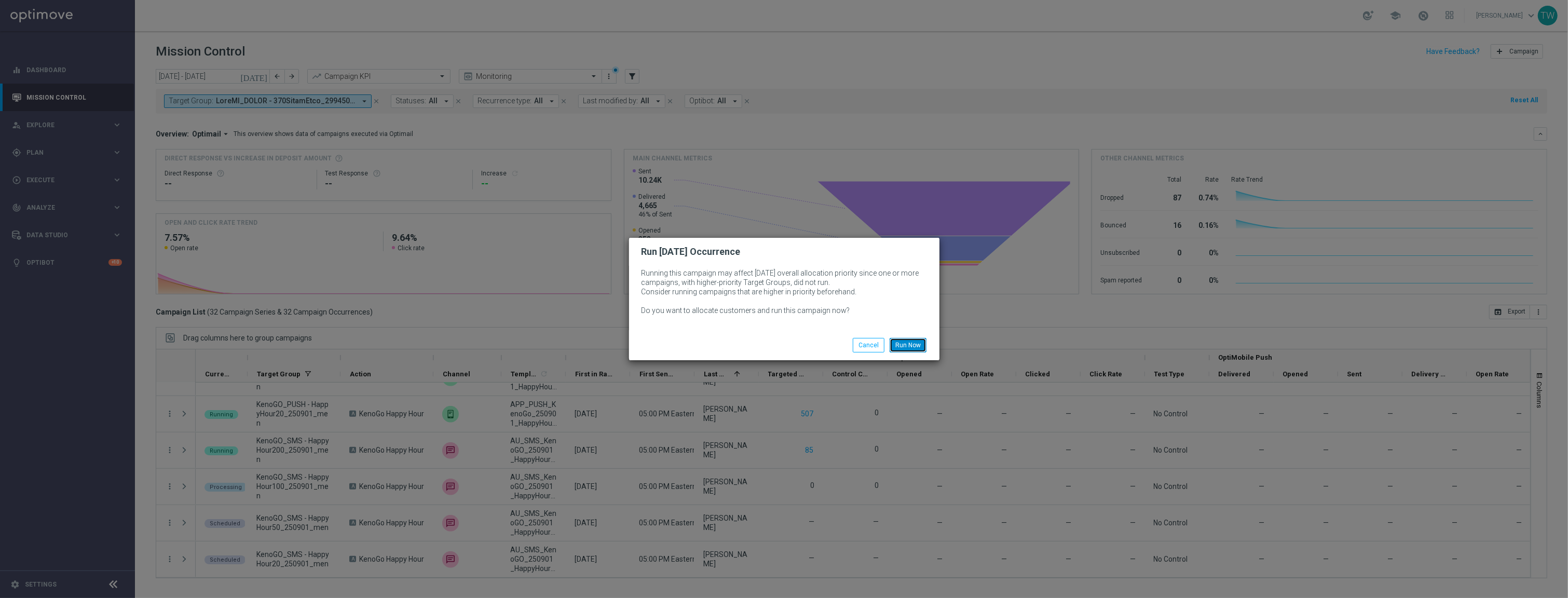
click at [906, 341] on button "Run Now" at bounding box center [908, 345] width 37 height 15
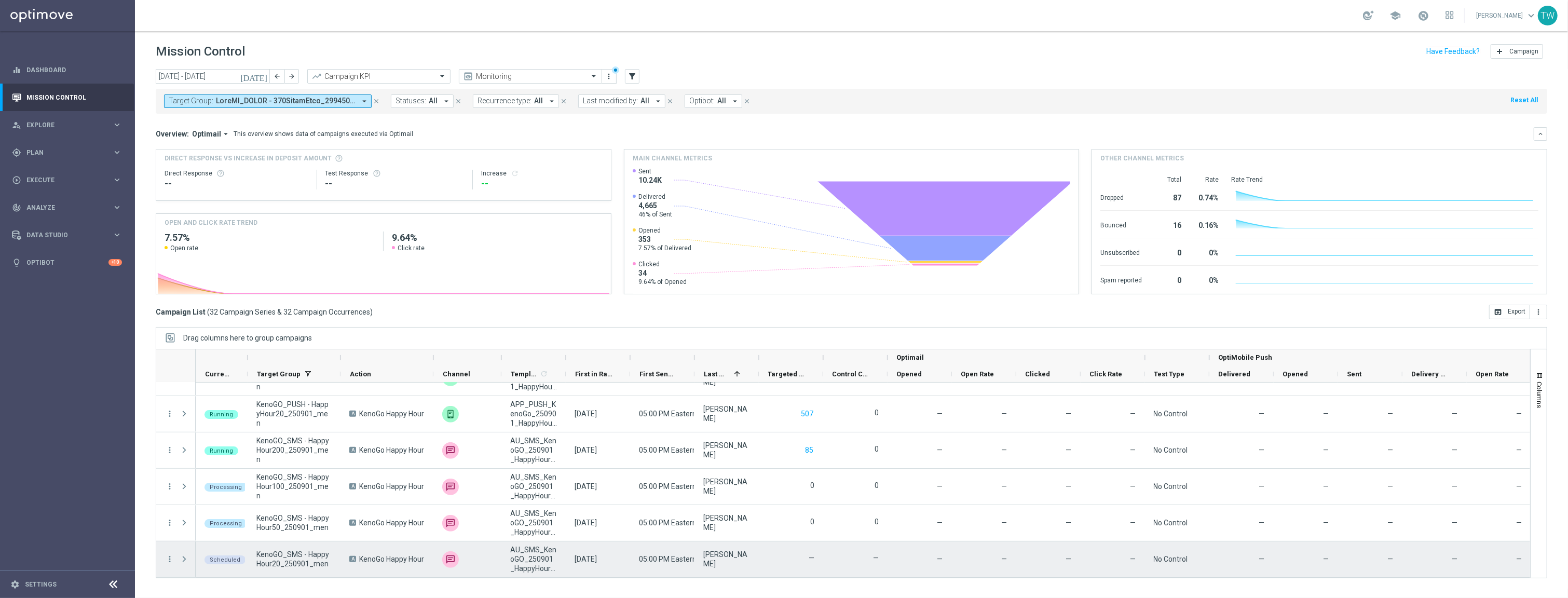
click at [250, 546] on div "KenoGO_SMS - HappyHour20_250901_men" at bounding box center [294, 560] width 93 height 36
click at [236, 550] on span "play_arrow" at bounding box center [236, 551] width 7 height 7
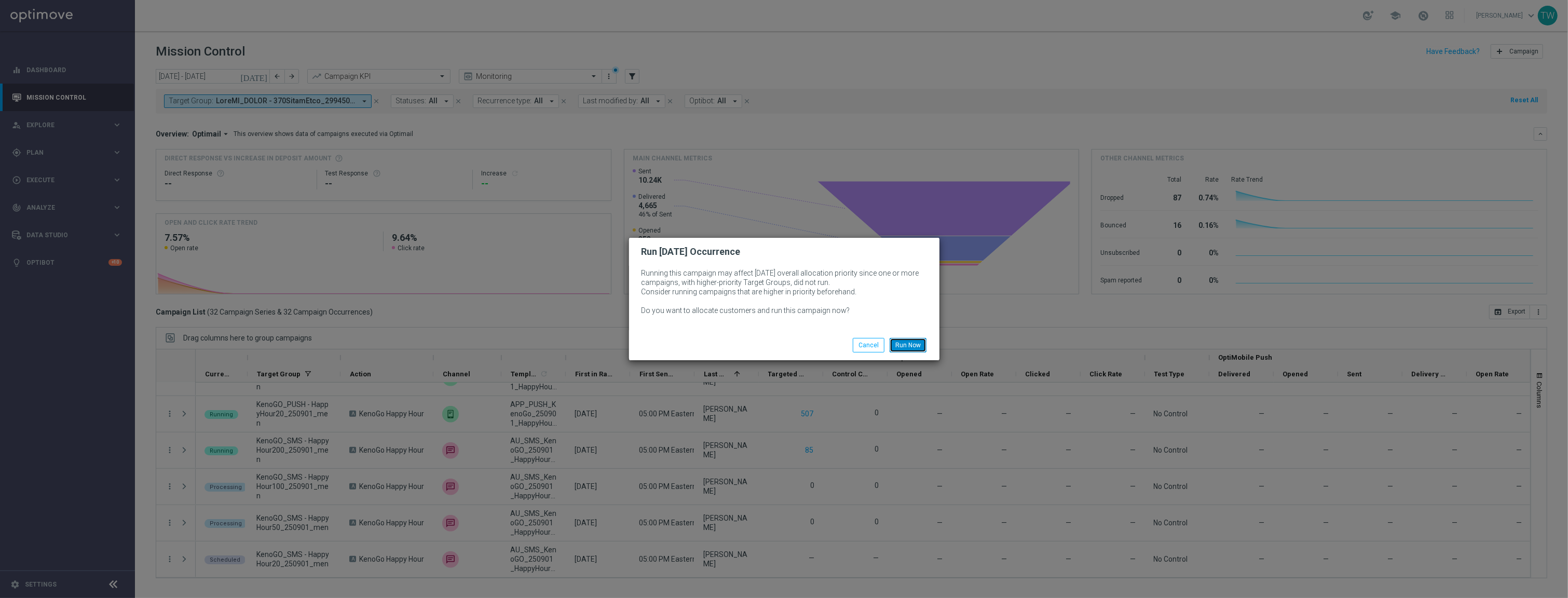
click at [919, 339] on button "Run Now" at bounding box center [908, 345] width 37 height 15
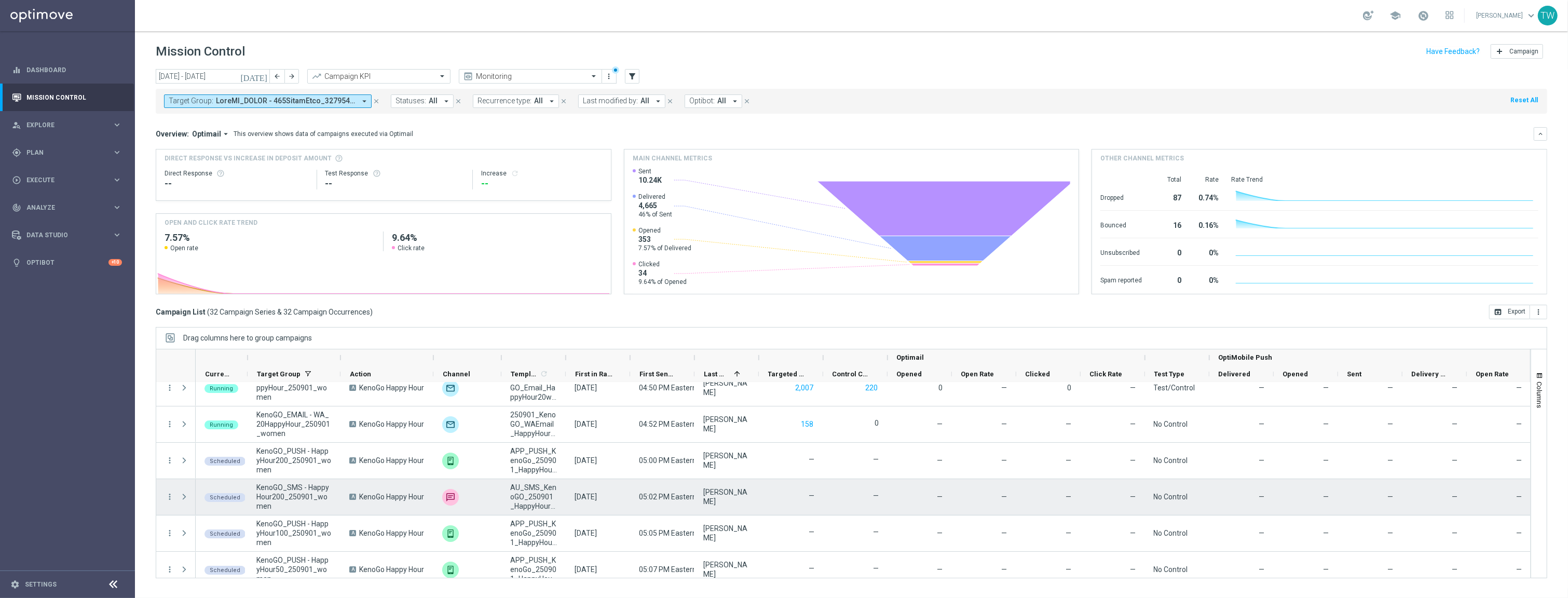
scroll to position [221, 0]
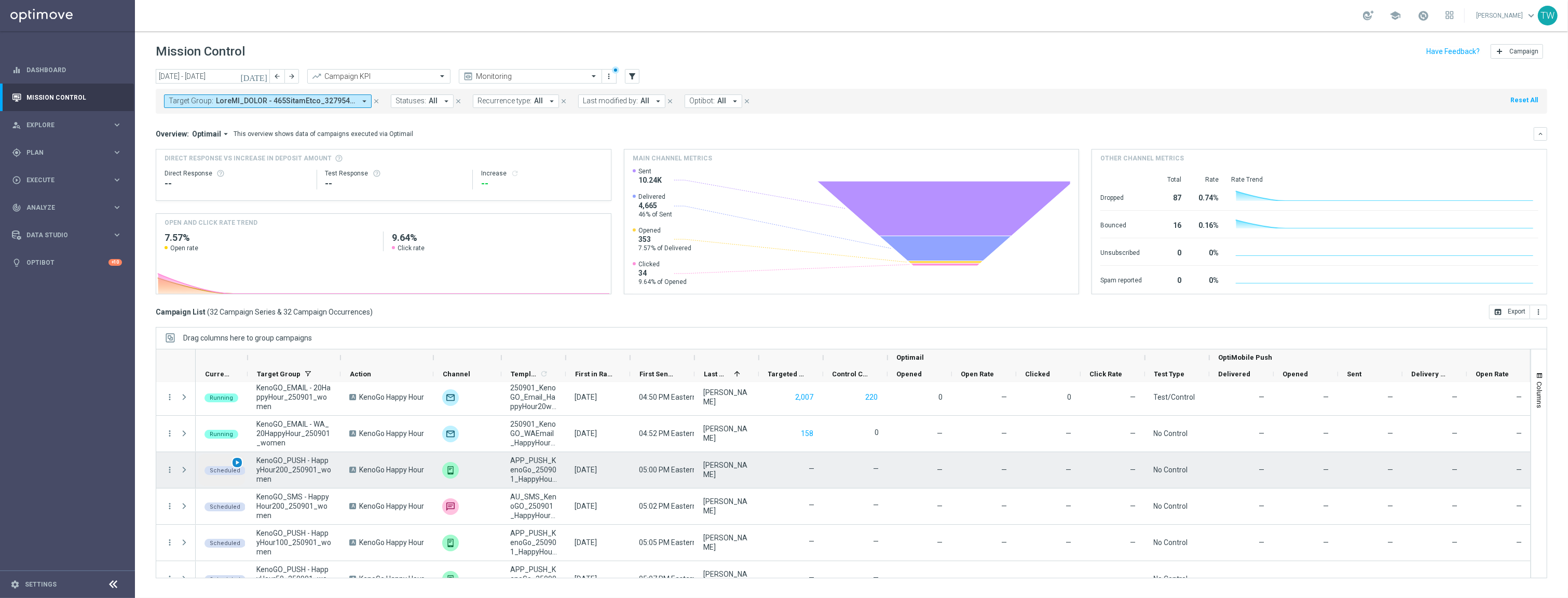
click at [241, 463] on span "play_arrow" at bounding box center [236, 463] width 7 height 7
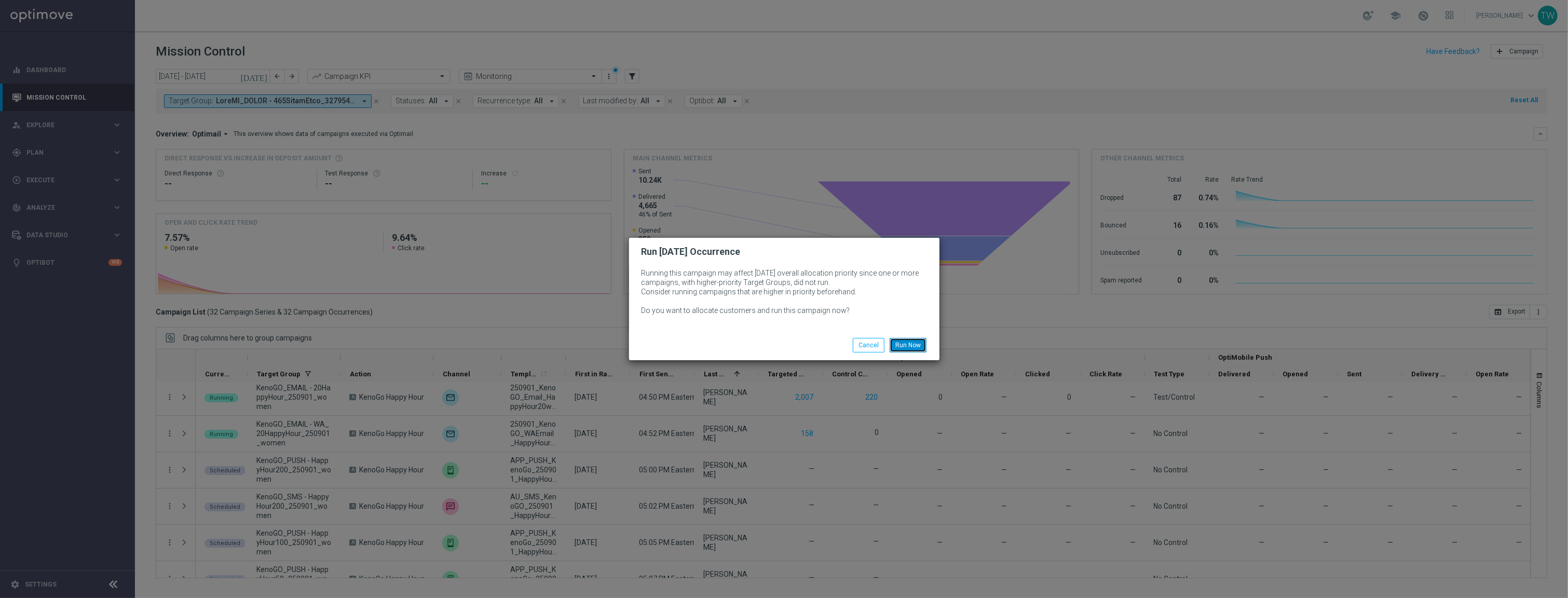
click at [910, 348] on button "Run Now" at bounding box center [908, 345] width 37 height 15
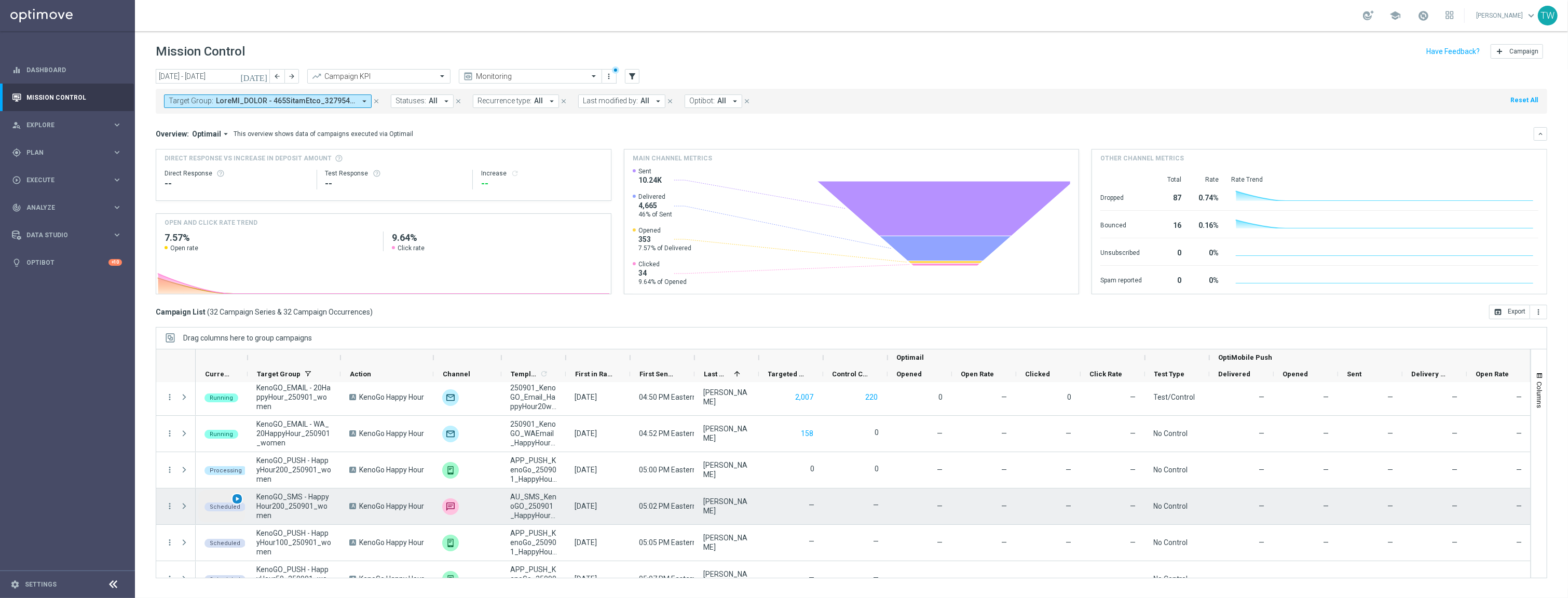
click at [238, 502] on span "play_arrow" at bounding box center [236, 498] width 7 height 7
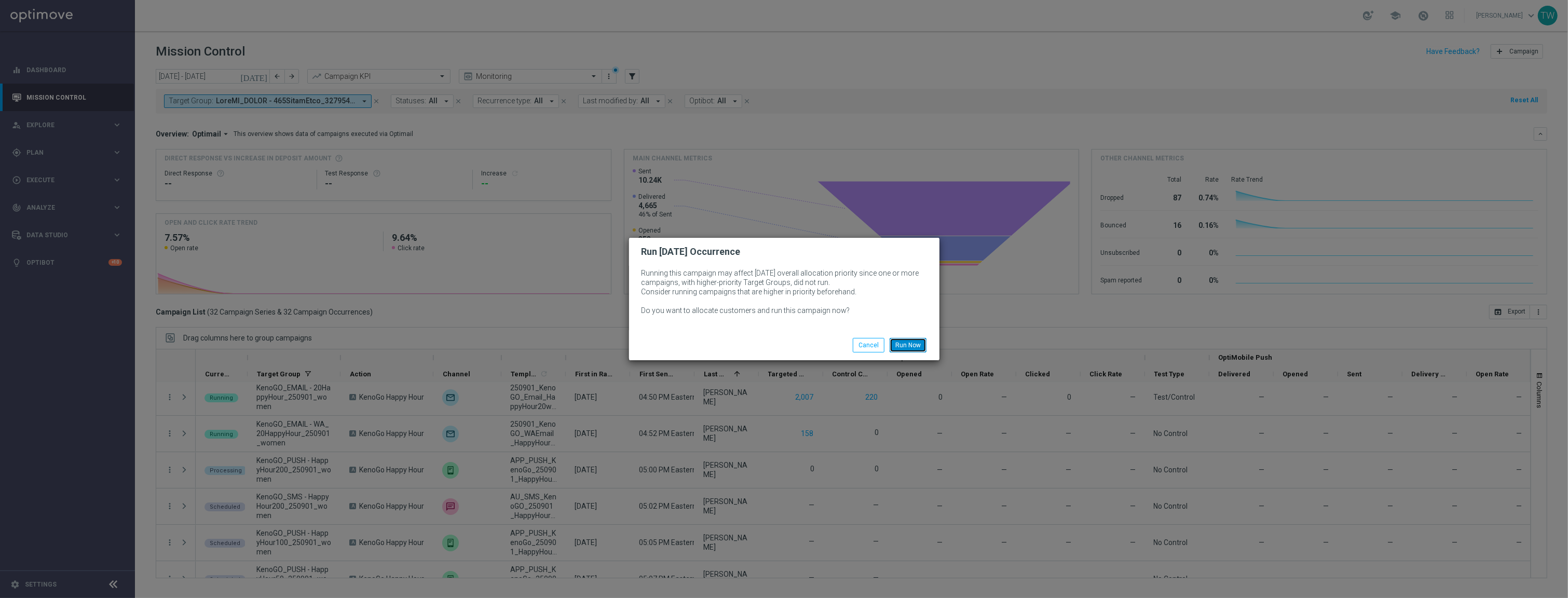
click at [917, 348] on button "Run Now" at bounding box center [908, 345] width 37 height 15
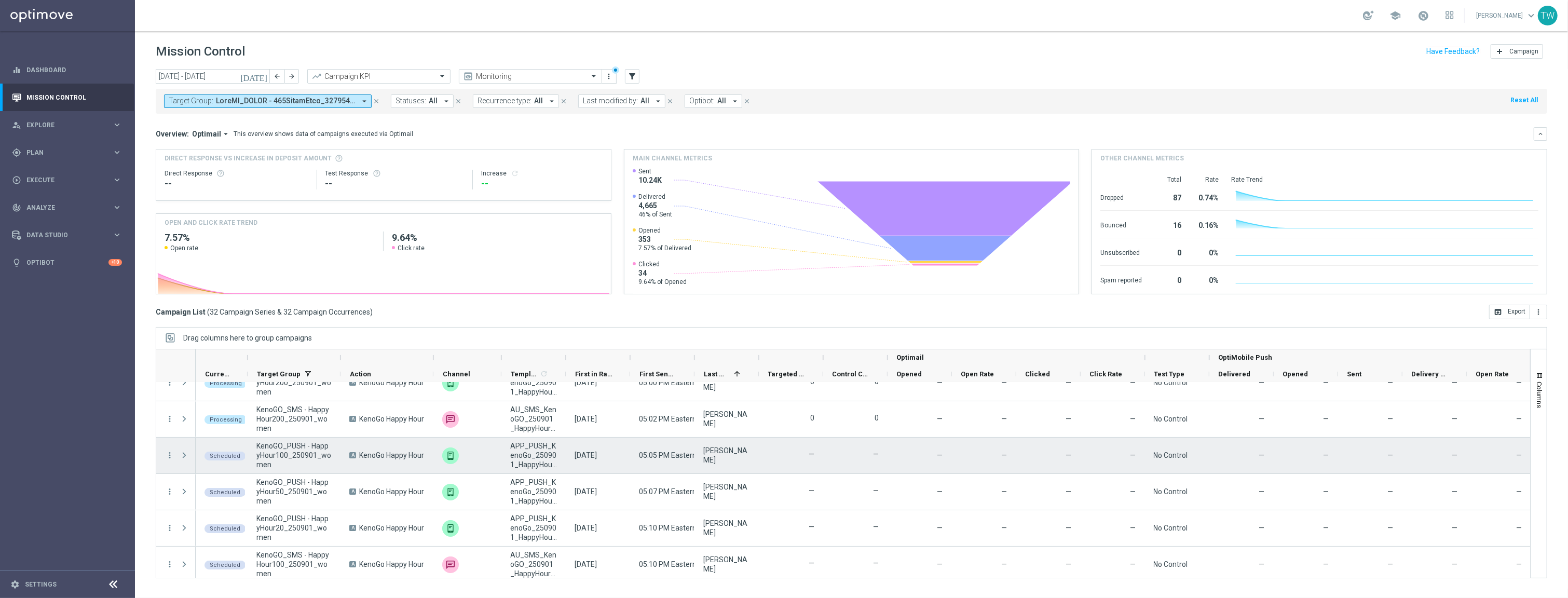
scroll to position [316, 0]
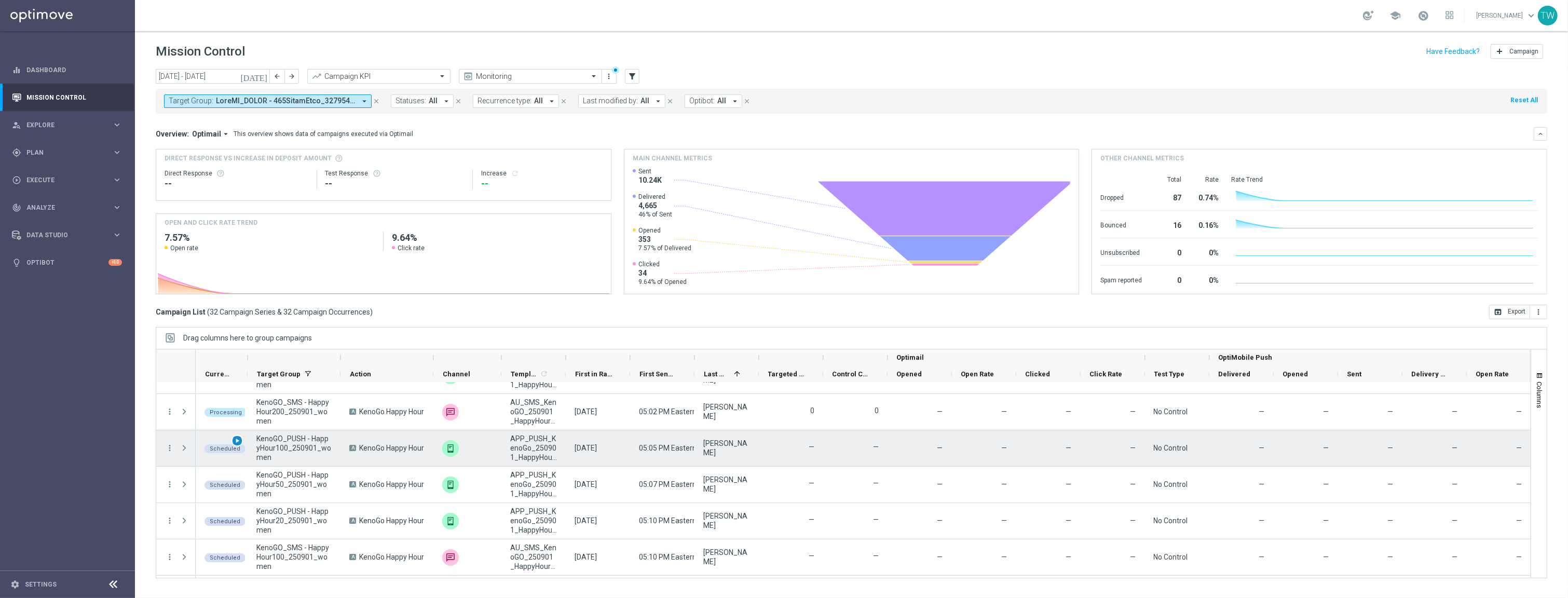
click at [235, 441] on span "play_arrow" at bounding box center [236, 441] width 7 height 7
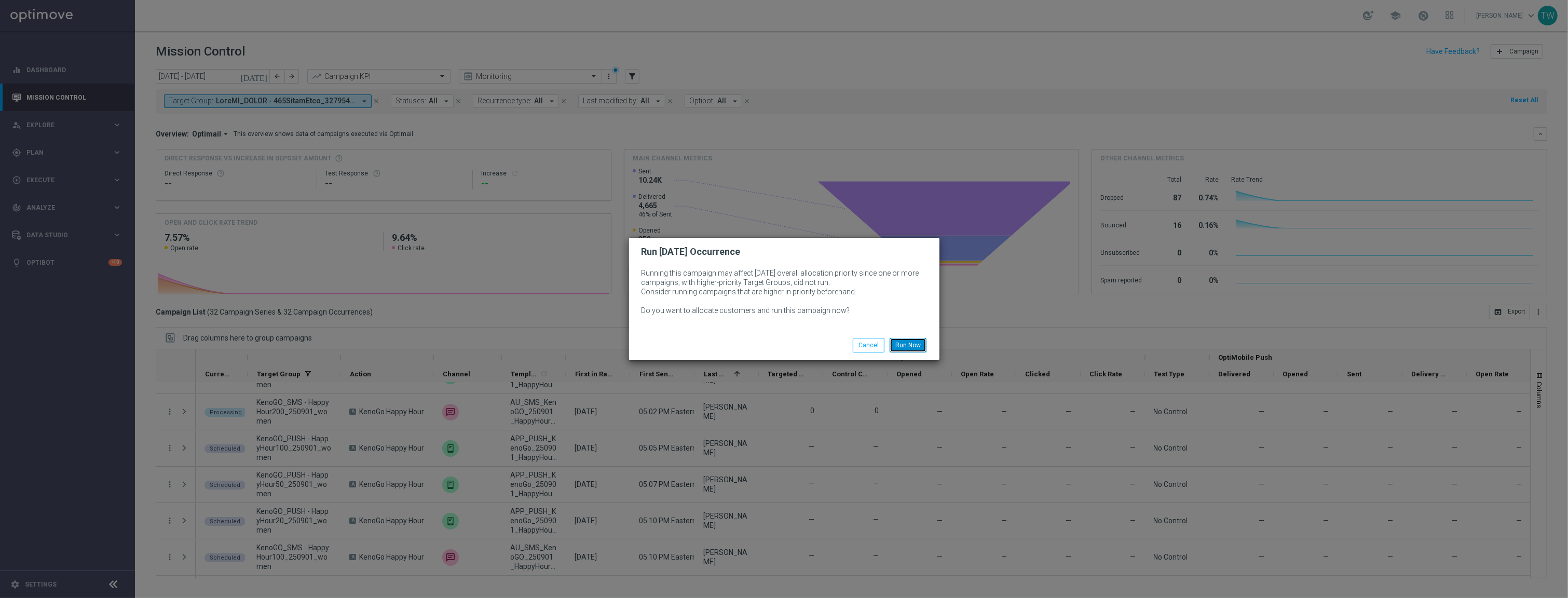
click at [920, 343] on button "Run Now" at bounding box center [908, 345] width 37 height 15
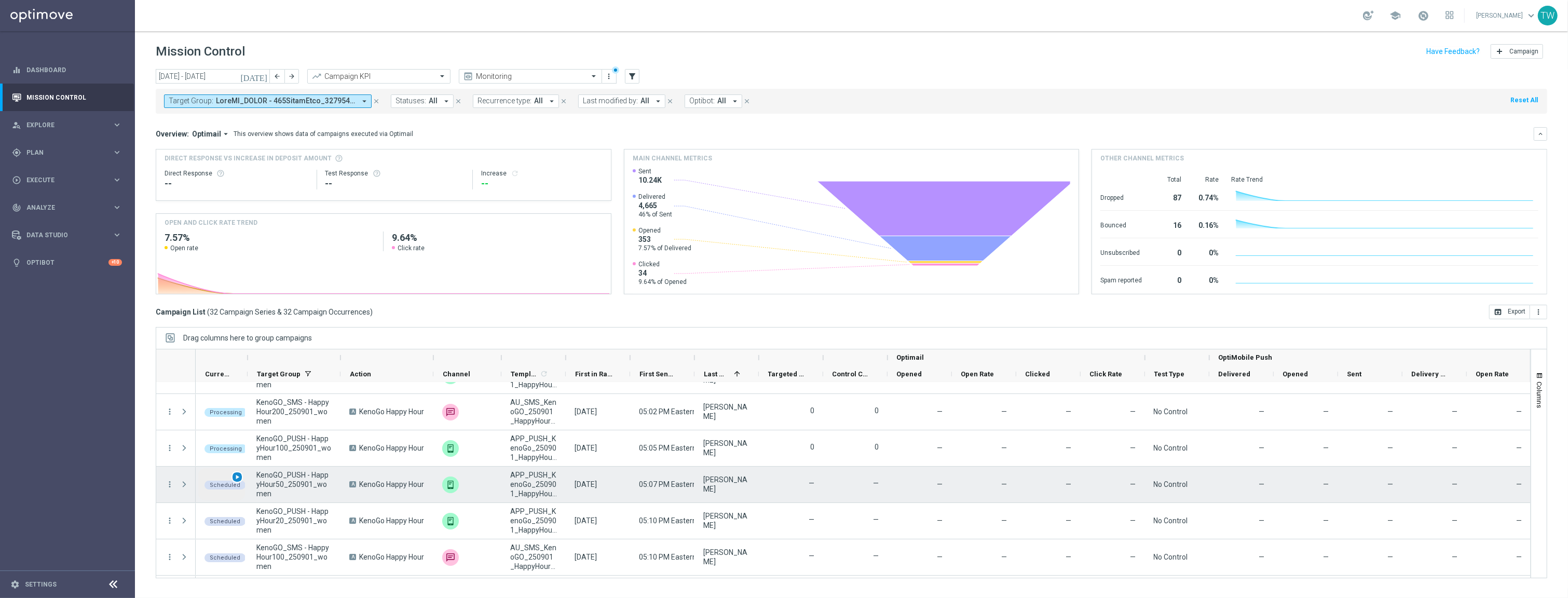
click at [237, 478] on span "play_arrow" at bounding box center [236, 477] width 7 height 7
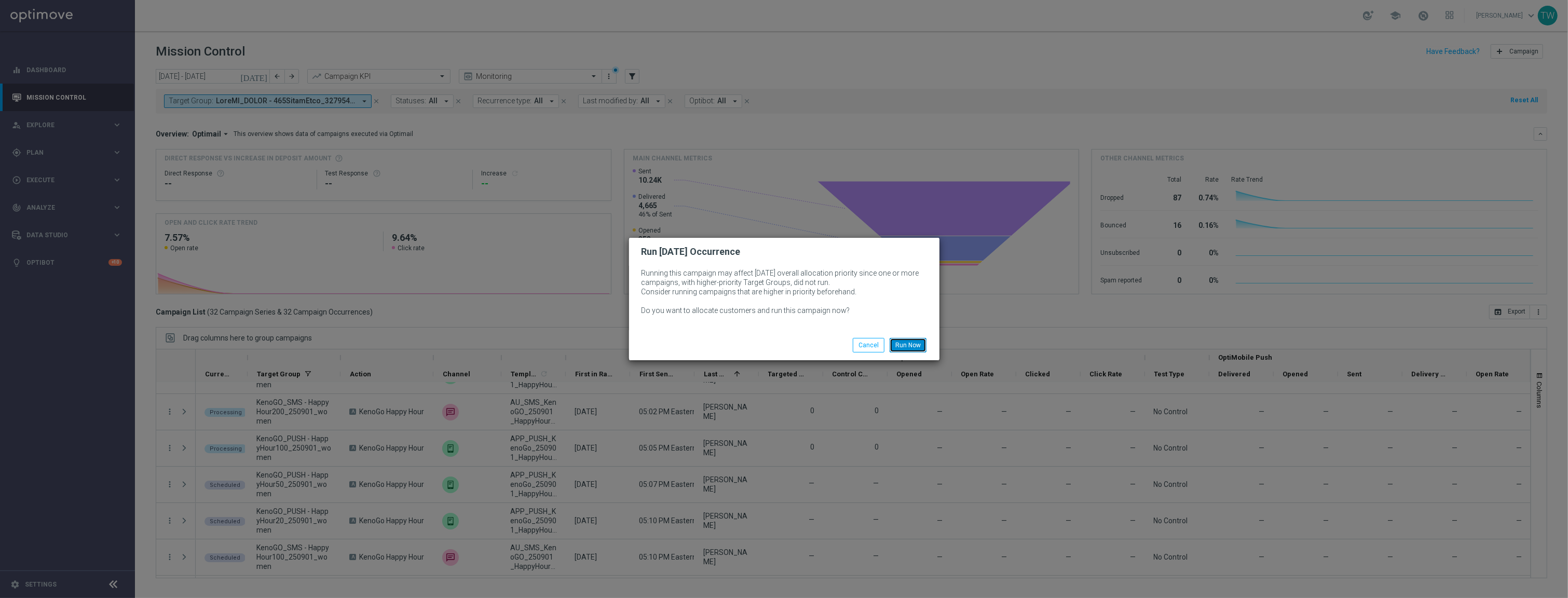
click at [909, 349] on button "Run Now" at bounding box center [908, 345] width 37 height 15
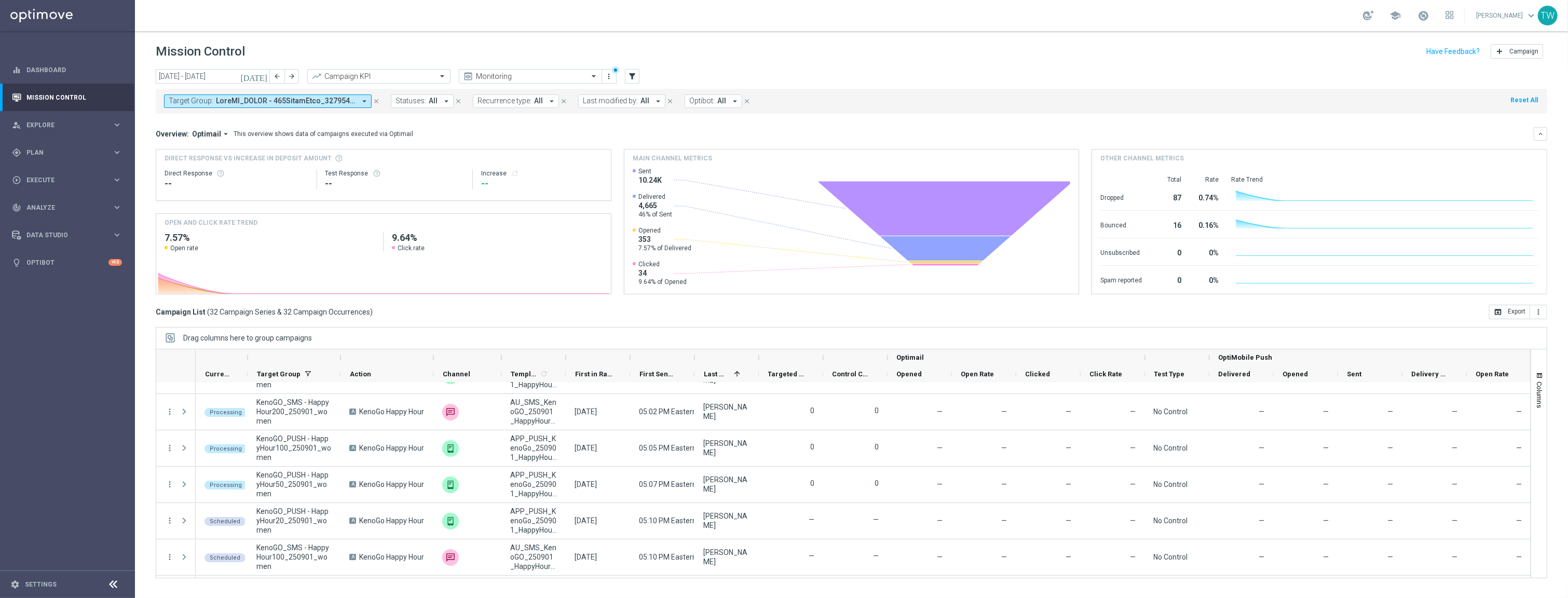
click at [342, 357] on div at bounding box center [340, 357] width 4 height 16
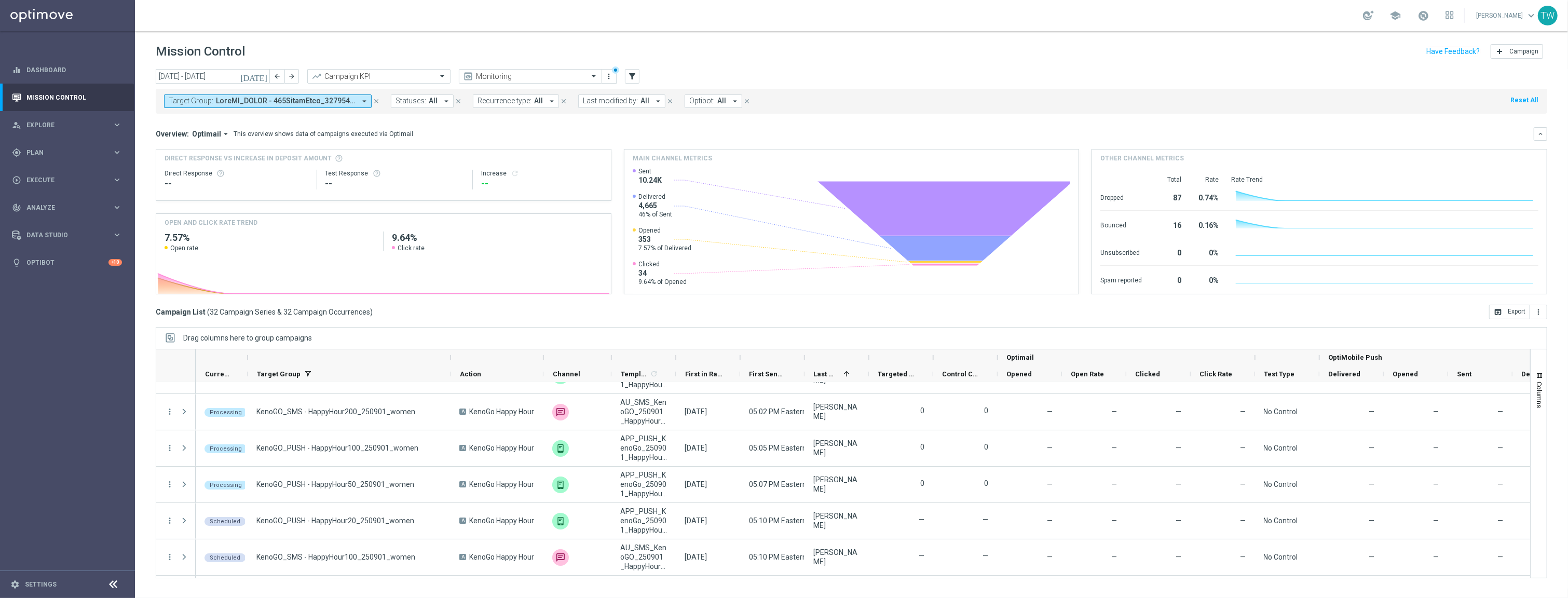
click at [676, 355] on div at bounding box center [675, 357] width 4 height 16
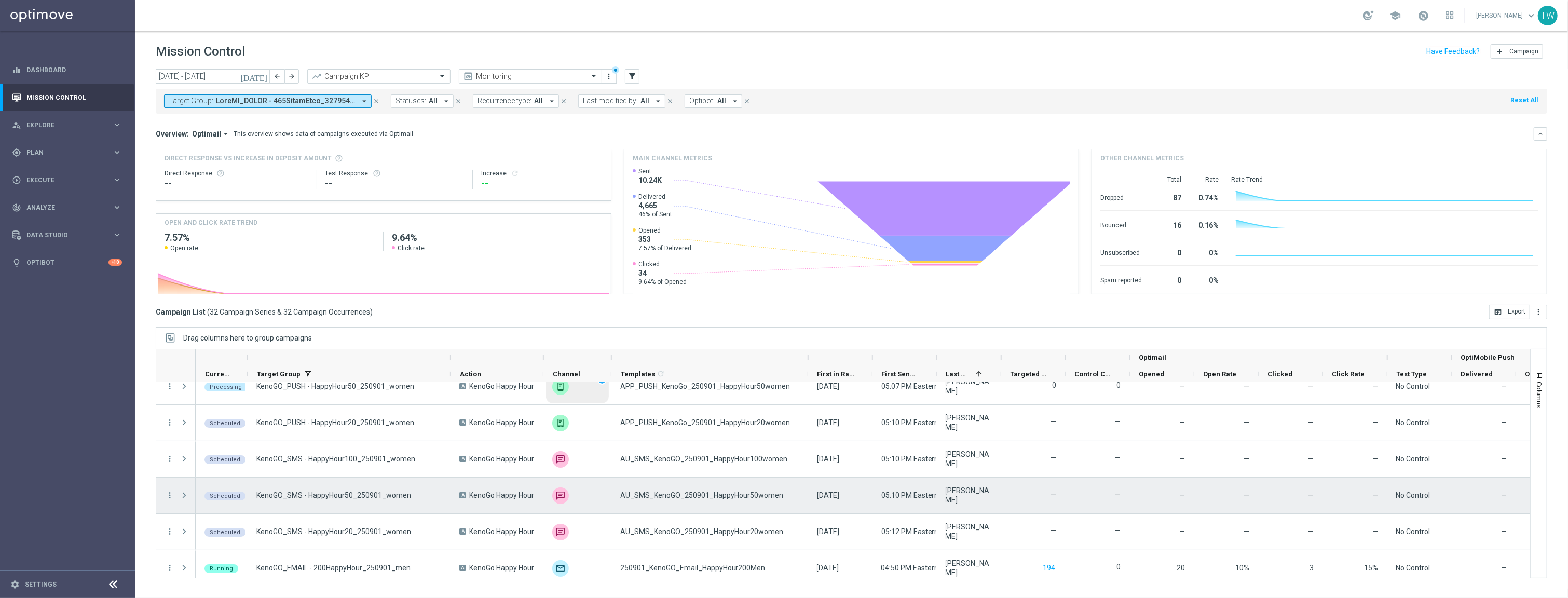
scroll to position [430, 0]
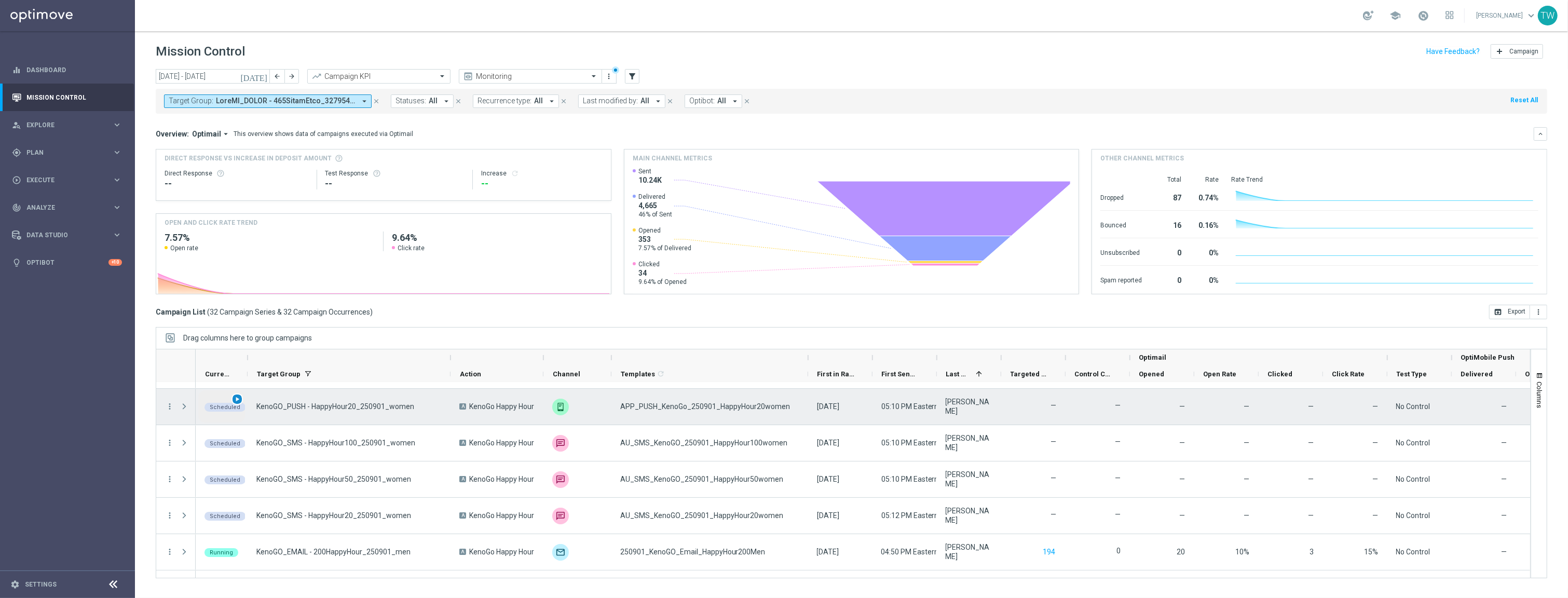
click at [237, 401] on span "play_arrow" at bounding box center [236, 399] width 7 height 7
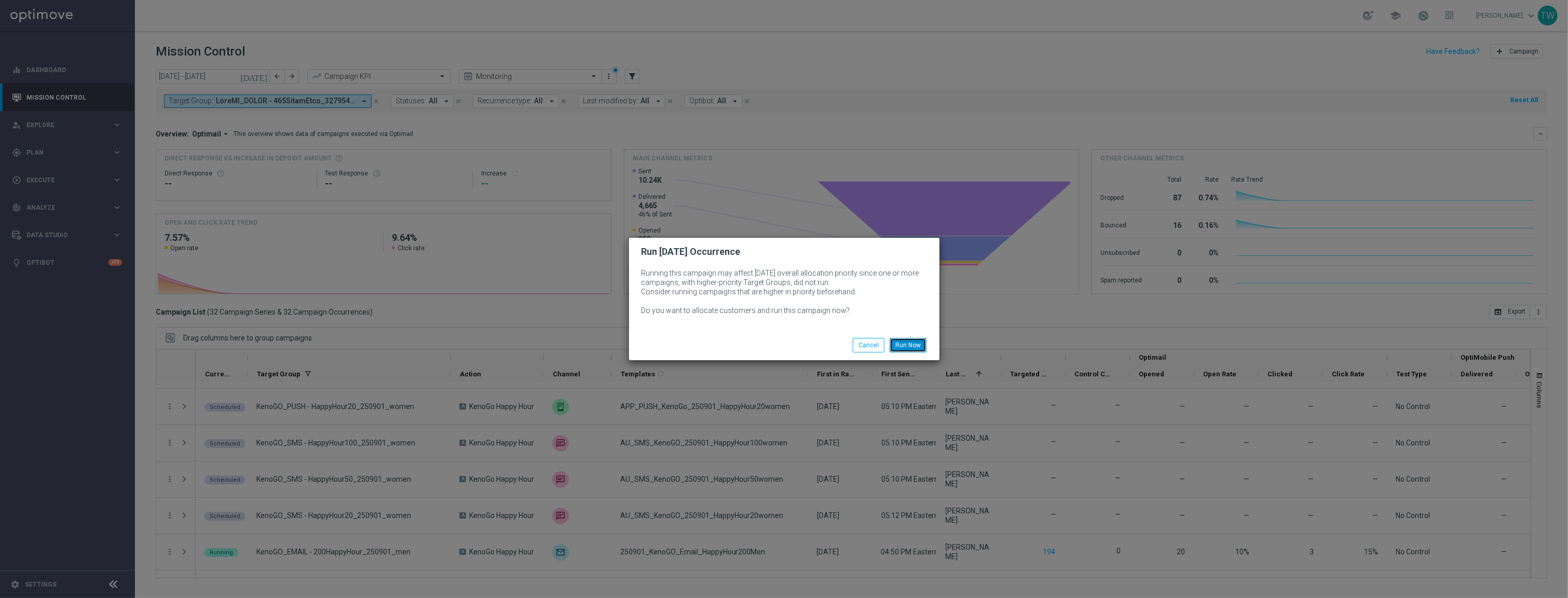
click at [915, 347] on button "Run Now" at bounding box center [908, 345] width 37 height 15
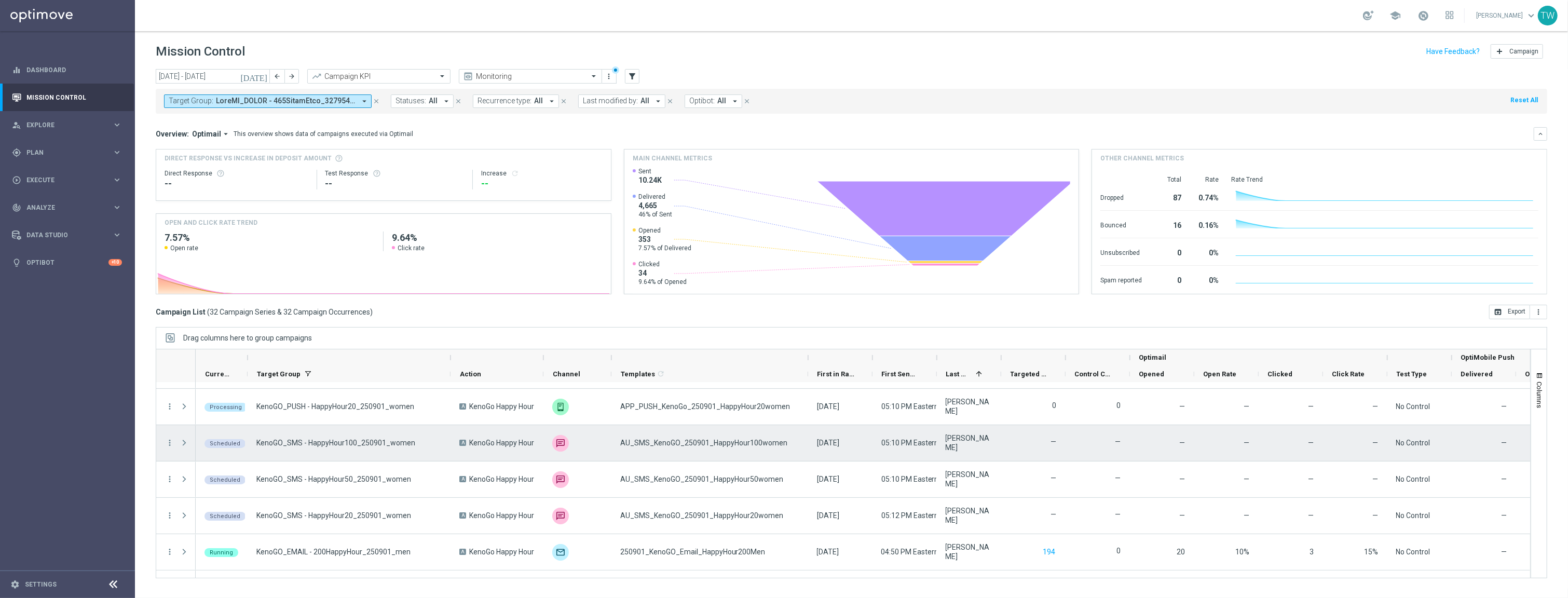
click at [0, 0] on span "play_arrow" at bounding box center [0, 0] width 0 height 0
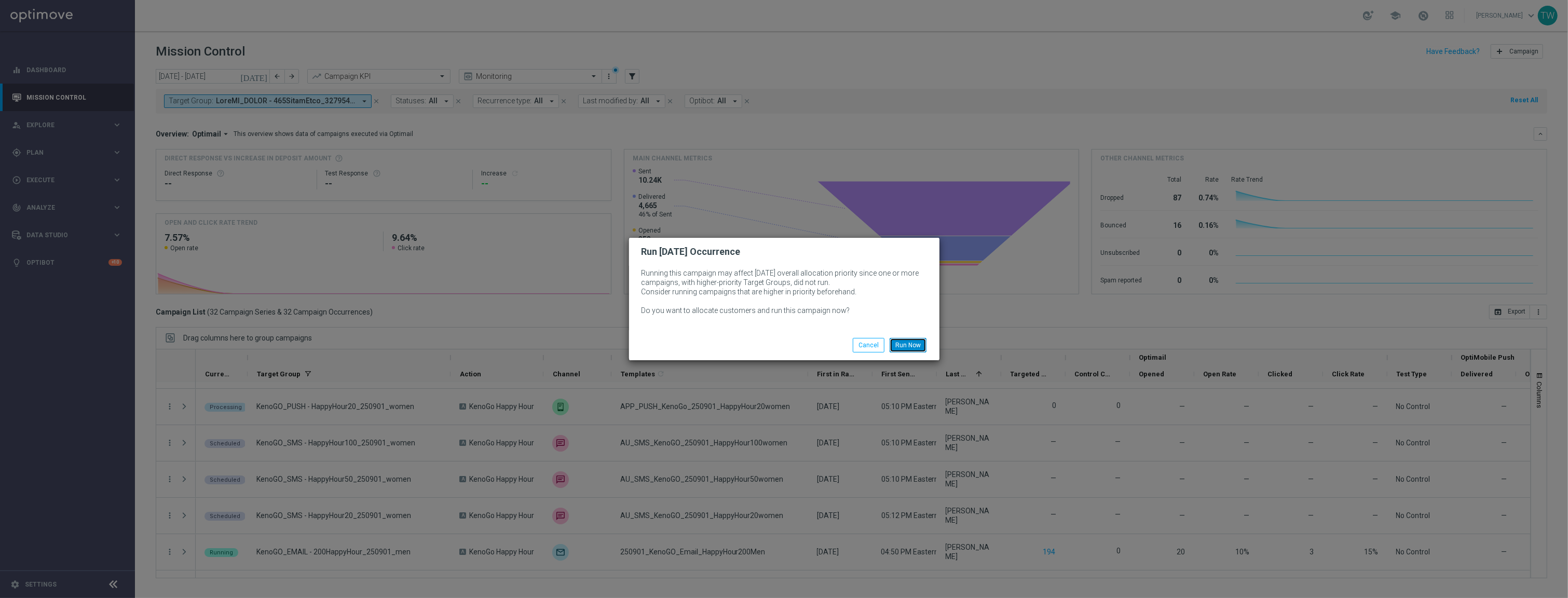
click at [921, 341] on button "Run Now" at bounding box center [908, 345] width 37 height 15
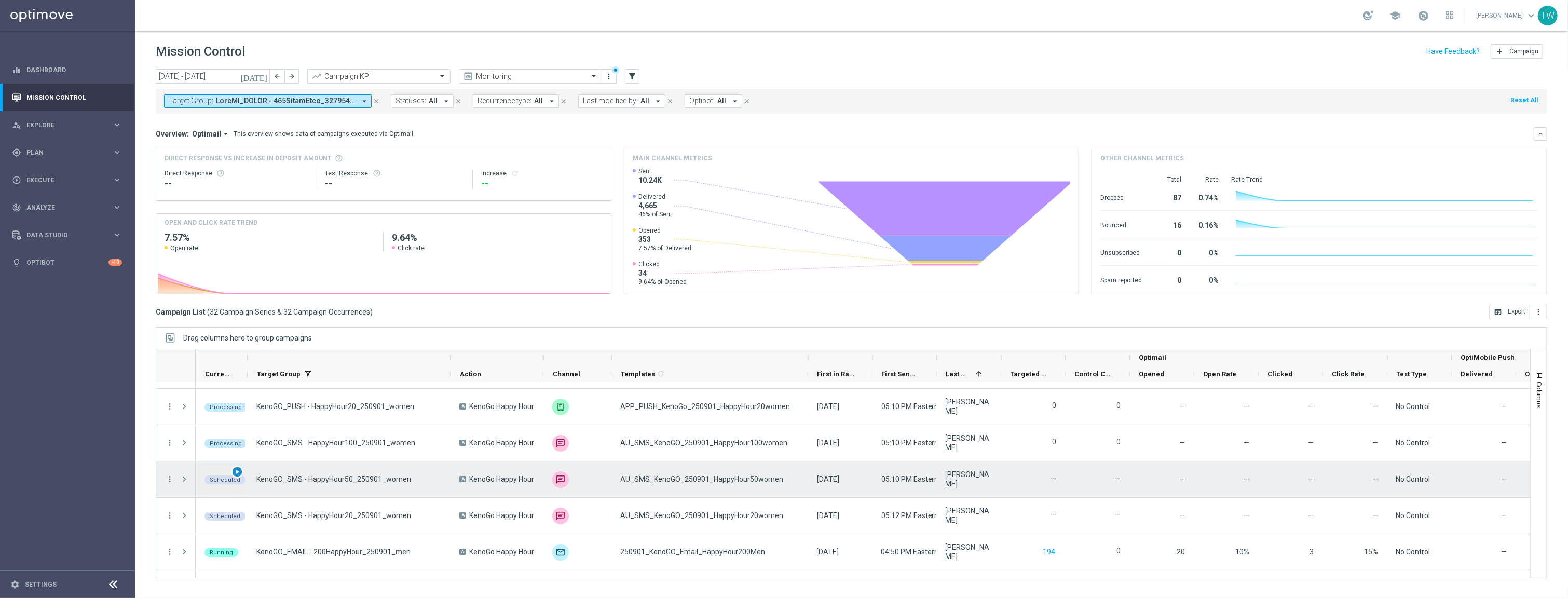
click at [236, 470] on span "play_arrow" at bounding box center [236, 472] width 7 height 7
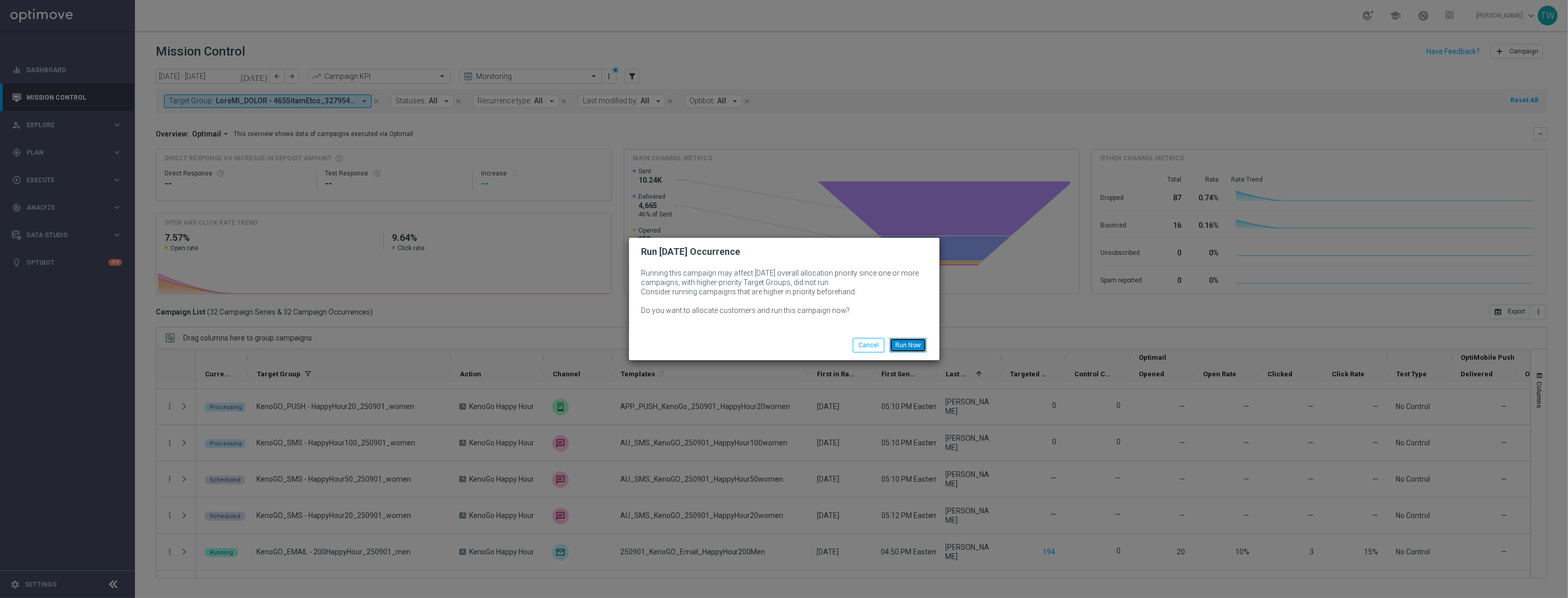
drag, startPoint x: 910, startPoint y: 341, endPoint x: 603, endPoint y: 388, distance: 310.6
click at [909, 341] on button "Run Now" at bounding box center [908, 345] width 37 height 15
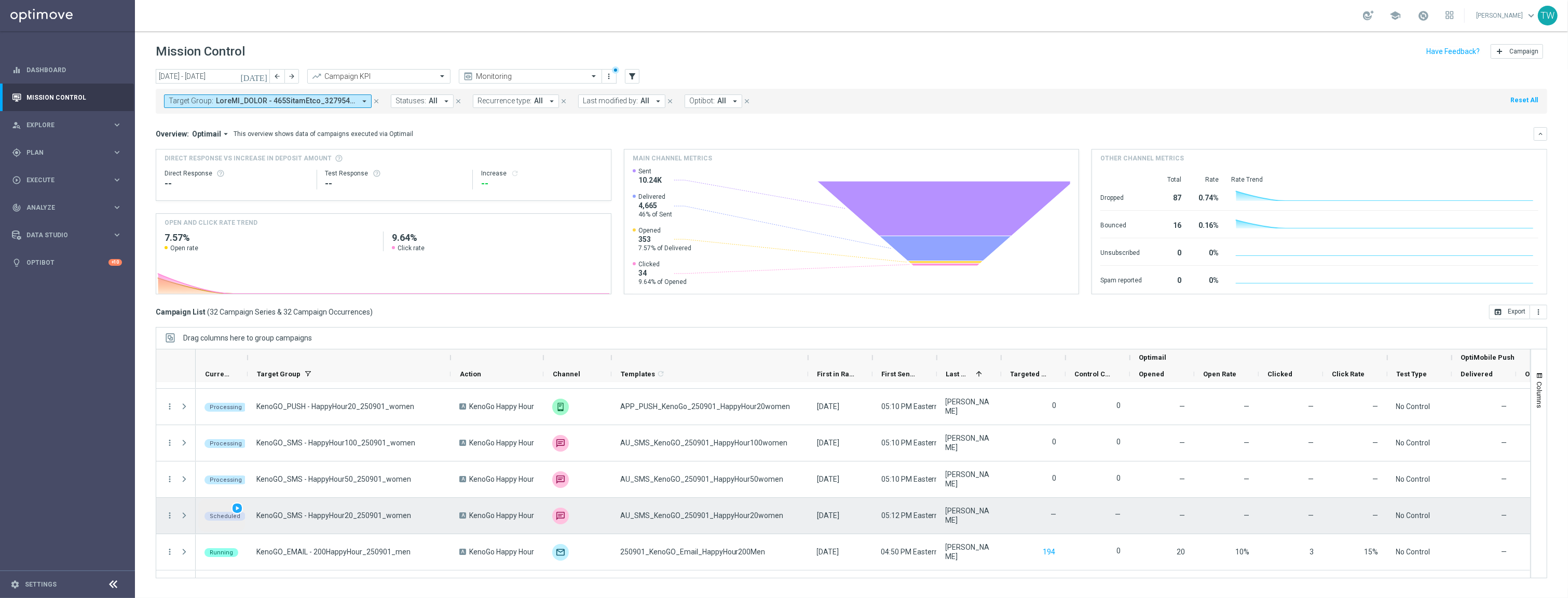
click at [241, 511] on div "play_arrow" at bounding box center [237, 508] width 12 height 12
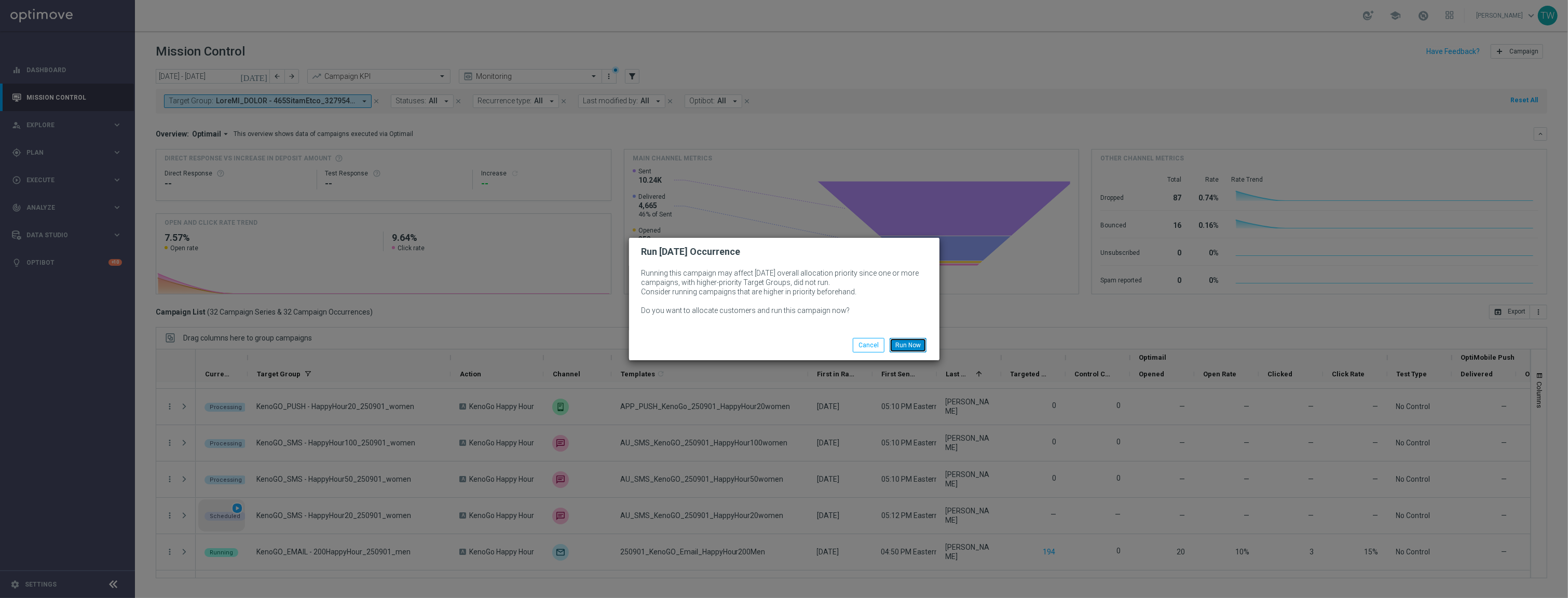
click at [916, 338] on button "Run Now" at bounding box center [908, 345] width 37 height 15
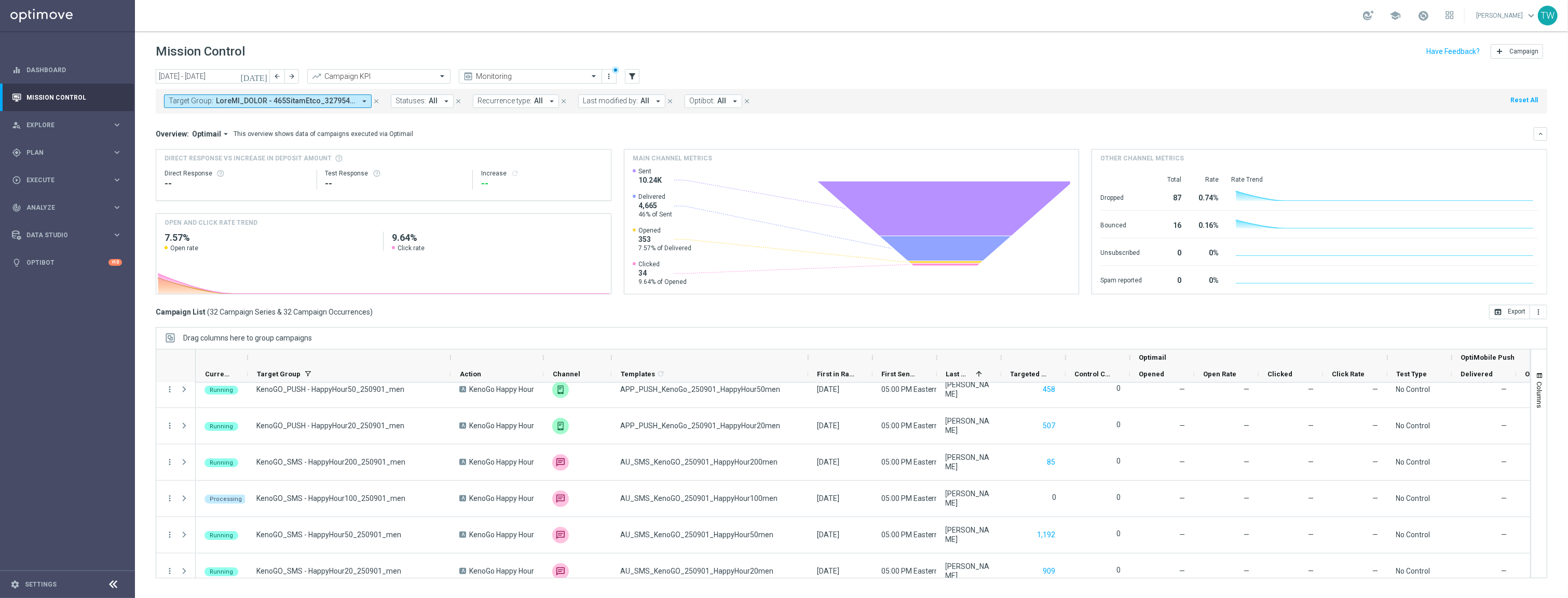
scroll to position [968, 0]
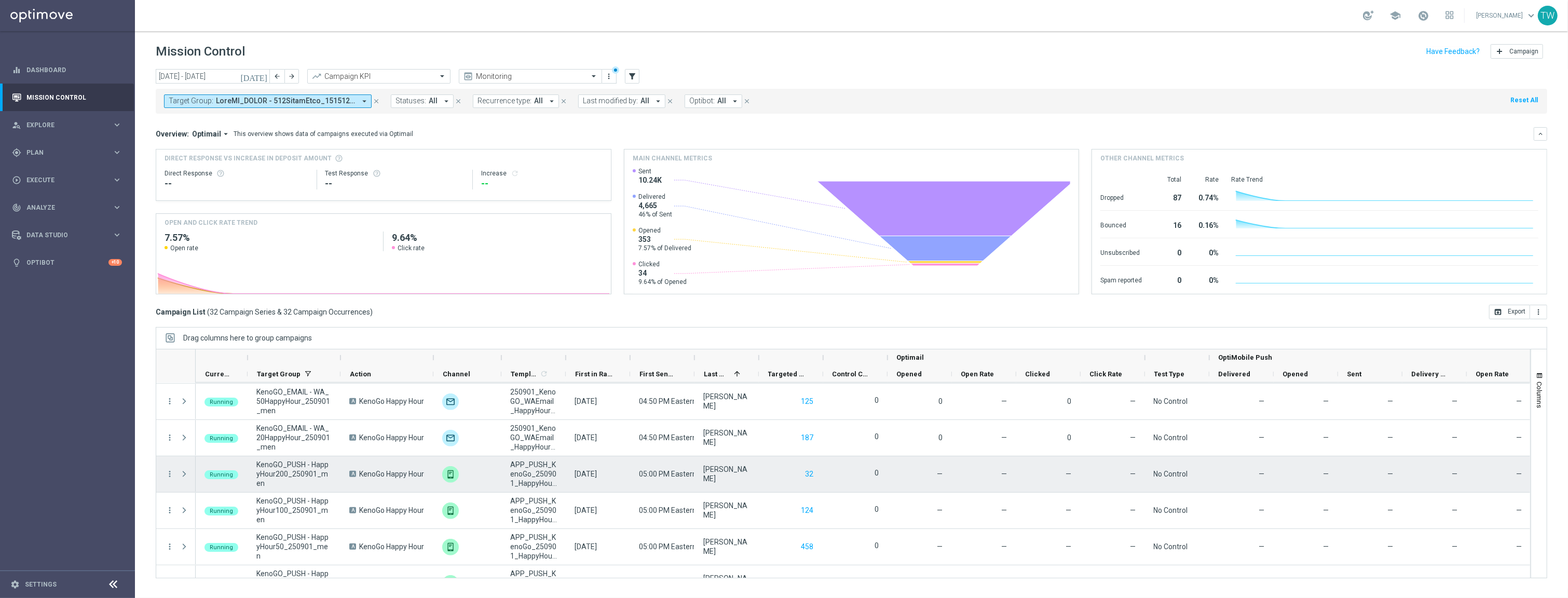
scroll to position [968, 0]
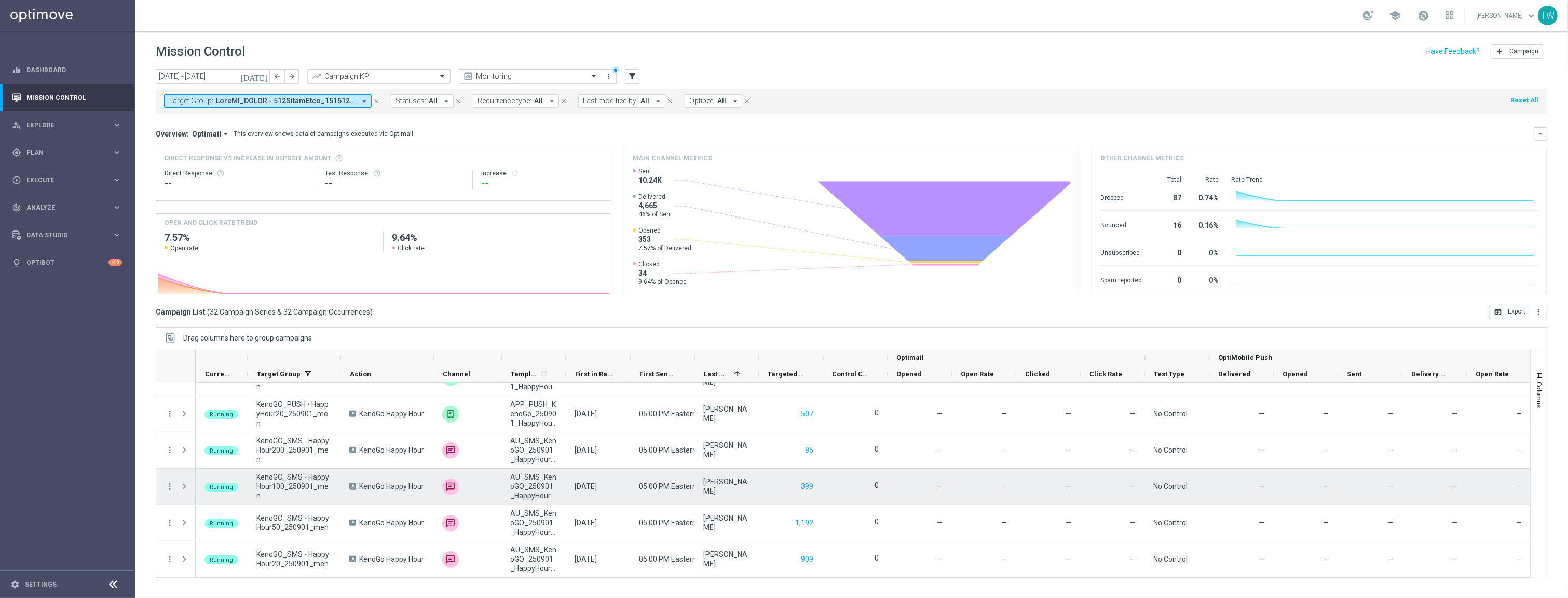
click at [329, 474] on div "KenoGO_SMS - HappyHour100_250901_men" at bounding box center [294, 487] width 93 height 36
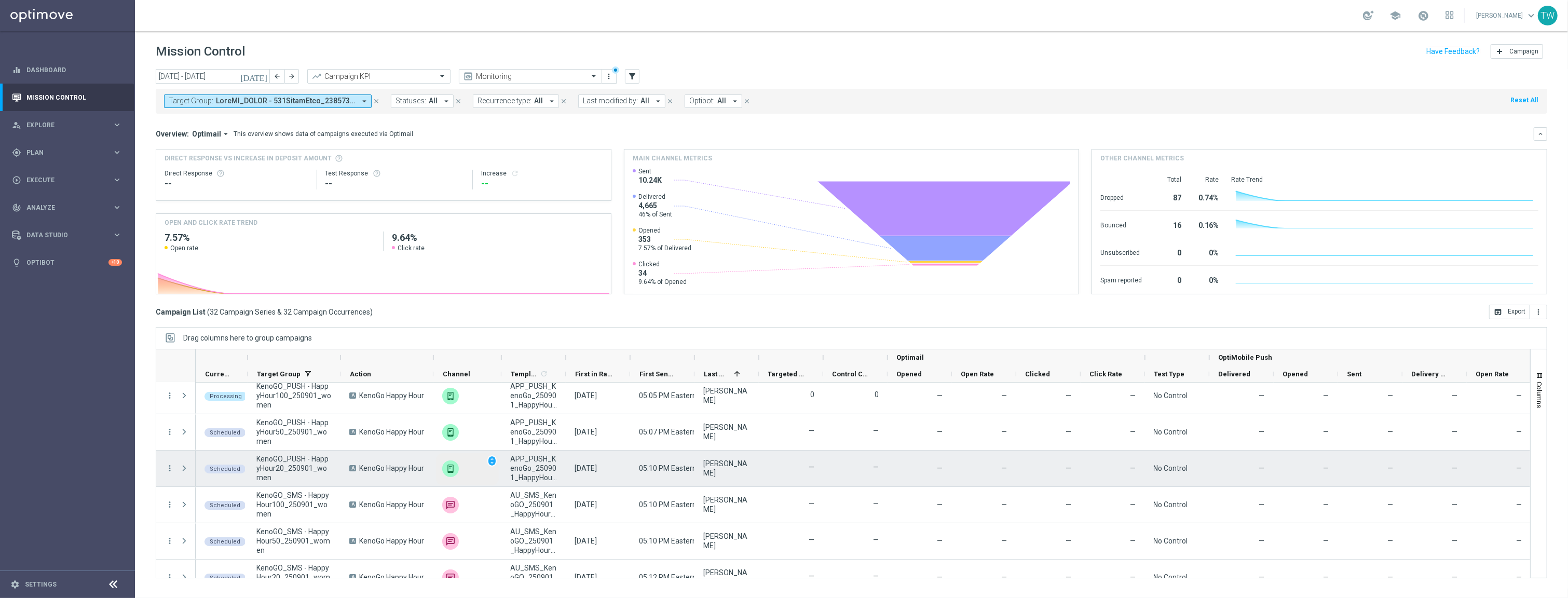
scroll to position [381, 0]
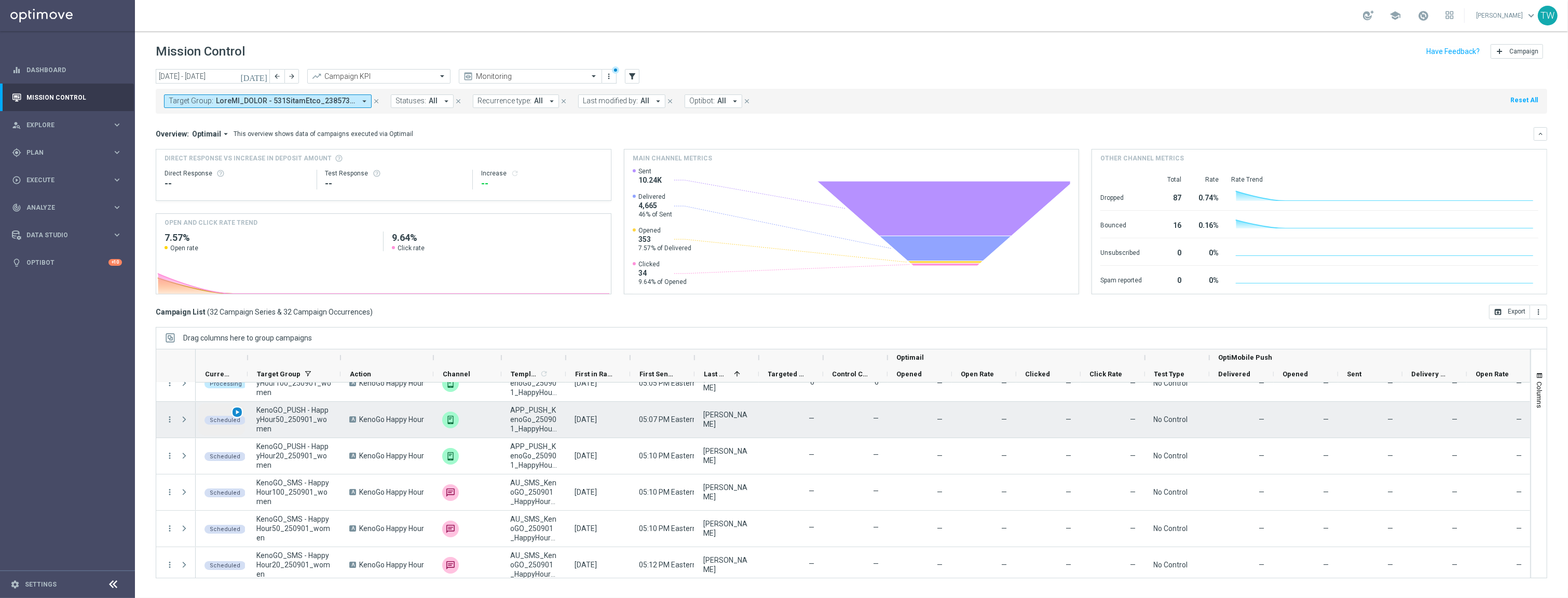
click at [241, 410] on div "play_arrow" at bounding box center [237, 412] width 12 height 12
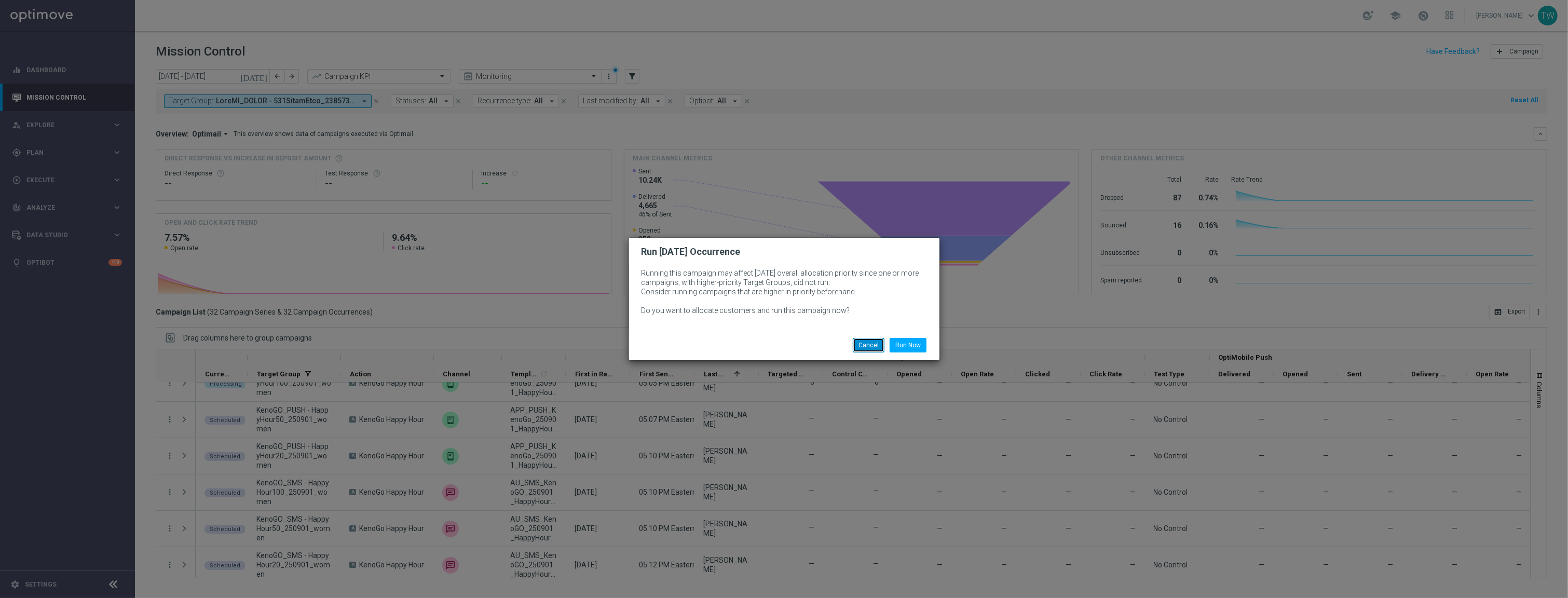
click at [864, 346] on button "Cancel" at bounding box center [868, 345] width 32 height 15
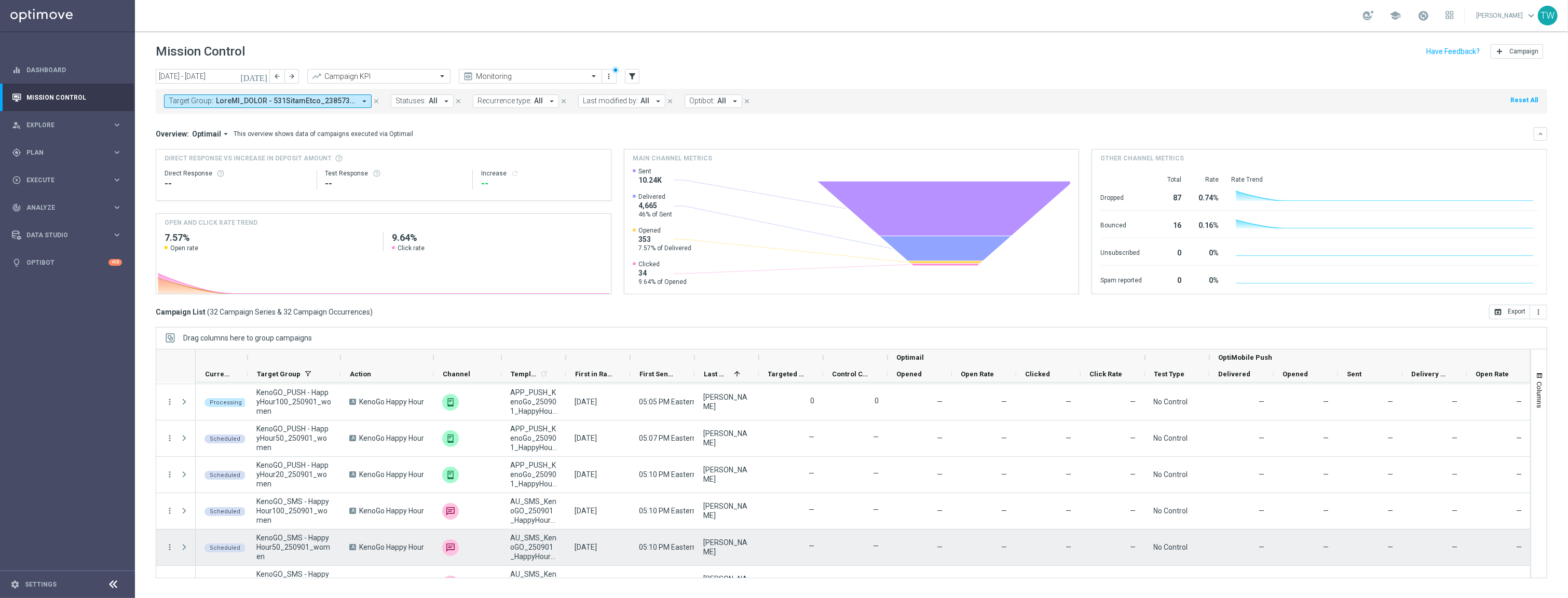
scroll to position [405, 0]
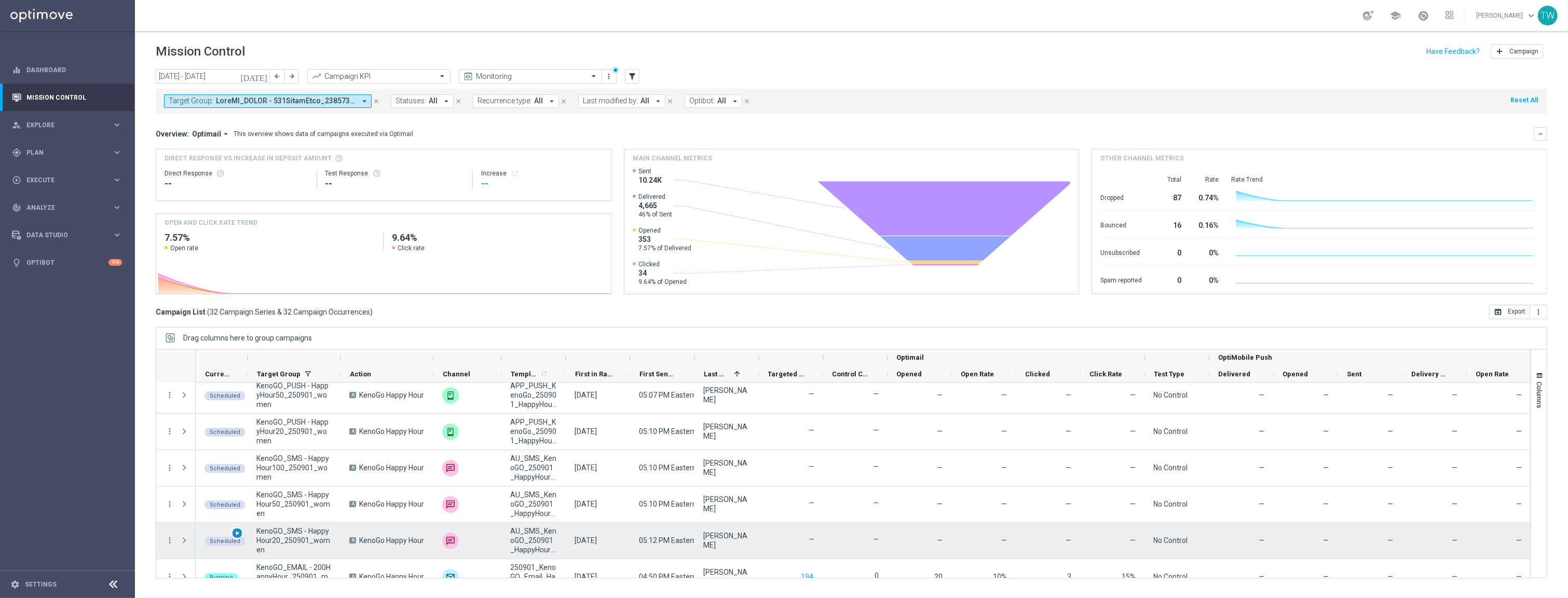
click at [239, 531] on span "play_arrow" at bounding box center [236, 533] width 7 height 7
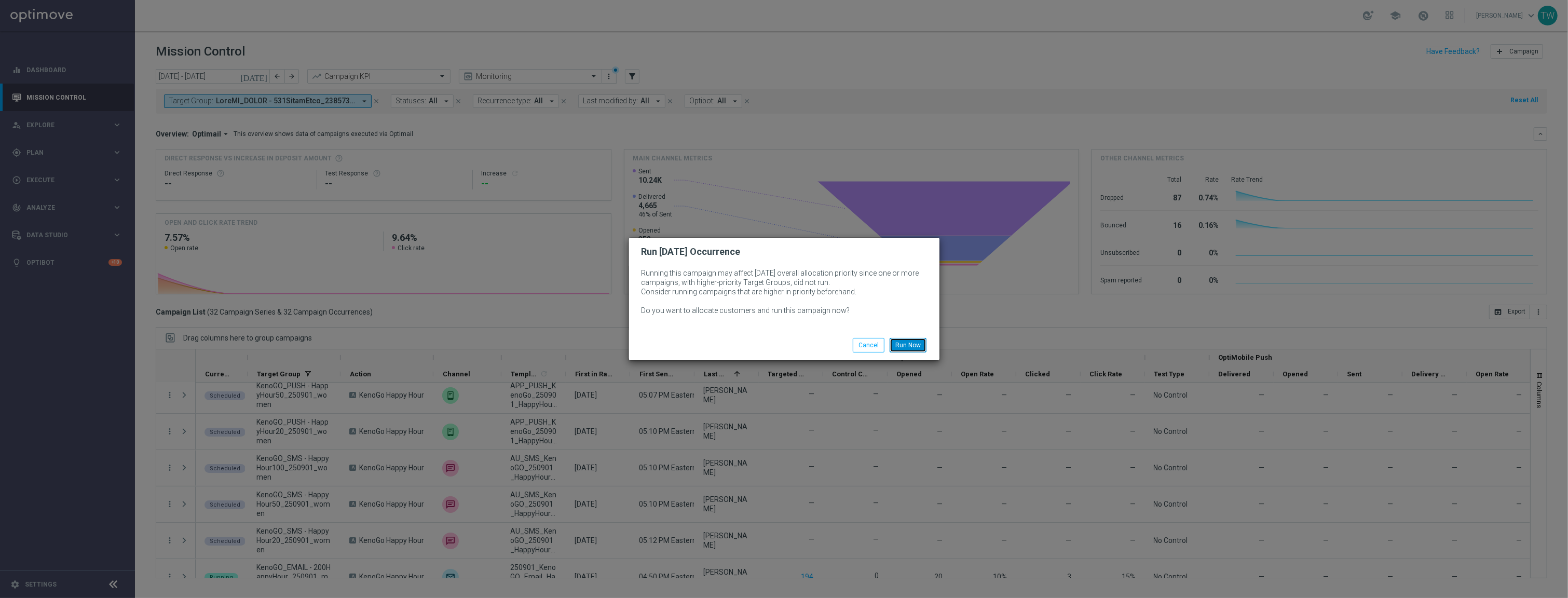
drag, startPoint x: 899, startPoint y: 343, endPoint x: 485, endPoint y: 480, distance: 436.1
click at [897, 343] on button "Run Now" at bounding box center [908, 345] width 37 height 15
click at [915, 342] on button "Run Now" at bounding box center [908, 345] width 37 height 15
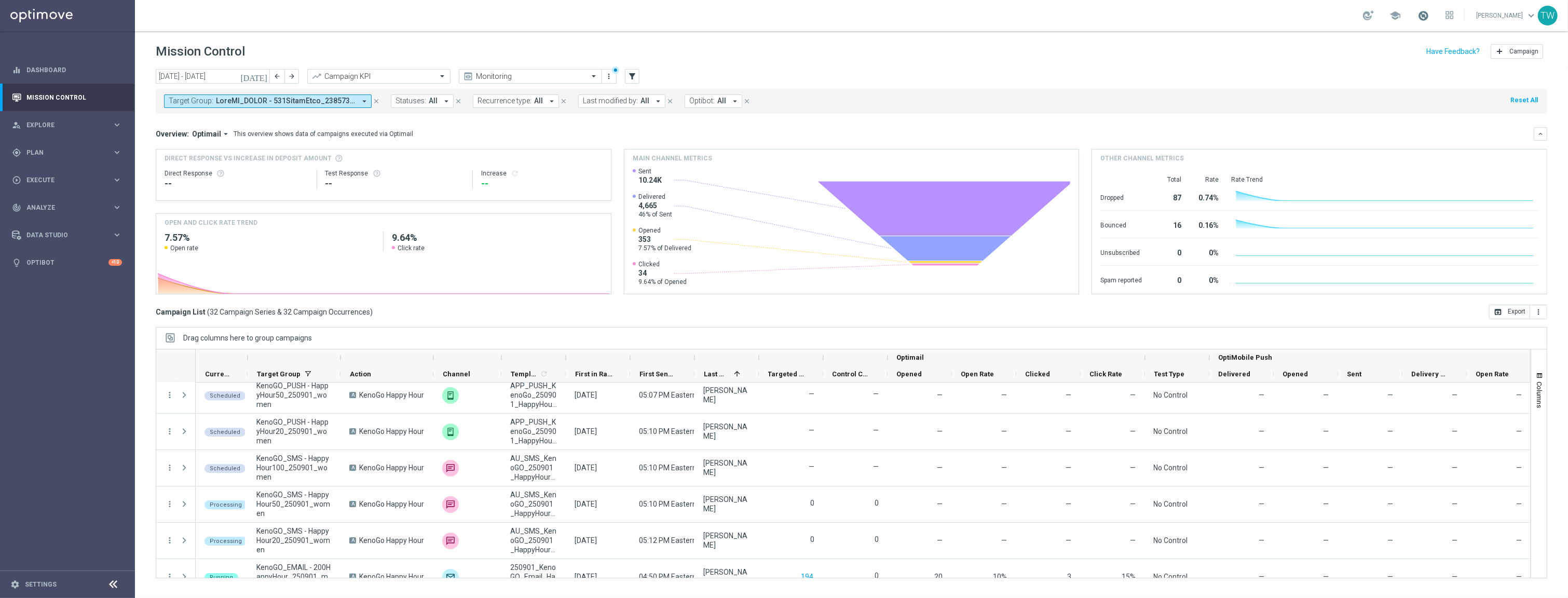
click at [1429, 16] on span at bounding box center [1424, 16] width 11 height 11
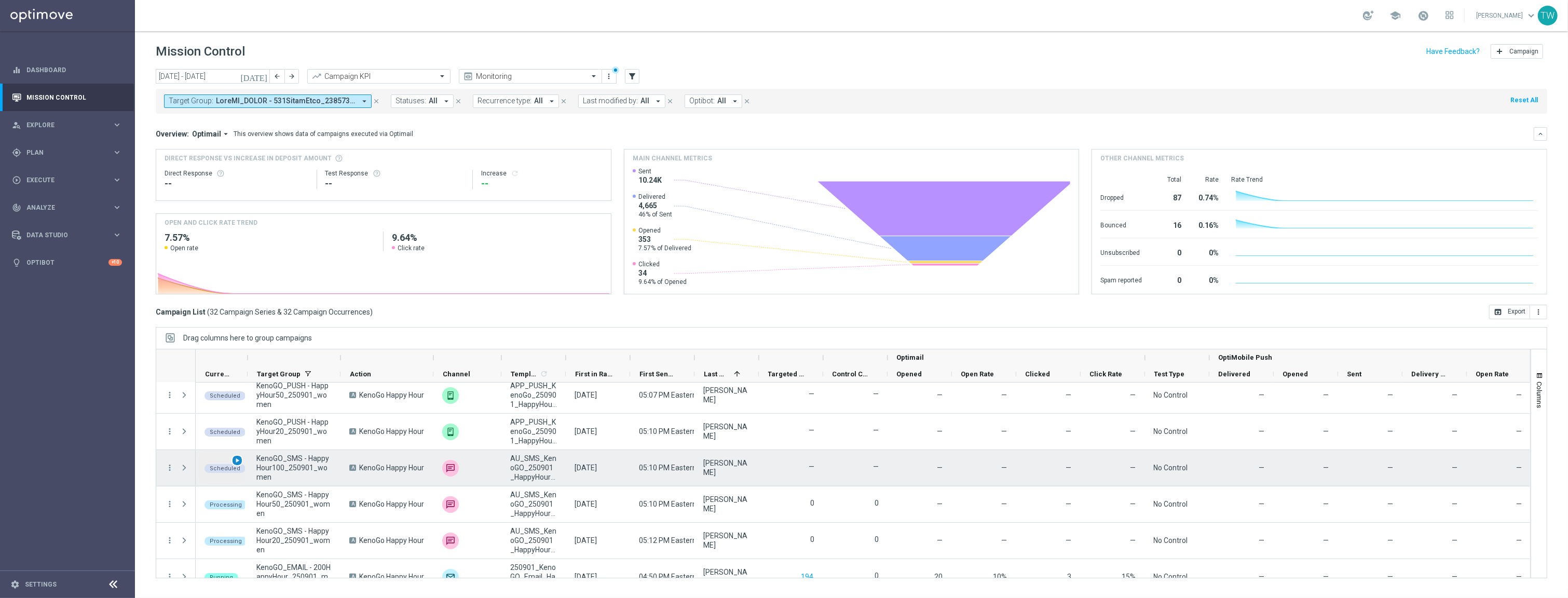
click at [238, 459] on span "play_arrow" at bounding box center [236, 460] width 7 height 7
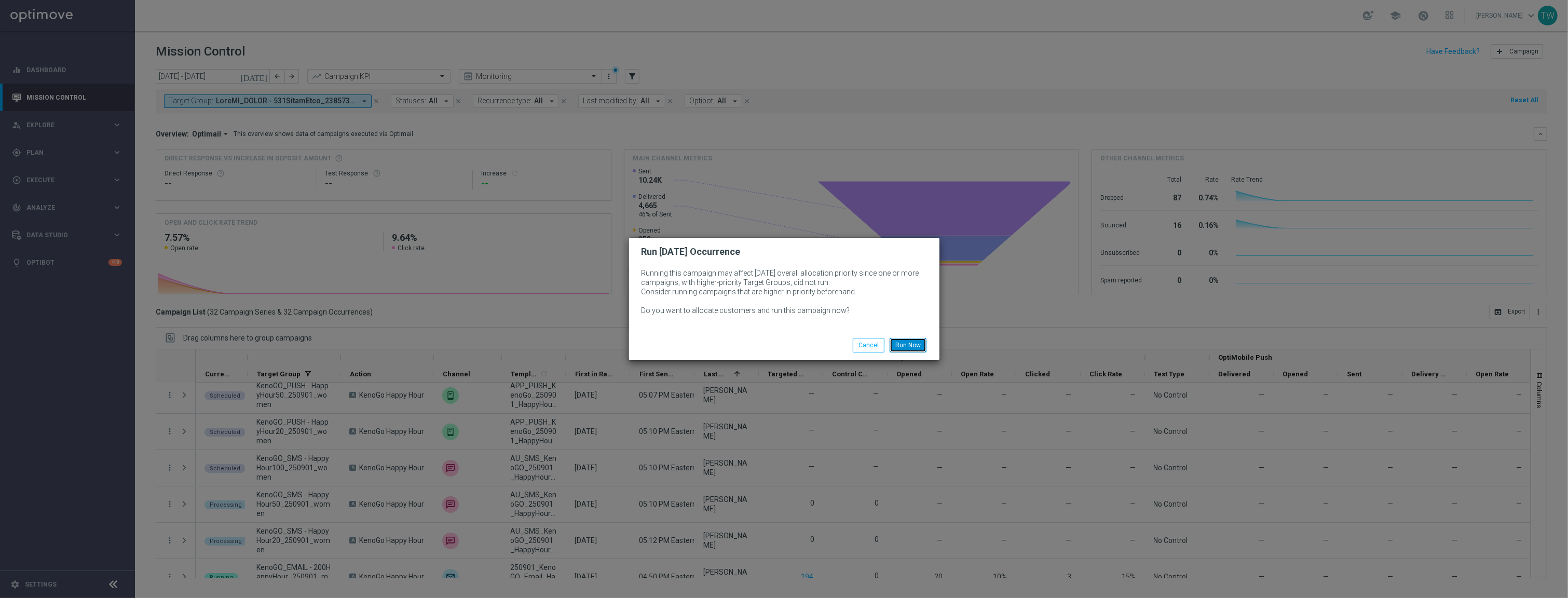
click at [915, 347] on button "Run Now" at bounding box center [908, 345] width 37 height 15
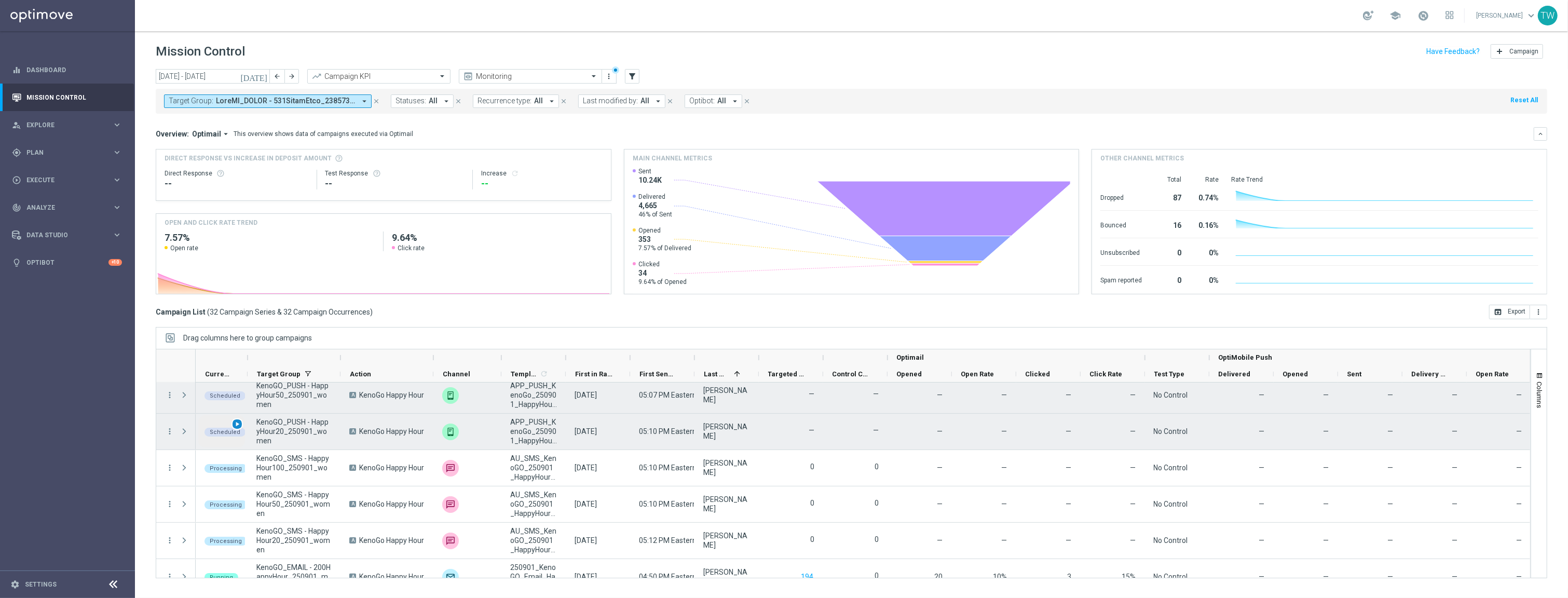
click at [236, 423] on span "play_arrow" at bounding box center [236, 424] width 7 height 7
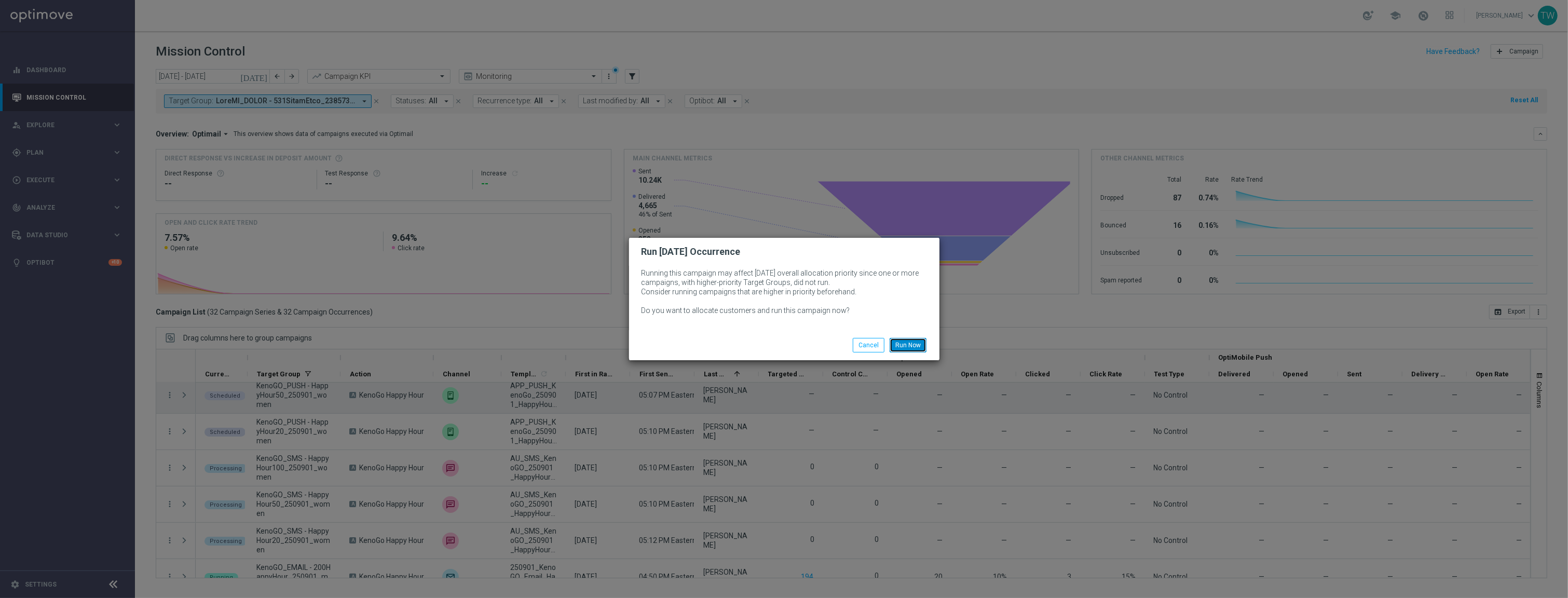
click at [905, 339] on button "Run Now" at bounding box center [908, 345] width 37 height 15
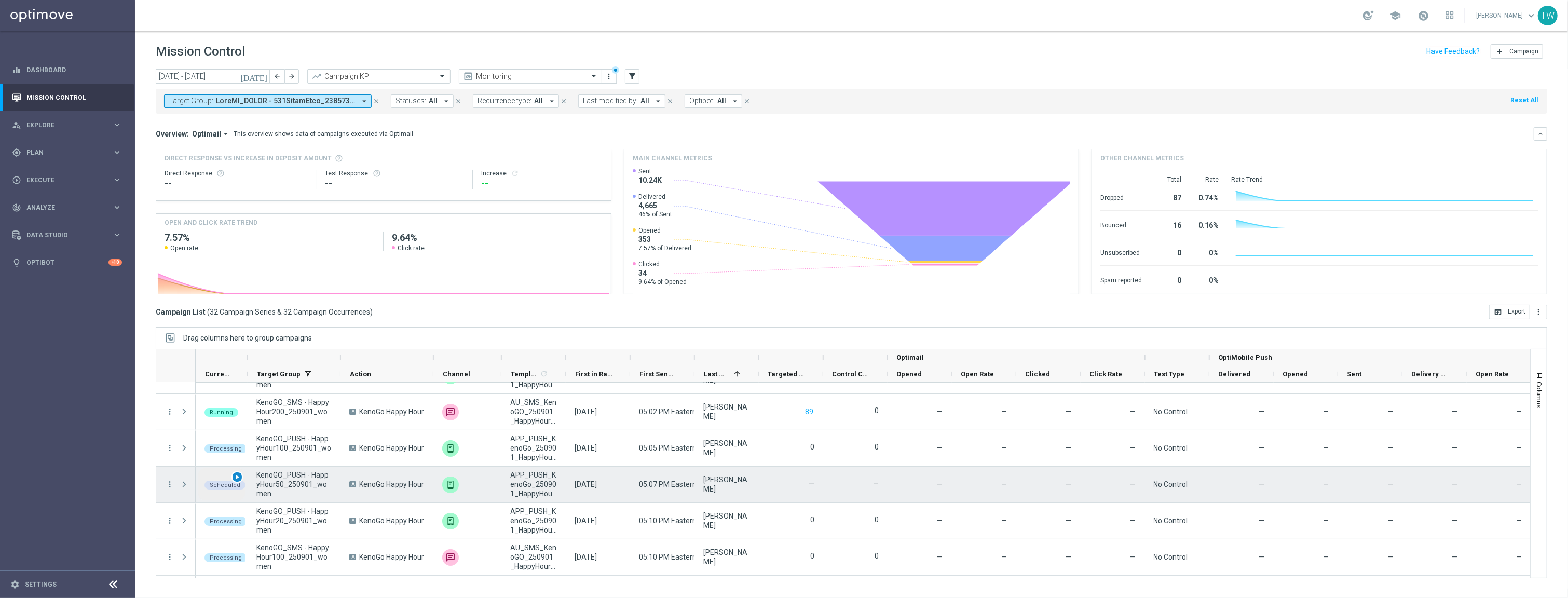
click at [237, 479] on span "play_arrow" at bounding box center [236, 477] width 7 height 7
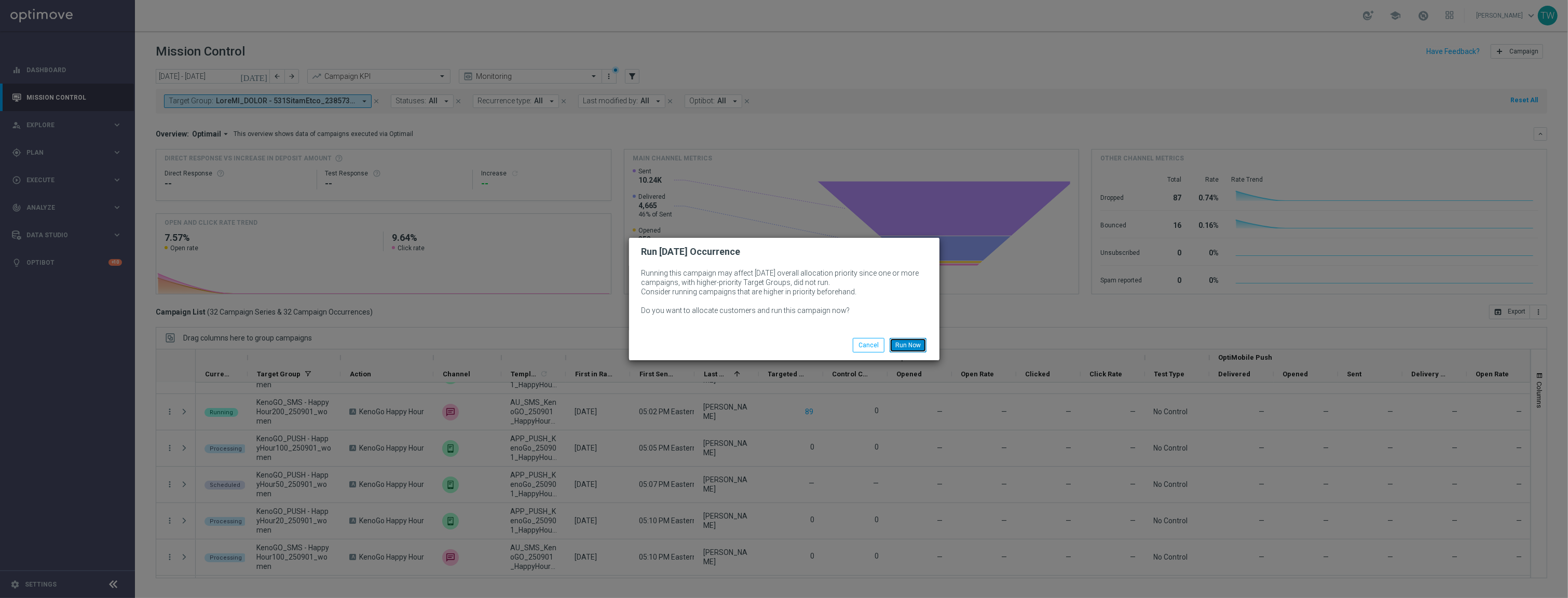
click at [917, 341] on button "Run Now" at bounding box center [908, 345] width 37 height 15
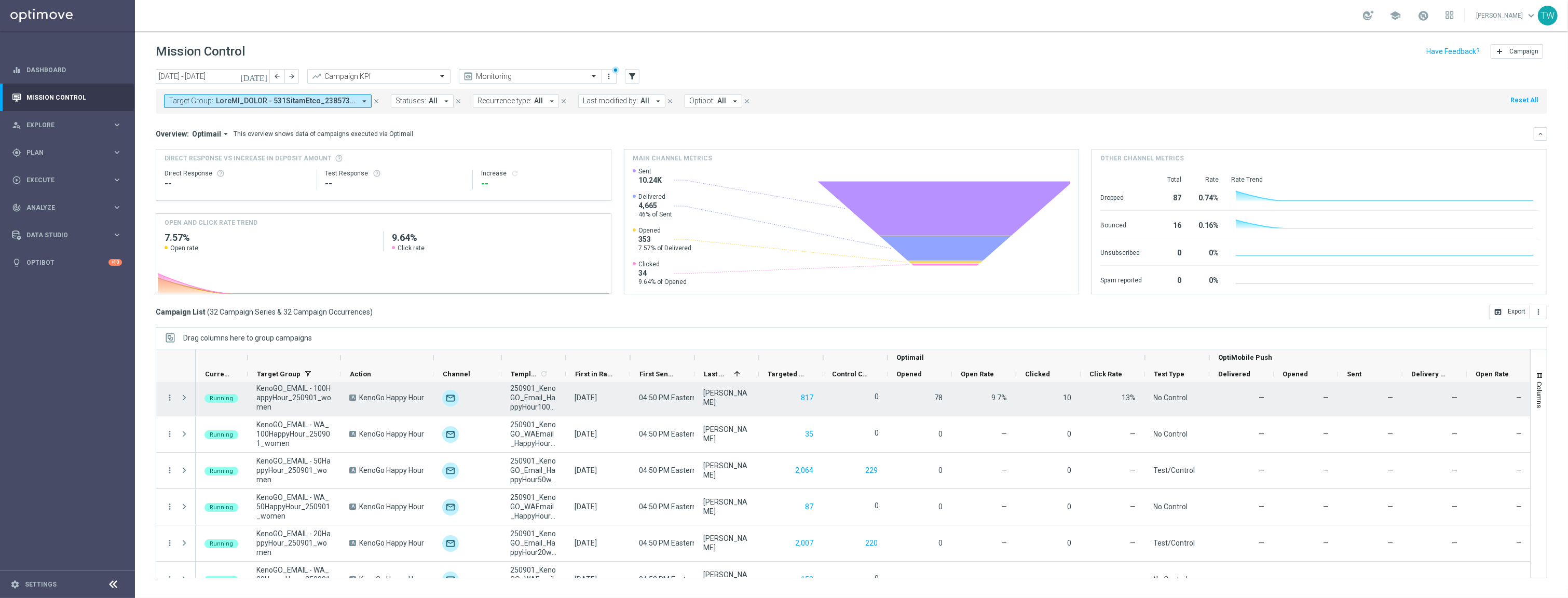
scroll to position [0, 0]
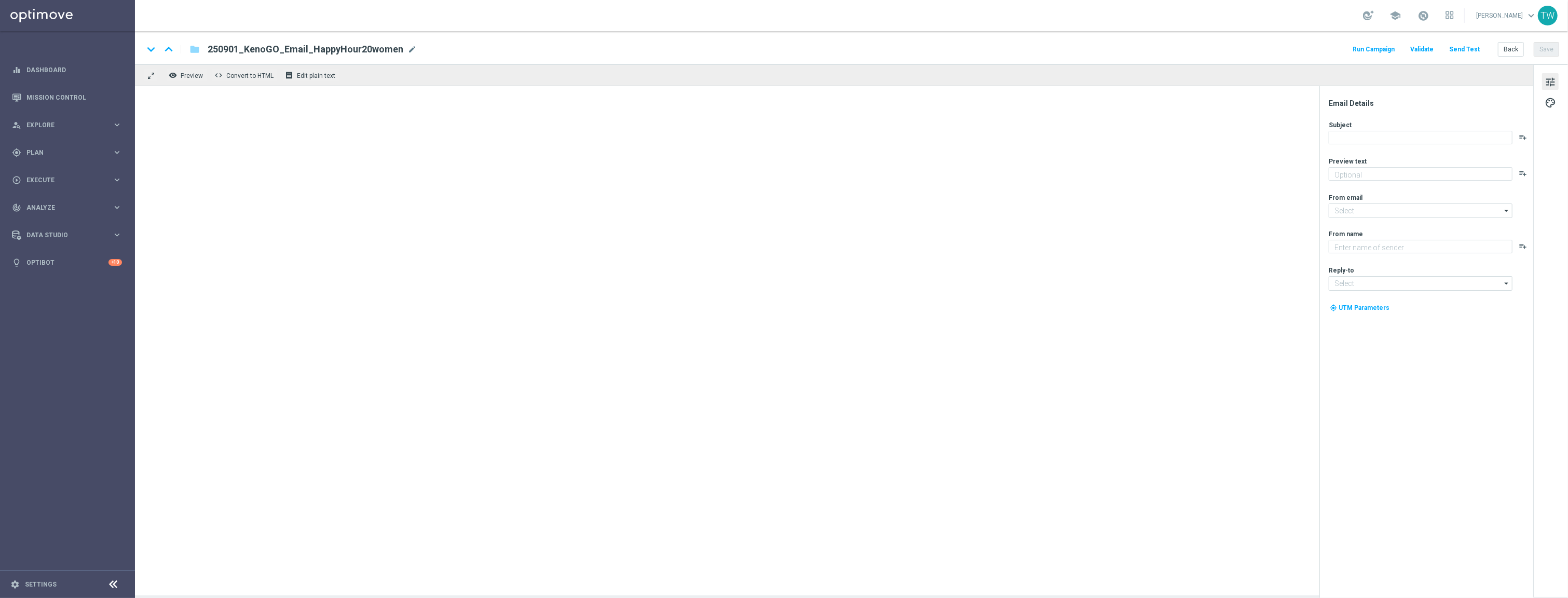
type textarea "Get 50% back in BONUS CASH!"
type input "[EMAIL_ADDRESS][DOMAIN_NAME]"
type textarea "KenoGO"
type input "[EMAIL_ADDRESS][DOMAIN_NAME]"
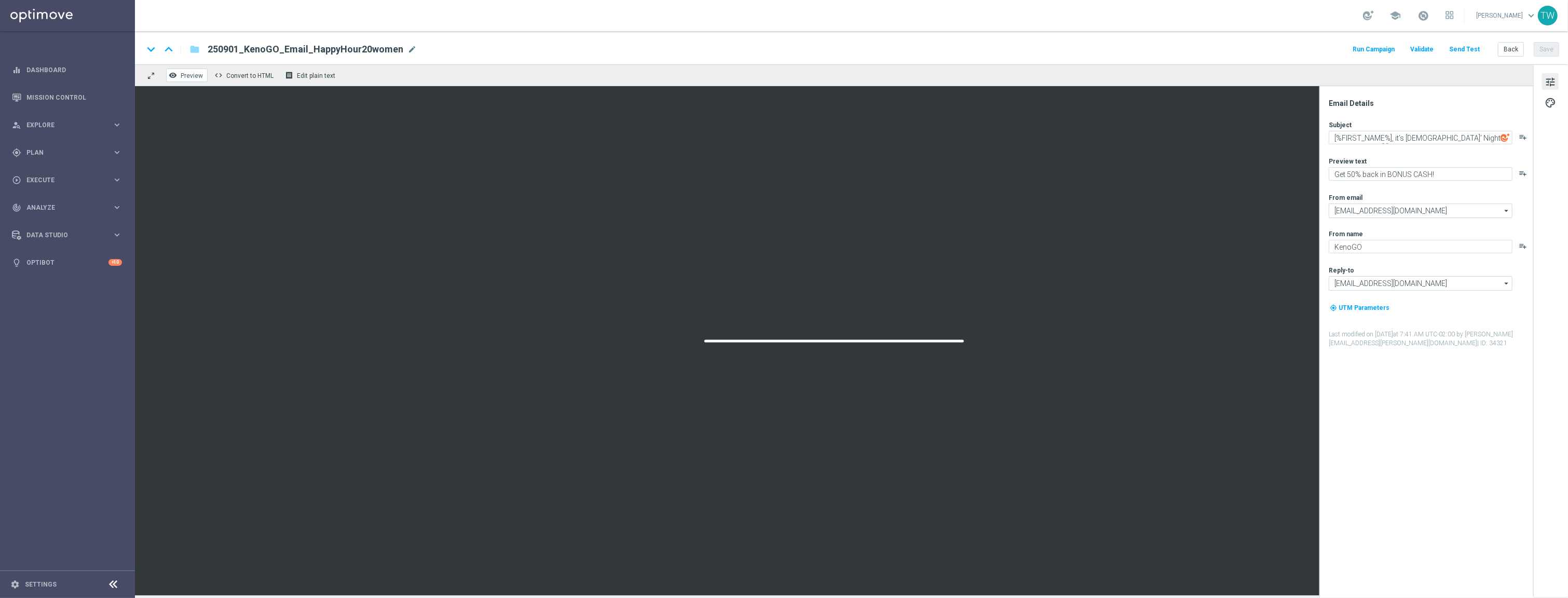
click at [192, 80] on button "remove_red_eye Preview" at bounding box center [187, 75] width 42 height 14
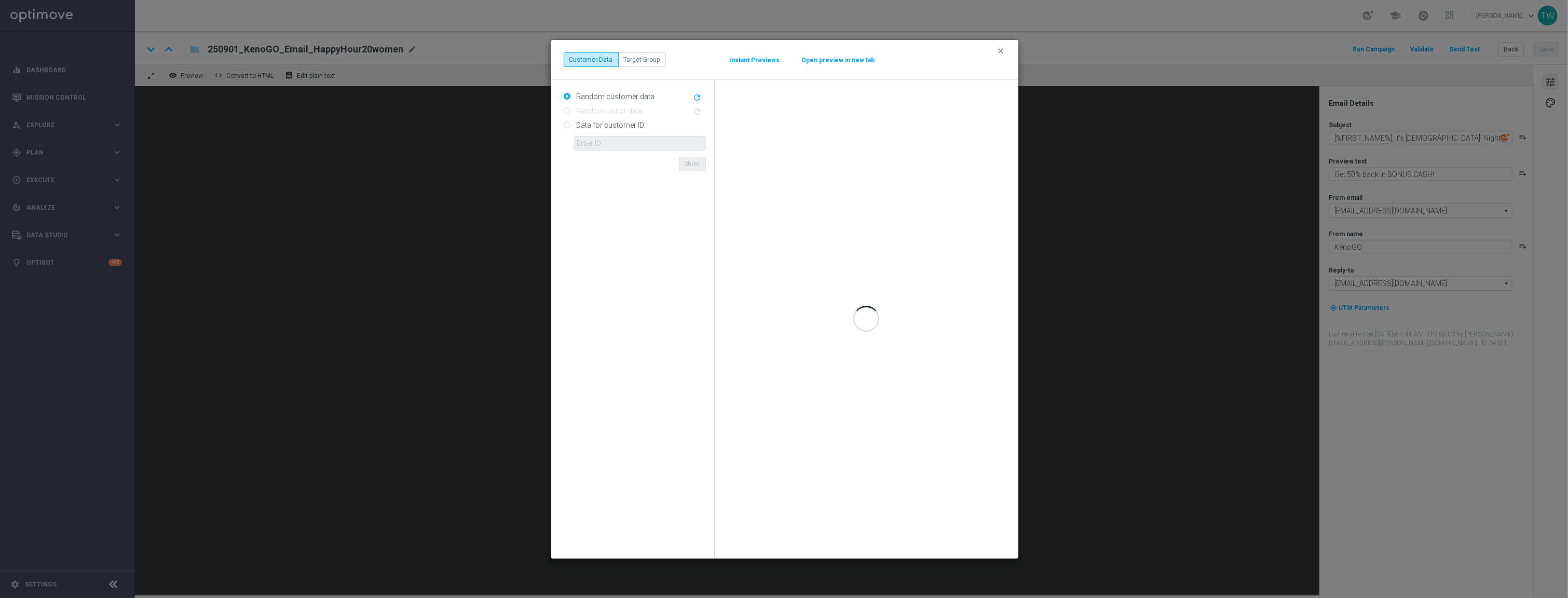
click at [852, 61] on button "Open preview in new tab" at bounding box center [838, 60] width 74 height 8
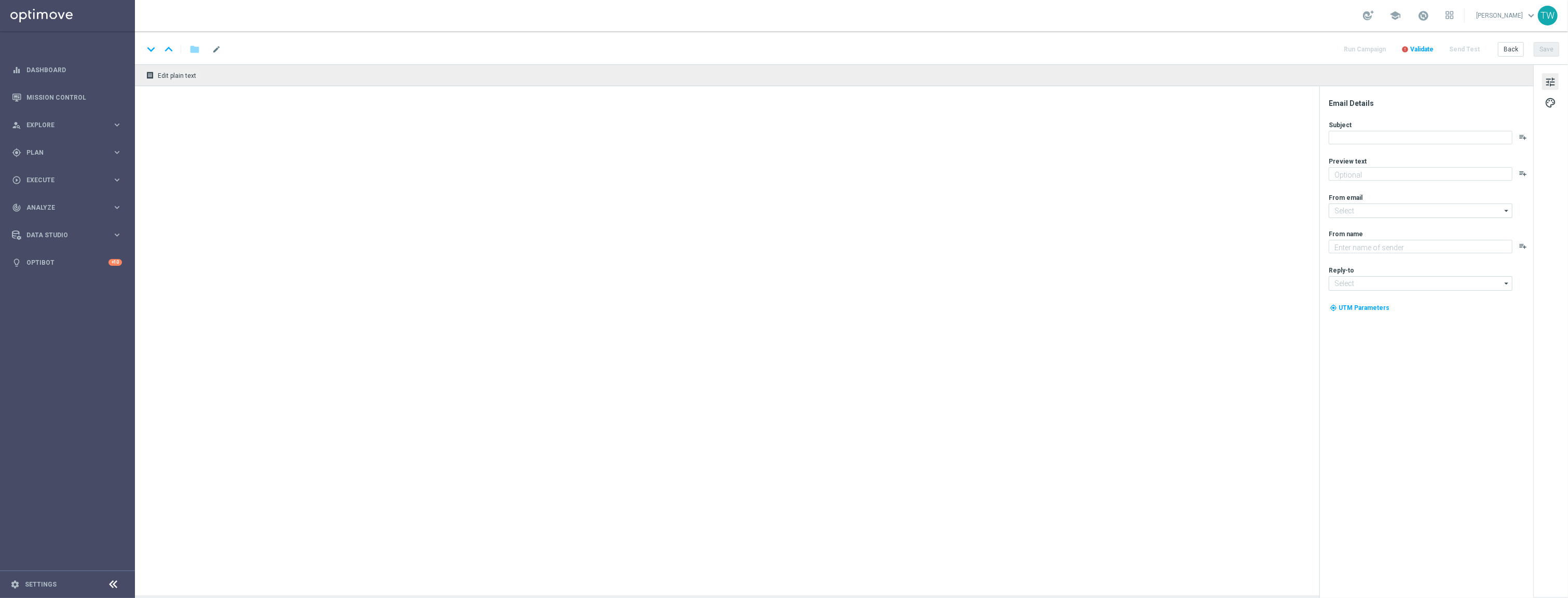
type textarea "Get 50% back in BONUS CASH!"
type input "[EMAIL_ADDRESS][DOMAIN_NAME]"
type textarea "KenoGO"
type input "[EMAIL_ADDRESS][DOMAIN_NAME]"
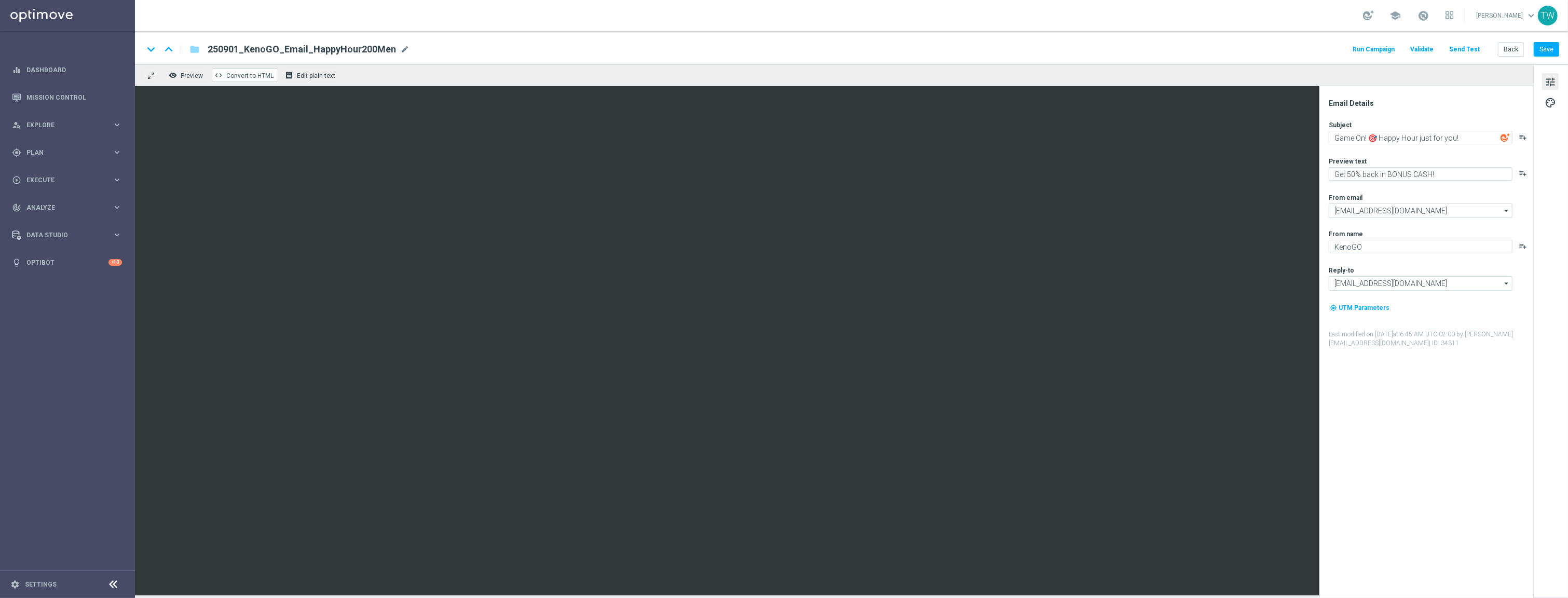
drag, startPoint x: 198, startPoint y: 78, endPoint x: 278, endPoint y: 70, distance: 80.4
click at [198, 78] on span "Preview" at bounding box center [192, 75] width 22 height 7
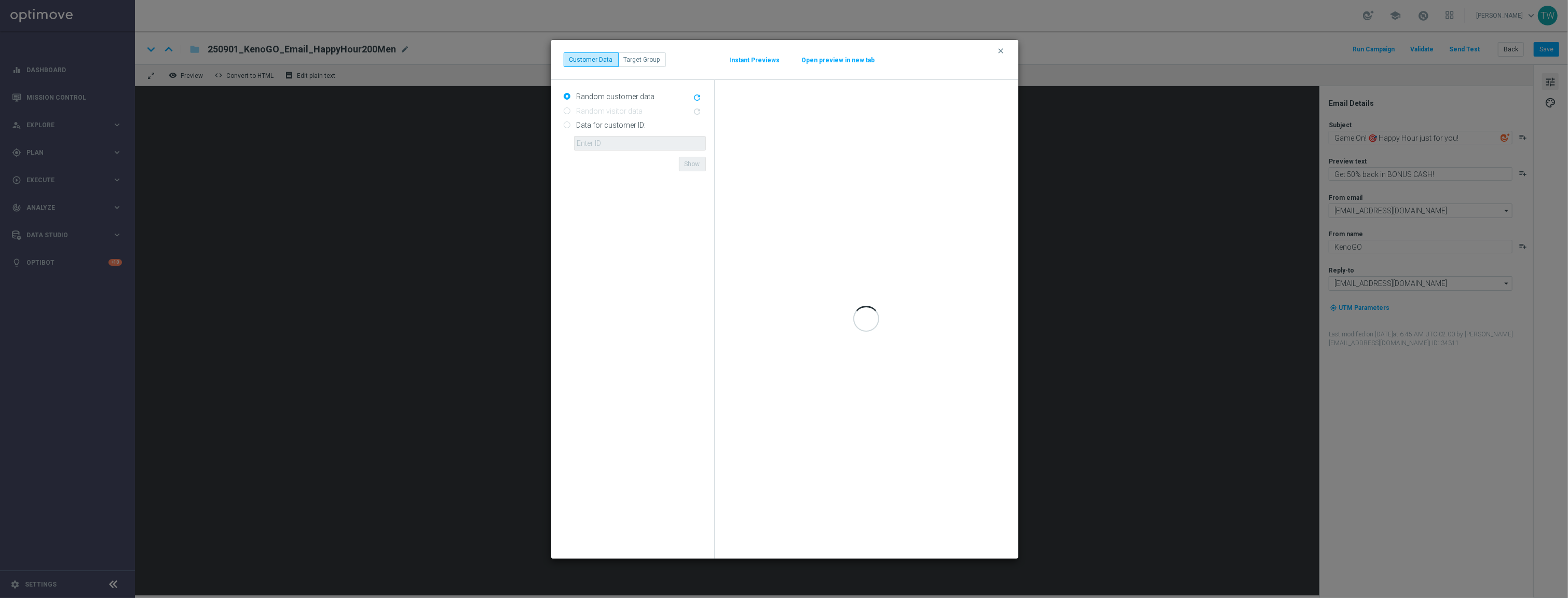
click at [848, 60] on button "Open preview in new tab" at bounding box center [838, 60] width 74 height 8
